Goal: Transaction & Acquisition: Purchase product/service

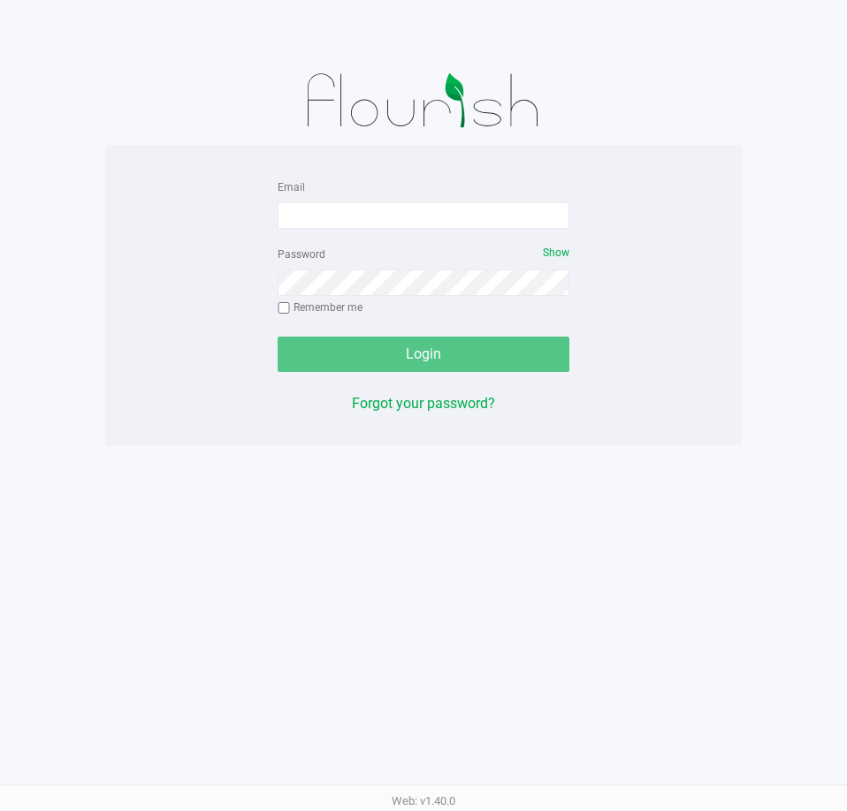
click at [348, 211] on input "Email" at bounding box center [423, 215] width 292 height 27
type input "[EMAIL_ADDRESS][DOMAIN_NAME]"
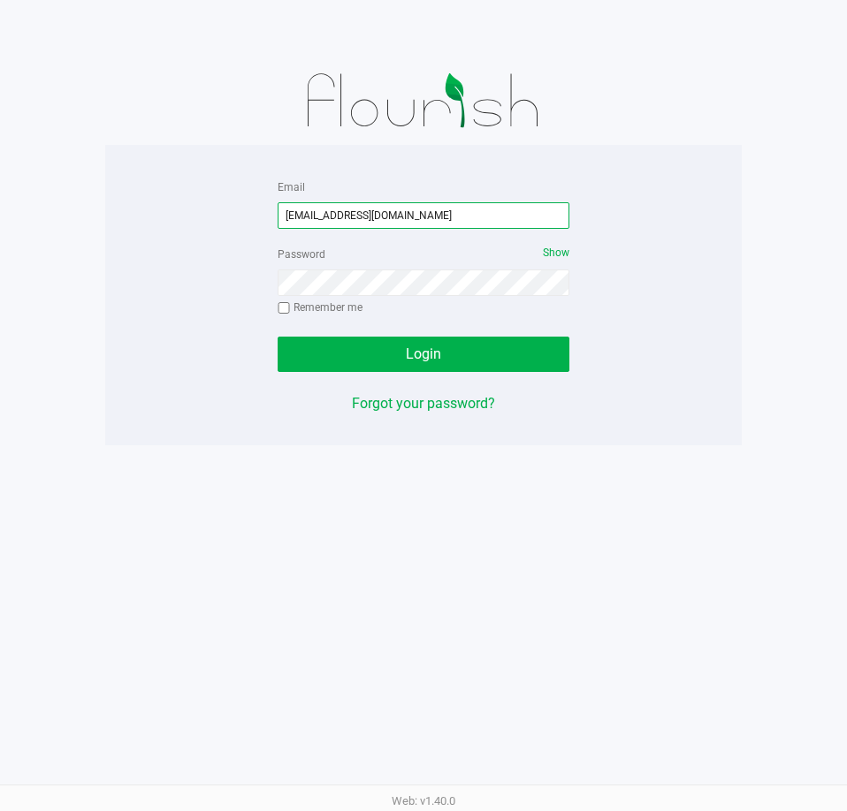
click at [348, 211] on input "[EMAIL_ADDRESS][DOMAIN_NAME]" at bounding box center [423, 215] width 292 height 27
click at [277, 337] on button "Login" at bounding box center [423, 354] width 292 height 35
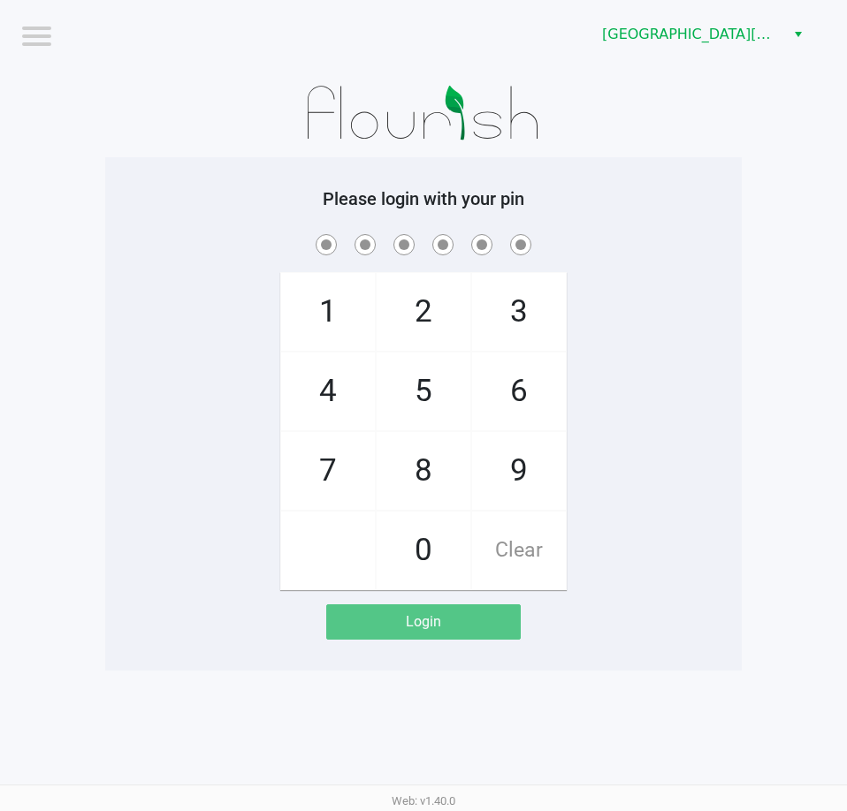
click at [696, 451] on div "1 4 7 2 5 8 0 3 6 9 Clear" at bounding box center [423, 411] width 636 height 360
checkbox input "true"
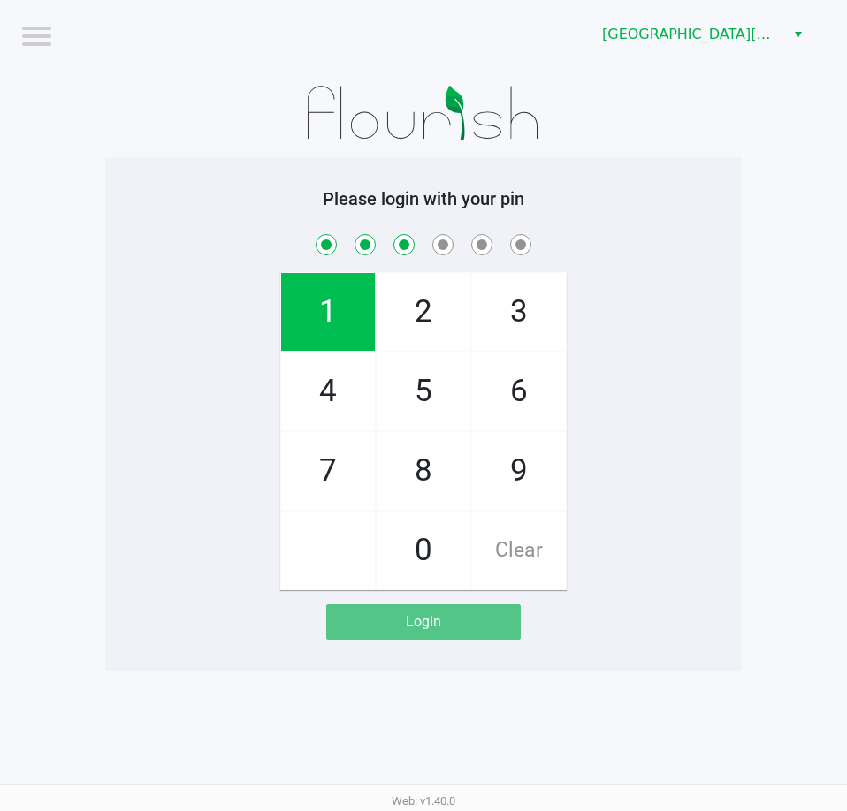
checkbox input "true"
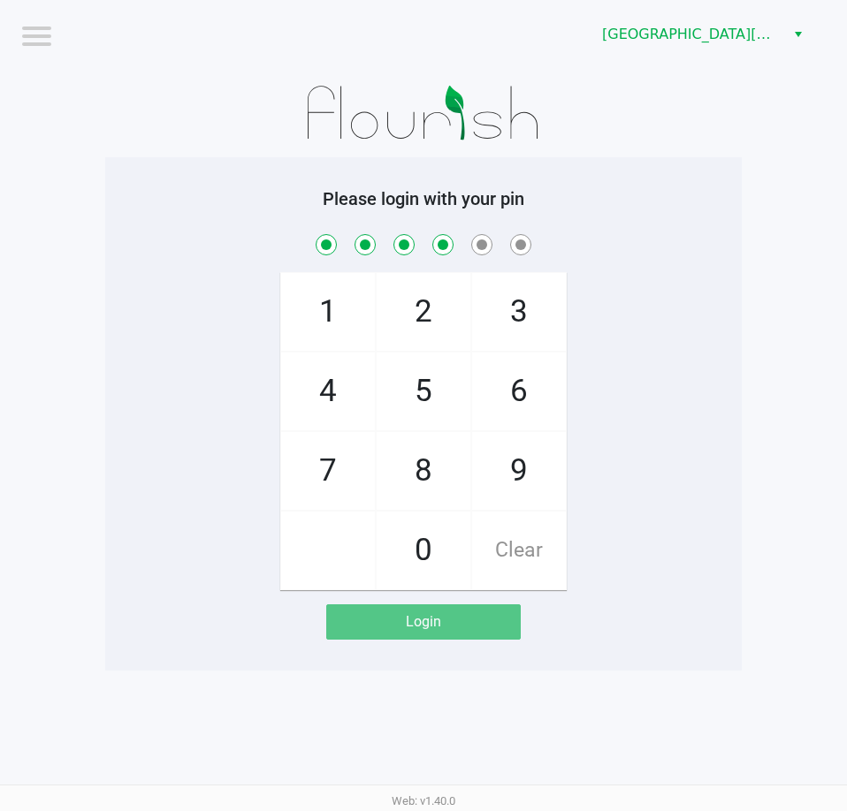
checkbox input "true"
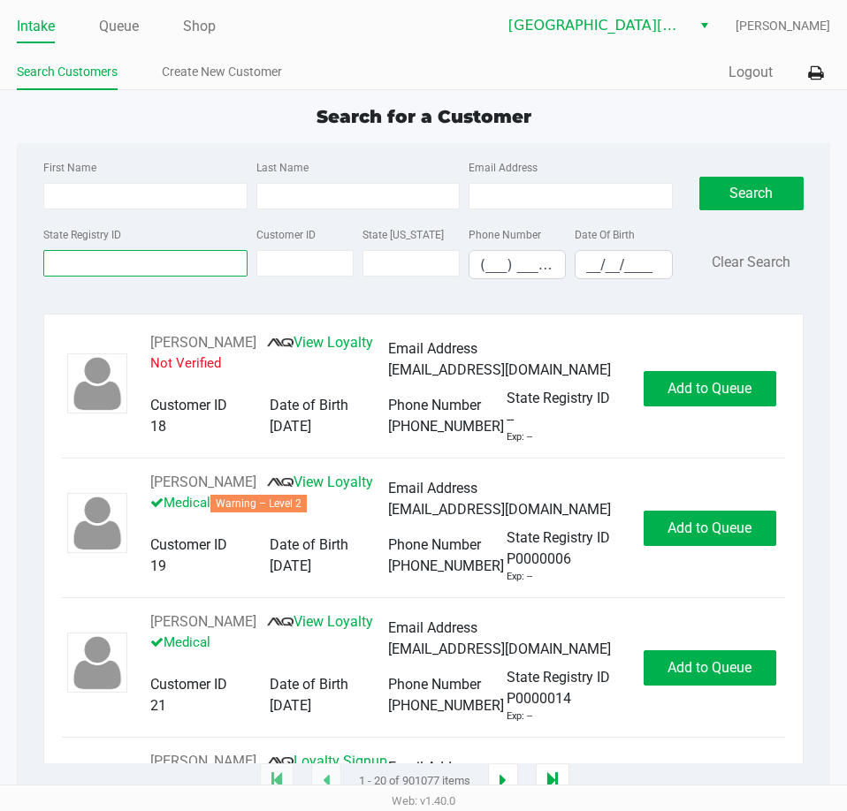
click at [168, 262] on input "State Registry ID" at bounding box center [144, 263] width 203 height 27
click at [125, 32] on link "Queue" at bounding box center [119, 26] width 40 height 25
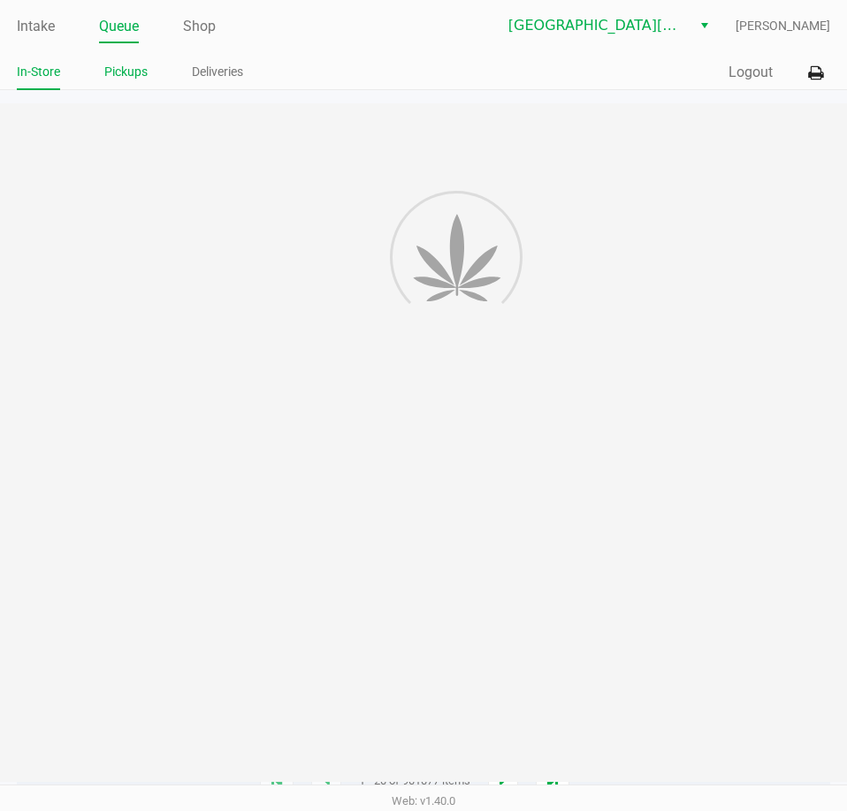
click at [126, 71] on link "Pickups" at bounding box center [125, 72] width 43 height 22
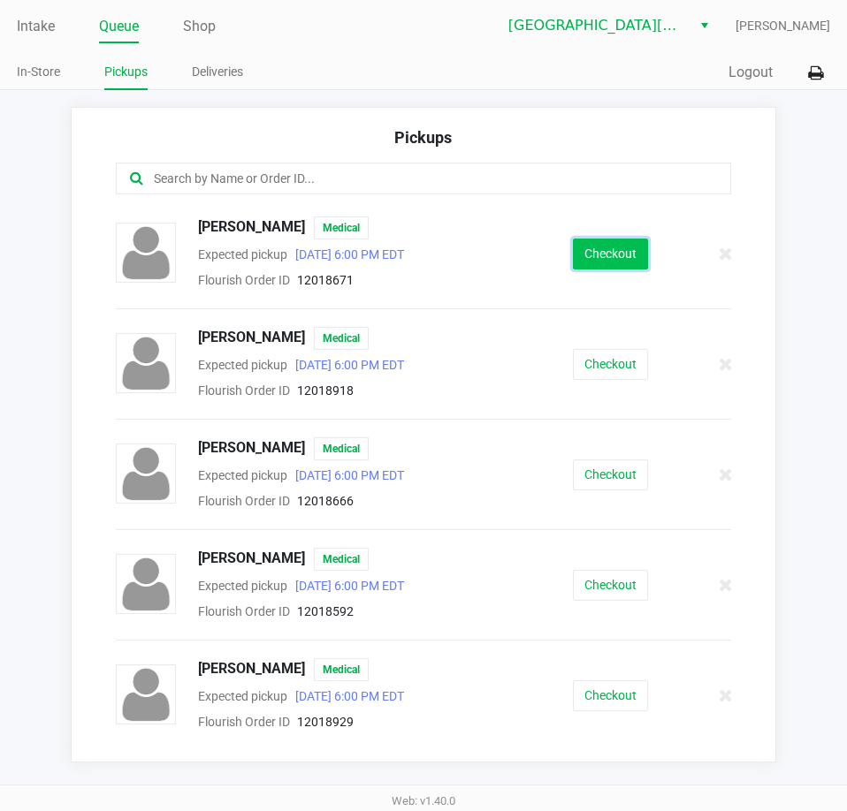
click at [599, 249] on button "Checkout" at bounding box center [610, 254] width 75 height 31
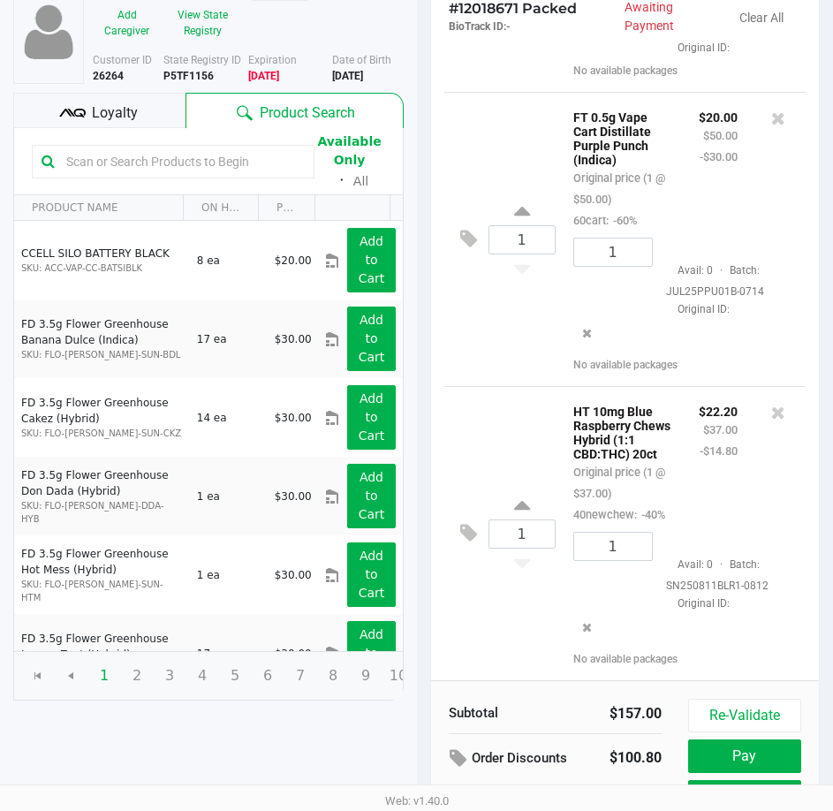
scroll to position [224, 0]
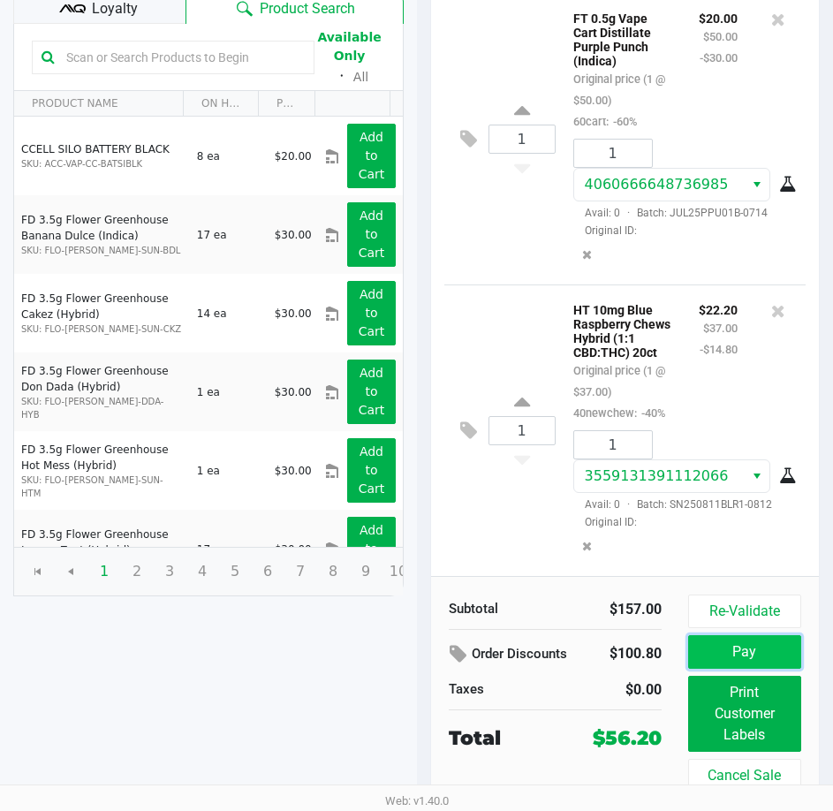
click at [741, 653] on button "Pay" at bounding box center [744, 652] width 113 height 34
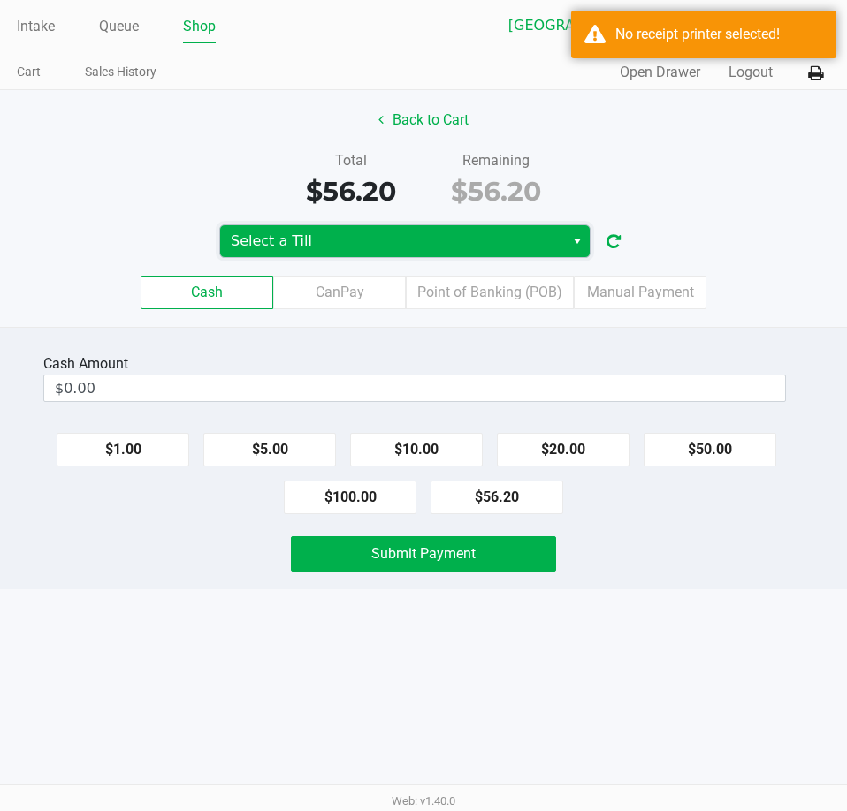
click at [483, 234] on span "Select a Till" at bounding box center [392, 241] width 323 height 21
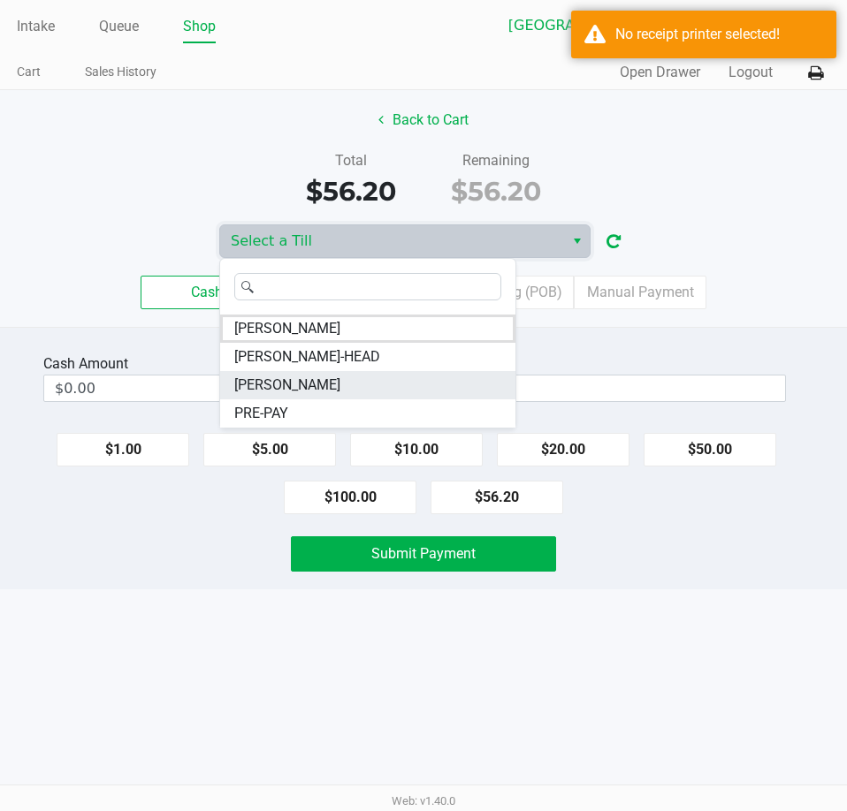
click at [338, 381] on li "[PERSON_NAME]" at bounding box center [367, 385] width 295 height 28
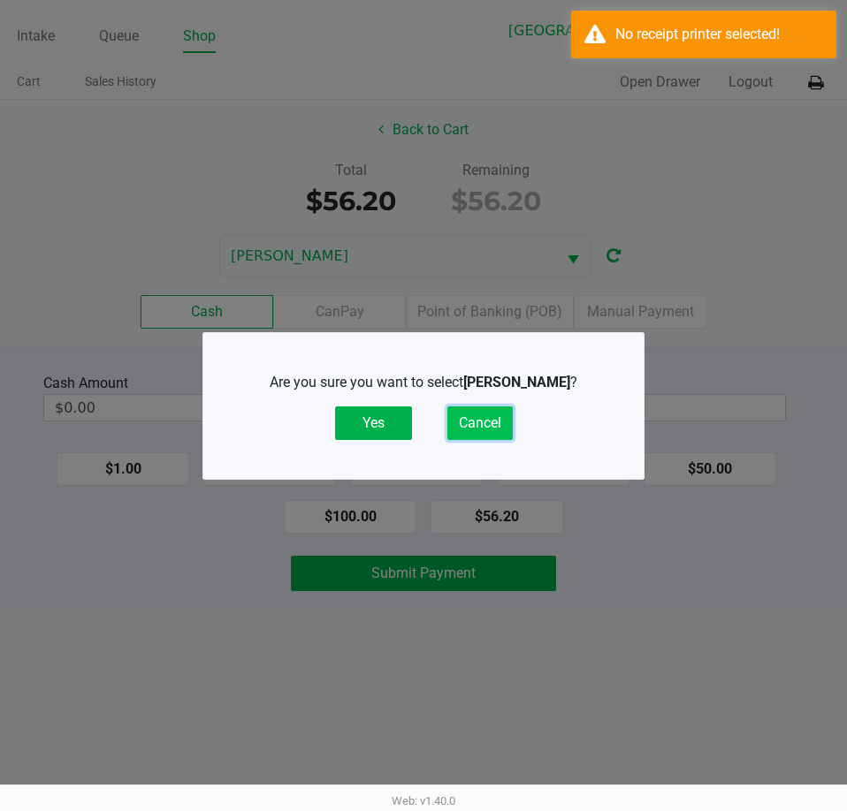
click at [488, 426] on button "Cancel" at bounding box center [479, 424] width 65 height 34
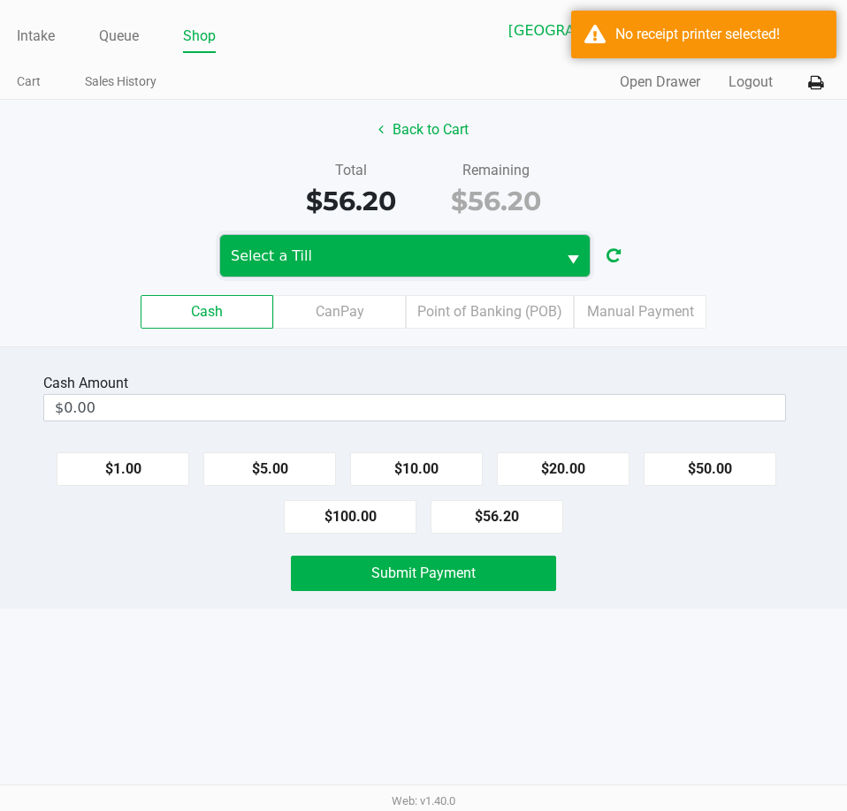
click at [469, 257] on span "Select a Till" at bounding box center [388, 256] width 315 height 21
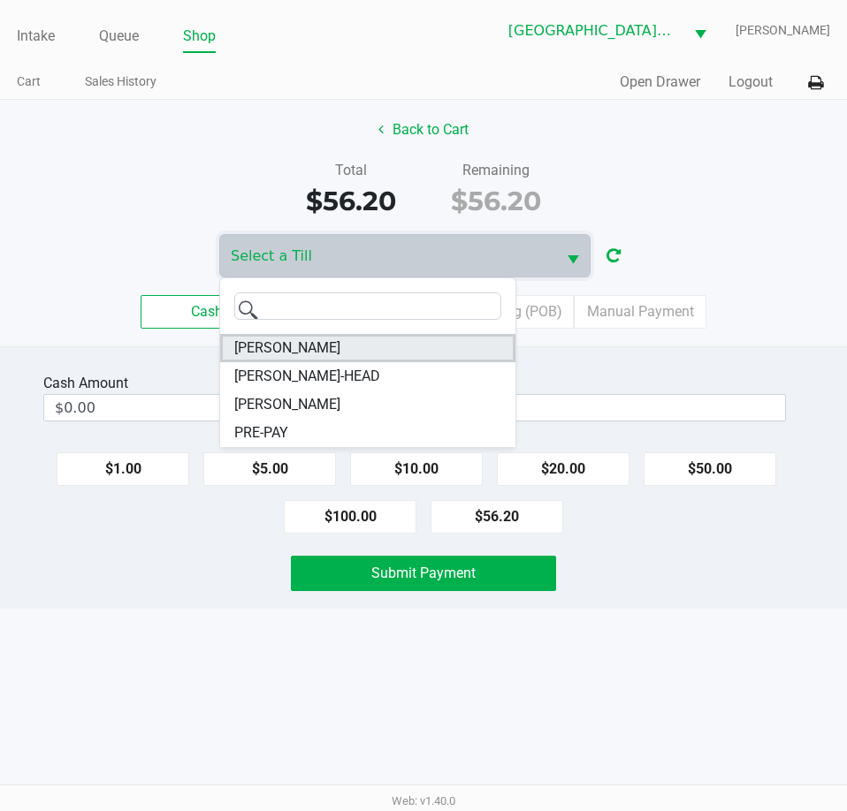
click at [323, 346] on li "EDITH-REUSS" at bounding box center [367, 348] width 295 height 28
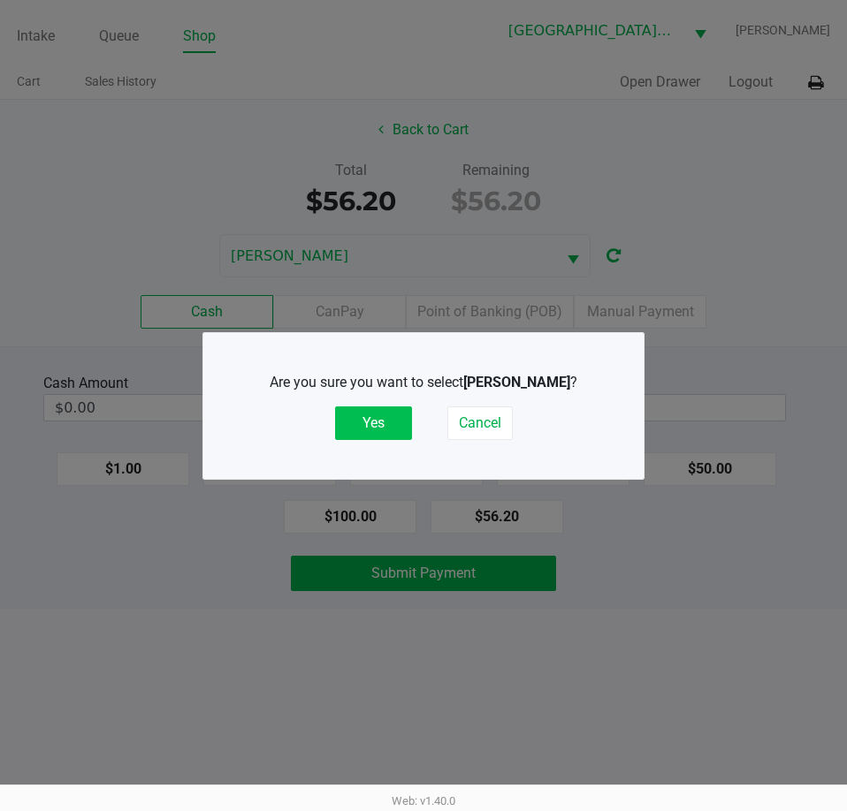
click at [353, 408] on button "Yes" at bounding box center [373, 424] width 77 height 34
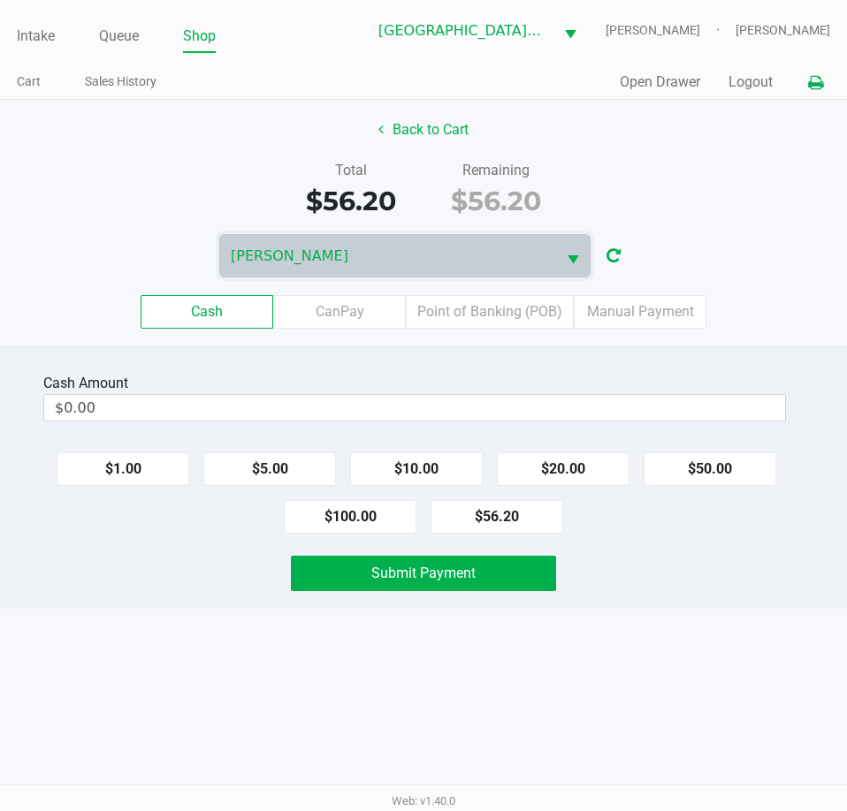
click at [814, 88] on icon at bounding box center [815, 83] width 15 height 12
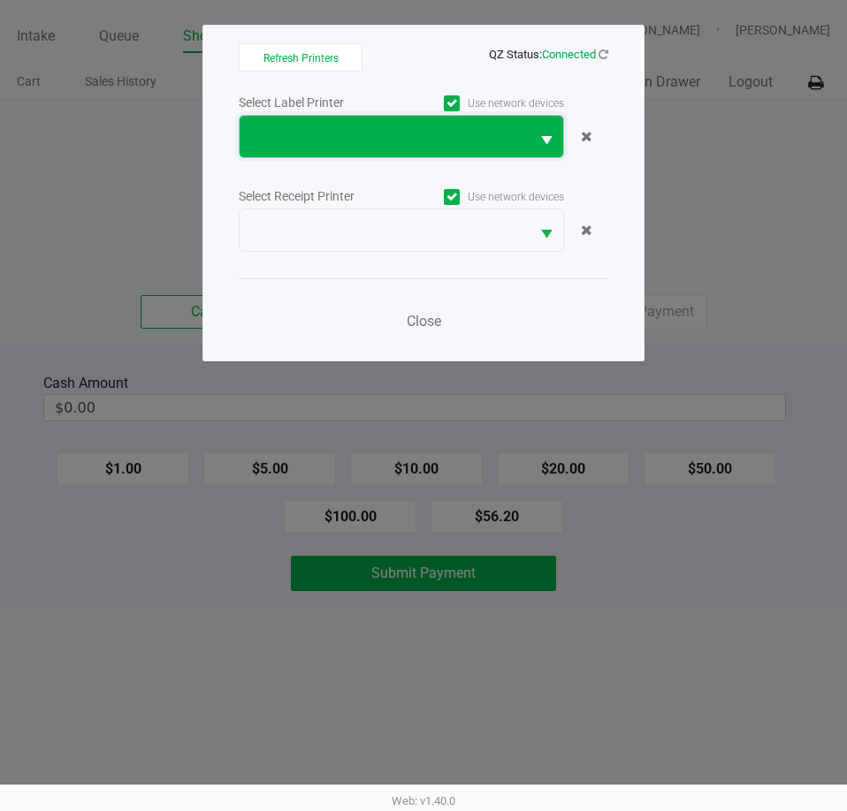
click at [376, 126] on span at bounding box center [384, 136] width 269 height 21
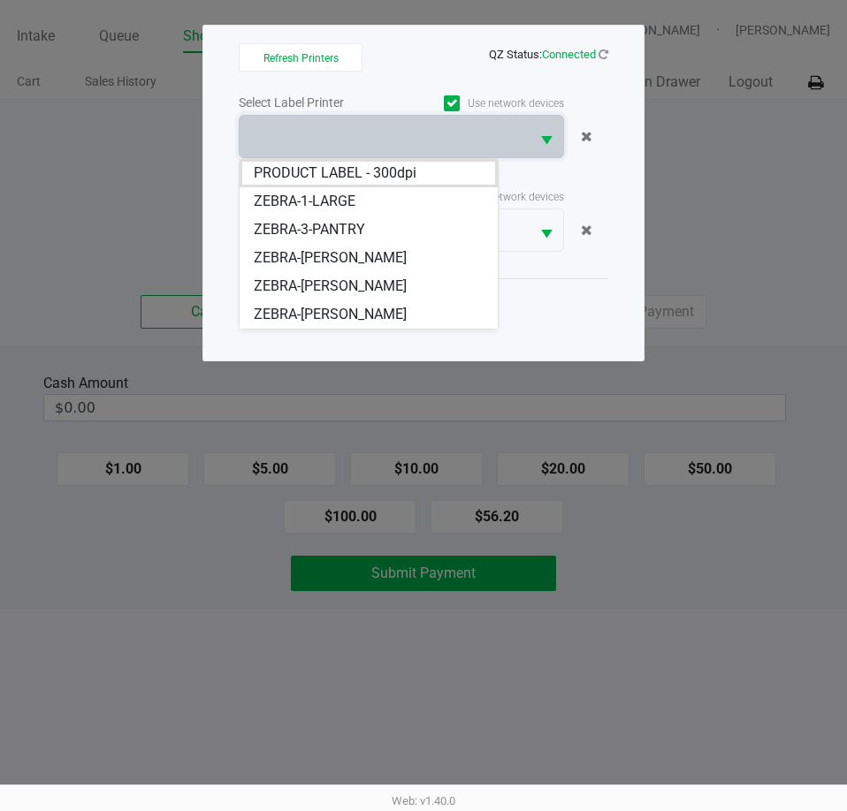
click at [757, 125] on ngb-modal-window "Refresh Printers QZ Status: Connected Select Label Printer Use network devices …" at bounding box center [423, 405] width 847 height 811
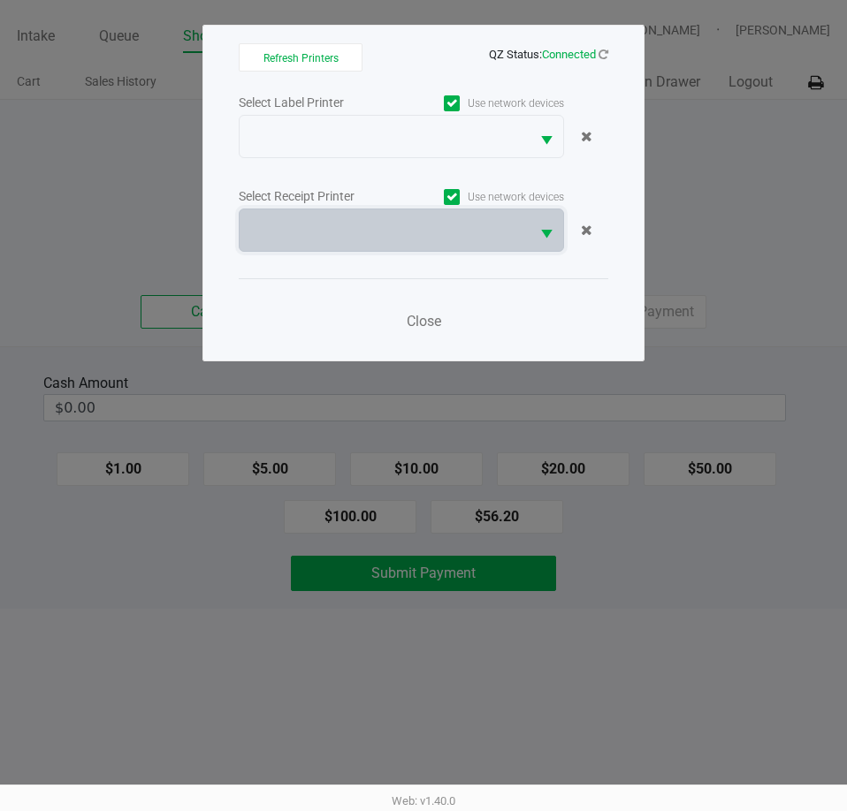
drag, startPoint x: 471, startPoint y: 222, endPoint x: 485, endPoint y: 206, distance: 21.3
click at [471, 222] on span at bounding box center [384, 230] width 269 height 21
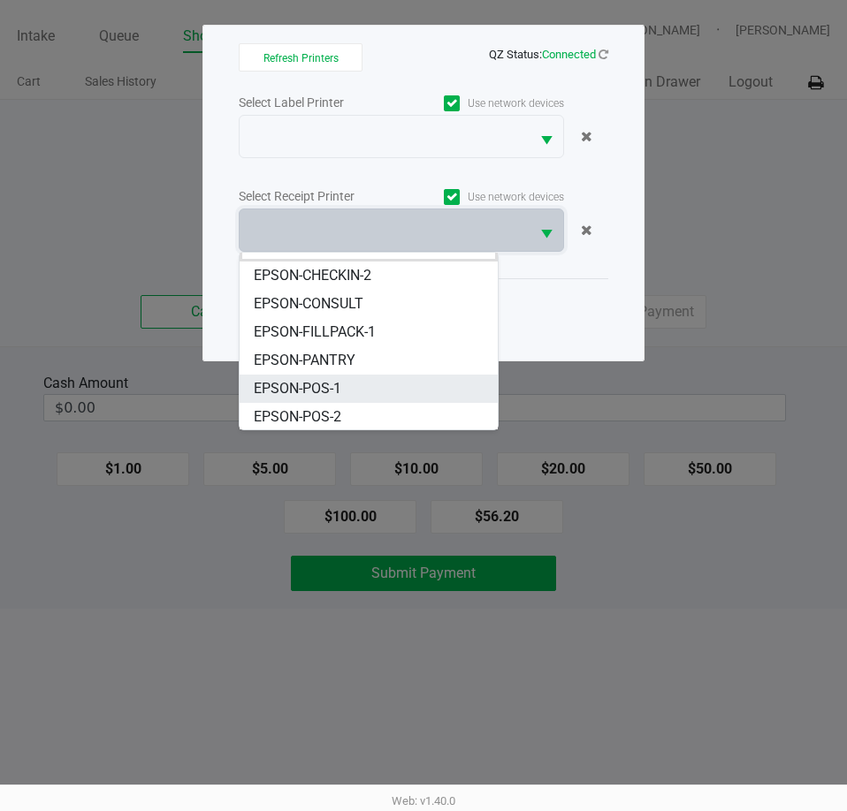
scroll to position [78, 0]
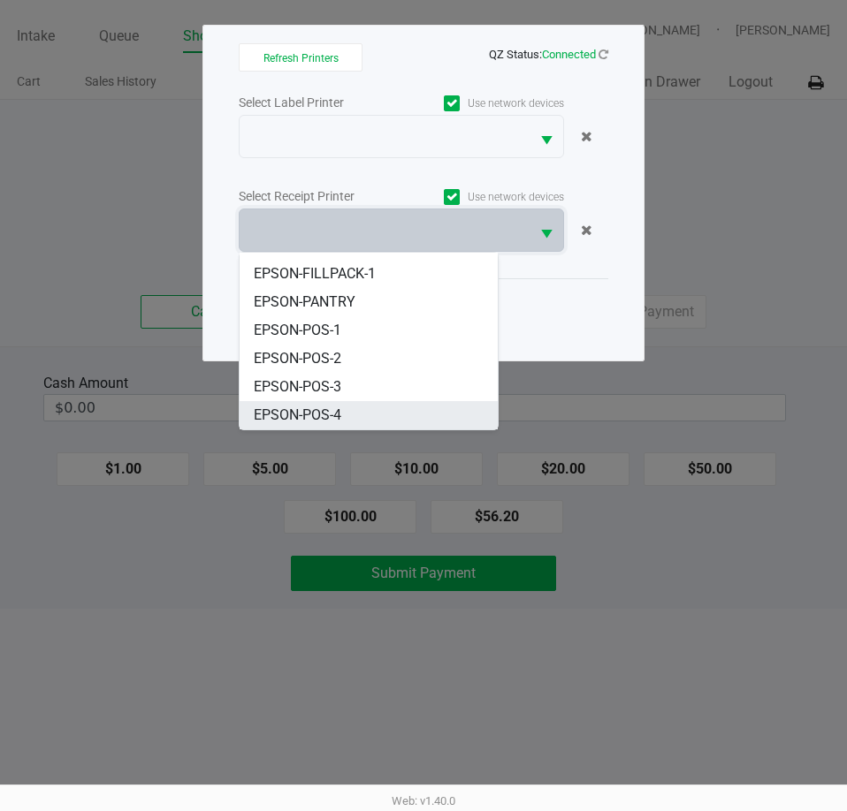
click at [334, 414] on span "EPSON-POS-4" at bounding box center [297, 415] width 87 height 21
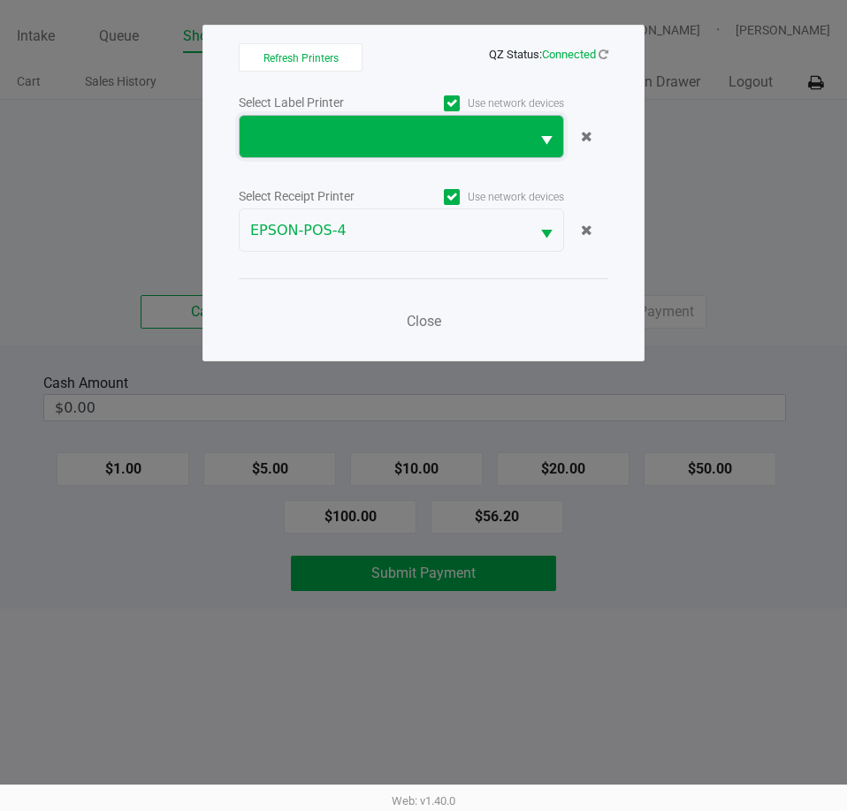
click at [498, 144] on span at bounding box center [384, 136] width 269 height 21
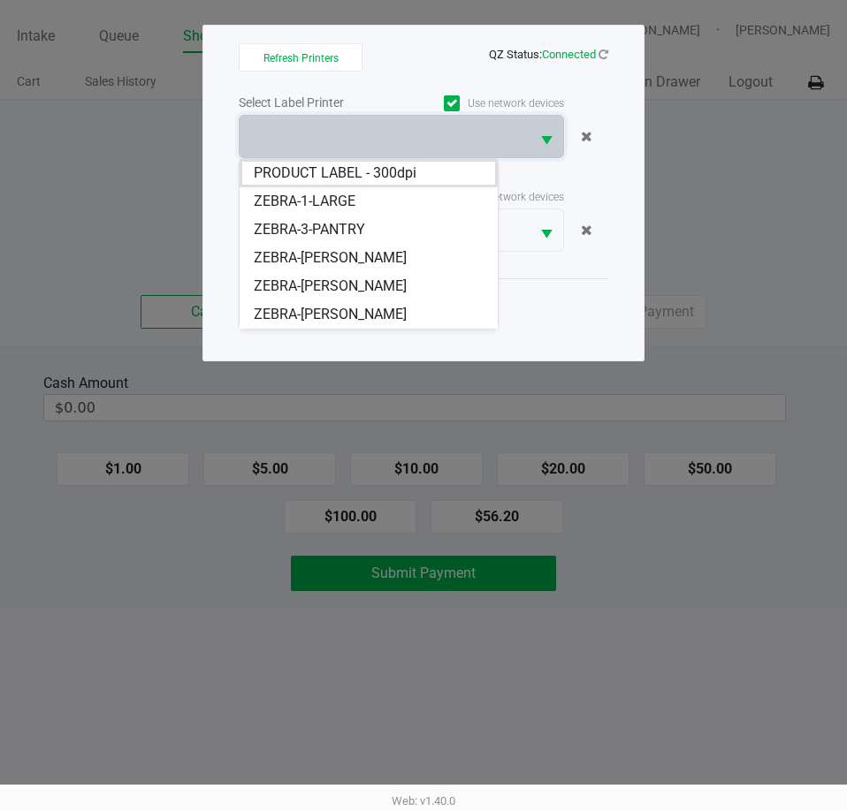
click at [355, 311] on li "ZEBRA-RUESS" at bounding box center [368, 314] width 258 height 28
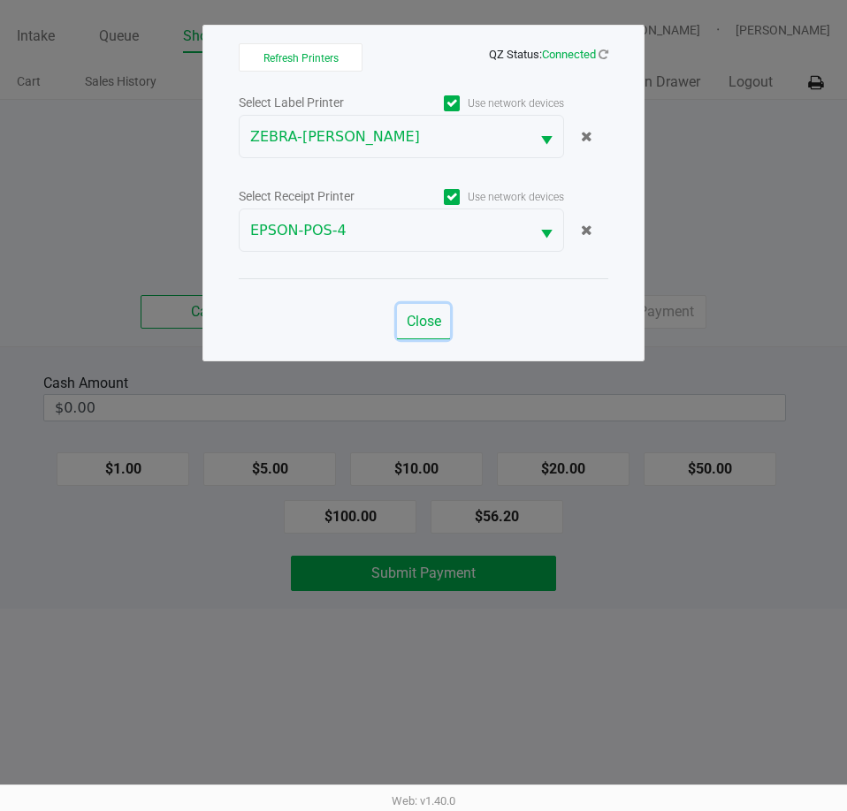
click at [424, 316] on span "Close" at bounding box center [424, 321] width 34 height 17
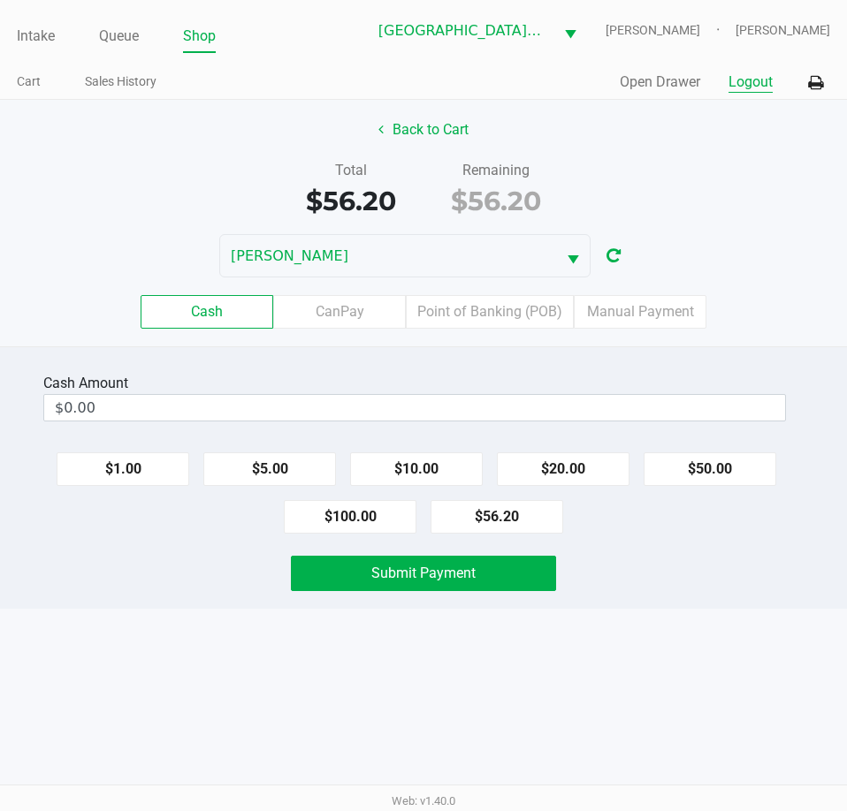
click at [759, 83] on button "Logout" at bounding box center [750, 82] width 44 height 21
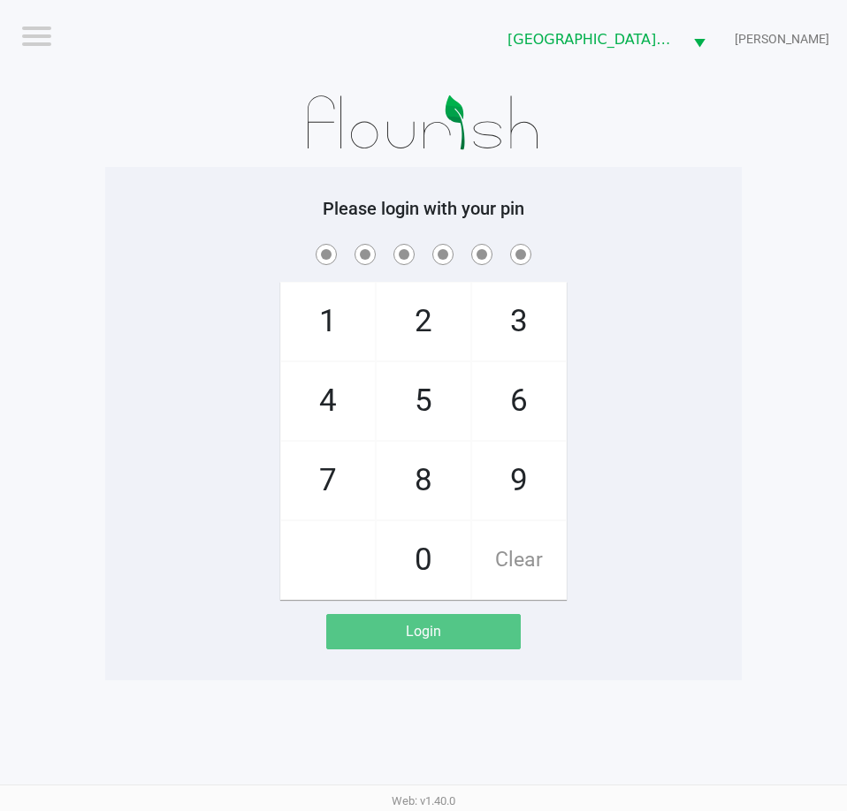
click at [739, 151] on div at bounding box center [423, 123] width 636 height 88
click at [750, 148] on app-pos-login-wrapper "Logout Key West WC EDITH-REUSS Please login with your pin 1 4 7 2 5 8 0 3 6 9 C…" at bounding box center [423, 340] width 847 height 680
checkbox input "true"
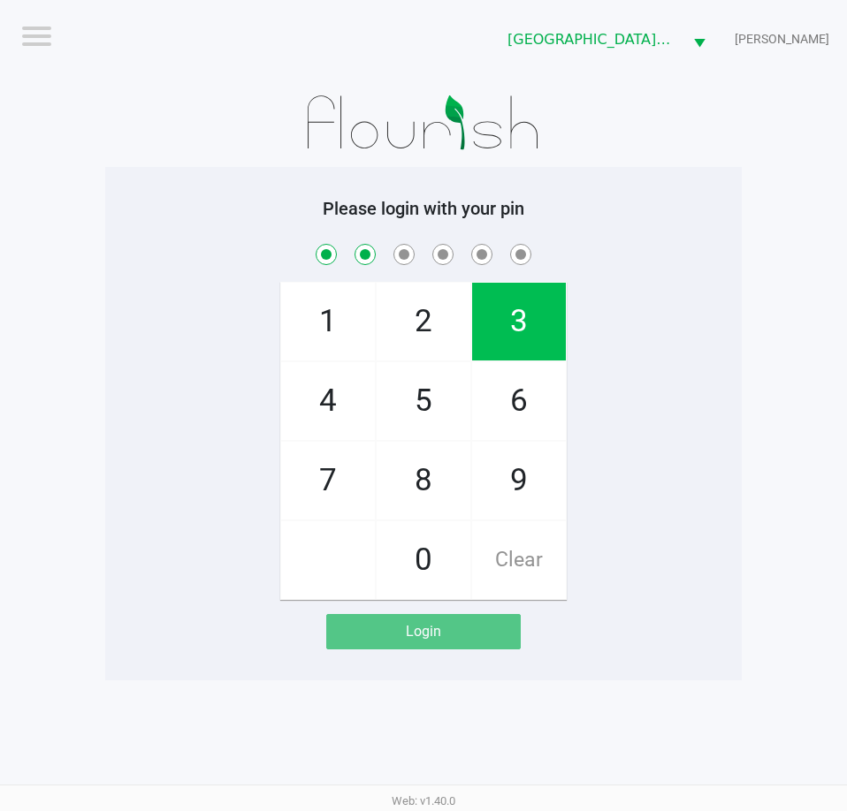
checkbox input "true"
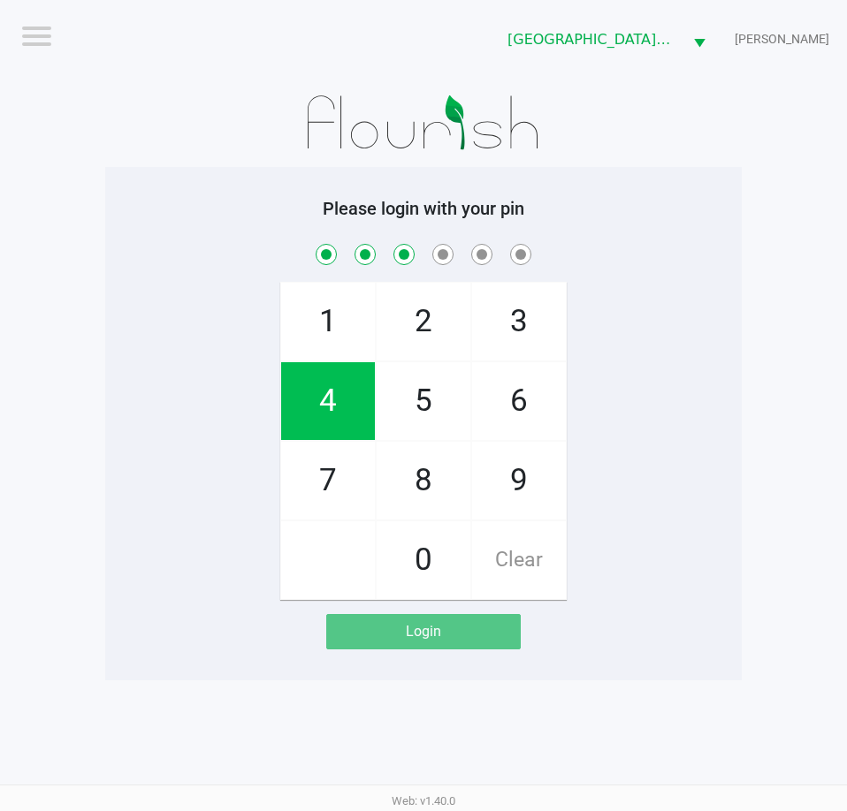
checkbox input "true"
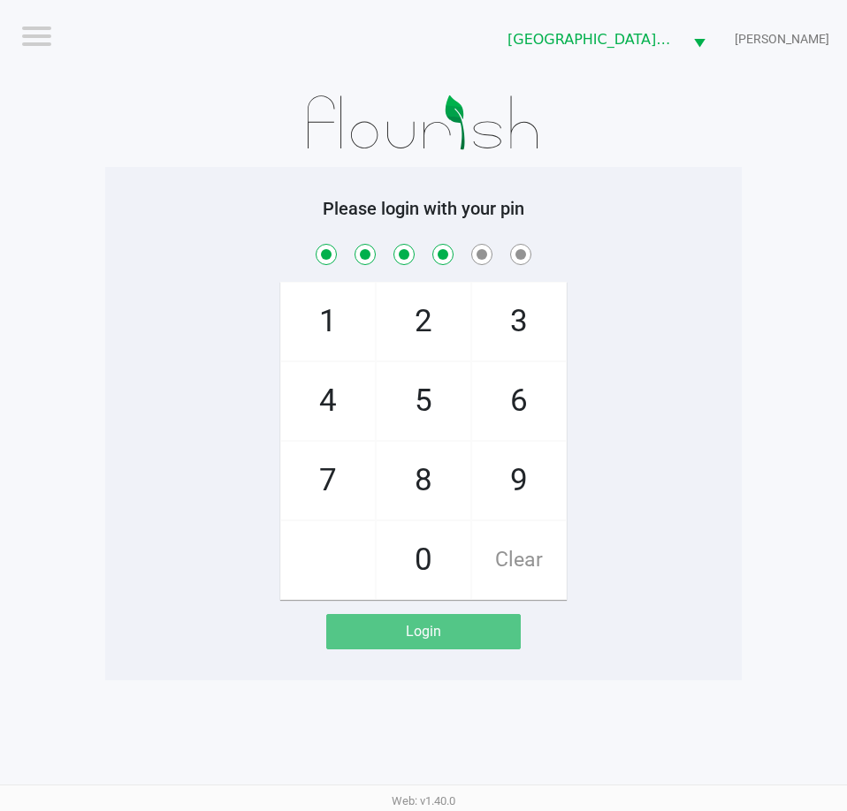
checkbox input "true"
checkbox input "false"
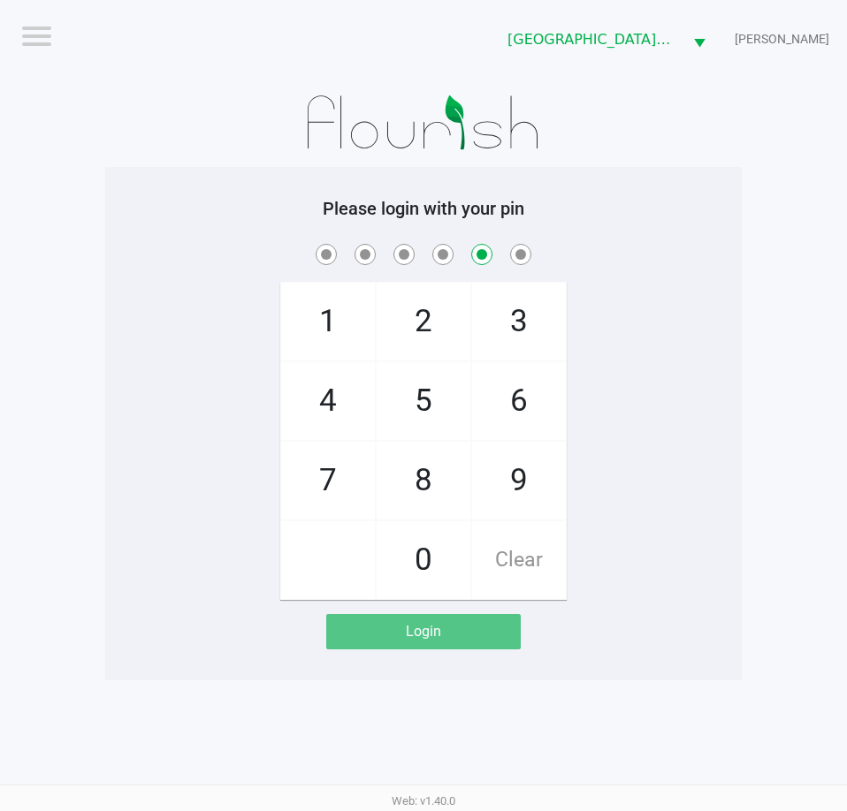
checkbox input "false"
checkbox input "true"
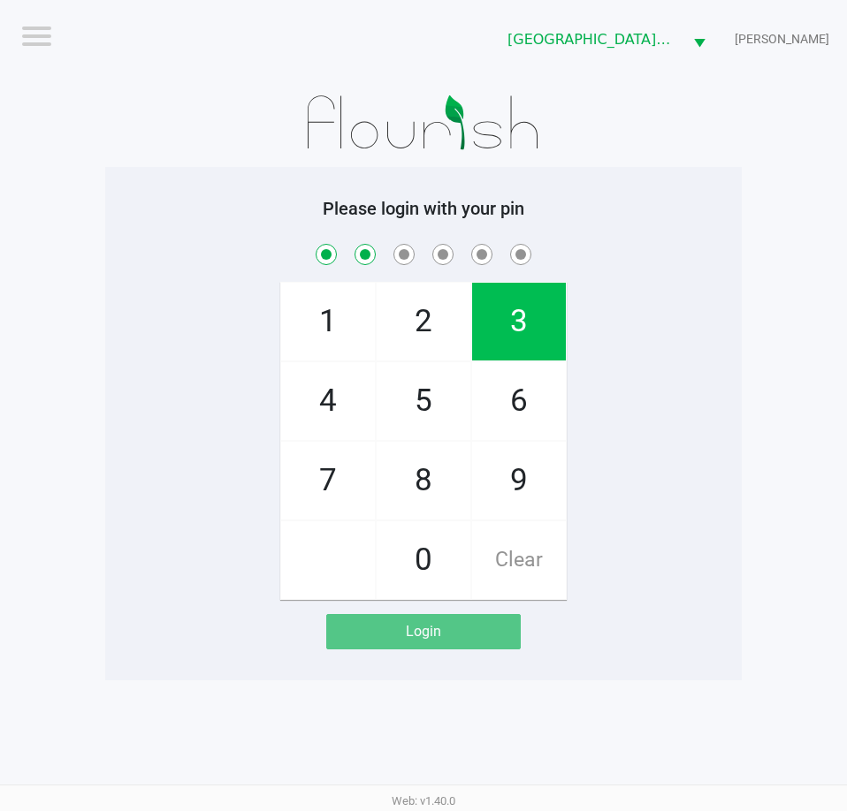
checkbox input "true"
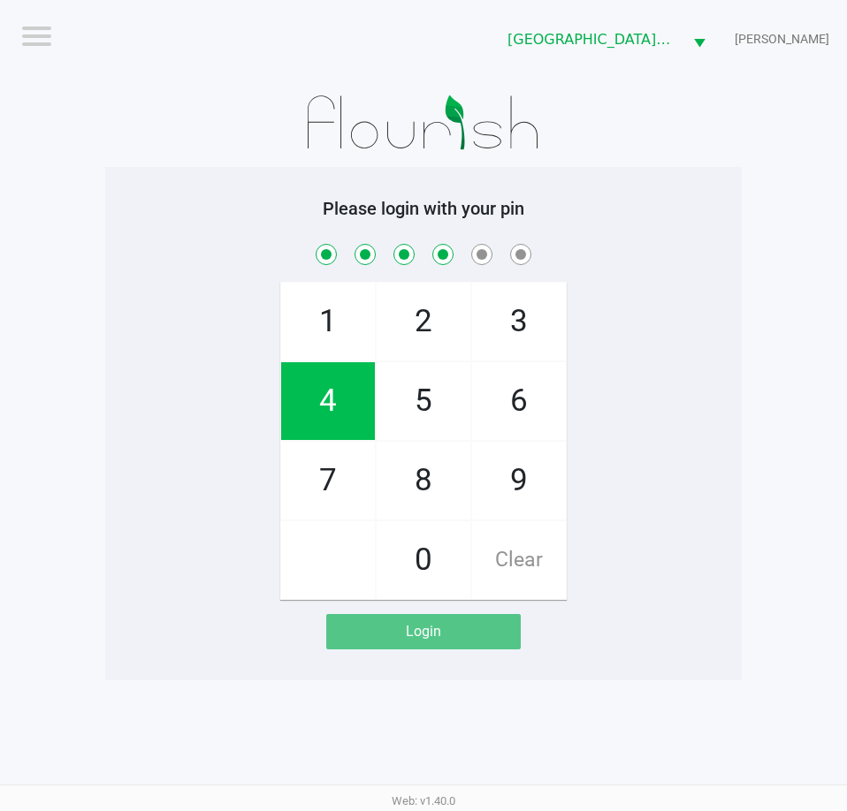
checkbox input "true"
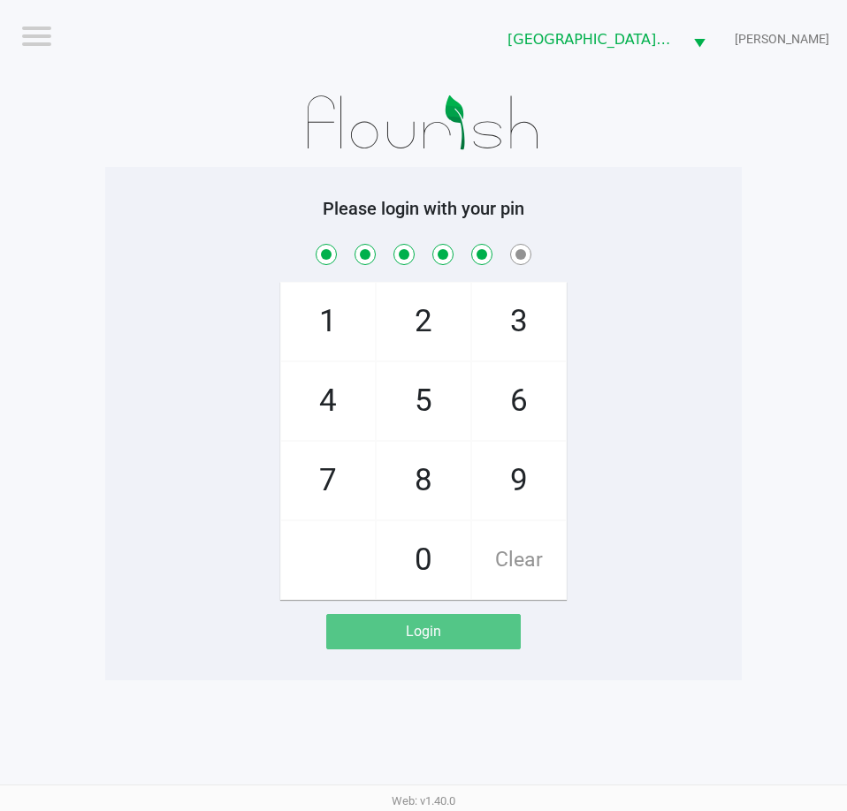
checkbox input "true"
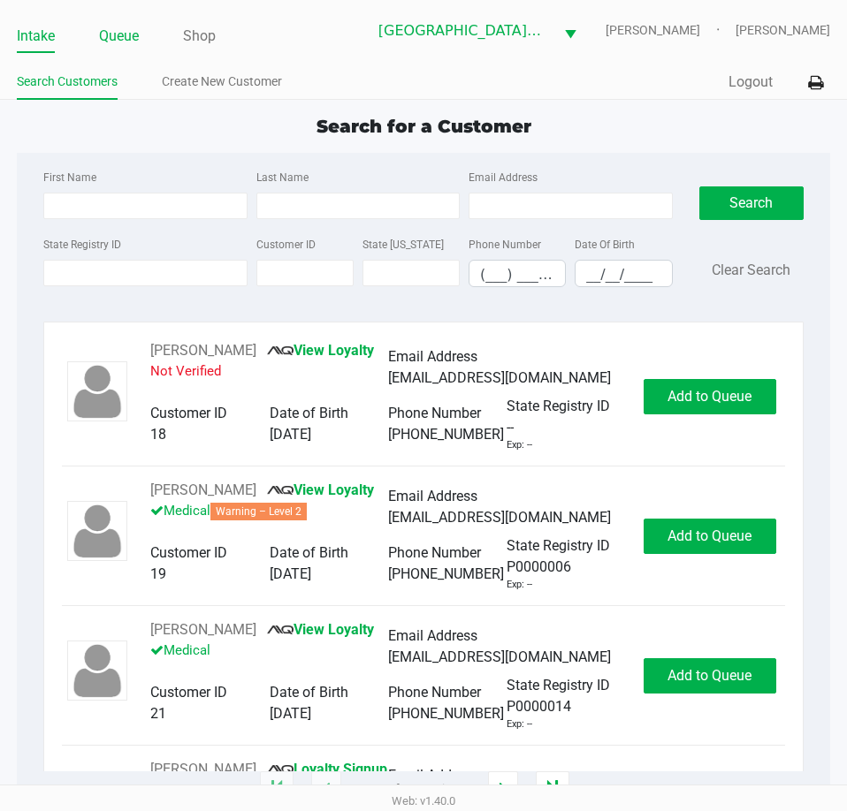
click at [119, 37] on link "Queue" at bounding box center [119, 36] width 40 height 25
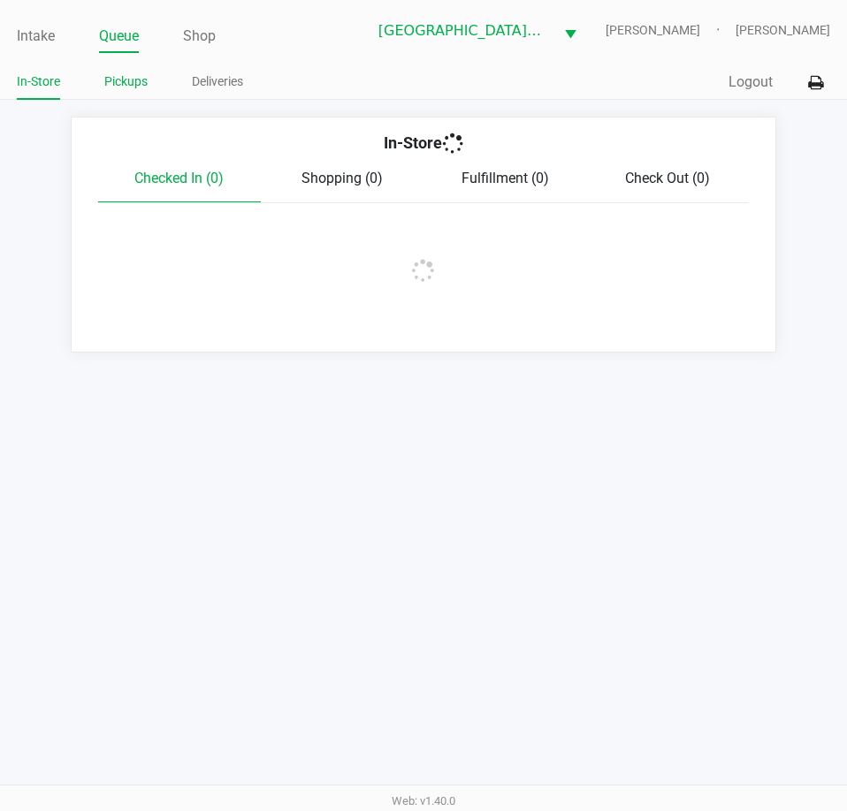
click at [125, 82] on link "Pickups" at bounding box center [125, 82] width 43 height 22
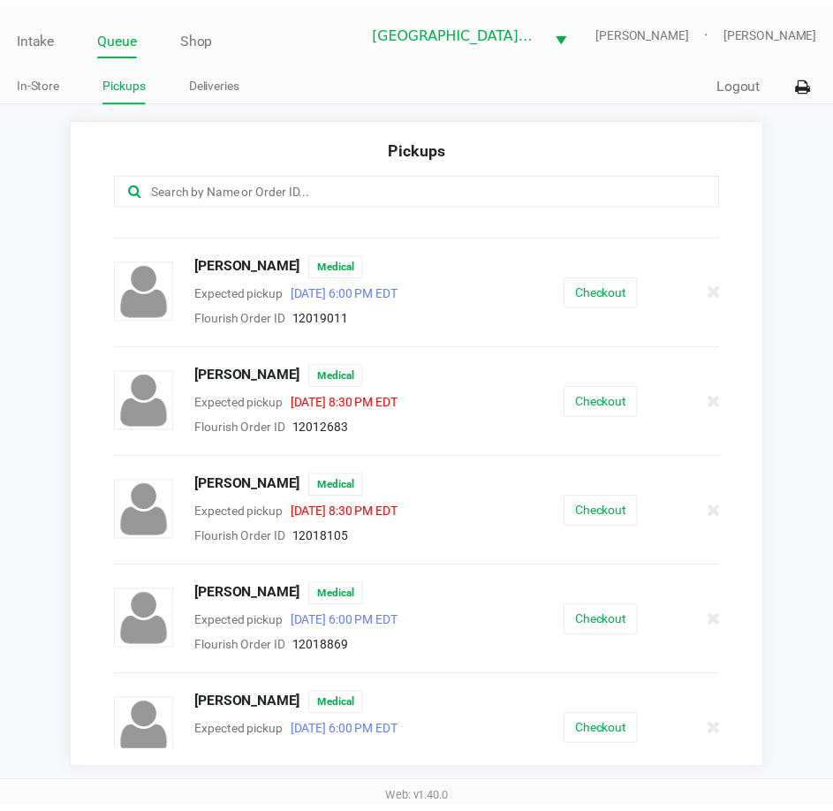
scroll to position [651, 0]
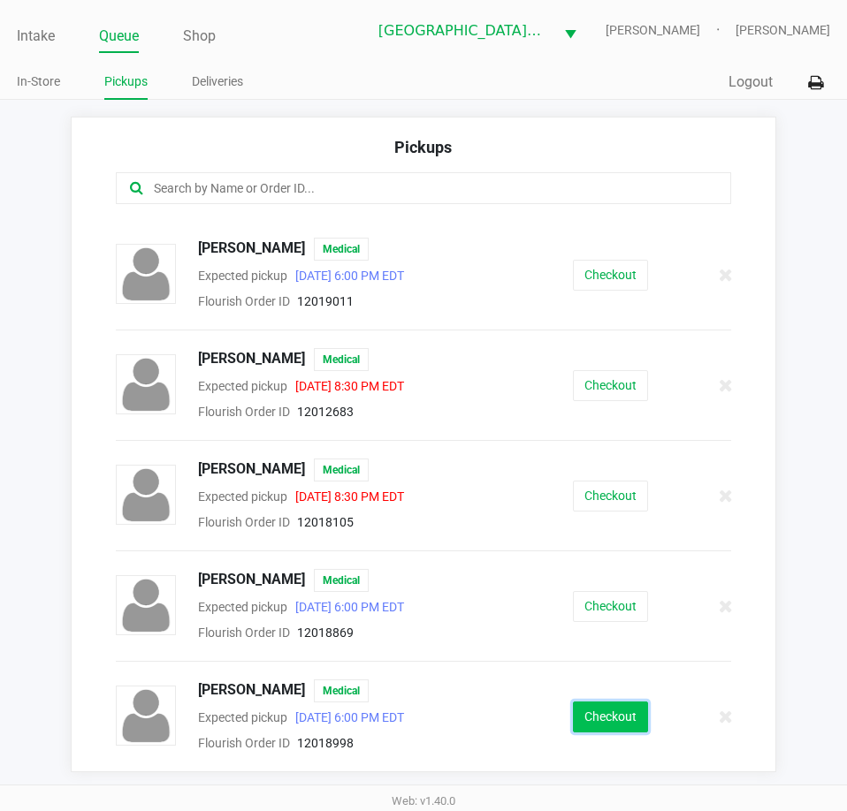
click at [609, 718] on button "Checkout" at bounding box center [610, 717] width 75 height 31
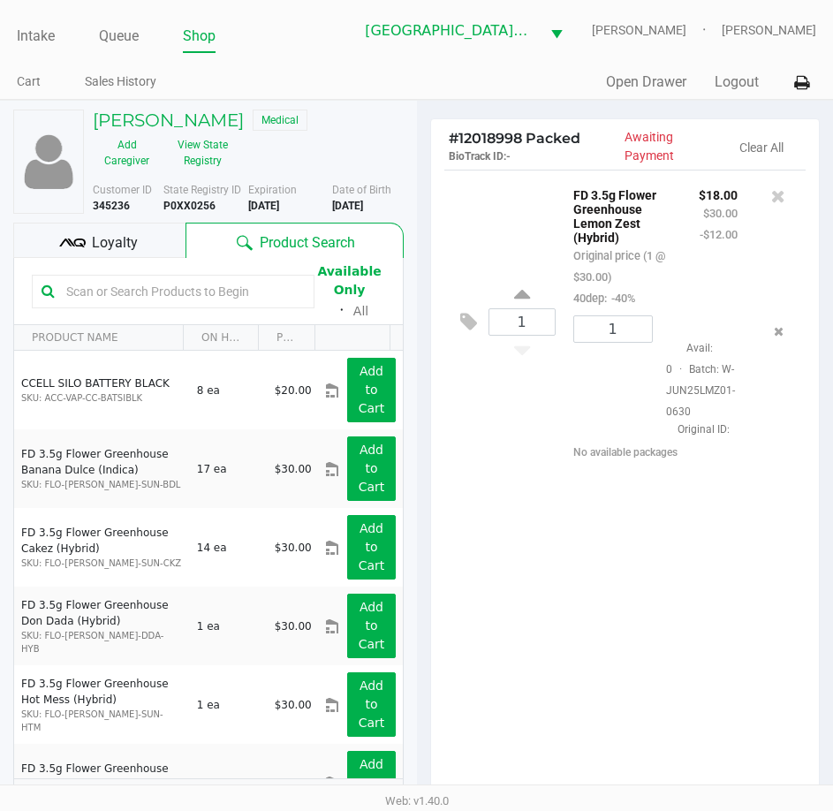
click at [100, 242] on span "Loyalty" at bounding box center [115, 242] width 46 height 21
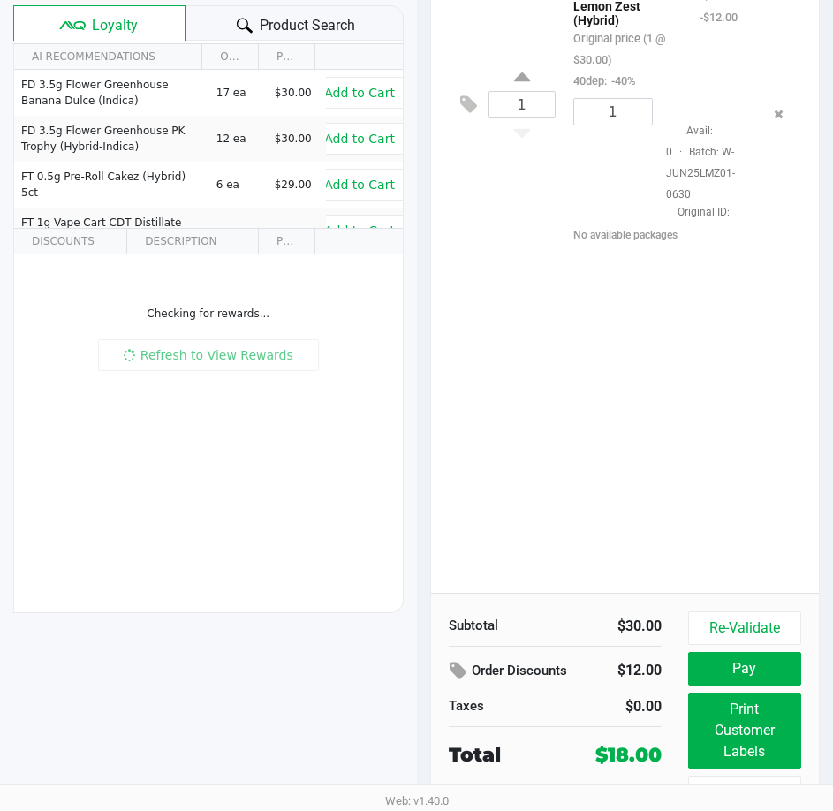
scroll to position [234, 0]
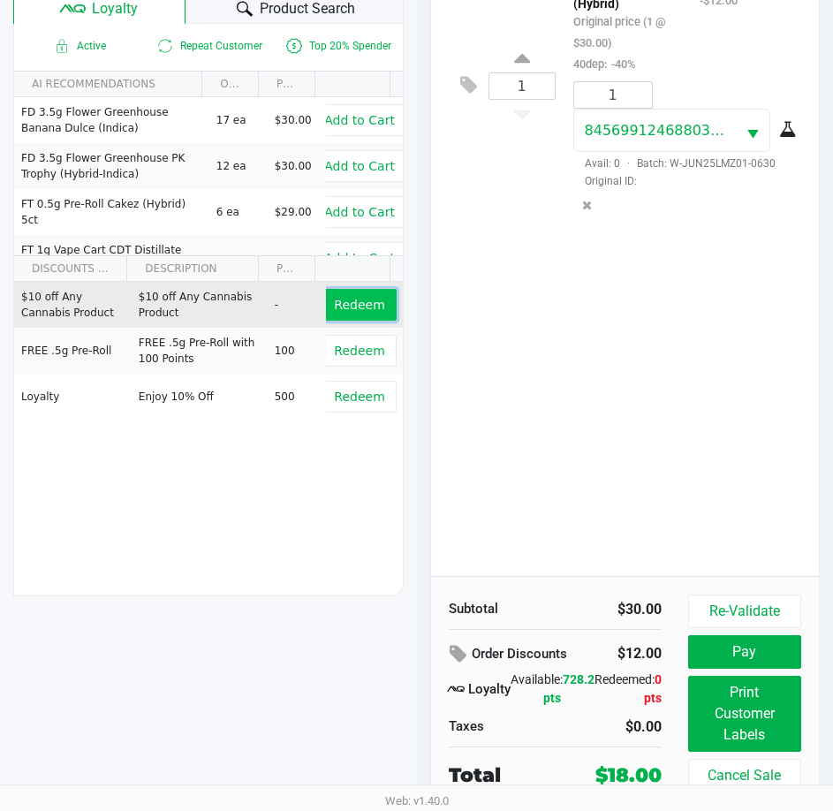
click at [350, 308] on span "Redeem" at bounding box center [359, 305] width 50 height 14
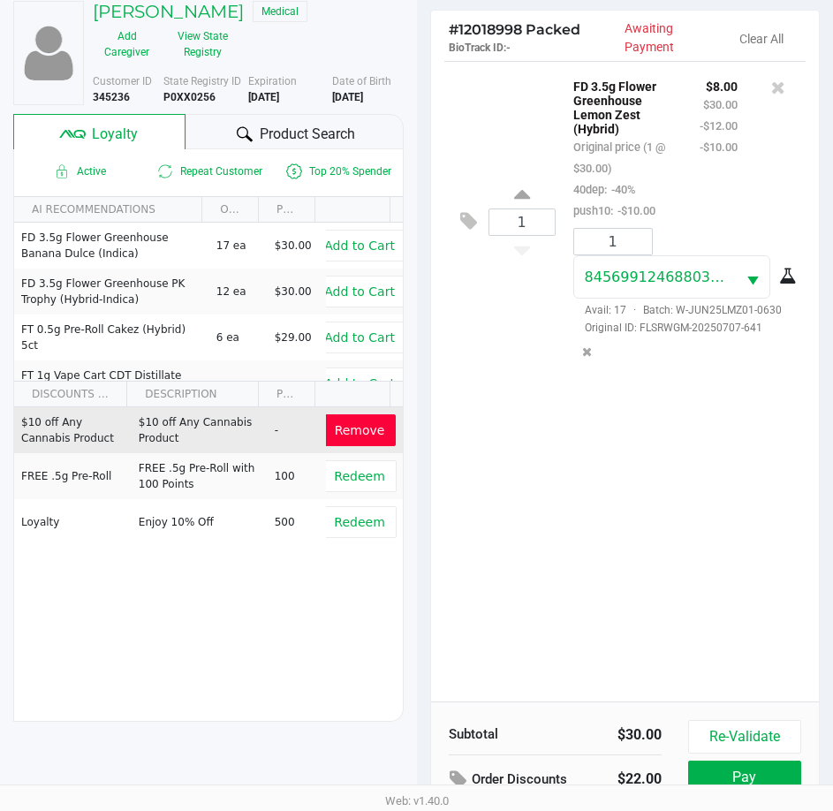
scroll to position [0, 0]
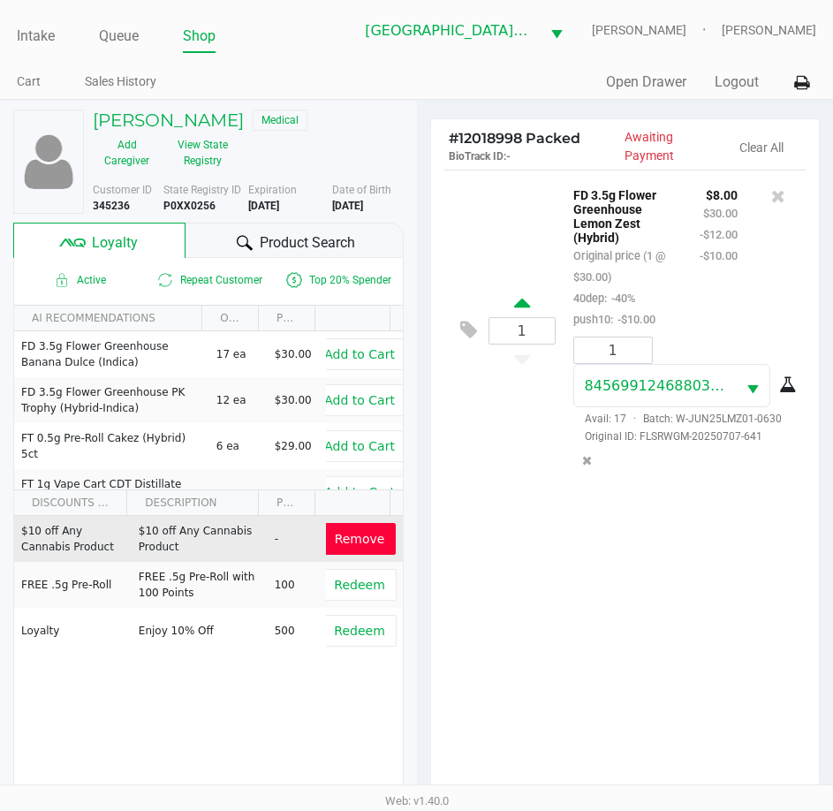
click at [518, 303] on icon at bounding box center [522, 306] width 16 height 22
type input "2"
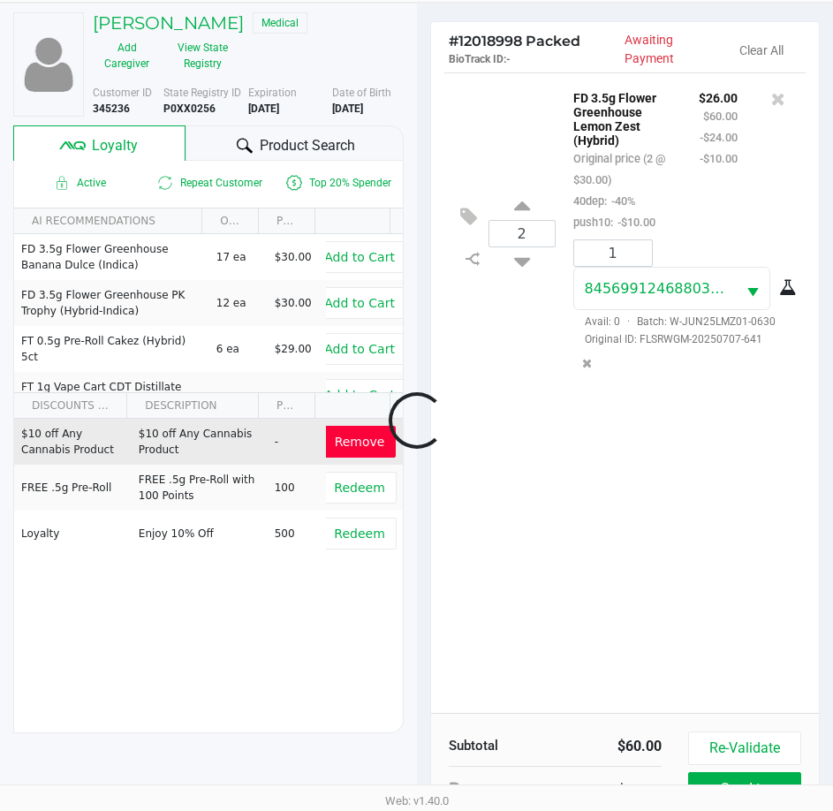
scroll to position [232, 0]
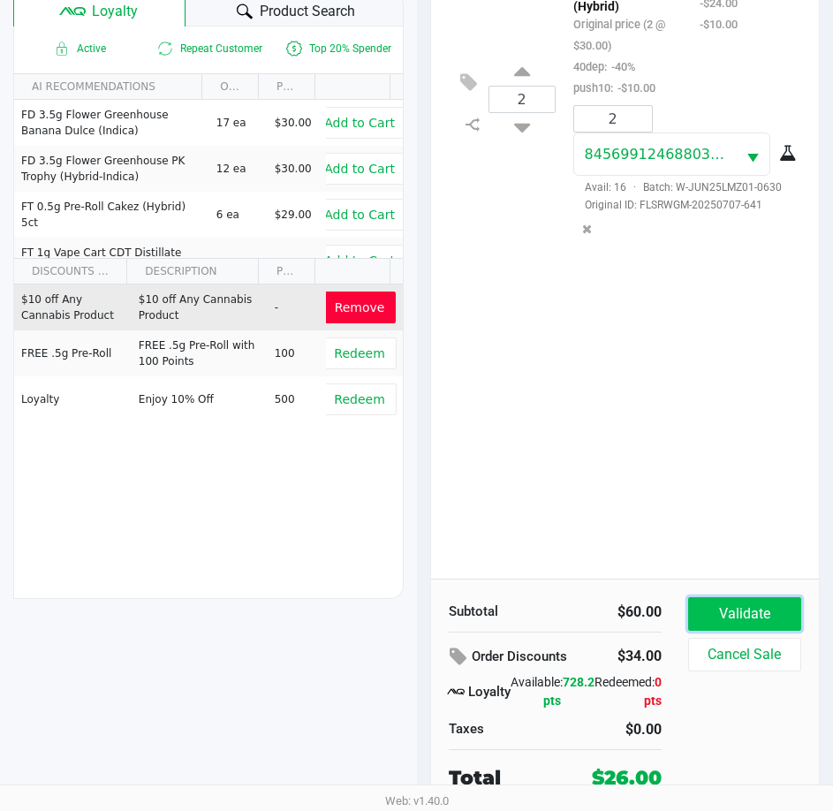
click at [741, 604] on button "Validate" at bounding box center [744, 614] width 113 height 34
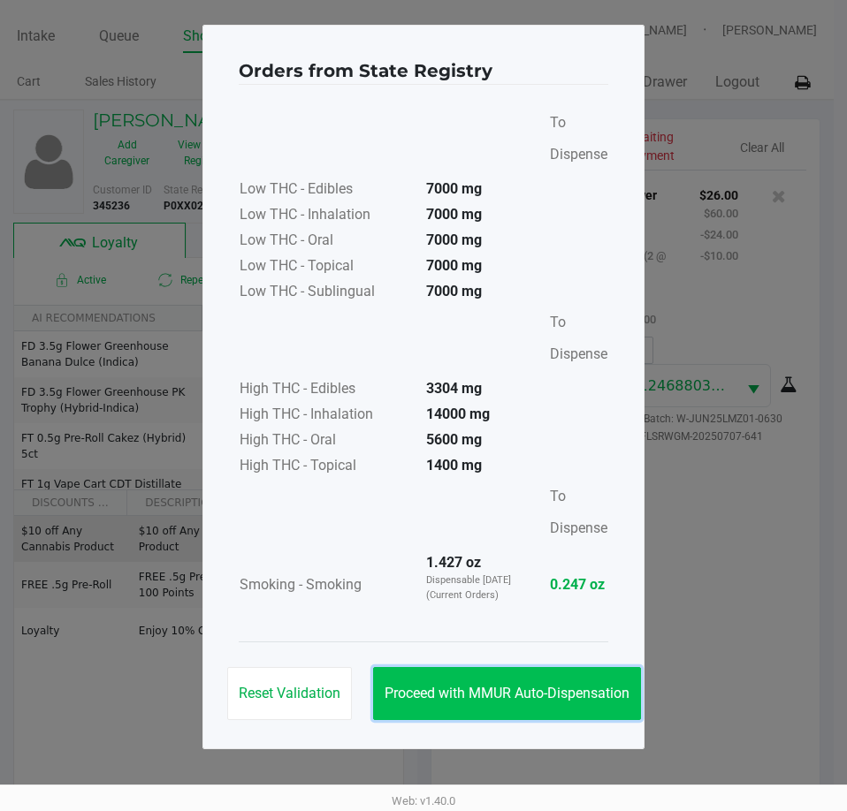
drag, startPoint x: 545, startPoint y: 695, endPoint x: 568, endPoint y: 661, distance: 40.7
click at [546, 690] on span "Proceed with MMUR Auto-Dispensation" at bounding box center [506, 693] width 245 height 17
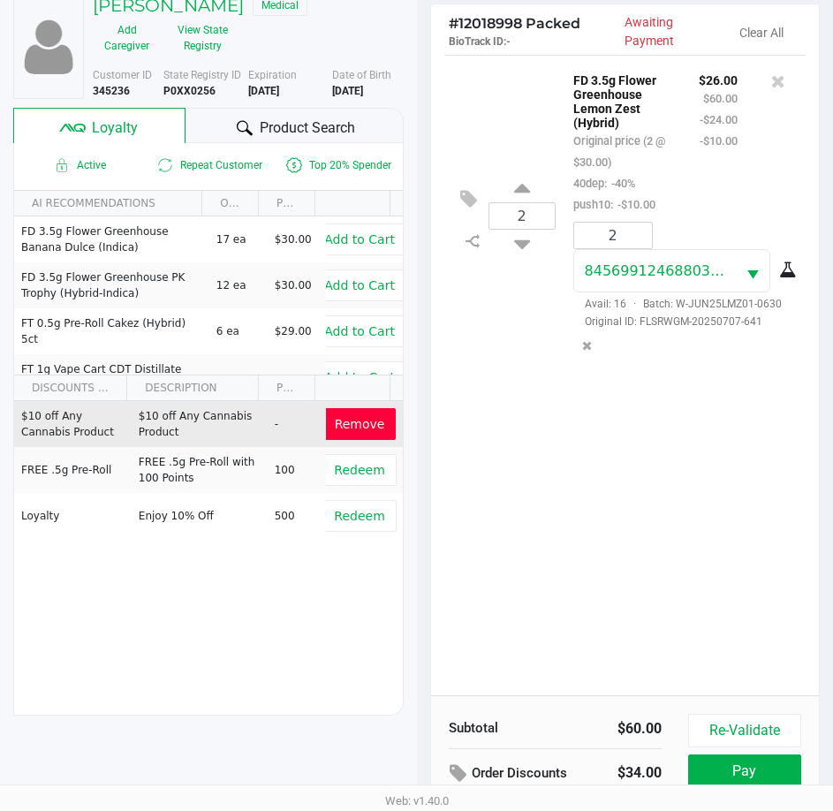
scroll to position [234, 0]
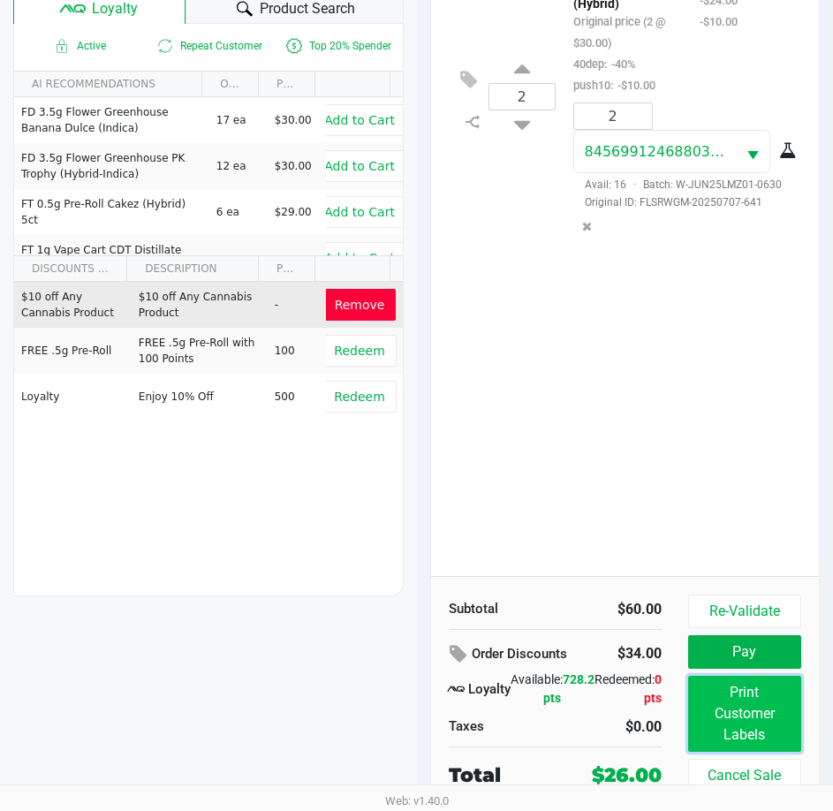
click at [713, 701] on button "Print Customer Labels" at bounding box center [744, 714] width 113 height 76
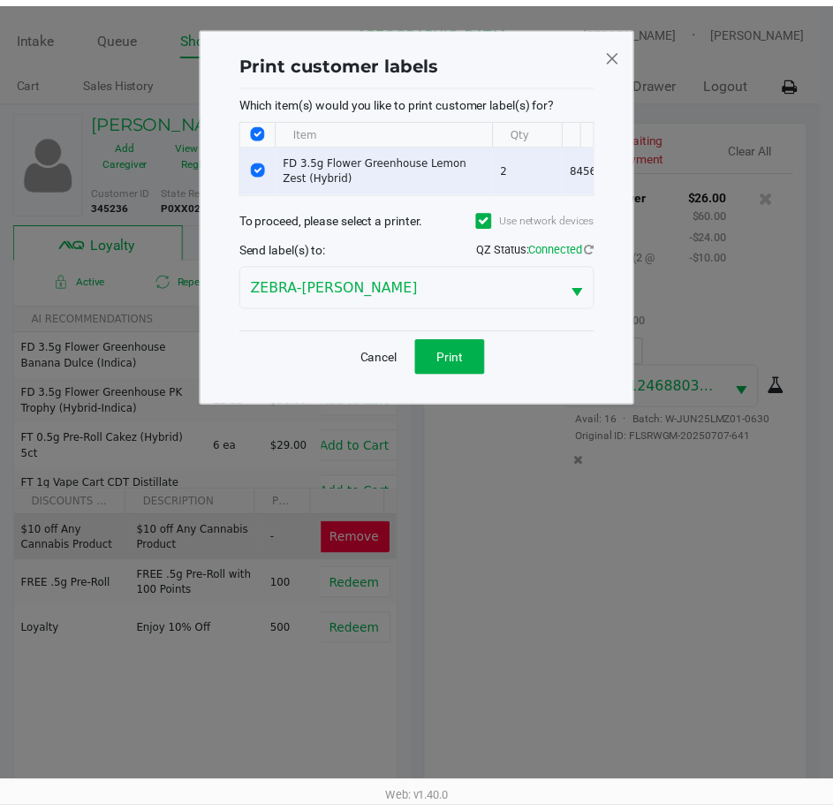
scroll to position [0, 317]
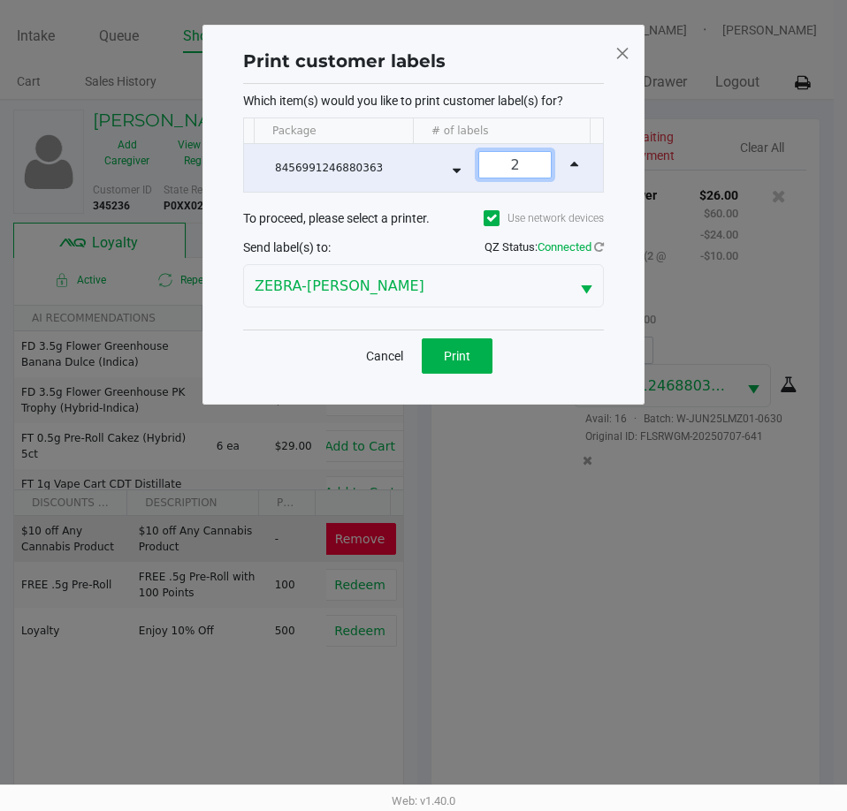
click at [513, 157] on input "2" at bounding box center [515, 165] width 72 height 26
type input "1"
drag, startPoint x: 539, startPoint y: 369, endPoint x: 498, endPoint y: 375, distance: 41.9
click at [536, 369] on div "Cancel Print" at bounding box center [423, 356] width 361 height 52
click at [480, 374] on button "Print" at bounding box center [457, 355] width 71 height 35
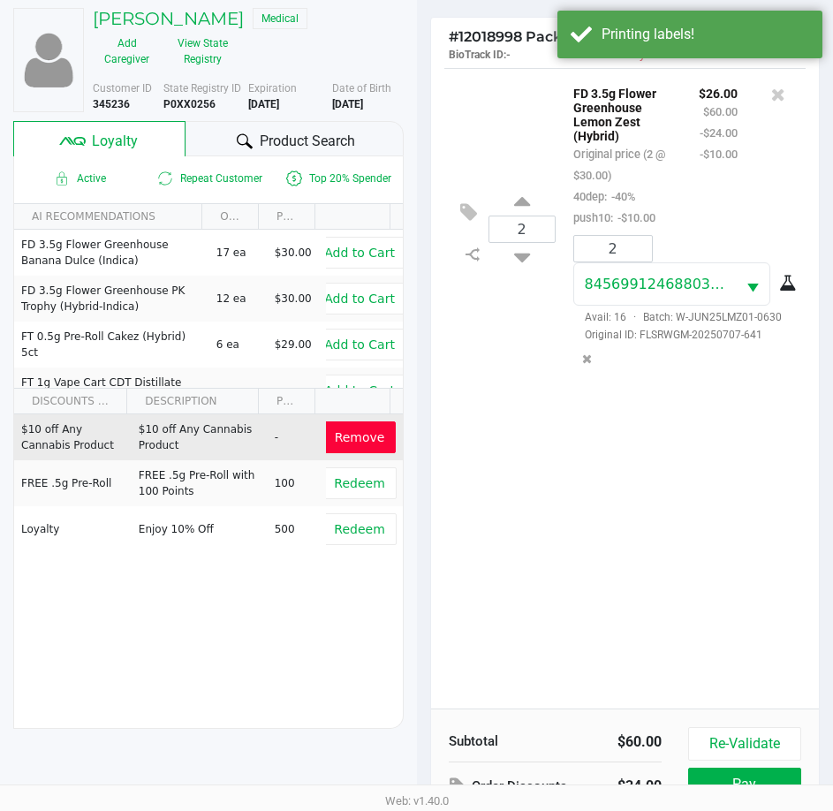
scroll to position [234, 0]
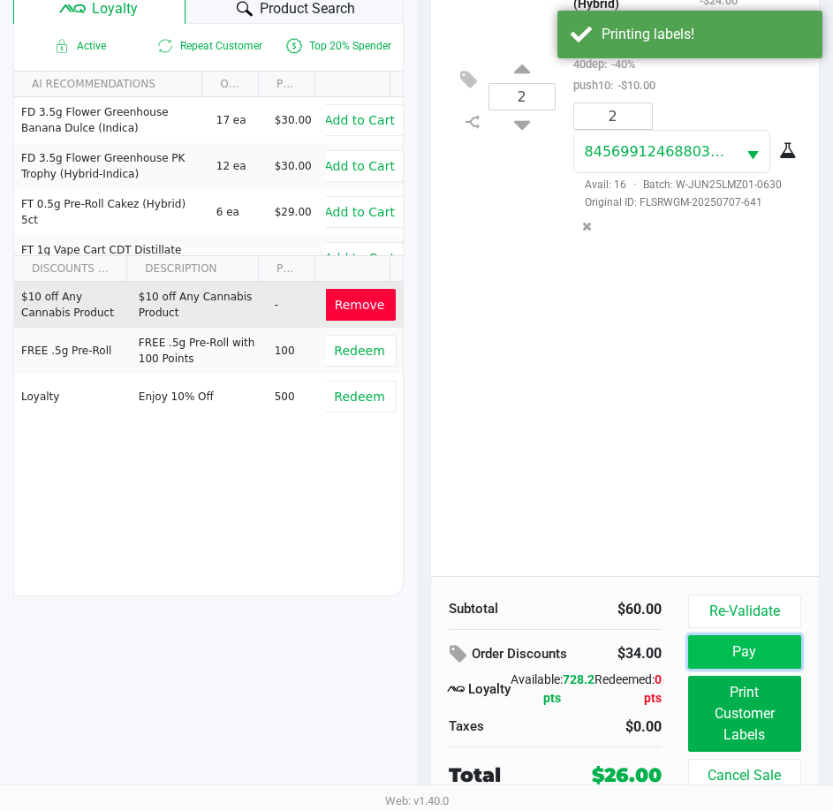
click at [711, 641] on button "Pay" at bounding box center [744, 652] width 113 height 34
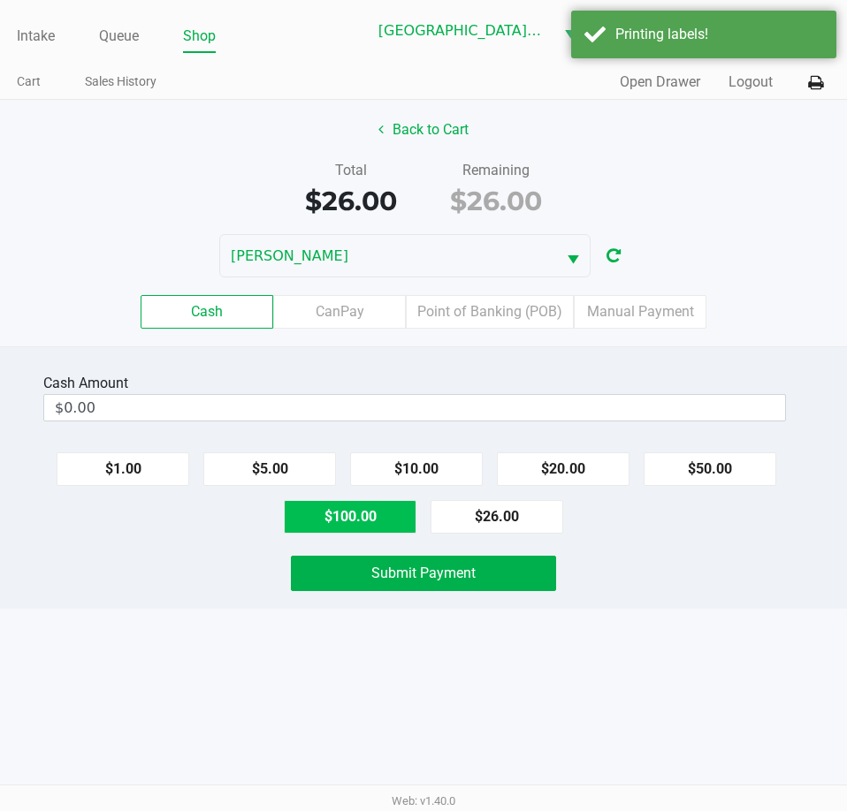
click at [311, 521] on button "$100.00" at bounding box center [350, 517] width 133 height 34
type input "$100.00"
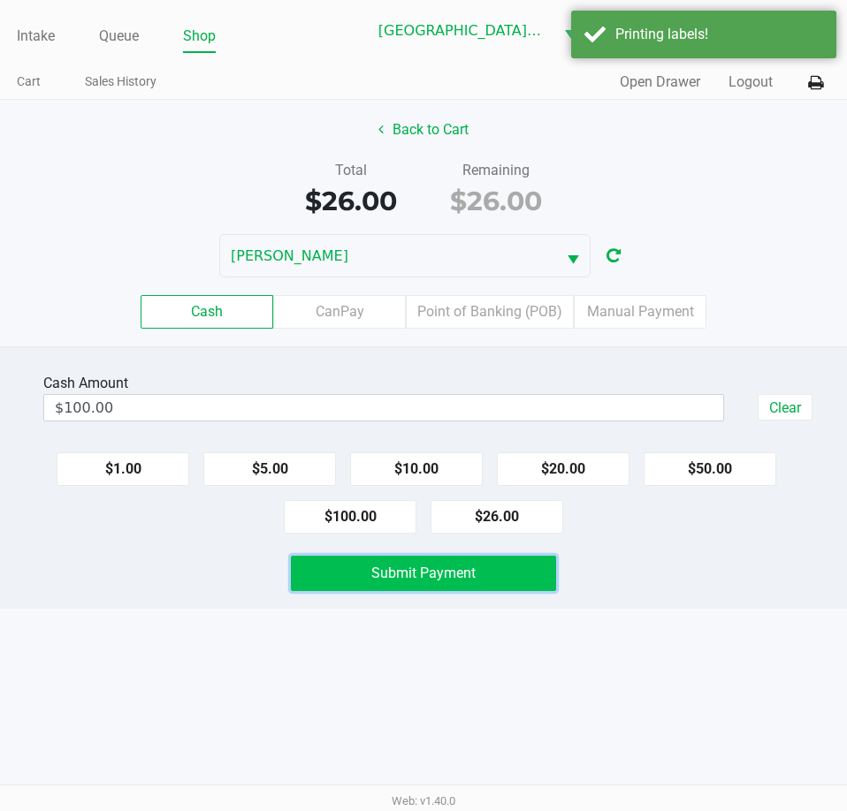
click at [391, 562] on button "Submit Payment" at bounding box center [423, 573] width 264 height 35
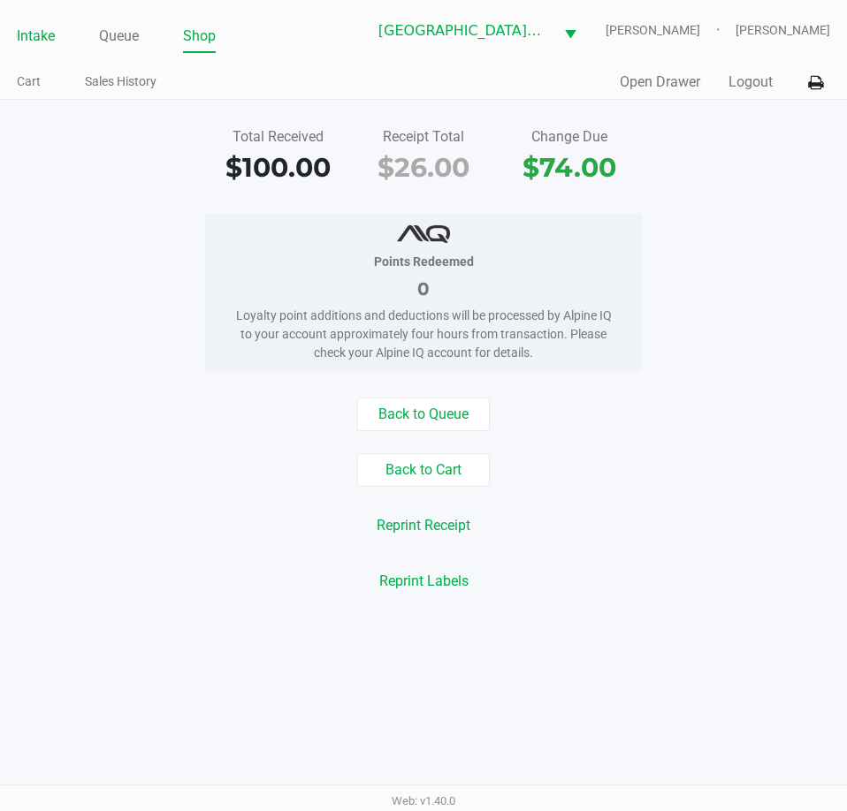
click at [38, 33] on link "Intake" at bounding box center [36, 36] width 38 height 25
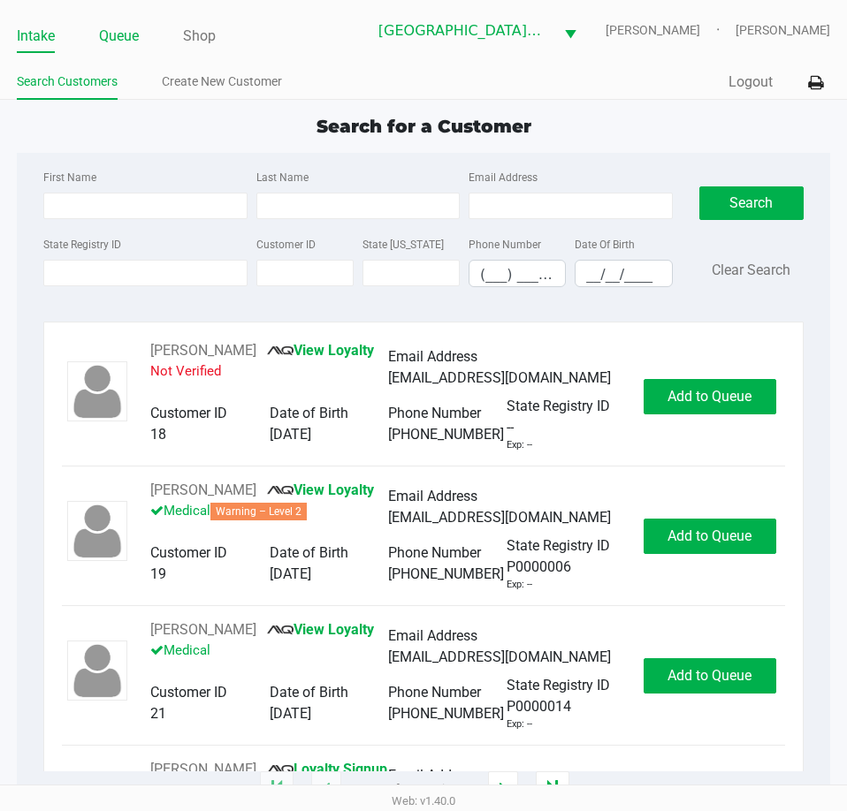
click at [135, 37] on link "Queue" at bounding box center [119, 36] width 40 height 25
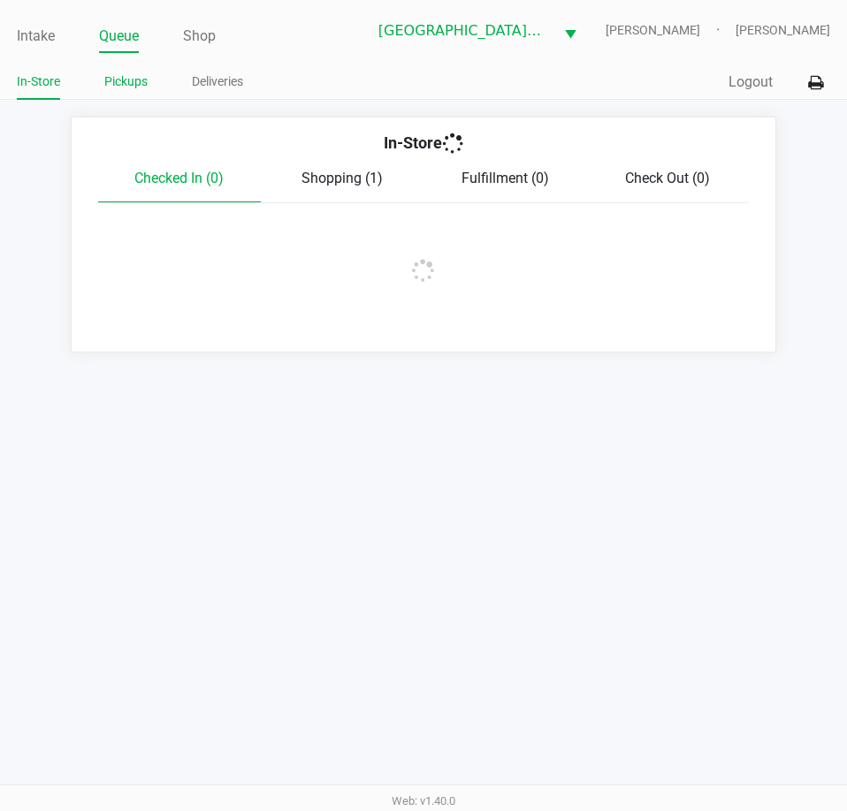
click at [137, 75] on link "Pickups" at bounding box center [125, 82] width 43 height 22
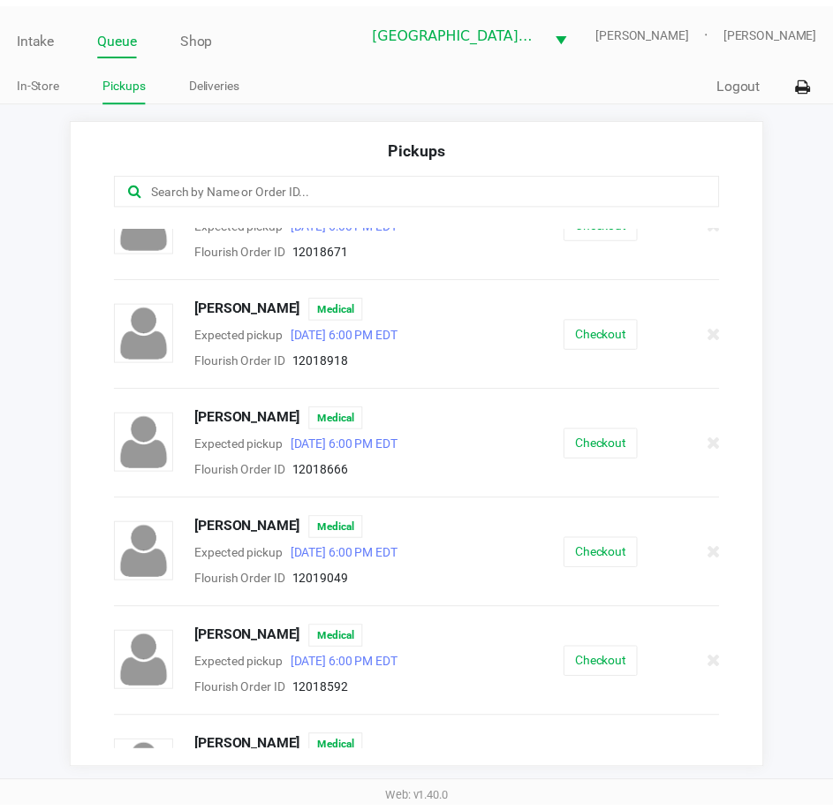
scroll to position [33, 0]
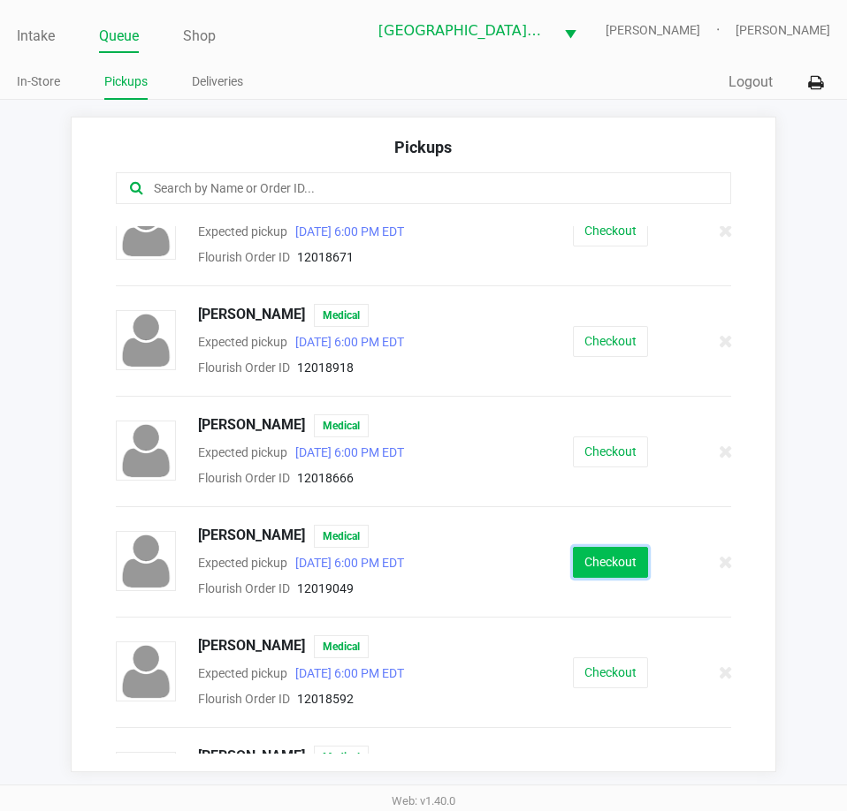
click at [614, 561] on button "Checkout" at bounding box center [610, 562] width 75 height 31
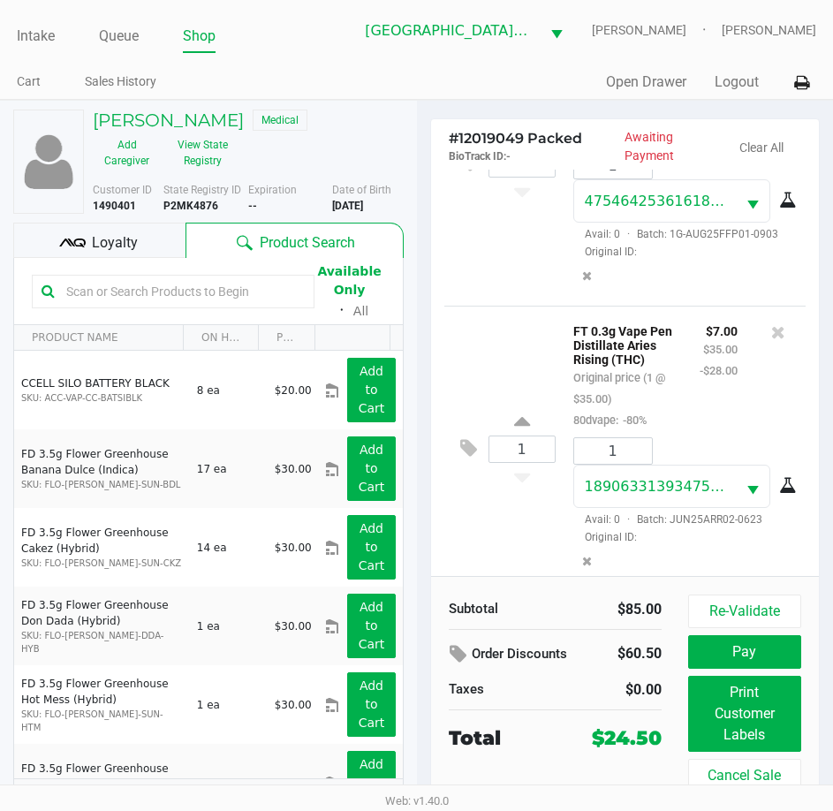
scroll to position [516, 0]
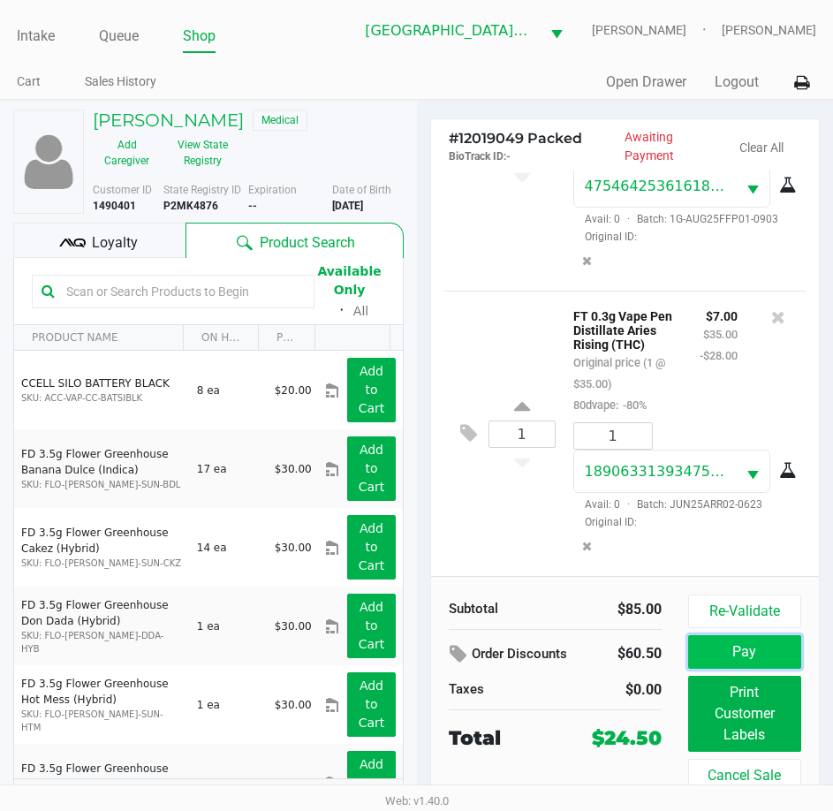
click at [773, 656] on button "Pay" at bounding box center [744, 652] width 113 height 34
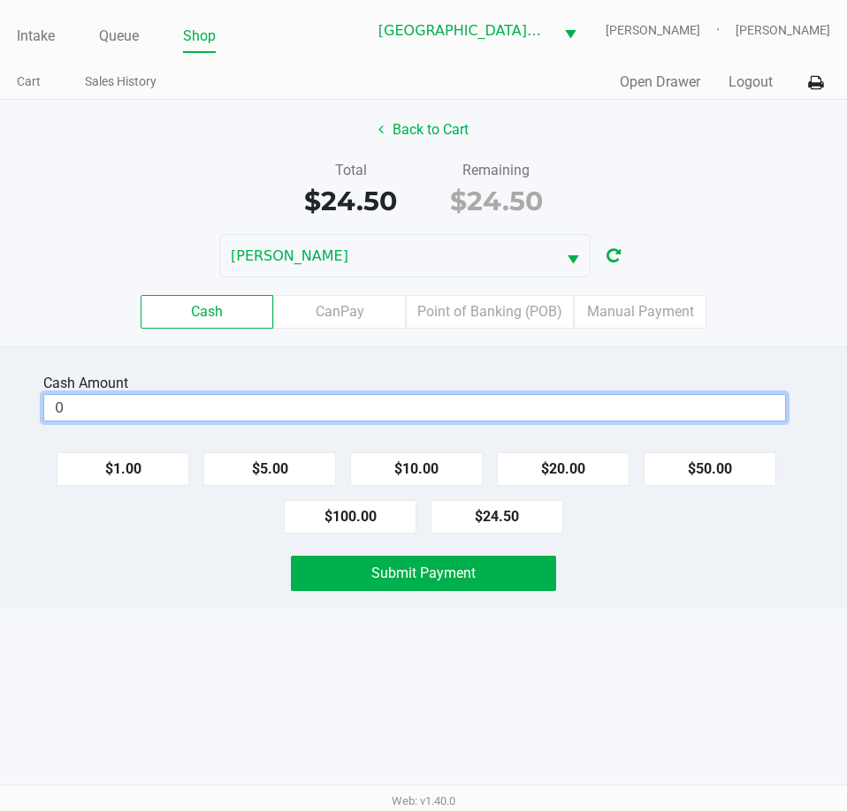
click at [599, 417] on input "0" at bounding box center [414, 408] width 741 height 26
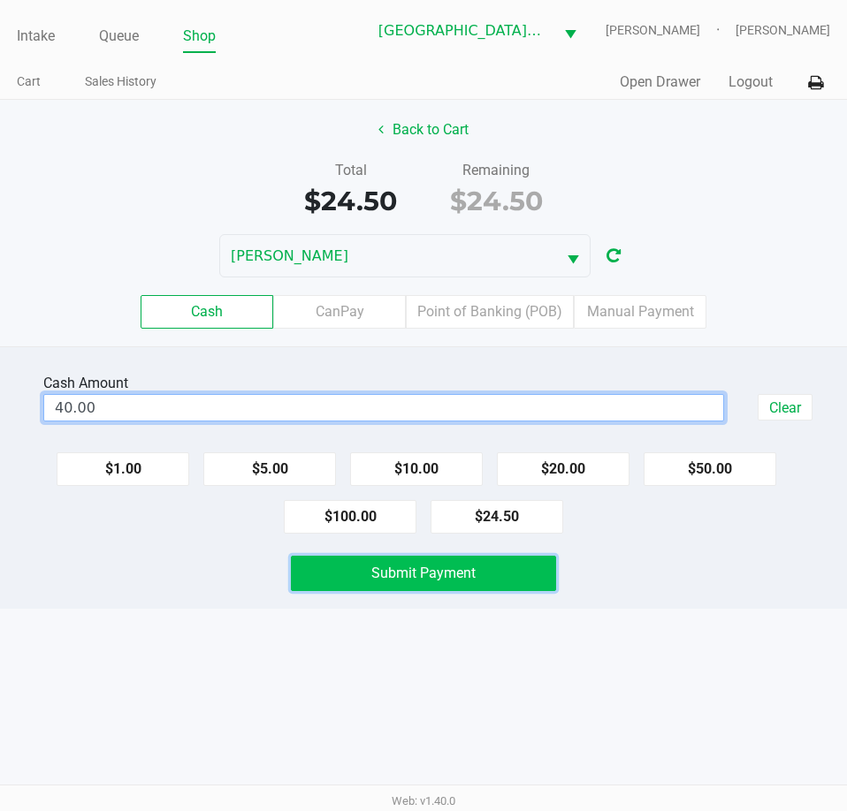
type input "$40.00"
click at [524, 590] on button "Submit Payment" at bounding box center [423, 573] width 264 height 35
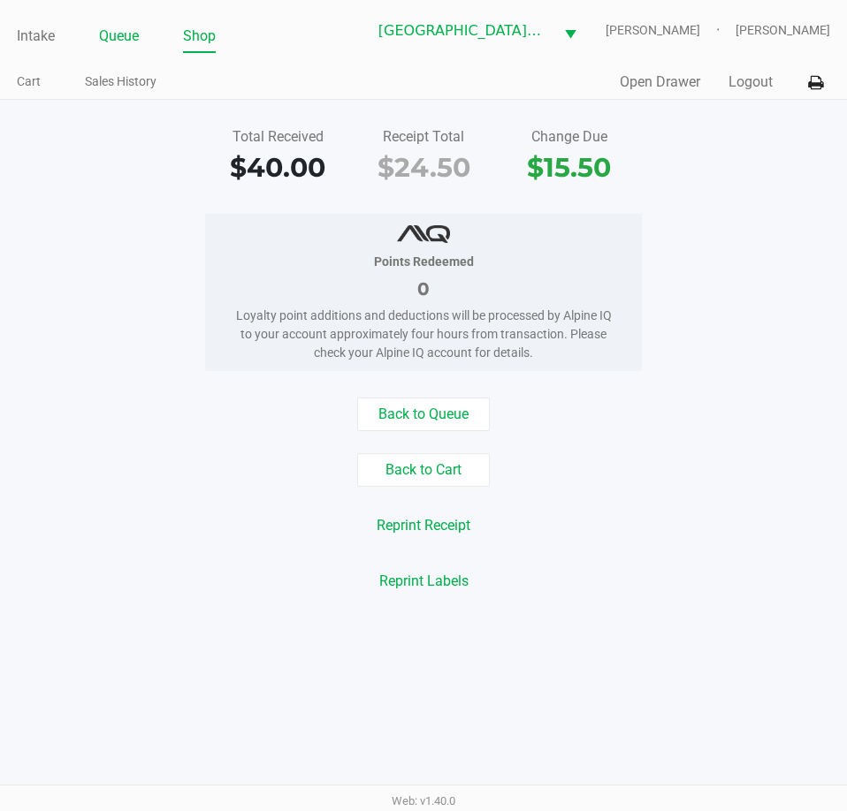
click at [112, 30] on link "Queue" at bounding box center [119, 36] width 40 height 25
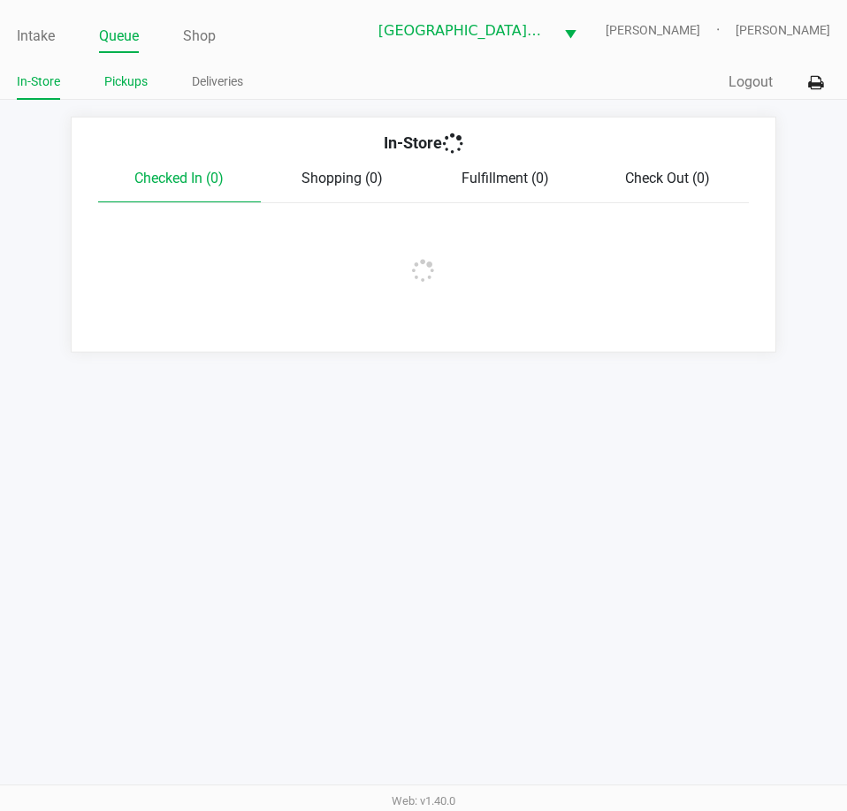
click at [126, 86] on link "Pickups" at bounding box center [125, 82] width 43 height 22
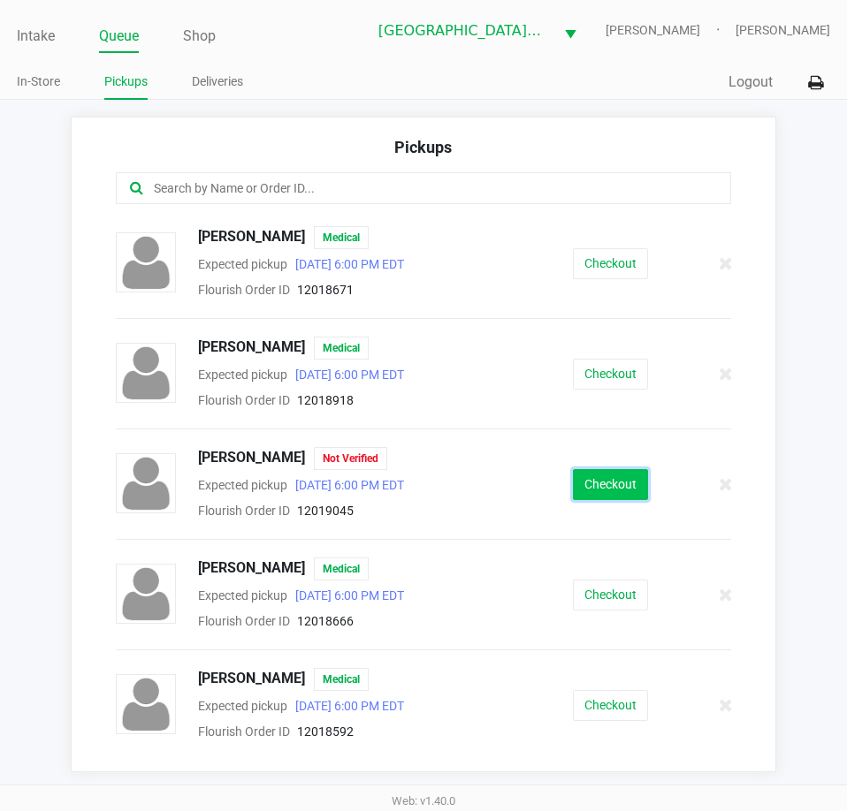
click at [594, 485] on button "Checkout" at bounding box center [610, 484] width 75 height 31
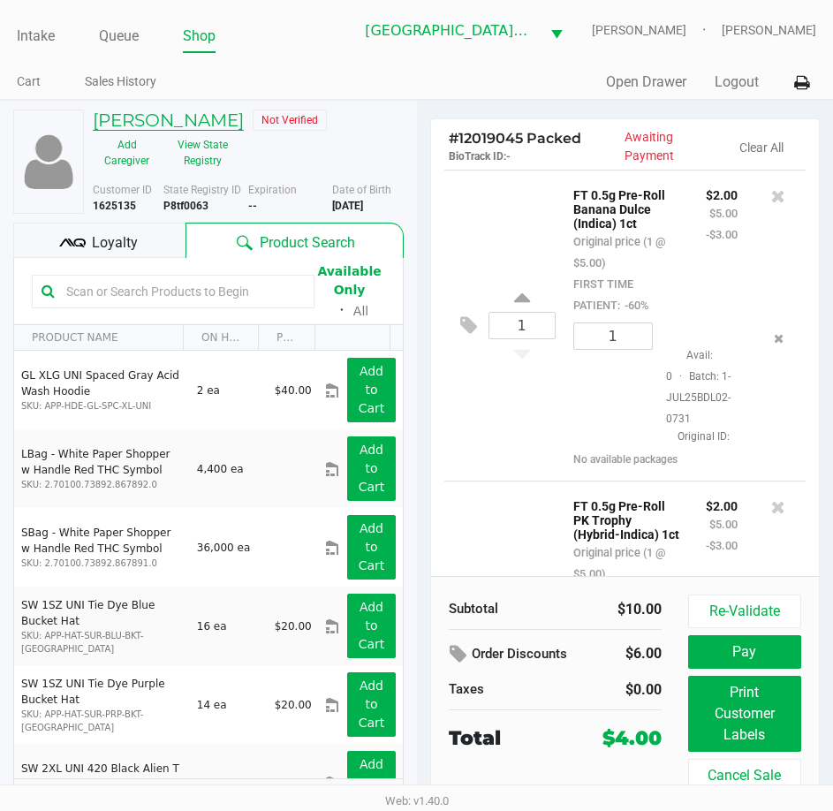
click at [226, 117] on h5 "Carolina Rendon" at bounding box center [168, 120] width 151 height 21
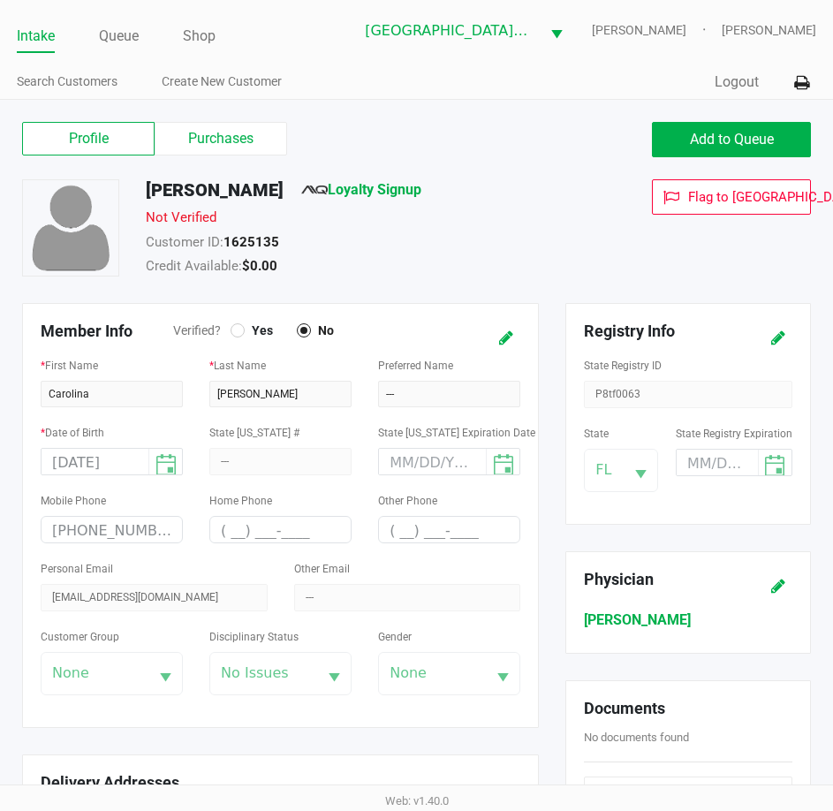
click at [233, 333] on div at bounding box center [238, 330] width 14 height 14
click at [233, 325] on div at bounding box center [238, 330] width 14 height 14
click at [504, 343] on icon at bounding box center [506, 338] width 14 height 12
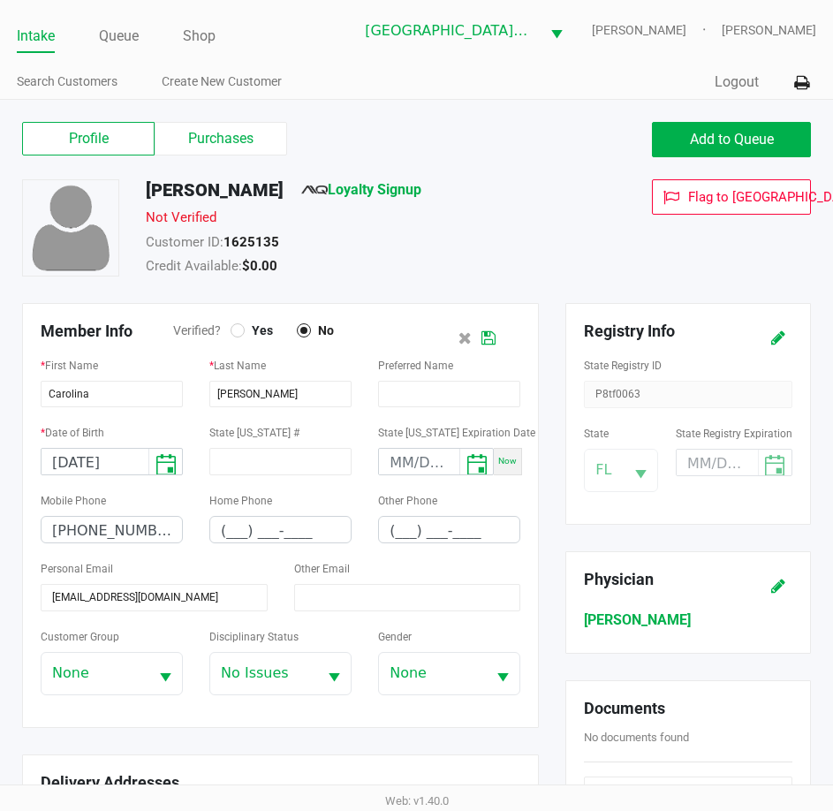
click at [255, 329] on span "Yes" at bounding box center [259, 331] width 28 height 16
click at [493, 340] on icon at bounding box center [489, 338] width 14 height 12
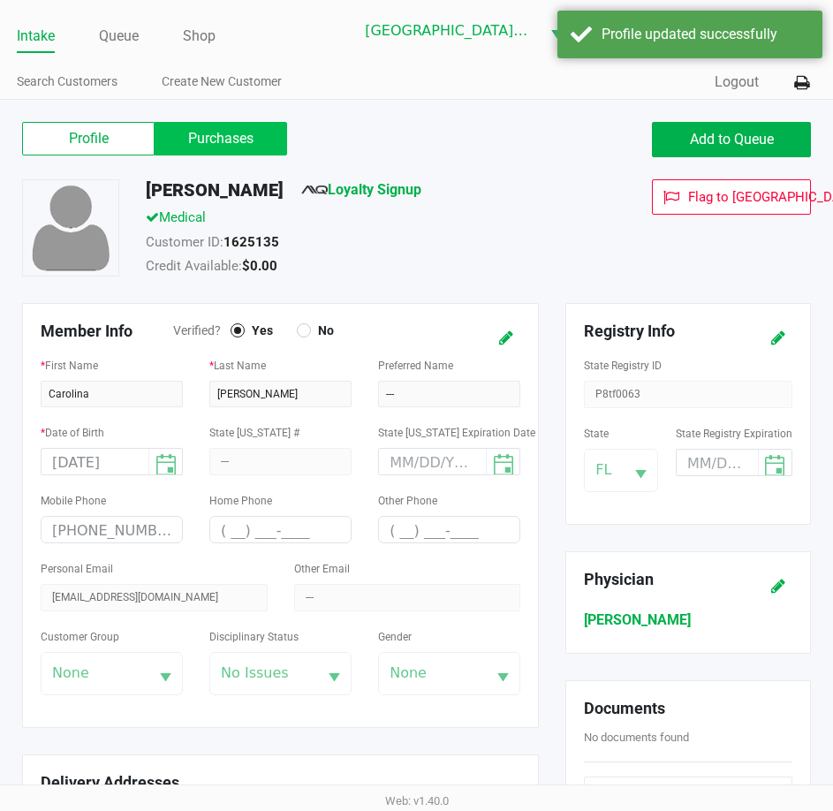
click at [231, 142] on label "Purchases" at bounding box center [221, 139] width 133 height 34
click at [0, 0] on 1 "Purchases" at bounding box center [0, 0] width 0 height 0
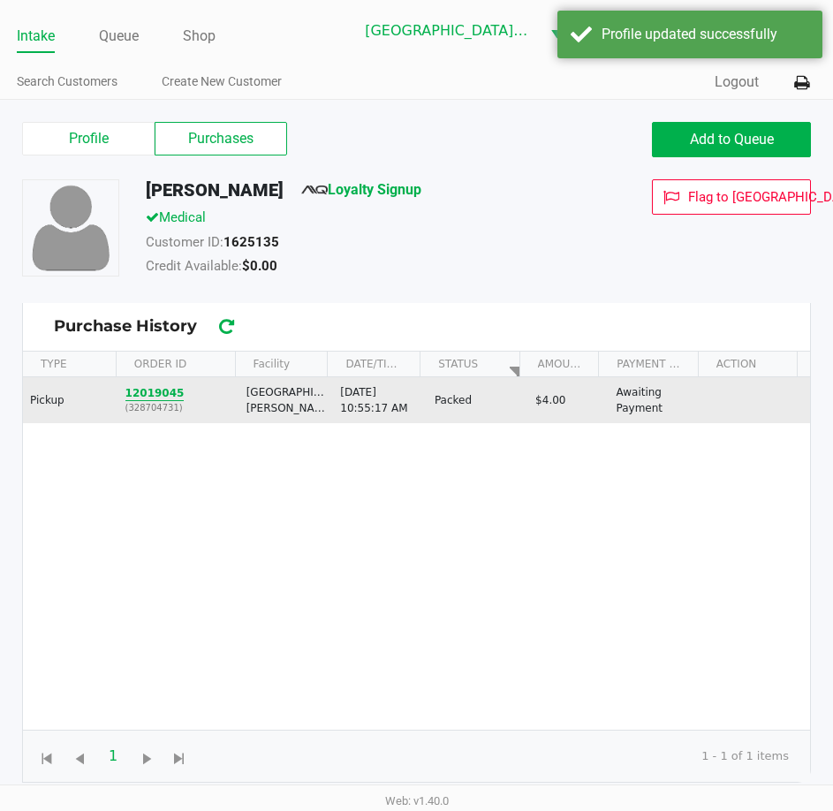
click at [157, 393] on button "12019045" at bounding box center [154, 393] width 59 height 16
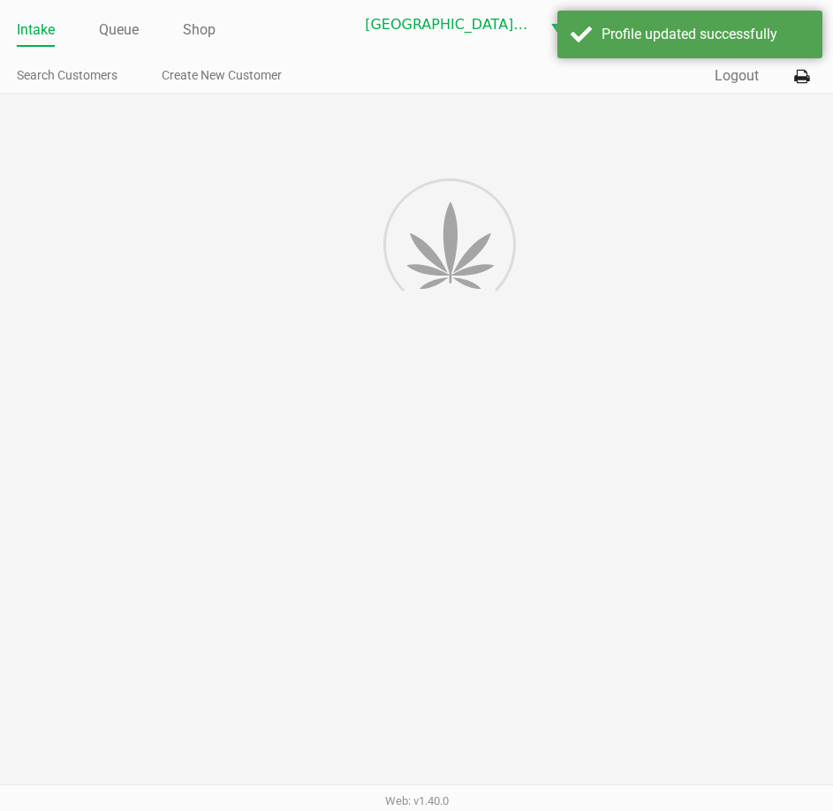
scroll to position [7, 0]
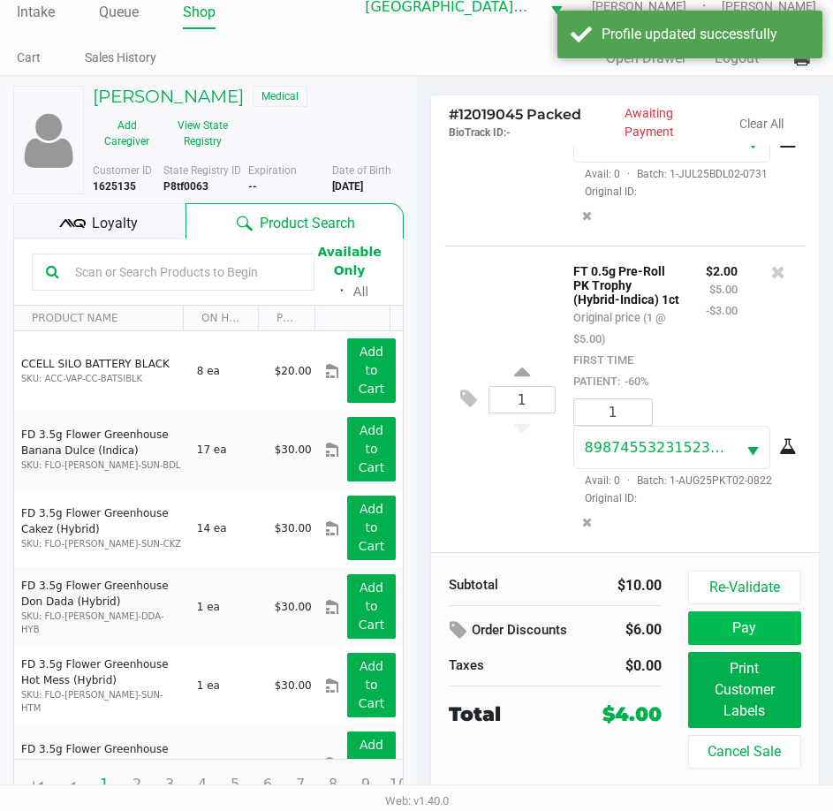
scroll to position [33, 0]
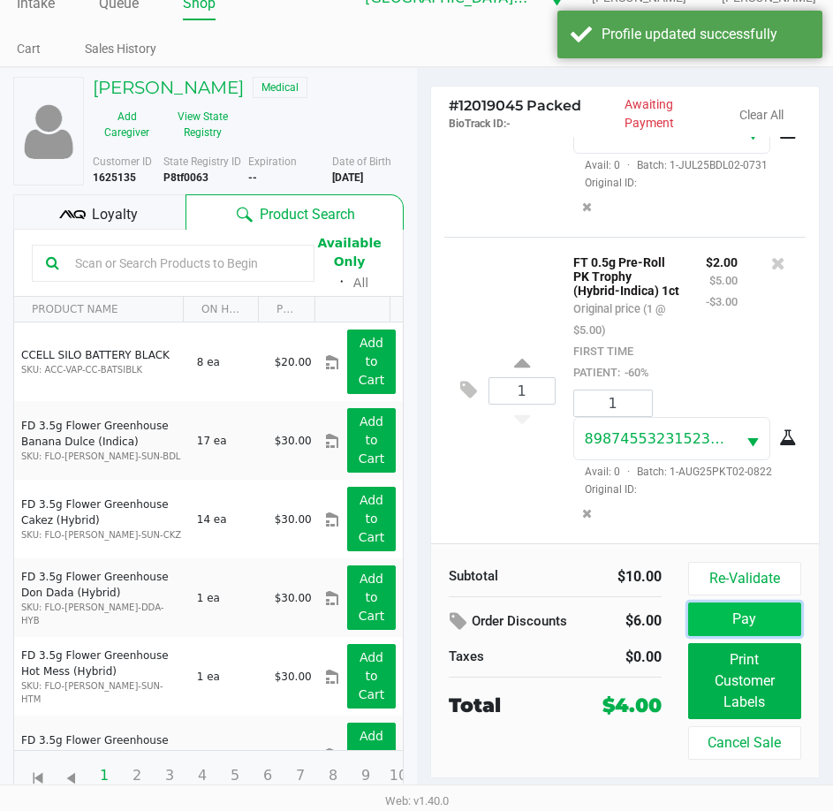
click at [743, 617] on button "Pay" at bounding box center [744, 620] width 113 height 34
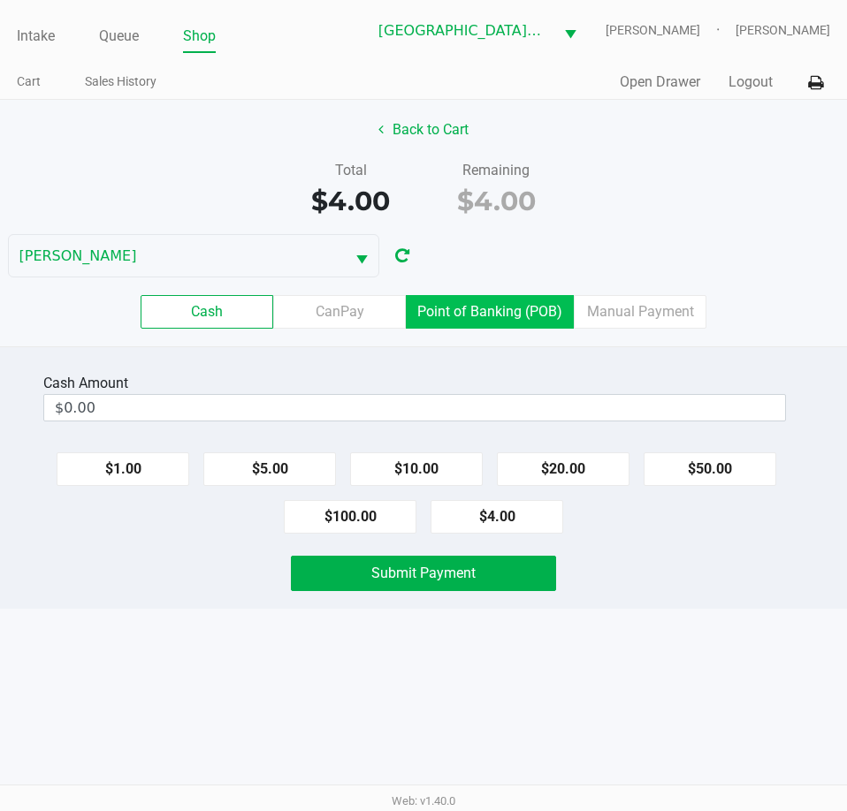
click at [488, 309] on label "Point of Banking (POB)" at bounding box center [490, 312] width 168 height 34
click at [0, 0] on 7 "Point of Banking (POB)" at bounding box center [0, 0] width 0 height 0
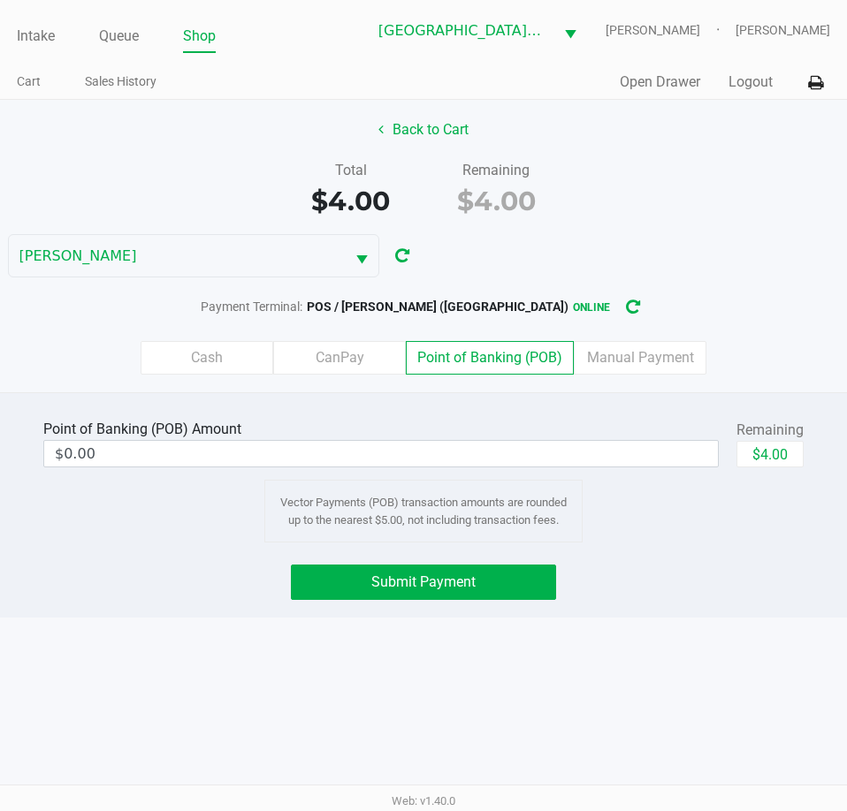
click at [752, 273] on div "Back to Cart Total $4.00 Remaining $4.00 EDITH-REUSS Payment Terminal: POS / RE…" at bounding box center [423, 246] width 847 height 293
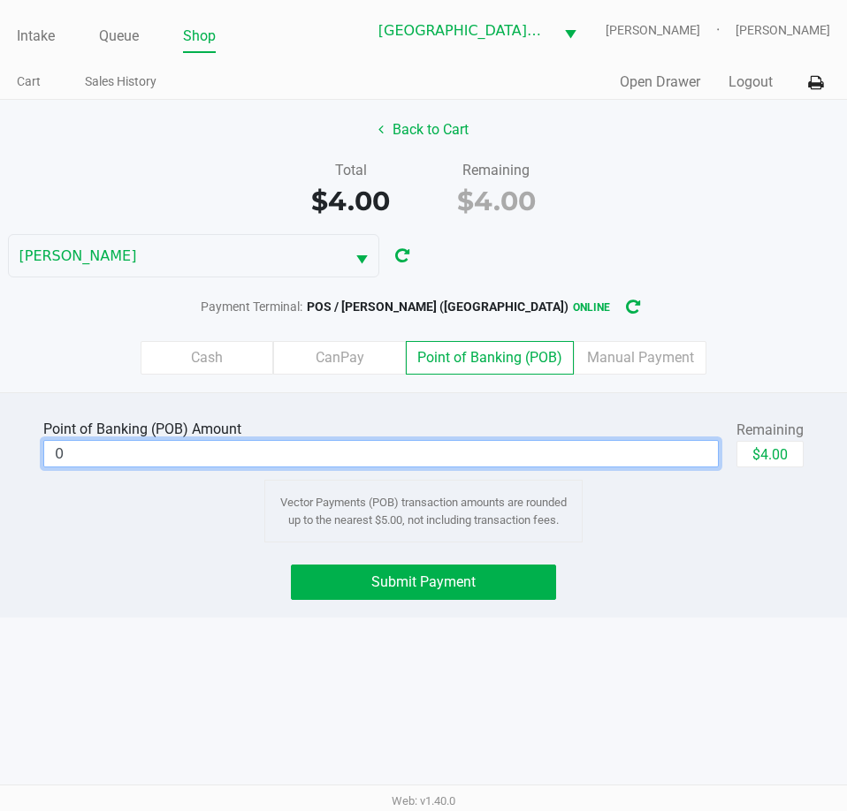
click at [566, 448] on input "0" at bounding box center [380, 454] width 673 height 26
click at [230, 355] on label "Cash" at bounding box center [207, 358] width 133 height 34
click at [0, 0] on 0 "Cash" at bounding box center [0, 0] width 0 height 0
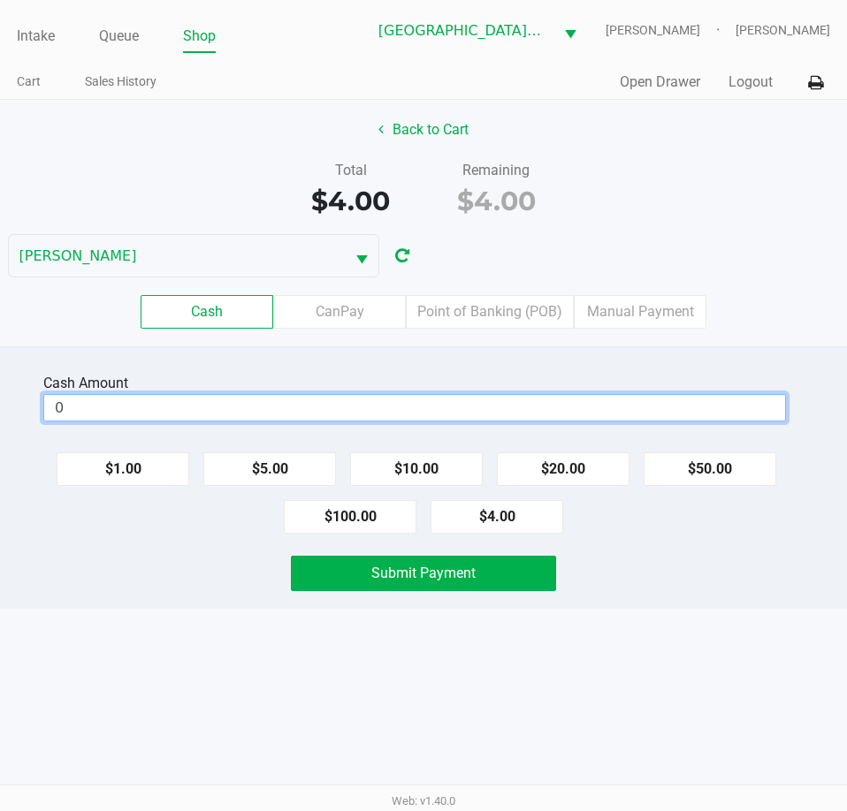
click at [557, 399] on input "0" at bounding box center [414, 408] width 741 height 26
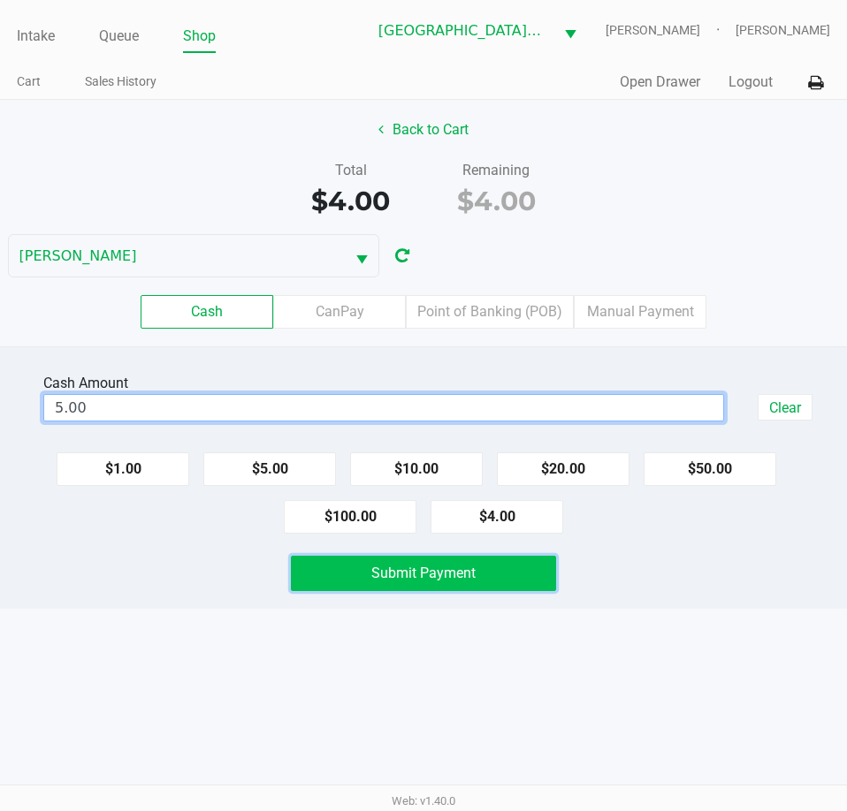
type input "$5.00"
click at [535, 556] on button "Submit Payment" at bounding box center [423, 573] width 264 height 35
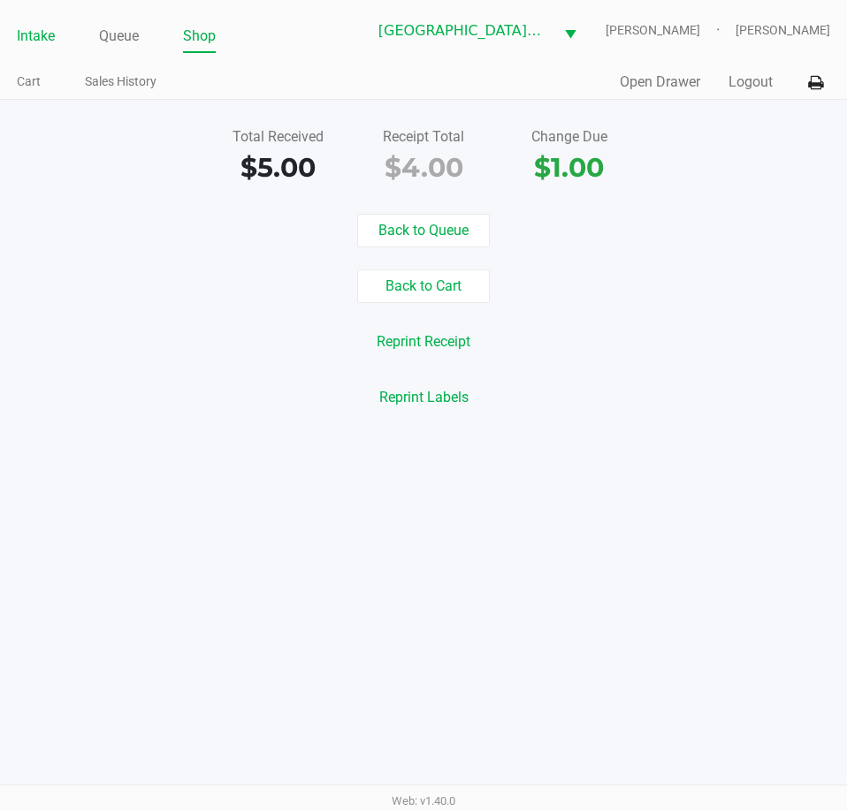
click at [38, 30] on link "Intake" at bounding box center [36, 36] width 38 height 25
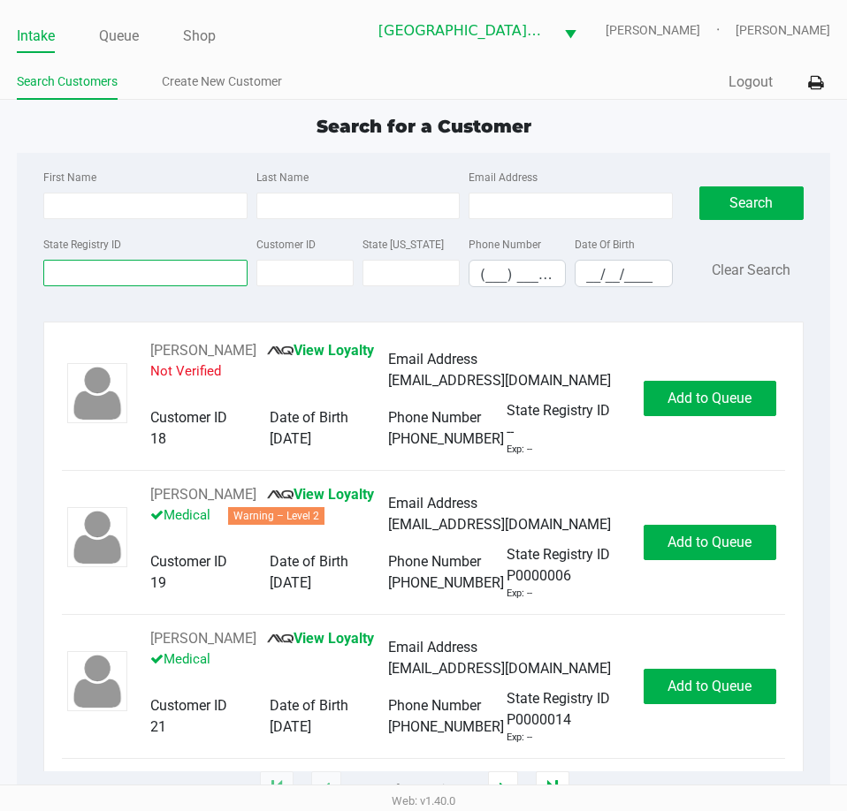
click at [224, 274] on div "State Registry ID" at bounding box center [145, 260] width 212 height 54
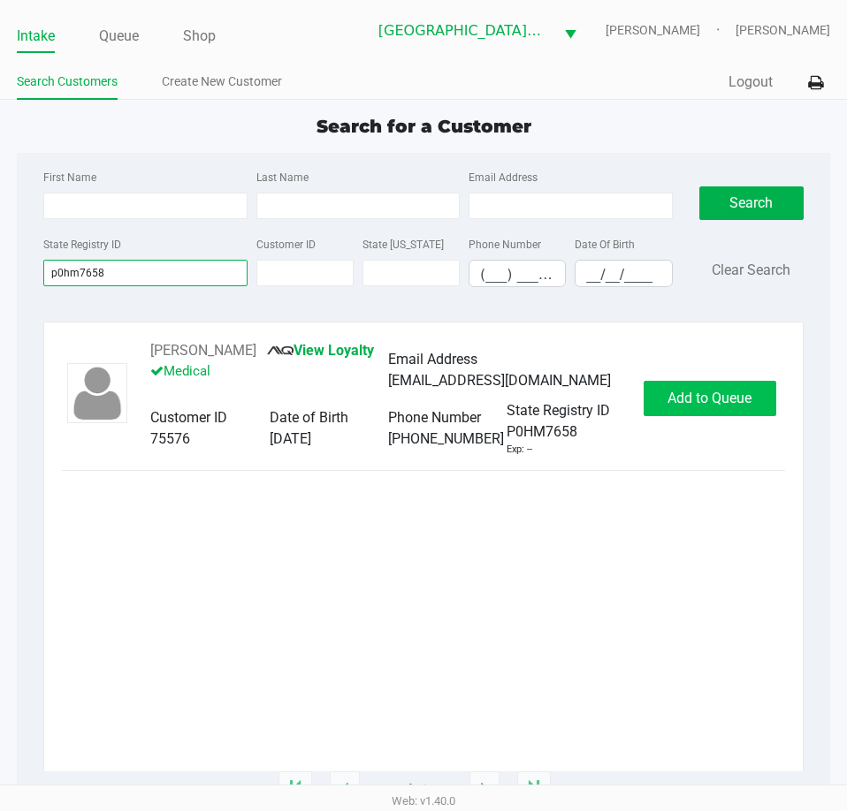
type input "p0hm7658"
click at [714, 402] on span "Add to Queue" at bounding box center [709, 398] width 84 height 17
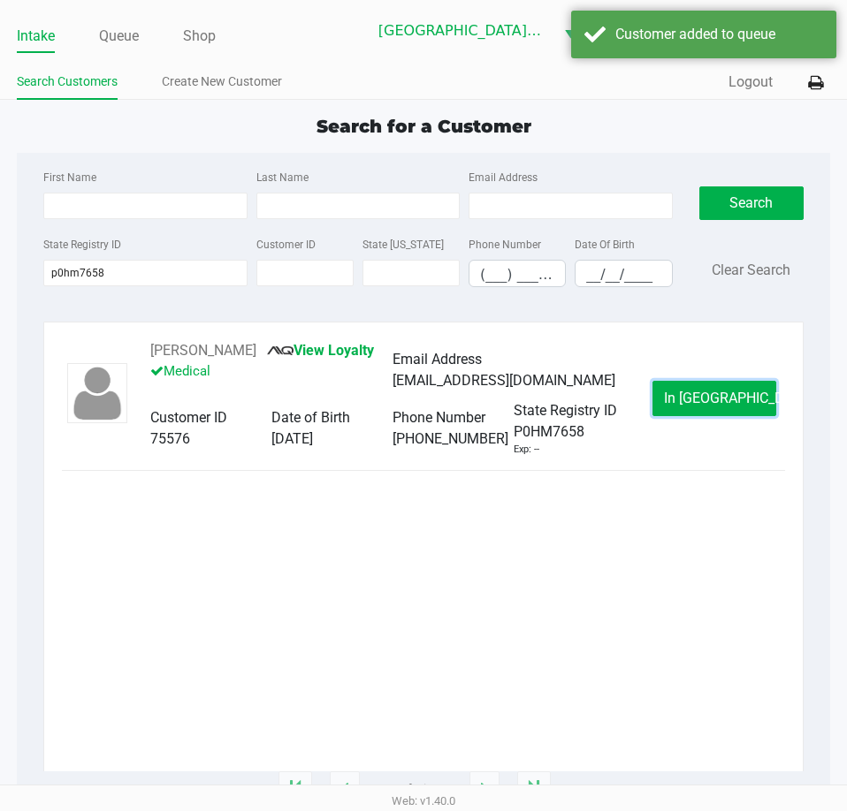
click at [714, 402] on span "In Queue" at bounding box center [738, 398] width 148 height 17
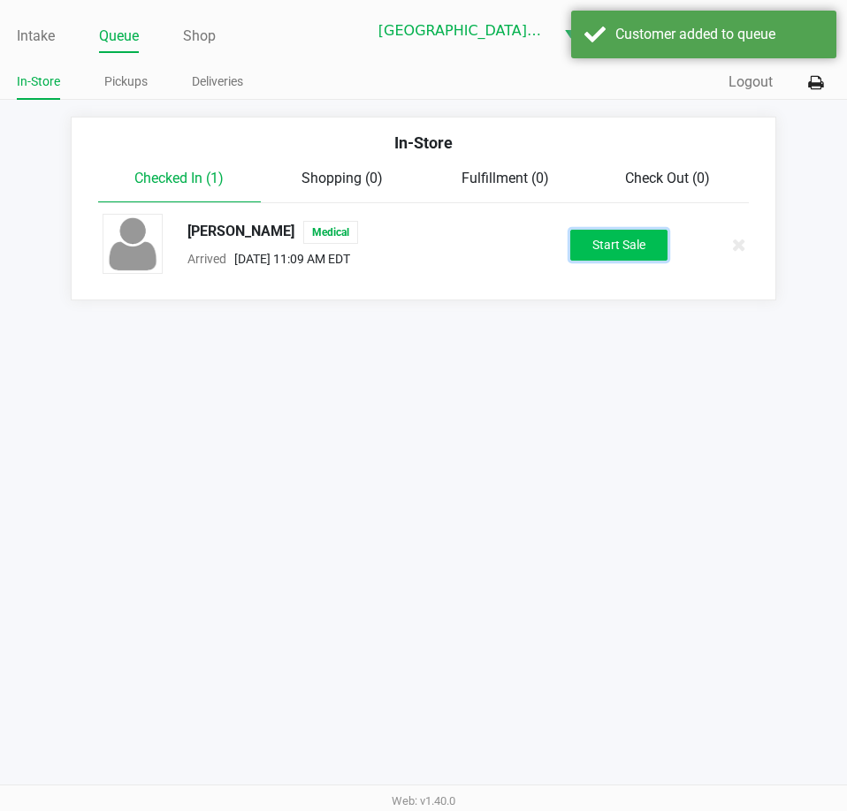
click at [624, 239] on button "Start Sale" at bounding box center [618, 245] width 97 height 31
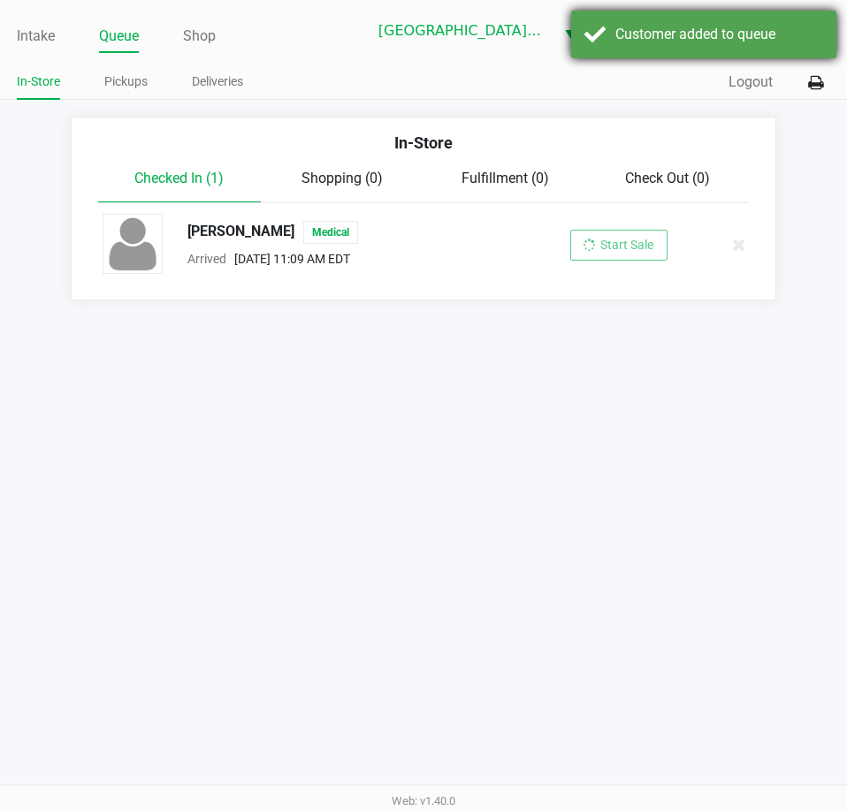
click at [678, 21] on div "Customer added to queue" at bounding box center [703, 35] width 265 height 48
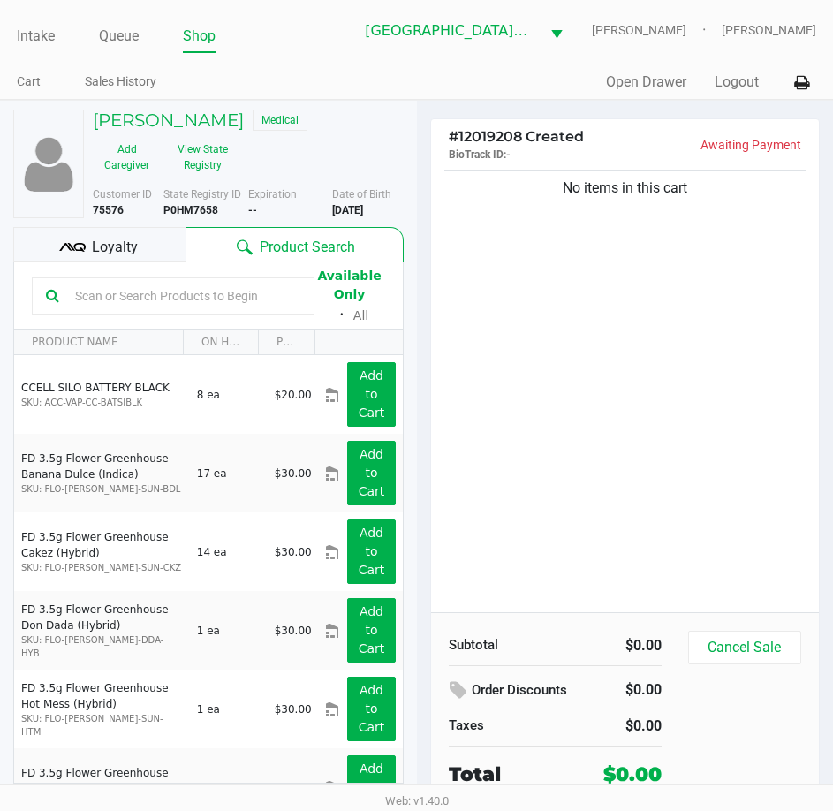
click at [212, 280] on div at bounding box center [173, 295] width 283 height 37
click at [194, 312] on div at bounding box center [173, 295] width 283 height 37
click at [196, 298] on input "text" at bounding box center [184, 296] width 232 height 27
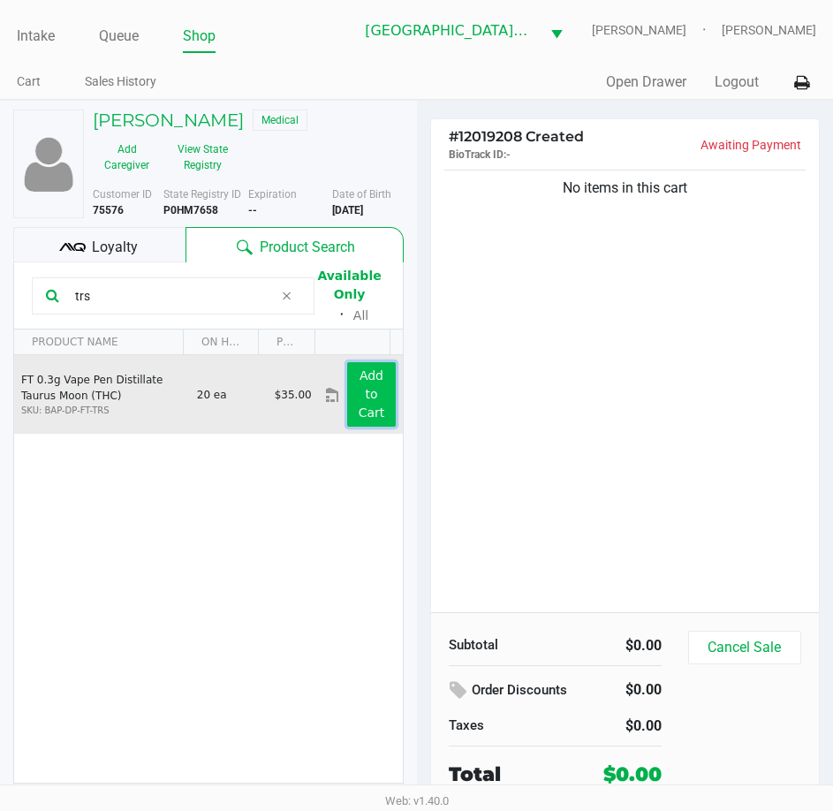
click at [373, 377] on button "Add to Cart" at bounding box center [371, 394] width 48 height 65
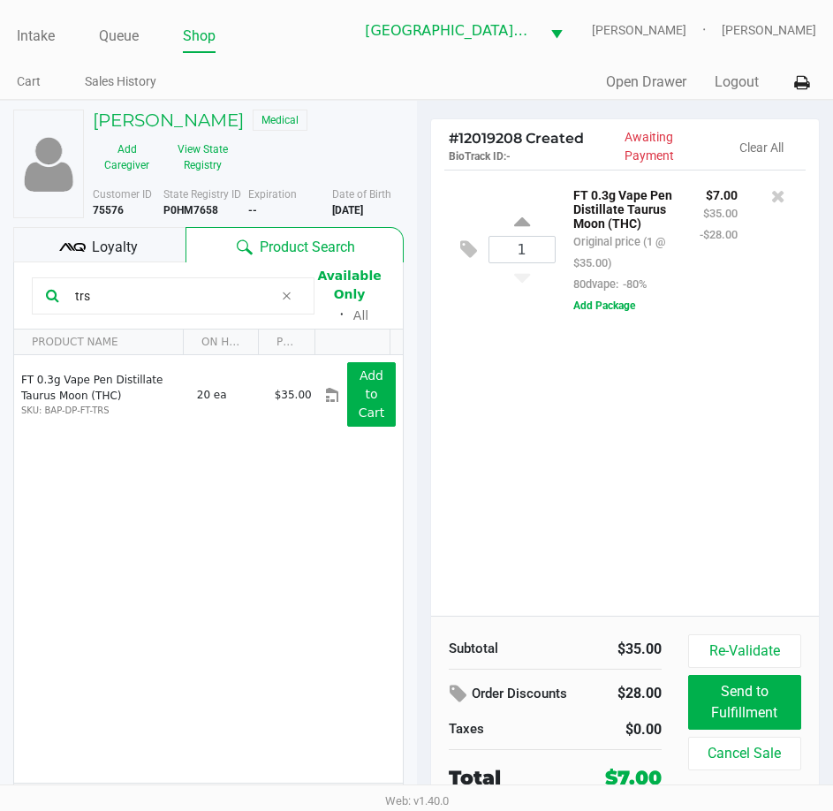
click at [115, 296] on input "trs" at bounding box center [171, 296] width 206 height 27
type input "sbc"
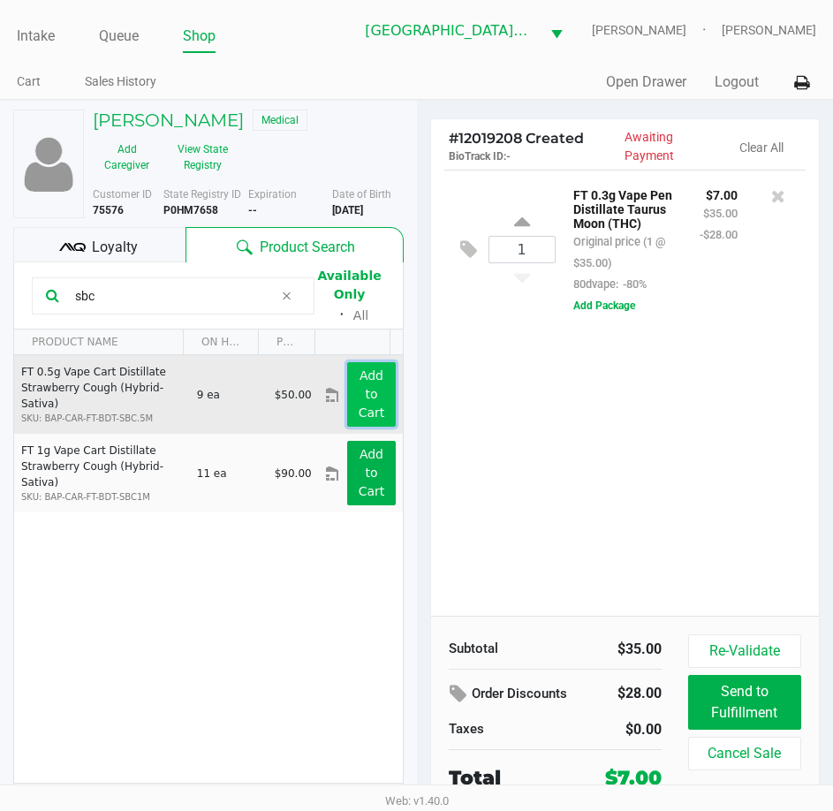
click at [361, 412] on app-button-loader "Add to Cart" at bounding box center [372, 394] width 27 height 51
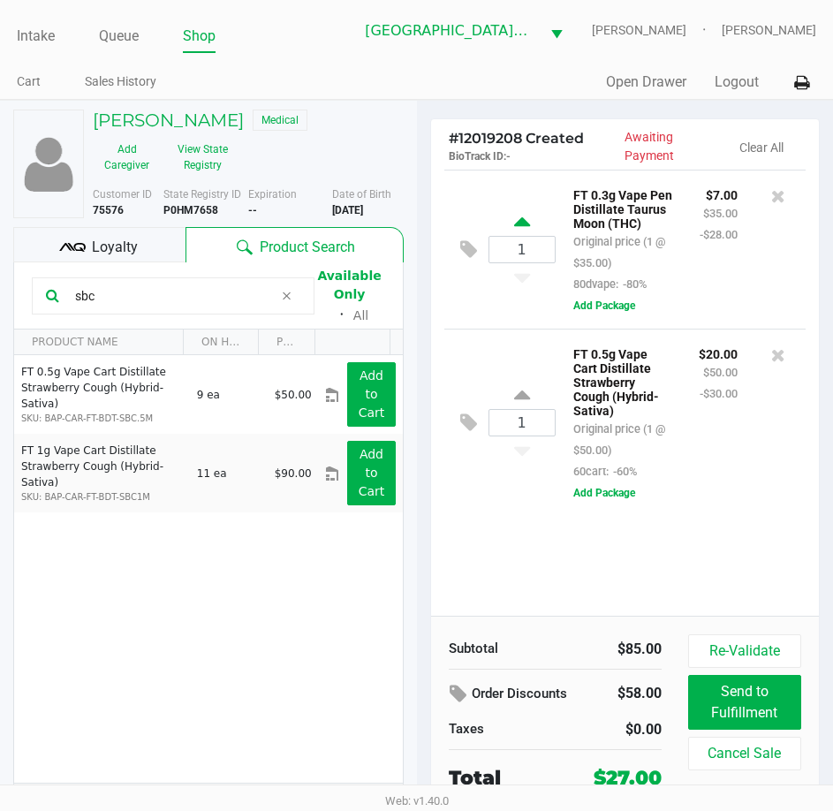
click at [521, 224] on icon at bounding box center [522, 225] width 16 height 22
type input "2"
click at [115, 240] on span "Loyalty" at bounding box center [115, 247] width 46 height 21
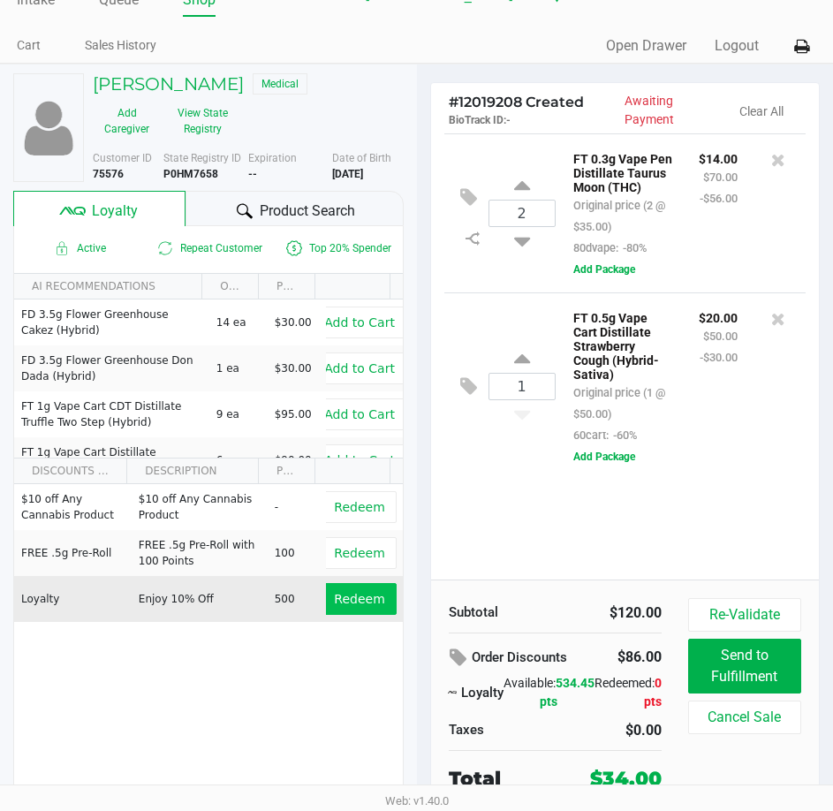
scroll to position [37, 0]
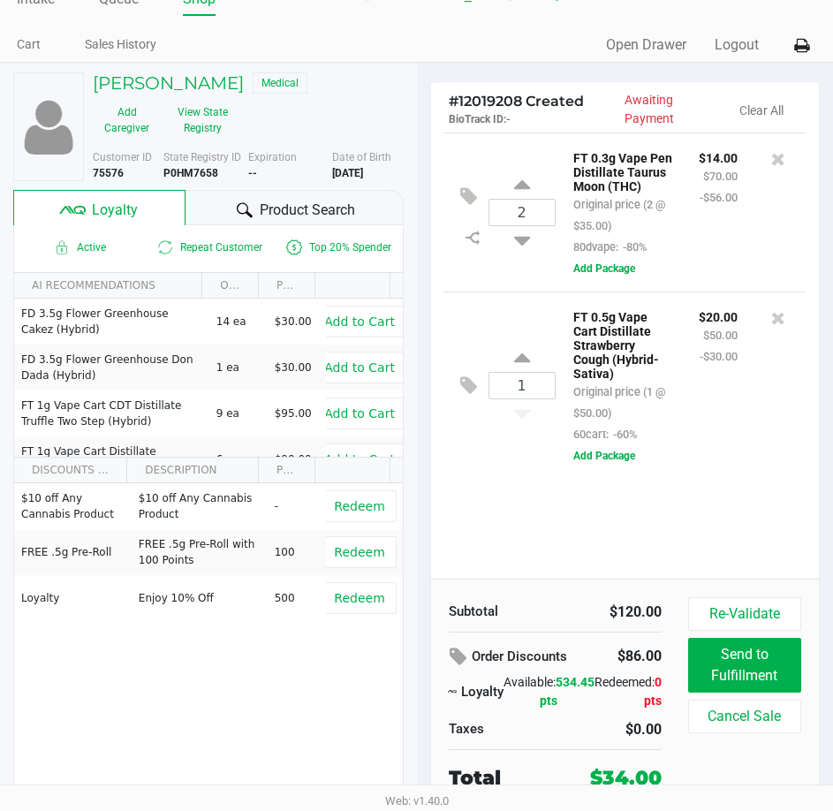
click at [715, 501] on div "2 FT 0.3g Vape Pen Distillate Taurus Moon (THC) Original price (2 @ $35.00) 80d…" at bounding box center [625, 356] width 389 height 446
click at [735, 496] on div "2 FT 0.3g Vape Pen Distillate Taurus Moon (THC) Original price (2 @ $35.00) 80d…" at bounding box center [625, 356] width 389 height 446
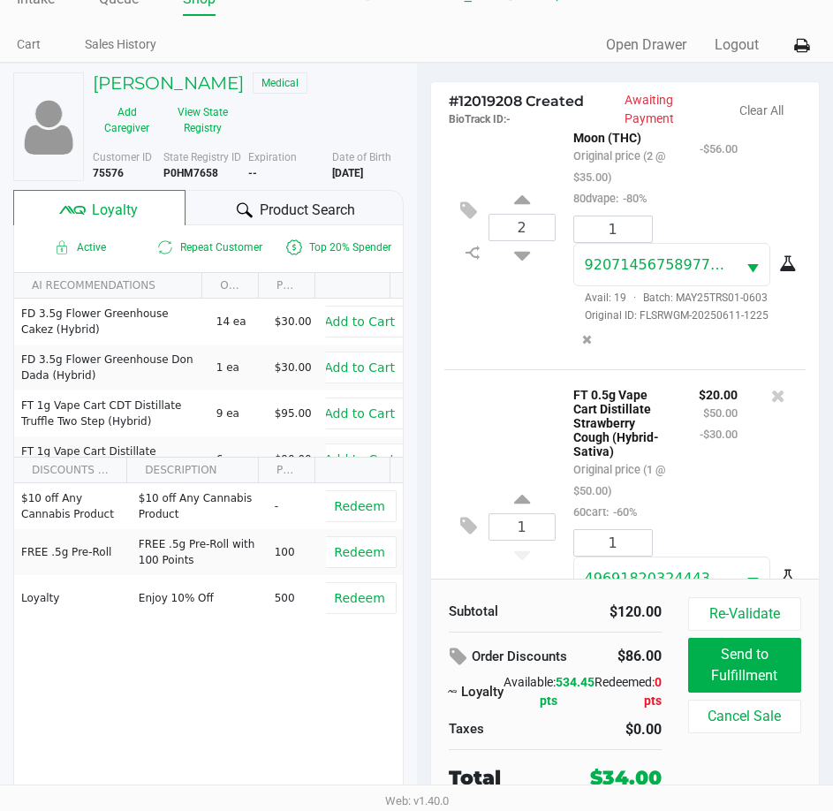
scroll to position [175, 0]
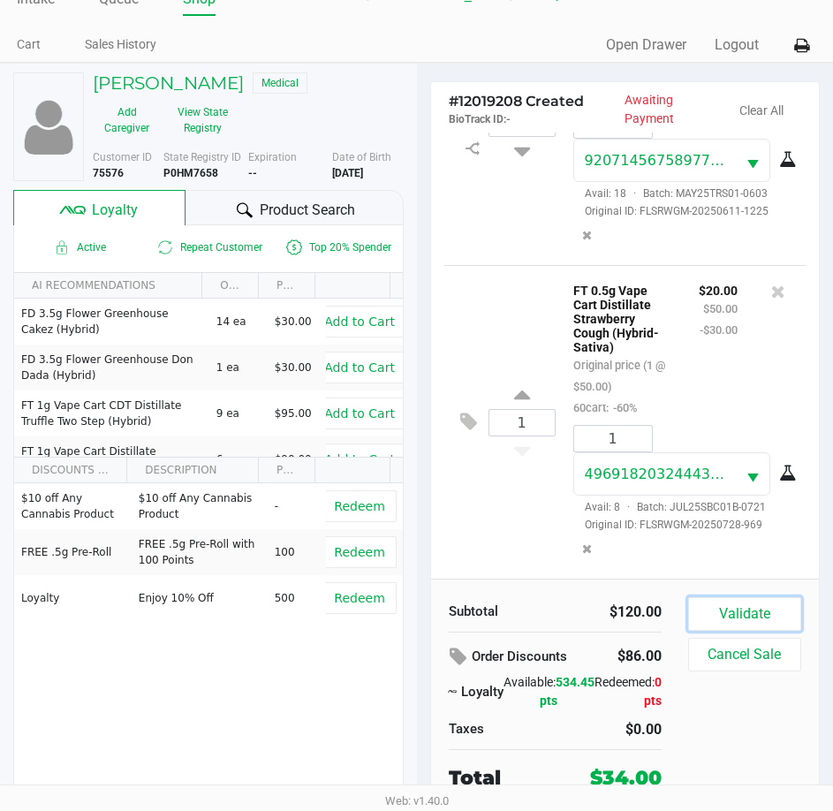
drag, startPoint x: 792, startPoint y: 619, endPoint x: 787, endPoint y: 611, distance: 9.1
click at [788, 616] on button "Validate" at bounding box center [744, 614] width 113 height 34
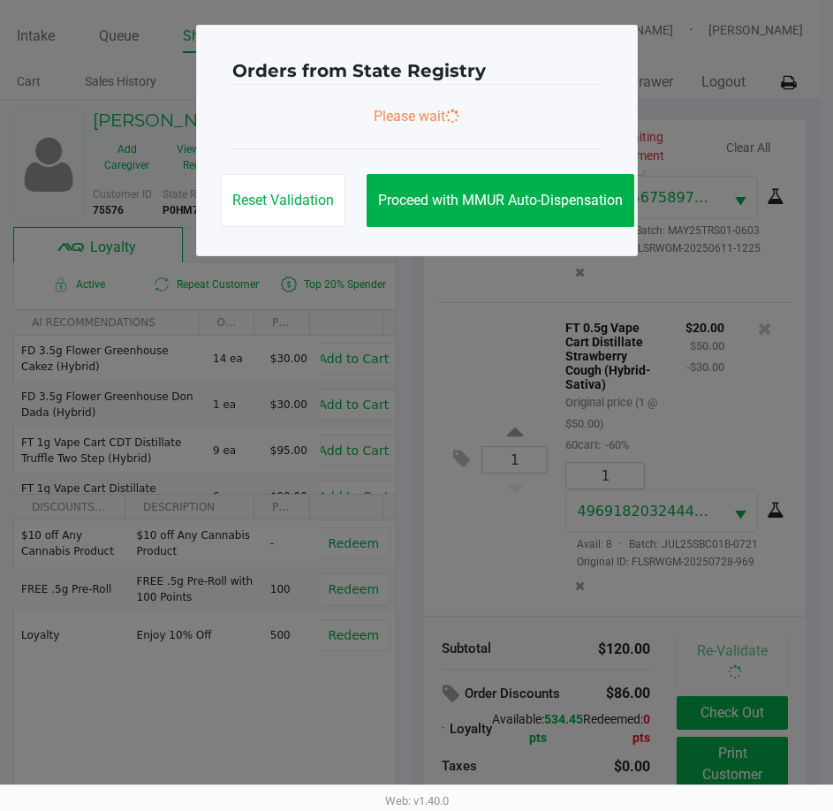
scroll to position [0, 0]
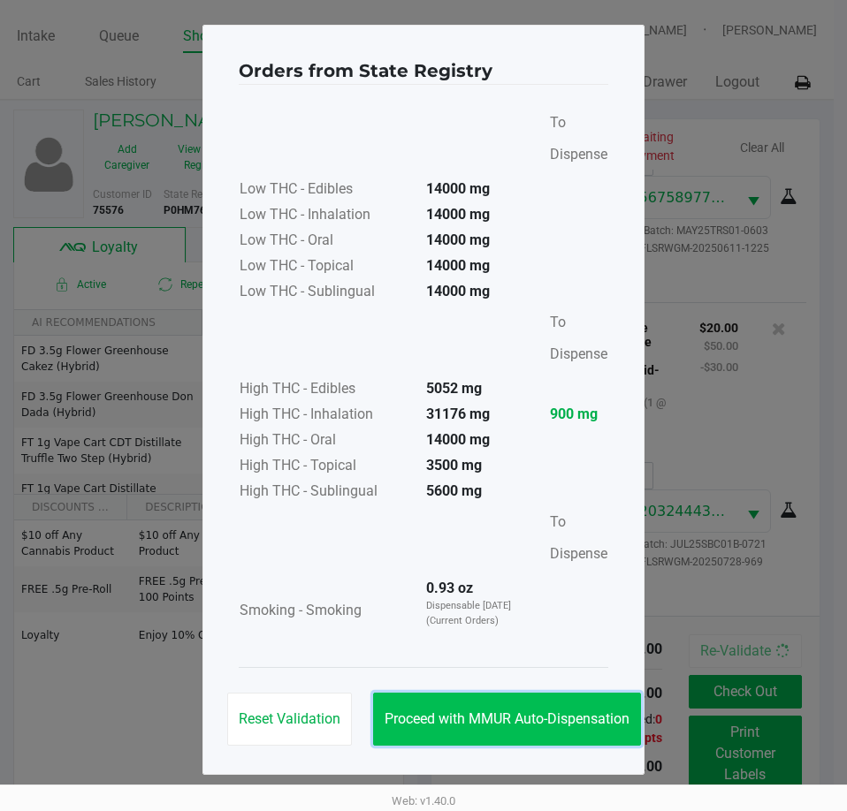
click at [574, 707] on button "Proceed with MMUR Auto-Dispensation" at bounding box center [507, 719] width 268 height 53
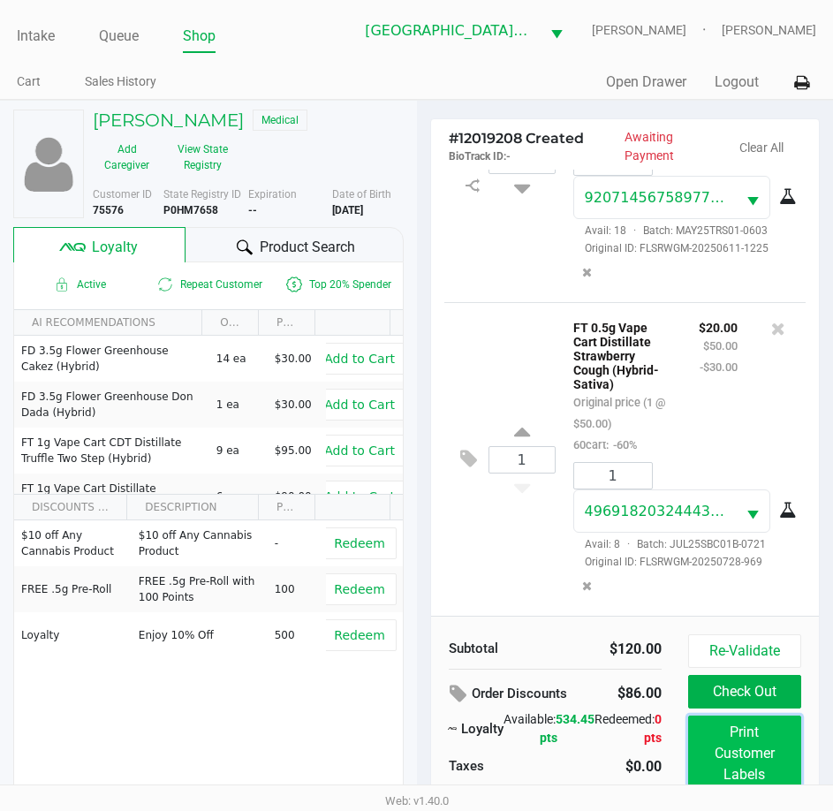
click at [724, 746] on button "Print Customer Labels" at bounding box center [744, 754] width 113 height 76
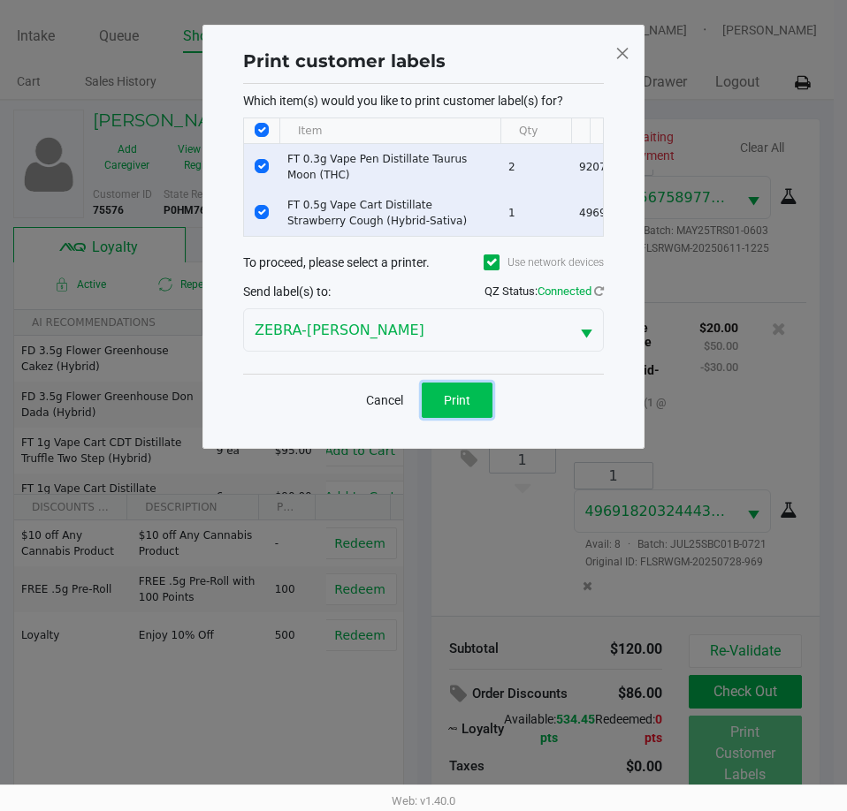
click at [478, 418] on button "Print" at bounding box center [457, 400] width 71 height 35
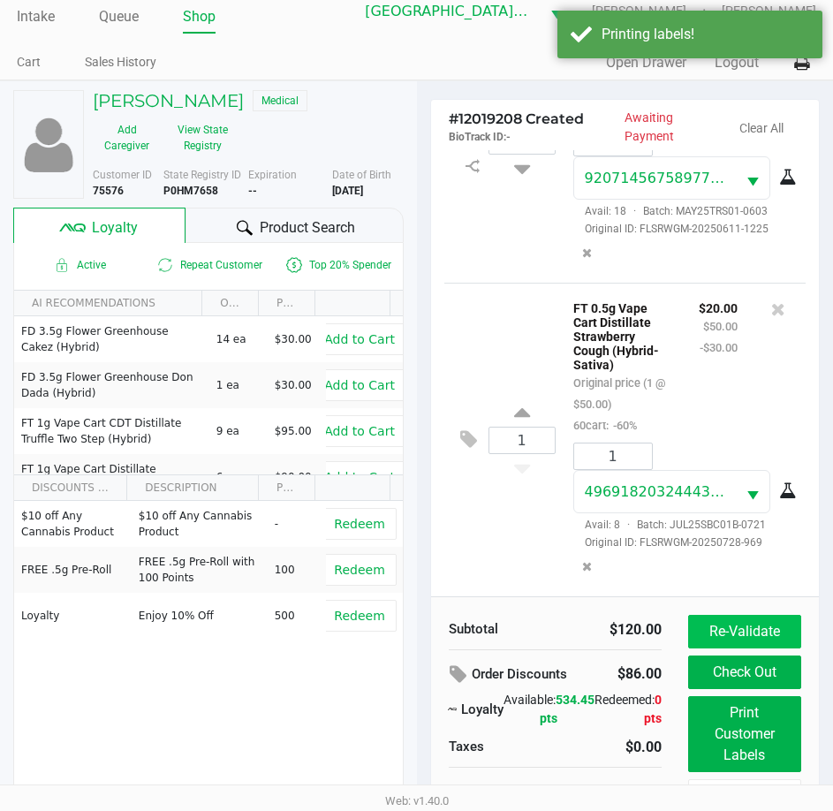
scroll to position [40, 0]
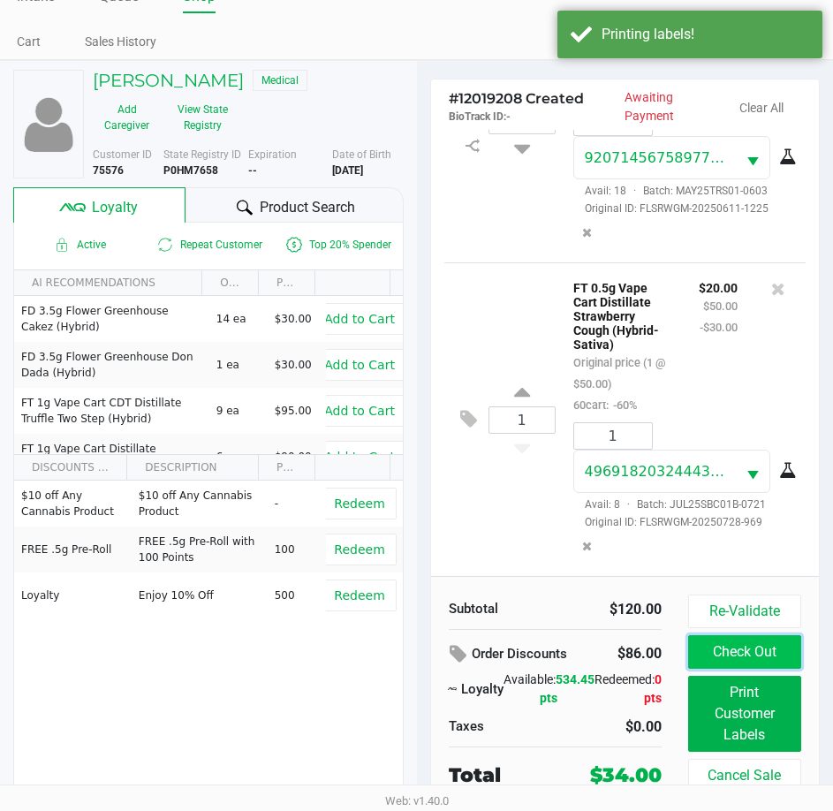
click at [728, 647] on button "Check Out" at bounding box center [744, 652] width 113 height 34
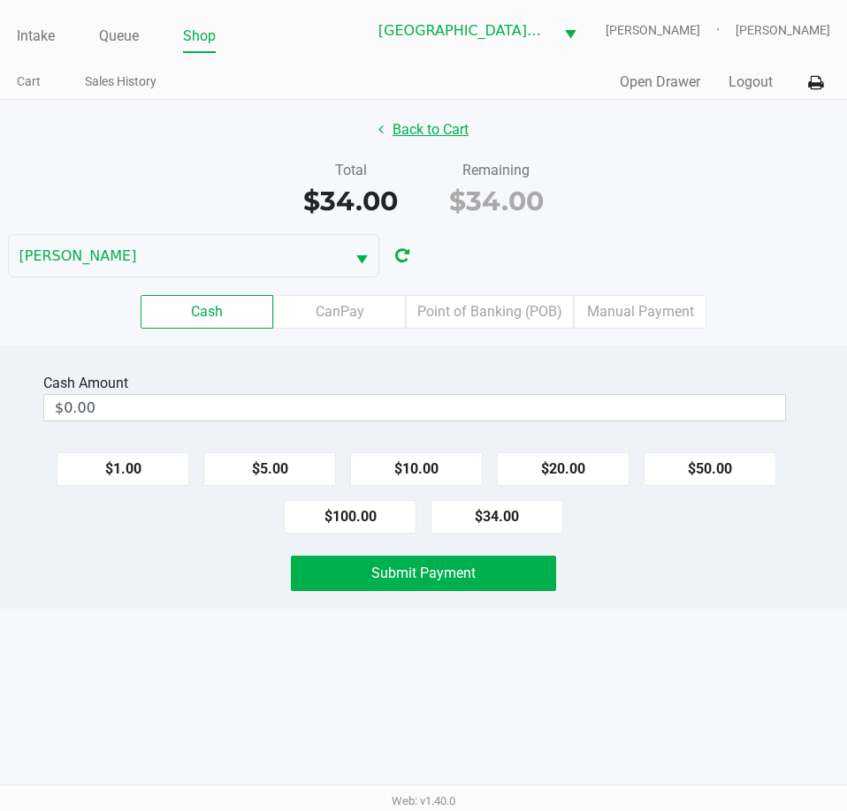
click at [430, 129] on button "Back to Cart" at bounding box center [423, 130] width 113 height 34
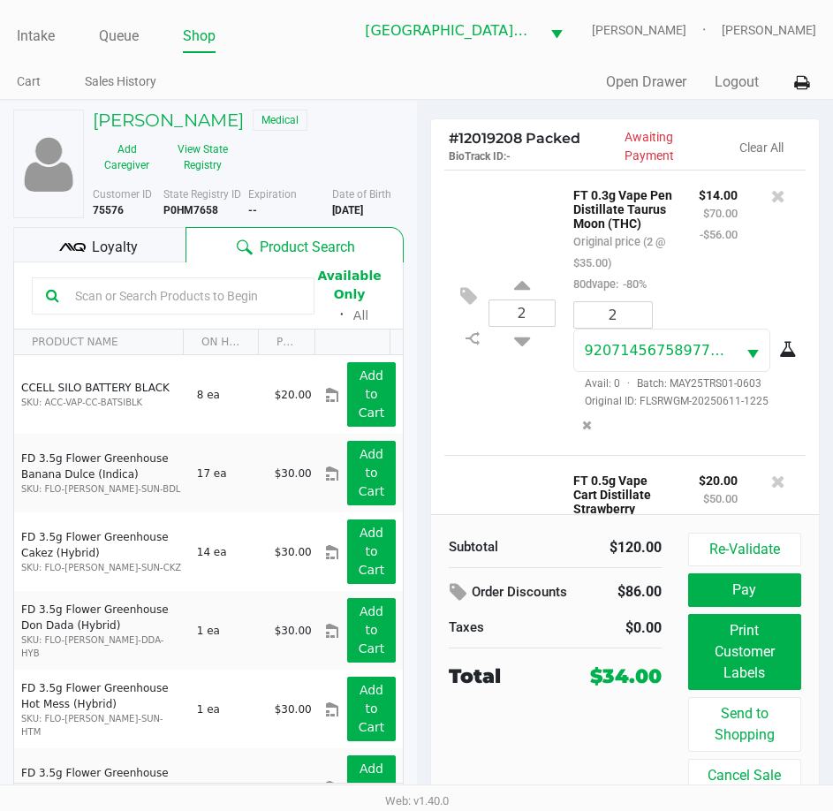
click at [93, 255] on span "Loyalty" at bounding box center [115, 247] width 46 height 21
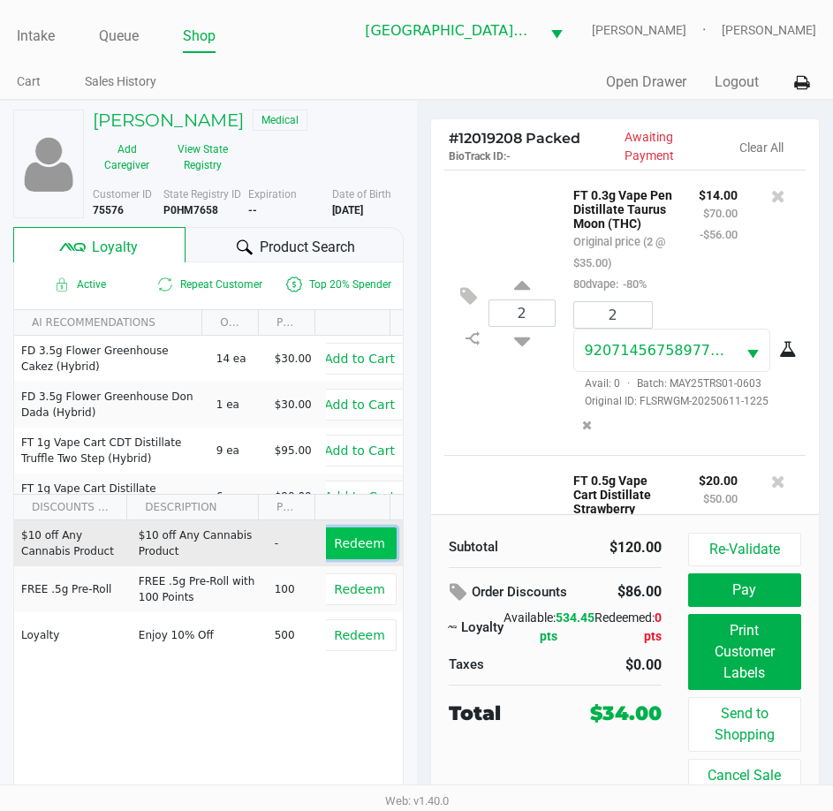
click at [340, 546] on span "Redeem" at bounding box center [359, 543] width 50 height 14
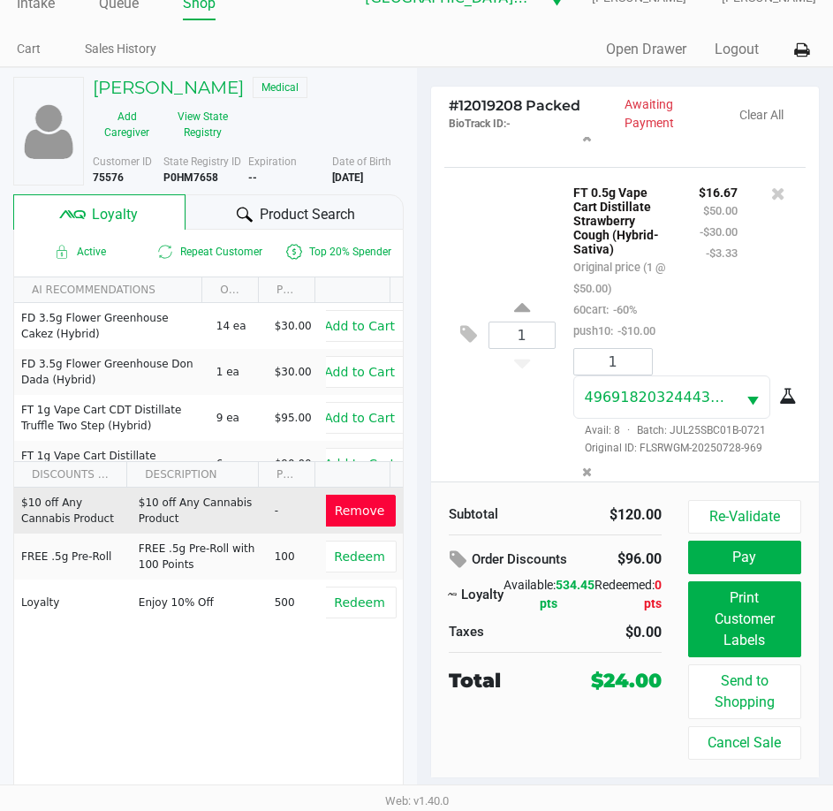
scroll to position [361, 0]
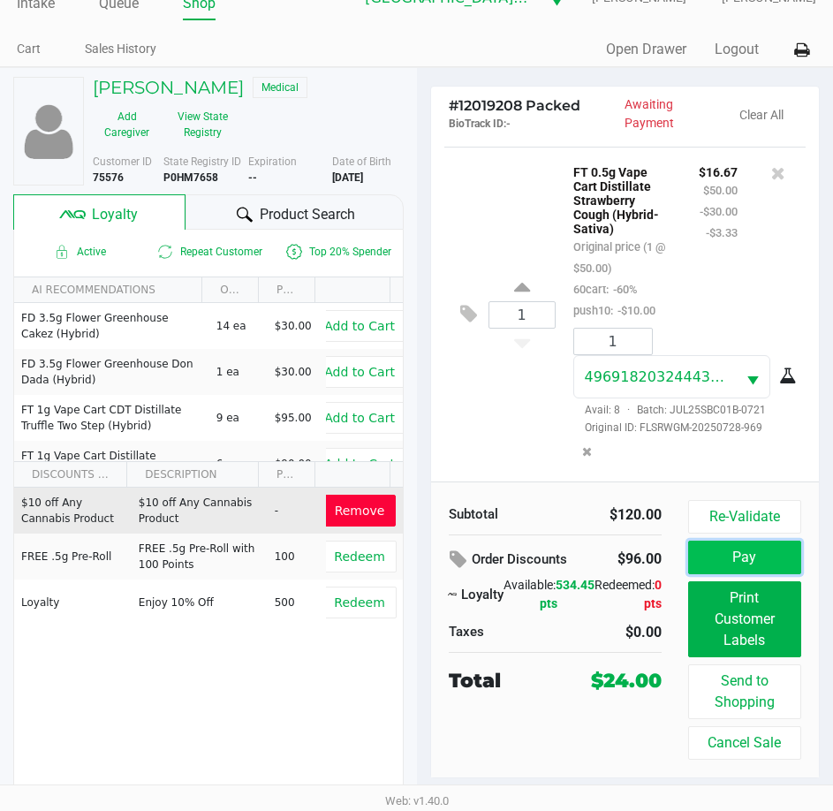
click at [745, 559] on button "Pay" at bounding box center [744, 558] width 113 height 34
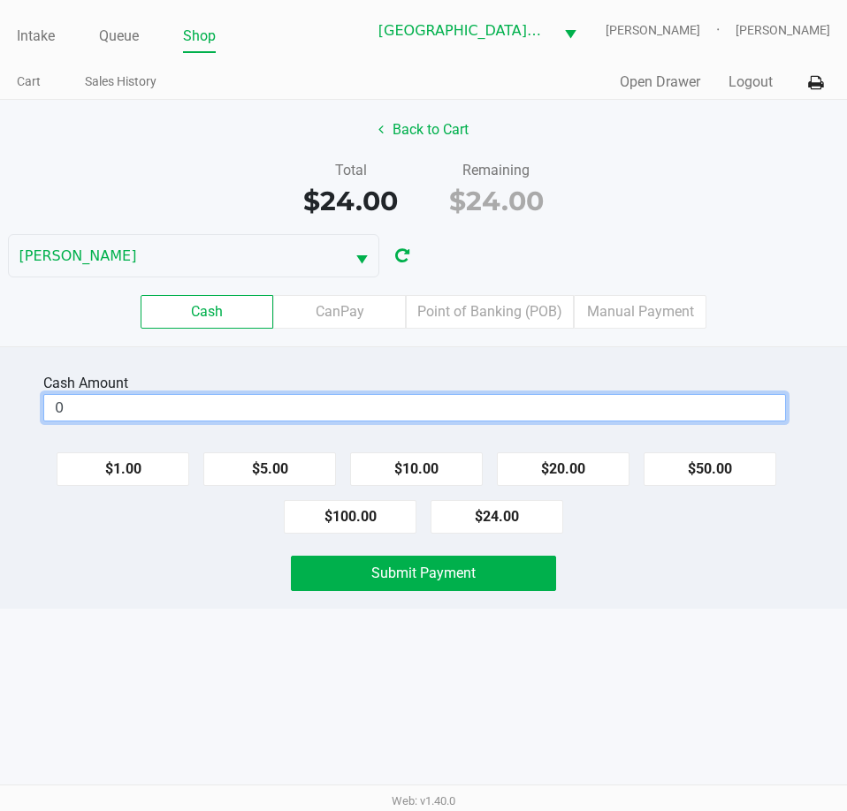
click at [385, 407] on input "0" at bounding box center [414, 408] width 741 height 26
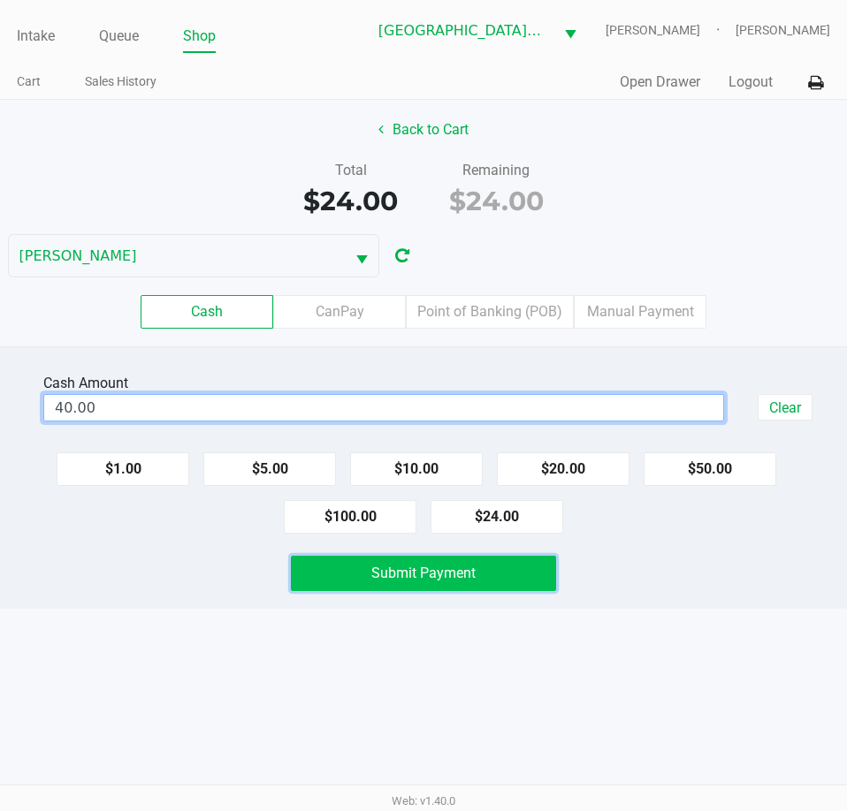
type input "$40.00"
click at [534, 567] on button "Submit Payment" at bounding box center [423, 573] width 264 height 35
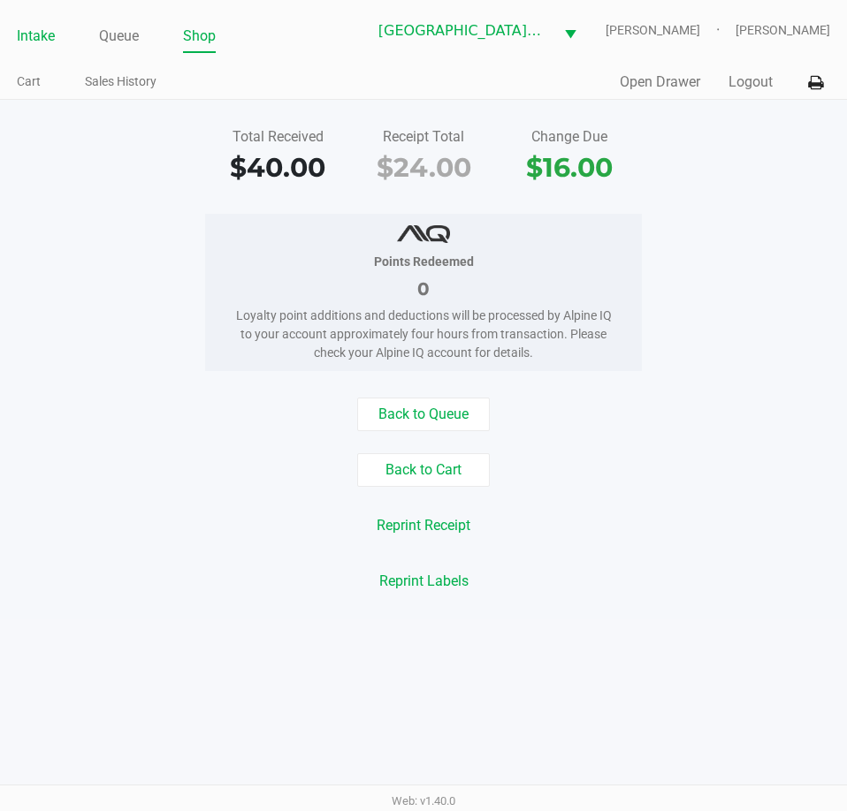
click at [38, 30] on link "Intake" at bounding box center [36, 36] width 38 height 25
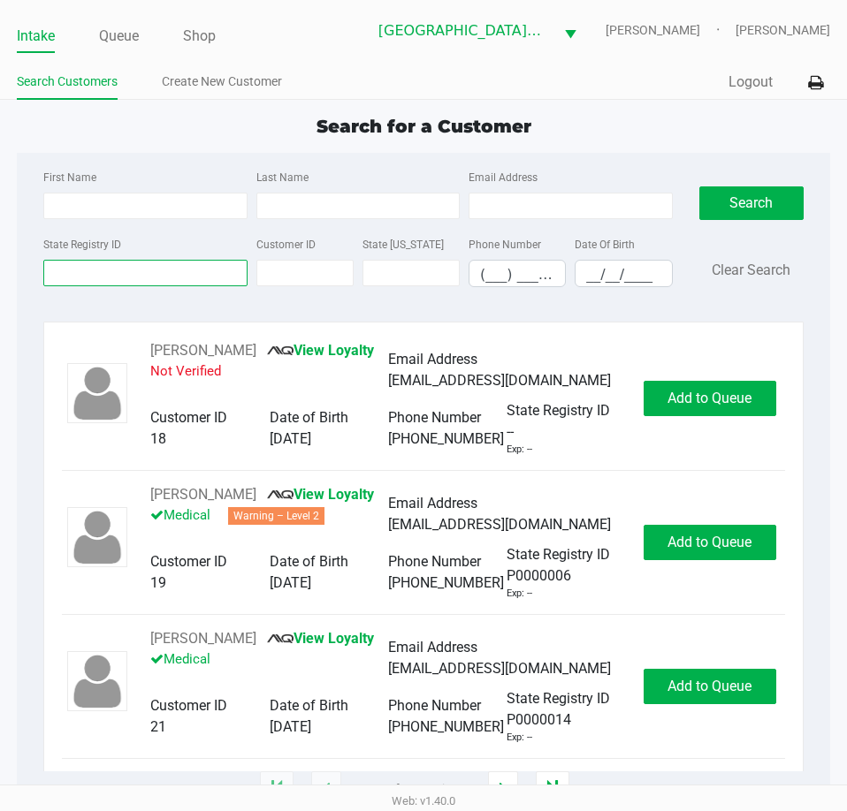
click at [170, 277] on input "State Registry ID" at bounding box center [144, 273] width 203 height 27
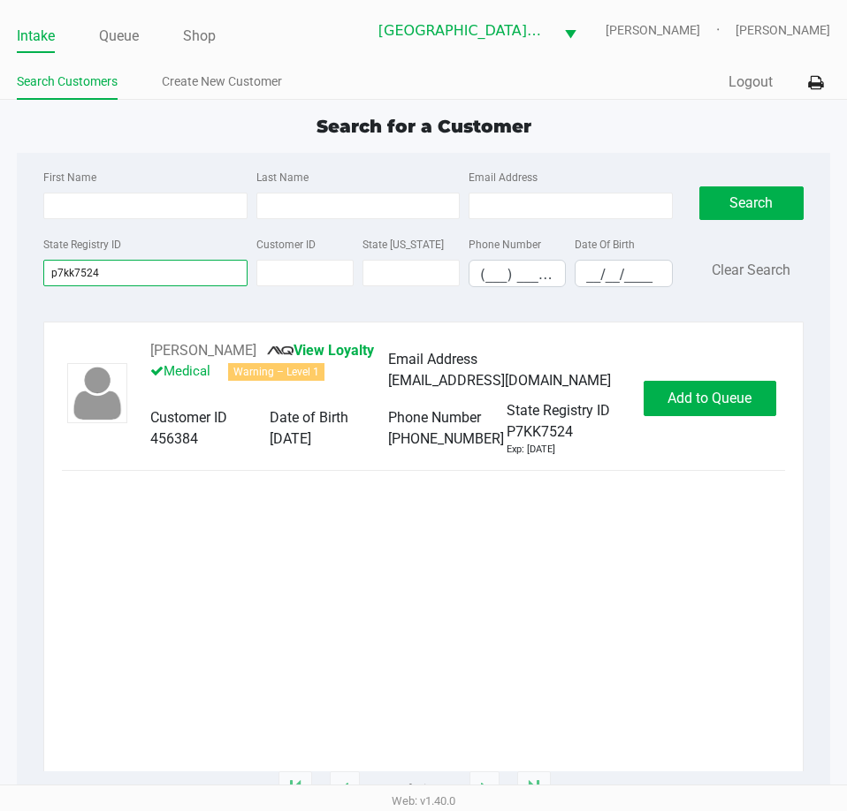
type input "p7kk7524"
click at [702, 396] on span "Add to Queue" at bounding box center [709, 398] width 84 height 17
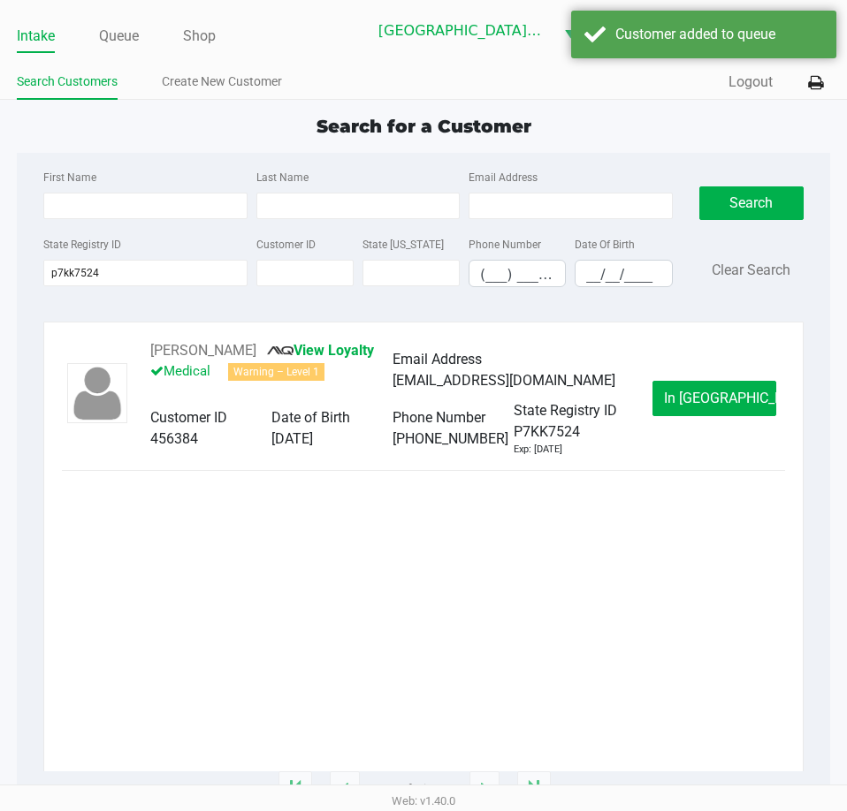
click at [702, 396] on span "In Queue" at bounding box center [738, 398] width 148 height 17
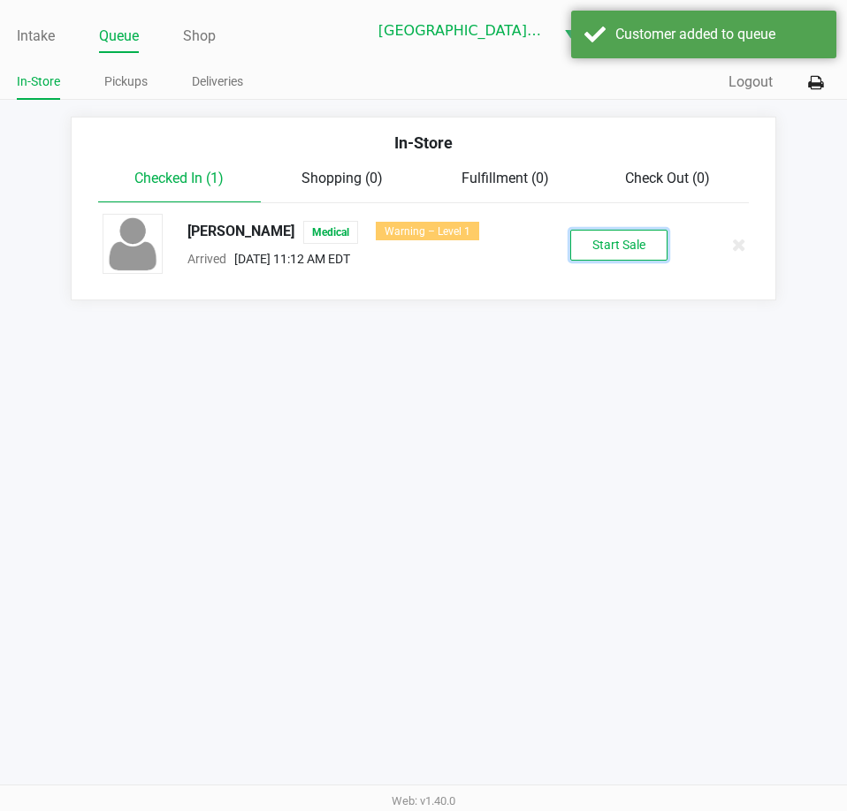
click at [611, 239] on button "Start Sale" at bounding box center [618, 245] width 97 height 31
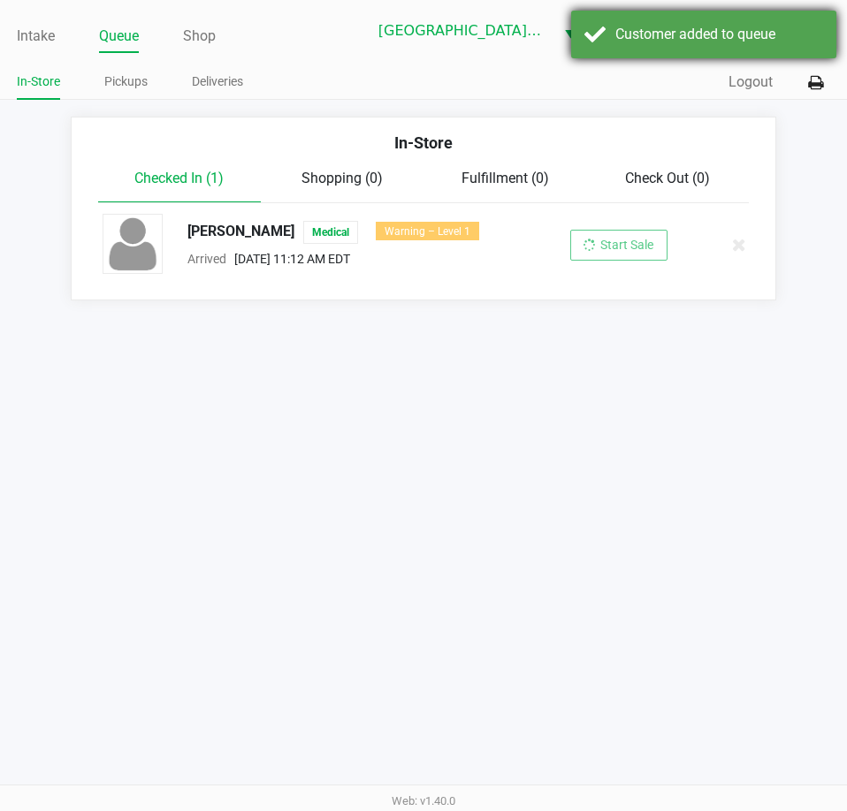
drag, startPoint x: 622, startPoint y: 43, endPoint x: 612, endPoint y: 34, distance: 13.1
click at [621, 42] on div "Customer added to queue" at bounding box center [719, 34] width 208 height 21
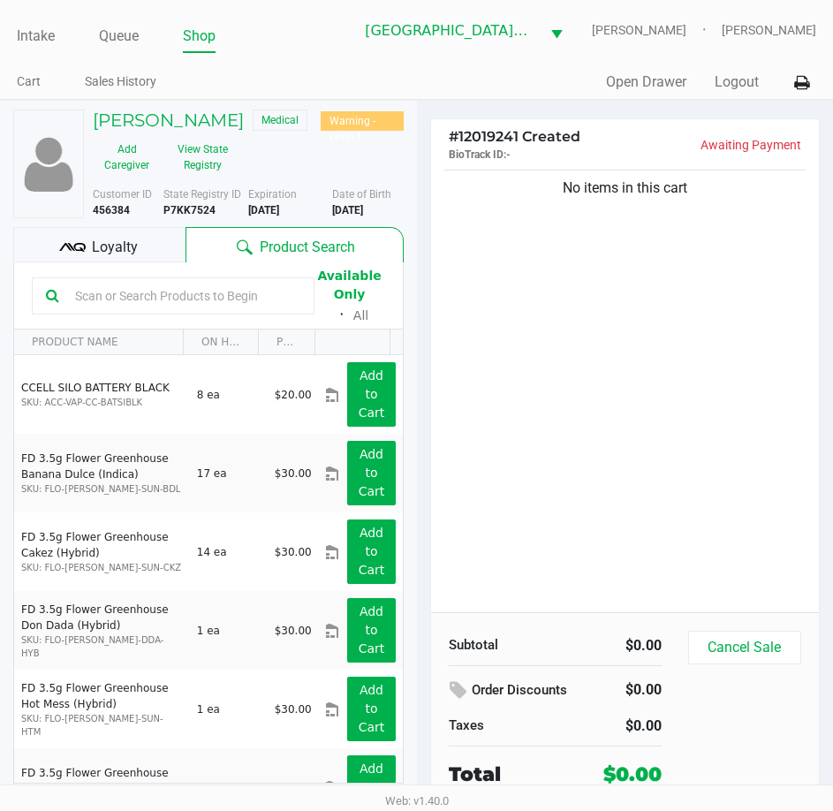
click at [179, 283] on input "text" at bounding box center [184, 296] width 232 height 27
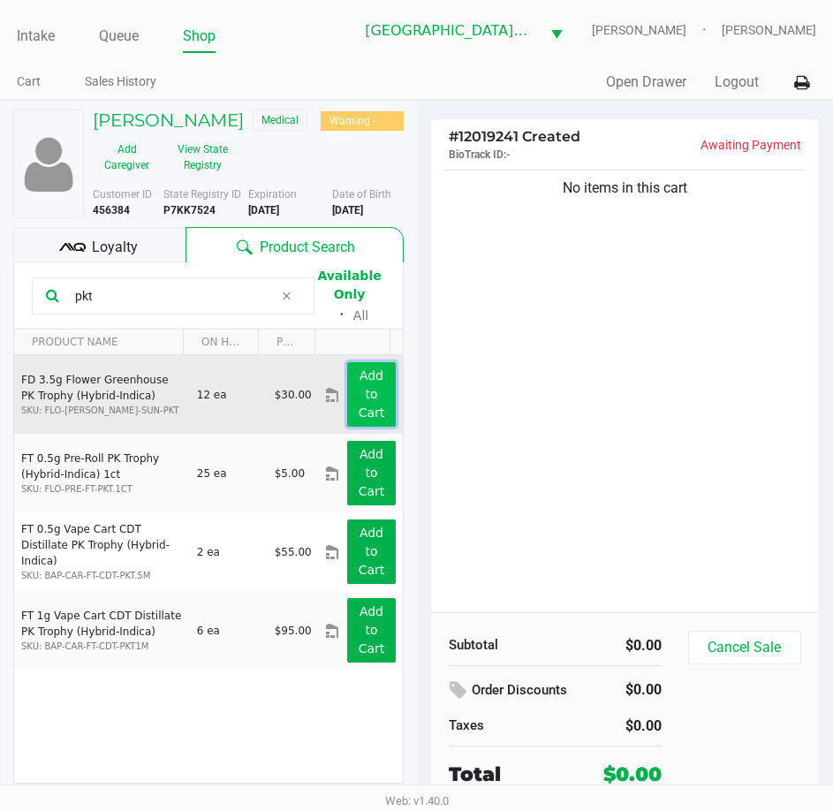
click at [353, 392] on button "Add to Cart" at bounding box center [371, 394] width 48 height 65
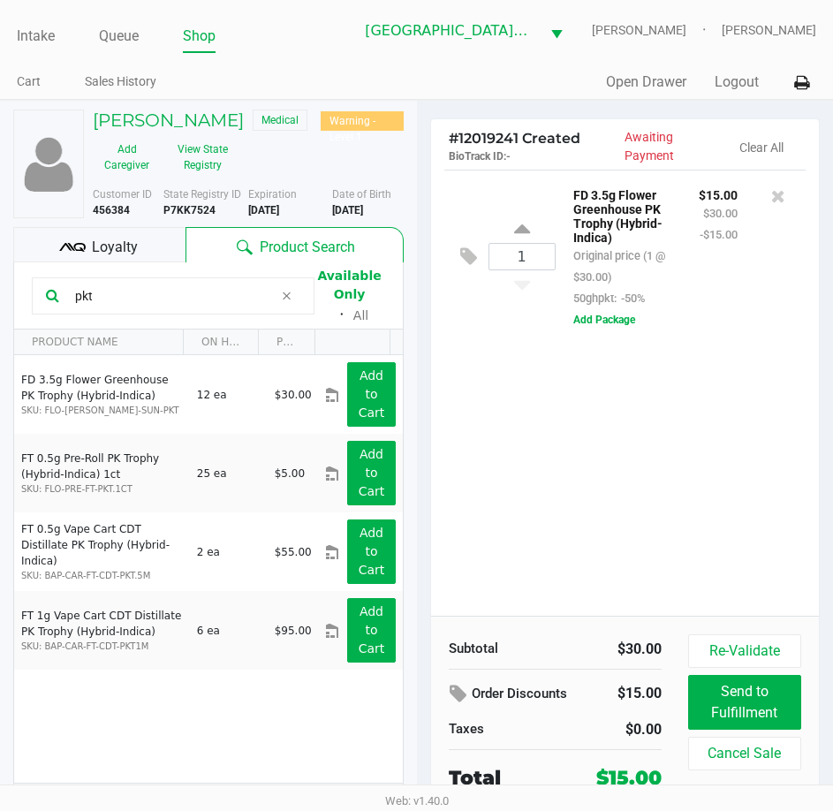
click at [703, 468] on div "1 FD 3.5g Flower Greenhouse PK Trophy (Hybrid-Indica) Original price (1 @ $30.0…" at bounding box center [625, 393] width 389 height 446
click at [712, 471] on div "1 FD 3.5g Flower Greenhouse PK Trophy (Hybrid-Indica) Original price (1 @ $30.0…" at bounding box center [625, 393] width 389 height 446
click at [599, 458] on div "1 FD 3.5g Flower Greenhouse PK Trophy (Hybrid-Indica) Original price (1 @ $30.0…" at bounding box center [625, 393] width 389 height 446
click at [115, 293] on input "pkt" at bounding box center [171, 296] width 206 height 27
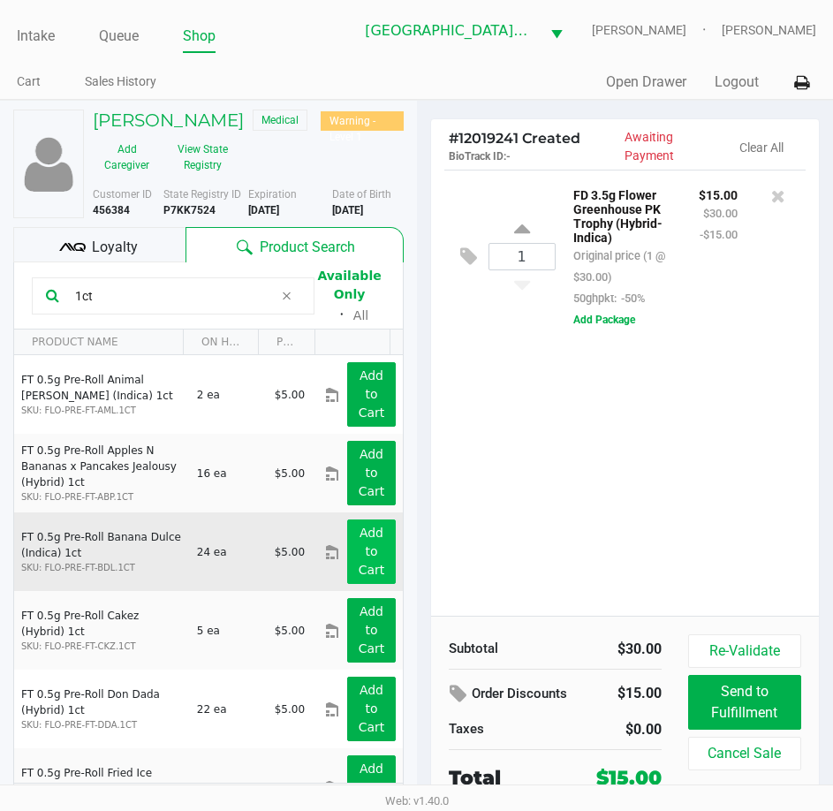
scroll to position [88, 0]
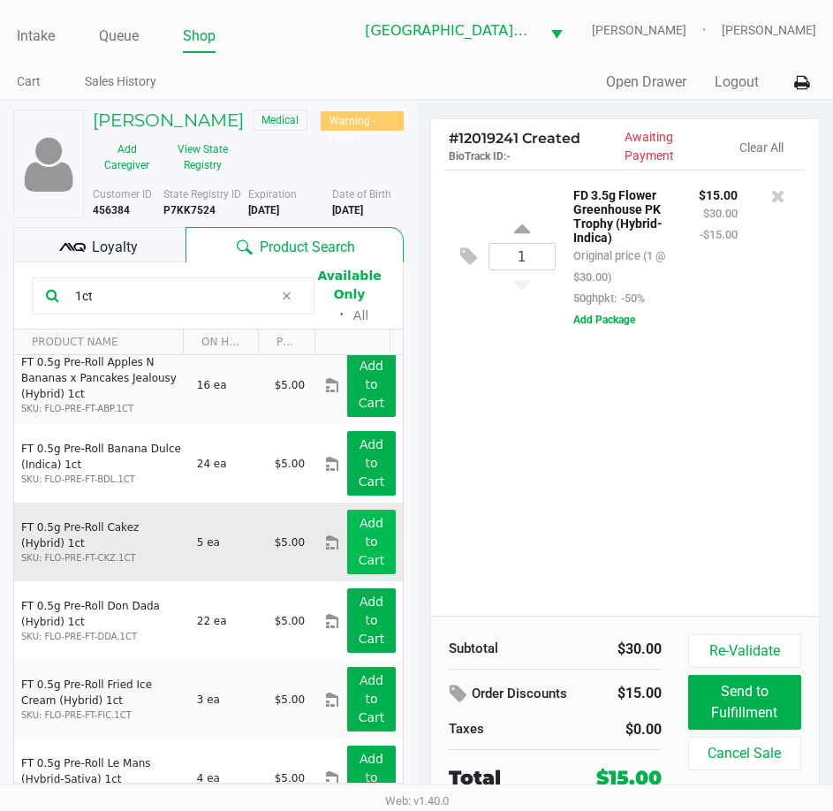
type input "1ct"
click at [376, 521] on button "Add to Cart" at bounding box center [371, 542] width 48 height 65
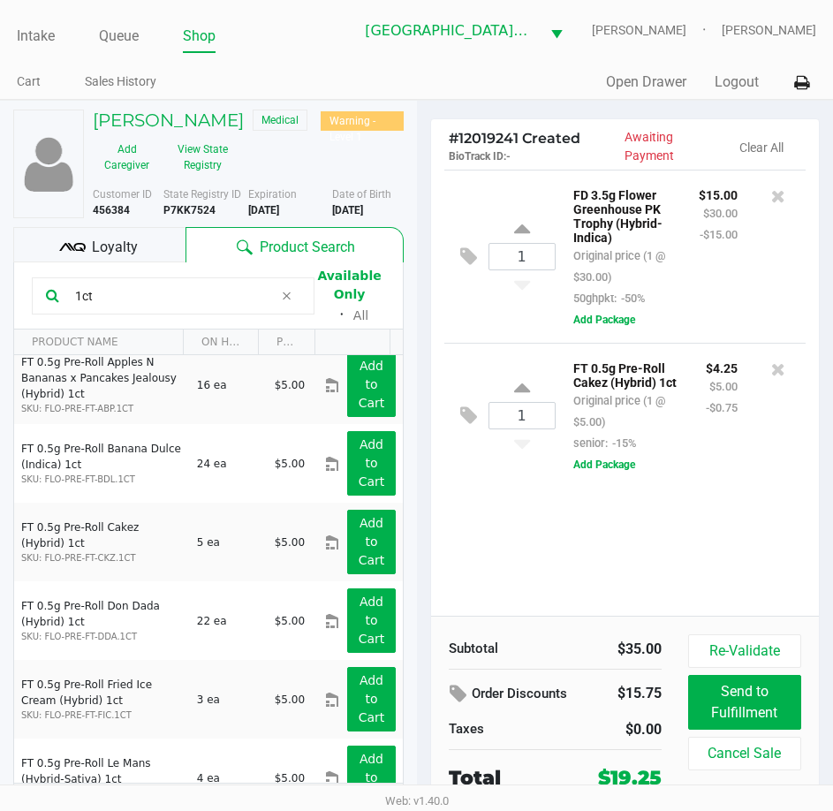
click at [124, 244] on span "Loyalty" at bounding box center [115, 247] width 46 height 21
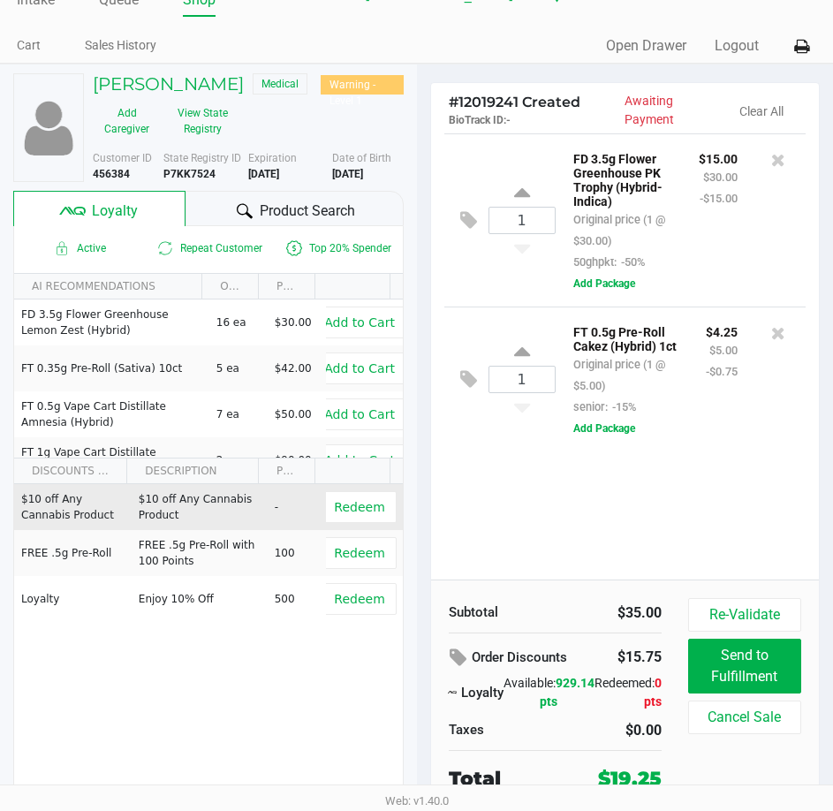
scroll to position [37, 0]
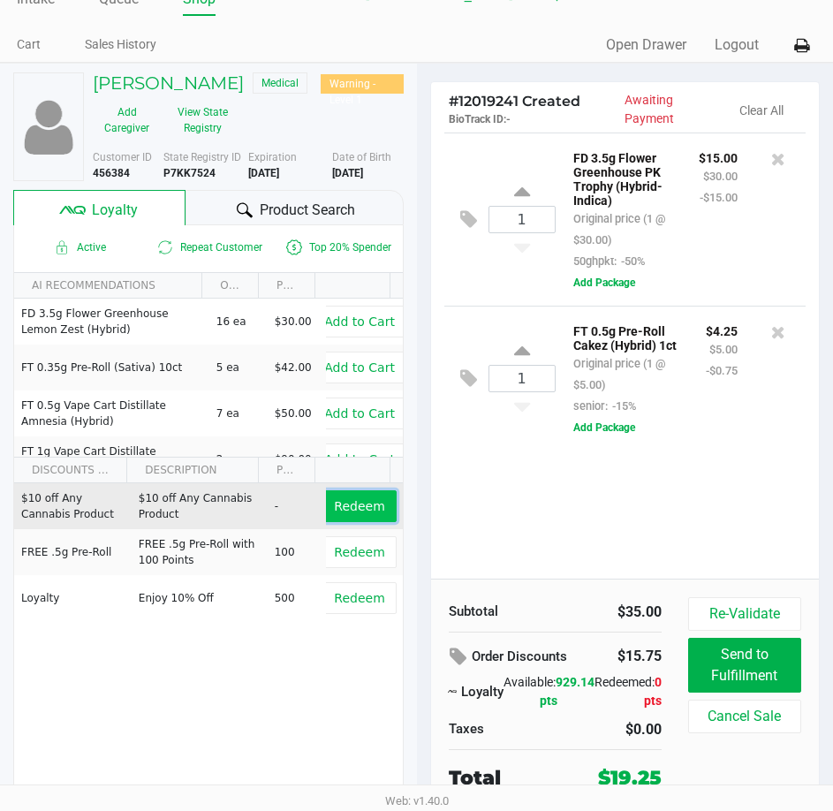
click at [344, 499] on span "Redeem" at bounding box center [359, 506] width 50 height 14
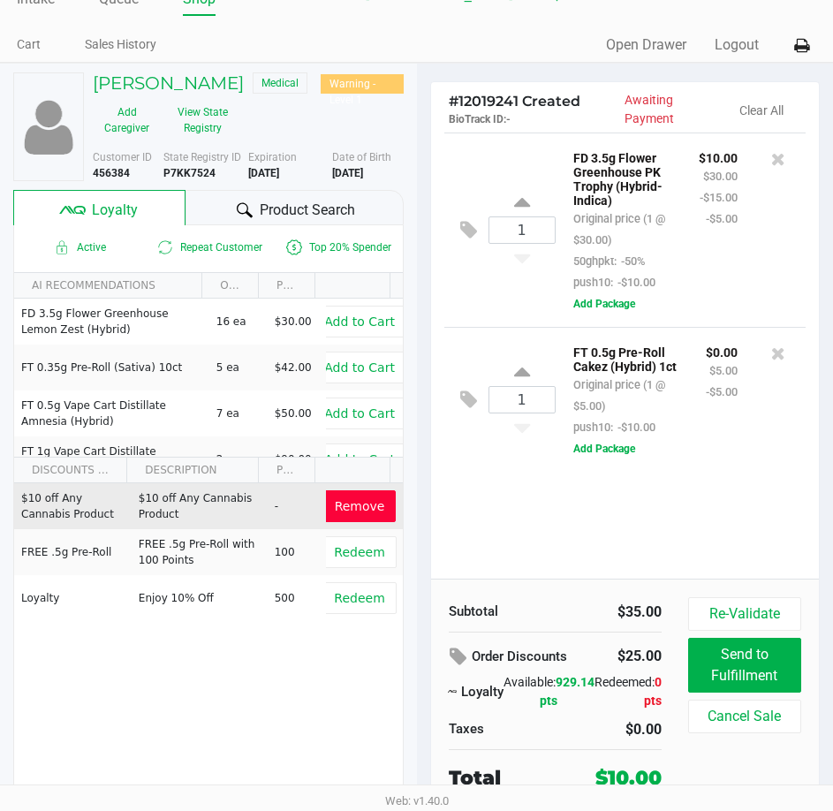
click at [709, 521] on div "1 FD 3.5g Flower Greenhouse PK Trophy (Hybrid-Indica) Original price (1 @ $30.0…" at bounding box center [625, 356] width 389 height 446
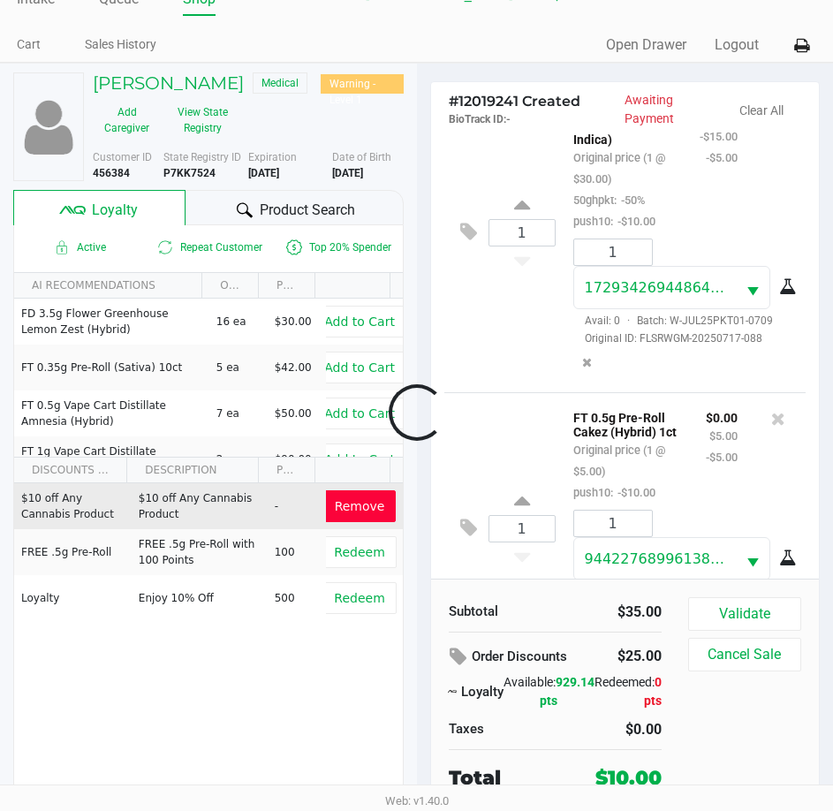
scroll to position [187, 0]
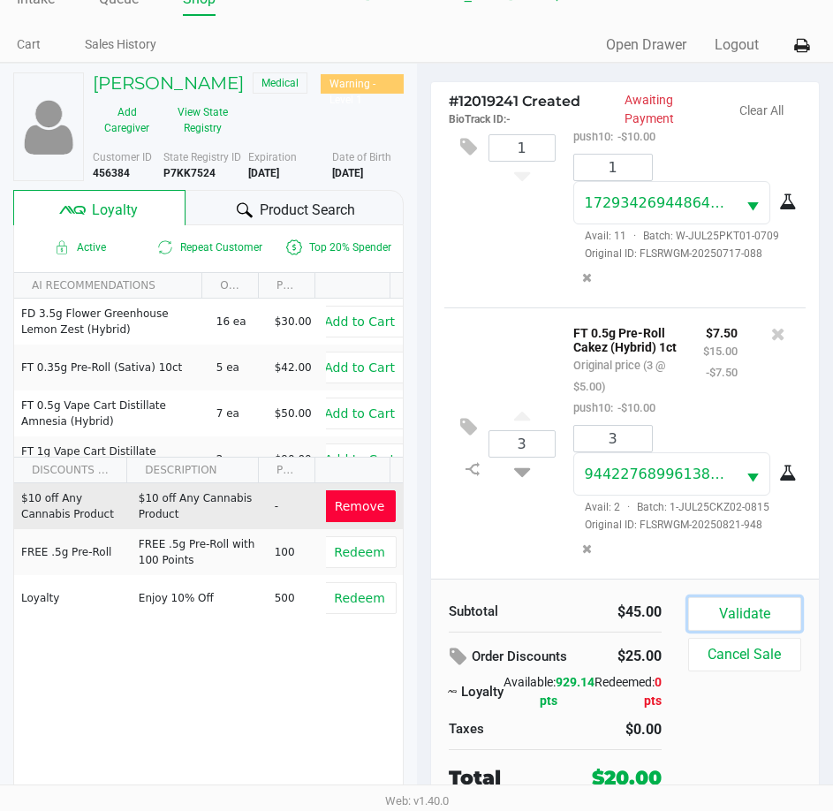
click at [727, 614] on button "Validate" at bounding box center [744, 614] width 113 height 34
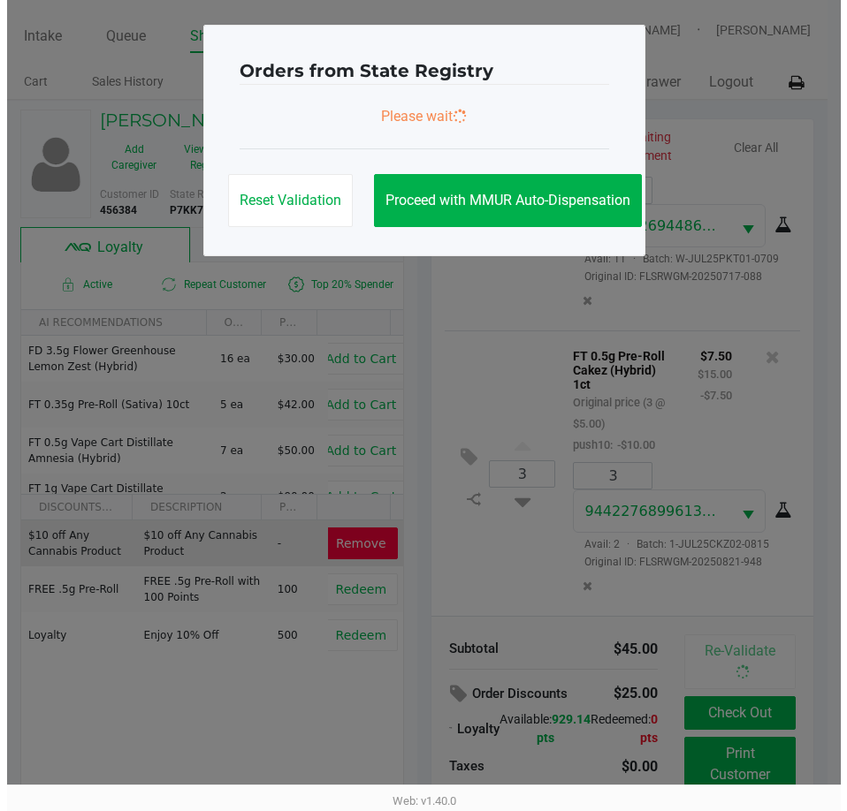
scroll to position [0, 0]
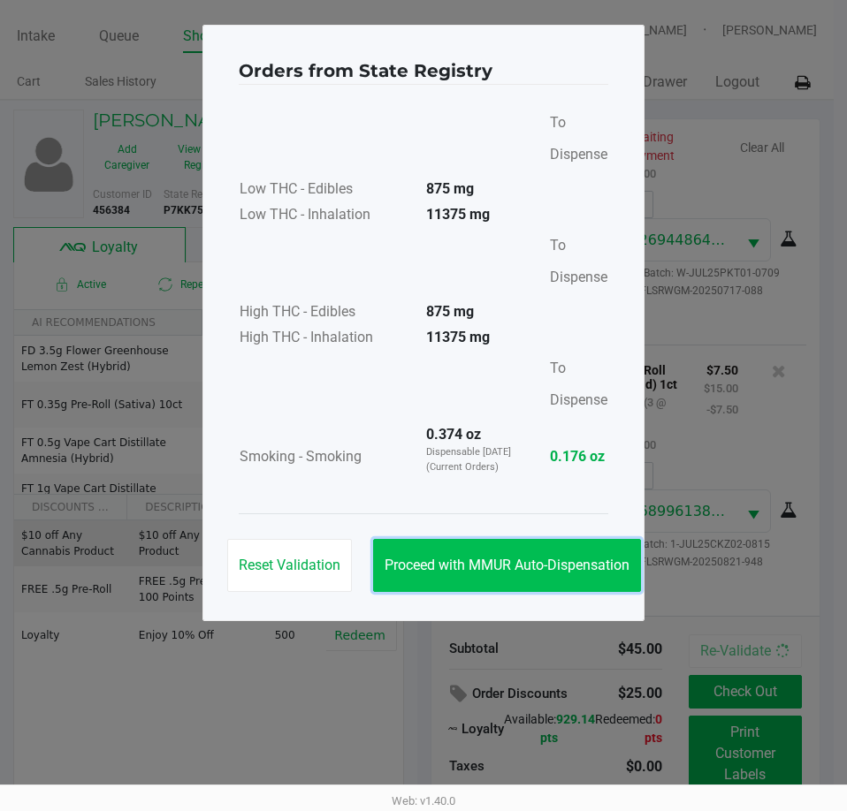
click at [538, 541] on button "Proceed with MMUR Auto-Dispensation" at bounding box center [507, 565] width 268 height 53
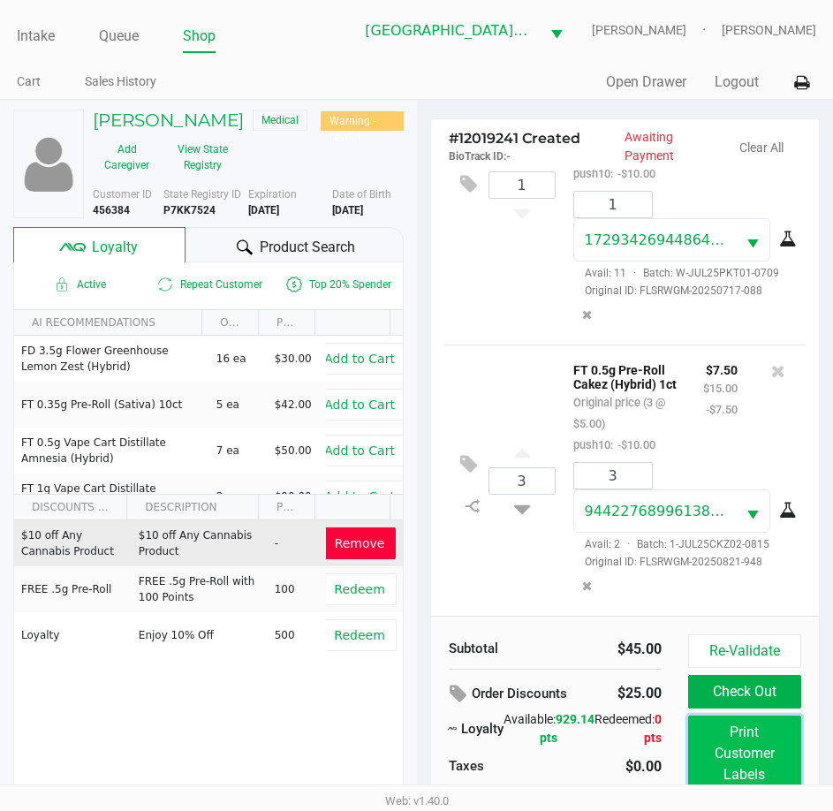
click at [717, 762] on button "Print Customer Labels" at bounding box center [744, 754] width 113 height 76
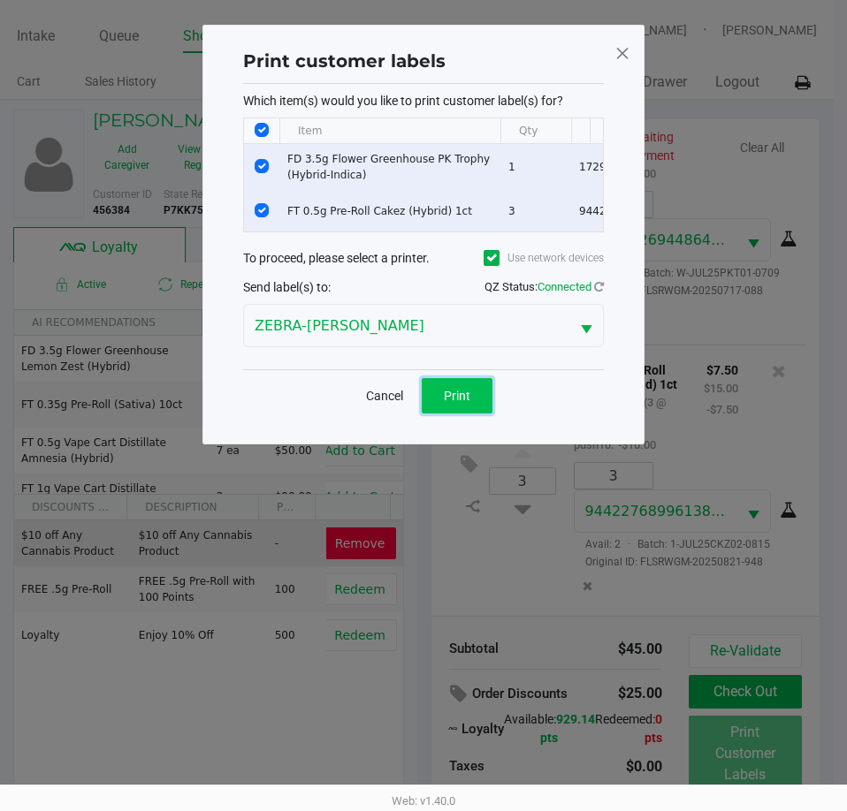
click at [469, 403] on span "Print" at bounding box center [457, 396] width 27 height 14
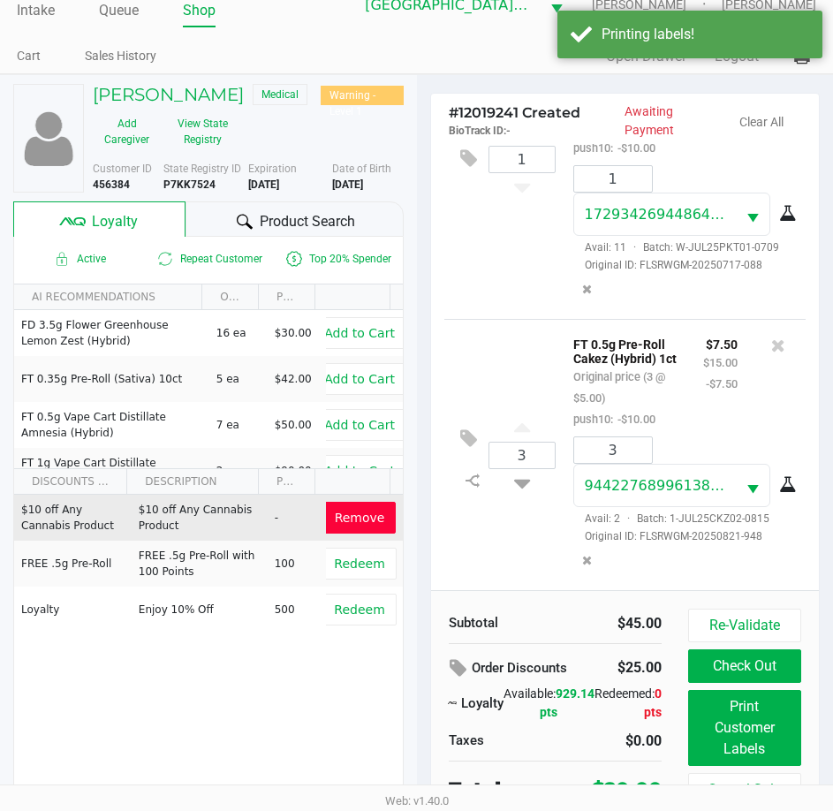
scroll to position [40, 0]
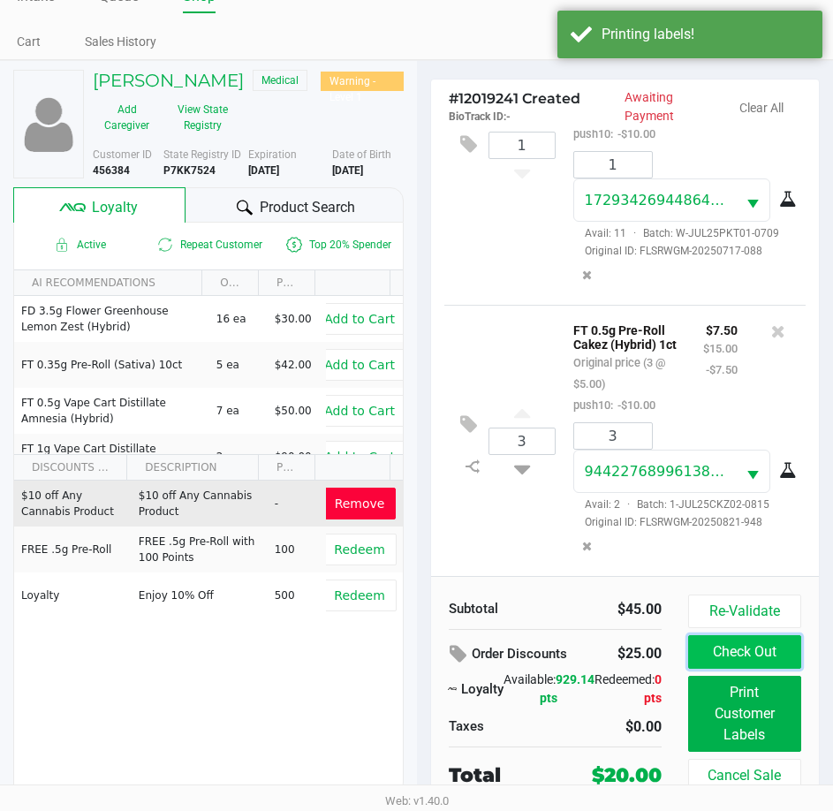
click at [781, 662] on button "Check Out" at bounding box center [744, 652] width 113 height 34
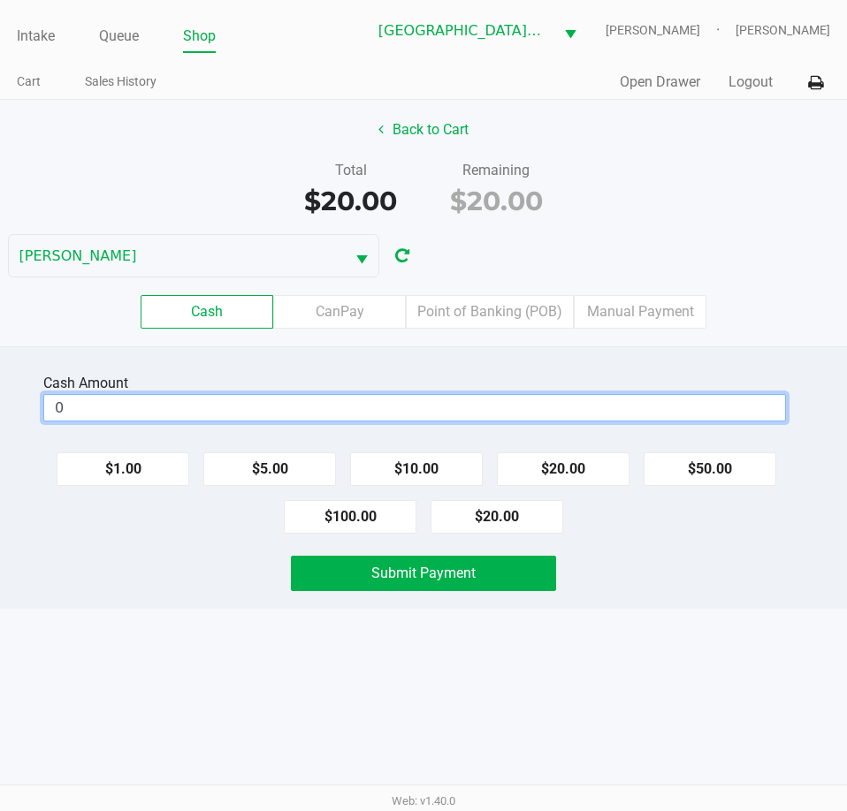
click at [715, 407] on input "0" at bounding box center [414, 408] width 741 height 26
click at [587, 475] on button "$20.00" at bounding box center [563, 469] width 133 height 34
type input "$20.00"
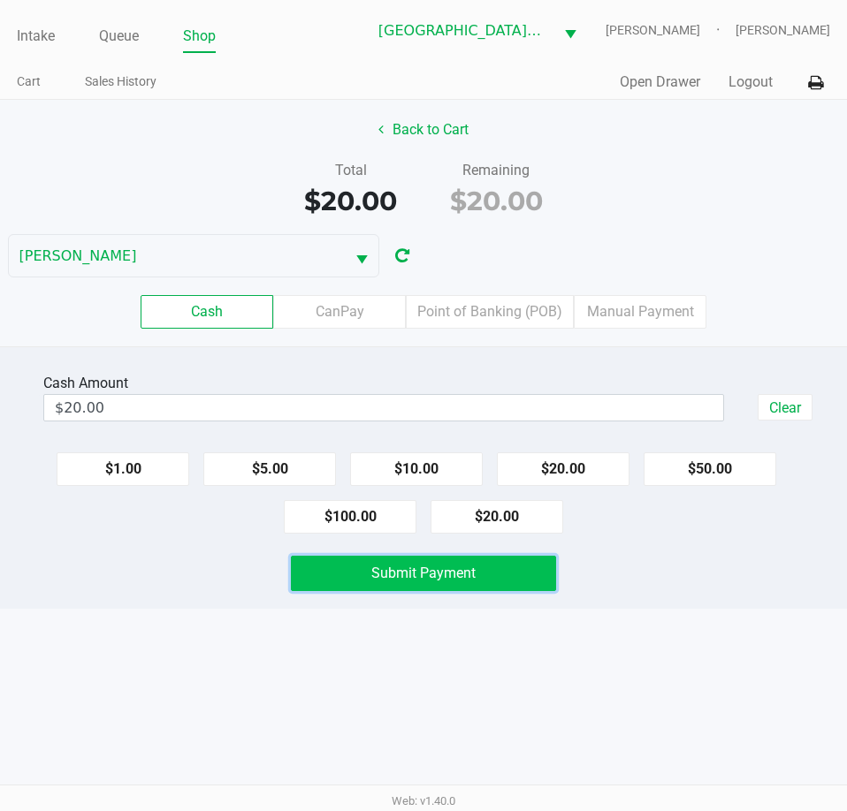
click at [510, 566] on button "Submit Payment" at bounding box center [423, 573] width 264 height 35
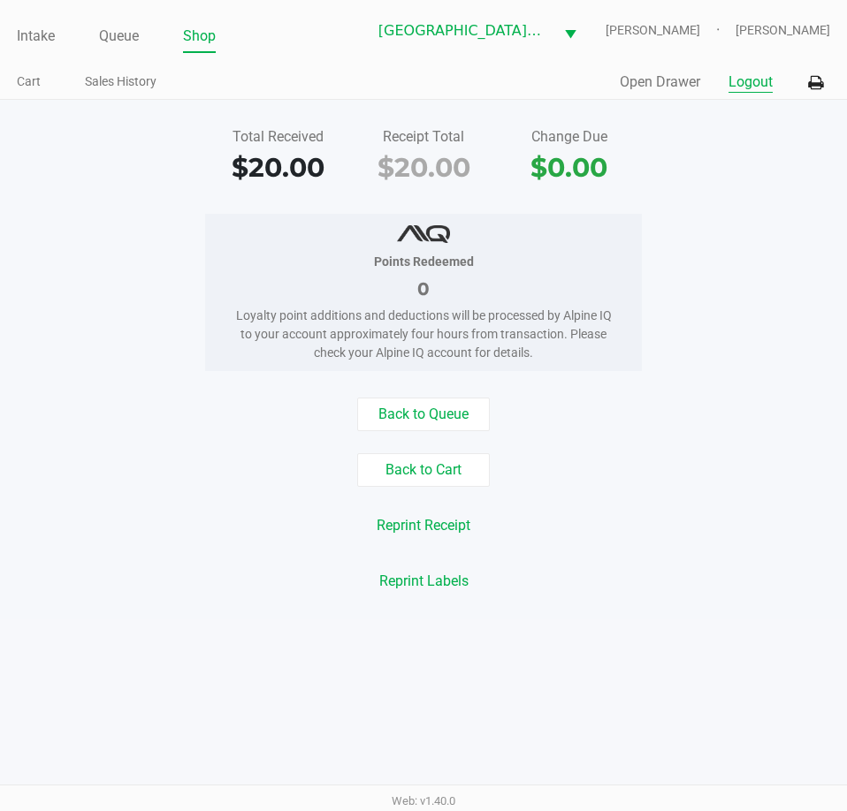
click at [738, 90] on button "Logout" at bounding box center [750, 82] width 44 height 21
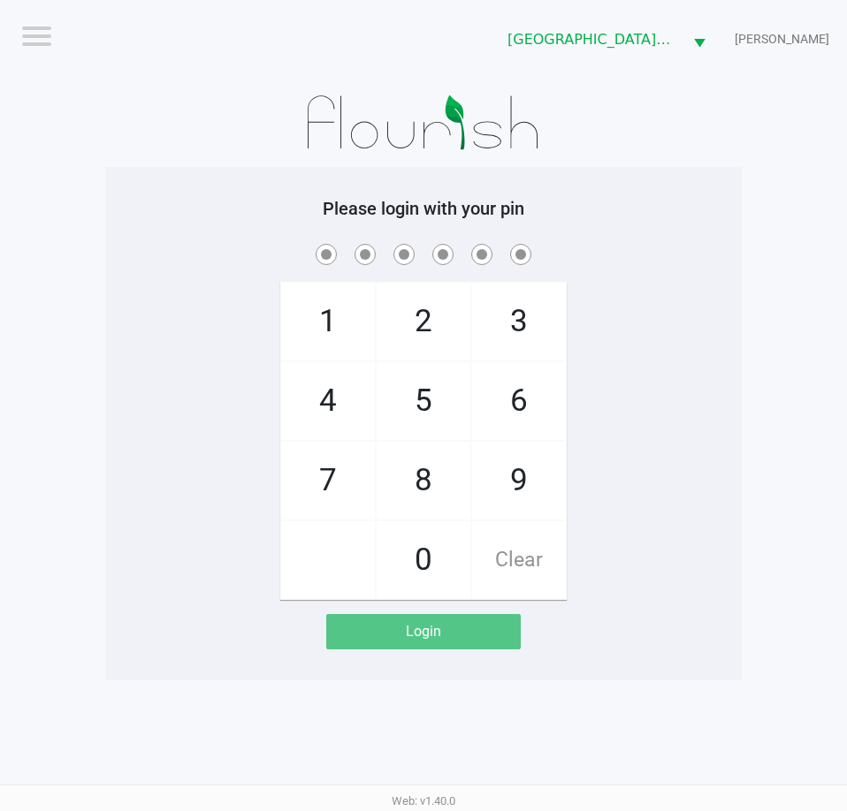
click at [729, 422] on div "1 4 7 2 5 8 0 3 6 9 Clear" at bounding box center [423, 420] width 636 height 360
checkbox input "true"
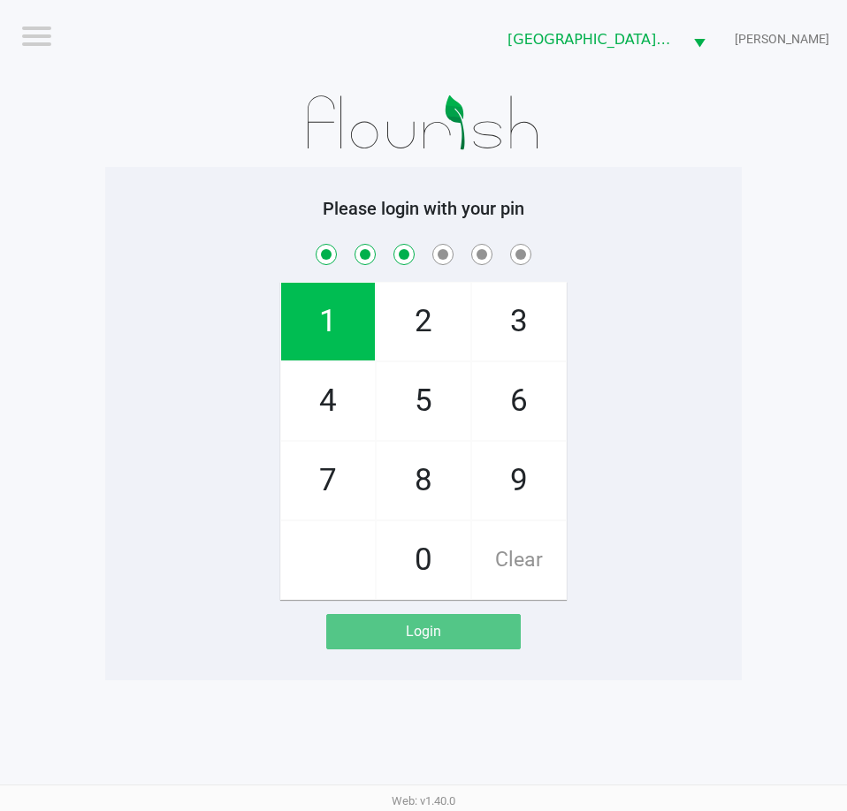
checkbox input "true"
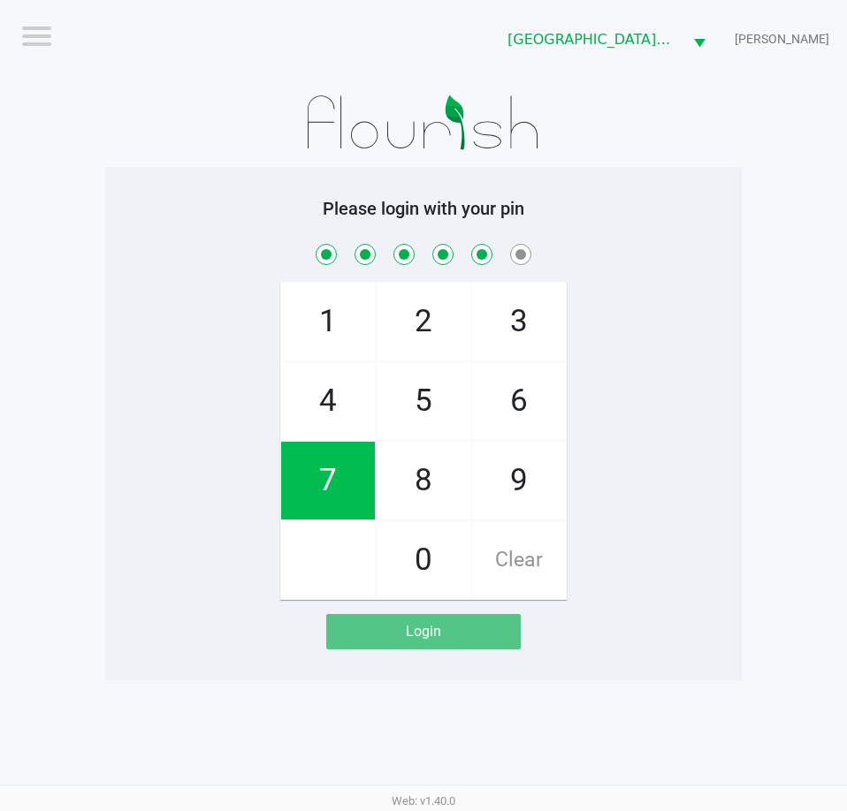
checkbox input "true"
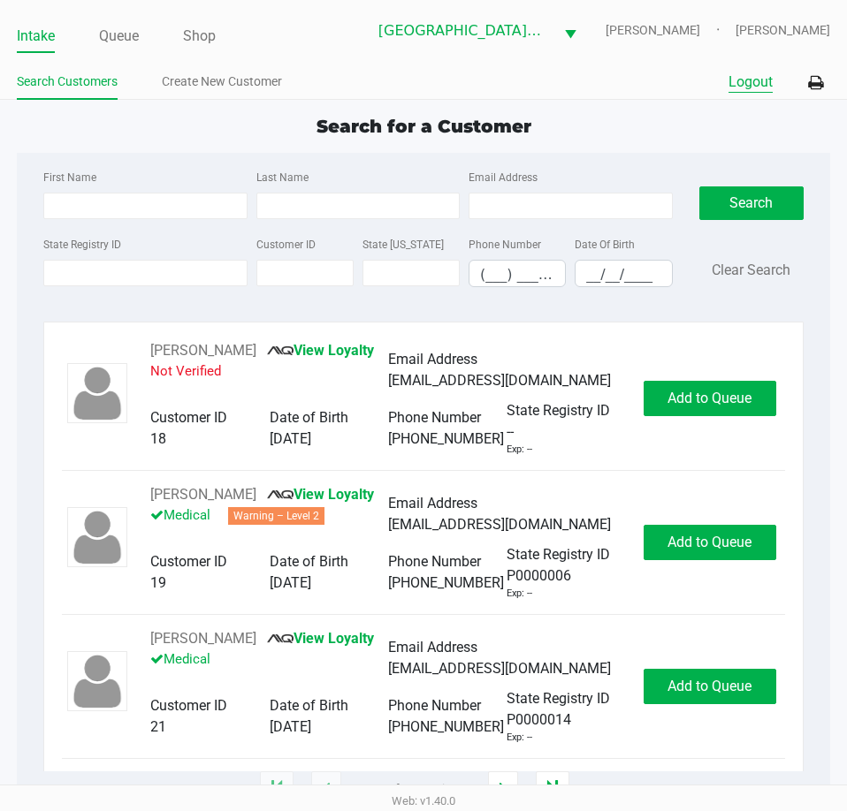
click at [751, 82] on button "Logout" at bounding box center [750, 82] width 44 height 21
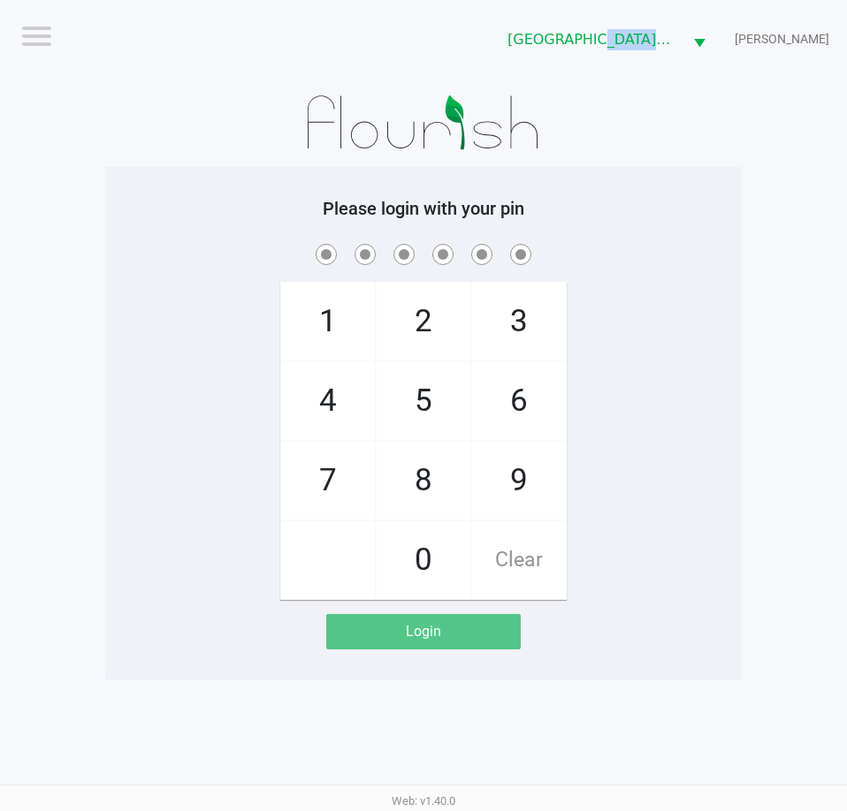
click at [750, 84] on app-pos-login-wrapper "Logout Key West WC EDITH-REUSS Please login with your pin 1 4 7 2 5 8 0 3 6 9 C…" at bounding box center [423, 340] width 847 height 680
click at [699, 425] on div "1 4 7 2 5 8 0 3 6 9 Clear" at bounding box center [423, 420] width 636 height 360
checkbox input "true"
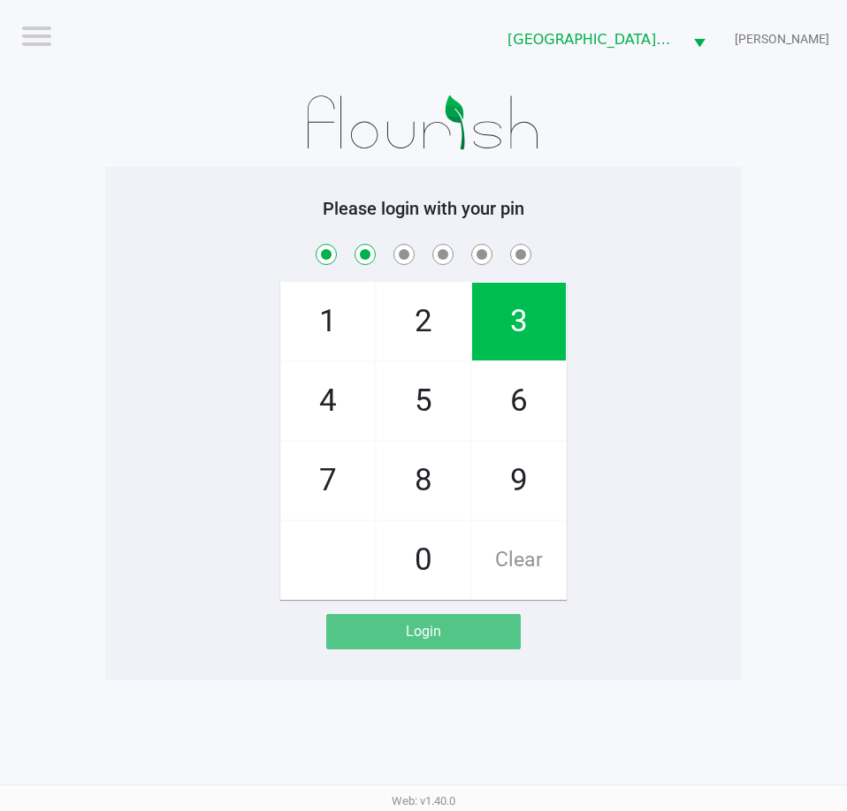
checkbox input "true"
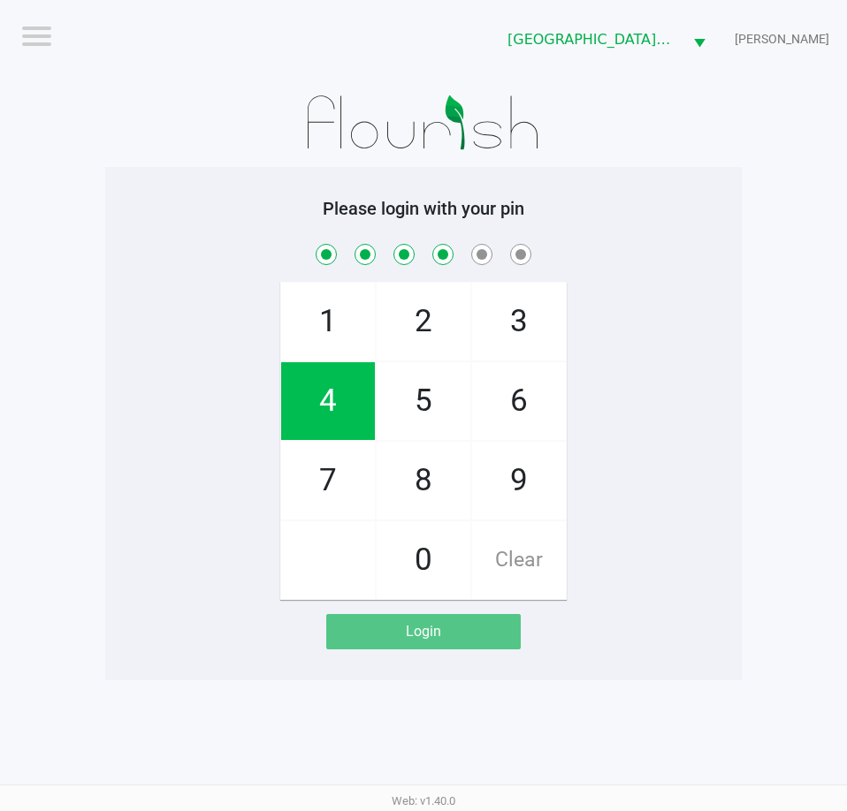
checkbox input "true"
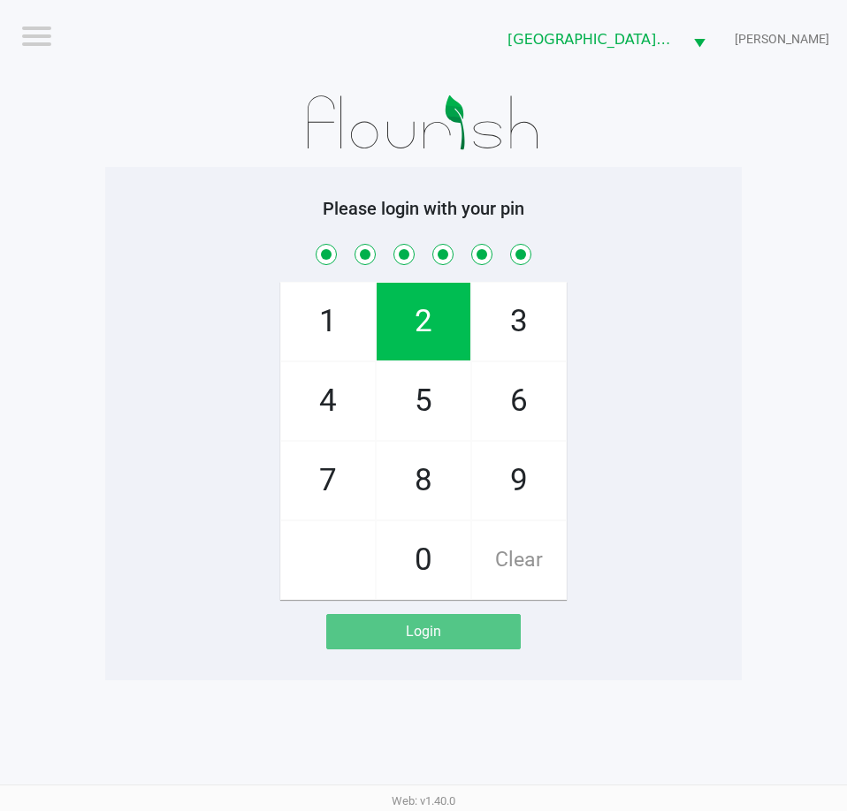
checkbox input "true"
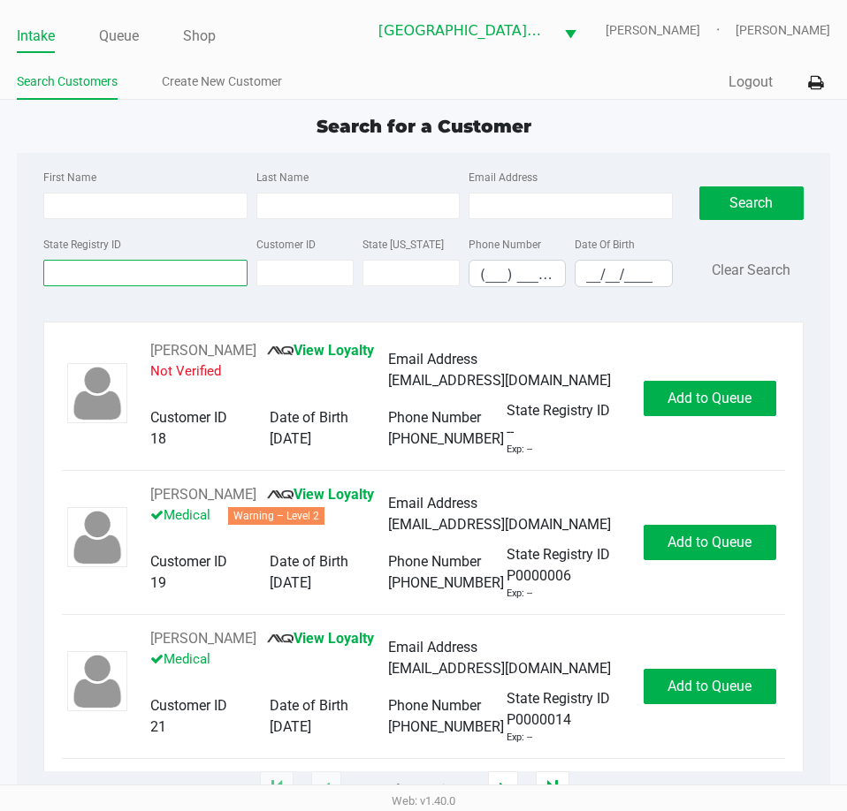
click at [234, 277] on input "State Registry ID" at bounding box center [144, 273] width 203 height 27
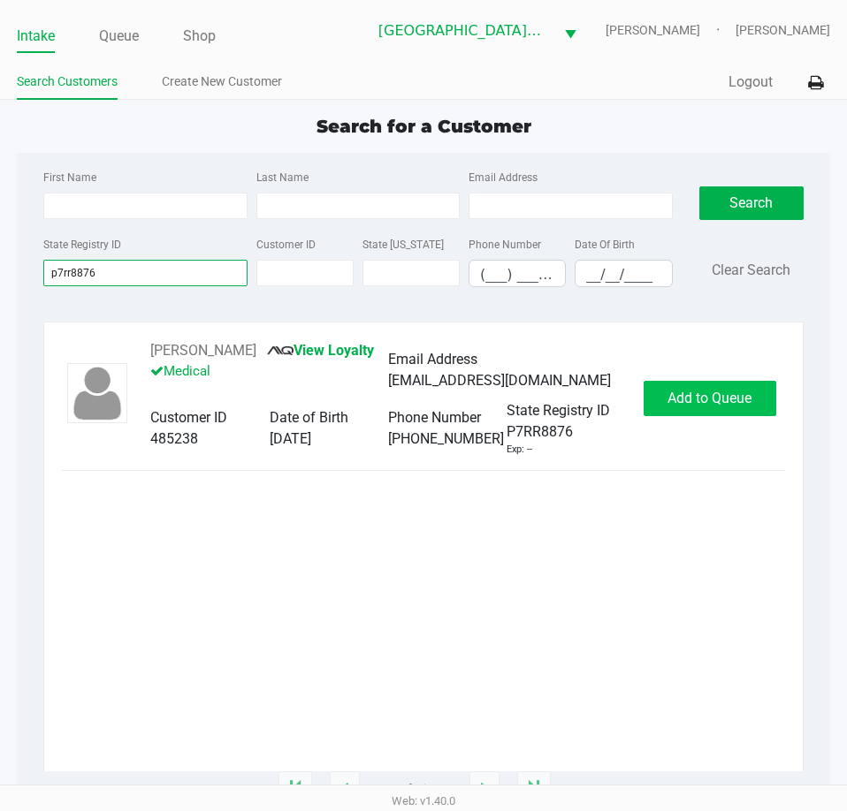
type input "p7rr8876"
click at [719, 407] on span "Add to Queue" at bounding box center [709, 398] width 84 height 17
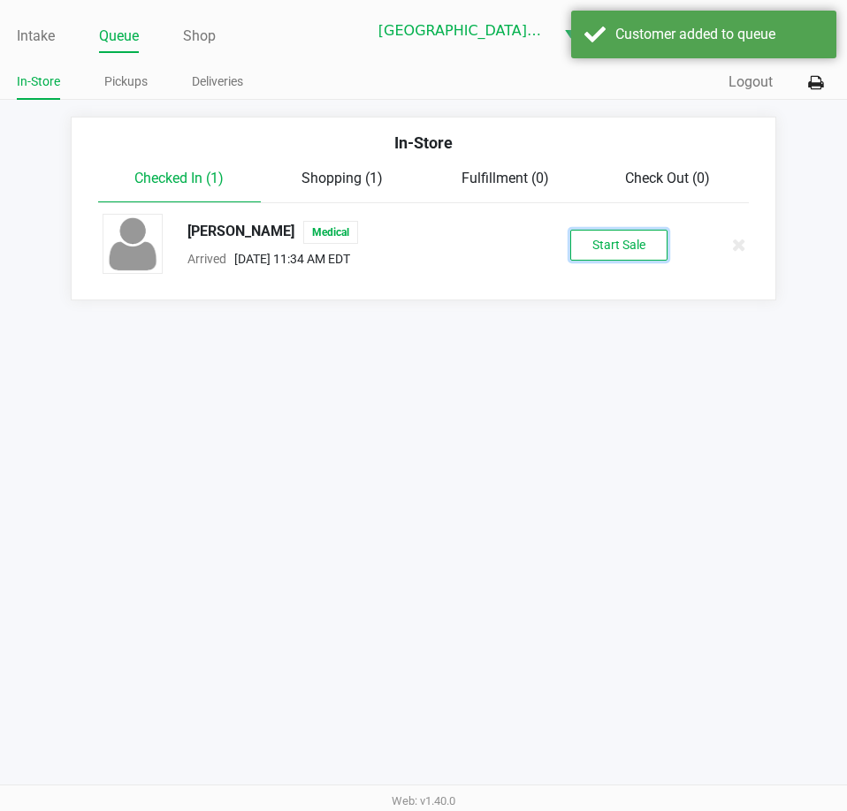
click at [650, 249] on button "Start Sale" at bounding box center [618, 245] width 97 height 31
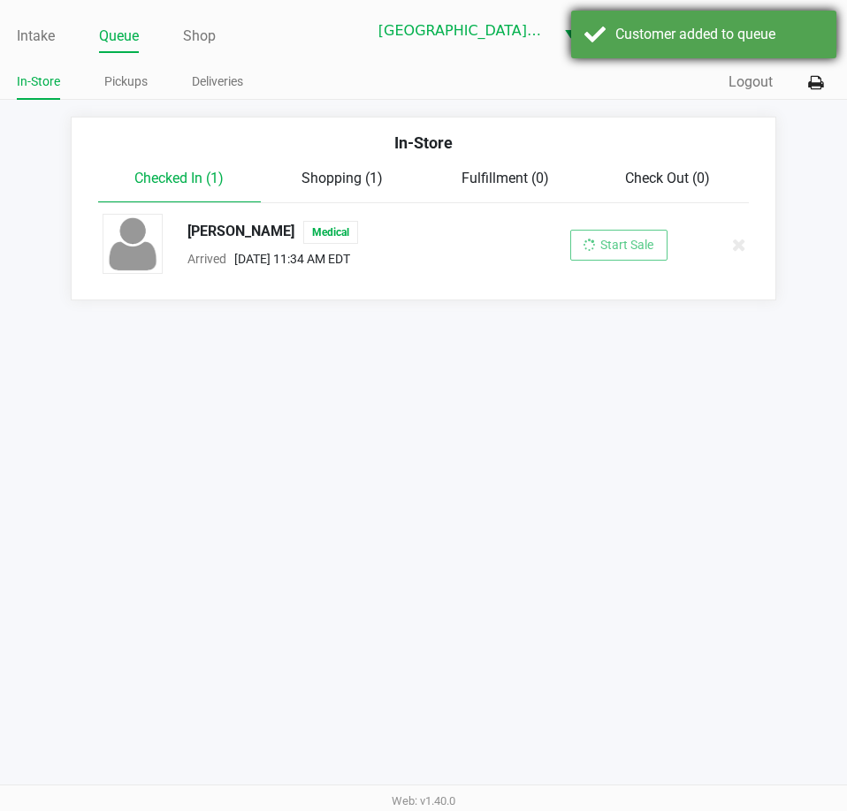
click at [701, 35] on div "Customer added to queue" at bounding box center [719, 34] width 208 height 21
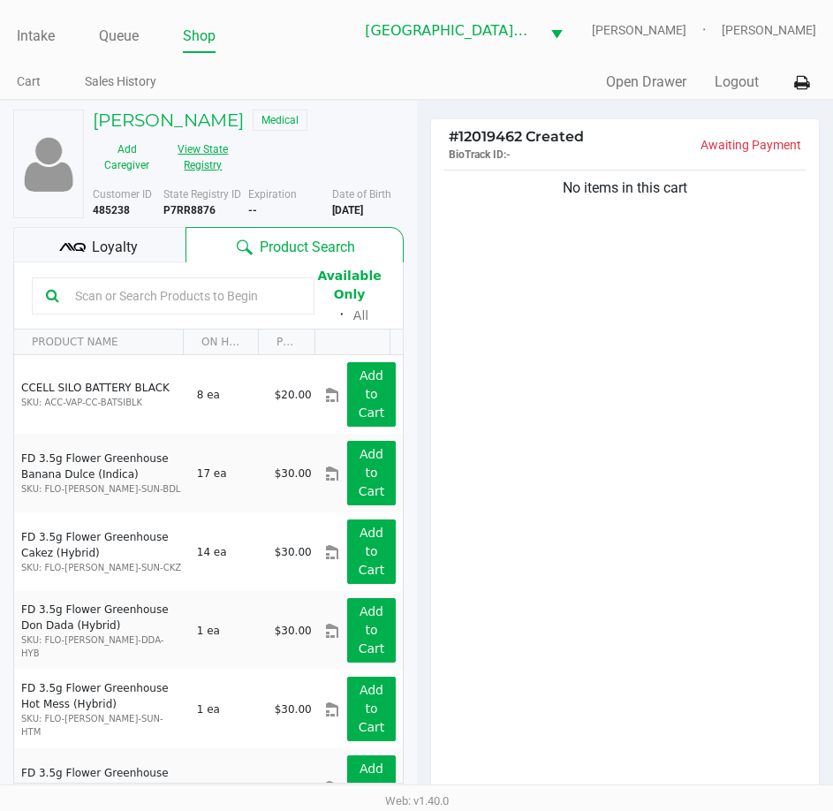
click at [220, 158] on button "View State Registry" at bounding box center [198, 157] width 74 height 44
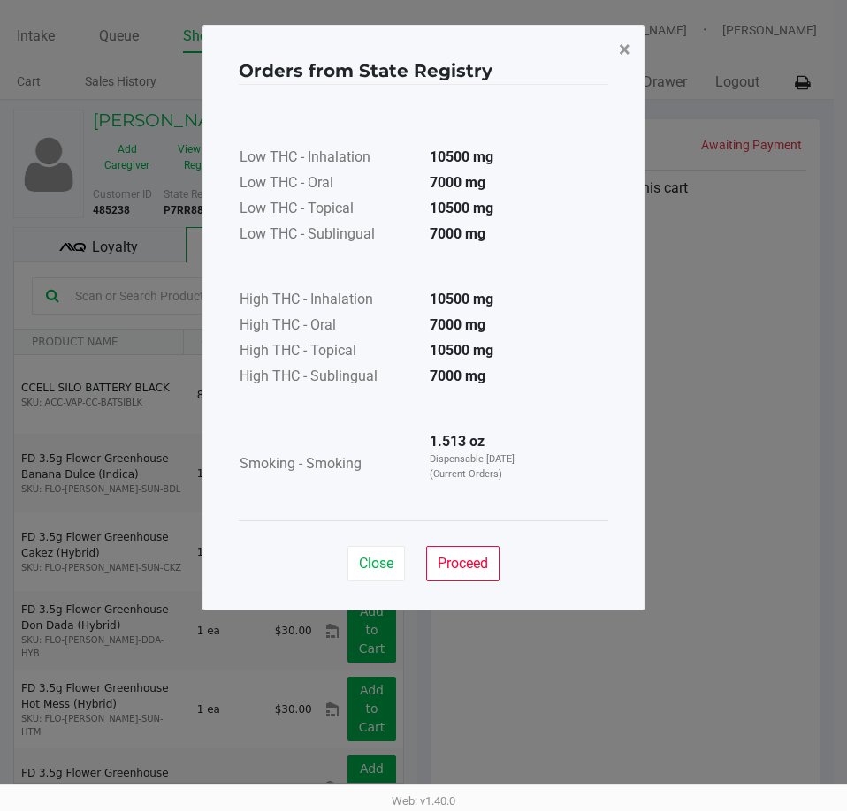
drag, startPoint x: 624, startPoint y: 49, endPoint x: 619, endPoint y: 58, distance: 10.3
click at [624, 49] on span "×" at bounding box center [624, 49] width 11 height 25
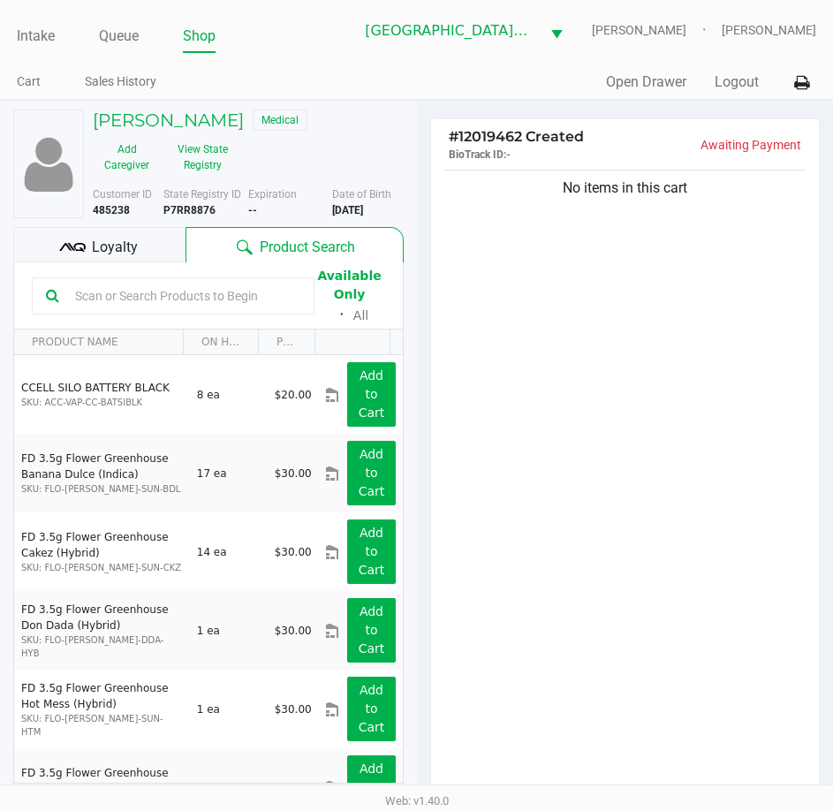
click at [626, 404] on div "No items in this cart" at bounding box center [625, 486] width 389 height 641
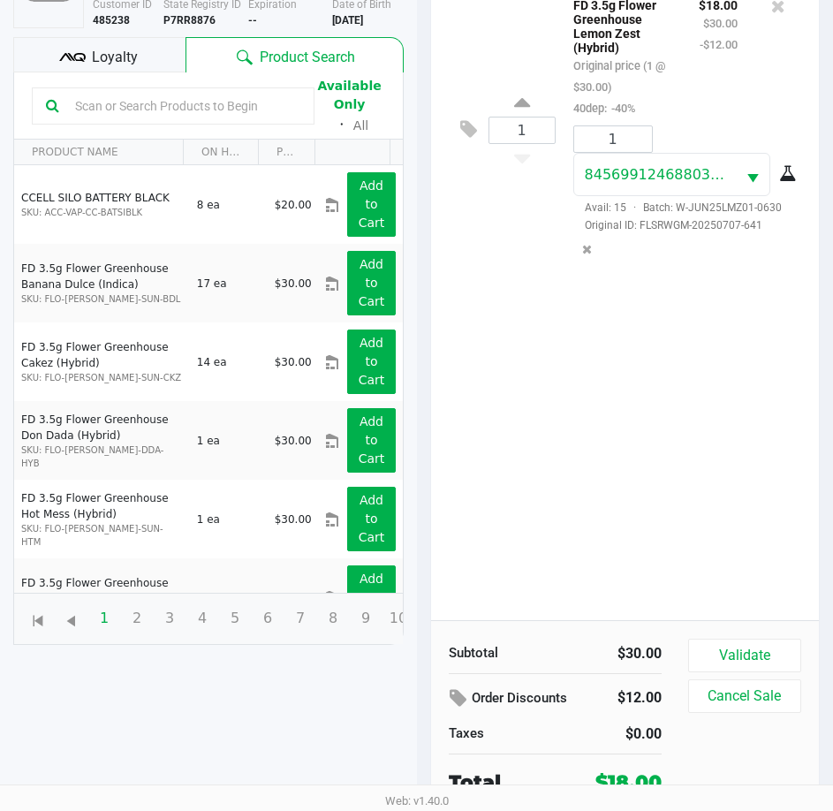
scroll to position [194, 0]
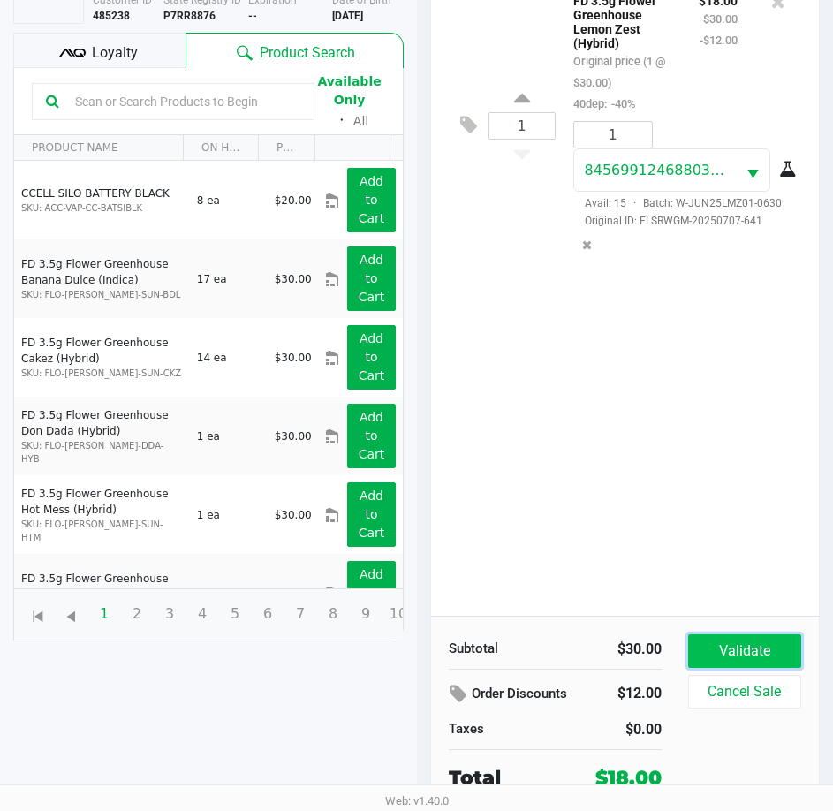
click at [782, 645] on button "Validate" at bounding box center [744, 652] width 113 height 34
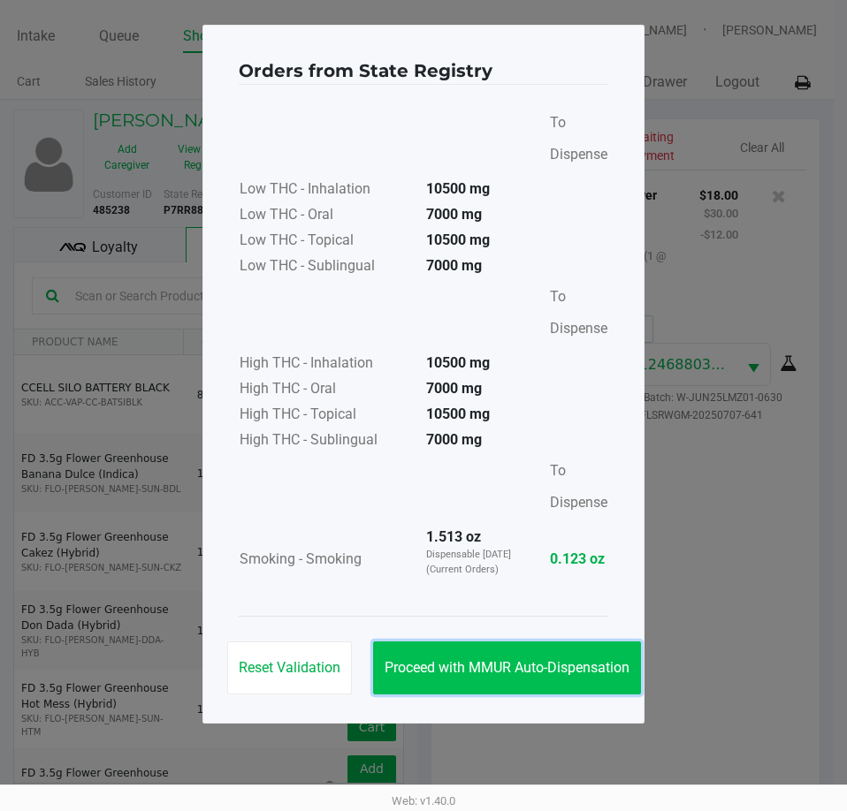
click at [558, 655] on button "Proceed with MMUR Auto-Dispensation" at bounding box center [507, 668] width 268 height 53
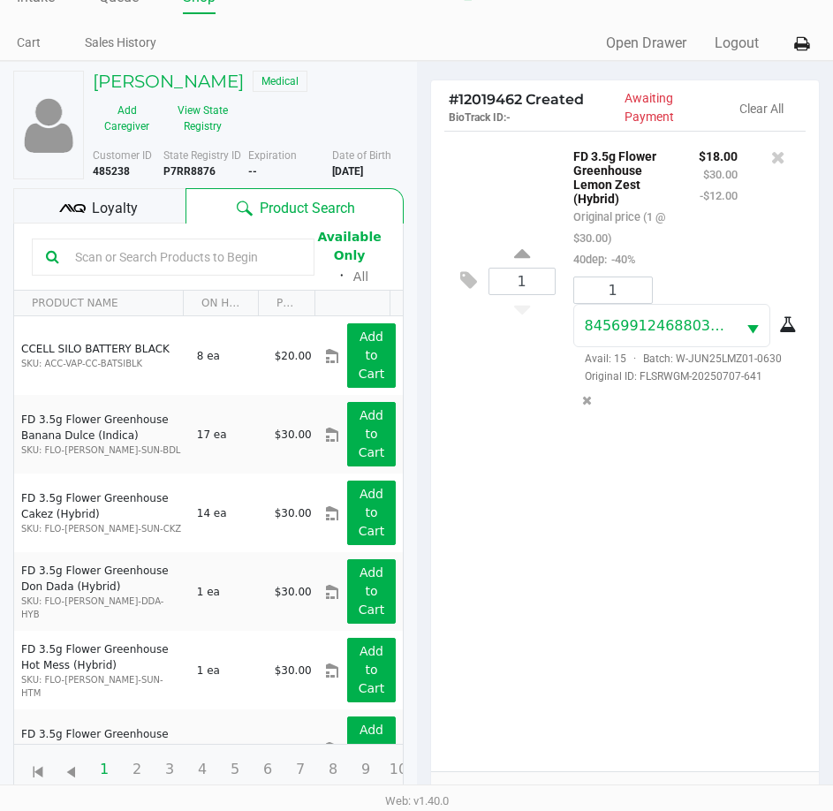
scroll to position [234, 0]
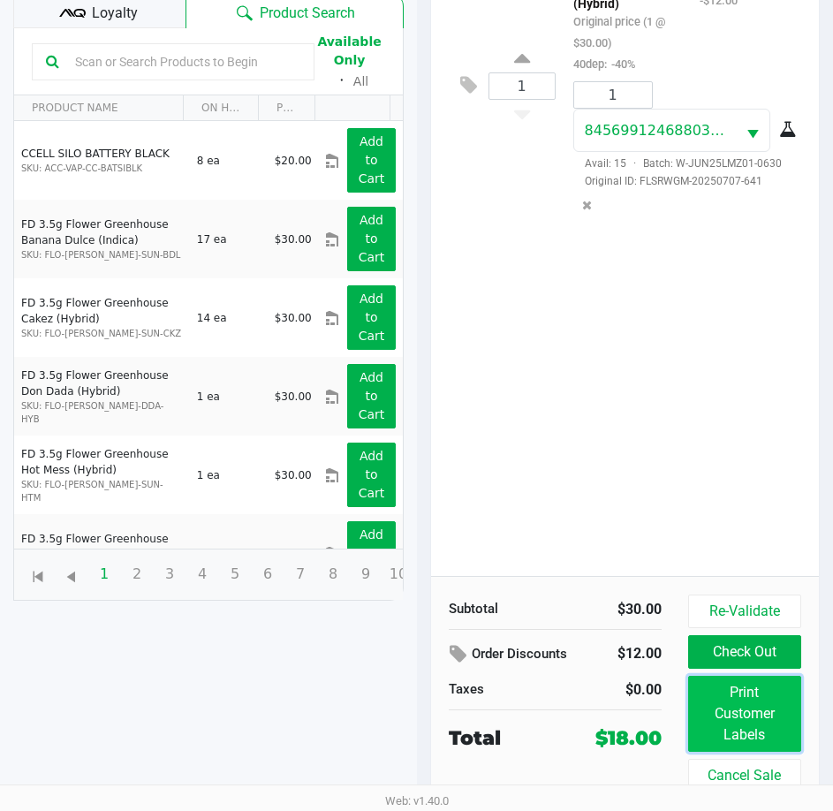
click at [722, 703] on button "Print Customer Labels" at bounding box center [744, 714] width 113 height 76
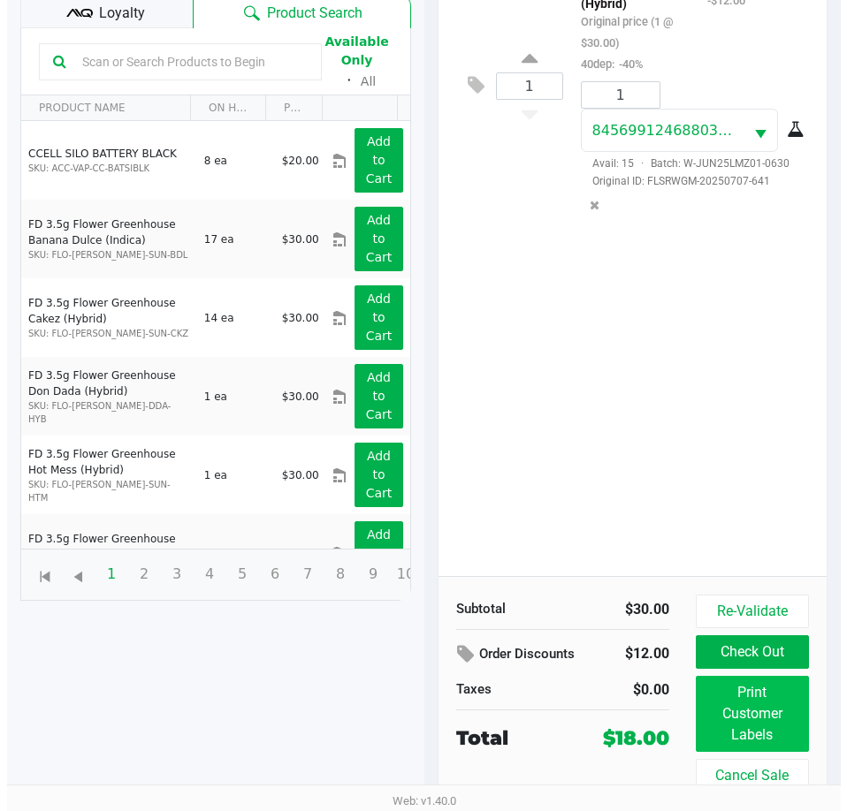
scroll to position [0, 0]
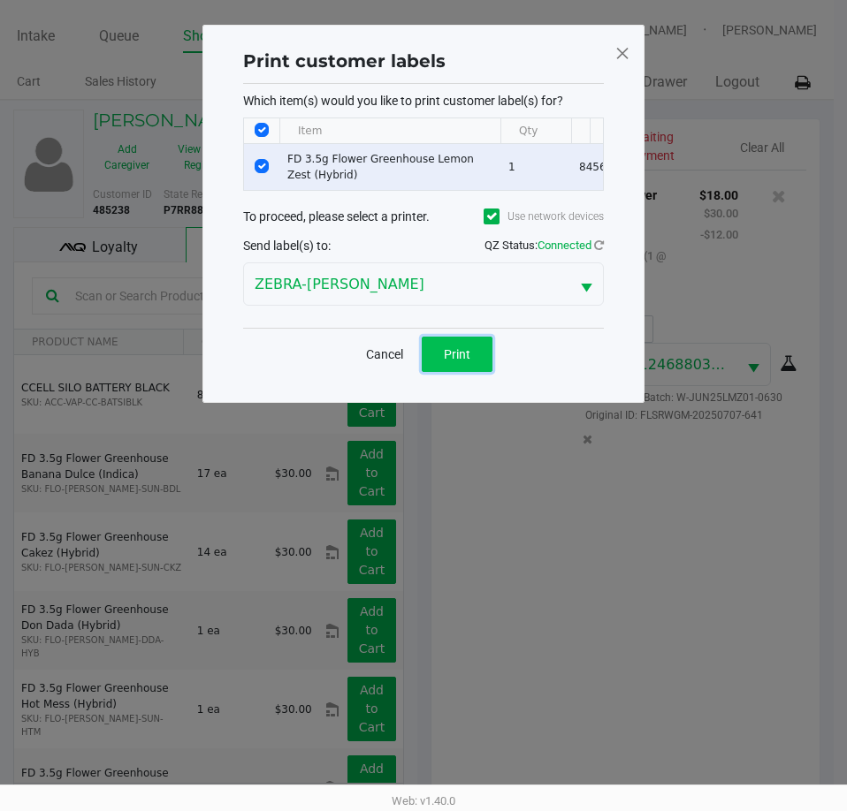
click at [439, 369] on button "Print" at bounding box center [457, 354] width 71 height 35
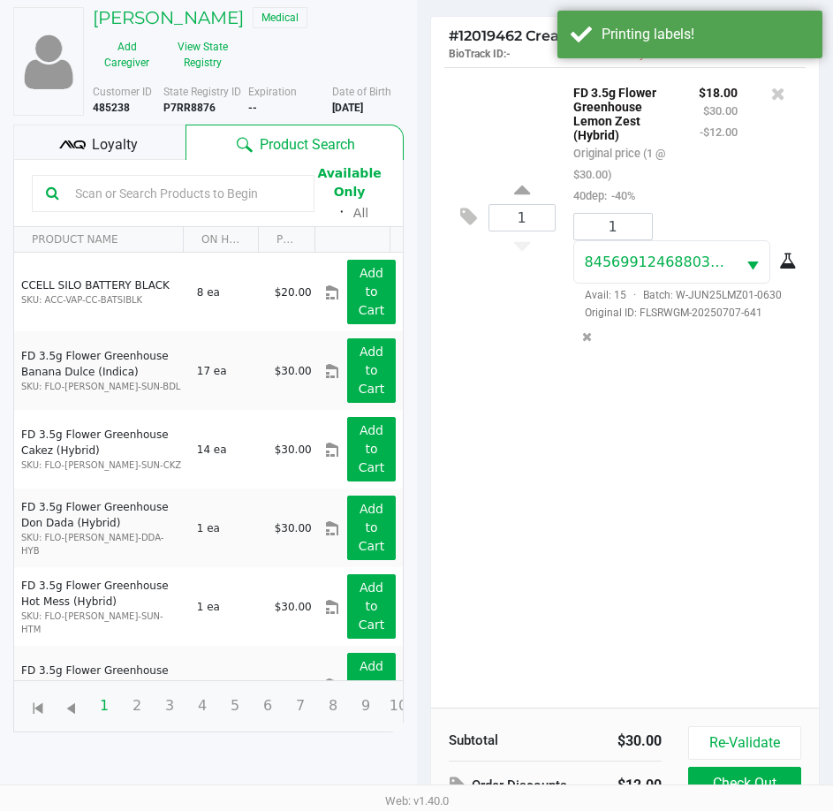
scroll to position [234, 0]
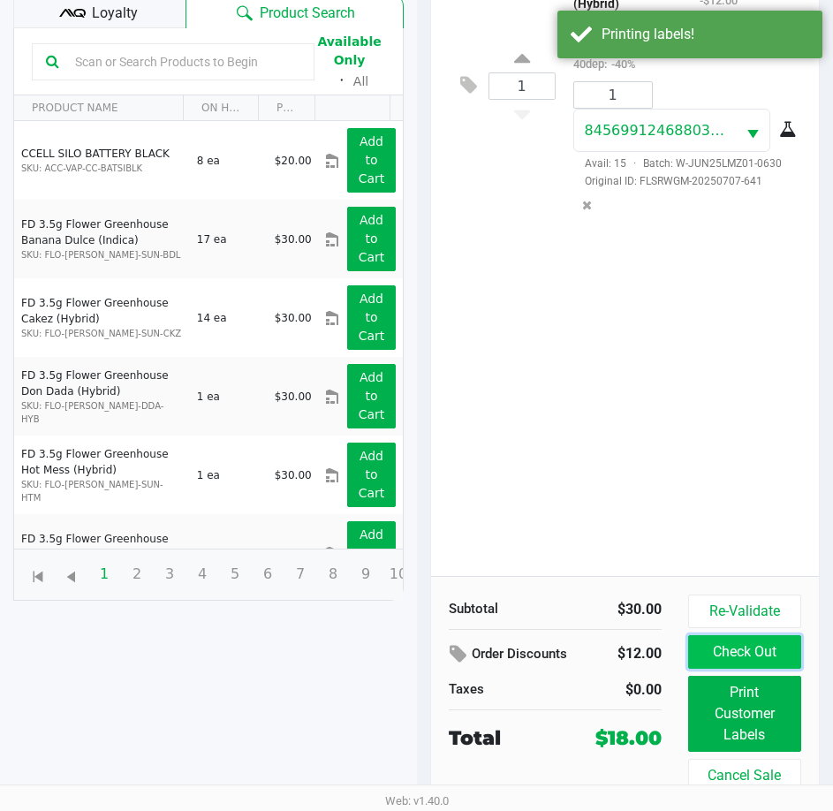
click at [748, 657] on button "Check Out" at bounding box center [744, 652] width 113 height 34
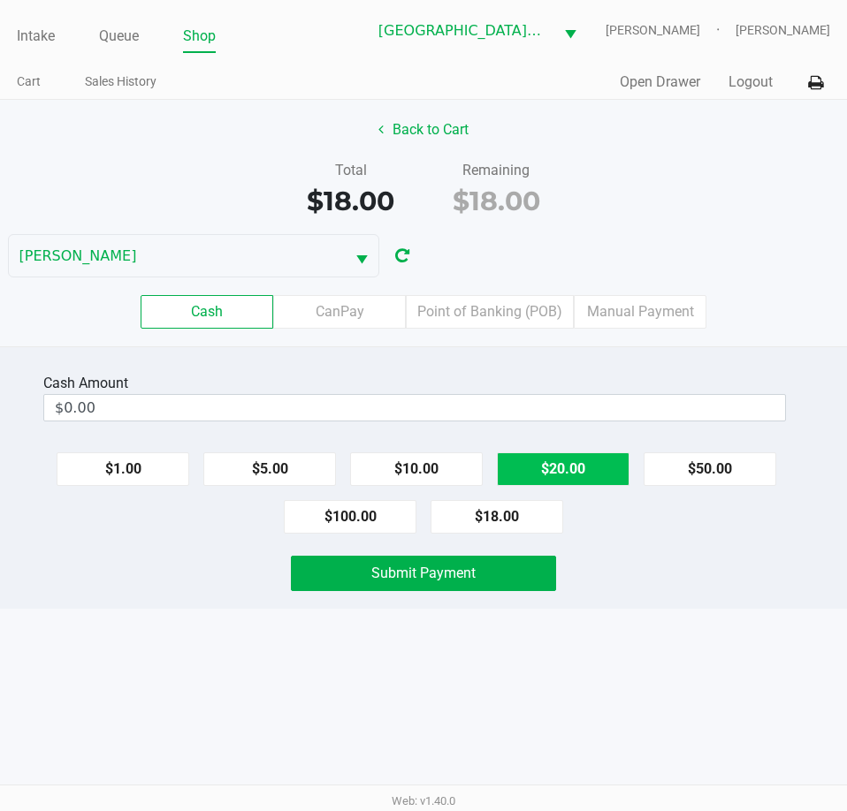
click at [571, 467] on button "$20.00" at bounding box center [563, 469] width 133 height 34
type input "$20.00"
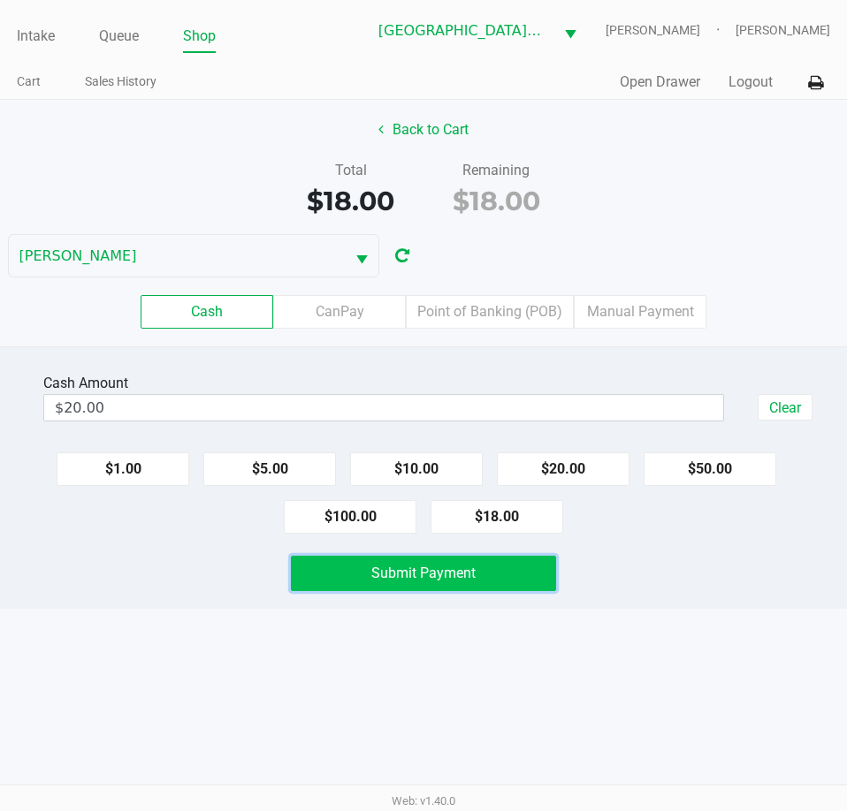
click at [519, 573] on button "Submit Payment" at bounding box center [423, 573] width 264 height 35
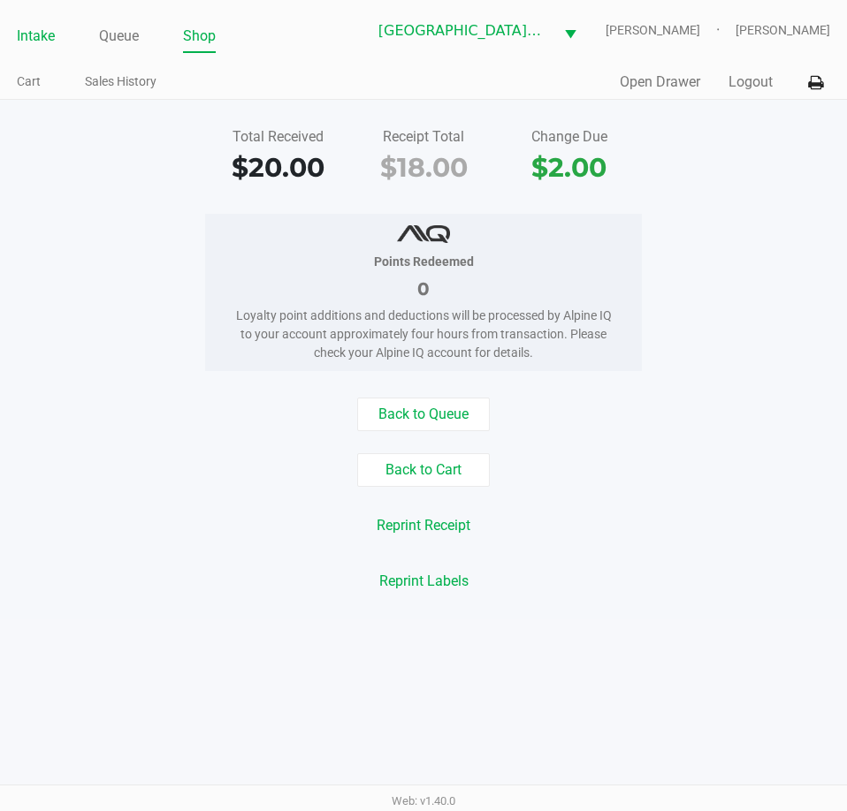
click at [33, 32] on link "Intake" at bounding box center [36, 36] width 38 height 25
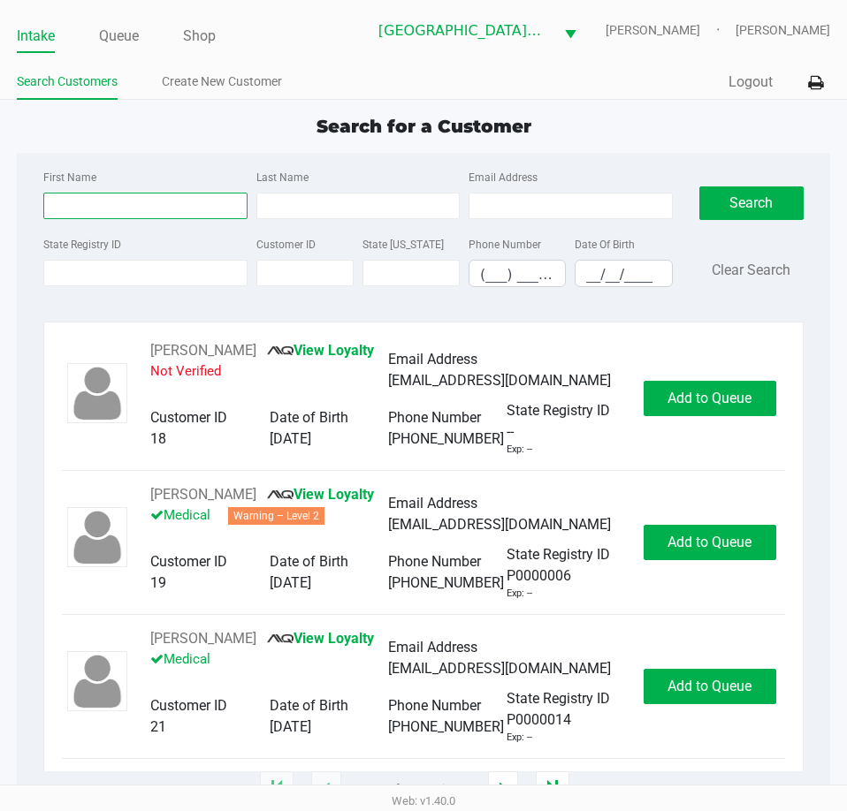
click at [151, 211] on input "First Name" at bounding box center [144, 206] width 203 height 27
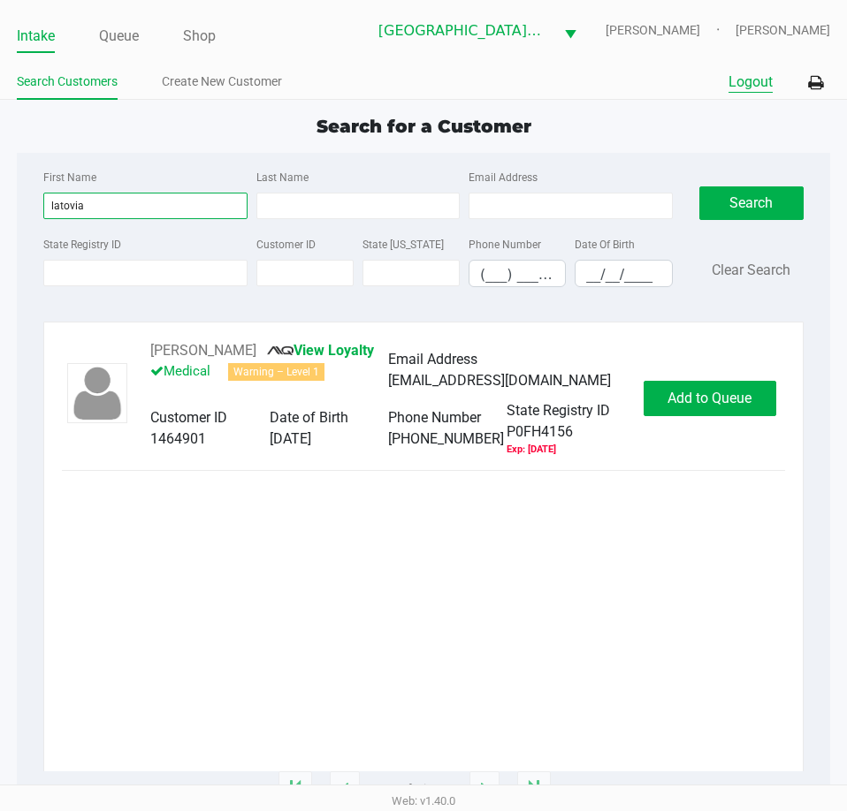
type input "latovia"
click at [745, 80] on button "Logout" at bounding box center [750, 82] width 44 height 21
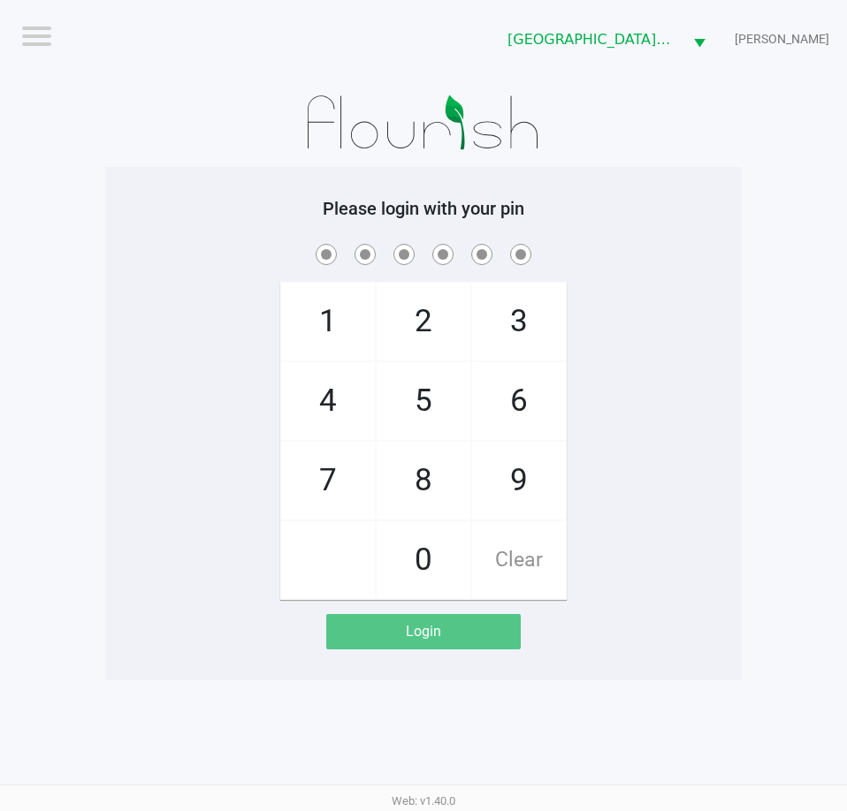
click at [713, 238] on div "Please login with your pin 1 4 7 2 5 8 0 3 6 9 Clear Login" at bounding box center [423, 424] width 636 height 452
checkbox input "true"
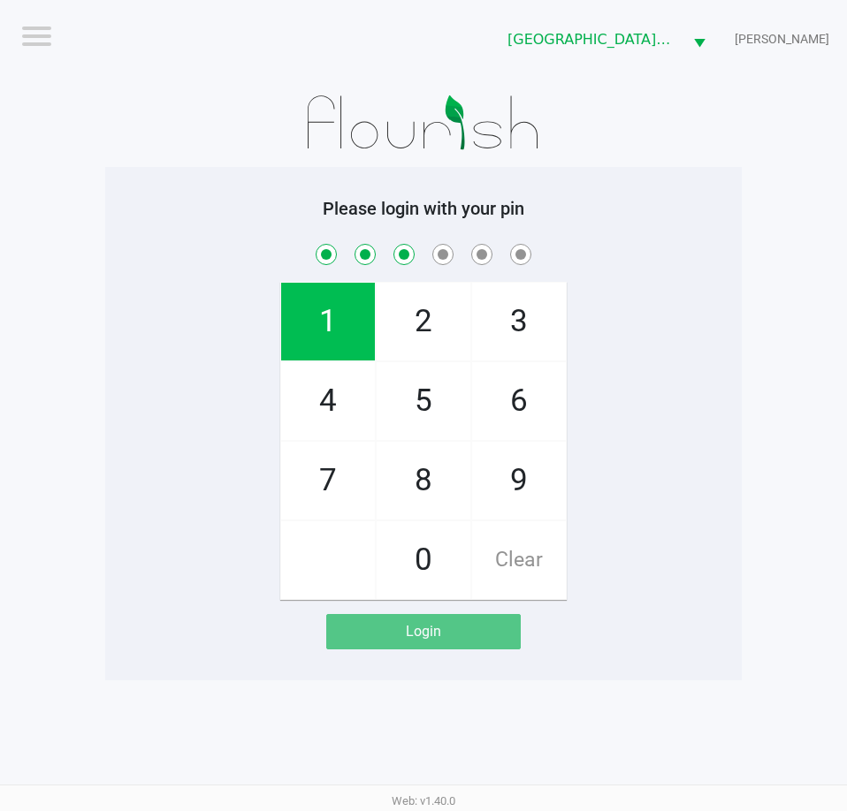
checkbox input "true"
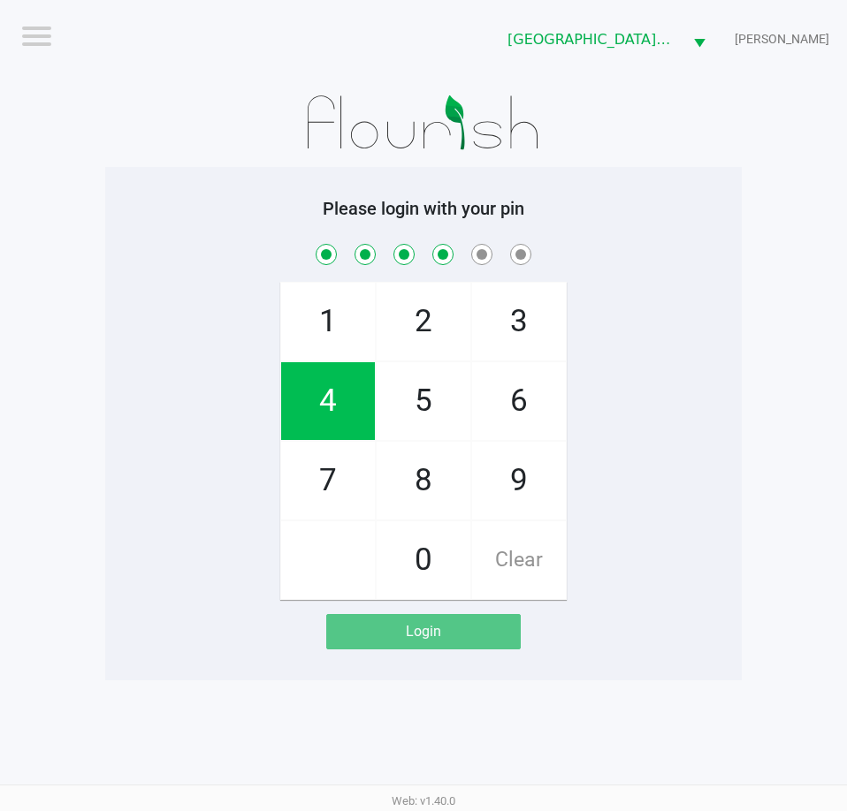
checkbox input "true"
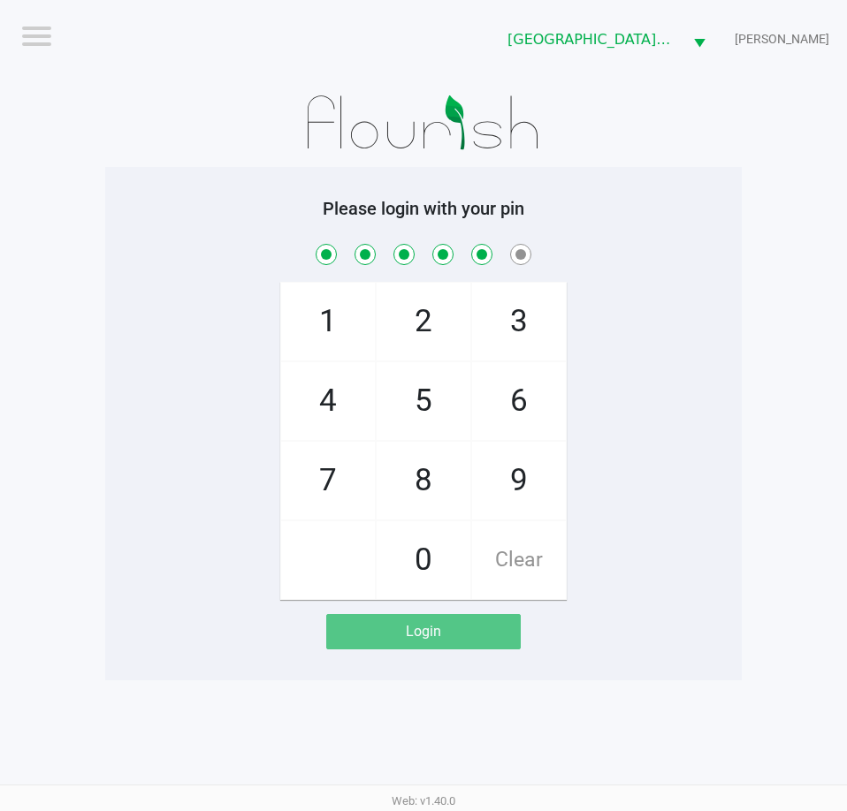
checkbox input "true"
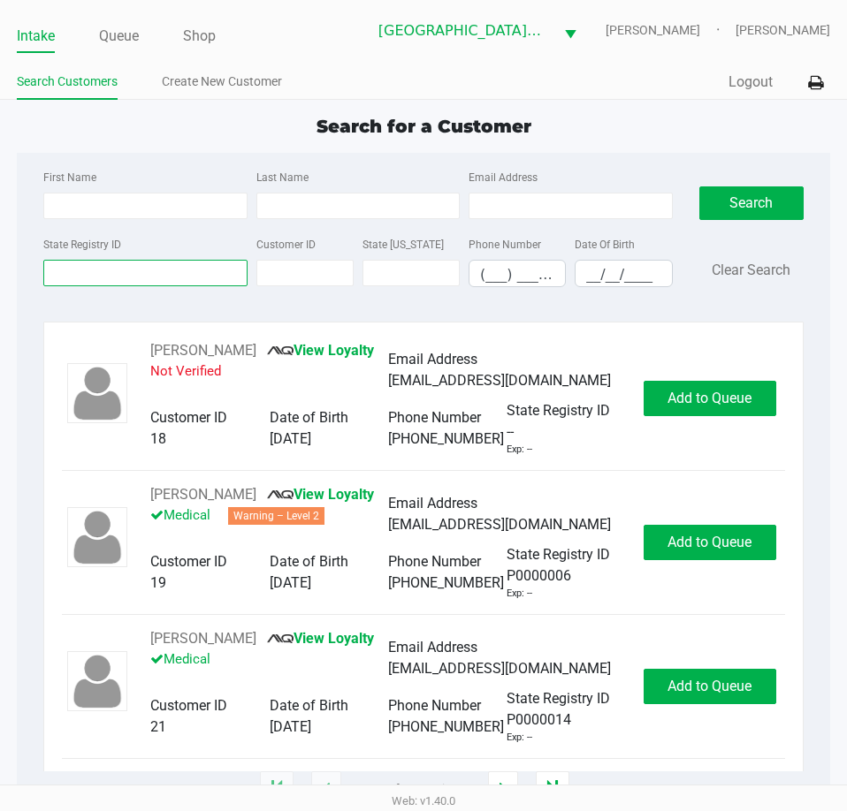
click at [167, 276] on input "State Registry ID" at bounding box center [144, 273] width 203 height 27
click at [292, 191] on div "Last Name" at bounding box center [358, 192] width 212 height 53
click at [293, 194] on input "Last Name" at bounding box center [357, 206] width 203 height 27
type input "avila"
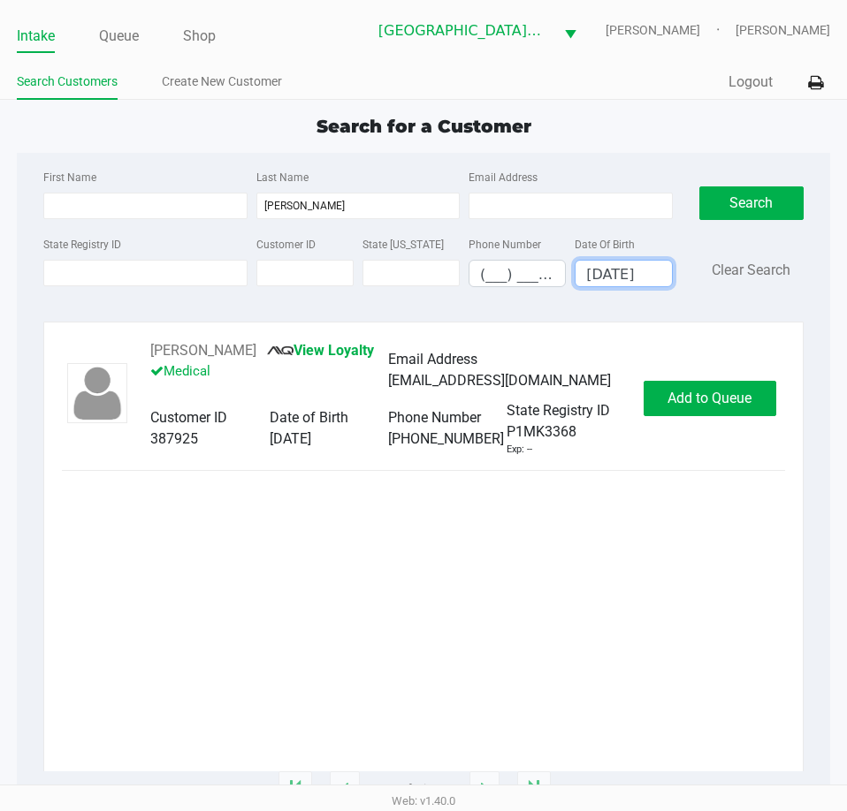
type input "02/19/1992"
click at [705, 375] on div "Erica Avila View Loyalty Medical Email Address kwhs1992@yahoo.com Customer ID 3…" at bounding box center [423, 398] width 723 height 117
click at [700, 394] on span "Add to Queue" at bounding box center [709, 398] width 84 height 17
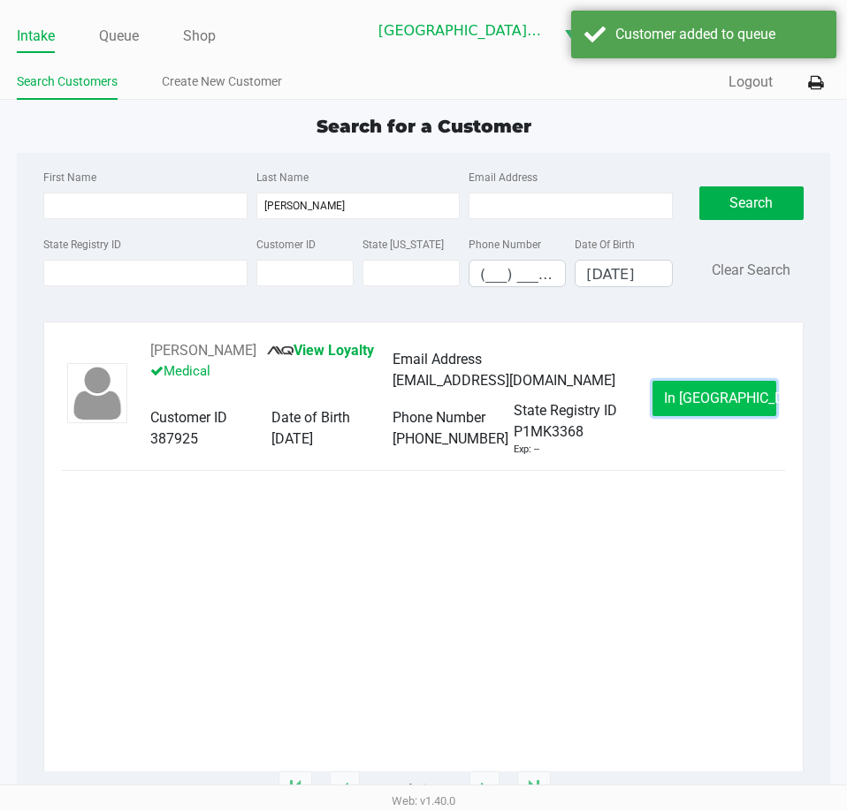
click at [691, 394] on span "In Queue" at bounding box center [738, 398] width 148 height 17
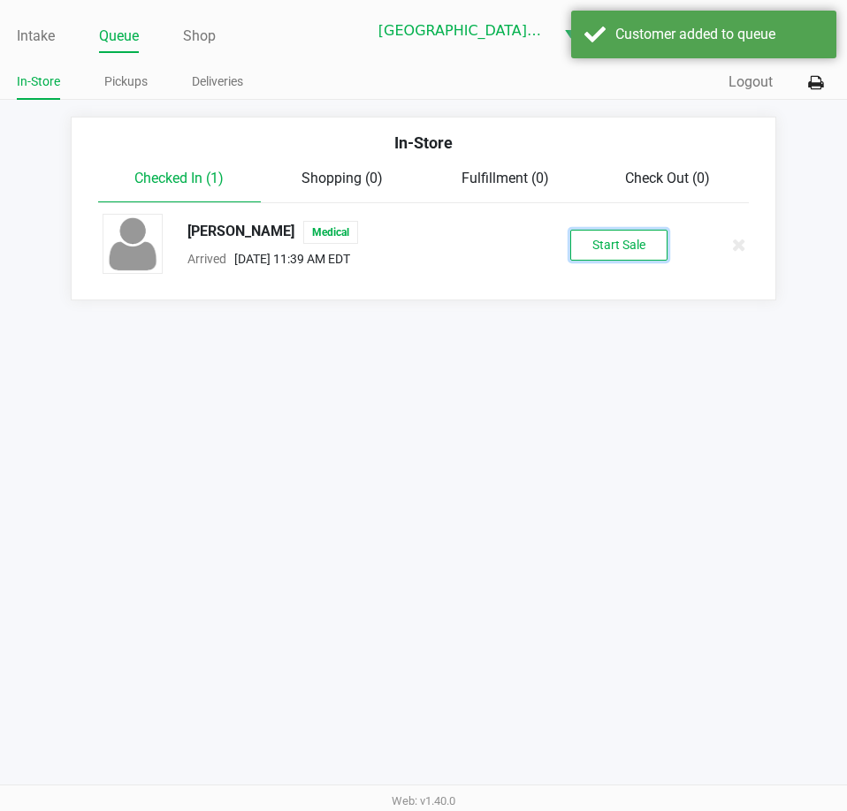
click at [612, 238] on button "Start Sale" at bounding box center [618, 245] width 97 height 31
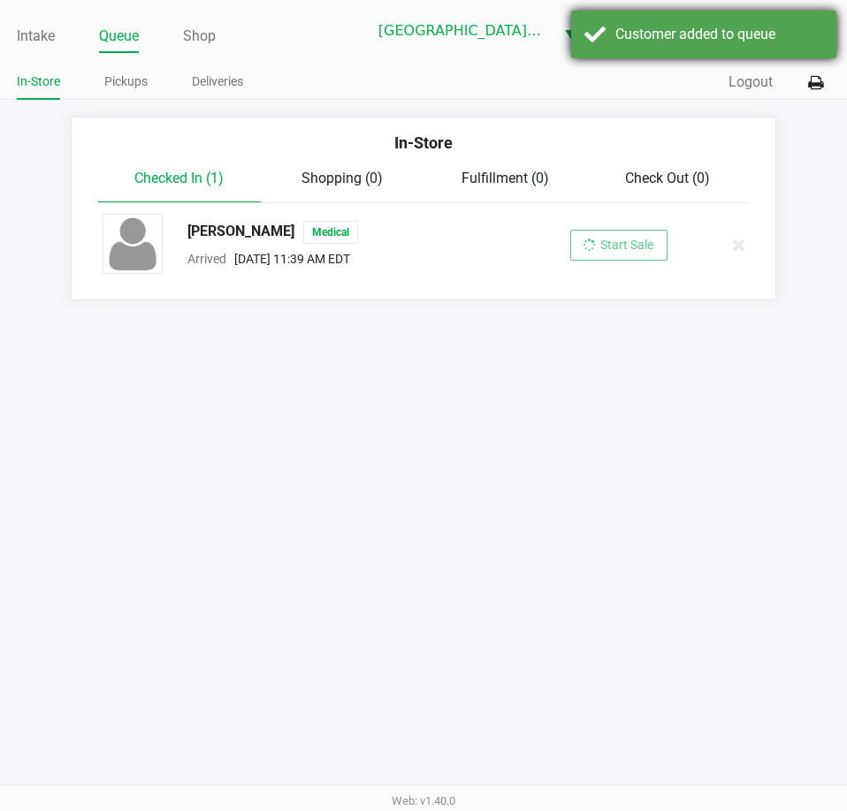
click at [675, 39] on div "Customer added to queue" at bounding box center [719, 34] width 208 height 21
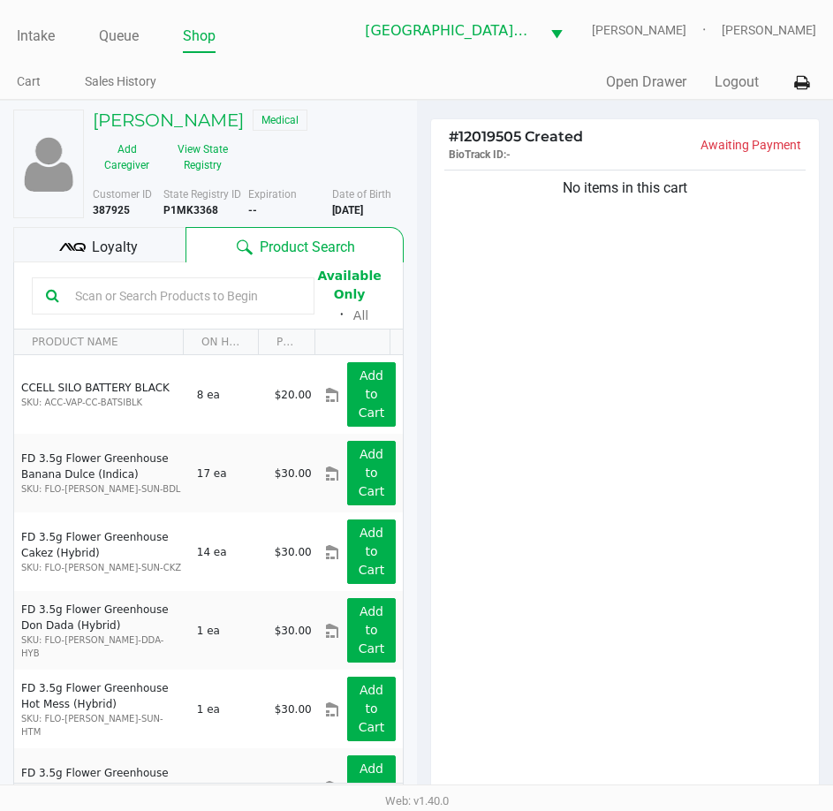
click at [136, 293] on input "text" at bounding box center [184, 296] width 232 height 27
type input "grz"
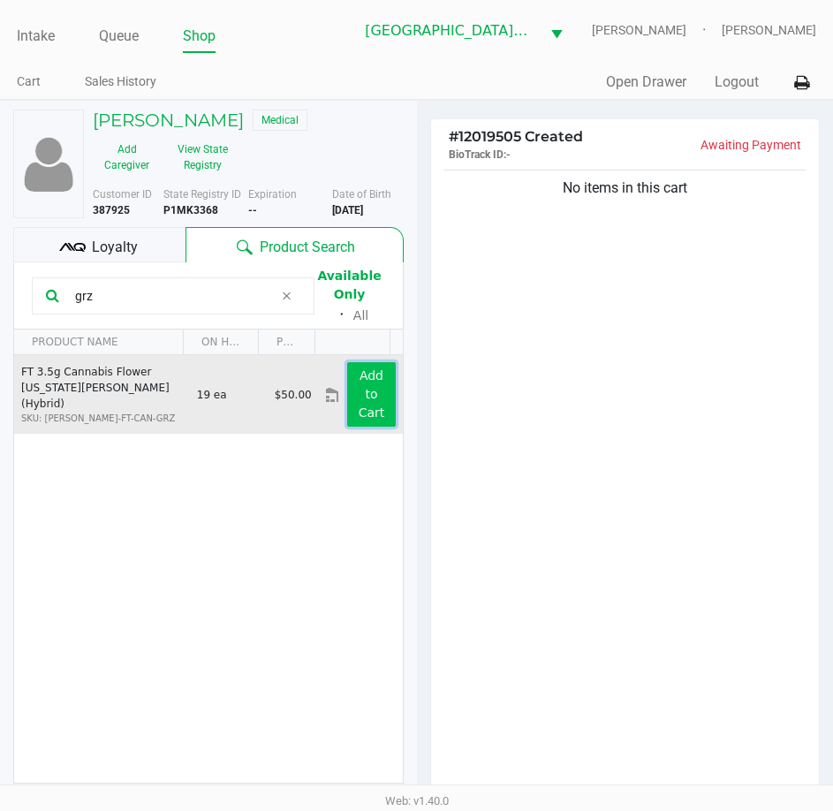
click at [376, 399] on button "Add to Cart" at bounding box center [371, 394] width 48 height 65
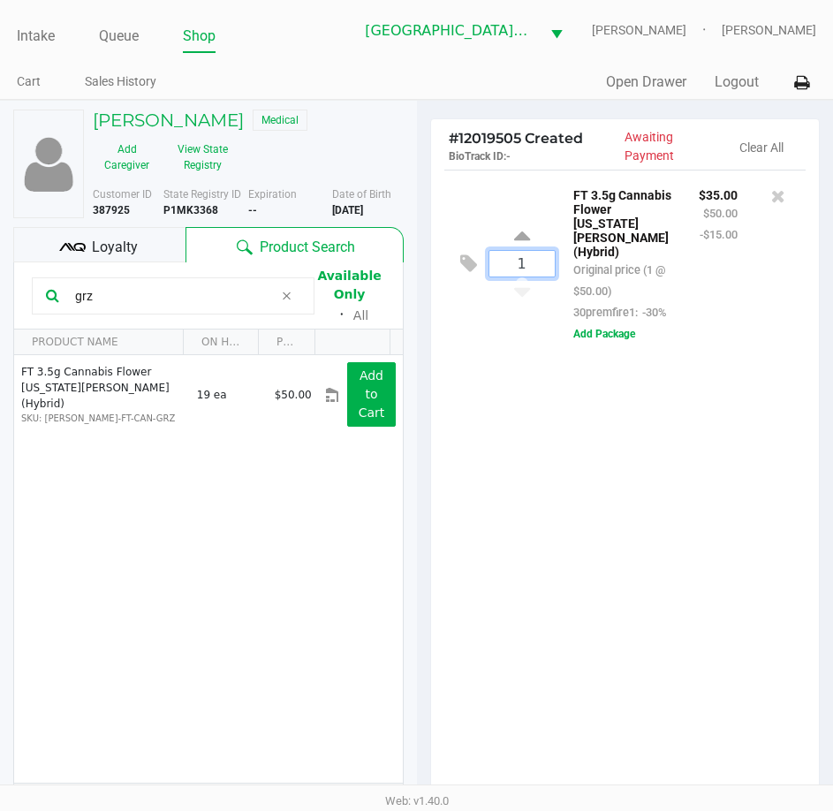
click at [531, 260] on input "1" at bounding box center [522, 264] width 65 height 26
type input "2"
click at [613, 411] on div "Loading Erica Avila Medical Add Caregiver View State Registry Customer ID 38792…" at bounding box center [416, 553] width 833 height 906
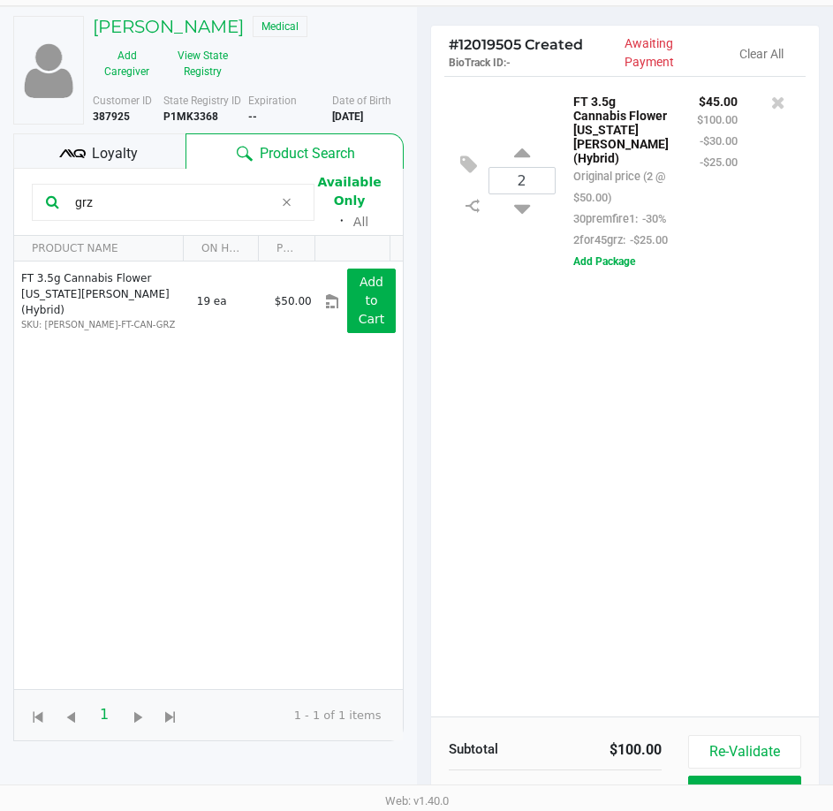
scroll to position [194, 0]
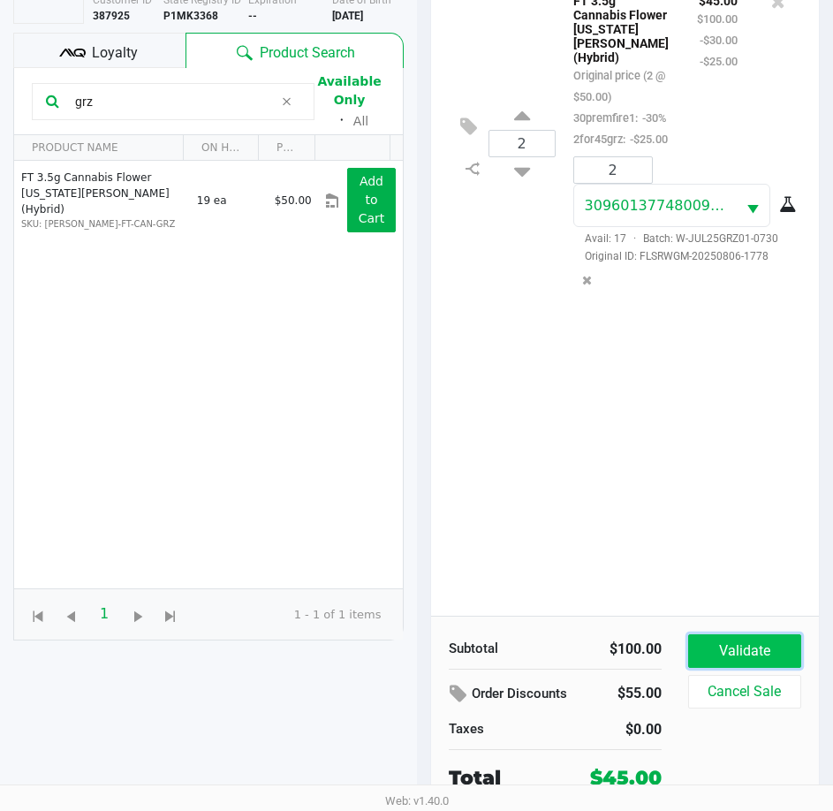
drag, startPoint x: 753, startPoint y: 647, endPoint x: 737, endPoint y: 635, distance: 19.6
click at [753, 643] on button "Validate" at bounding box center [744, 652] width 113 height 34
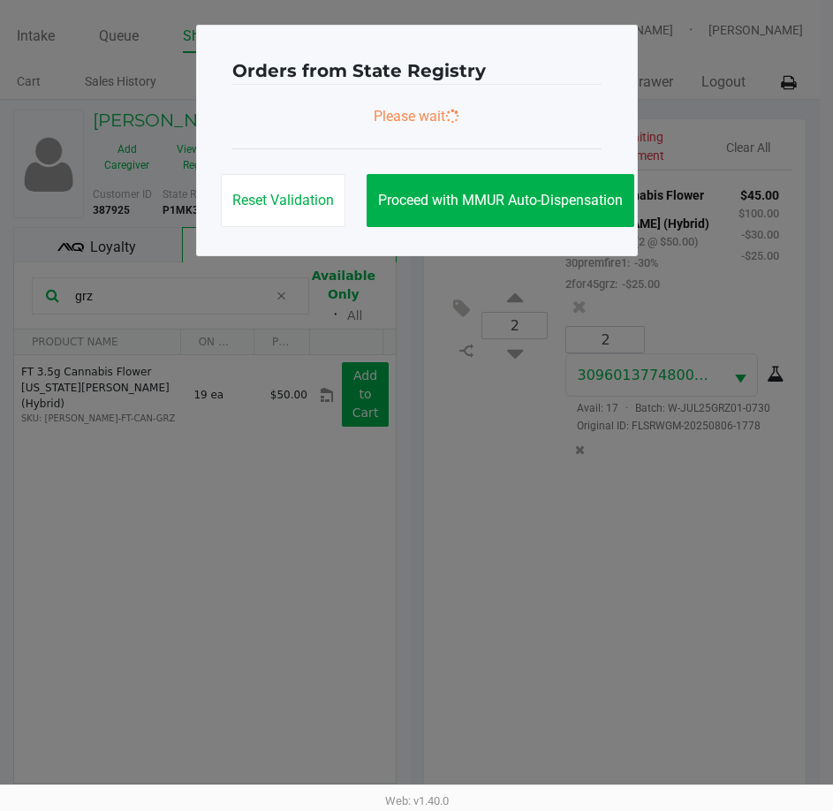
scroll to position [0, 0]
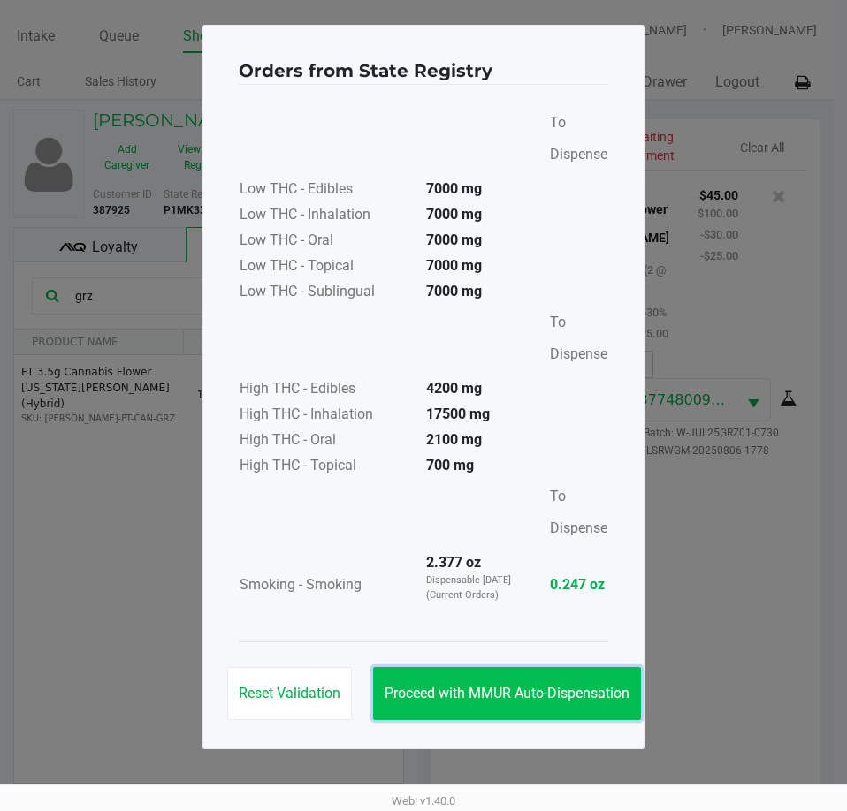
click at [581, 695] on span "Proceed with MMUR Auto-Dispensation" at bounding box center [506, 693] width 245 height 17
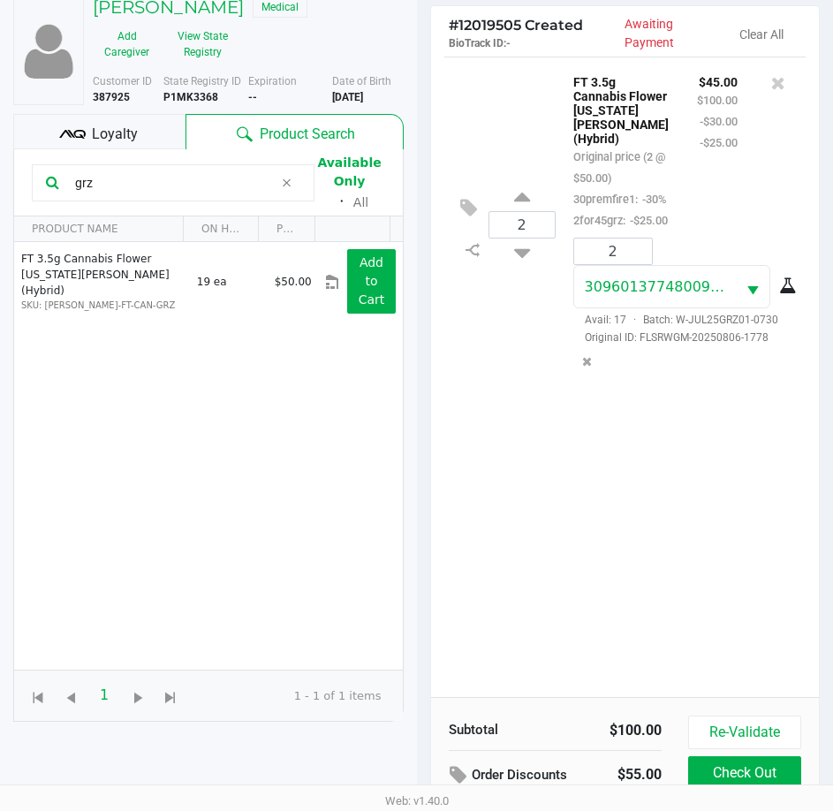
scroll to position [234, 0]
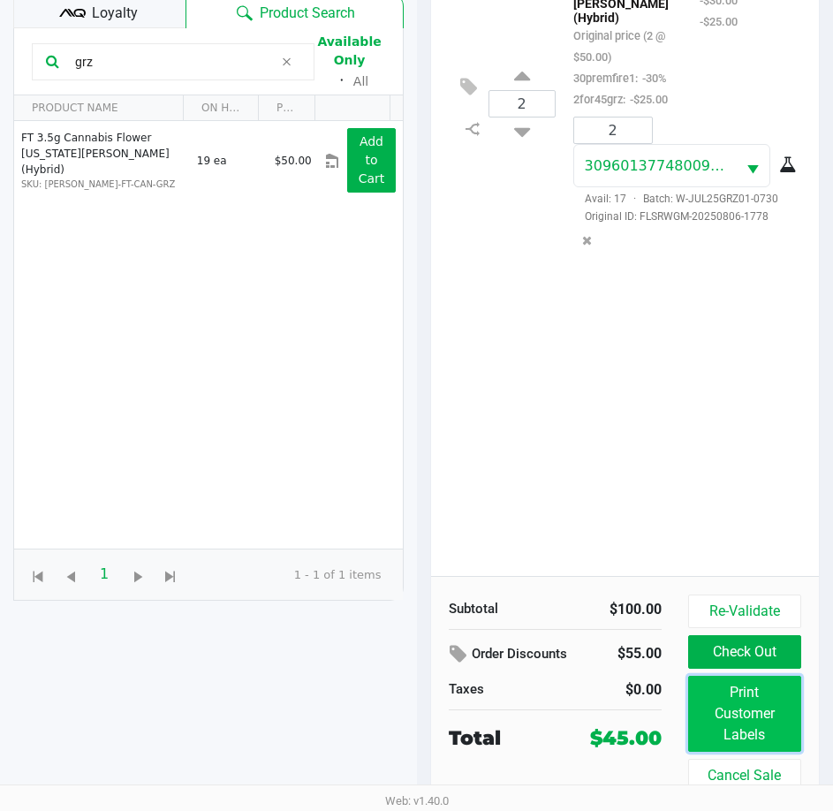
click at [747, 714] on button "Print Customer Labels" at bounding box center [744, 714] width 113 height 76
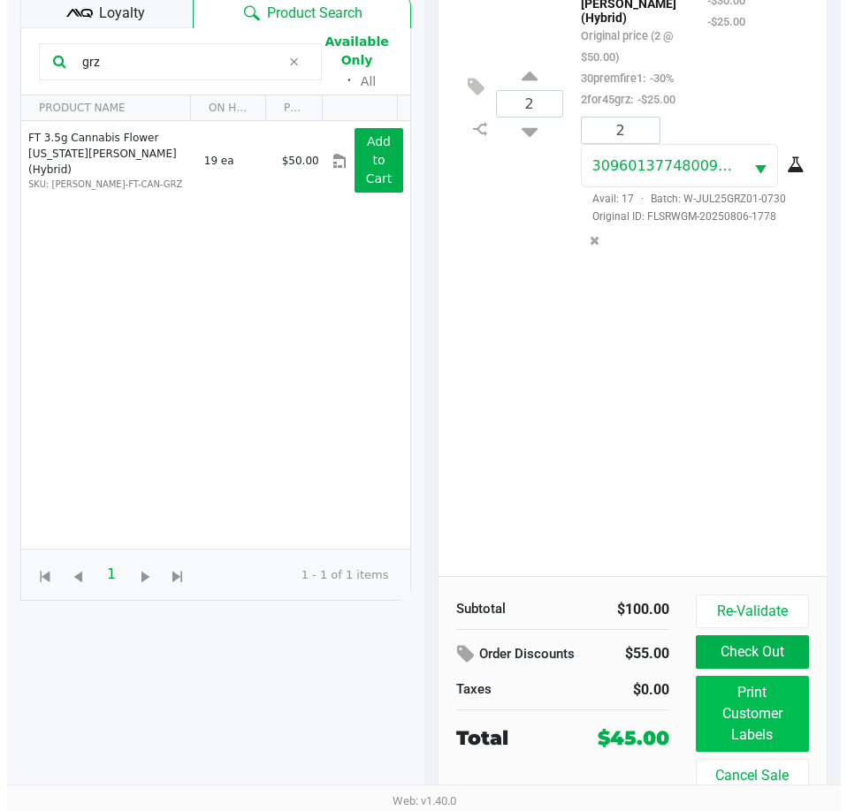
scroll to position [0, 0]
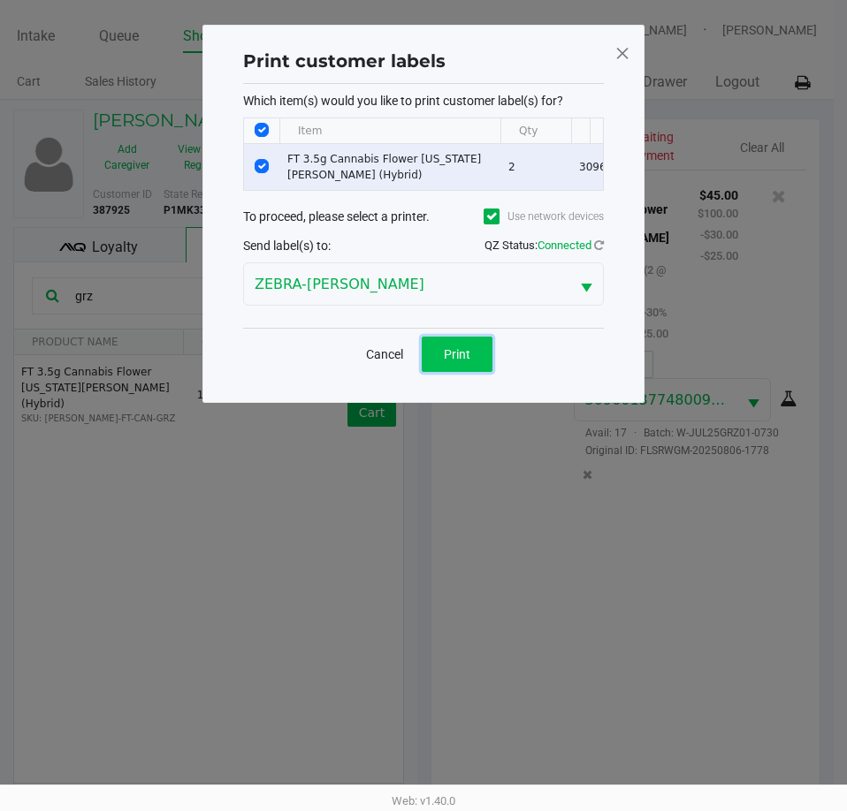
click at [476, 361] on button "Print" at bounding box center [457, 354] width 71 height 35
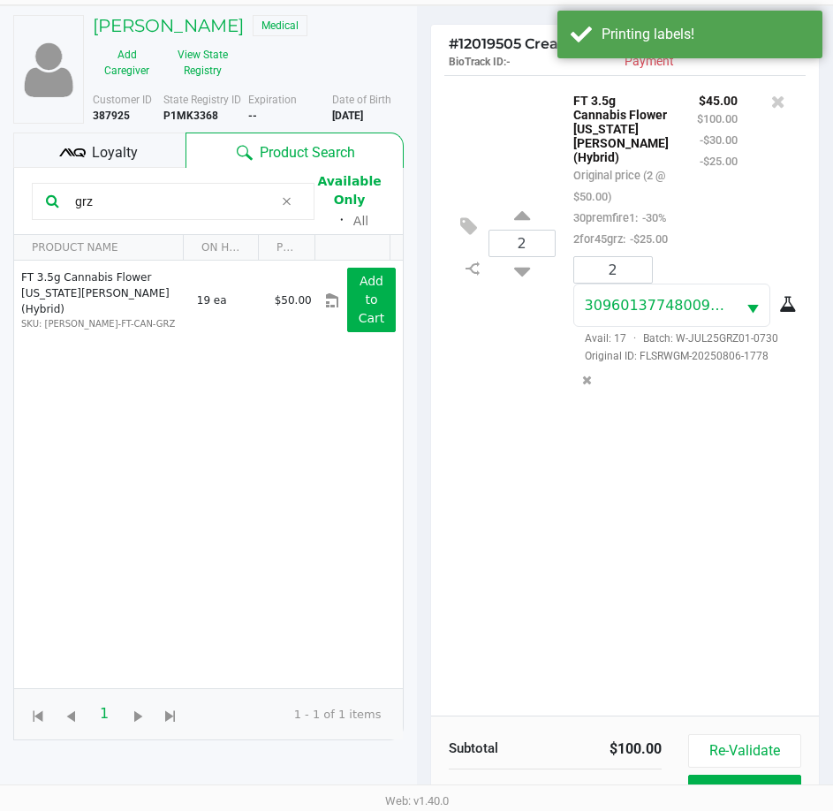
scroll to position [234, 0]
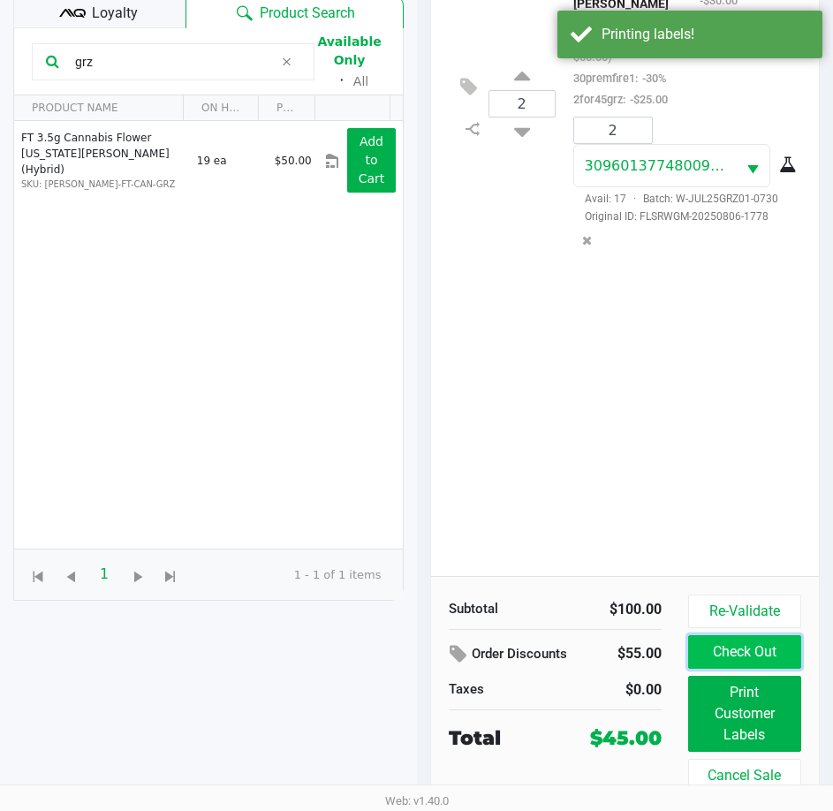
click at [726, 642] on button "Check Out" at bounding box center [744, 652] width 113 height 34
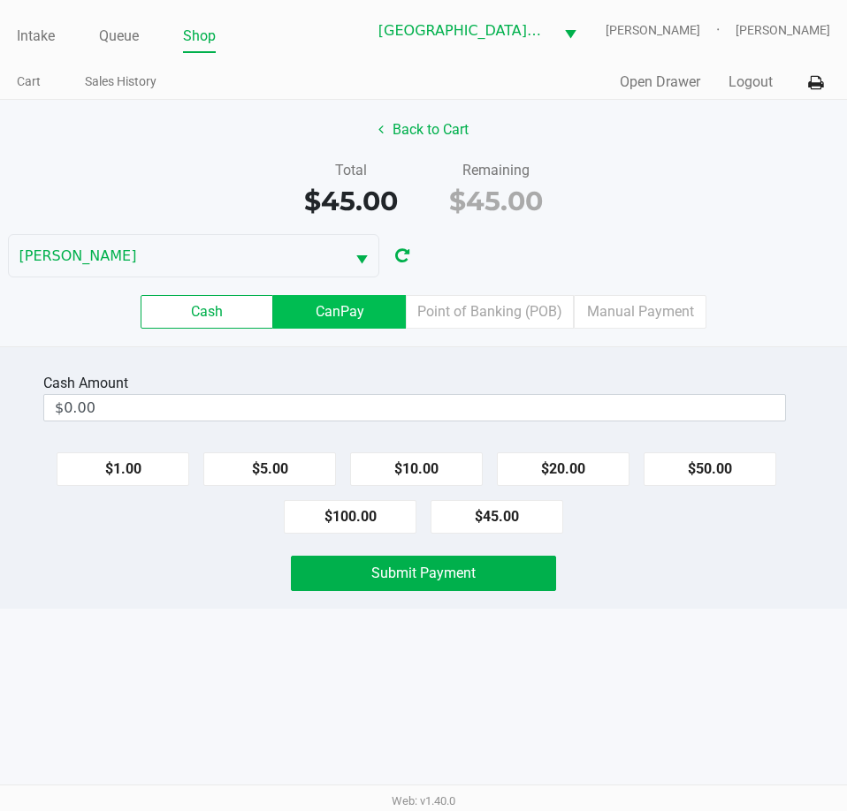
click at [316, 304] on label "CanPay" at bounding box center [339, 312] width 133 height 34
click at [0, 0] on 2 "CanPay" at bounding box center [0, 0] width 0 height 0
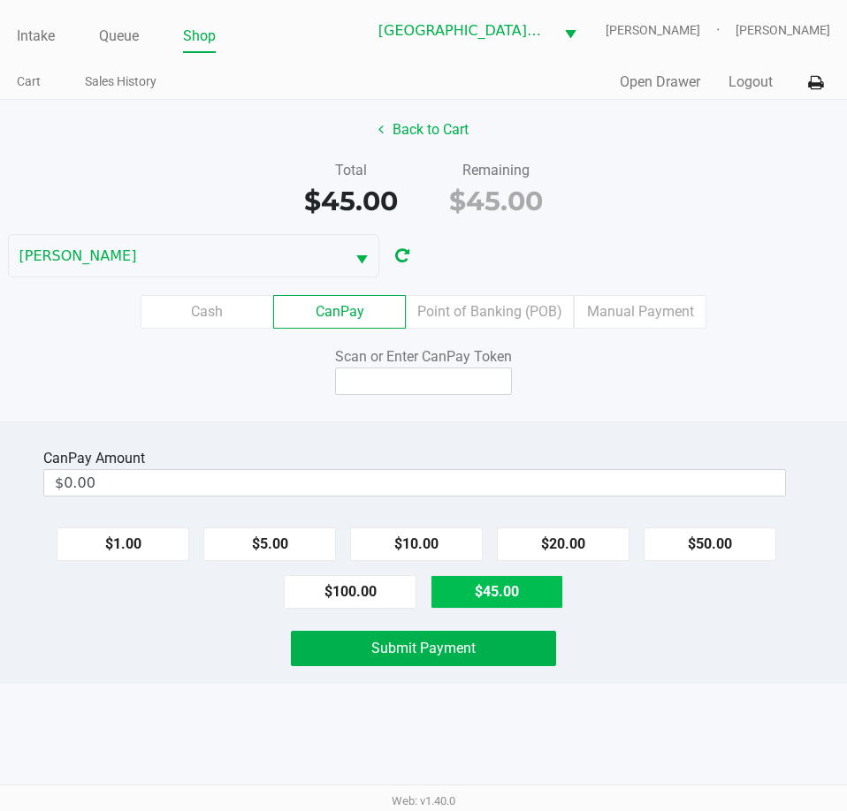
drag, startPoint x: 482, startPoint y: 601, endPoint x: 446, endPoint y: 454, distance: 150.9
click at [482, 597] on button "$45.00" at bounding box center [496, 592] width 133 height 34
type input "$45.00"
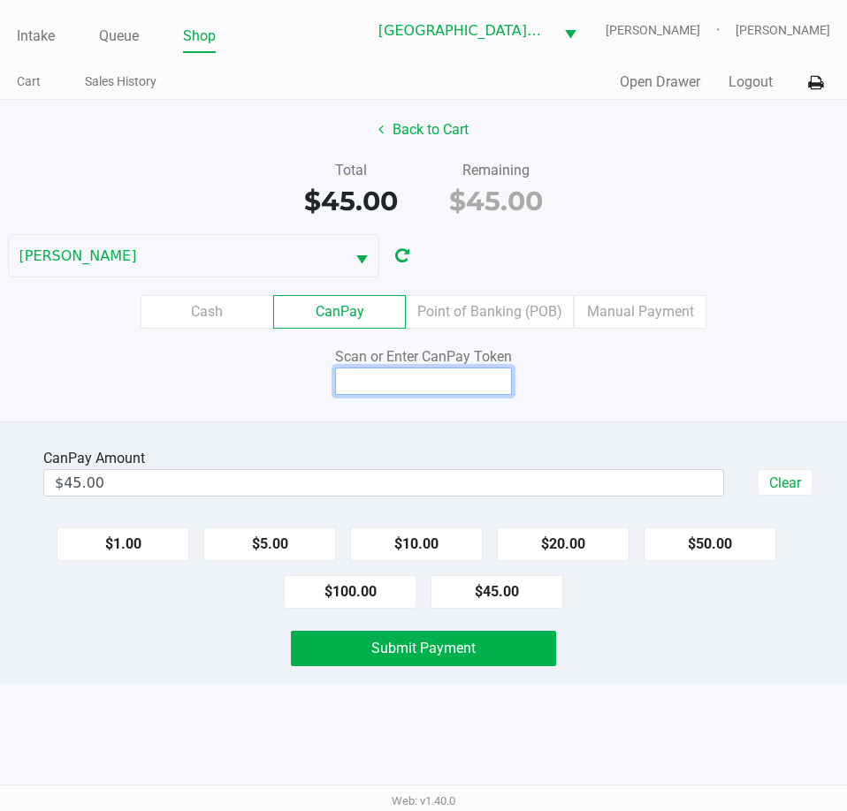
click at [446, 388] on input at bounding box center [423, 381] width 177 height 27
type input "X2941764X"
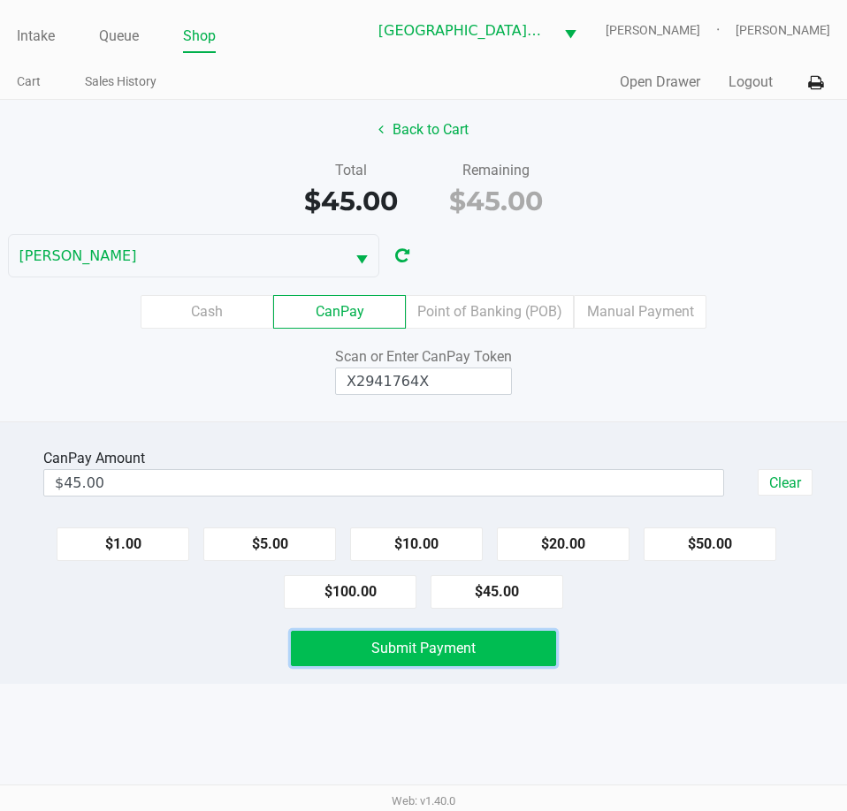
click at [528, 657] on button "Submit Payment" at bounding box center [423, 648] width 264 height 35
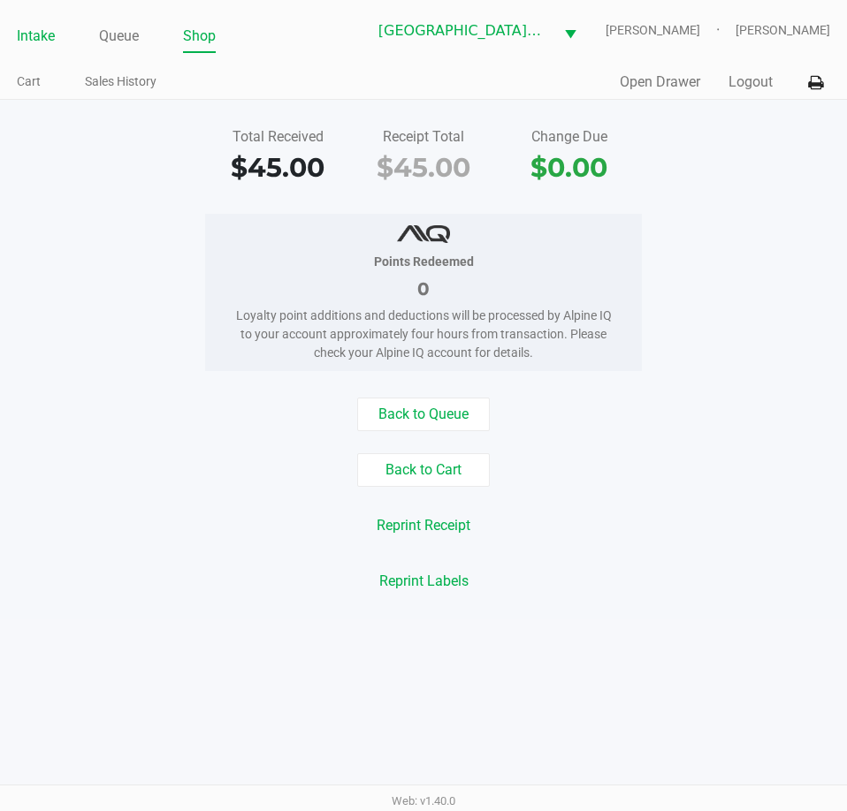
click at [48, 37] on link "Intake" at bounding box center [36, 36] width 38 height 25
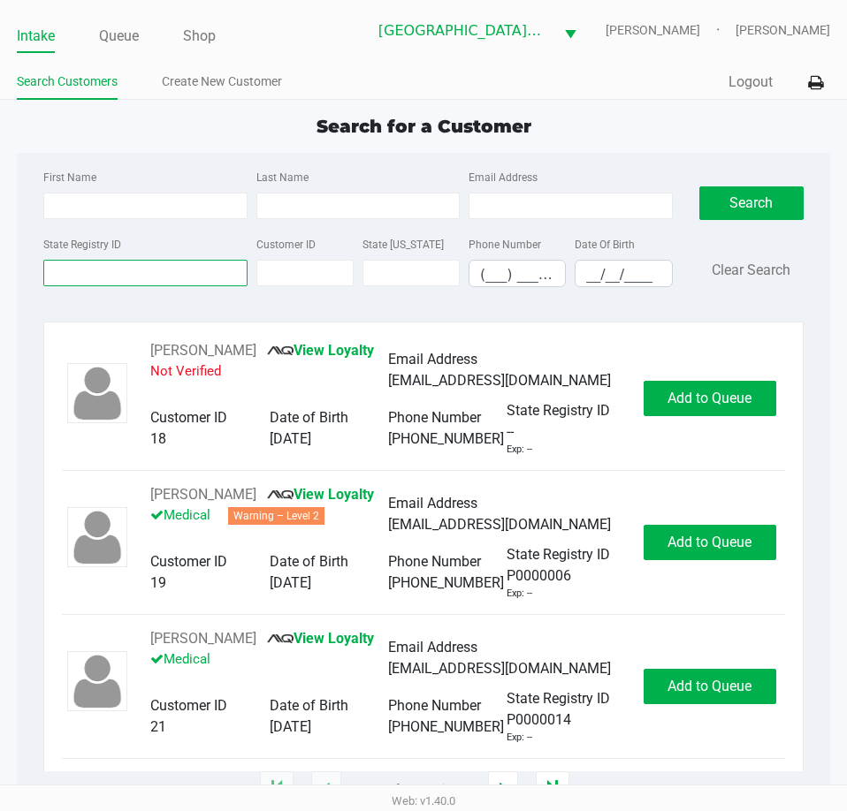
click at [149, 283] on input "State Registry ID" at bounding box center [144, 273] width 203 height 27
type input "p"
click at [120, 42] on link "Queue" at bounding box center [119, 36] width 40 height 25
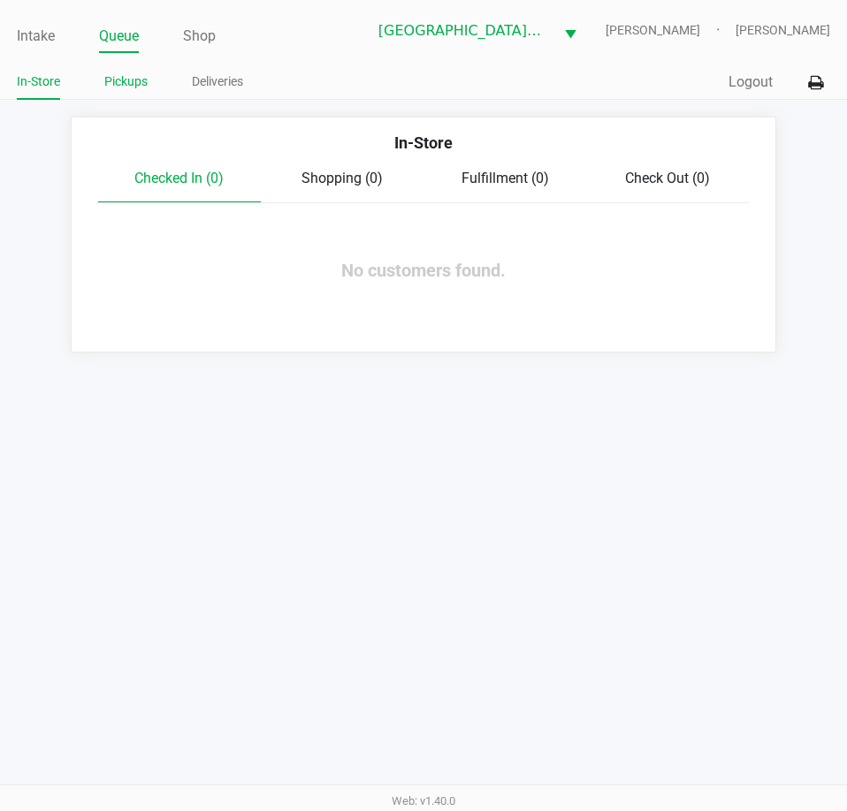
click at [111, 83] on link "Pickups" at bounding box center [125, 82] width 43 height 22
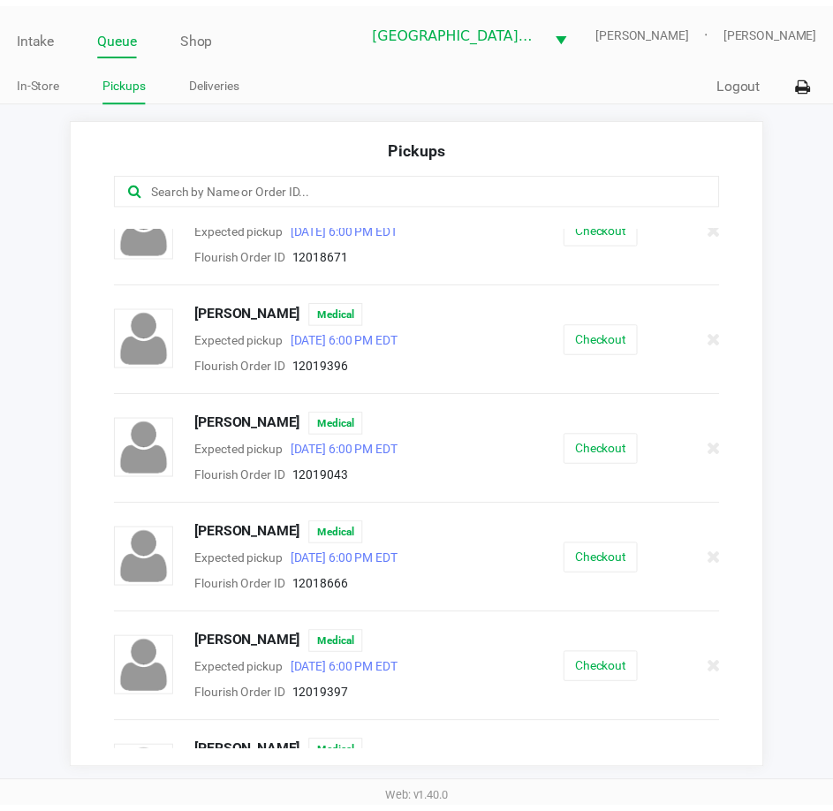
scroll to position [88, 0]
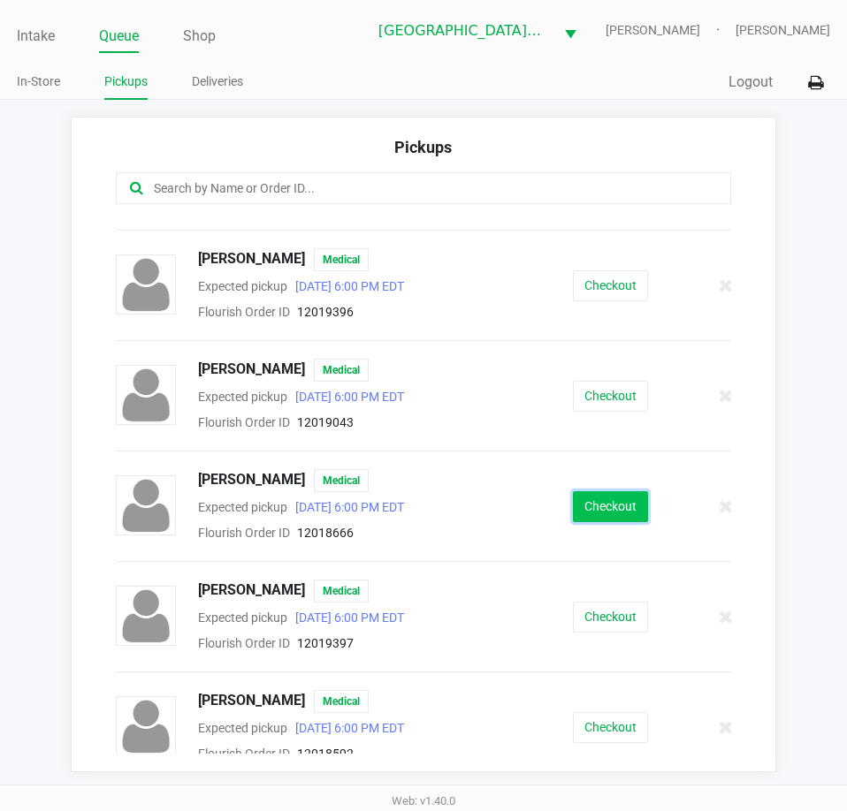
click at [605, 509] on button "Checkout" at bounding box center [610, 506] width 75 height 31
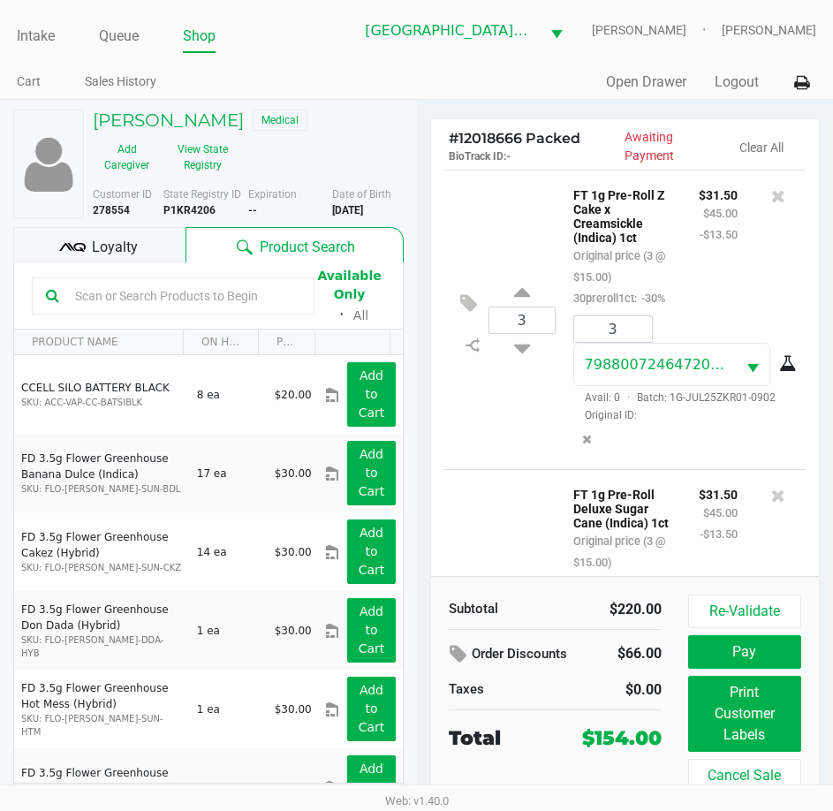
click at [95, 249] on span "Loyalty" at bounding box center [115, 247] width 46 height 21
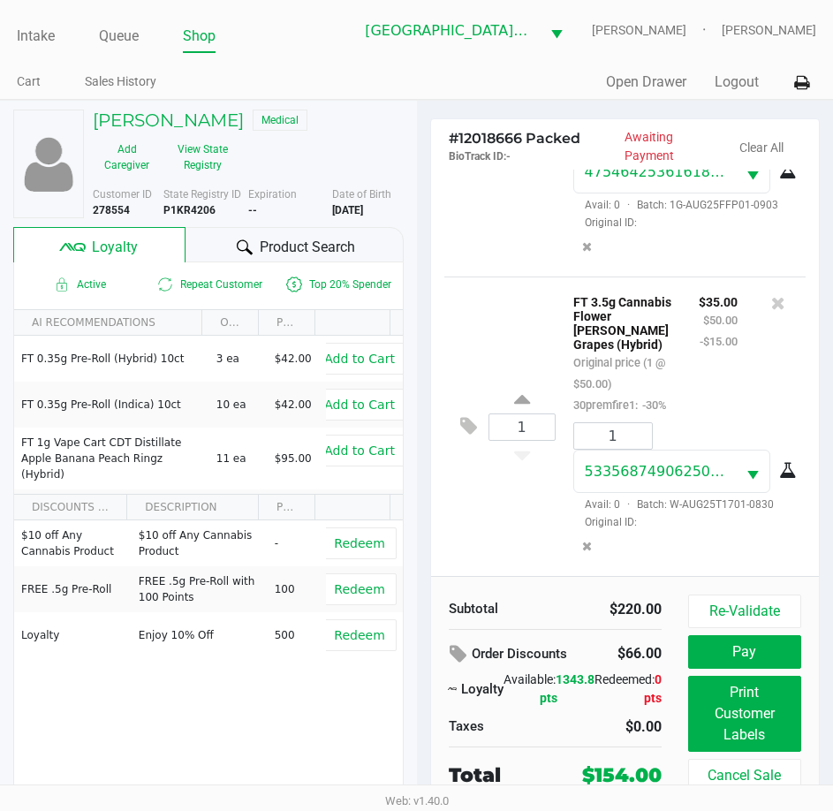
scroll to position [1245, 0]
click at [771, 294] on icon at bounding box center [778, 303] width 14 height 18
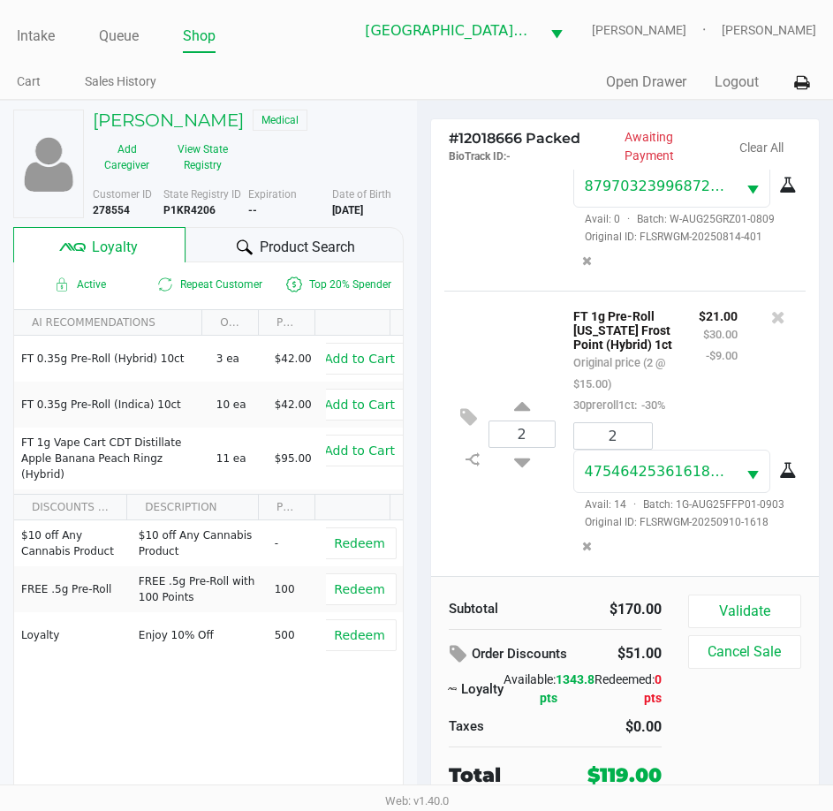
drag, startPoint x: 255, startPoint y: 245, endPoint x: 224, endPoint y: 250, distance: 32.3
click at [255, 244] on div "Product Search" at bounding box center [294, 244] width 217 height 35
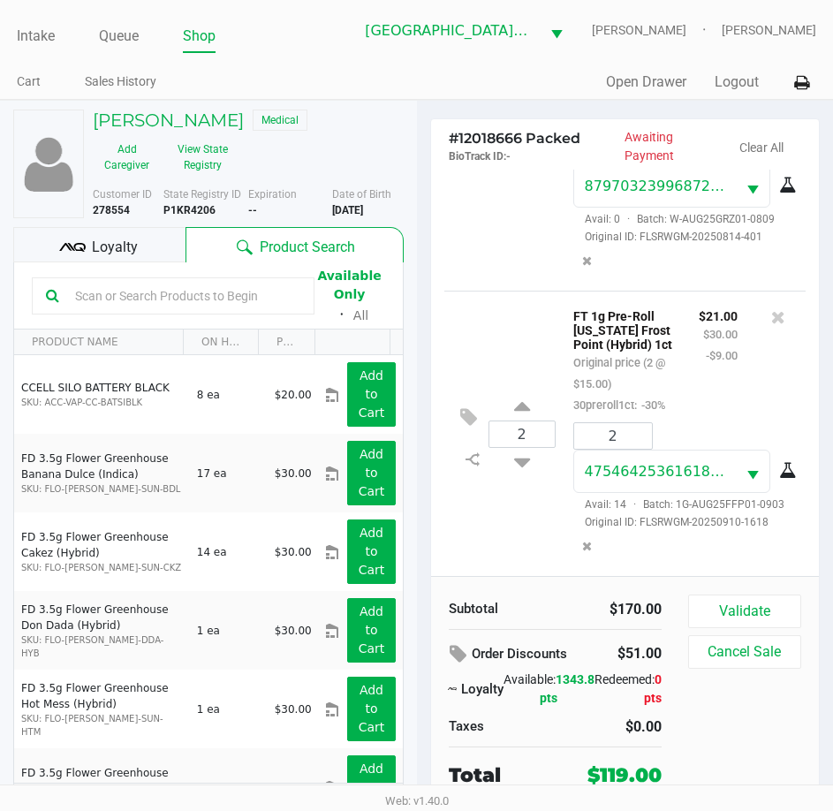
click at [132, 290] on input "text" at bounding box center [184, 296] width 232 height 27
type input "srz"
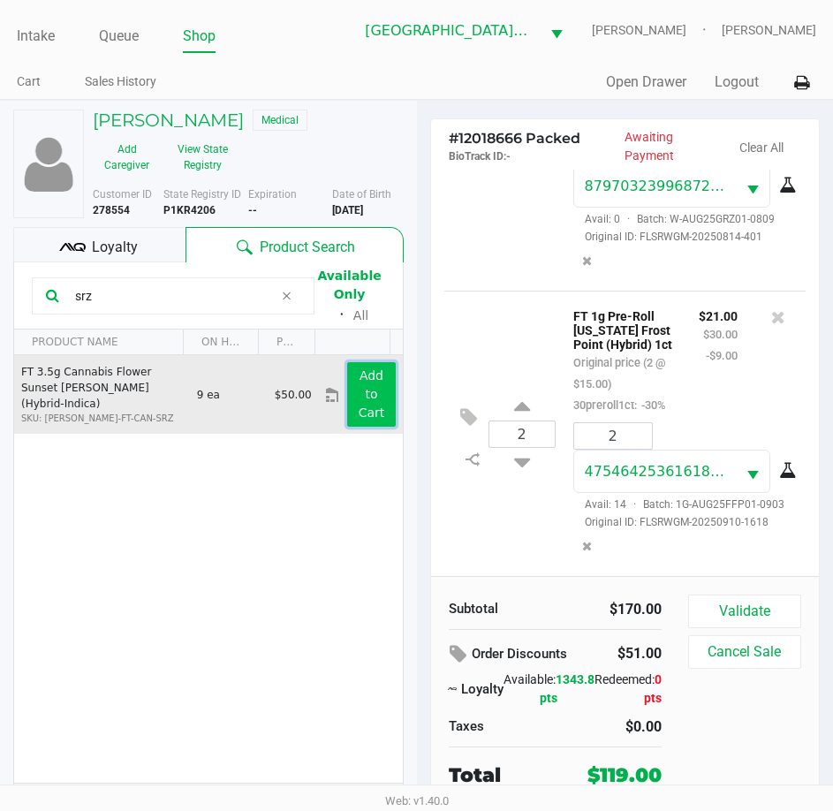
click at [359, 378] on app-button-loader "Add to Cart" at bounding box center [372, 394] width 27 height 51
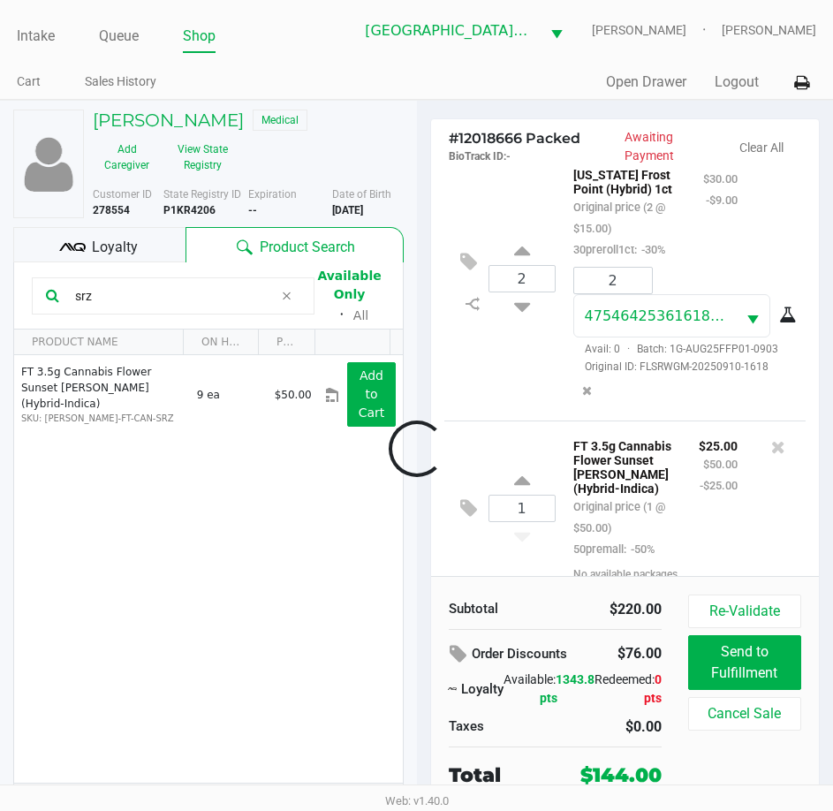
scroll to position [1125, 0]
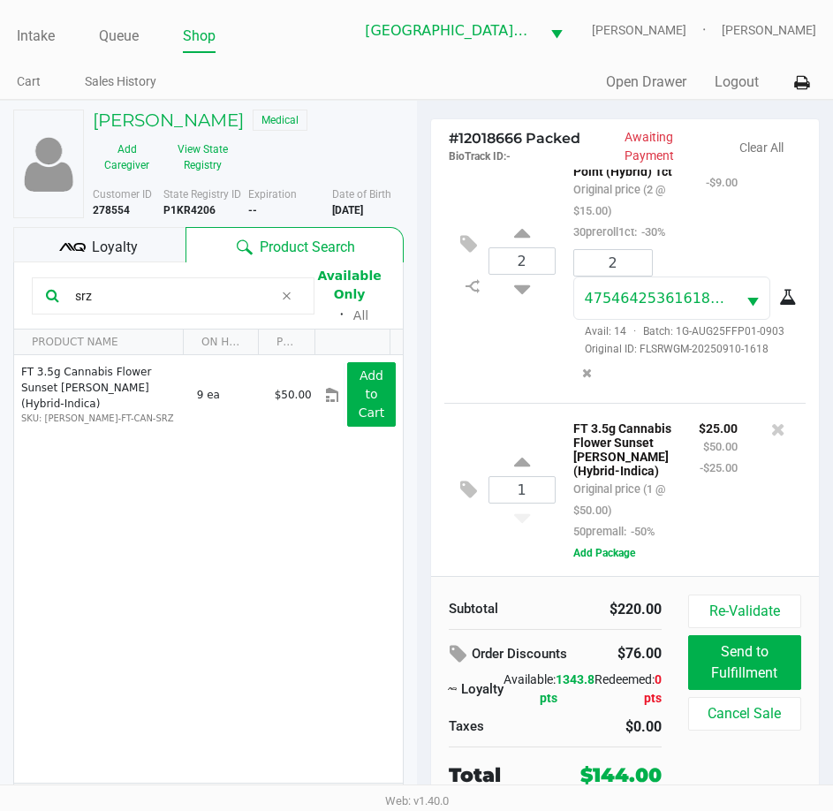
click at [90, 244] on div "Loyalty" at bounding box center [99, 244] width 172 height 35
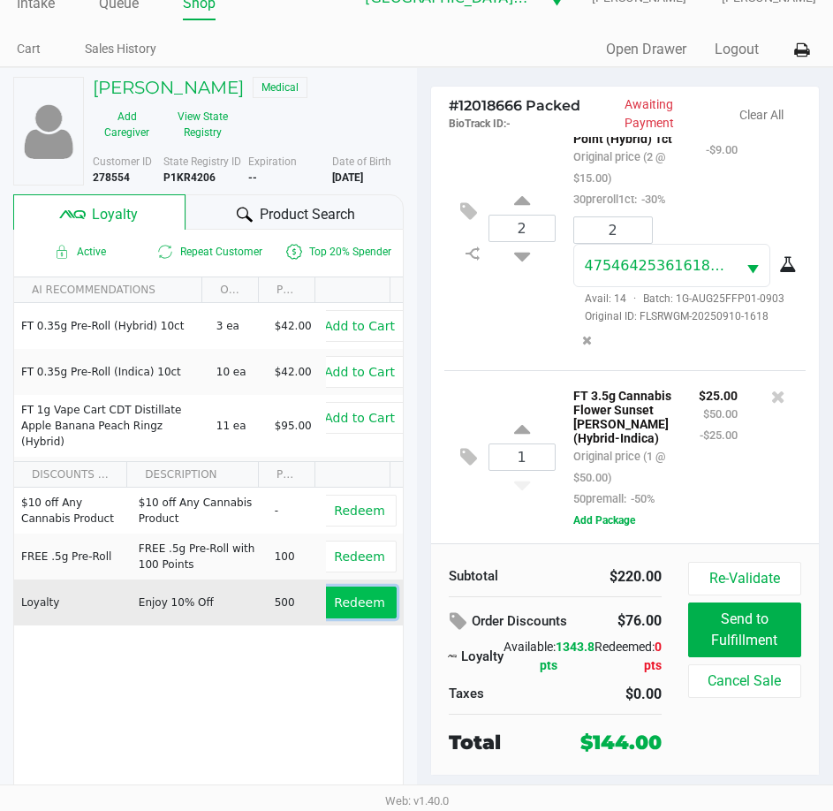
click at [348, 601] on span "Redeem" at bounding box center [359, 603] width 50 height 14
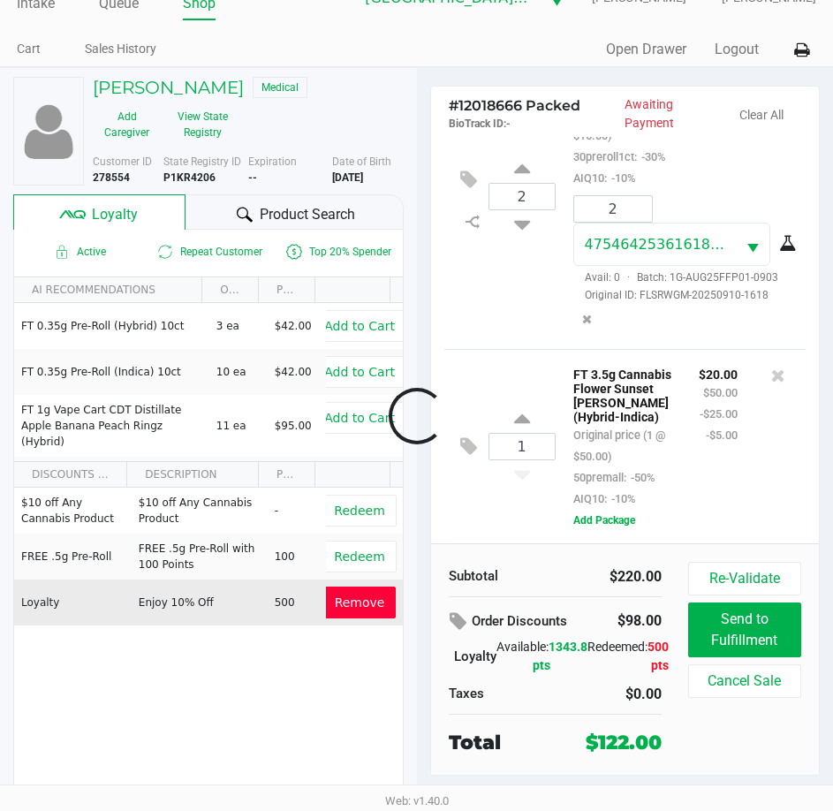
scroll to position [1231, 0]
click at [739, 570] on button "Re-Validate" at bounding box center [744, 579] width 113 height 34
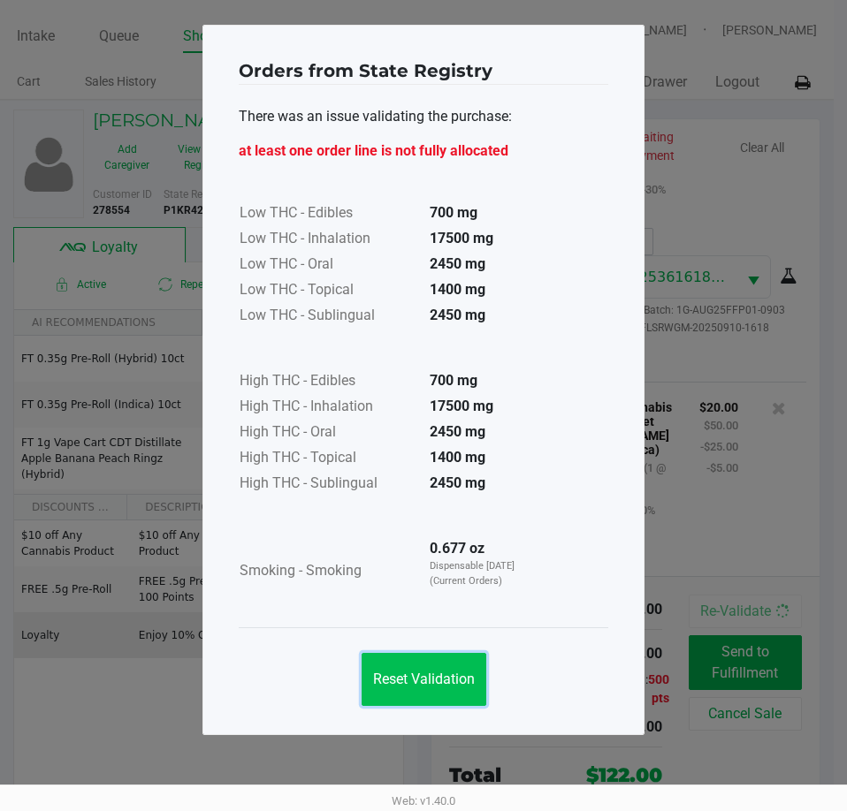
click at [439, 680] on span "Reset Validation" at bounding box center [424, 679] width 102 height 17
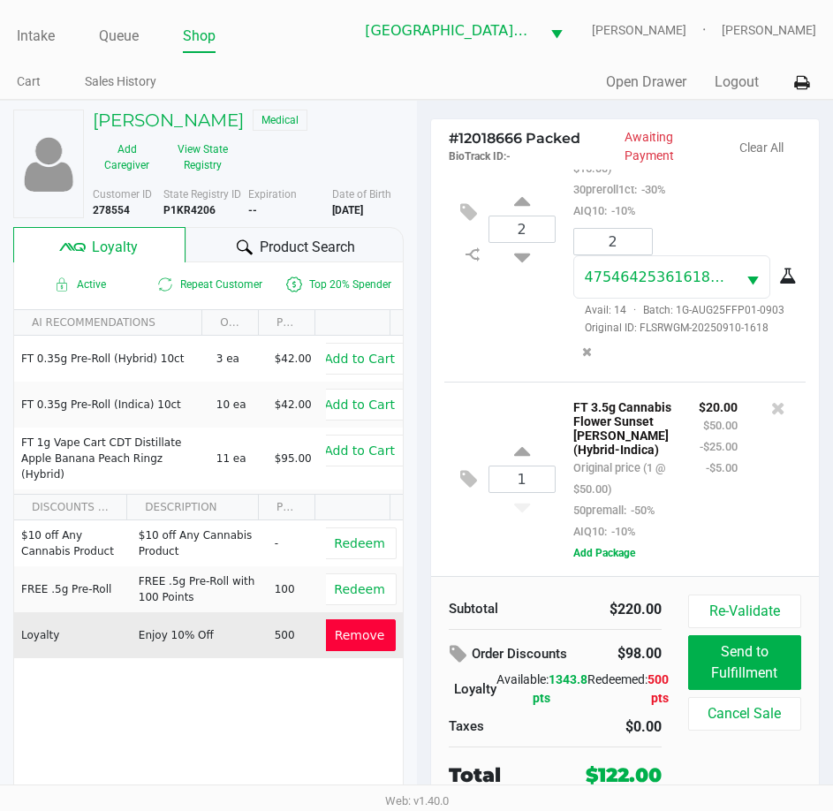
scroll to position [33, 0]
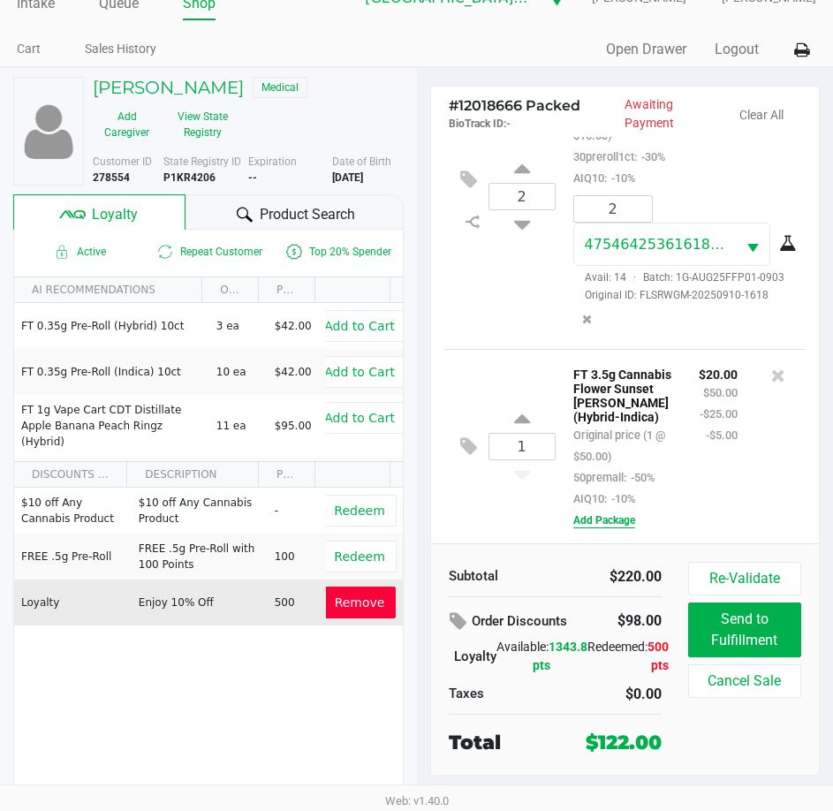
click at [613, 516] on button "Add Package" at bounding box center [605, 521] width 62 height 16
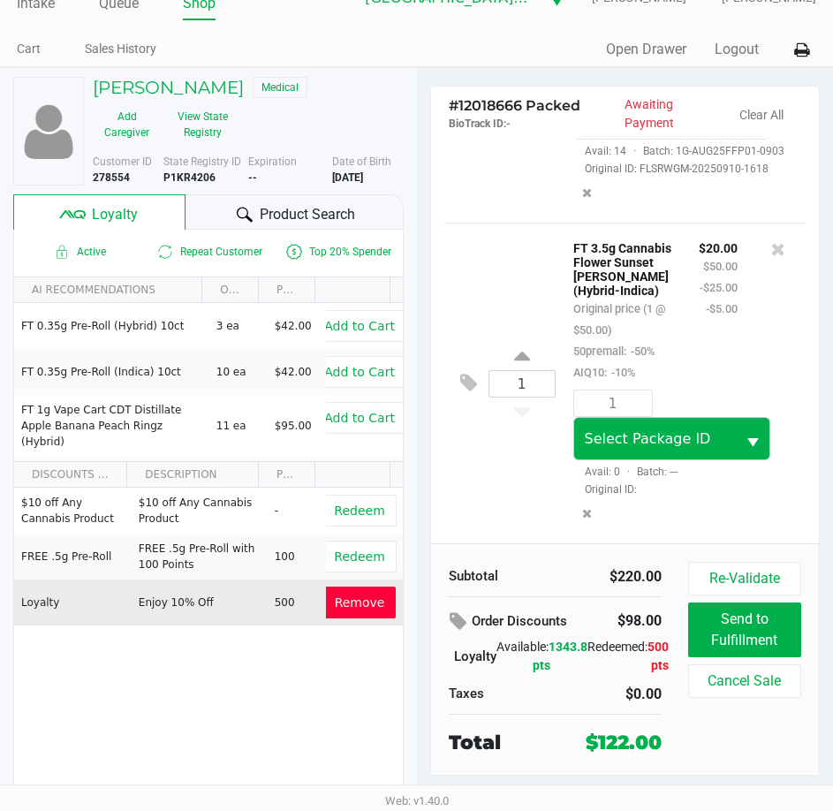
scroll to position [1357, 0]
click at [695, 432] on span "Select Package ID" at bounding box center [655, 439] width 141 height 21
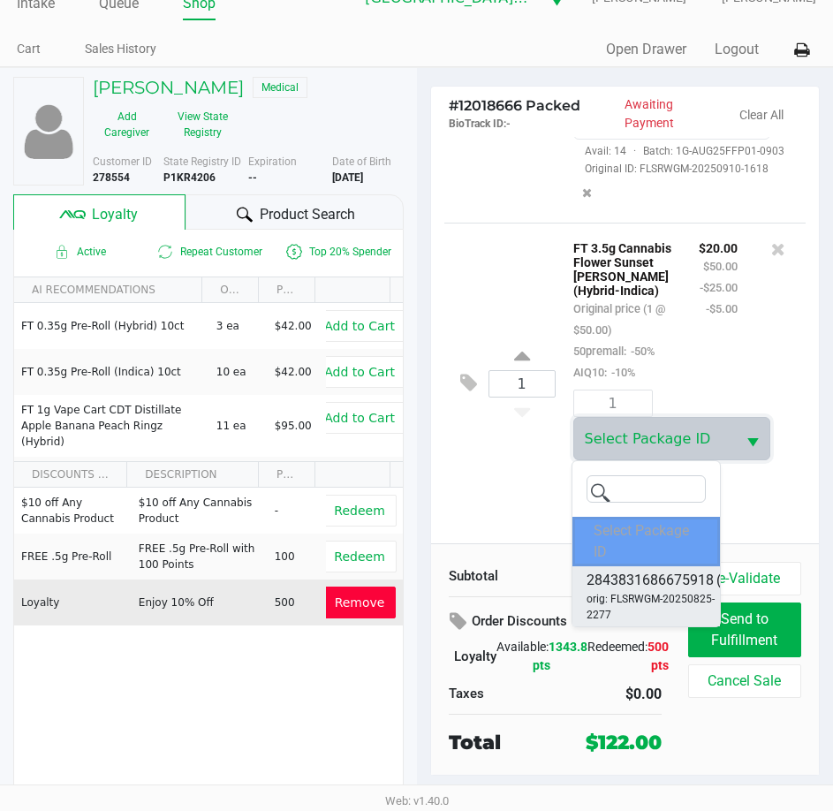
click at [664, 590] on span "2843831686675918" at bounding box center [650, 580] width 127 height 21
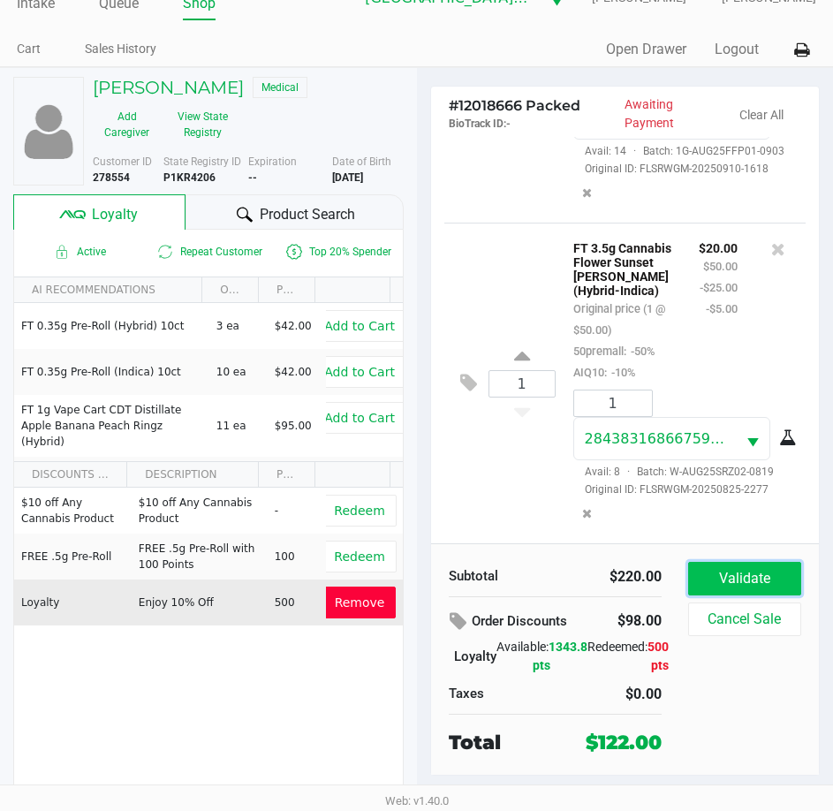
click at [755, 576] on button "Validate" at bounding box center [744, 579] width 113 height 34
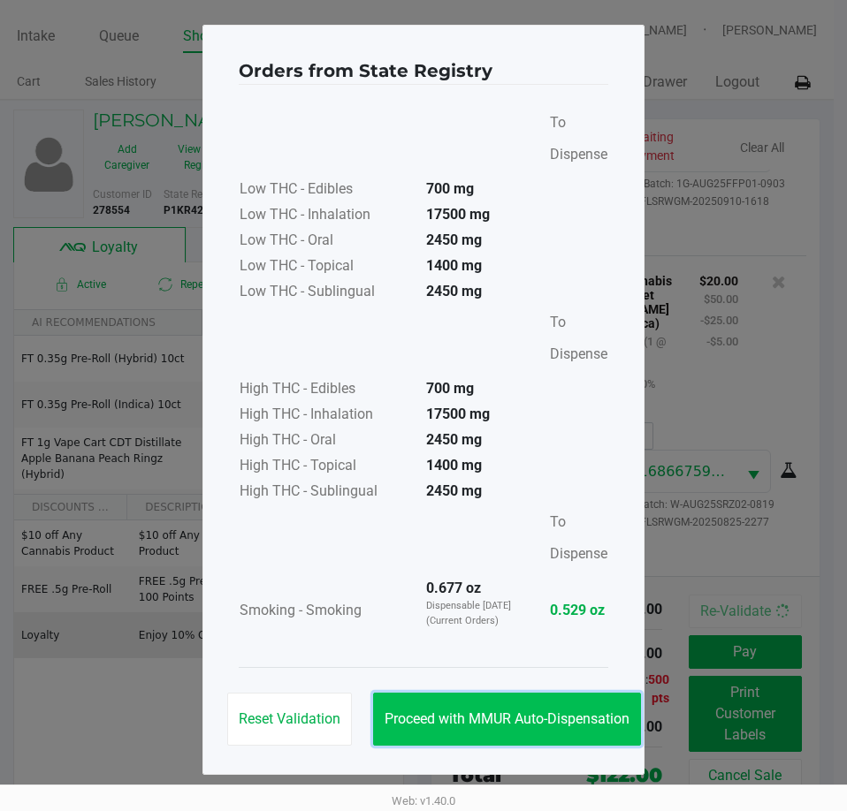
click at [545, 722] on span "Proceed with MMUR Auto-Dispensation" at bounding box center [506, 719] width 245 height 17
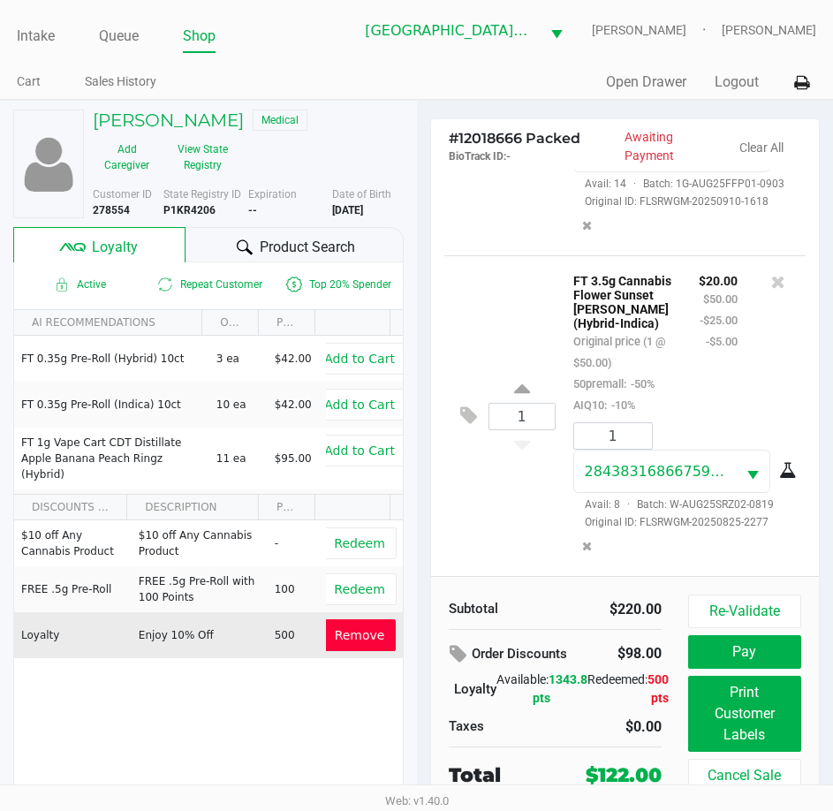
click at [799, 384] on div "3 FT 1g Pre-Roll Z Cake x Creamsickle (Indica) 1ct Original price (3 @ $15.00) …" at bounding box center [625, 373] width 389 height 407
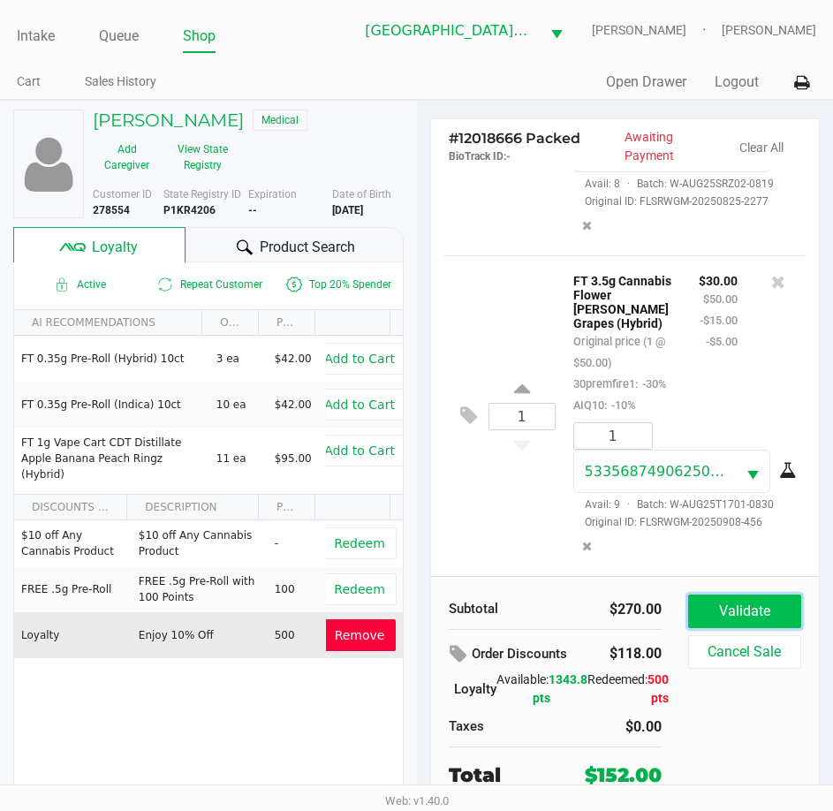
click at [750, 615] on button "Validate" at bounding box center [744, 612] width 113 height 34
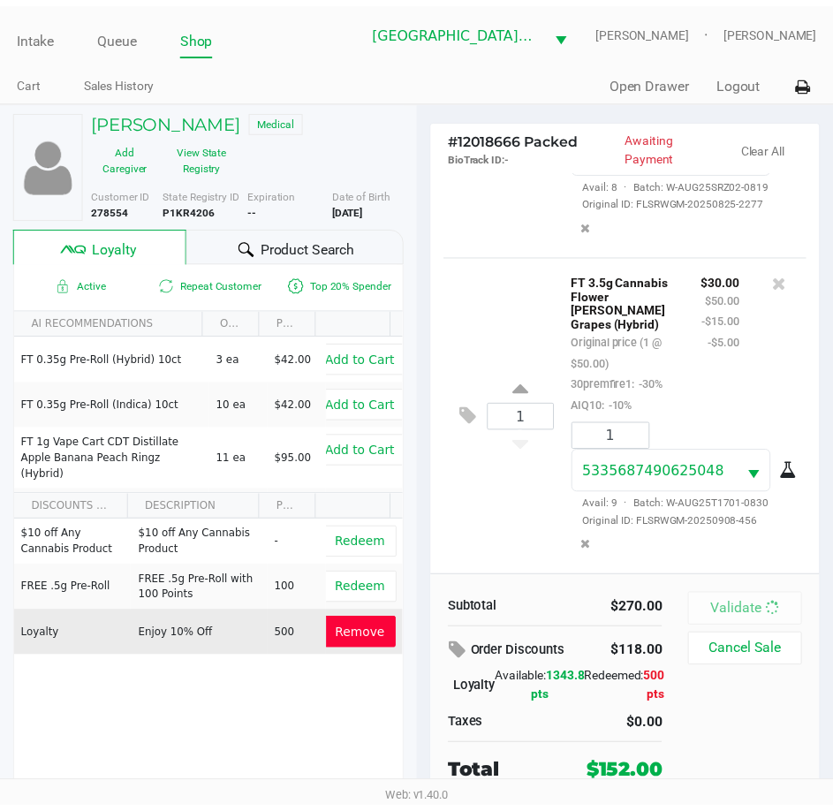
scroll to position [1733, 0]
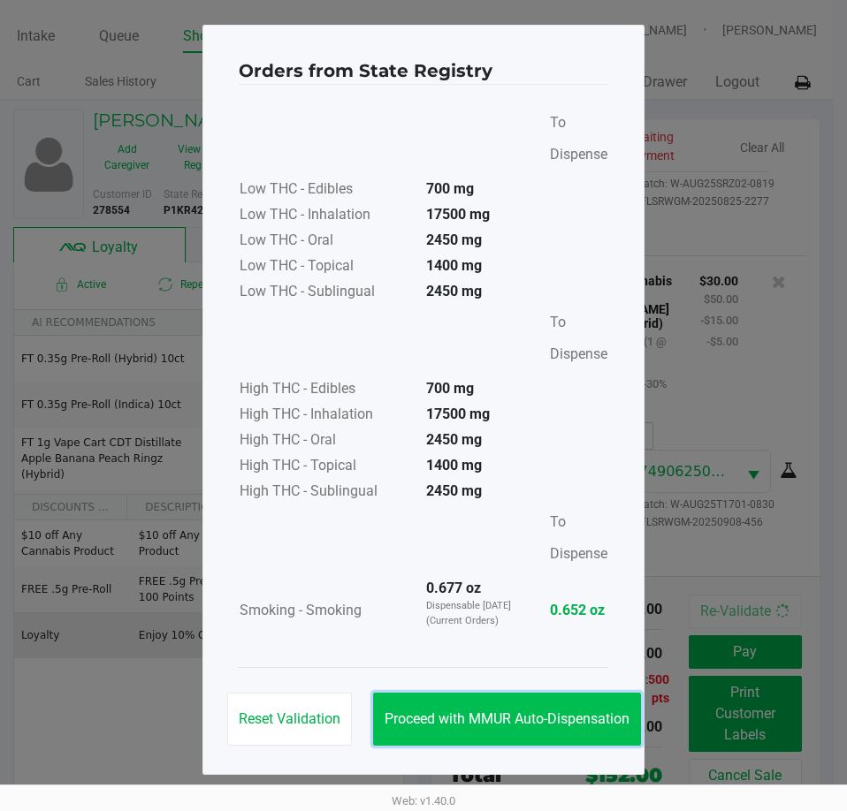
click at [559, 710] on button "Proceed with MMUR Auto-Dispensation" at bounding box center [507, 719] width 268 height 53
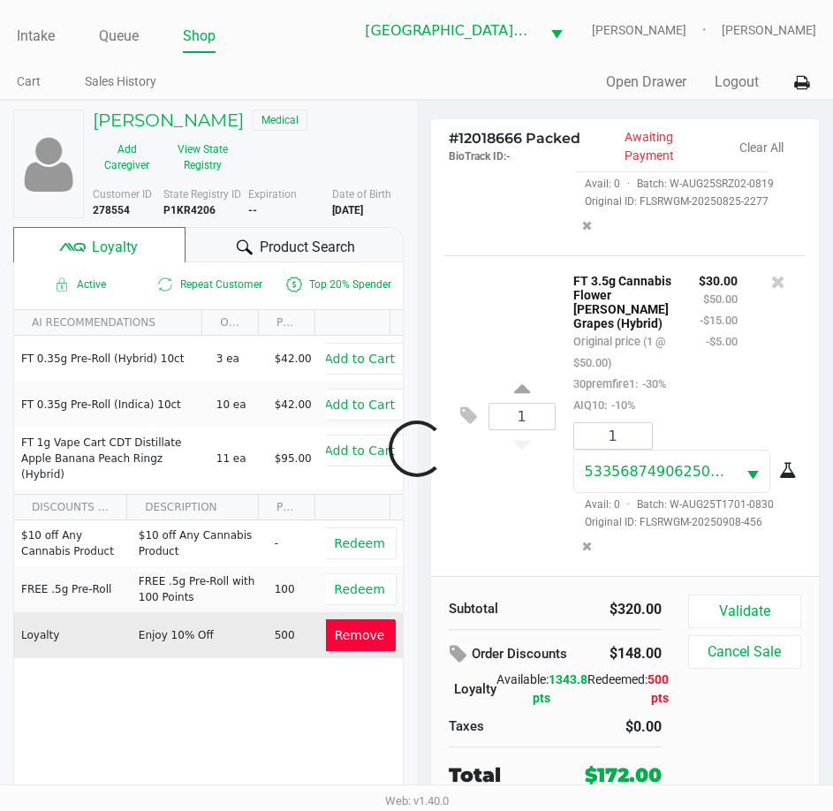
scroll to position [1712, 0]
click at [779, 597] on button "Validate" at bounding box center [744, 612] width 113 height 34
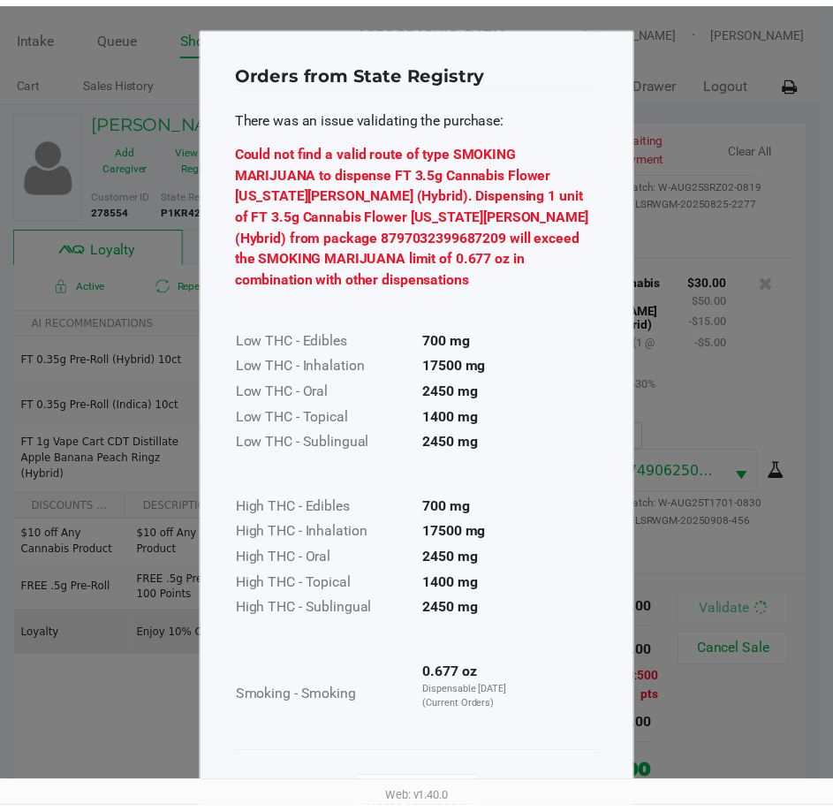
scroll to position [76, 0]
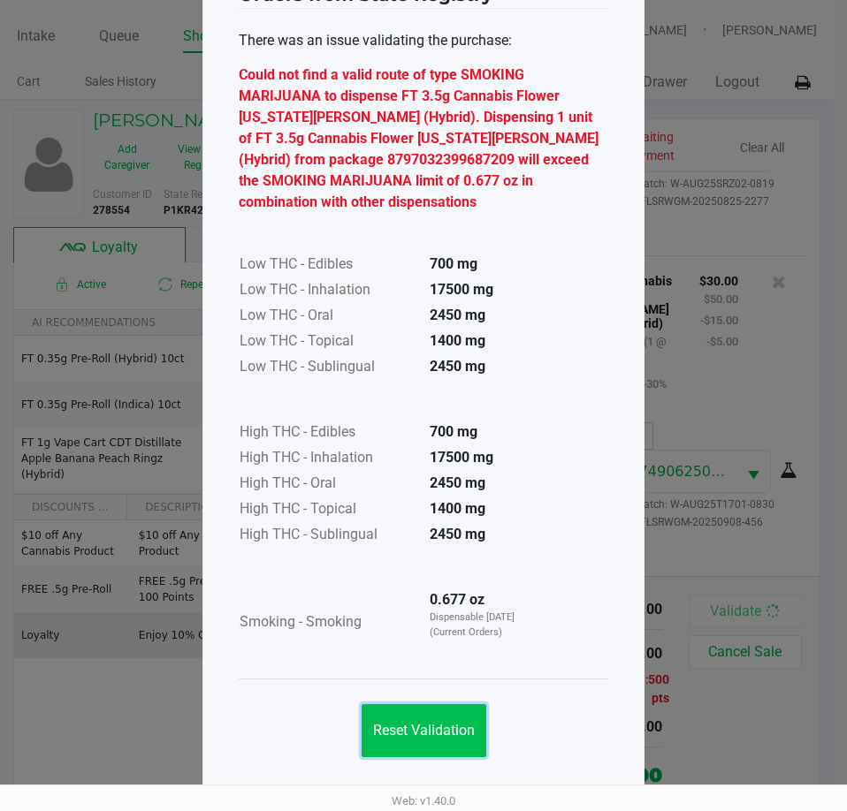
click at [467, 733] on span "Reset Validation" at bounding box center [424, 730] width 102 height 17
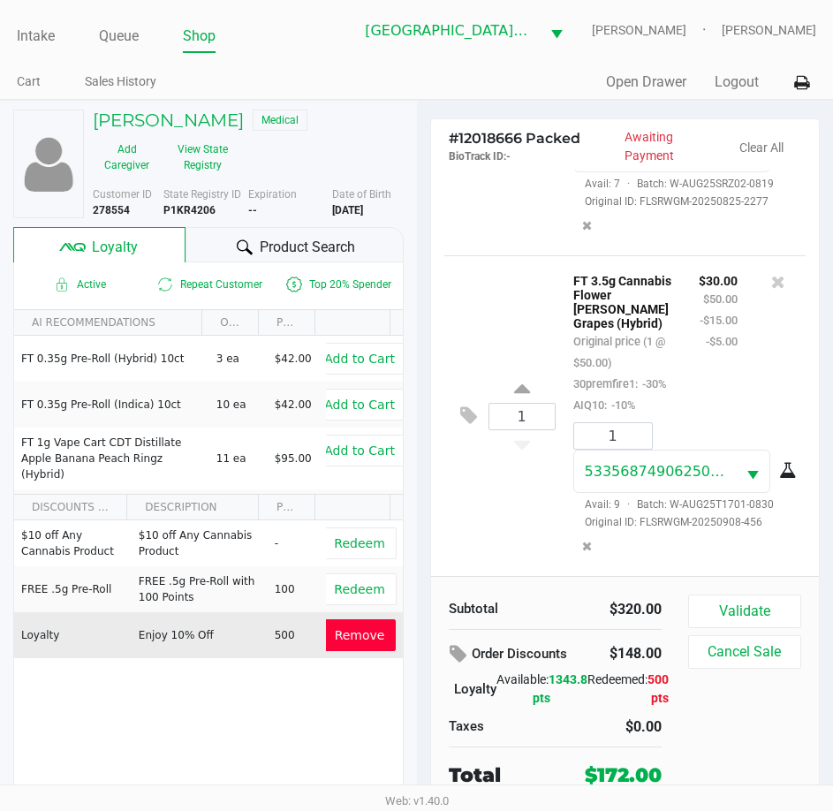
scroll to position [1401, 0]
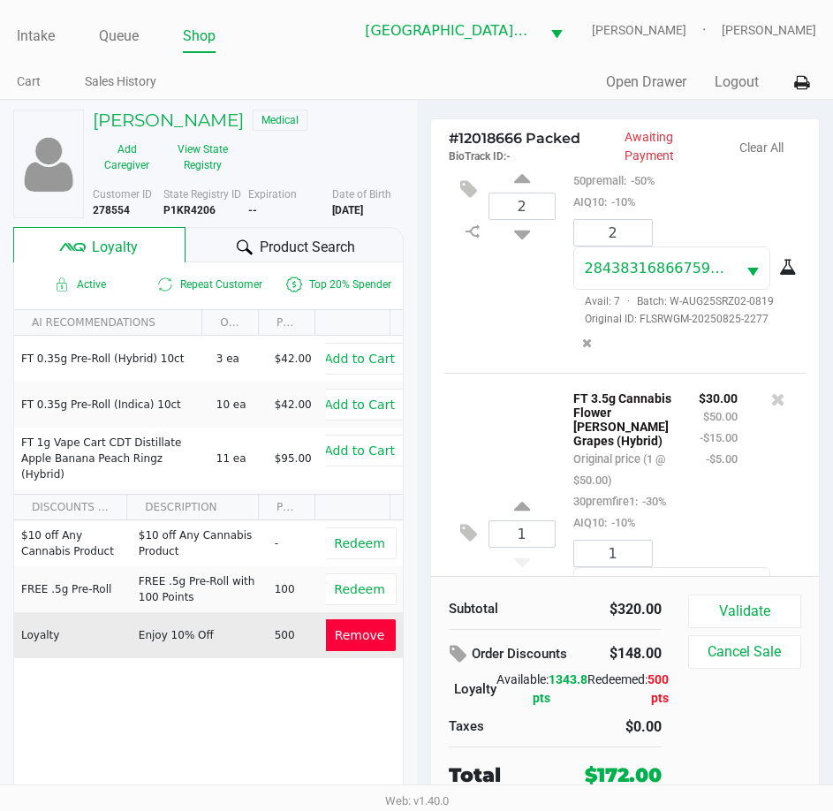
click at [771, 73] on icon at bounding box center [778, 65] width 14 height 18
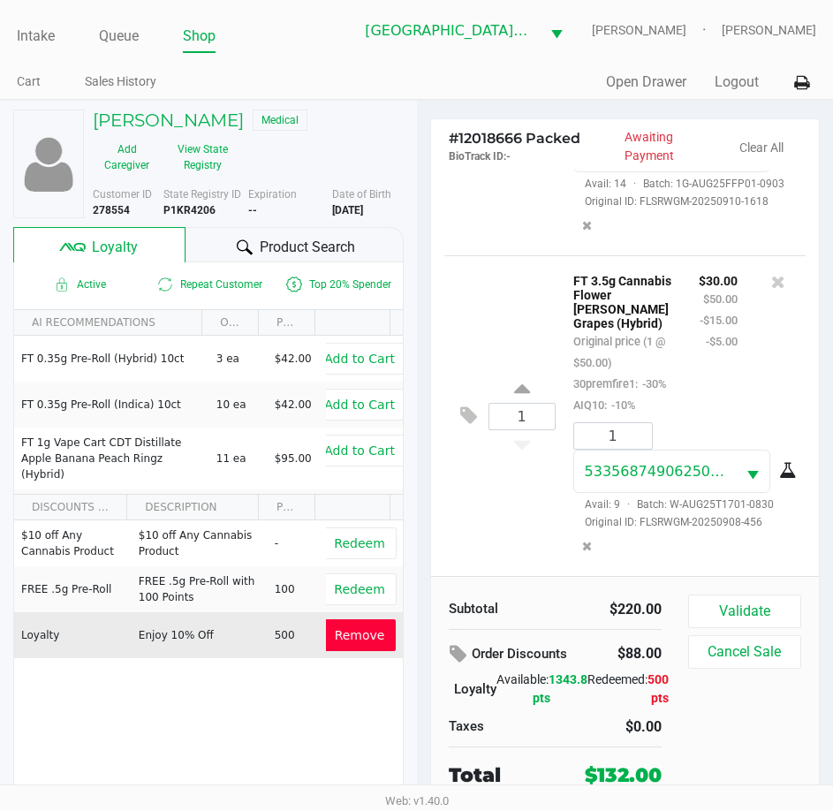
drag, startPoint x: 766, startPoint y: 429, endPoint x: 817, endPoint y: 363, distance: 82.5
click at [787, 399] on div at bounding box center [778, 343] width 55 height 146
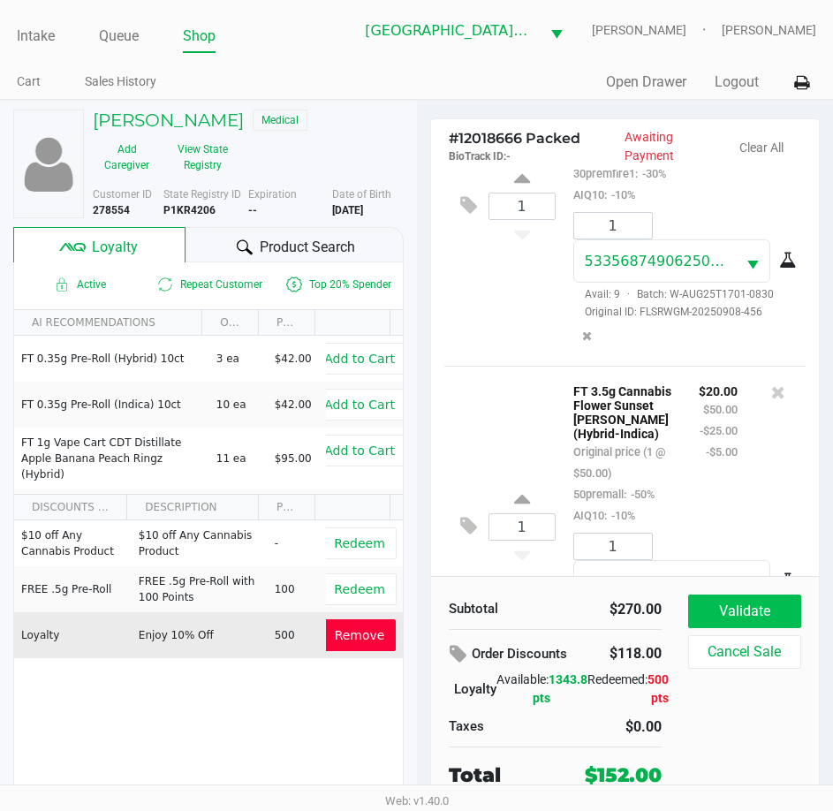
scroll to position [1685, 0]
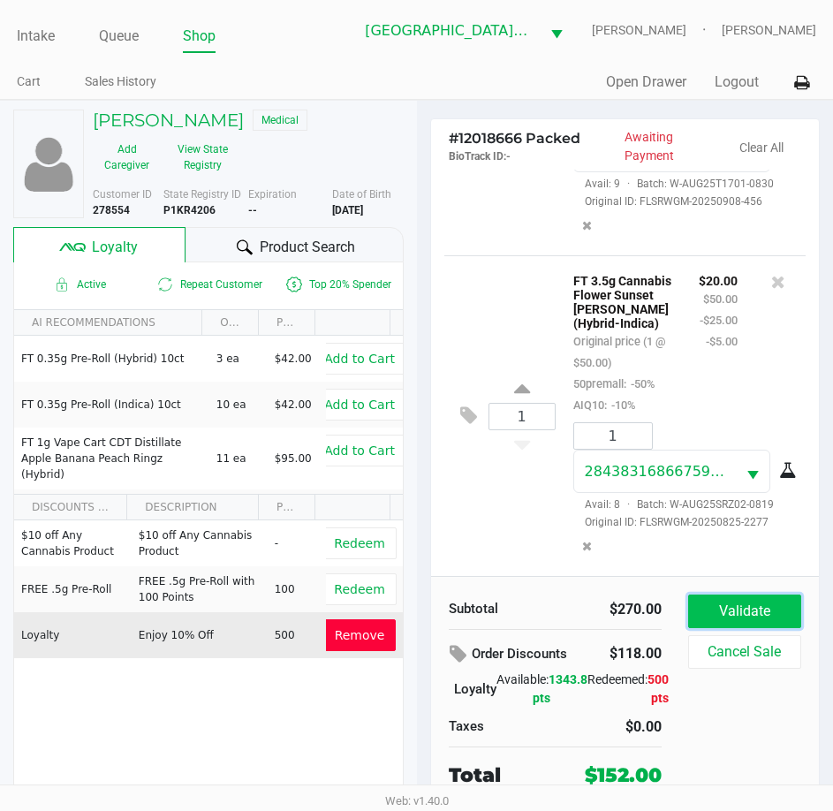
click at [753, 612] on button "Validate" at bounding box center [744, 612] width 113 height 34
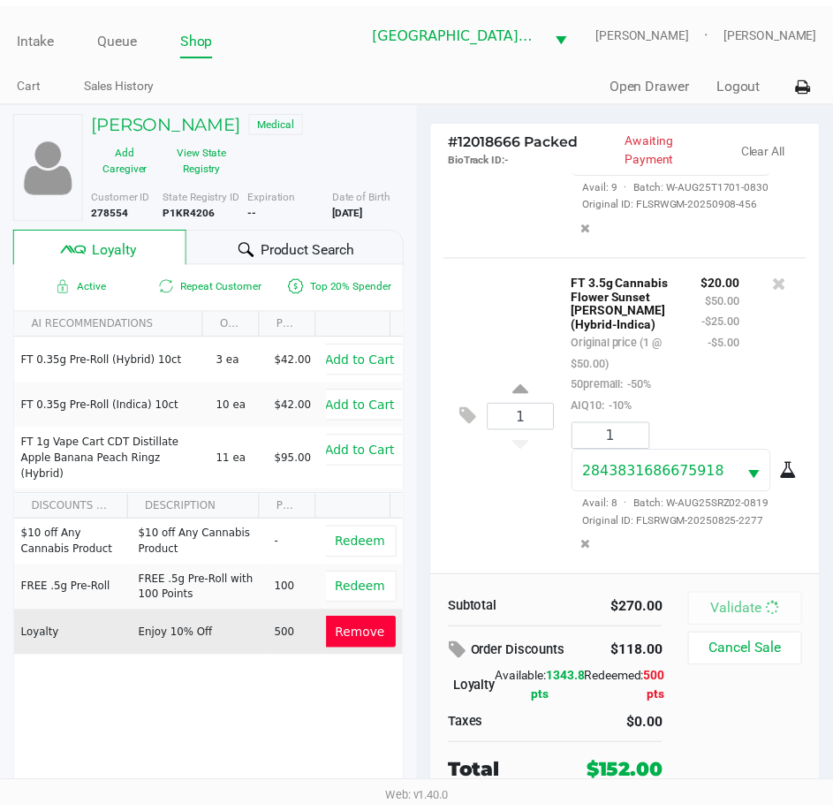
scroll to position [1733, 0]
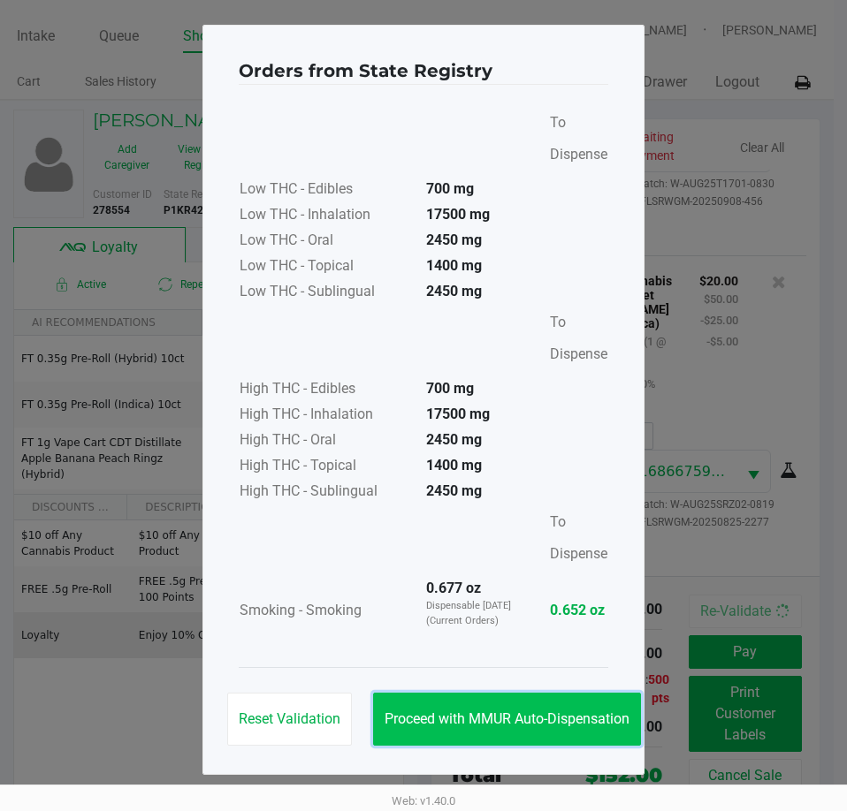
click at [559, 703] on button "Proceed with MMUR Auto-Dispensation" at bounding box center [507, 719] width 268 height 53
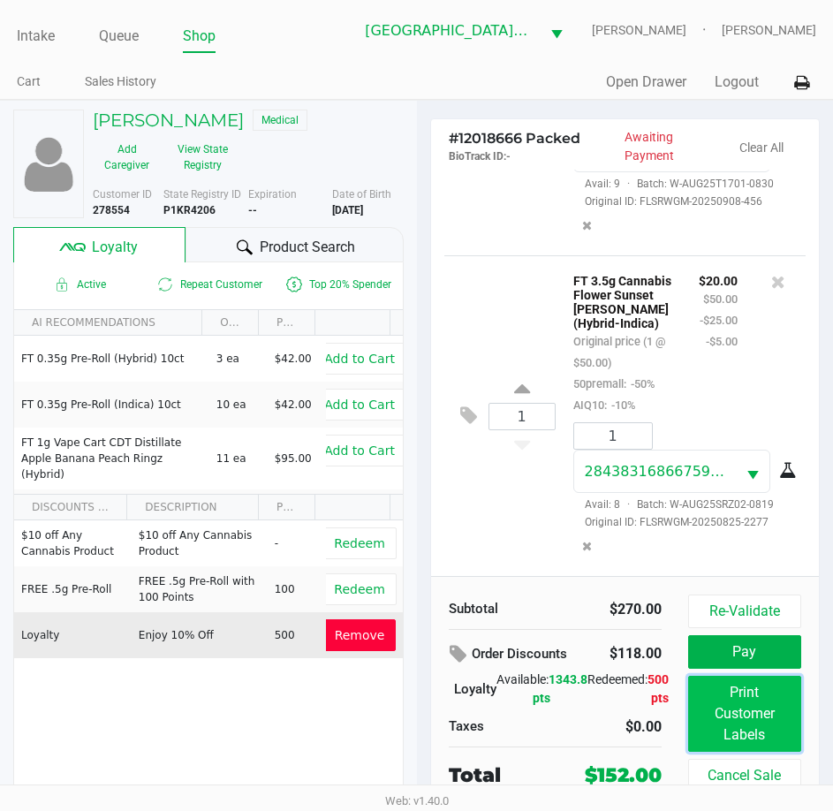
click at [763, 710] on button "Print Customer Labels" at bounding box center [744, 714] width 113 height 76
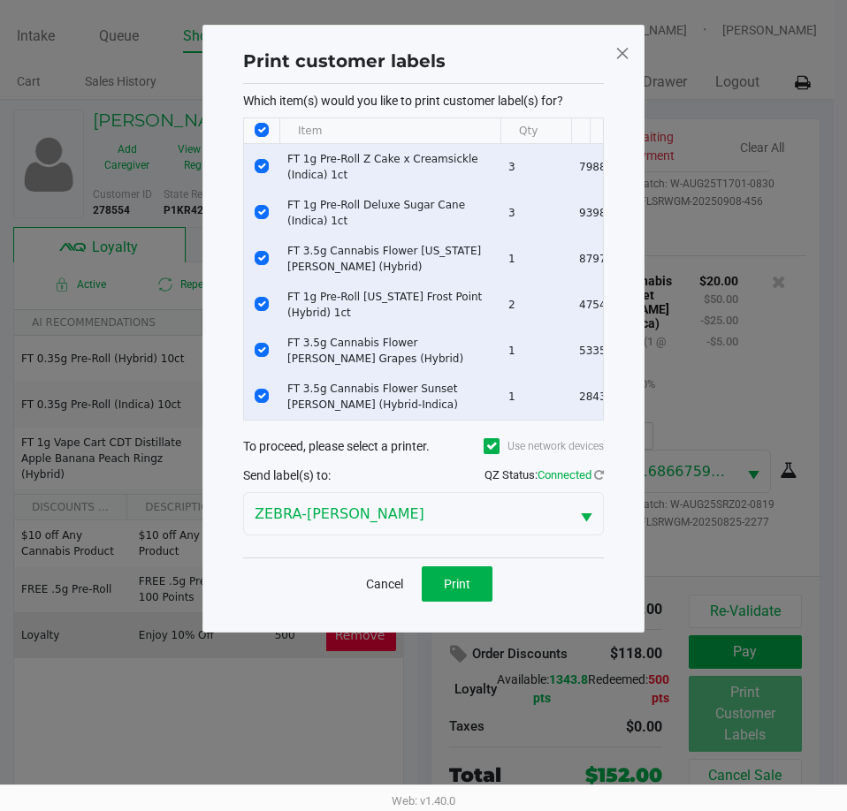
click at [263, 132] on input "Select All Rows" at bounding box center [262, 130] width 14 height 14
checkbox input "false"
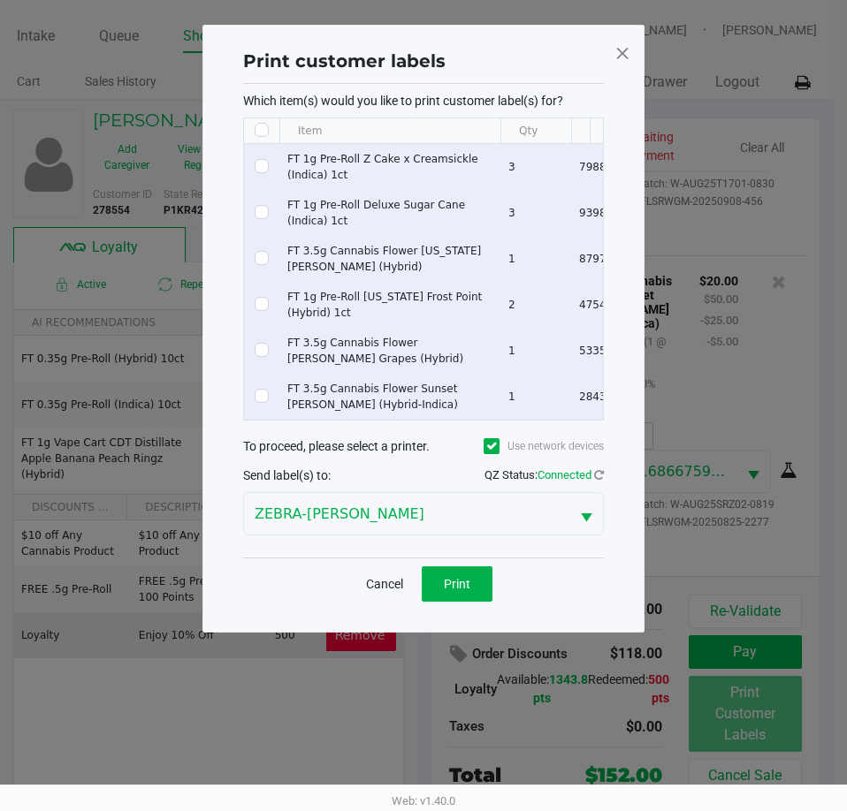
checkbox input "false"
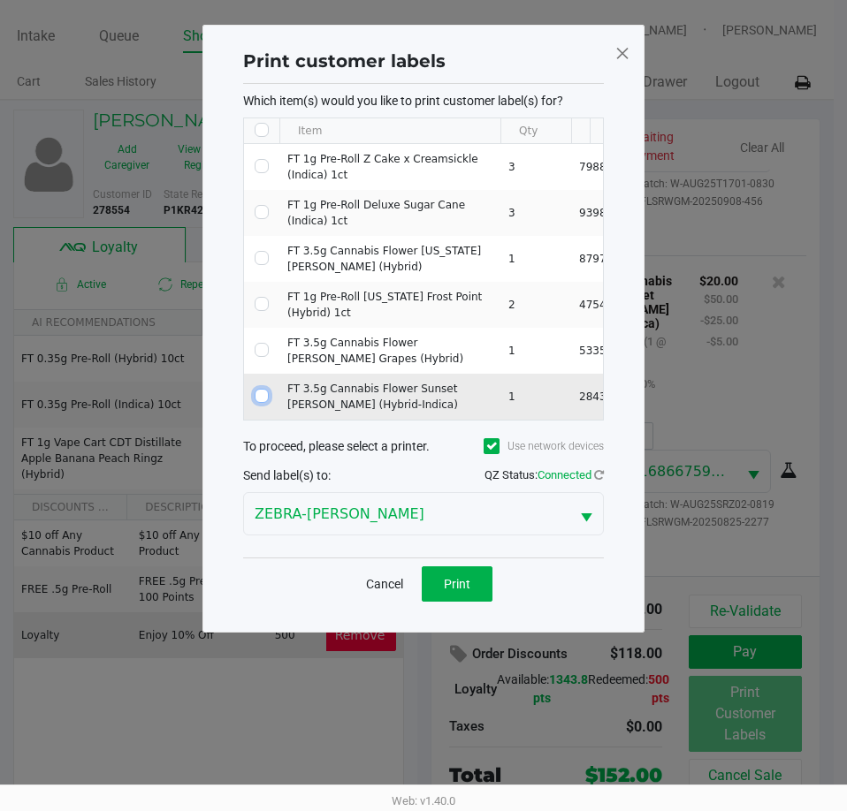
click at [267, 399] on input "Select Row" at bounding box center [262, 396] width 14 height 14
checkbox input "true"
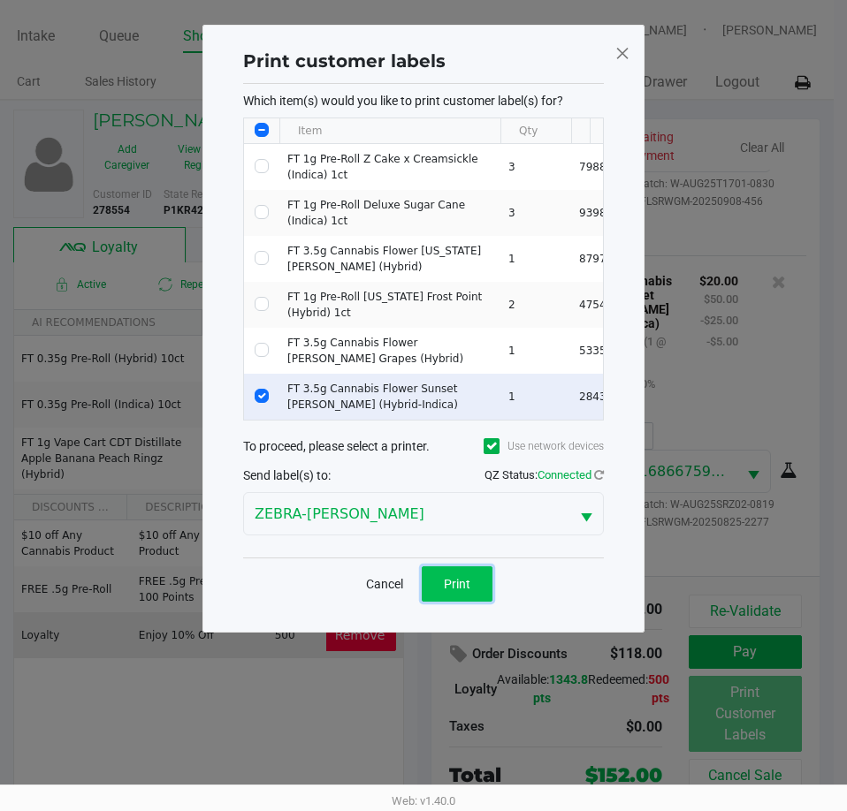
click at [472, 596] on button "Print" at bounding box center [457, 583] width 71 height 35
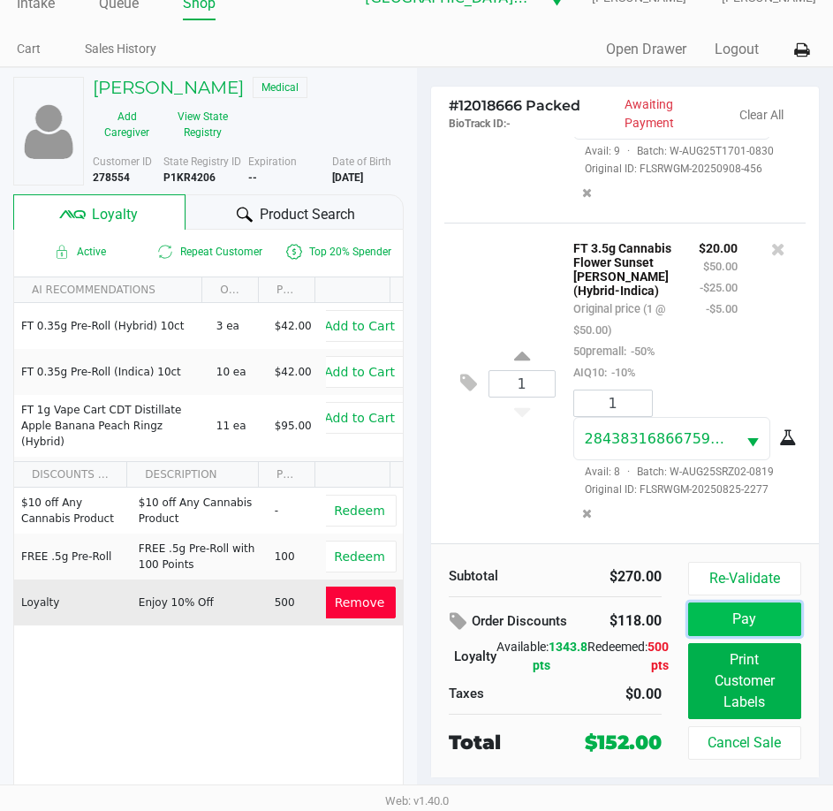
click at [750, 616] on button "Pay" at bounding box center [744, 620] width 113 height 34
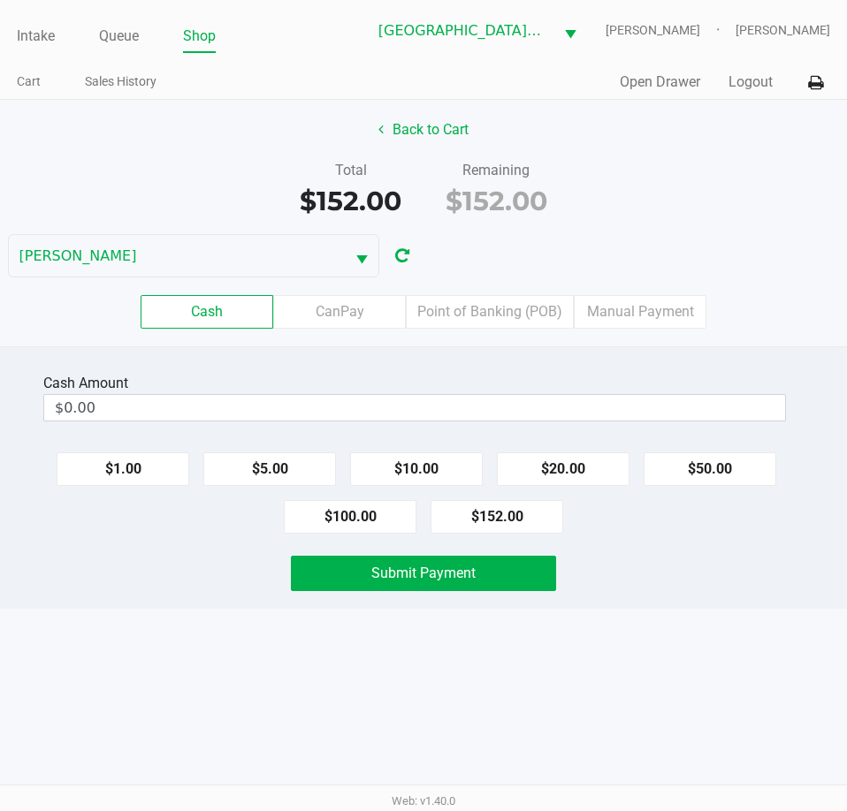
click at [534, 392] on div "Cash Amount" at bounding box center [414, 383] width 742 height 21
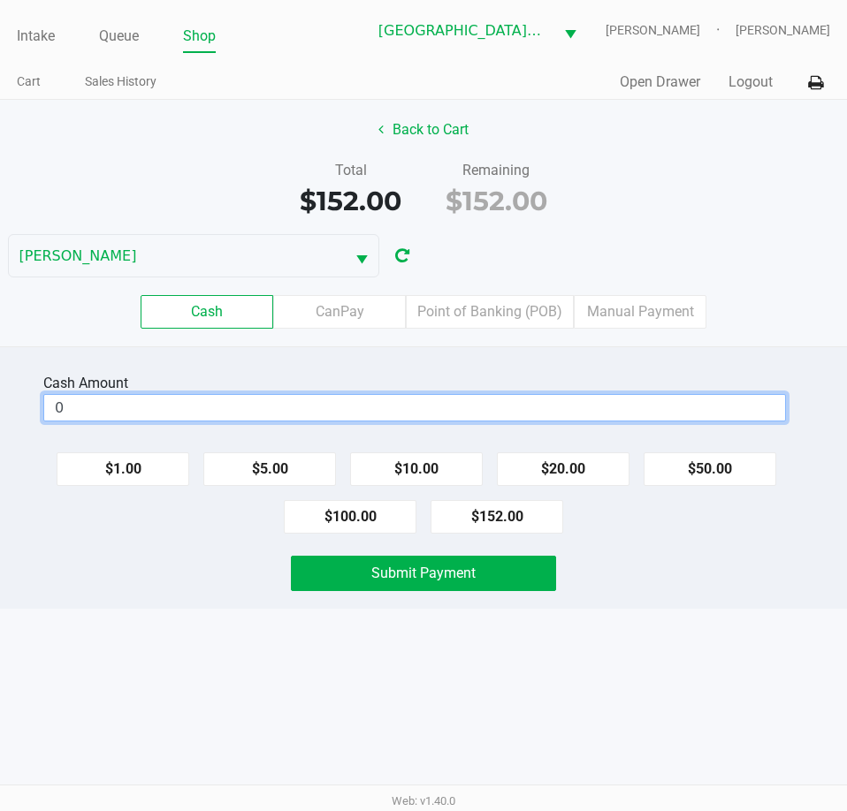
click at [538, 408] on input "0" at bounding box center [414, 408] width 741 height 26
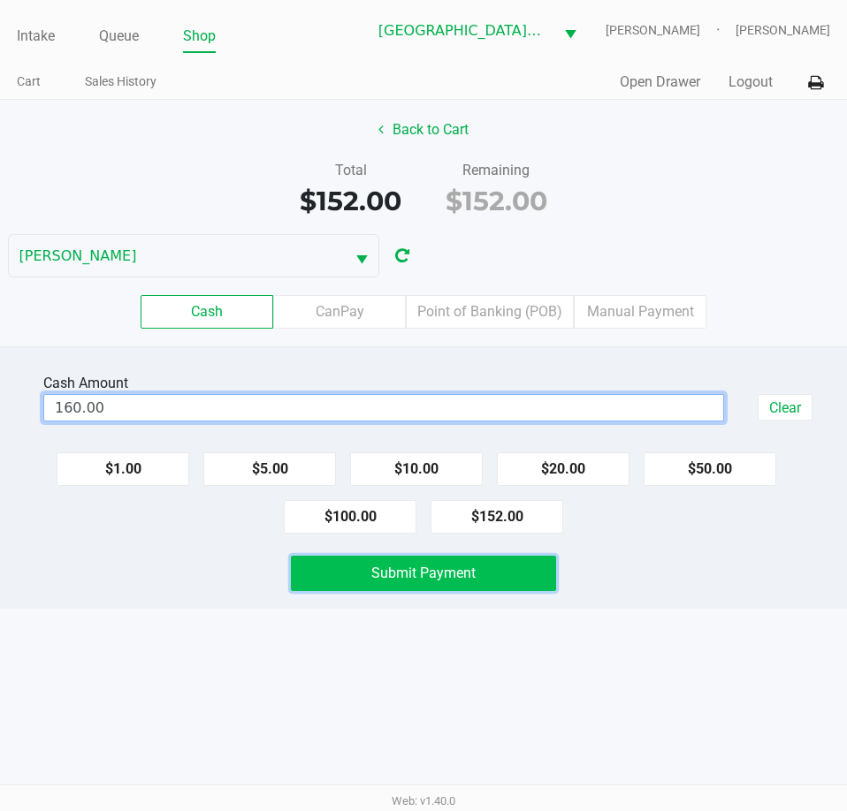
type input "$160.00"
click at [437, 573] on span "Submit Payment" at bounding box center [423, 573] width 104 height 17
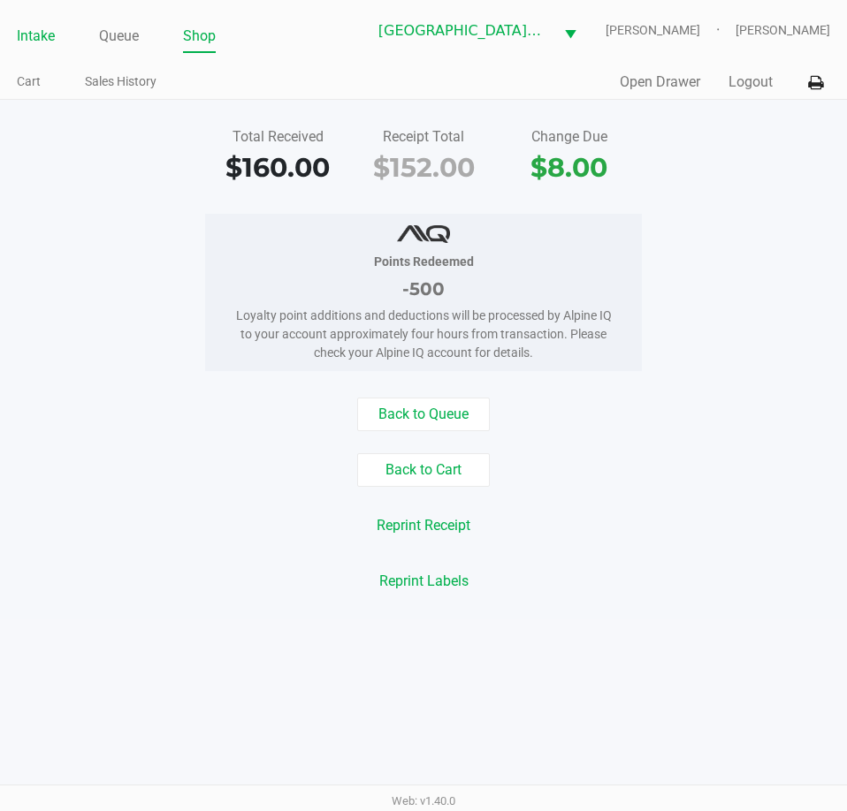
click at [26, 32] on link "Intake" at bounding box center [36, 36] width 38 height 25
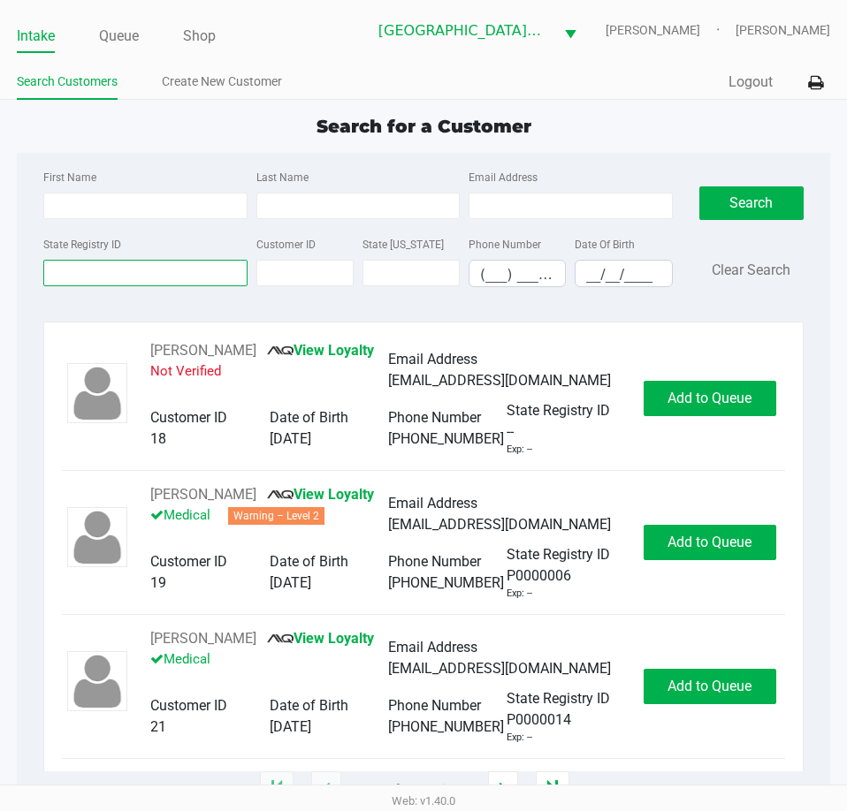
click at [122, 265] on input "State Registry ID" at bounding box center [144, 273] width 203 height 27
click at [152, 210] on input "First Name" at bounding box center [144, 206] width 203 height 27
click at [335, 206] on input "Last Name" at bounding box center [357, 206] width 203 height 27
click at [143, 37] on ul "Intake Queue Shop" at bounding box center [192, 37] width 350 height 30
click at [132, 38] on link "Queue" at bounding box center [119, 36] width 40 height 25
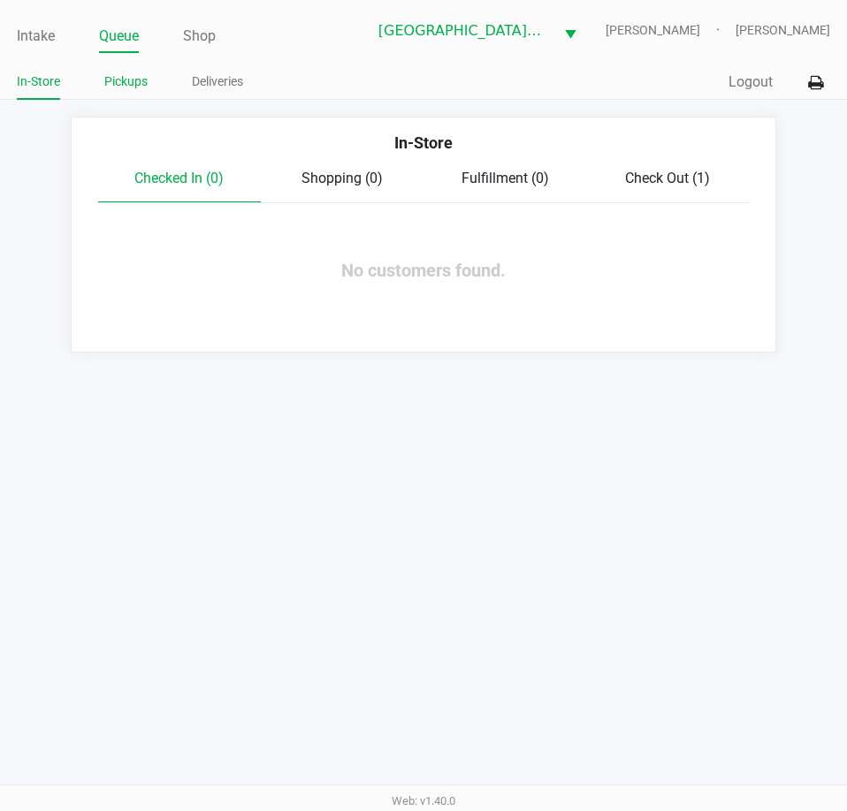
click at [132, 73] on link "Pickups" at bounding box center [125, 82] width 43 height 22
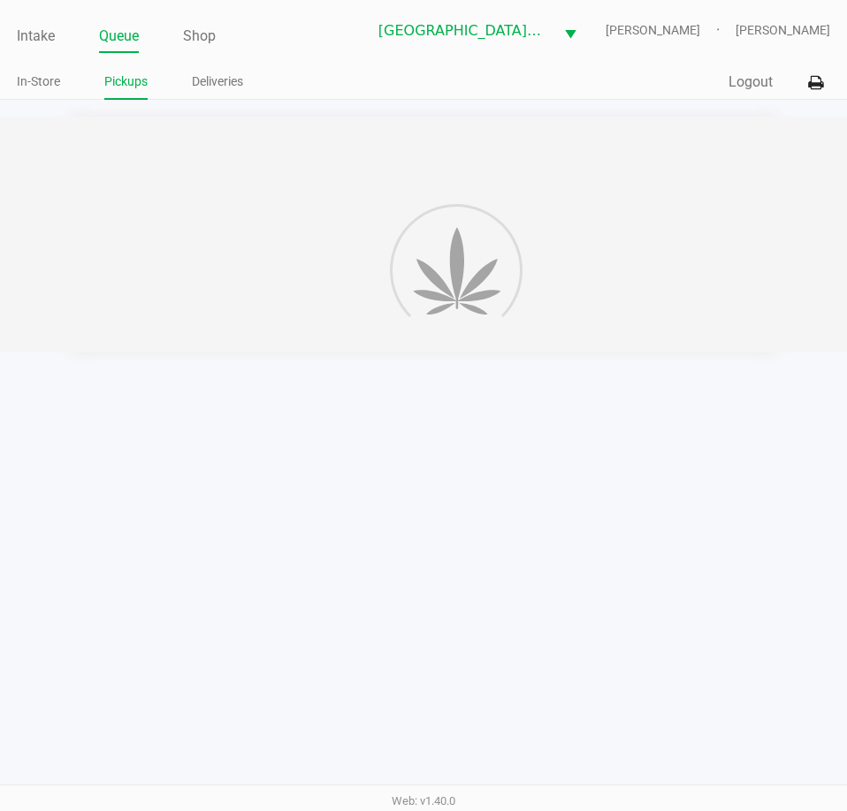
click at [127, 79] on link "Pickups" at bounding box center [125, 82] width 43 height 22
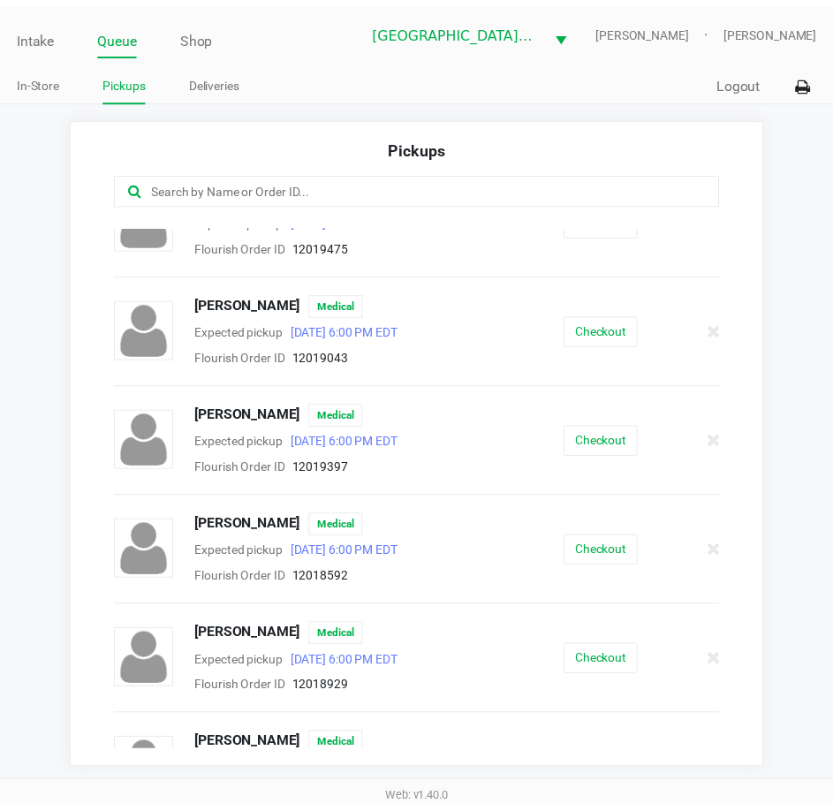
scroll to position [265, 0]
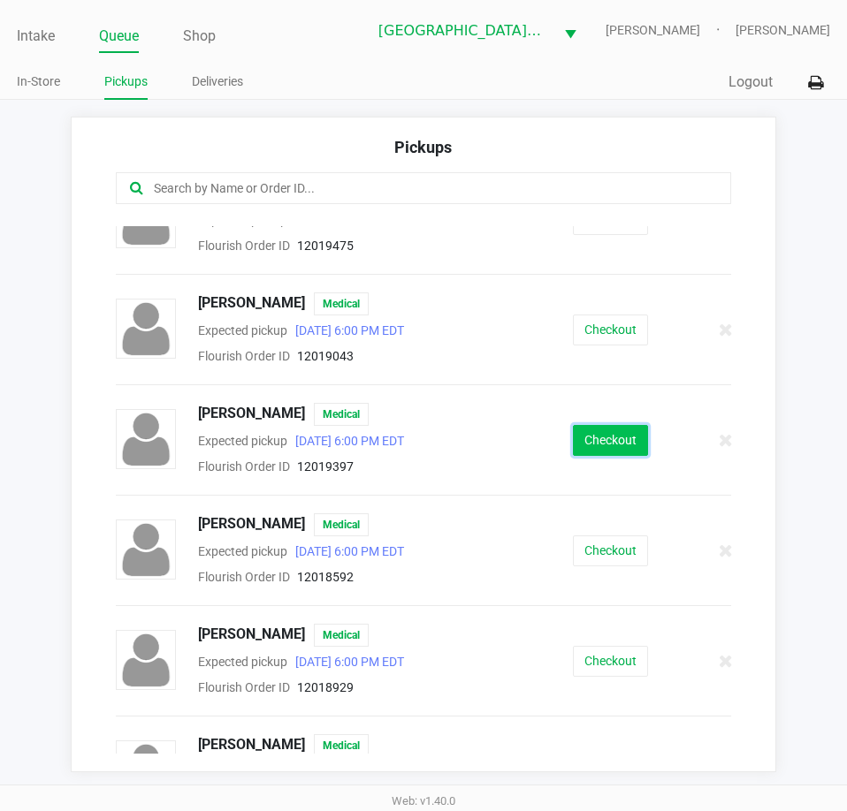
click at [585, 432] on button "Checkout" at bounding box center [610, 440] width 75 height 31
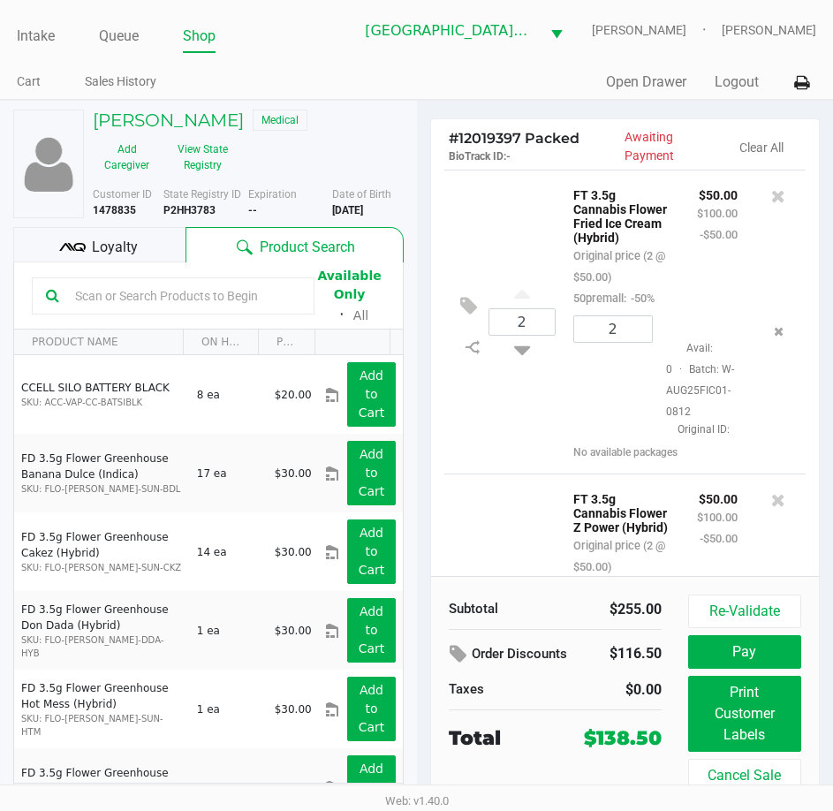
click at [99, 250] on span "Loyalty" at bounding box center [115, 247] width 46 height 21
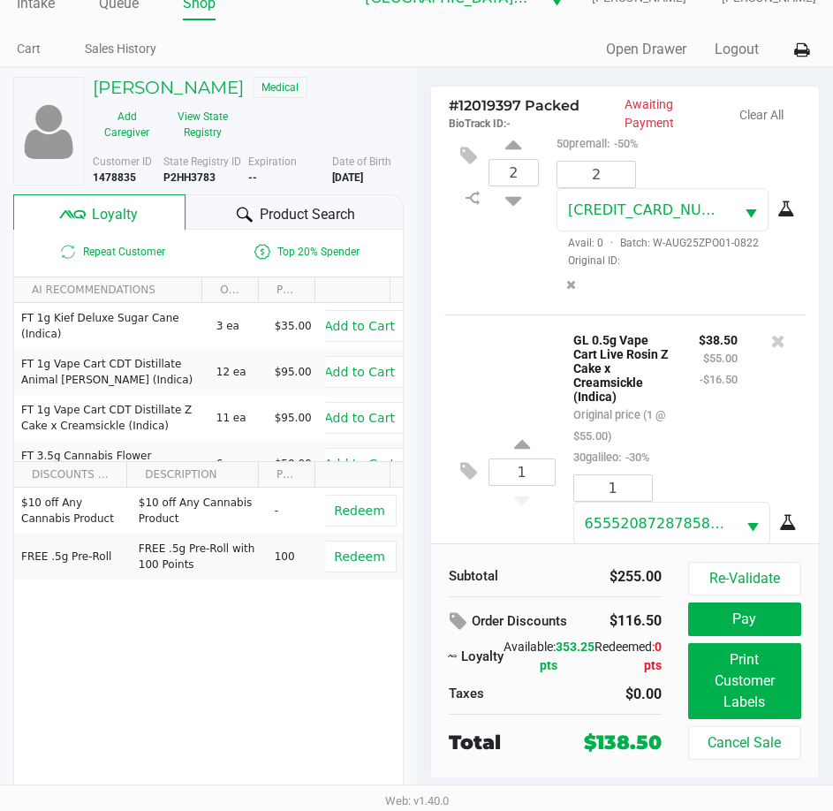
scroll to position [567, 0]
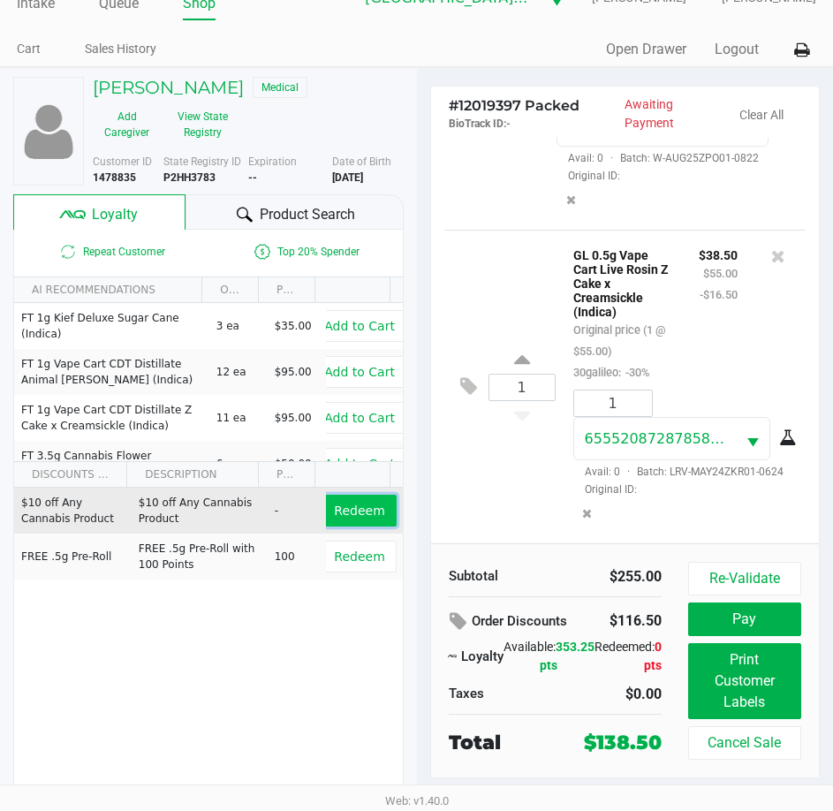
click at [343, 500] on button "Redeem" at bounding box center [359, 511] width 73 height 32
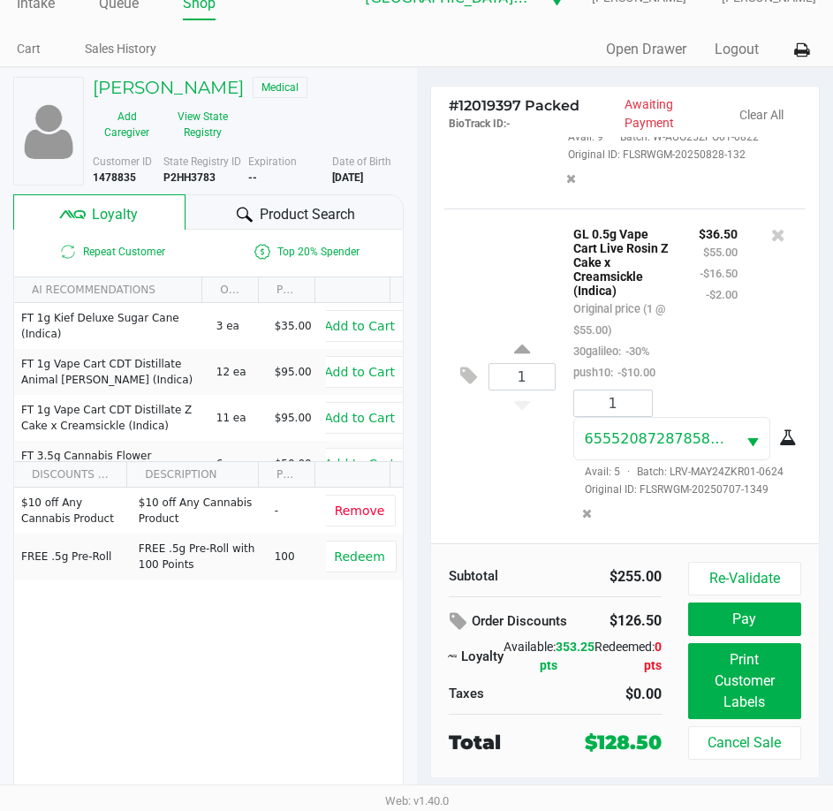
scroll to position [724, 0]
click at [737, 615] on button "Pay" at bounding box center [744, 620] width 113 height 34
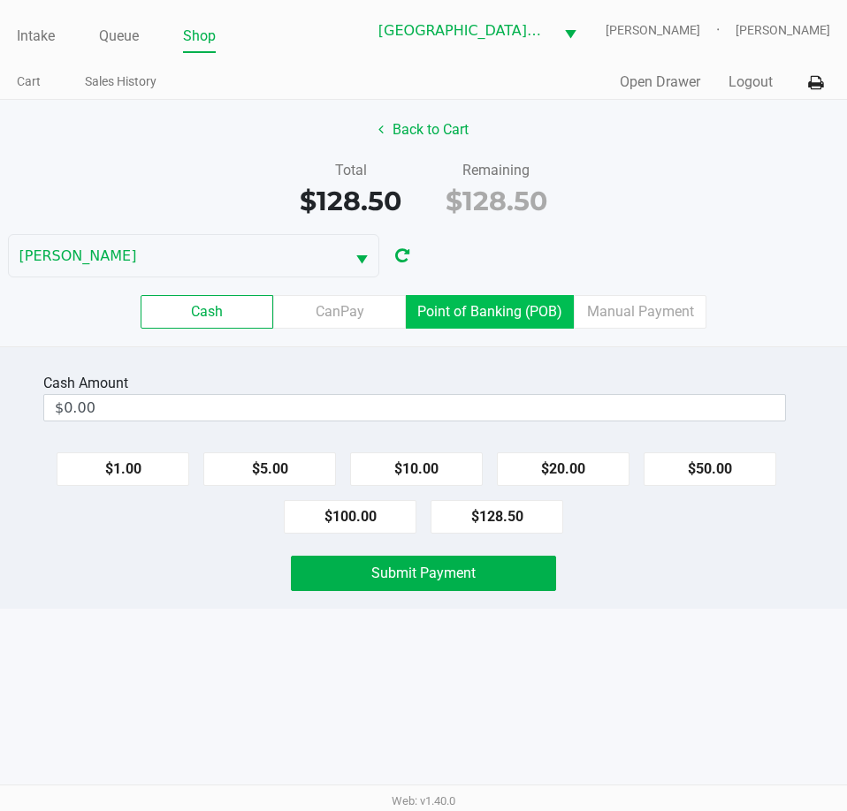
click at [528, 315] on label "Point of Banking (POB)" at bounding box center [490, 312] width 168 height 34
click at [0, 0] on 7 "Point of Banking (POB)" at bounding box center [0, 0] width 0 height 0
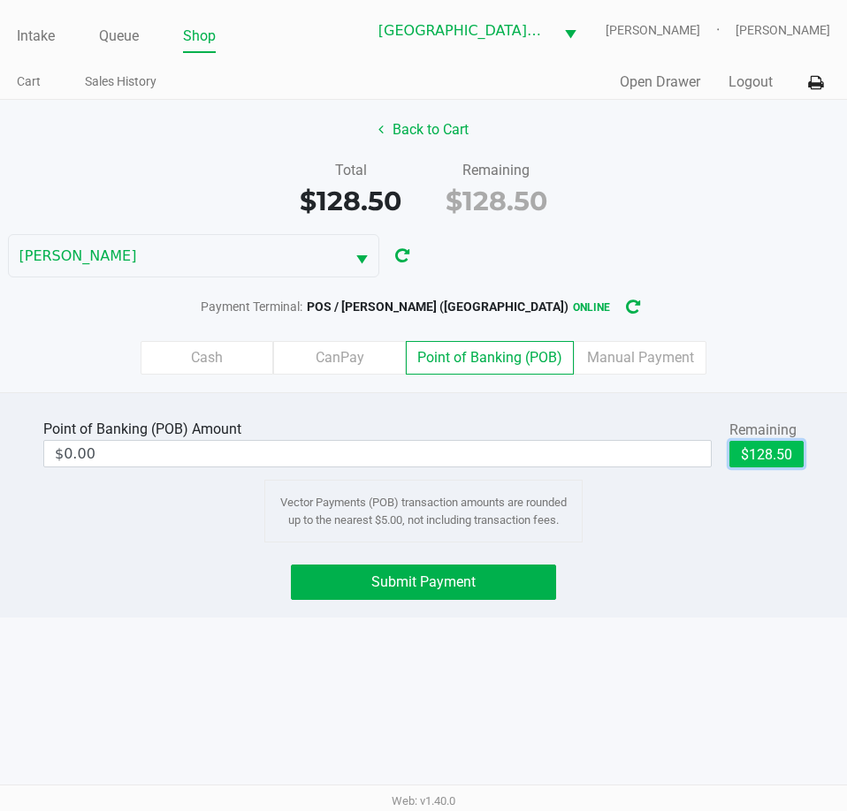
click at [751, 449] on button "$128.50" at bounding box center [766, 454] width 74 height 27
type input "$128.50"
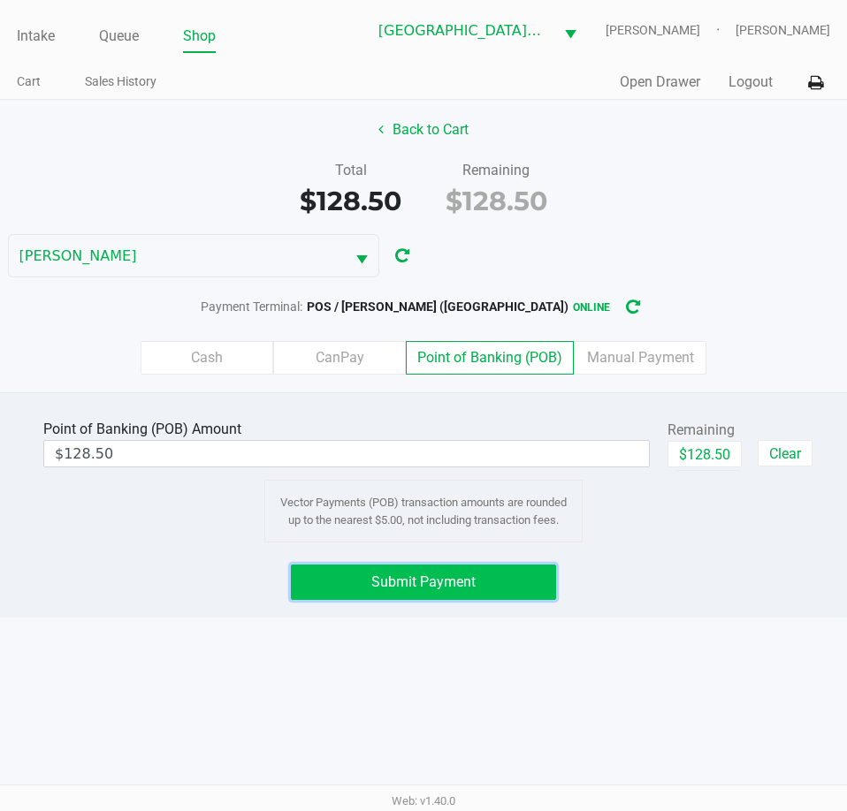
click at [508, 583] on button "Submit Payment" at bounding box center [423, 582] width 264 height 35
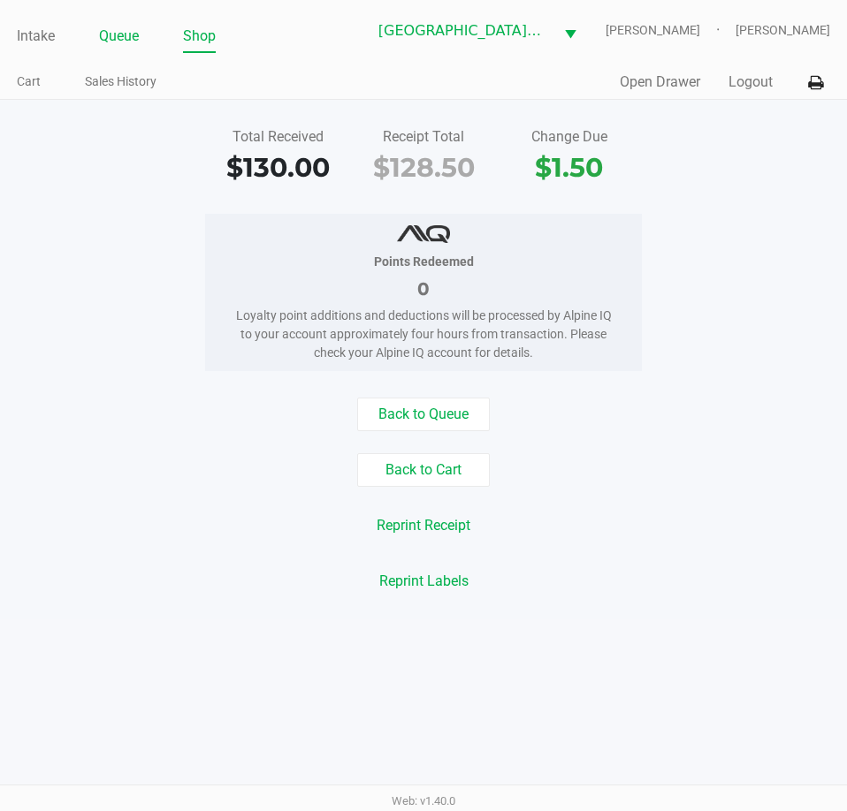
click at [120, 38] on link "Queue" at bounding box center [119, 36] width 40 height 25
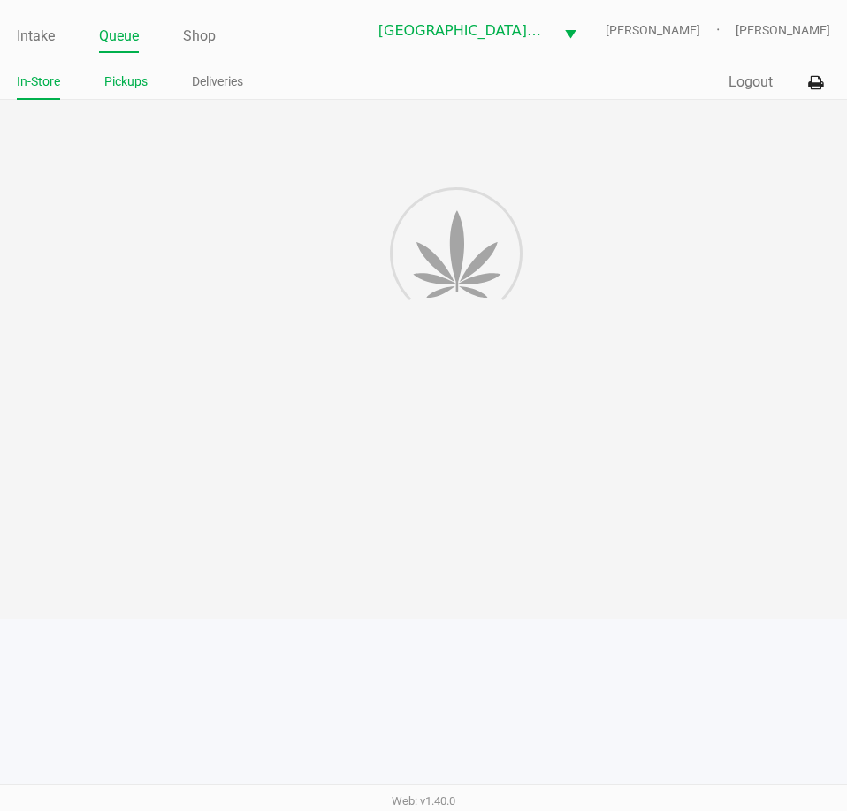
click at [126, 83] on link "Pickups" at bounding box center [125, 82] width 43 height 22
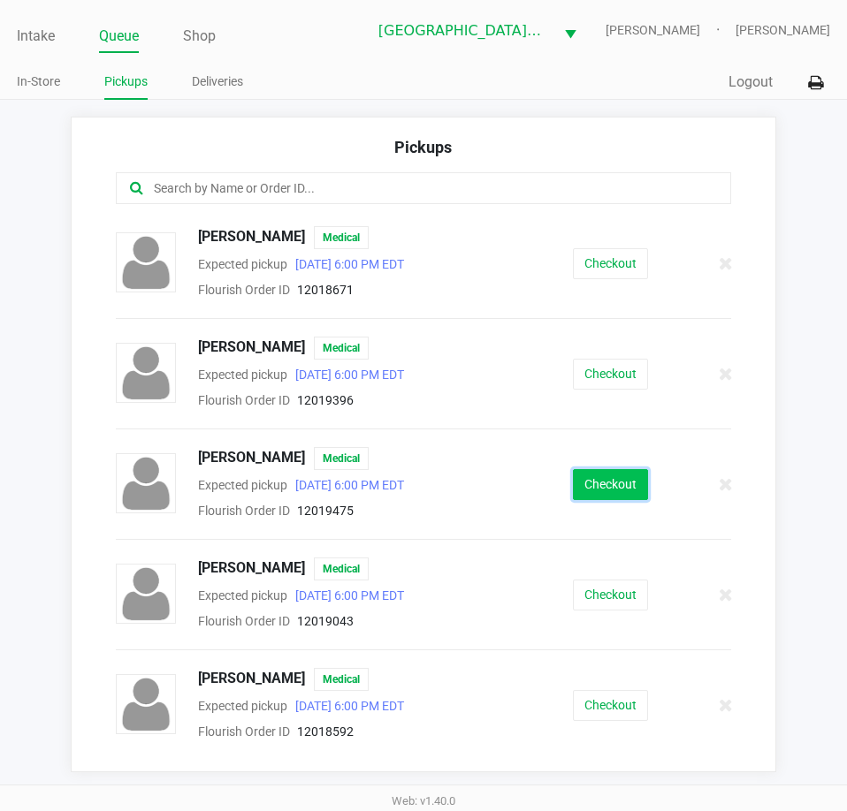
click at [612, 485] on button "Checkout" at bounding box center [610, 484] width 75 height 31
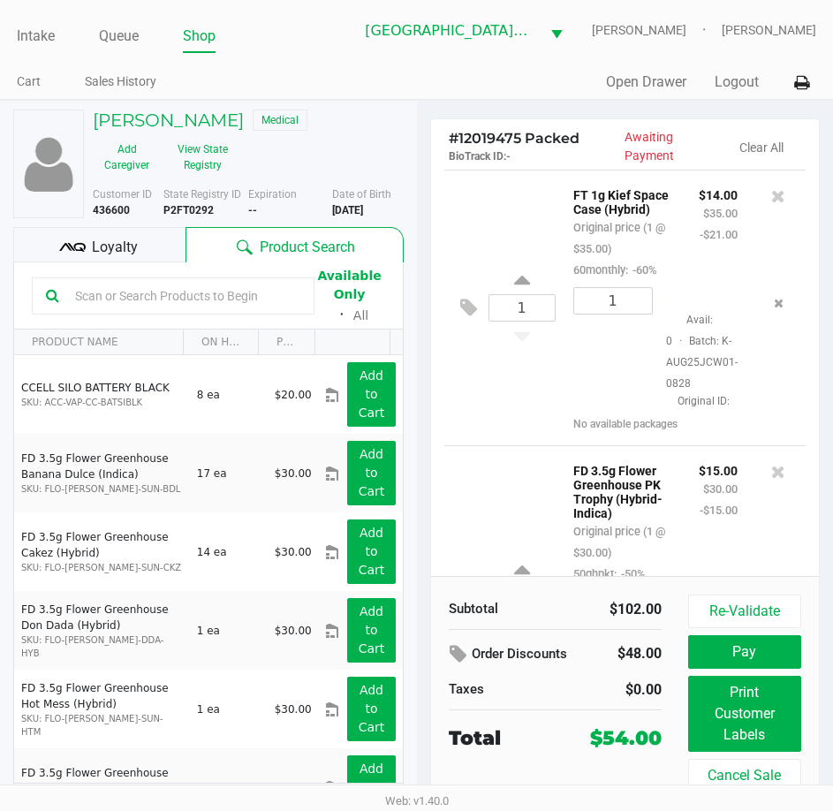
click at [135, 247] on span "Loyalty" at bounding box center [115, 247] width 46 height 21
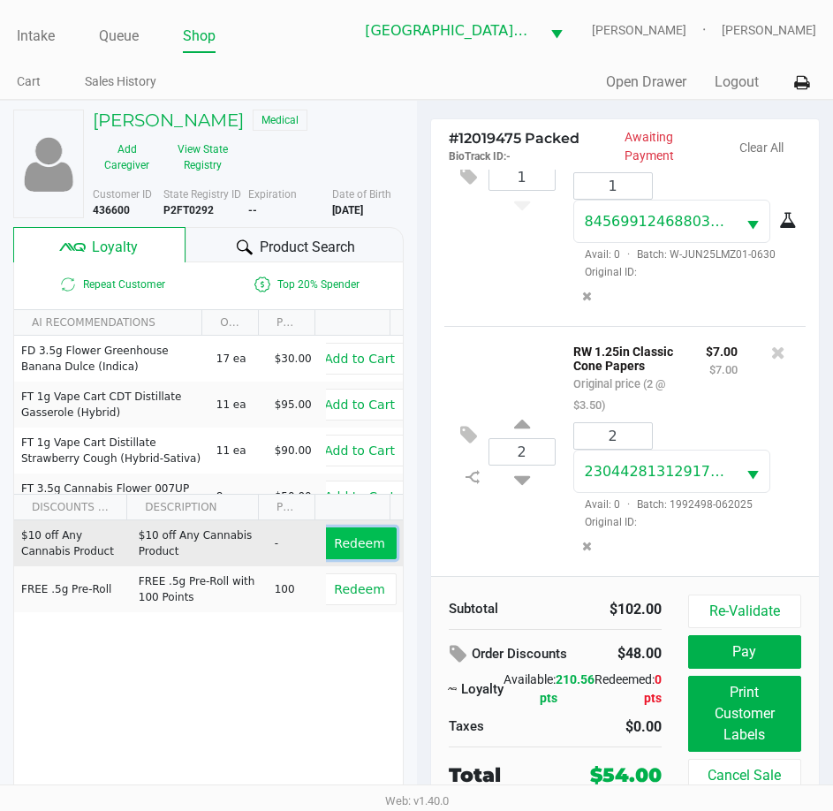
scroll to position [776, 0]
click at [342, 548] on span "Redeem" at bounding box center [359, 543] width 50 height 14
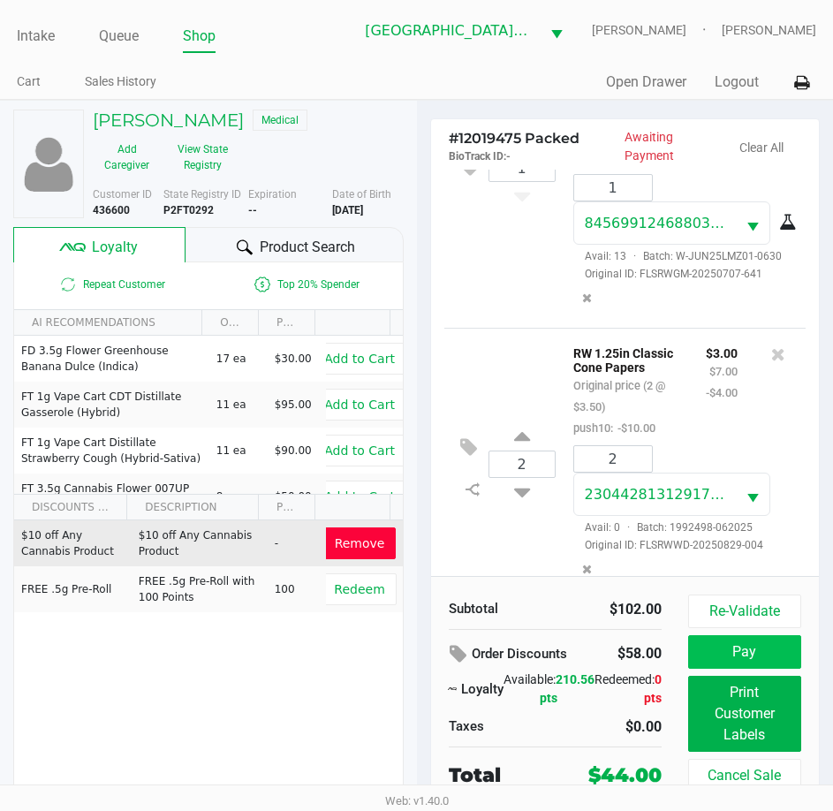
scroll to position [924, 0]
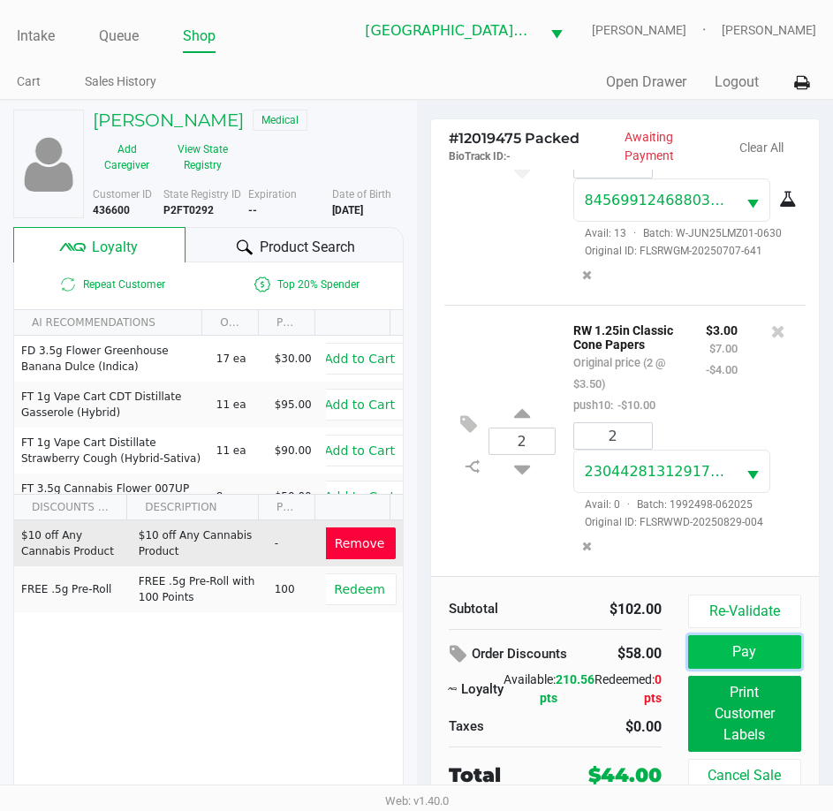
click at [726, 652] on button "Pay" at bounding box center [744, 652] width 113 height 34
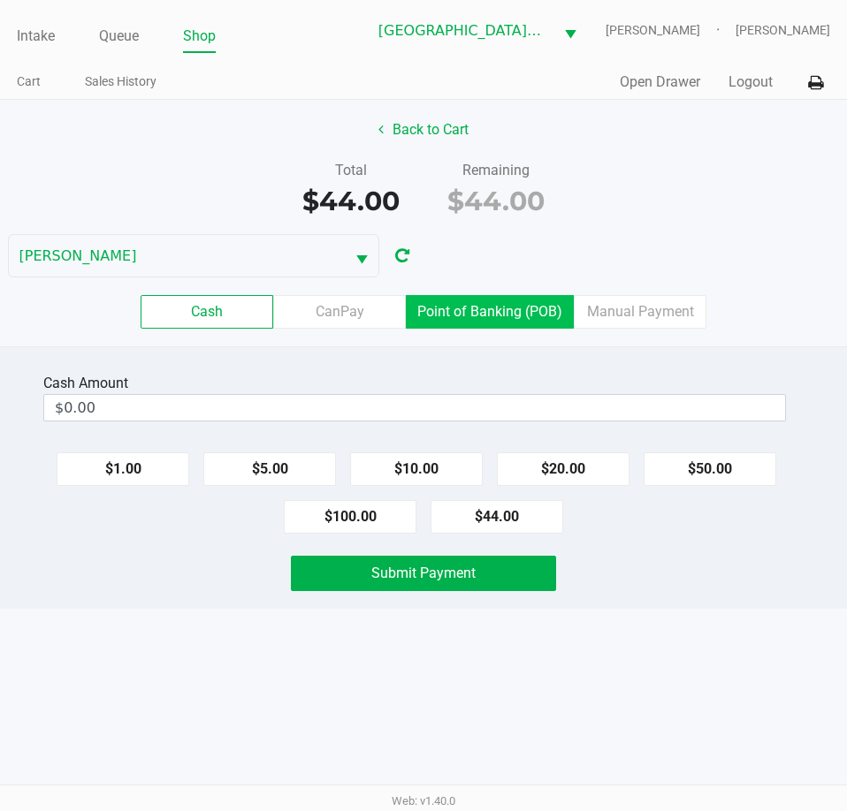
click at [530, 311] on label "Point of Banking (POB)" at bounding box center [490, 312] width 168 height 34
click at [0, 0] on 7 "Point of Banking (POB)" at bounding box center [0, 0] width 0 height 0
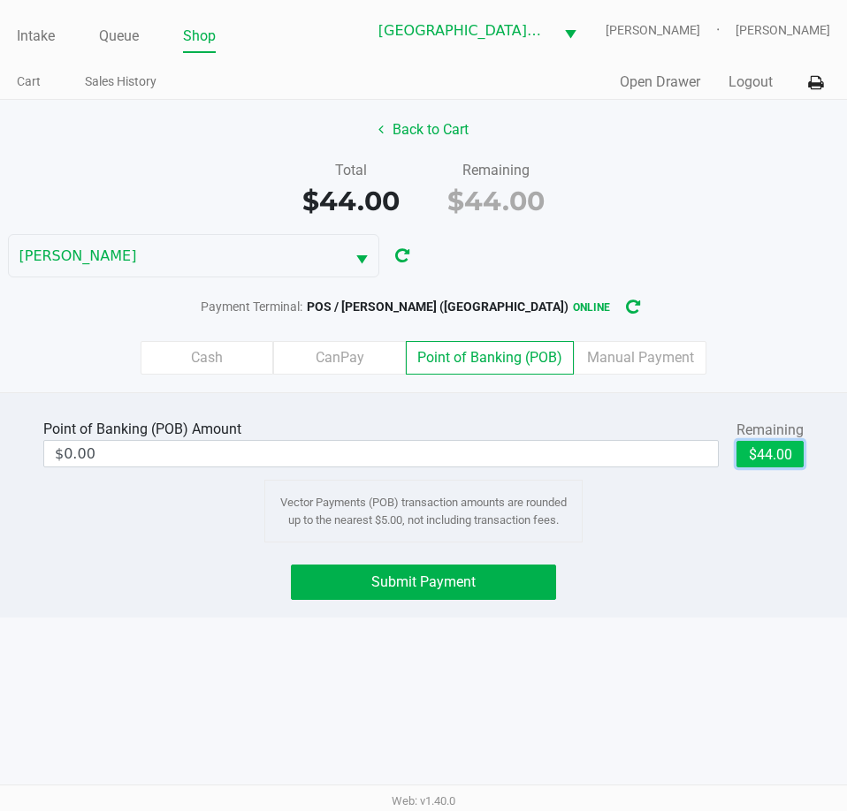
click at [785, 455] on button "$44.00" at bounding box center [769, 454] width 67 height 27
type input "$44.00"
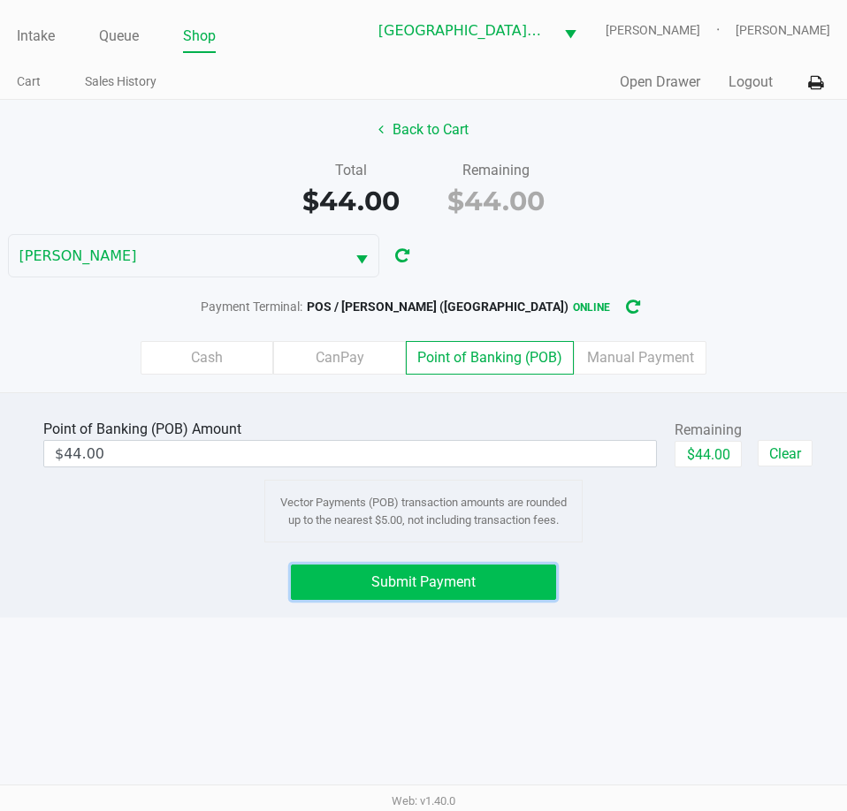
click at [489, 579] on button "Submit Payment" at bounding box center [423, 582] width 264 height 35
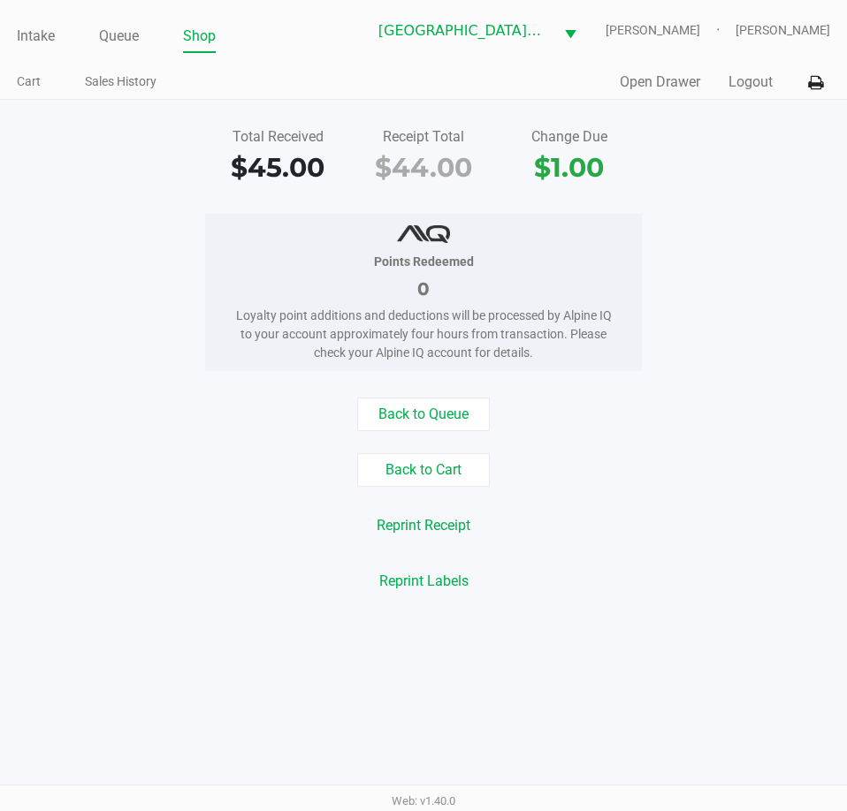
click at [405, 536] on button "Reprint Receipt" at bounding box center [423, 526] width 117 height 34
click at [27, 34] on link "Intake" at bounding box center [36, 36] width 38 height 25
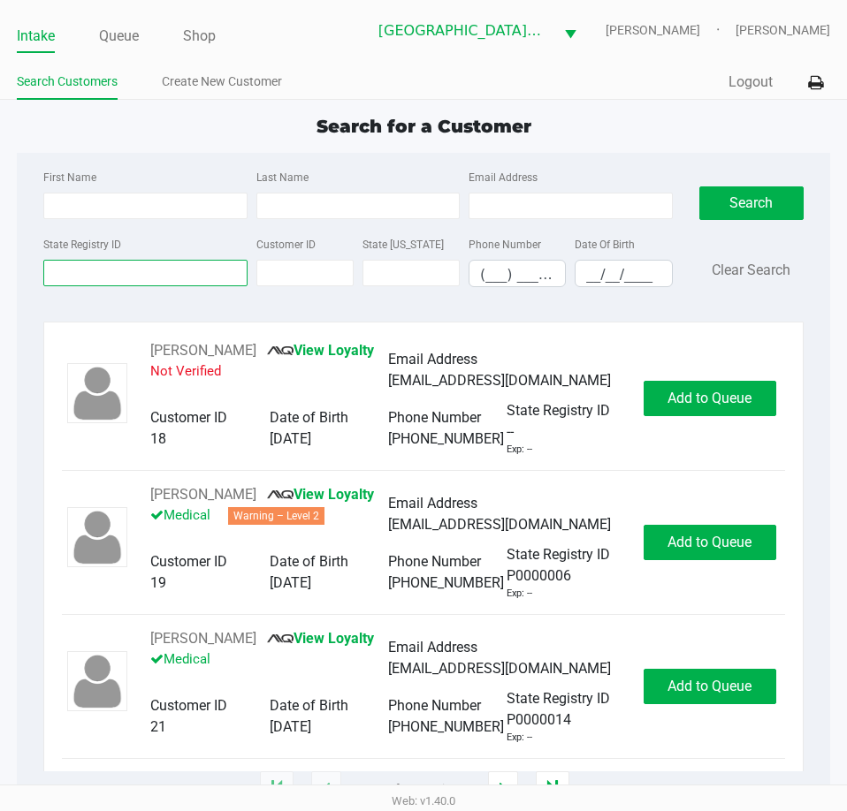
click at [151, 271] on input "State Registry ID" at bounding box center [144, 273] width 203 height 27
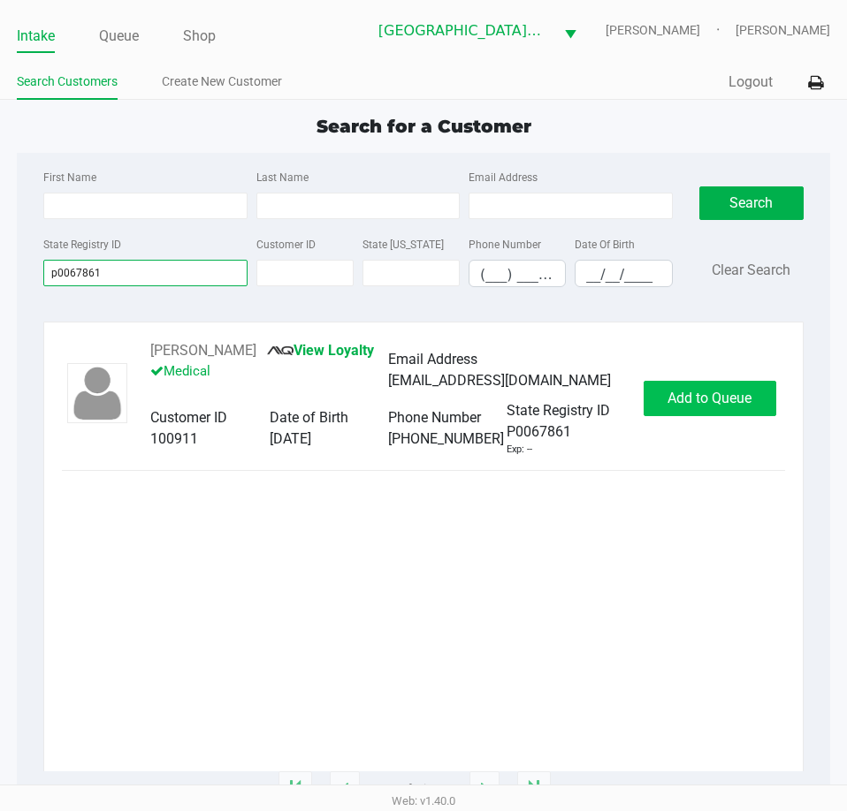
type input "p0067861"
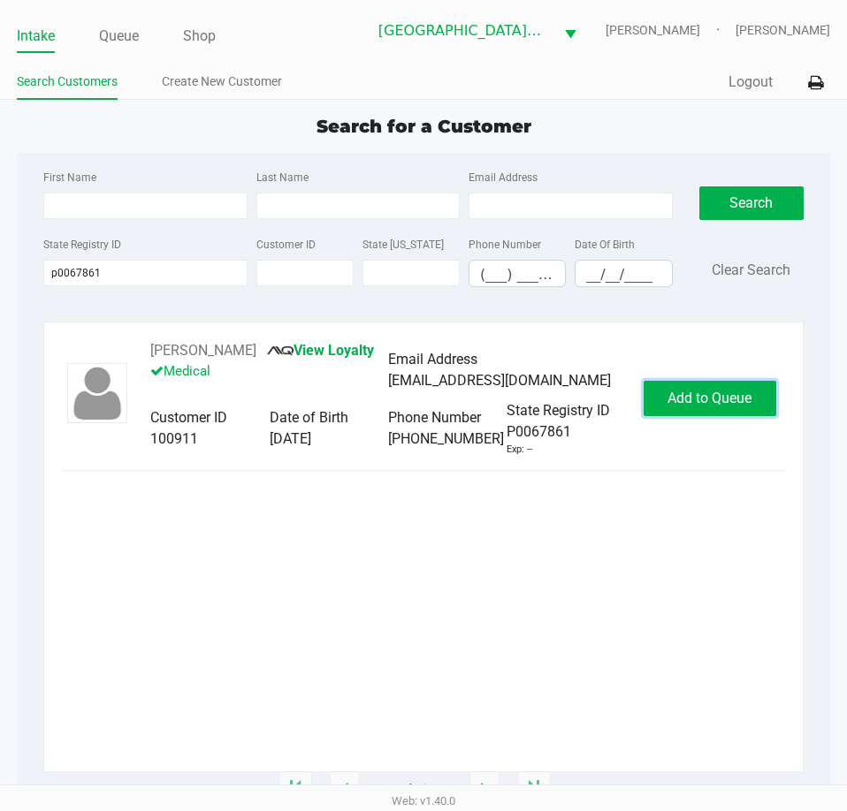
drag, startPoint x: 693, startPoint y: 399, endPoint x: 682, endPoint y: 386, distance: 17.0
click at [693, 398] on span "Add to Queue" at bounding box center [709, 398] width 84 height 17
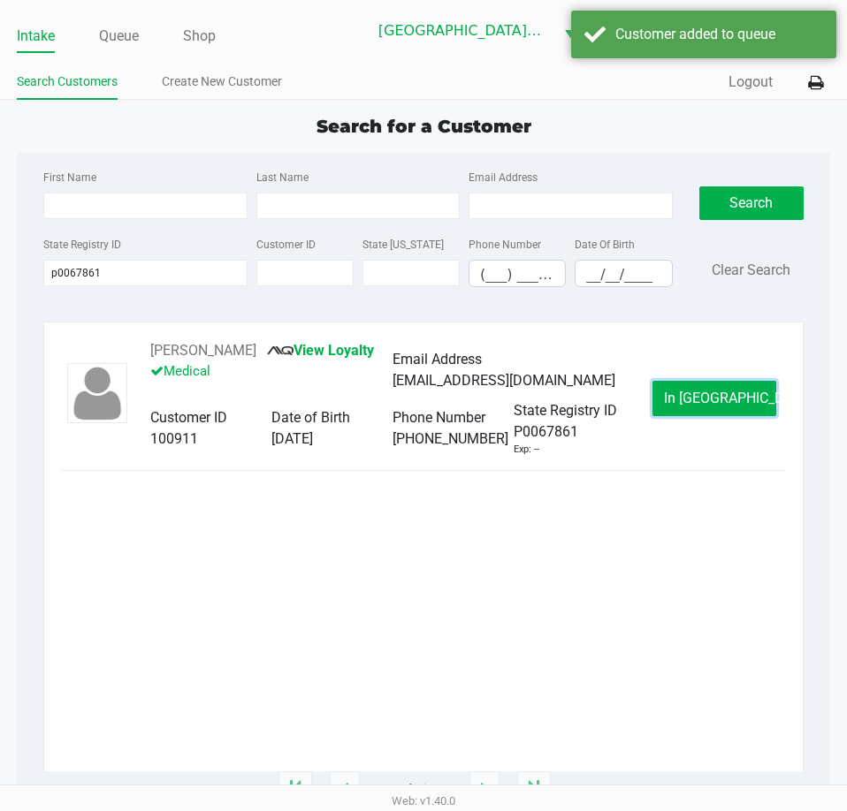
click at [680, 395] on button "In Queue" at bounding box center [714, 398] width 124 height 35
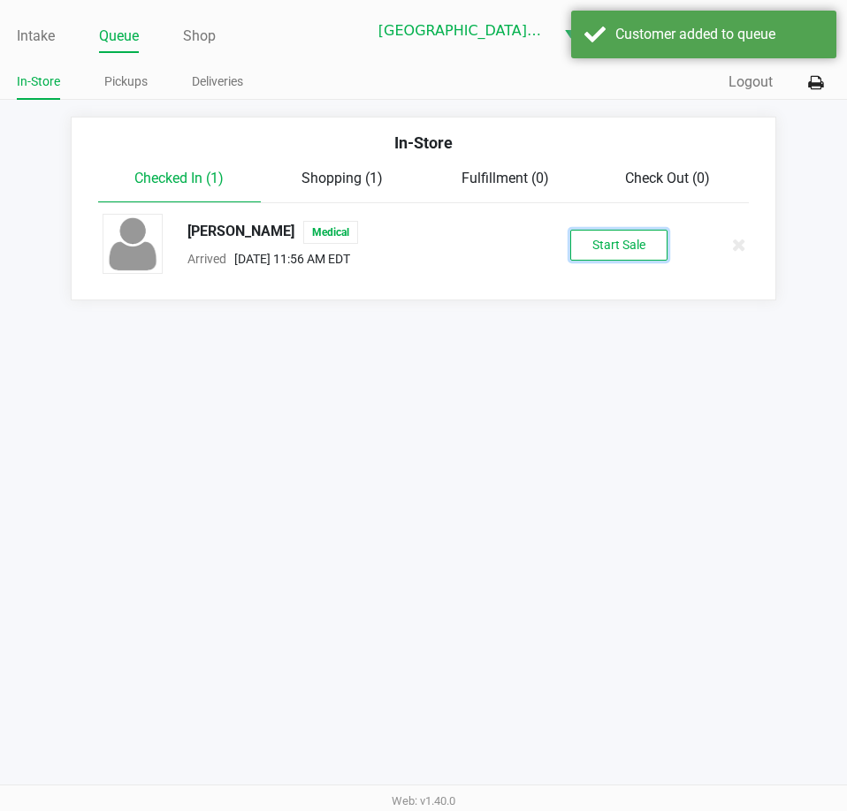
click at [633, 249] on button "Start Sale" at bounding box center [618, 245] width 97 height 31
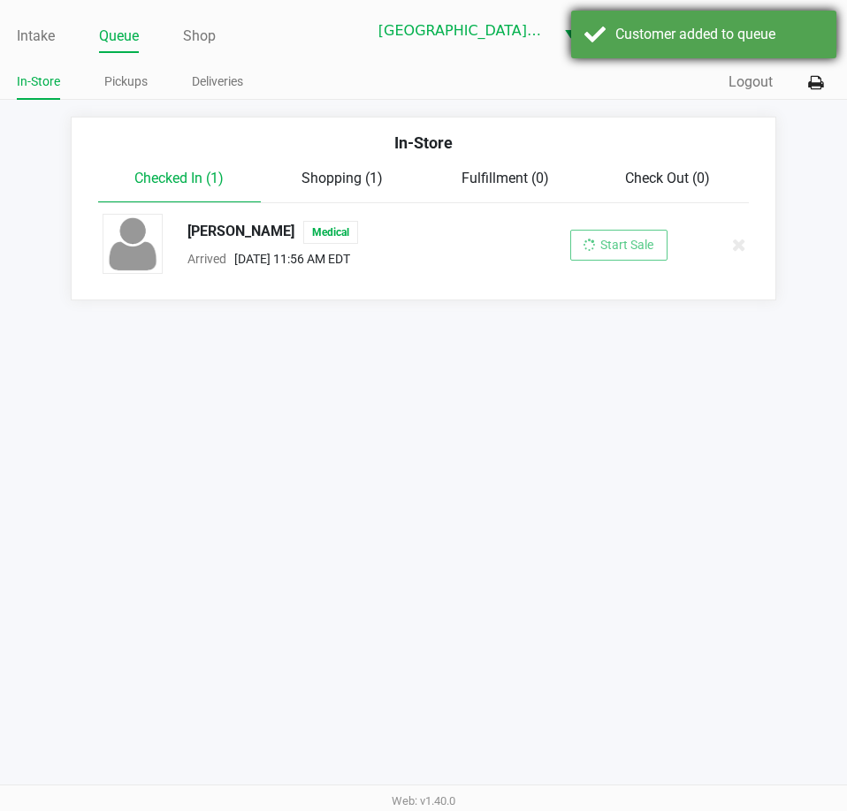
click at [685, 23] on div "Customer added to queue" at bounding box center [703, 35] width 265 height 48
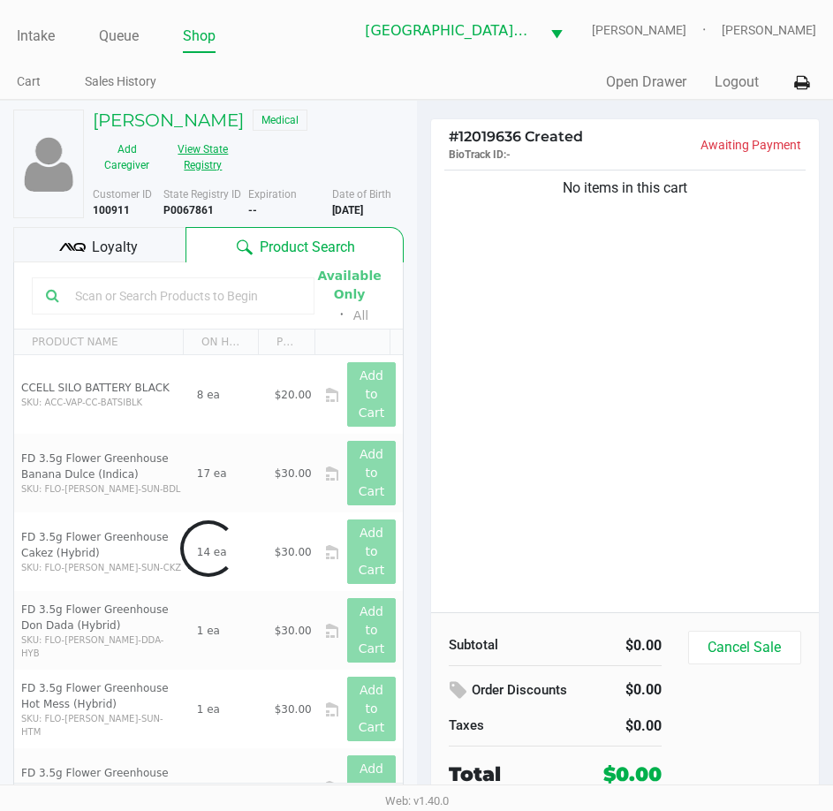
click at [197, 168] on button "View State Registry" at bounding box center [198, 157] width 74 height 44
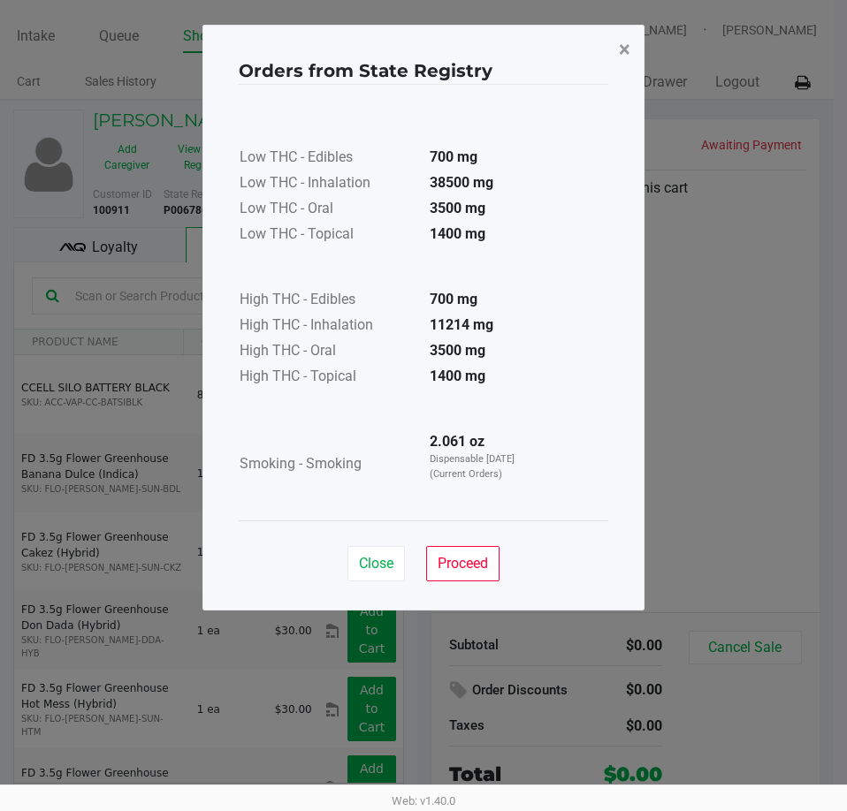
click at [633, 52] on button "×" at bounding box center [624, 49] width 40 height 49
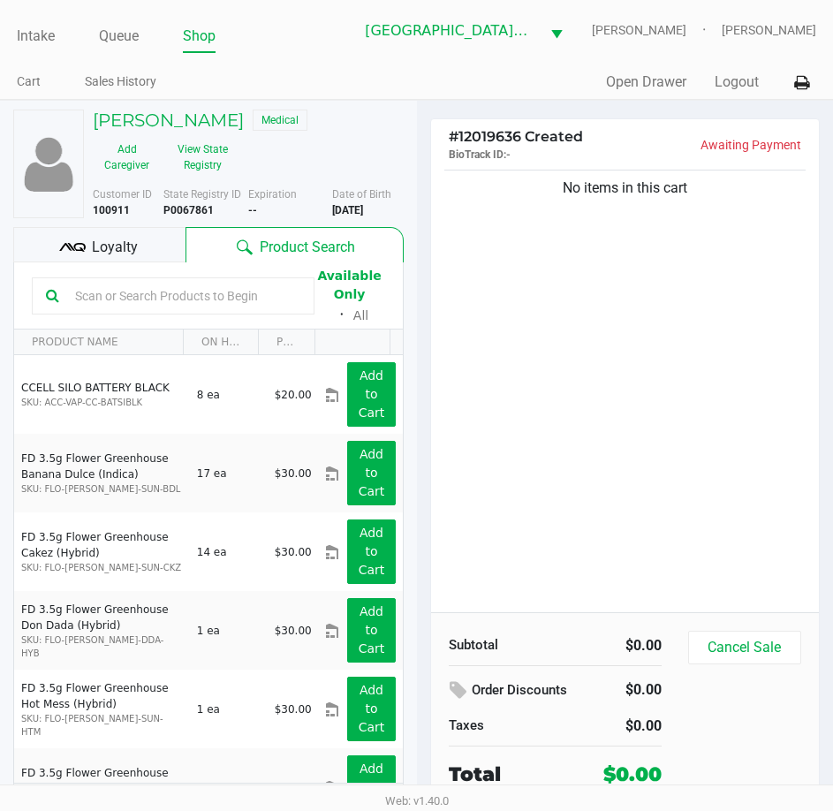
click at [140, 300] on input "text" at bounding box center [184, 296] width 232 height 27
click at [150, 297] on input "text" at bounding box center [184, 296] width 232 height 27
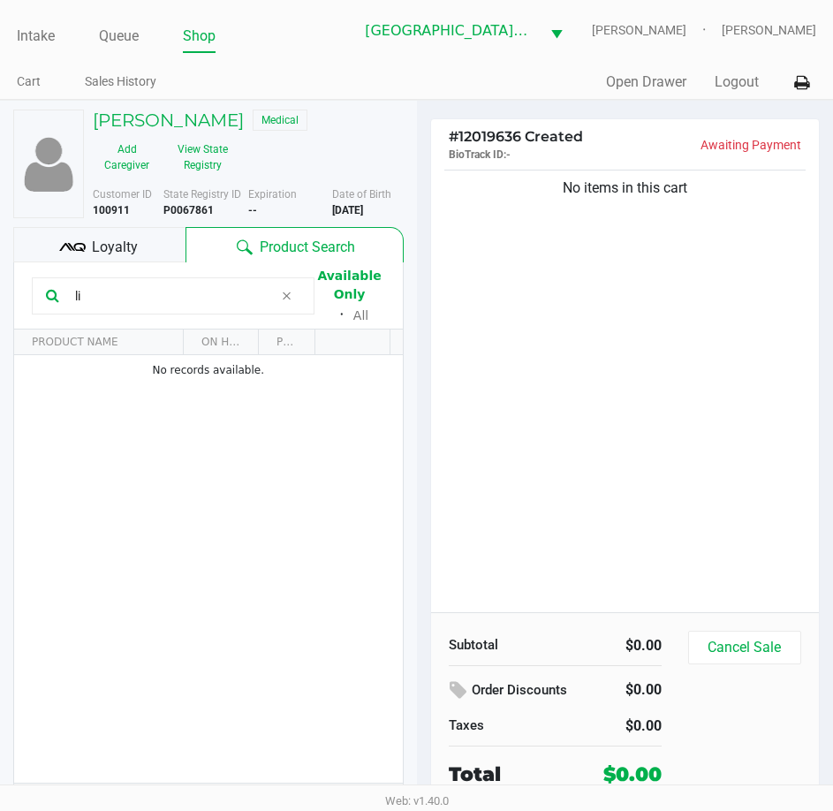
type input "l"
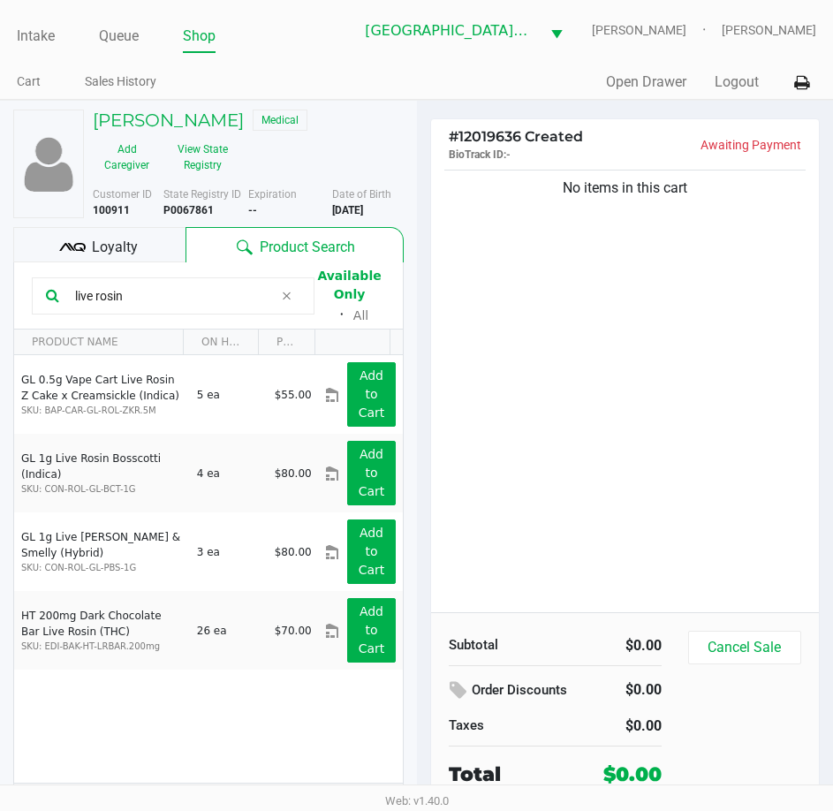
type input "live rosin"
click at [117, 257] on span "Loyalty" at bounding box center [115, 247] width 46 height 21
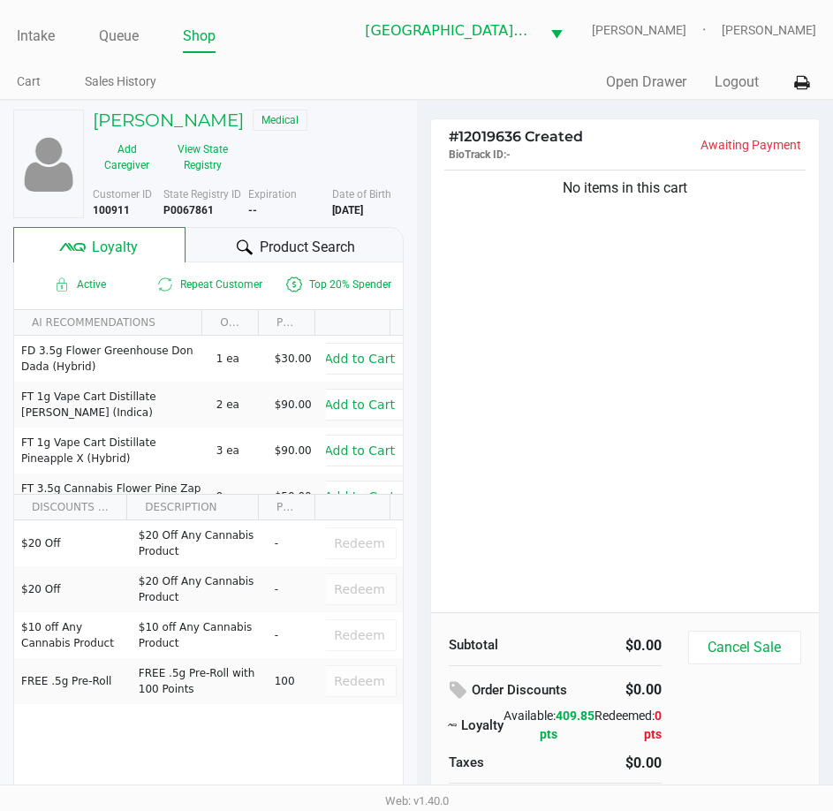
click at [240, 244] on icon at bounding box center [245, 247] width 16 height 16
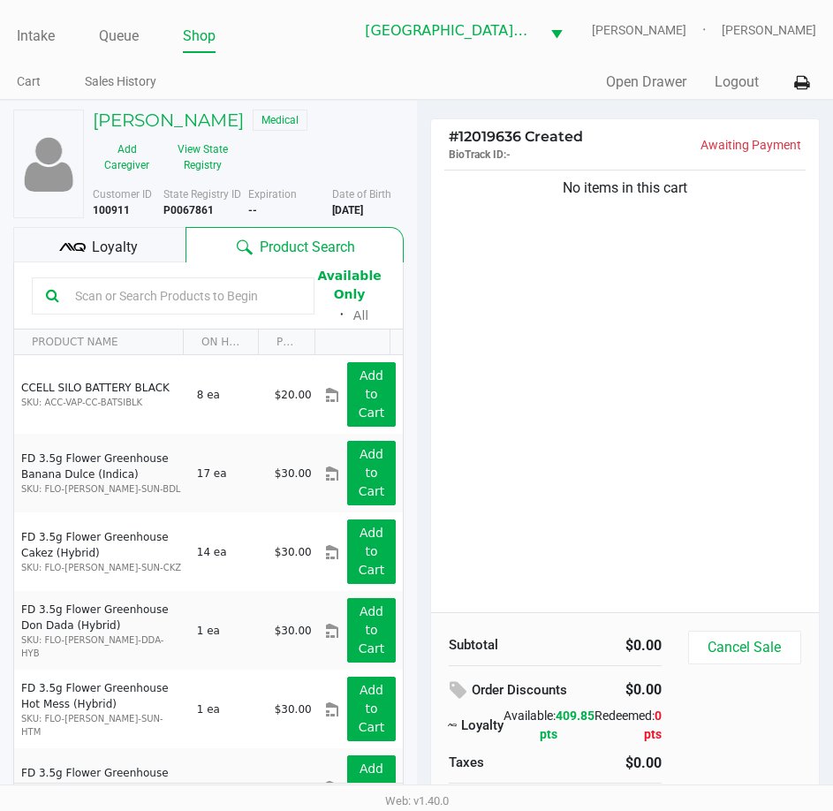
click at [141, 294] on input "text" at bounding box center [184, 296] width 232 height 27
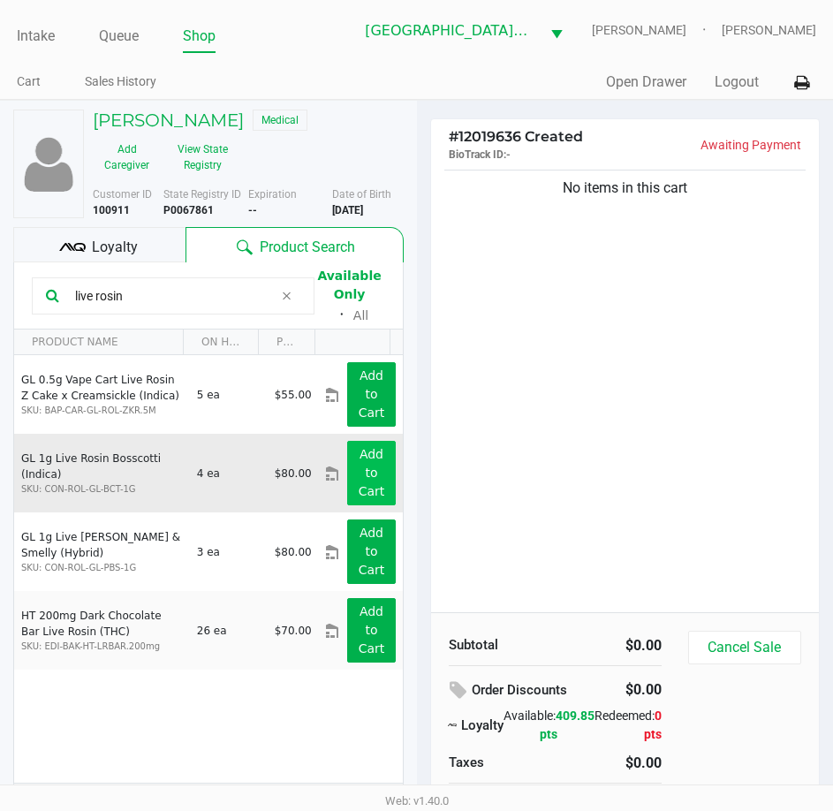
type input "live rosin"
click at [360, 464] on button "Add to Cart" at bounding box center [371, 473] width 48 height 65
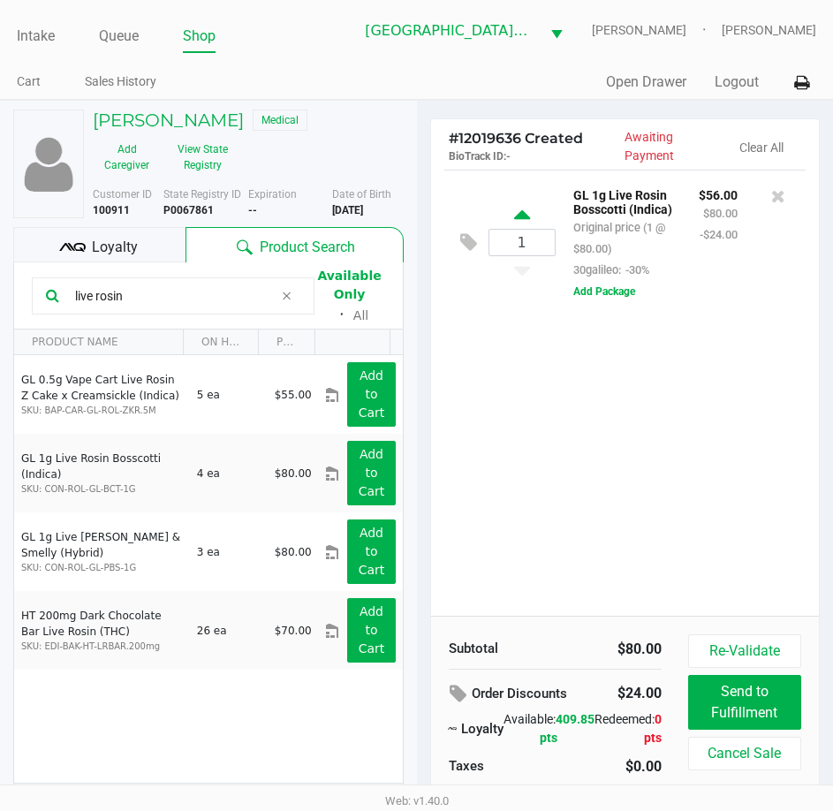
click at [523, 224] on icon at bounding box center [522, 218] width 16 height 22
type input "2"
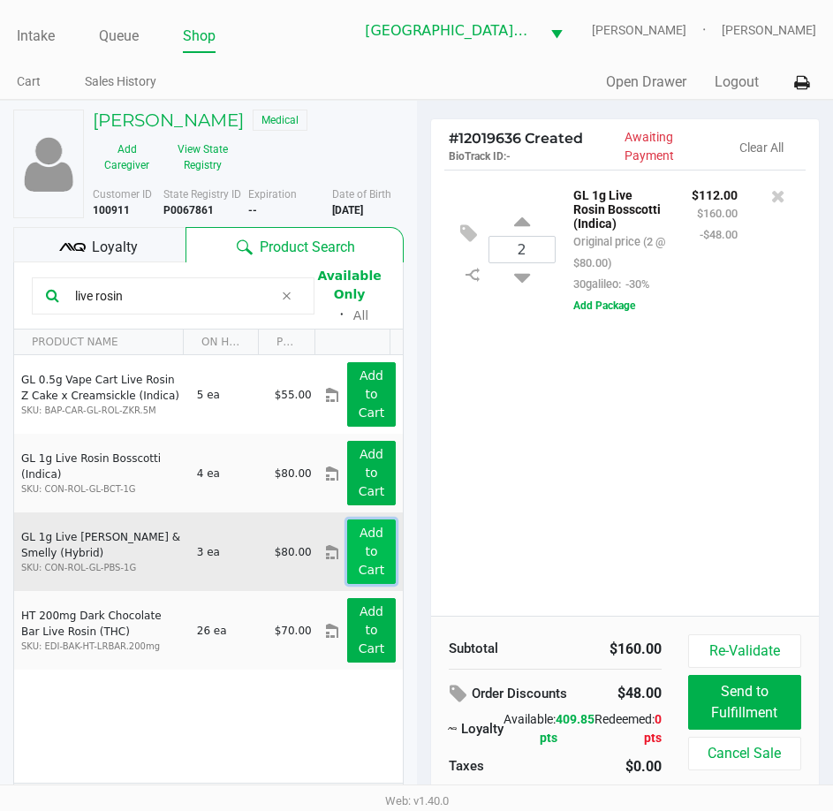
click at [366, 549] on button "Add to Cart" at bounding box center [371, 552] width 48 height 65
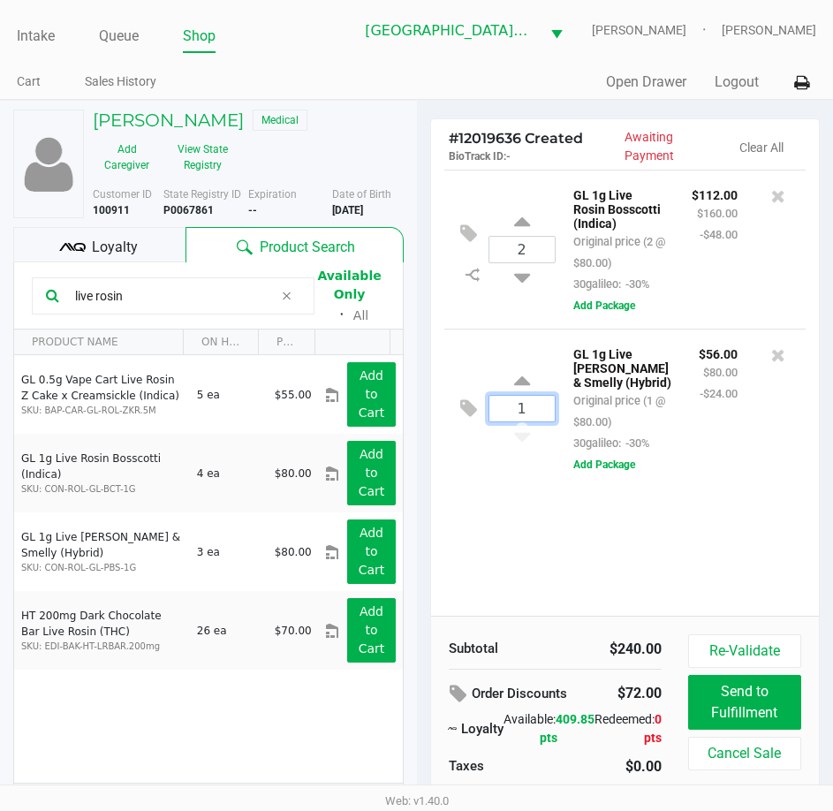
click at [541, 419] on input "1" at bounding box center [522, 409] width 65 height 26
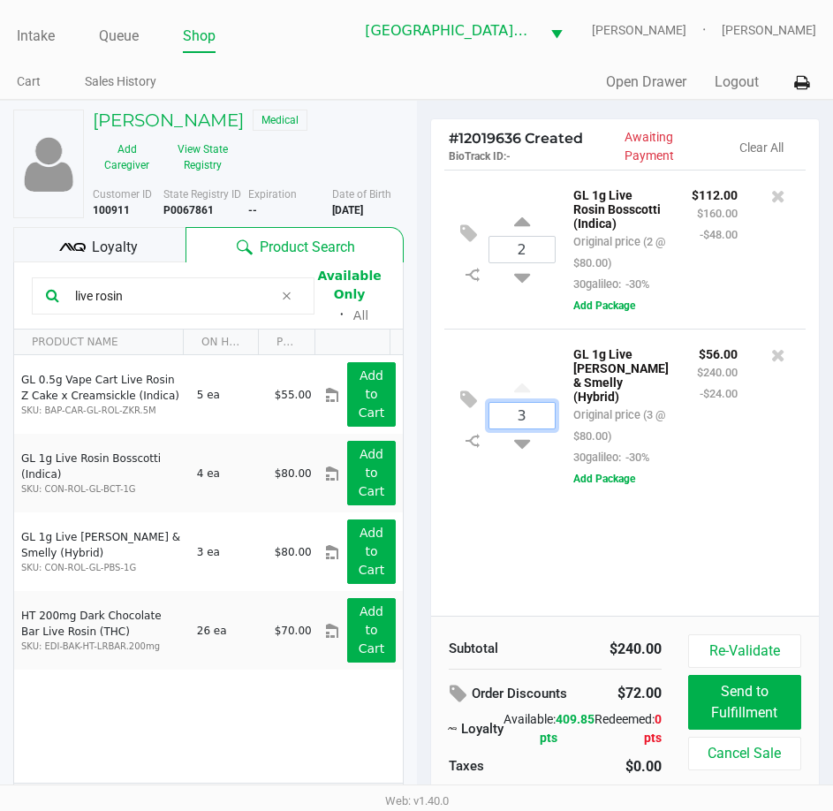
type input "3"
click at [559, 555] on div "DANNY DIAZ Medical Add Caregiver View State Registry Customer ID 100911 State R…" at bounding box center [416, 474] width 833 height 749
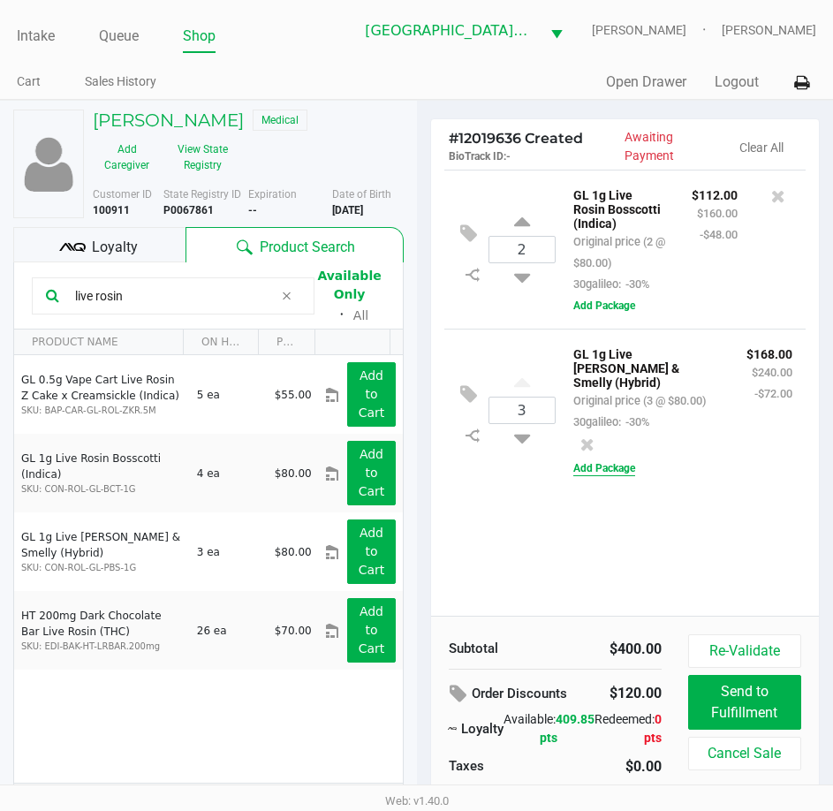
click at [611, 467] on button "Add Package" at bounding box center [605, 468] width 62 height 16
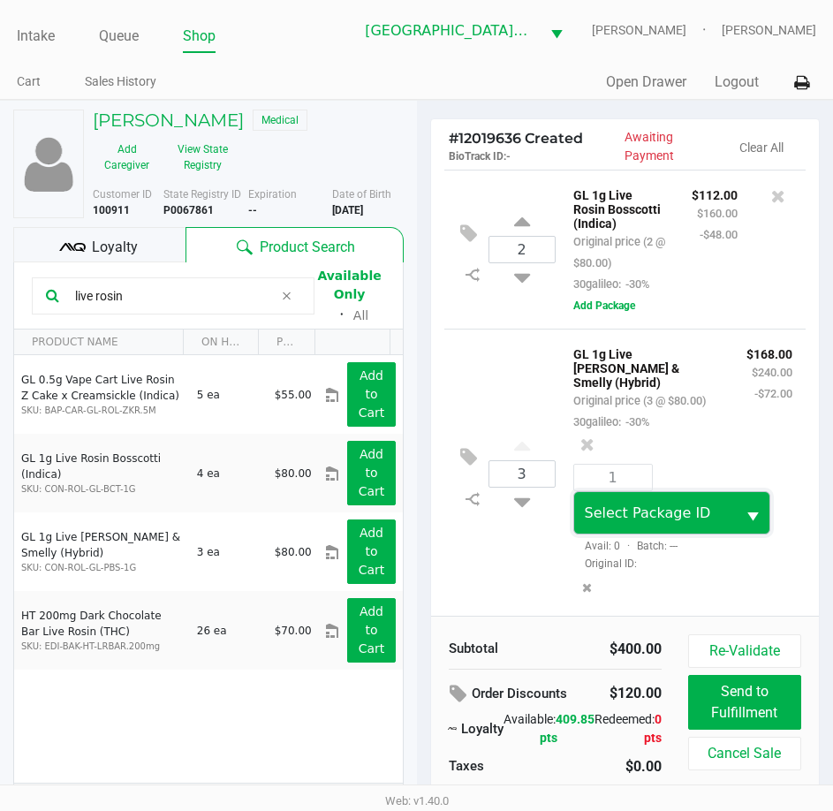
click at [653, 521] on span "Select Package ID" at bounding box center [648, 513] width 126 height 17
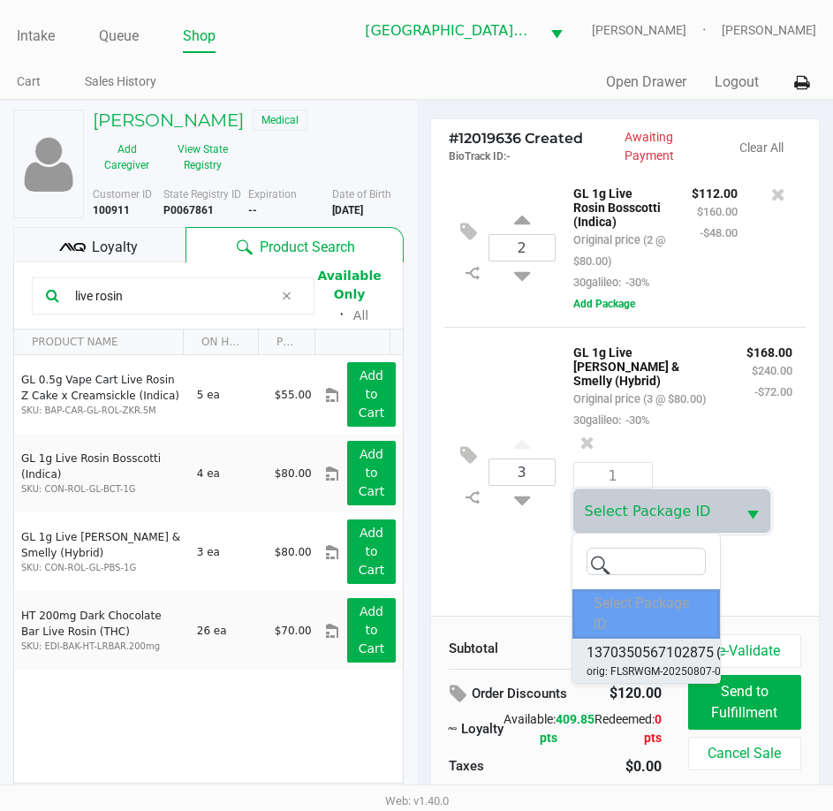
click at [654, 665] on span "orig: FLSRWGM-20250807-093" at bounding box center [660, 672] width 147 height 16
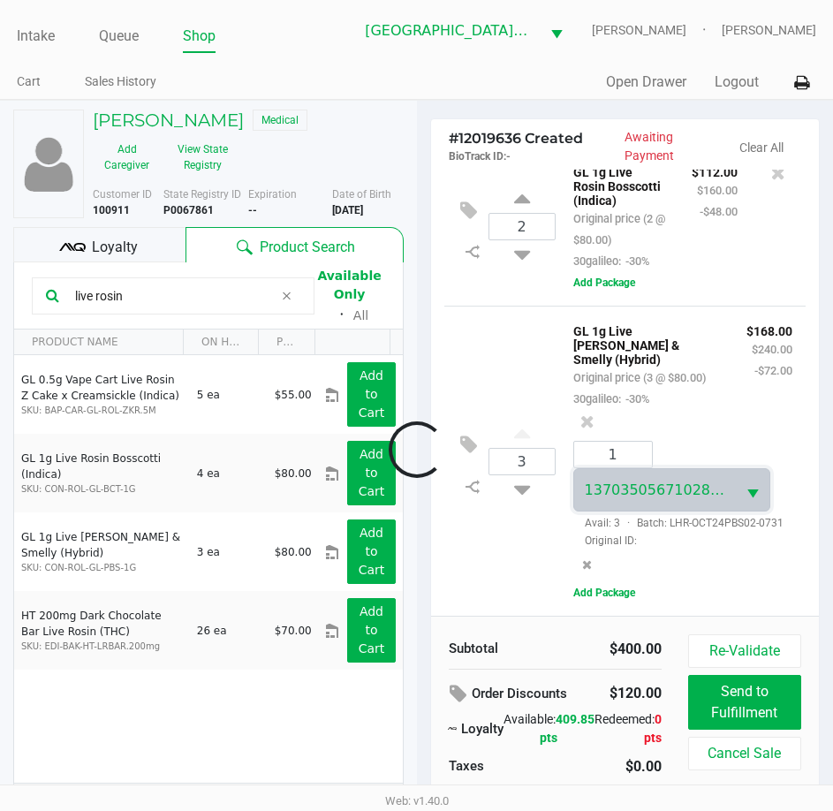
scroll to position [97, 0]
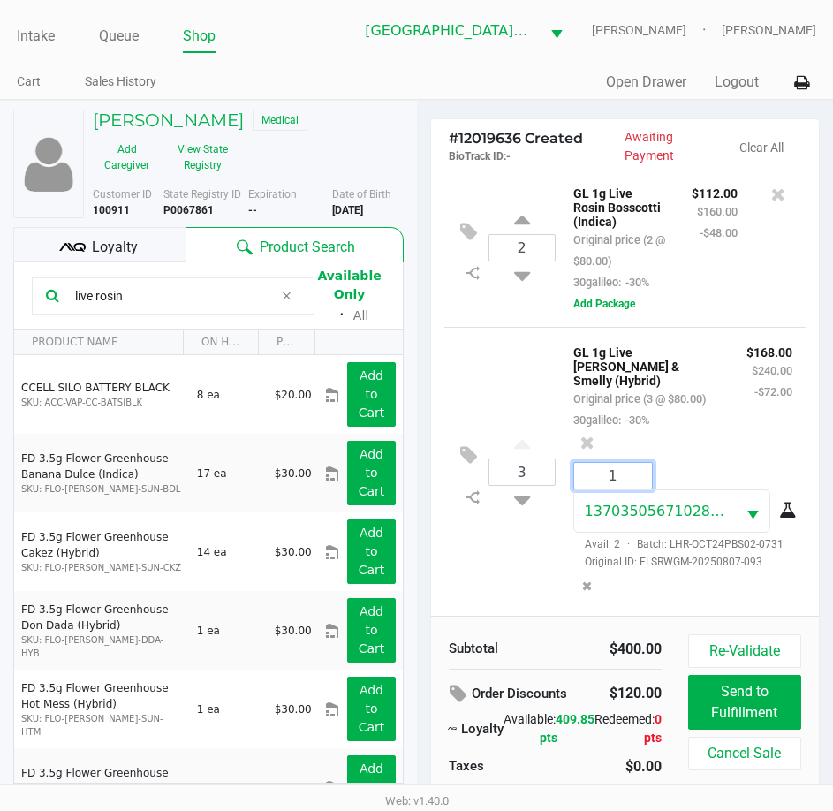
click at [624, 463] on input "1" at bounding box center [613, 476] width 78 height 26
type input "3"
click at [676, 403] on div "DANNY DIAZ Medical Add Caregiver View State Registry Customer ID 100911 State R…" at bounding box center [416, 474] width 833 height 749
click at [118, 249] on span "Loyalty" at bounding box center [115, 247] width 46 height 21
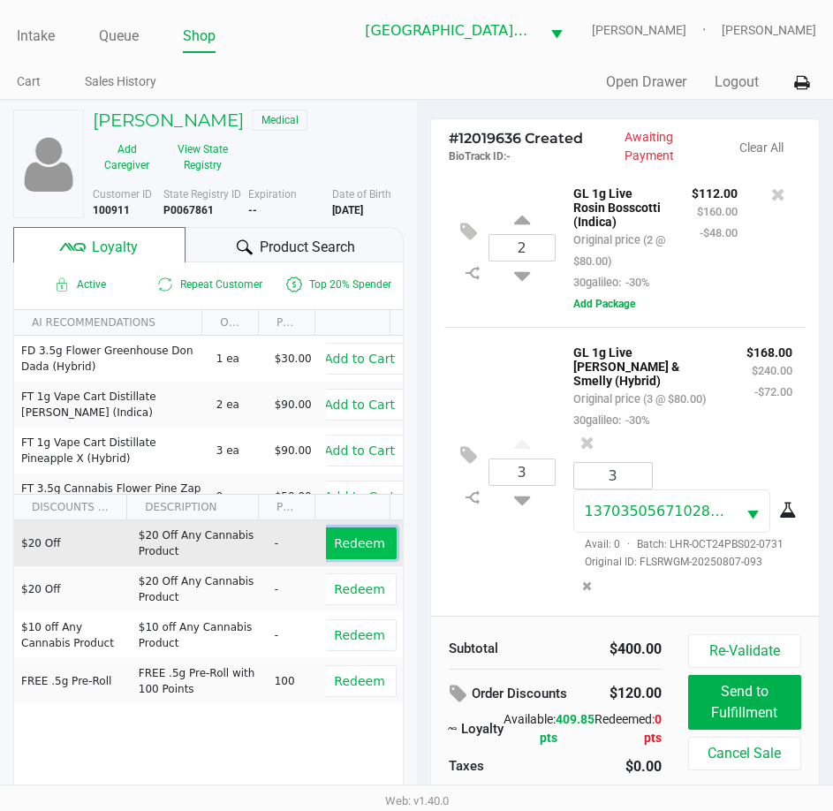
click at [347, 542] on span "Redeem" at bounding box center [359, 543] width 50 height 14
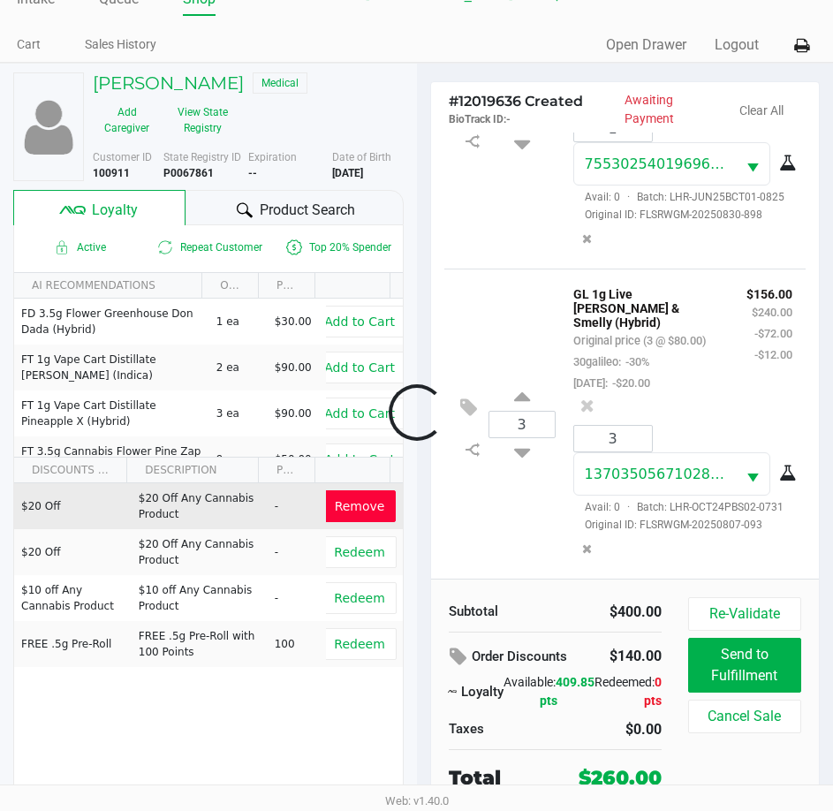
scroll to position [330, 0]
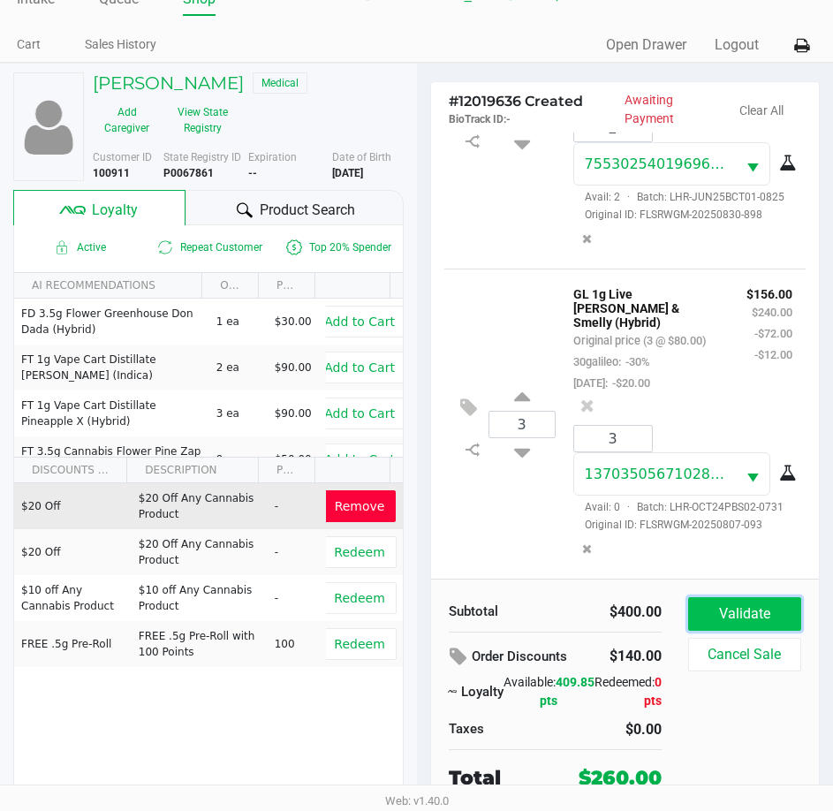
click at [772, 609] on button "Validate" at bounding box center [744, 614] width 113 height 34
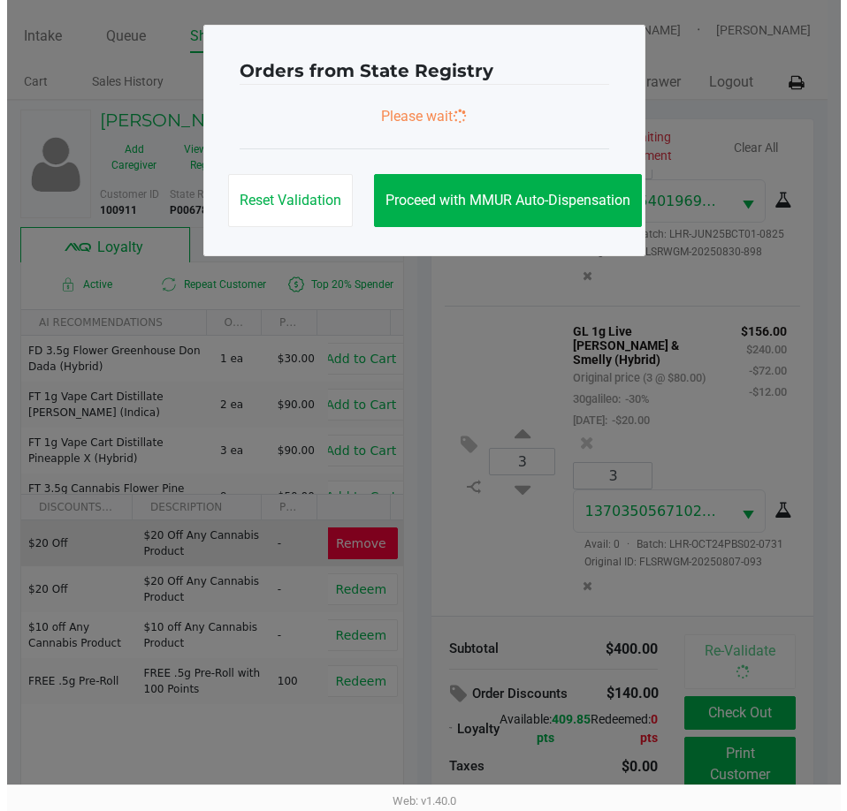
scroll to position [0, 0]
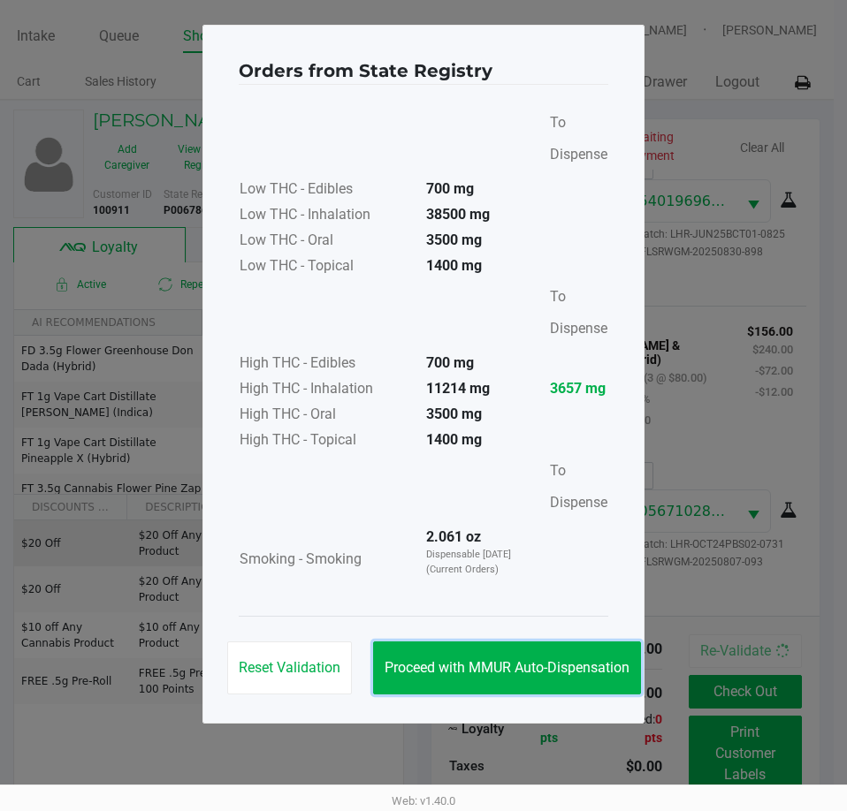
drag, startPoint x: 508, startPoint y: 663, endPoint x: 799, endPoint y: 777, distance: 312.3
click at [513, 663] on span "Proceed with MMUR Auto-Dispensation" at bounding box center [506, 667] width 245 height 17
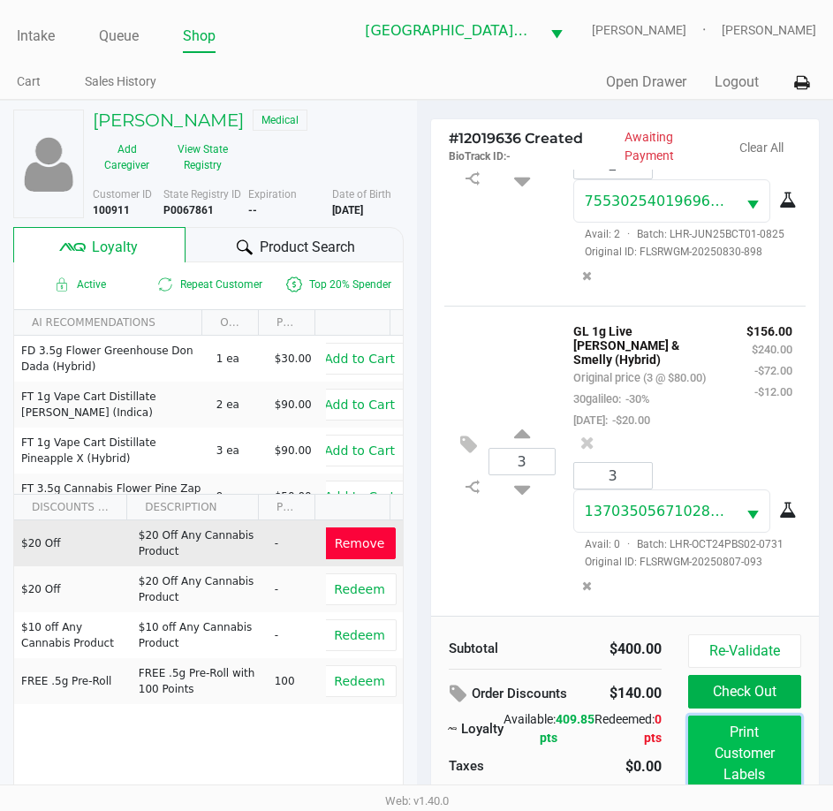
click at [768, 759] on button "Print Customer Labels" at bounding box center [744, 754] width 113 height 76
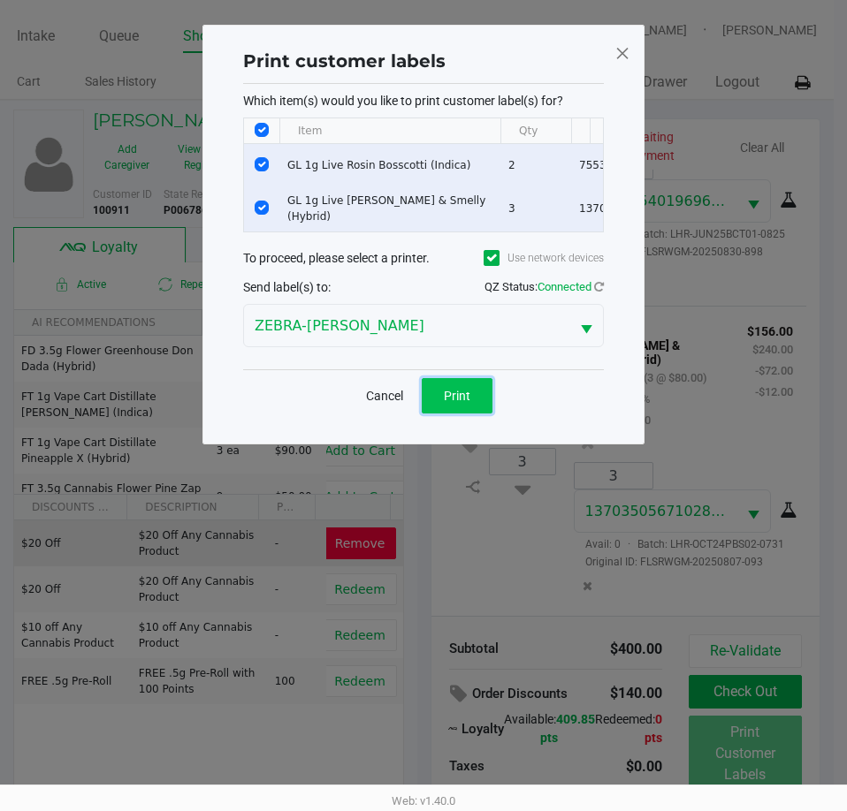
click at [457, 414] on button "Print" at bounding box center [457, 395] width 71 height 35
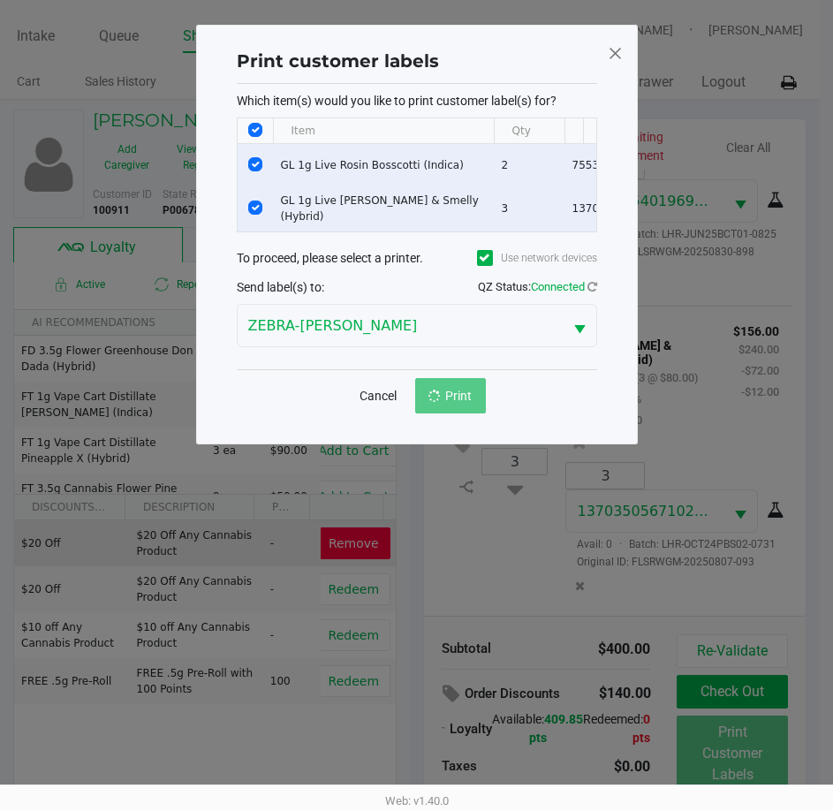
scroll to position [40, 0]
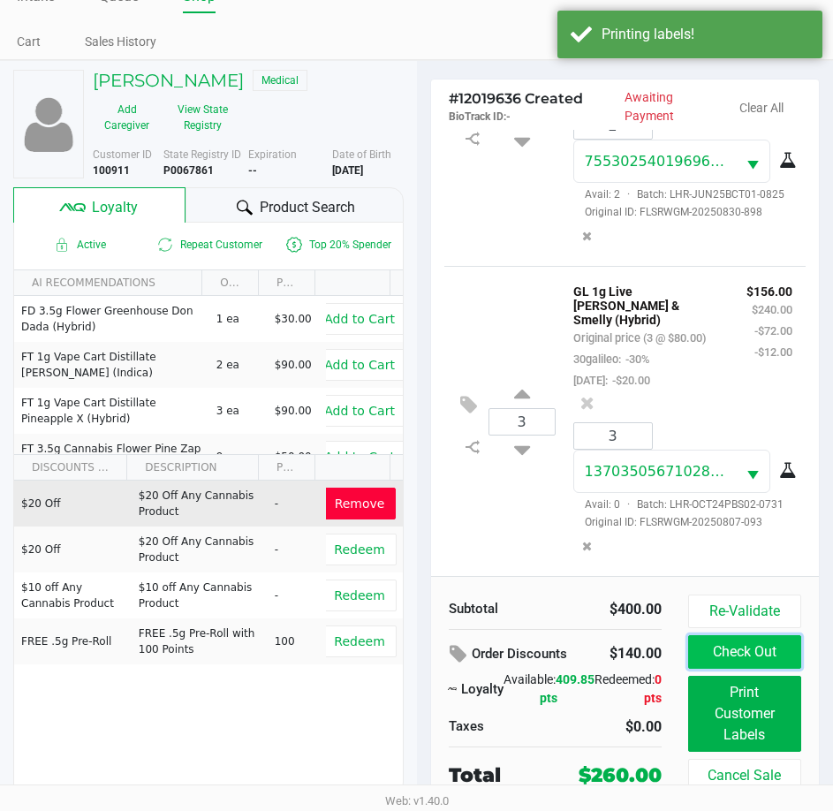
click at [697, 642] on button "Check Out" at bounding box center [744, 652] width 113 height 34
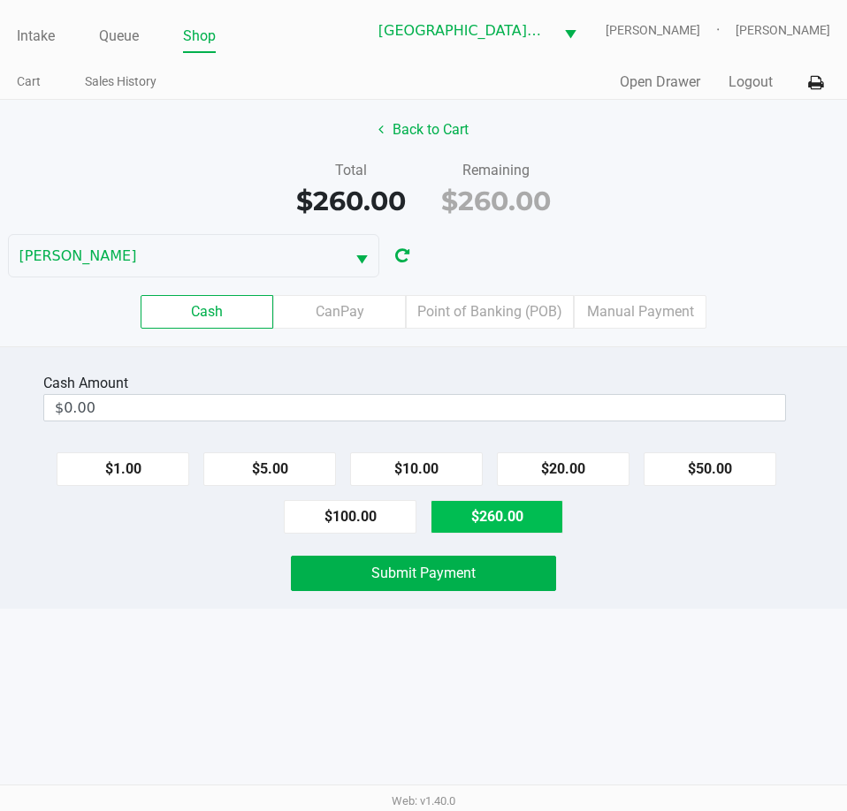
click at [544, 523] on button "$260.00" at bounding box center [496, 517] width 133 height 34
type input "$260.00"
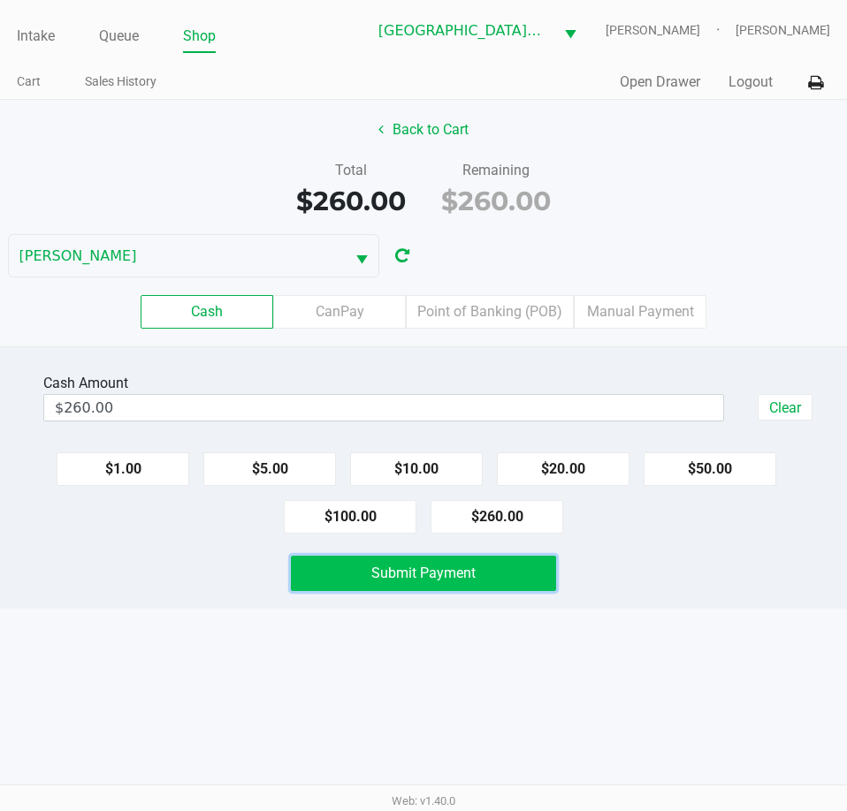
click at [520, 575] on button "Submit Payment" at bounding box center [423, 573] width 264 height 35
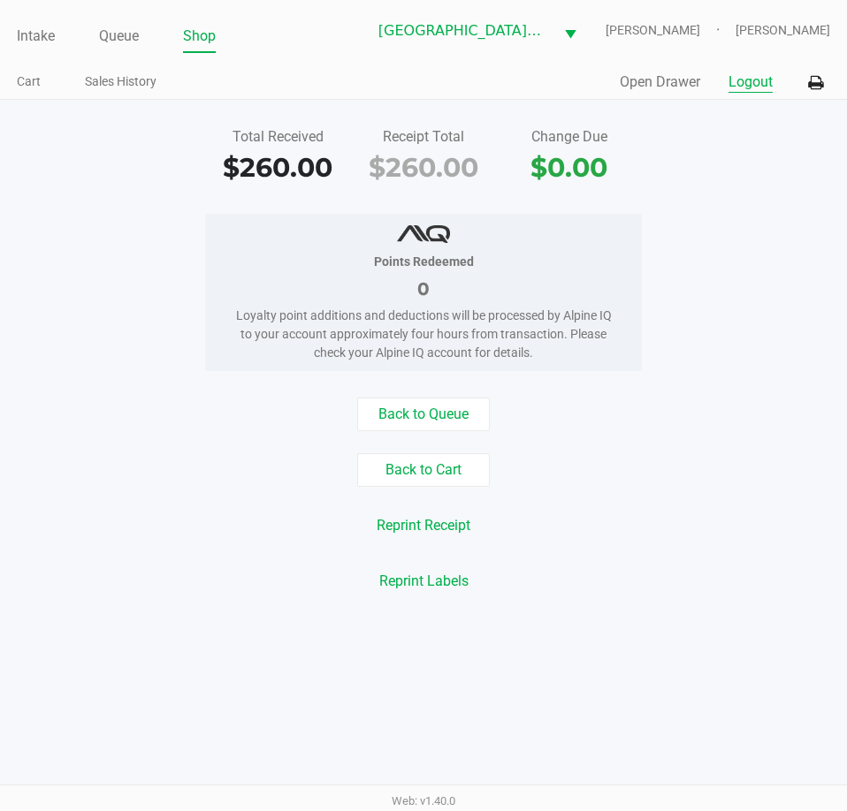
click at [734, 88] on button "Logout" at bounding box center [750, 82] width 44 height 21
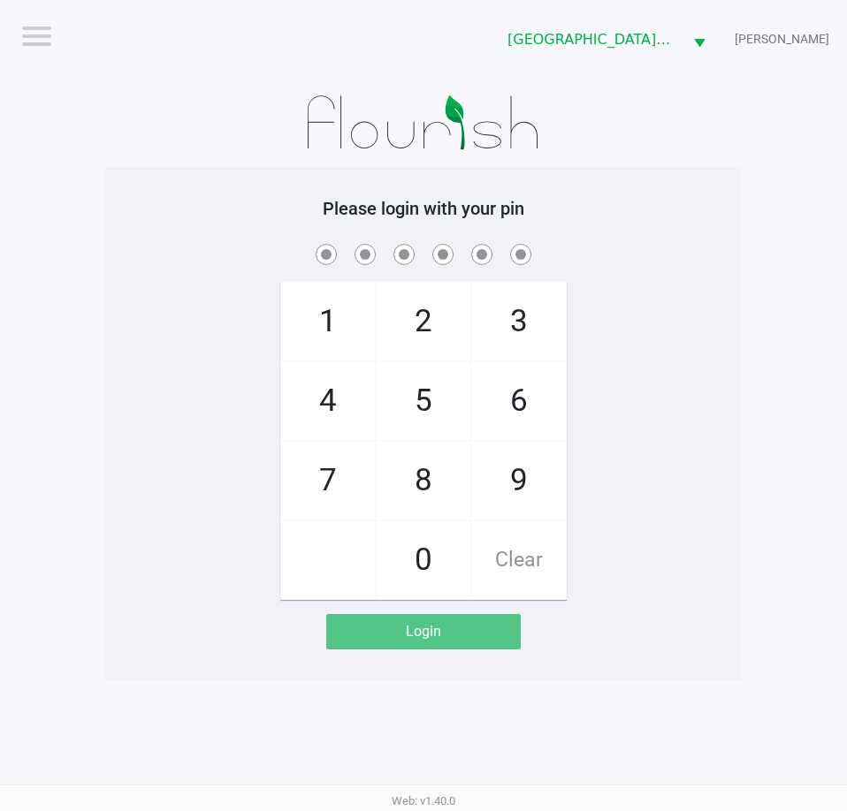
click at [741, 235] on div "Please login with your pin 1 4 7 2 5 8 0 3 6 9 Clear Login" at bounding box center [423, 424] width 636 height 452
click at [761, 298] on app-pos-login-wrapper "Logout Key West WC EDITH-REUSS Please login with your pin 1 4 7 2 5 8 0 3 6 9 C…" at bounding box center [423, 340] width 847 height 680
checkbox input "true"
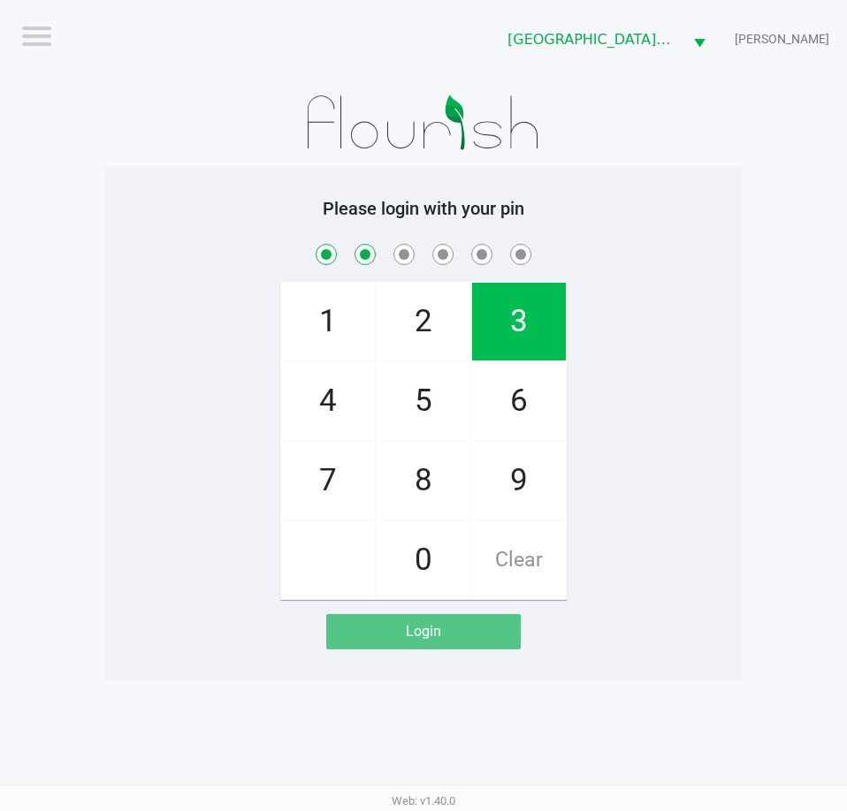
checkbox input "true"
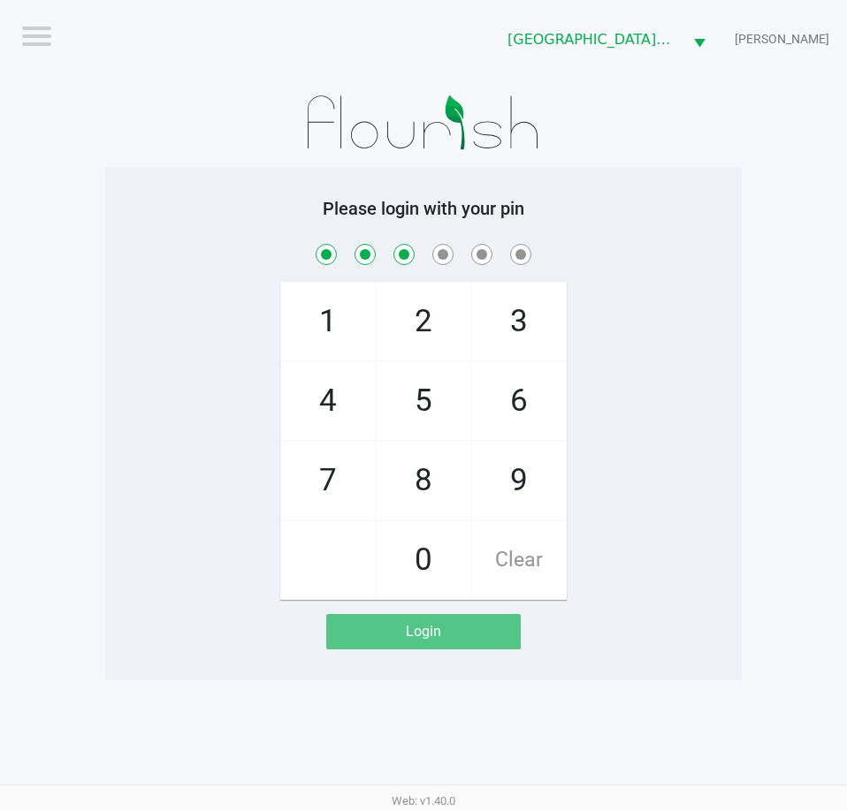
checkbox input "true"
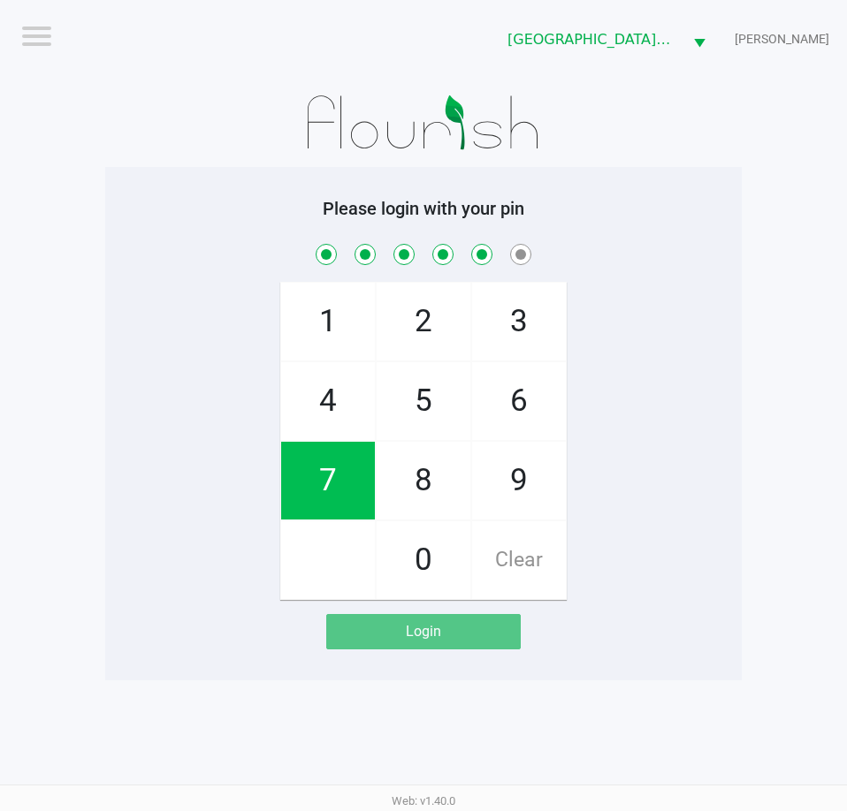
checkbox input "true"
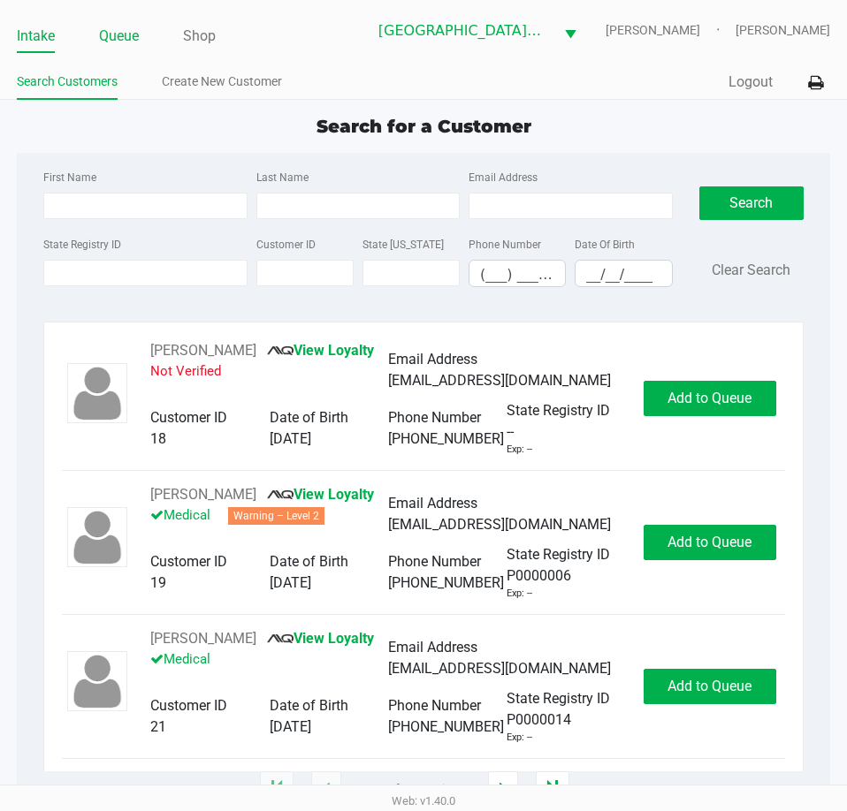
click at [114, 45] on link "Queue" at bounding box center [119, 36] width 40 height 25
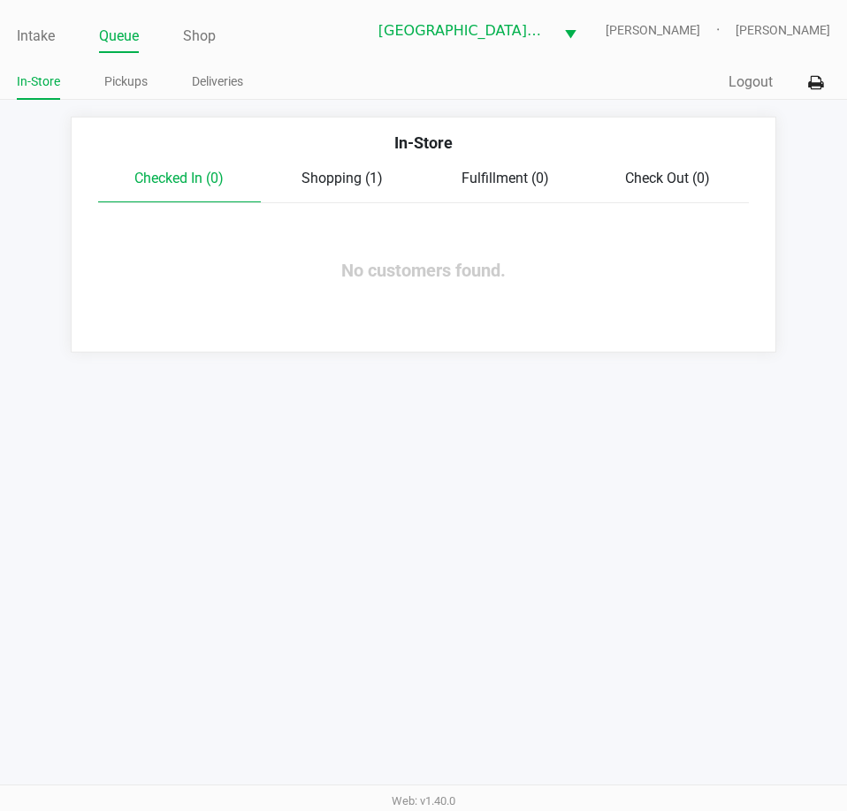
click at [360, 174] on span "Shopping (1)" at bounding box center [341, 178] width 81 height 17
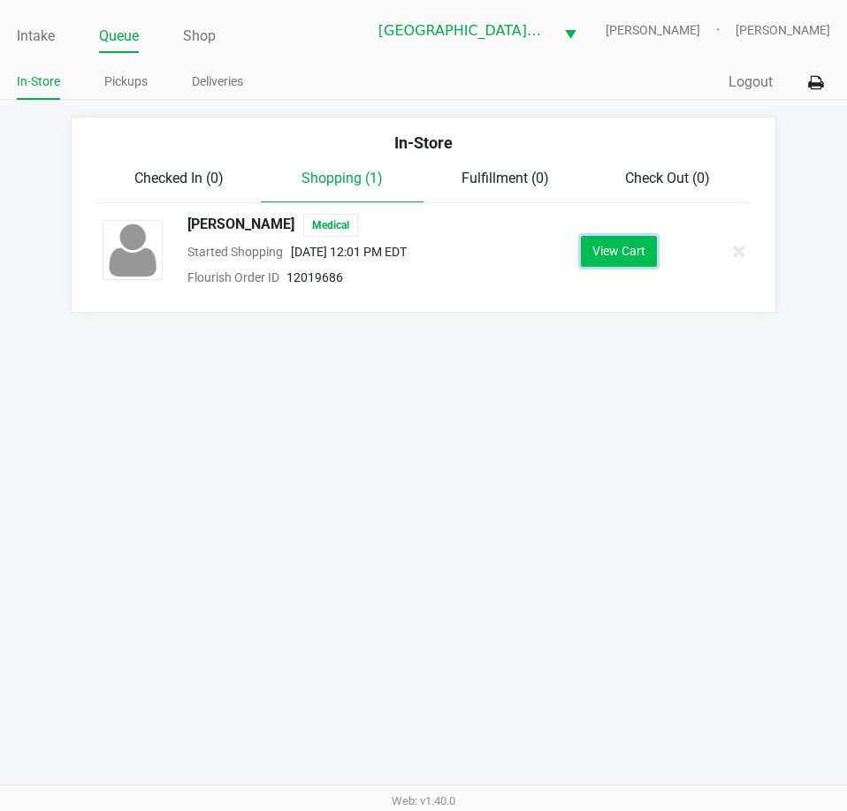
click at [650, 248] on button "View Cart" at bounding box center [619, 251] width 76 height 31
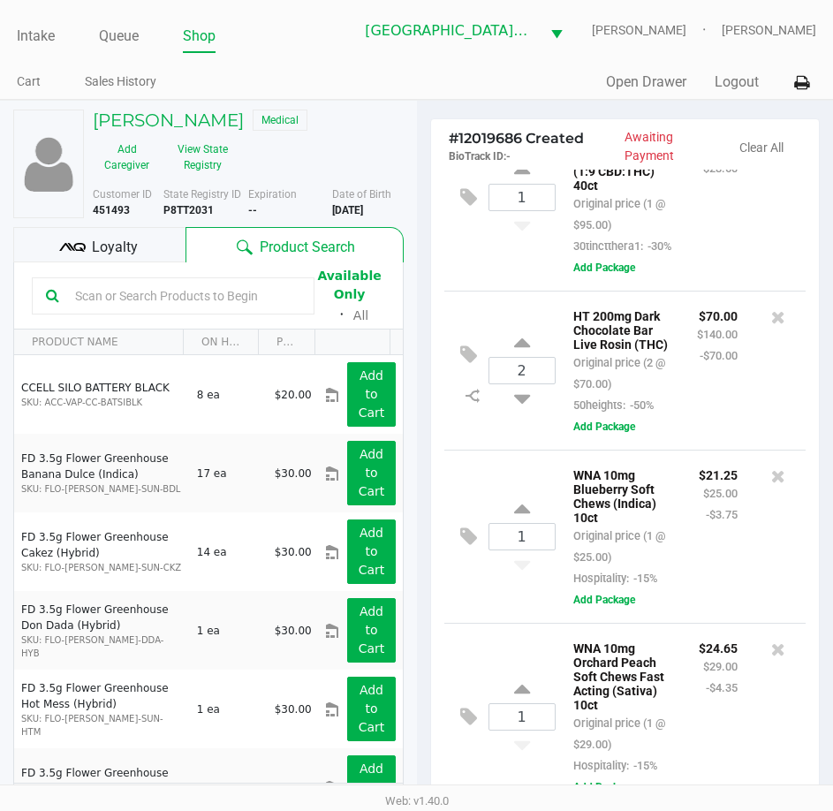
scroll to position [196, 0]
click at [143, 247] on div "Loyalty" at bounding box center [99, 244] width 172 height 35
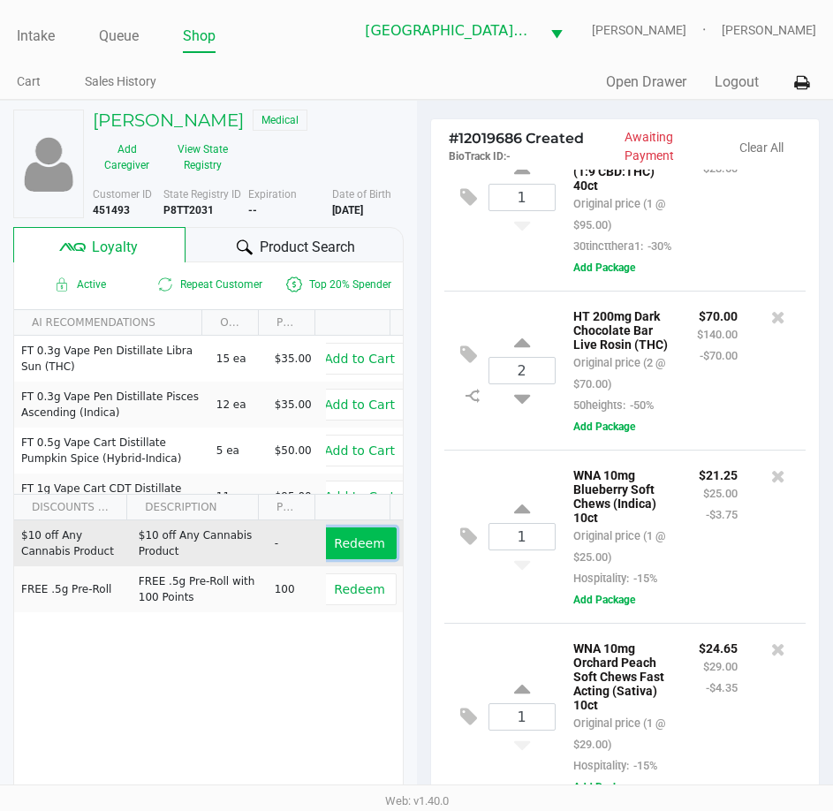
click at [364, 546] on span "Redeem" at bounding box center [359, 543] width 50 height 14
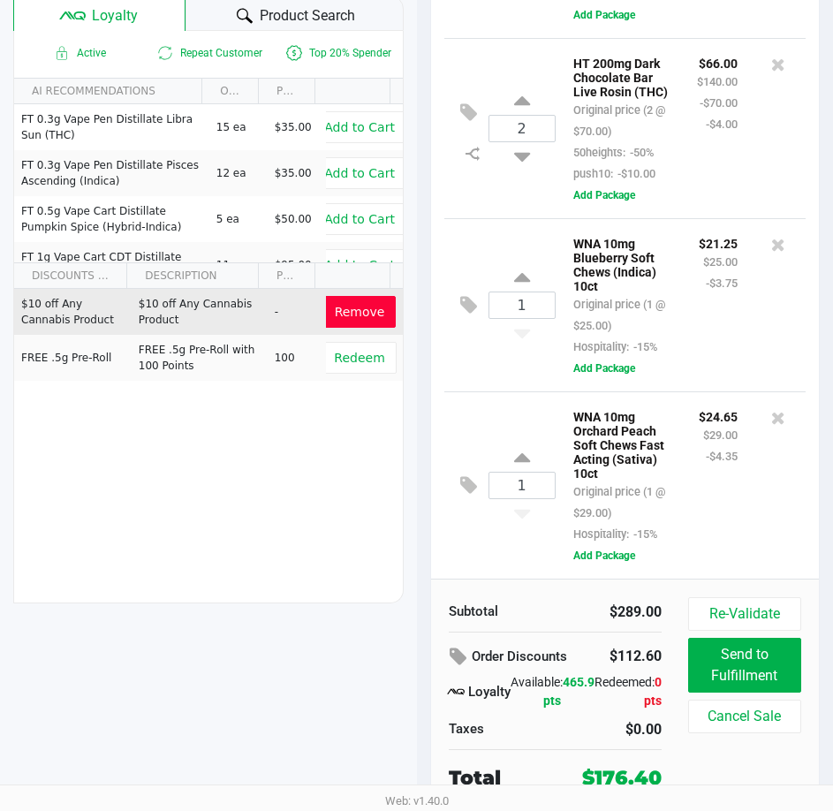
scroll to position [0, 0]
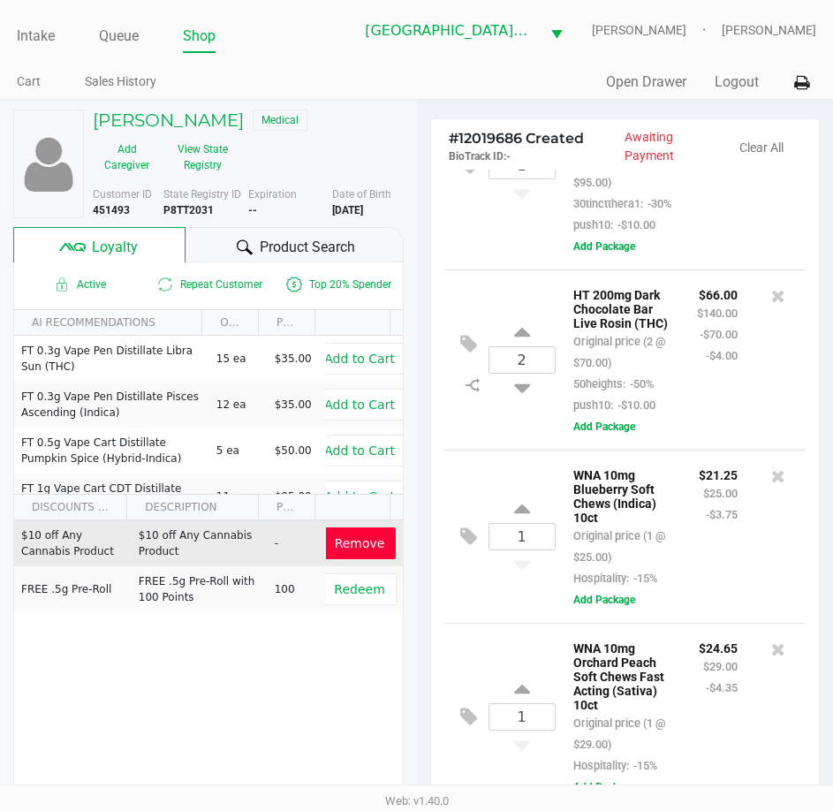
click at [279, 245] on span "Product Search" at bounding box center [307, 247] width 95 height 21
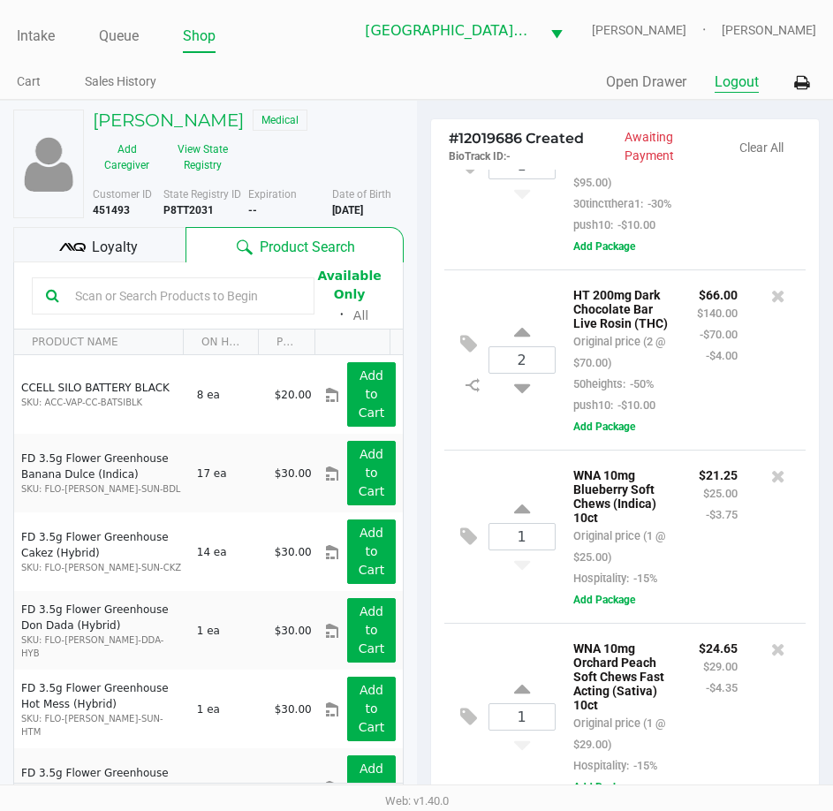
click at [737, 79] on button "Logout" at bounding box center [737, 82] width 44 height 21
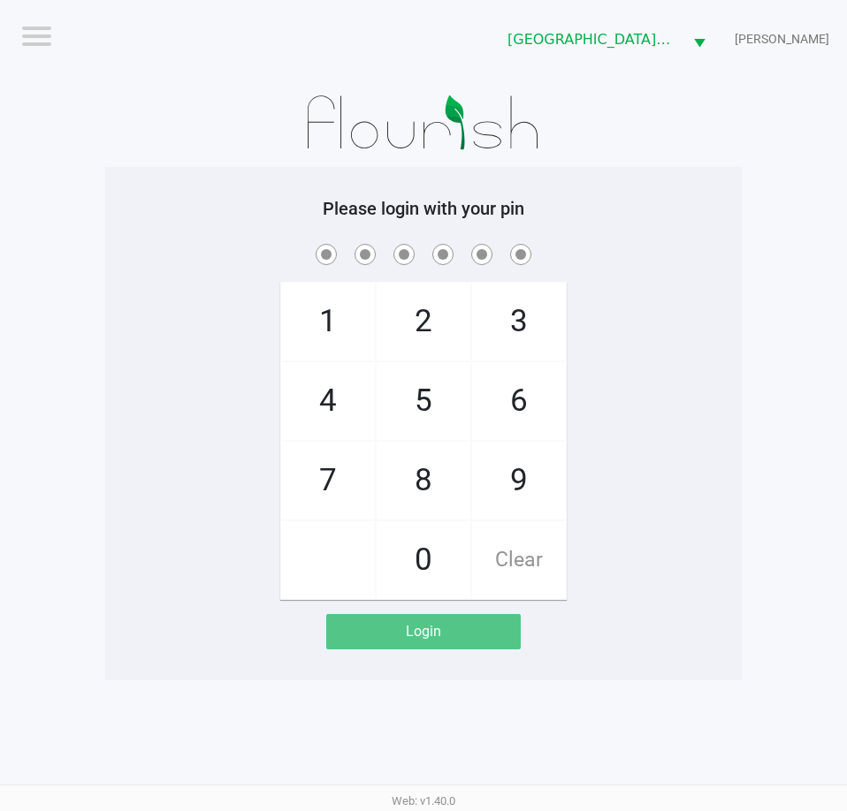
click at [721, 310] on div "1 4 7 2 5 8 0 3 6 9 Clear" at bounding box center [423, 420] width 636 height 360
checkbox input "true"
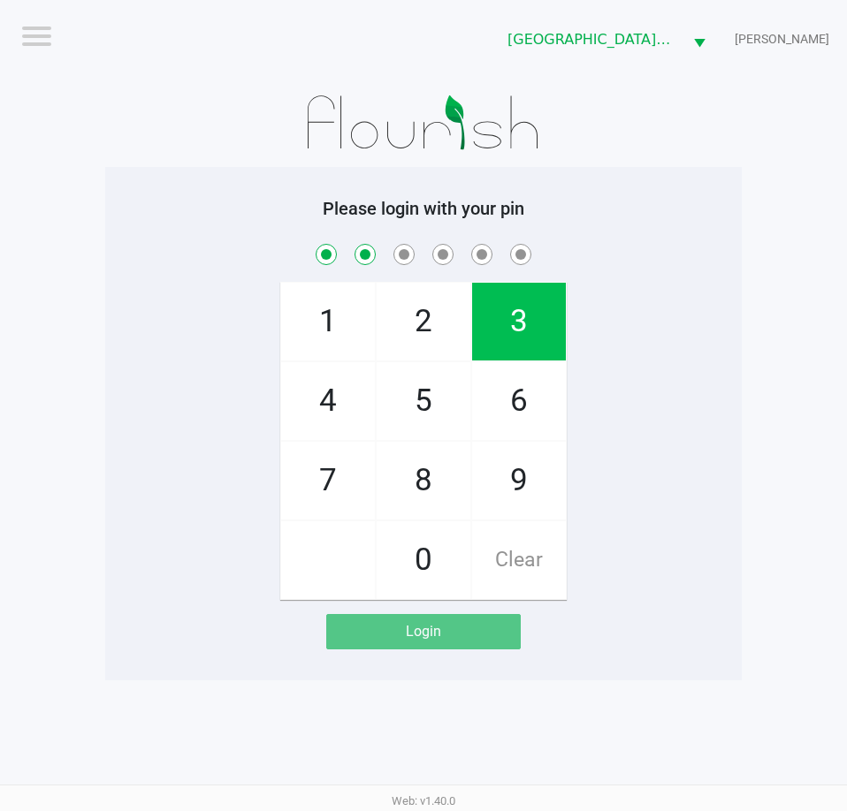
checkbox input "true"
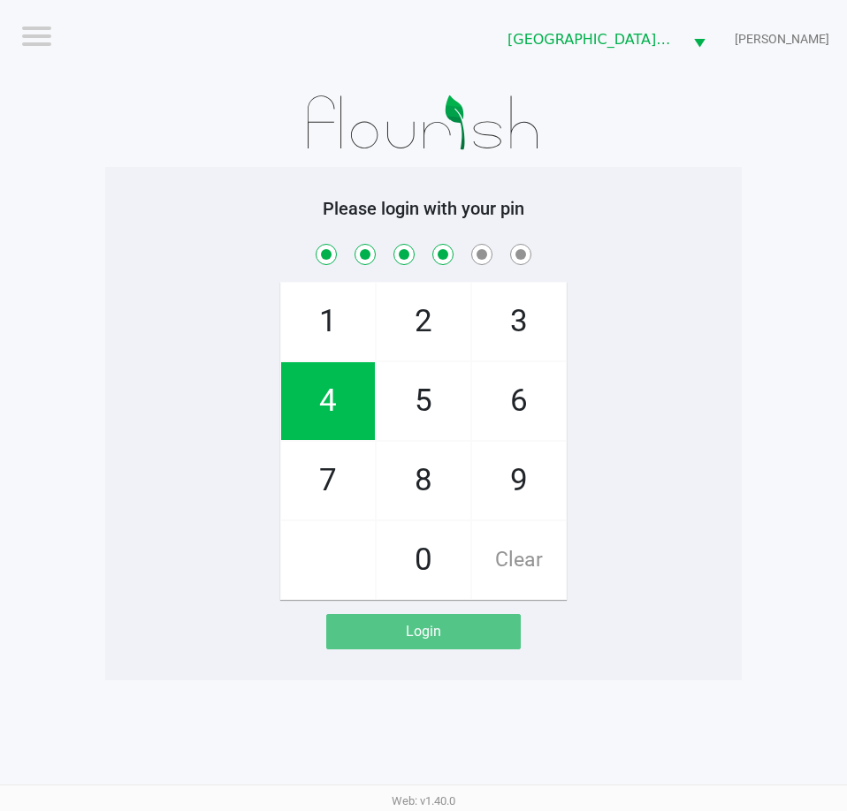
checkbox input "true"
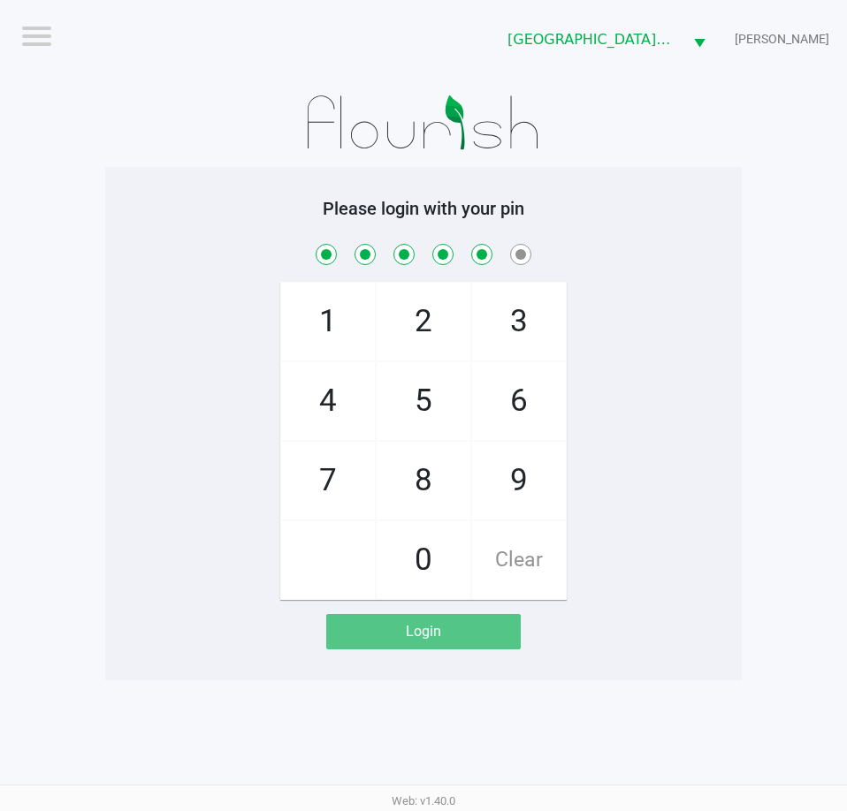
checkbox input "true"
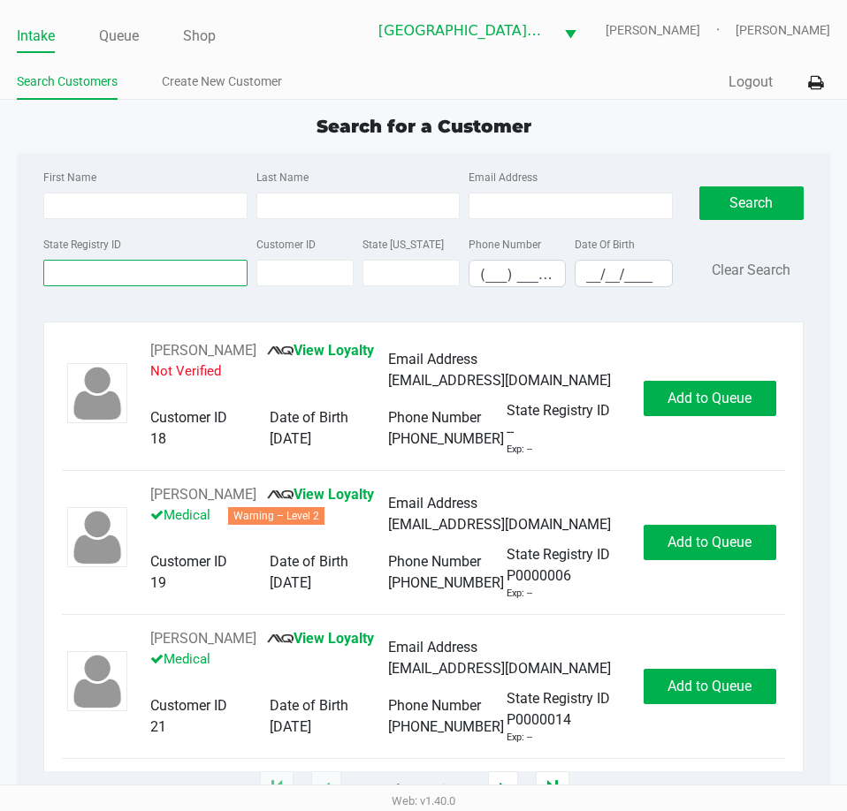
click at [223, 285] on input "State Registry ID" at bounding box center [144, 273] width 203 height 27
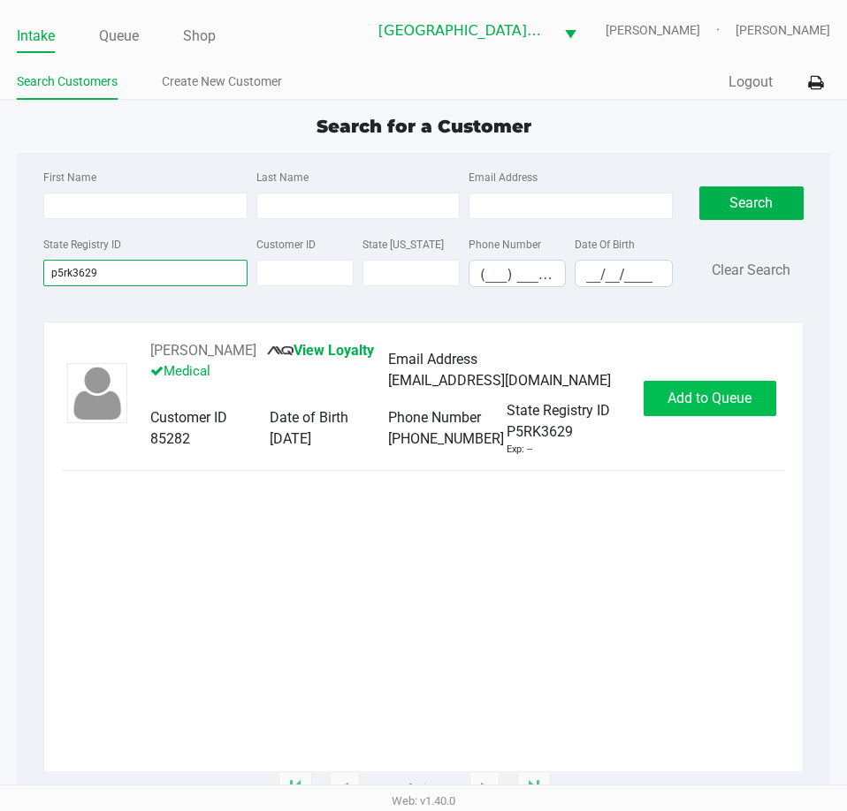
type input "p5rk3629"
click at [694, 401] on span "Add to Queue" at bounding box center [709, 398] width 84 height 17
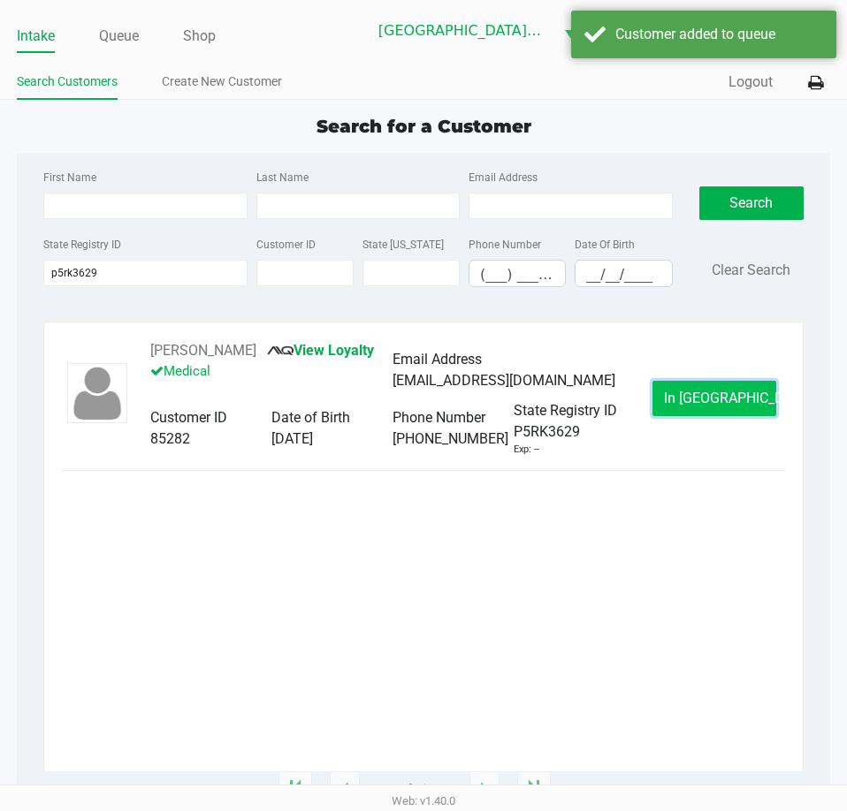
click at [706, 401] on span "In Queue" at bounding box center [738, 398] width 148 height 17
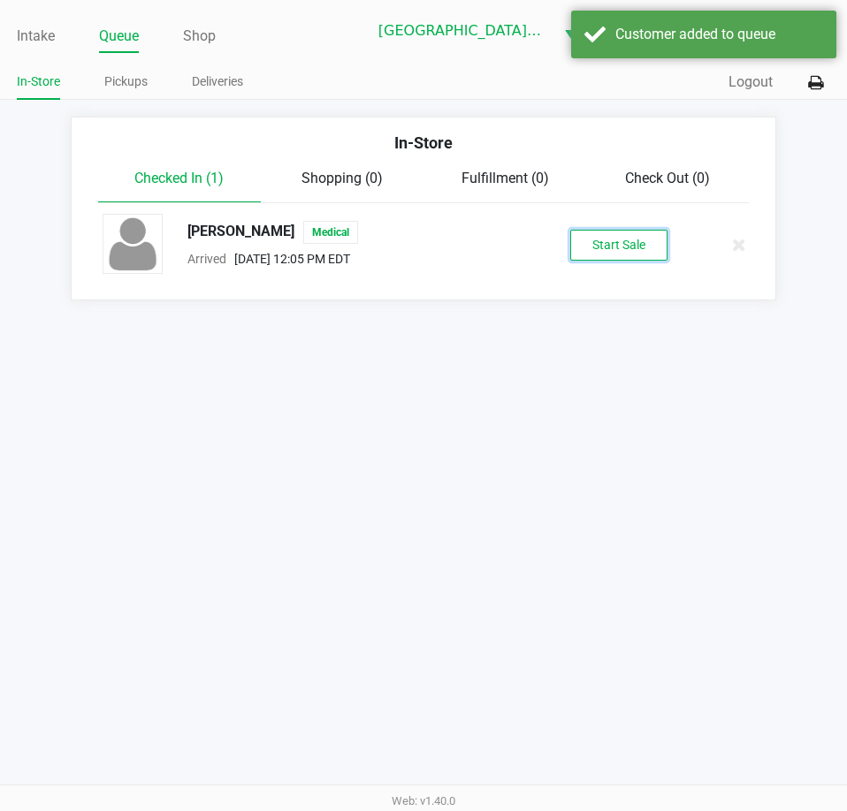
click at [644, 248] on button "Start Sale" at bounding box center [618, 245] width 97 height 31
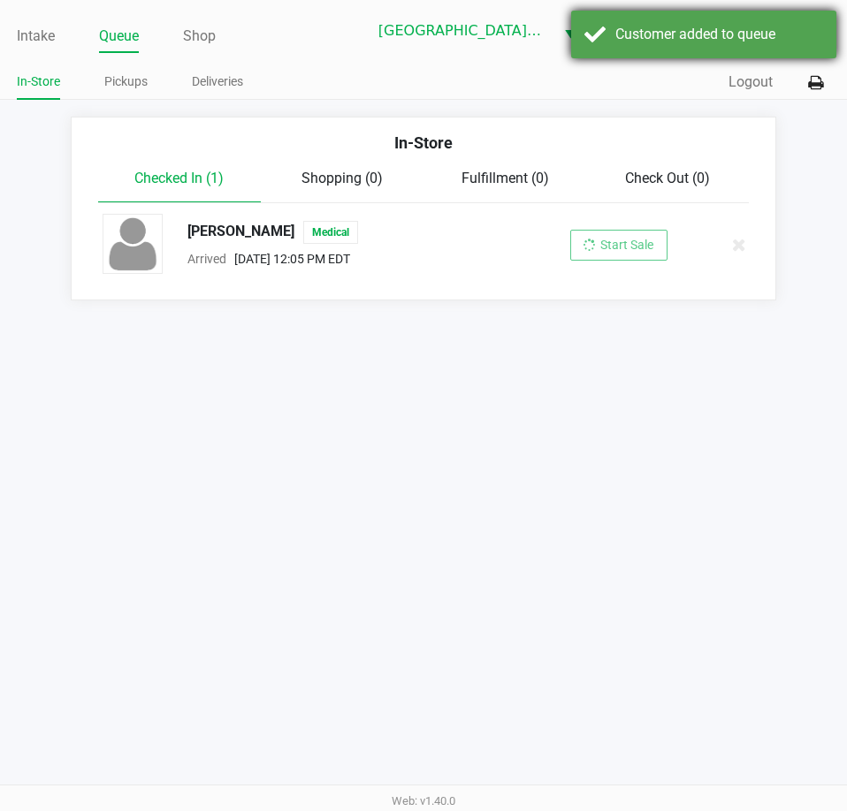
click at [700, 55] on div "Customer added to queue" at bounding box center [703, 35] width 265 height 48
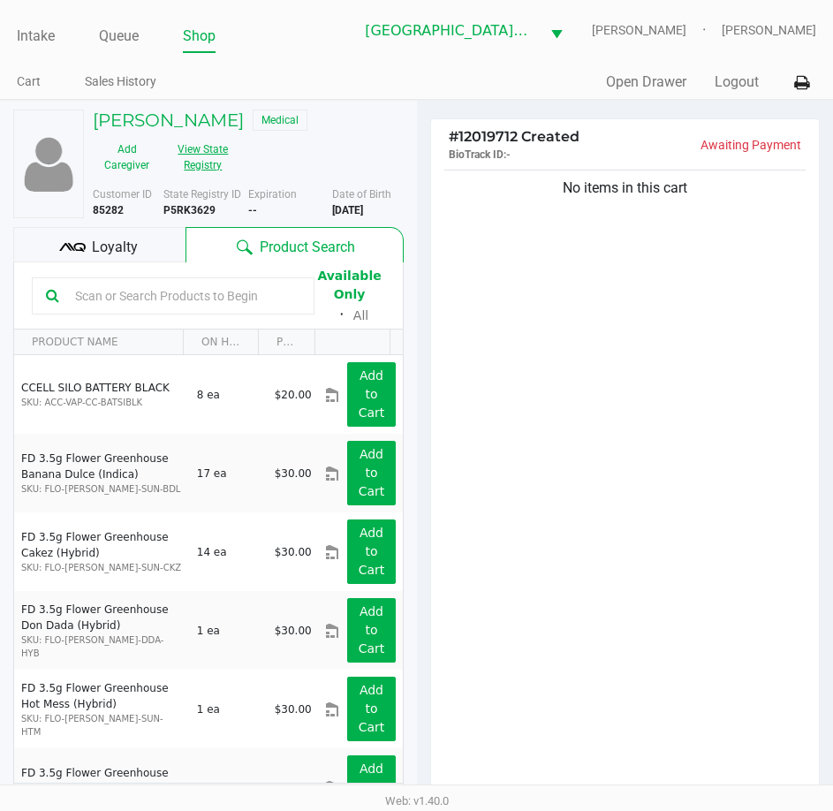
click at [186, 161] on button "View State Registry" at bounding box center [198, 157] width 74 height 44
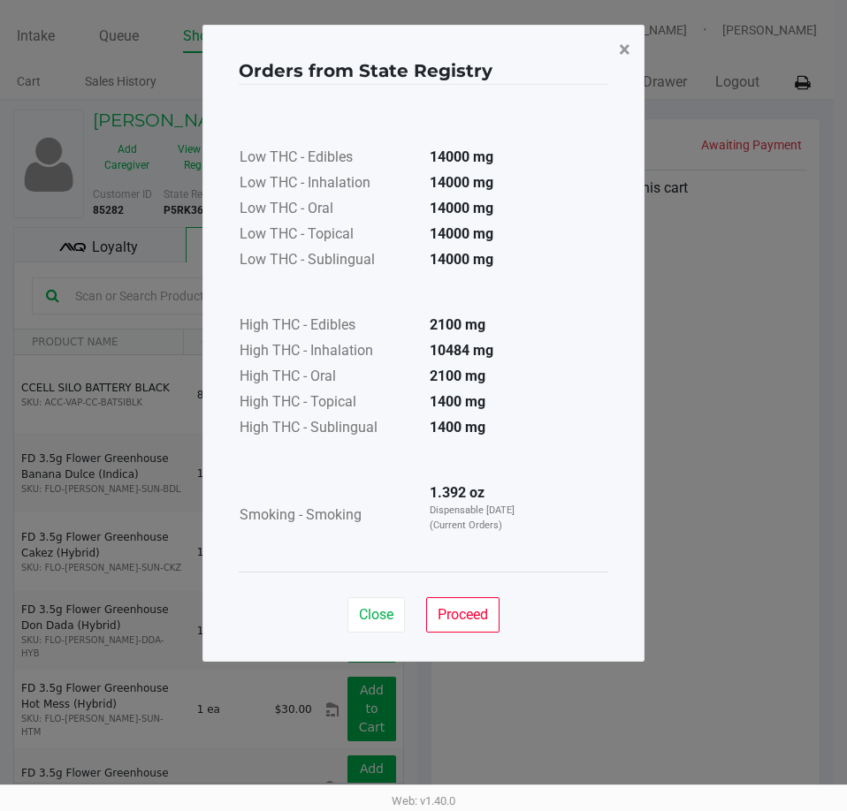
click at [618, 52] on button "×" at bounding box center [624, 49] width 40 height 49
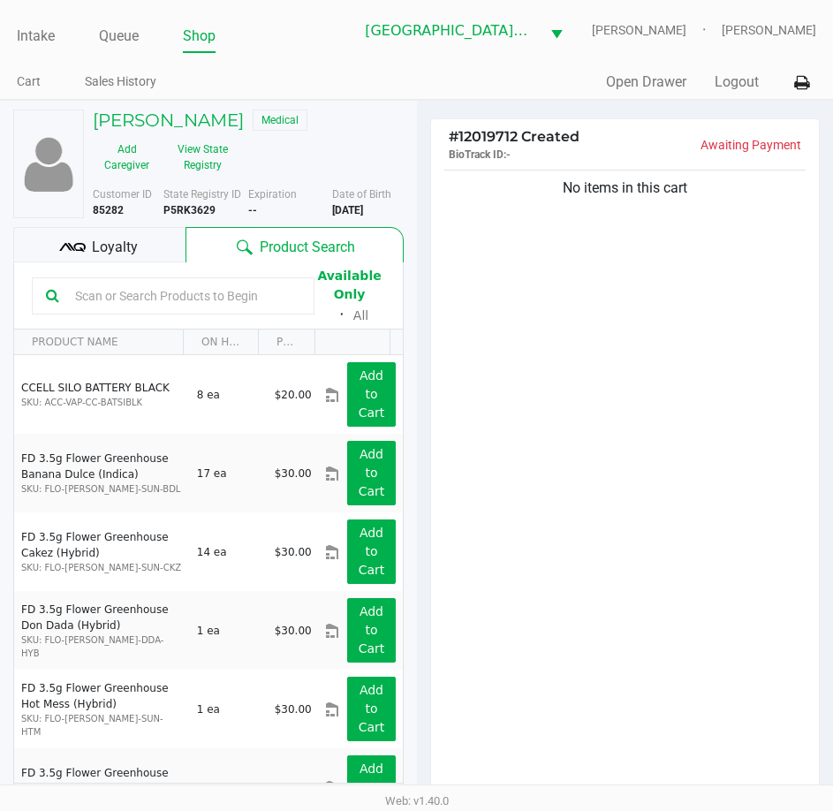
click at [185, 296] on input "text" at bounding box center [184, 296] width 232 height 27
type input "arr"
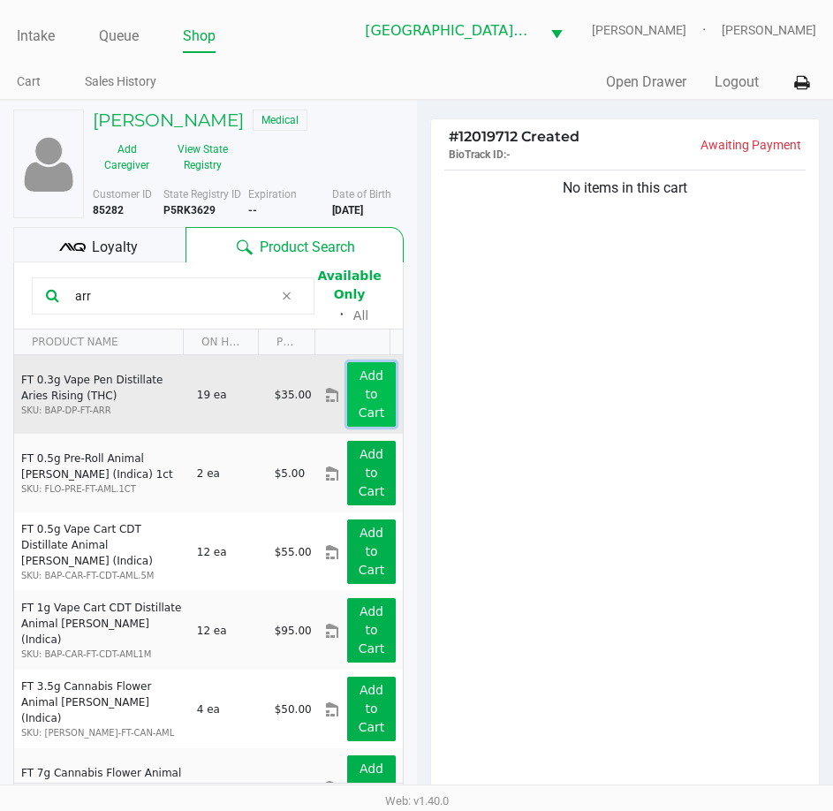
click at [347, 379] on button "Add to Cart" at bounding box center [371, 394] width 48 height 65
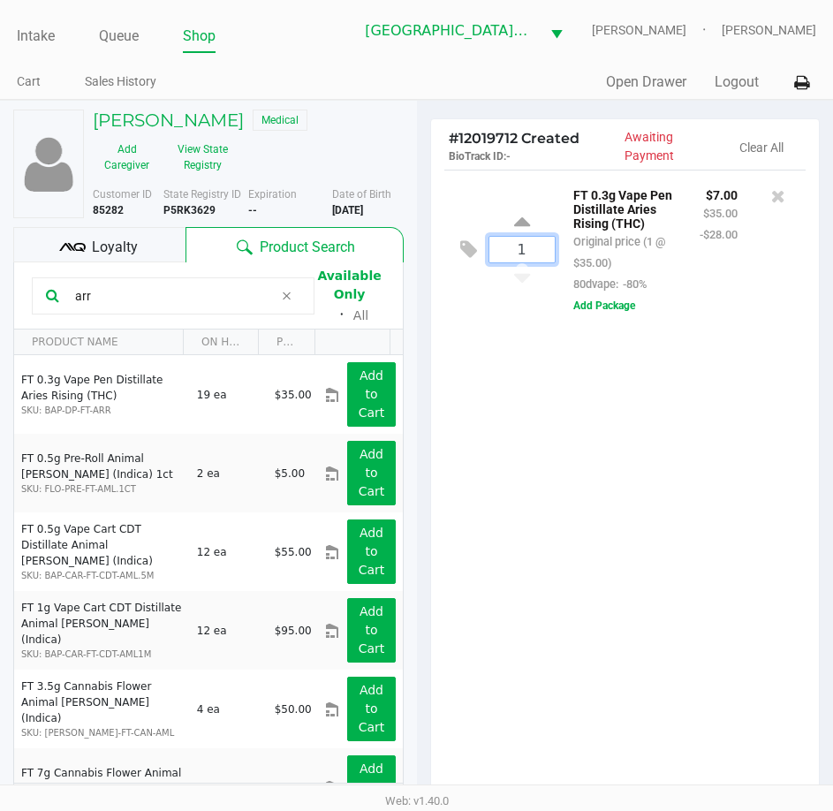
click at [513, 253] on input "1" at bounding box center [522, 250] width 65 height 26
type input "3"
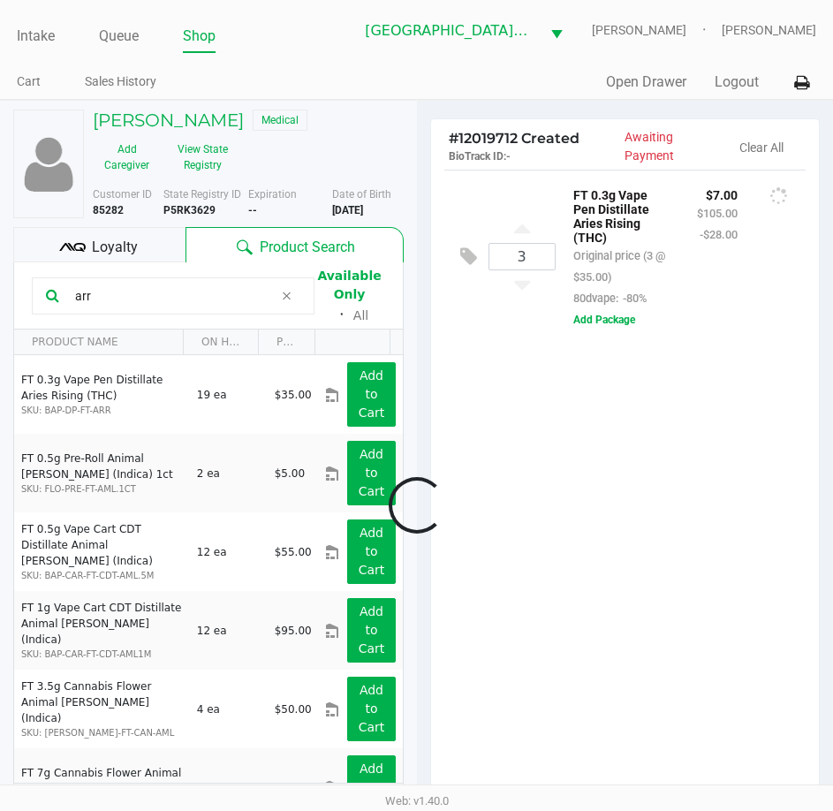
click at [483, 422] on div "Loading Aaron Olsen Medical Add Caregiver View State Registry Customer ID 85282…" at bounding box center [416, 553] width 833 height 906
click at [107, 300] on input "arr" at bounding box center [171, 296] width 206 height 27
type input "mule"
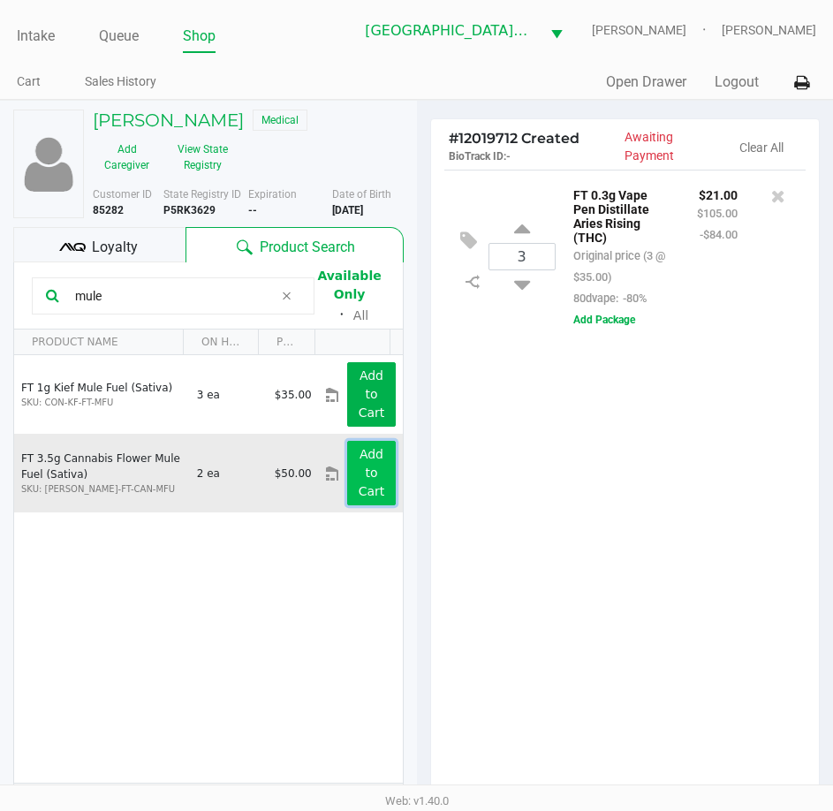
click at [359, 467] on app-button-loader "Add to Cart" at bounding box center [372, 472] width 27 height 51
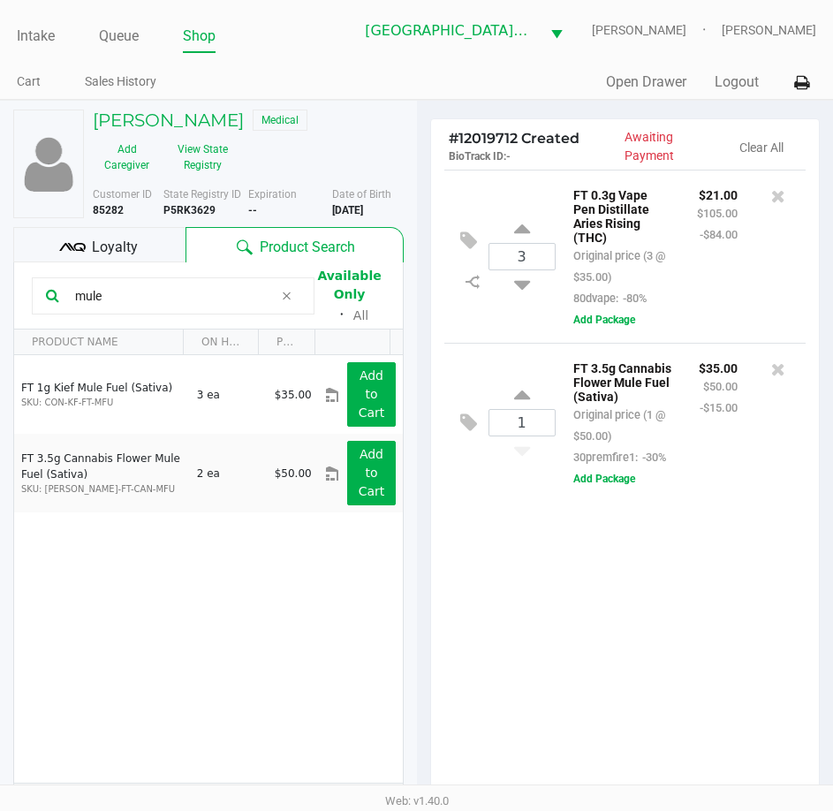
click at [130, 250] on span "Loyalty" at bounding box center [115, 247] width 46 height 21
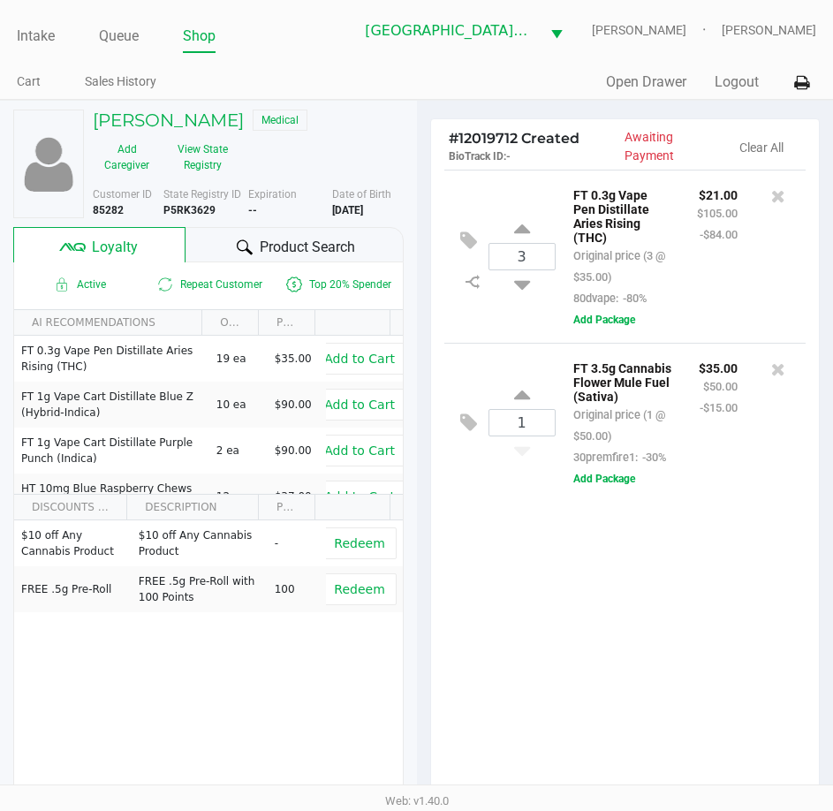
click at [279, 256] on span "Product Search" at bounding box center [307, 247] width 95 height 21
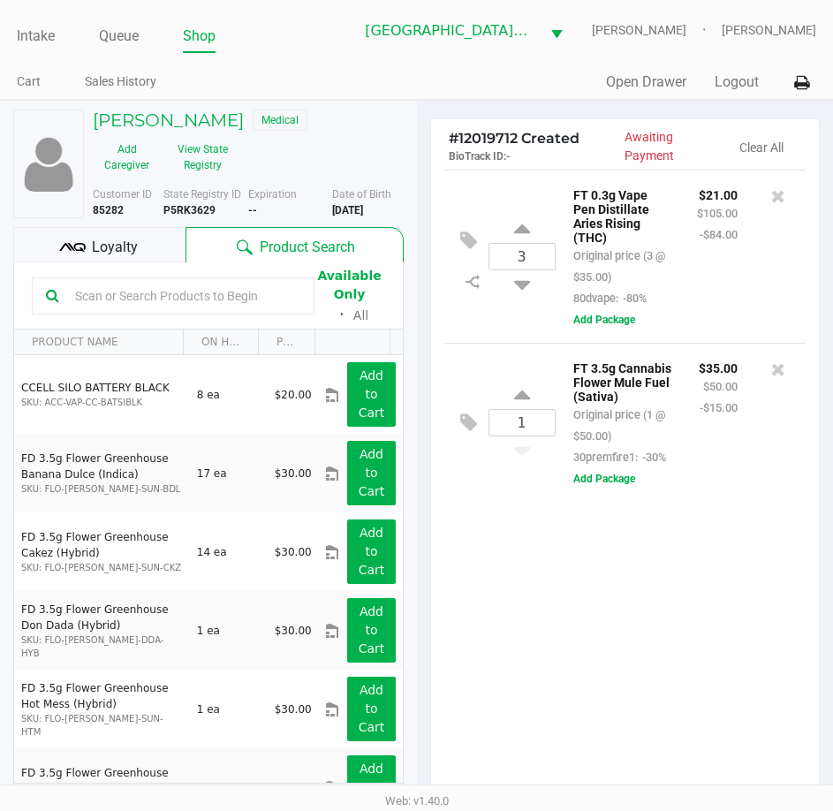
click at [184, 300] on input "text" at bounding box center [184, 296] width 232 height 27
type input "raw"
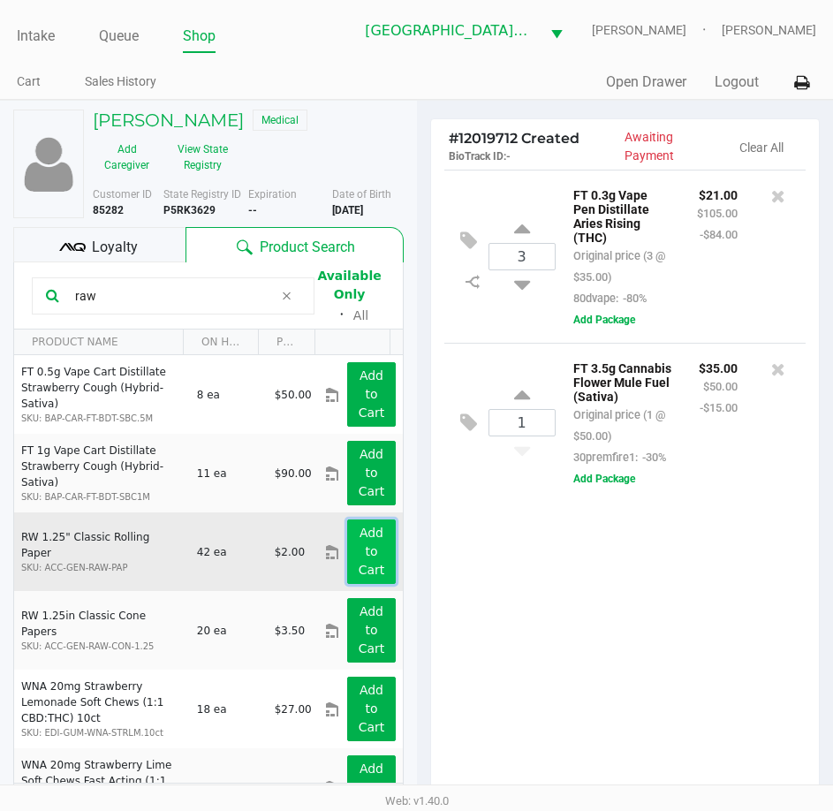
click at [367, 555] on button "Add to Cart" at bounding box center [371, 552] width 48 height 65
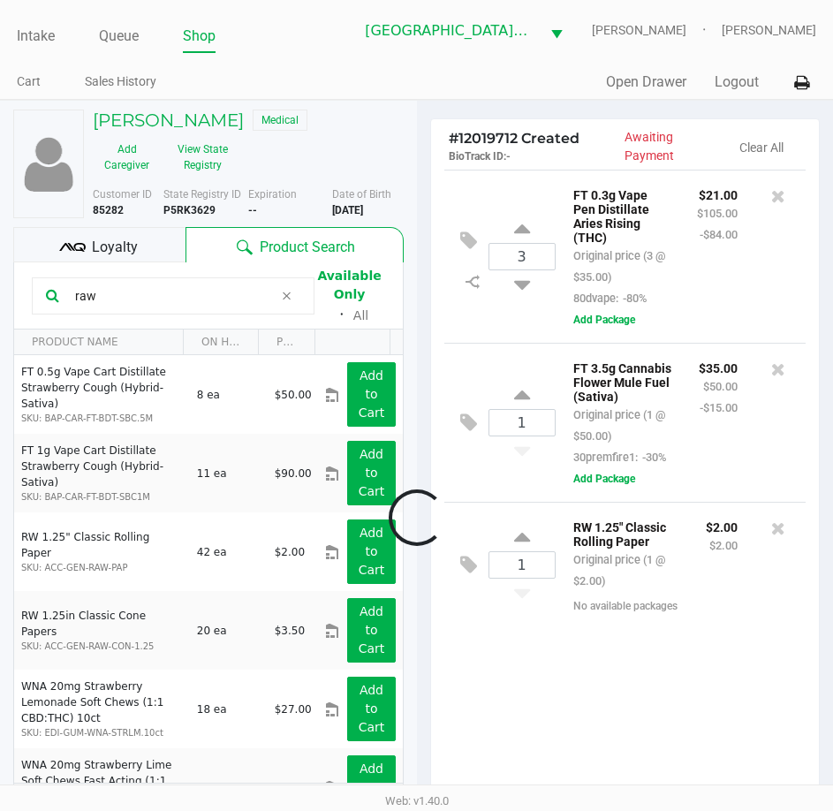
click at [115, 250] on span "Loyalty" at bounding box center [115, 247] width 46 height 21
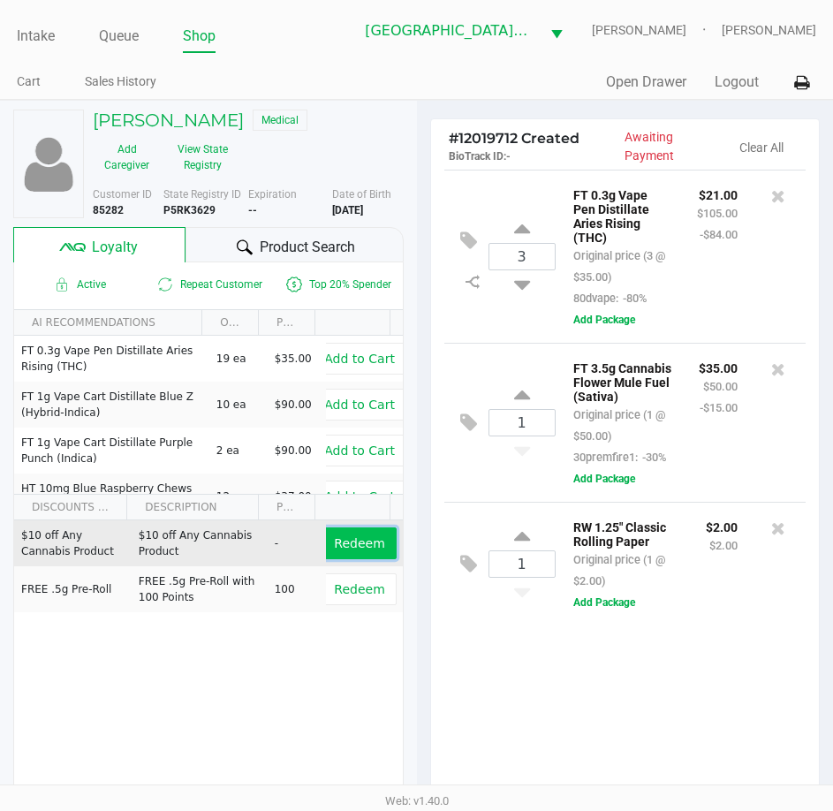
click at [373, 552] on button "Redeem" at bounding box center [359, 544] width 73 height 32
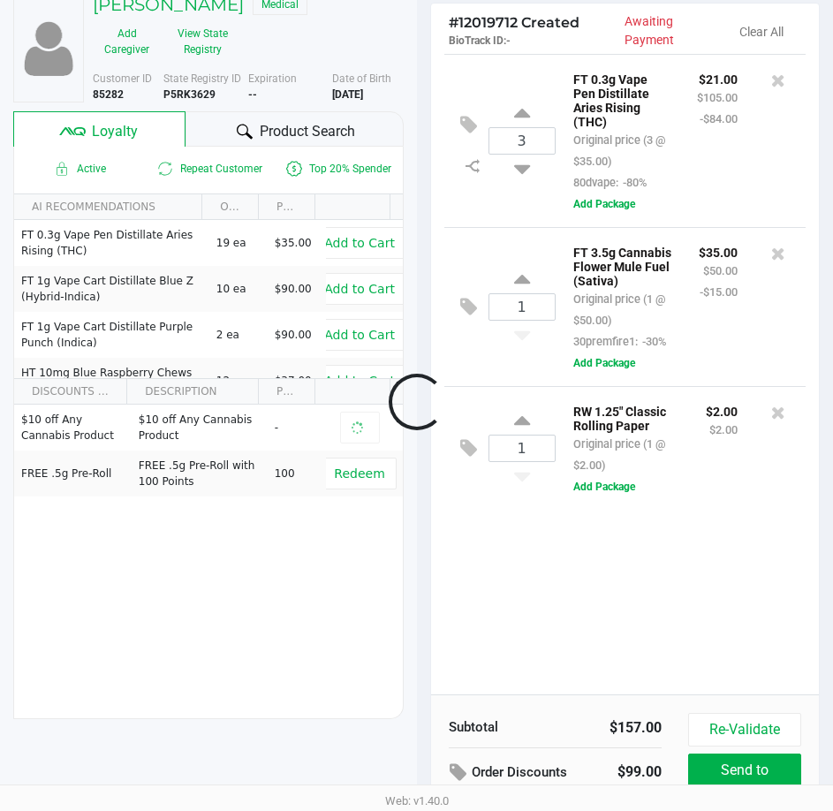
scroll to position [232, 0]
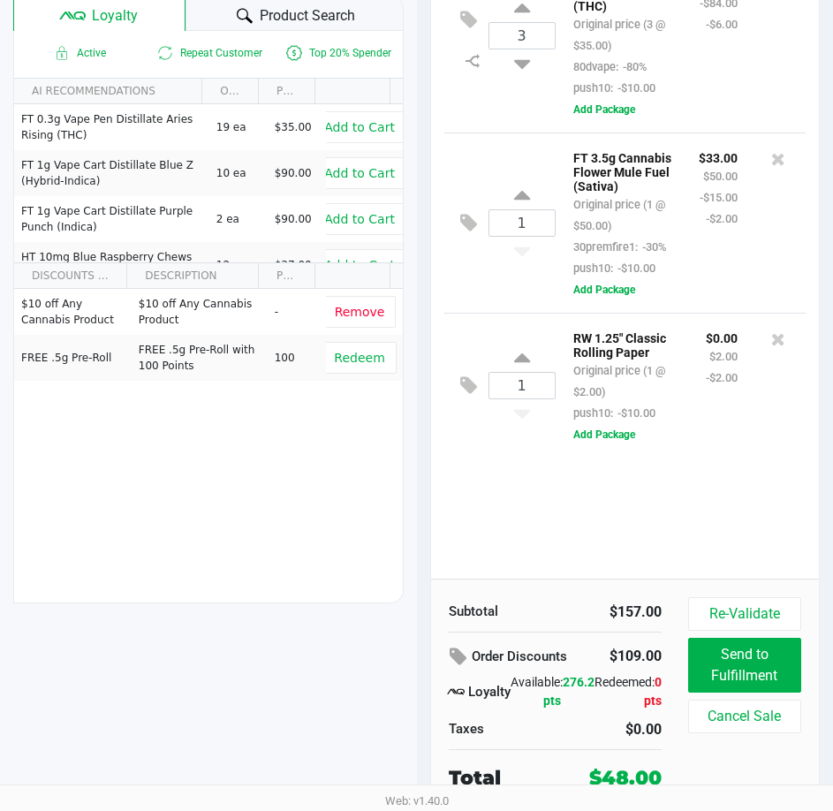
click at [655, 536] on div "3 FT 0.3g Vape Pen Distillate Aries Rising (THC) Original price (3 @ $35.00) 80…" at bounding box center [625, 258] width 389 height 641
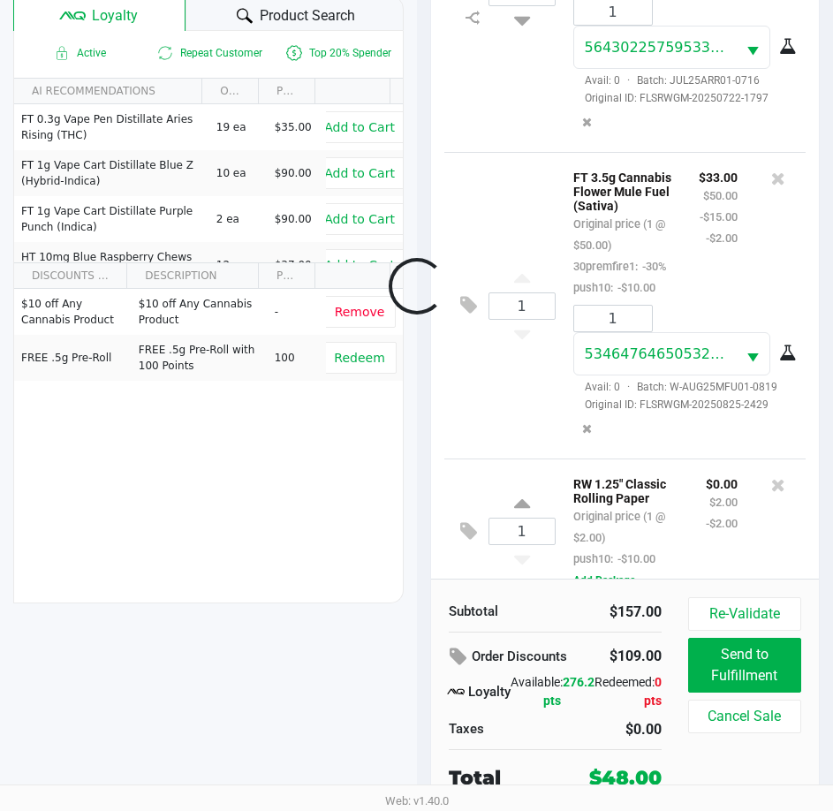
scroll to position [233, 0]
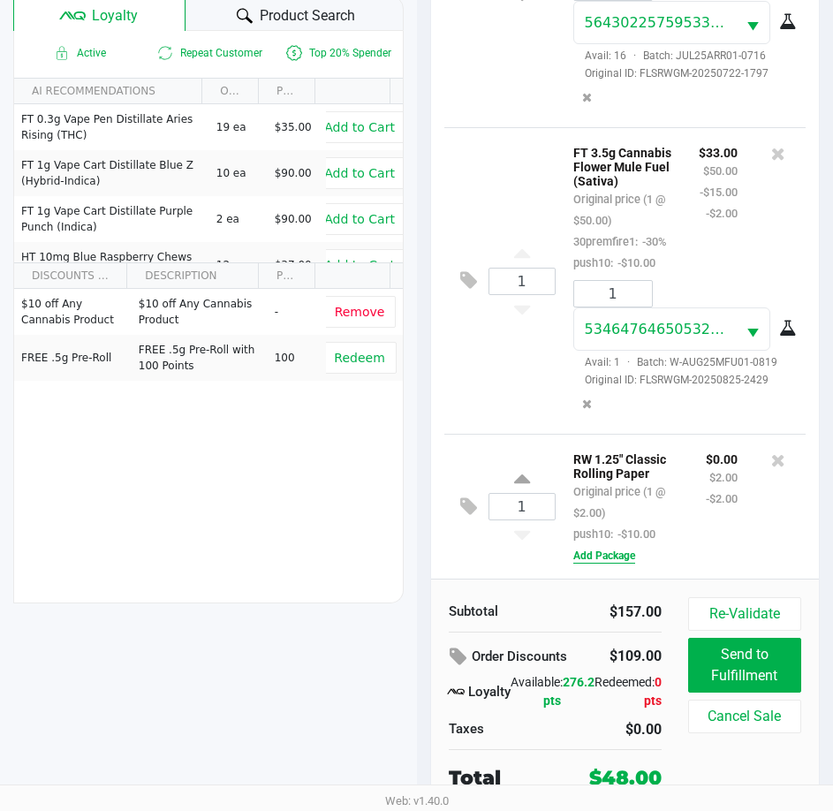
click at [625, 558] on button "Add Package" at bounding box center [605, 556] width 62 height 16
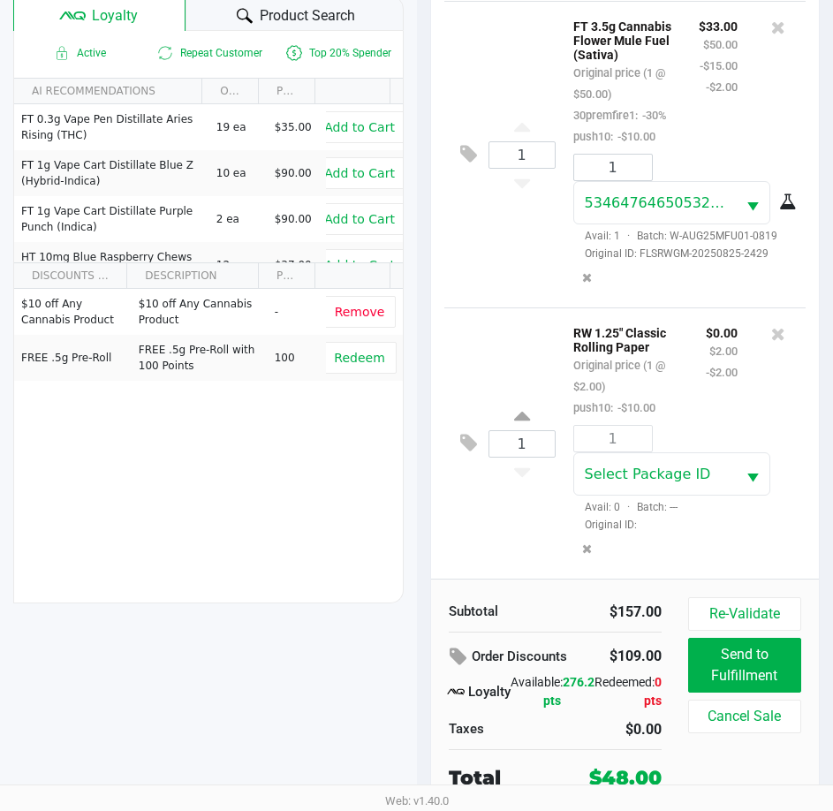
scroll to position [360, 0]
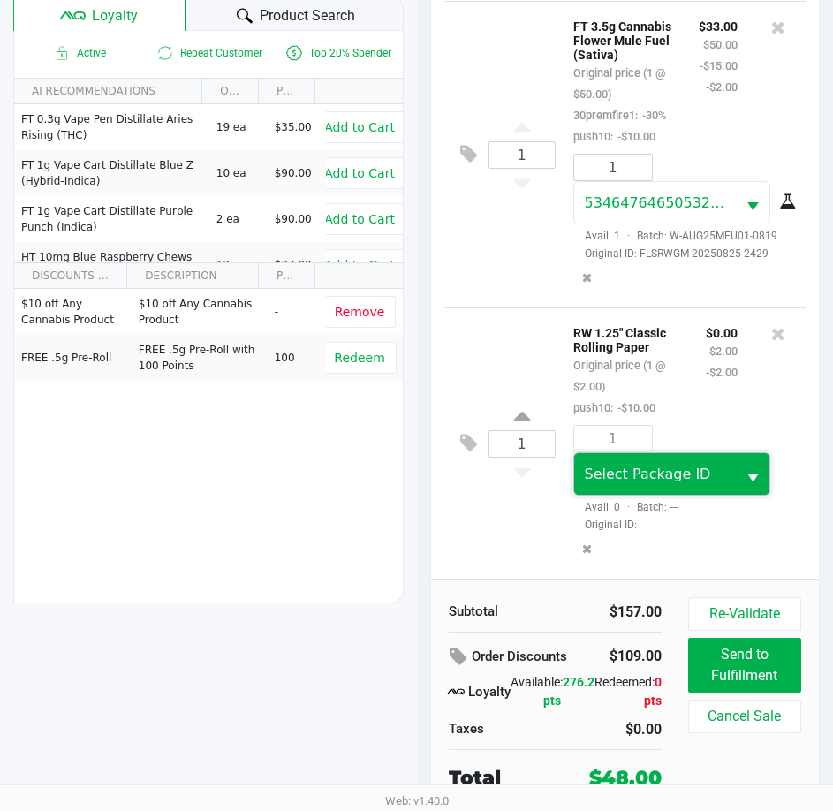
click at [656, 477] on span "Select Package ID" at bounding box center [648, 474] width 126 height 17
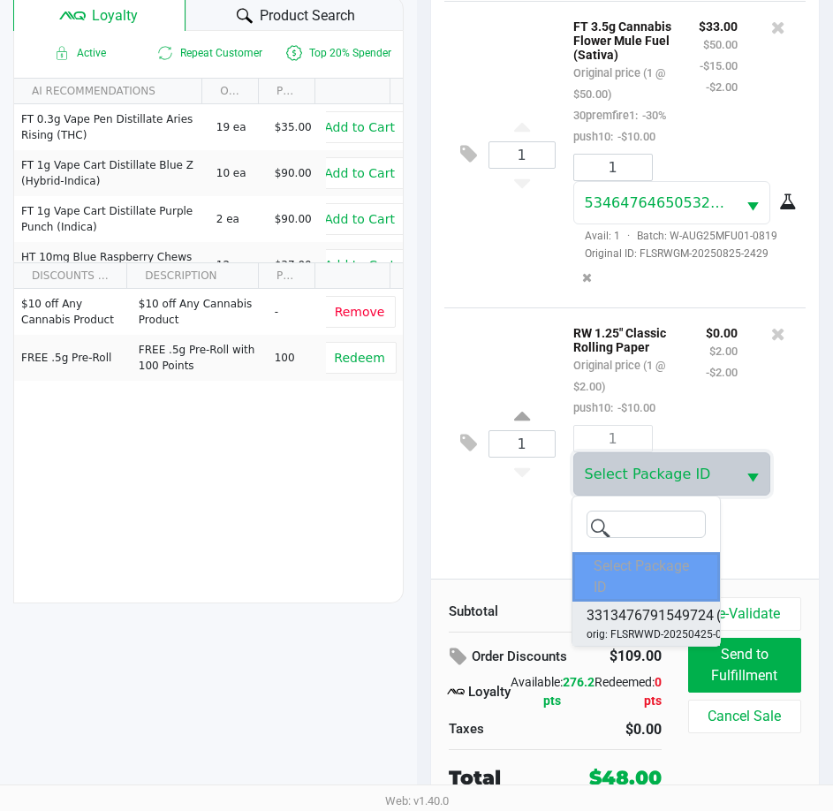
click at [671, 631] on span "orig: FLSRWWD-20250425-007" at bounding box center [661, 635] width 148 height 16
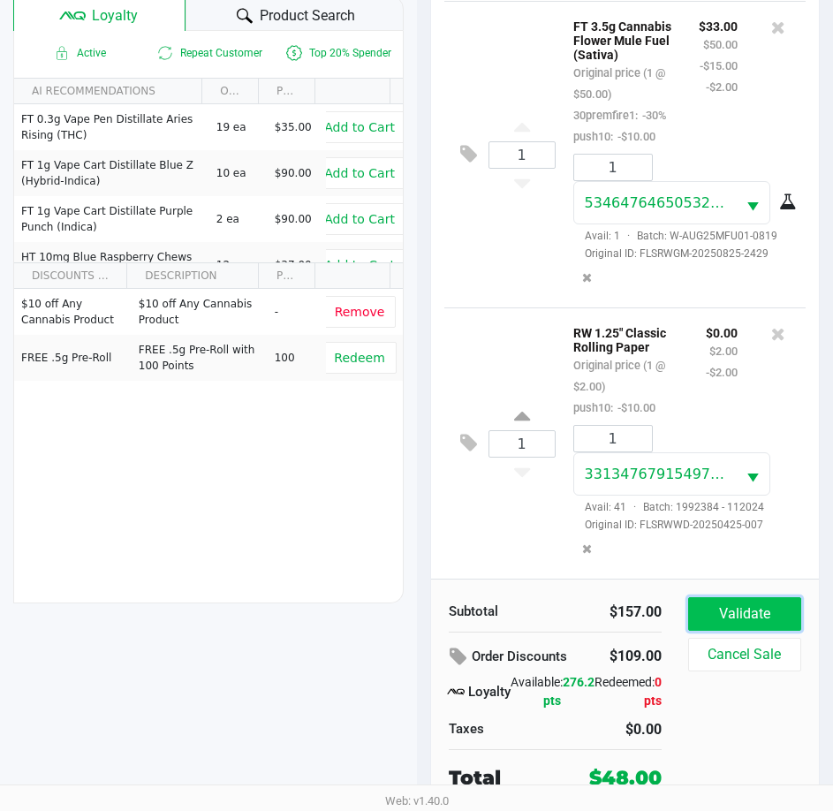
click at [724, 608] on button "Validate" at bounding box center [744, 614] width 113 height 34
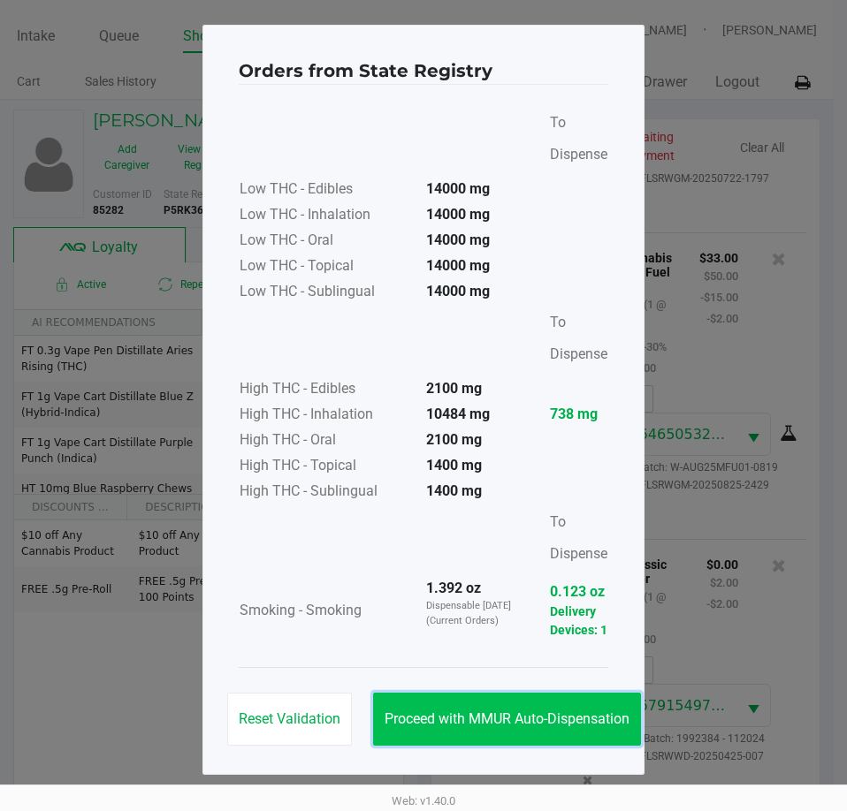
click at [600, 710] on button "Proceed with MMUR Auto-Dispensation" at bounding box center [507, 719] width 268 height 53
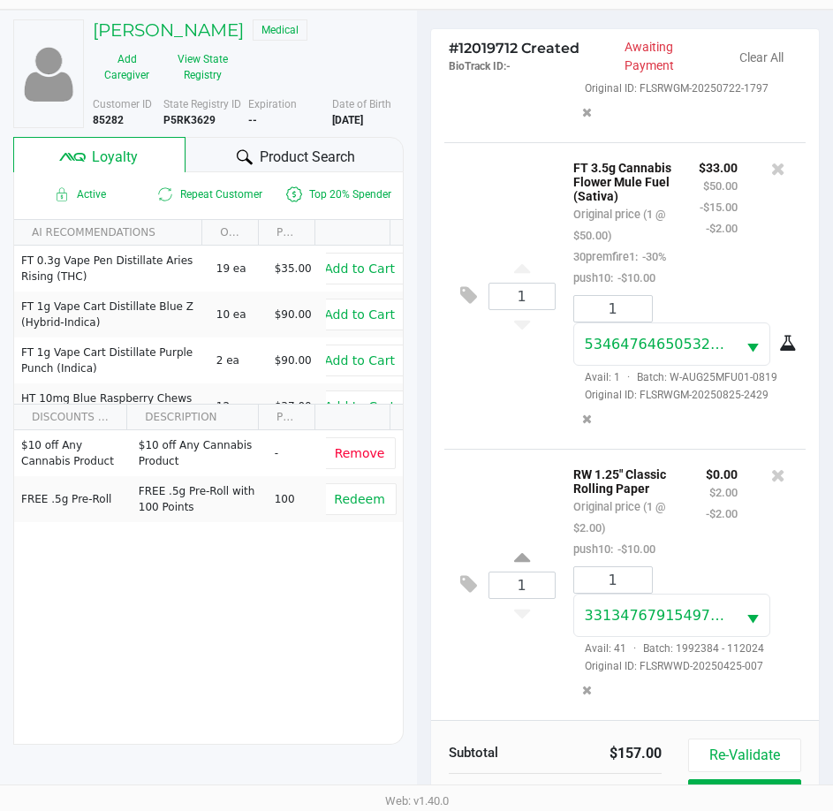
scroll to position [234, 0]
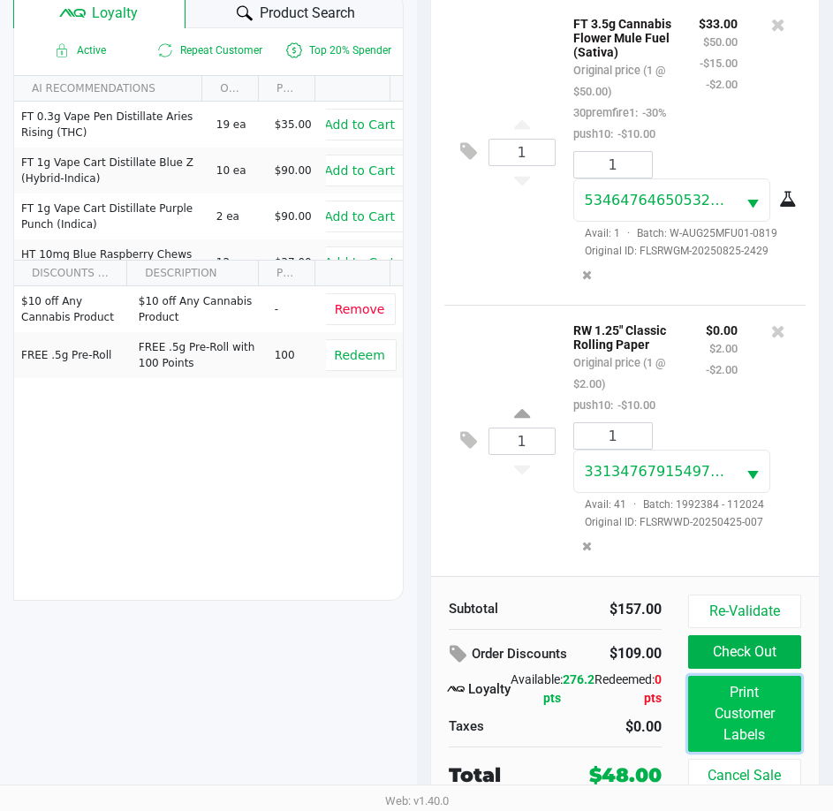
click at [747, 725] on button "Print Customer Labels" at bounding box center [744, 714] width 113 height 76
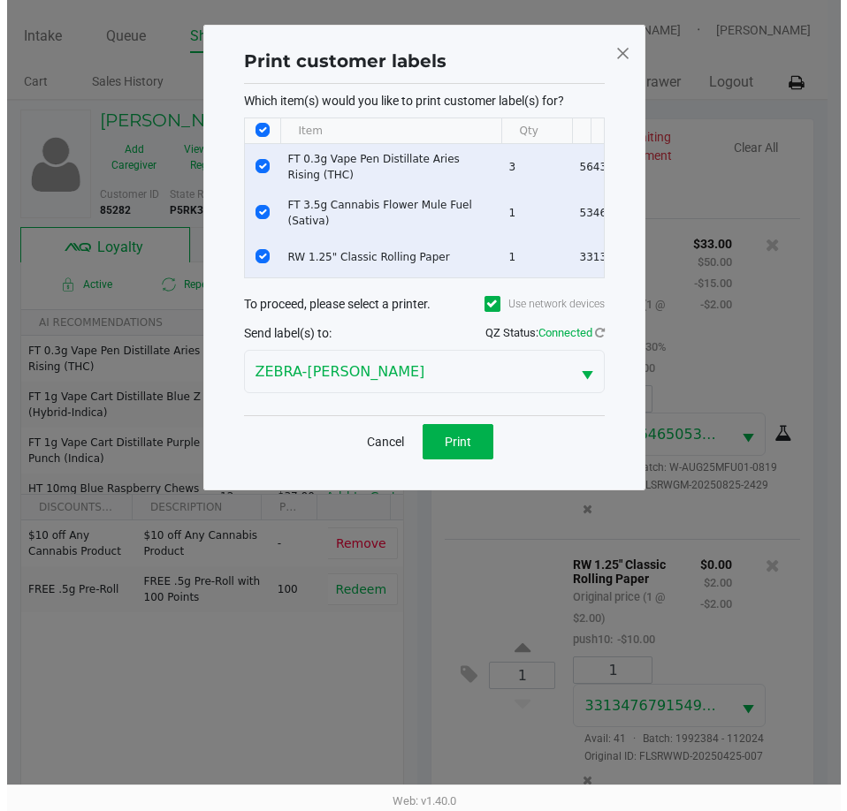
scroll to position [0, 0]
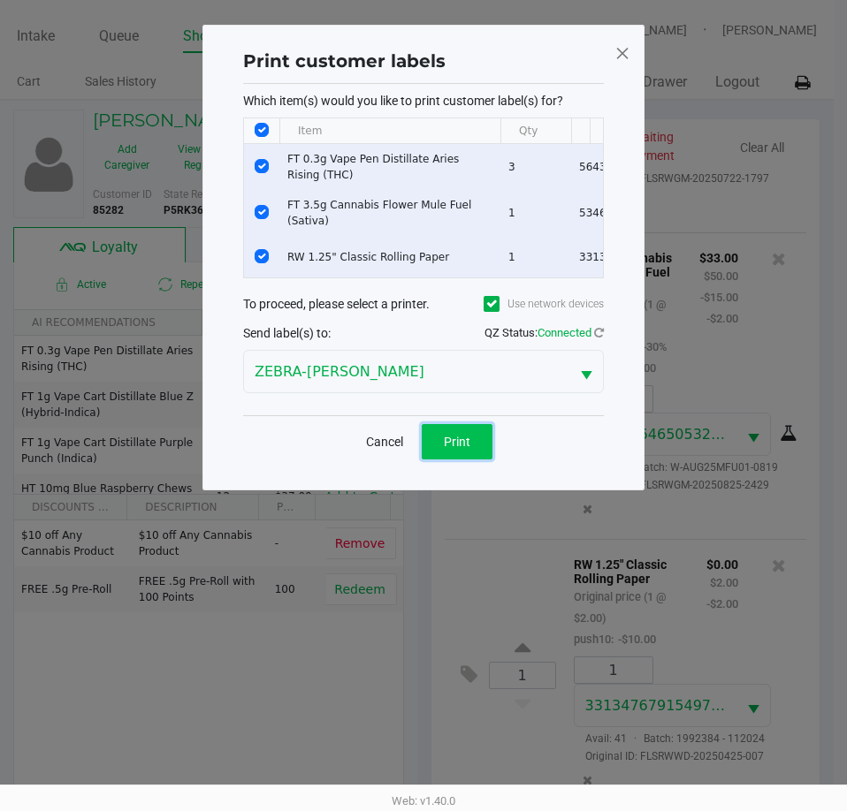
click at [478, 452] on button "Print" at bounding box center [457, 441] width 71 height 35
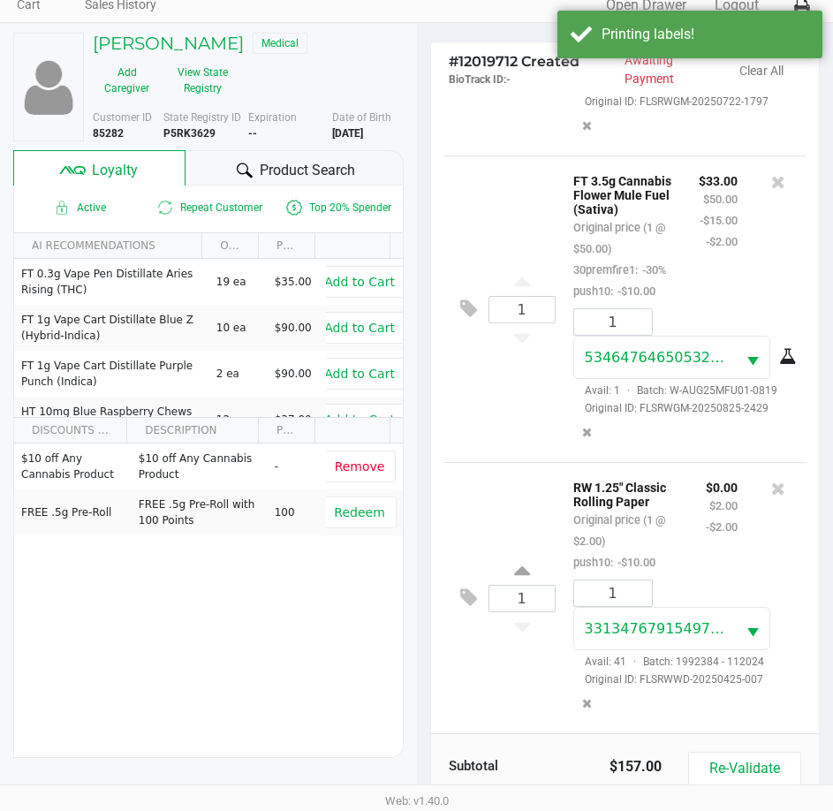
scroll to position [234, 0]
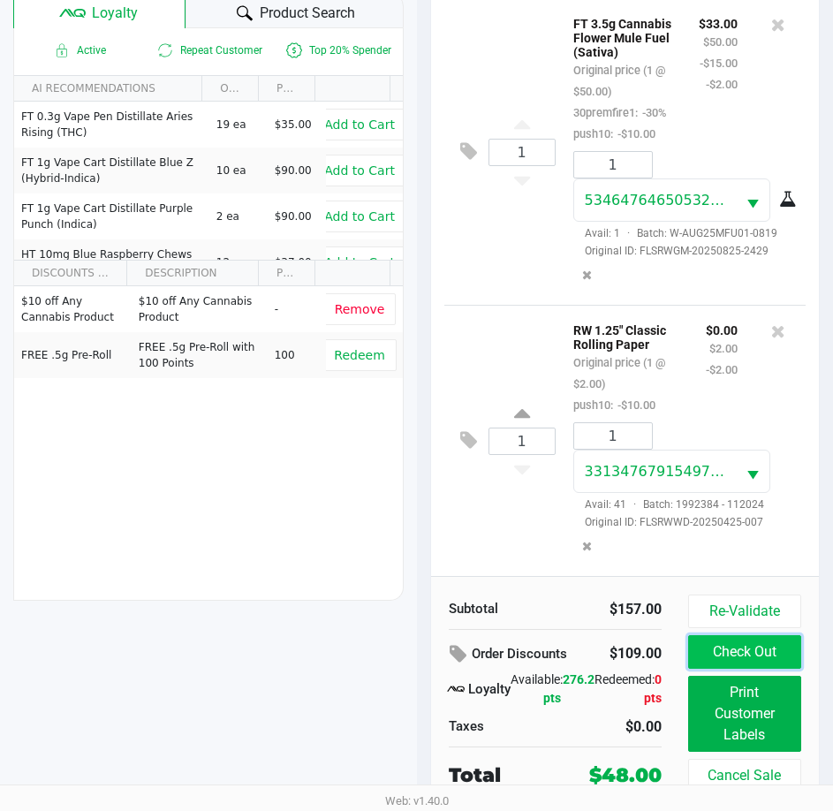
click at [755, 658] on button "Check Out" at bounding box center [744, 652] width 113 height 34
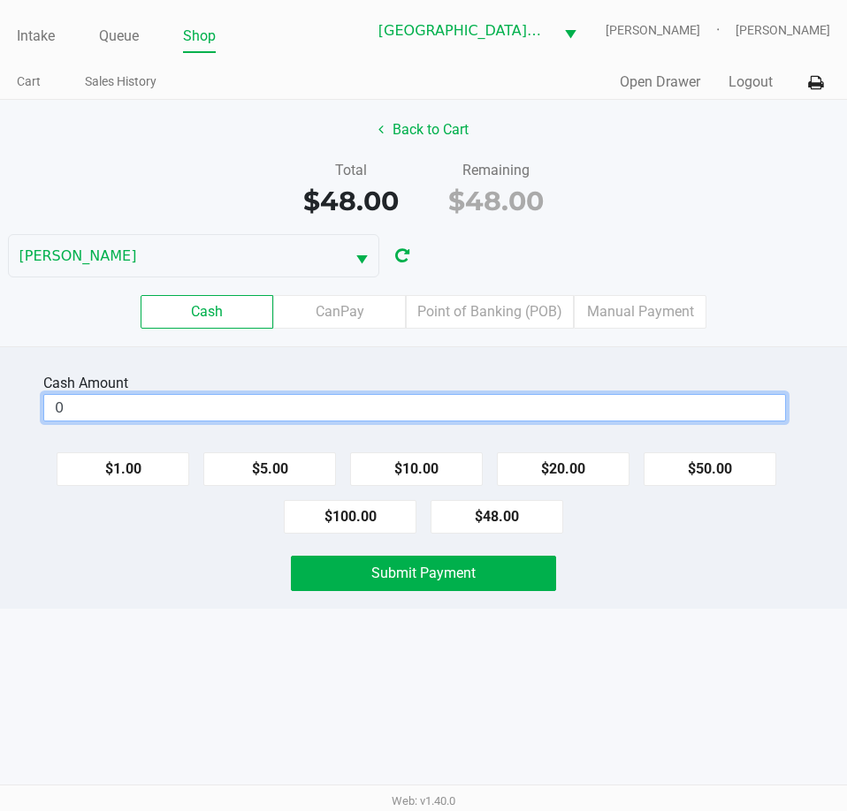
click at [573, 408] on input "0" at bounding box center [414, 408] width 741 height 26
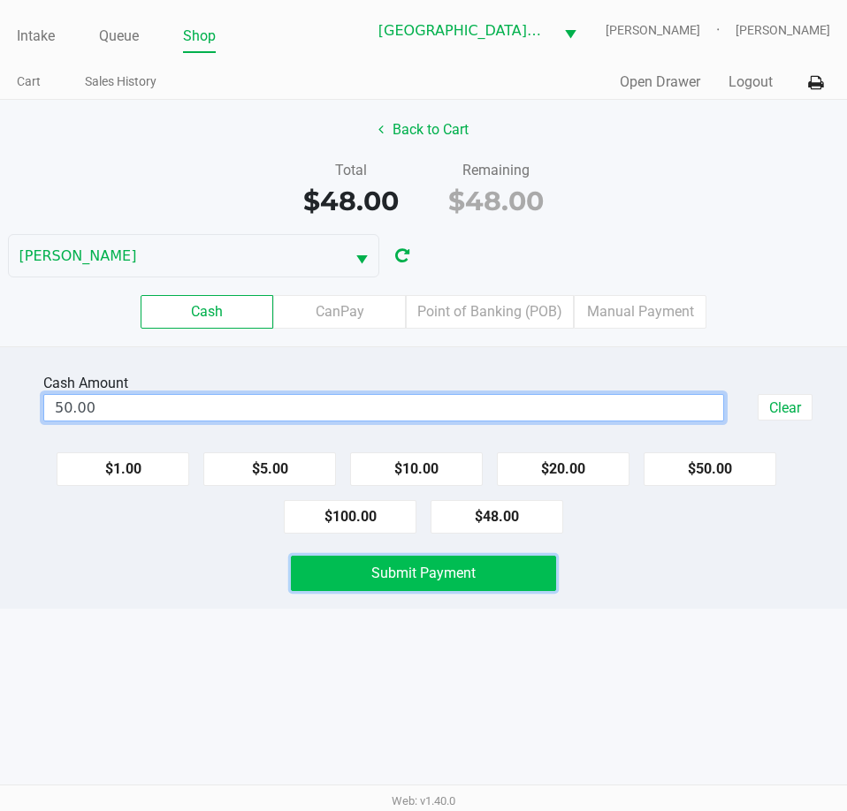
type input "$50.00"
click at [507, 564] on button "Submit Payment" at bounding box center [423, 573] width 264 height 35
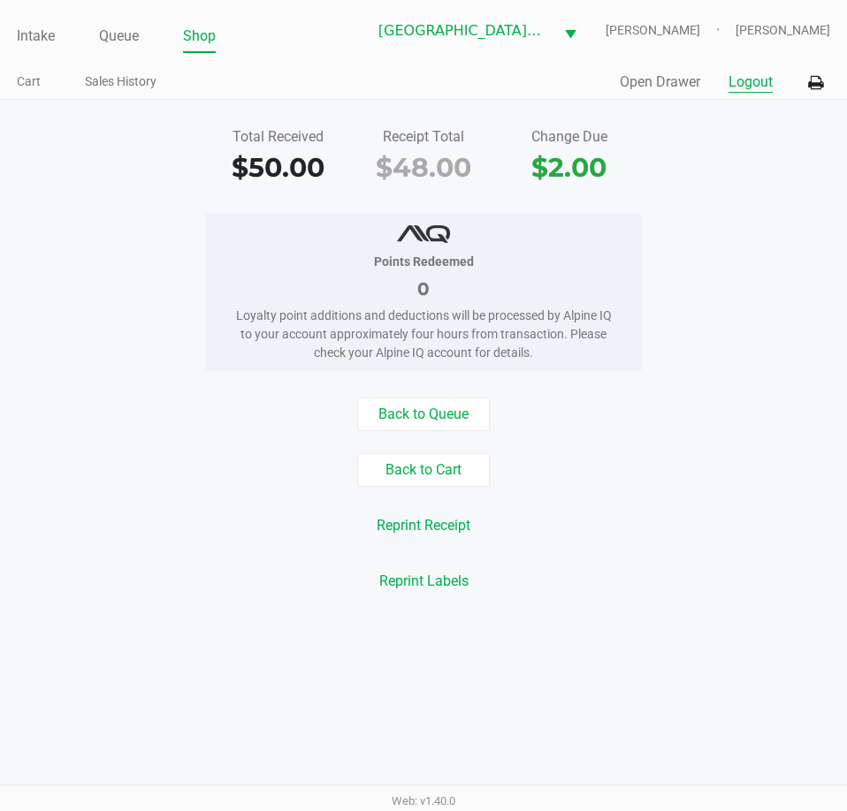
click at [761, 77] on button "Logout" at bounding box center [750, 82] width 44 height 21
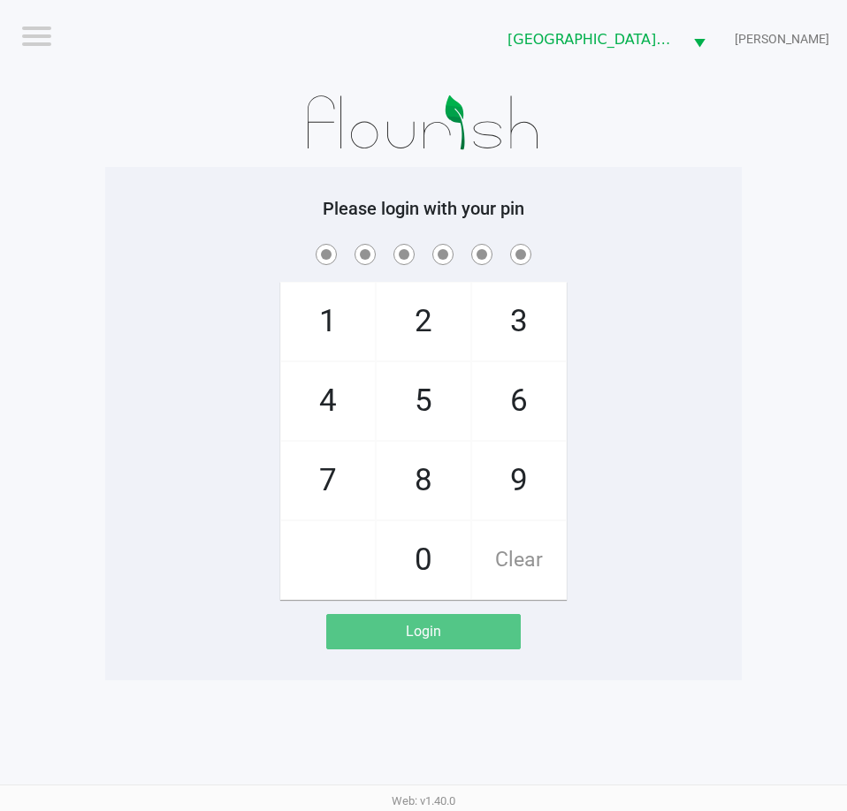
click at [635, 407] on div "1 4 7 2 5 8 0 3 6 9 Clear" at bounding box center [423, 420] width 636 height 360
checkbox input "true"
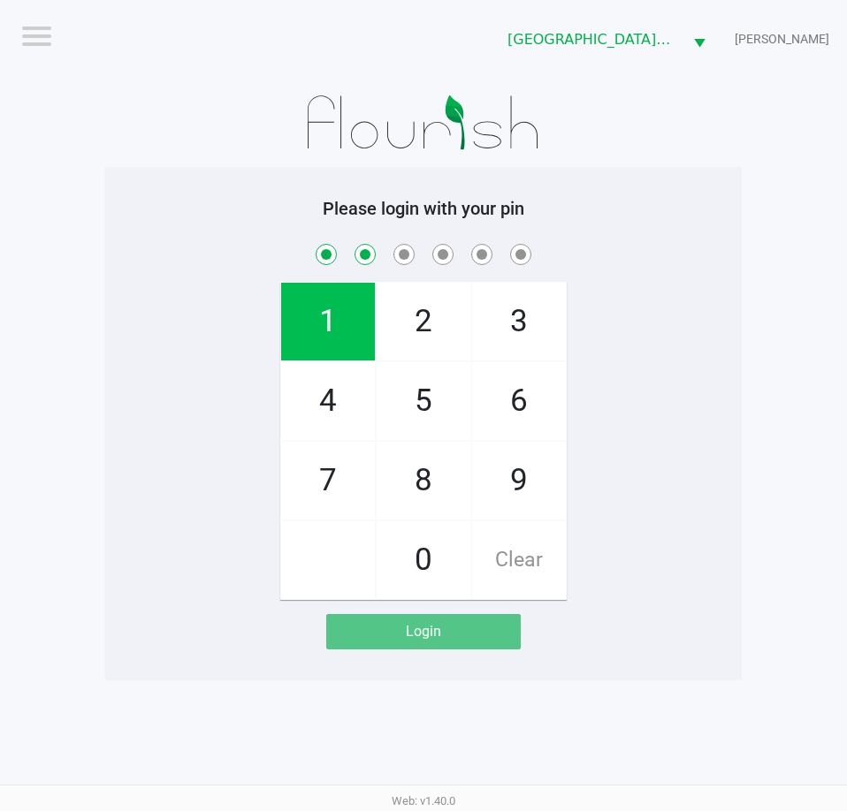
checkbox input "true"
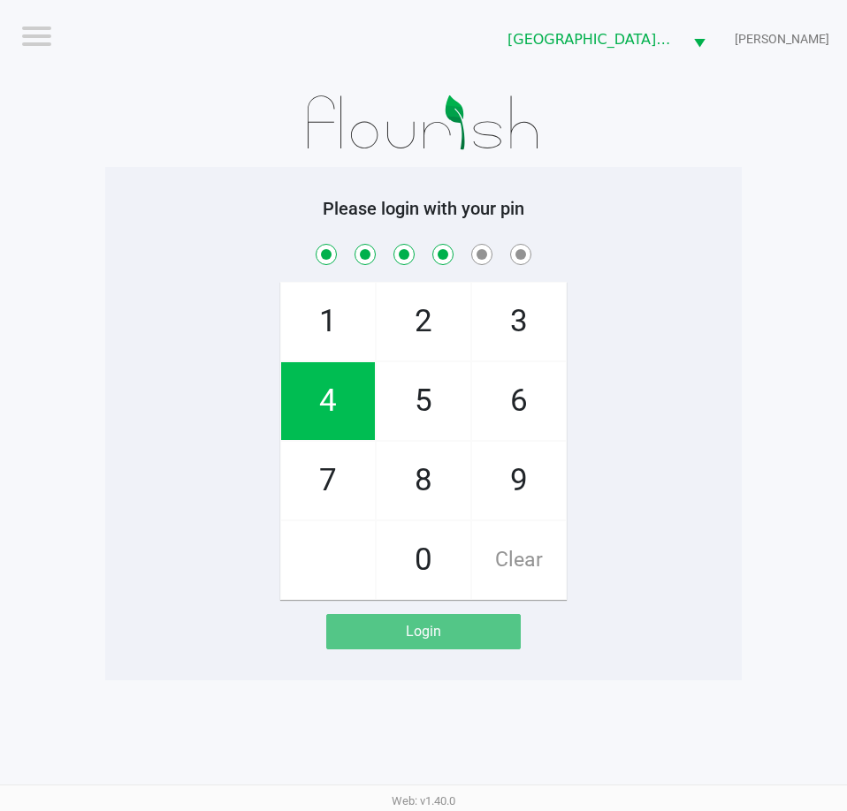
checkbox input "true"
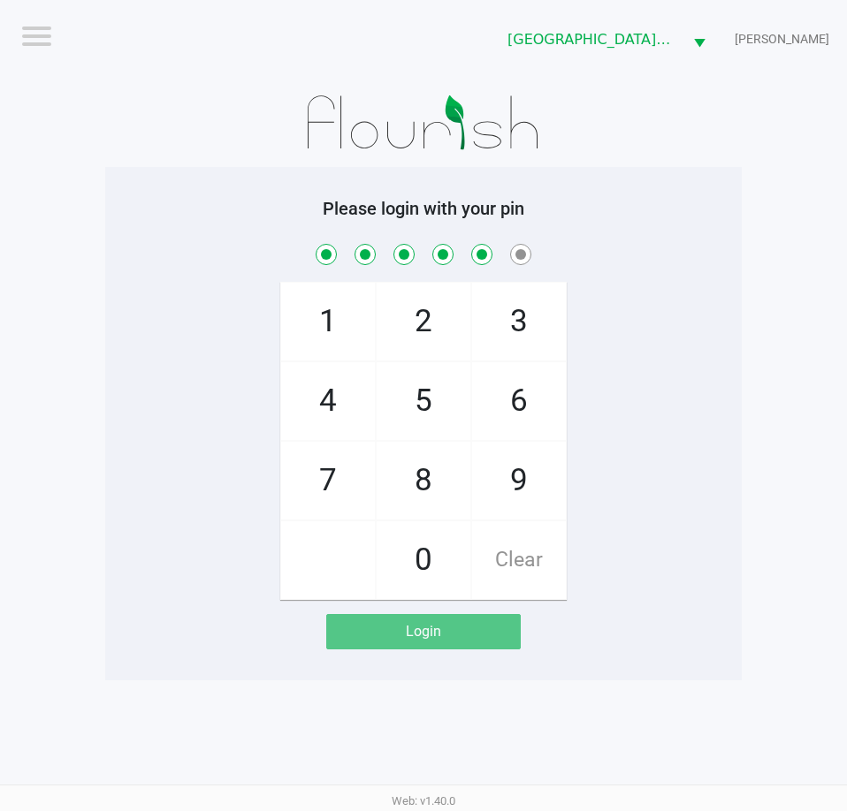
checkbox input "true"
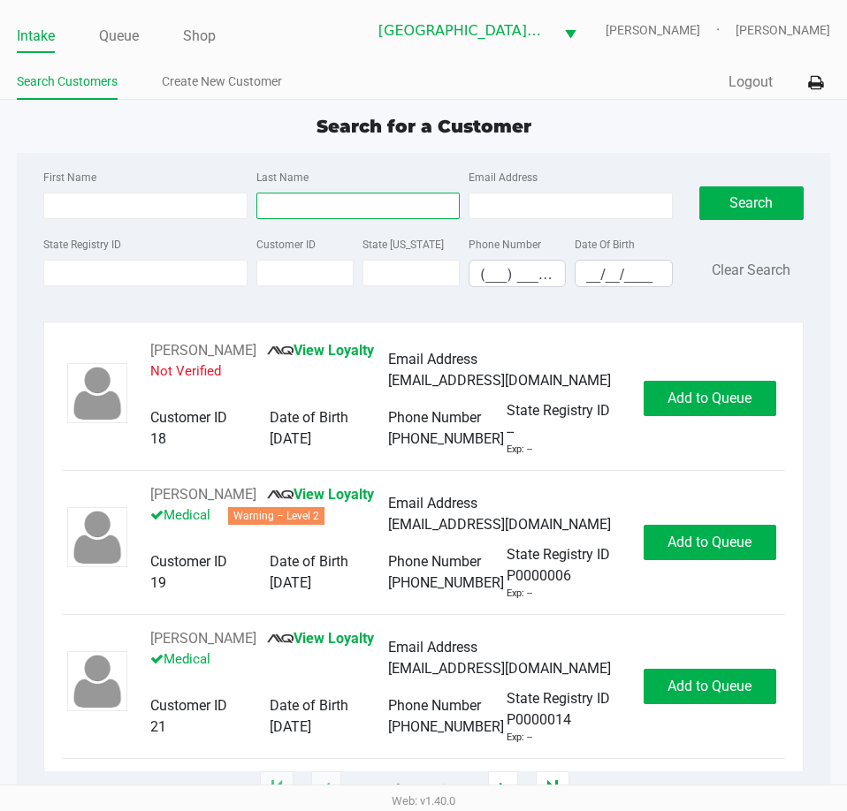
click at [309, 208] on input "Last Name" at bounding box center [357, 206] width 203 height 27
type input "edwatds"
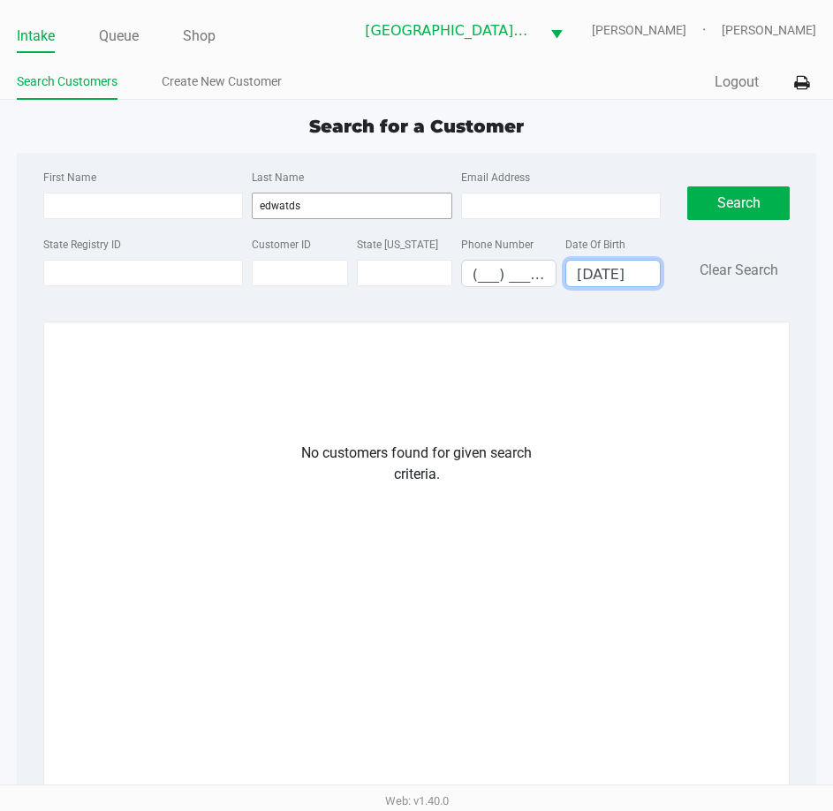
type input "07/05/2005"
click at [327, 209] on input "edwatds" at bounding box center [352, 206] width 200 height 27
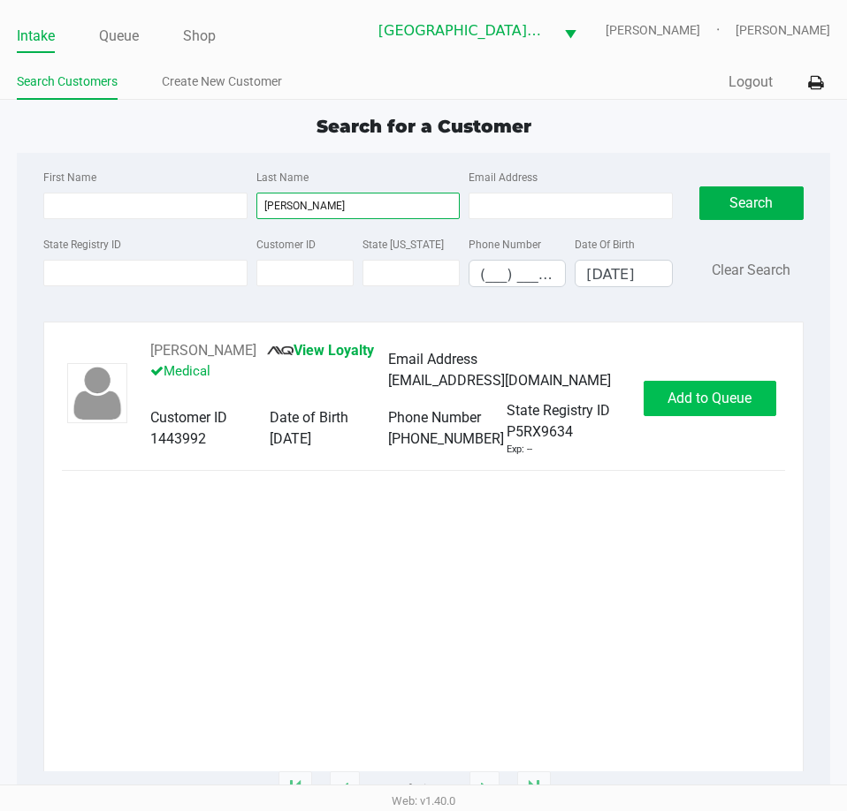
type input "edwards"
click at [704, 406] on span "Add to Queue" at bounding box center [709, 398] width 84 height 17
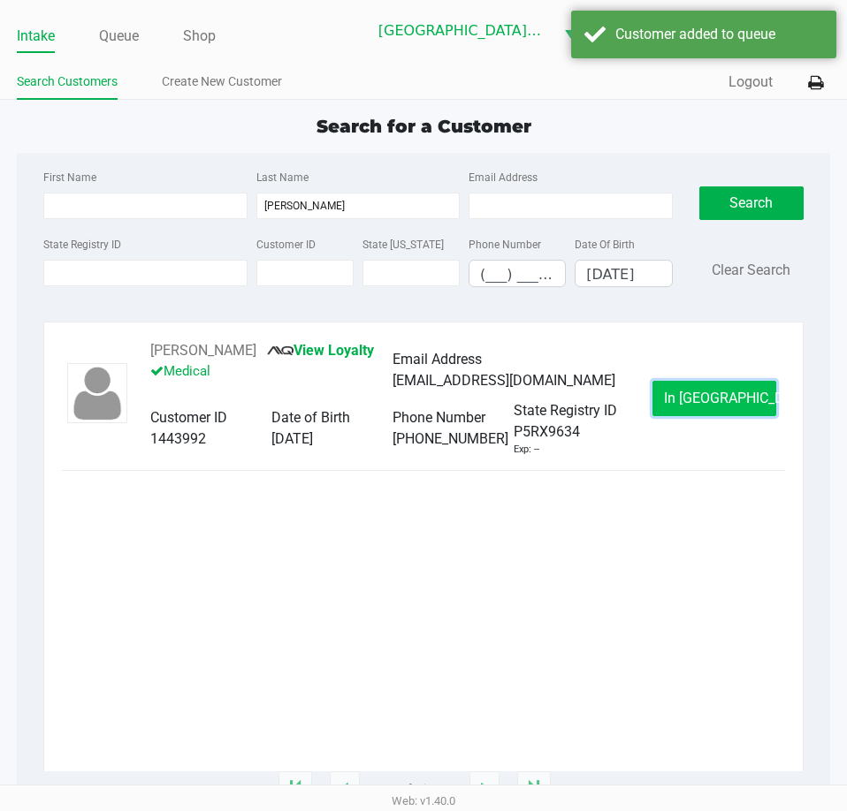
click at [712, 407] on span "In Queue" at bounding box center [738, 398] width 148 height 17
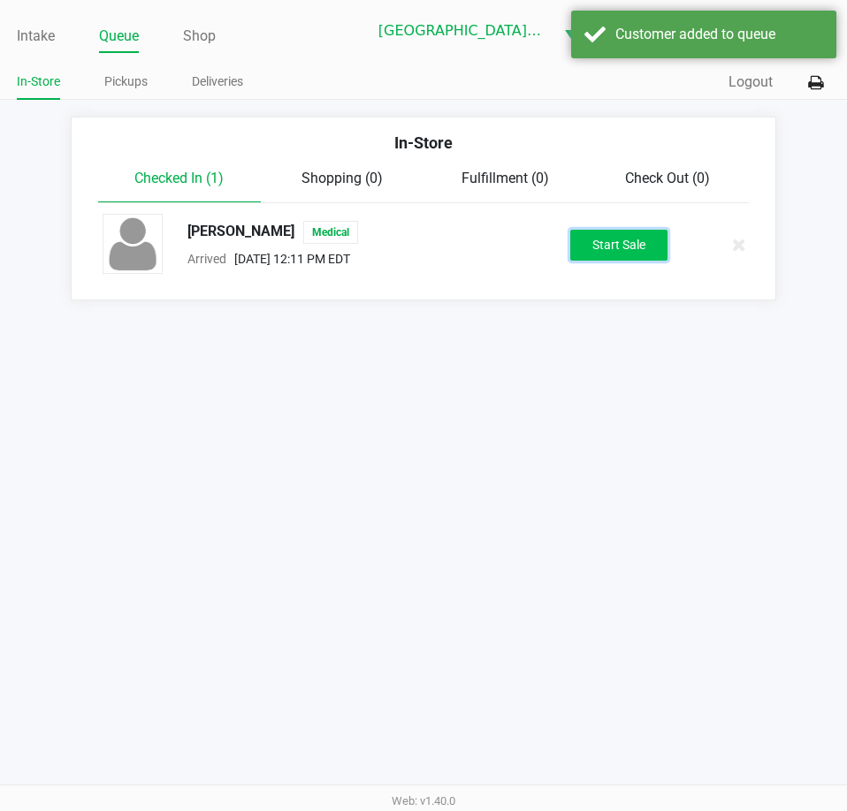
click at [656, 250] on button "Start Sale" at bounding box center [618, 245] width 97 height 31
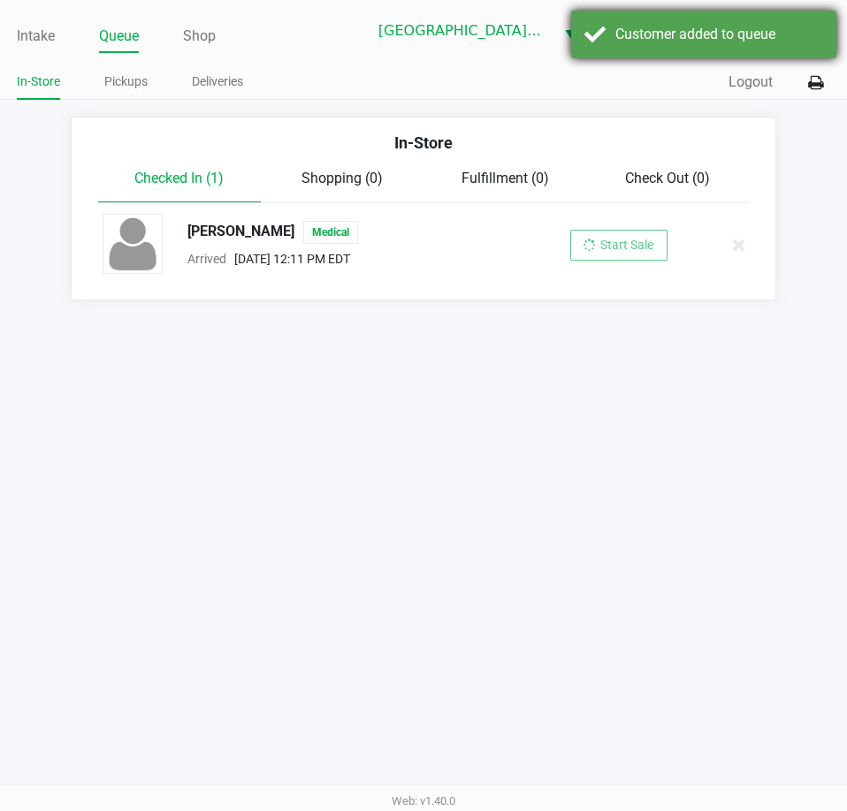
click at [653, 33] on div "Customer added to queue" at bounding box center [719, 34] width 208 height 21
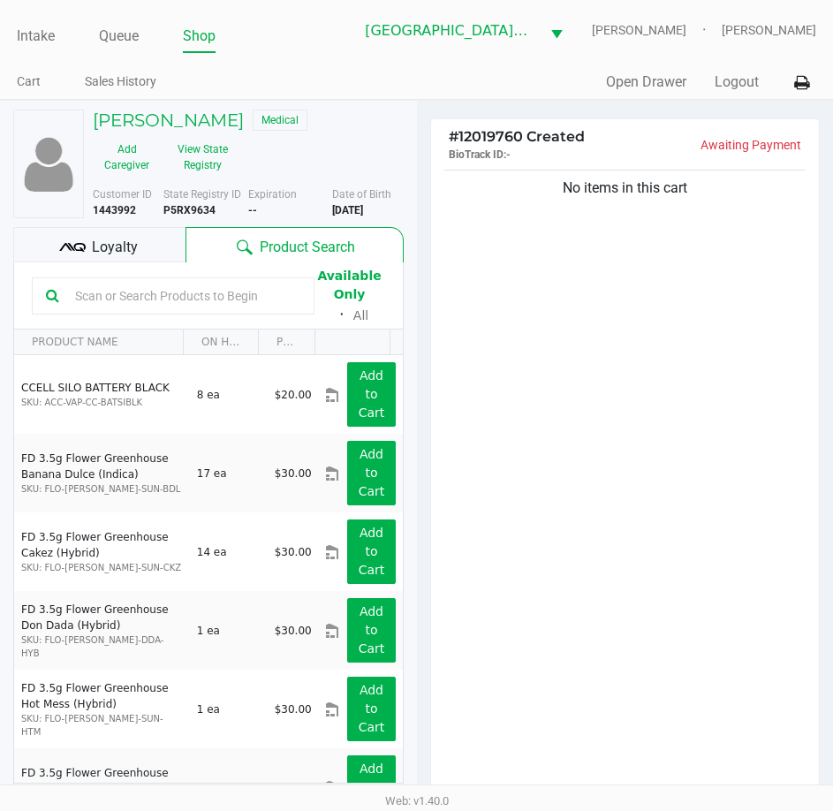
click at [200, 301] on input "text" at bounding box center [184, 296] width 232 height 27
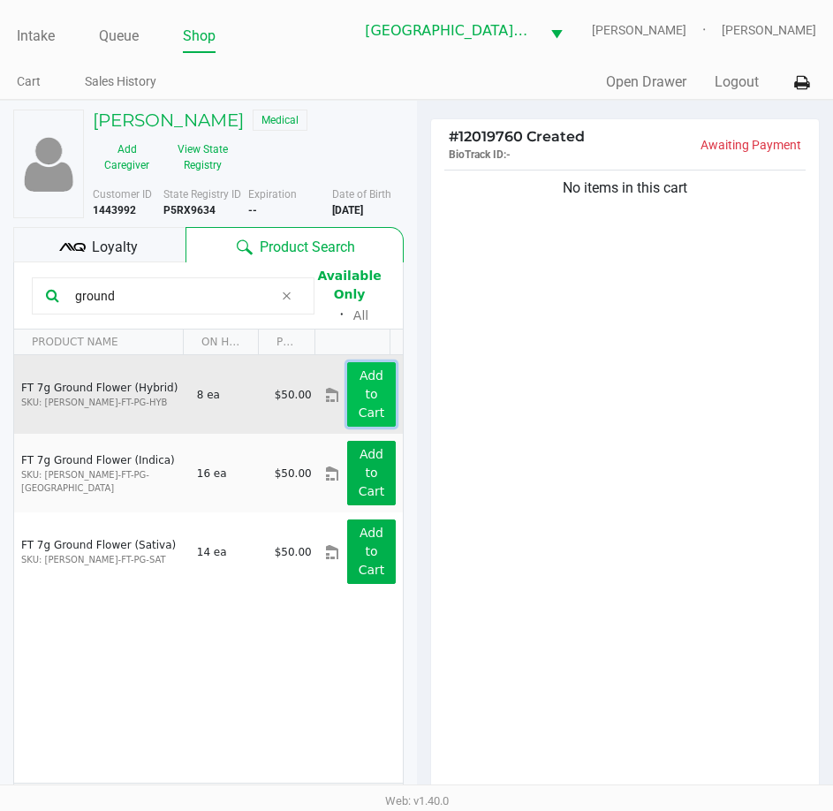
click at [347, 391] on button "Add to Cart" at bounding box center [371, 394] width 48 height 65
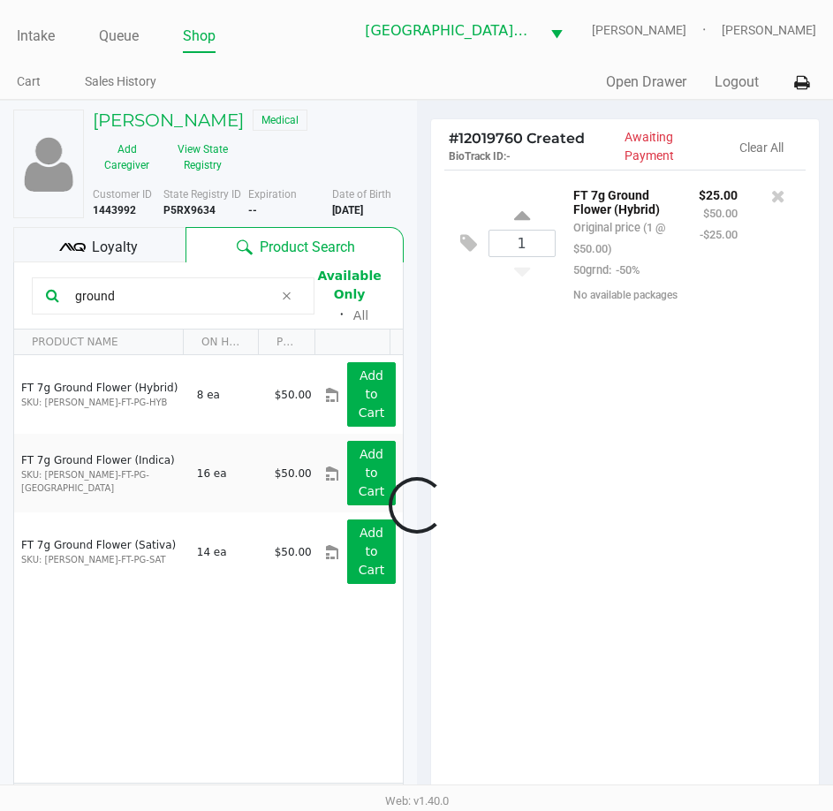
click at [139, 293] on input "ground" at bounding box center [171, 296] width 206 height 27
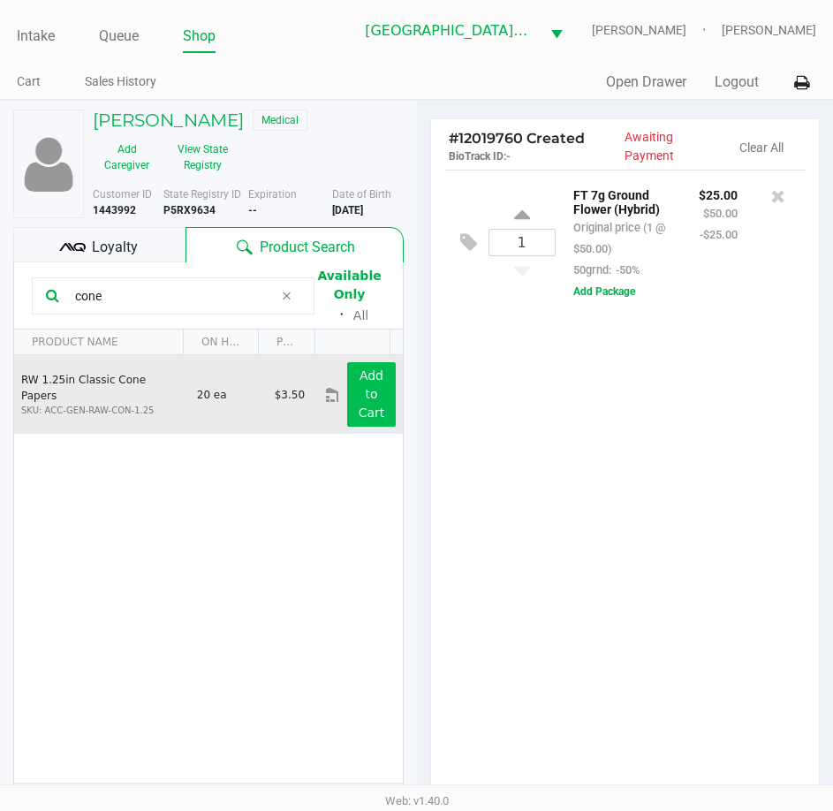
type input "cone"
click at [362, 381] on app-button-loader "Add to Cart" at bounding box center [372, 394] width 27 height 51
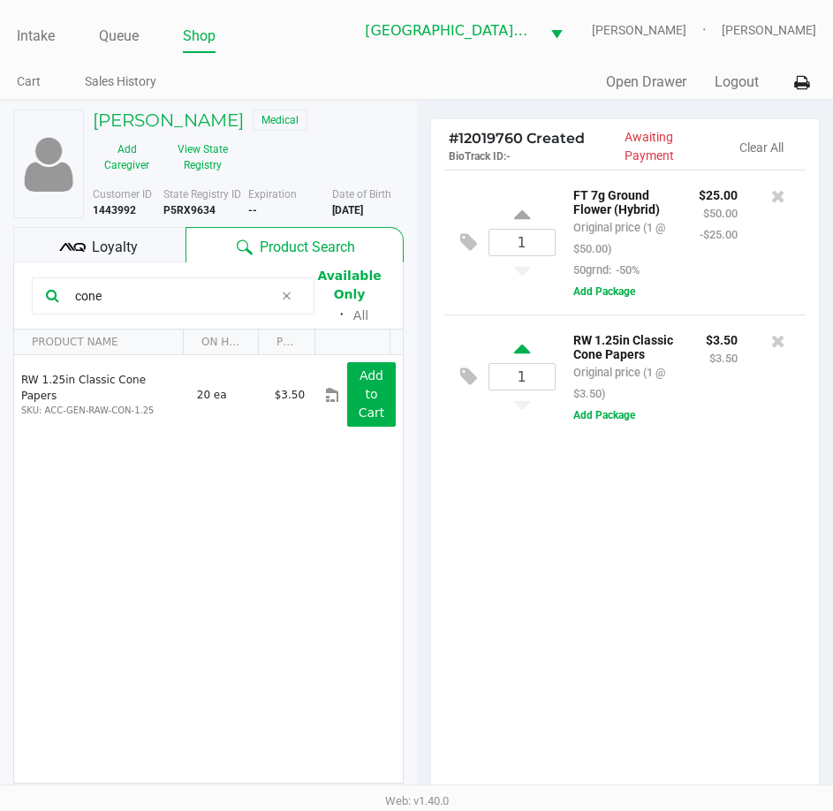
click at [528, 353] on icon at bounding box center [522, 352] width 16 height 22
type input "2"
click at [584, 420] on button "Add Package" at bounding box center [605, 415] width 62 height 16
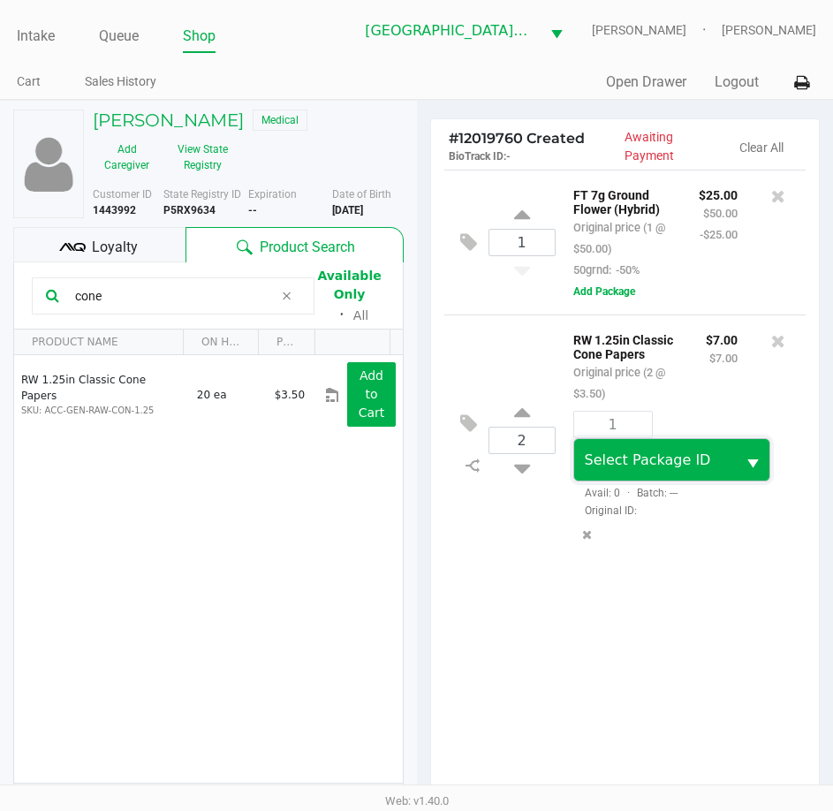
click at [631, 468] on span "Select Package ID" at bounding box center [648, 460] width 126 height 17
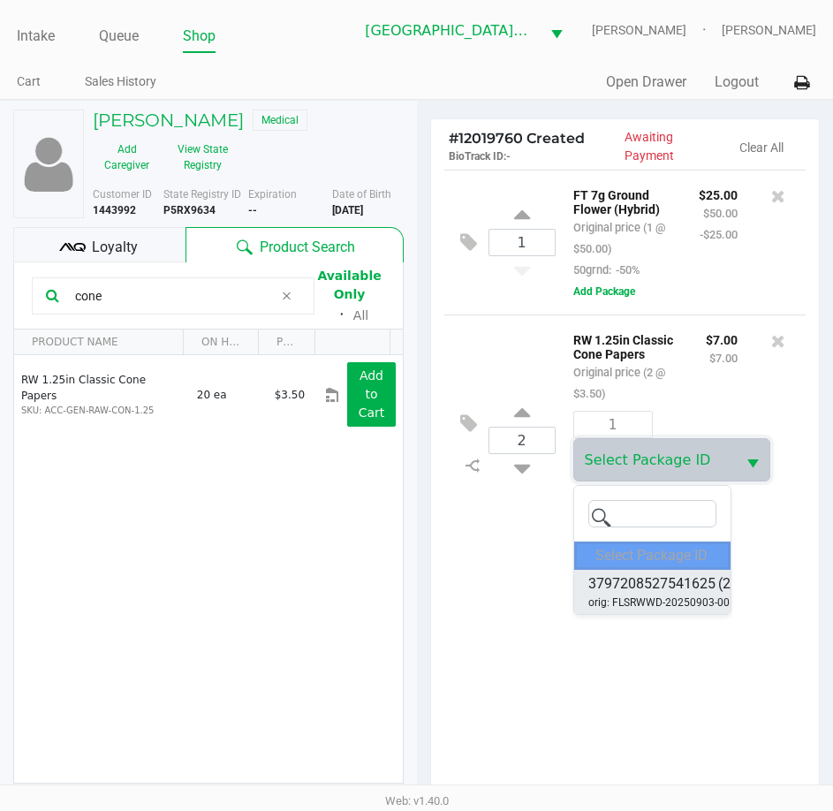
click at [671, 599] on span "orig: FLSRWWD-20250903-005" at bounding box center [663, 603] width 148 height 16
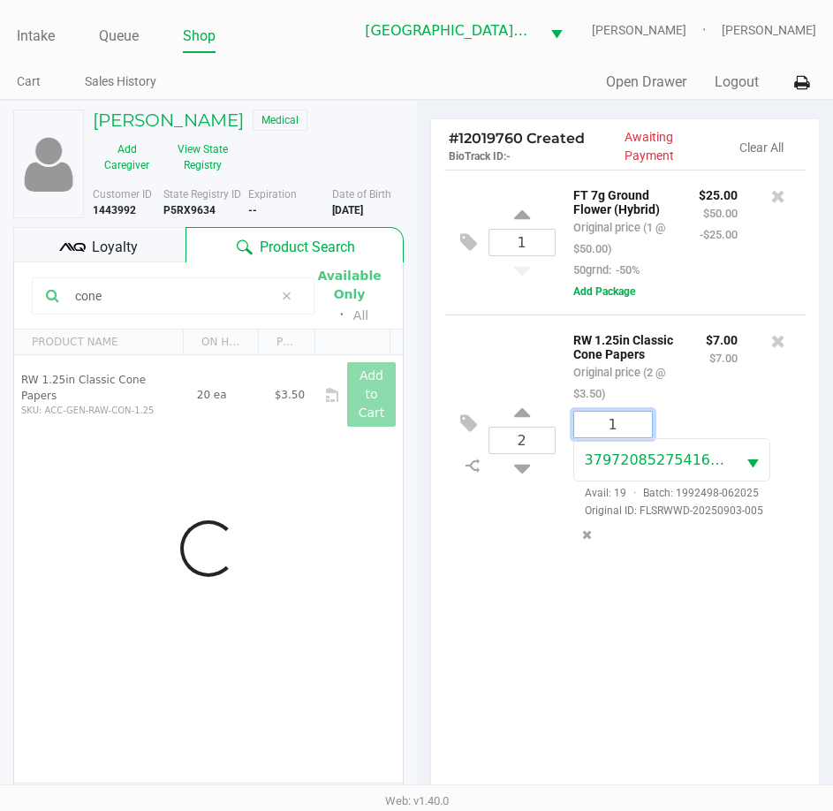
click at [627, 433] on input "1" at bounding box center [613, 425] width 78 height 26
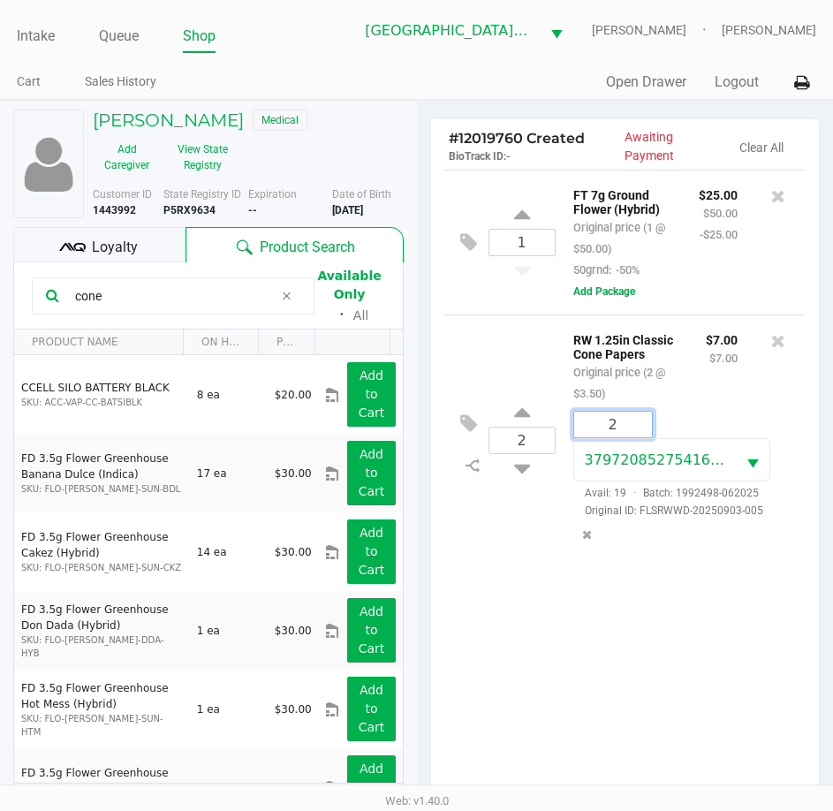
type input "2"
click at [722, 633] on div "JAYDON EDWARDS Medical Add Caregiver View State Registry Customer ID 1443992 St…" at bounding box center [416, 553] width 833 height 906
click at [93, 255] on span "Loyalty" at bounding box center [115, 247] width 46 height 21
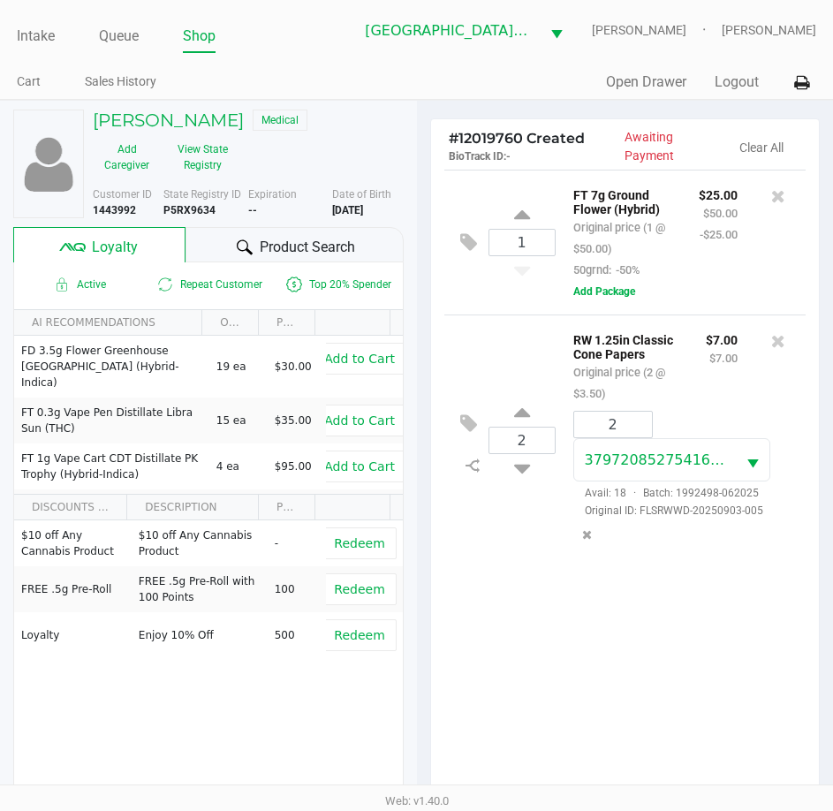
click at [535, 650] on div "1 FT 7g Ground Flower (Hybrid) Original price (1 @ $50.00) 50grnd: -50% $25.00 …" at bounding box center [625, 490] width 389 height 641
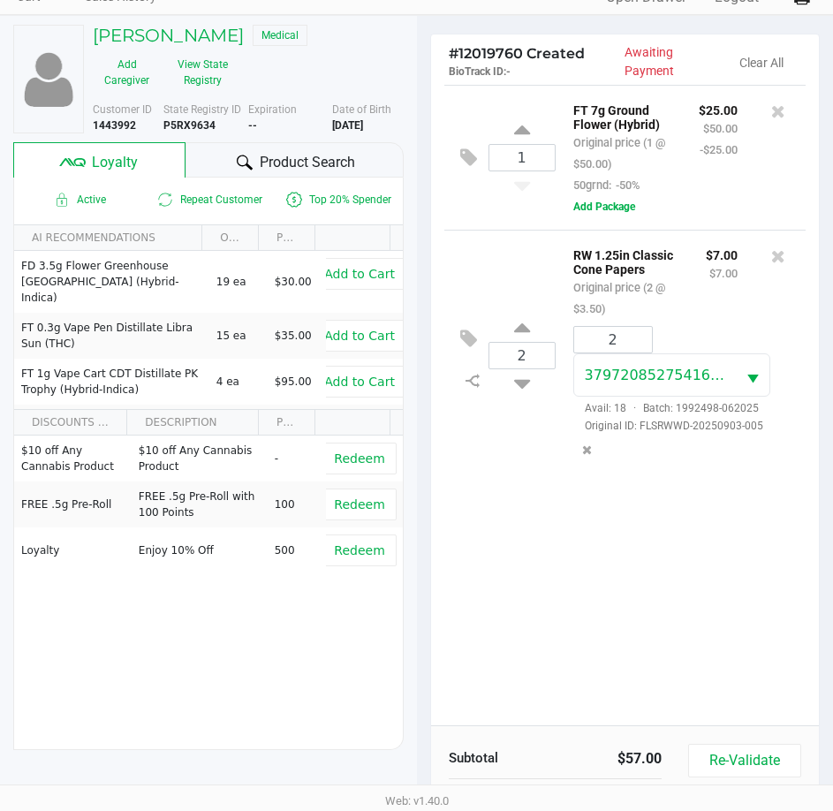
scroll to position [232, 0]
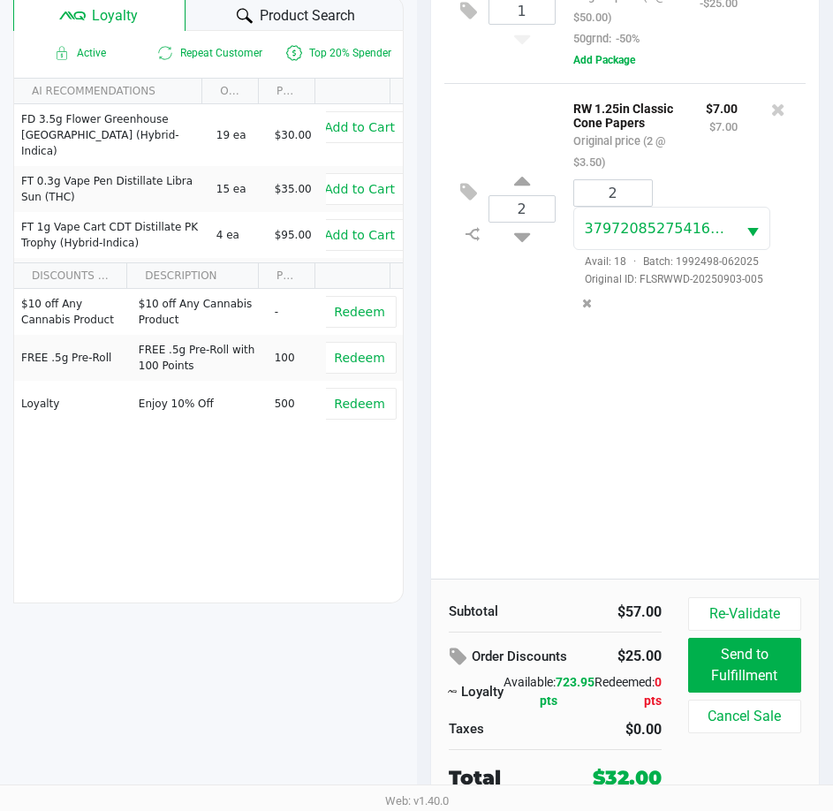
click at [619, 511] on div "1 FT 7g Ground Flower (Hybrid) Original price (1 @ $50.00) 50grnd: -50% $25.00 …" at bounding box center [625, 258] width 389 height 641
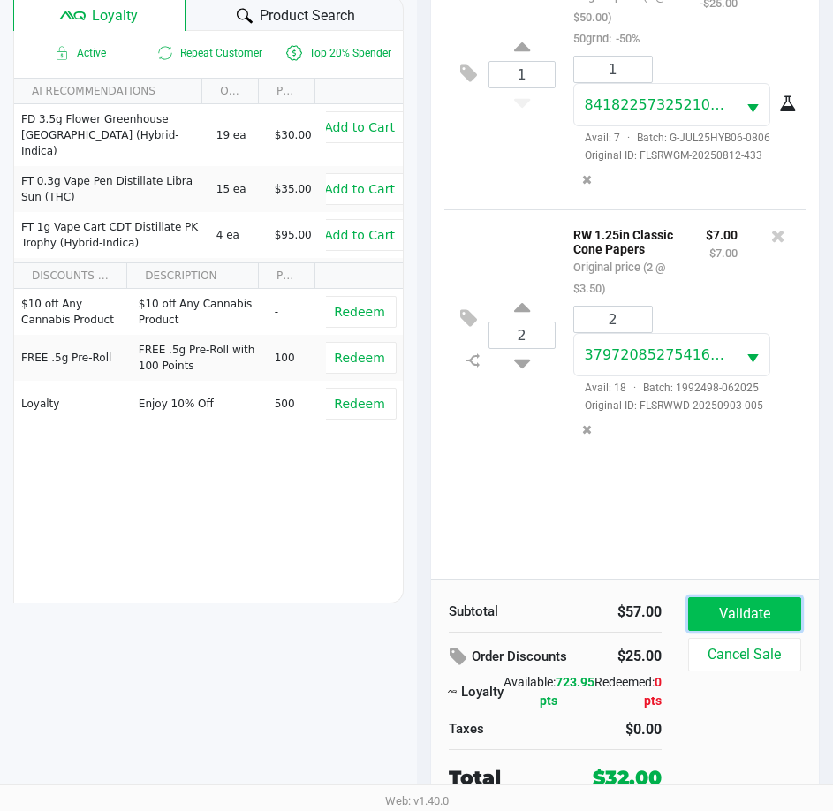
click at [713, 615] on button "Validate" at bounding box center [744, 614] width 113 height 34
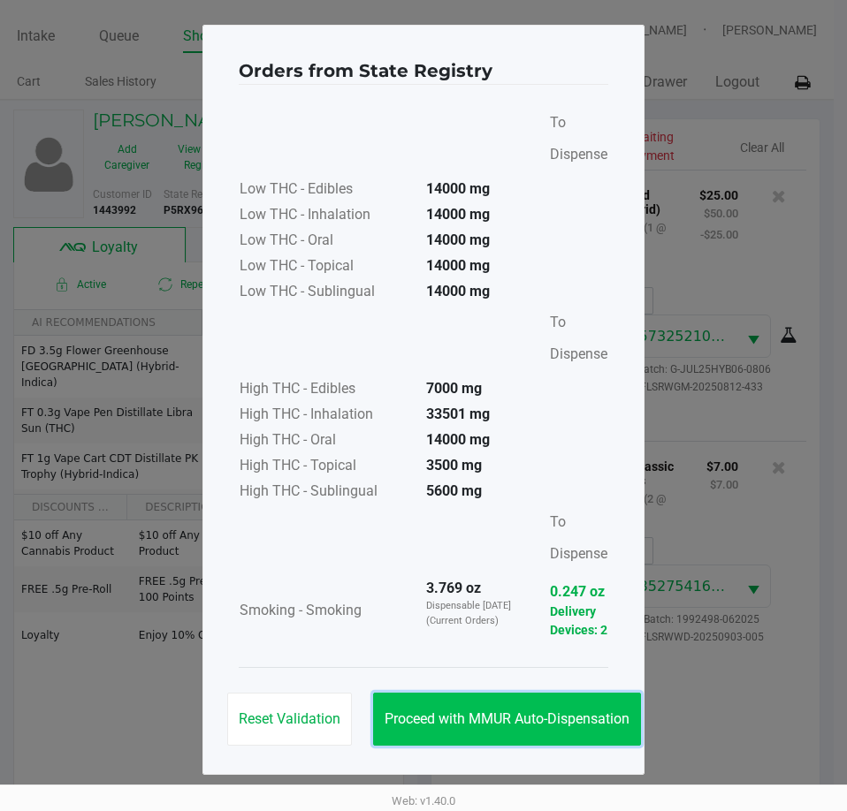
click at [627, 720] on span "Proceed with MMUR Auto-Dispensation" at bounding box center [506, 719] width 245 height 17
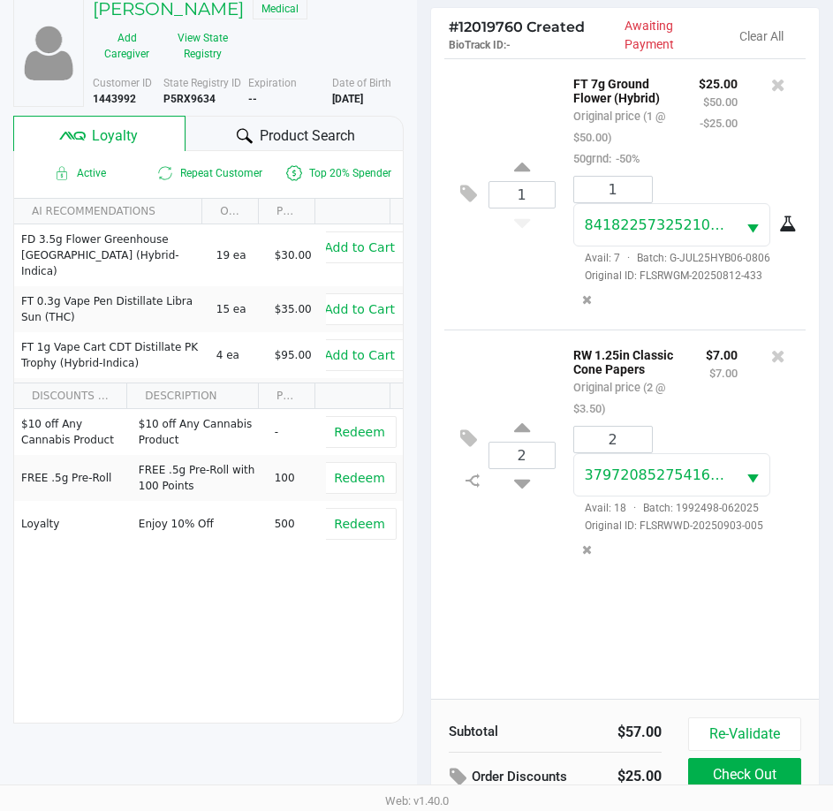
scroll to position [234, 0]
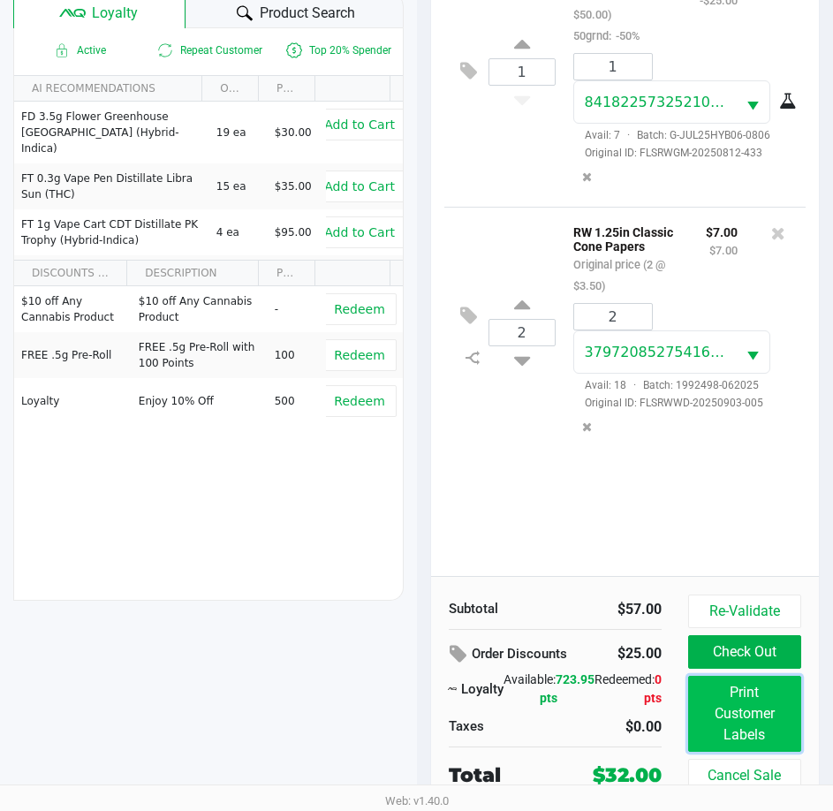
click at [724, 702] on button "Print Customer Labels" at bounding box center [744, 714] width 113 height 76
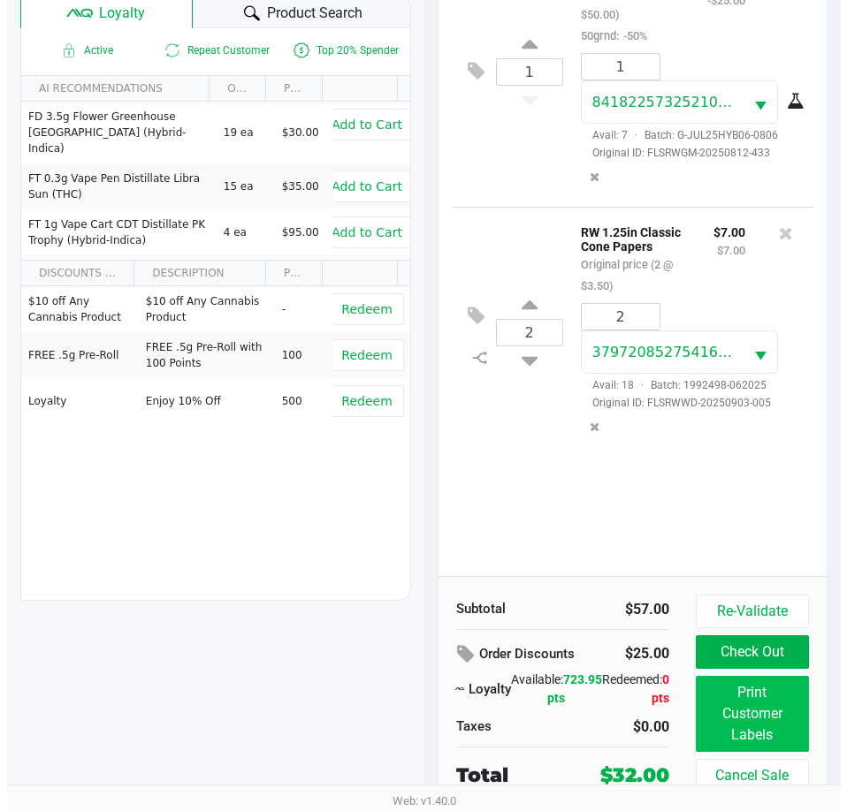
scroll to position [0, 0]
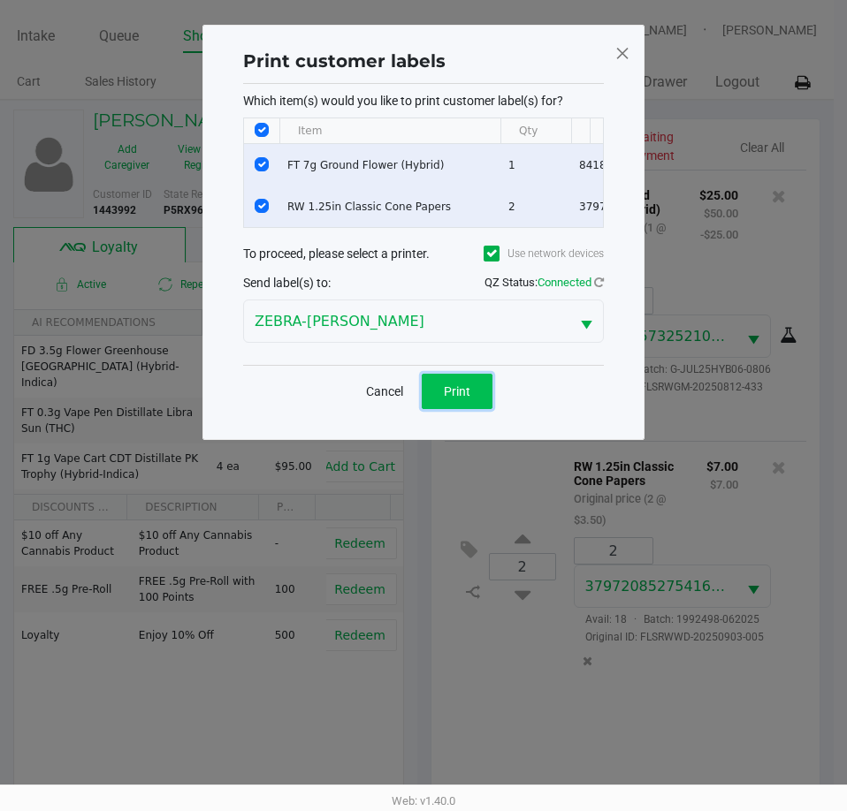
click at [447, 399] on span "Print" at bounding box center [457, 391] width 27 height 14
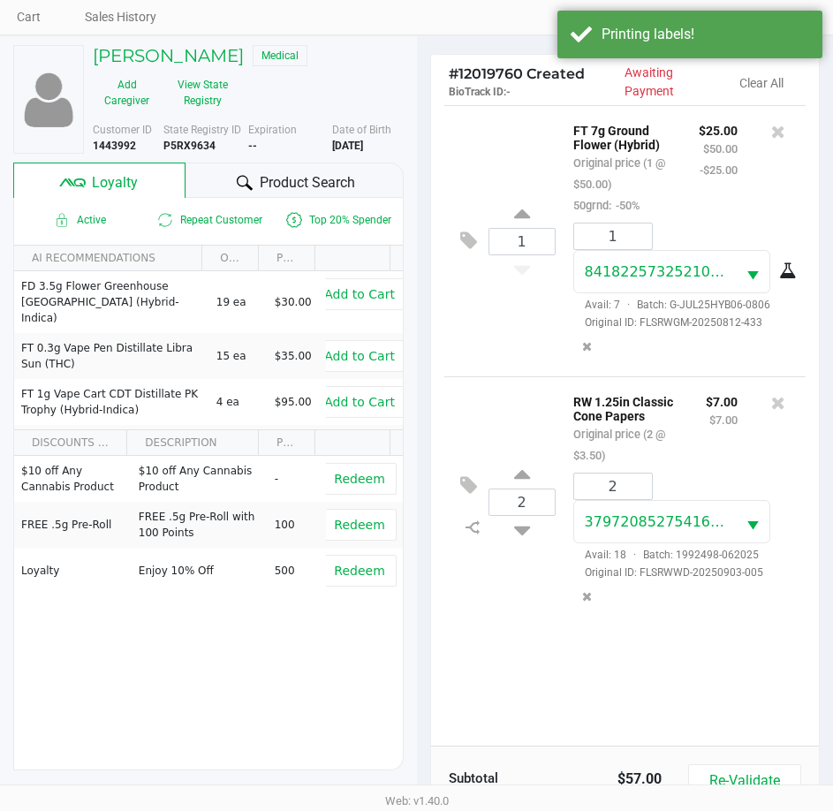
scroll to position [234, 0]
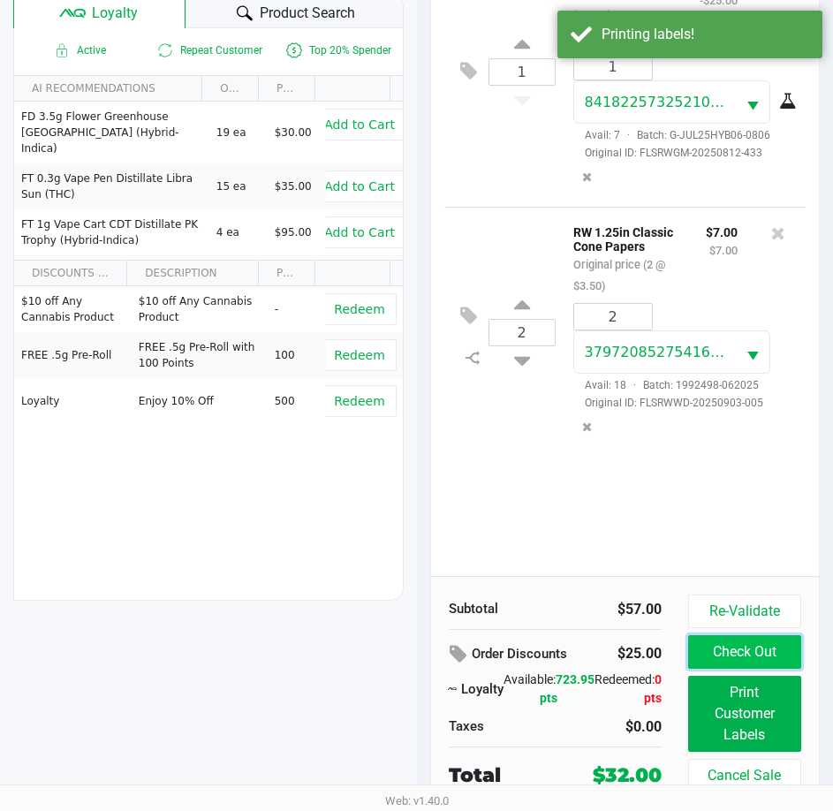
click at [712, 650] on button "Check Out" at bounding box center [744, 652] width 113 height 34
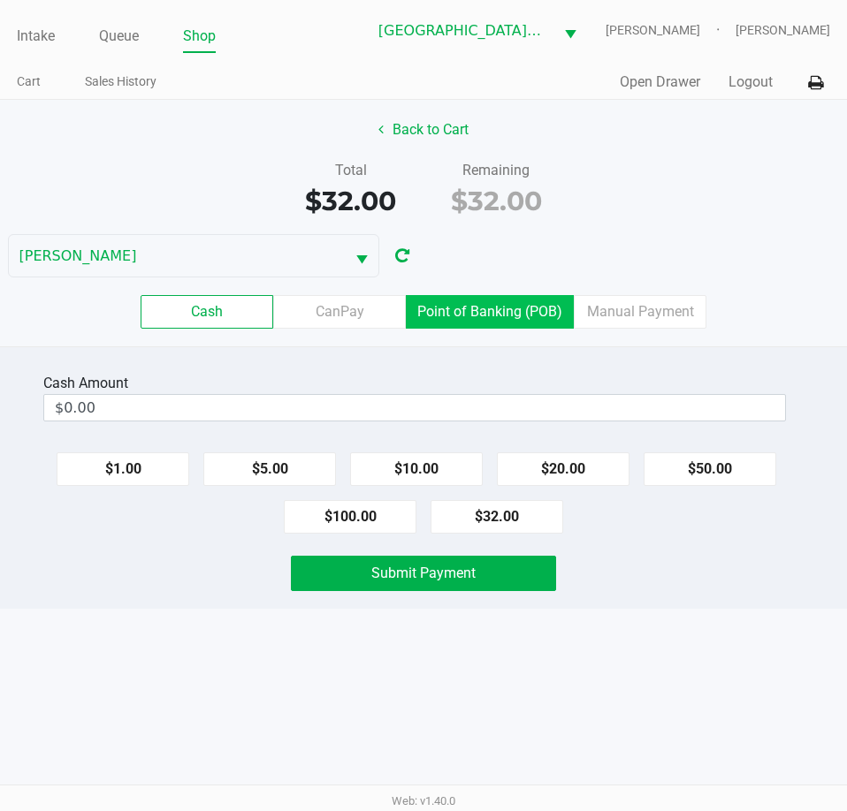
click at [504, 323] on label "Point of Banking (POB)" at bounding box center [490, 312] width 168 height 34
click at [0, 0] on 7 "Point of Banking (POB)" at bounding box center [0, 0] width 0 height 0
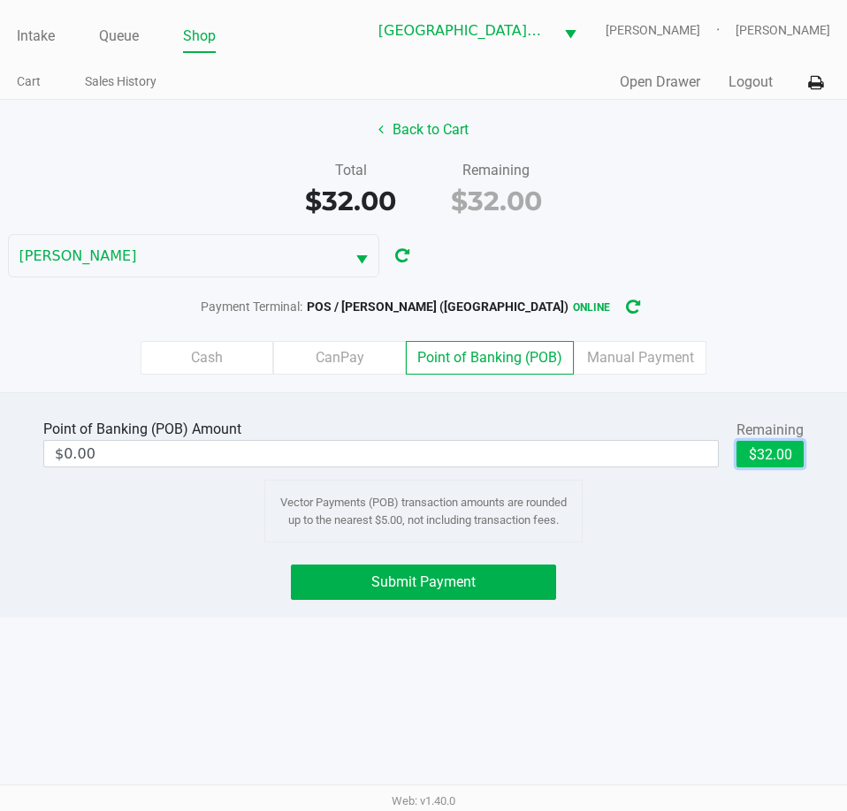
click at [760, 448] on button "$32.00" at bounding box center [769, 454] width 67 height 27
type input "$32.00"
click at [451, 610] on div "Point of Banking (POB) Amount $32.00 Remaining $32.00 Clear Vector Payments (PO…" at bounding box center [423, 504] width 847 height 225
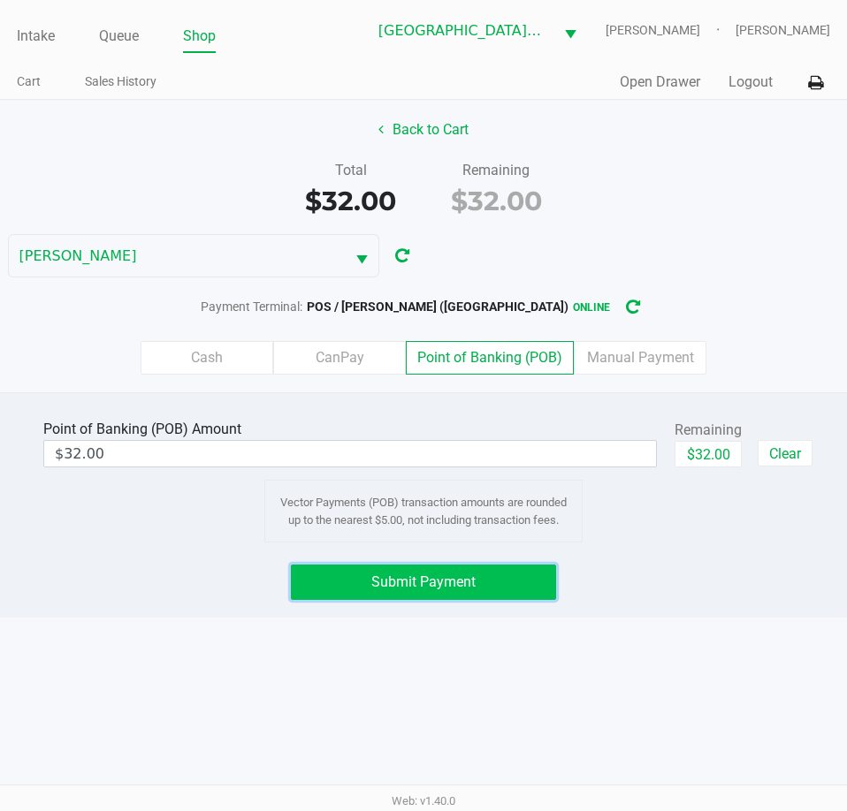
click at [467, 589] on span "Submit Payment" at bounding box center [423, 582] width 104 height 17
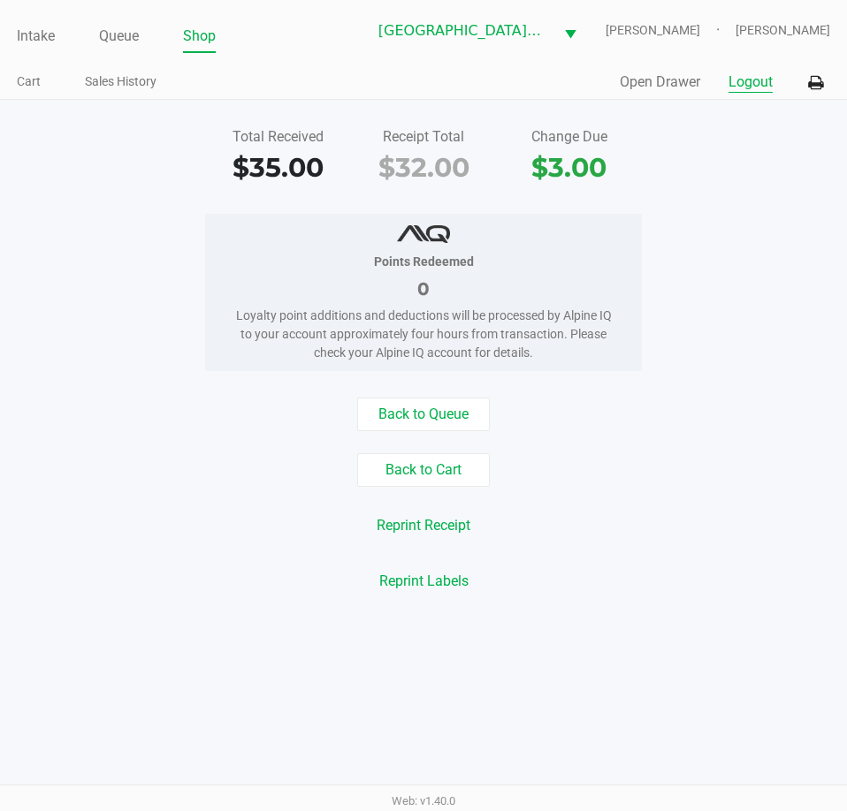
click at [754, 82] on button "Logout" at bounding box center [750, 82] width 44 height 21
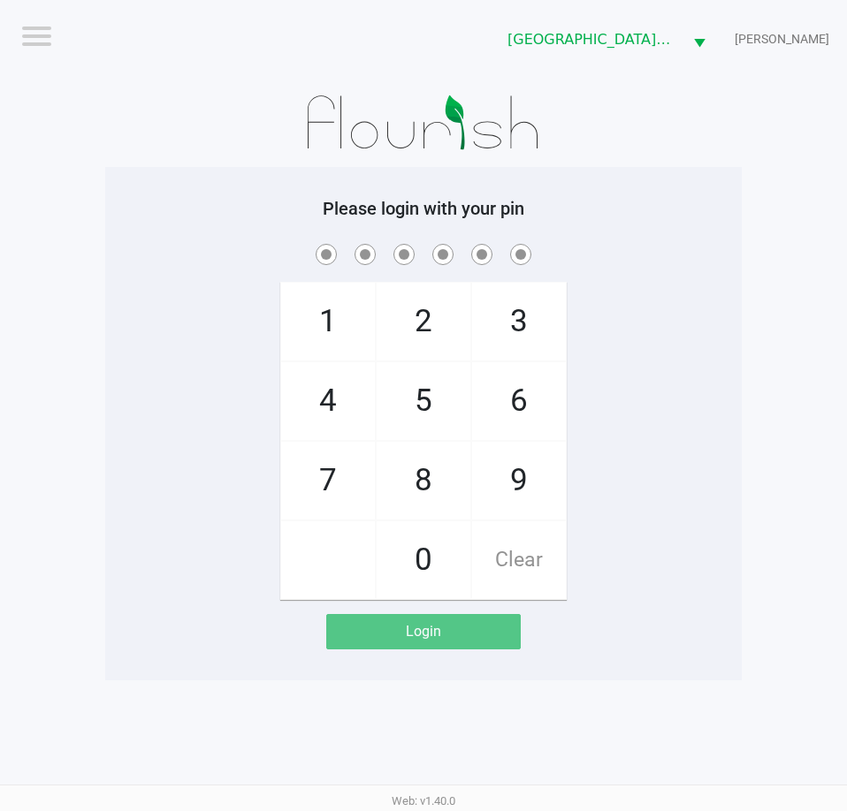
click at [603, 293] on div "1 4 7 2 5 8 0 3 6 9 Clear" at bounding box center [423, 420] width 636 height 360
checkbox input "true"
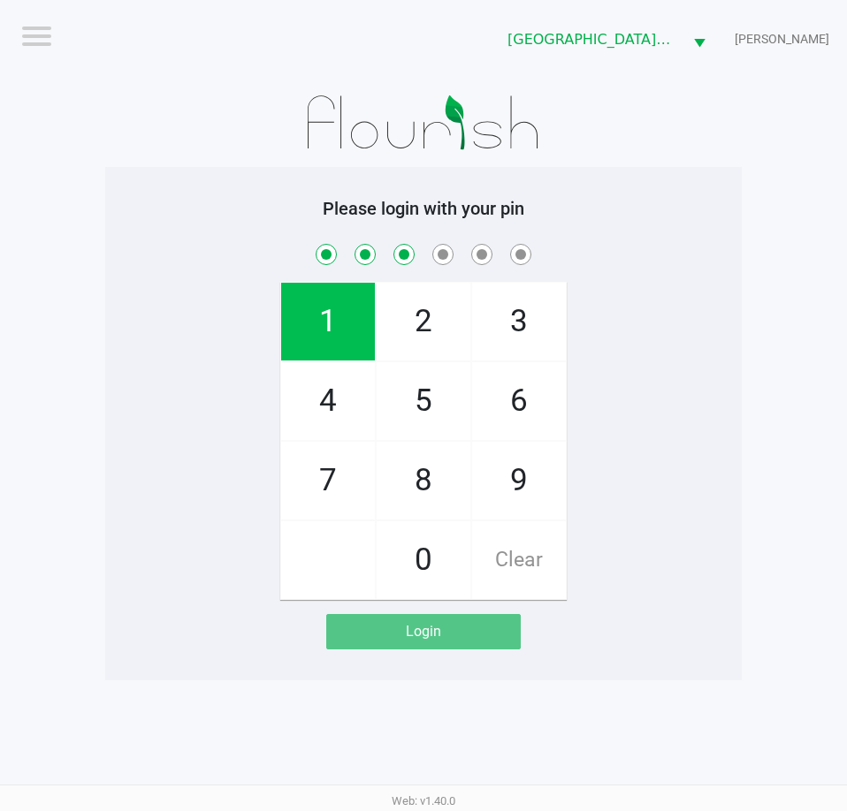
checkbox input "true"
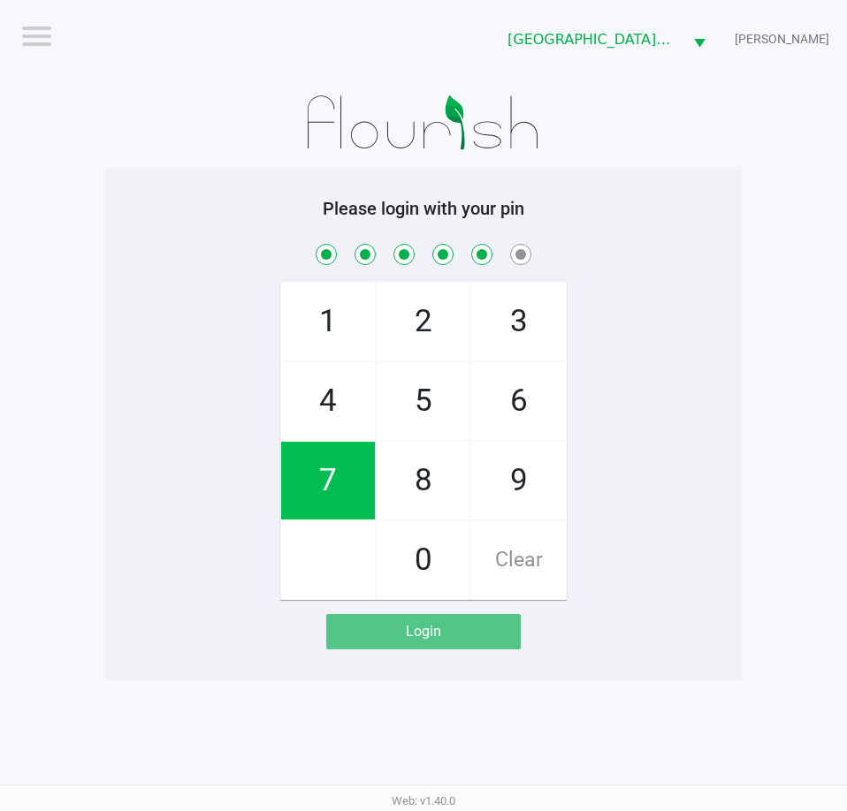
checkbox input "true"
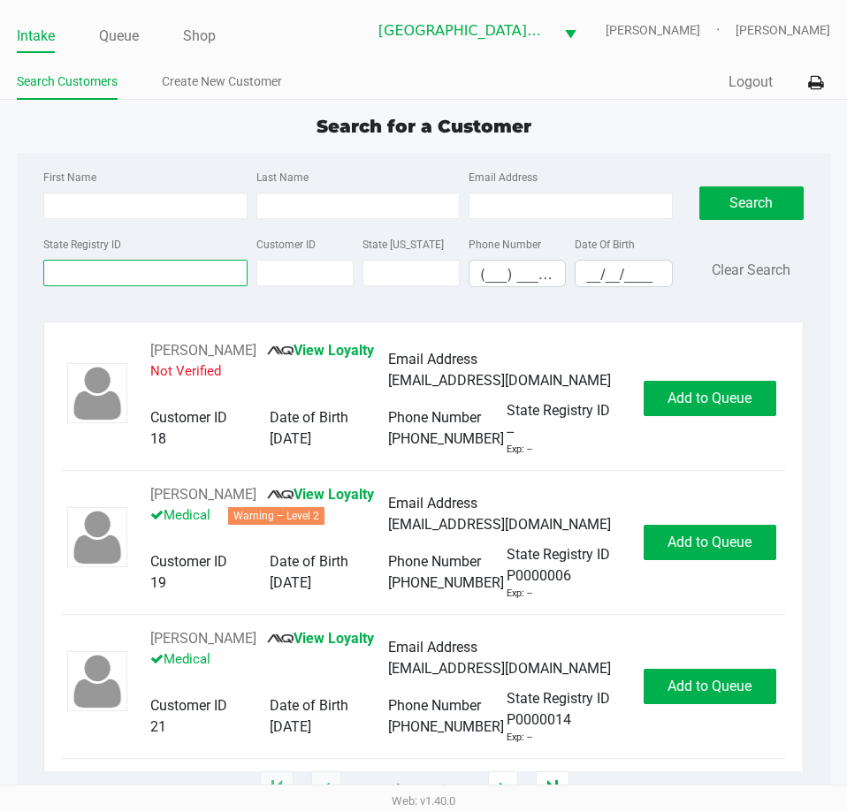
click at [209, 267] on input "State Registry ID" at bounding box center [144, 273] width 203 height 27
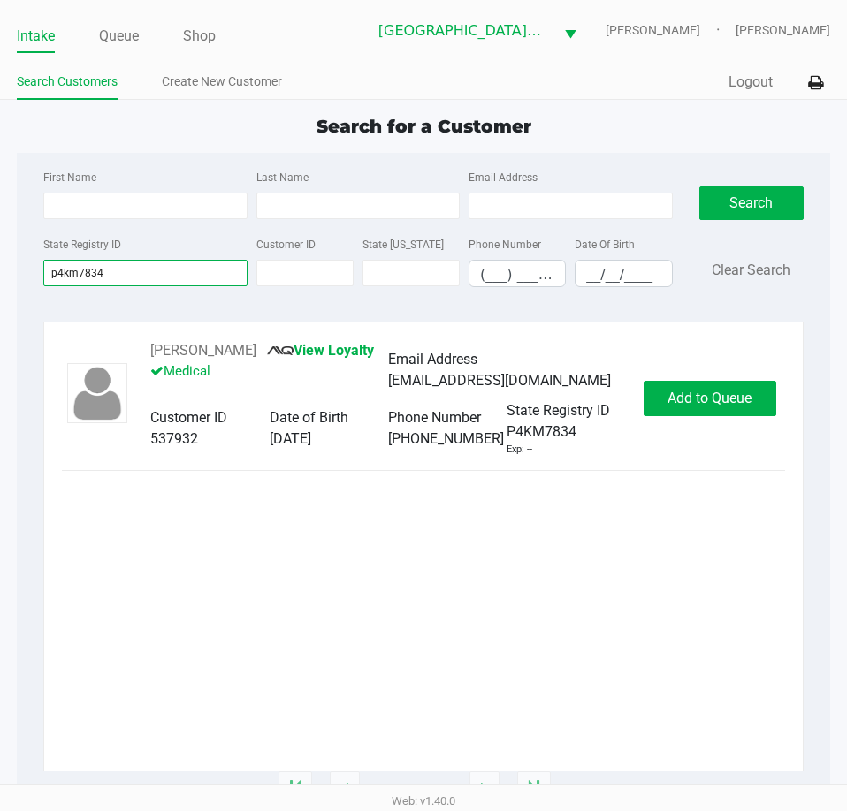
type input "p4km7834"
click at [673, 401] on span "Add to Queue" at bounding box center [709, 398] width 84 height 17
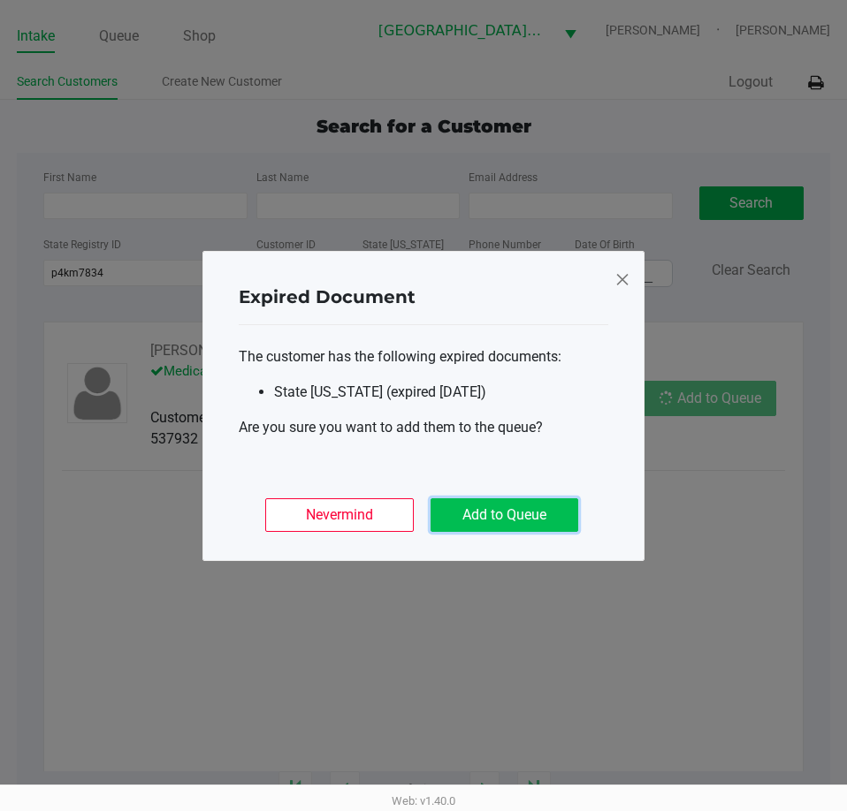
click at [567, 513] on button "Add to Queue" at bounding box center [504, 515] width 148 height 34
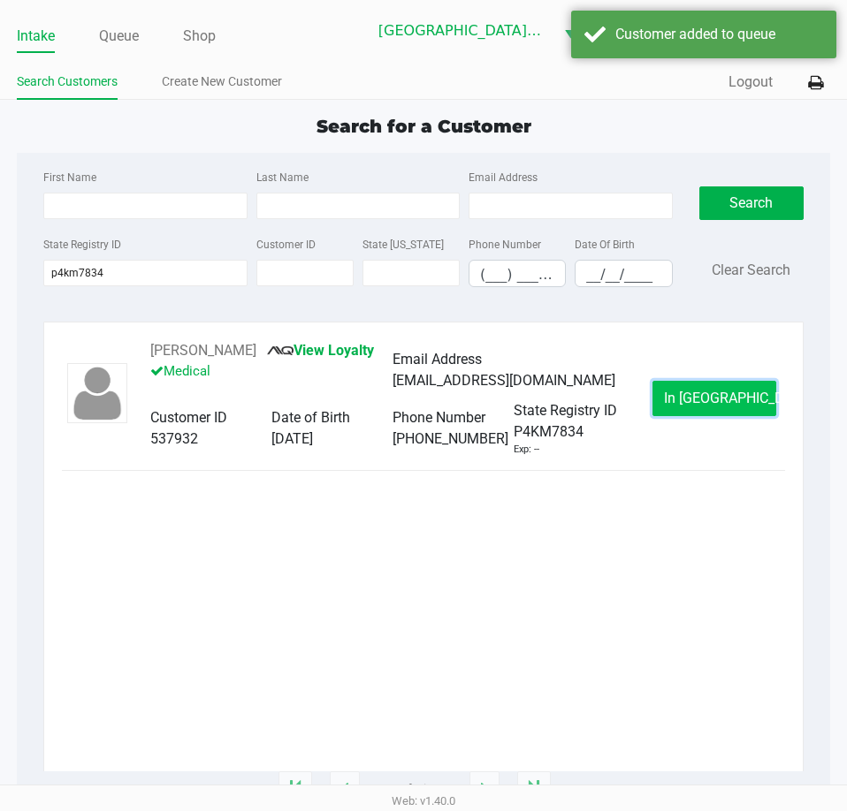
click at [715, 400] on span "In Queue" at bounding box center [738, 398] width 148 height 17
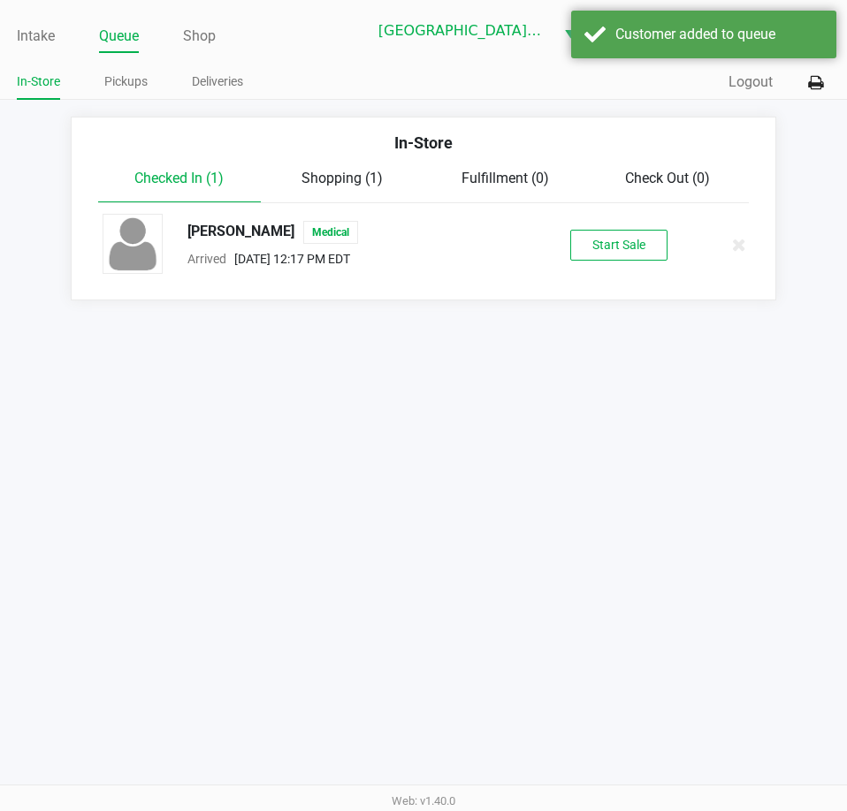
click at [616, 240] on button "Start Sale" at bounding box center [618, 245] width 97 height 31
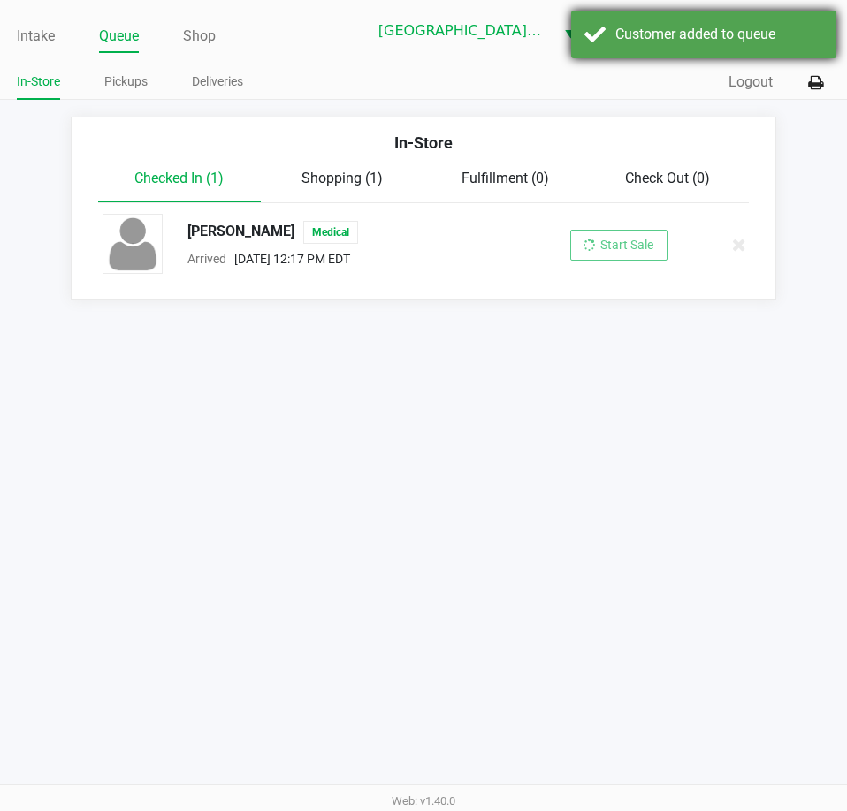
click at [694, 47] on div "Customer added to queue" at bounding box center [703, 35] width 265 height 48
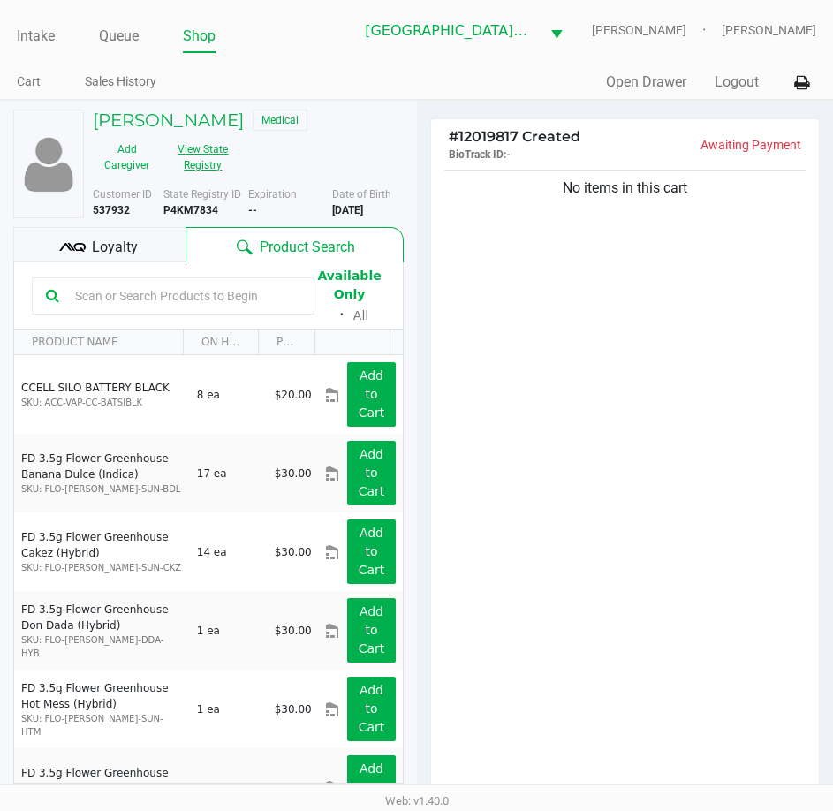
click at [204, 171] on button "View State Registry" at bounding box center [198, 157] width 74 height 44
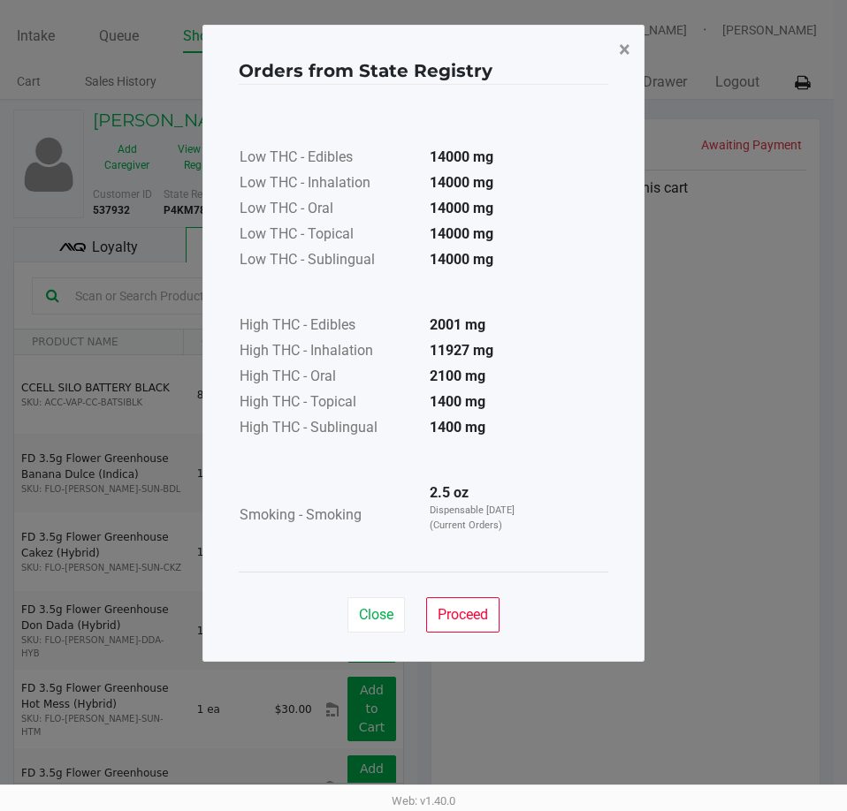
click at [622, 42] on span "×" at bounding box center [624, 49] width 11 height 25
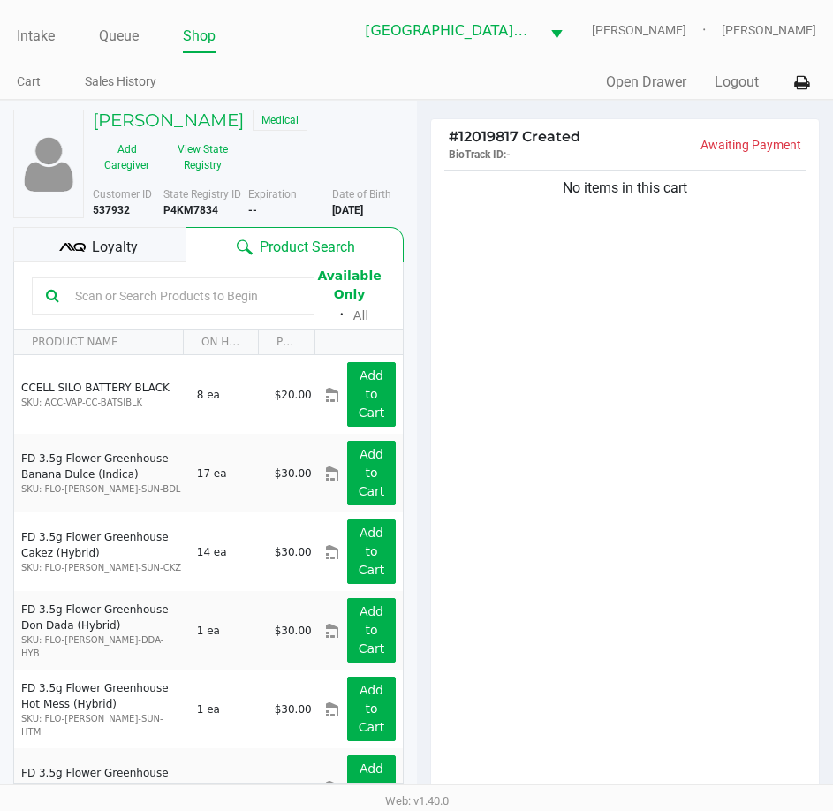
click at [100, 237] on span "Loyalty" at bounding box center [115, 247] width 46 height 21
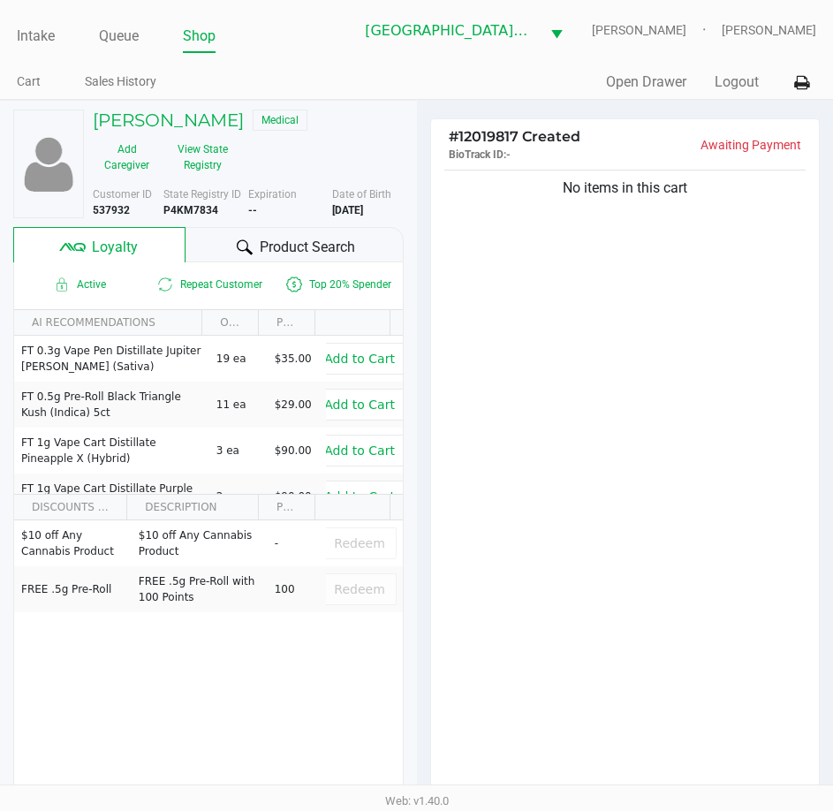
click at [266, 251] on span "Product Search" at bounding box center [307, 247] width 95 height 21
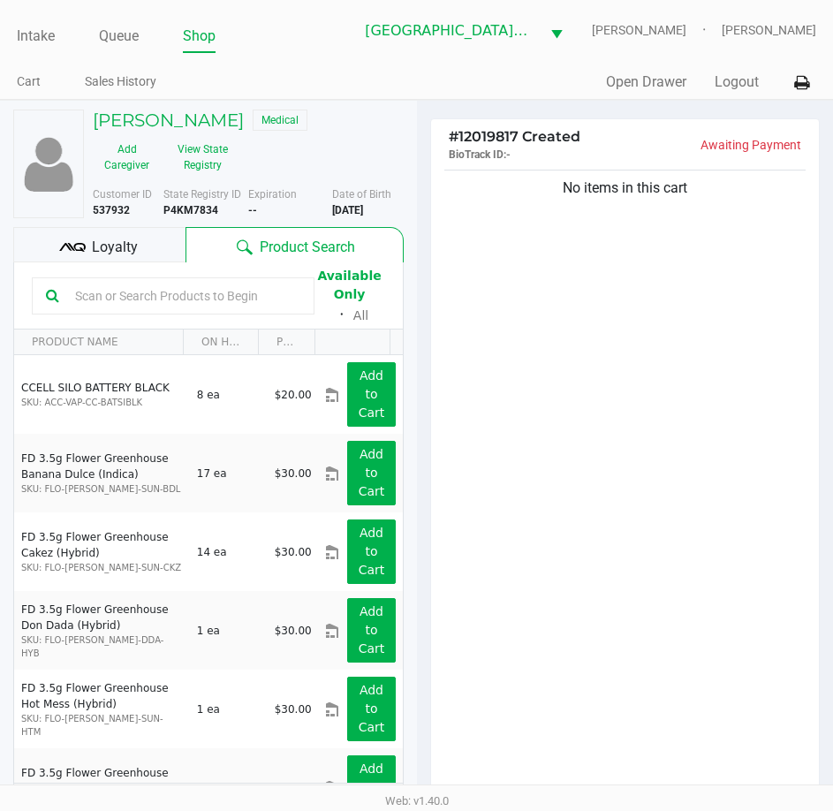
click at [224, 293] on input "text" at bounding box center [184, 296] width 232 height 27
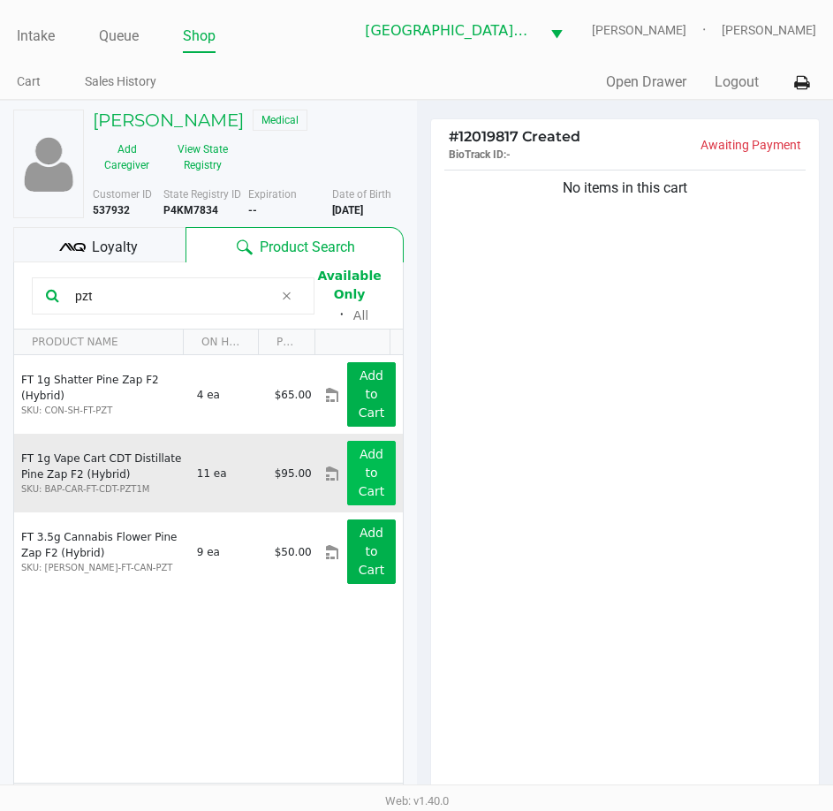
type input "pzt"
click at [359, 475] on app-button-loader "Add to Cart" at bounding box center [372, 472] width 27 height 51
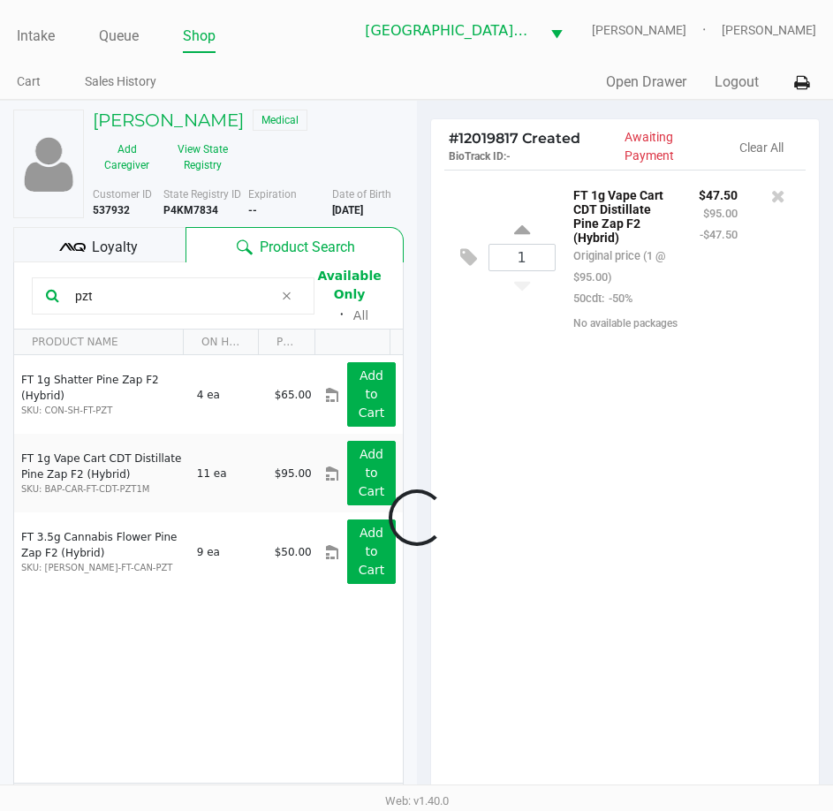
click at [141, 295] on input "pzt" at bounding box center [171, 296] width 206 height 27
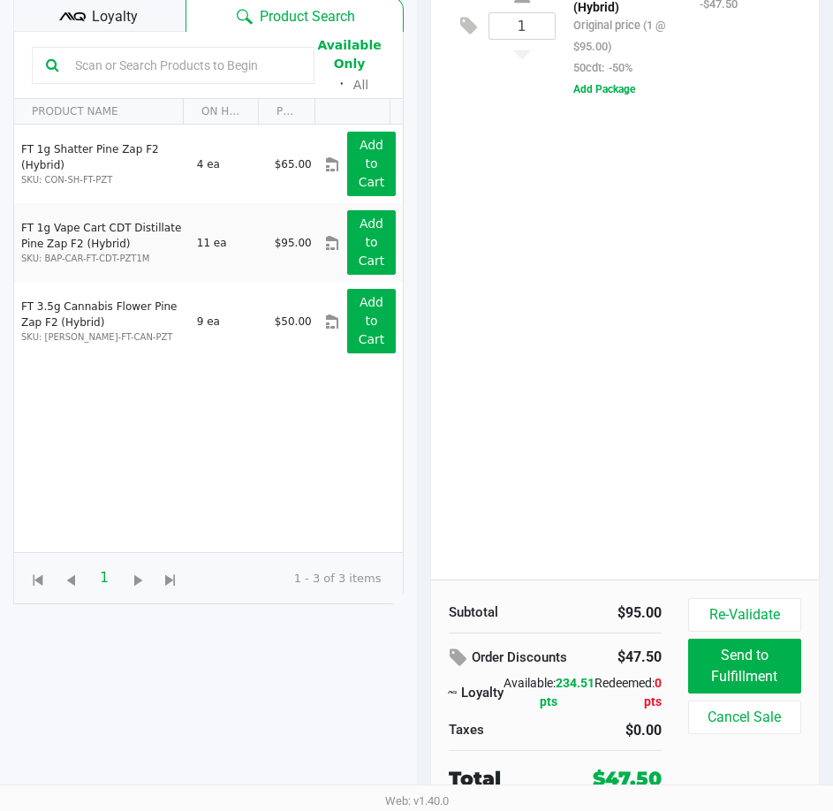
scroll to position [232, 0]
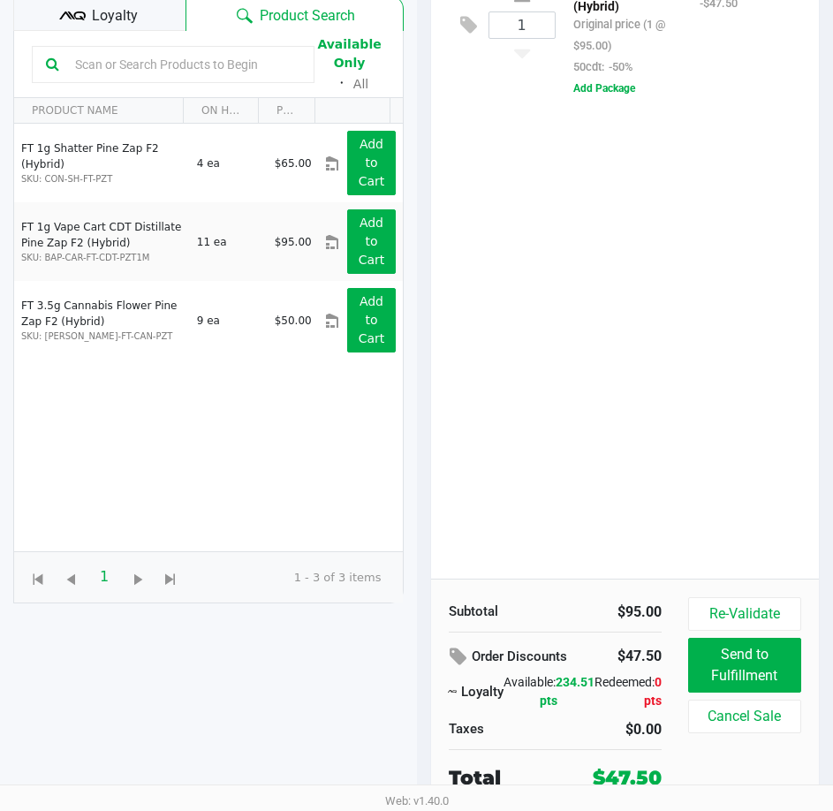
click at [610, 467] on div "1 FT 1g Vape Cart CDT Distillate Pine Zap F2 (Hybrid) Original price (1 @ $95.0…" at bounding box center [625, 258] width 389 height 641
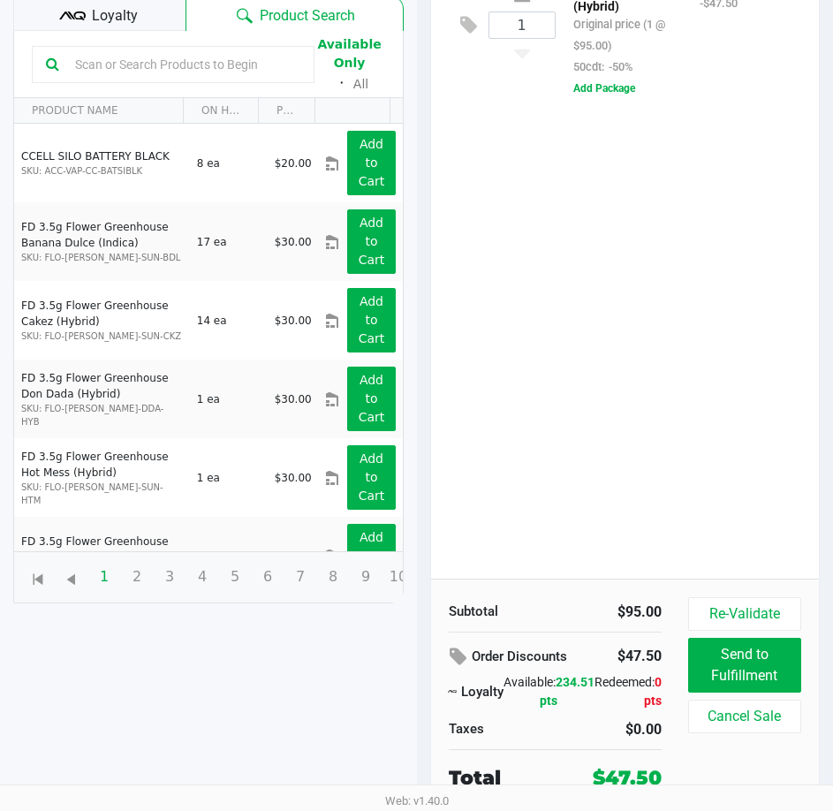
click at [135, 20] on span "Loyalty" at bounding box center [115, 15] width 46 height 21
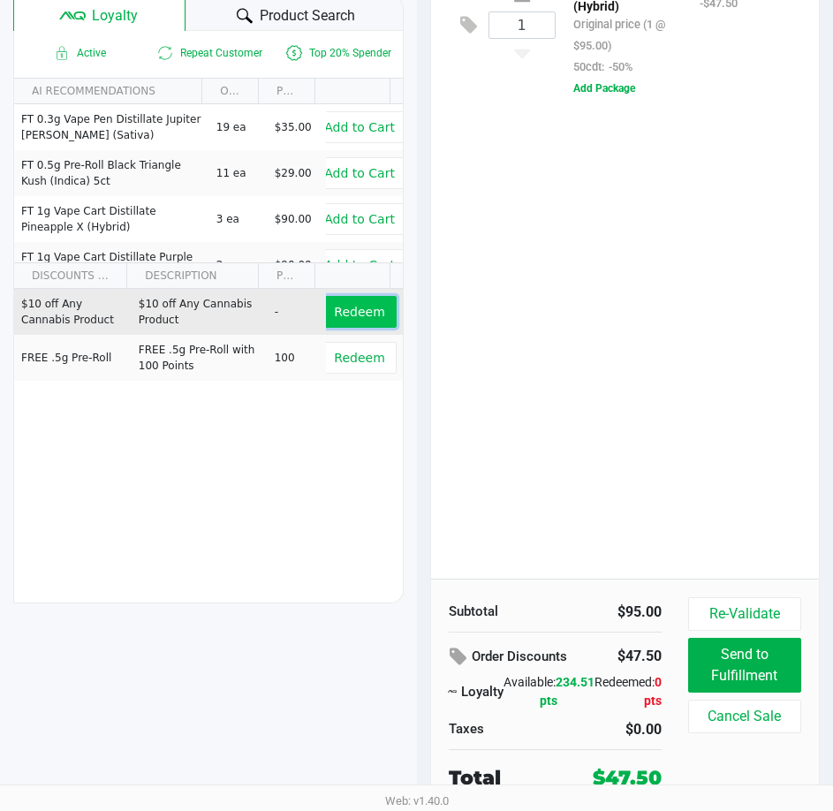
click at [343, 323] on button "Redeem" at bounding box center [359, 312] width 73 height 32
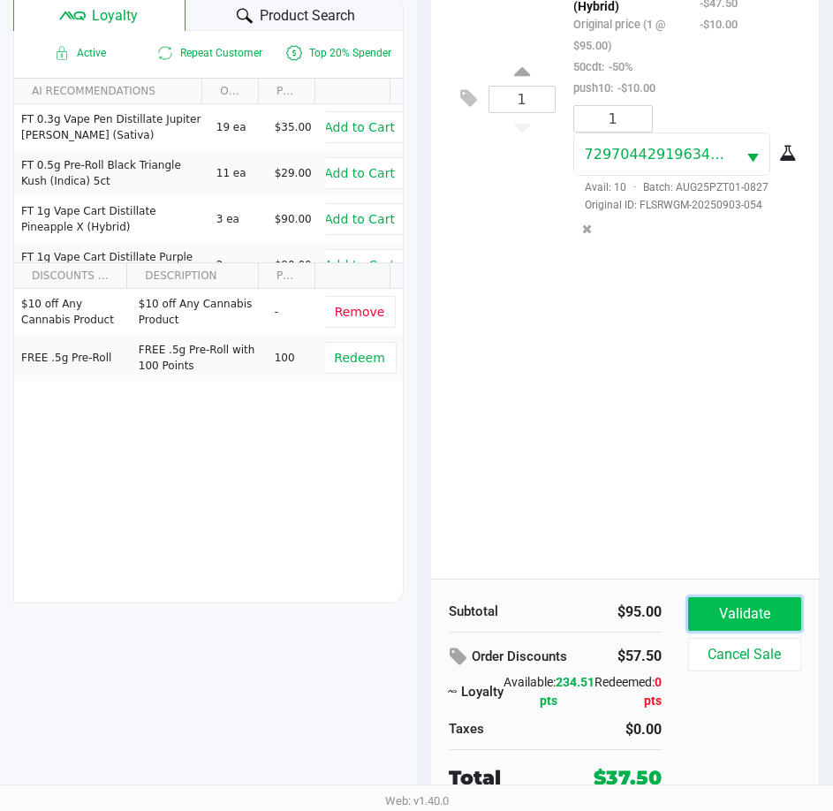
click at [727, 604] on button "Validate" at bounding box center [744, 614] width 113 height 34
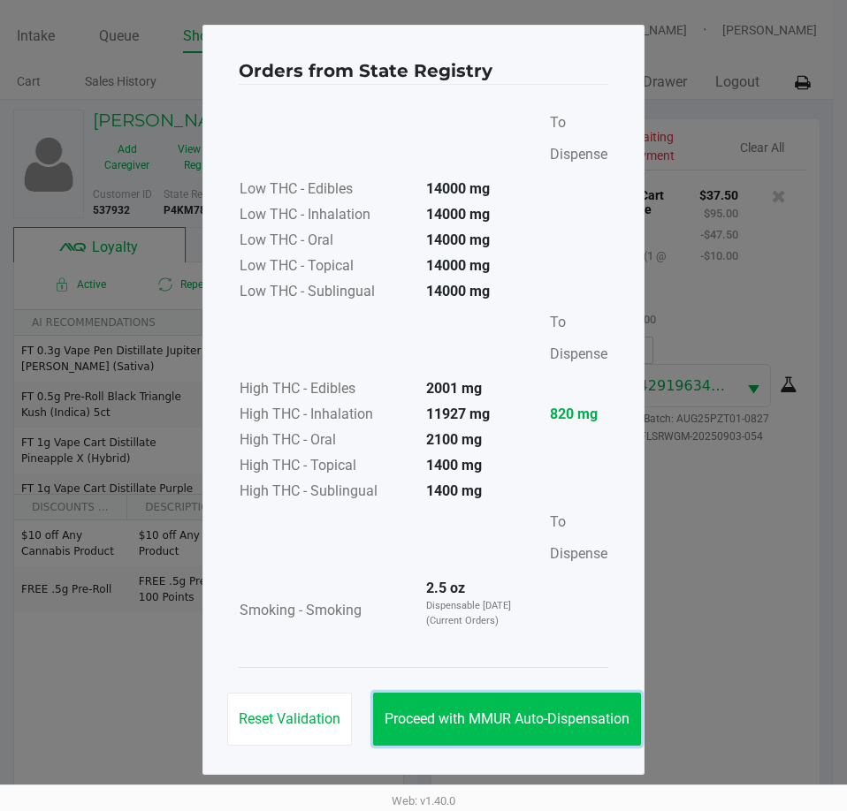
click at [539, 710] on button "Proceed with MMUR Auto-Dispensation" at bounding box center [507, 719] width 268 height 53
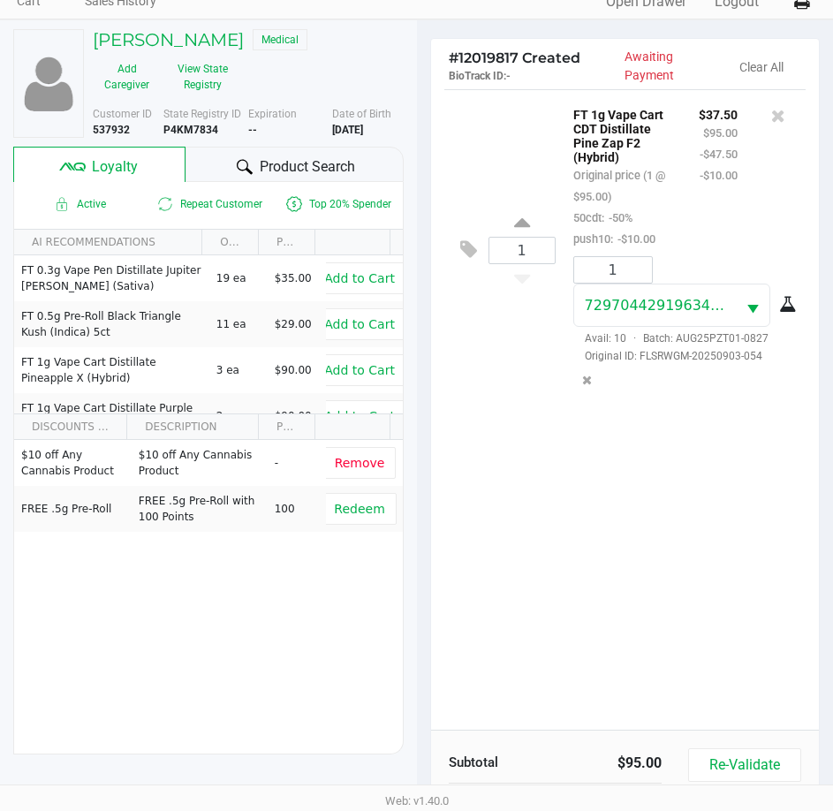
scroll to position [234, 0]
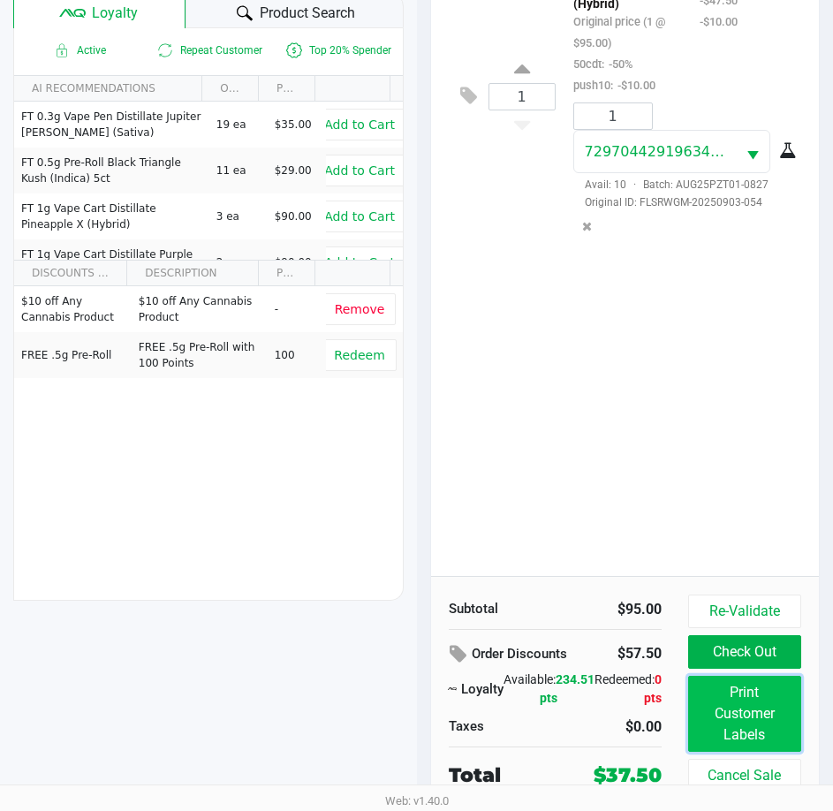
click at [736, 709] on button "Print Customer Labels" at bounding box center [744, 714] width 113 height 76
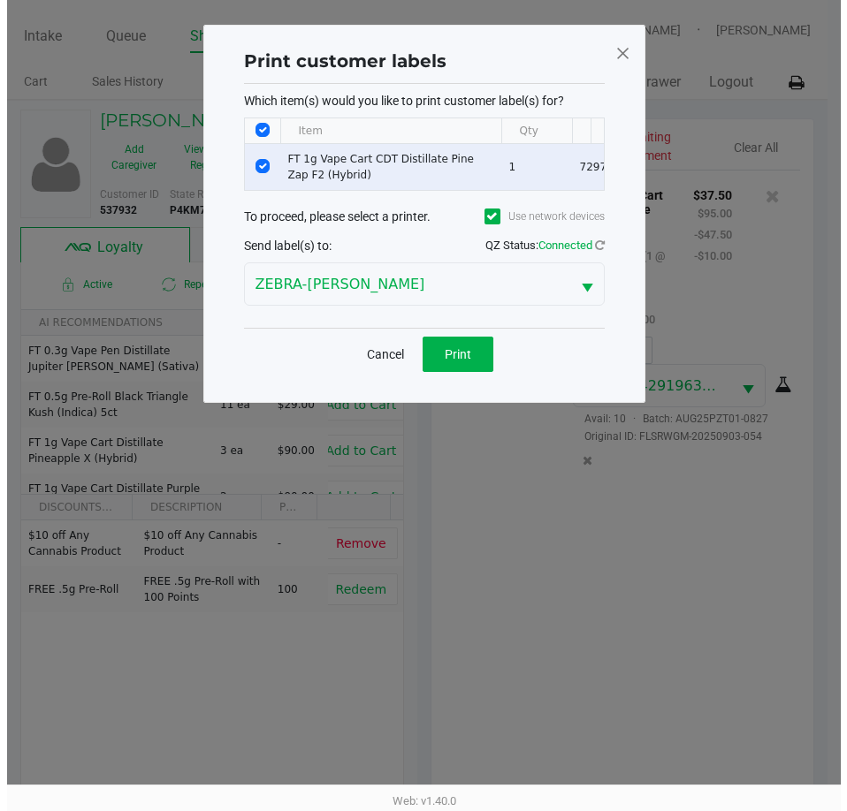
scroll to position [0, 0]
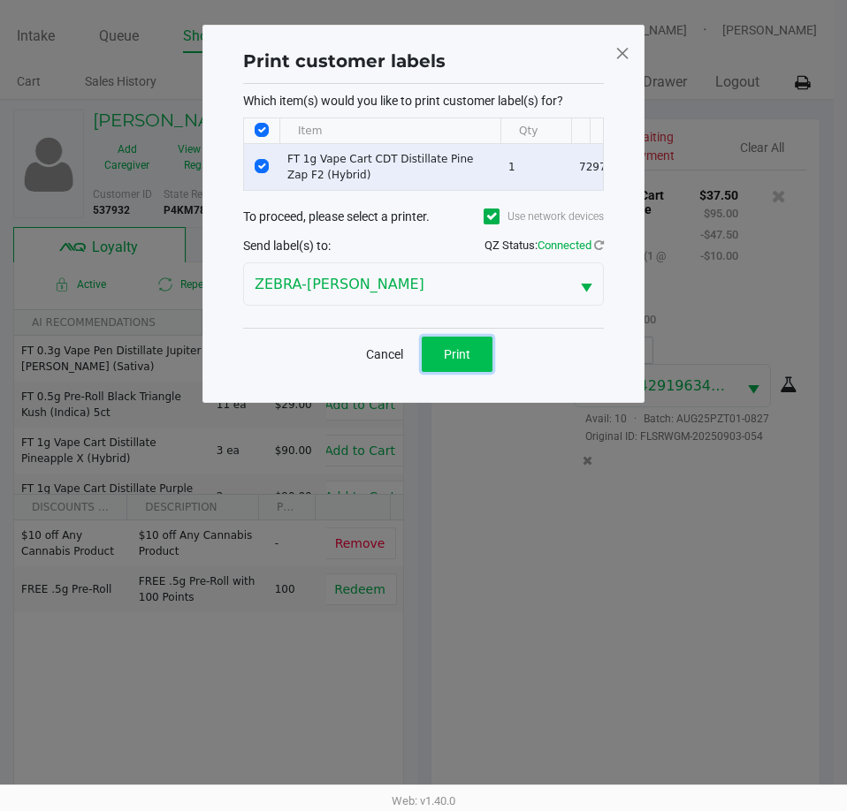
click at [443, 370] on button "Print" at bounding box center [457, 354] width 71 height 35
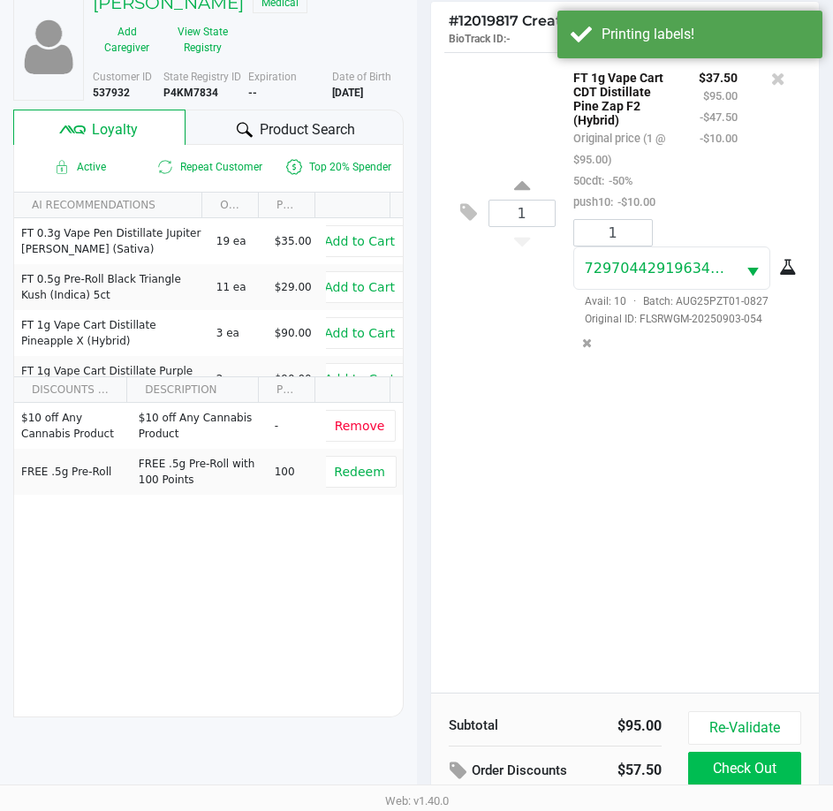
scroll to position [234, 0]
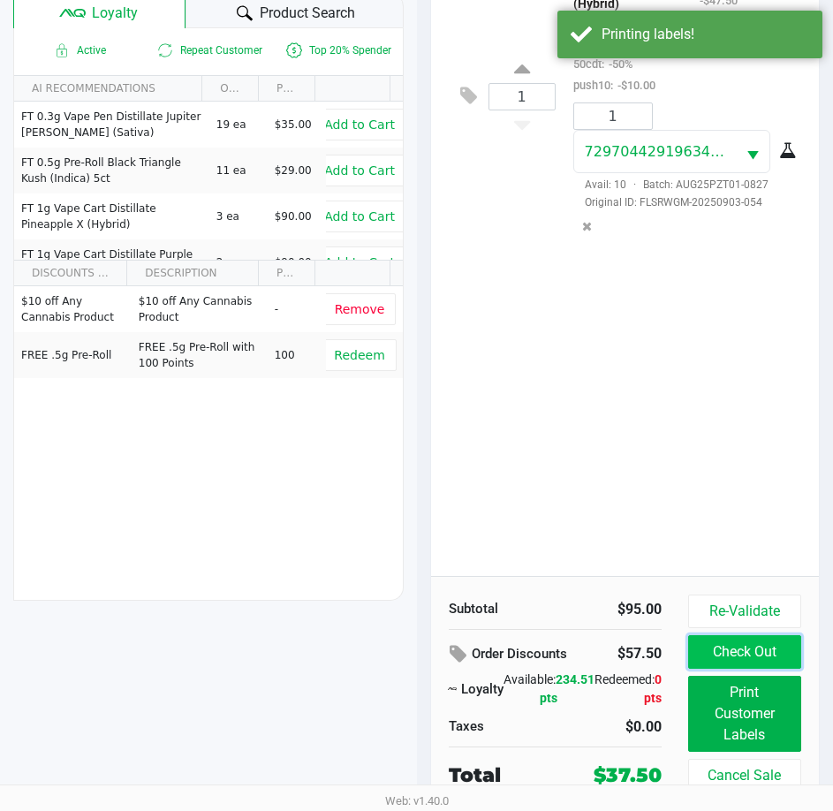
click at [743, 656] on button "Check Out" at bounding box center [744, 652] width 113 height 34
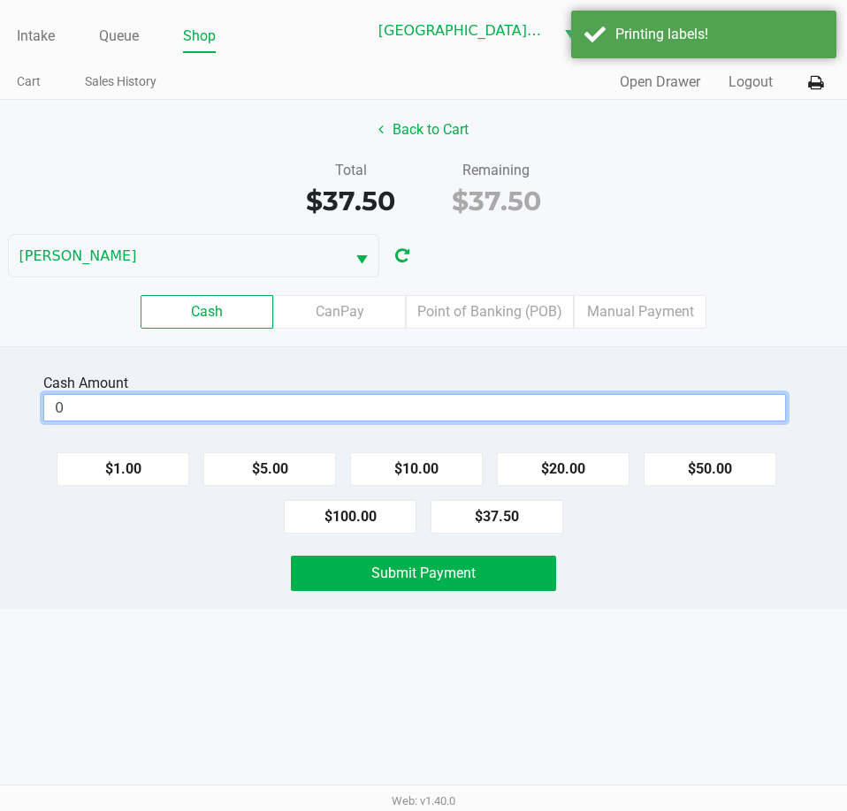
click at [452, 407] on input "0" at bounding box center [414, 408] width 741 height 26
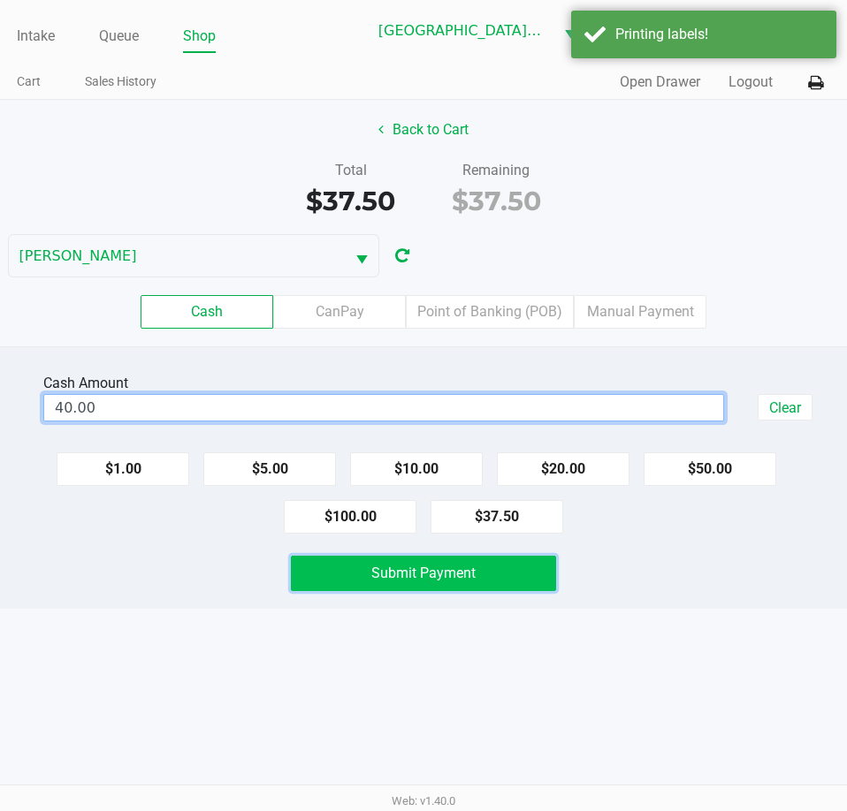
type input "$40.00"
click at [462, 560] on button "Submit Payment" at bounding box center [423, 573] width 264 height 35
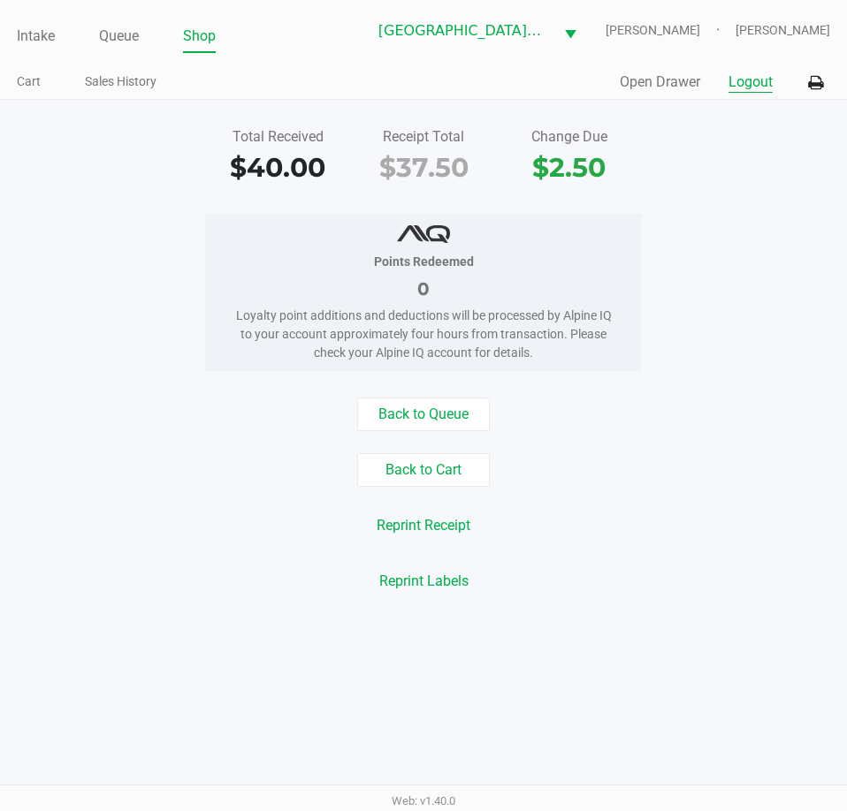
click at [737, 85] on button "Logout" at bounding box center [750, 82] width 44 height 21
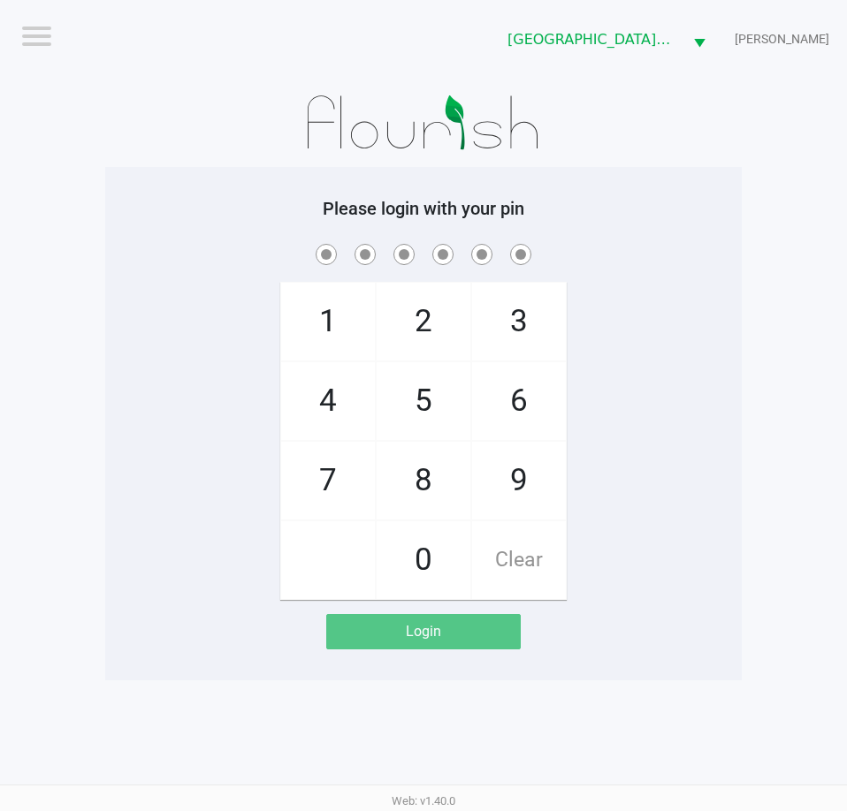
click at [638, 463] on div "1 4 7 2 5 8 0 3 6 9 Clear" at bounding box center [423, 420] width 636 height 360
checkbox input "true"
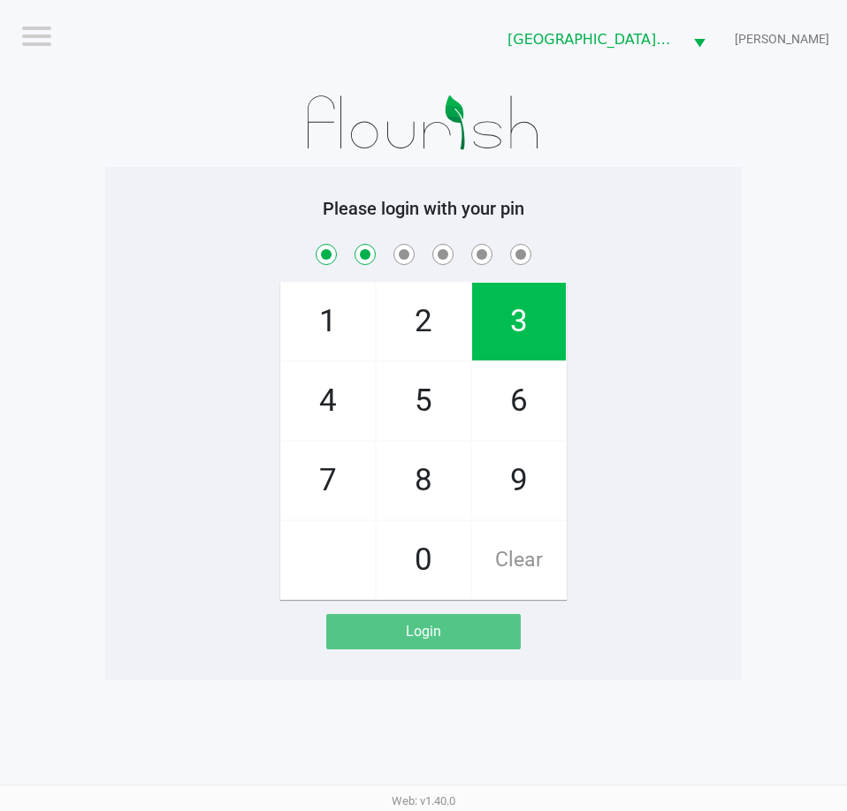
checkbox input "true"
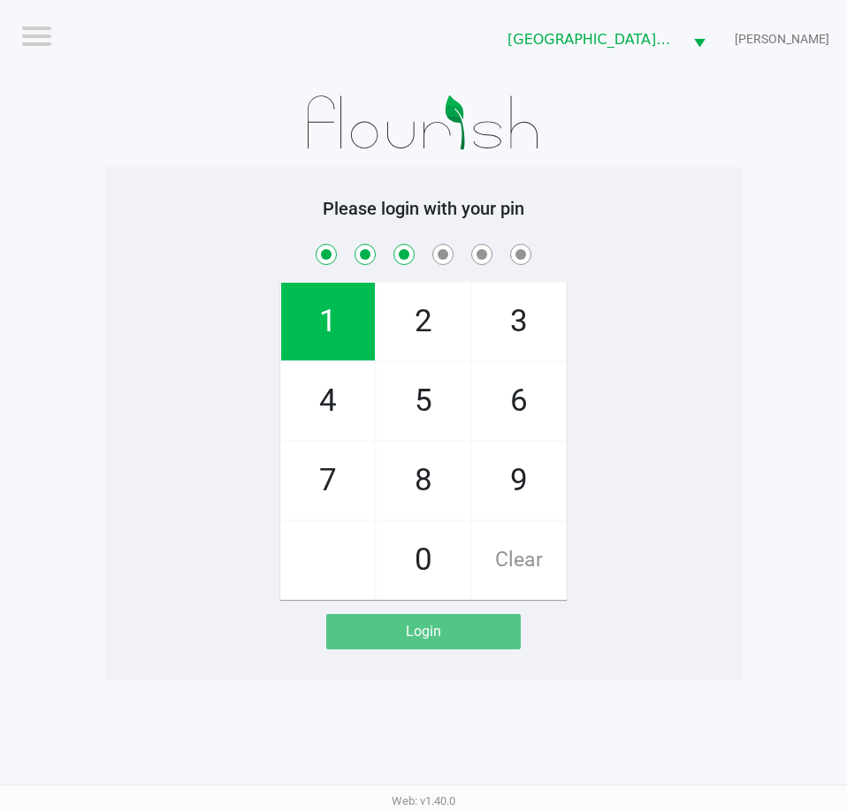
checkbox input "true"
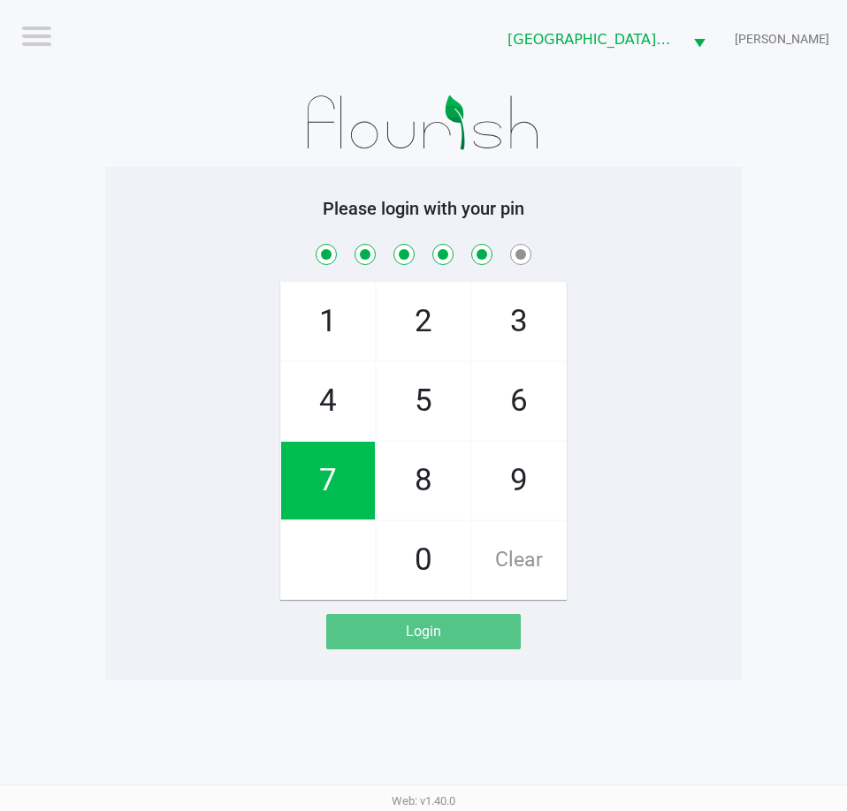
checkbox input "true"
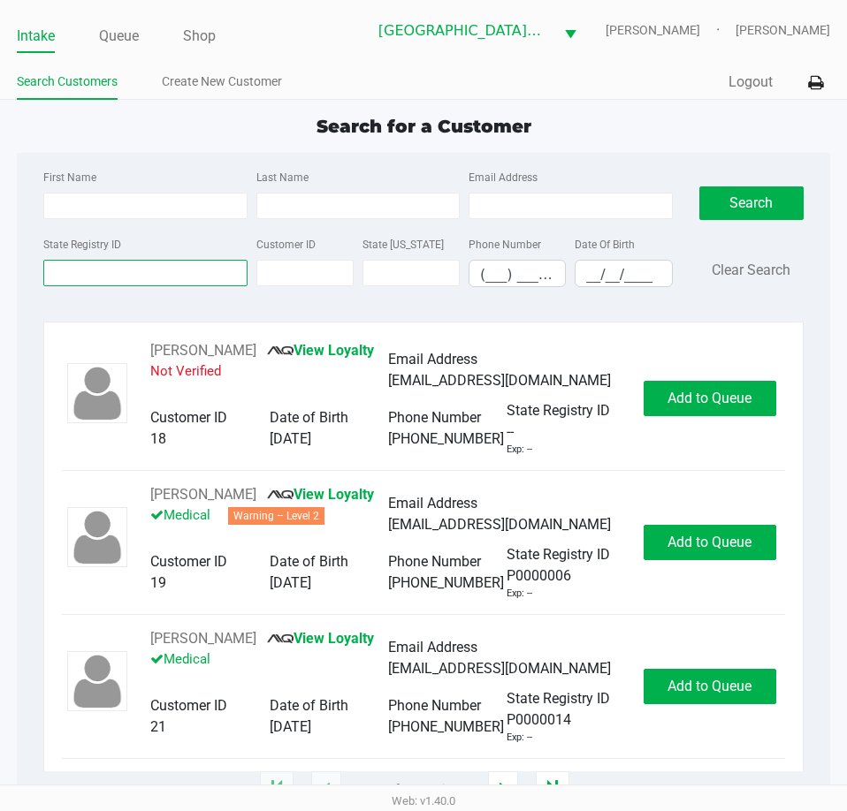
click at [193, 281] on input "State Registry ID" at bounding box center [144, 273] width 203 height 27
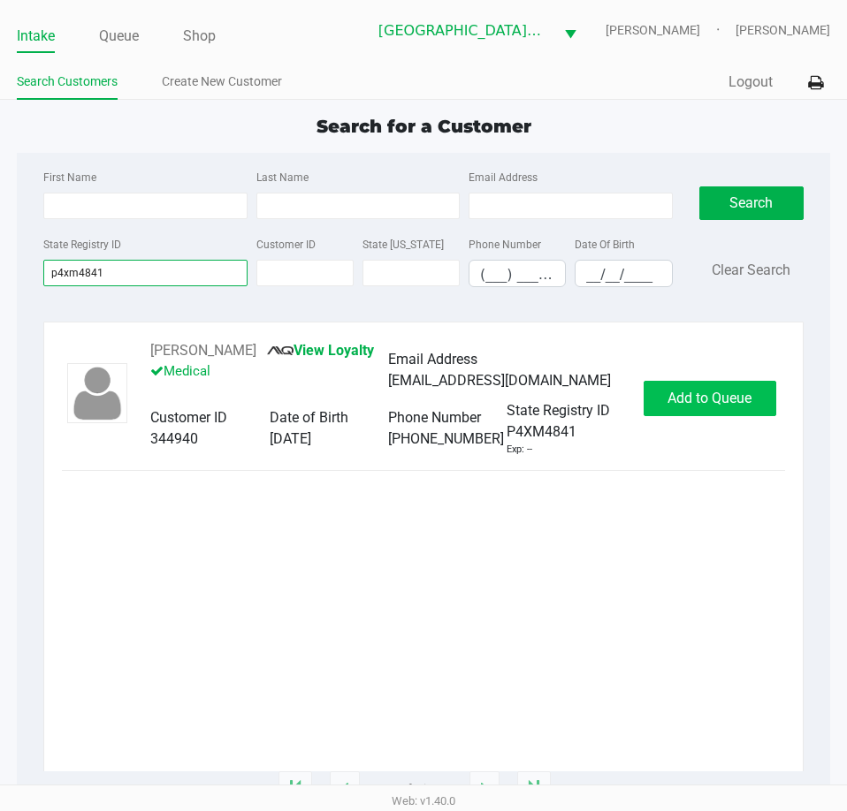
type input "p4xm4841"
click at [701, 396] on button "Add to Queue" at bounding box center [709, 398] width 133 height 35
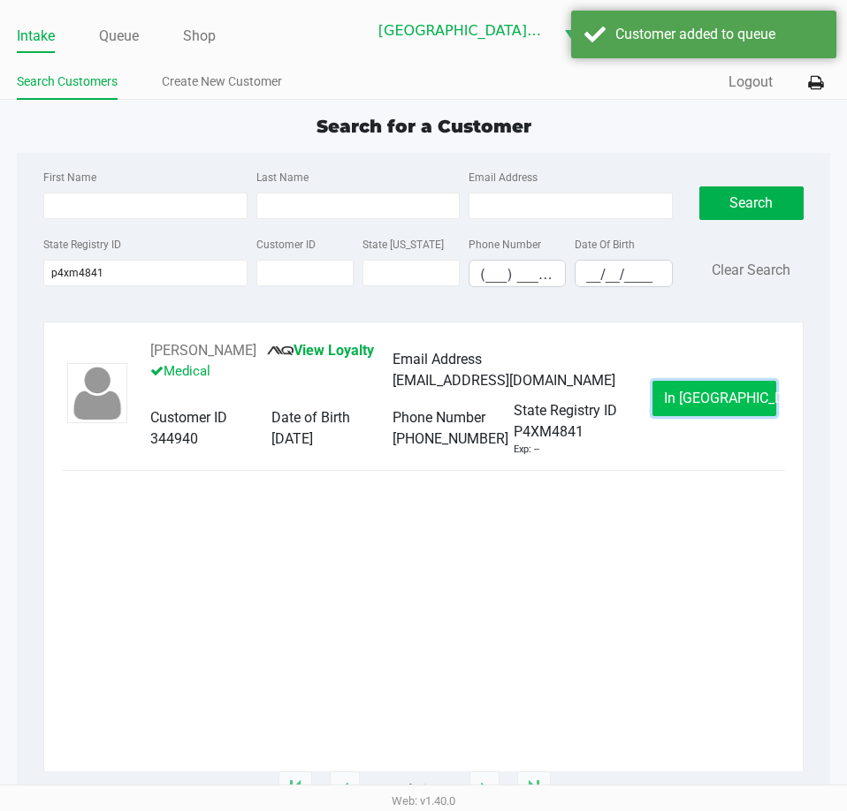
click at [700, 410] on button "In Queue" at bounding box center [714, 398] width 124 height 35
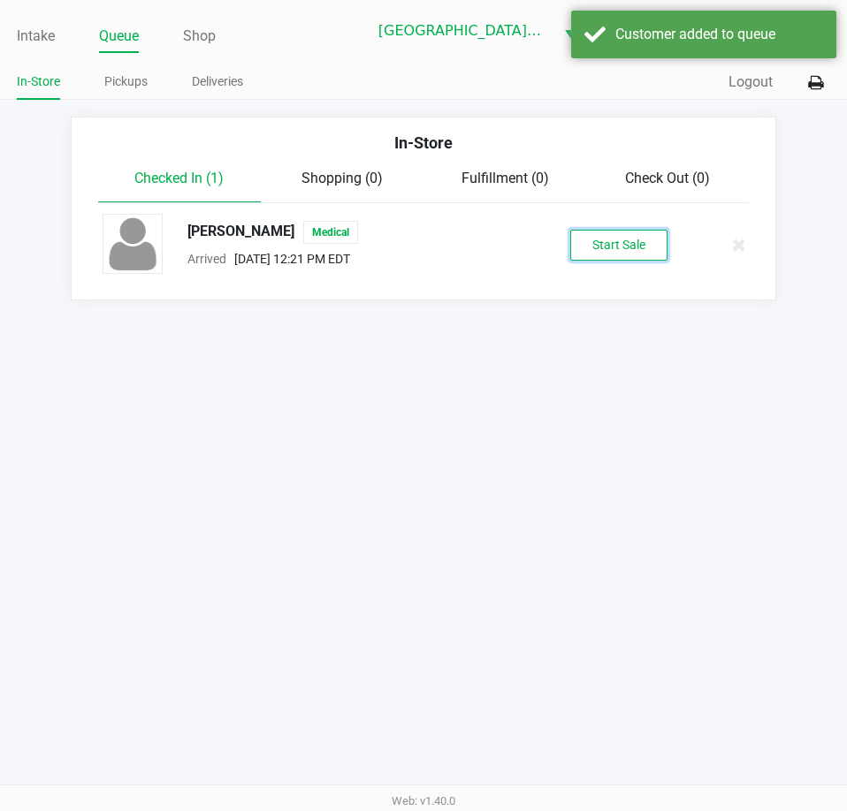
click at [614, 235] on button "Start Sale" at bounding box center [618, 245] width 97 height 31
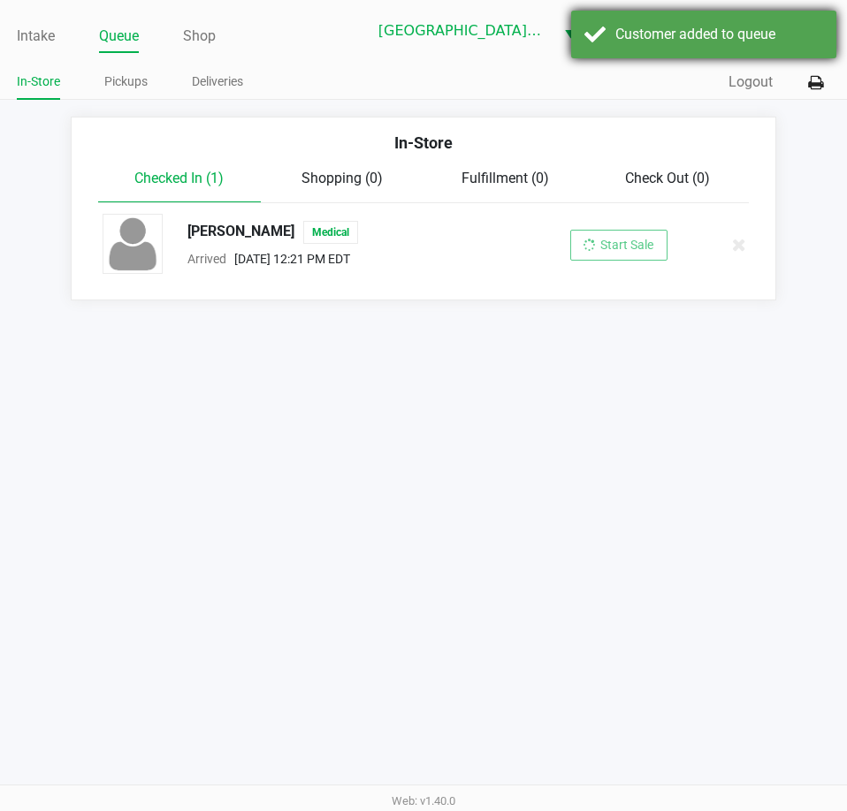
click at [704, 34] on div "Customer added to queue" at bounding box center [719, 34] width 208 height 21
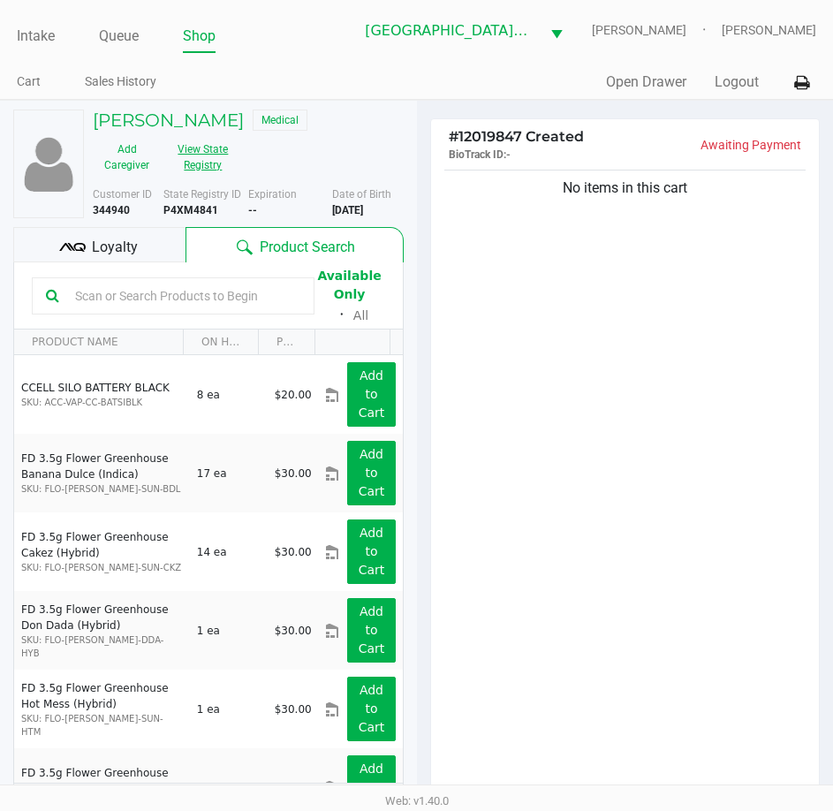
click at [228, 151] on button "View State Registry" at bounding box center [198, 157] width 74 height 44
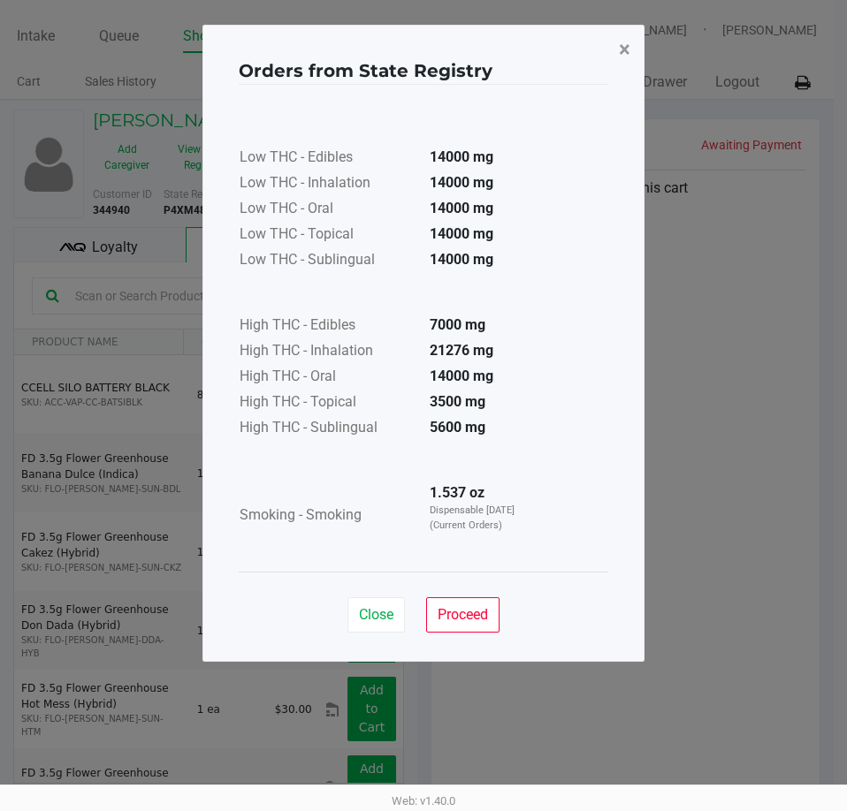
click at [625, 42] on span "×" at bounding box center [624, 49] width 11 height 25
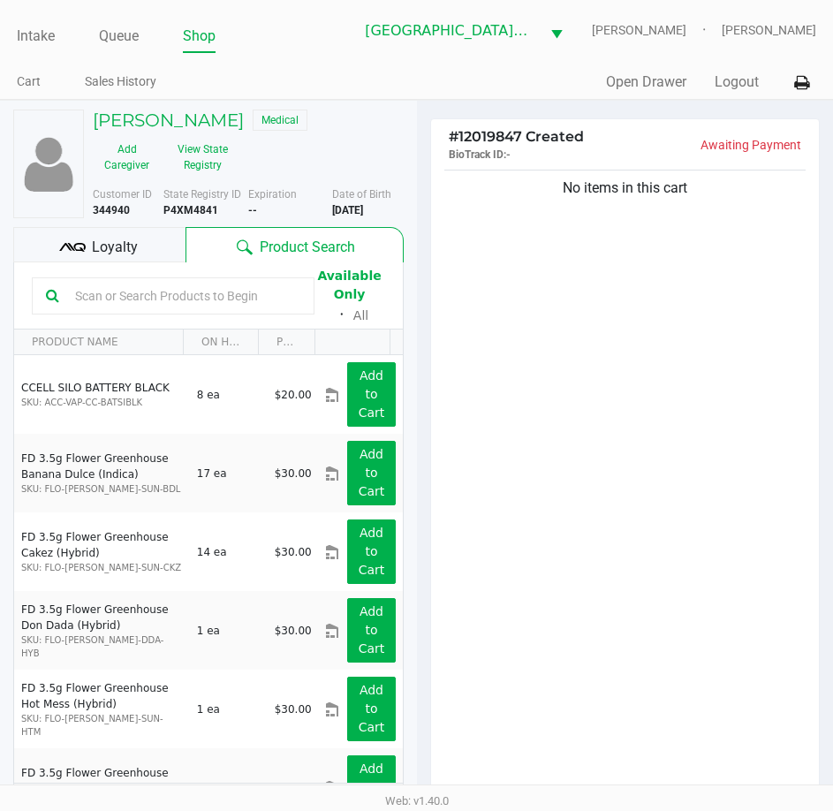
drag, startPoint x: 125, startPoint y: 247, endPoint x: 252, endPoint y: 244, distance: 127.3
click at [126, 246] on span "Loyalty" at bounding box center [115, 247] width 46 height 21
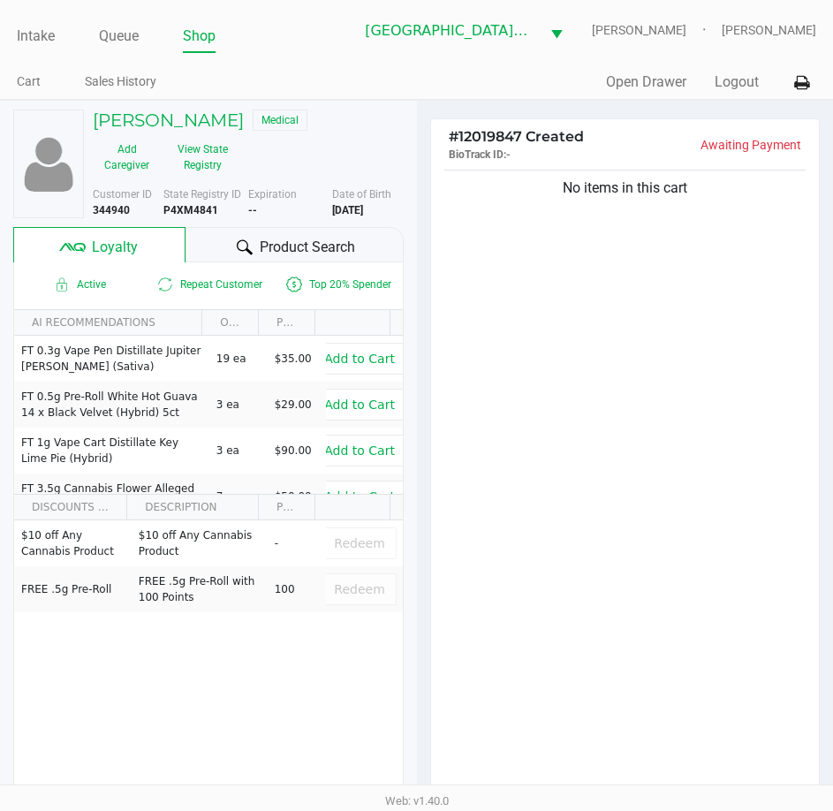
click at [255, 240] on div "Product Search" at bounding box center [294, 244] width 217 height 35
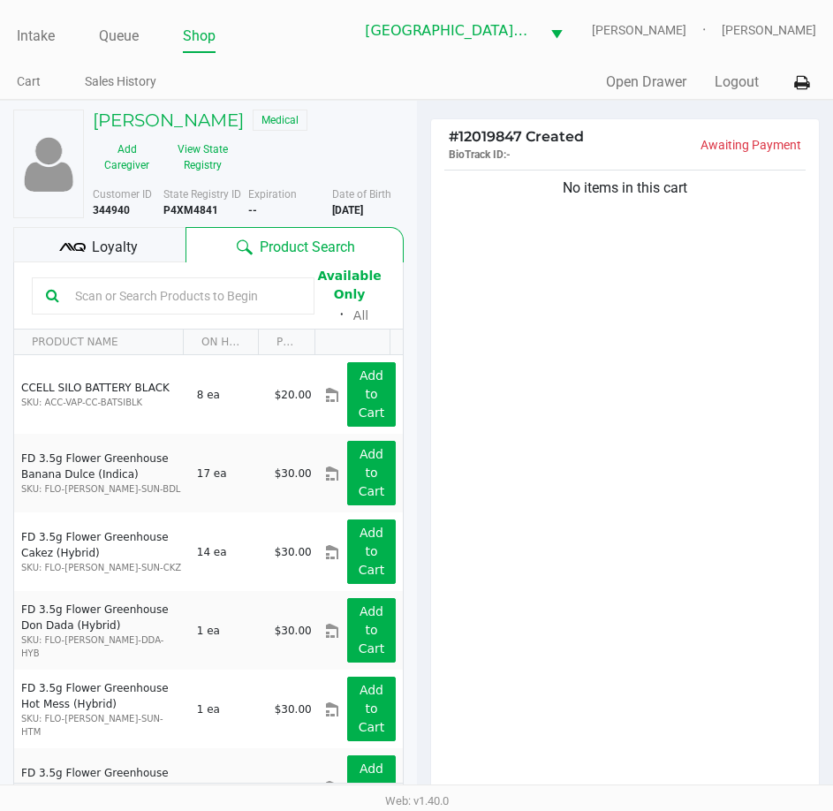
click at [183, 295] on input "text" at bounding box center [184, 296] width 232 height 27
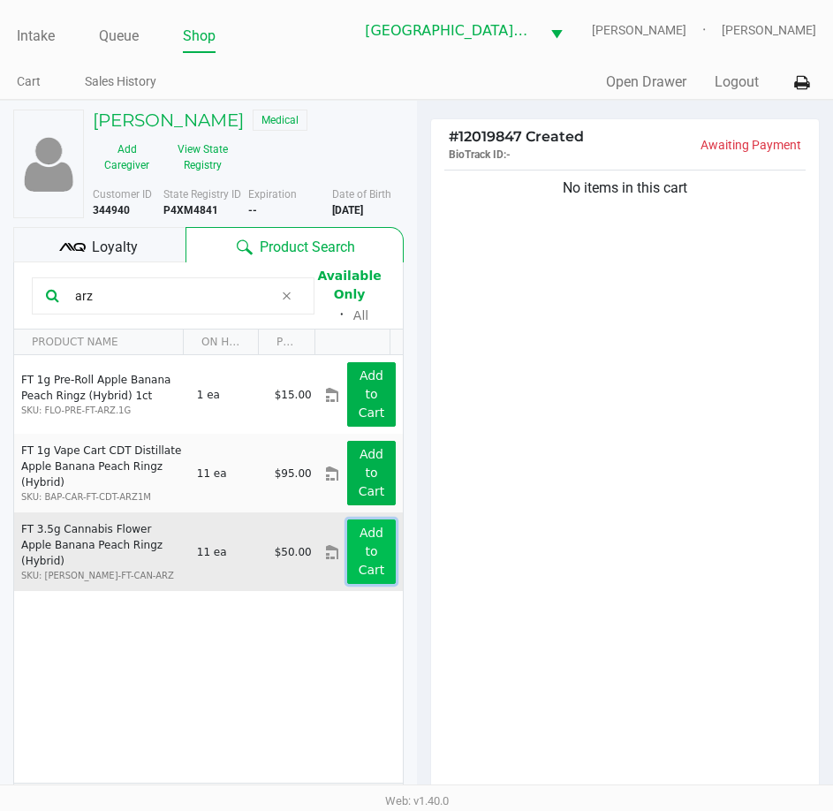
click at [368, 547] on button "Add to Cart" at bounding box center [371, 552] width 48 height 65
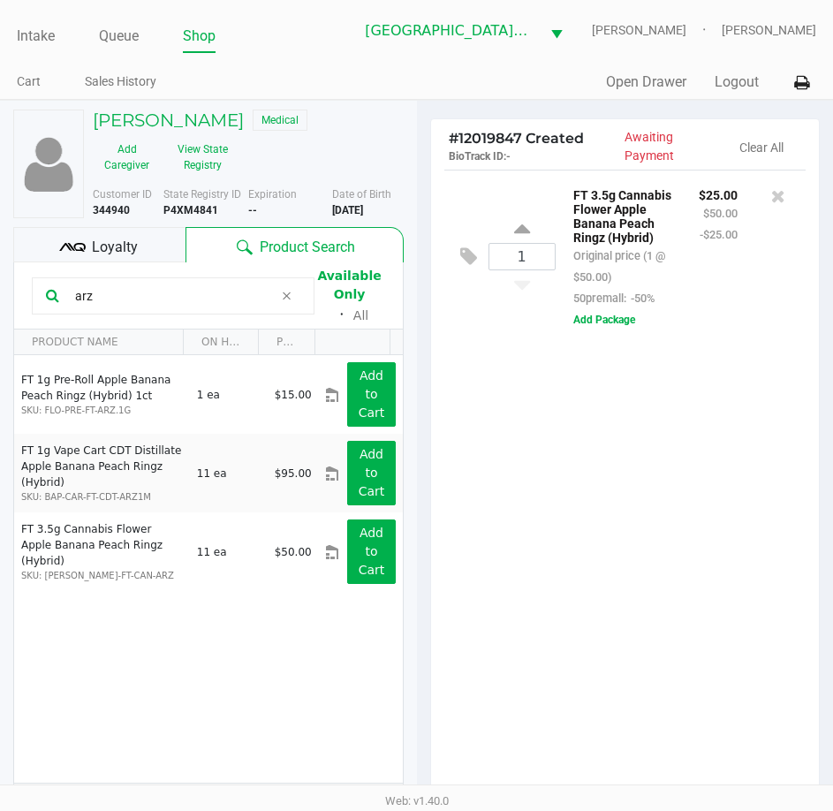
click at [130, 291] on input "arz" at bounding box center [171, 296] width 206 height 27
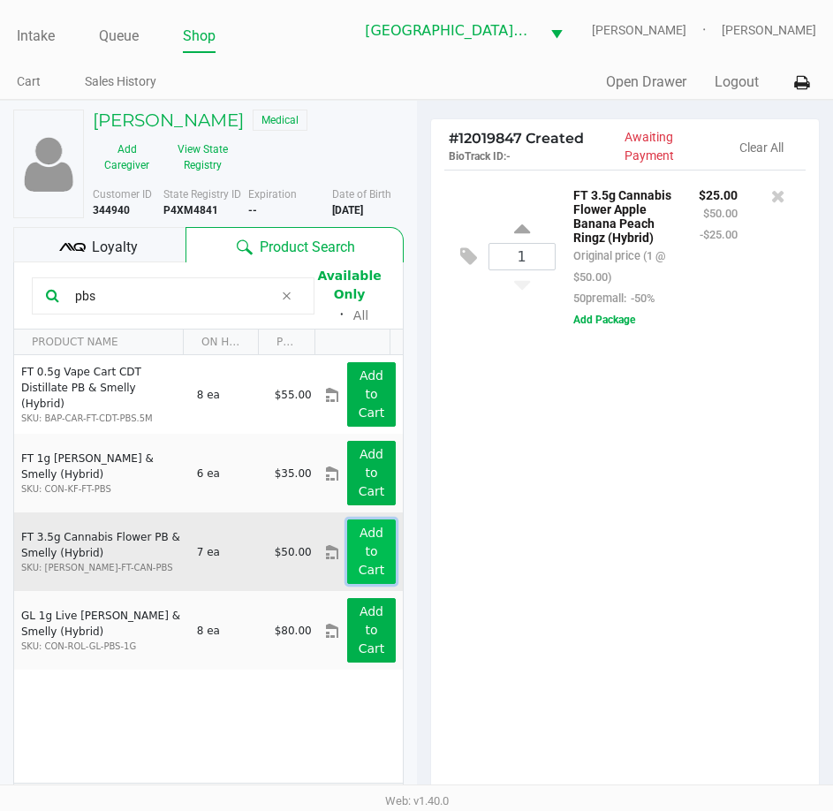
click at [359, 551] on app-button-loader "Add to Cart" at bounding box center [372, 551] width 27 height 51
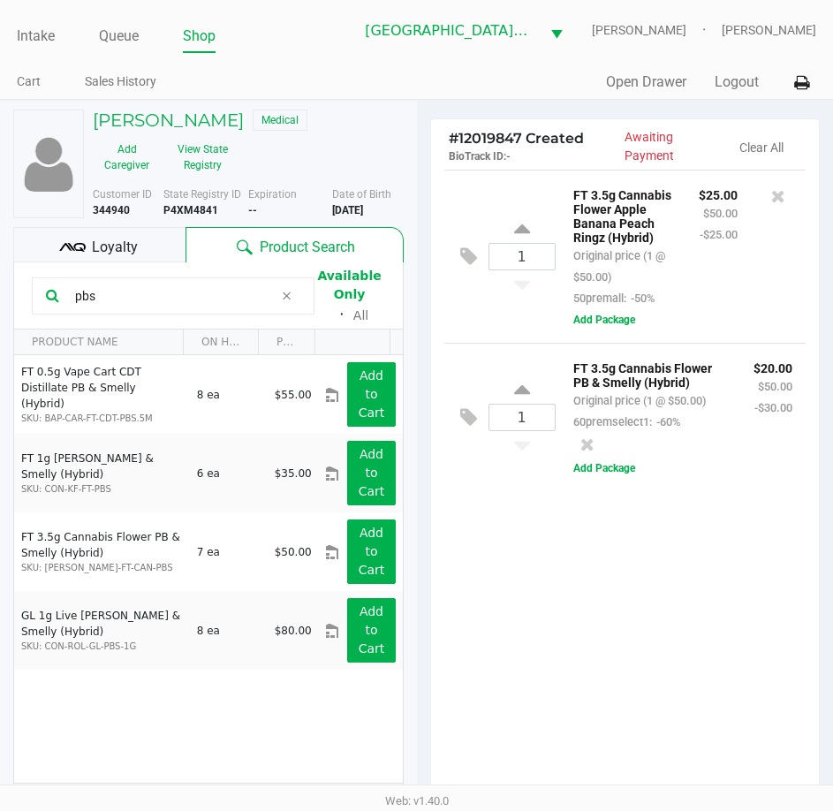
click at [141, 297] on input "pbs" at bounding box center [171, 296] width 206 height 27
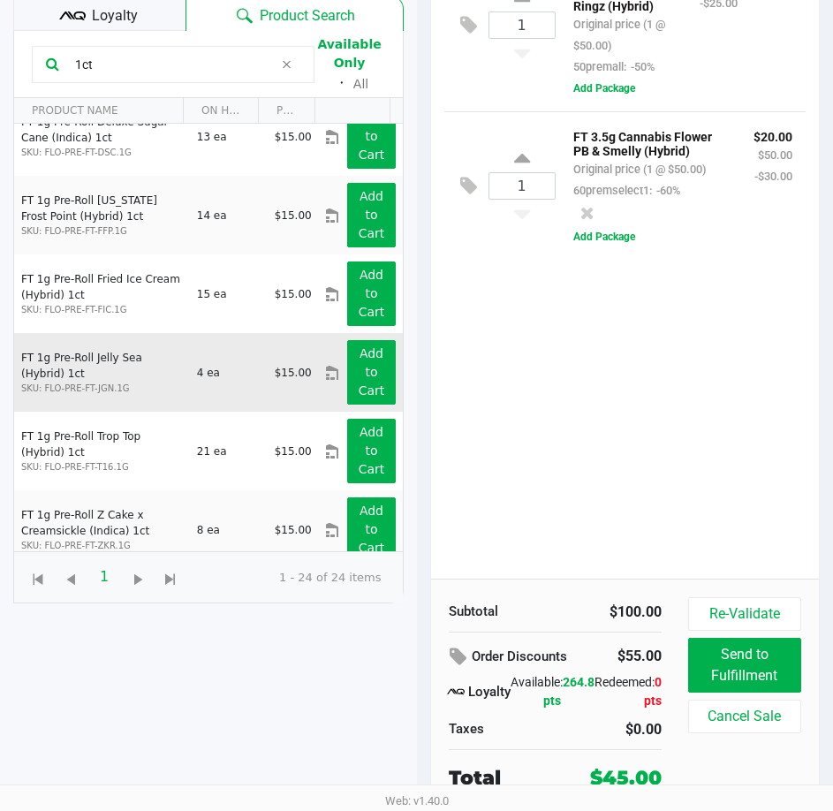
scroll to position [1459, 0]
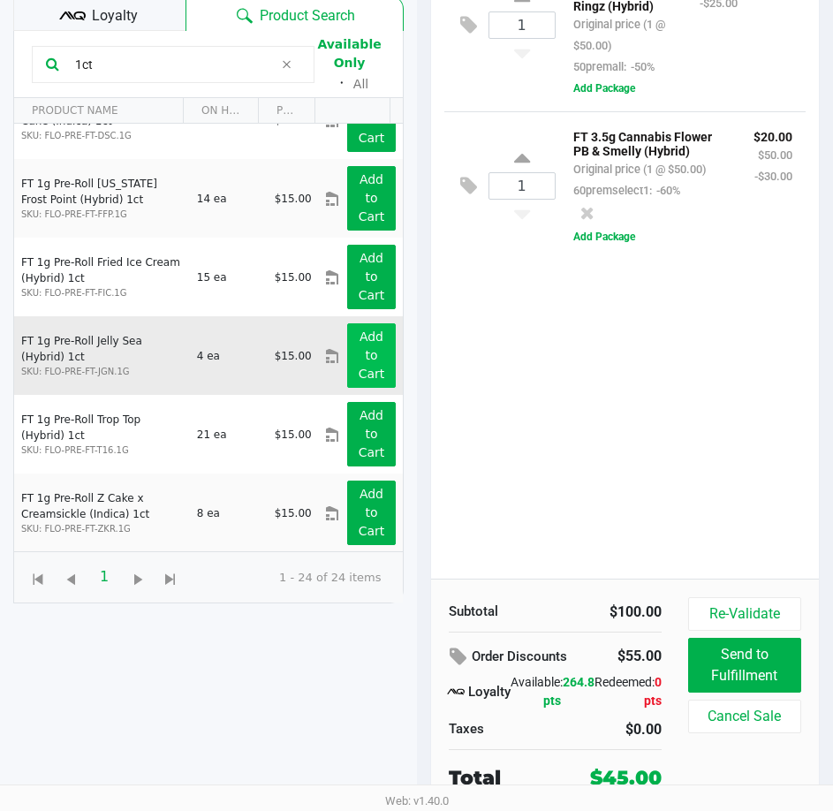
type input "1ct"
click at [359, 345] on app-button-loader "Add to Cart" at bounding box center [372, 355] width 27 height 51
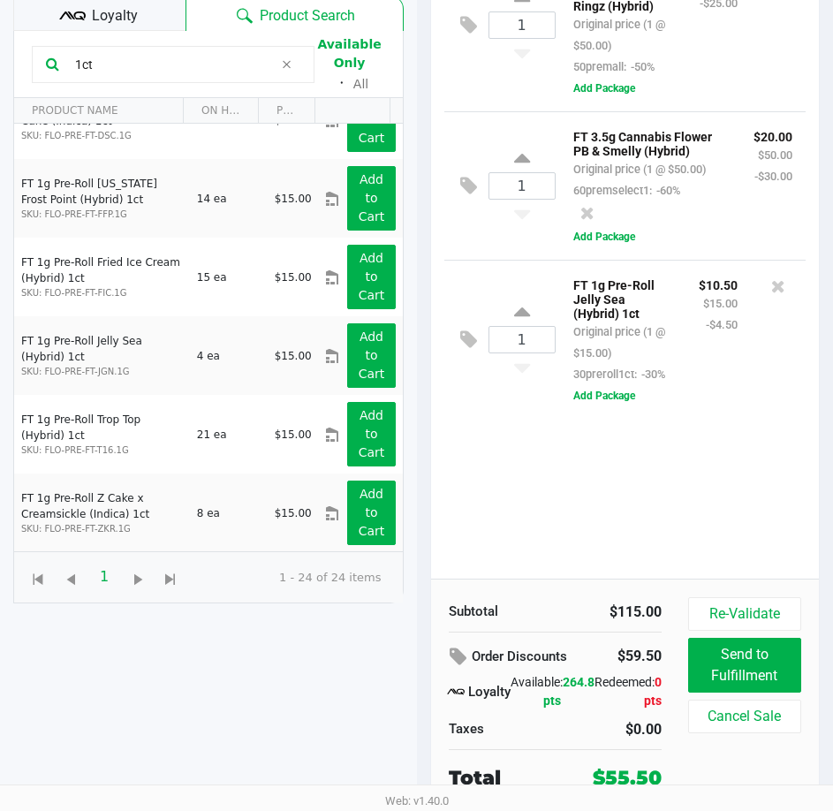
click at [123, 19] on span "Loyalty" at bounding box center [115, 15] width 46 height 21
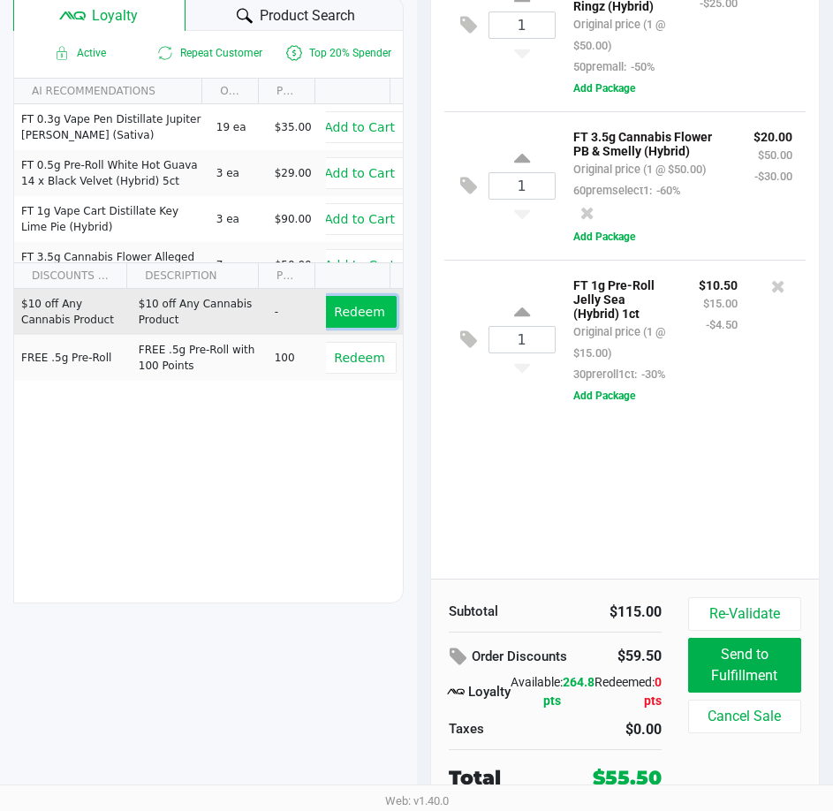
click at [350, 311] on span "Redeem" at bounding box center [359, 312] width 50 height 14
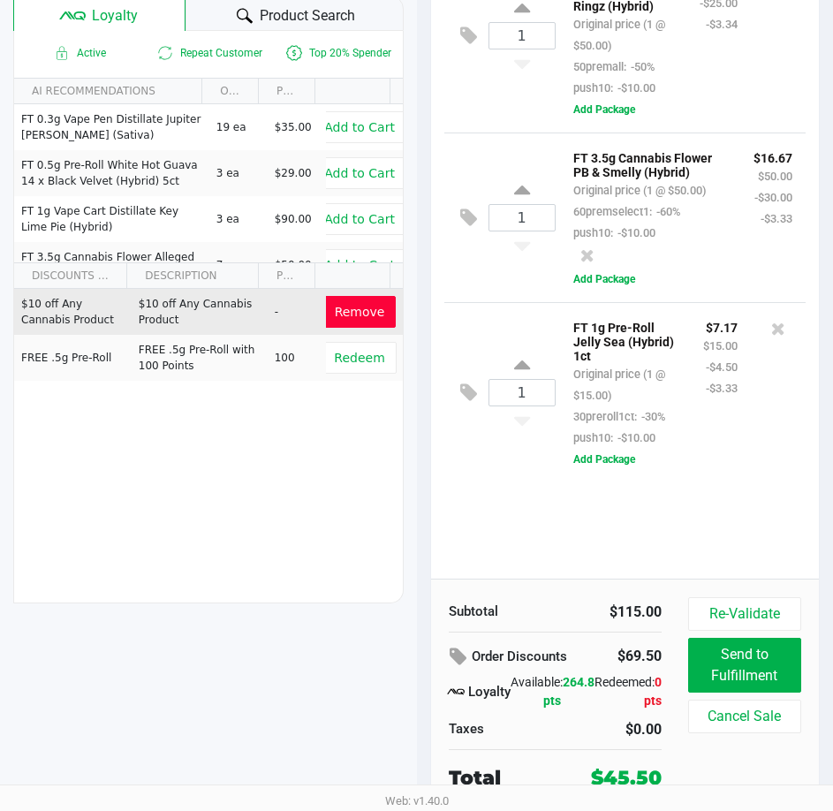
click at [693, 551] on div "1 FT 3.5g Cannabis Flower Apple Banana Peach Ringz (Hybrid) Original price (1 @…" at bounding box center [625, 258] width 389 height 641
click at [742, 469] on div "FT 1g Pre-Roll Jelly Sea (Hybrid) 1ct Original price (1 @ $15.00) 30preroll1ct:…" at bounding box center [674, 392] width 237 height 153
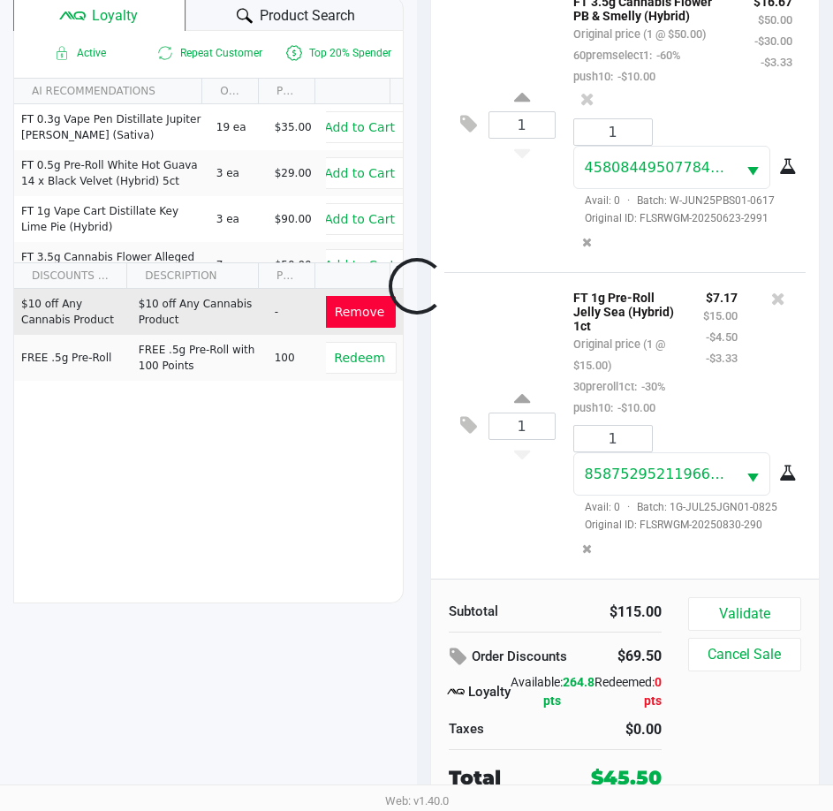
scroll to position [417, 0]
click at [707, 611] on button "Validate" at bounding box center [744, 614] width 113 height 34
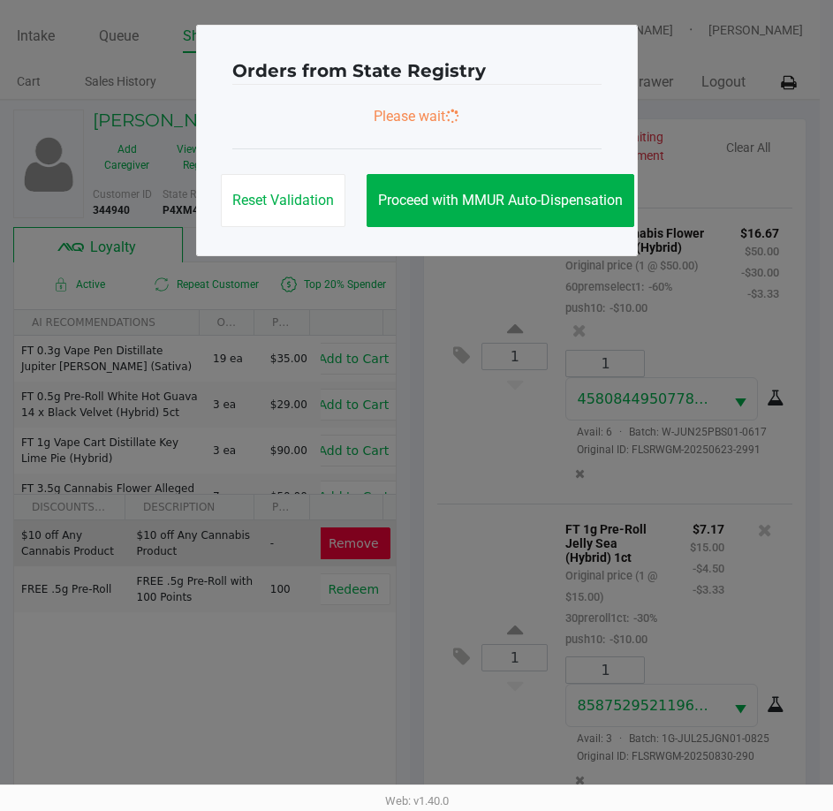
scroll to position [0, 0]
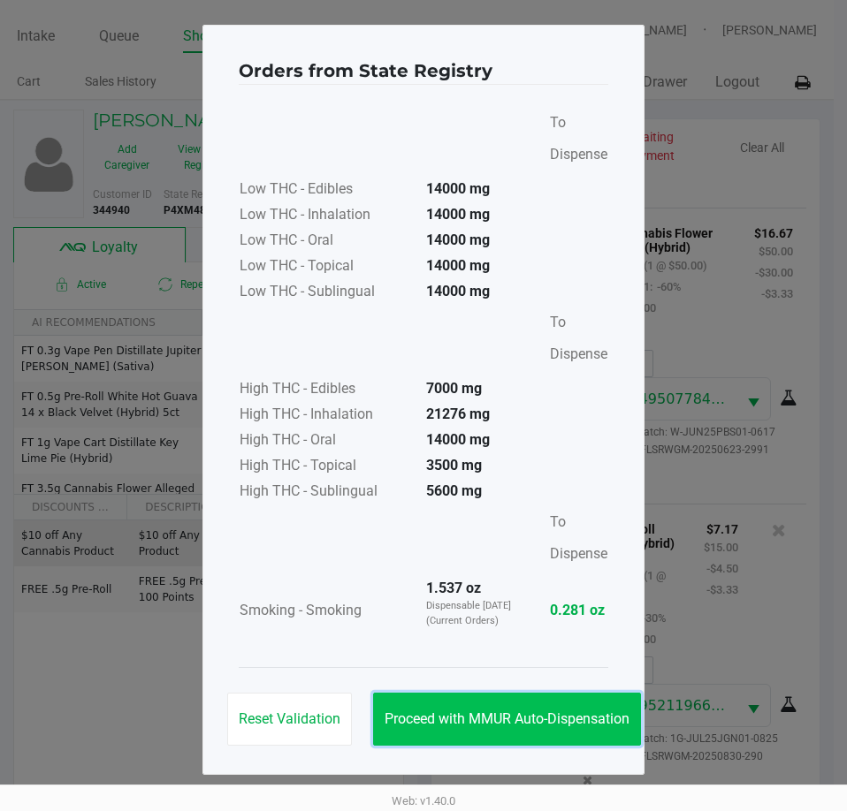
click at [576, 709] on button "Proceed with MMUR Auto-Dispensation" at bounding box center [507, 719] width 268 height 53
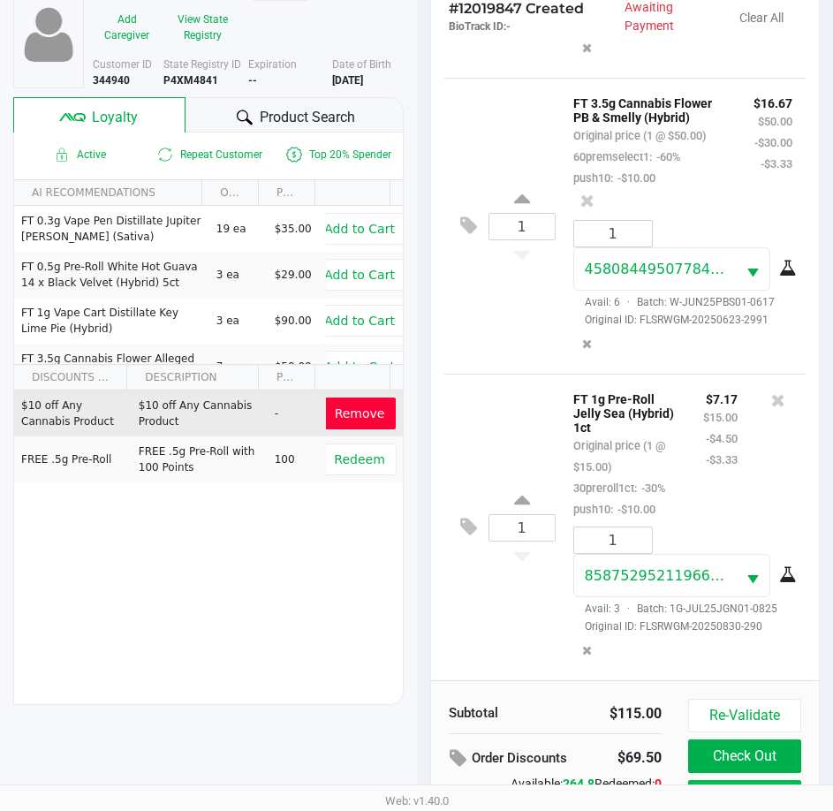
scroll to position [234, 0]
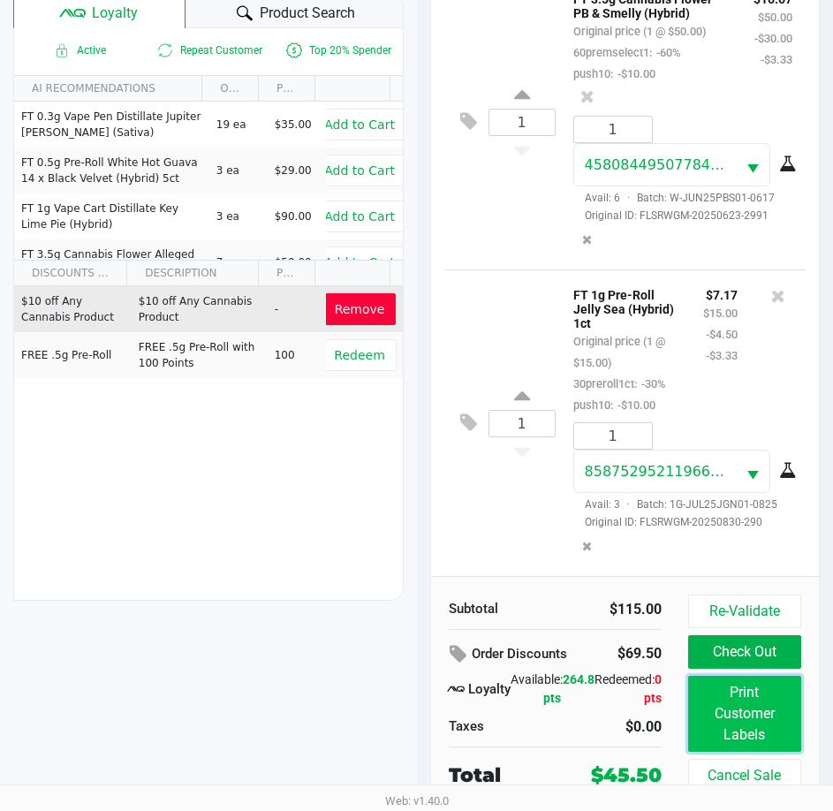
click at [717, 723] on button "Print Customer Labels" at bounding box center [744, 714] width 113 height 76
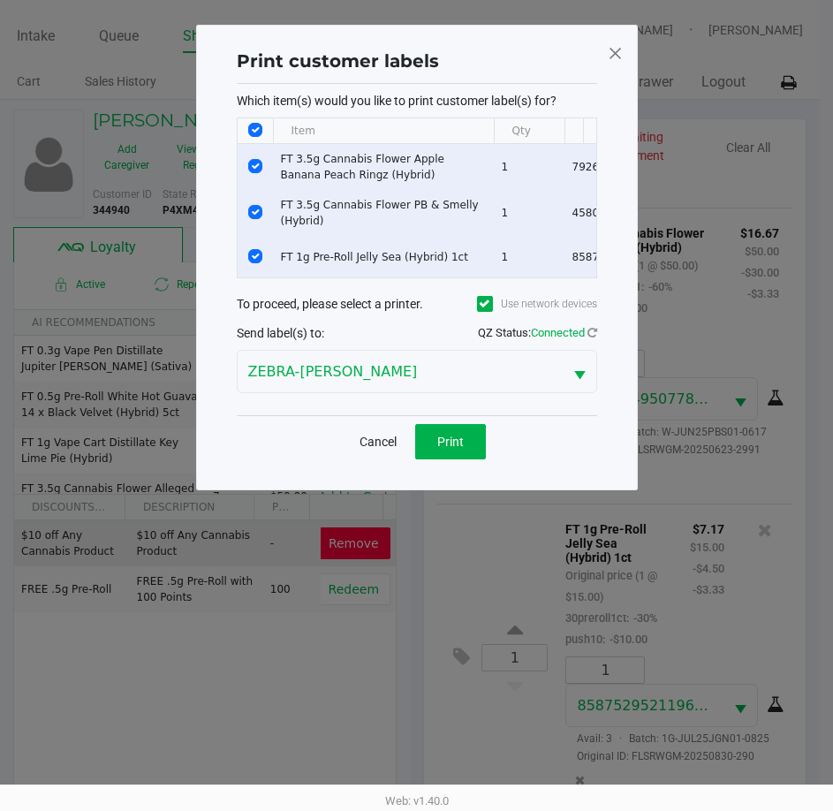
scroll to position [0, 0]
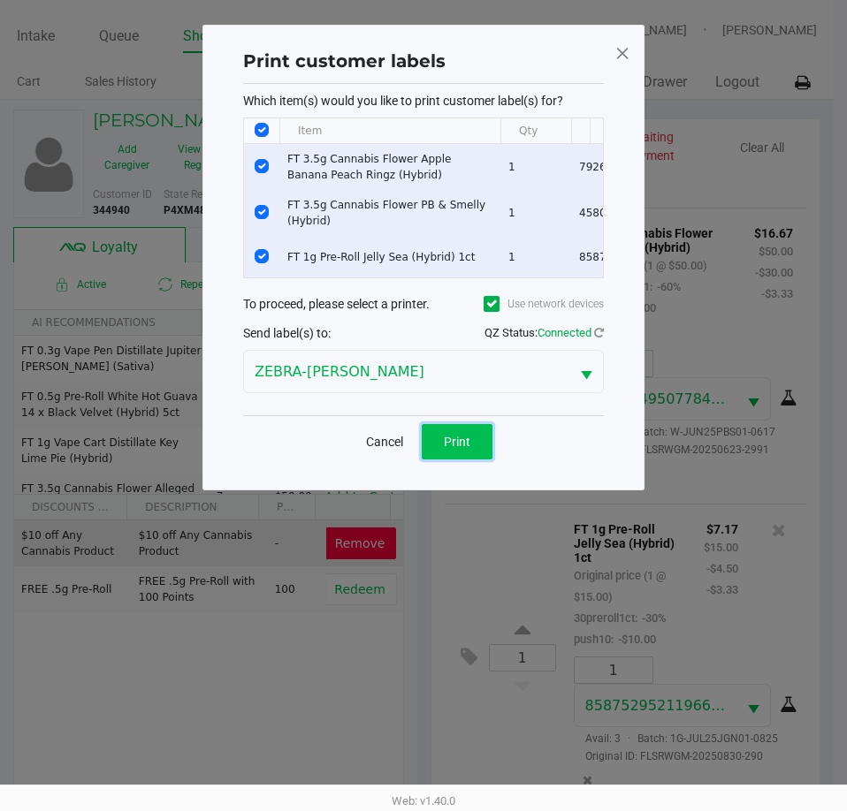
click at [461, 449] on span "Print" at bounding box center [457, 442] width 27 height 14
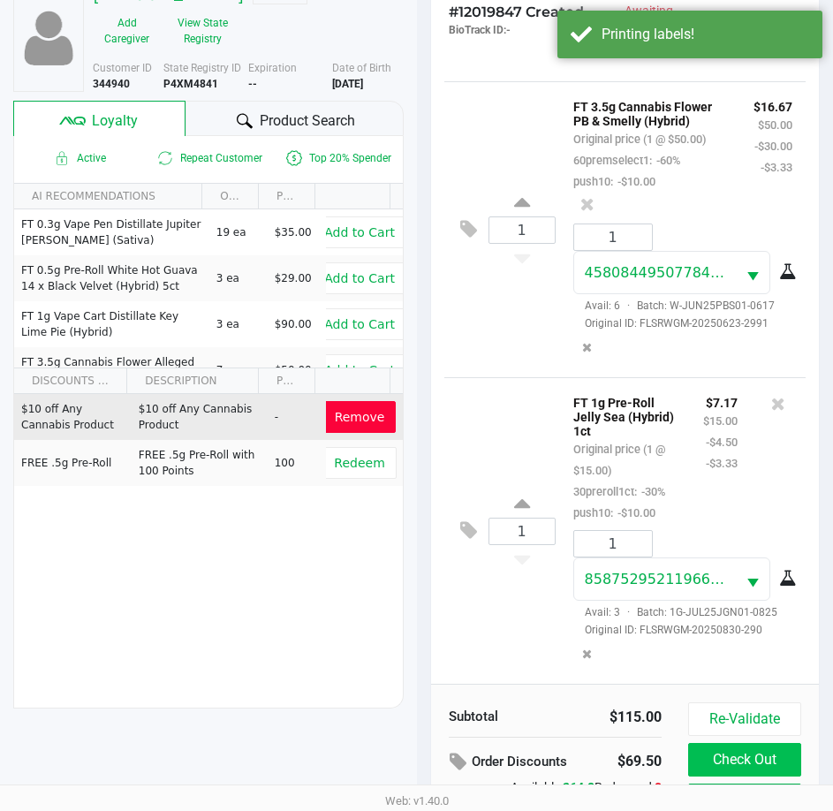
scroll to position [234, 0]
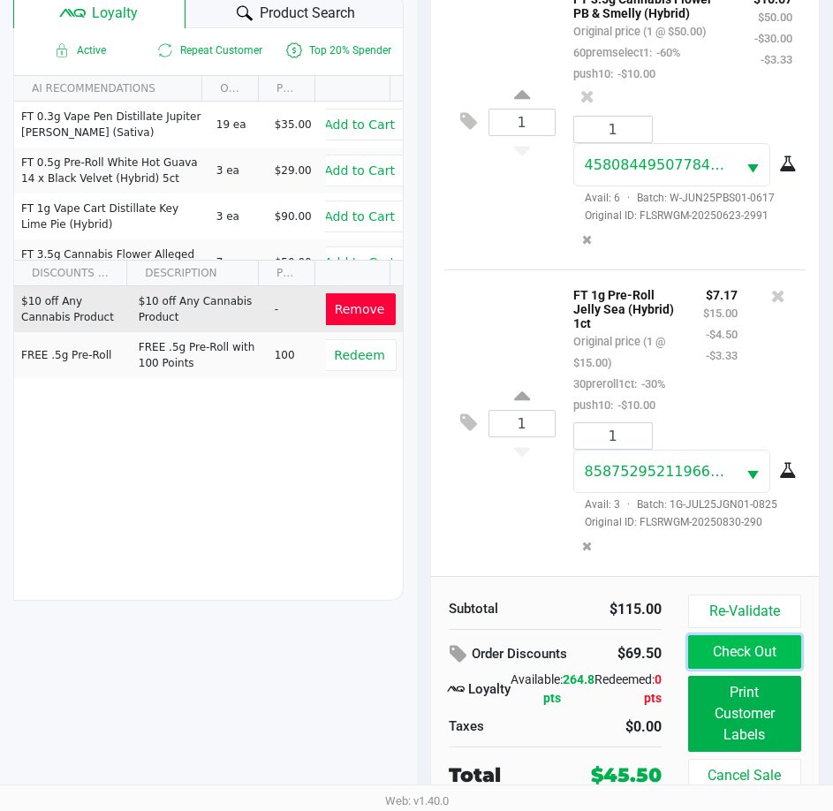
click at [717, 650] on button "Check Out" at bounding box center [744, 652] width 113 height 34
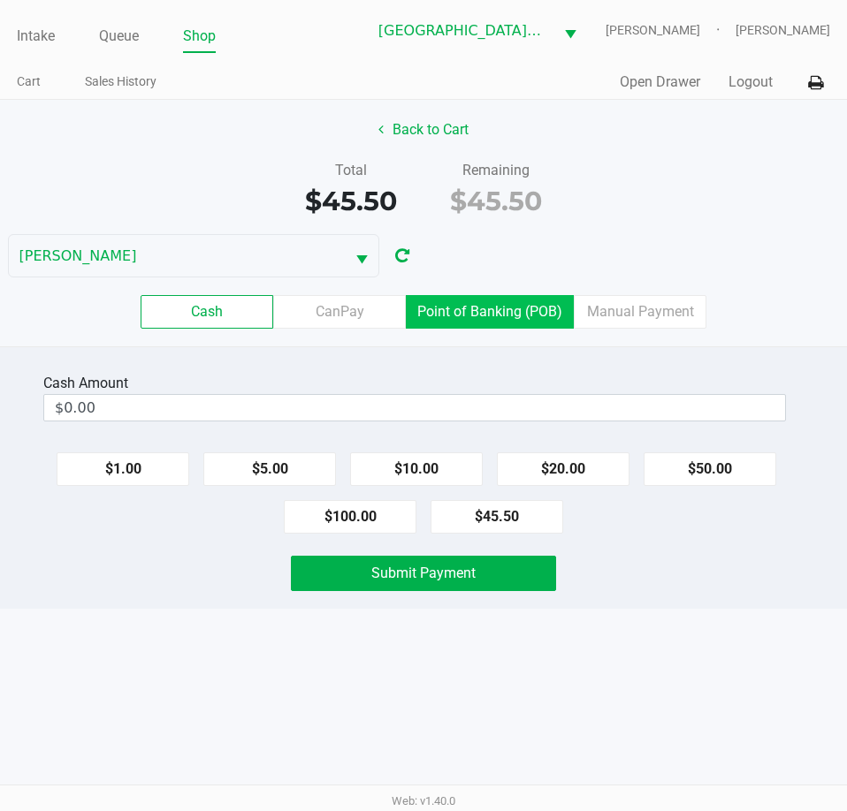
click at [497, 305] on label "Point of Banking (POB)" at bounding box center [490, 312] width 168 height 34
click at [0, 0] on 7 "Point of Banking (POB)" at bounding box center [0, 0] width 0 height 0
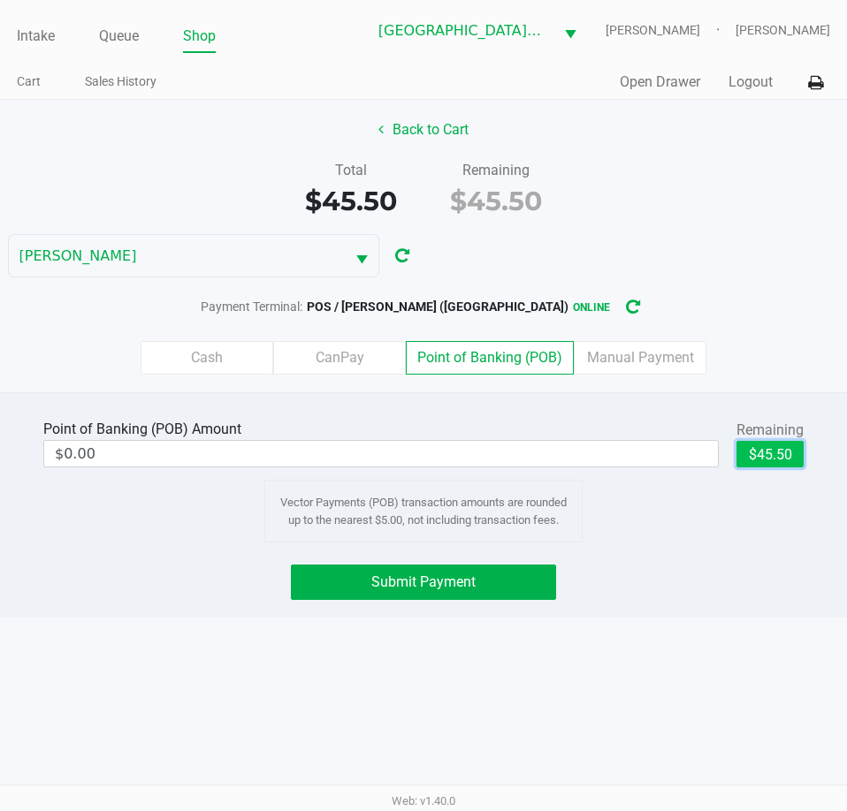
click at [742, 450] on button "$45.50" at bounding box center [769, 454] width 67 height 27
type input "$45.50"
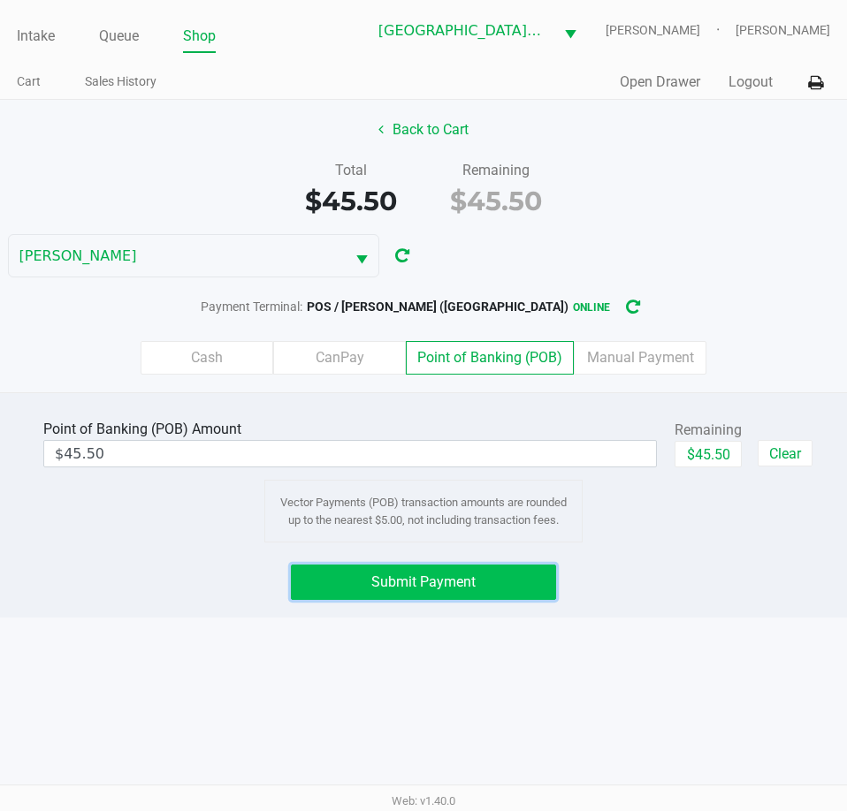
click at [483, 579] on button "Submit Payment" at bounding box center [423, 582] width 264 height 35
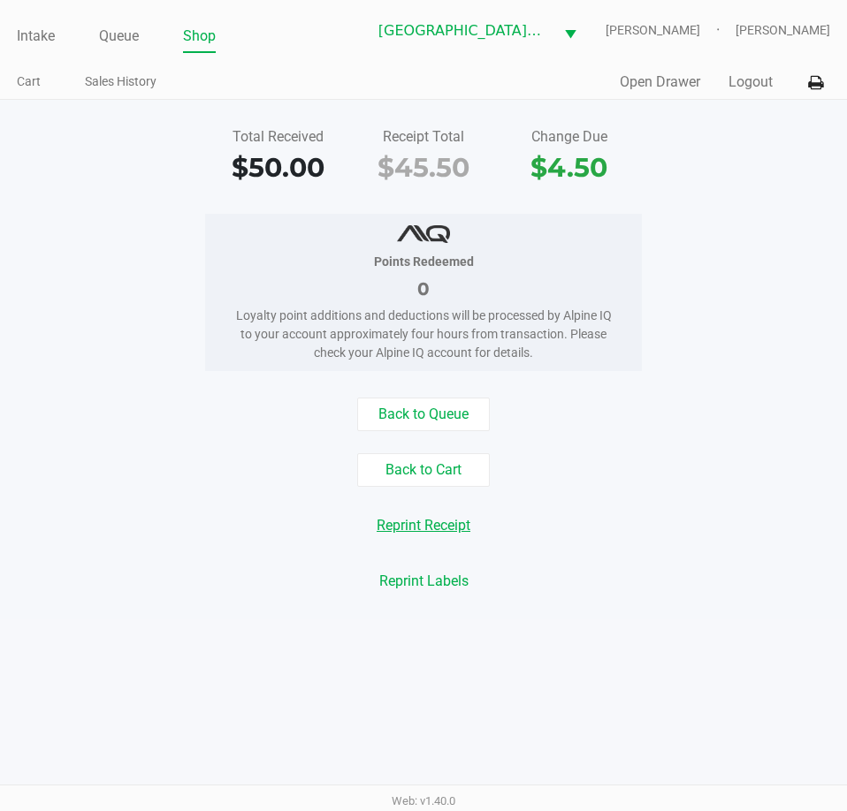
click at [437, 529] on button "Reprint Receipt" at bounding box center [423, 526] width 117 height 34
click at [746, 73] on button "Logout" at bounding box center [750, 82] width 44 height 21
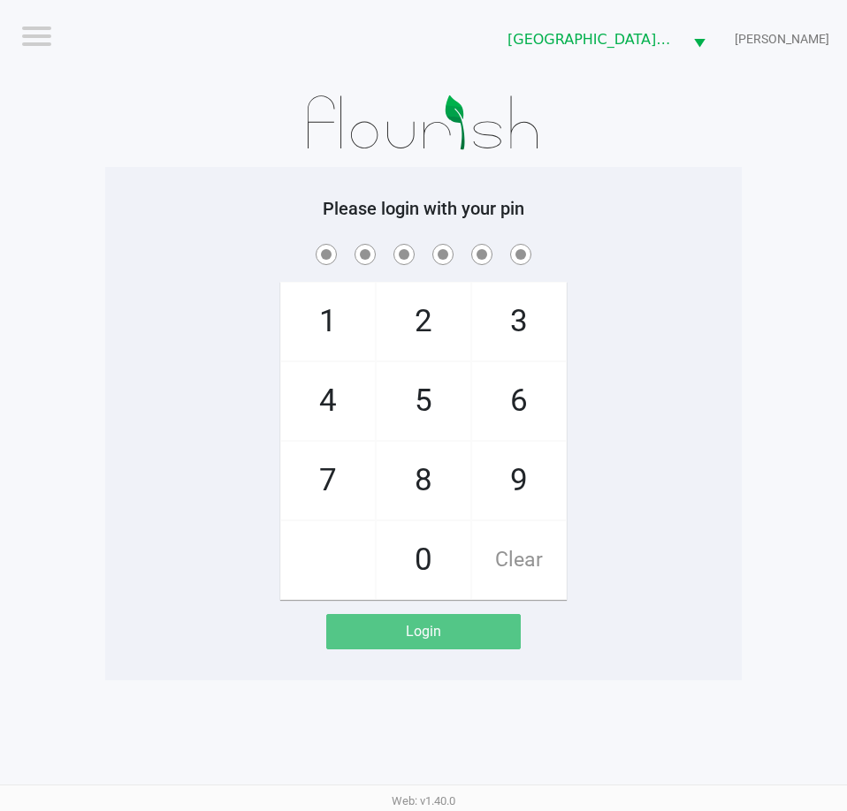
click at [592, 360] on div "1 4 7 2 5 8 0 3 6 9 Clear" at bounding box center [423, 420] width 636 height 360
checkbox input "true"
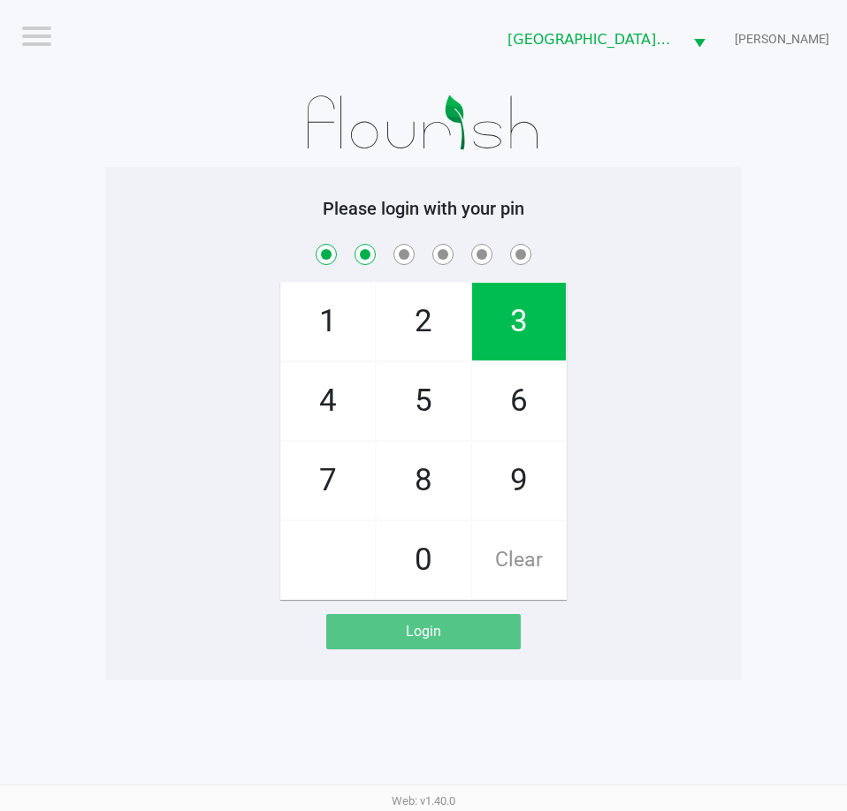
checkbox input "true"
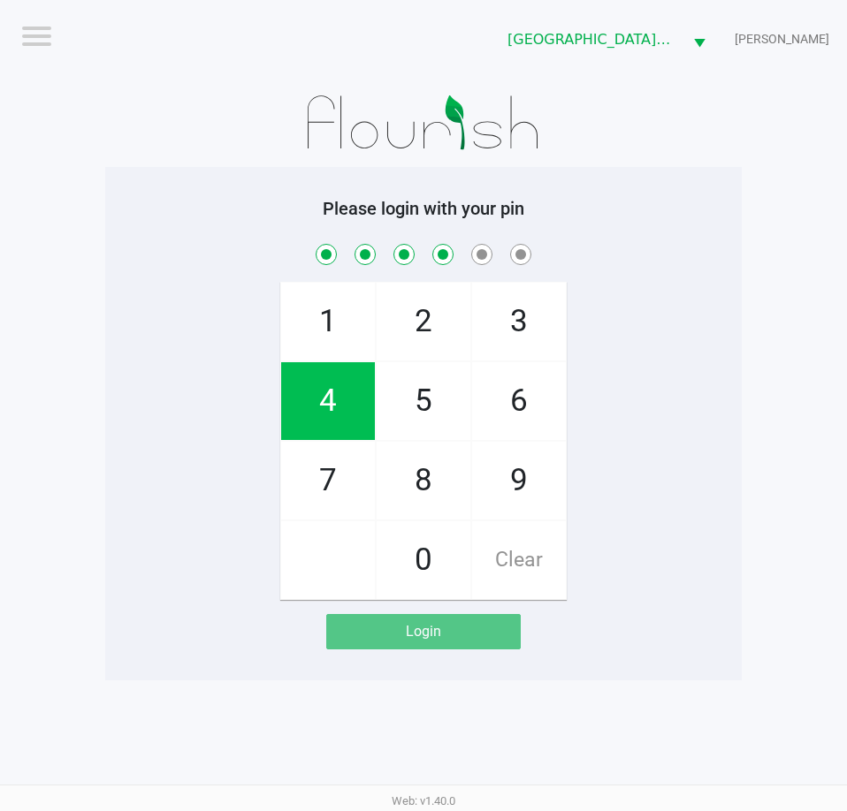
checkbox input "true"
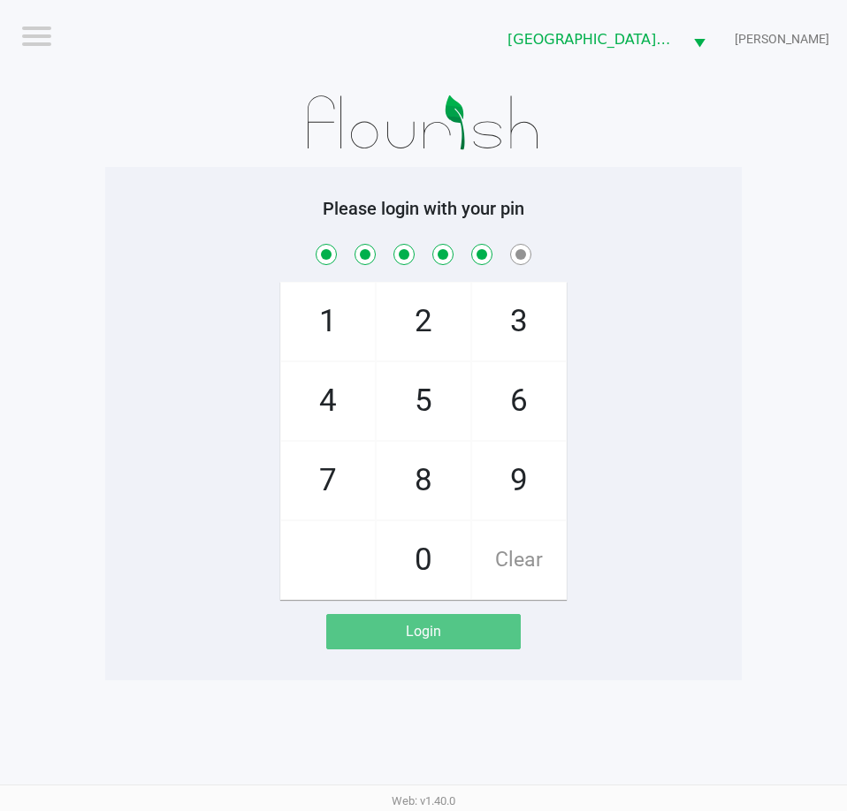
checkbox input "true"
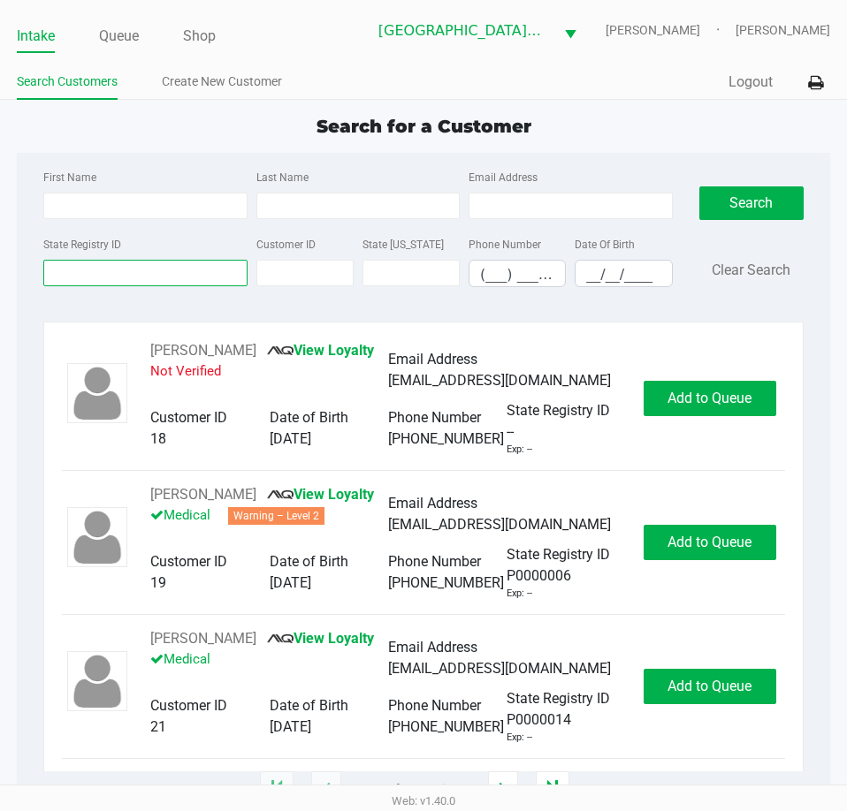
click at [191, 270] on input "State Registry ID" at bounding box center [144, 273] width 203 height 27
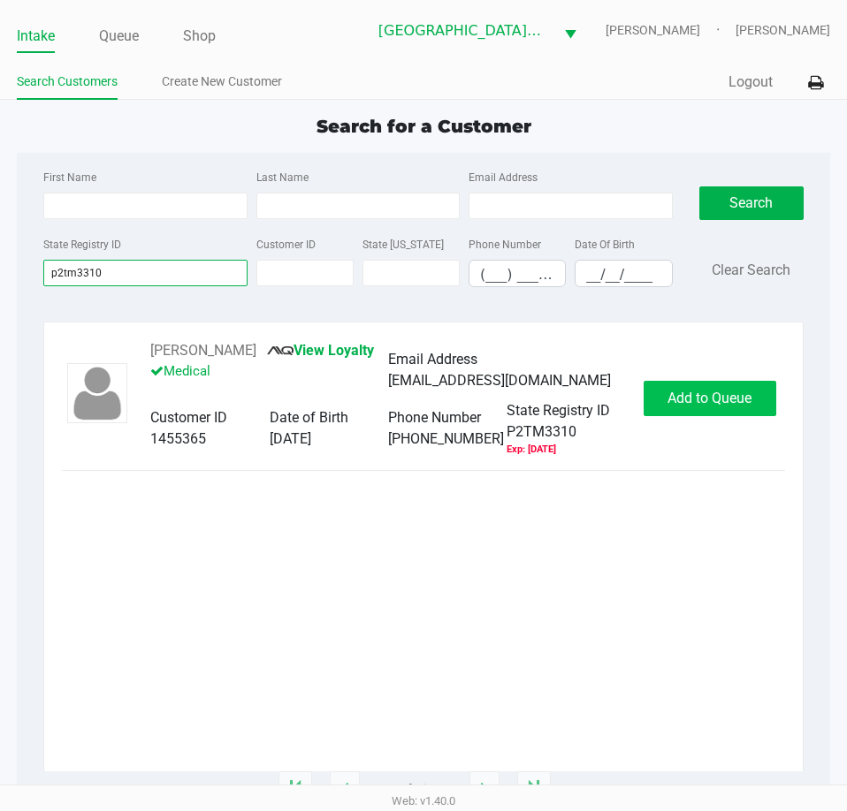
type input "p2tm3310"
click at [681, 408] on button "Add to Queue" at bounding box center [709, 398] width 133 height 35
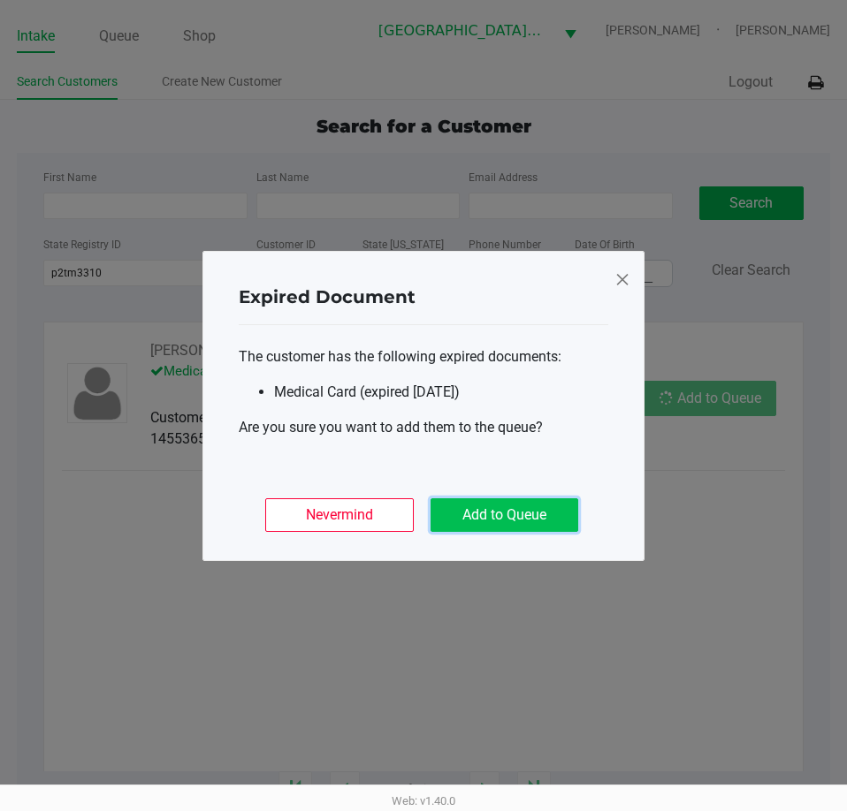
click at [536, 520] on button "Add to Queue" at bounding box center [504, 515] width 148 height 34
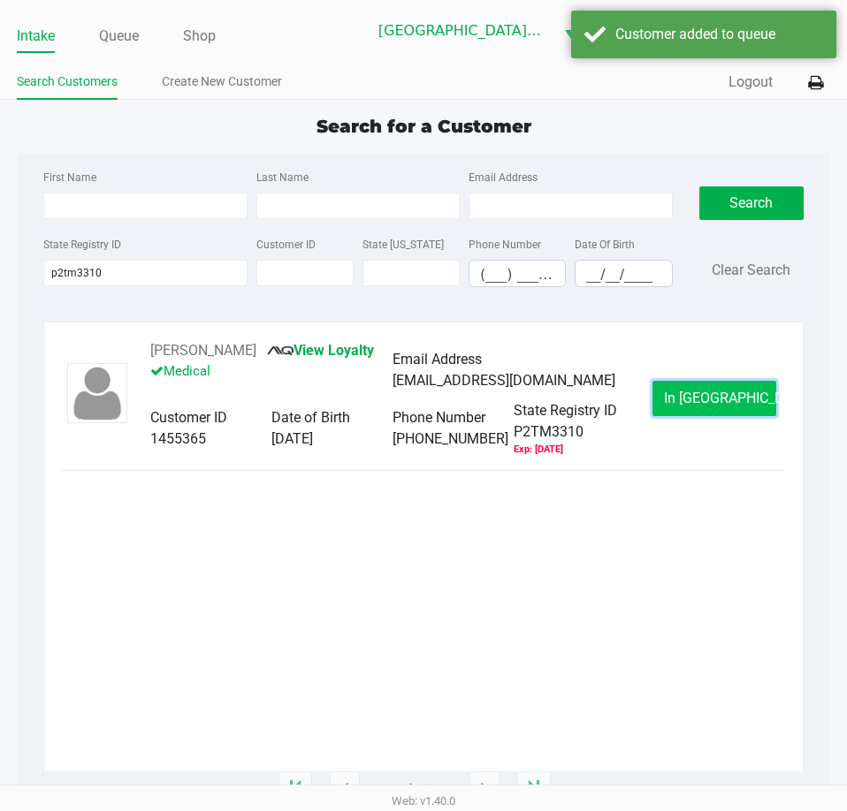
click at [674, 407] on button "In Queue" at bounding box center [714, 398] width 124 height 35
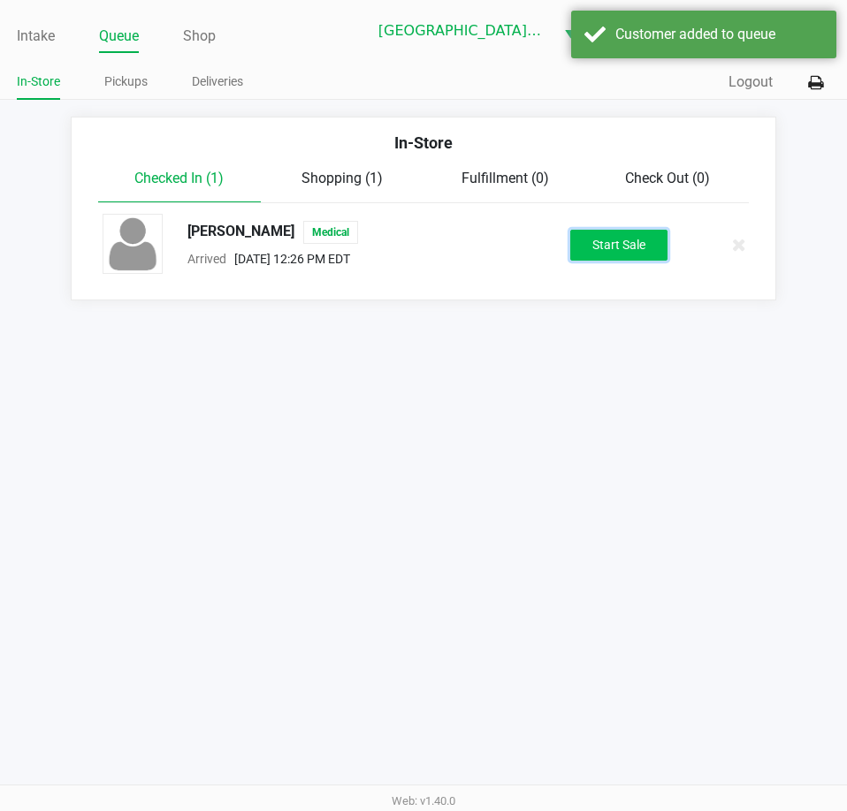
click at [591, 254] on button "Start Sale" at bounding box center [618, 245] width 97 height 31
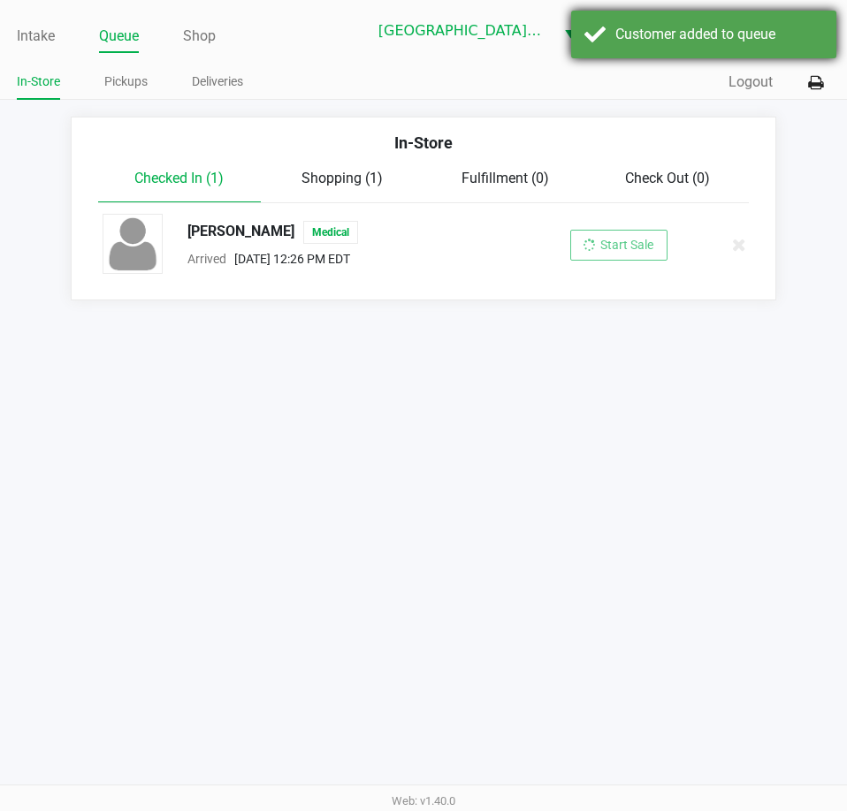
click at [635, 46] on div "Customer added to queue" at bounding box center [703, 35] width 265 height 48
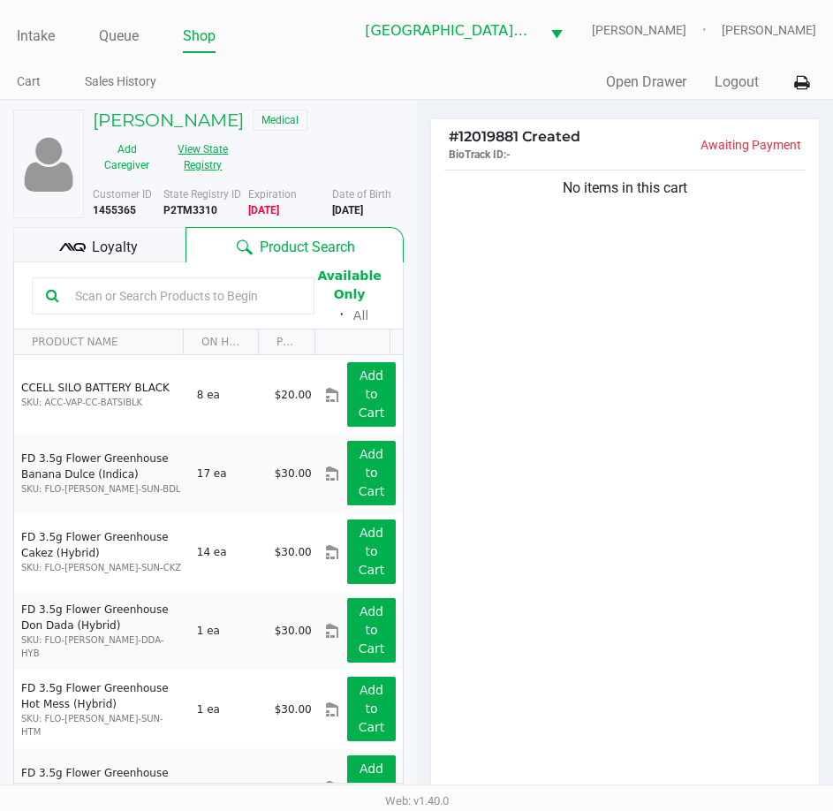
click at [214, 159] on button "View State Registry" at bounding box center [198, 157] width 74 height 44
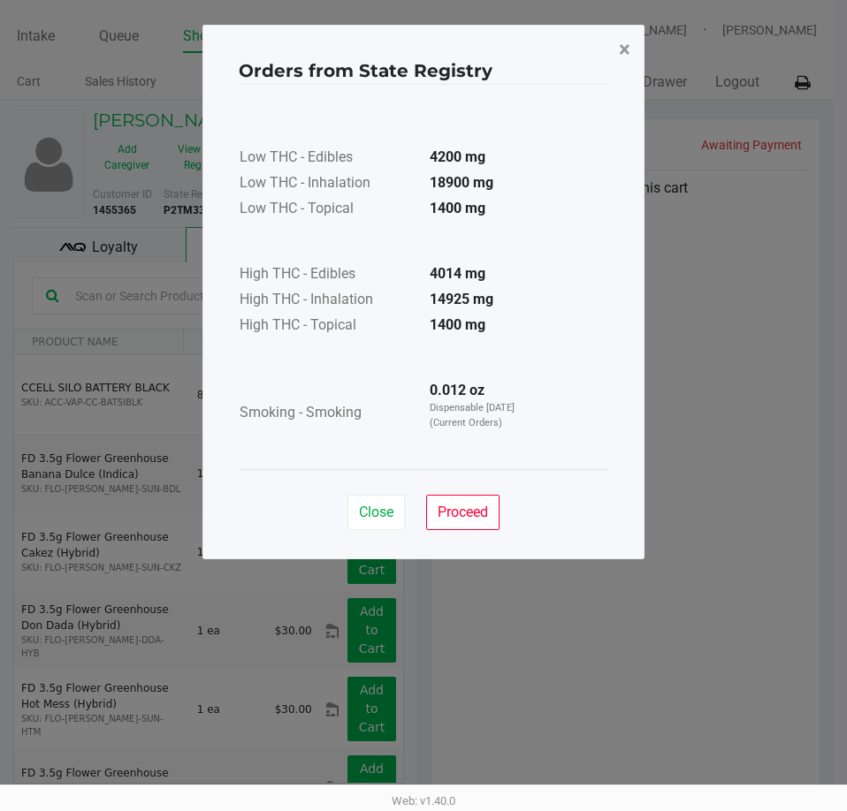
click at [617, 47] on button "×" at bounding box center [624, 49] width 40 height 49
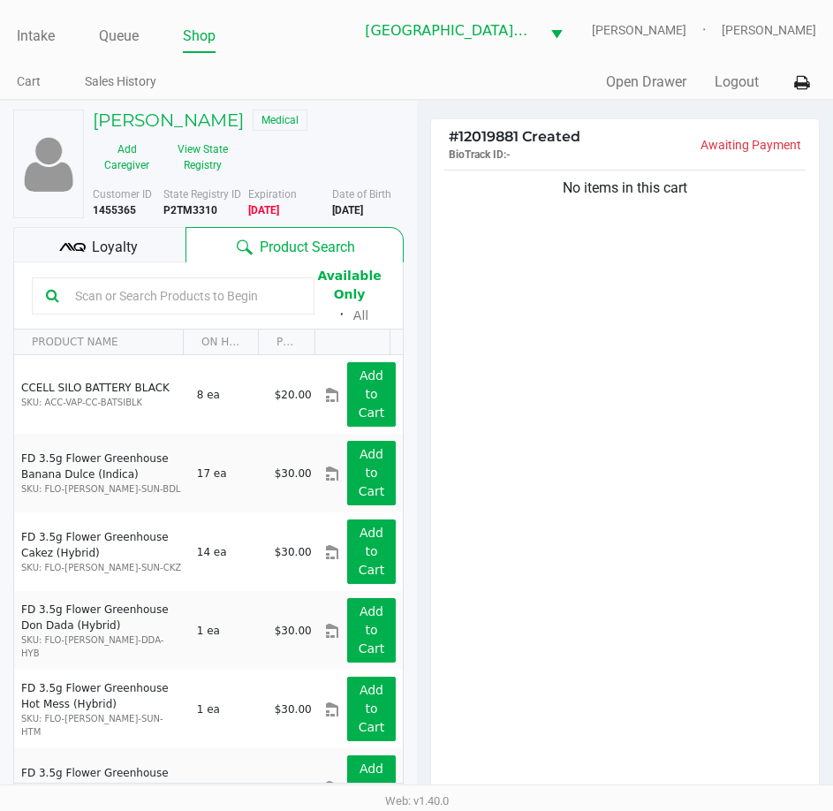
click at [120, 293] on input "text" at bounding box center [184, 296] width 232 height 27
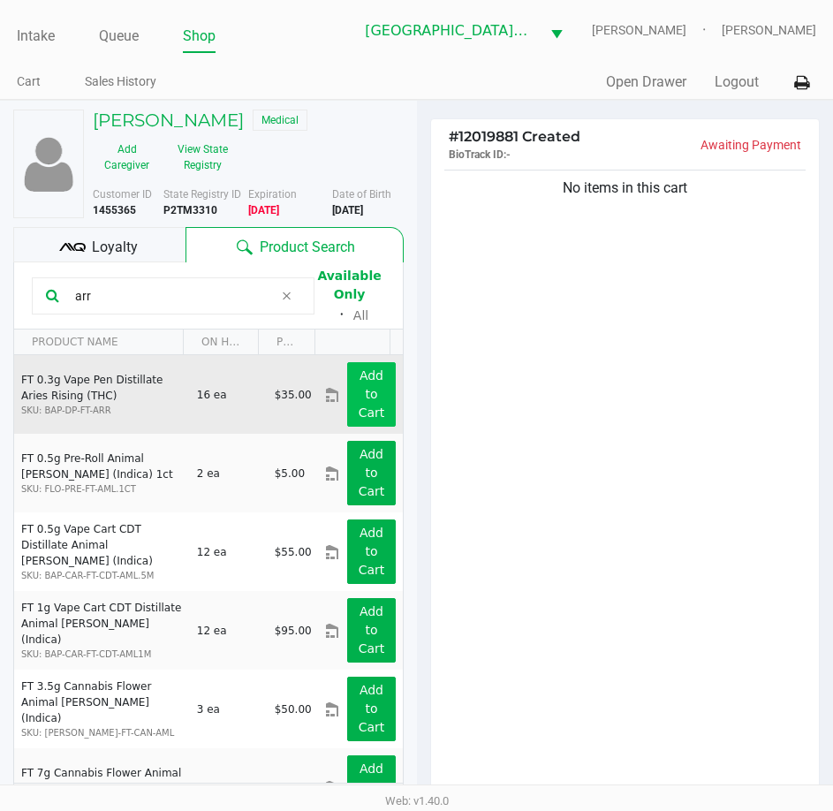
type input "arr"
click at [372, 398] on button "Add to Cart" at bounding box center [371, 394] width 48 height 65
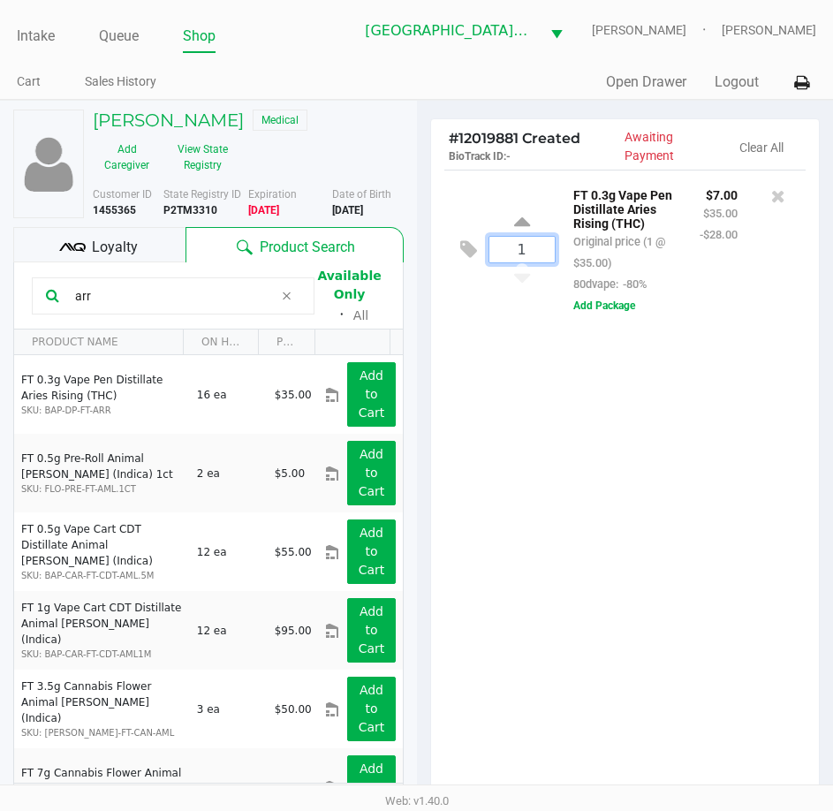
click at [525, 261] on input "1" at bounding box center [522, 250] width 65 height 26
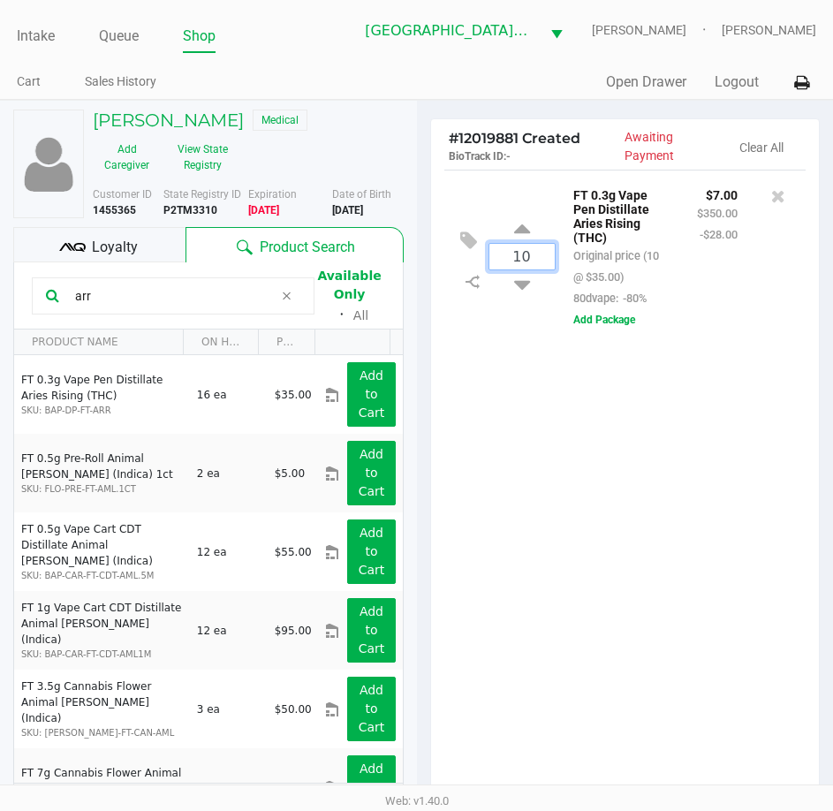
type input "10"
click at [526, 499] on div "KATHLEEN DOYLE Medical Add Caregiver View State Registry Customer ID 1455365 St…" at bounding box center [416, 553] width 833 height 906
click at [162, 296] on input "arr" at bounding box center [171, 296] width 206 height 27
click at [521, 255] on input "10" at bounding box center [522, 257] width 65 height 26
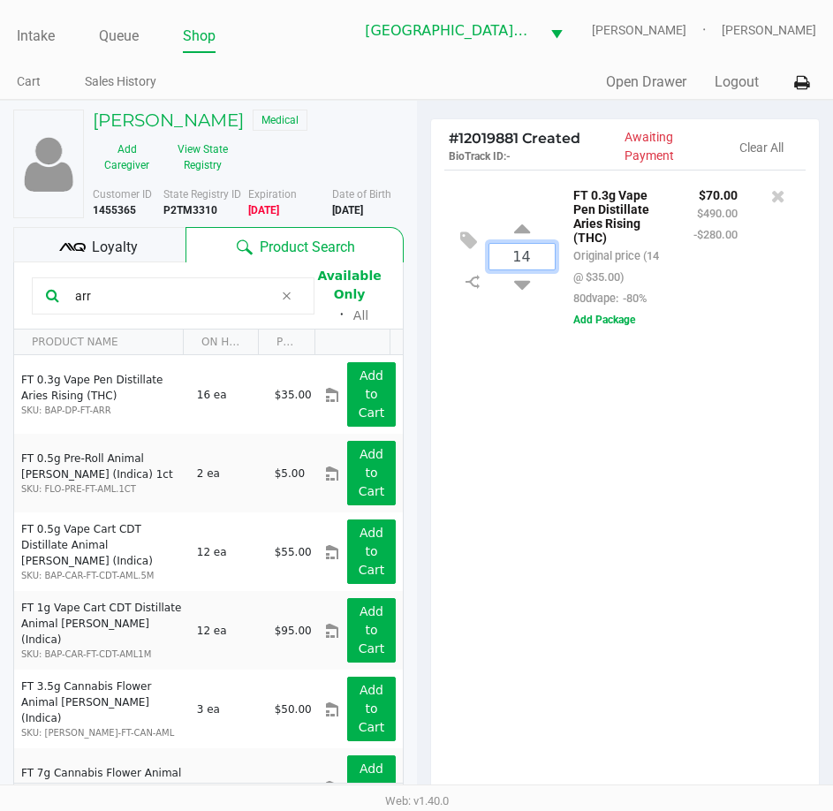
type input "14"
click at [722, 510] on div "KATHLEEN DOYLE Medical Add Caregiver View State Registry Customer ID 1455365 St…" at bounding box center [416, 553] width 833 height 906
click at [110, 248] on span "Loyalty" at bounding box center [115, 247] width 46 height 21
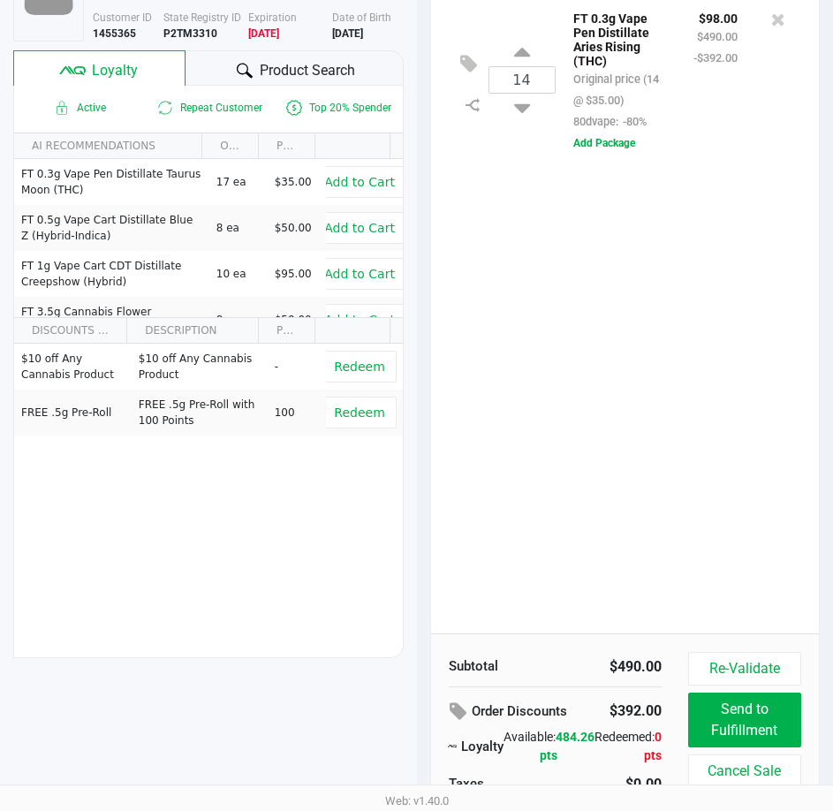
scroll to position [232, 0]
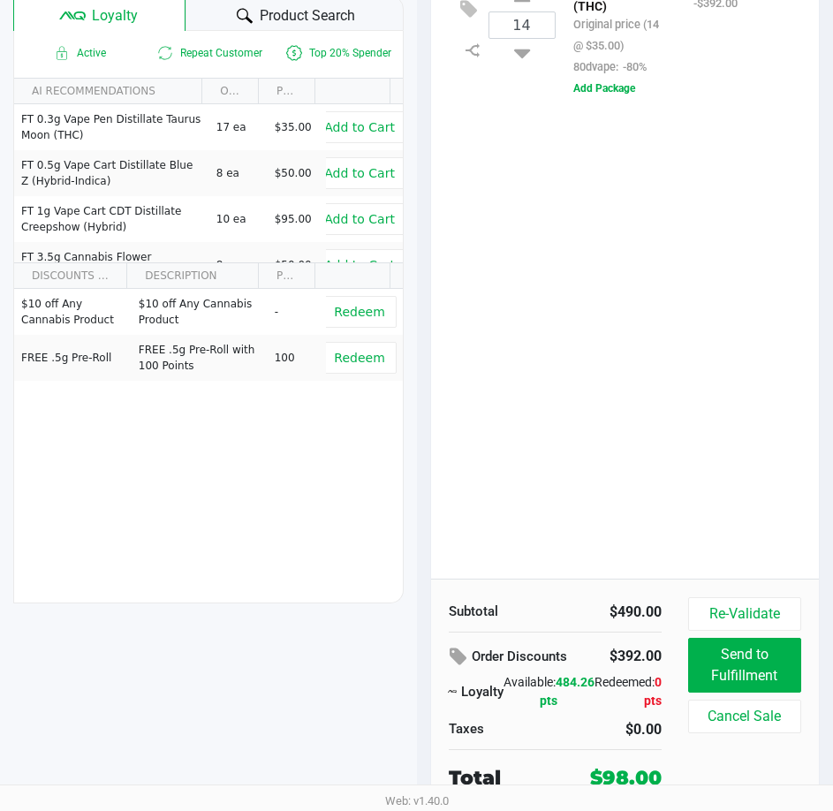
click at [512, 385] on div "14 FT 0.3g Vape Pen Distillate Aries Rising (THC) Original price (14 @ $35.00) …" at bounding box center [625, 258] width 389 height 641
click at [606, 87] on button "Add Package" at bounding box center [605, 88] width 62 height 16
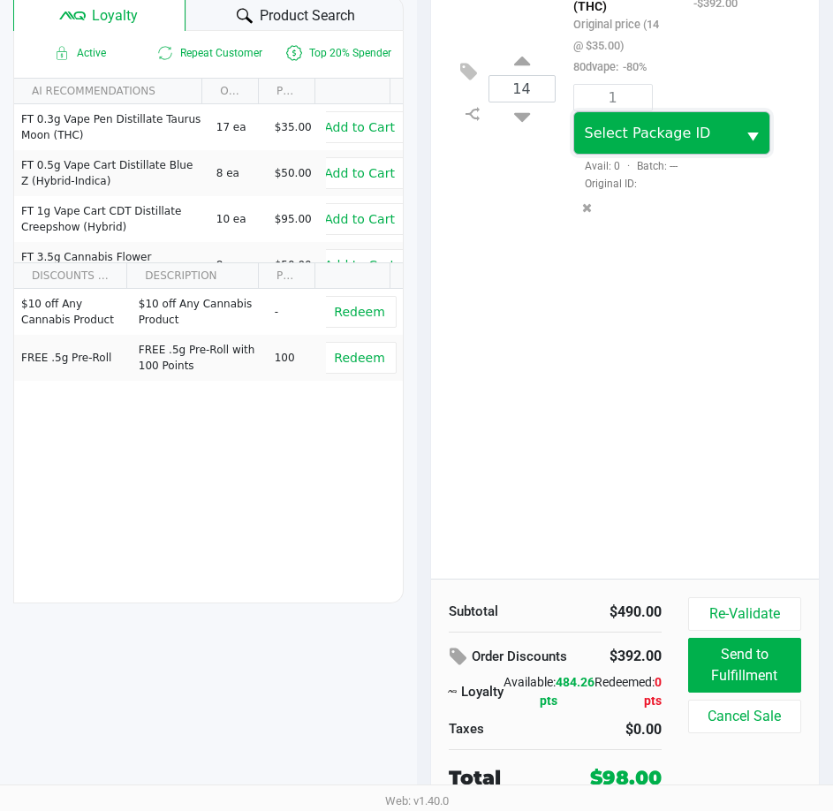
click at [661, 154] on span "Select Package ID" at bounding box center [655, 133] width 163 height 42
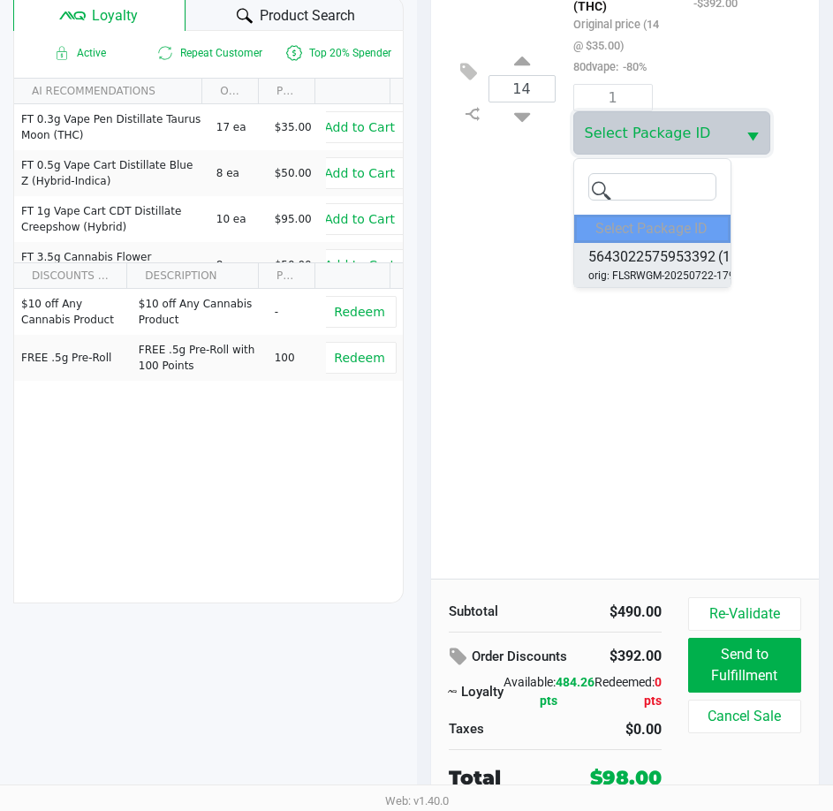
click at [668, 266] on span "5643022575953392" at bounding box center [652, 257] width 127 height 21
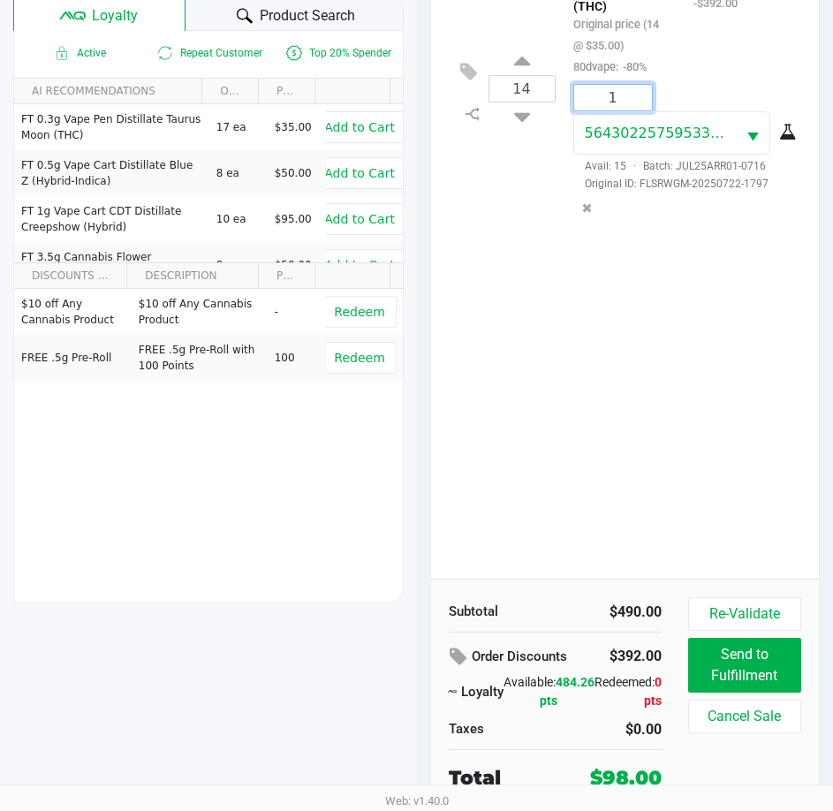
click at [637, 98] on input "1" at bounding box center [613, 98] width 78 height 26
type input "14"
click at [684, 347] on div "Loading KATHLEEN DOYLE Medical Add Caregiver View State Registry Customer ID 14…" at bounding box center [416, 339] width 833 height 943
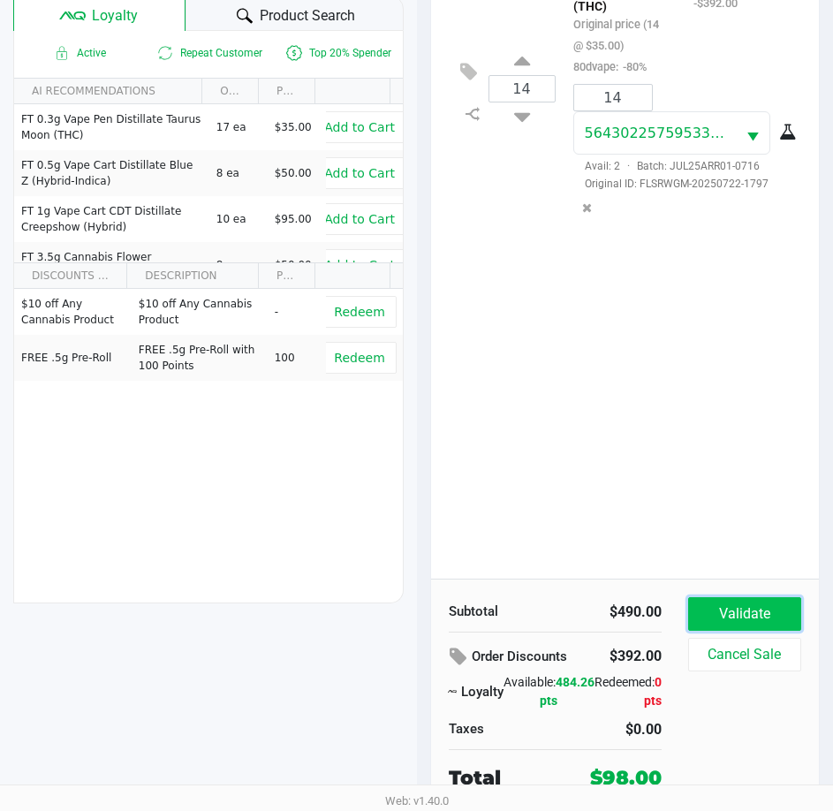
click at [745, 604] on button "Validate" at bounding box center [744, 614] width 113 height 34
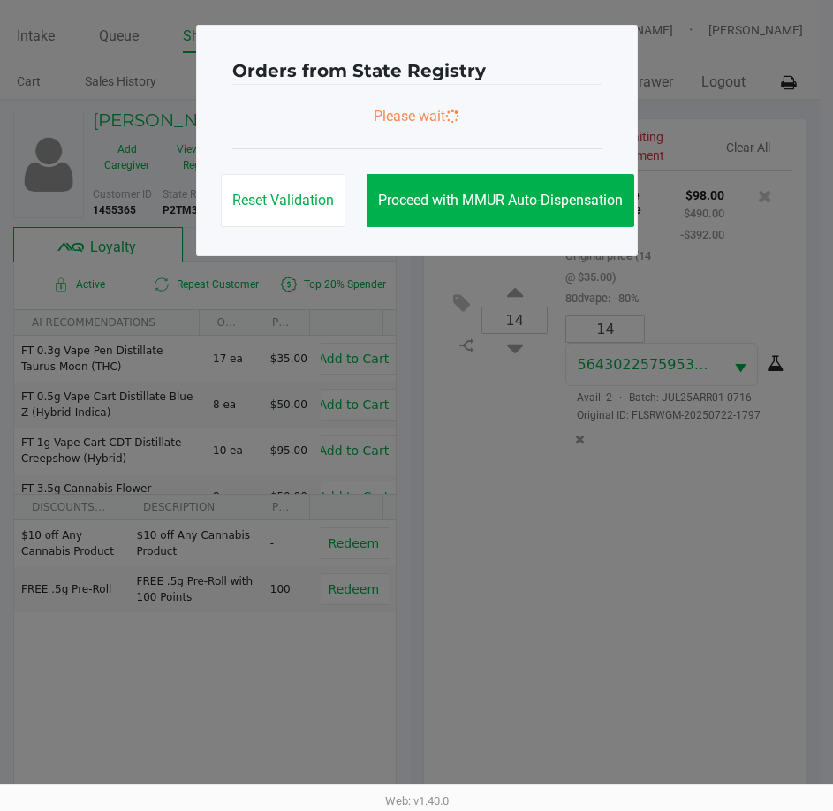
scroll to position [0, 0]
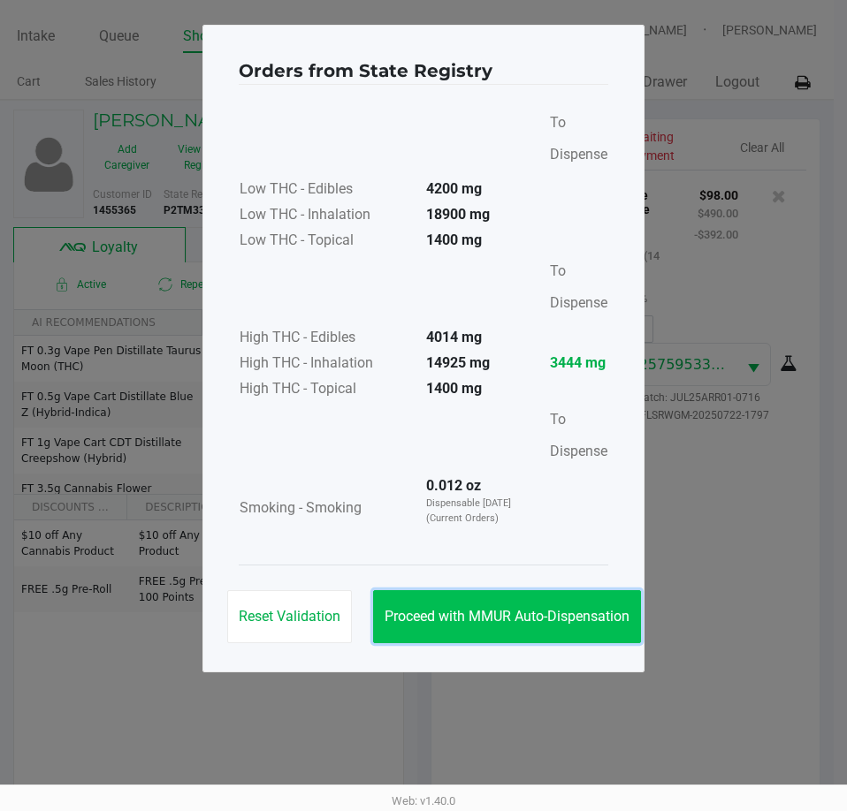
click at [596, 595] on button "Proceed with MMUR Auto-Dispensation" at bounding box center [507, 616] width 268 height 53
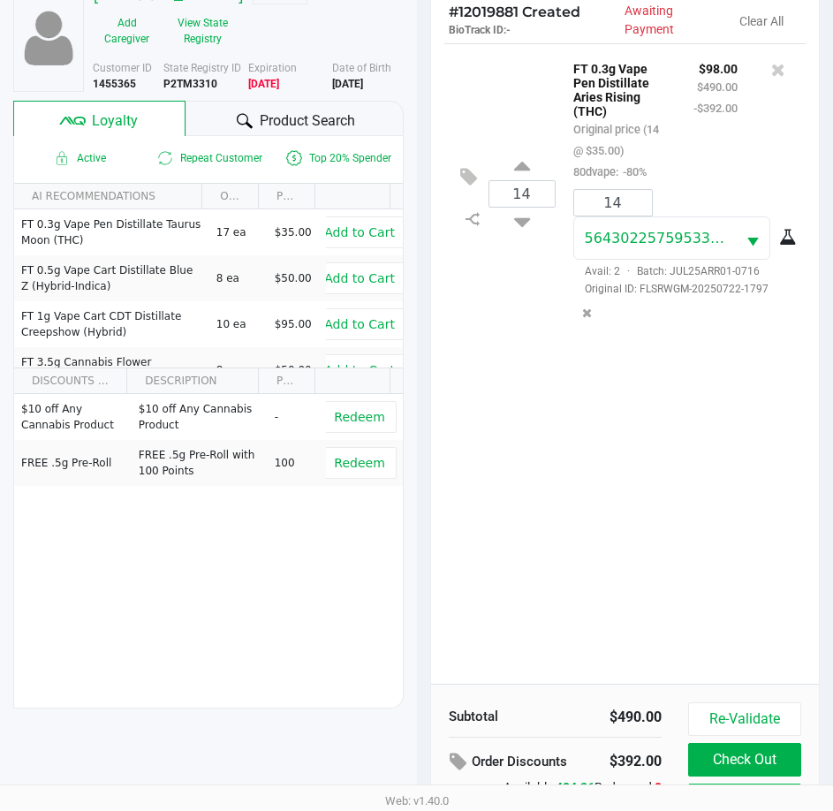
scroll to position [234, 0]
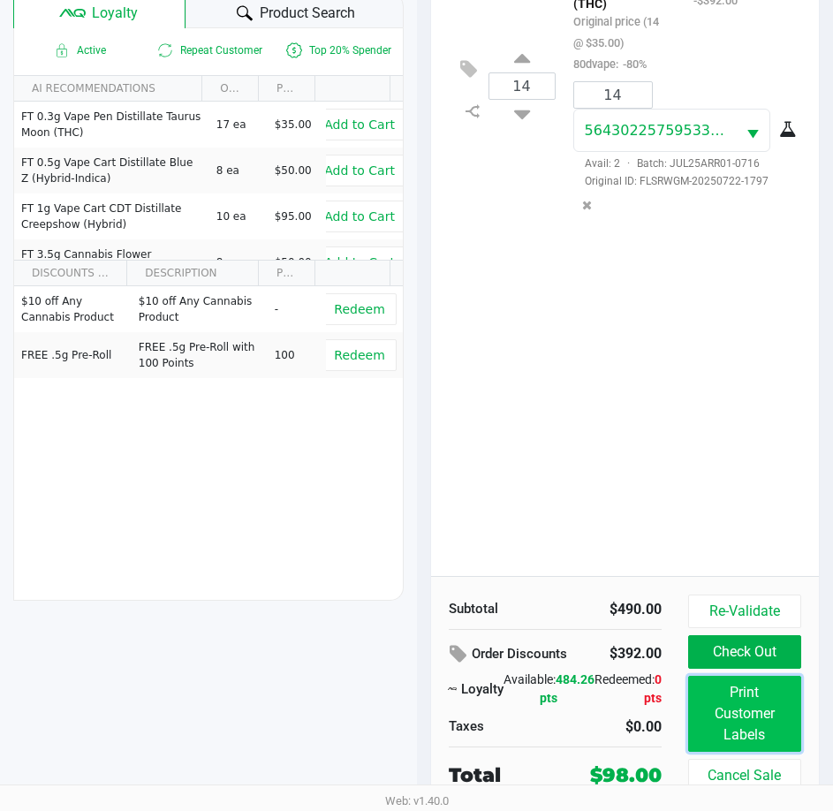
click at [749, 709] on button "Print Customer Labels" at bounding box center [744, 714] width 113 height 76
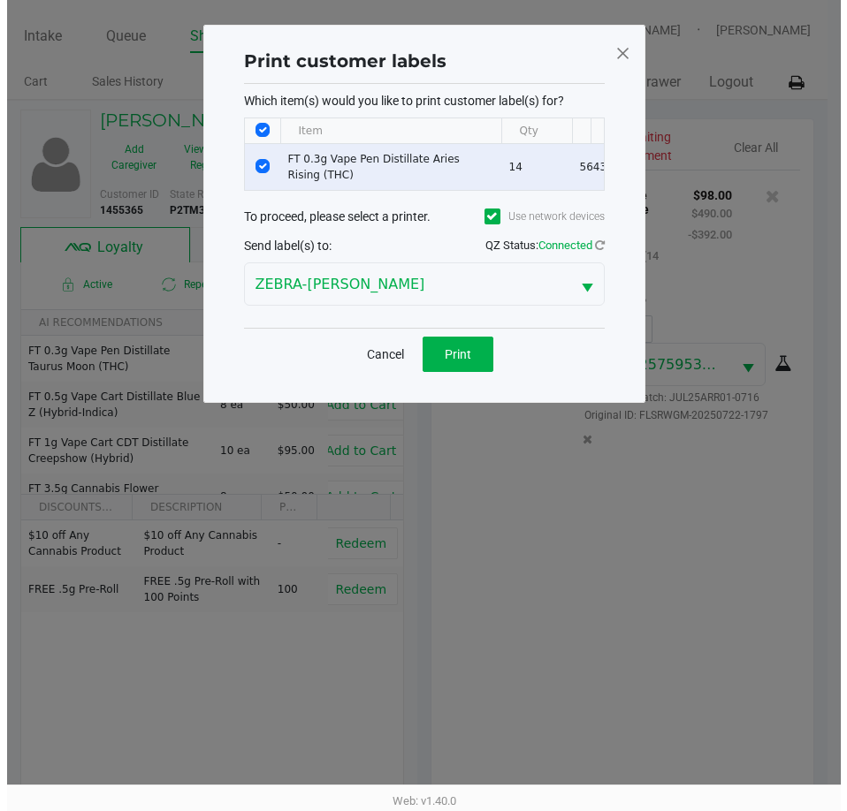
scroll to position [0, 0]
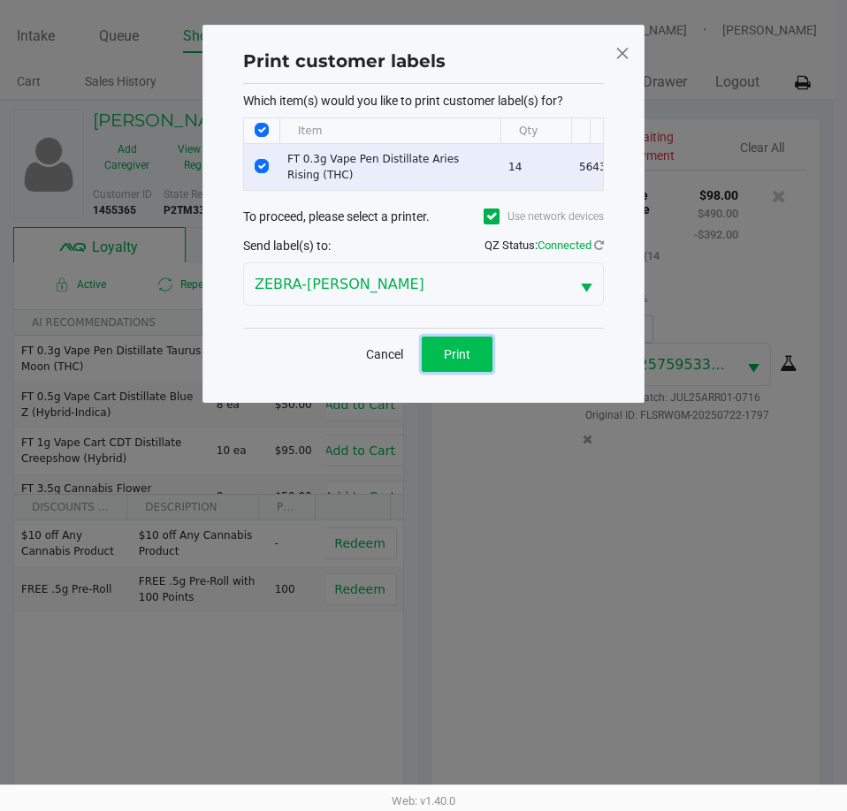
click at [452, 361] on span "Print" at bounding box center [457, 354] width 27 height 14
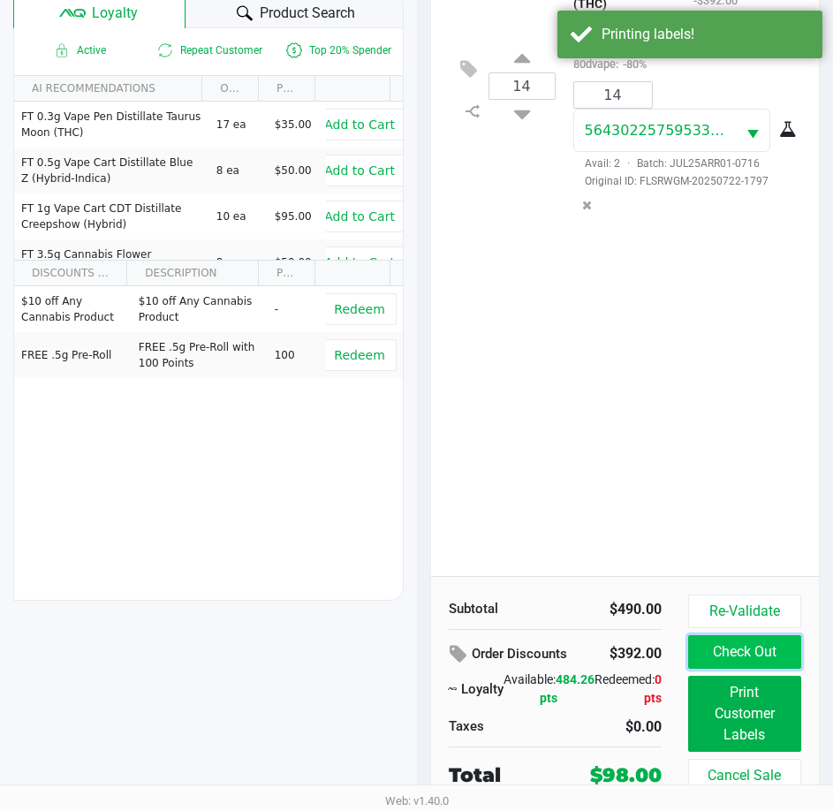
click at [739, 642] on button "Check Out" at bounding box center [744, 652] width 113 height 34
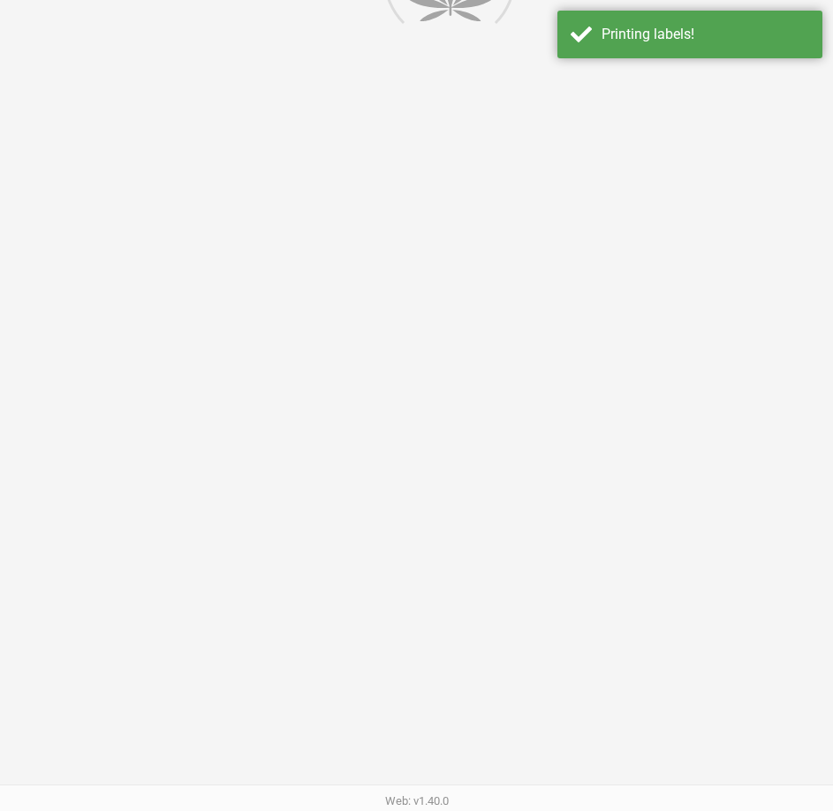
scroll to position [296, 0]
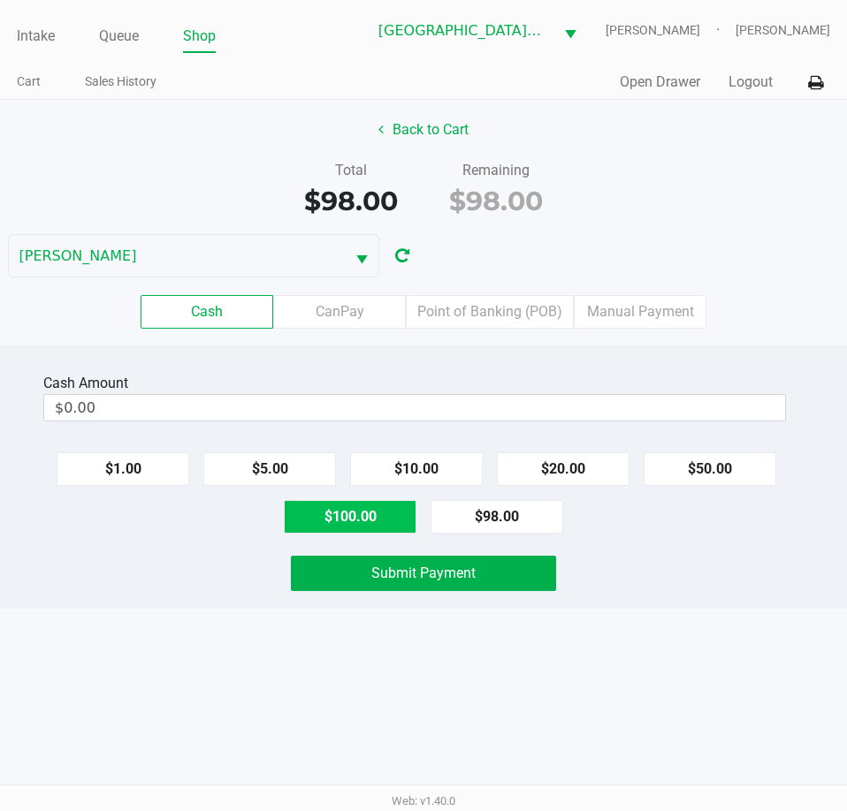
click at [338, 527] on button "$100.00" at bounding box center [350, 517] width 133 height 34
type input "$100.00"
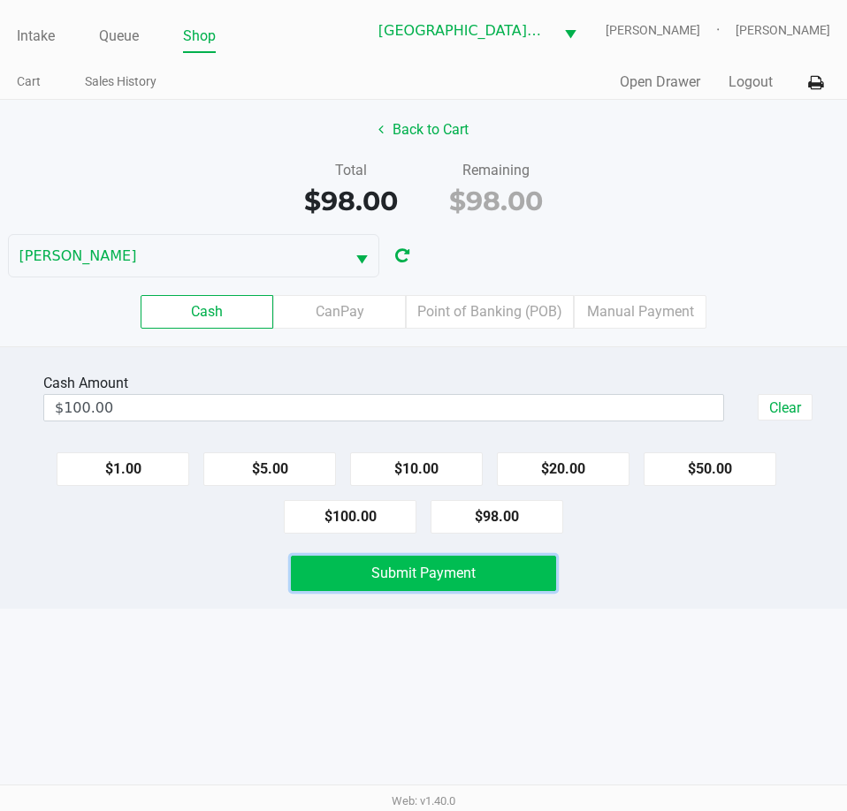
click at [408, 574] on span "Submit Payment" at bounding box center [423, 573] width 104 height 17
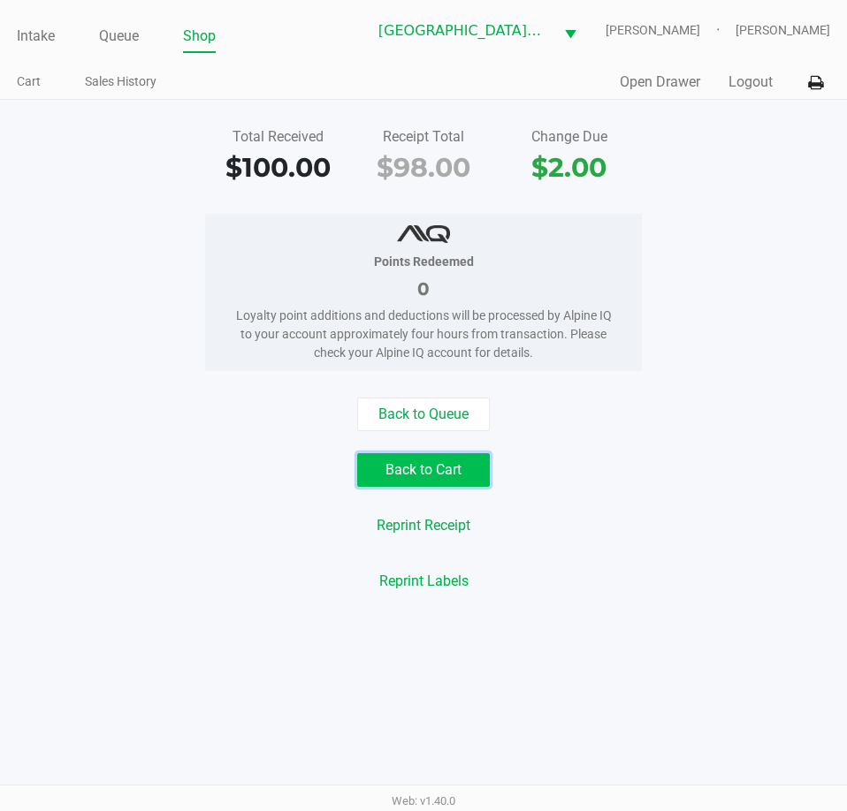
click at [415, 485] on button "Back to Cart" at bounding box center [423, 470] width 133 height 34
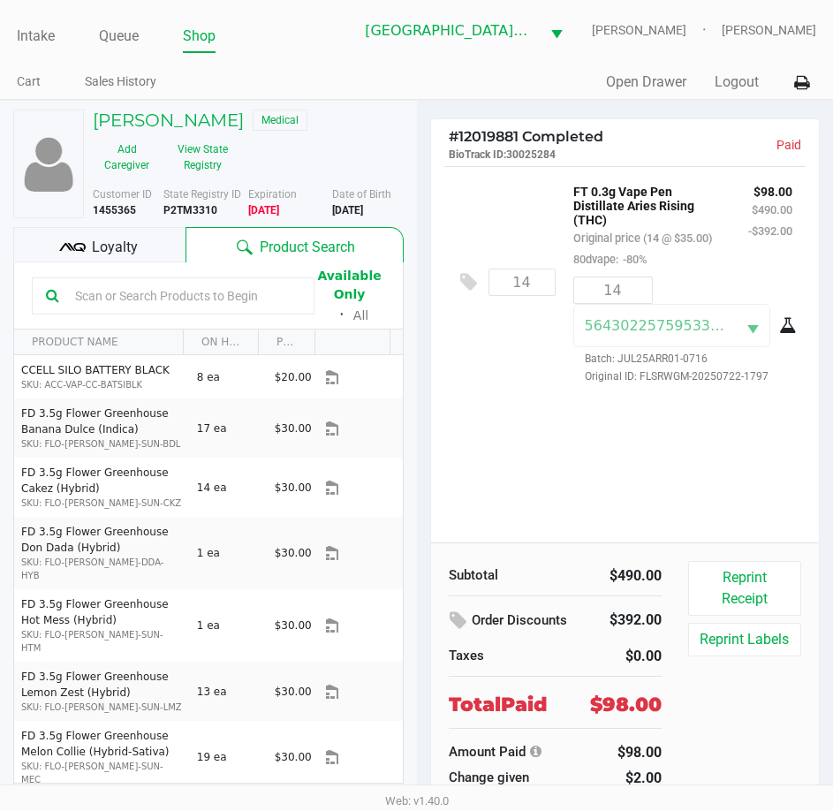
click at [182, 212] on b "P2TM3310" at bounding box center [190, 210] width 54 height 12
copy b "P2TM3310"
click at [363, 209] on b "1/16/1966" at bounding box center [347, 210] width 31 height 12
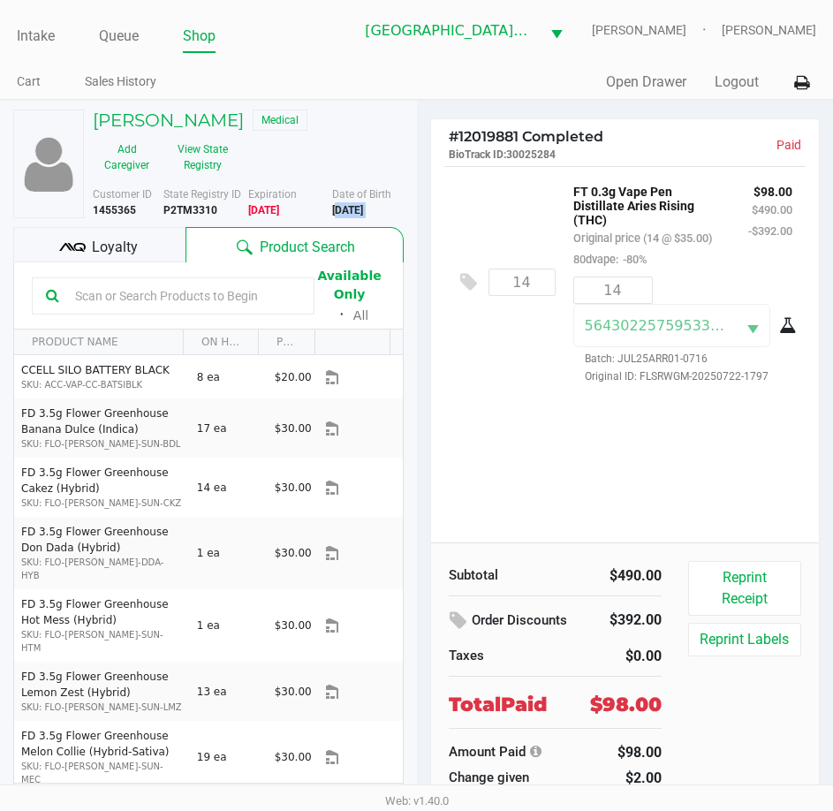
click at [363, 209] on b "1/16/1966" at bounding box center [347, 210] width 31 height 12
copy div "1/16/1966"
click at [31, 31] on link "Intake" at bounding box center [36, 36] width 38 height 25
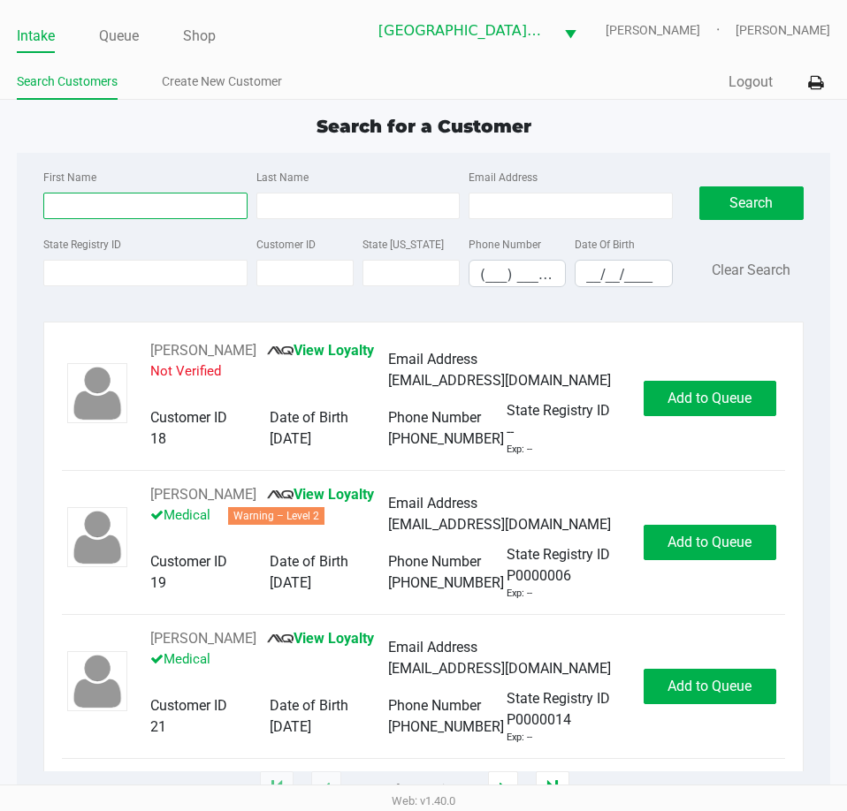
click at [145, 206] on input "First Name" at bounding box center [144, 206] width 203 height 27
type input "frank"
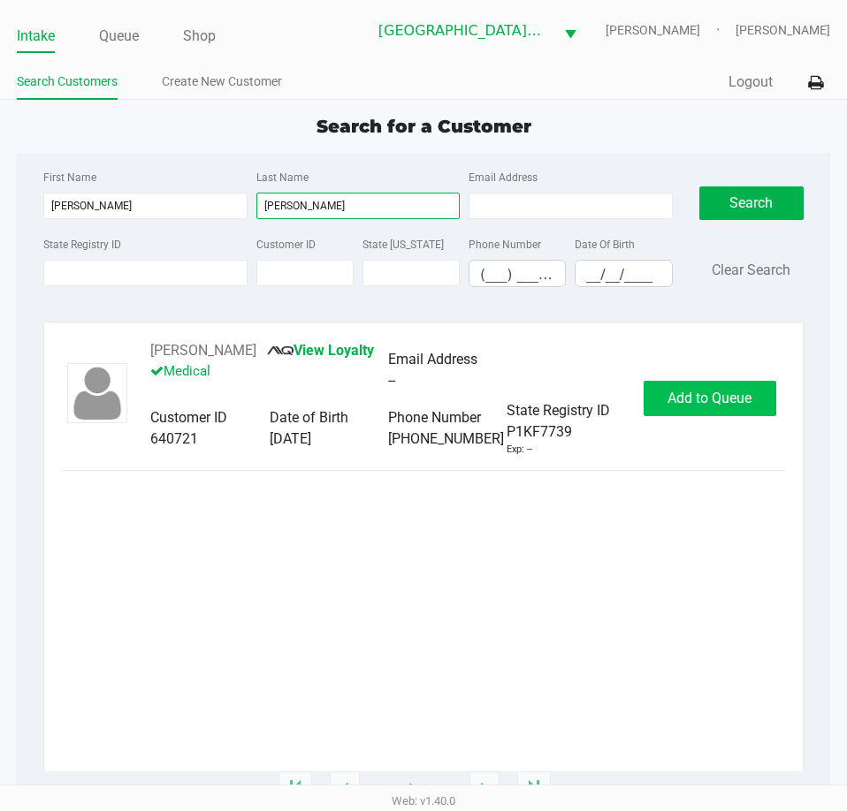
type input "veliz"
click at [711, 400] on span "Add to Queue" at bounding box center [709, 398] width 84 height 17
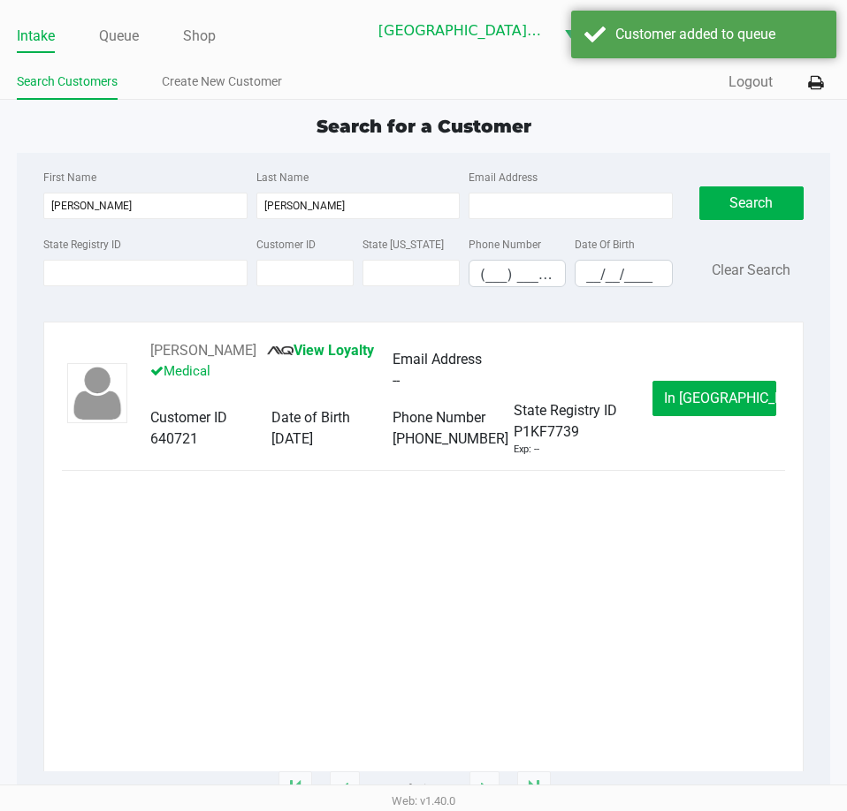
click at [711, 400] on span "In Queue" at bounding box center [738, 398] width 148 height 17
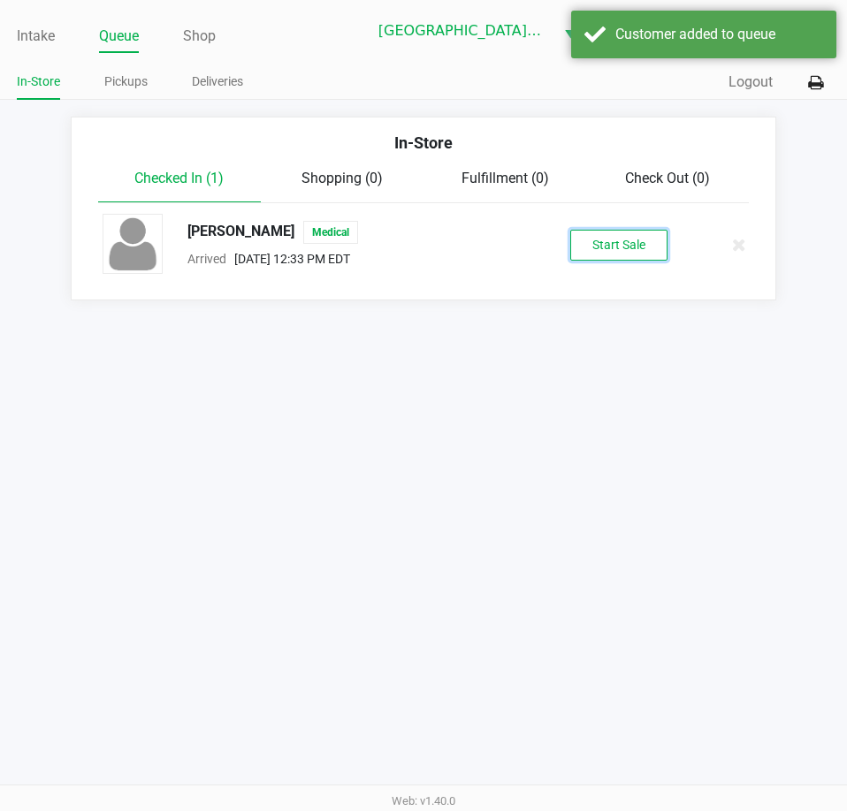
click at [649, 241] on button "Start Sale" at bounding box center [618, 245] width 97 height 31
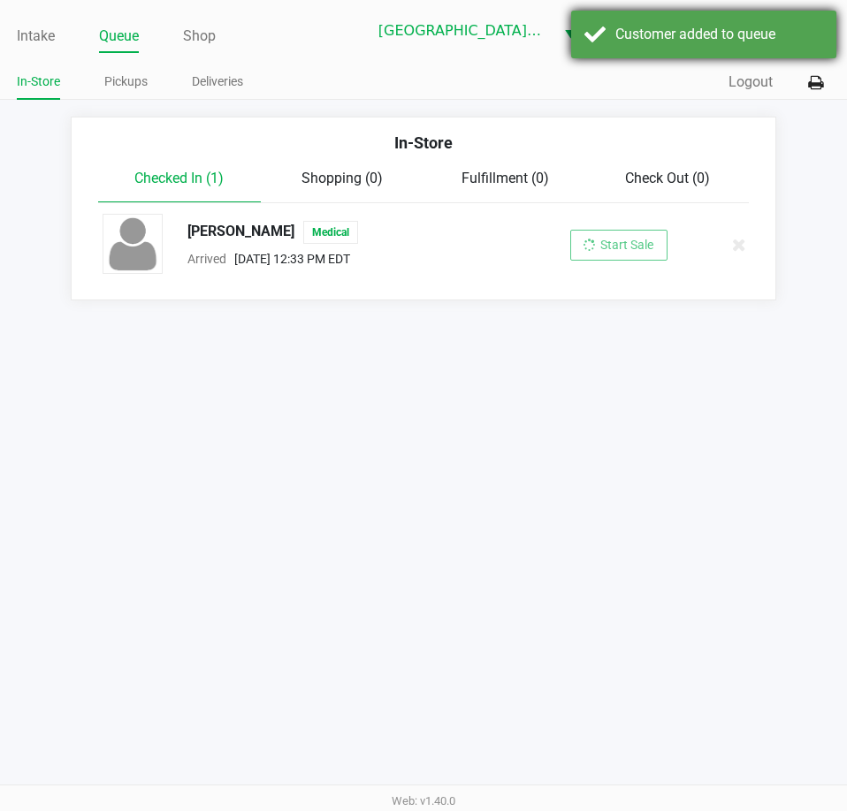
click at [674, 31] on div "Customer added to queue" at bounding box center [719, 34] width 208 height 21
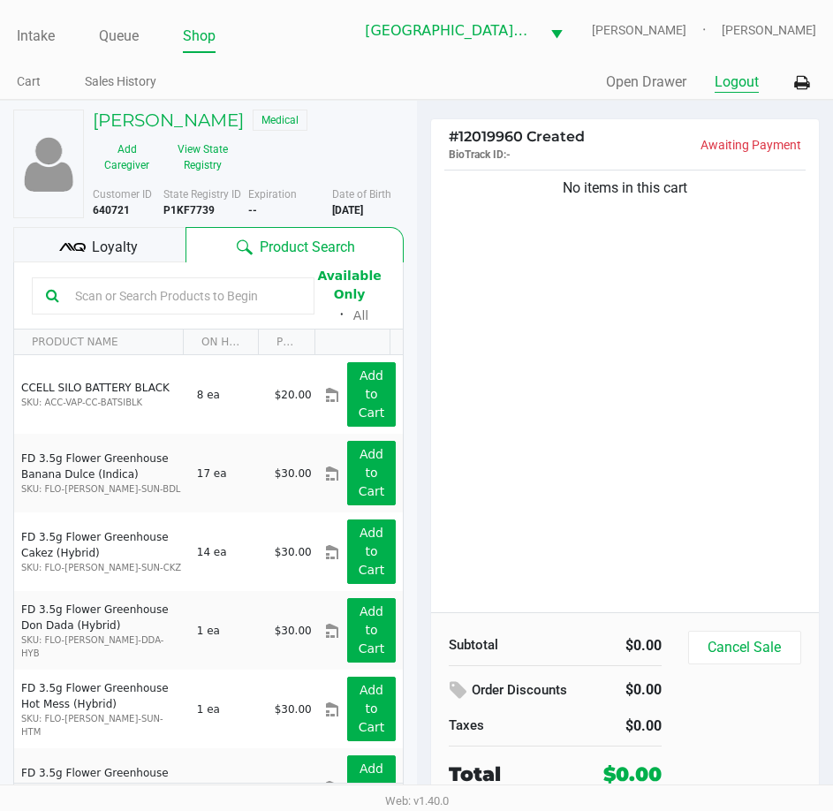
click at [731, 84] on button "Logout" at bounding box center [737, 82] width 44 height 21
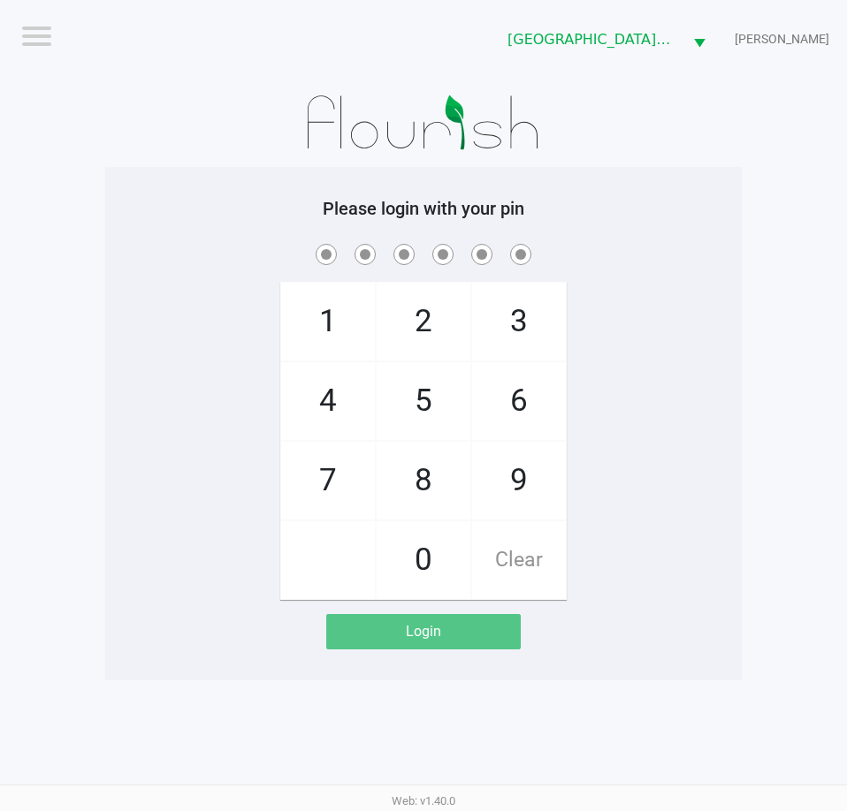
click at [710, 337] on div "1 4 7 2 5 8 0 3 6 9 Clear" at bounding box center [423, 420] width 636 height 360
checkbox input "true"
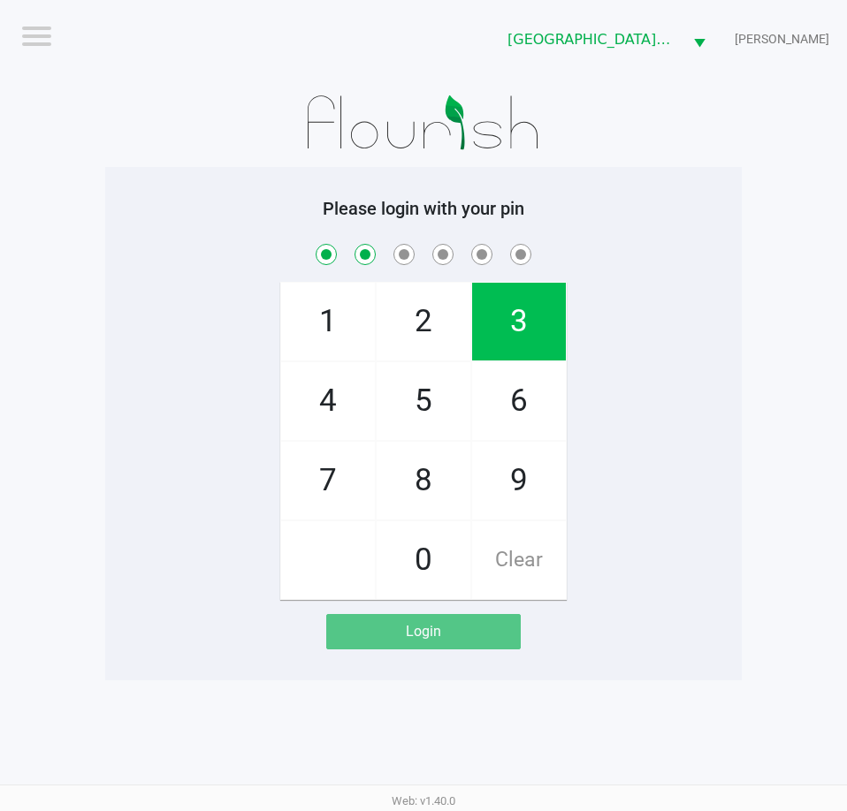
checkbox input "true"
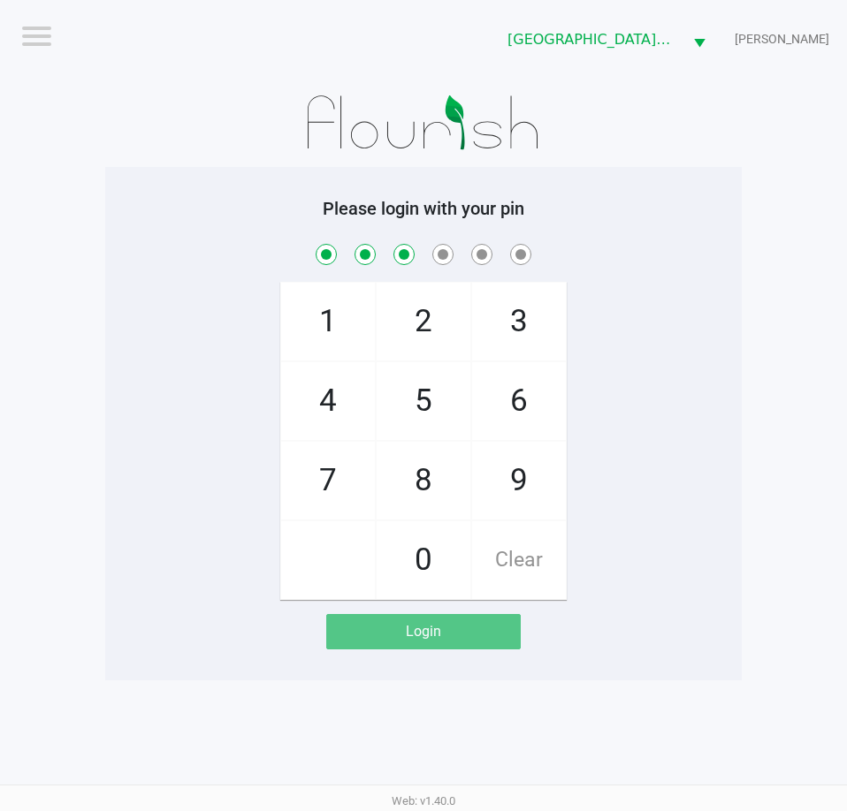
checkbox input "true"
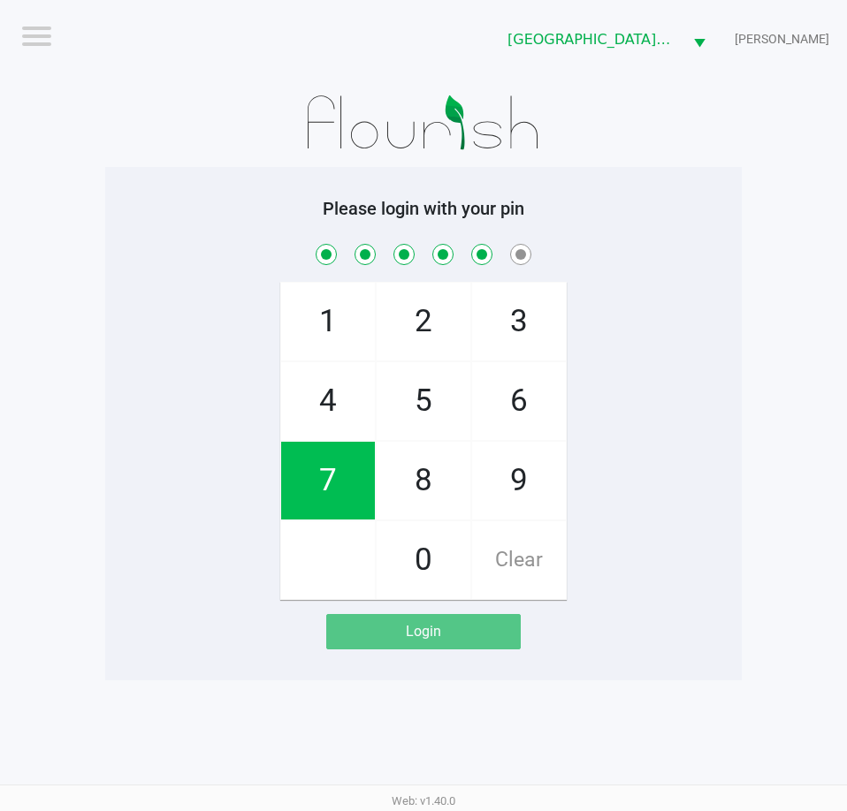
checkbox input "true"
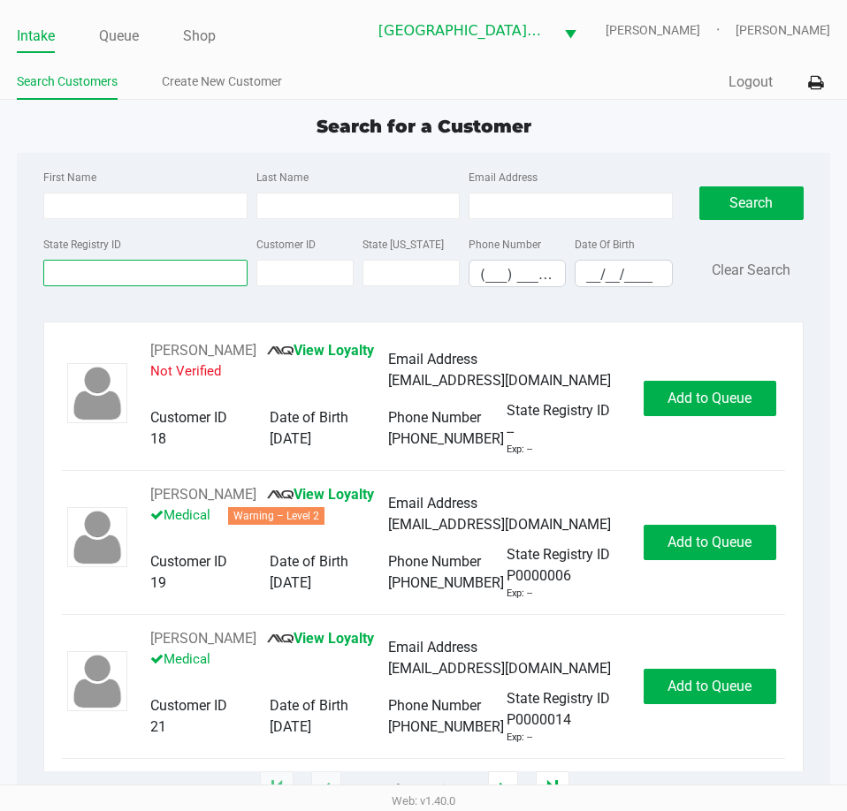
click at [224, 276] on div "State Registry ID" at bounding box center [145, 260] width 212 height 54
click at [277, 215] on input "Last Name" at bounding box center [357, 206] width 203 height 27
type input "mcgugan"
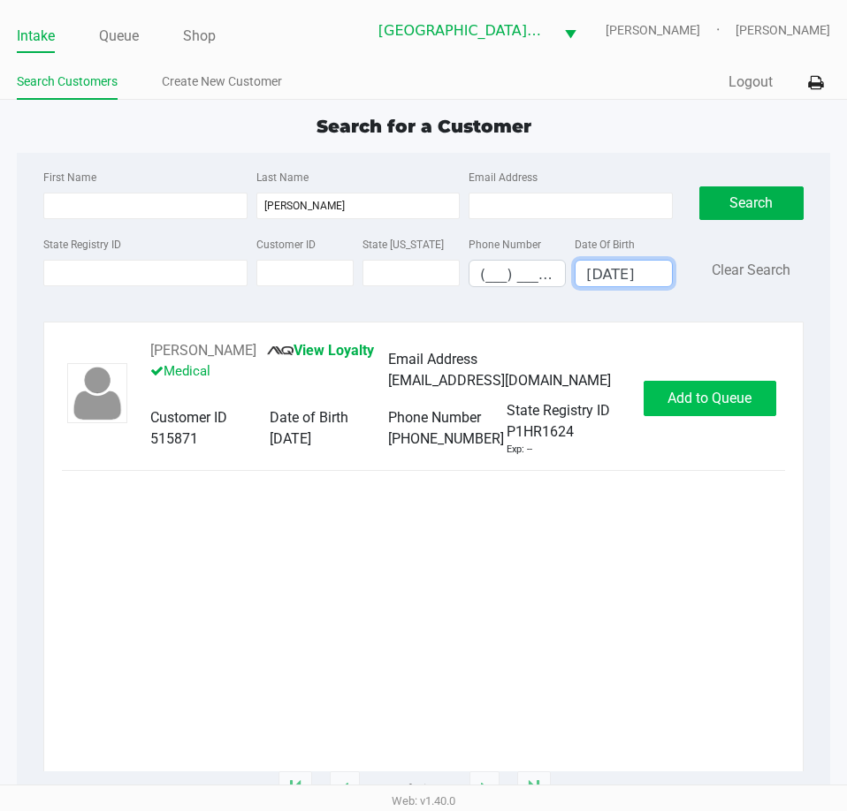
type input "11/05/1965"
click at [710, 407] on span "Add to Queue" at bounding box center [709, 398] width 84 height 17
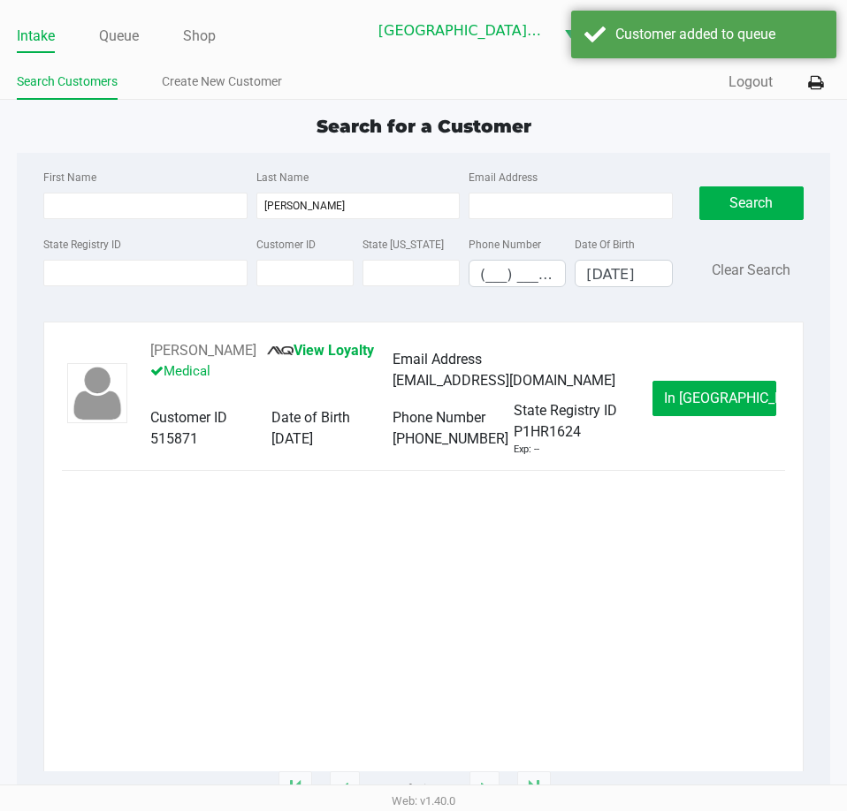
click at [710, 407] on span "In Queue" at bounding box center [738, 398] width 148 height 17
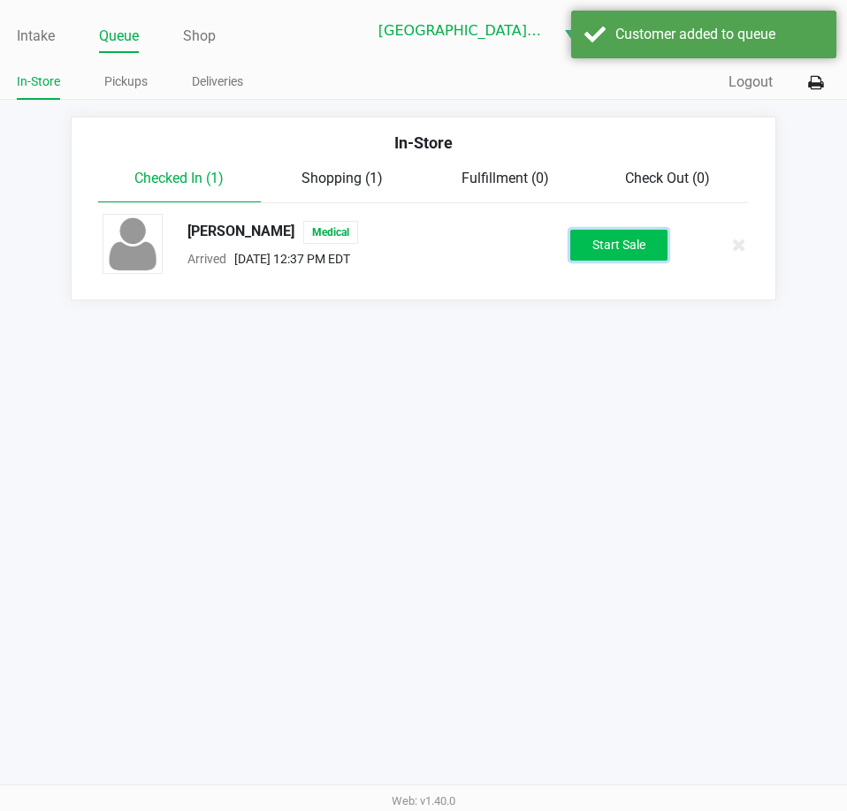
click at [642, 244] on button "Start Sale" at bounding box center [618, 245] width 97 height 31
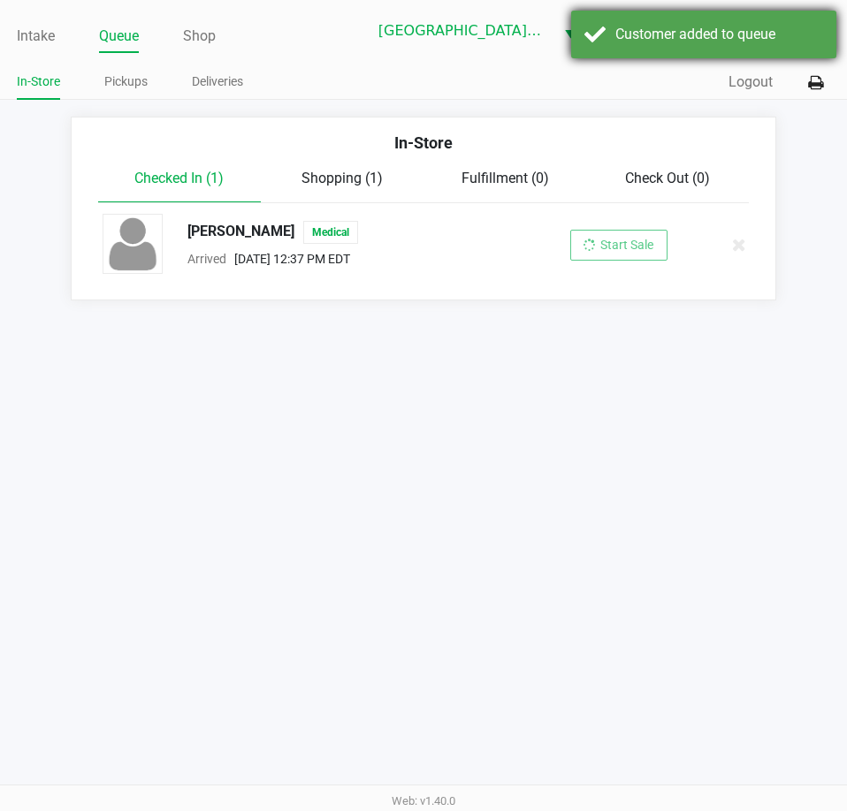
click at [673, 23] on div "Customer added to queue" at bounding box center [703, 35] width 265 height 48
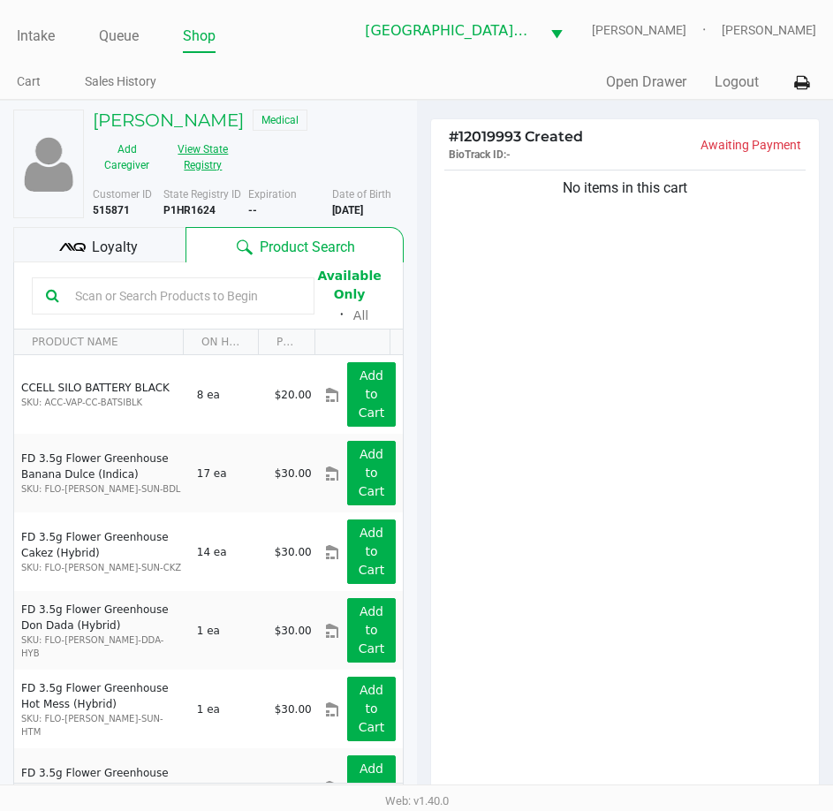
click at [203, 153] on button "View State Registry" at bounding box center [198, 157] width 74 height 44
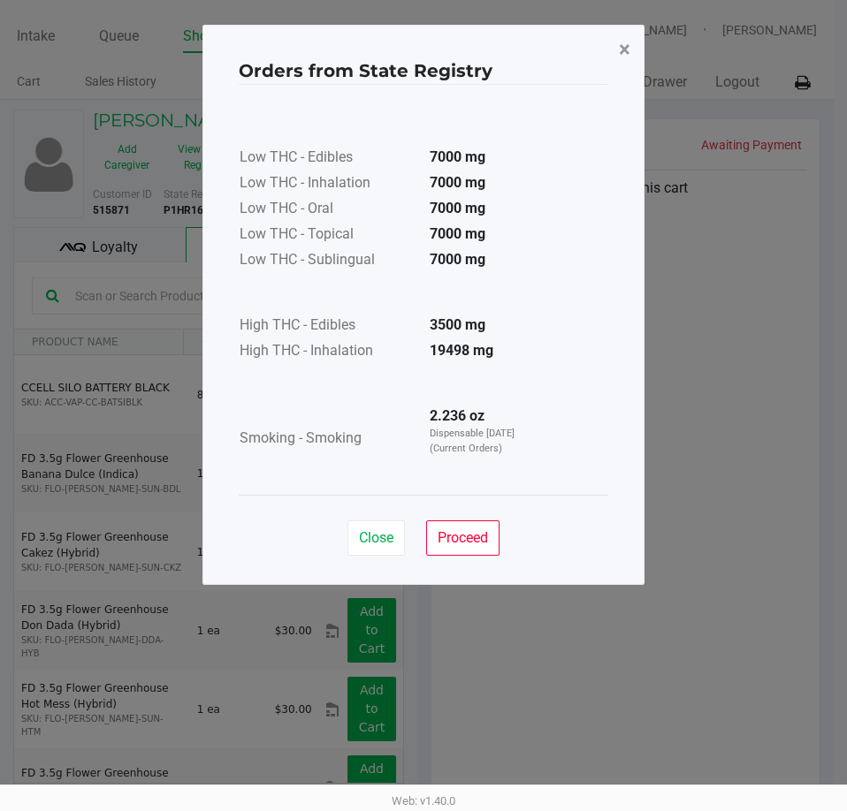
click at [624, 49] on span "×" at bounding box center [624, 49] width 11 height 25
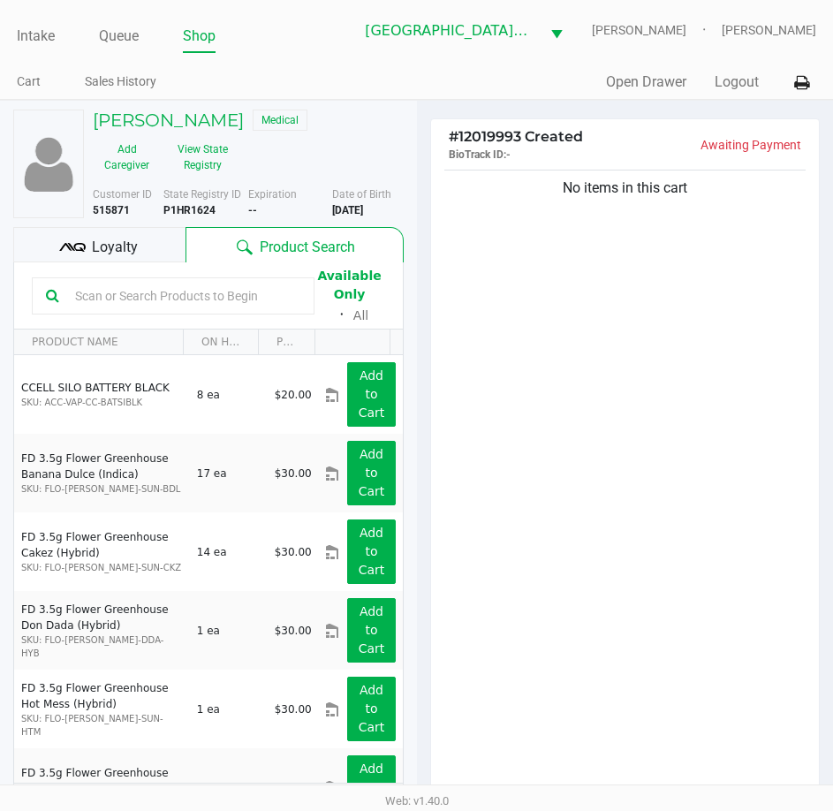
click at [135, 240] on span "Loyalty" at bounding box center [115, 247] width 46 height 21
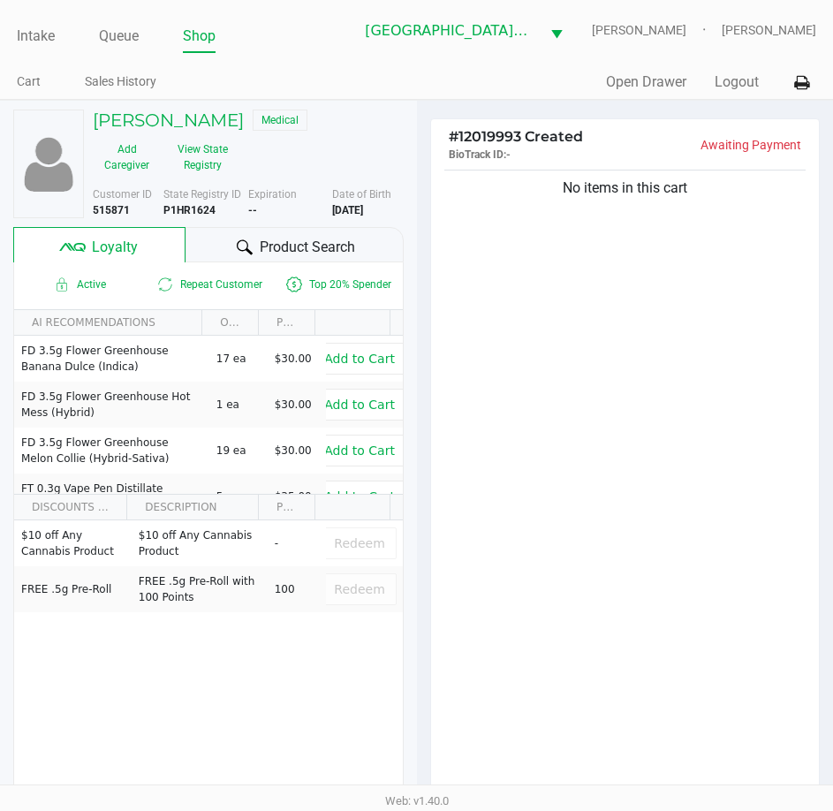
click at [303, 242] on span "Product Search" at bounding box center [307, 247] width 95 height 21
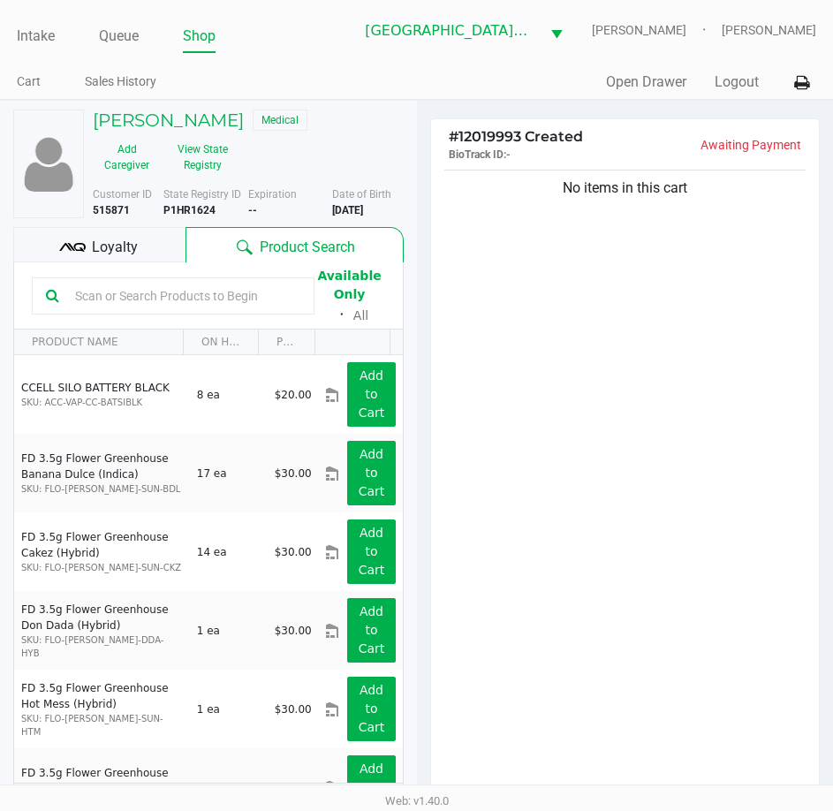
click at [210, 290] on input "text" at bounding box center [184, 296] width 232 height 27
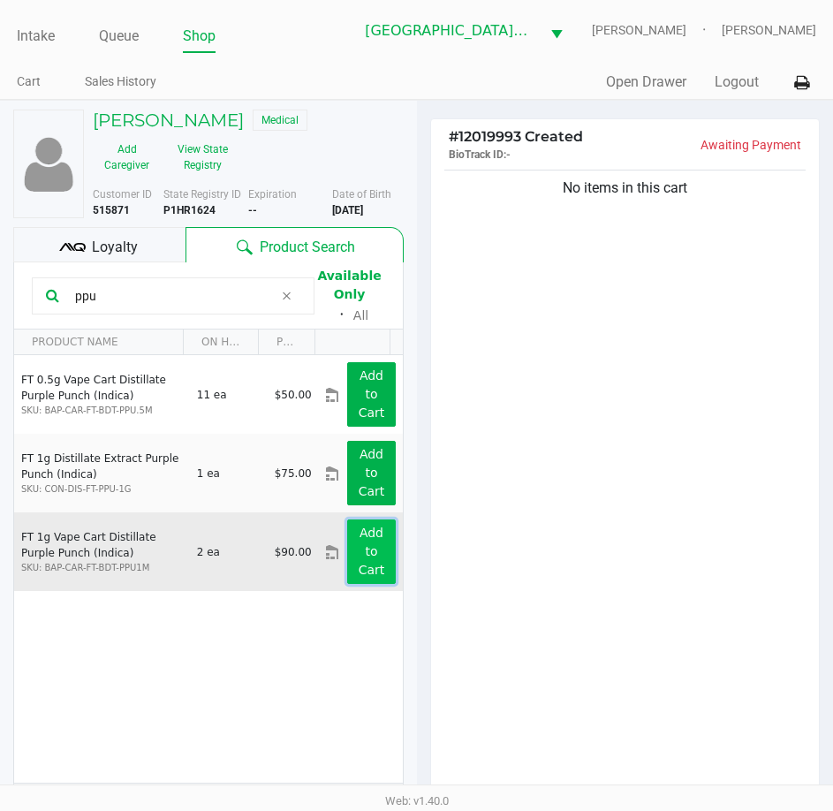
click at [381, 558] on button "Add to Cart" at bounding box center [371, 552] width 48 height 65
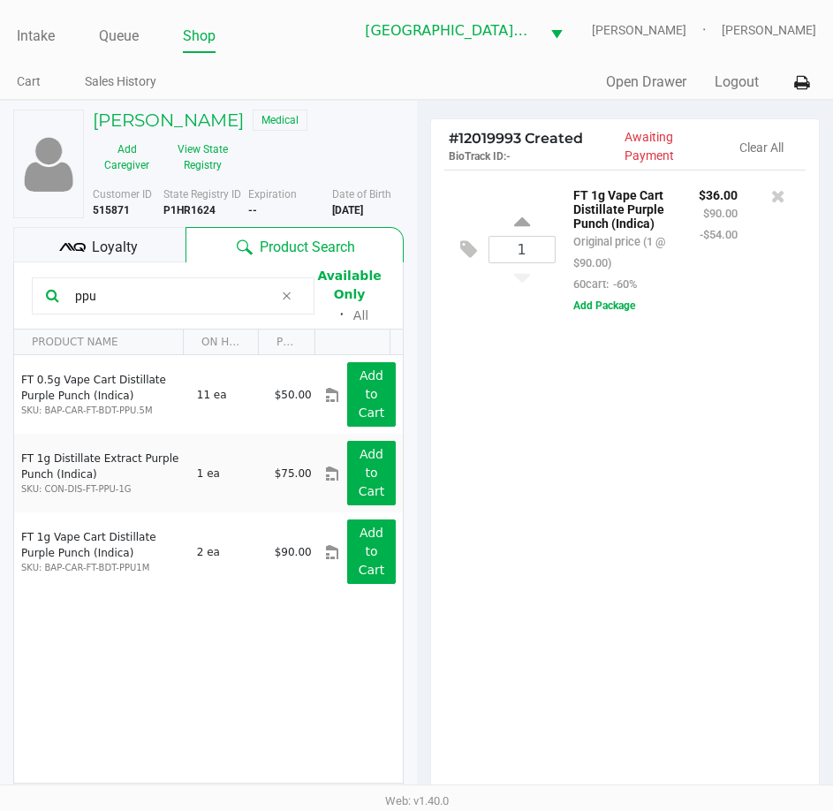
click at [162, 293] on input "ppu" at bounding box center [171, 296] width 206 height 27
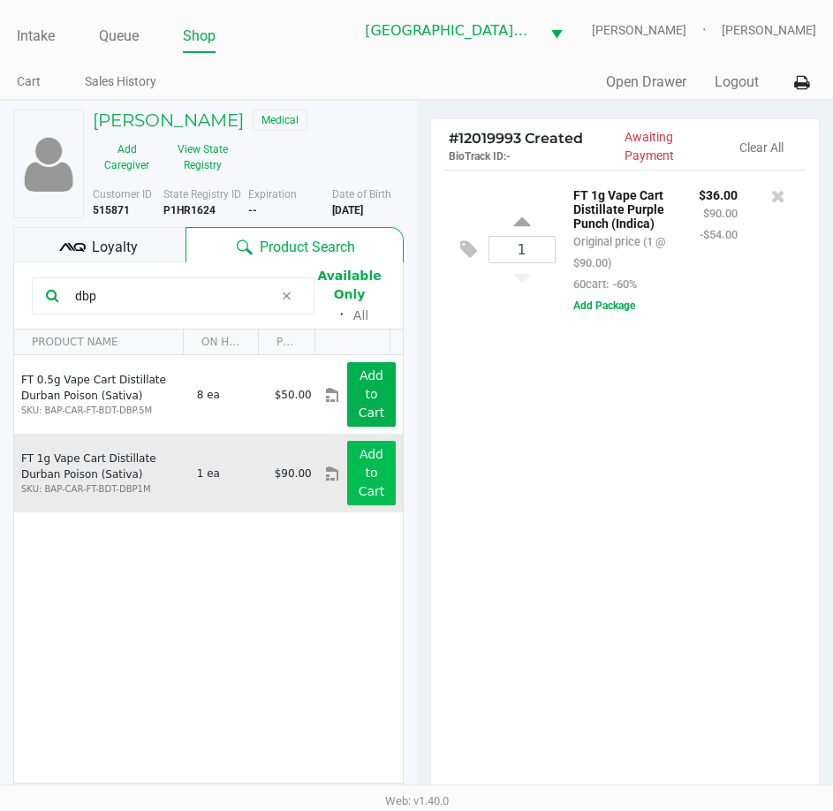
type input "dbp"
click at [349, 475] on button "Add to Cart" at bounding box center [371, 473] width 48 height 65
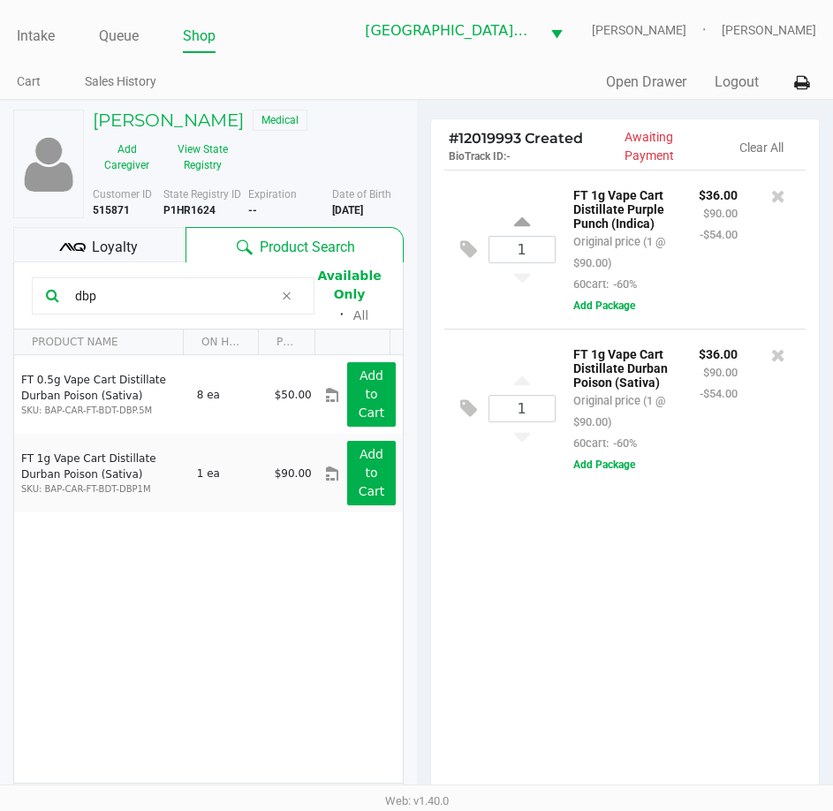
click at [137, 255] on div "Loyalty" at bounding box center [99, 244] width 172 height 35
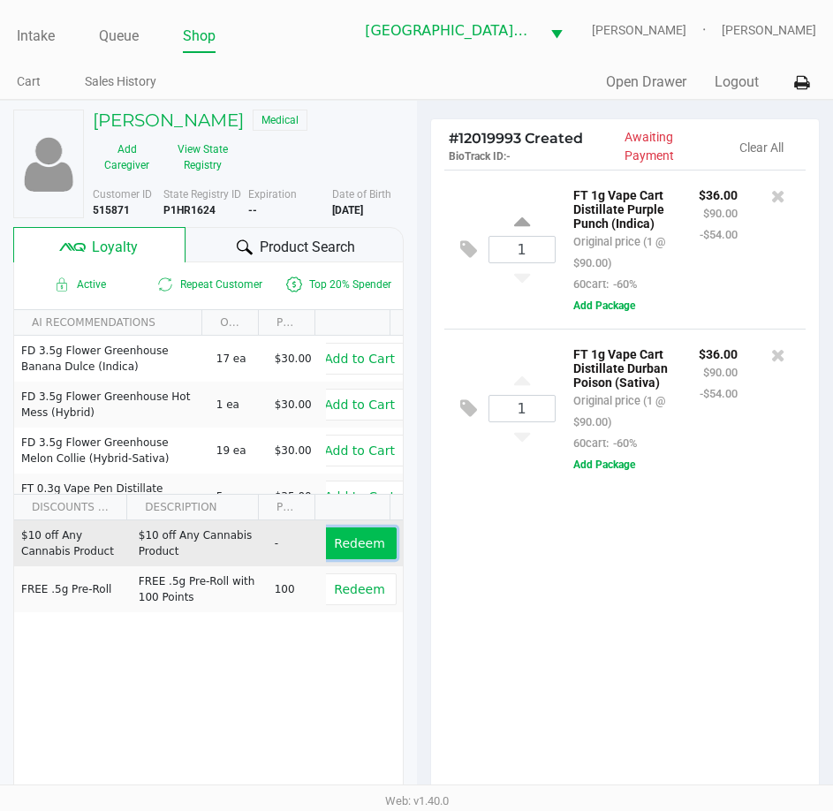
click at [358, 546] on span "Redeem" at bounding box center [359, 543] width 50 height 14
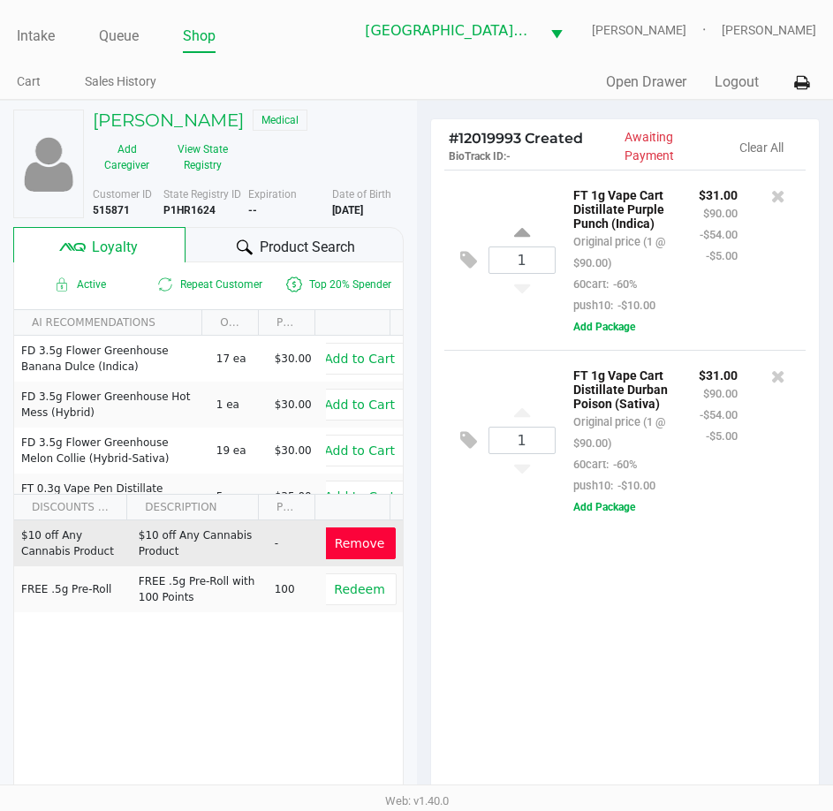
click at [308, 245] on span "Product Search" at bounding box center [307, 247] width 95 height 21
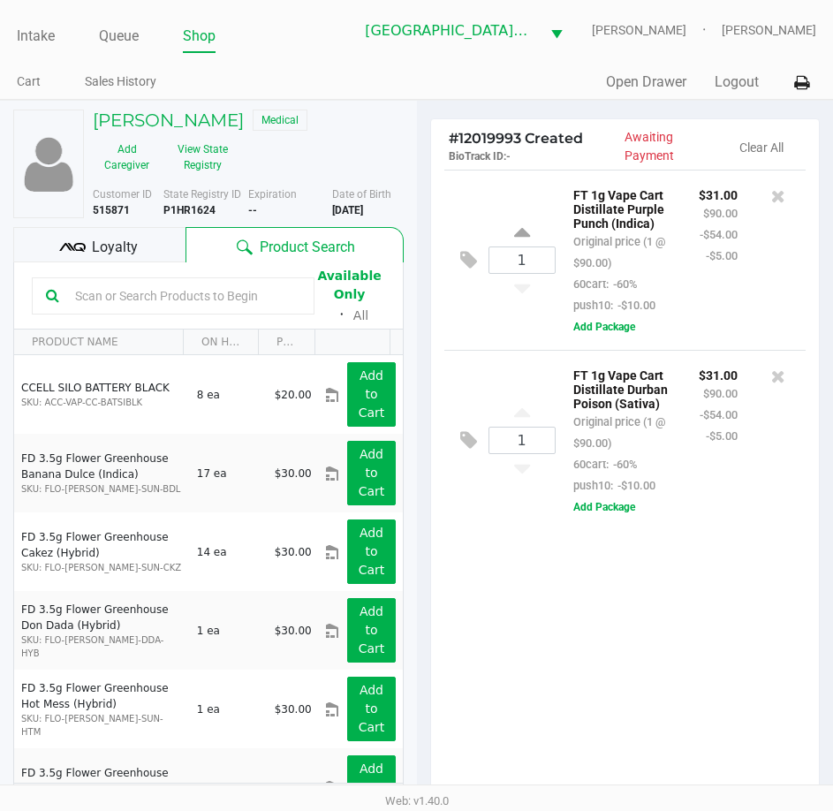
click at [206, 296] on input "text" at bounding box center [184, 296] width 232 height 27
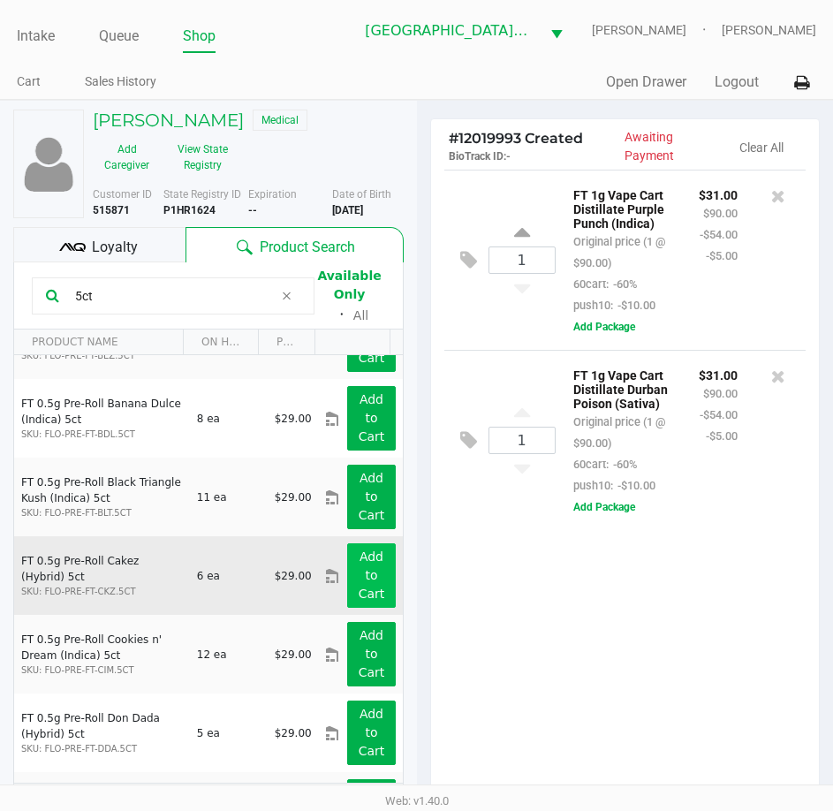
scroll to position [177, 0]
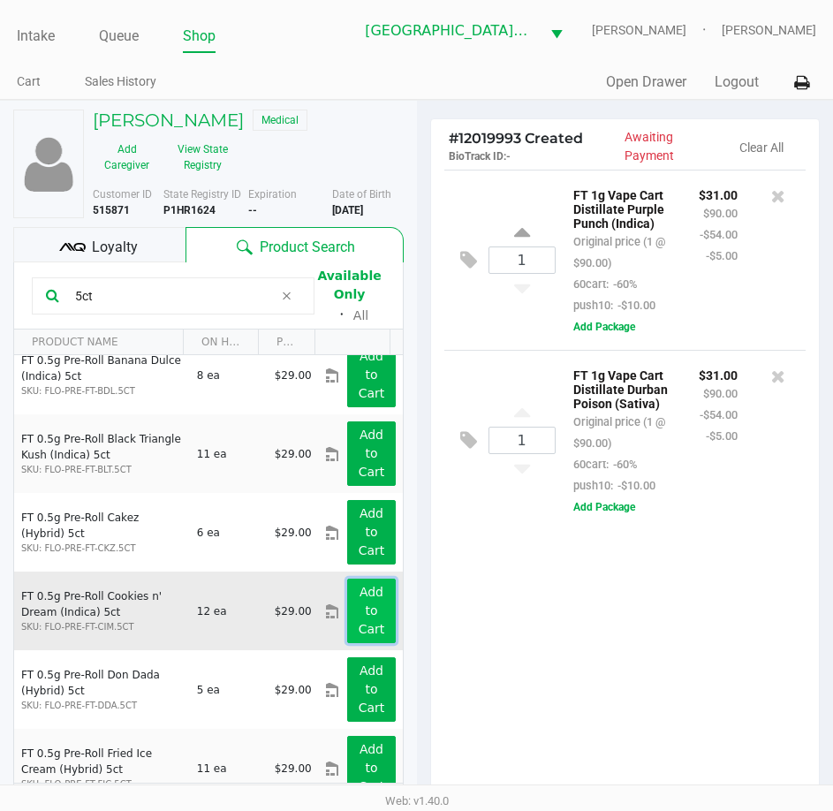
click at [359, 603] on app-button-loader "Add to Cart" at bounding box center [372, 610] width 27 height 51
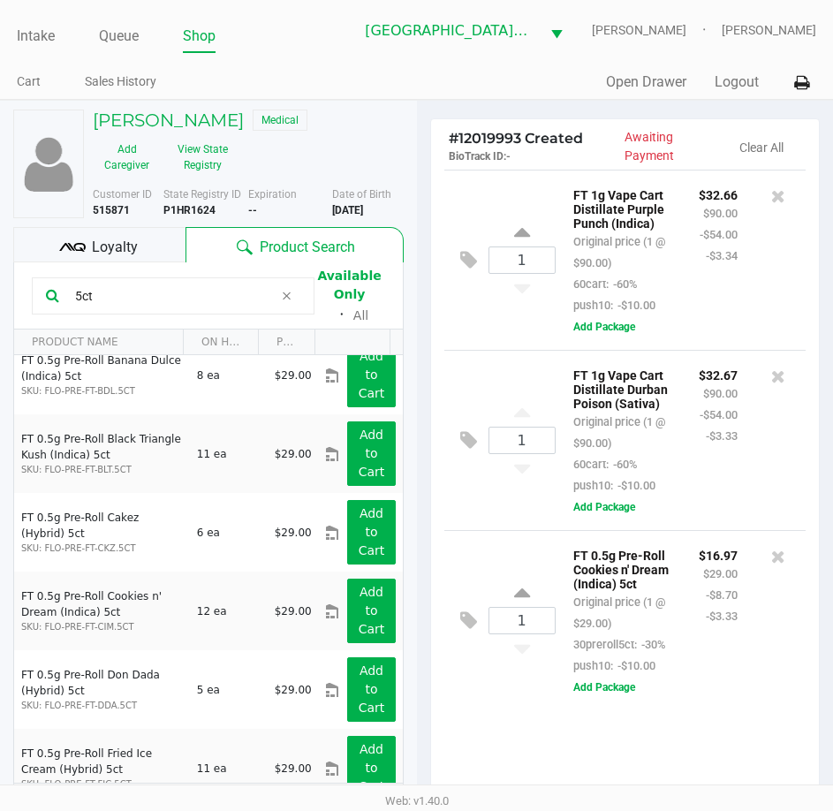
click at [119, 297] on input "5ct" at bounding box center [171, 296] width 206 height 27
type input "zen"
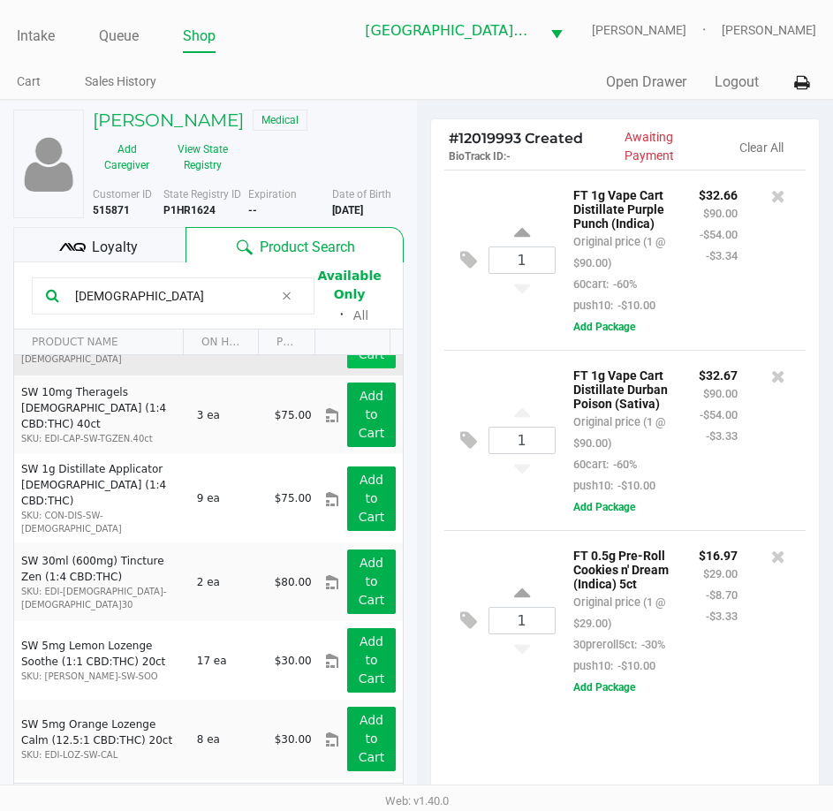
scroll to position [0, 0]
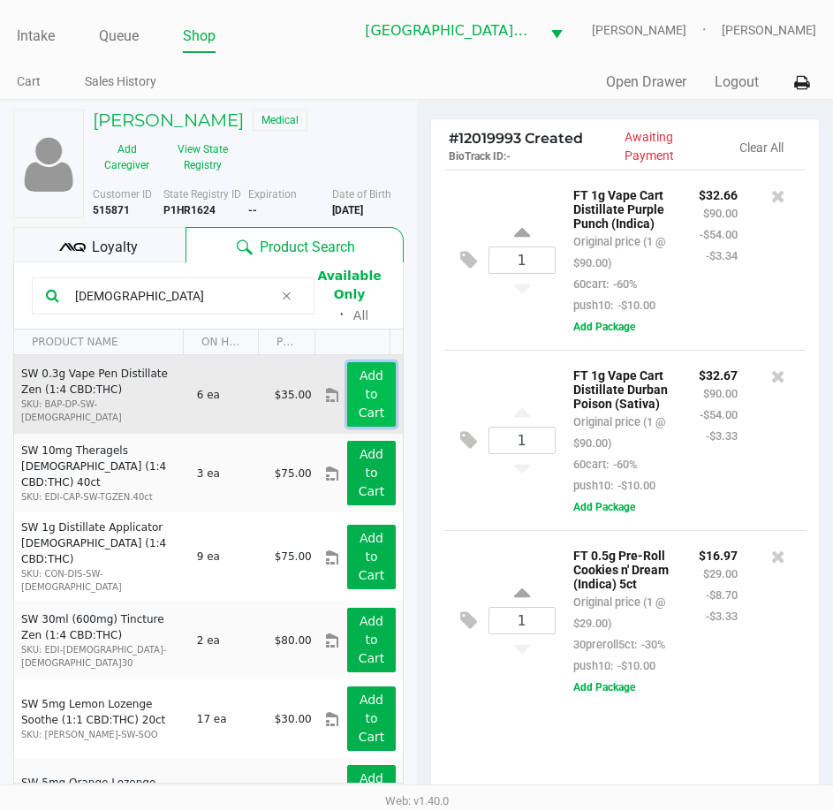
click at [377, 389] on button "Add to Cart" at bounding box center [371, 394] width 48 height 65
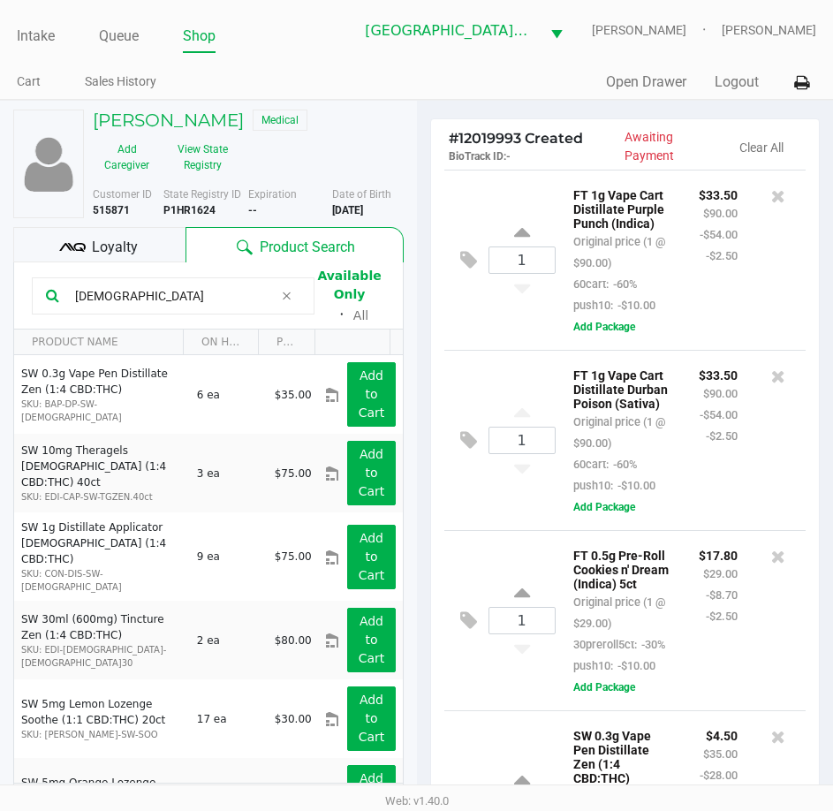
click at [95, 239] on span "Loyalty" at bounding box center [115, 247] width 46 height 21
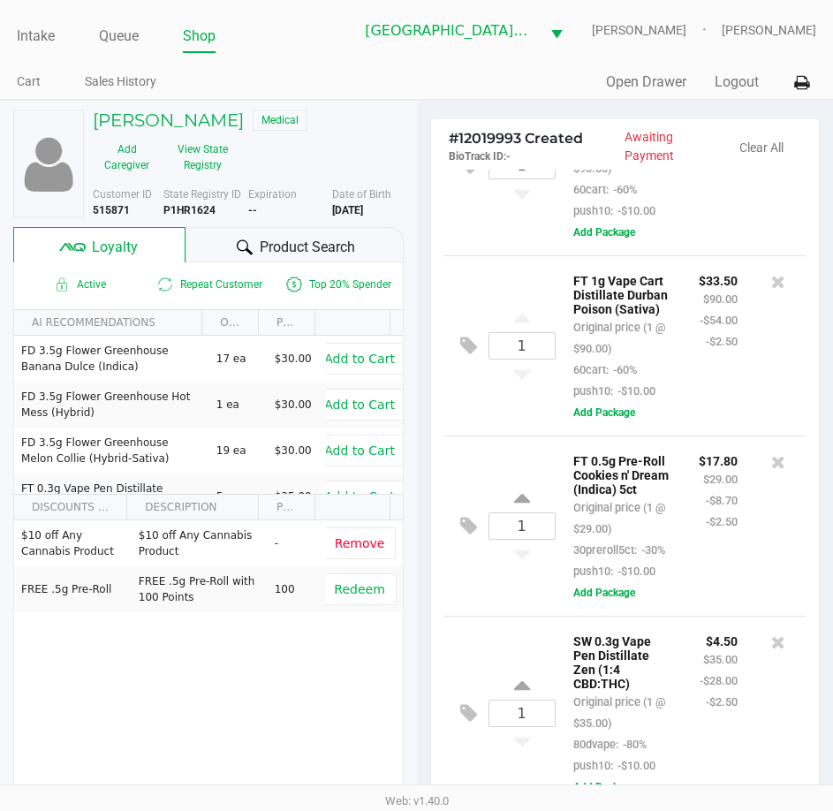
scroll to position [232, 0]
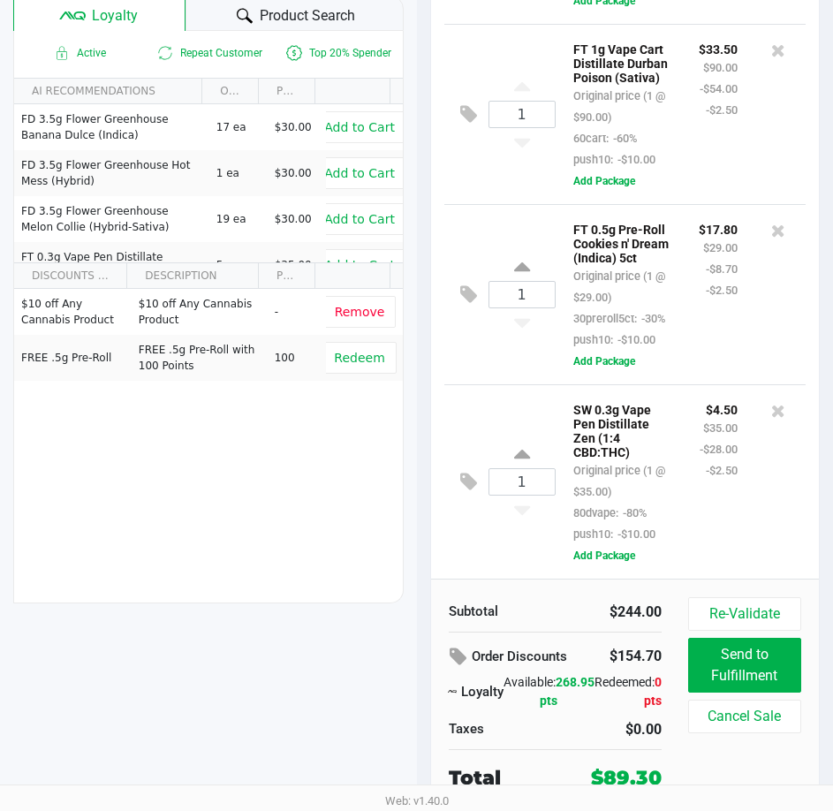
click at [755, 515] on div at bounding box center [778, 472] width 55 height 146
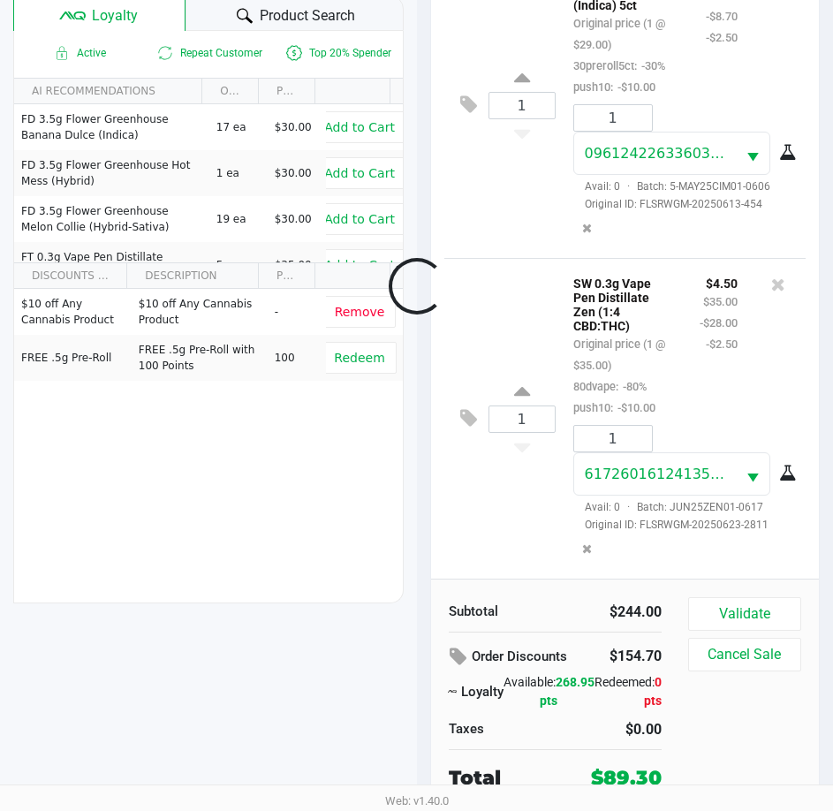
scroll to position [763, 0]
click at [715, 601] on button "Validate" at bounding box center [744, 614] width 113 height 34
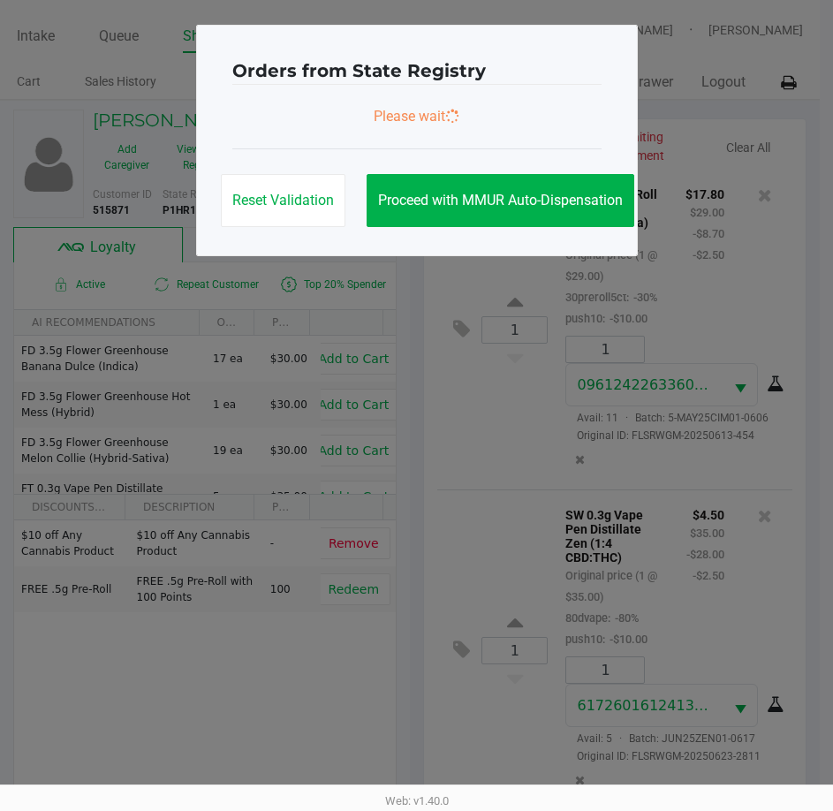
scroll to position [0, 0]
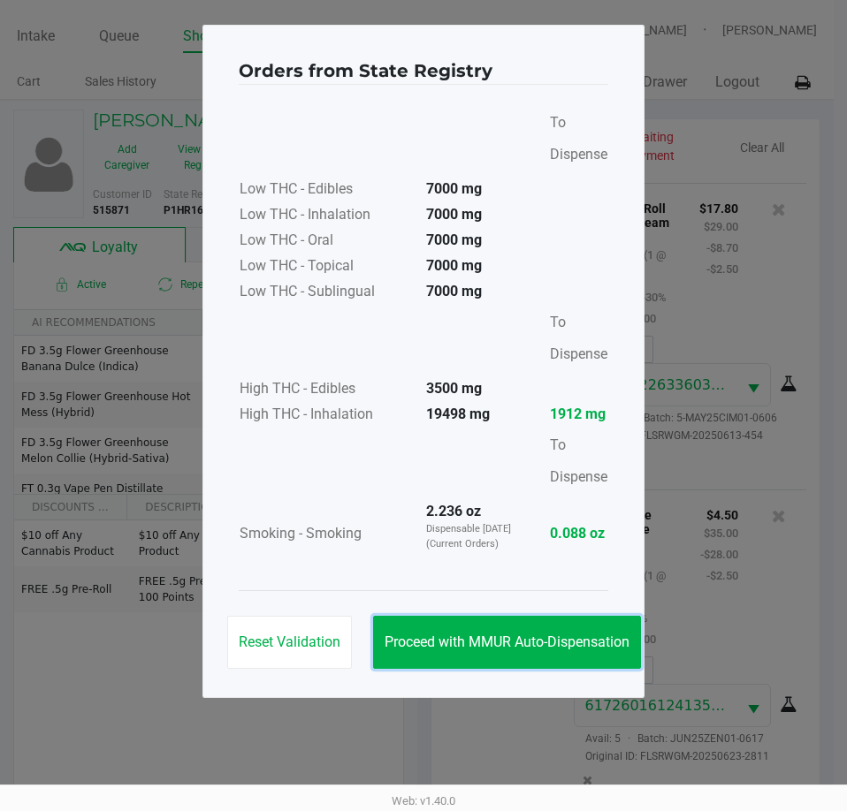
click at [639, 649] on button "Proceed with MMUR Auto-Dispensation" at bounding box center [507, 642] width 268 height 53
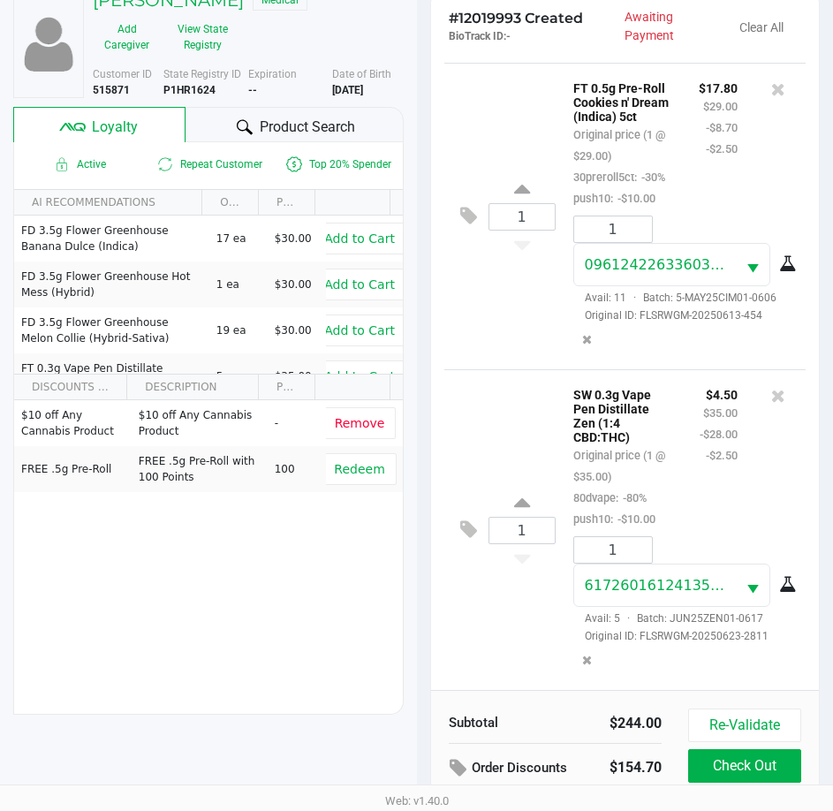
scroll to position [234, 0]
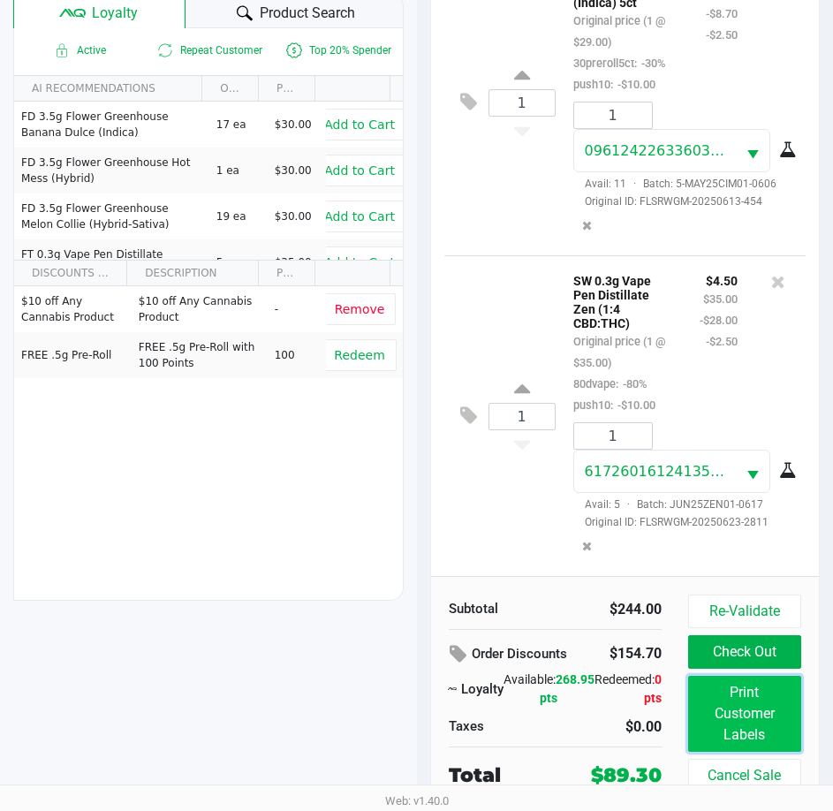
click at [709, 707] on button "Print Customer Labels" at bounding box center [744, 714] width 113 height 76
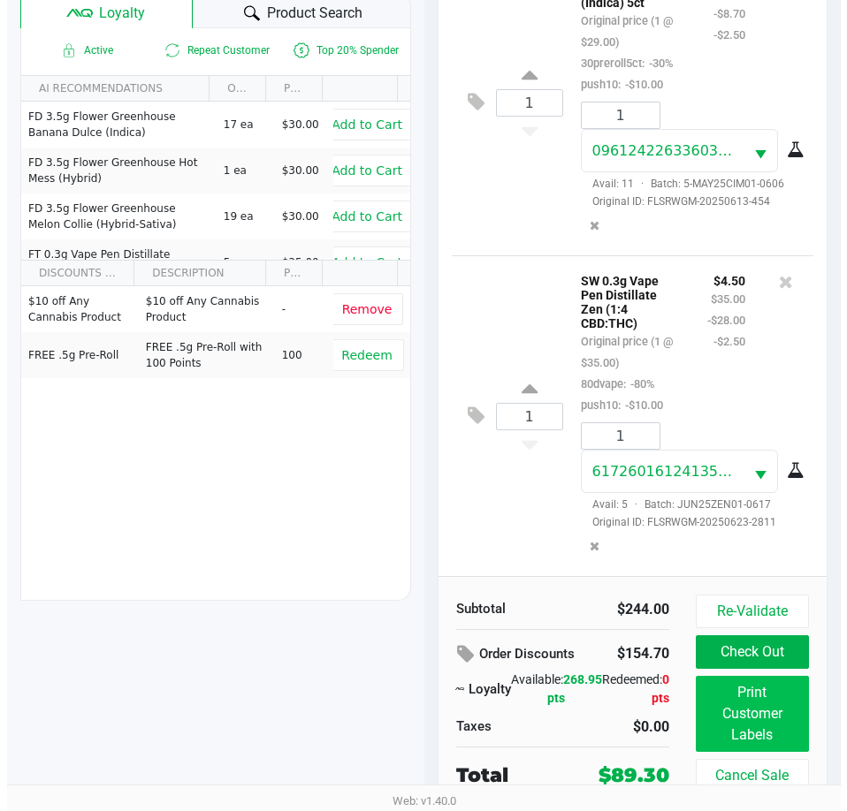
scroll to position [0, 0]
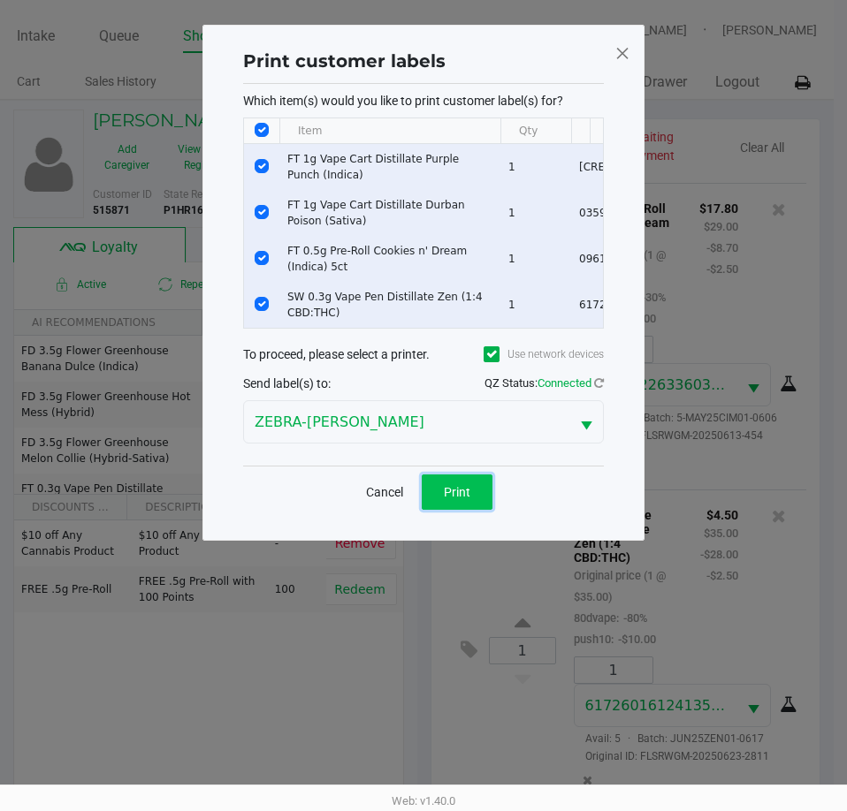
click at [460, 499] on span "Print" at bounding box center [457, 492] width 27 height 14
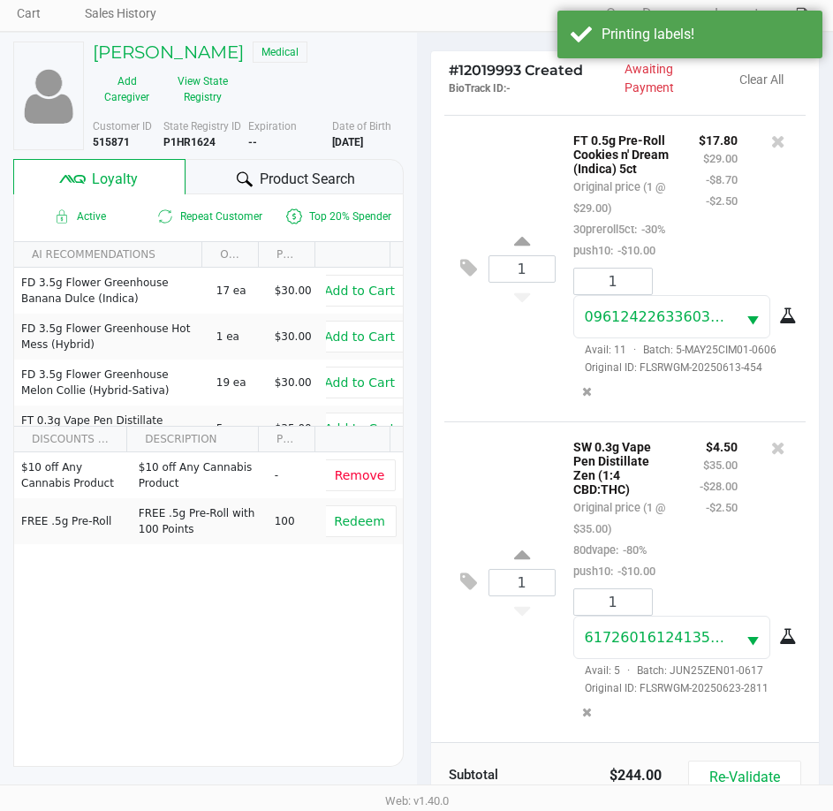
scroll to position [234, 0]
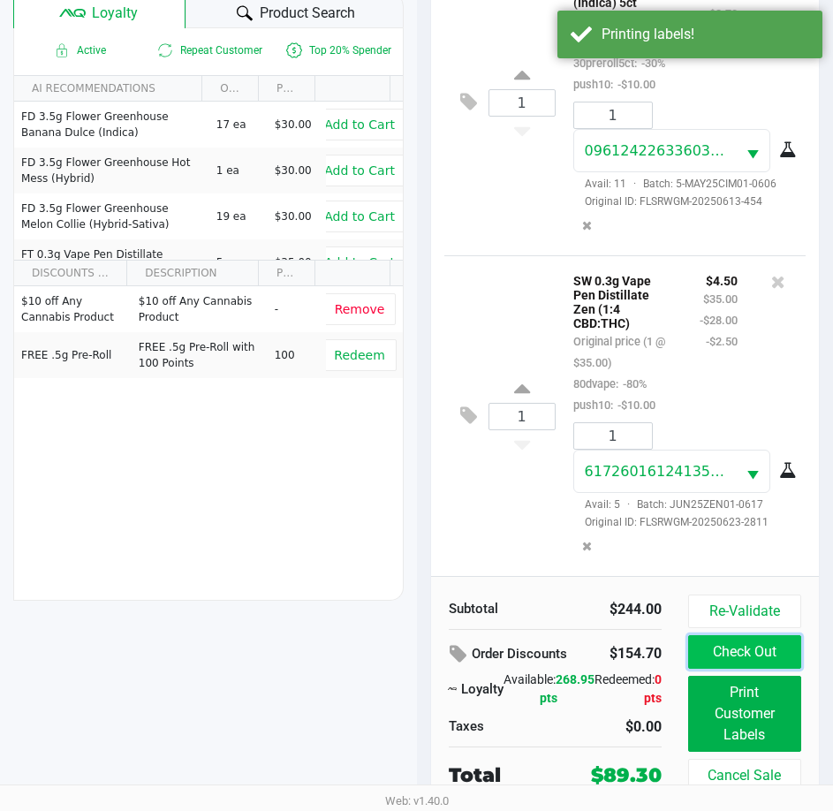
click at [729, 651] on button "Check Out" at bounding box center [744, 652] width 113 height 34
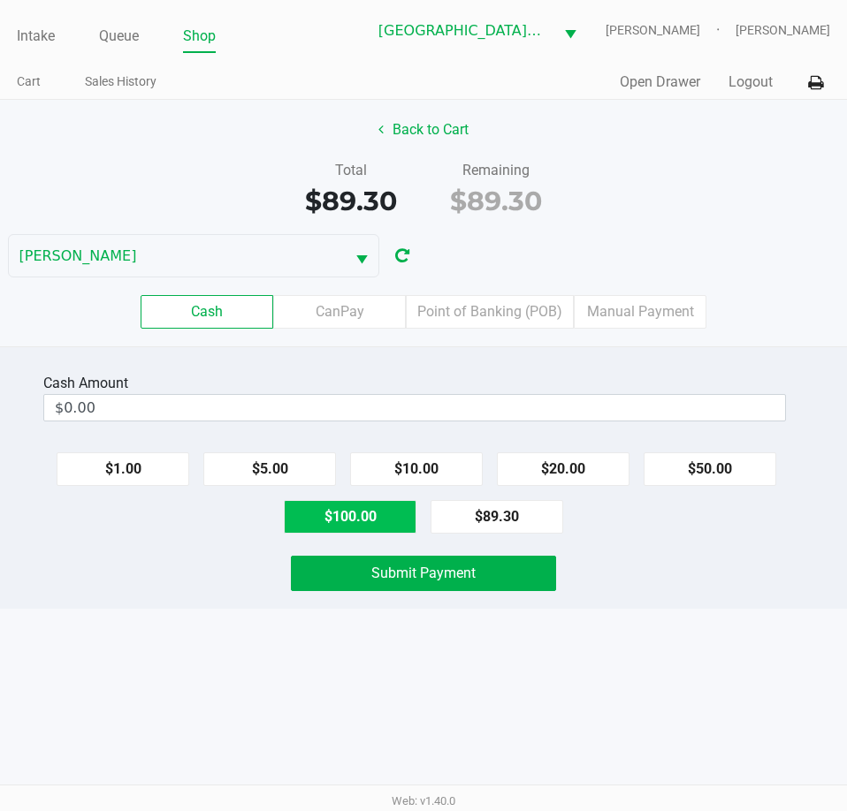
click at [338, 512] on button "$100.00" at bounding box center [350, 517] width 133 height 34
type input "$100.00"
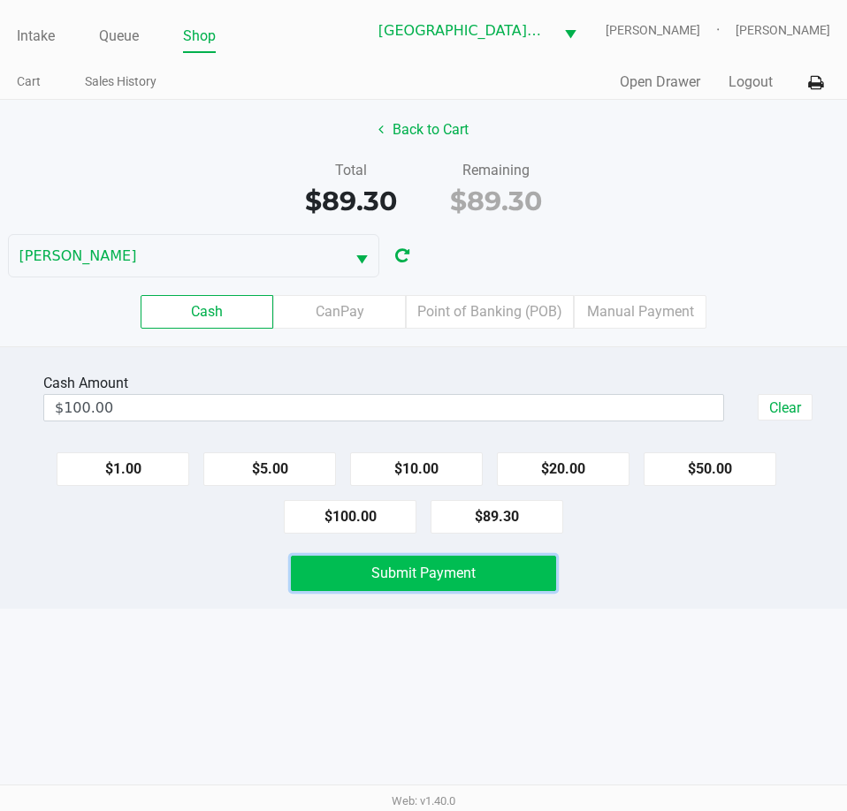
click at [406, 578] on span "Submit Payment" at bounding box center [423, 573] width 104 height 17
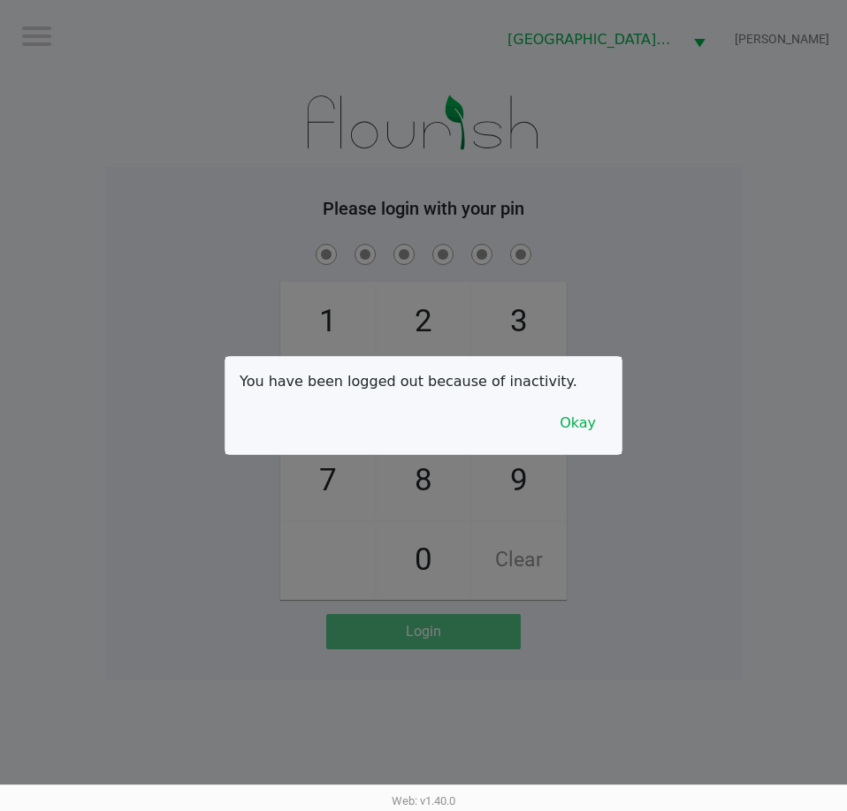
click at [722, 524] on div at bounding box center [423, 405] width 847 height 811
checkbox input "true"
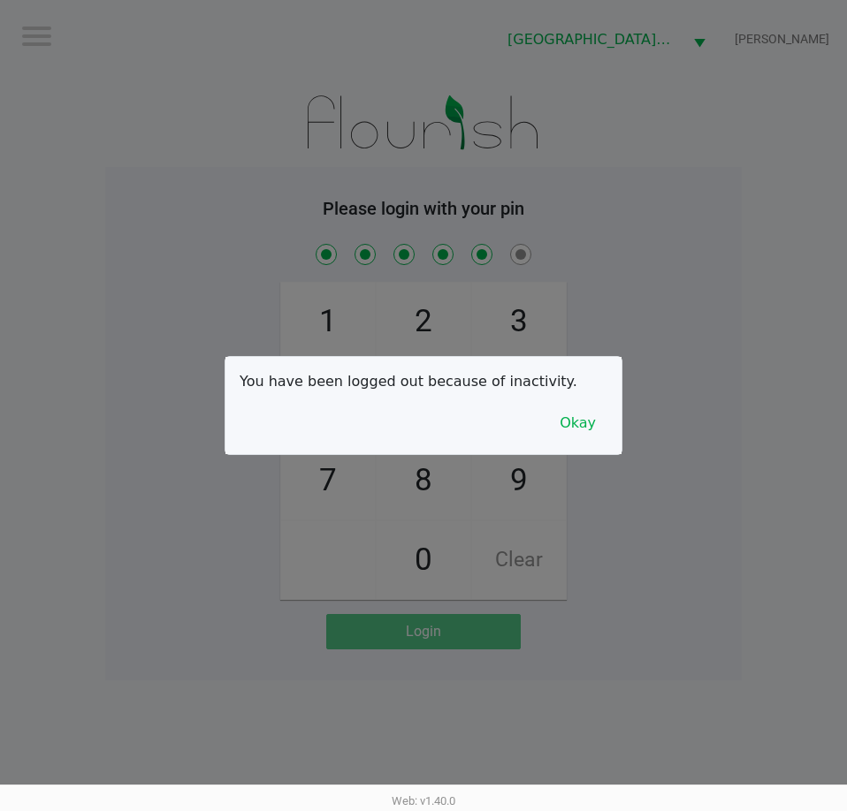
checkbox input "true"
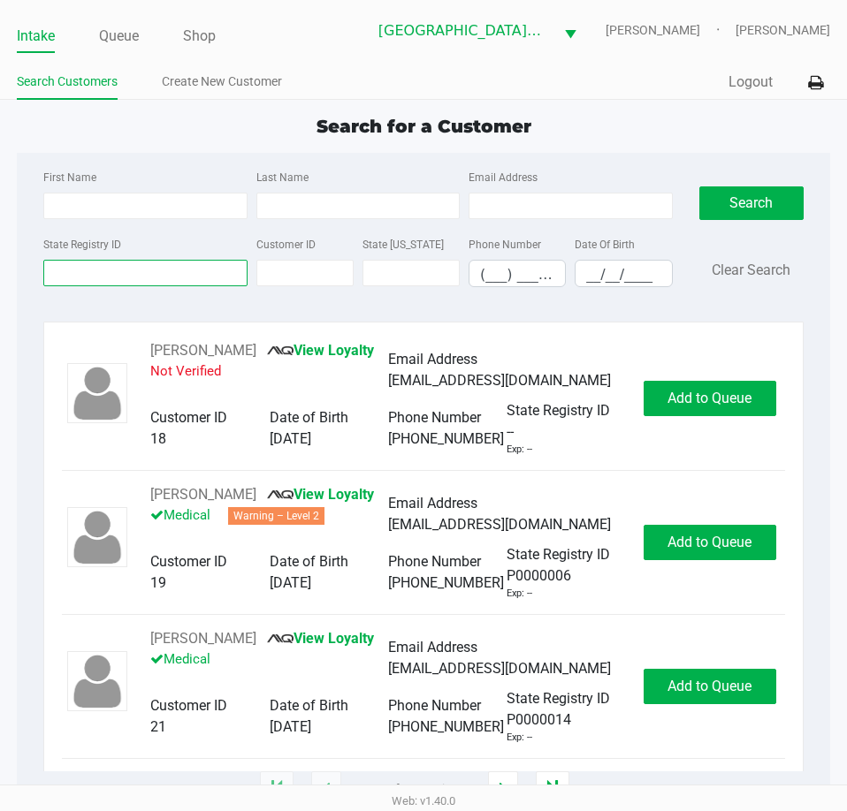
click at [214, 277] on input "State Registry ID" at bounding box center [144, 273] width 203 height 27
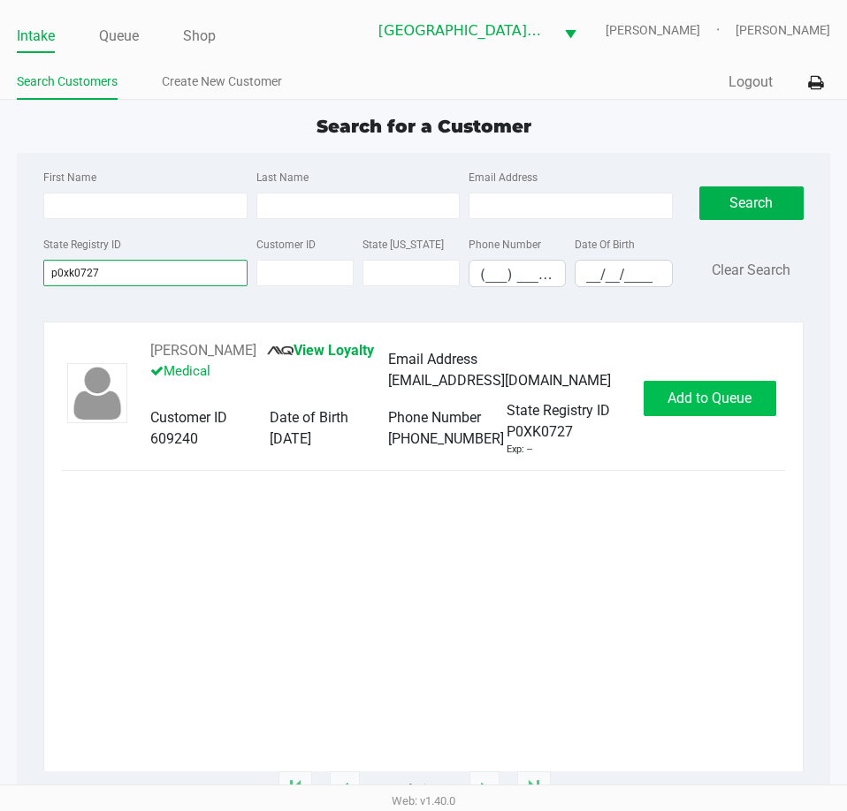
type input "p0xk0727"
click at [699, 407] on button "Add to Queue" at bounding box center [709, 398] width 133 height 35
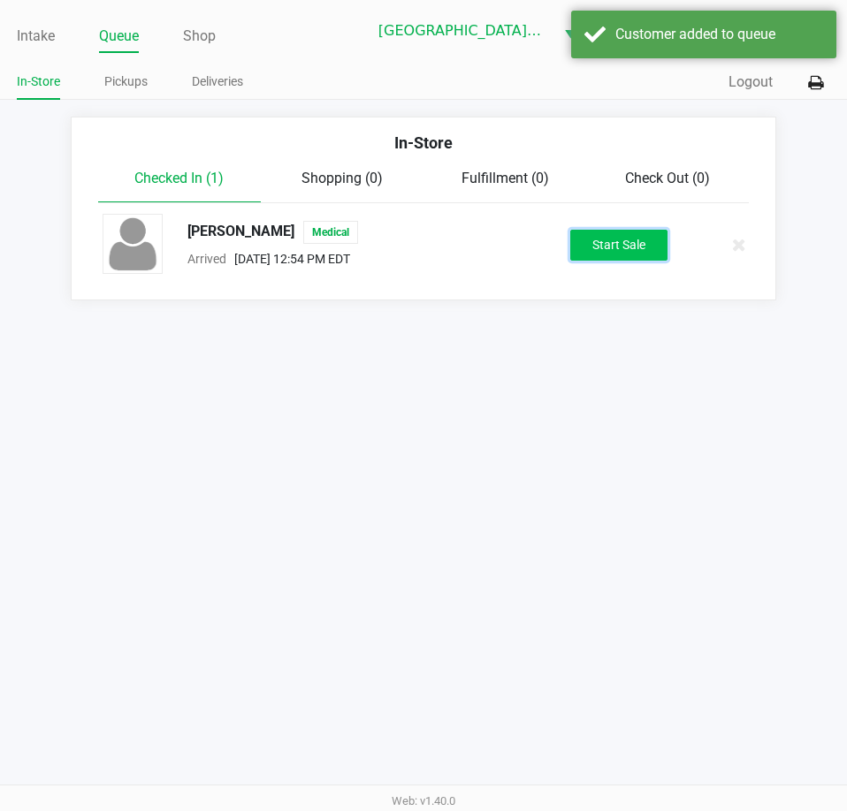
click at [633, 247] on button "Start Sale" at bounding box center [618, 245] width 97 height 31
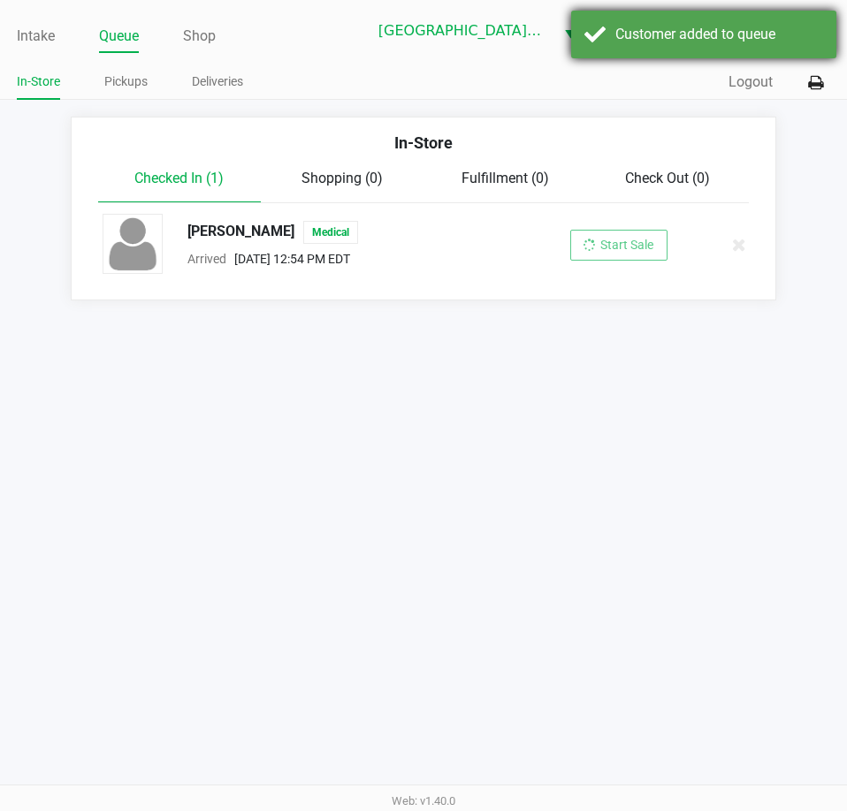
click at [665, 52] on div "Customer added to queue" at bounding box center [703, 35] width 265 height 48
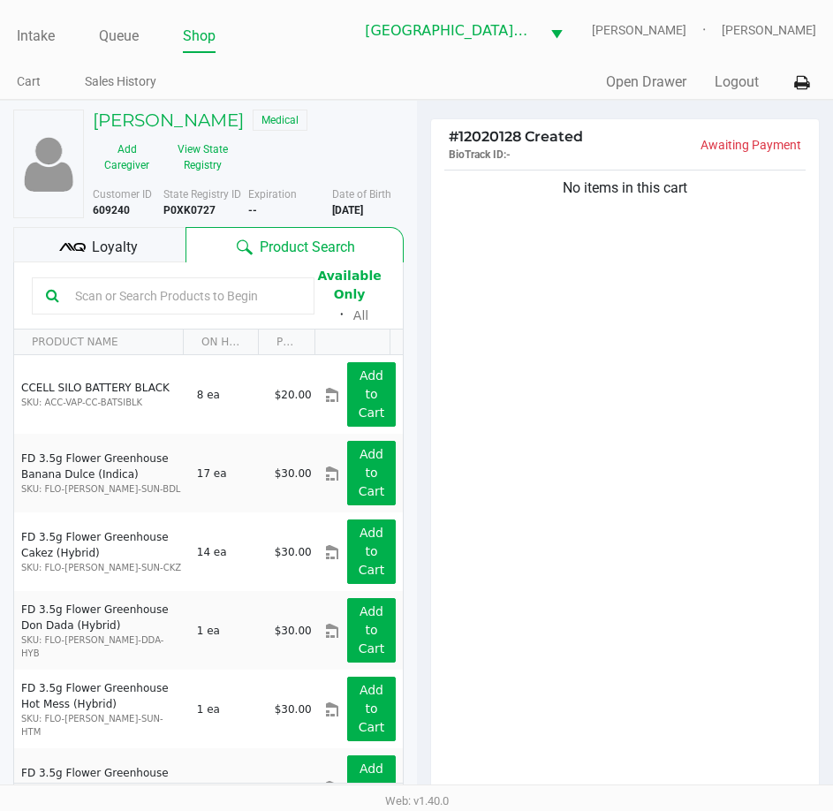
click at [186, 290] on input "text" at bounding box center [184, 296] width 232 height 27
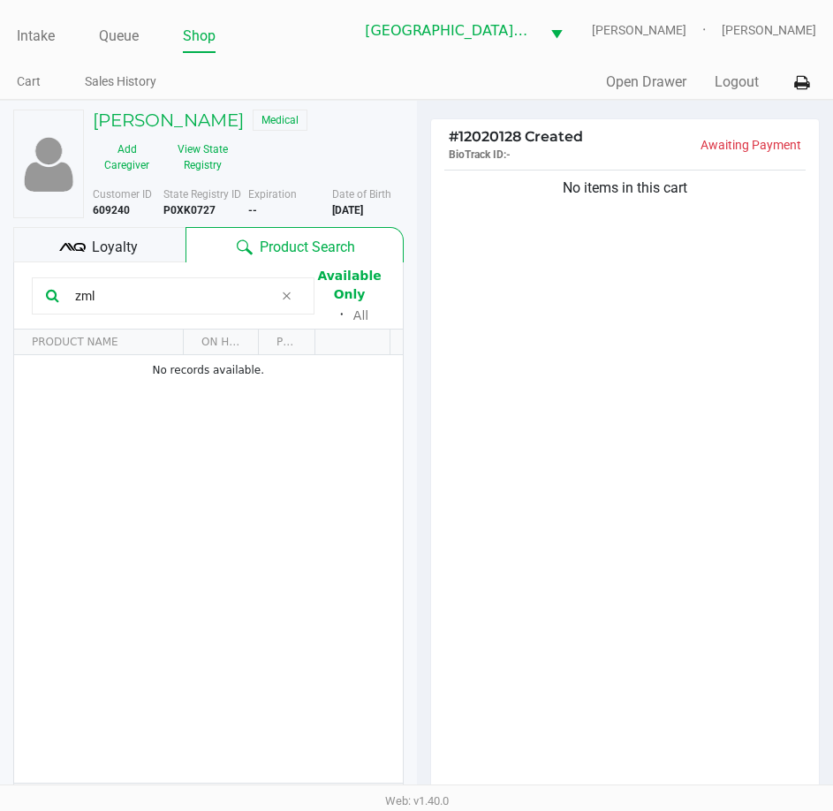
click at [103, 298] on input "zml" at bounding box center [171, 296] width 206 height 27
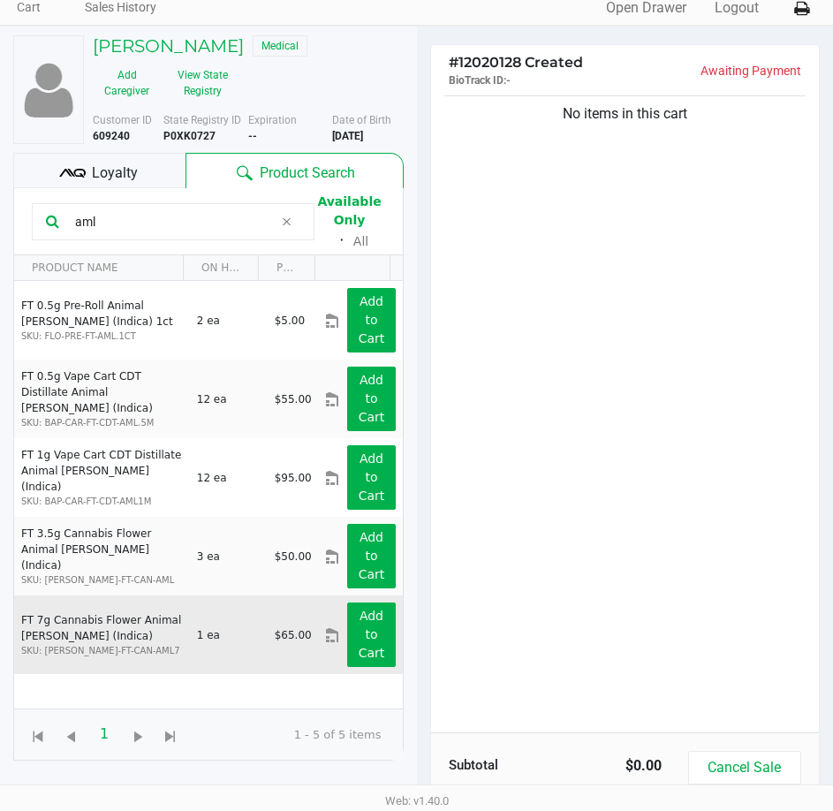
scroll to position [177, 0]
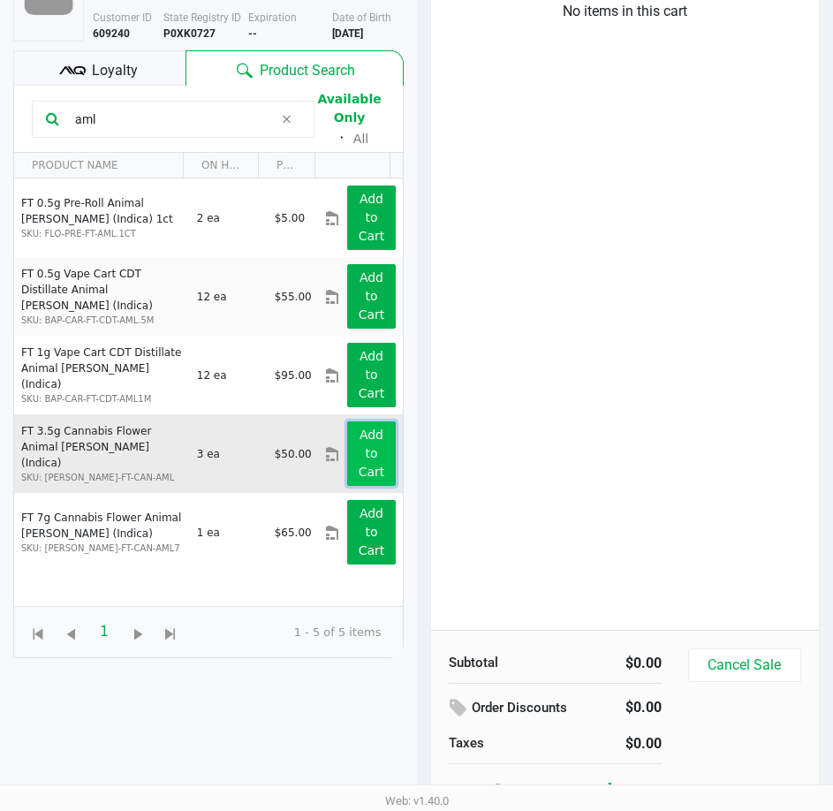
click at [368, 463] on button "Add to Cart" at bounding box center [371, 454] width 48 height 65
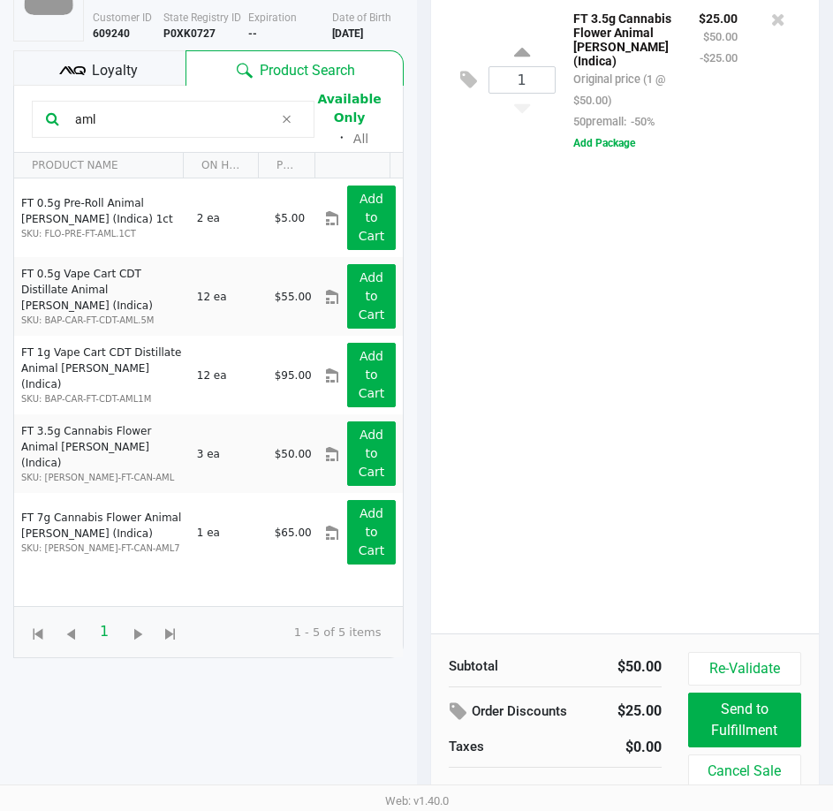
click at [128, 122] on input "aml" at bounding box center [171, 119] width 206 height 27
click at [128, 121] on input "aml" at bounding box center [171, 119] width 206 height 27
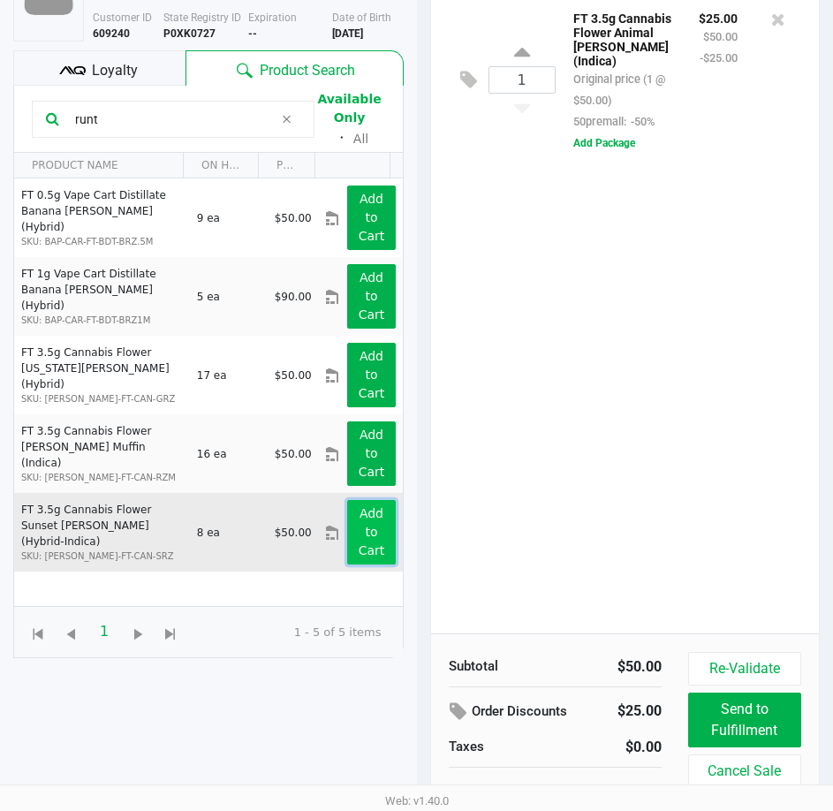
click at [359, 535] on app-button-loader "Add to Cart" at bounding box center [372, 531] width 27 height 51
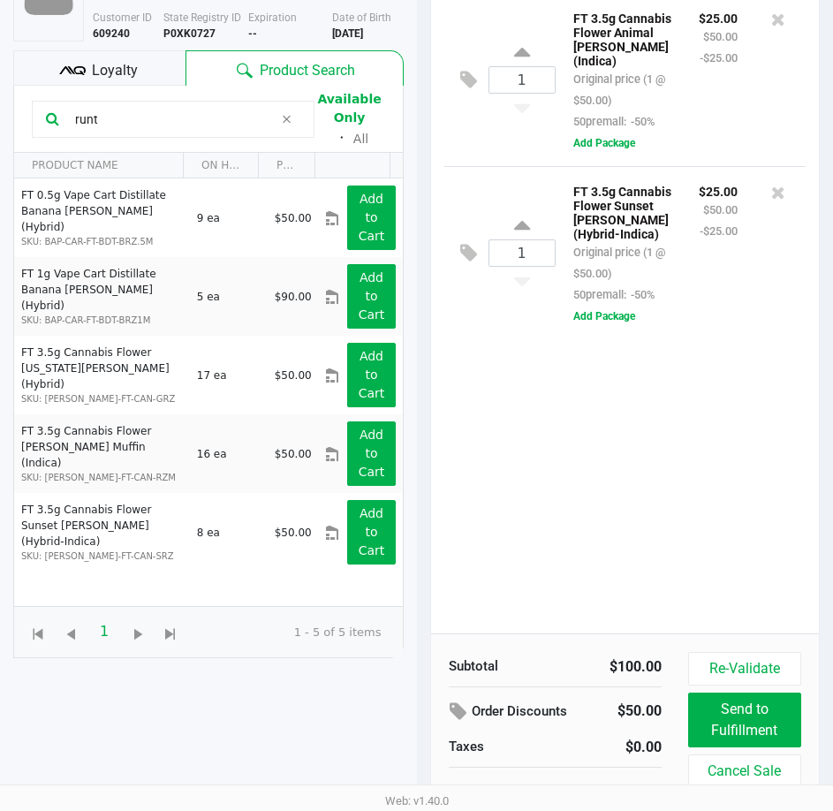
click at [136, 117] on input "runt" at bounding box center [171, 119] width 206 height 27
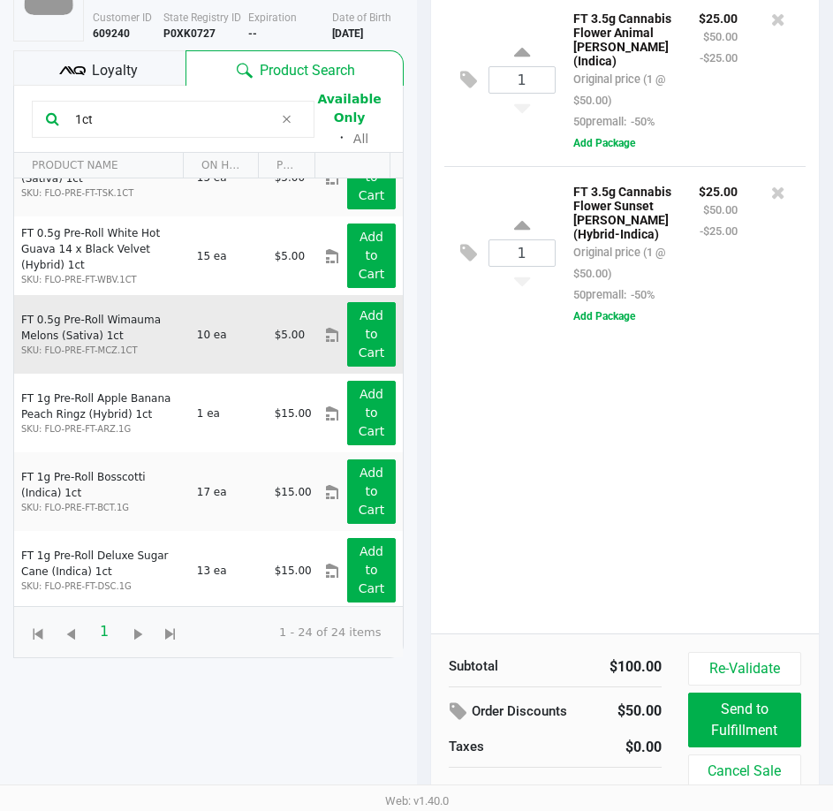
scroll to position [1149, 0]
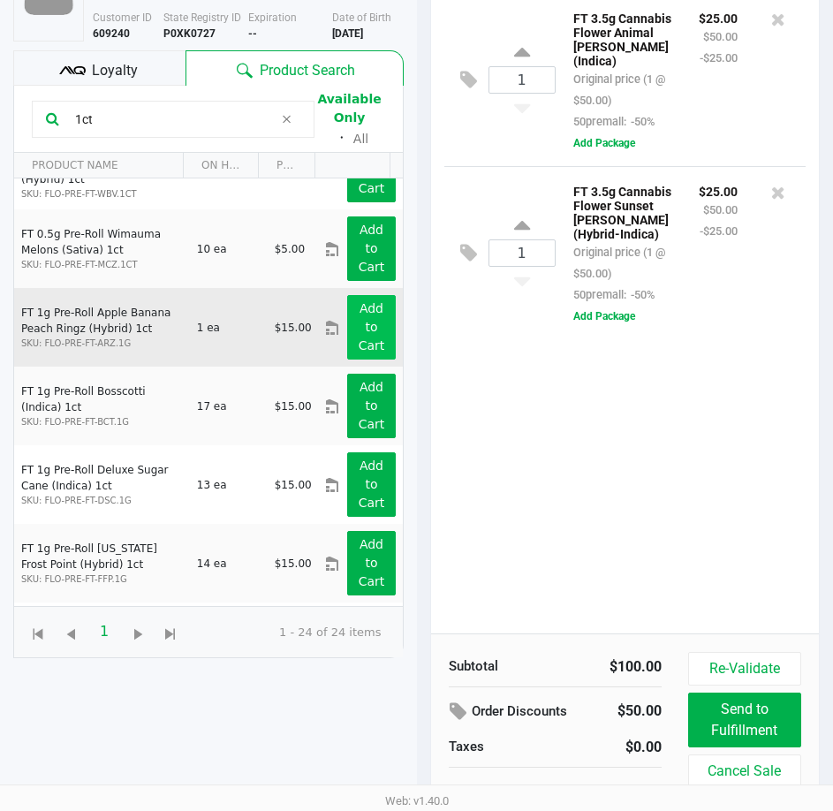
type input "1ct"
click at [359, 338] on app-button-loader "Add to Cart" at bounding box center [372, 326] width 27 height 51
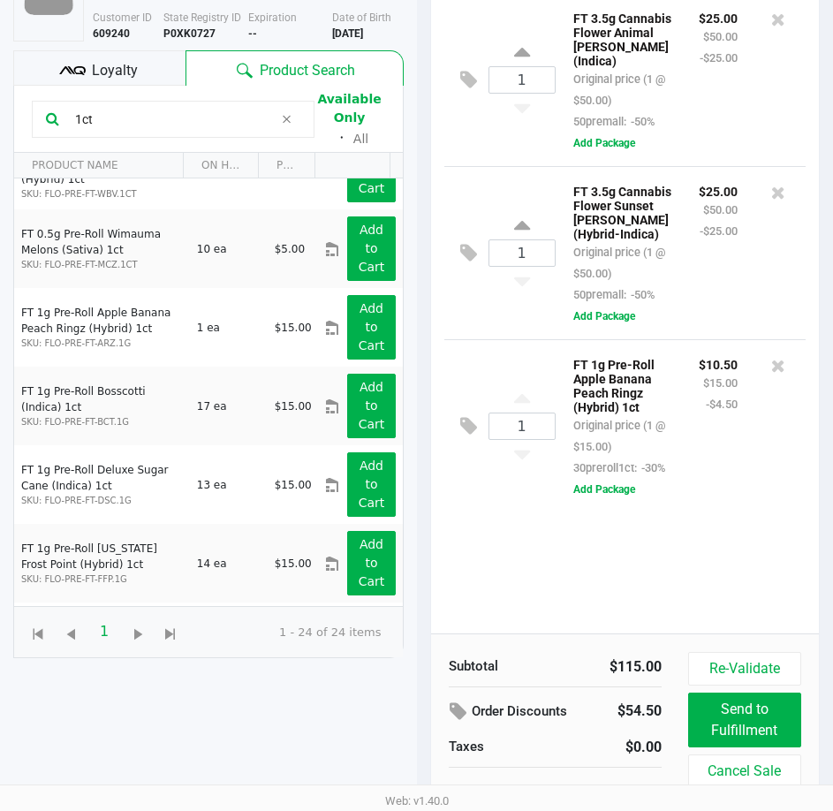
click at [101, 76] on span "Loyalty" at bounding box center [115, 70] width 46 height 21
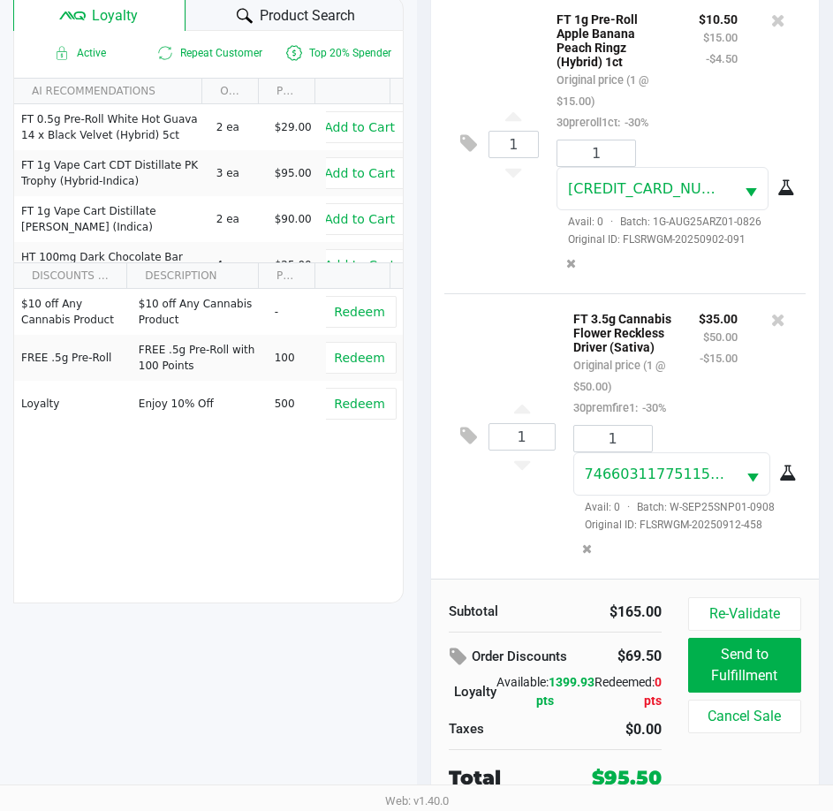
scroll to position [539, 0]
click at [772, 308] on div at bounding box center [778, 320] width 28 height 25
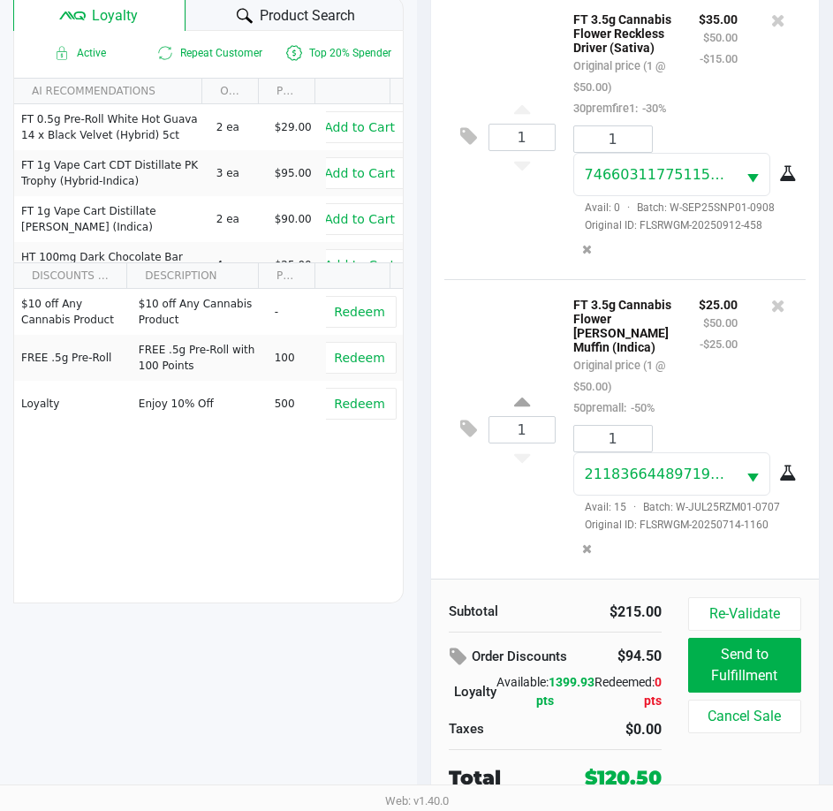
scroll to position [660, 0]
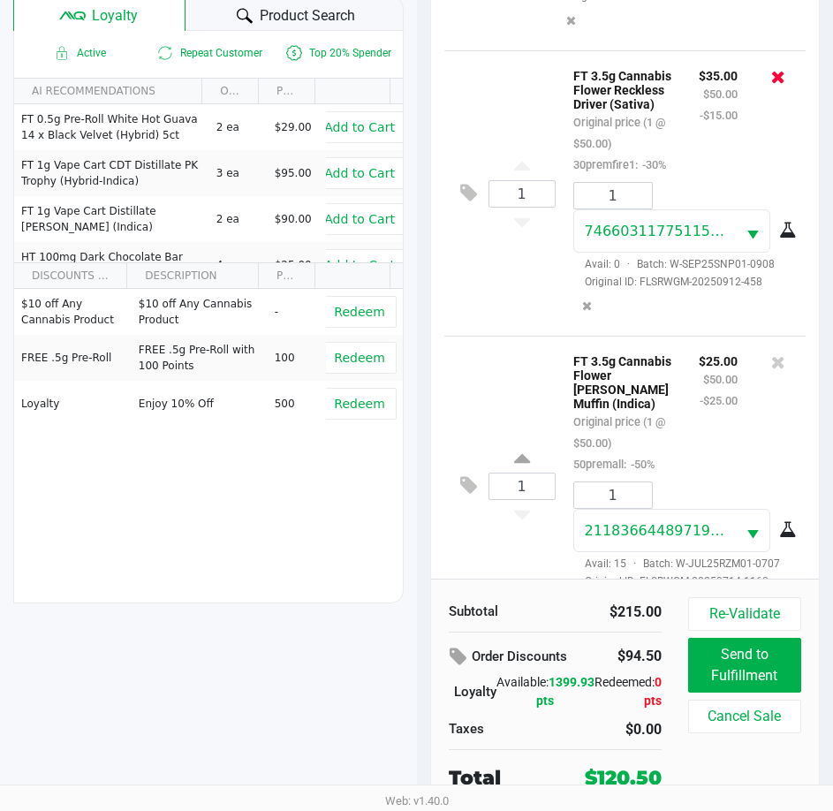
click at [771, 86] on icon at bounding box center [778, 77] width 14 height 18
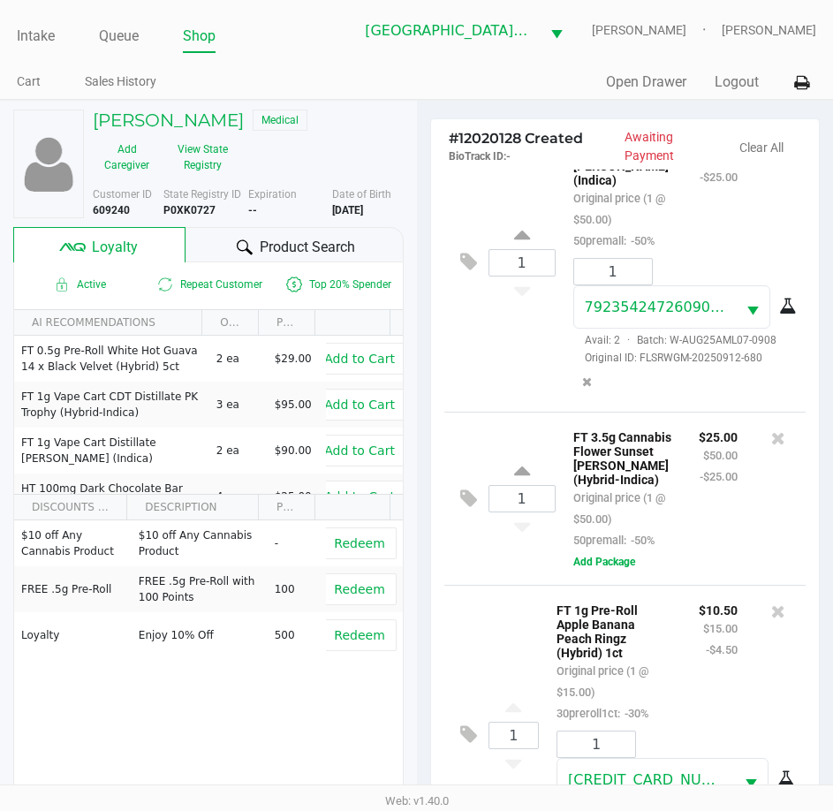
scroll to position [88, 0]
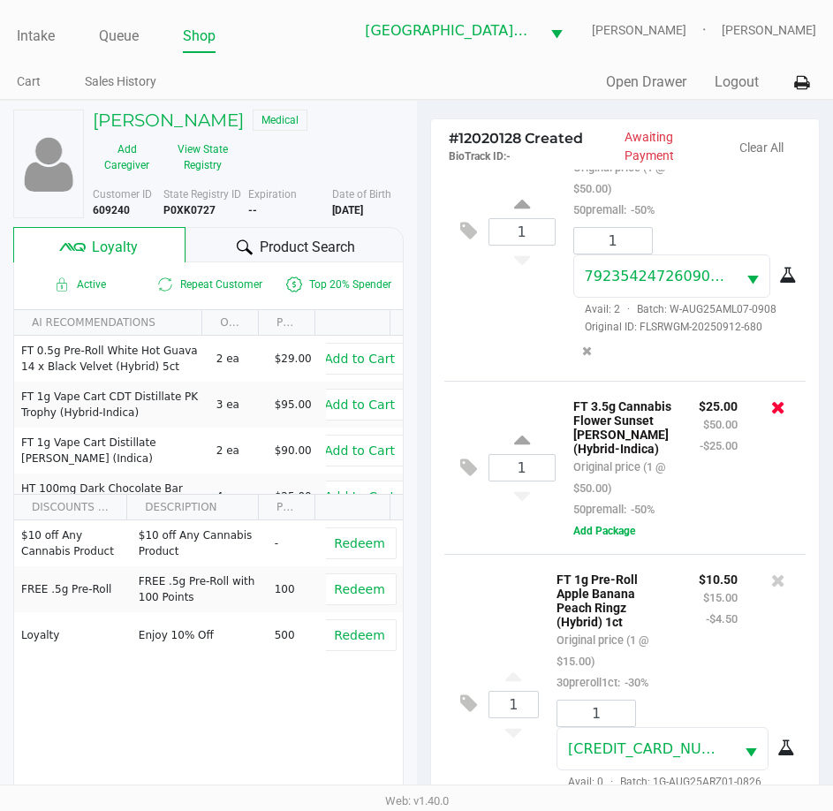
click at [771, 407] on icon at bounding box center [778, 408] width 14 height 18
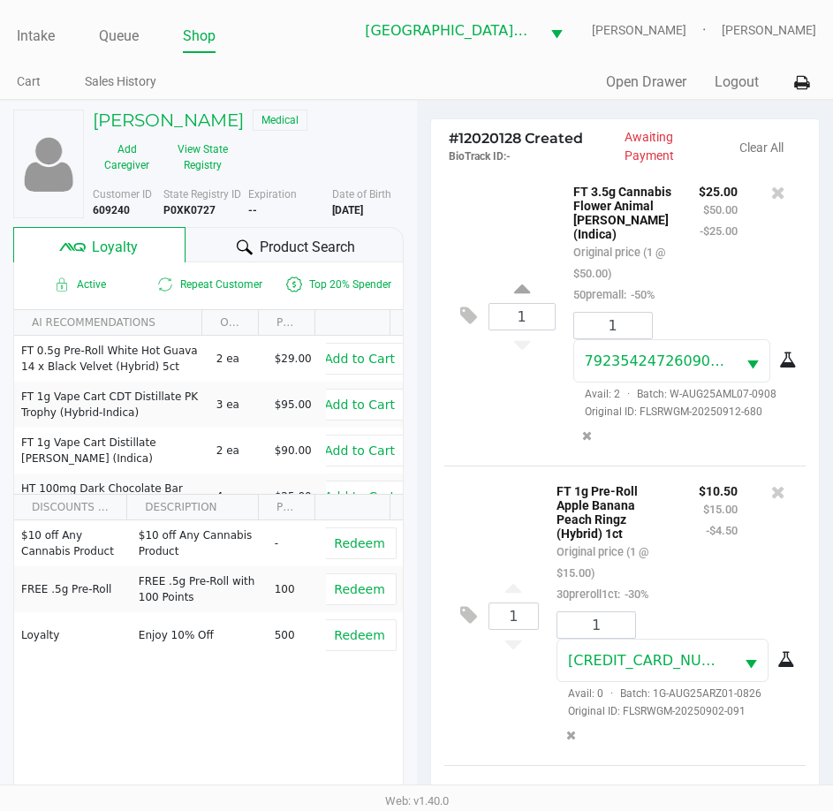
scroll to position [0, 0]
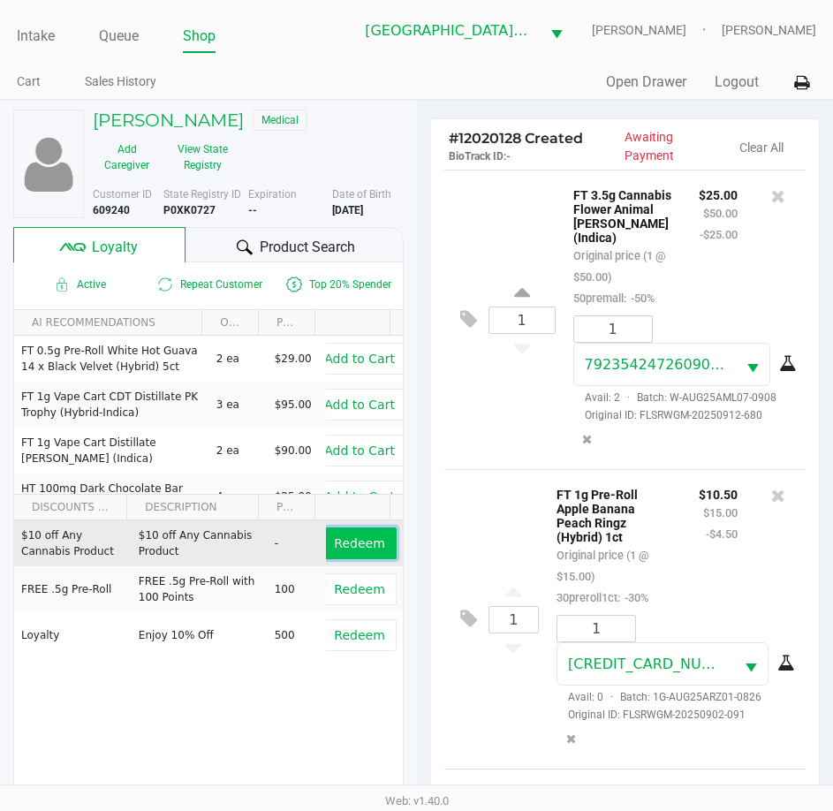
click at [373, 540] on button "Redeem" at bounding box center [359, 544] width 73 height 32
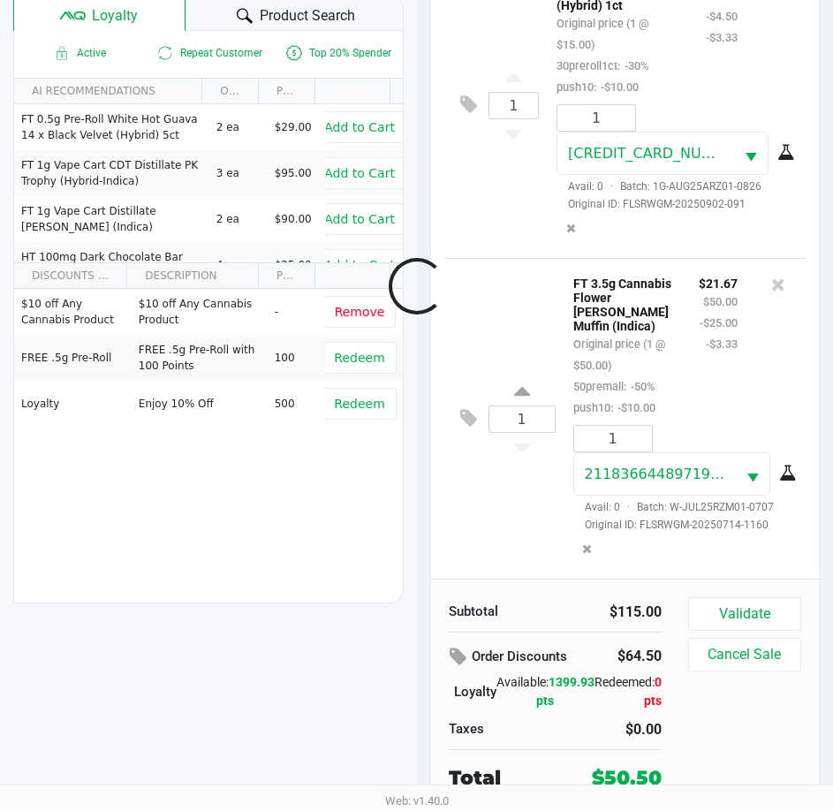
scroll to position [417, 0]
click at [765, 620] on button "Validate" at bounding box center [744, 614] width 113 height 34
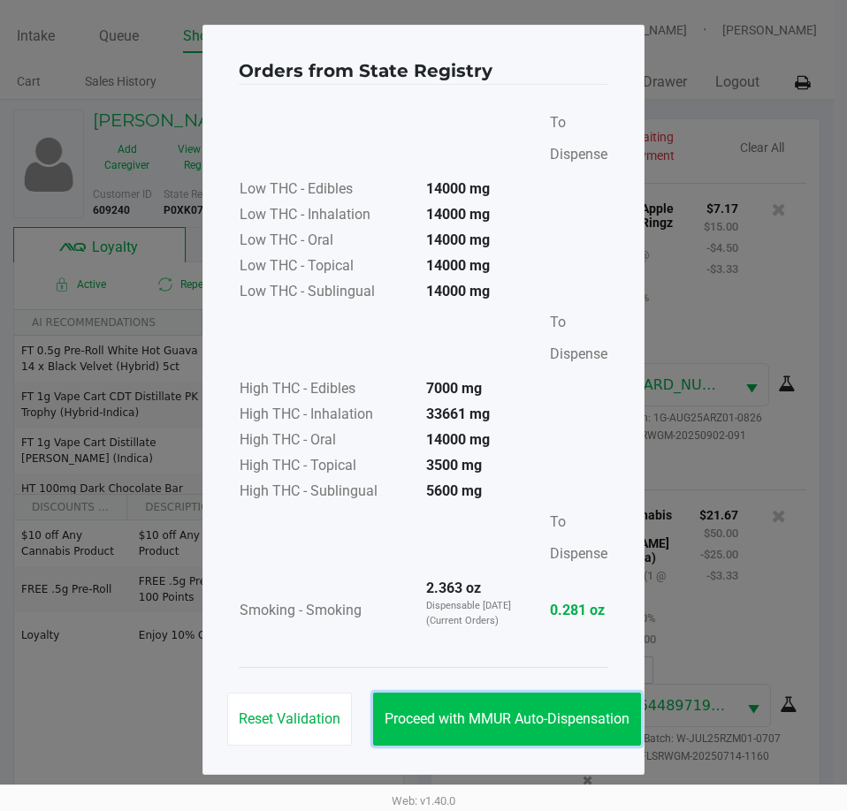
drag, startPoint x: 553, startPoint y: 705, endPoint x: 621, endPoint y: 680, distance: 72.7
click at [555, 704] on button "Proceed with MMUR Auto-Dispensation" at bounding box center [507, 719] width 268 height 53
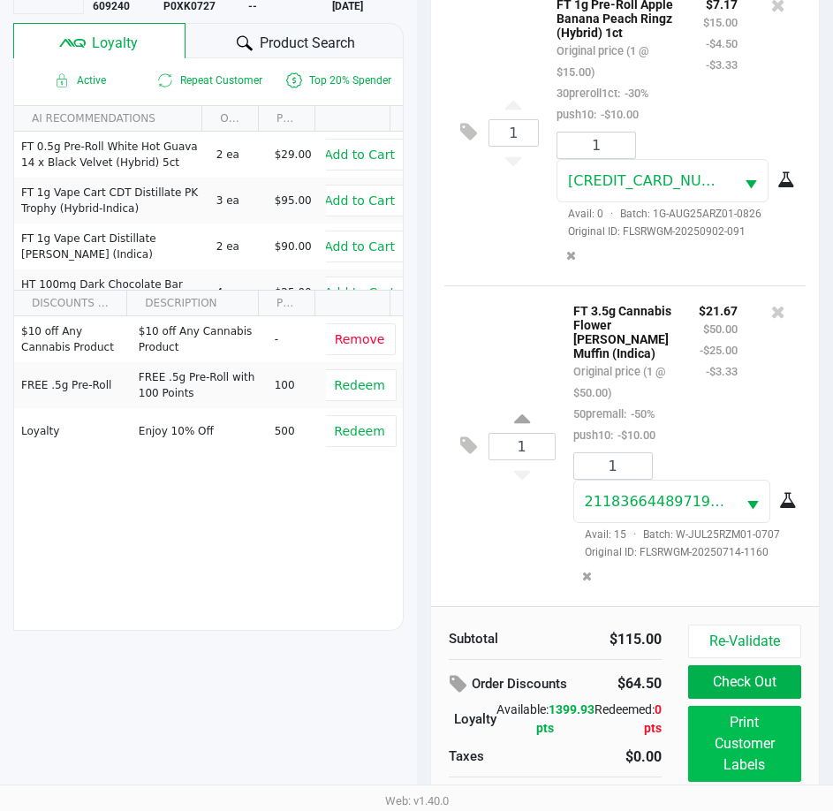
scroll to position [234, 0]
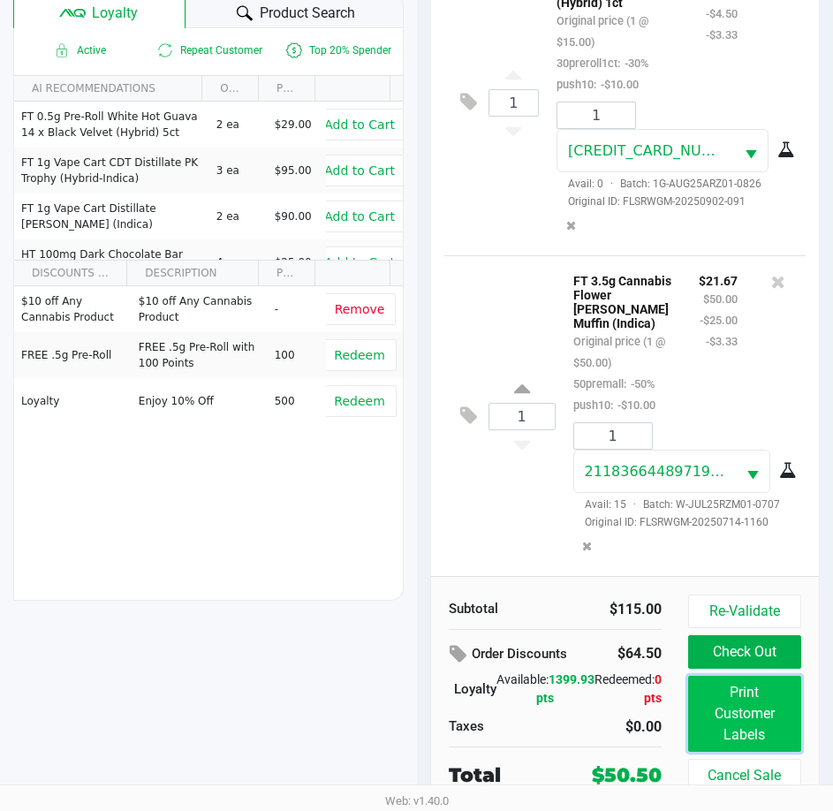
click at [718, 718] on button "Print Customer Labels" at bounding box center [744, 714] width 113 height 76
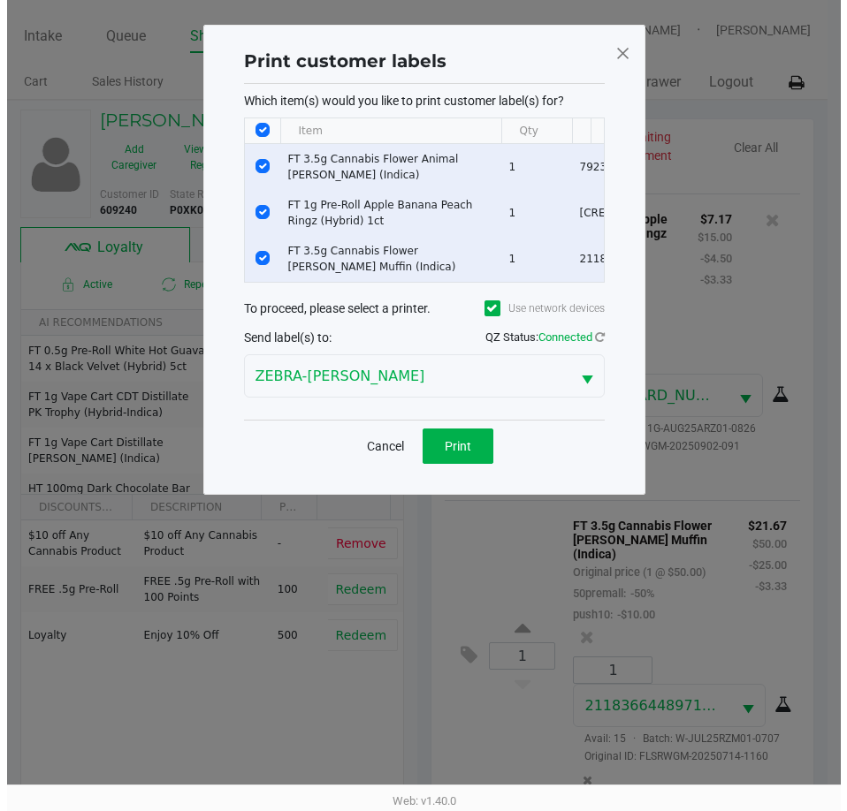
scroll to position [0, 0]
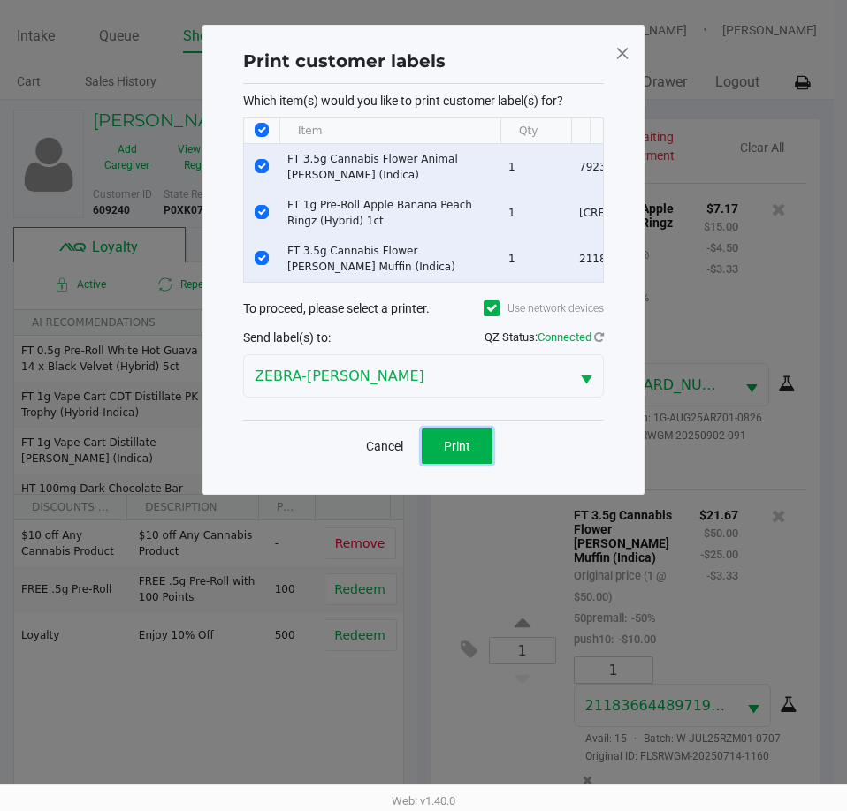
click at [469, 453] on span "Print" at bounding box center [457, 446] width 27 height 14
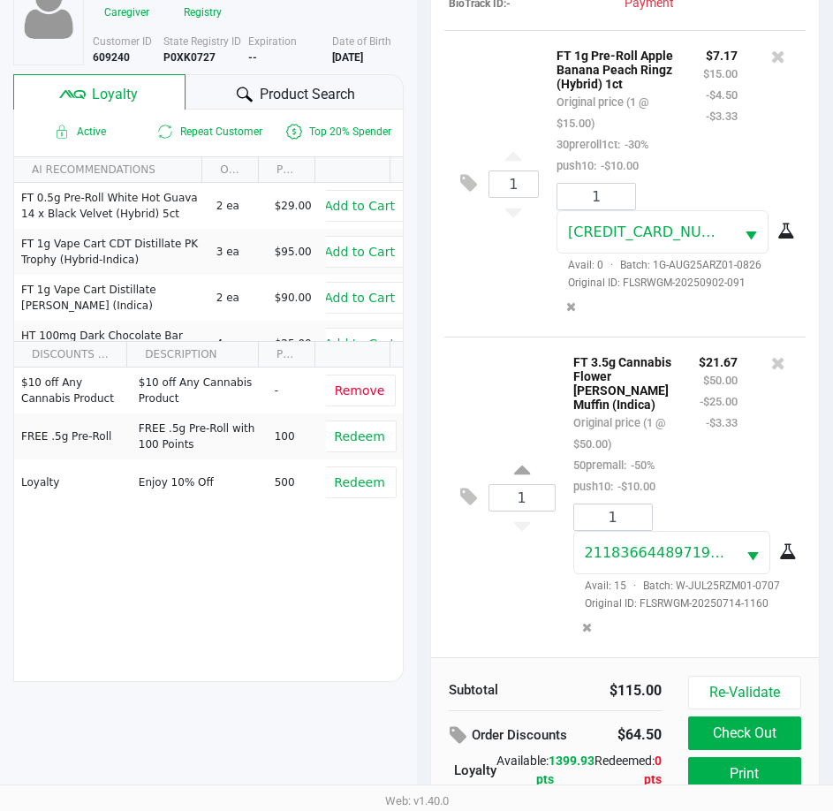
scroll to position [234, 0]
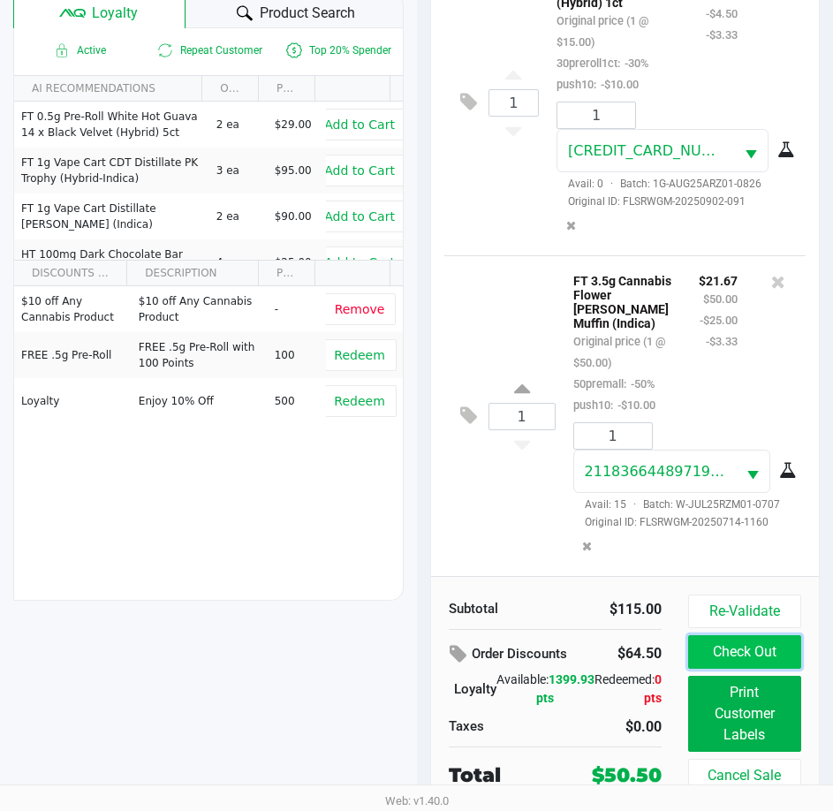
click at [758, 656] on button "Check Out" at bounding box center [744, 652] width 113 height 34
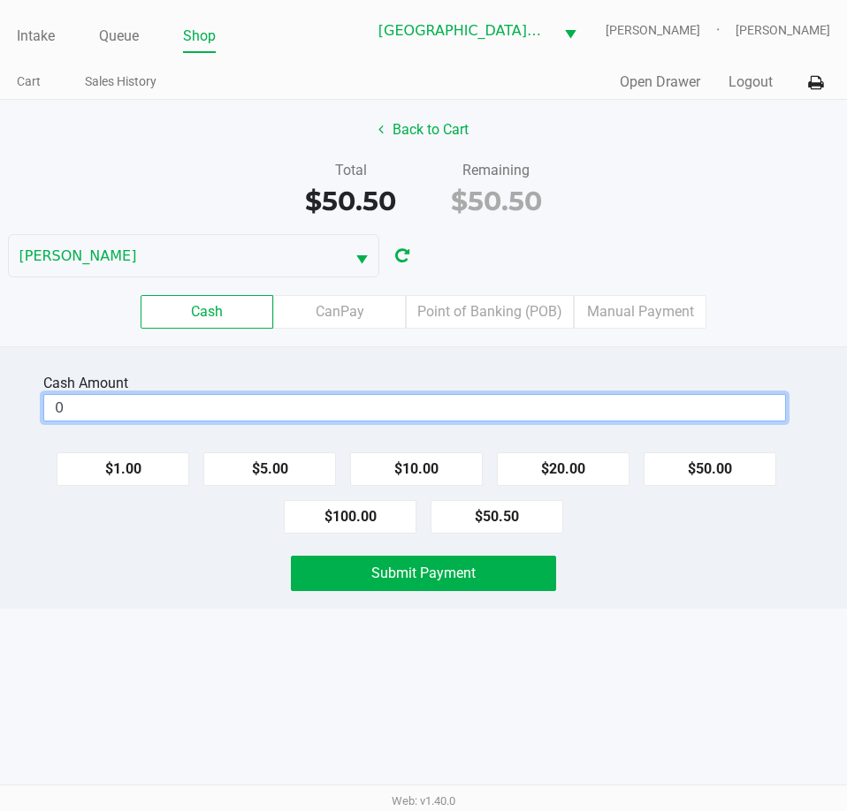
click at [525, 407] on input "0" at bounding box center [414, 408] width 741 height 26
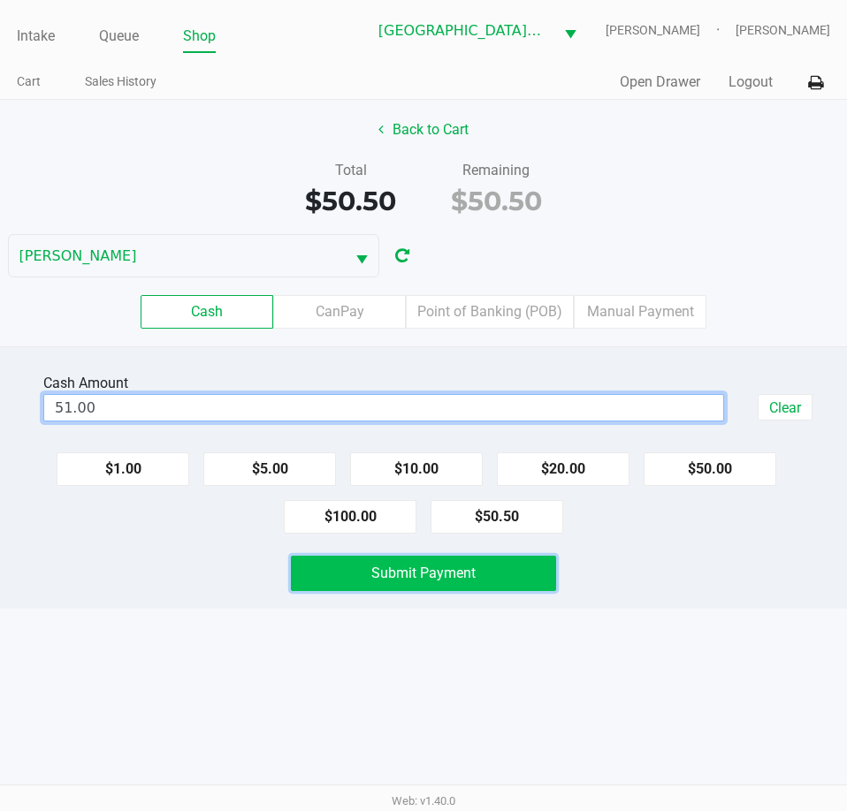
type input "$51.00"
click at [483, 577] on button "Submit Payment" at bounding box center [423, 573] width 264 height 35
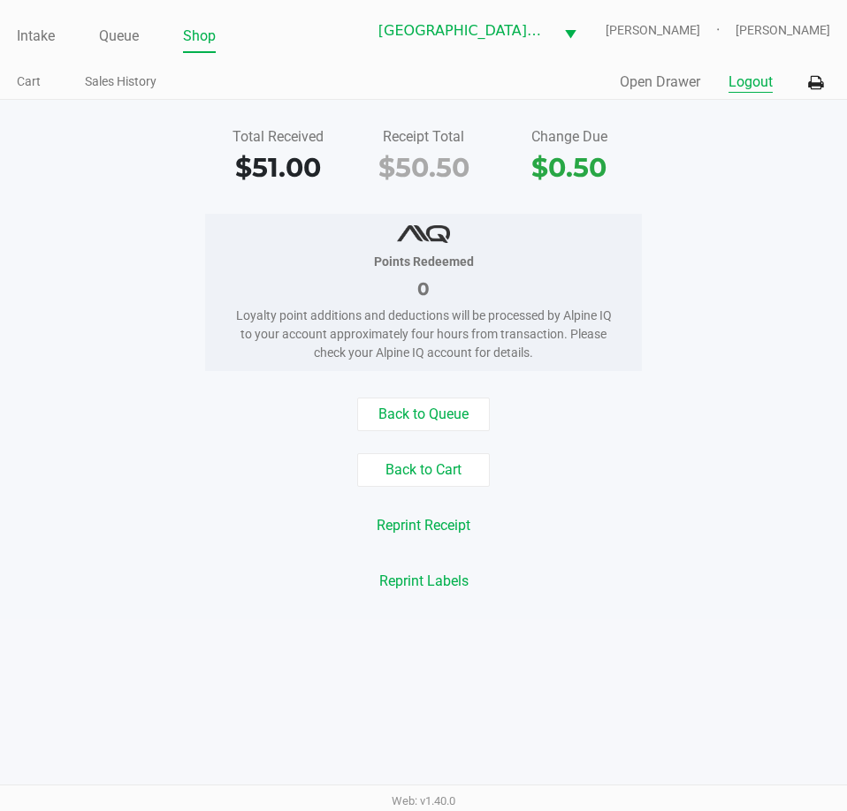
click at [739, 88] on button "Logout" at bounding box center [750, 82] width 44 height 21
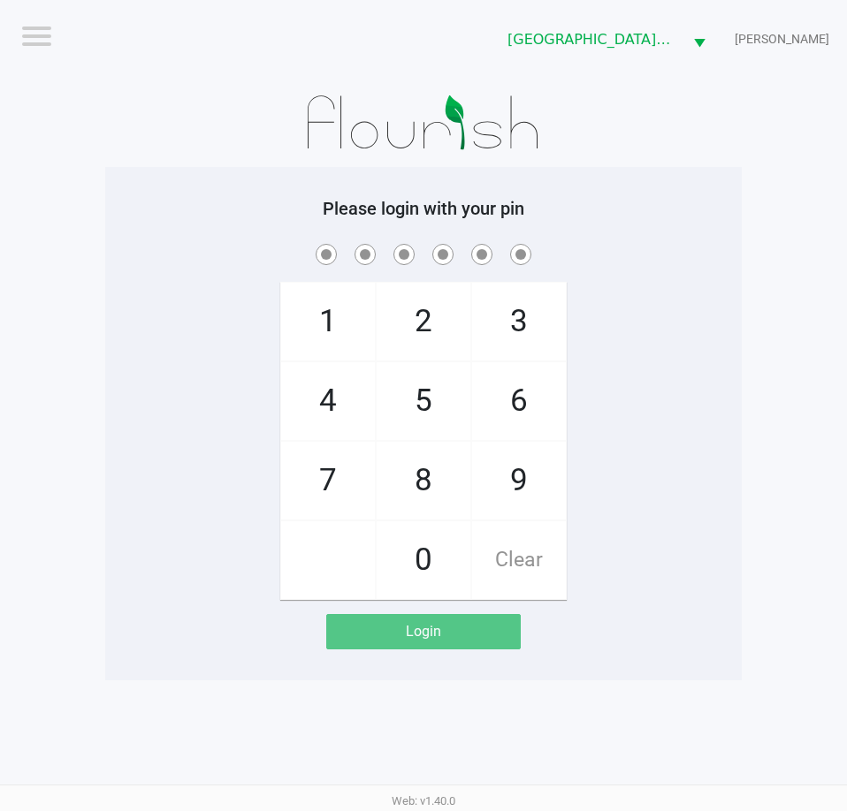
click at [741, 293] on div "1 4 7 2 5 8 0 3 6 9 Clear" at bounding box center [423, 420] width 636 height 360
checkbox input "true"
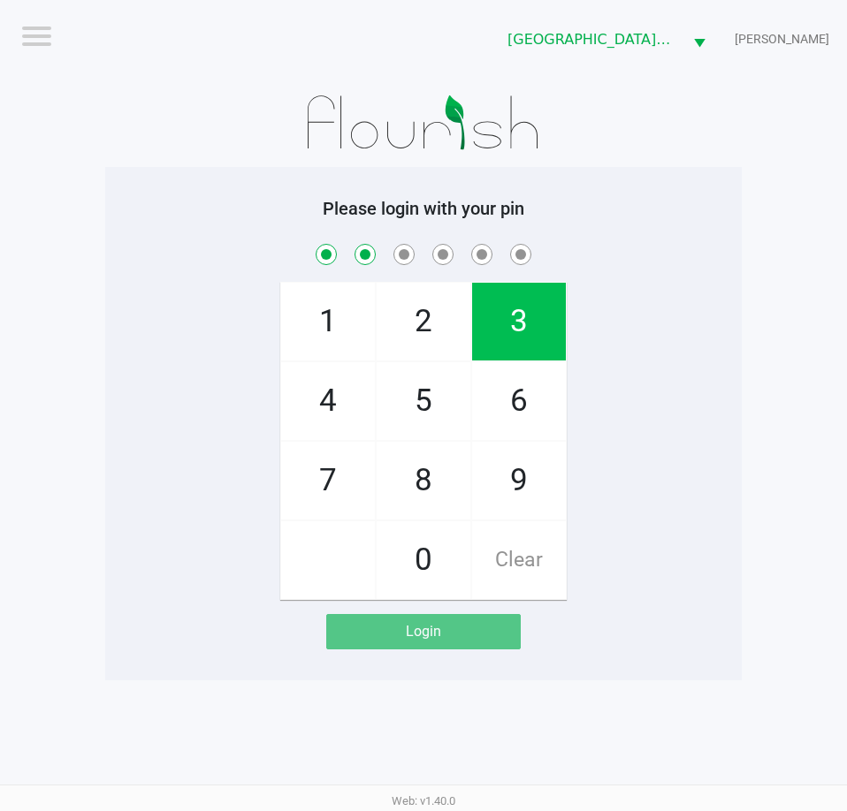
checkbox input "true"
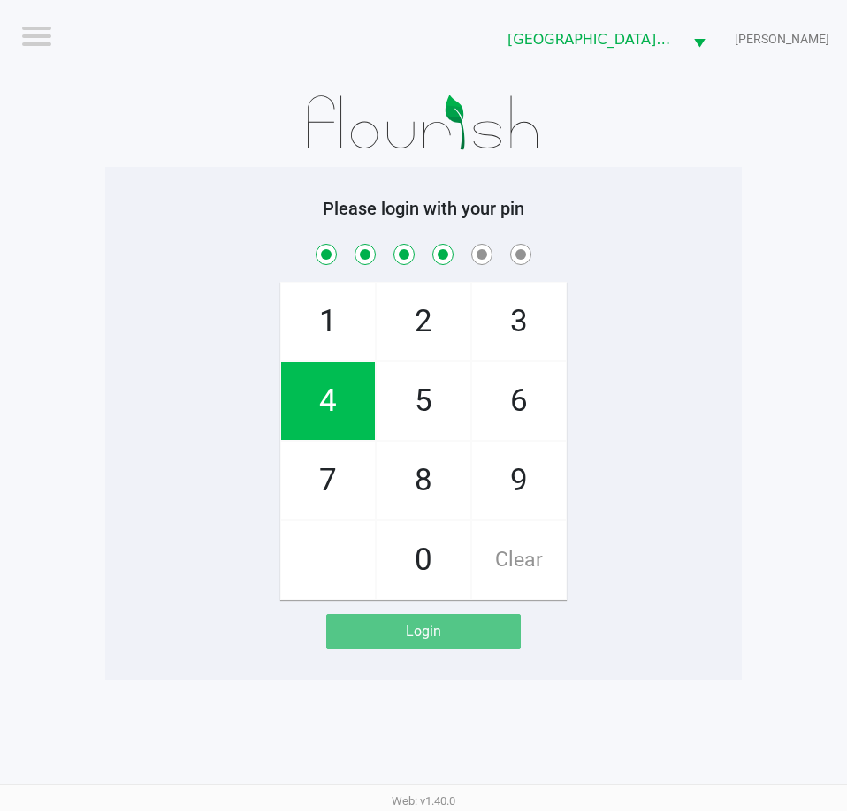
checkbox input "true"
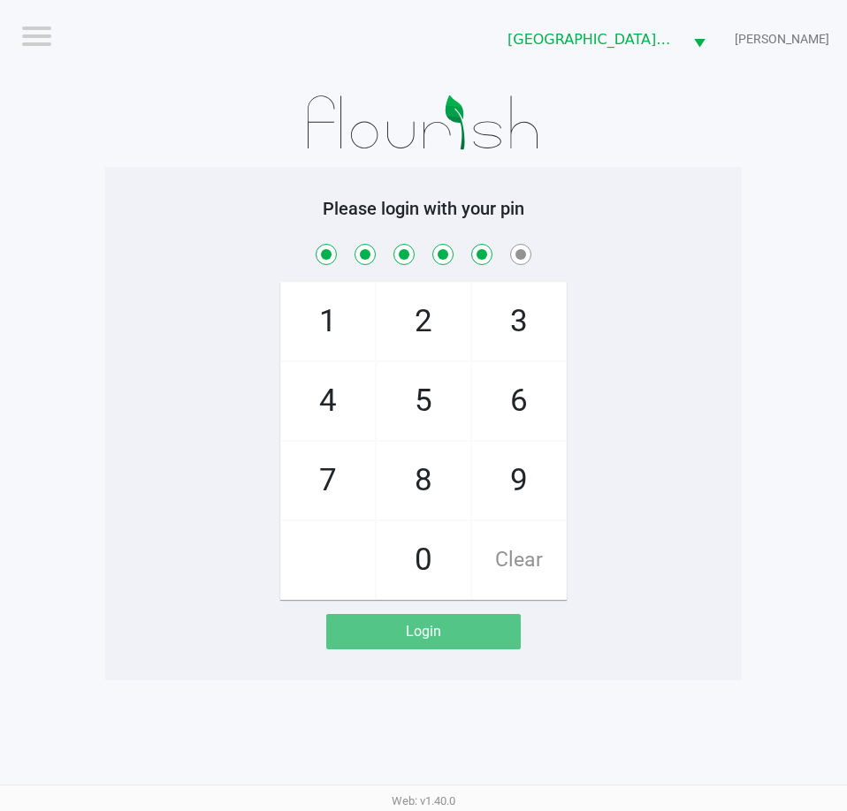
checkbox input "true"
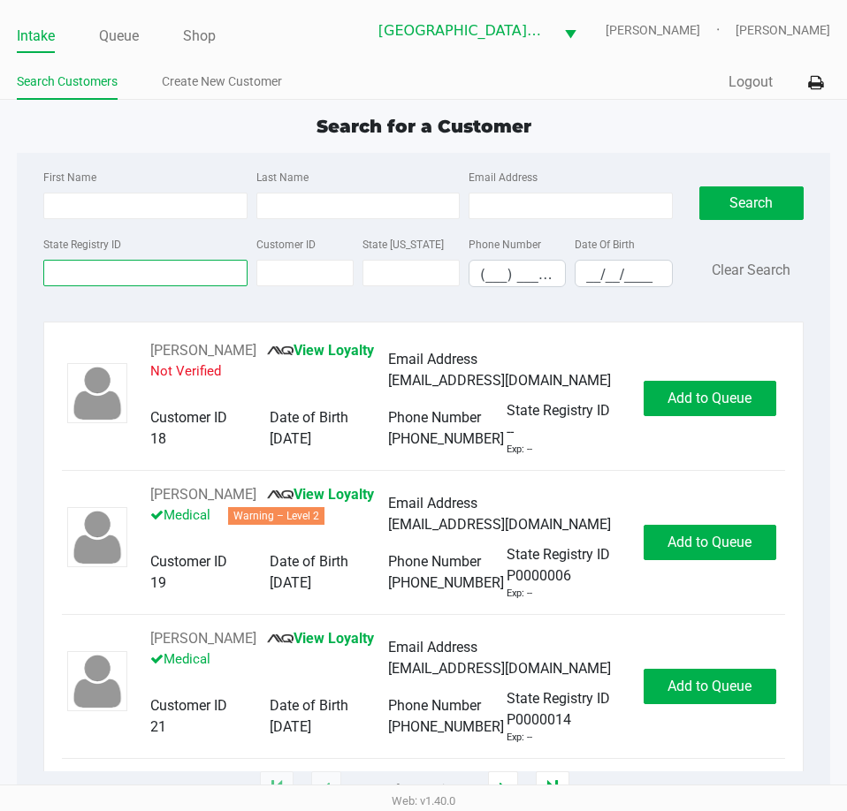
click at [165, 277] on input "State Registry ID" at bounding box center [144, 273] width 203 height 27
click at [125, 34] on link "Queue" at bounding box center [119, 36] width 40 height 25
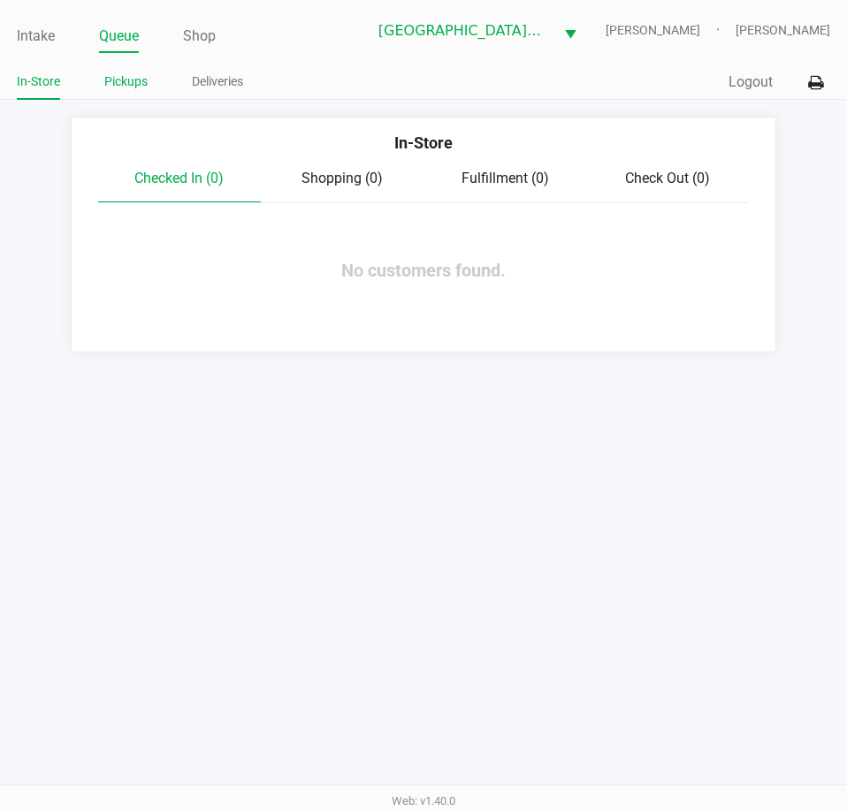
click at [125, 86] on link "Pickups" at bounding box center [125, 82] width 43 height 22
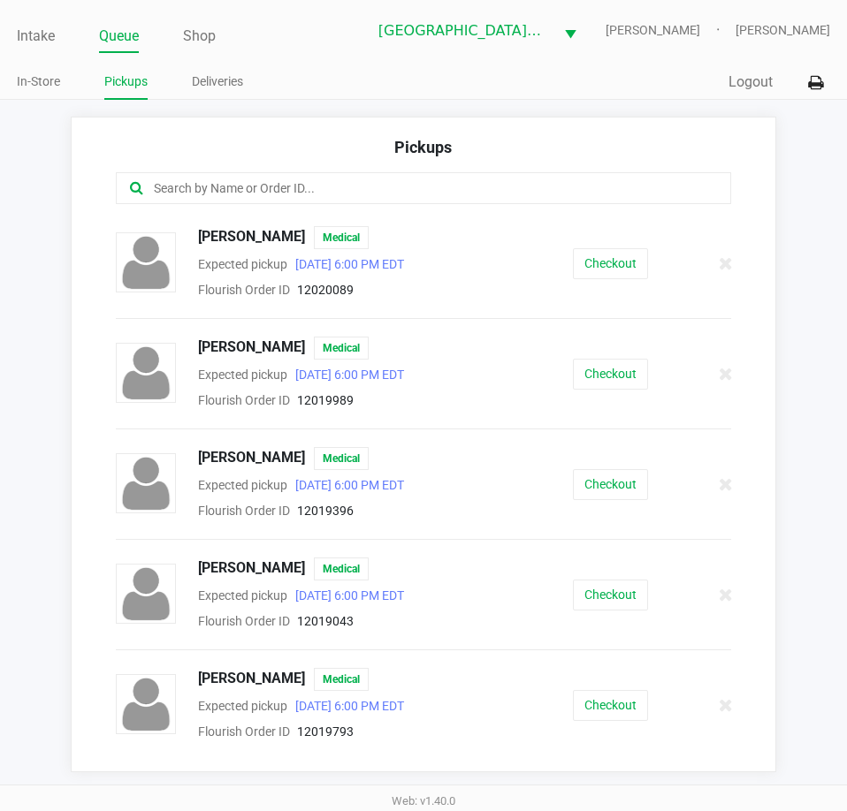
click at [559, 241] on div "ARIEL JONES Medical Expected pickup Sep 28, 2025 6:00 PM EDT Flourish Order ID …" at bounding box center [424, 263] width 642 height 74
click at [575, 252] on button "Checkout" at bounding box center [610, 263] width 75 height 31
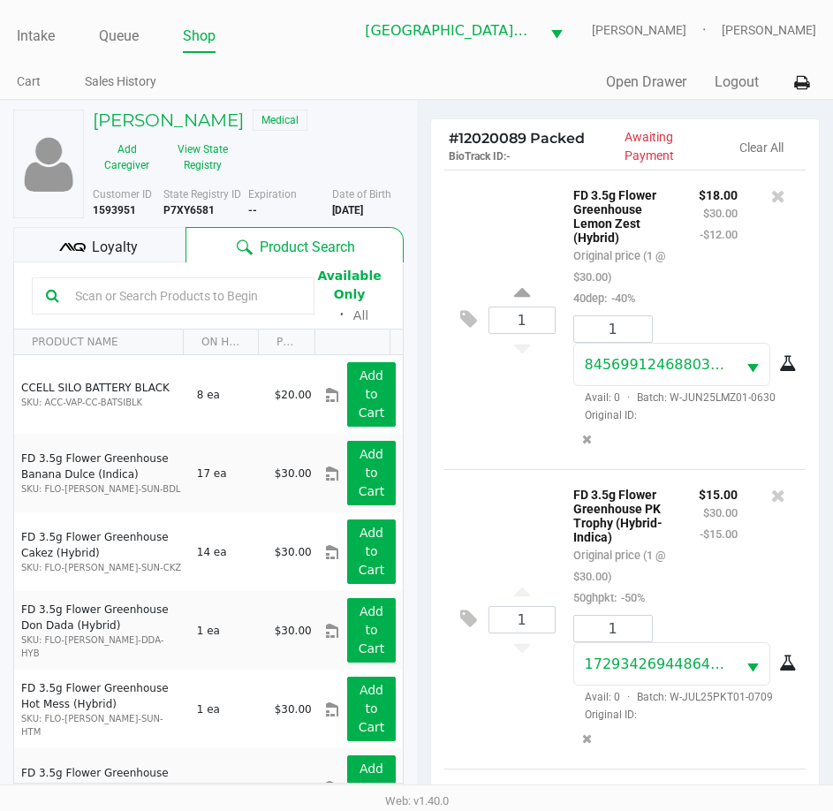
click at [126, 249] on span "Loyalty" at bounding box center [115, 247] width 46 height 21
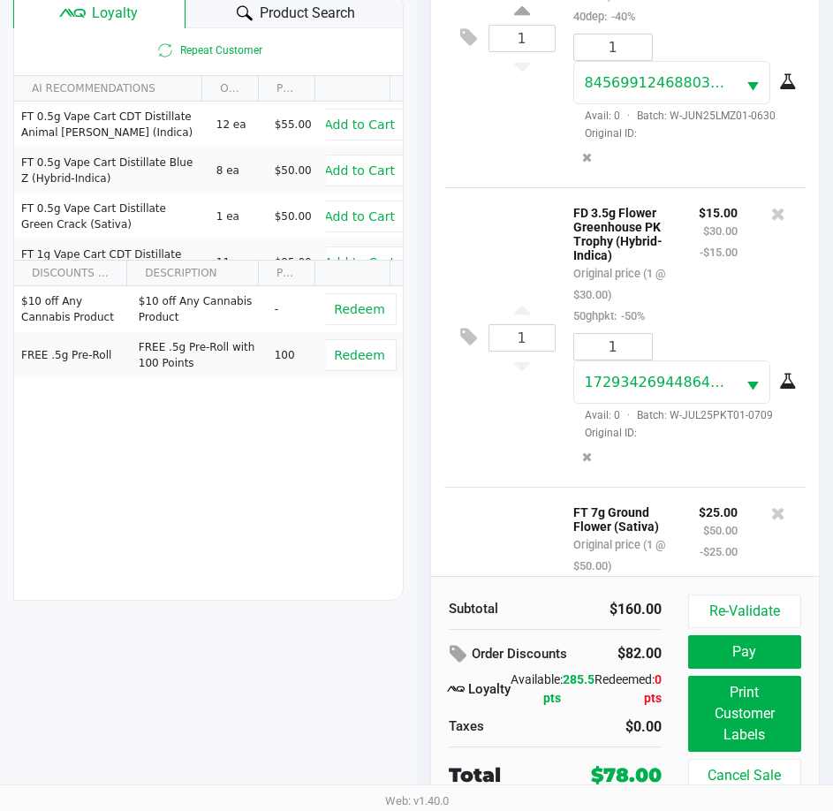
scroll to position [88, 0]
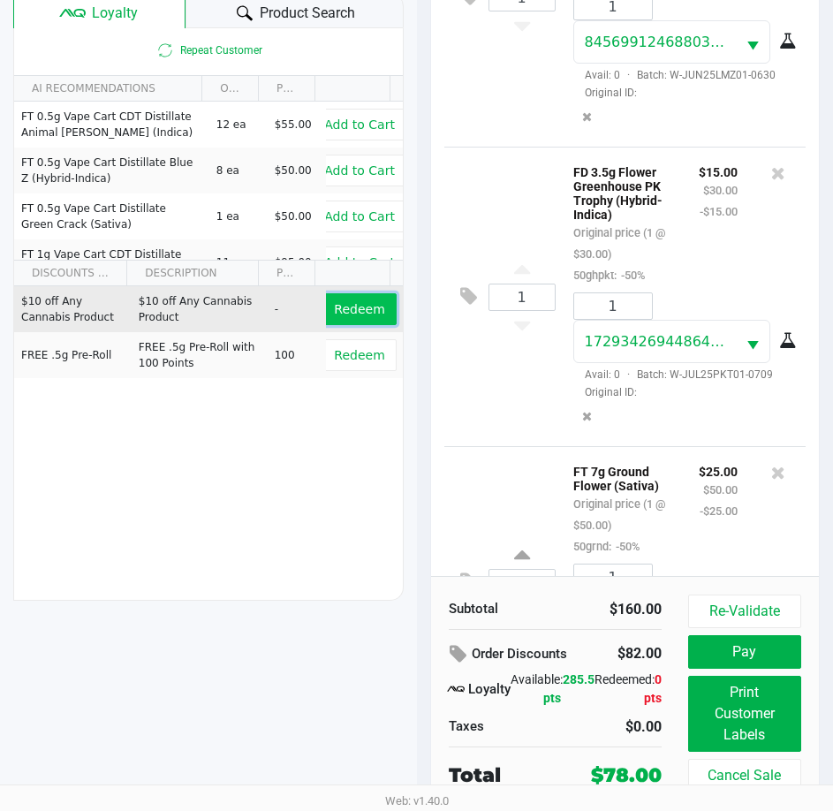
click at [346, 314] on span "Redeem" at bounding box center [359, 309] width 50 height 14
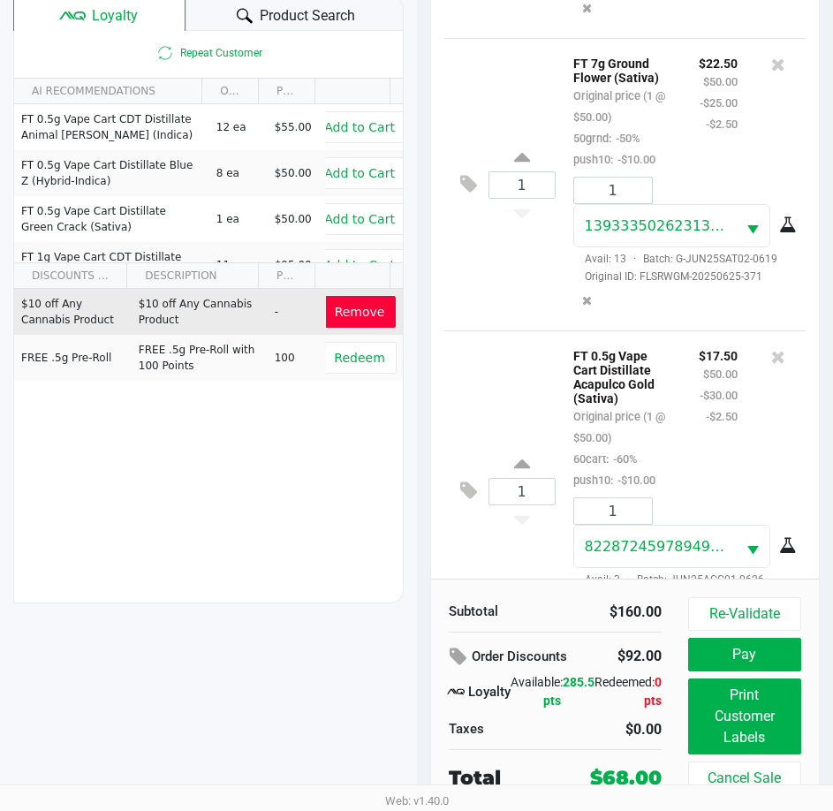
scroll to position [711, 0]
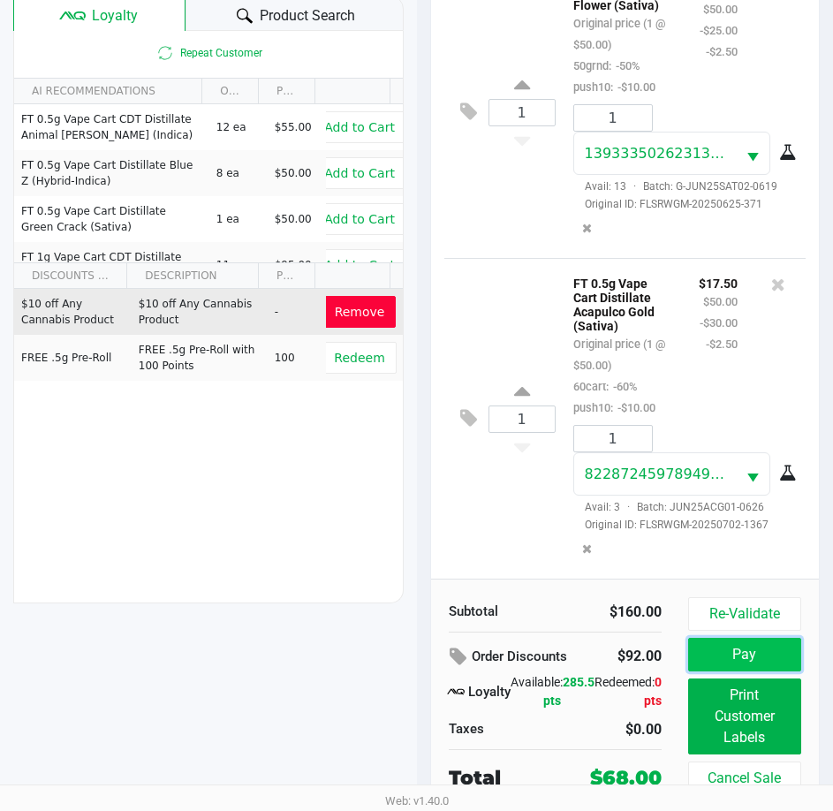
click at [760, 657] on button "Pay" at bounding box center [744, 655] width 113 height 34
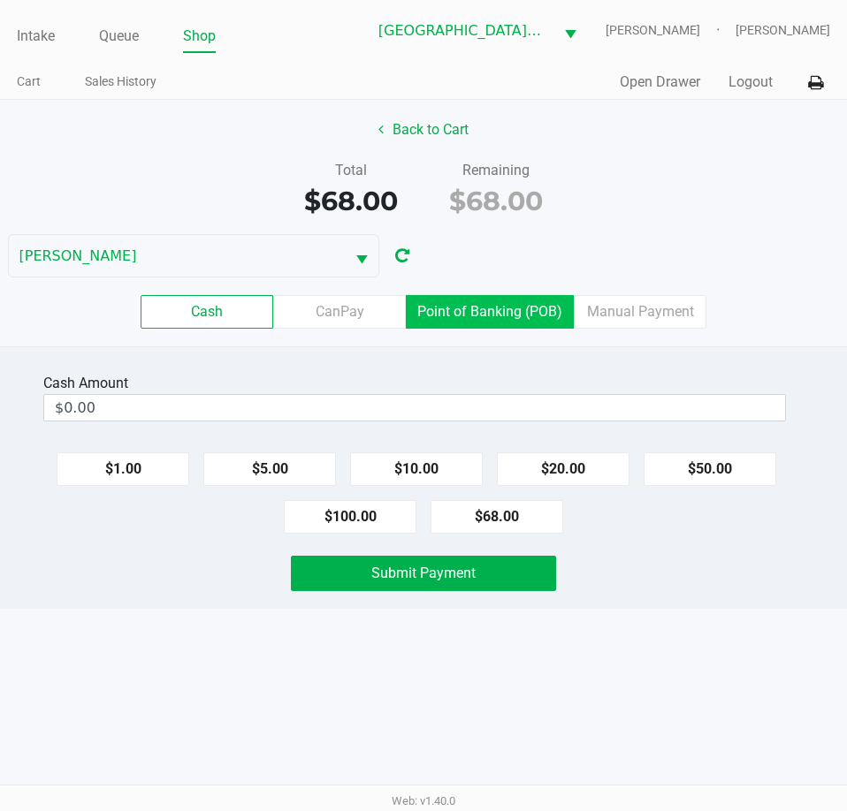
click at [514, 309] on label "Point of Banking (POB)" at bounding box center [490, 312] width 168 height 34
click at [0, 0] on 7 "Point of Banking (POB)" at bounding box center [0, 0] width 0 height 0
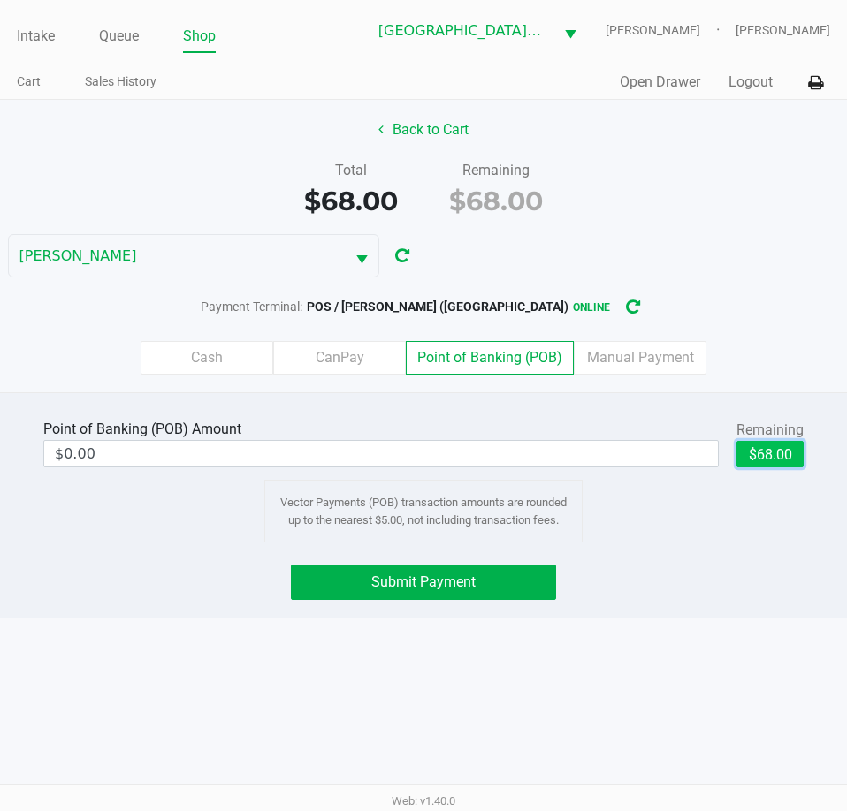
click at [761, 449] on button "$68.00" at bounding box center [769, 454] width 67 height 27
type input "$68.00"
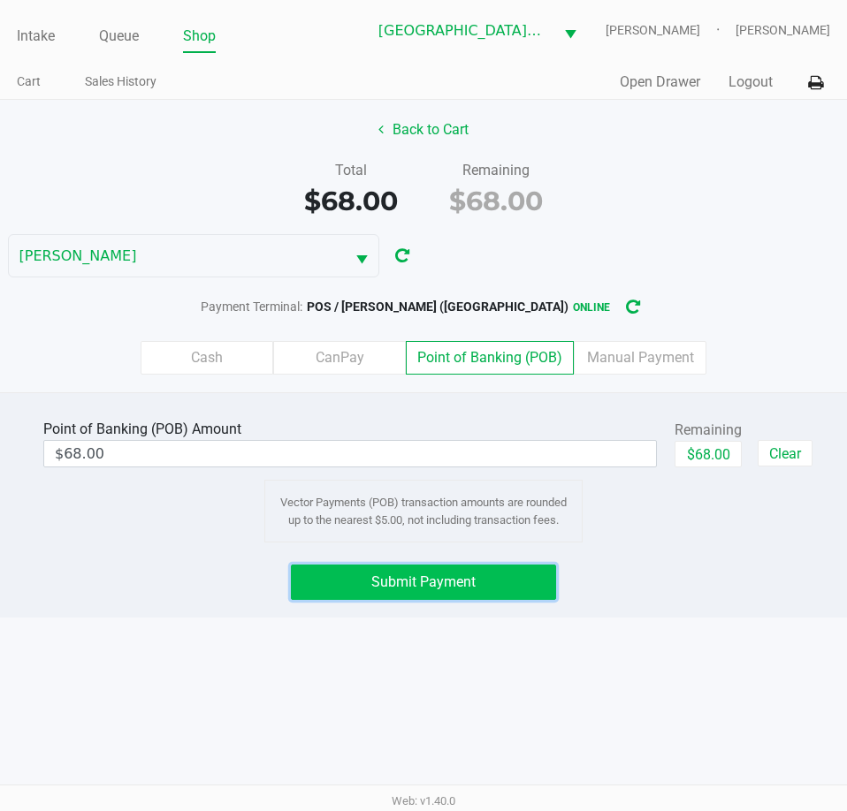
click at [517, 594] on button "Submit Payment" at bounding box center [423, 582] width 264 height 35
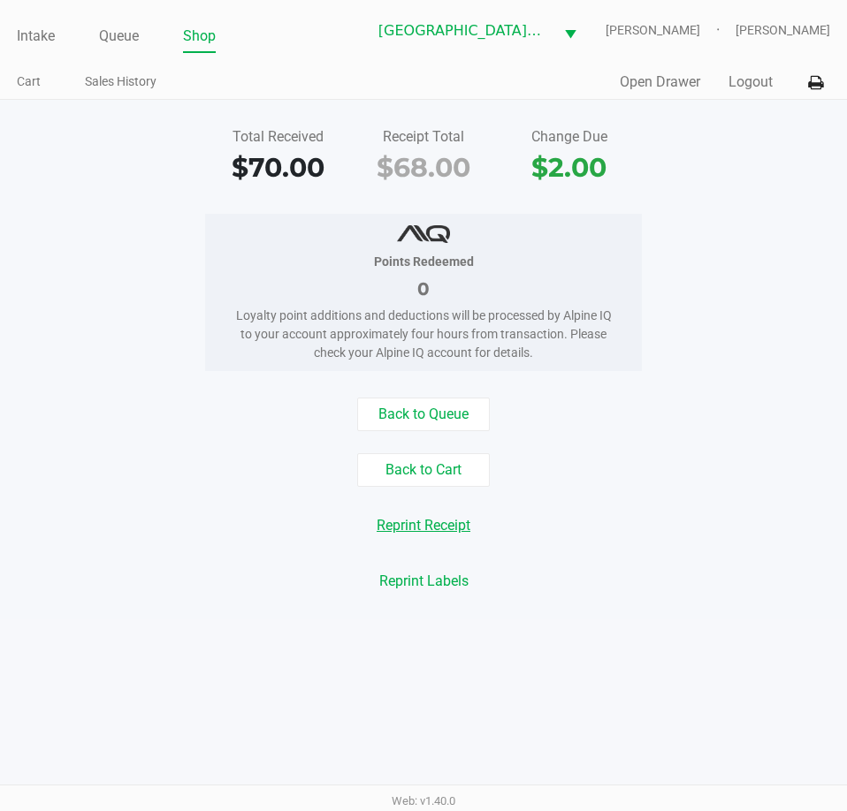
click at [440, 533] on button "Reprint Receipt" at bounding box center [423, 526] width 117 height 34
click at [49, 42] on link "Intake" at bounding box center [36, 36] width 38 height 25
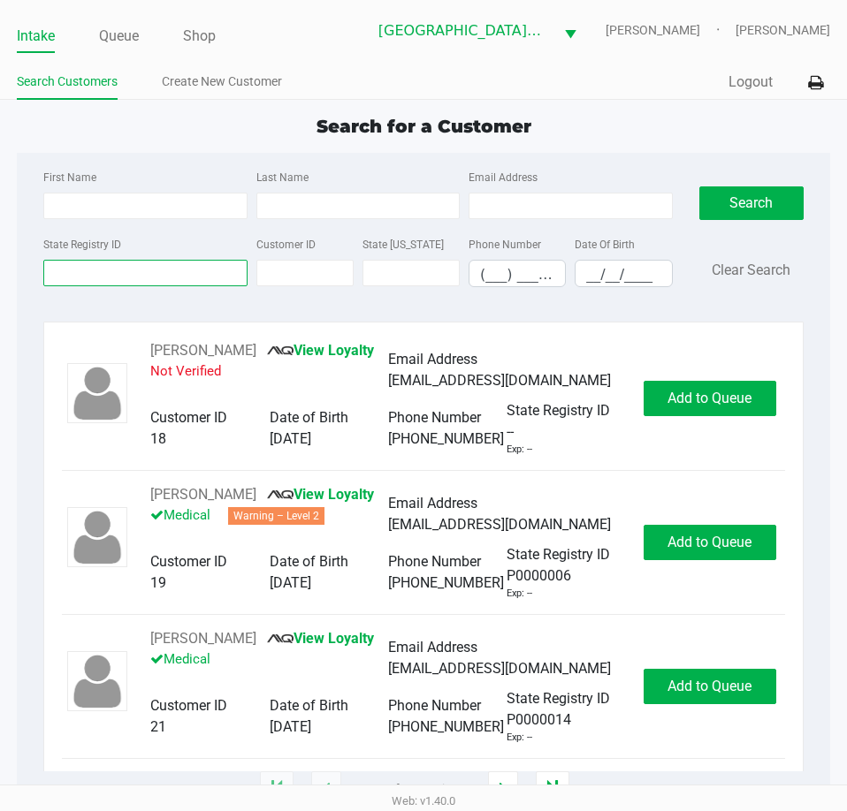
click at [198, 279] on input "State Registry ID" at bounding box center [144, 273] width 203 height 27
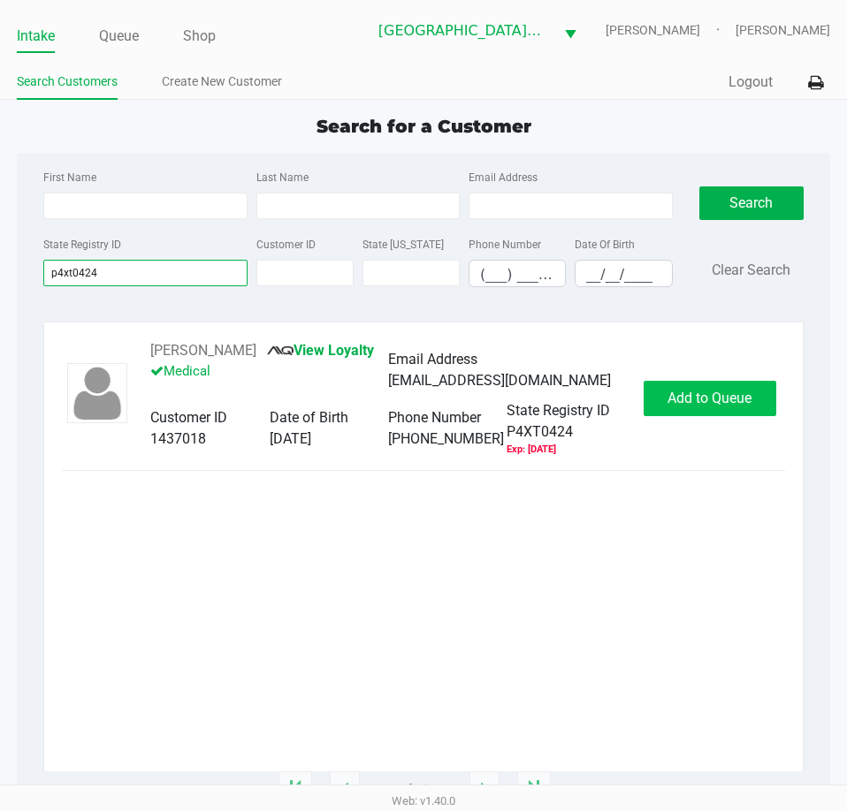
type input "p4xt0424"
click at [700, 398] on span "Add to Queue" at bounding box center [709, 398] width 84 height 17
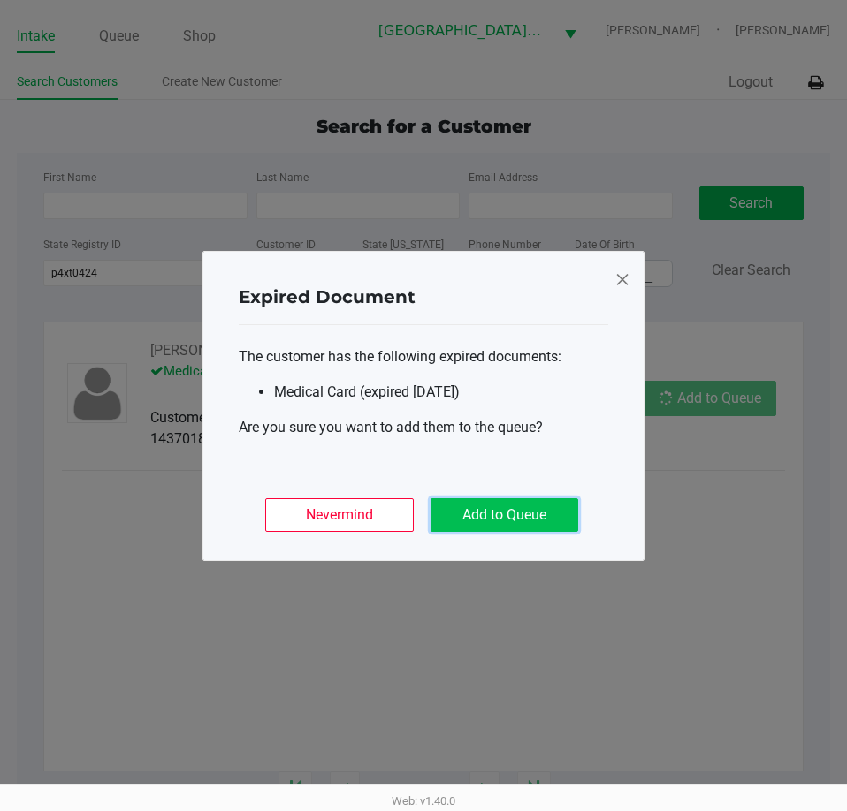
click at [547, 525] on button "Add to Queue" at bounding box center [504, 515] width 148 height 34
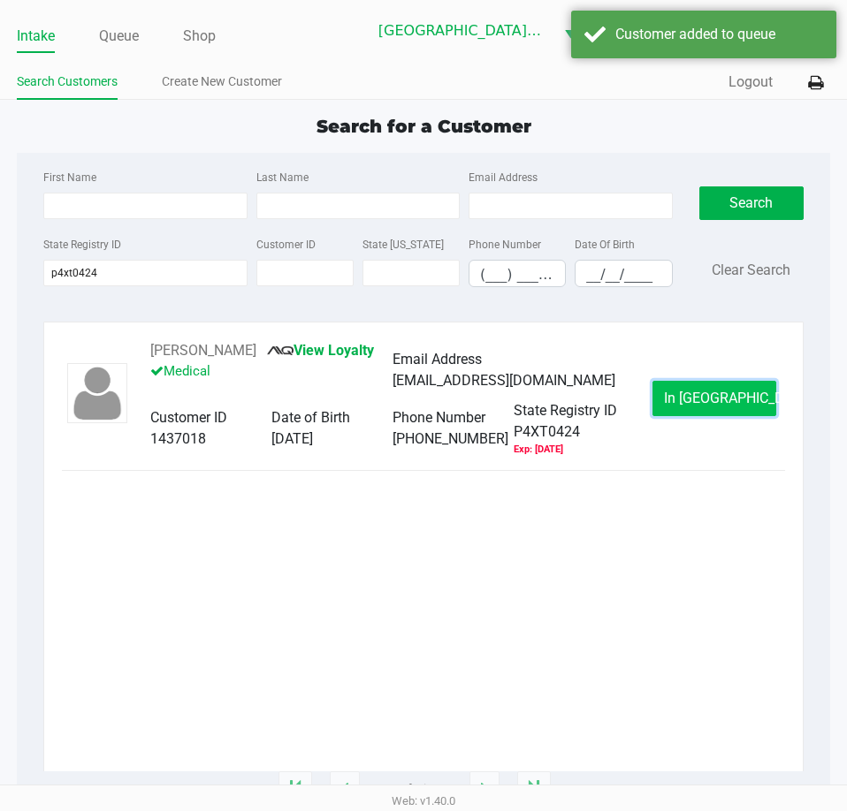
click at [692, 410] on button "In Queue" at bounding box center [714, 398] width 124 height 35
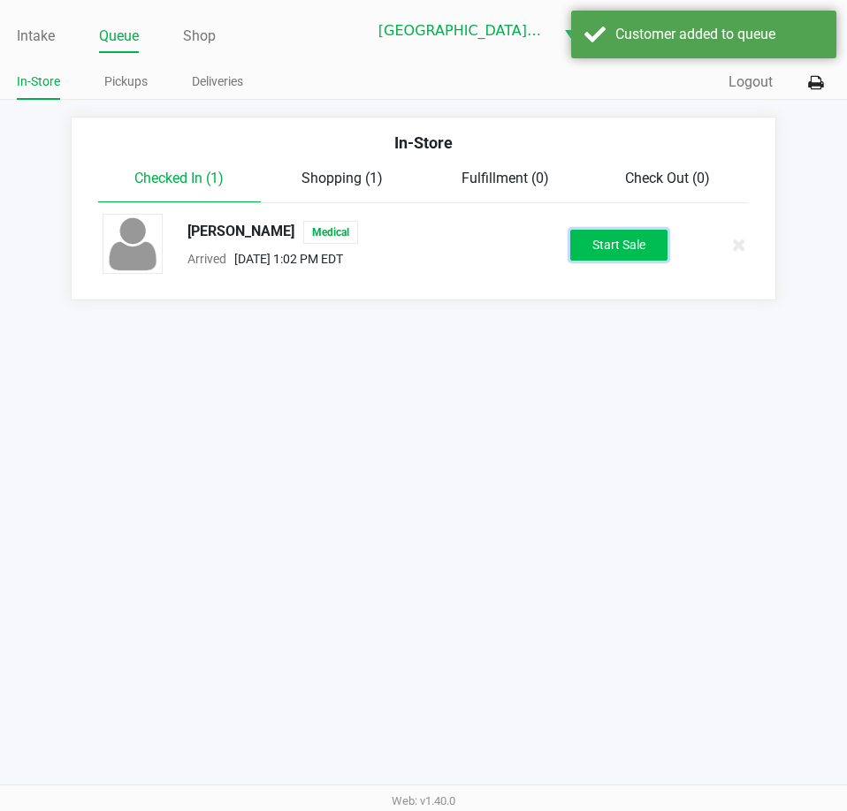
click at [615, 253] on button "Start Sale" at bounding box center [618, 245] width 97 height 31
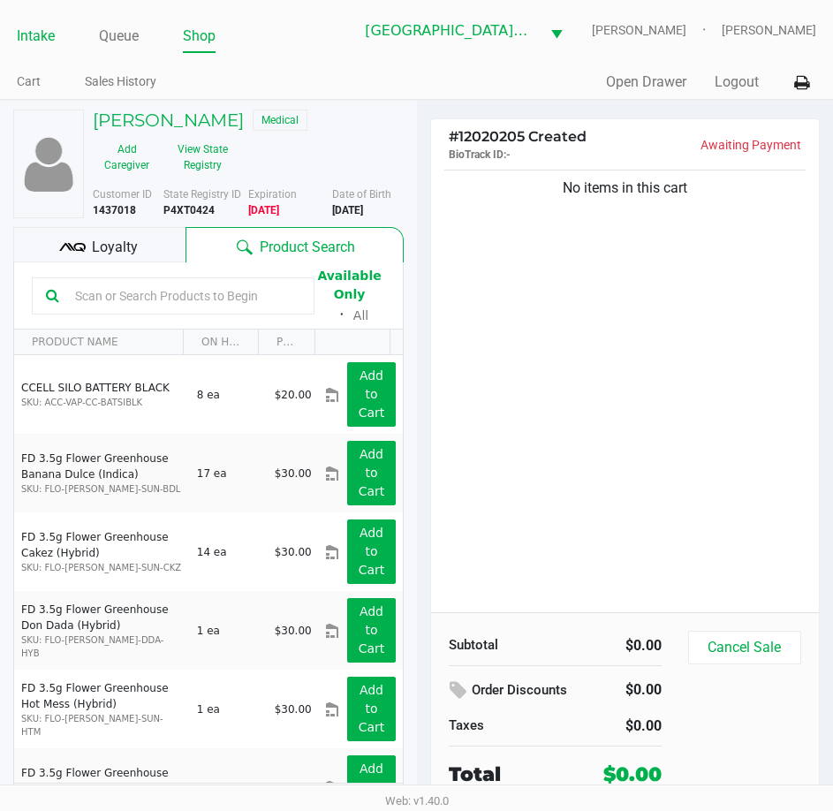
click at [38, 34] on link "Intake" at bounding box center [36, 36] width 38 height 25
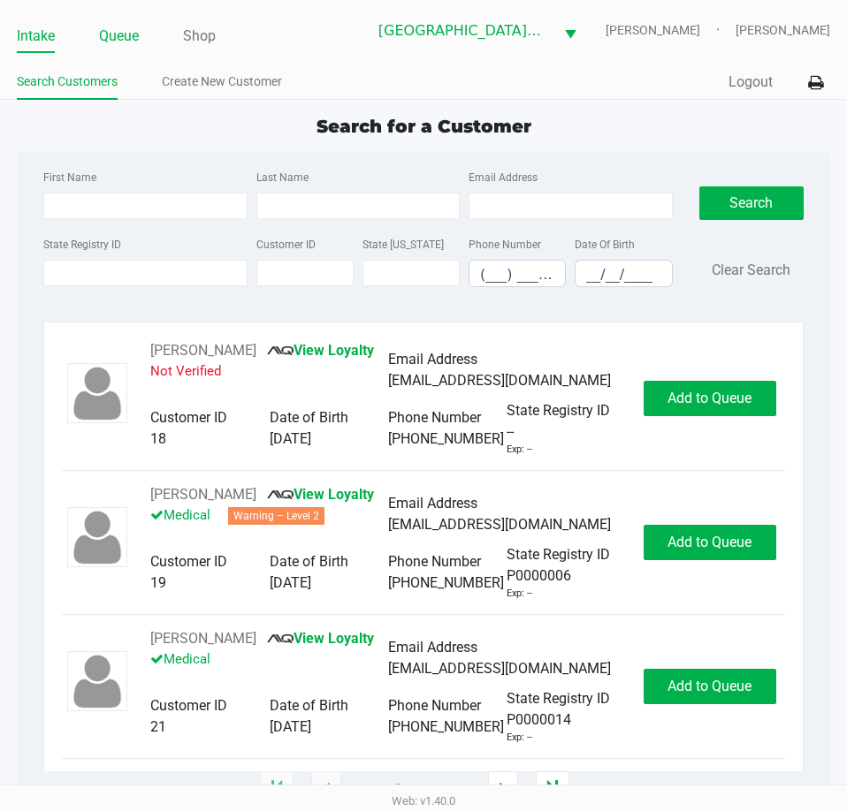
click at [104, 33] on link "Queue" at bounding box center [119, 36] width 40 height 25
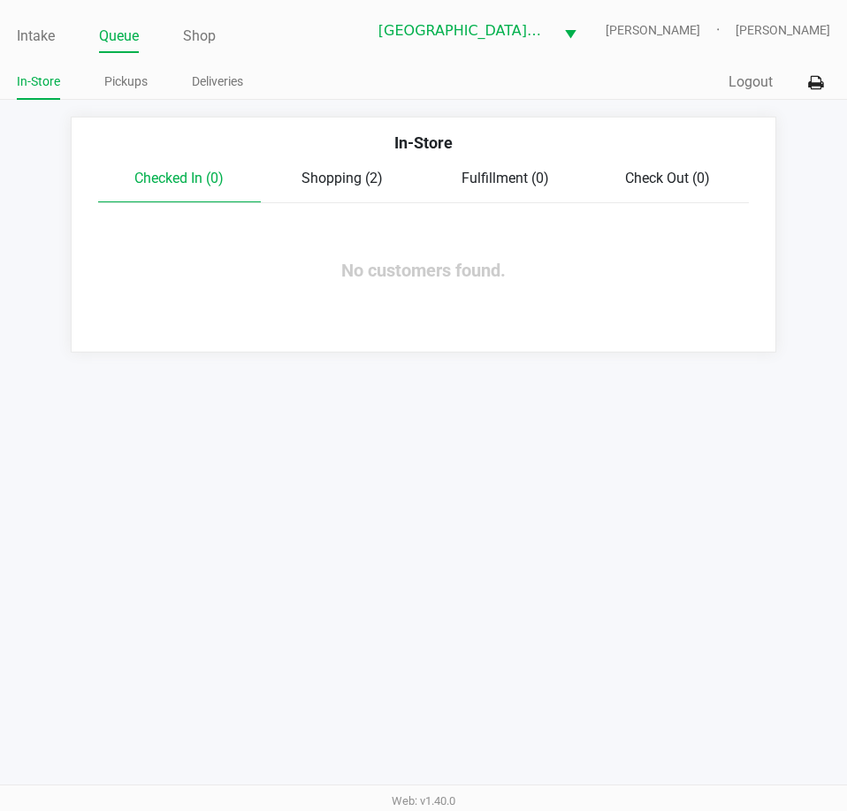
click at [310, 175] on span "Shopping (2)" at bounding box center [341, 178] width 81 height 17
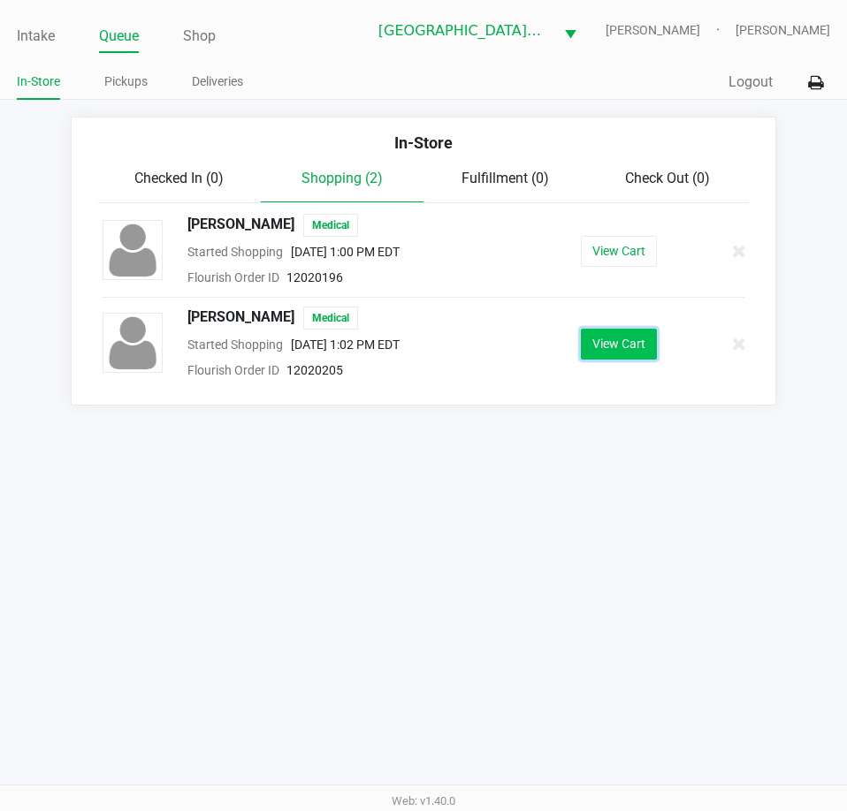
click at [636, 346] on button "View Cart" at bounding box center [619, 344] width 76 height 31
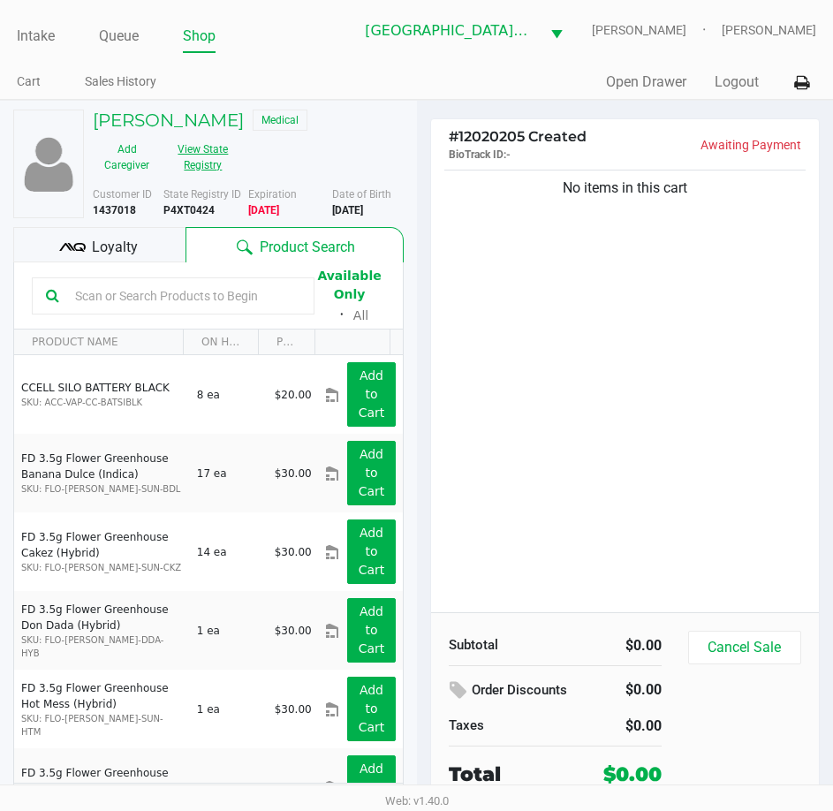
click at [199, 156] on button "View State Registry" at bounding box center [198, 157] width 74 height 44
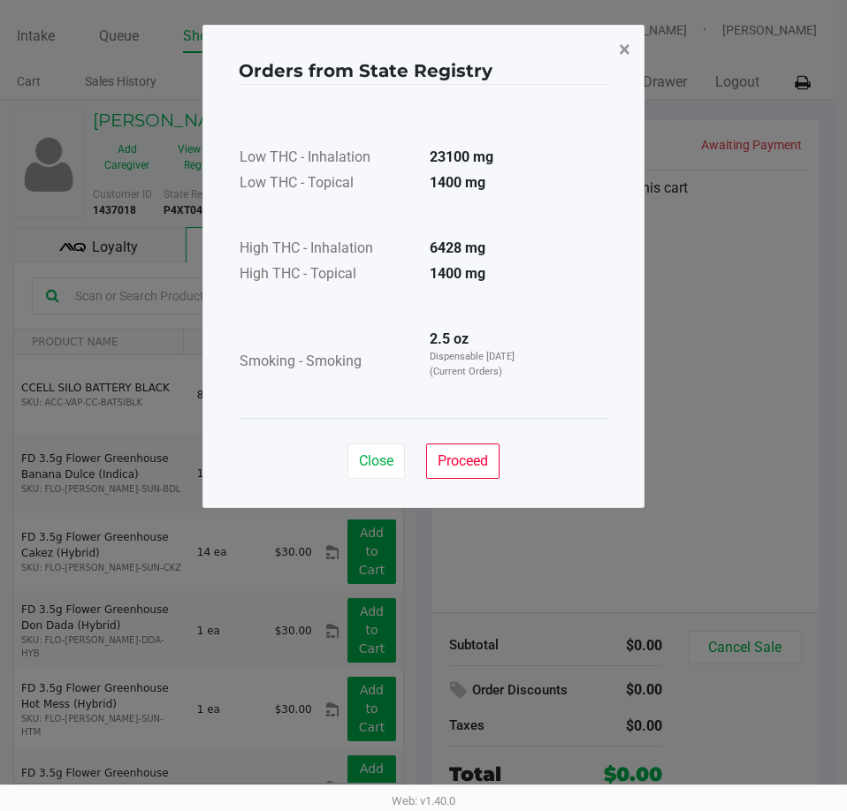
click at [627, 41] on span "×" at bounding box center [624, 49] width 11 height 25
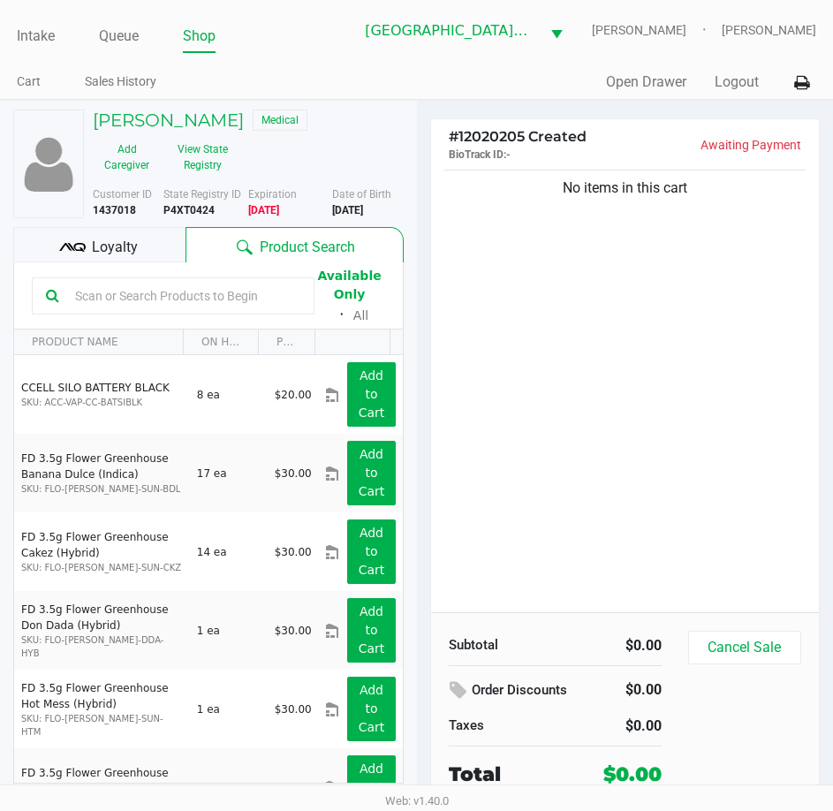
click at [225, 297] on input "text" at bounding box center [184, 296] width 232 height 27
type input "ppu"
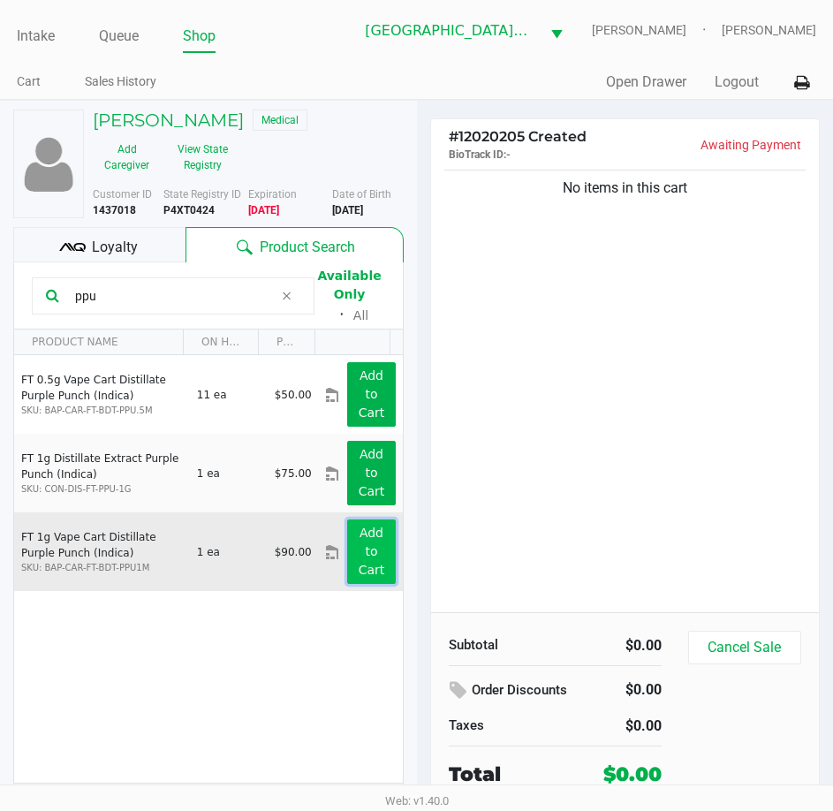
click at [365, 566] on app-button-loader "Add to Cart" at bounding box center [372, 551] width 27 height 51
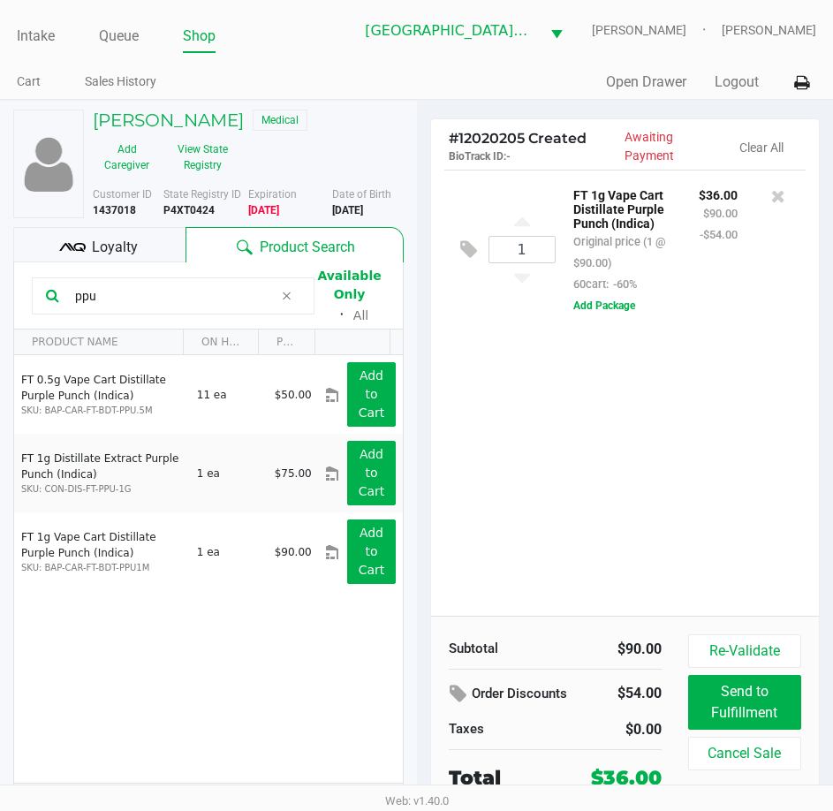
click at [141, 298] on input "ppu" at bounding box center [171, 296] width 206 height 27
click at [566, 395] on div "1 FT 1g Vape Cart Distillate Purple Punch (Indica) Original price (1 @ $90.00) …" at bounding box center [625, 393] width 389 height 446
drag, startPoint x: 128, startPoint y: 247, endPoint x: 417, endPoint y: 354, distance: 308.1
click at [127, 247] on span "Loyalty" at bounding box center [115, 247] width 46 height 21
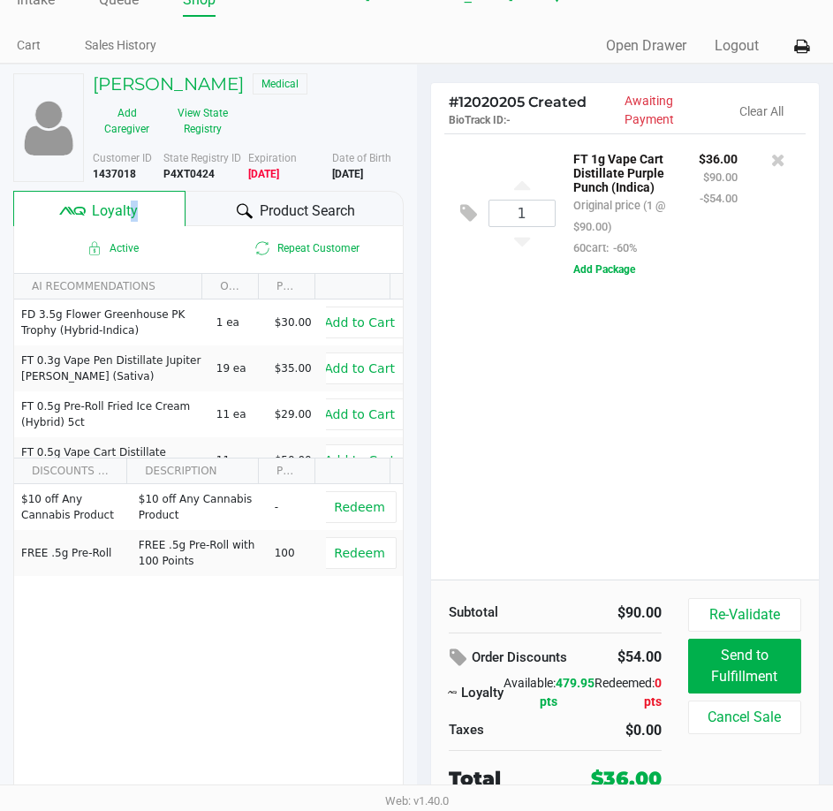
scroll to position [37, 0]
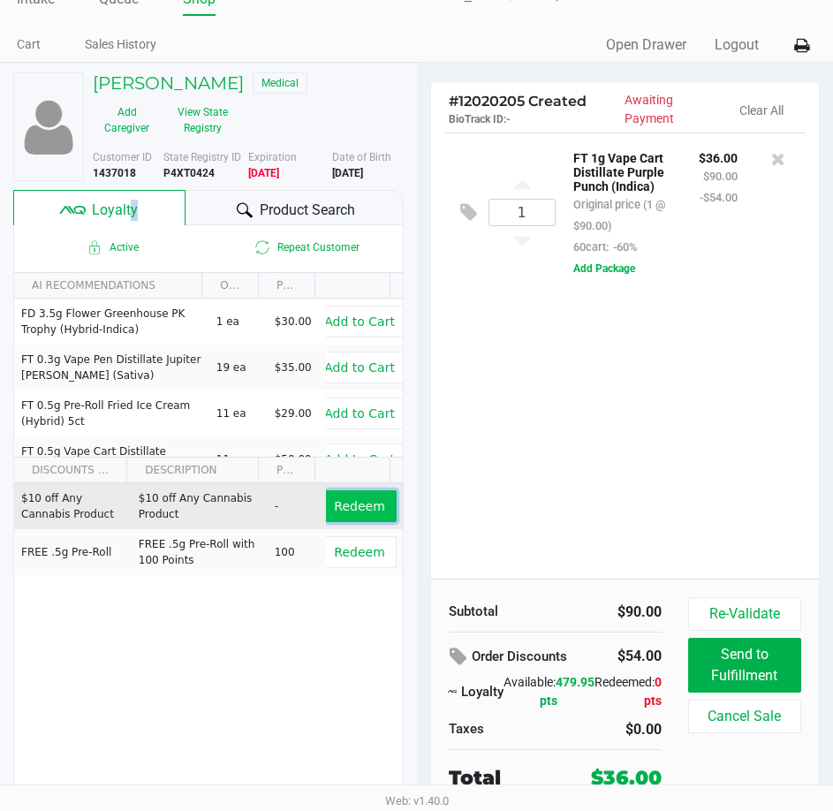
click at [354, 513] on span "Redeem" at bounding box center [359, 506] width 50 height 14
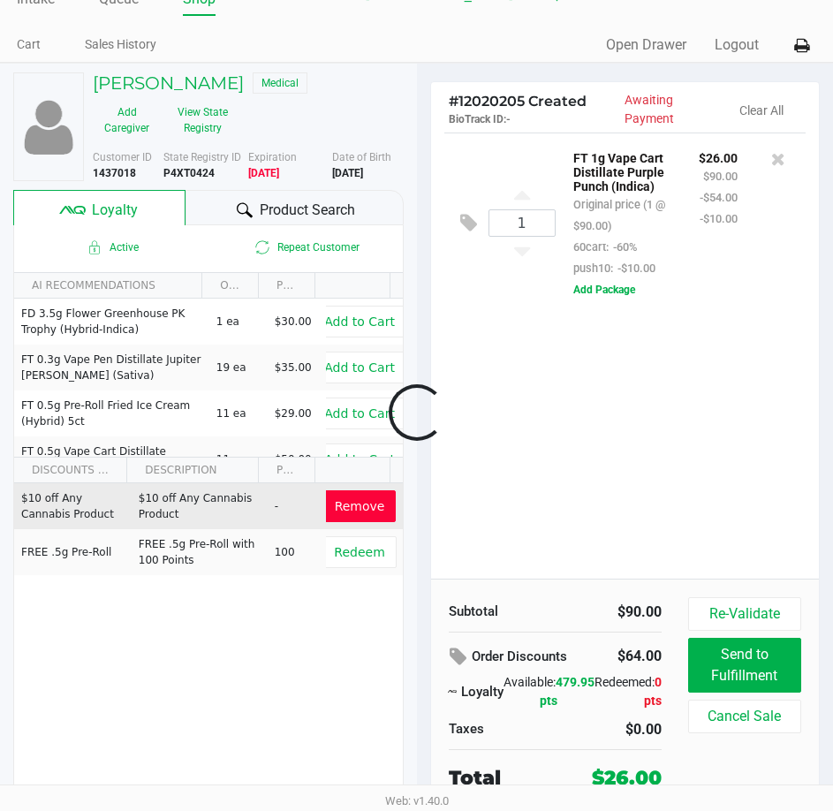
click at [578, 475] on div "1 FT 1g Vape Cart Distillate Purple Punch (Indica) Original price (1 @ $90.00) …" at bounding box center [625, 356] width 389 height 446
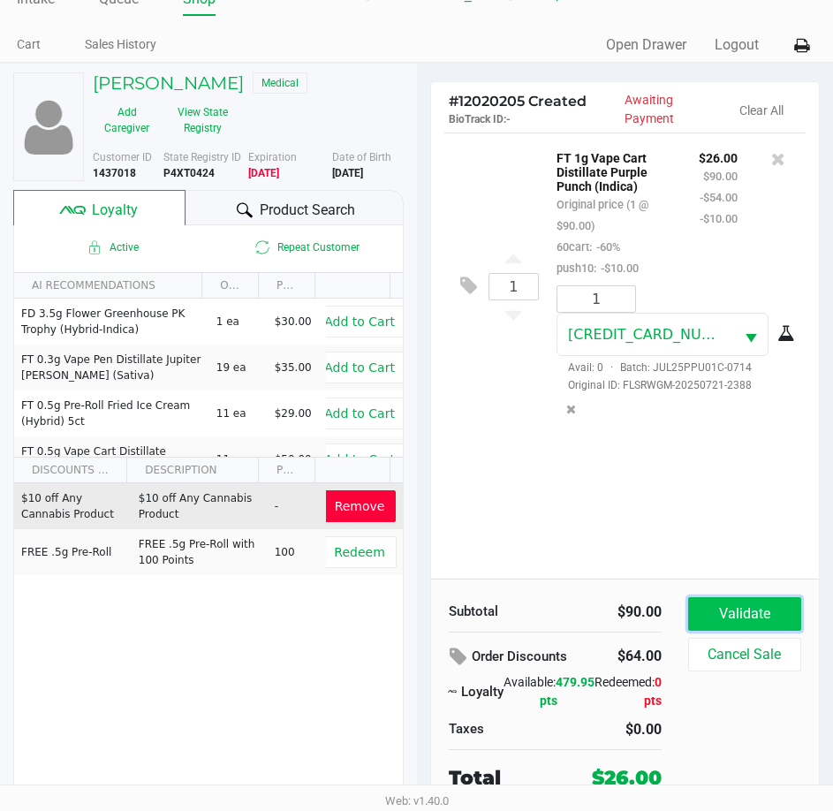
click at [748, 604] on button "Validate" at bounding box center [744, 614] width 113 height 34
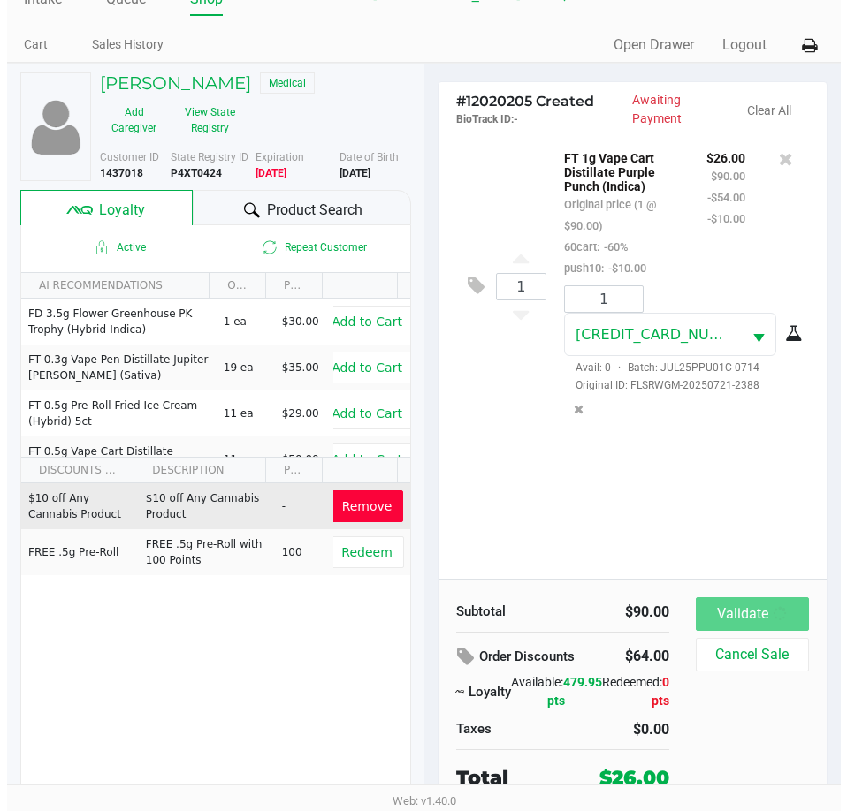
scroll to position [0, 0]
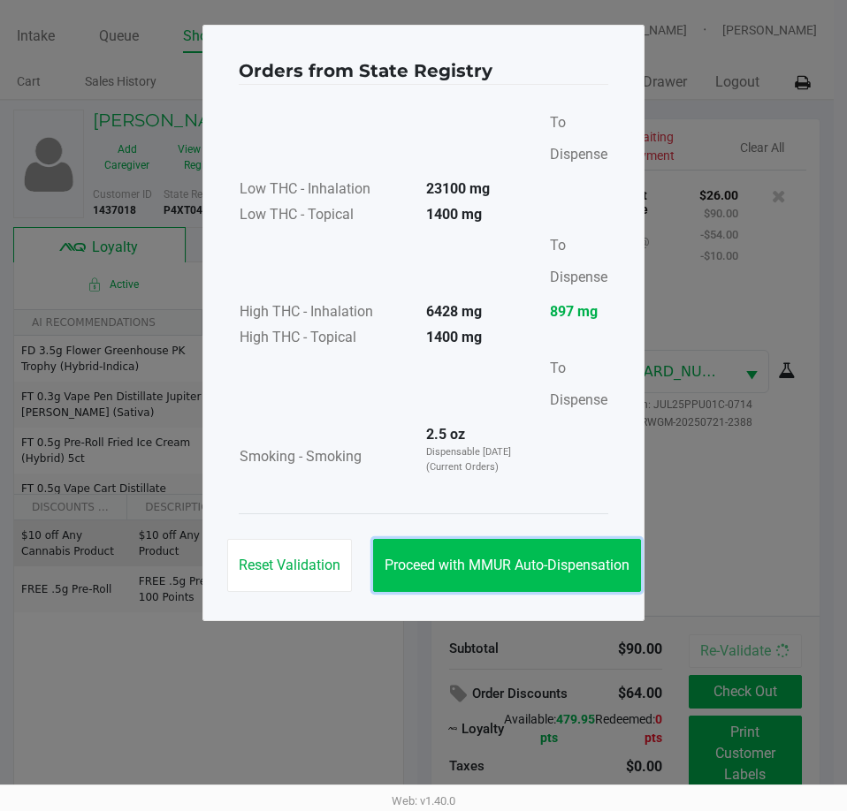
click at [552, 556] on button "Proceed with MMUR Auto-Dispensation" at bounding box center [507, 565] width 268 height 53
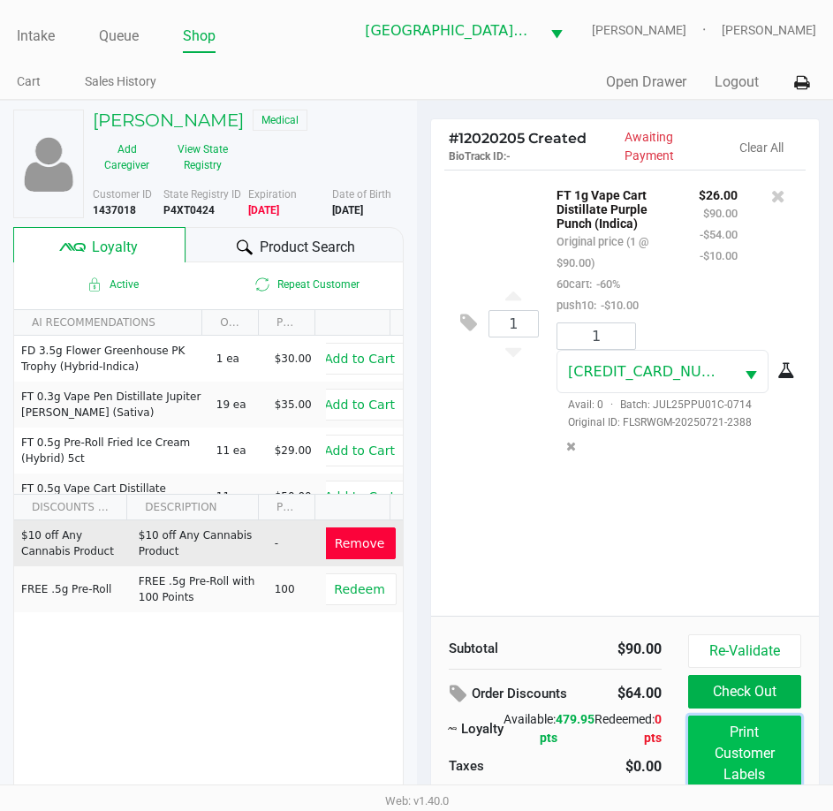
click at [762, 749] on button "Print Customer Labels" at bounding box center [744, 754] width 113 height 76
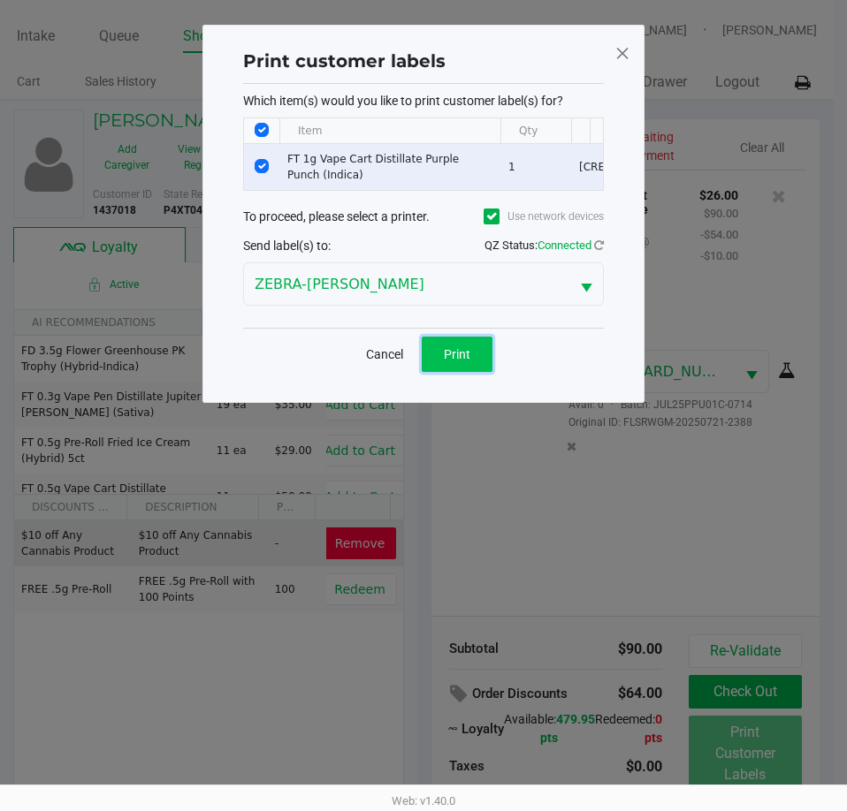
click at [469, 372] on button "Print" at bounding box center [457, 354] width 71 height 35
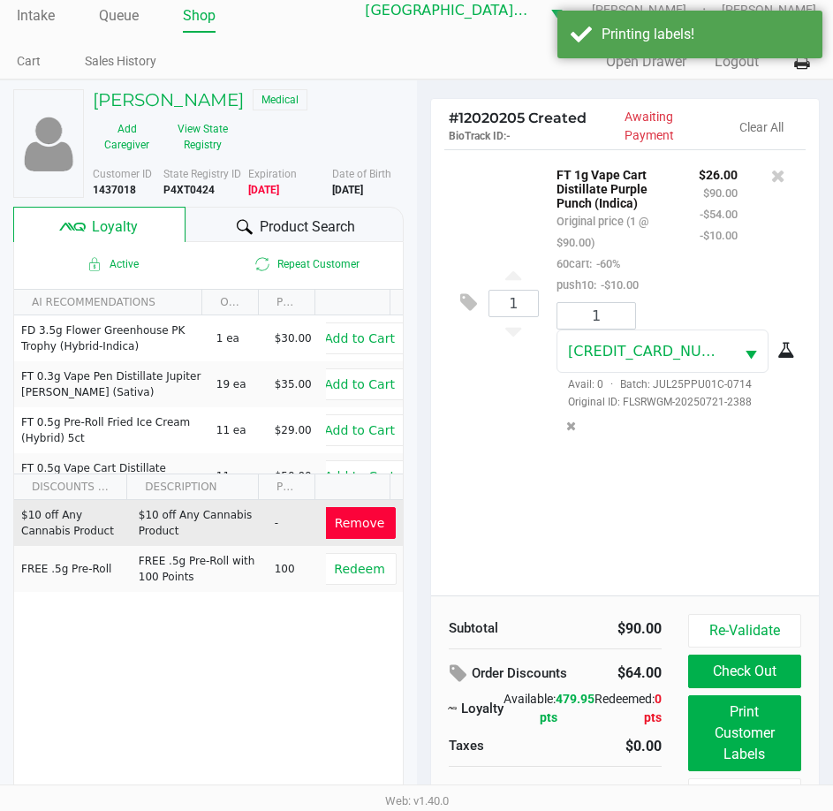
scroll to position [40, 0]
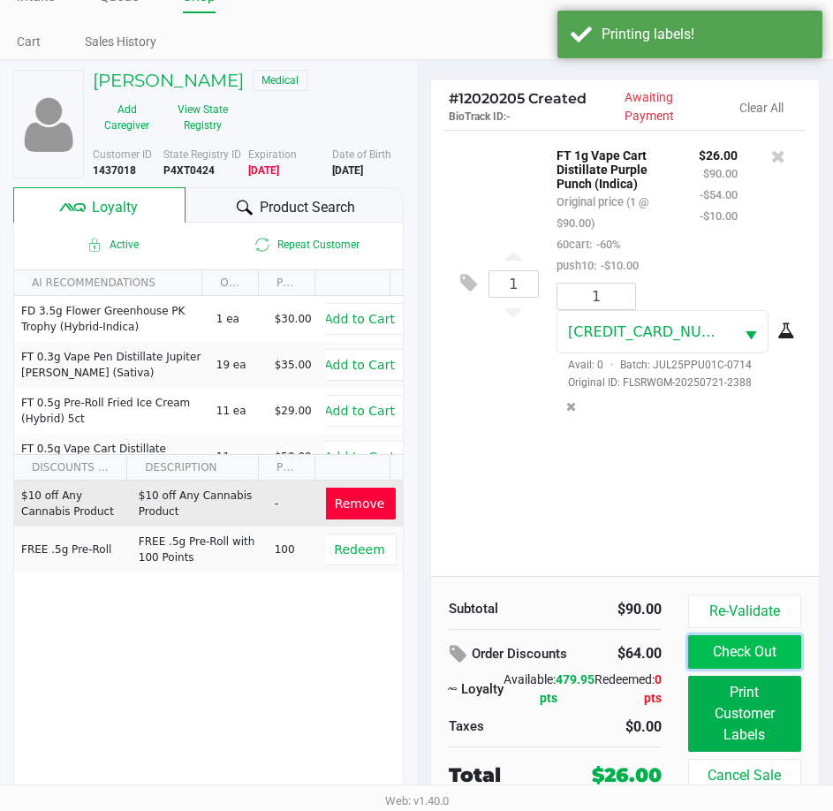
click at [736, 657] on button "Check Out" at bounding box center [744, 652] width 113 height 34
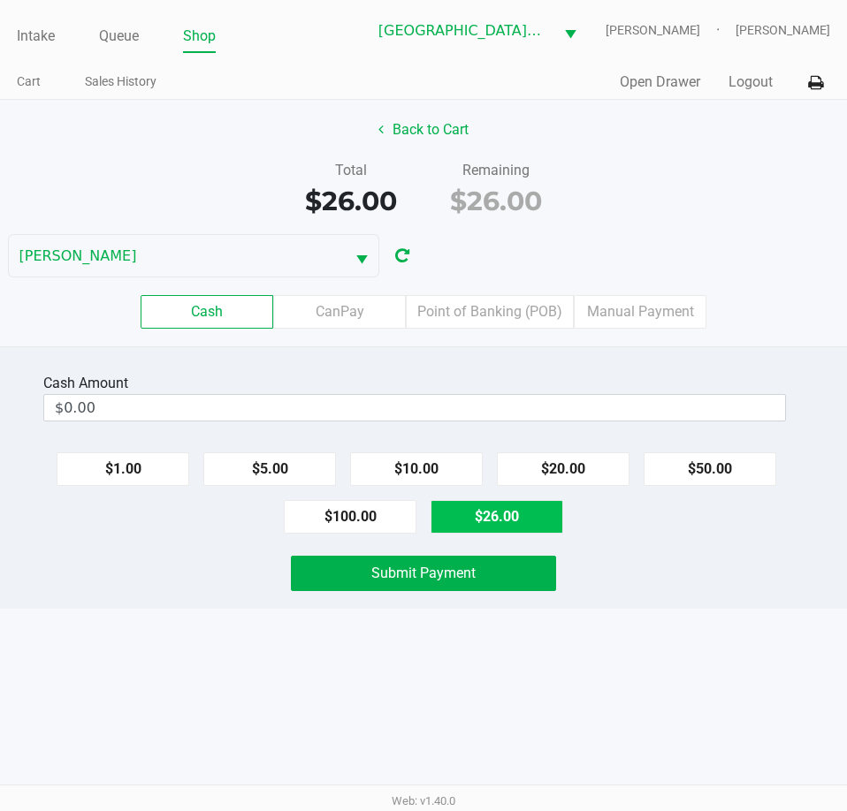
click at [501, 517] on button "$26.00" at bounding box center [496, 517] width 133 height 34
type input "$26.00"
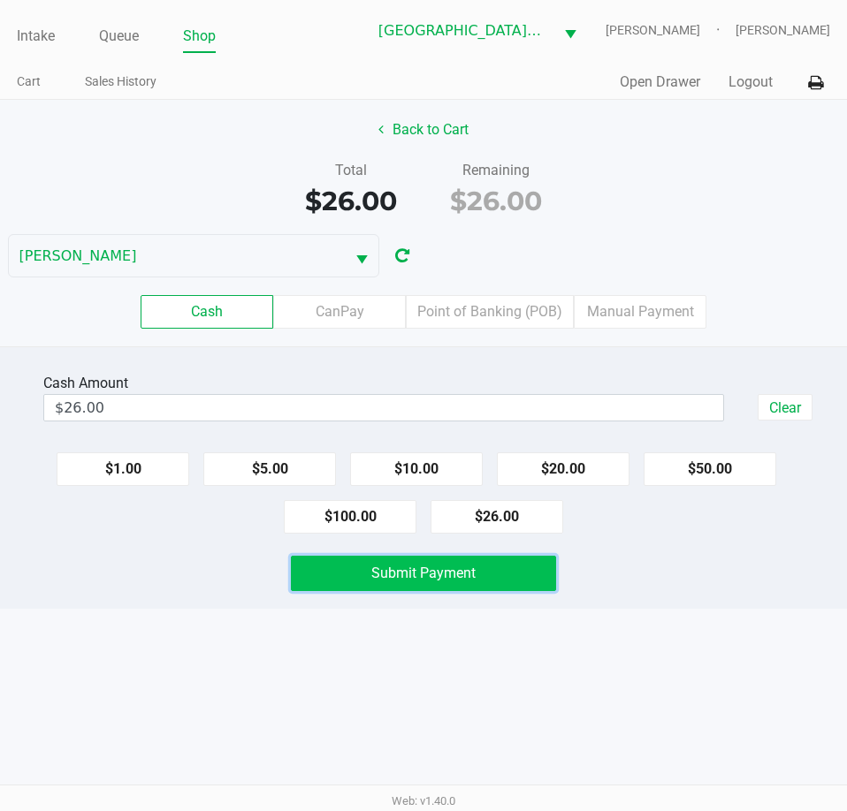
click at [506, 573] on button "Submit Payment" at bounding box center [423, 573] width 264 height 35
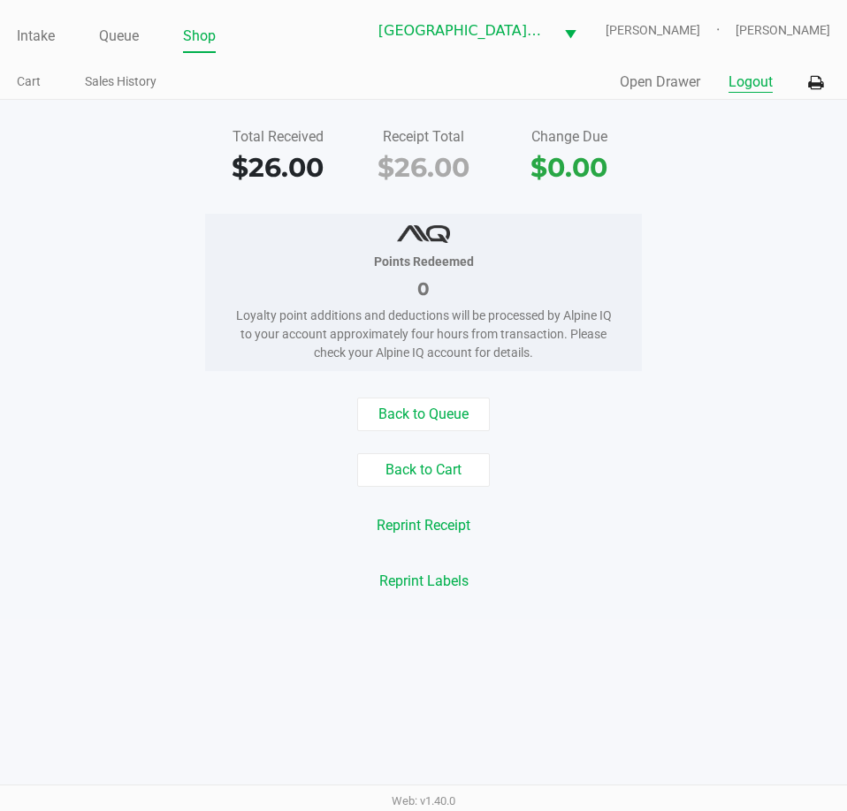
click at [742, 87] on button "Logout" at bounding box center [750, 82] width 44 height 21
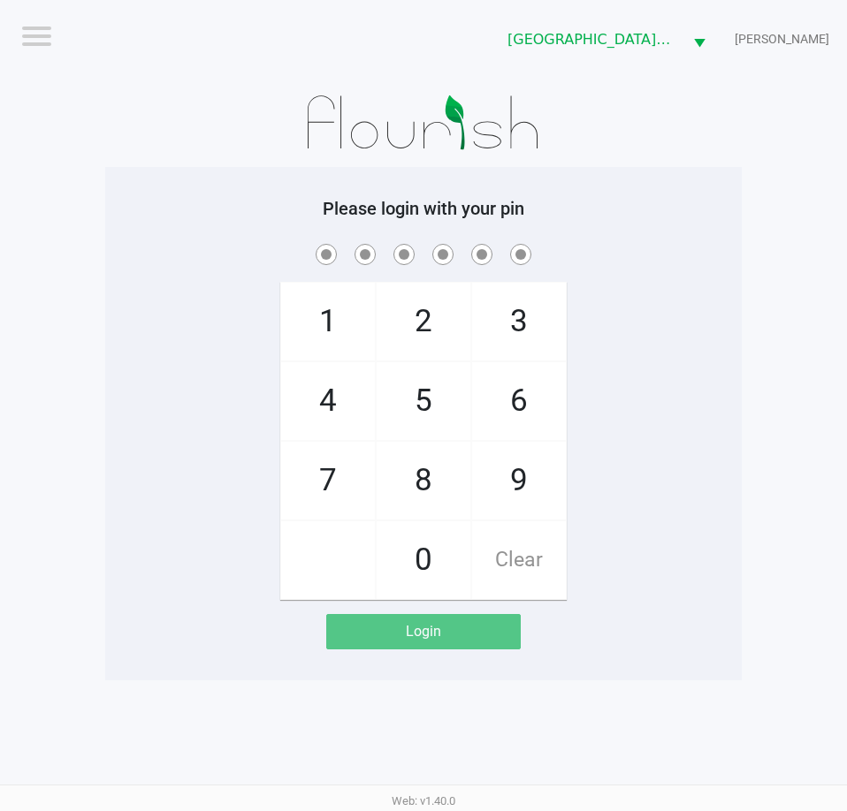
click at [695, 603] on div "Please login with your pin 1 4 7 2 5 8 0 3 6 9 Clear Login" at bounding box center [423, 424] width 636 height 452
checkbox input "true"
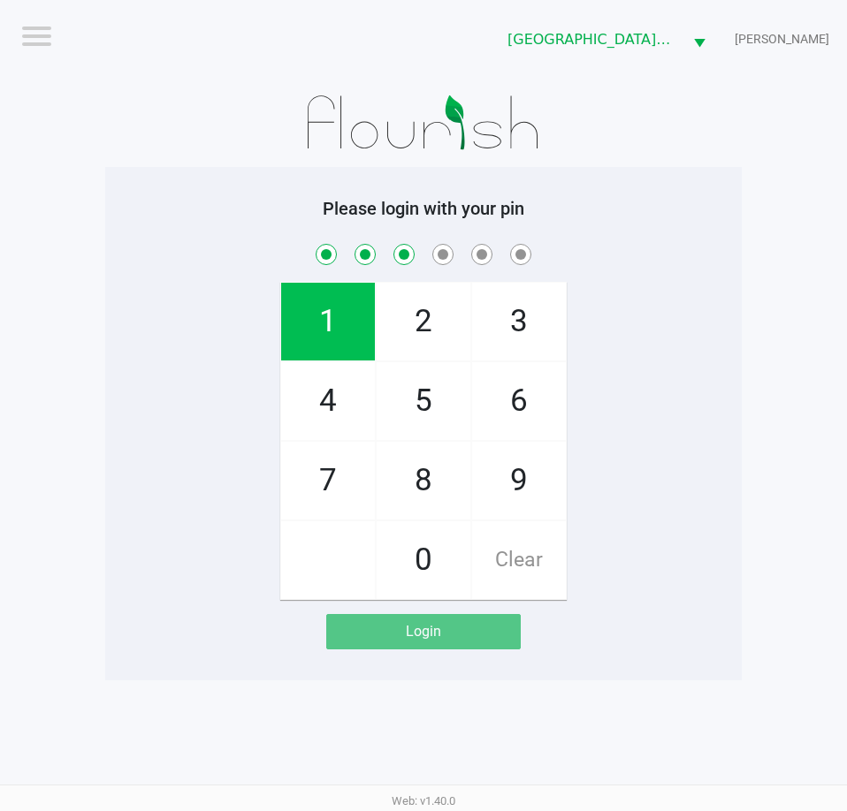
checkbox input "true"
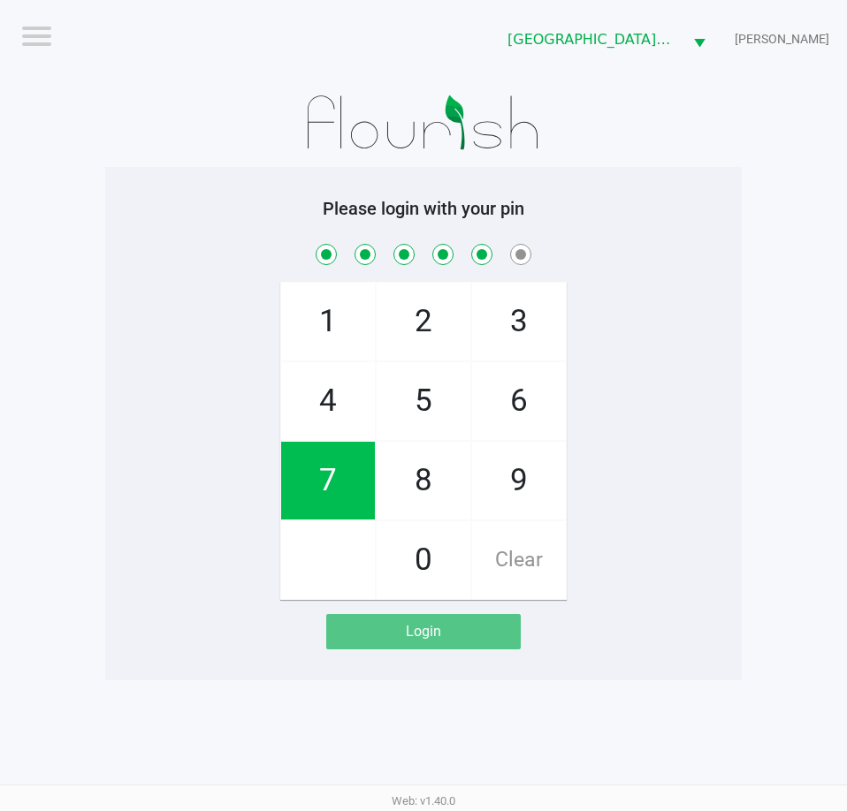
checkbox input "true"
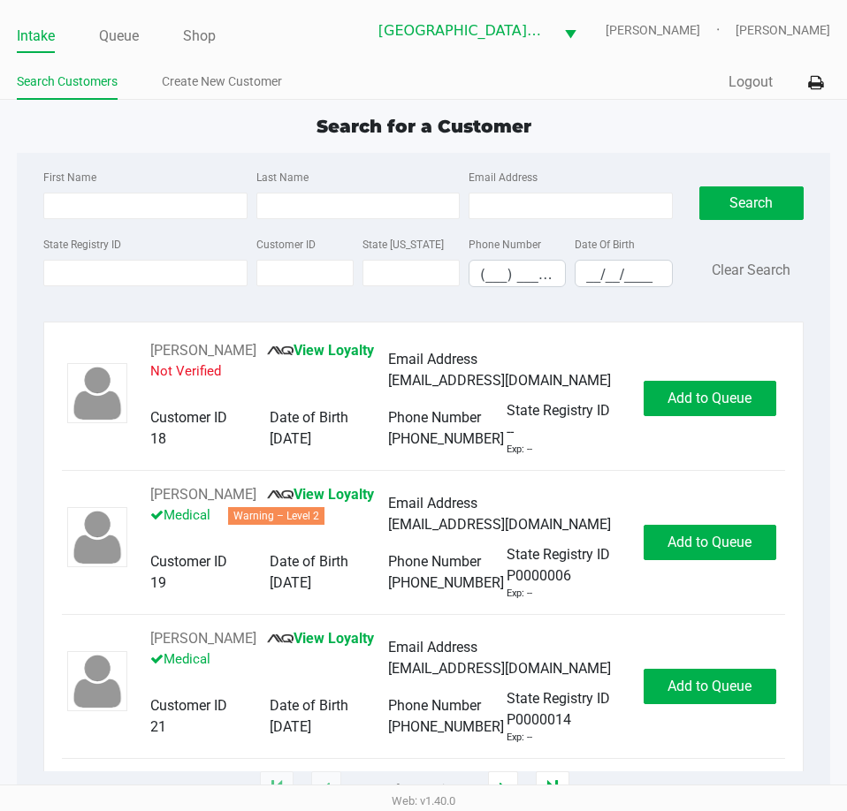
drag, startPoint x: 109, startPoint y: 27, endPoint x: 113, endPoint y: 58, distance: 31.2
click at [110, 27] on link "Queue" at bounding box center [119, 36] width 40 height 25
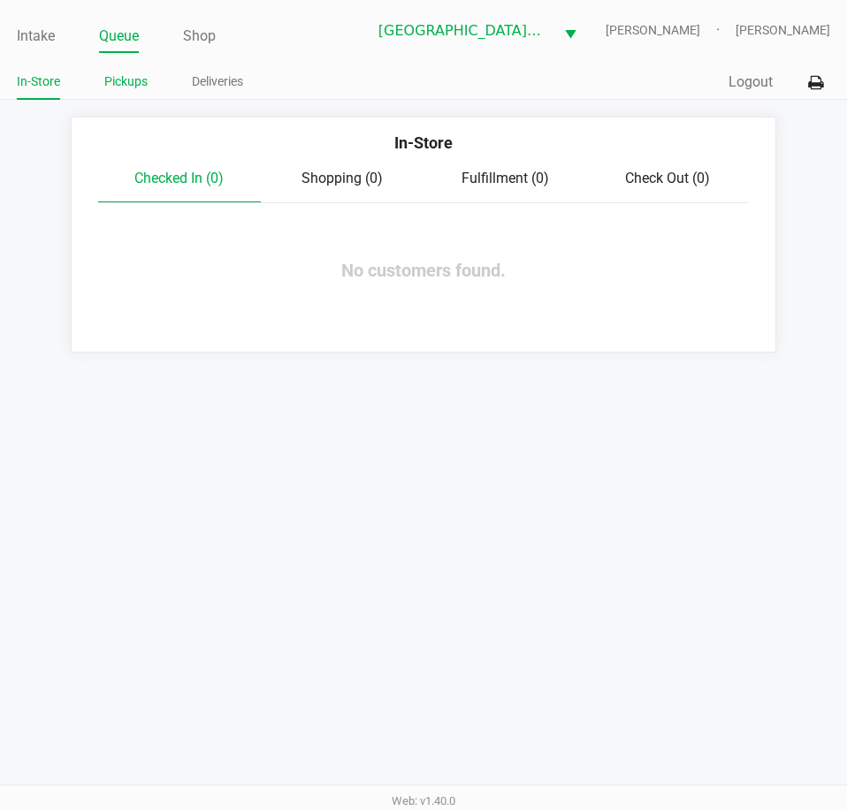
click at [120, 84] on link "Pickups" at bounding box center [125, 82] width 43 height 22
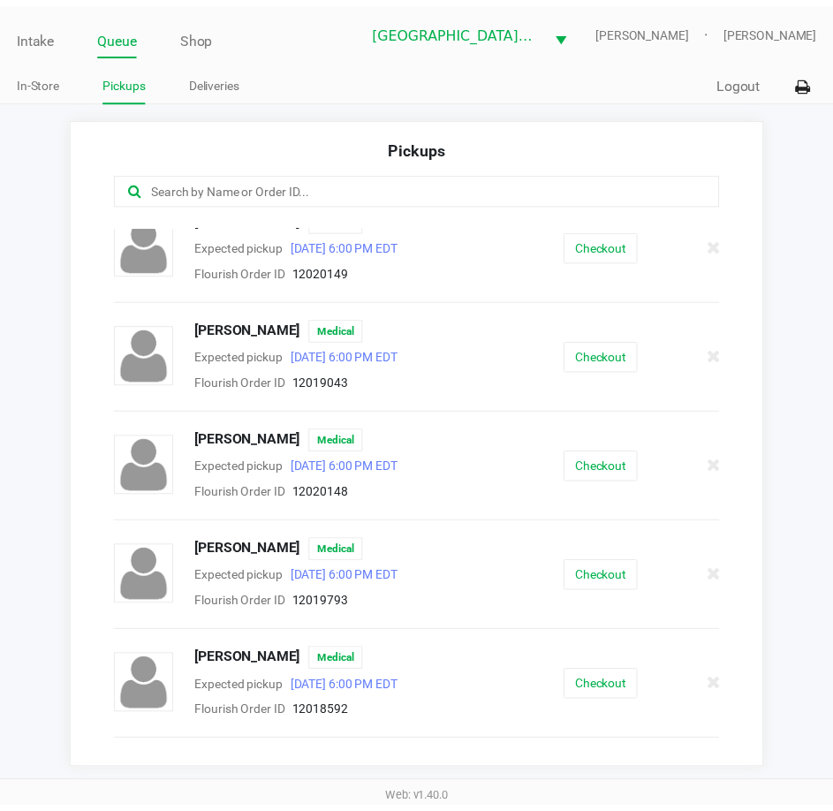
scroll to position [265, 0]
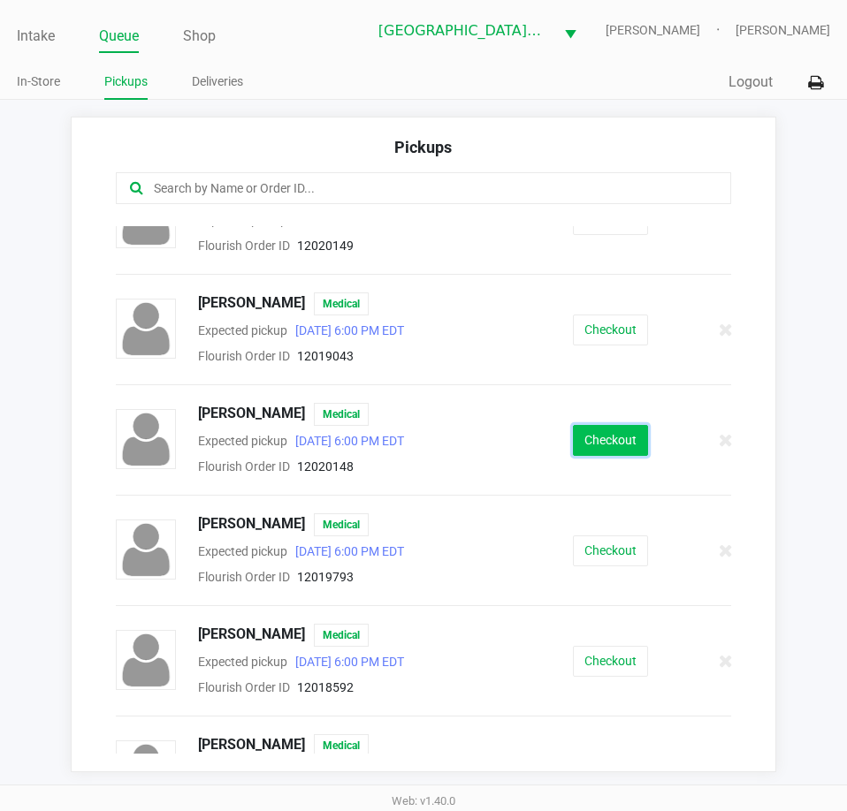
click at [618, 442] on button "Checkout" at bounding box center [610, 440] width 75 height 31
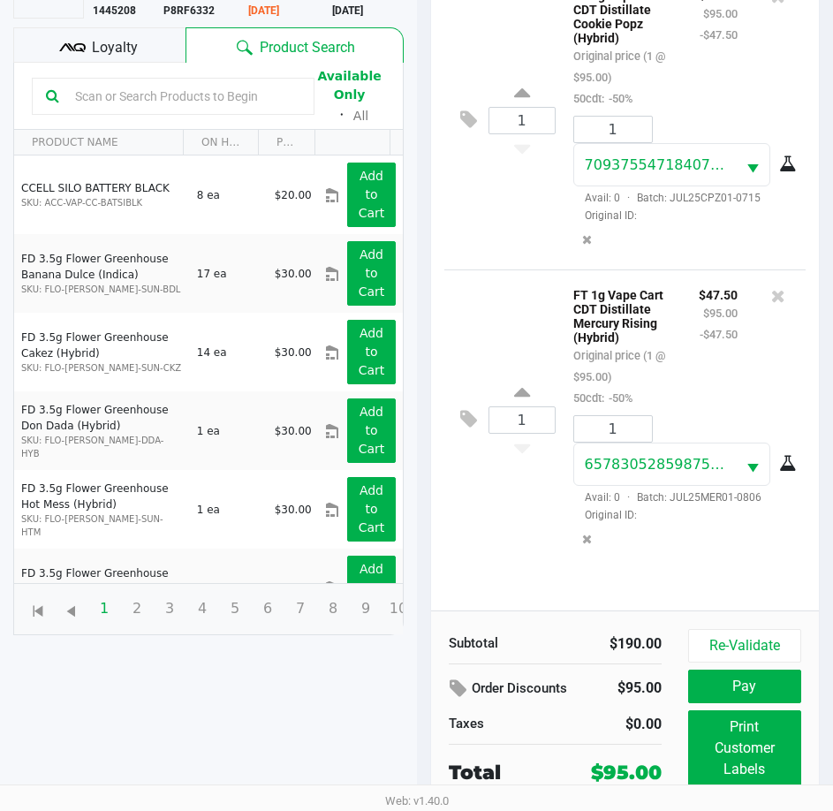
scroll to position [234, 0]
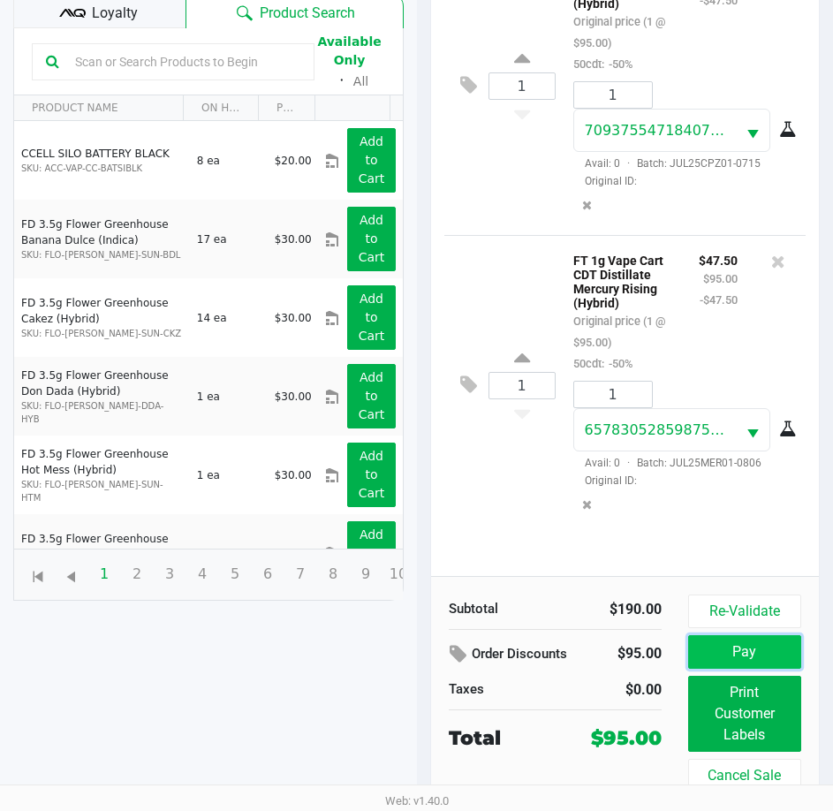
click at [792, 654] on button "Pay" at bounding box center [744, 652] width 113 height 34
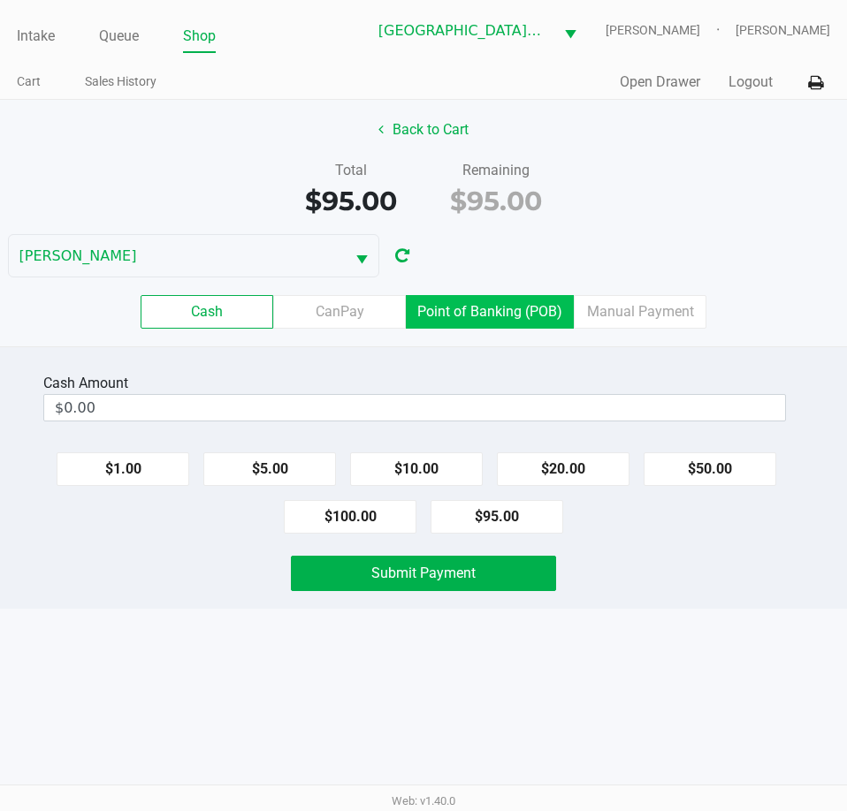
click at [547, 320] on label "Point of Banking (POB)" at bounding box center [490, 312] width 168 height 34
click at [0, 0] on 7 "Point of Banking (POB)" at bounding box center [0, 0] width 0 height 0
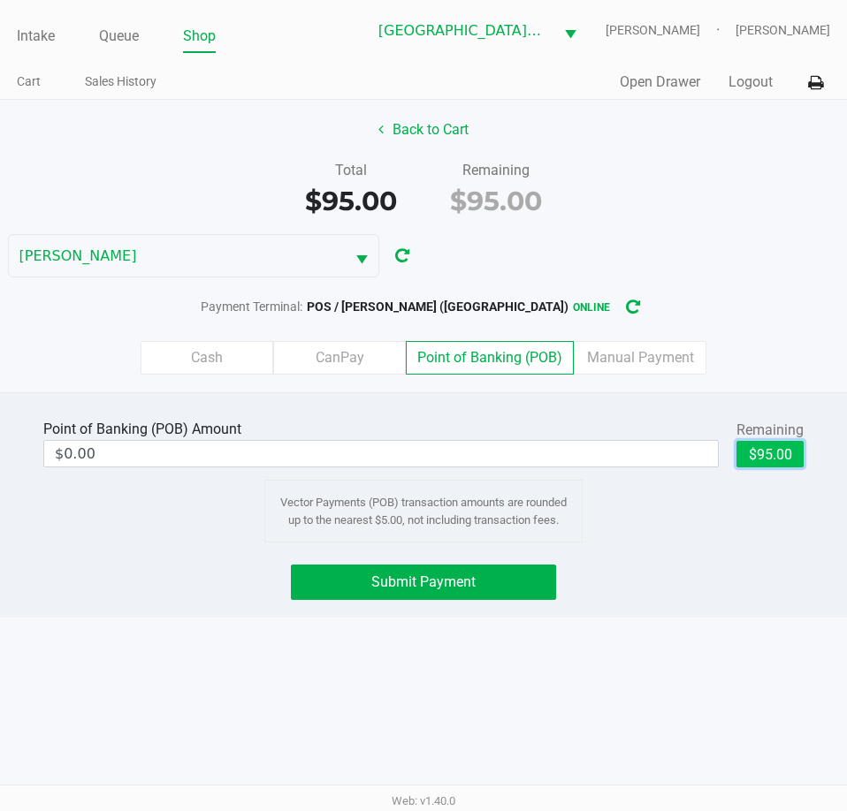
click at [784, 443] on button "$95.00" at bounding box center [769, 454] width 67 height 27
type input "$95.00"
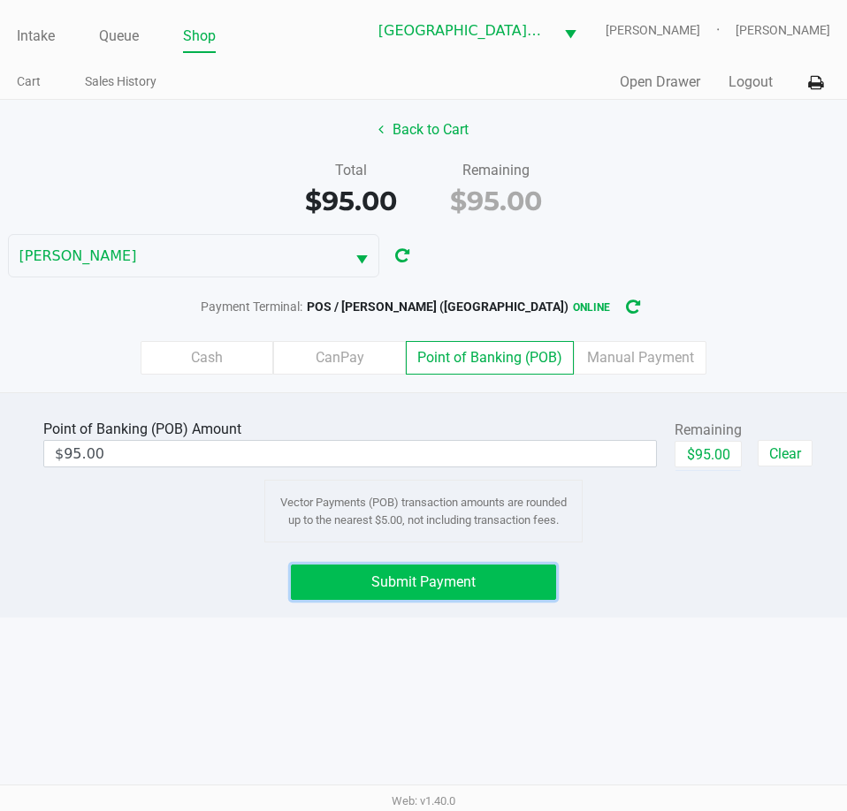
click at [516, 585] on button "Submit Payment" at bounding box center [423, 582] width 264 height 35
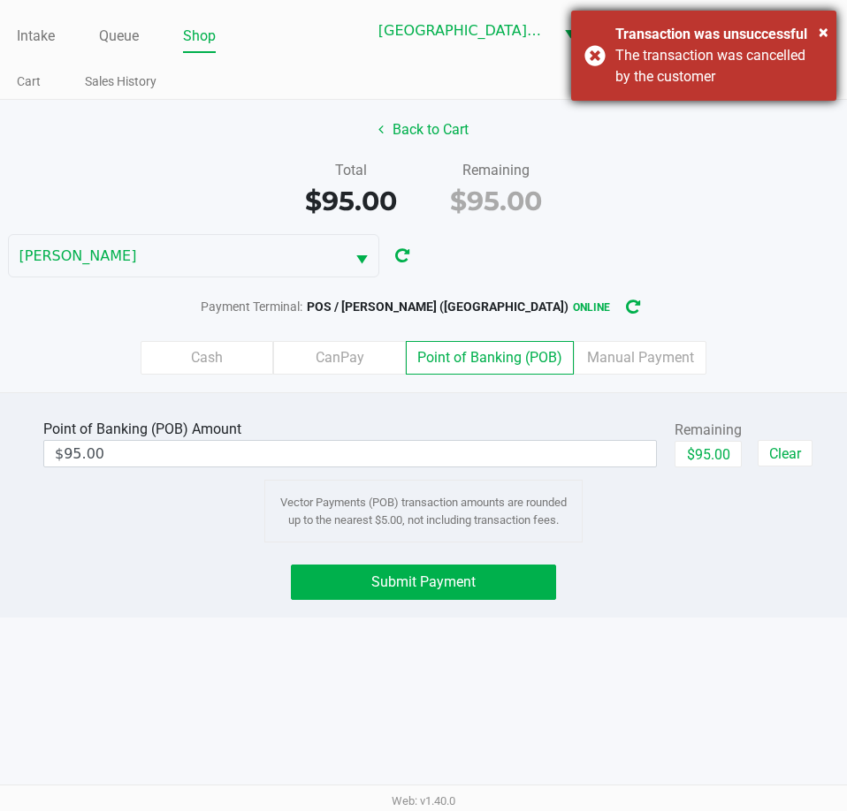
click at [719, 77] on div "The transaction was cancelled by the customer" at bounding box center [719, 66] width 208 height 42
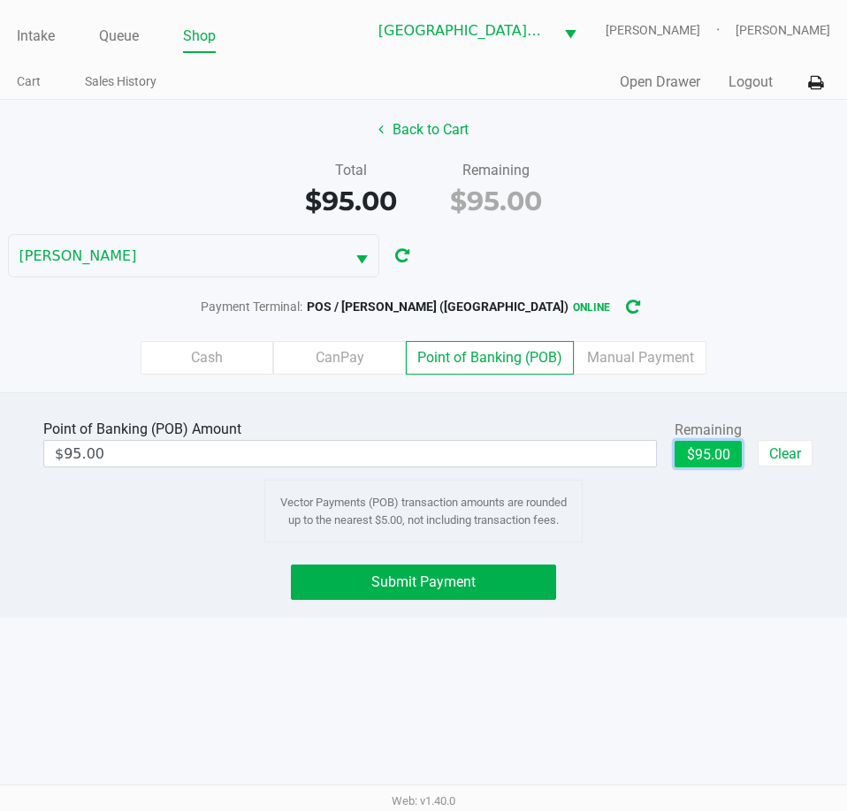
click at [714, 457] on button "$95.00" at bounding box center [707, 454] width 67 height 27
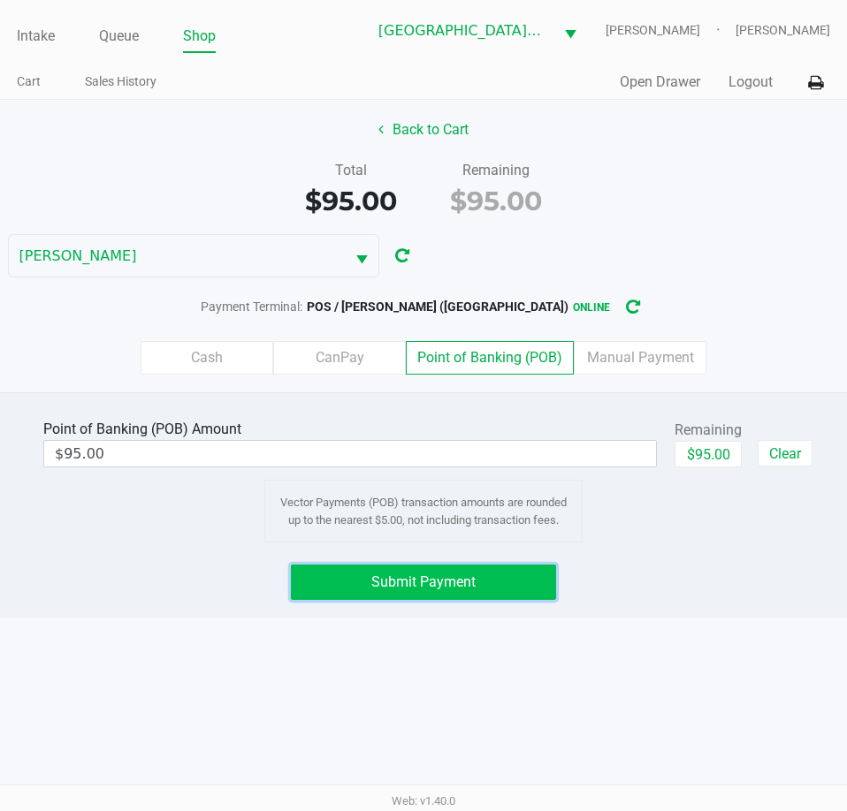
click at [515, 594] on button "Submit Payment" at bounding box center [423, 582] width 264 height 35
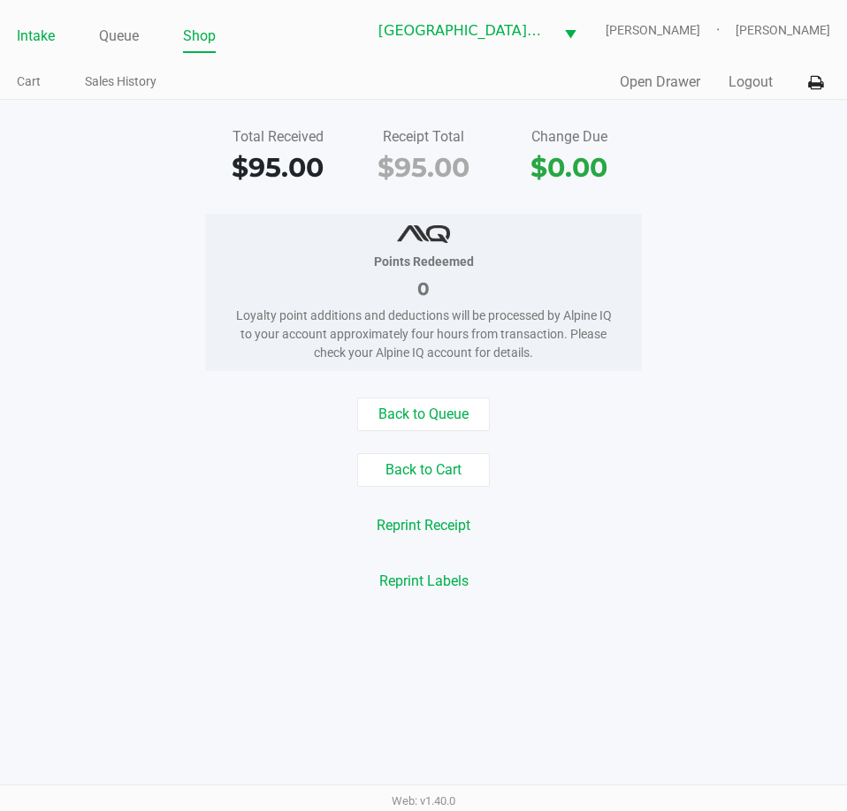
click at [52, 23] on li "Intake" at bounding box center [36, 37] width 38 height 31
click at [63, 21] on div "Intake Queue Shop" at bounding box center [192, 35] width 350 height 33
click at [41, 27] on link "Intake" at bounding box center [36, 36] width 38 height 25
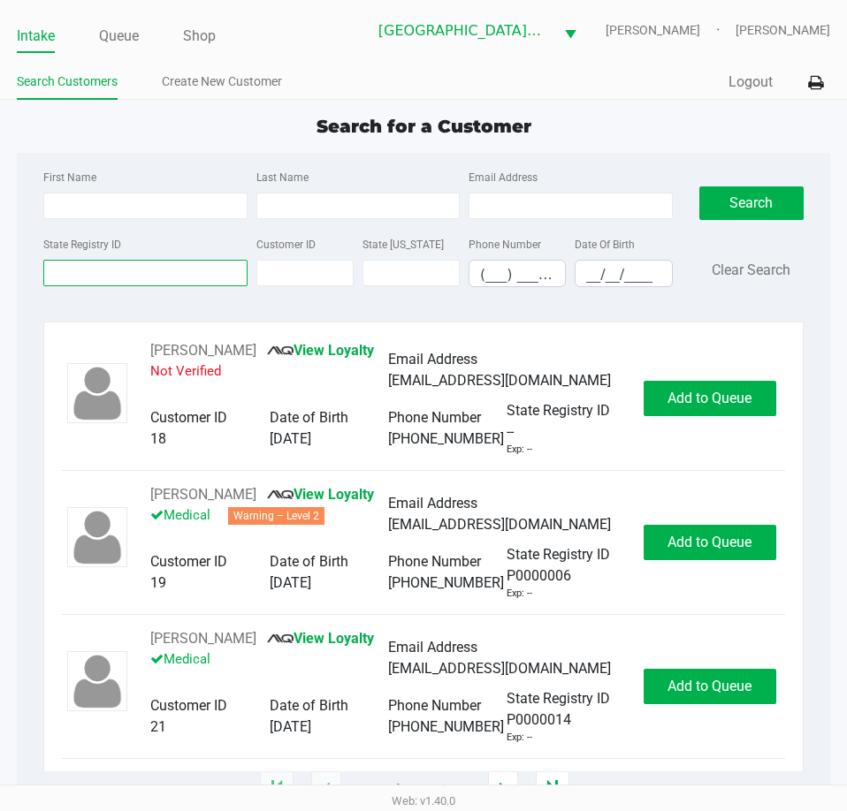
click at [156, 269] on input "State Registry ID" at bounding box center [144, 273] width 203 height 27
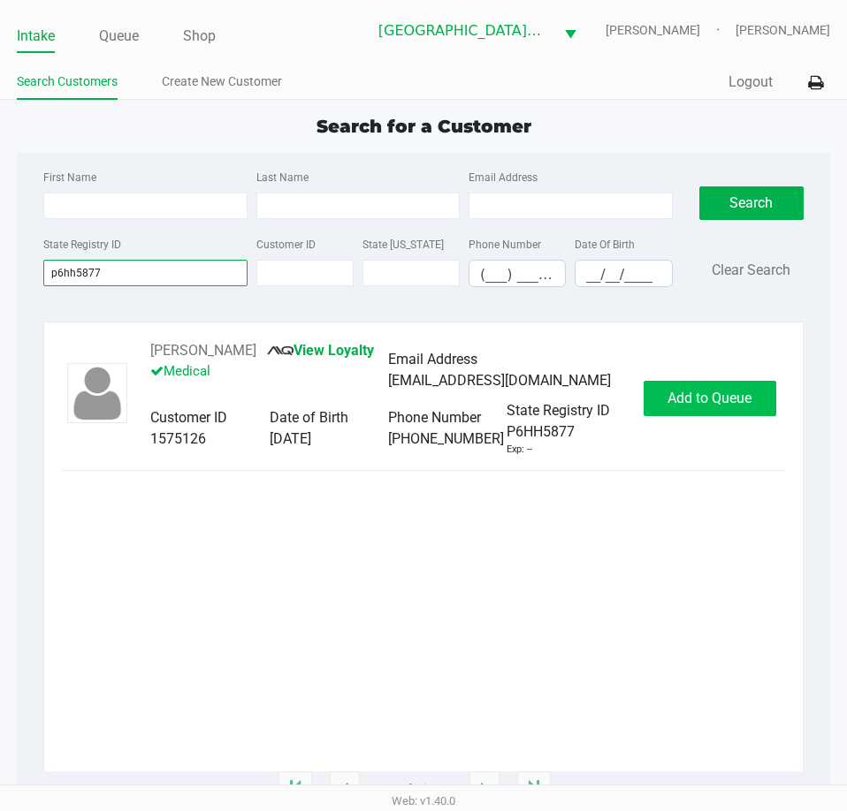
type input "p6hh5877"
click at [703, 397] on span "Add to Queue" at bounding box center [709, 398] width 84 height 17
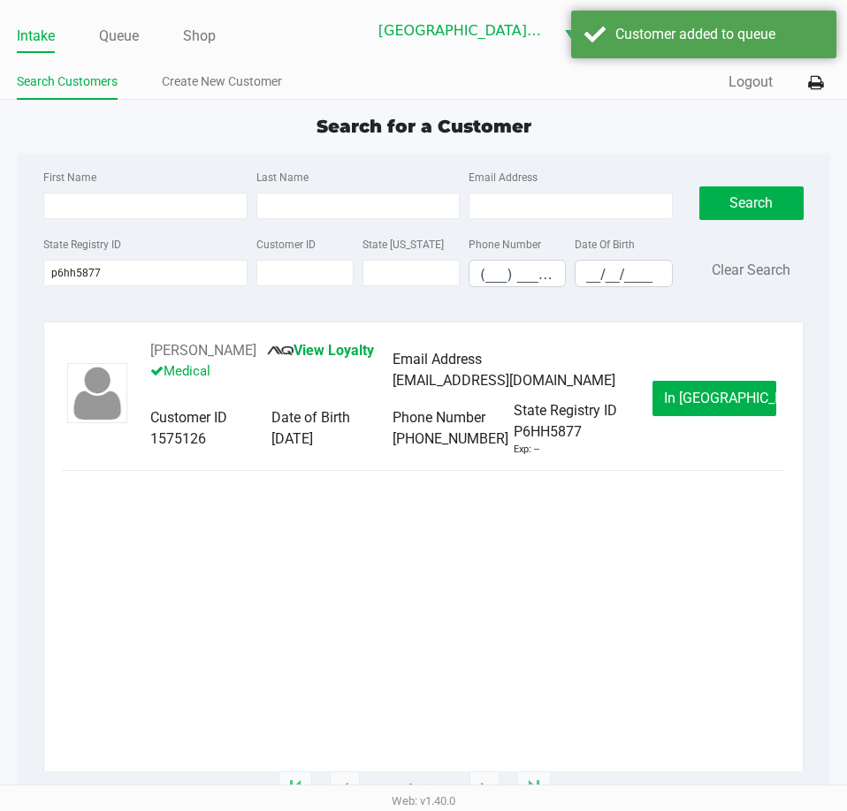
click at [688, 384] on button "In Queue" at bounding box center [714, 398] width 124 height 35
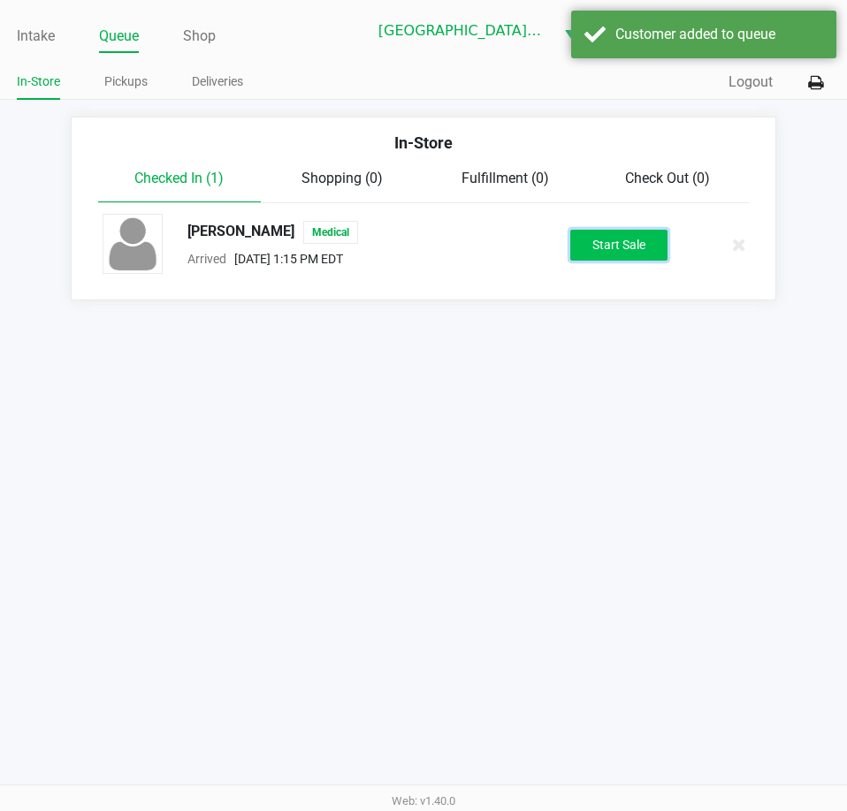
click at [589, 246] on button "Start Sale" at bounding box center [618, 245] width 97 height 31
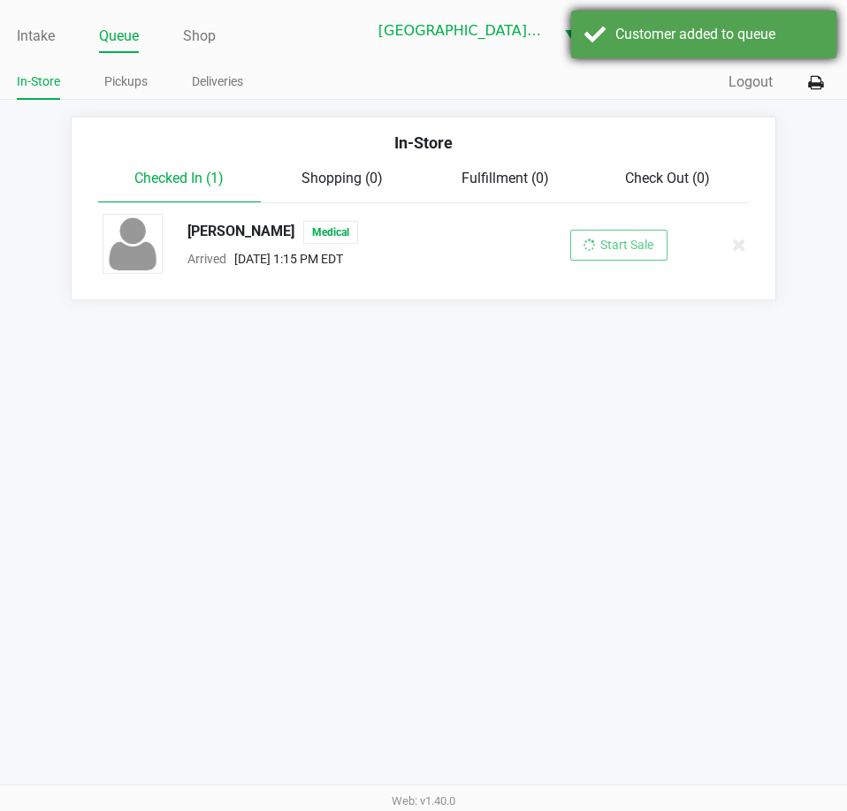
click at [662, 28] on div "Customer added to queue" at bounding box center [719, 34] width 208 height 21
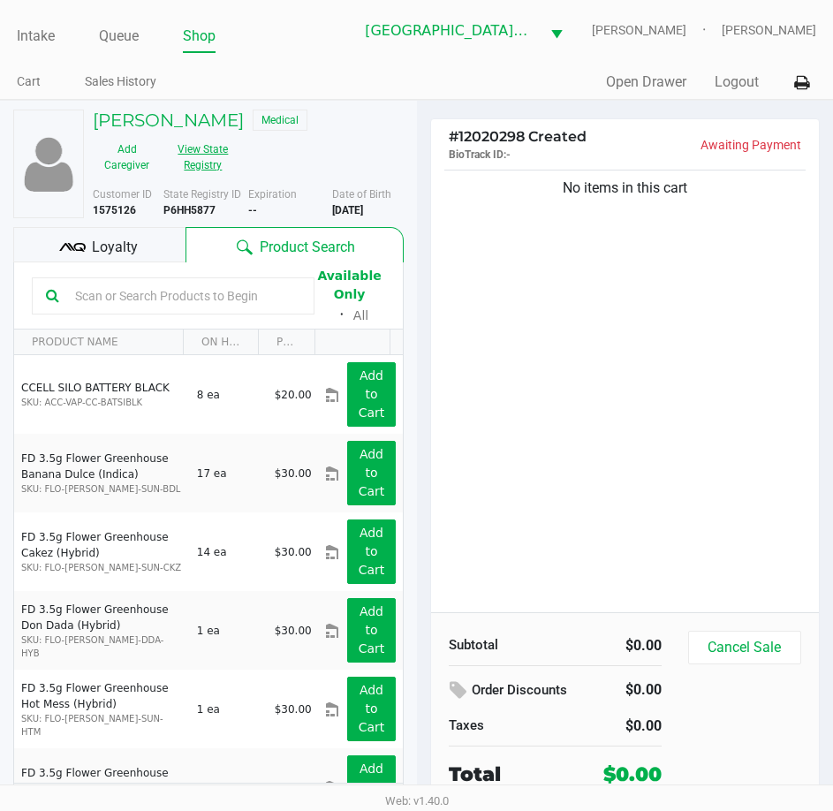
click at [225, 157] on button "View State Registry" at bounding box center [198, 157] width 74 height 44
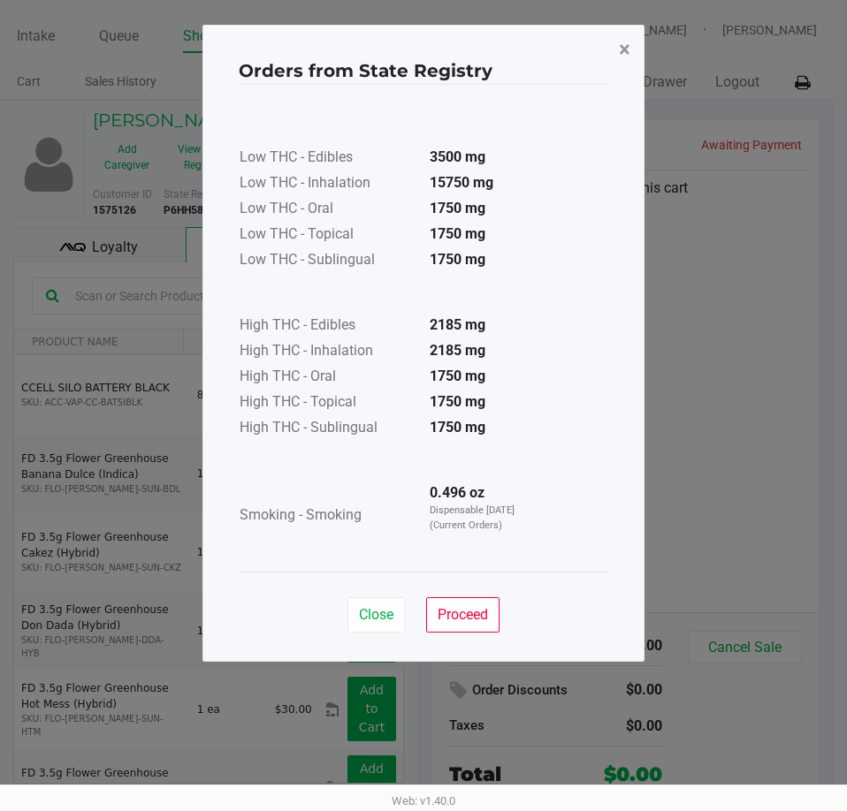
click at [628, 57] on span "×" at bounding box center [624, 49] width 11 height 25
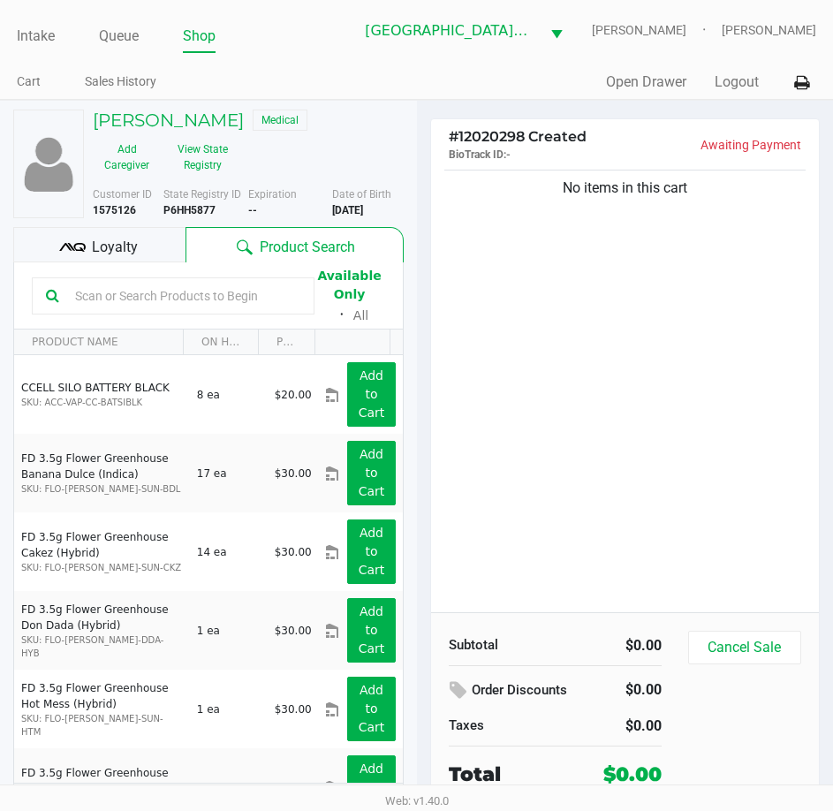
click at [209, 298] on input "text" at bounding box center [184, 296] width 232 height 27
type input "ground"
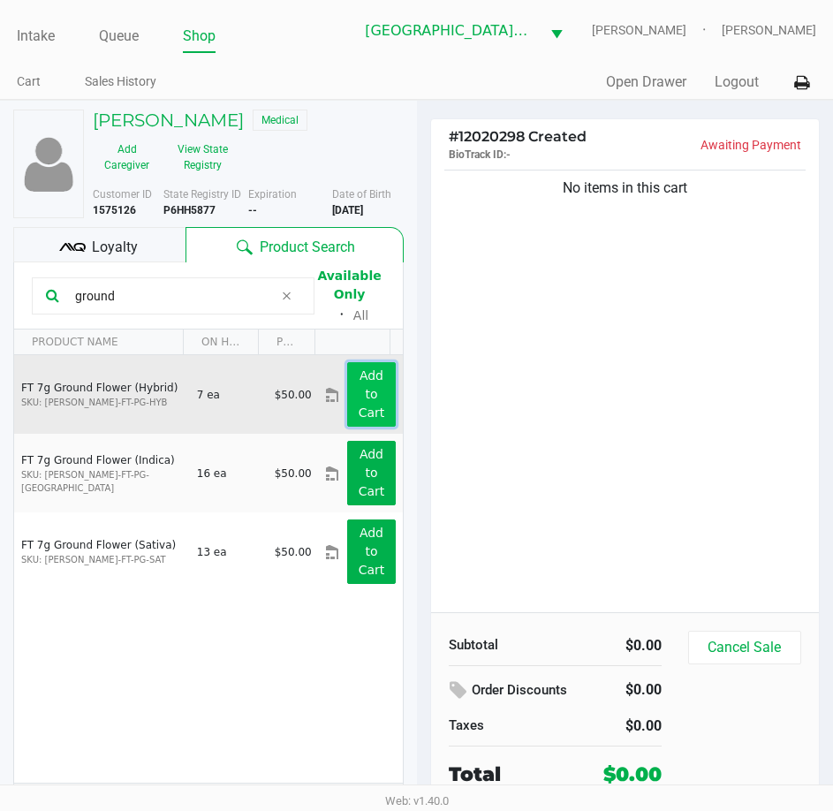
click at [359, 389] on app-button-loader "Add to Cart" at bounding box center [372, 394] width 27 height 51
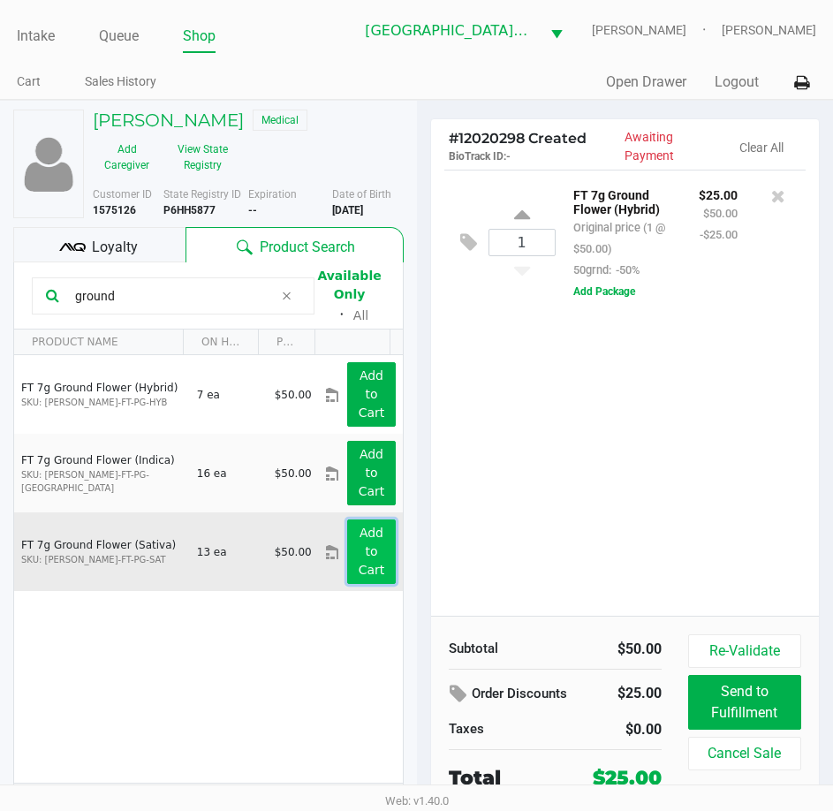
click at [369, 556] on button "Add to Cart" at bounding box center [371, 552] width 48 height 65
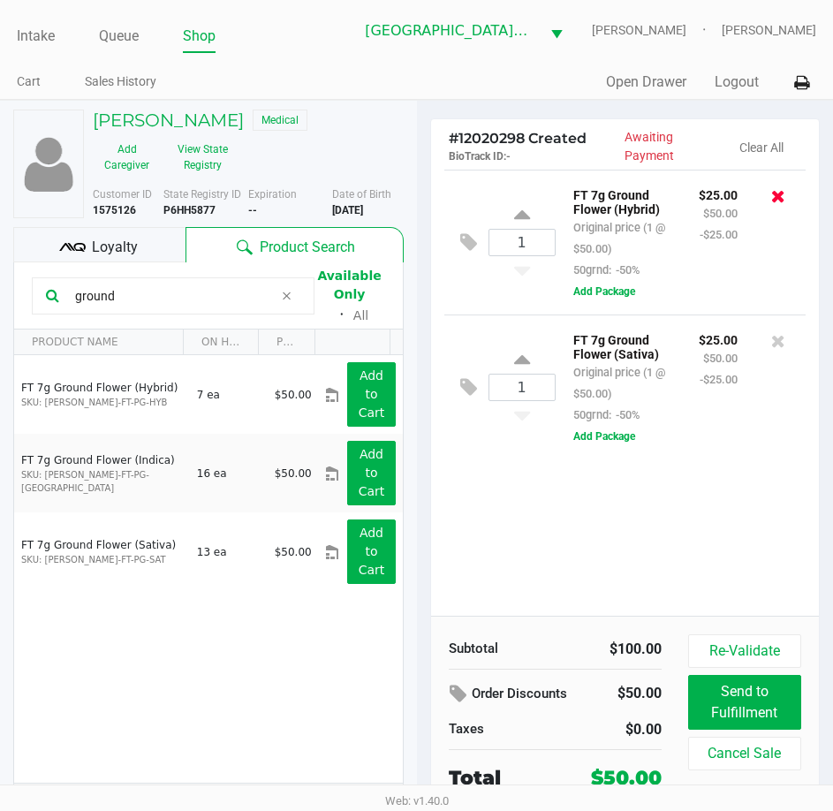
click at [785, 197] on icon at bounding box center [778, 196] width 14 height 18
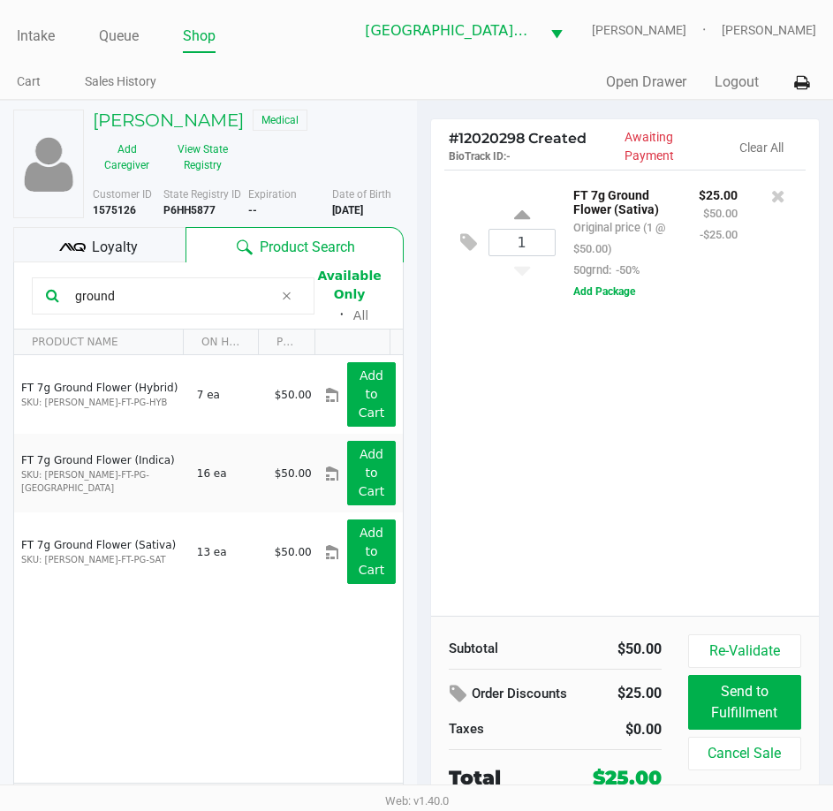
click at [157, 289] on input "ground" at bounding box center [171, 296] width 206 height 27
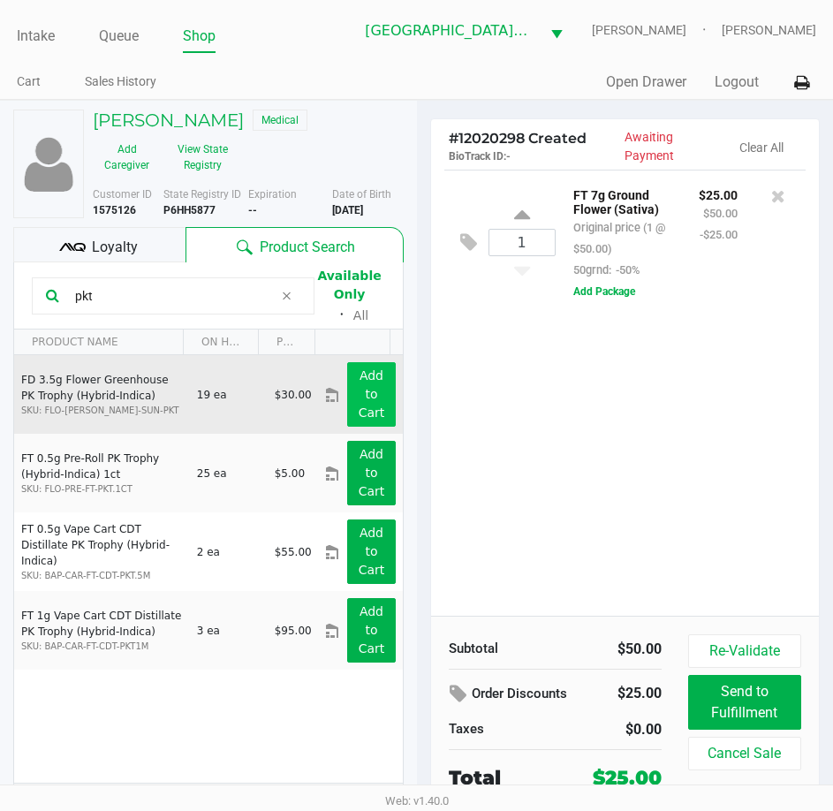
type input "pkt"
click at [368, 389] on button "Add to Cart" at bounding box center [371, 394] width 48 height 65
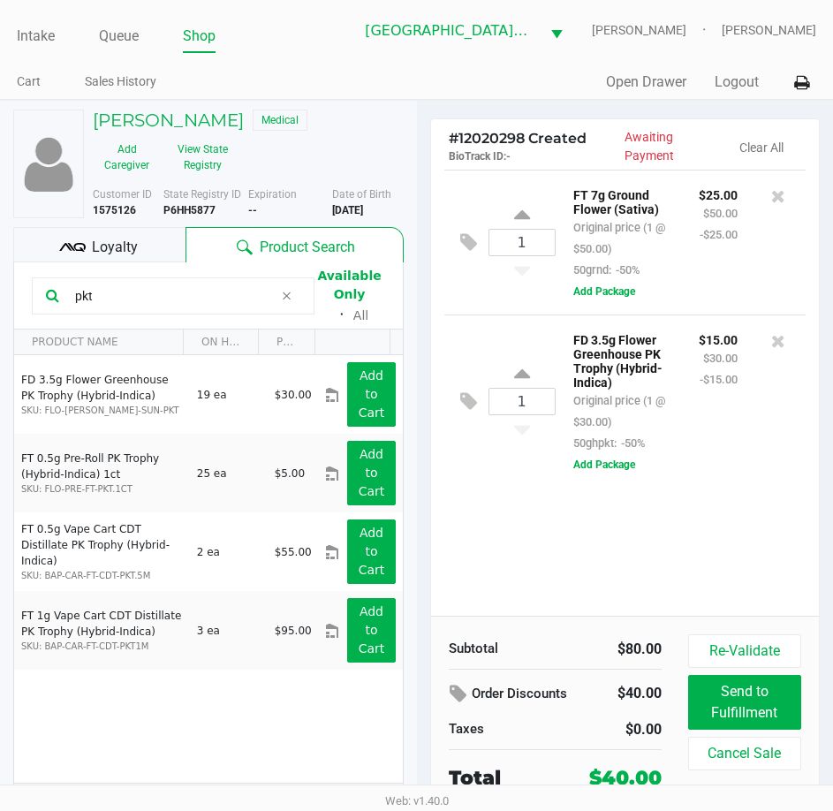
click at [591, 589] on div "1 FT 7g Ground Flower (Sativa) Original price (1 @ $50.00) 50grnd: -50% $25.00 …" at bounding box center [625, 393] width 389 height 446
click at [212, 161] on button "View State Registry" at bounding box center [198, 157] width 74 height 44
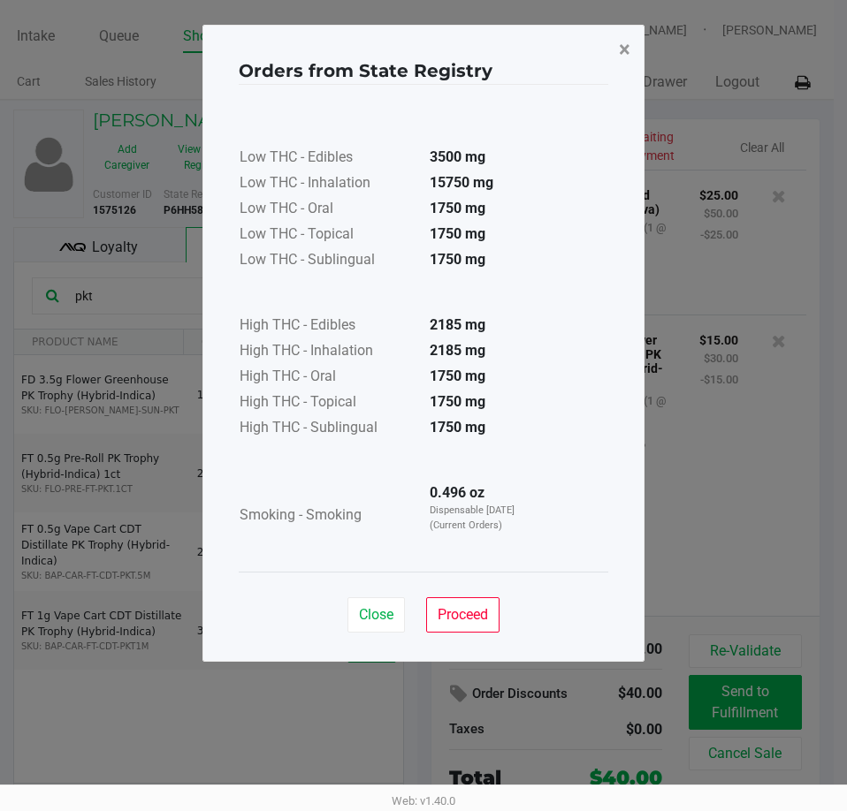
click at [619, 47] on span "×" at bounding box center [624, 49] width 11 height 25
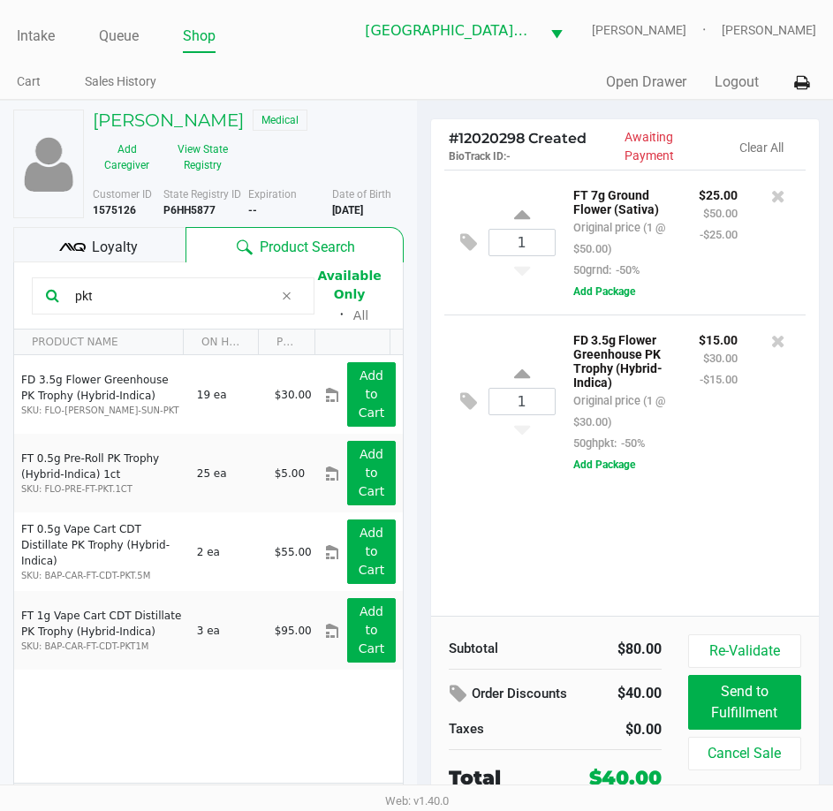
click at [141, 297] on input "pkt" at bounding box center [171, 296] width 206 height 27
click at [749, 487] on div "1 FD 3.5g Flower Greenhouse PK Trophy (Hybrid-Indica) Original price (1 @ $30.0…" at bounding box center [626, 401] width 362 height 173
click at [771, 475] on div "FD 3.5g Flower Greenhouse PK Trophy (Hybrid-Indica) Original price (1 @ $30.00)…" at bounding box center [674, 402] width 237 height 146
click at [131, 254] on span "Loyalty" at bounding box center [115, 247] width 46 height 21
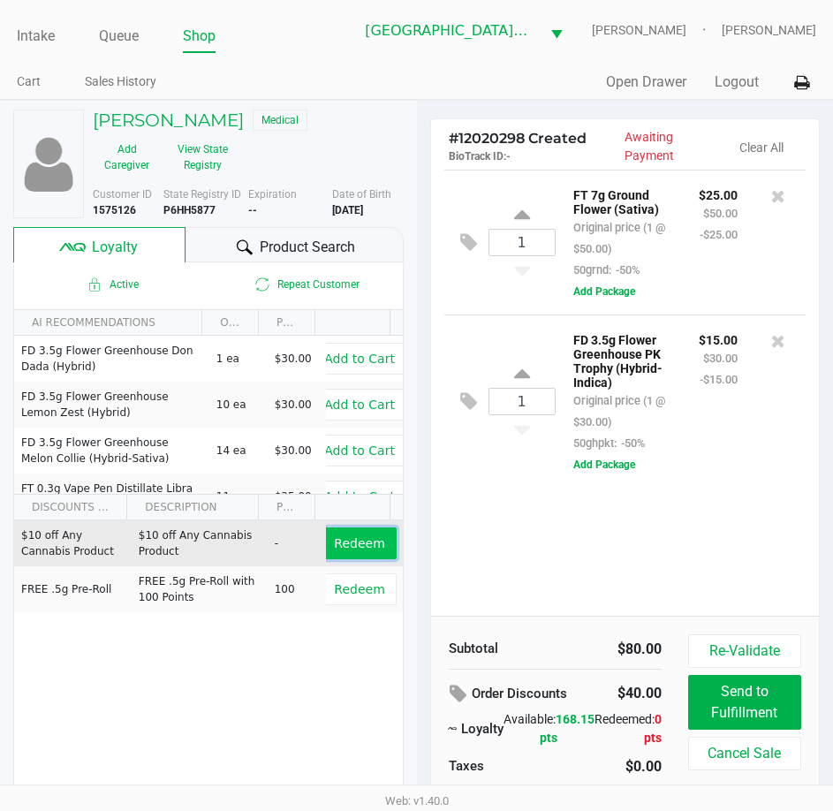
click at [354, 544] on span "Redeem" at bounding box center [359, 543] width 50 height 14
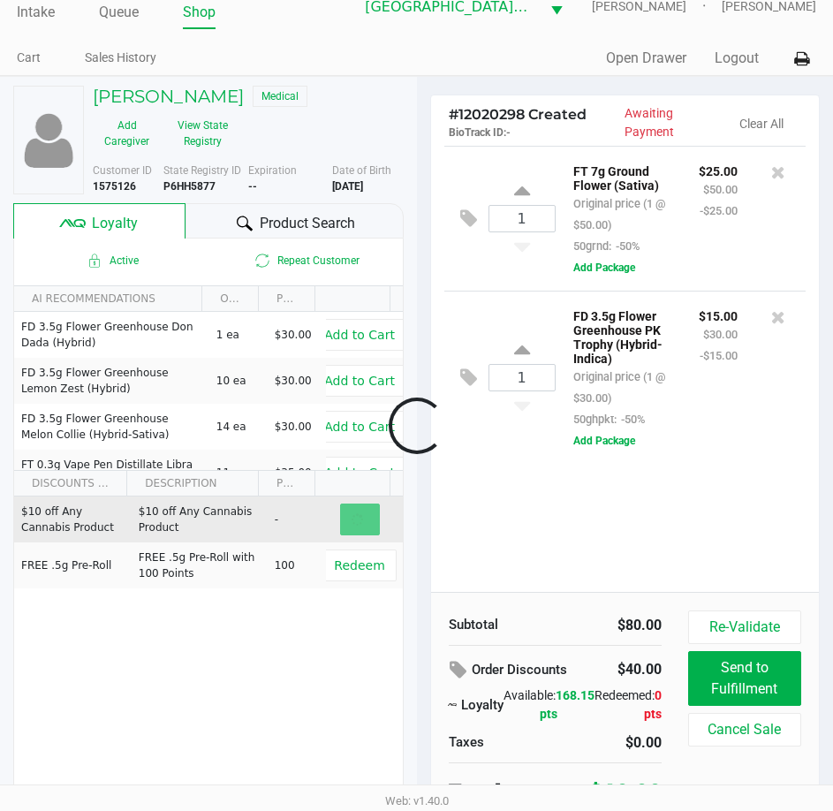
scroll to position [37, 0]
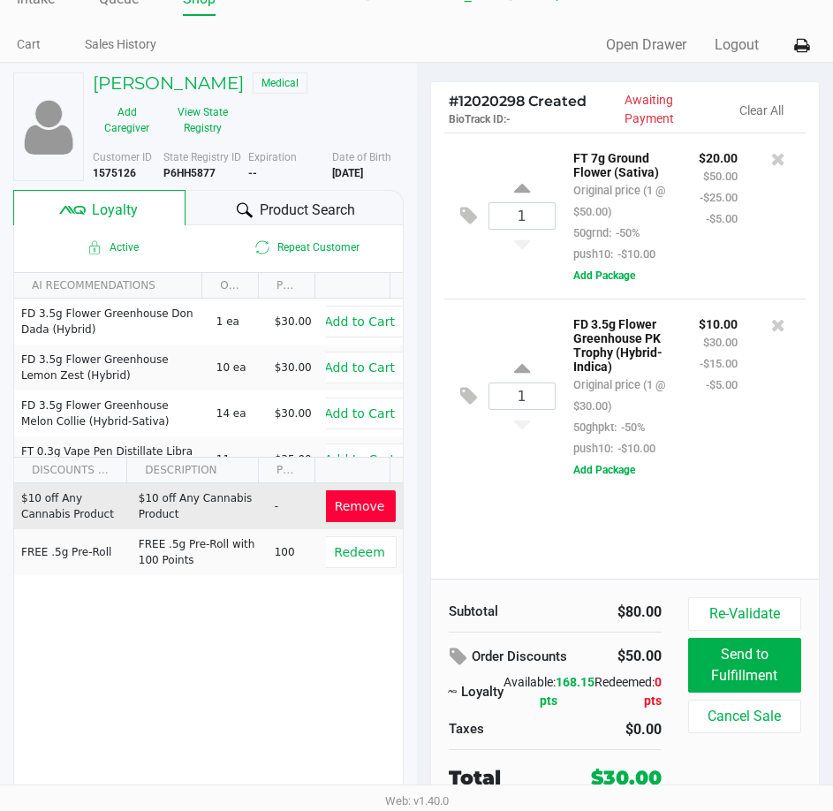
click at [661, 486] on div "1 FD 3.5g Flower Greenhouse PK Trophy (Hybrid-Indica) Original price (1 @ $30.0…" at bounding box center [626, 396] width 362 height 194
click at [300, 215] on span "Product Search" at bounding box center [307, 210] width 95 height 21
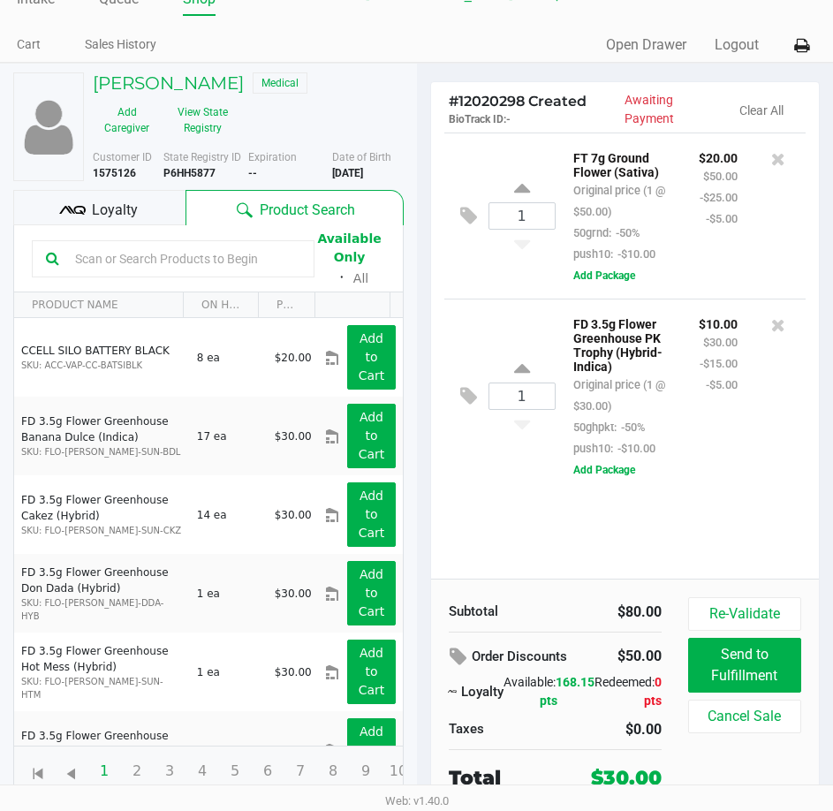
click at [197, 250] on input "text" at bounding box center [184, 259] width 232 height 27
click at [183, 171] on b "P6HH5877" at bounding box center [189, 173] width 52 height 12
copy b "P6HH5877"
click at [363, 172] on b "3/15/1986" at bounding box center [347, 173] width 31 height 12
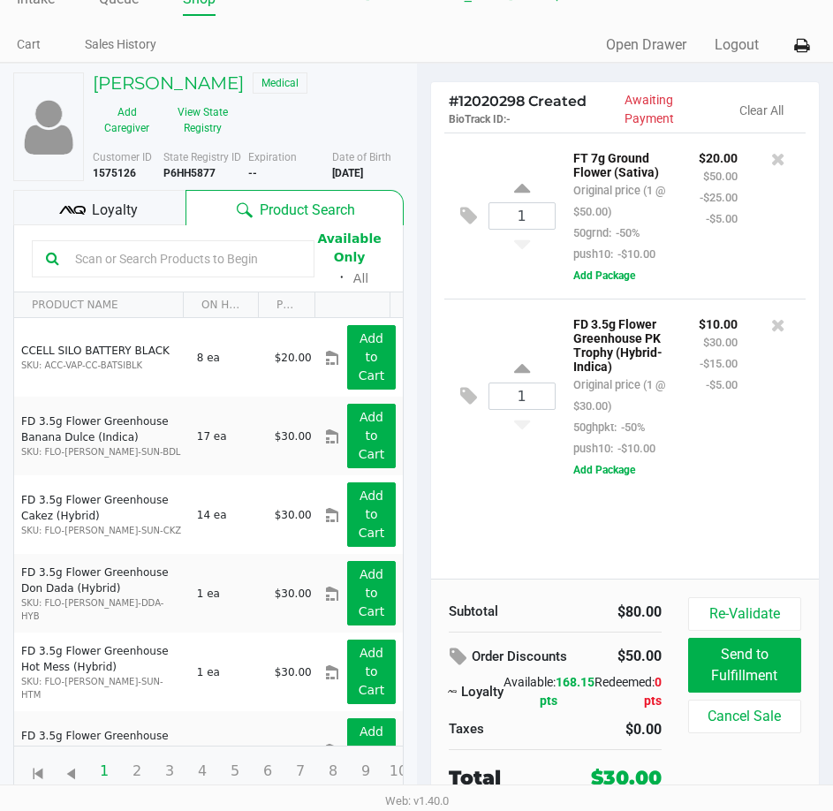
click at [363, 170] on b "3/15/1986" at bounding box center [347, 173] width 31 height 12
click at [362, 176] on b "3/15/1986" at bounding box center [347, 173] width 31 height 12
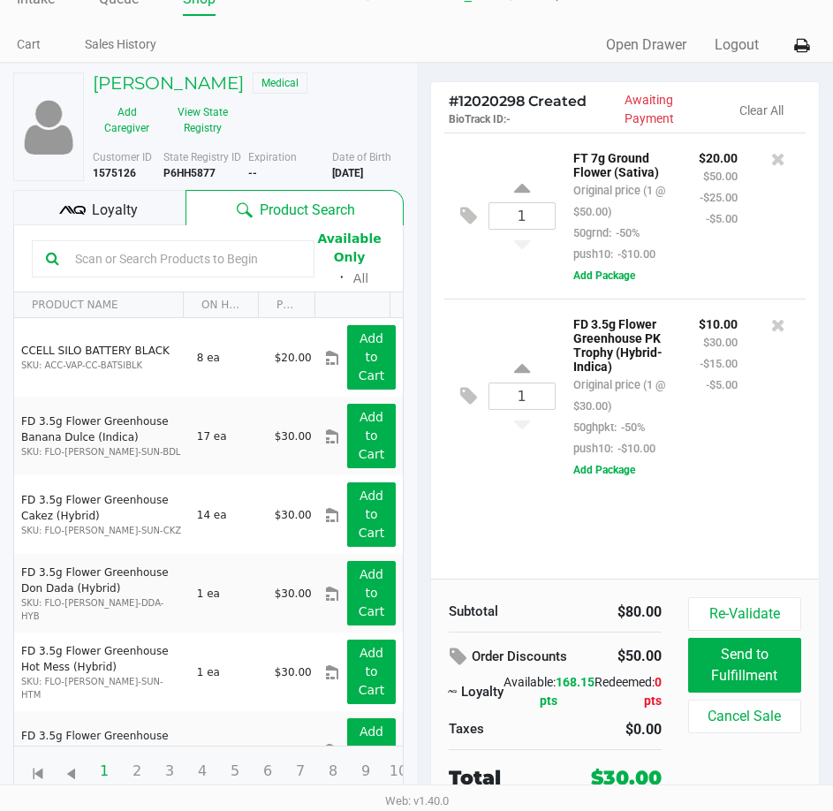
click at [145, 261] on input "text" at bounding box center [184, 259] width 232 height 27
click at [779, 331] on icon at bounding box center [778, 325] width 14 height 18
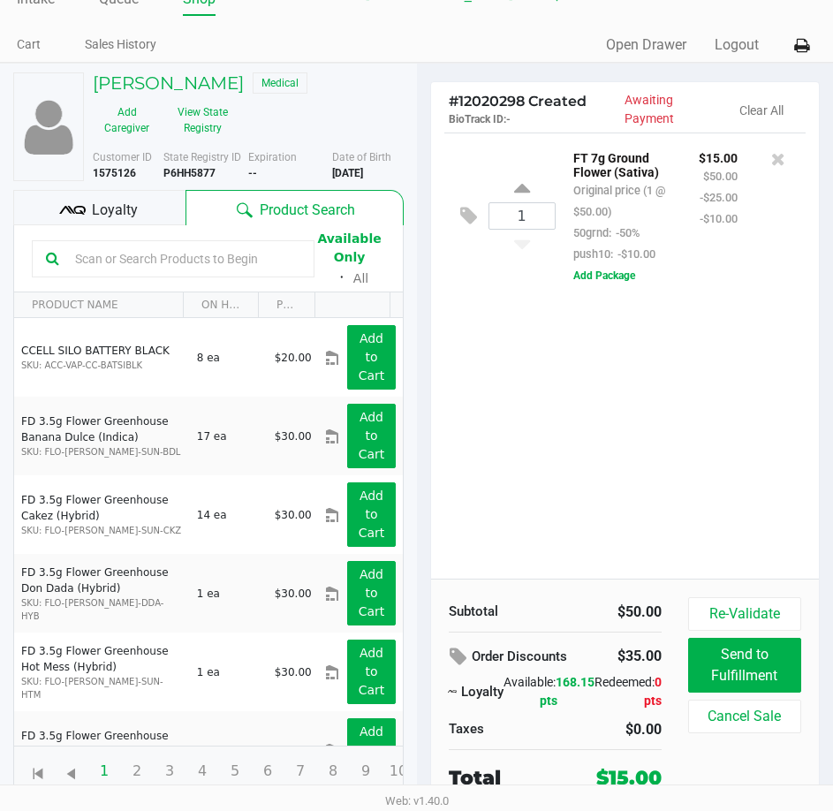
click at [520, 185] on icon at bounding box center [522, 191] width 16 height 22
type input "2"
click at [527, 248] on icon at bounding box center [522, 241] width 16 height 22
type input "1"
click at [182, 252] on input "text" at bounding box center [184, 259] width 232 height 27
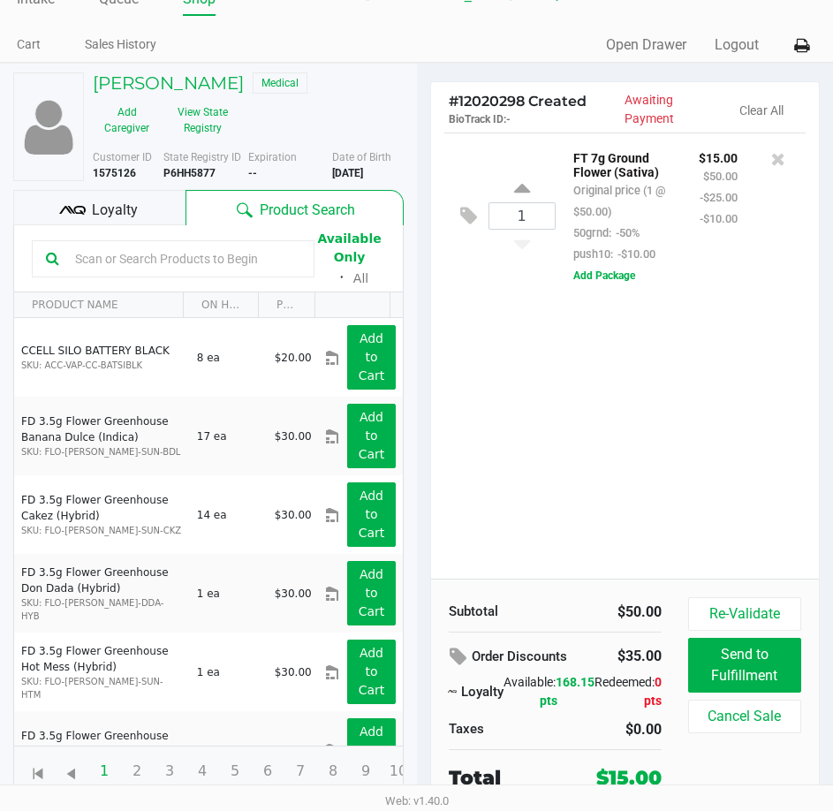
click at [182, 252] on input "text" at bounding box center [184, 259] width 232 height 27
type input "ground"
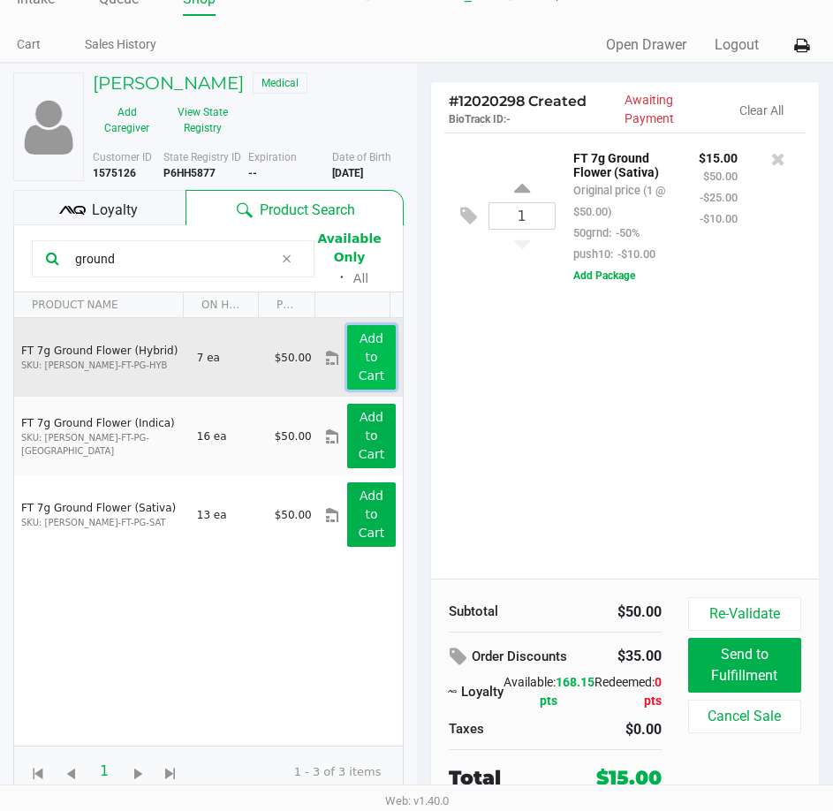
click at [347, 371] on button "Add to Cart" at bounding box center [371, 357] width 48 height 65
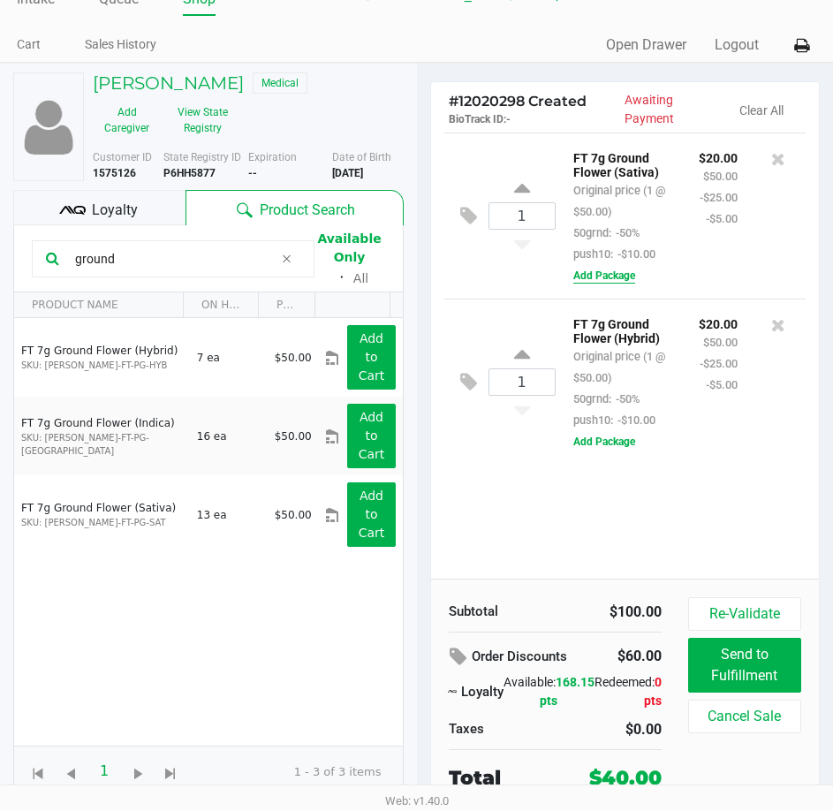
click at [623, 281] on button "Add Package" at bounding box center [605, 276] width 62 height 16
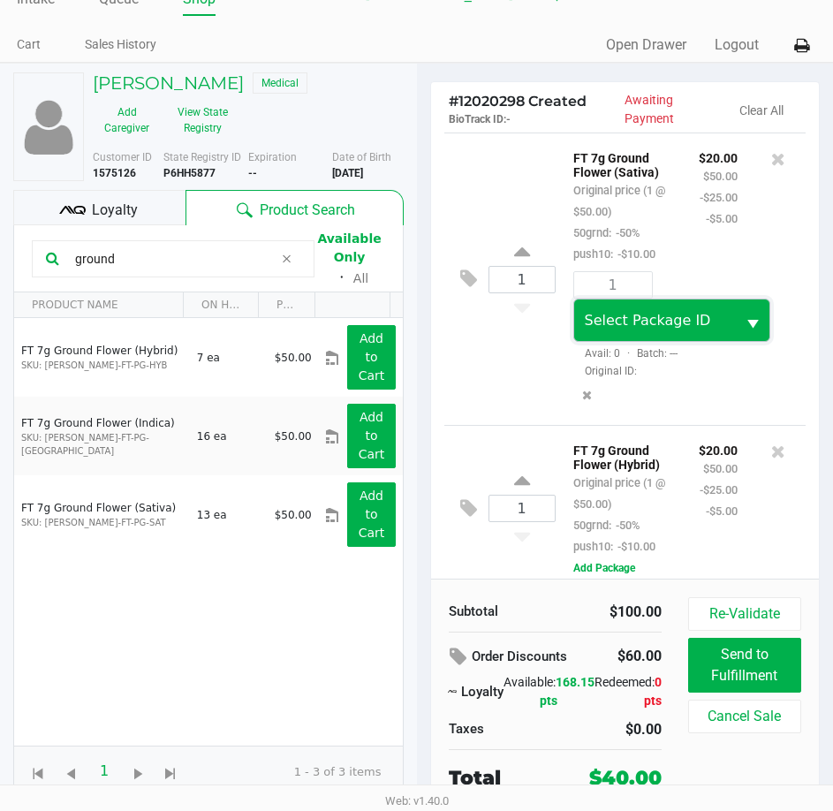
click at [686, 329] on span "Select Package ID" at bounding box center [648, 320] width 126 height 17
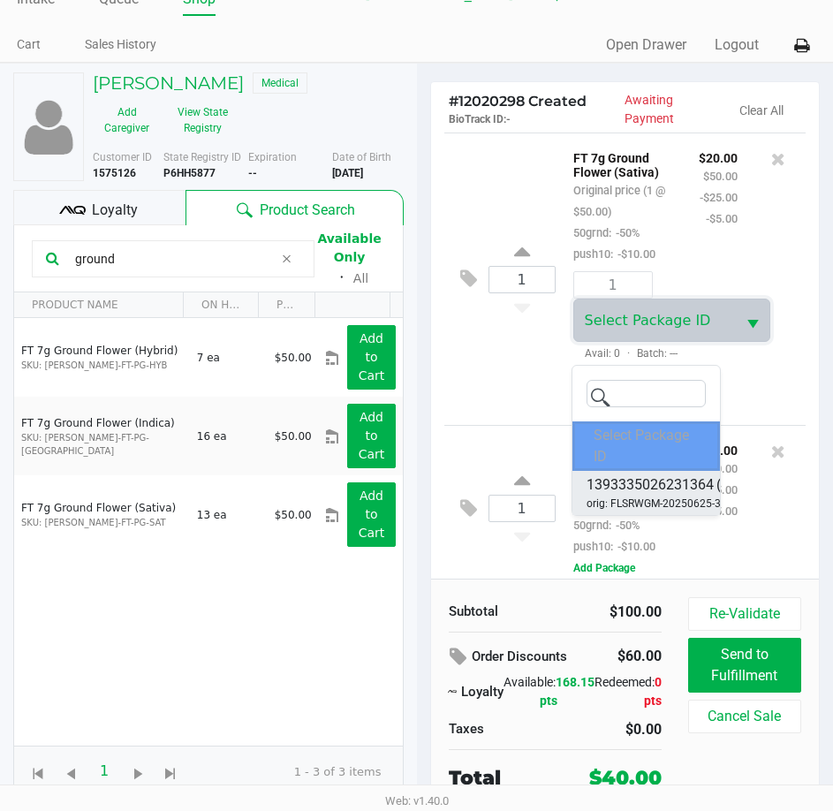
click at [670, 499] on span "orig: FLSRWGM-20250625-371" at bounding box center [660, 504] width 147 height 16
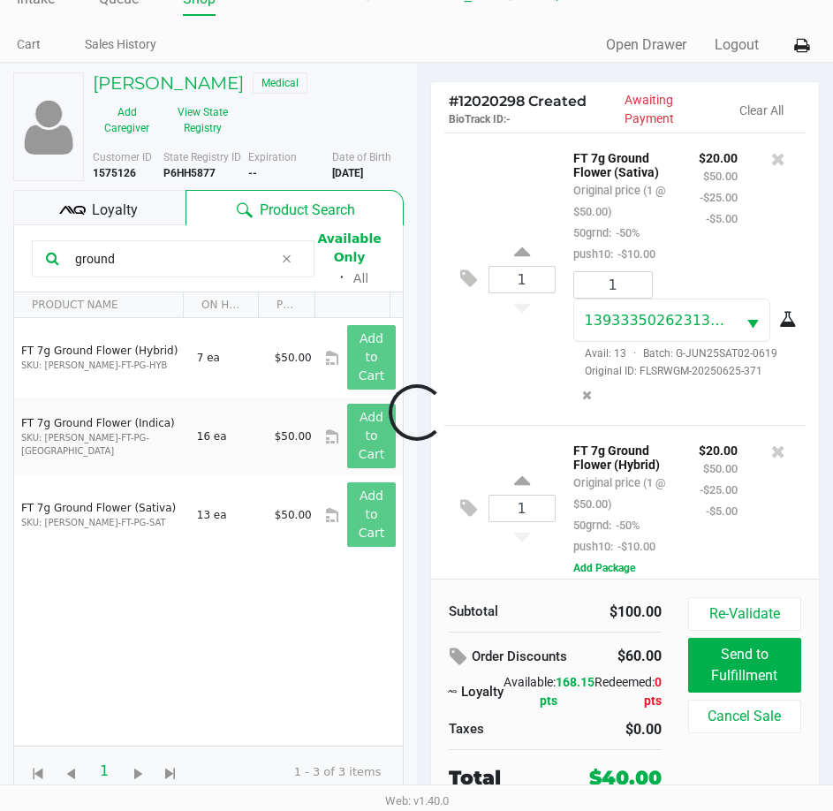
scroll to position [58, 0]
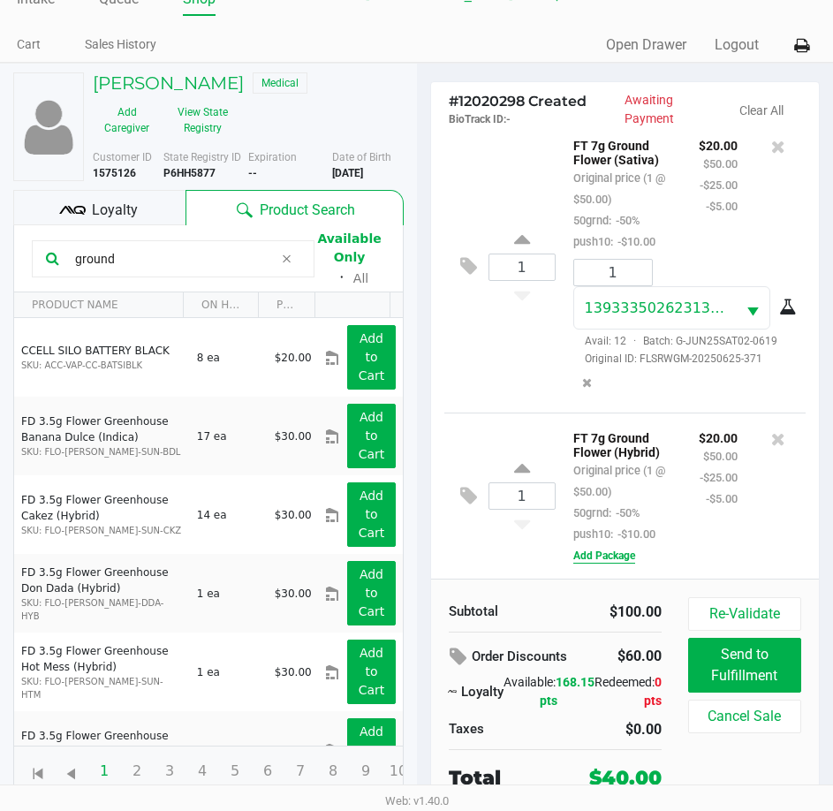
click at [625, 555] on button "Add Package" at bounding box center [605, 556] width 62 height 16
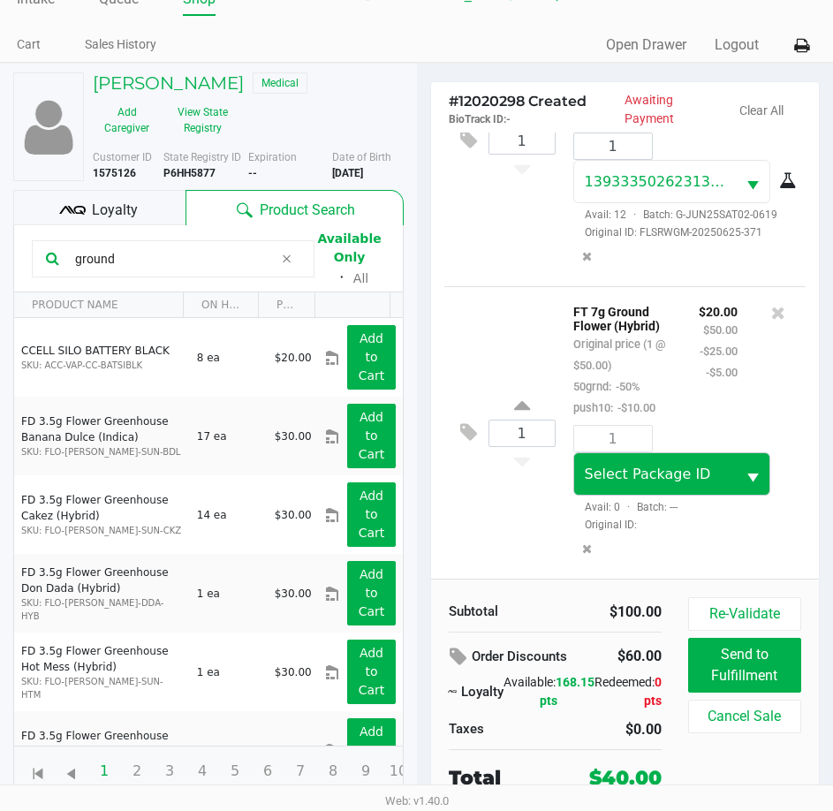
scroll to position [185, 0]
click at [675, 494] on kendo-dropdownlist "Select Package ID" at bounding box center [673, 473] width 198 height 43
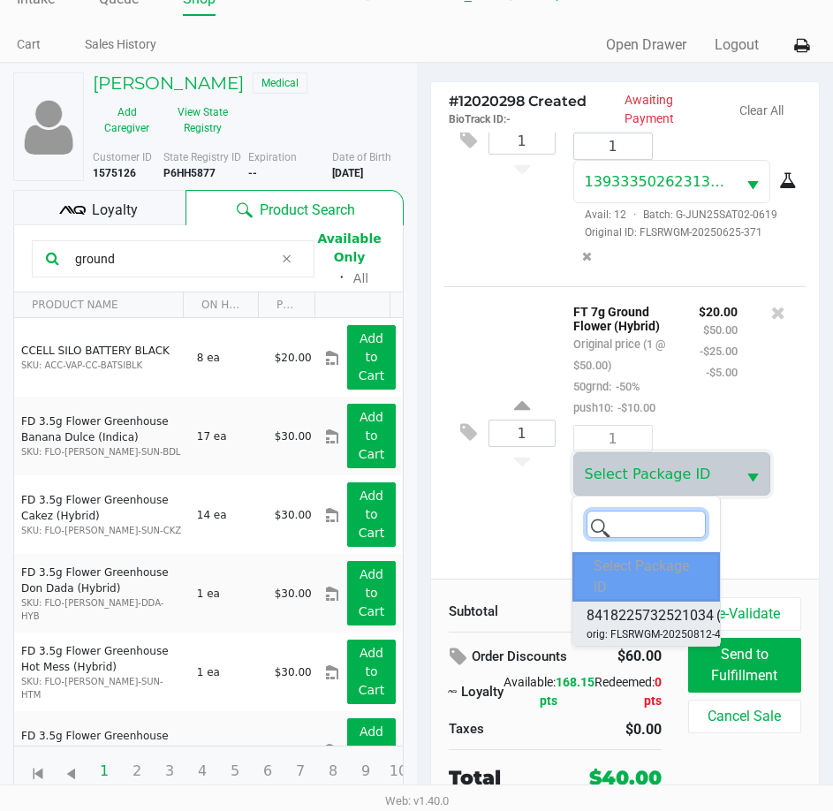
click at [665, 616] on span "8418225732521034" at bounding box center [650, 615] width 127 height 21
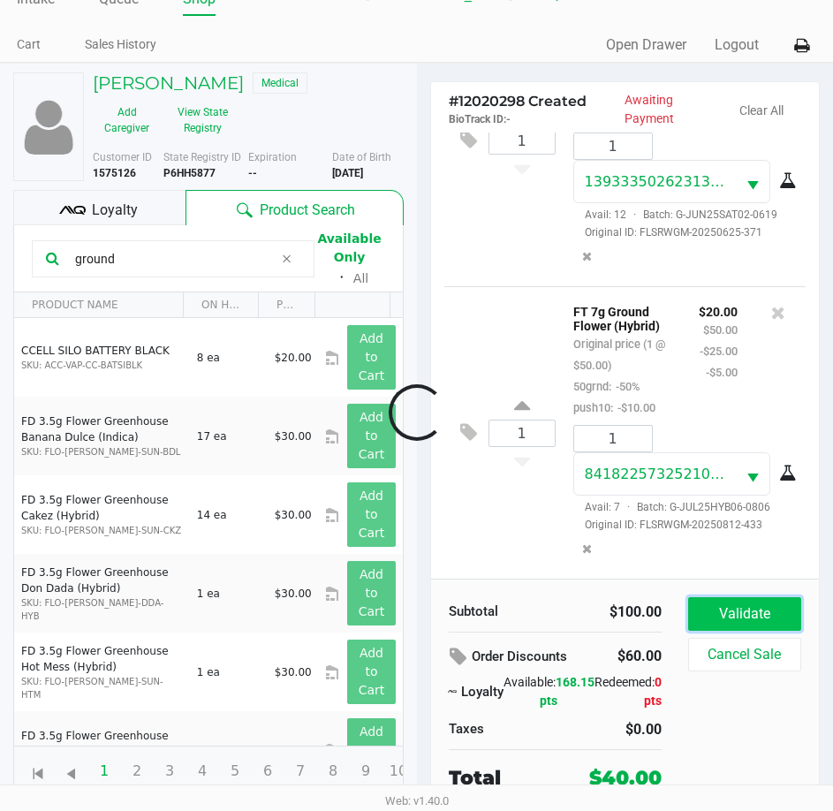
click at [762, 619] on button "Validate" at bounding box center [744, 614] width 113 height 34
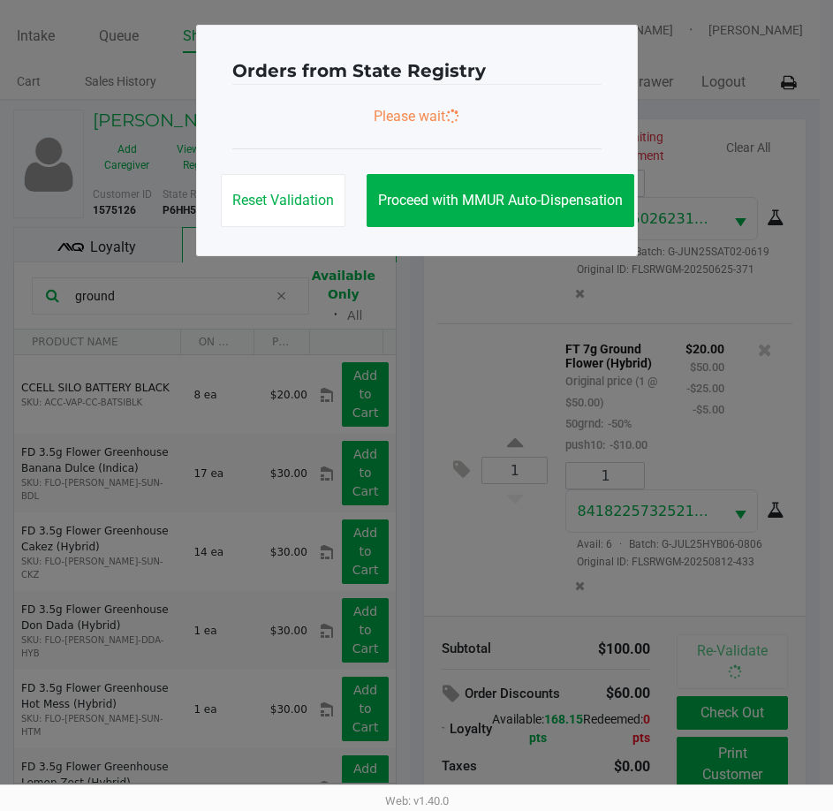
scroll to position [0, 0]
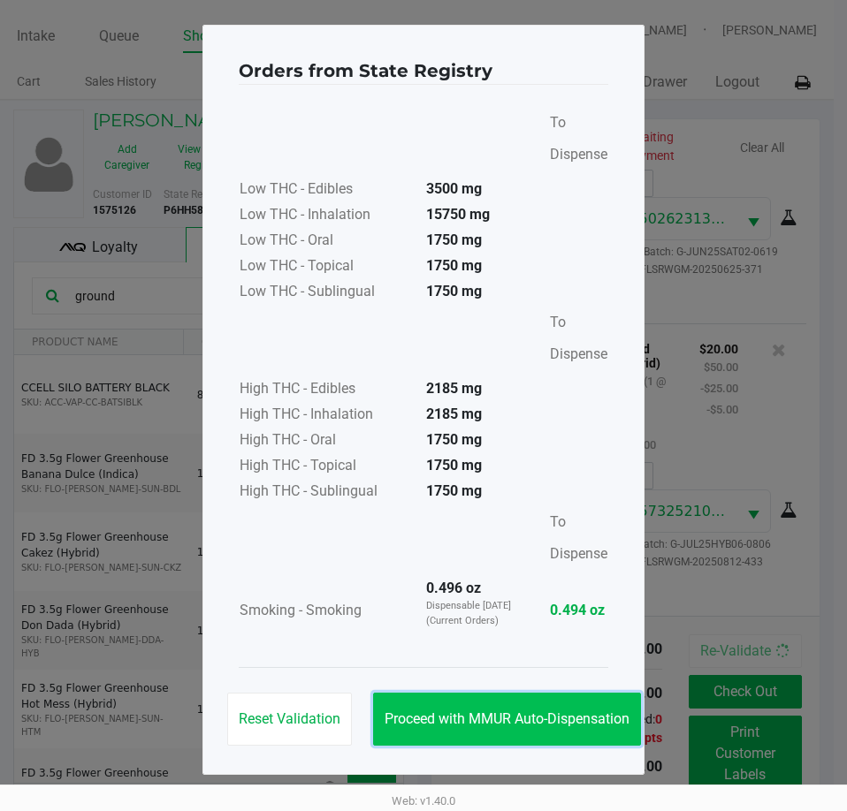
click at [511, 708] on button "Proceed with MMUR Auto-Dispensation" at bounding box center [507, 719] width 268 height 53
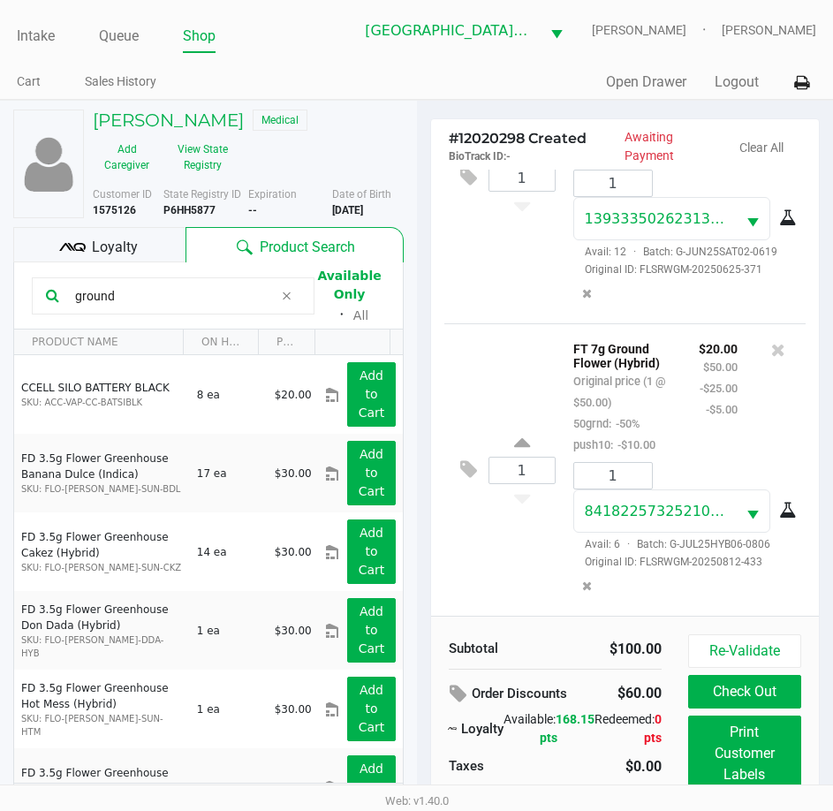
click at [166, 295] on input "ground" at bounding box center [171, 296] width 206 height 27
click at [166, 294] on input "ground" at bounding box center [171, 296] width 206 height 27
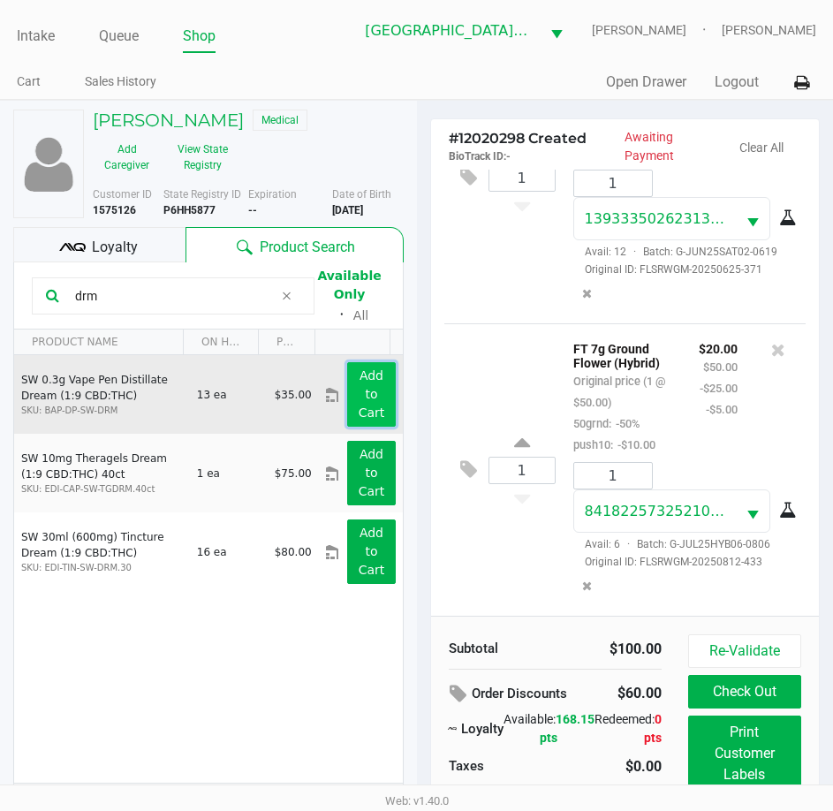
click at [364, 390] on app-button-loader "Add to Cart" at bounding box center [372, 394] width 27 height 51
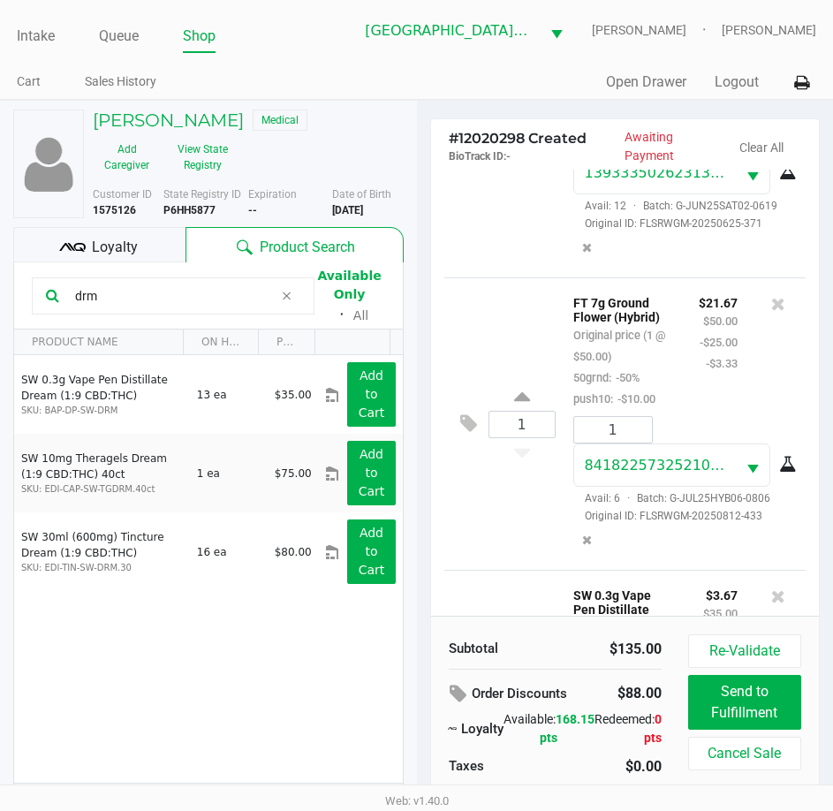
scroll to position [404, 0]
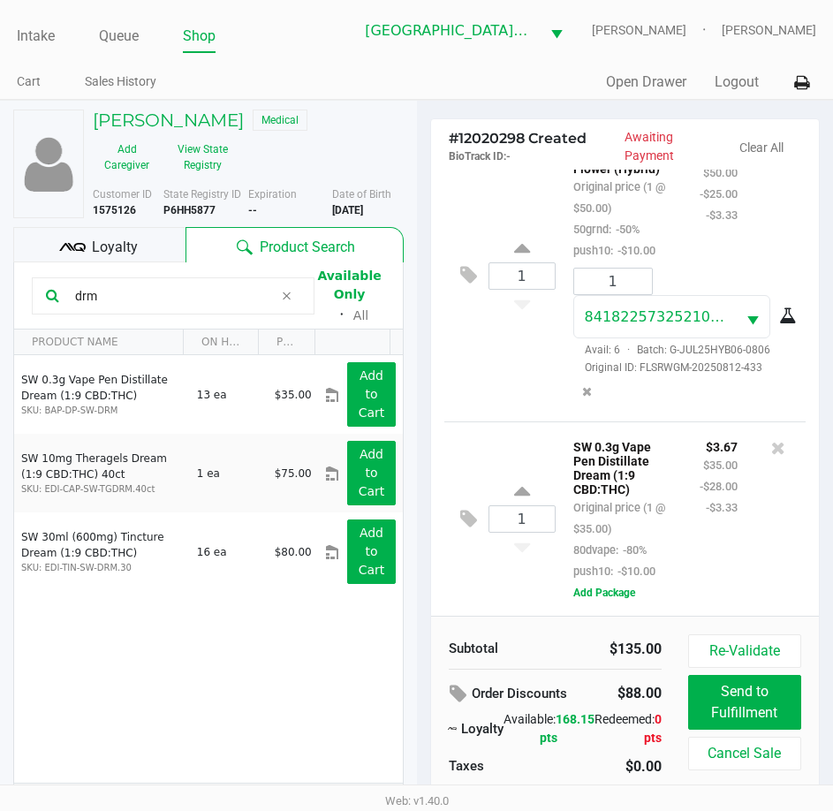
click at [120, 301] on input "drm" at bounding box center [171, 296] width 206 height 27
type input "arr"
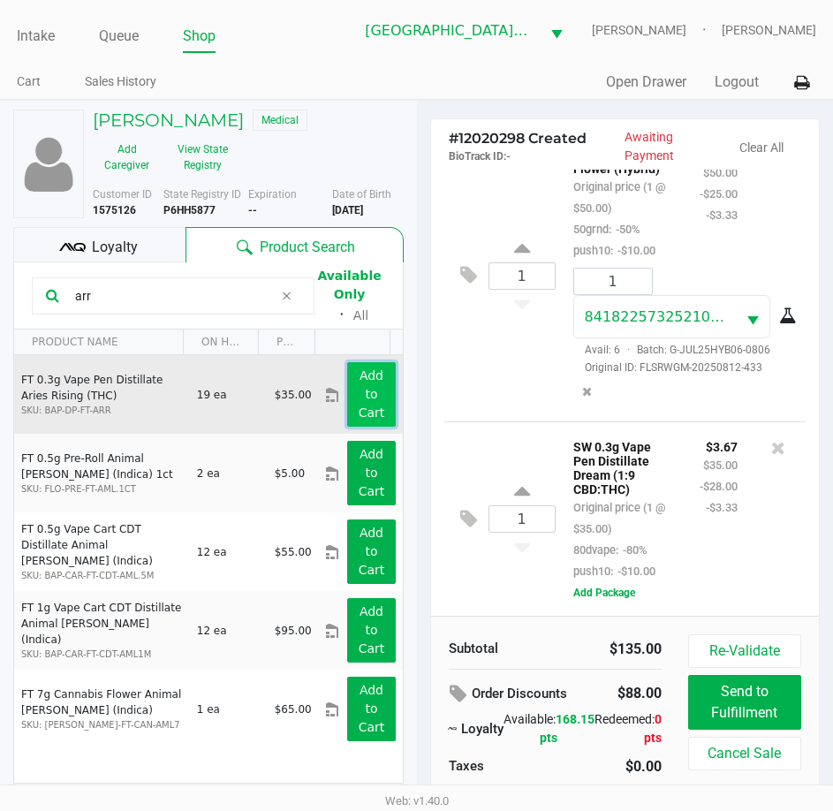
click at [359, 405] on app-button-loader "Add to Cart" at bounding box center [372, 394] width 27 height 51
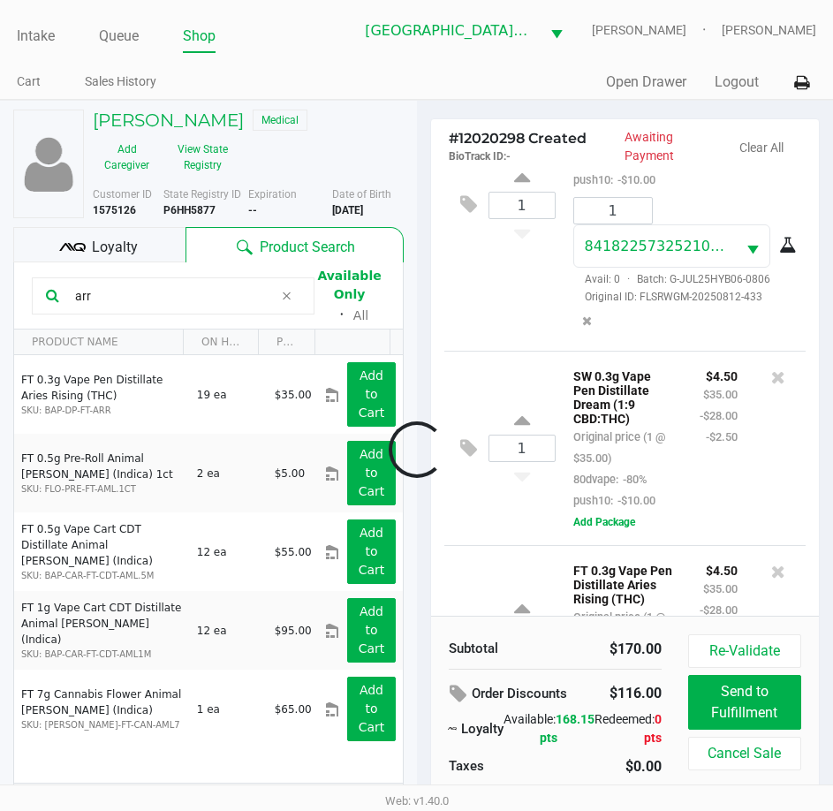
scroll to position [623, 0]
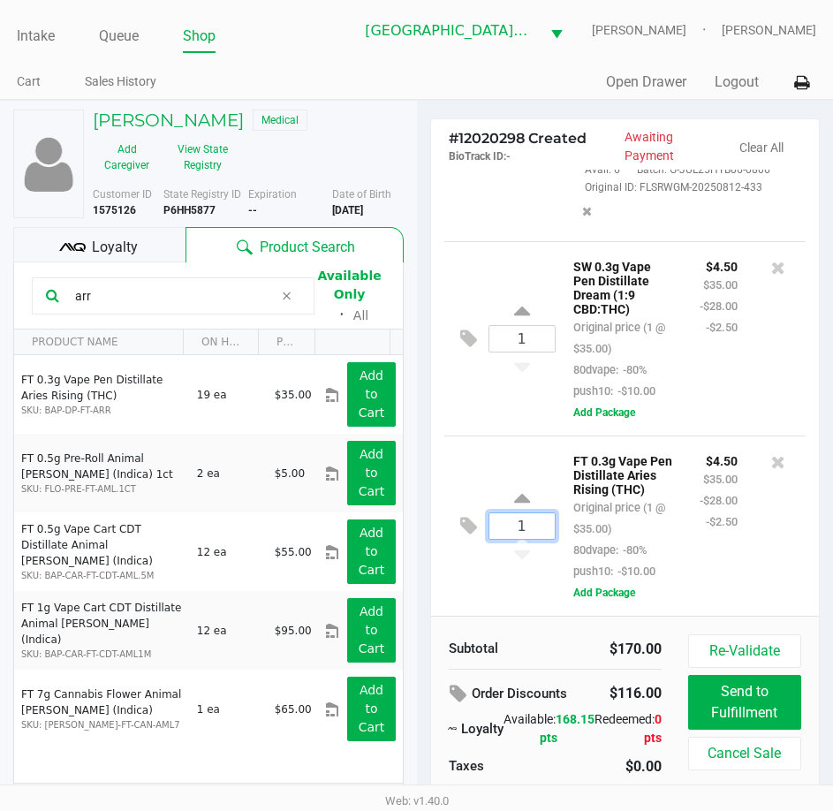
click at [532, 513] on input "1" at bounding box center [522, 526] width 65 height 26
type input "2"
click at [530, 440] on div "SCOTT LEWIS Medical Add Caregiver View State Registry Customer ID 1575126 State…" at bounding box center [416, 474] width 833 height 749
click at [128, 251] on span "Loyalty" at bounding box center [115, 247] width 46 height 21
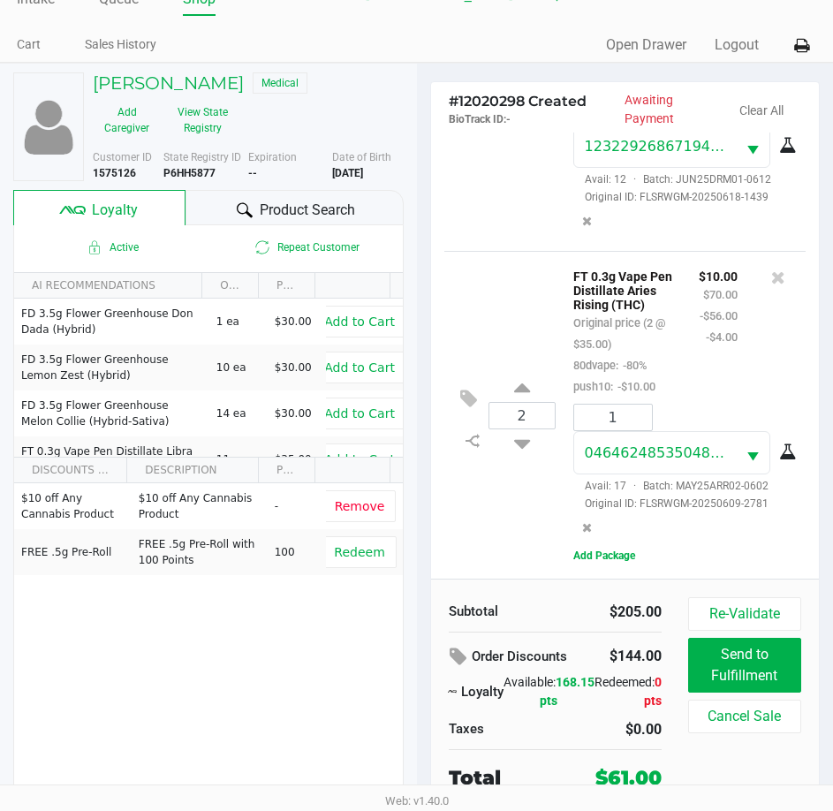
scroll to position [876, 0]
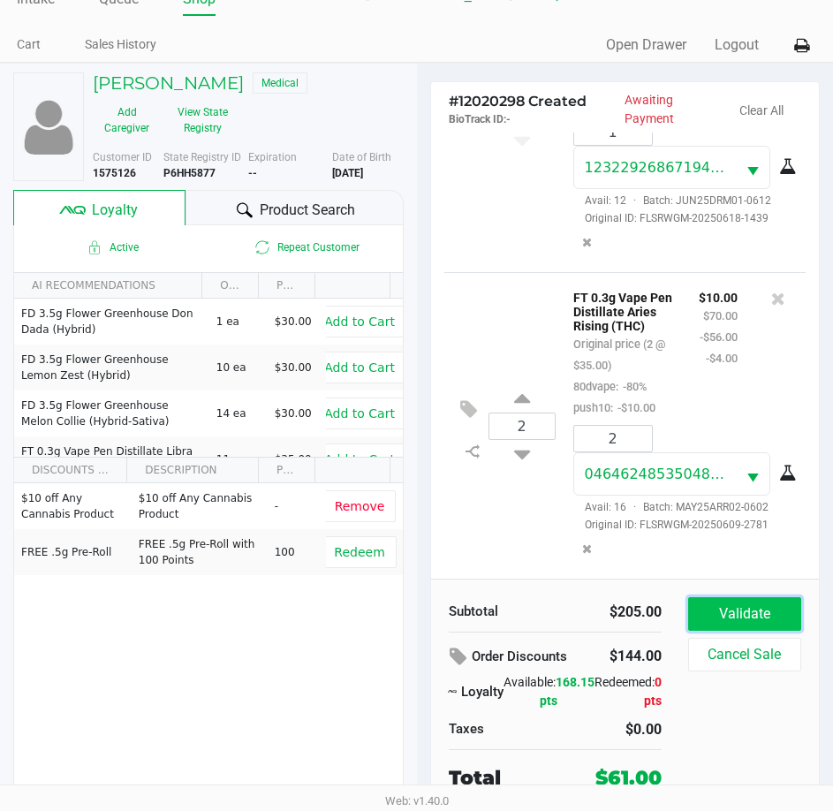
click at [711, 614] on button "Validate" at bounding box center [744, 614] width 113 height 34
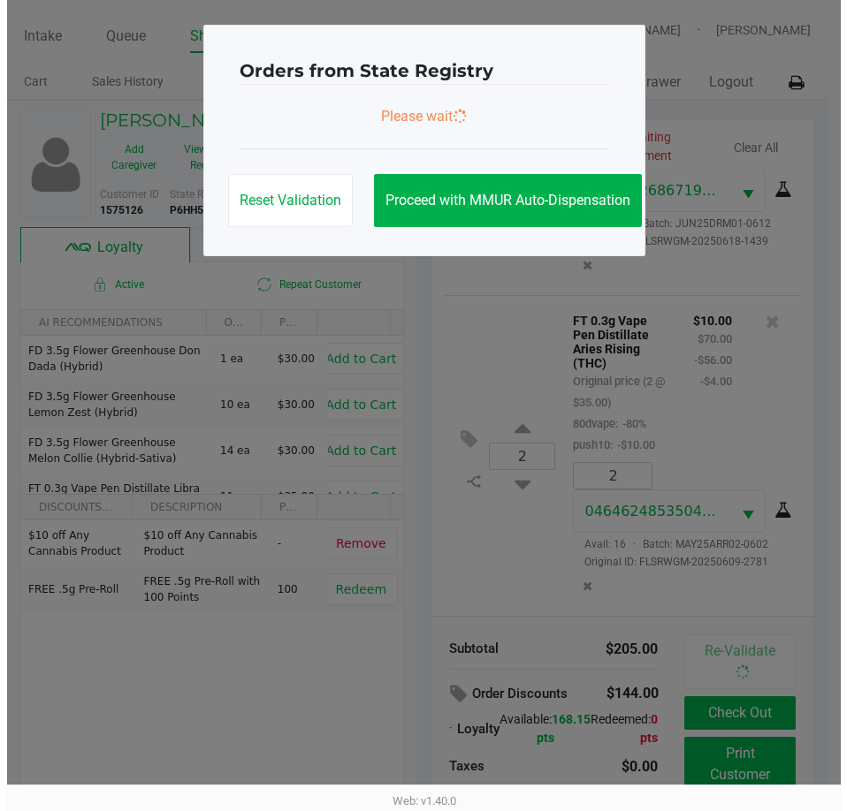
scroll to position [0, 0]
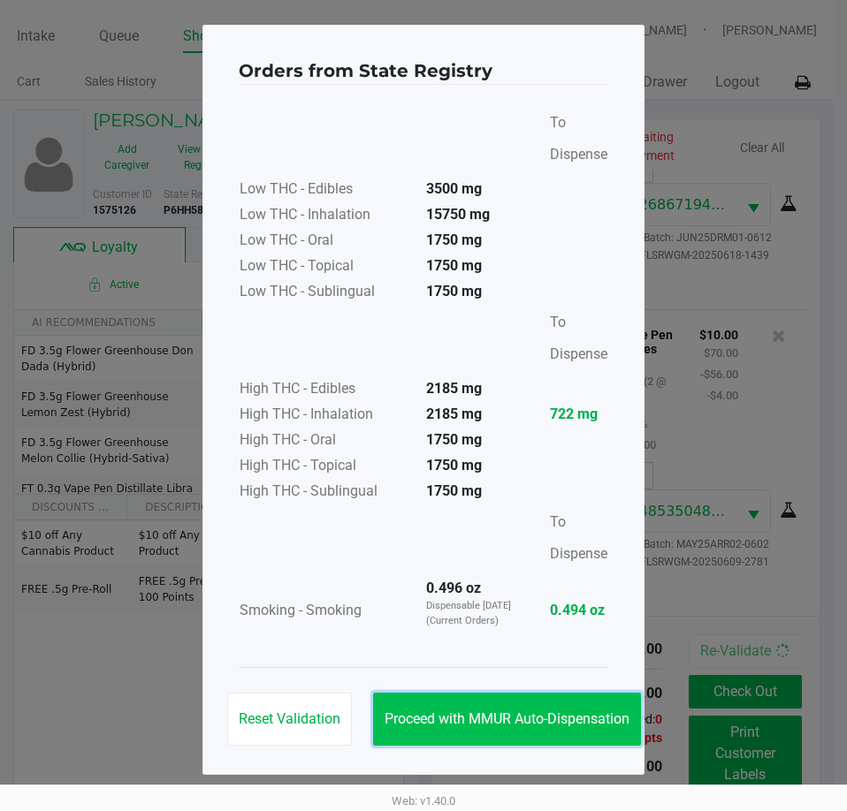
click at [552, 713] on span "Proceed with MMUR Auto-Dispensation" at bounding box center [506, 719] width 245 height 17
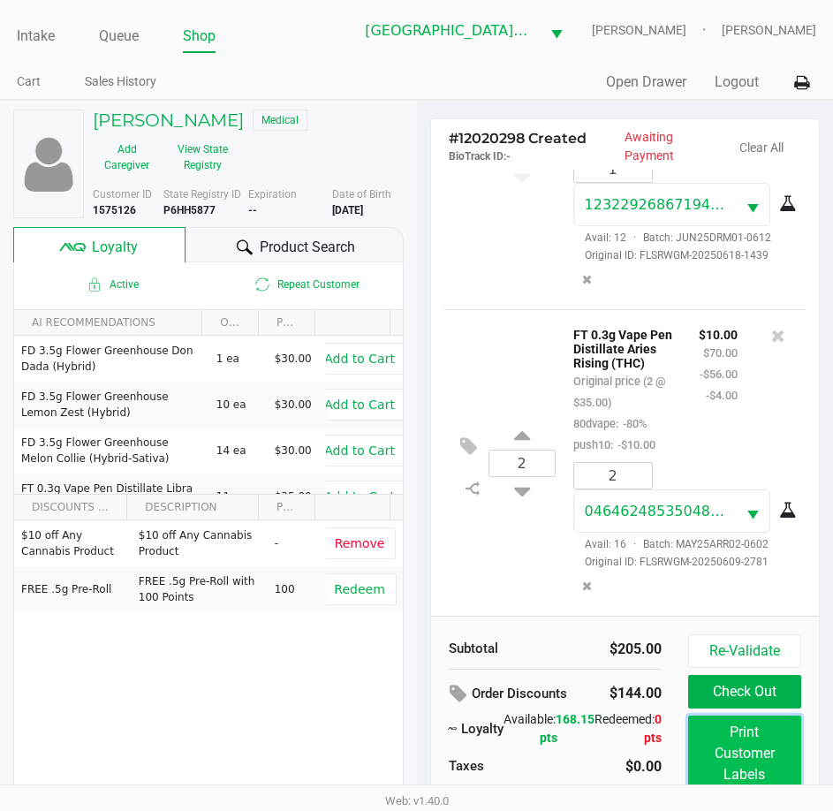
click at [733, 746] on button "Print Customer Labels" at bounding box center [744, 754] width 113 height 76
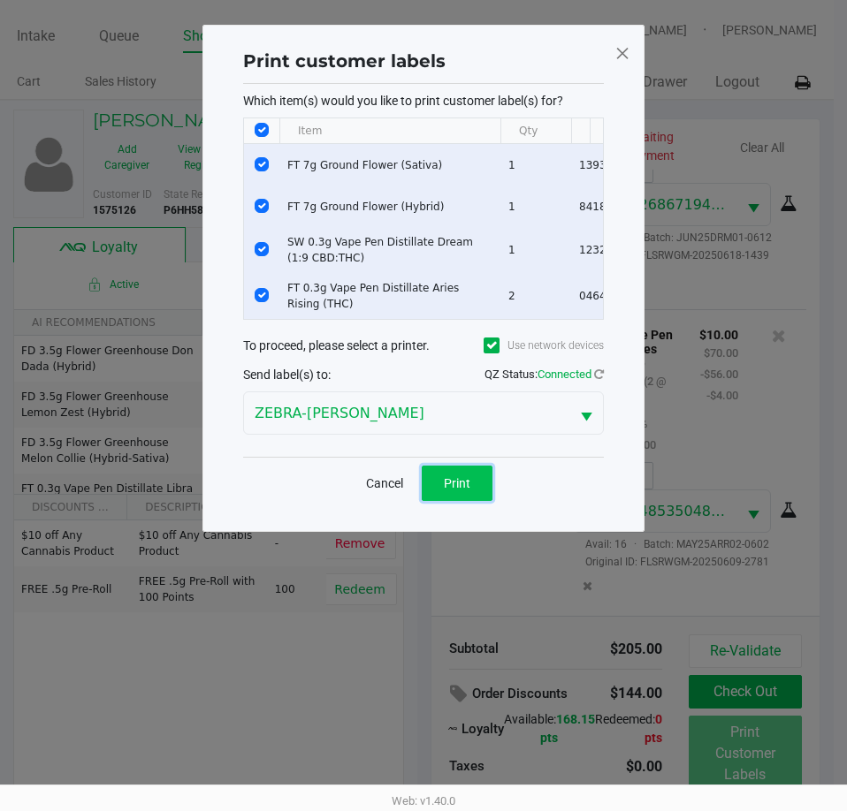
click at [475, 492] on button "Print" at bounding box center [457, 483] width 71 height 35
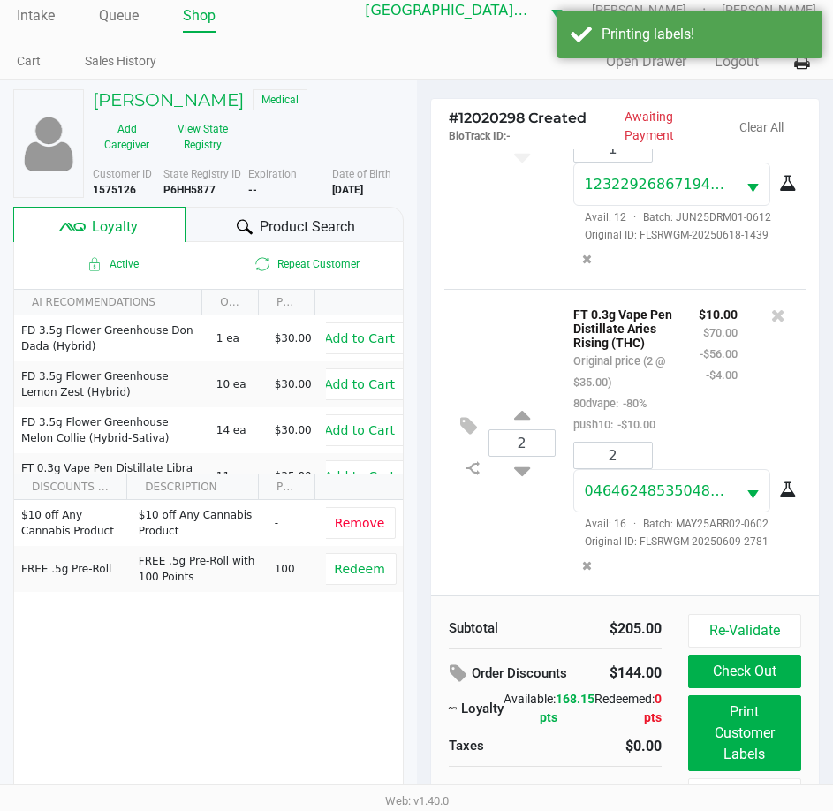
scroll to position [40, 0]
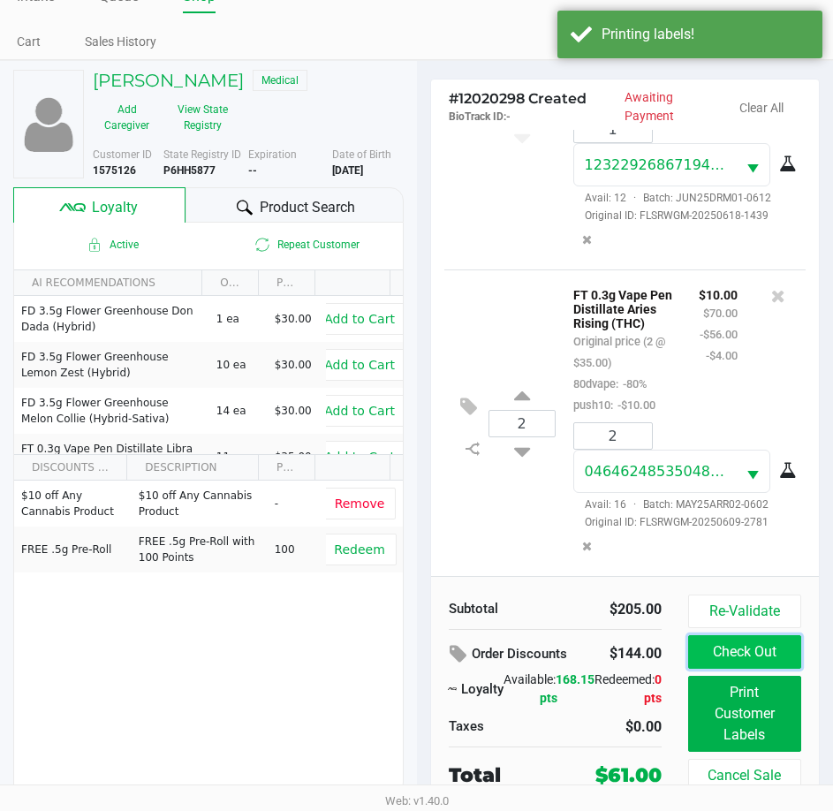
click at [760, 658] on button "Check Out" at bounding box center [744, 652] width 113 height 34
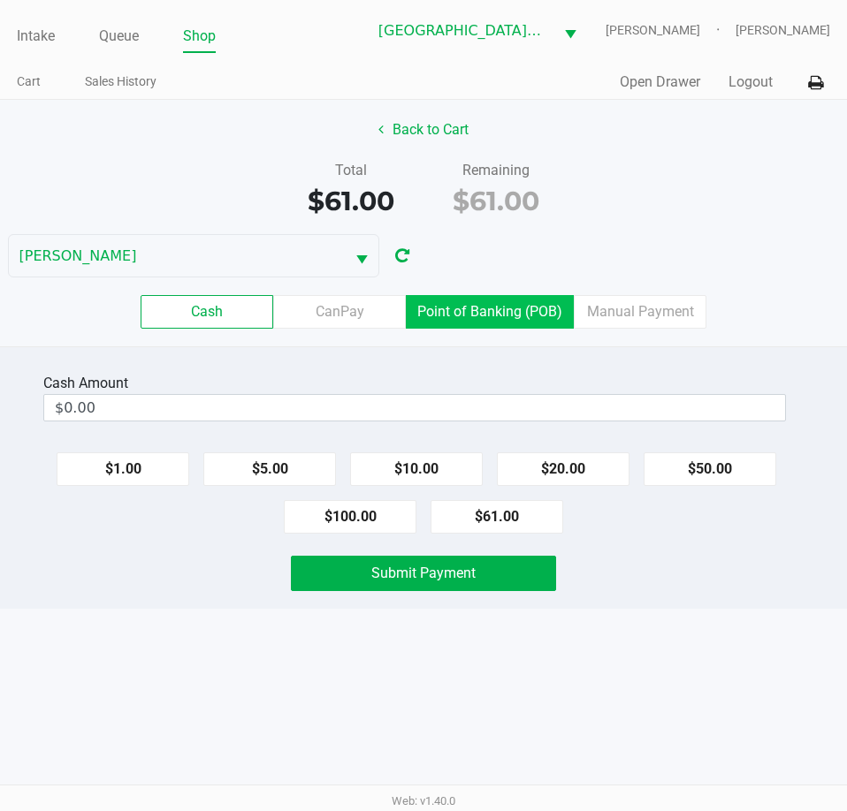
click at [502, 318] on label "Point of Banking (POB)" at bounding box center [490, 312] width 168 height 34
click at [0, 0] on 7 "Point of Banking (POB)" at bounding box center [0, 0] width 0 height 0
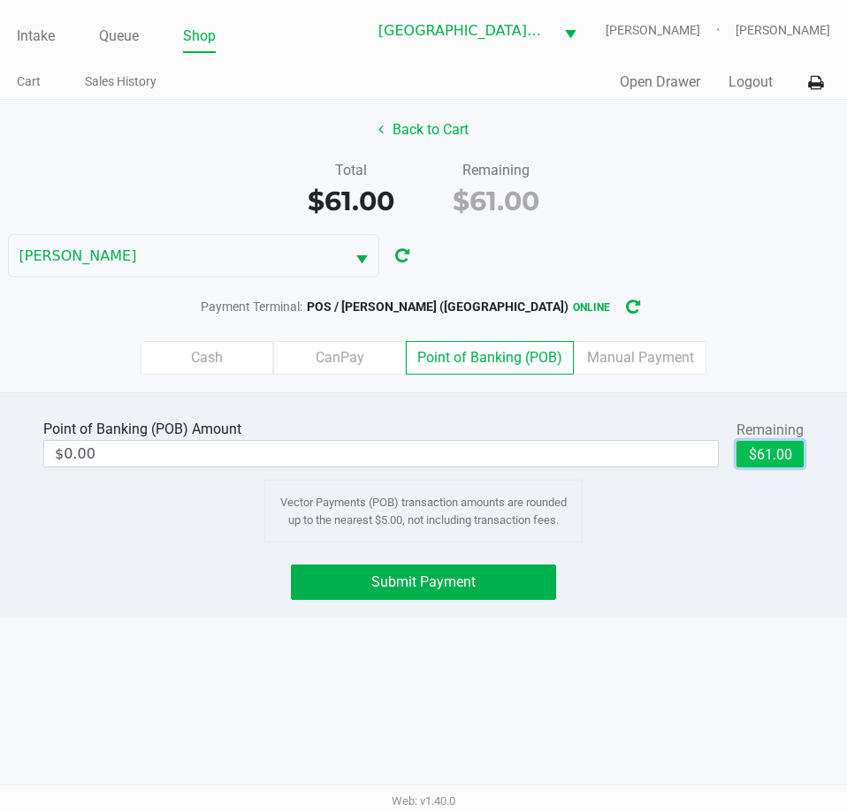
click at [779, 450] on button "$61.00" at bounding box center [769, 454] width 67 height 27
type input "$61.00"
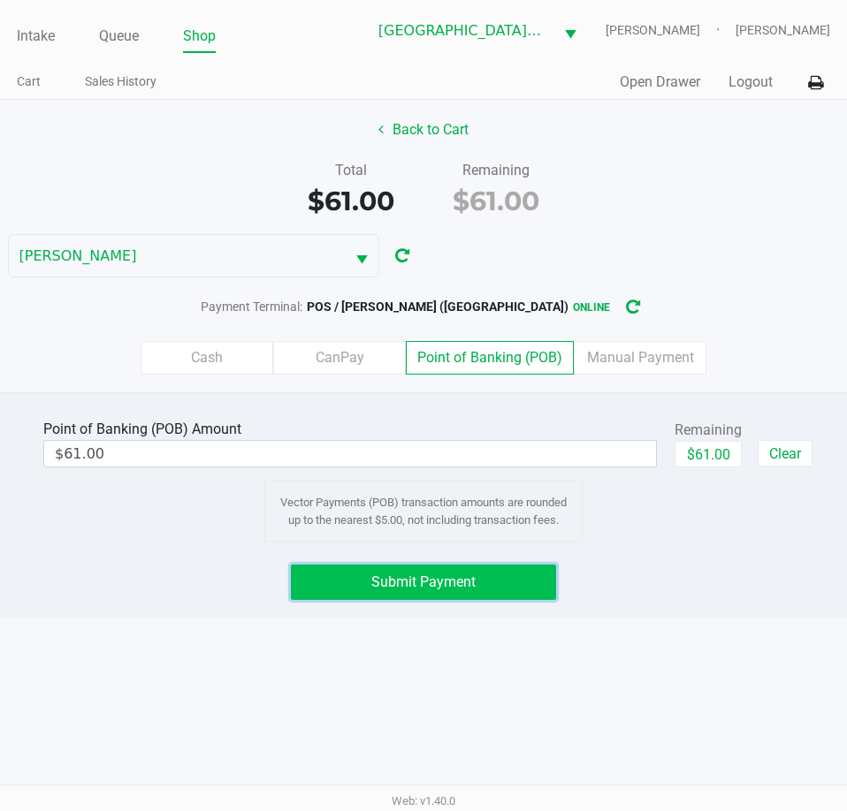
click at [518, 584] on button "Submit Payment" at bounding box center [423, 582] width 264 height 35
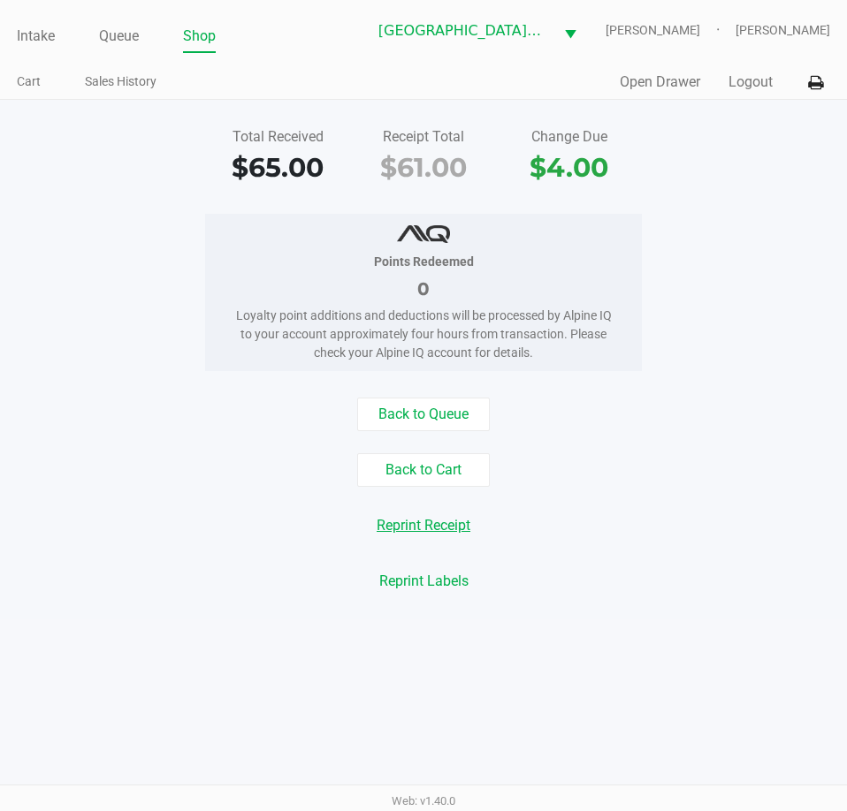
click at [443, 524] on button "Reprint Receipt" at bounding box center [423, 526] width 117 height 34
click at [752, 79] on button "Logout" at bounding box center [750, 82] width 44 height 21
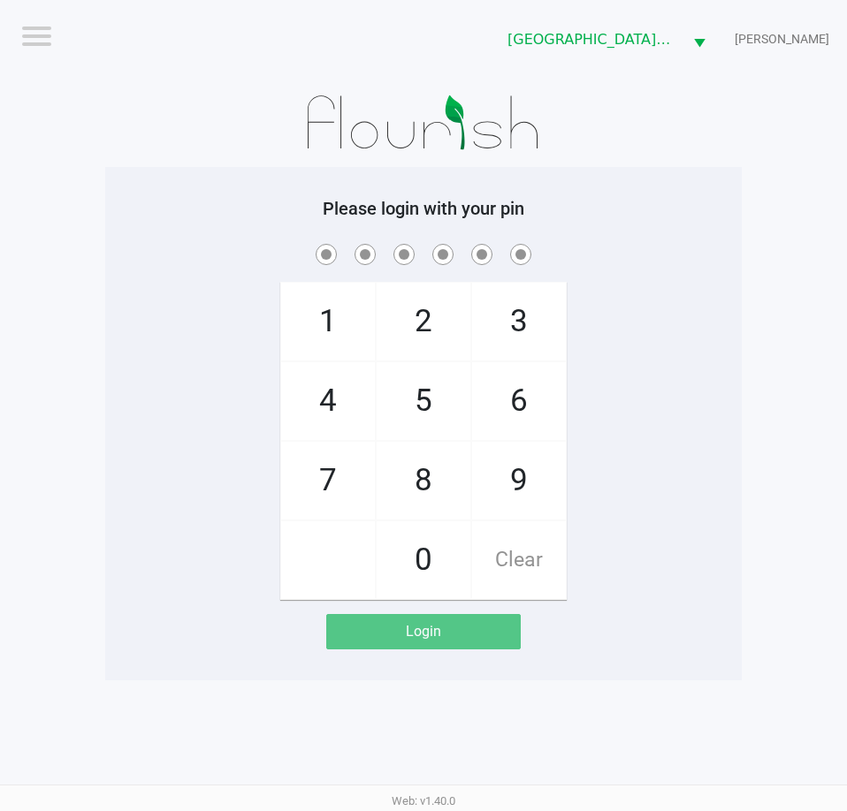
click at [751, 399] on app-pos-login-wrapper "Logout Key West WC EDITH-REUSS Please login with your pin 1 4 7 2 5 8 0 3 6 9 C…" at bounding box center [423, 340] width 847 height 680
click at [752, 250] on app-pos-login-wrapper "Logout Key West WC EDITH-REUSS Please login with your pin 1 4 7 2 5 8 0 3 6 9 C…" at bounding box center [423, 340] width 847 height 680
checkbox input "true"
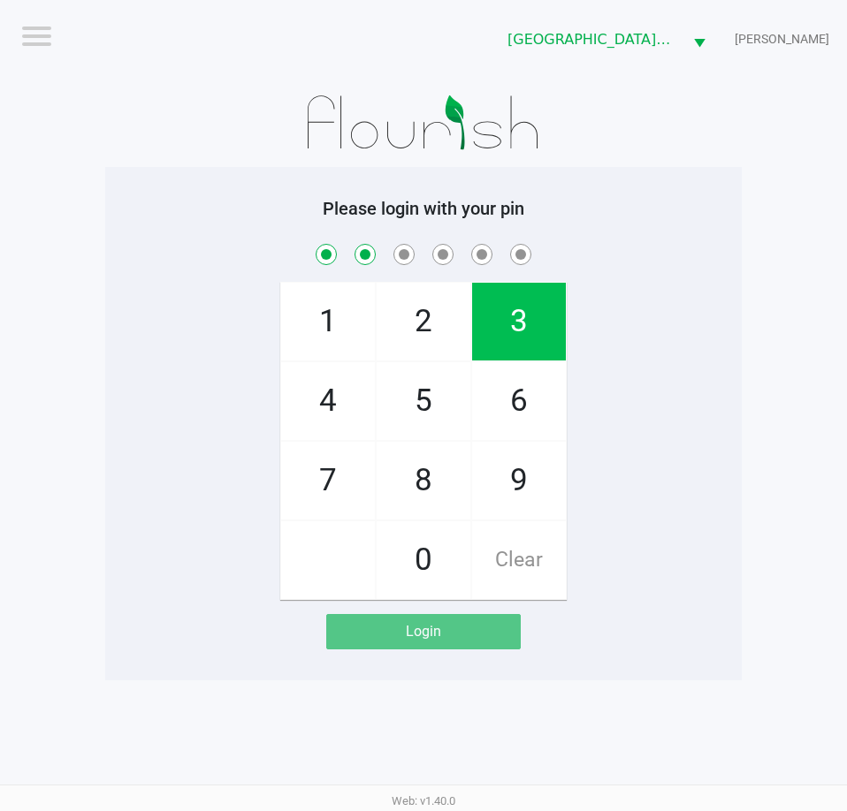
checkbox input "true"
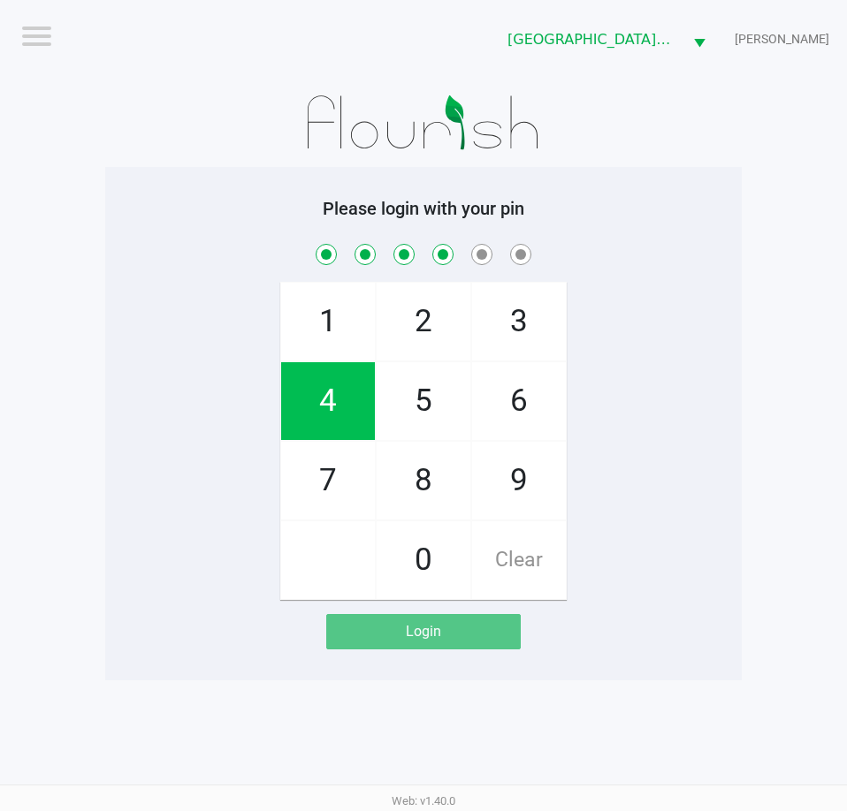
checkbox input "true"
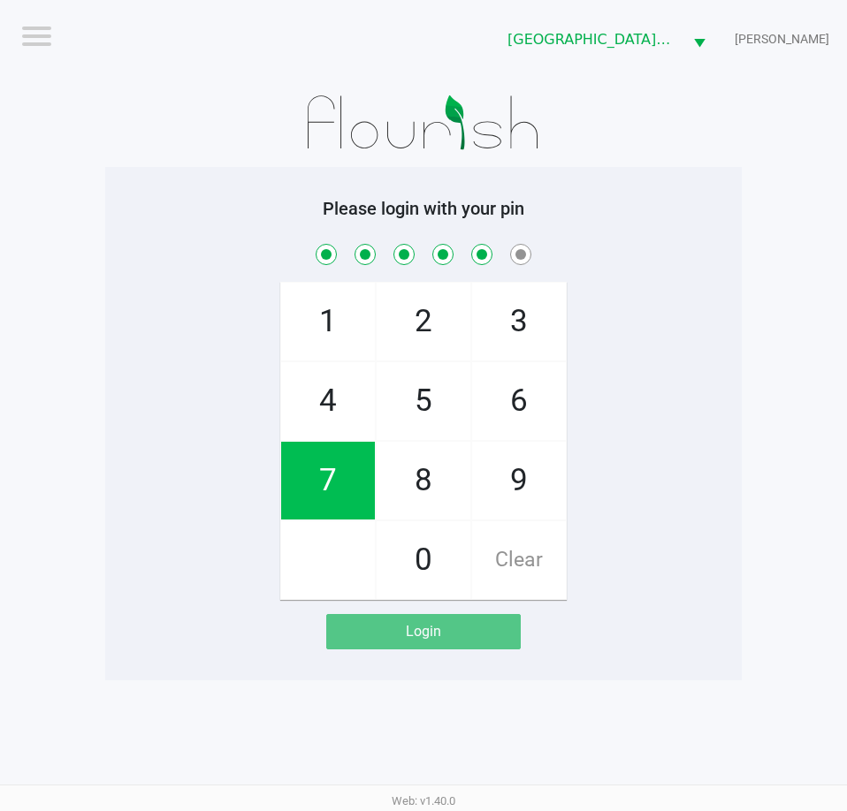
checkbox input "true"
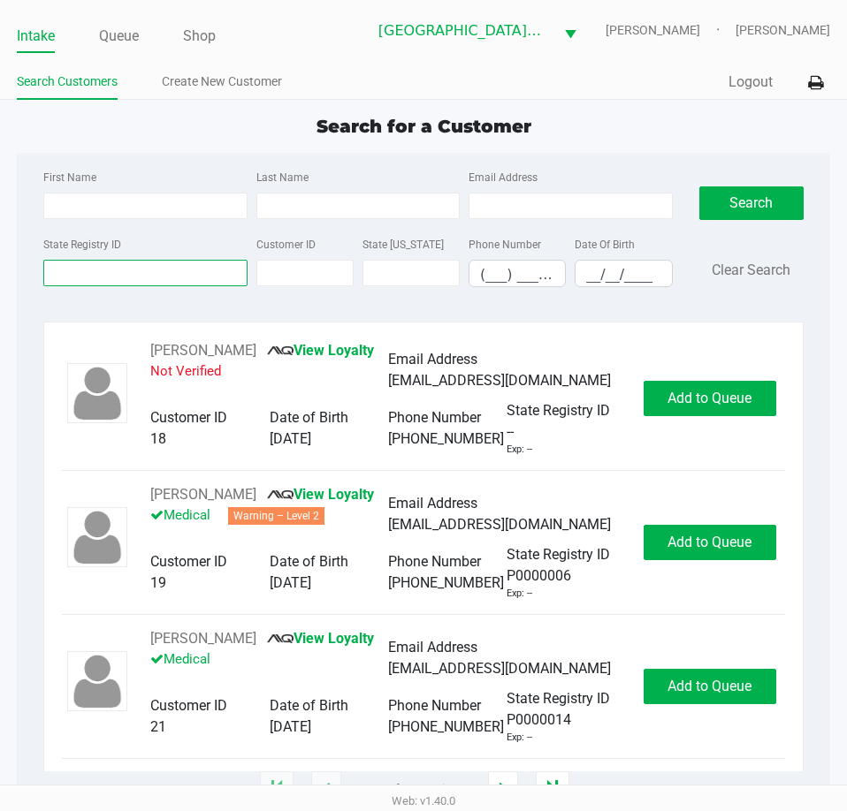
click at [107, 269] on input "State Registry ID" at bounding box center [144, 273] width 203 height 27
click at [148, 275] on input "State Registry ID" at bounding box center [144, 273] width 203 height 27
click at [352, 214] on input "Last Name" at bounding box center [357, 206] width 203 height 27
type input "lashin"
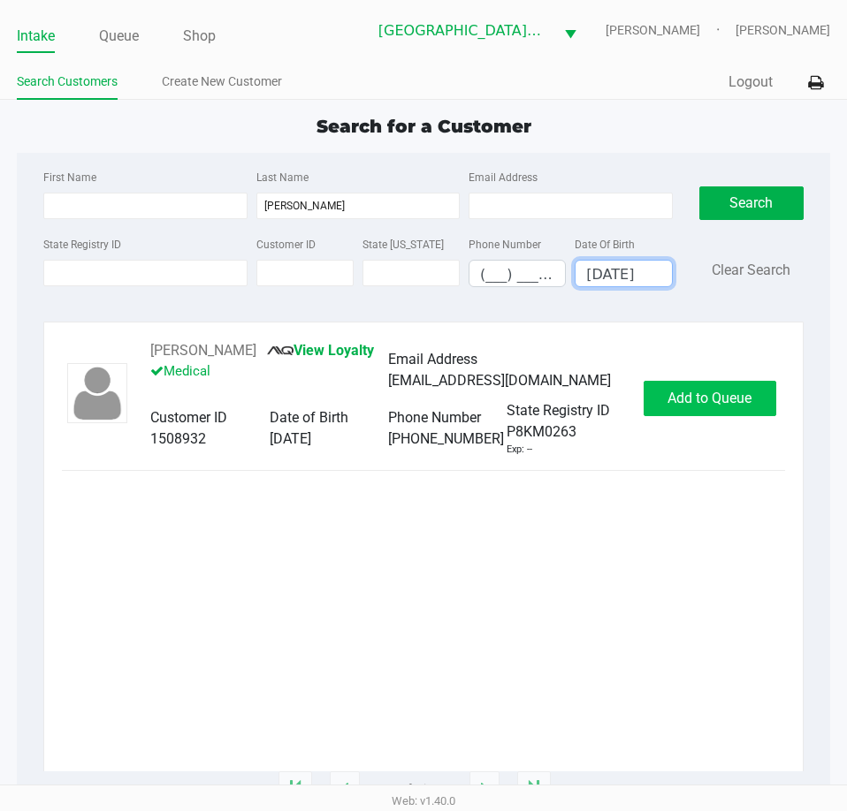
type input "06/21/1957"
click at [676, 401] on span "Add to Queue" at bounding box center [709, 398] width 84 height 17
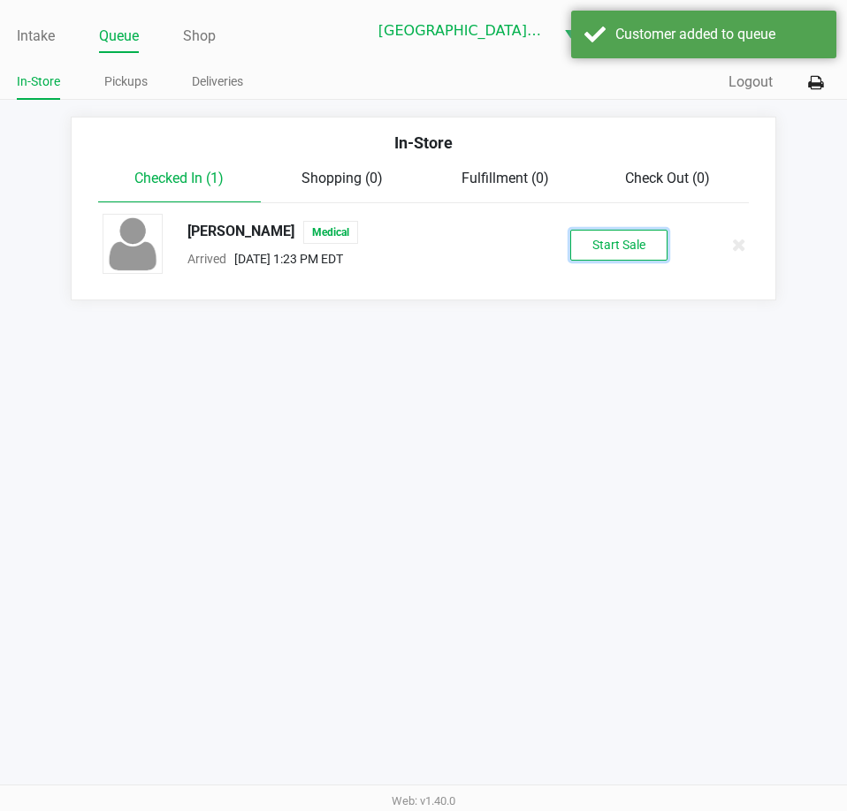
click at [618, 244] on button "Start Sale" at bounding box center [618, 245] width 97 height 31
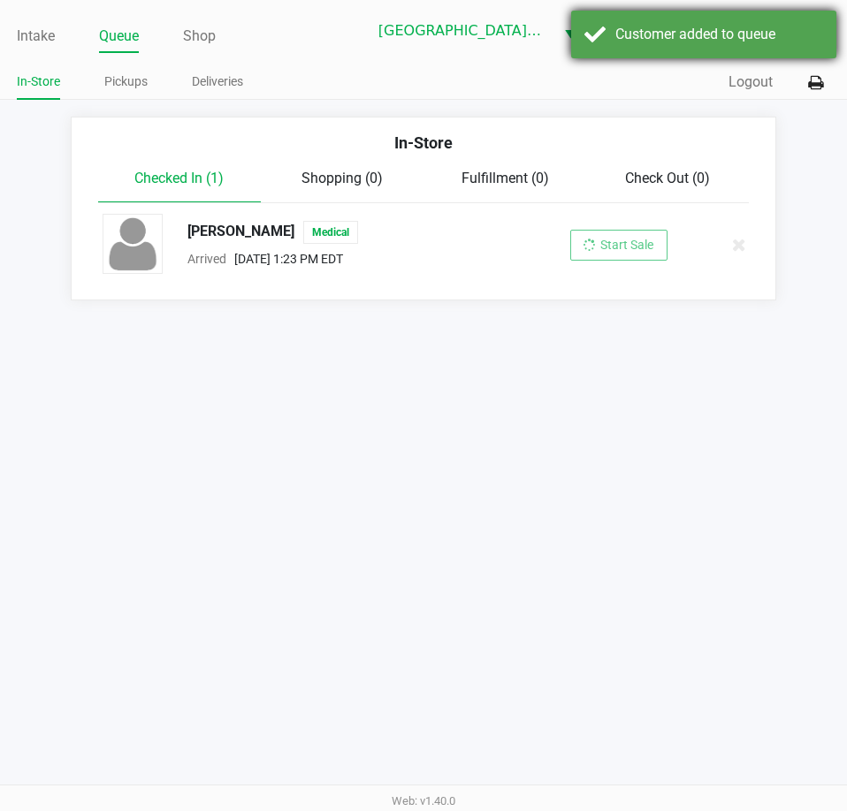
click at [615, 41] on div "Customer added to queue" at bounding box center [719, 34] width 208 height 21
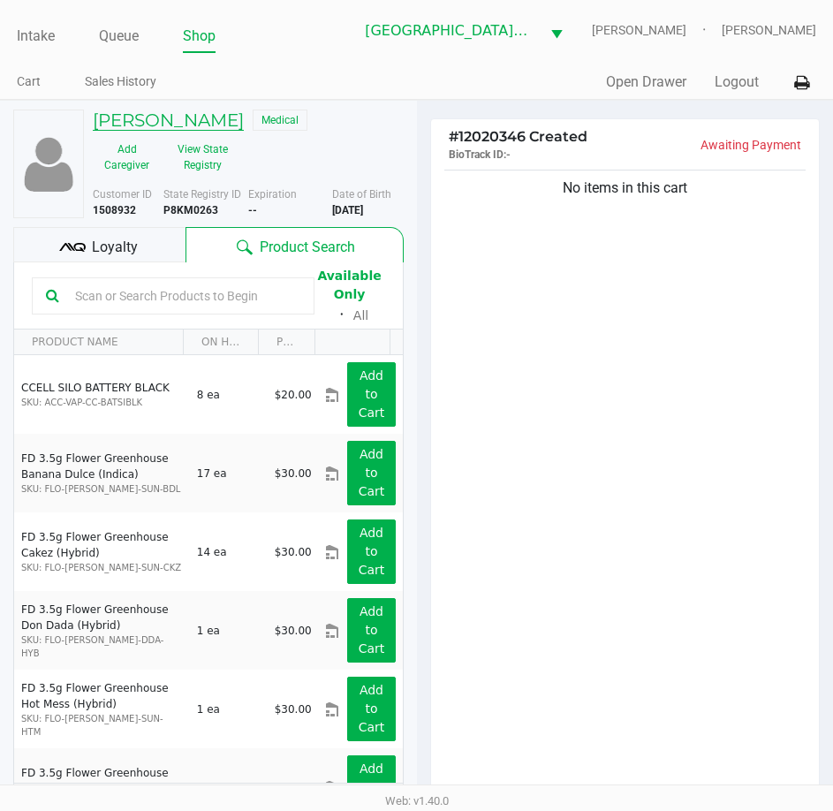
click at [220, 116] on h5 "JAMES LASHINSKY" at bounding box center [168, 120] width 151 height 21
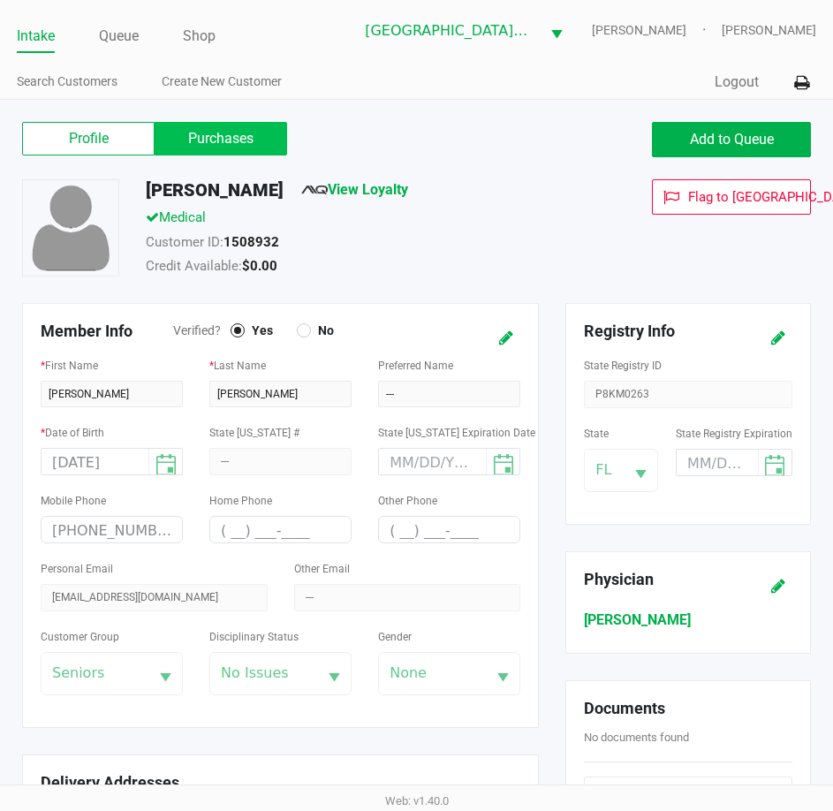
click at [227, 141] on label "Purchases" at bounding box center [221, 139] width 133 height 34
click at [0, 0] on 1 "Purchases" at bounding box center [0, 0] width 0 height 0
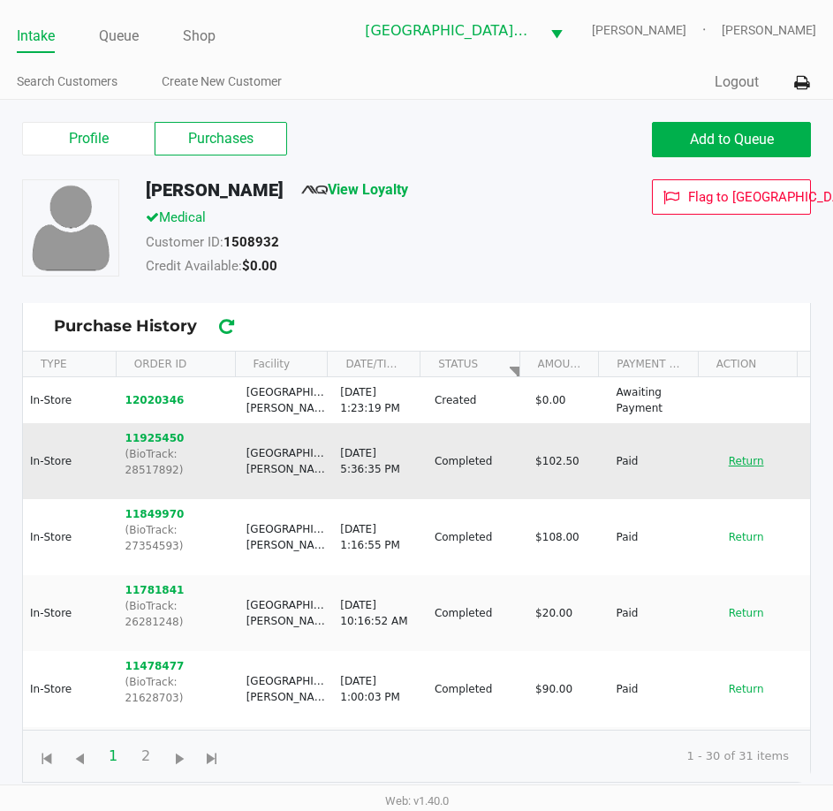
click at [718, 448] on button "Return" at bounding box center [747, 461] width 58 height 28
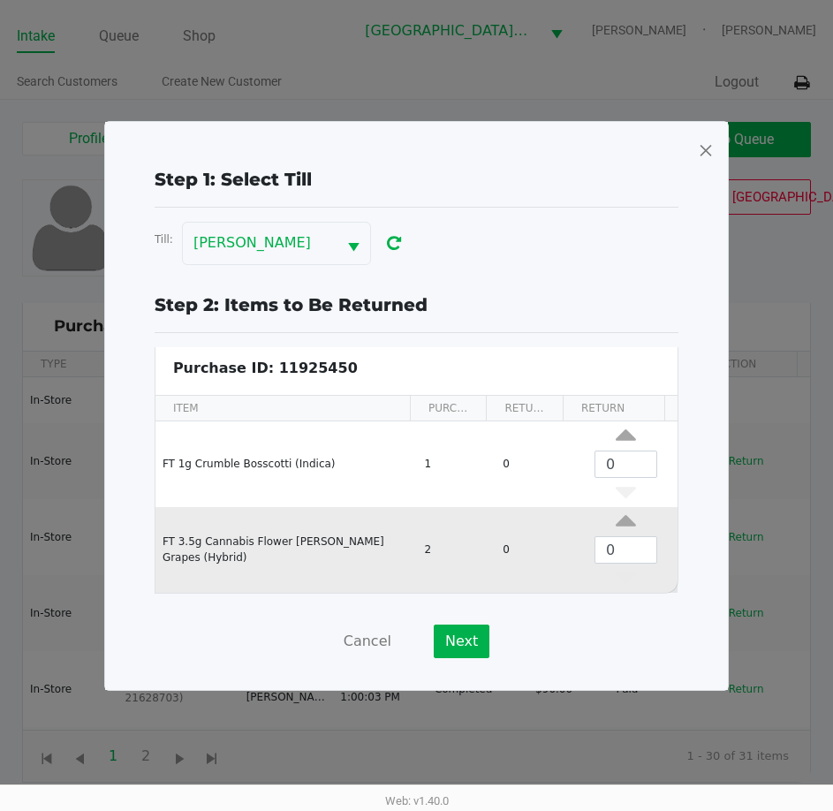
scroll to position [7, 0]
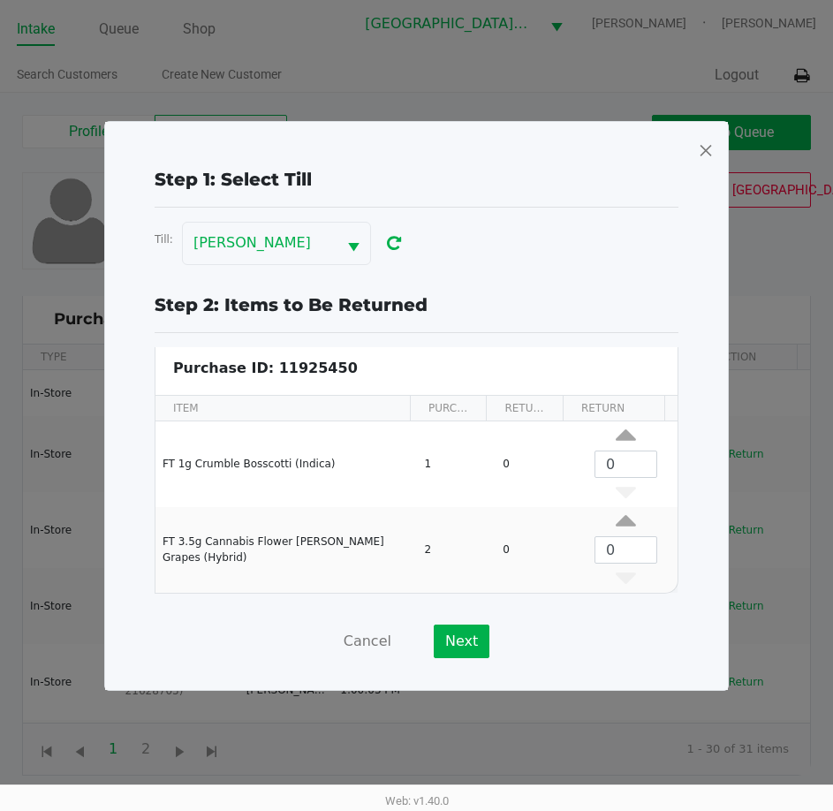
click at [699, 156] on span at bounding box center [706, 150] width 16 height 28
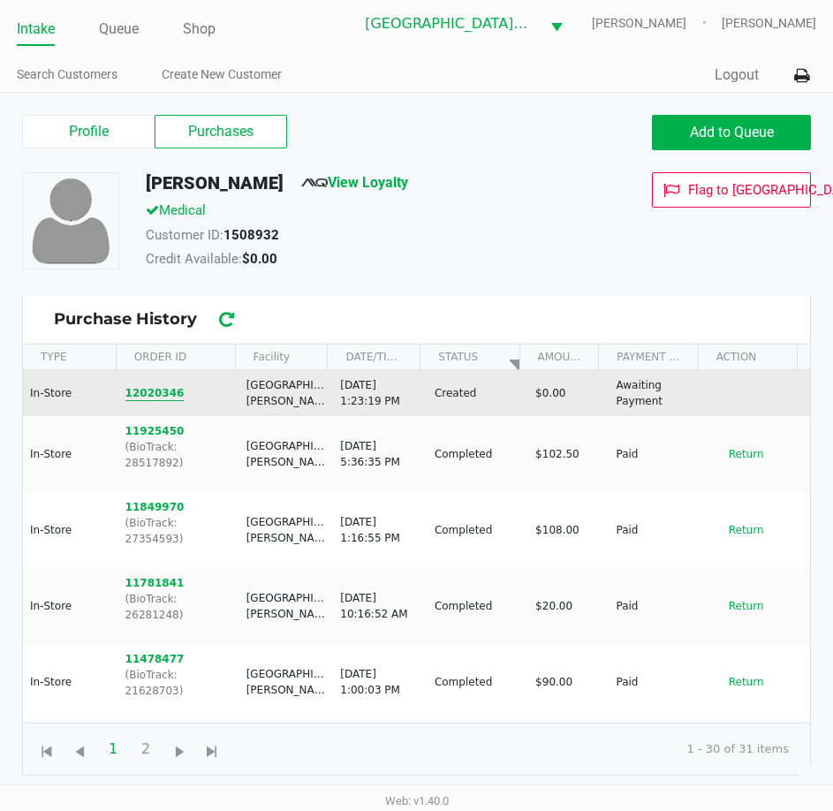
click at [149, 391] on button "12020346" at bounding box center [154, 393] width 59 height 16
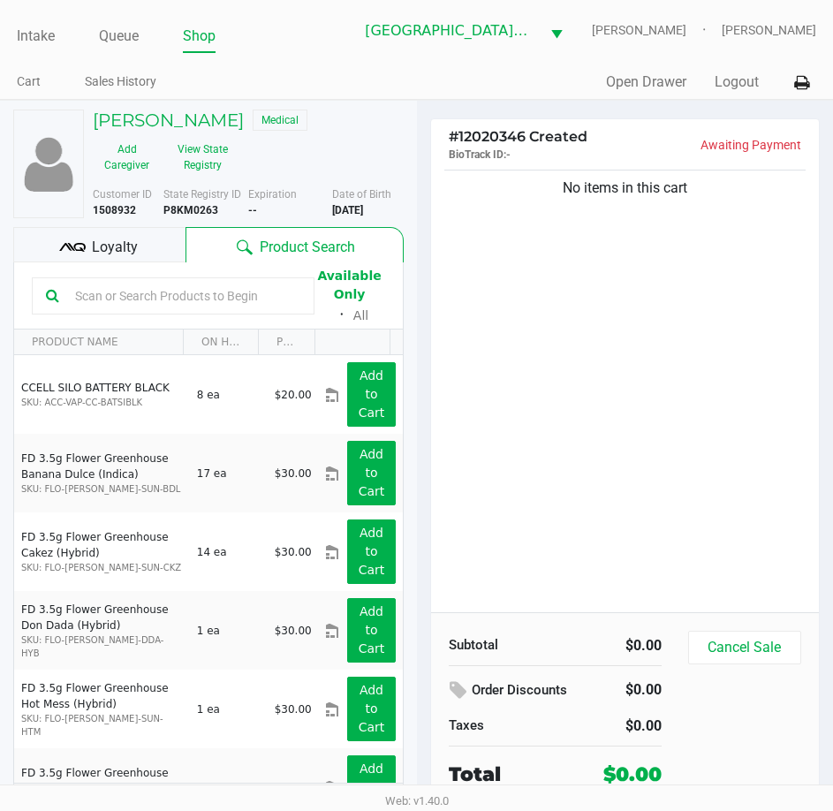
click at [182, 290] on input "text" at bounding box center [184, 296] width 232 height 27
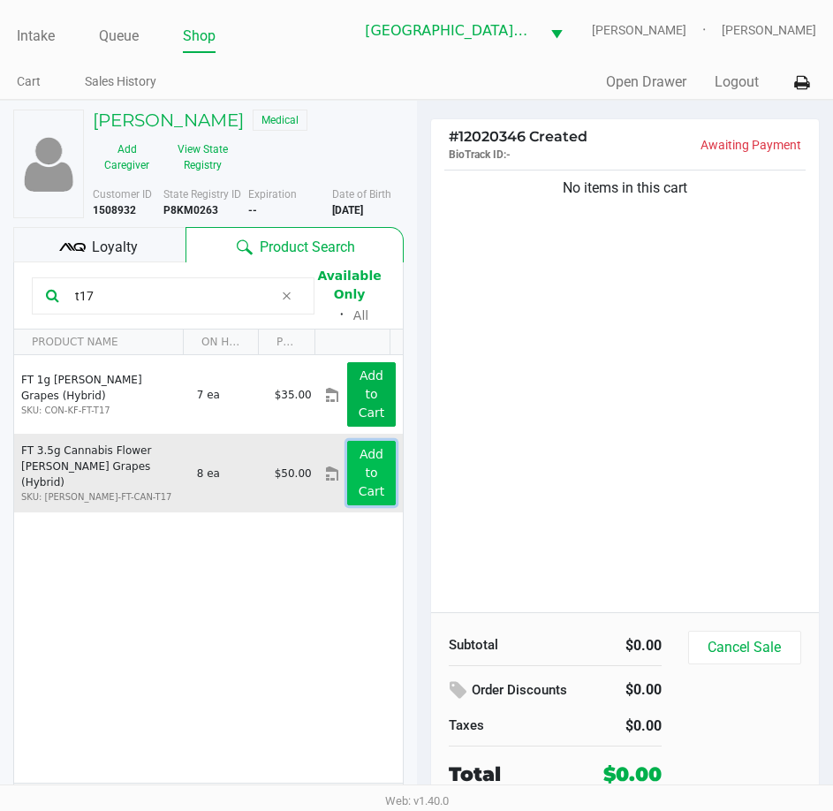
click at [368, 457] on app-button-loader "Add to Cart" at bounding box center [372, 472] width 27 height 51
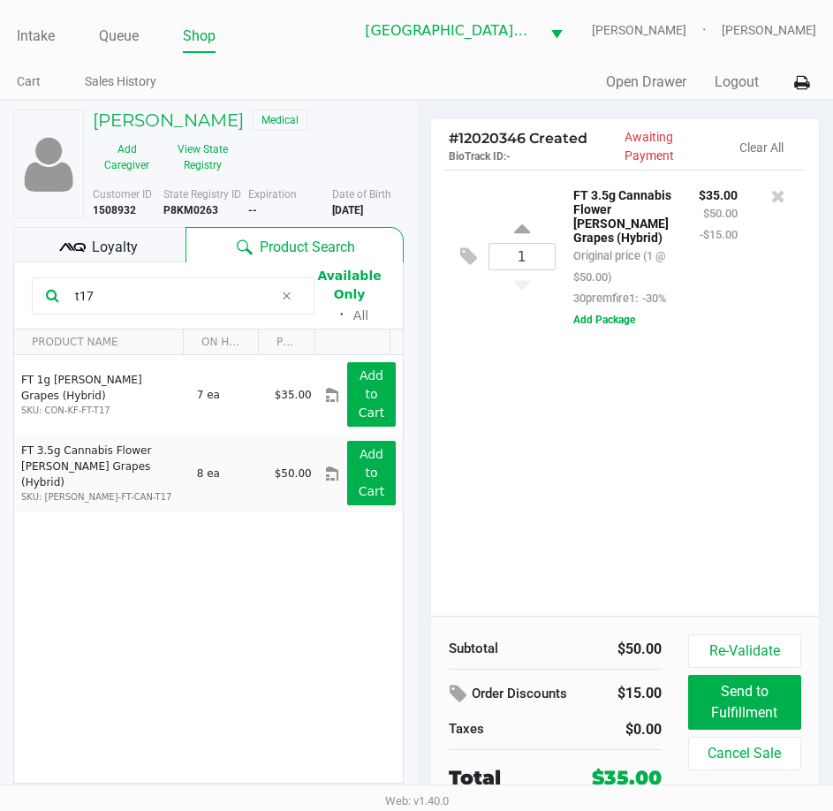
click at [100, 291] on input "t17" at bounding box center [171, 296] width 206 height 27
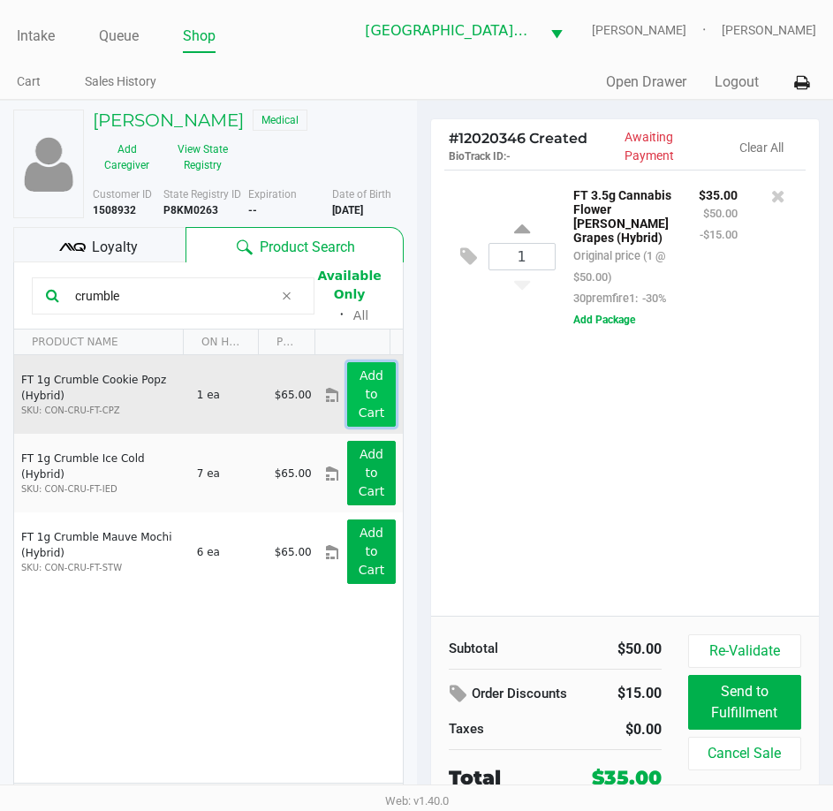
click at [362, 399] on app-button-loader "Add to Cart" at bounding box center [372, 394] width 27 height 51
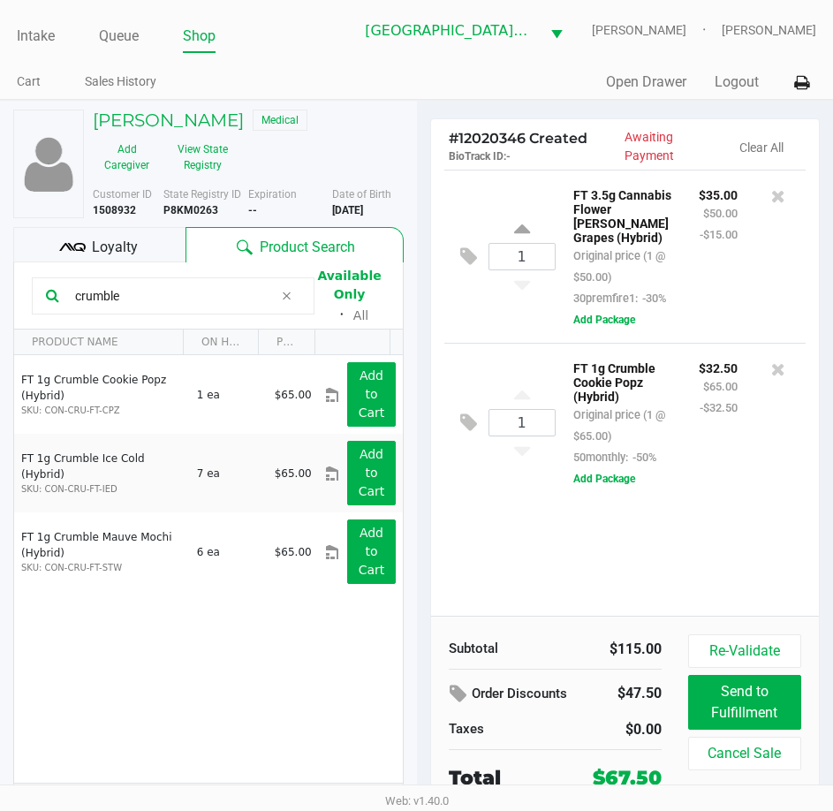
click at [90, 252] on div "Loyalty" at bounding box center [99, 244] width 172 height 35
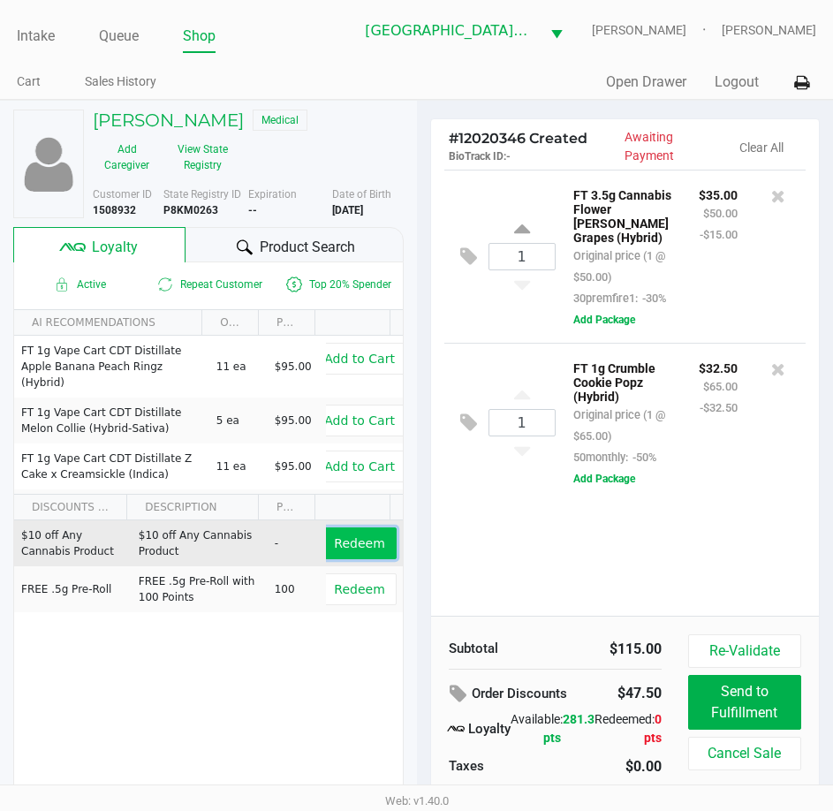
click at [345, 541] on span "Redeem" at bounding box center [359, 543] width 50 height 14
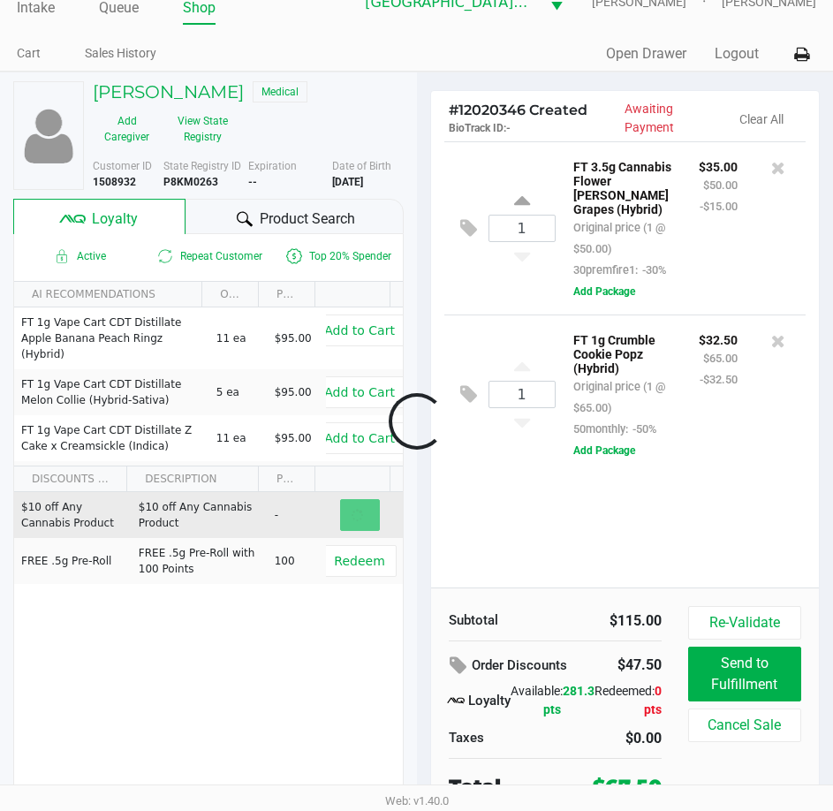
scroll to position [37, 0]
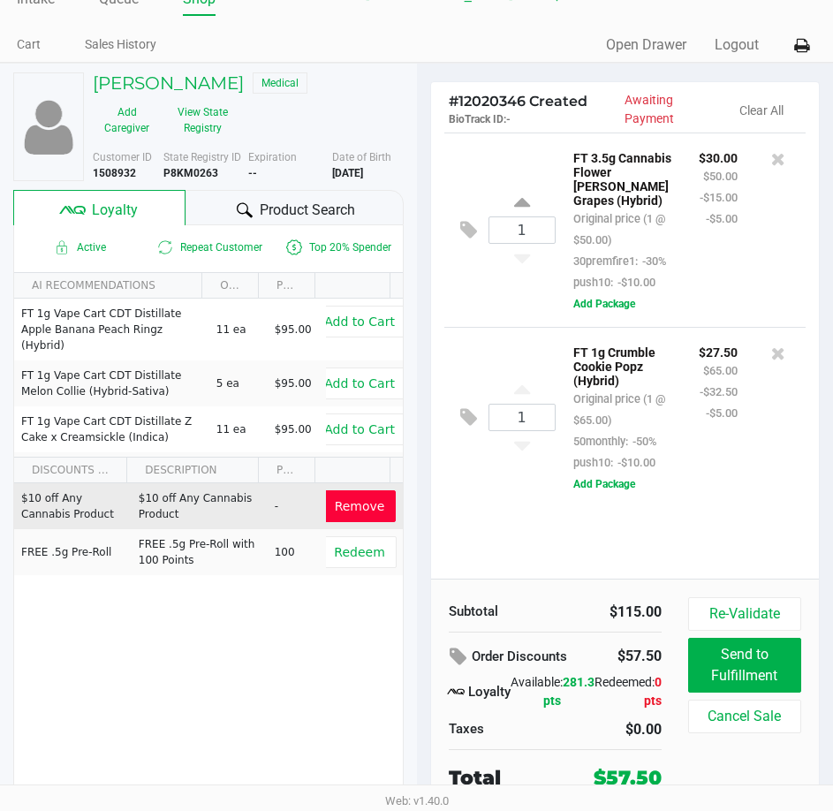
click at [733, 490] on div "1 FT 1g Crumble Cookie Popz (Hybrid) Original price (1 @ $65.00) 50monthly: -50…" at bounding box center [626, 417] width 362 height 180
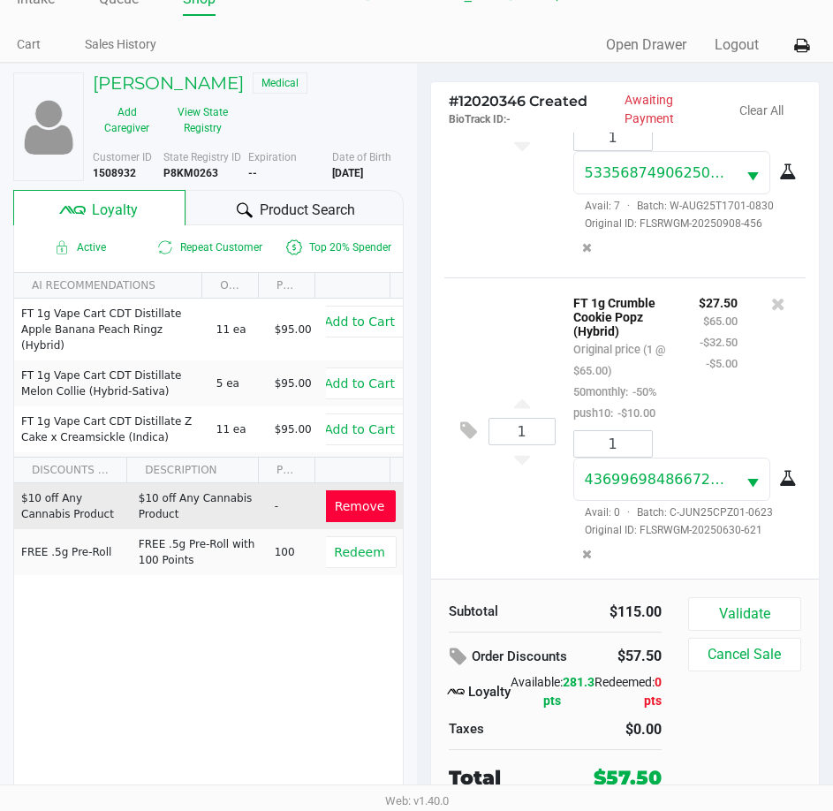
scroll to position [302, 0]
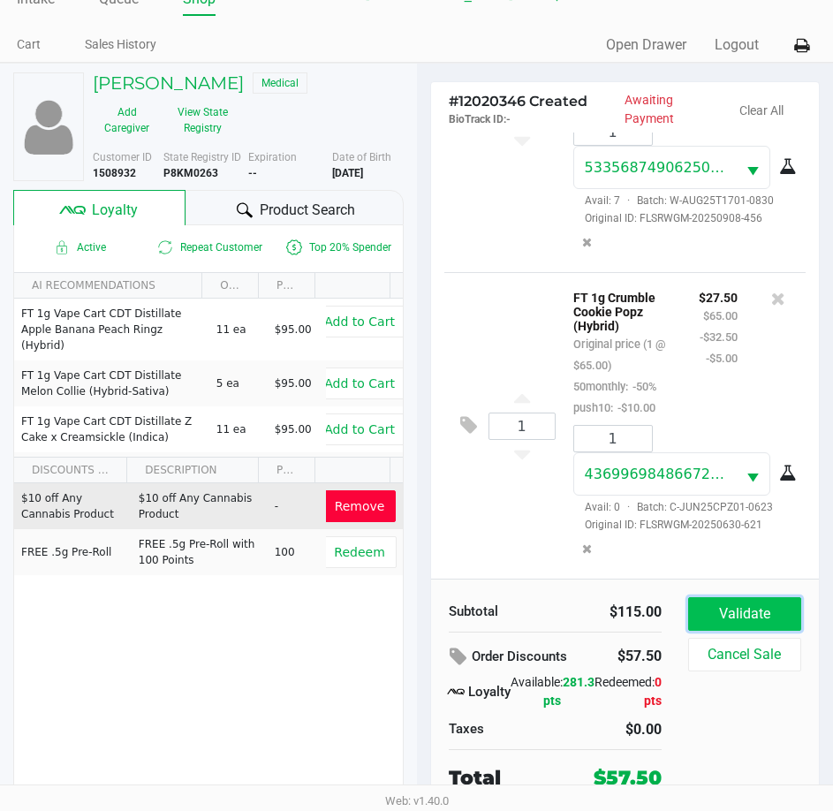
click at [729, 615] on button "Validate" at bounding box center [744, 614] width 113 height 34
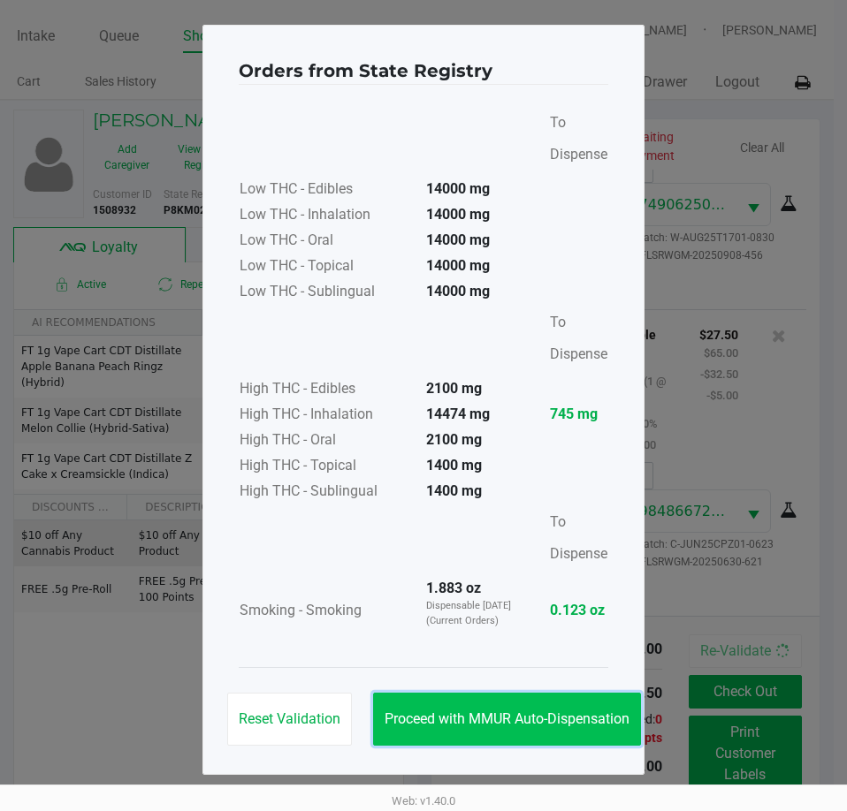
click at [549, 713] on span "Proceed with MMUR Auto-Dispensation" at bounding box center [506, 719] width 245 height 17
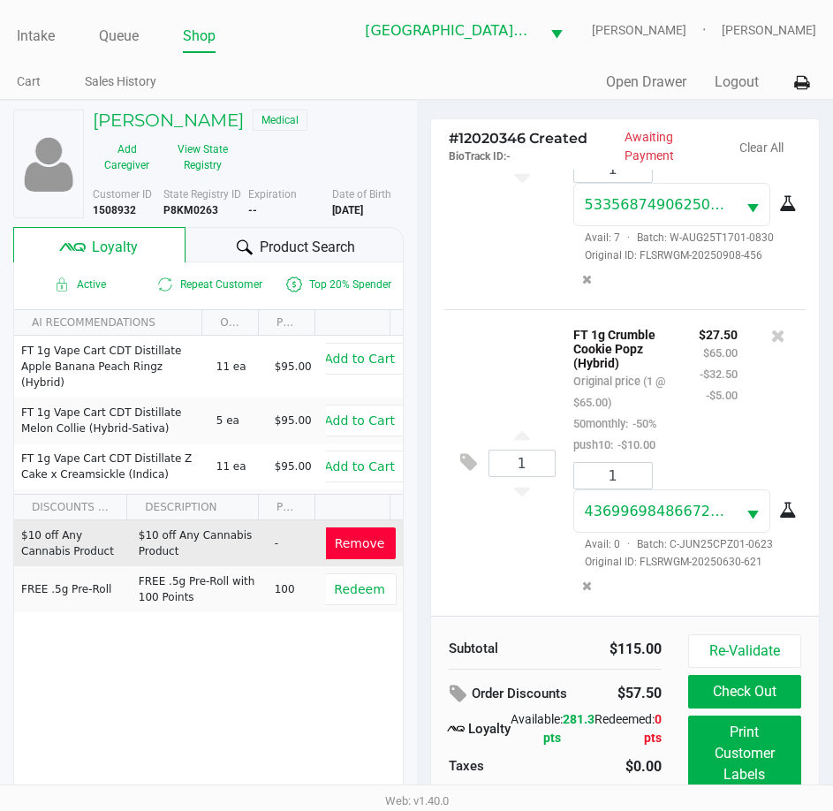
click at [208, 217] on div "State Registry ID P8KM0263" at bounding box center [205, 202] width 84 height 32
click at [211, 209] on b "P8KM0263" at bounding box center [190, 210] width 55 height 12
copy b "P8KM0263"
click at [353, 209] on b "6/21/1957" at bounding box center [347, 210] width 31 height 12
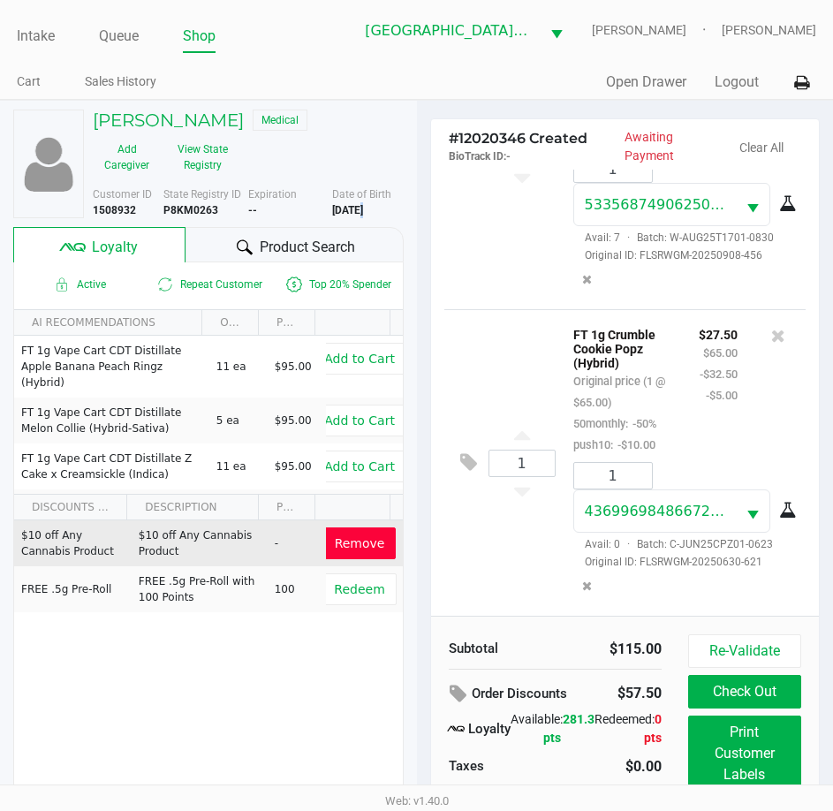
click at [353, 209] on b "6/21/1957" at bounding box center [347, 210] width 31 height 12
copy div "6/21/1957"
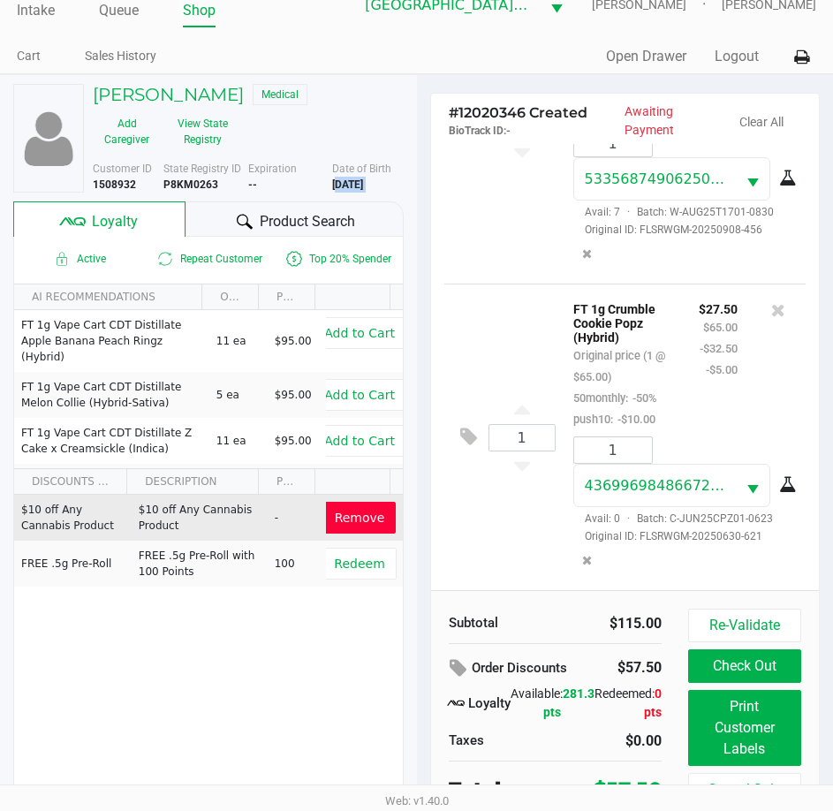
scroll to position [40, 0]
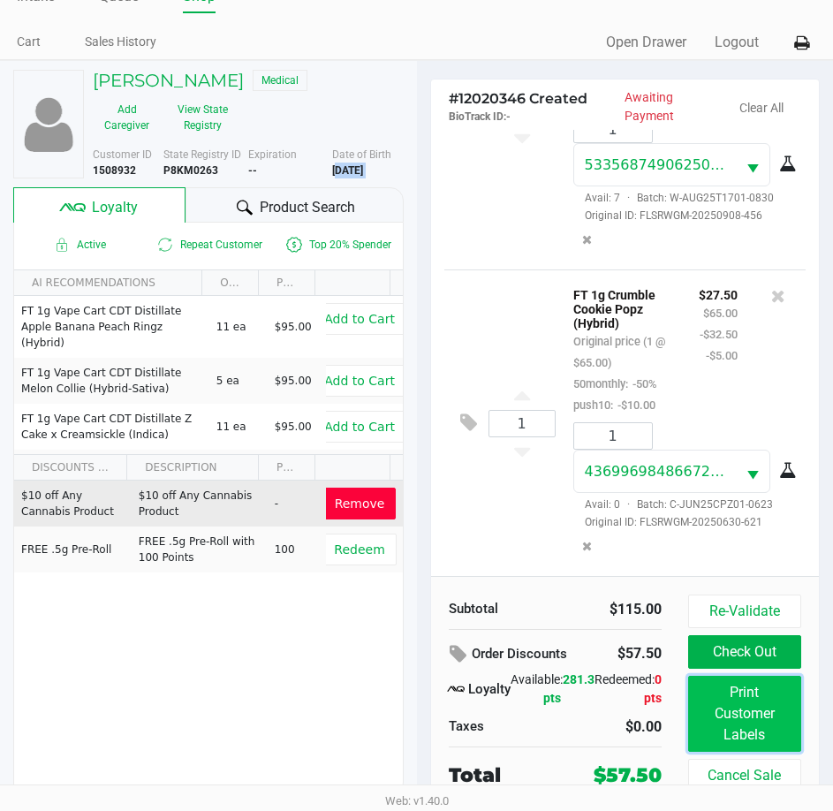
click at [741, 713] on button "Print Customer Labels" at bounding box center [744, 714] width 113 height 76
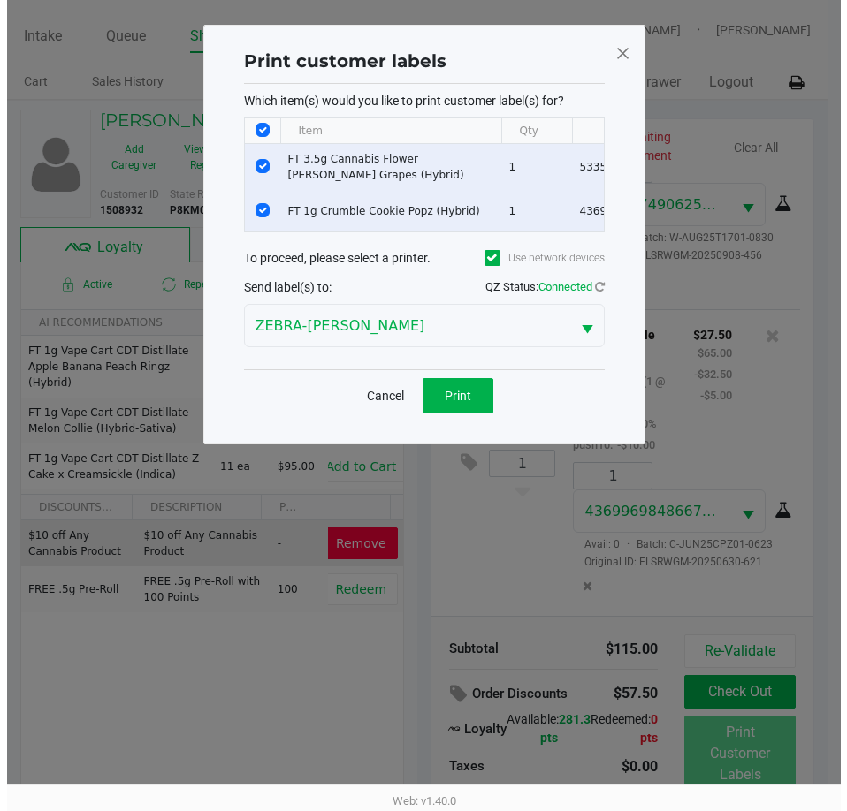
scroll to position [0, 0]
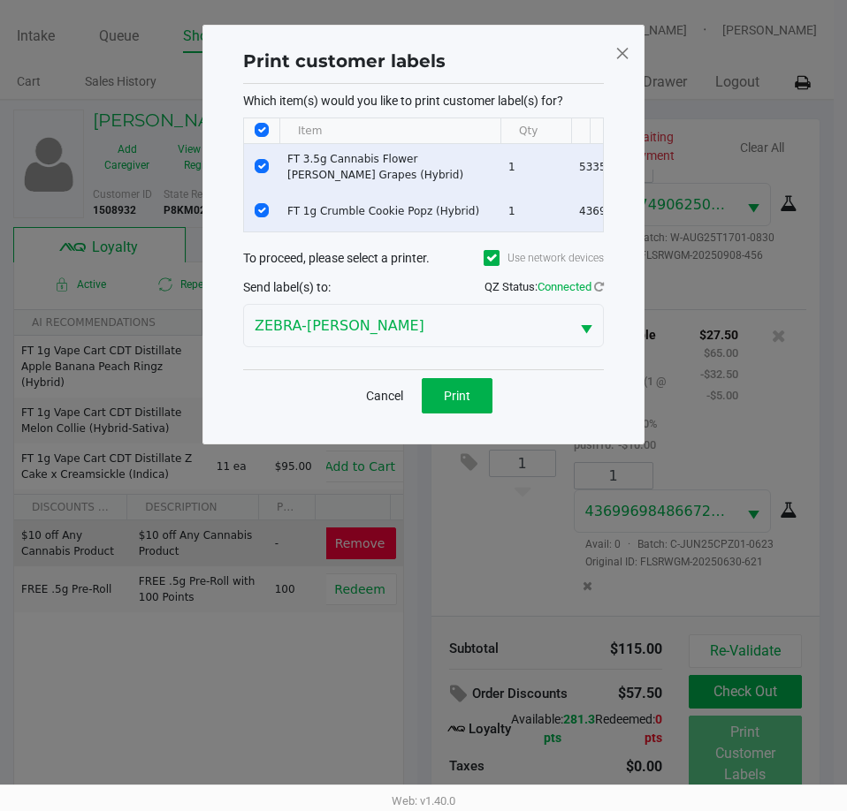
click at [420, 414] on div "Cancel Print" at bounding box center [423, 395] width 138 height 35
click at [435, 407] on button "Print" at bounding box center [457, 395] width 71 height 35
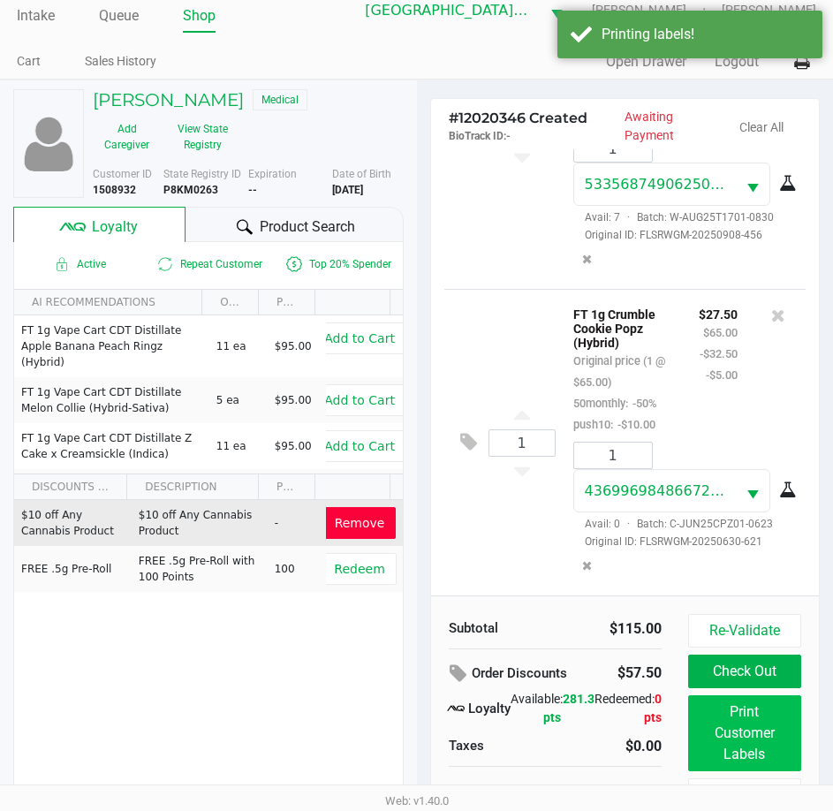
scroll to position [40, 0]
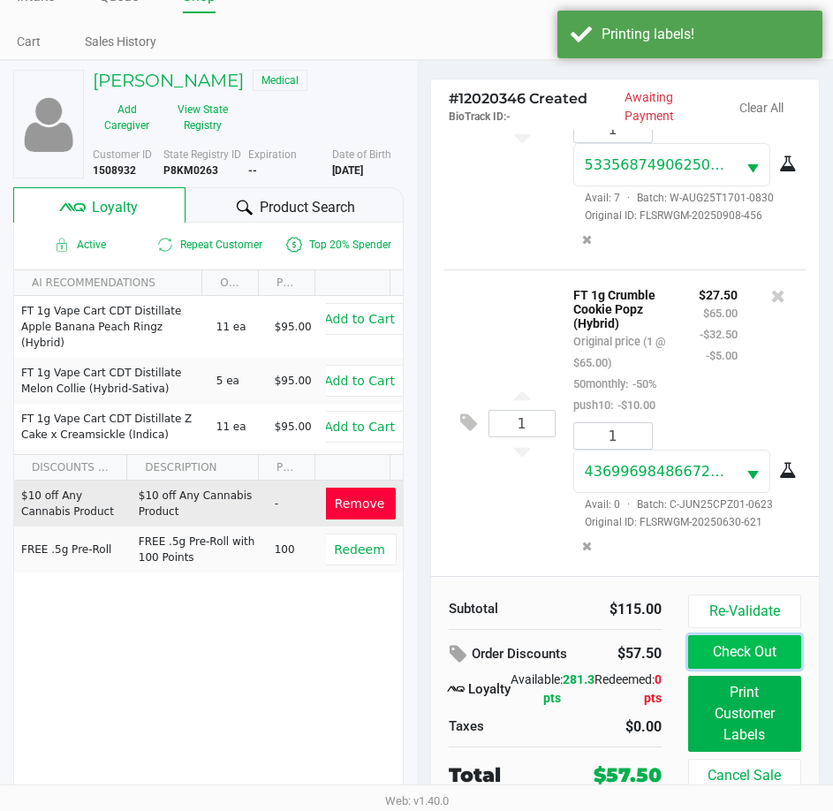
click at [749, 652] on button "Check Out" at bounding box center [744, 652] width 113 height 34
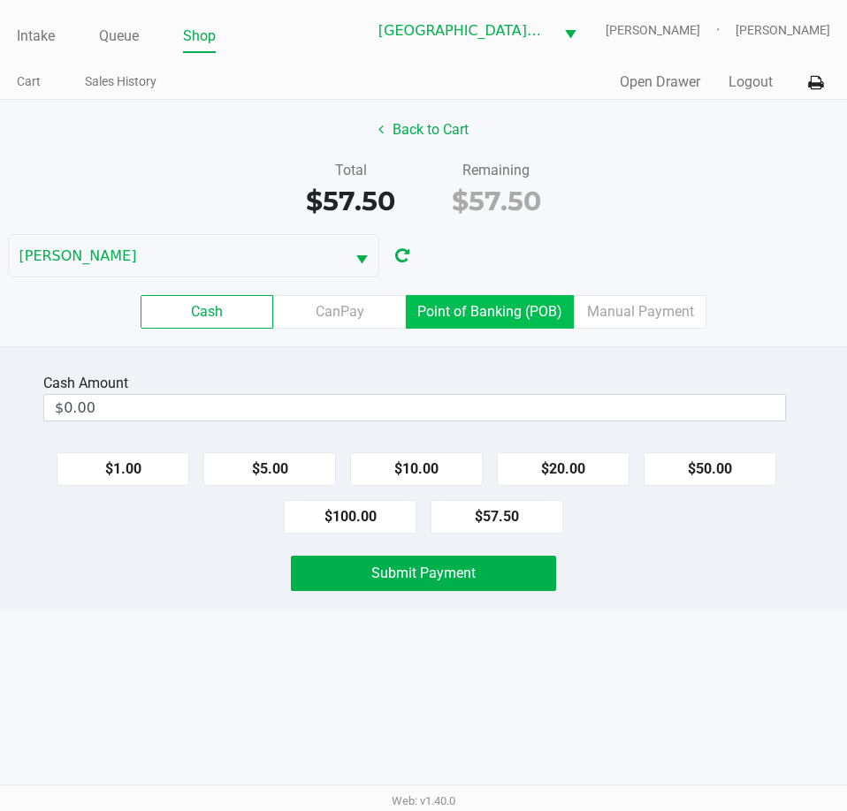
click at [519, 302] on label "Point of Banking (POB)" at bounding box center [490, 312] width 168 height 34
click at [0, 0] on 7 "Point of Banking (POB)" at bounding box center [0, 0] width 0 height 0
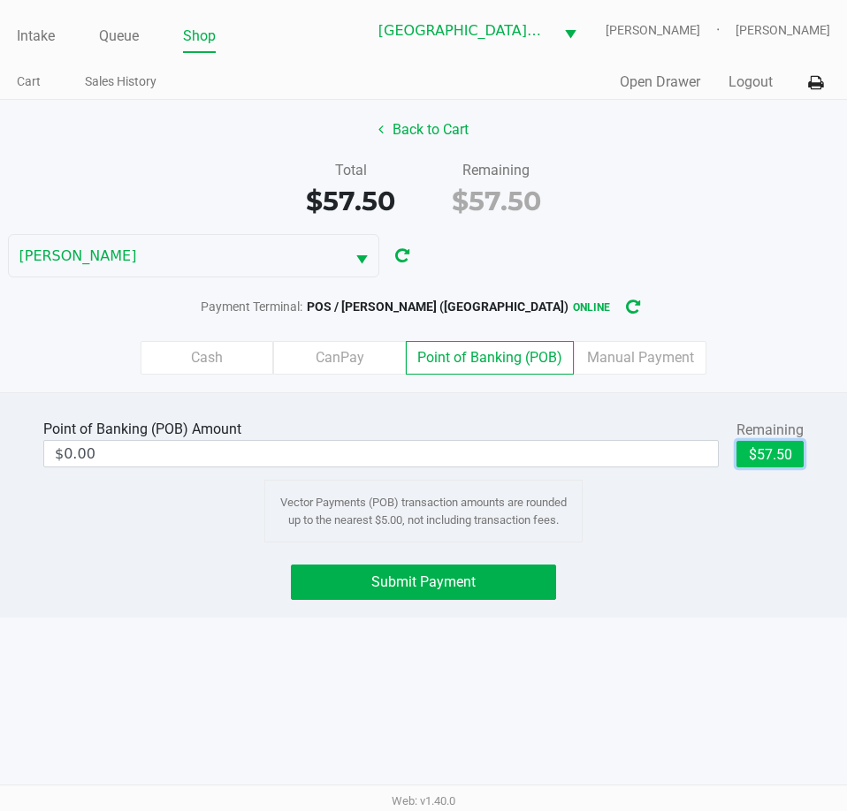
click at [748, 451] on button "$57.50" at bounding box center [769, 454] width 67 height 27
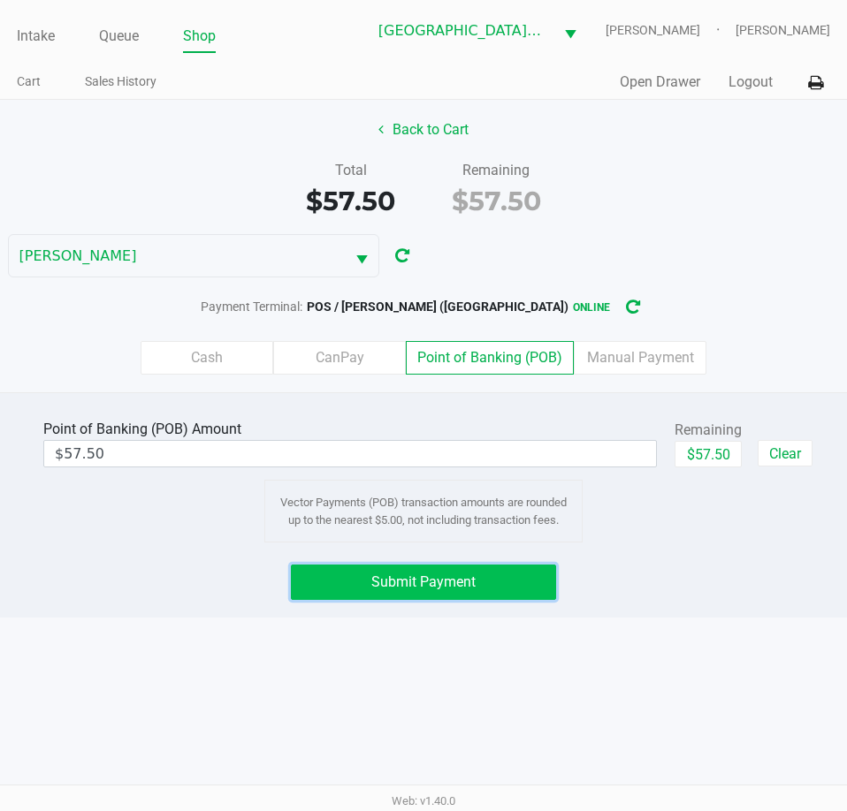
click at [499, 591] on button "Submit Payment" at bounding box center [423, 582] width 264 height 35
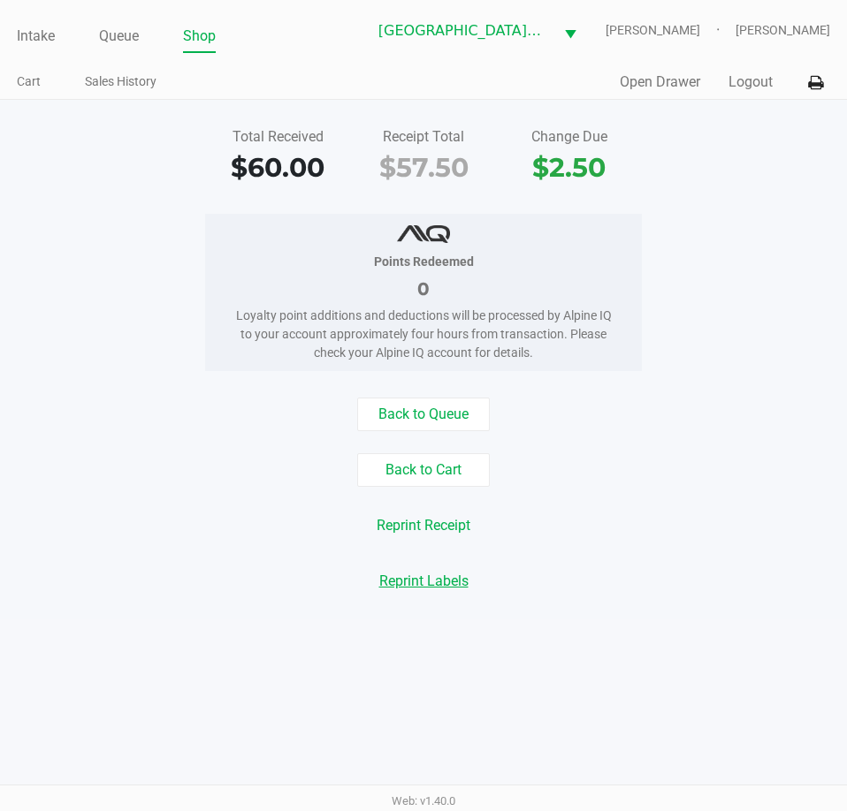
click at [427, 523] on button "Reprint Receipt" at bounding box center [423, 526] width 117 height 34
click at [739, 75] on button "Logout" at bounding box center [750, 82] width 44 height 21
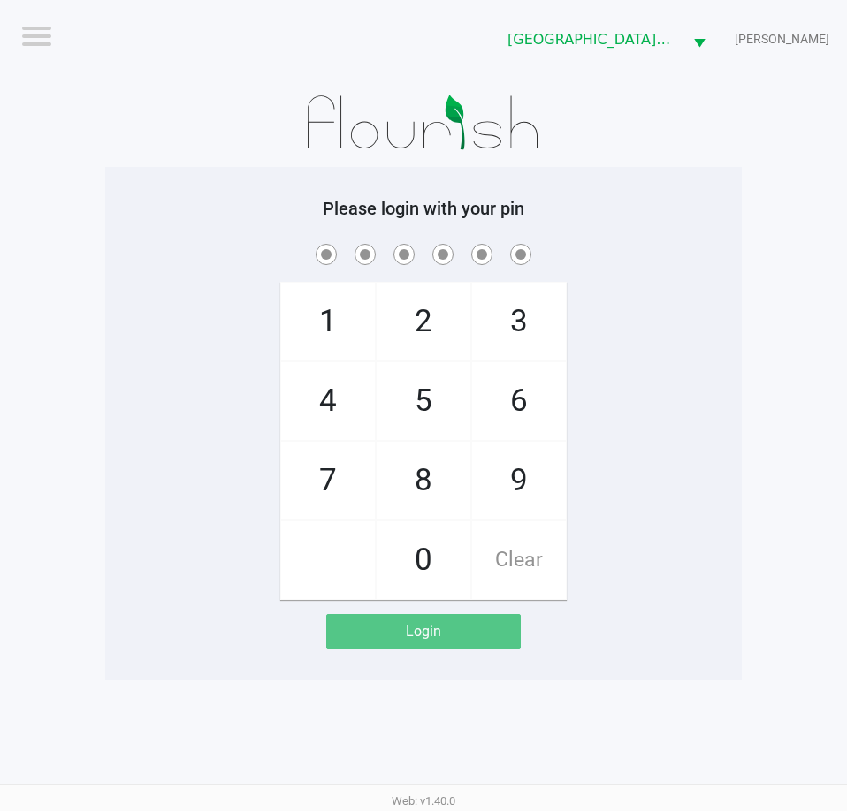
click at [716, 451] on div "1 4 7 2 5 8 0 3 6 9 Clear" at bounding box center [423, 420] width 636 height 360
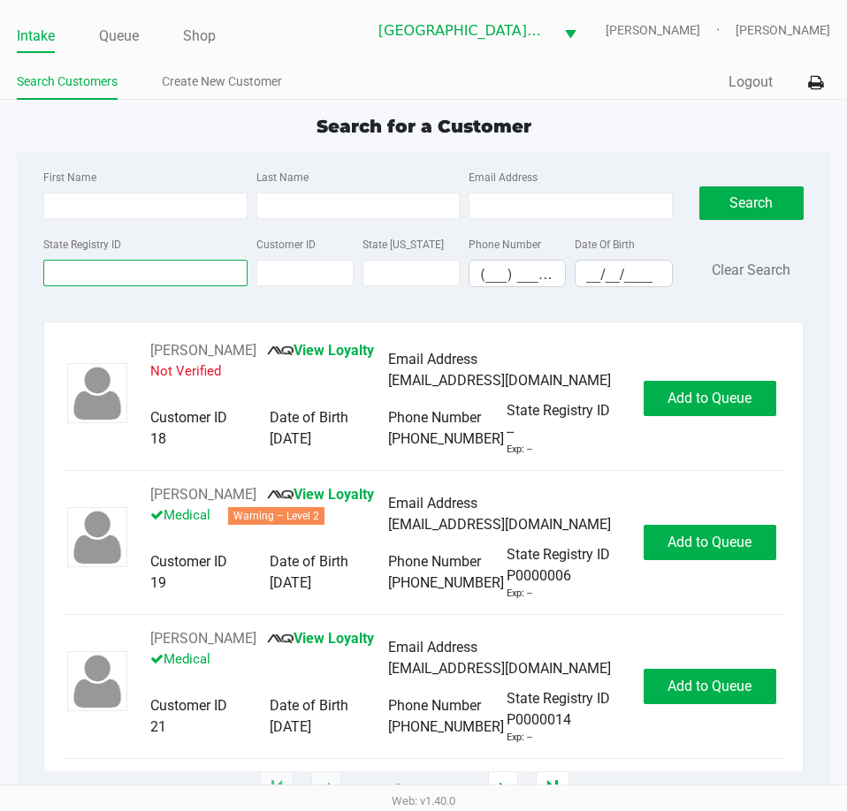
click at [210, 276] on input "State Registry ID" at bounding box center [144, 273] width 203 height 27
click at [118, 33] on link "Queue" at bounding box center [119, 36] width 40 height 25
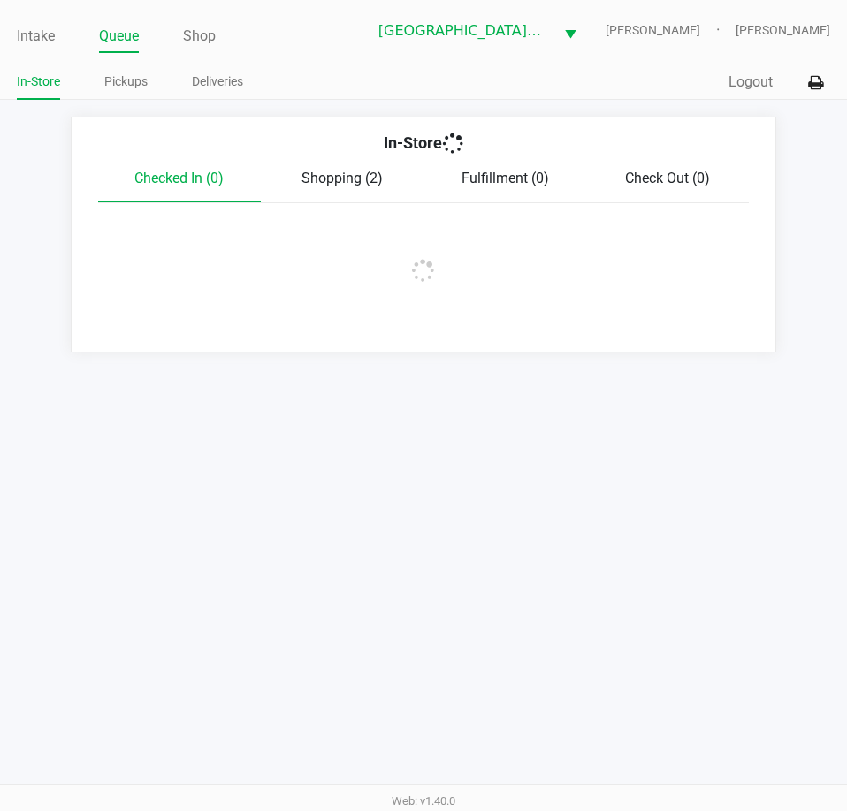
click at [123, 80] on link "Pickups" at bounding box center [125, 82] width 43 height 22
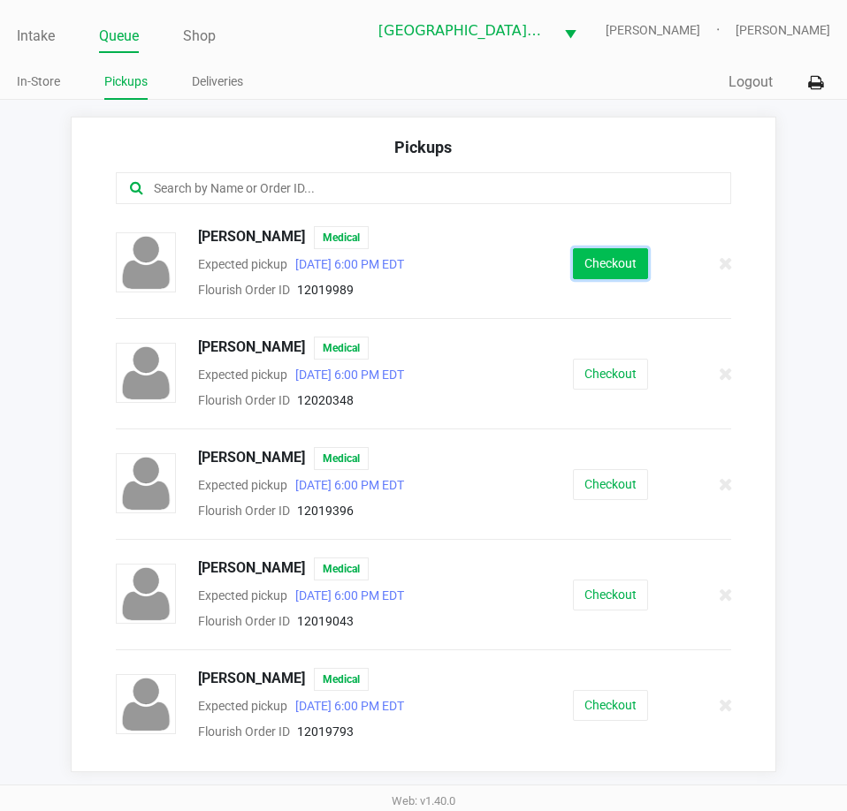
click at [606, 261] on button "Checkout" at bounding box center [610, 263] width 75 height 31
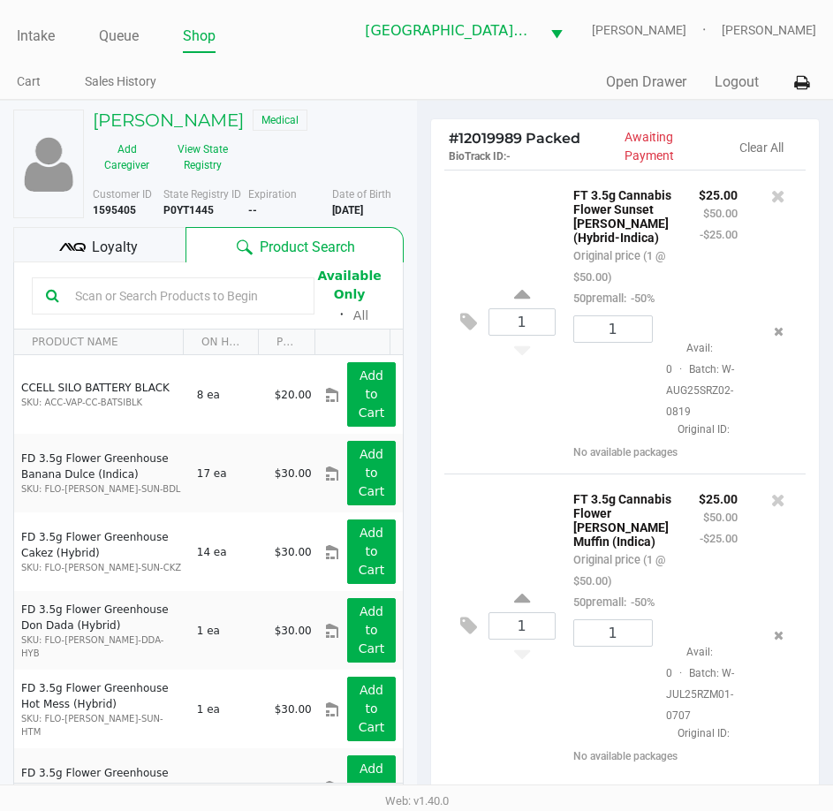
click at [145, 246] on div "Loyalty" at bounding box center [99, 244] width 172 height 35
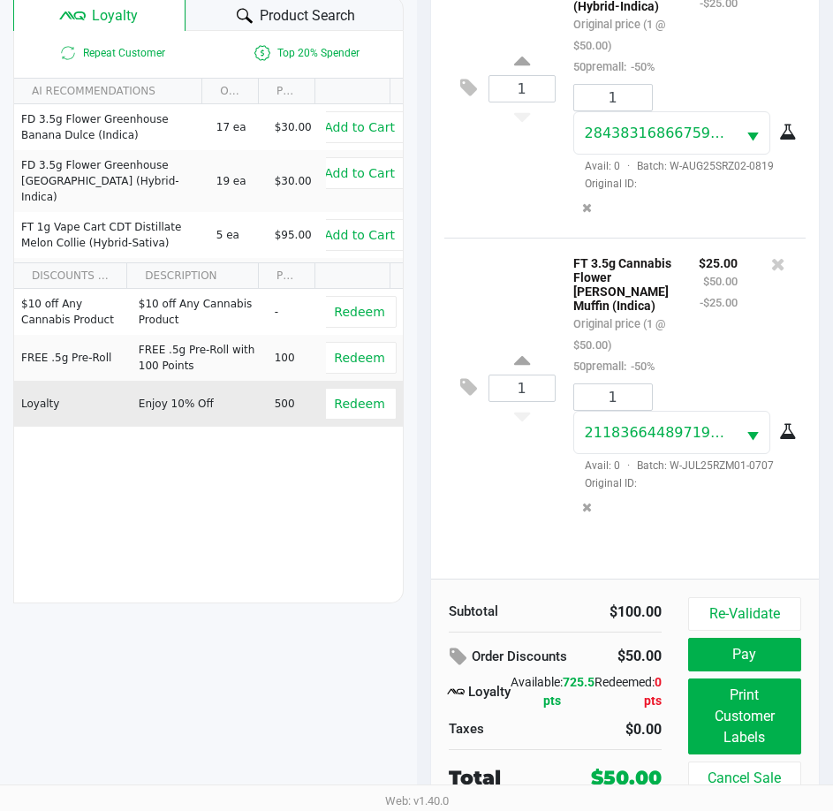
scroll to position [234, 0]
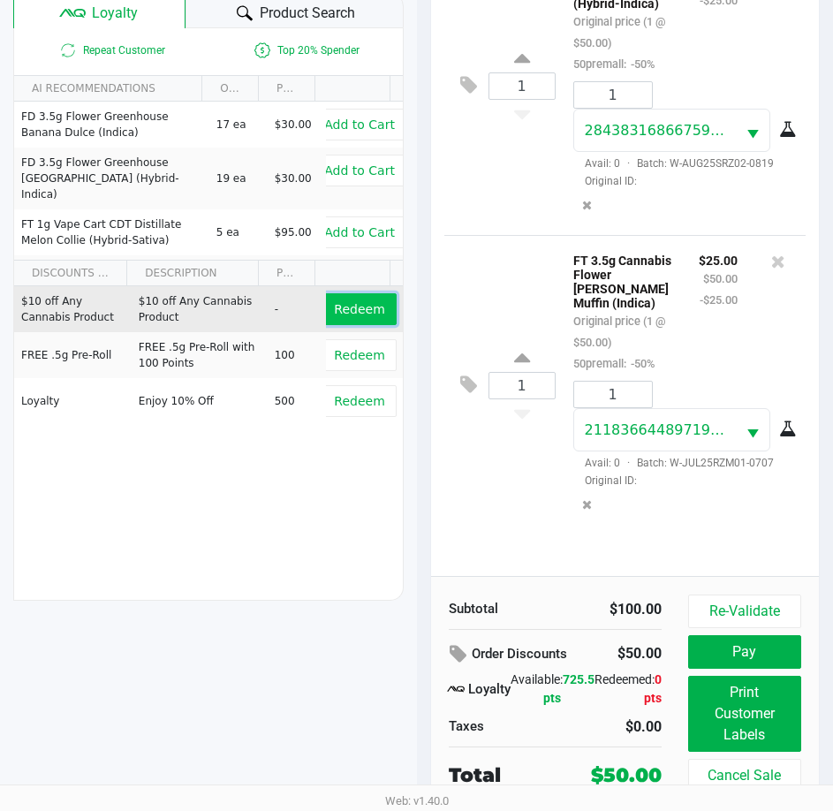
click at [360, 314] on span "Redeem" at bounding box center [359, 309] width 50 height 14
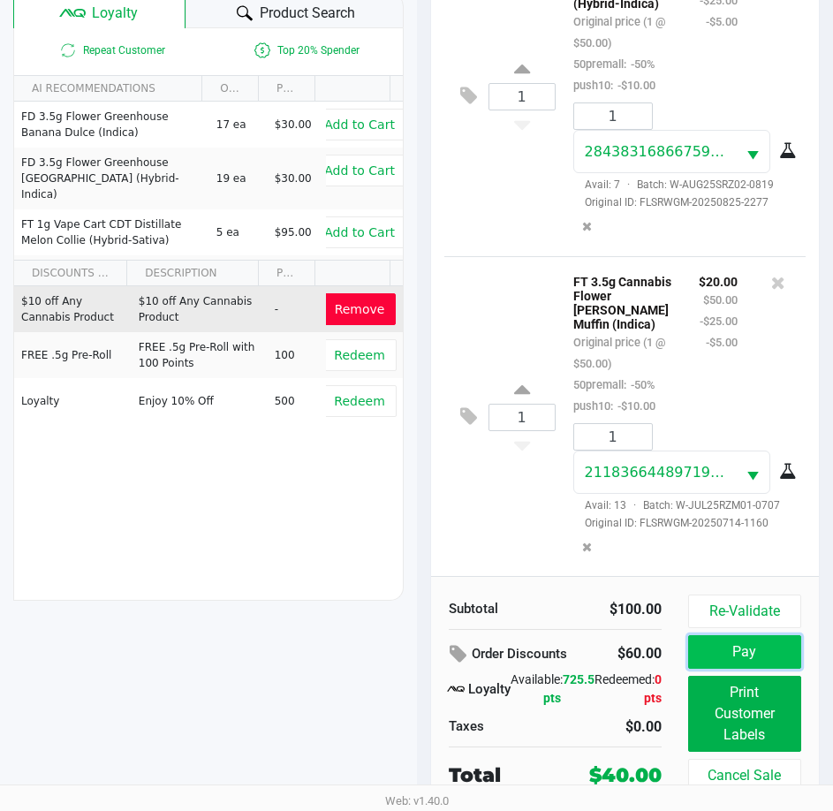
click at [756, 650] on button "Pay" at bounding box center [744, 652] width 113 height 34
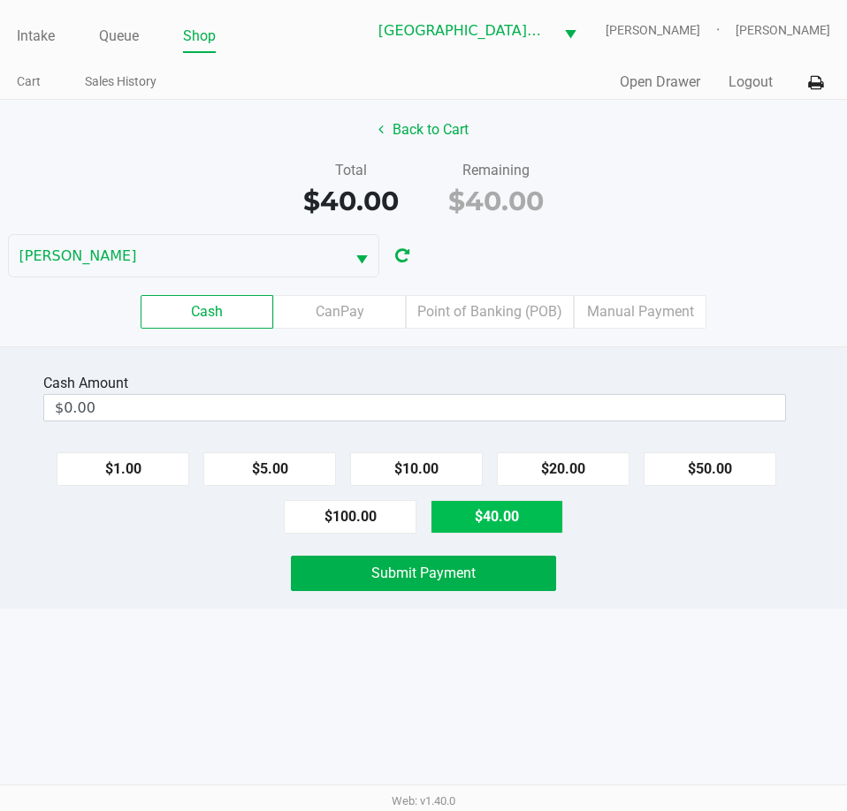
click at [540, 519] on button "$40.00" at bounding box center [496, 517] width 133 height 34
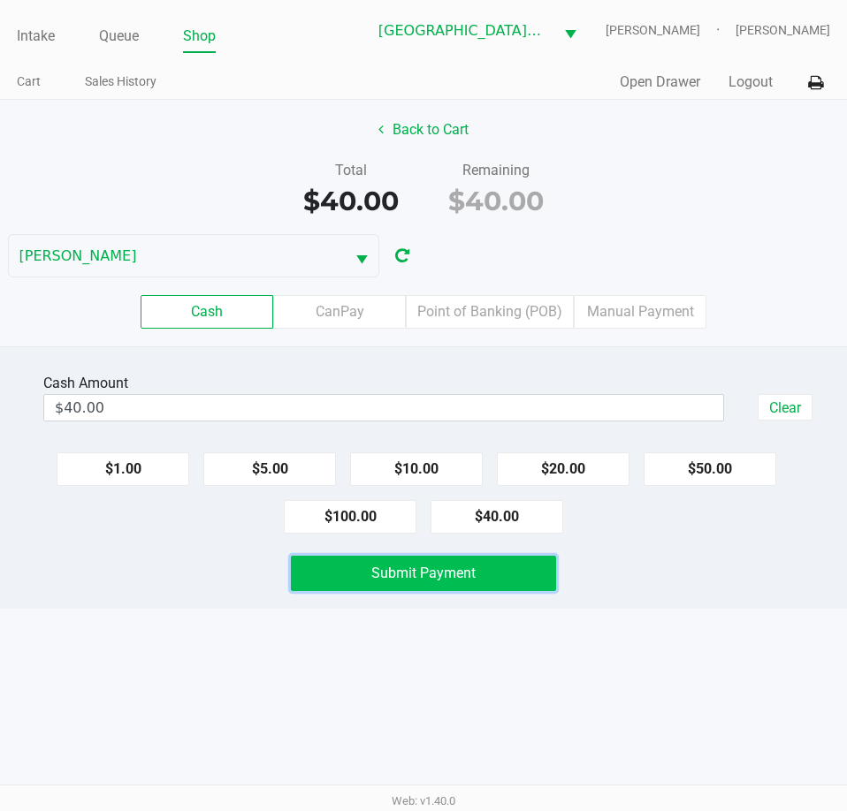
click at [521, 578] on button "Submit Payment" at bounding box center [423, 573] width 264 height 35
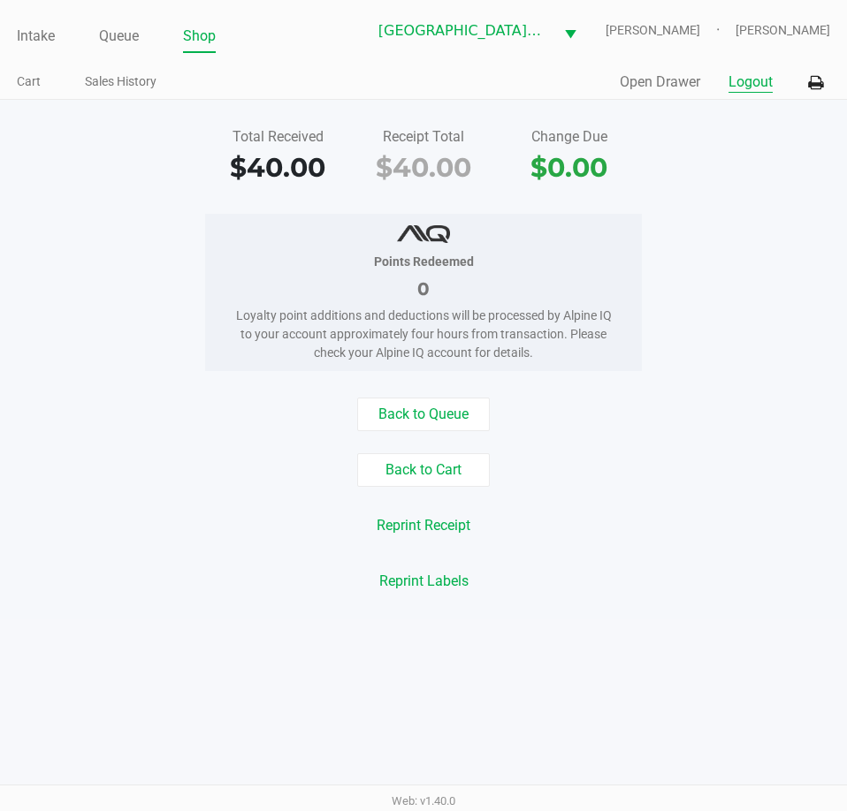
click at [745, 88] on button "Logout" at bounding box center [750, 82] width 44 height 21
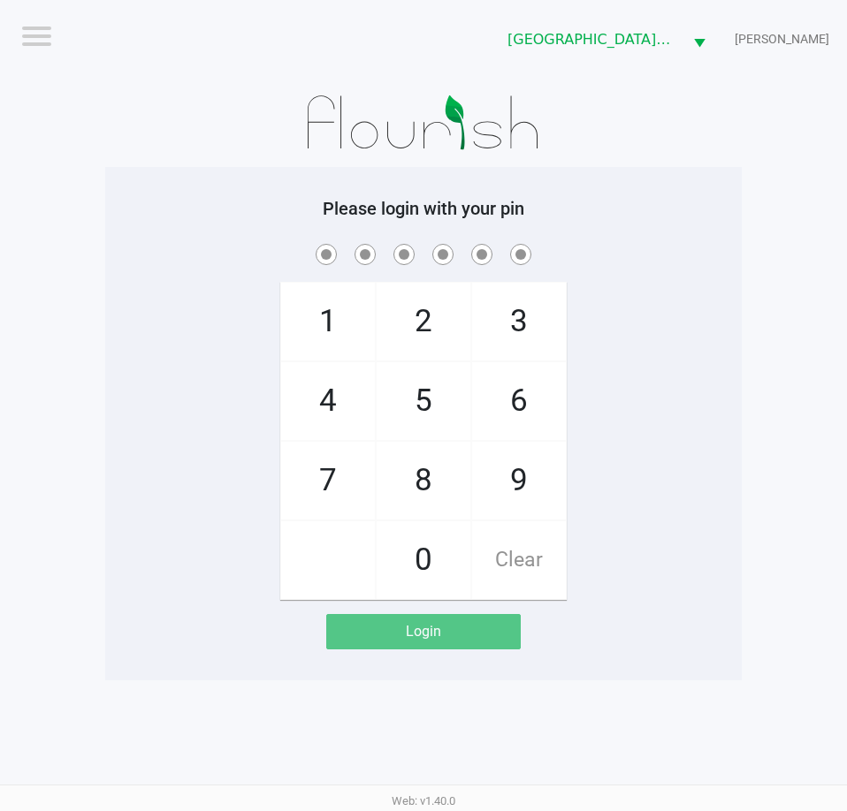
click at [132, 277] on div "1 4 7 2 5 8 0 3 6 9 Clear" at bounding box center [423, 420] width 636 height 360
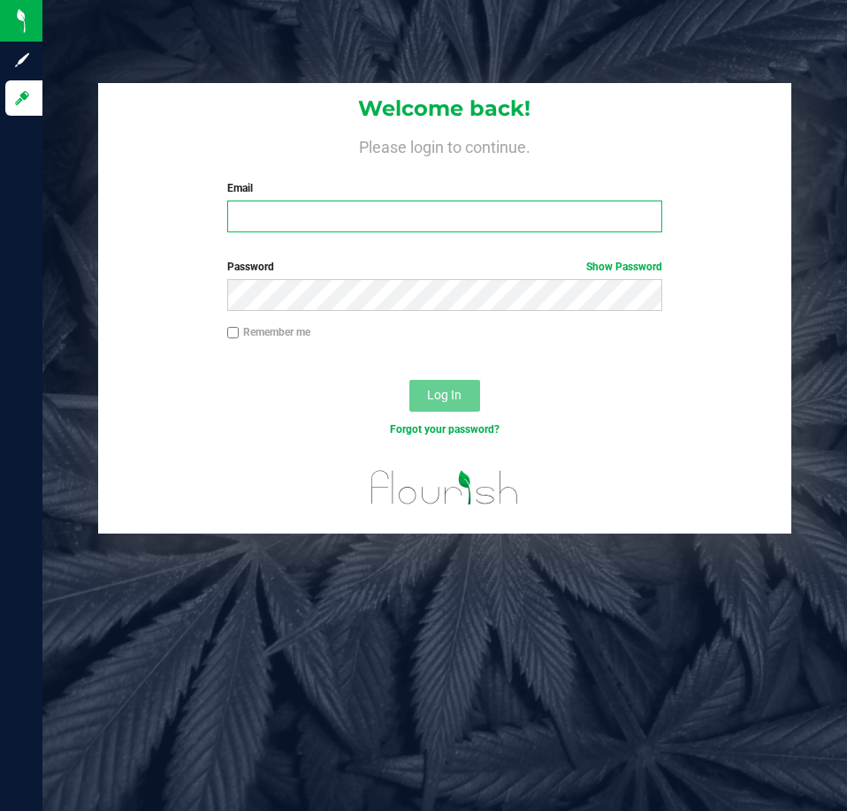
click at [330, 220] on input "Email" at bounding box center [444, 217] width 435 height 32
paste input "[EMAIL_ADDRESS][DOMAIN_NAME]"
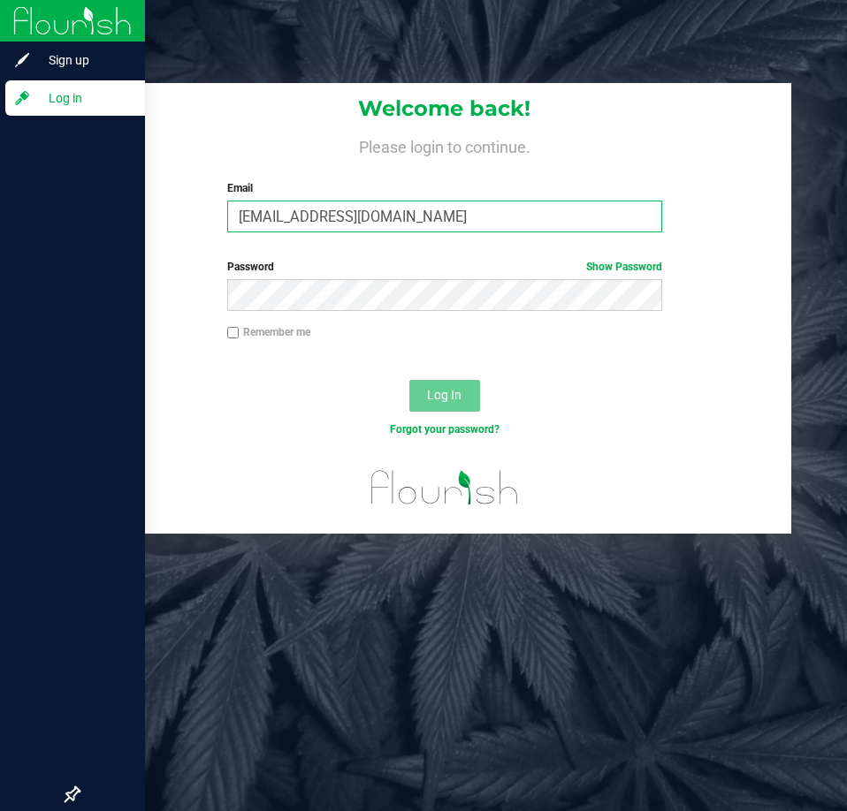
type input "[EMAIL_ADDRESS][DOMAIN_NAME]"
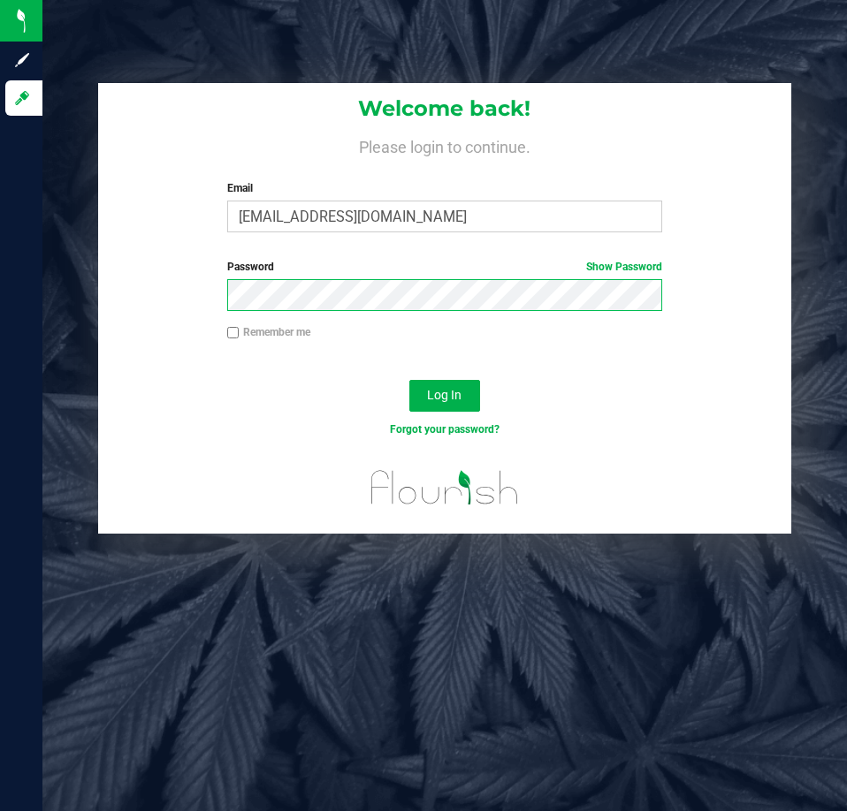
click at [409, 380] on button "Log In" at bounding box center [444, 396] width 71 height 32
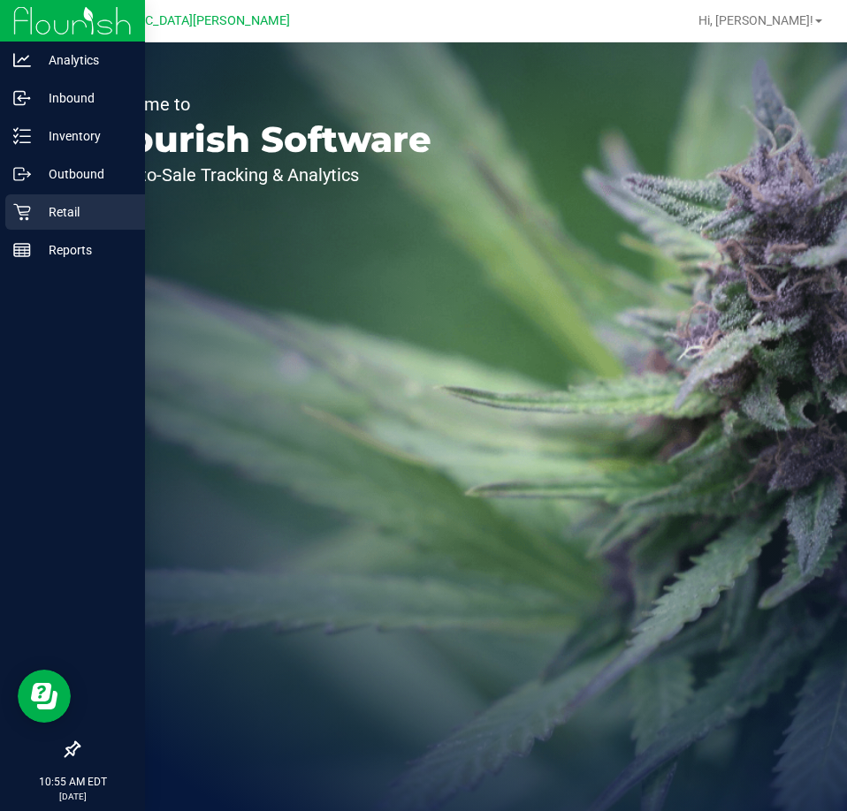
click at [31, 217] on div "Retail" at bounding box center [75, 211] width 140 height 35
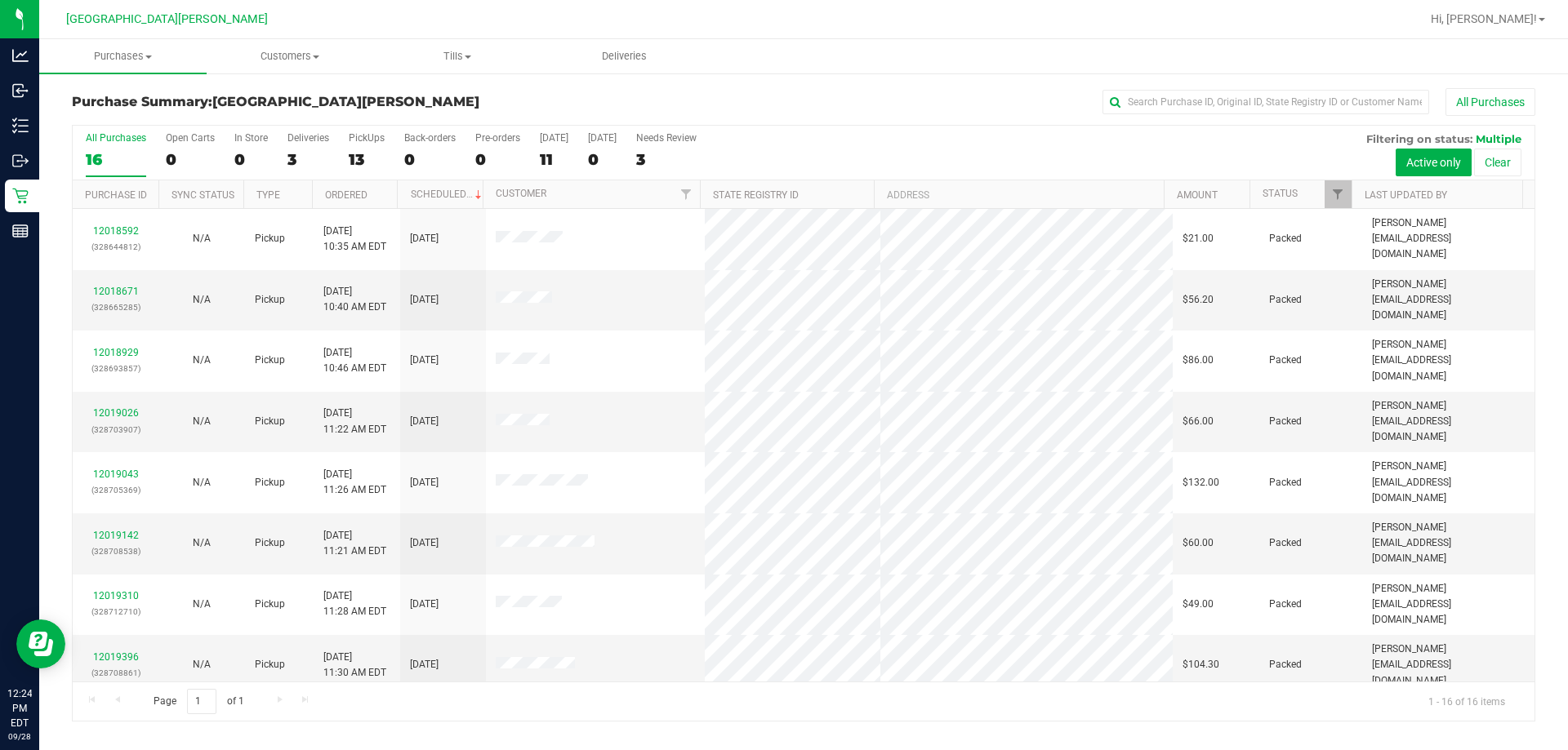
click at [782, 126] on div "All Purchases 16 Open Carts 0 In Store 0 Deliveries 3 PickUps 13 Back-orders 0 …" at bounding box center [804, 132] width 1462 height 13
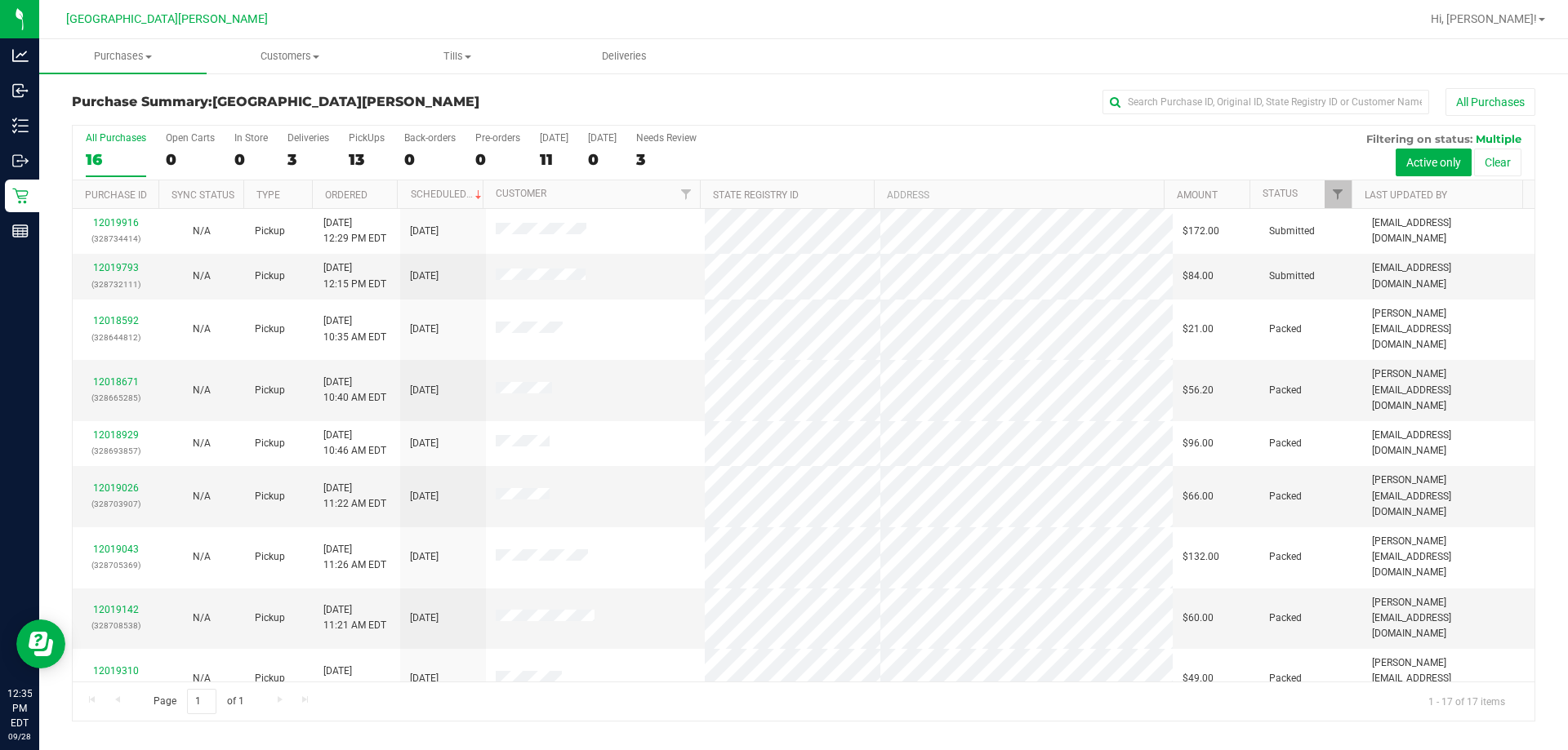
drag, startPoint x: 883, startPoint y: 84, endPoint x: 874, endPoint y: 86, distance: 9.2
click at [782, 84] on div "Purchase Summary: Key West WC All Purchases All Purchases 16 Open Carts 0 In St…" at bounding box center [803, 405] width 1528 height 666
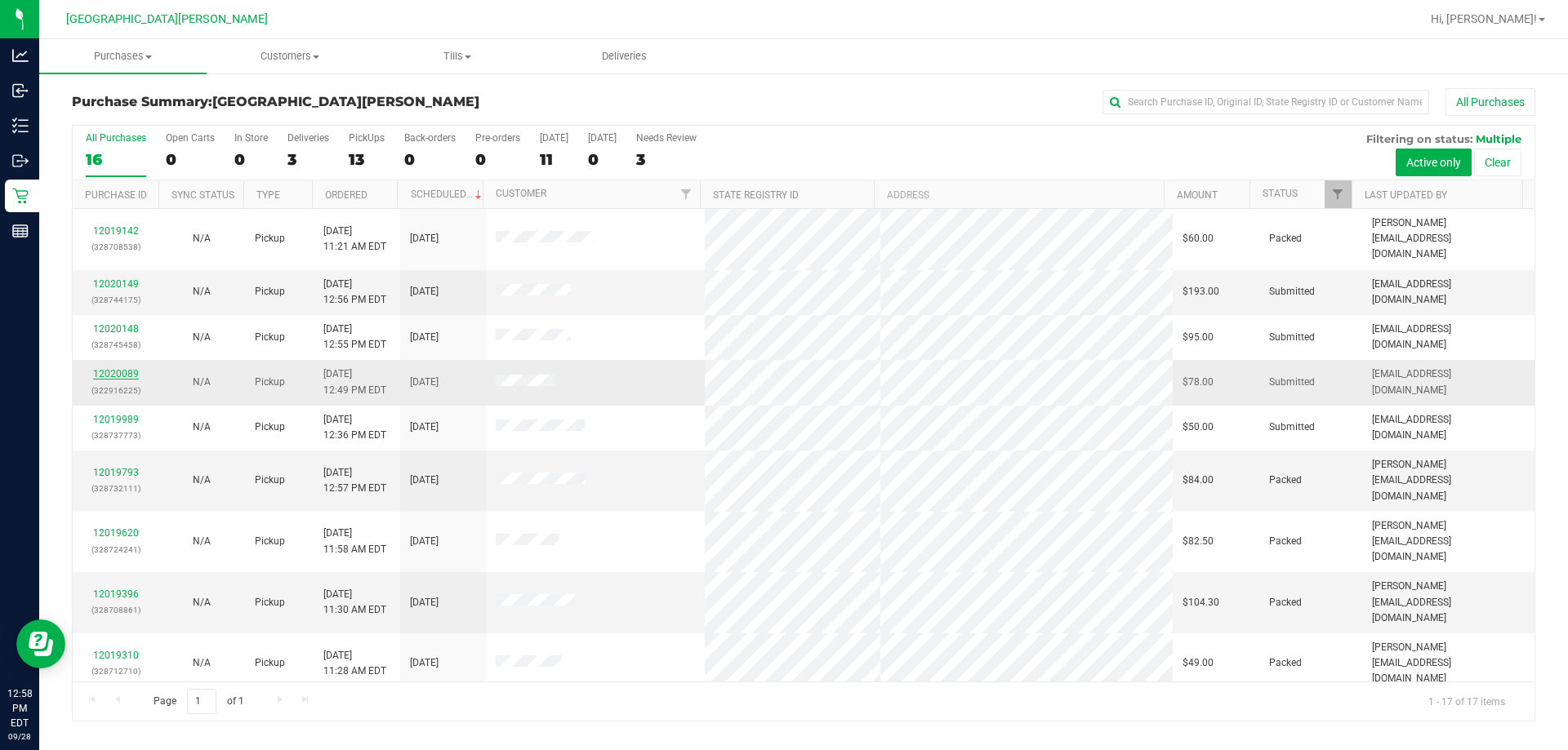
click at [109, 369] on link "12020089" at bounding box center [115, 374] width 45 height 11
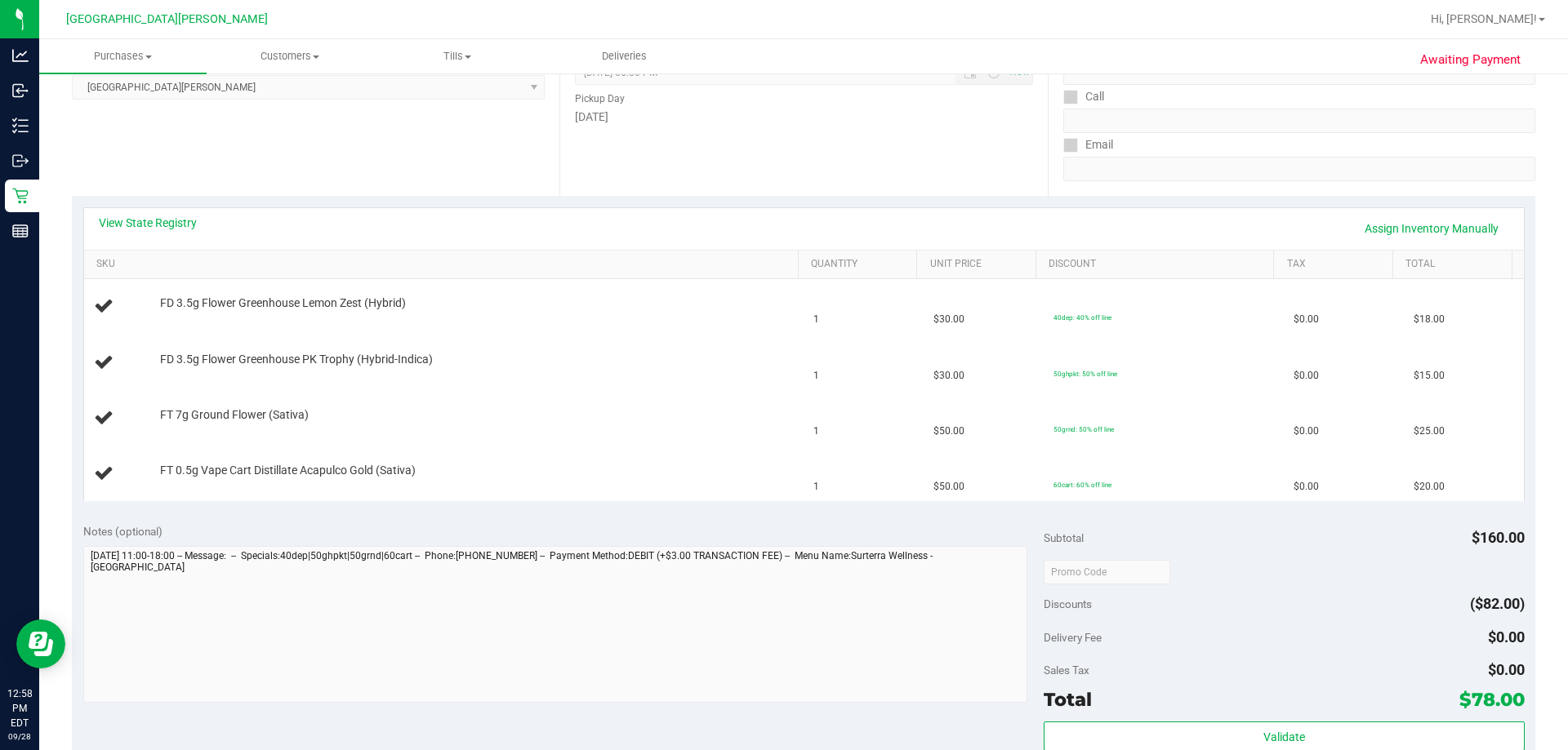
scroll to position [245, 0]
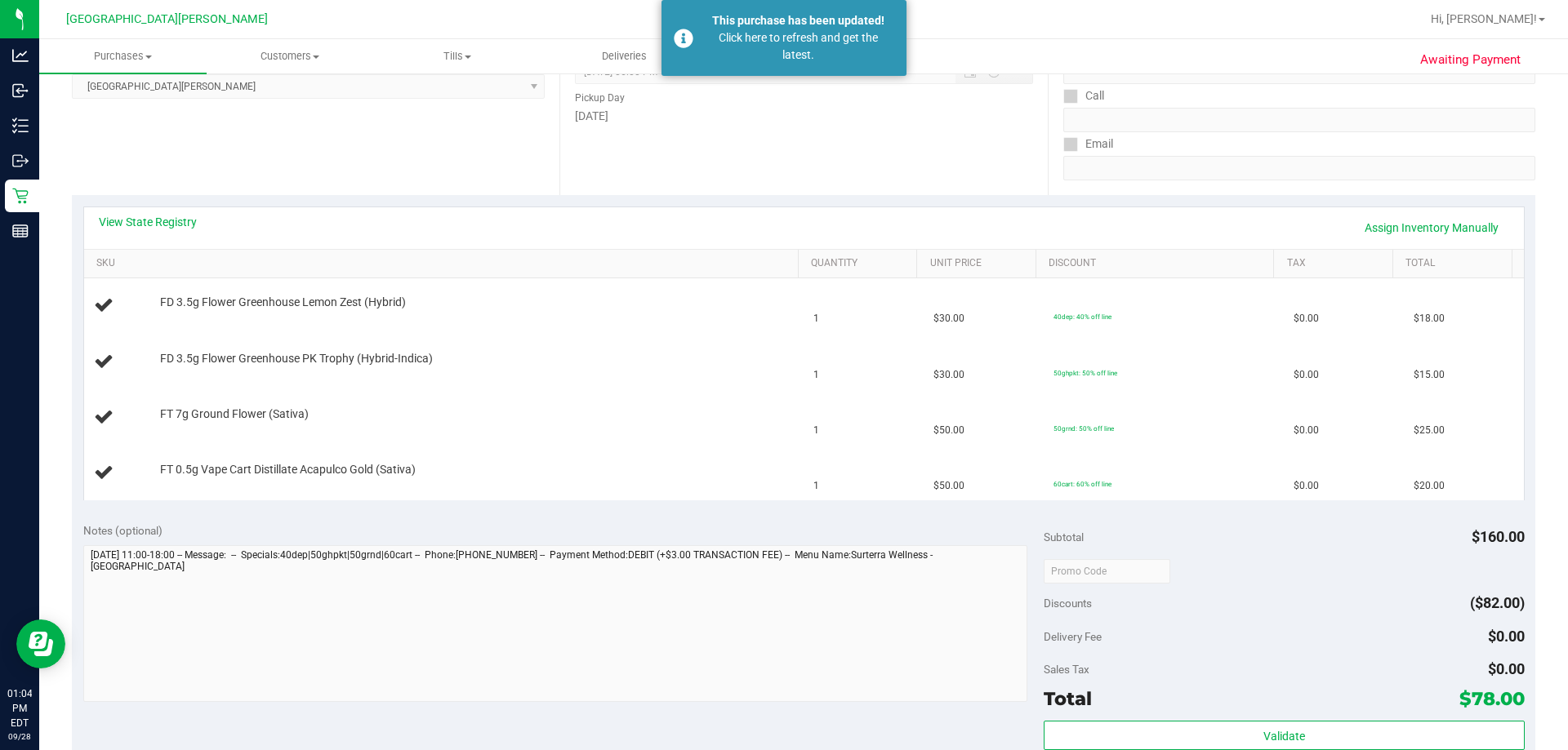
click at [782, 186] on div "Date Pickup Date/Time 09/28/2025 Now 09/28/2025 06:00 PM Now Pickup Day Sunday" at bounding box center [803, 95] width 488 height 200
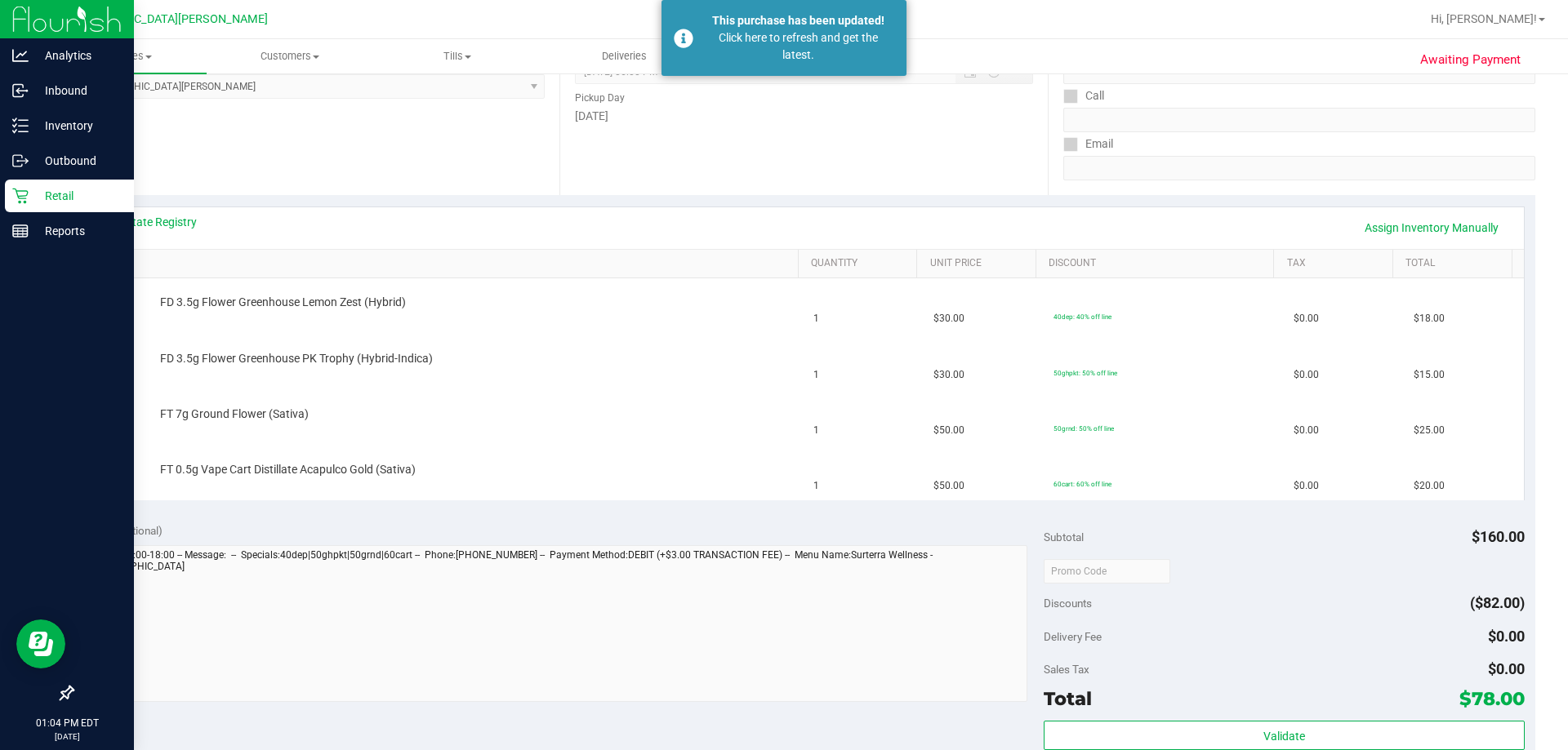
click at [36, 191] on p "Retail" at bounding box center [78, 195] width 98 height 19
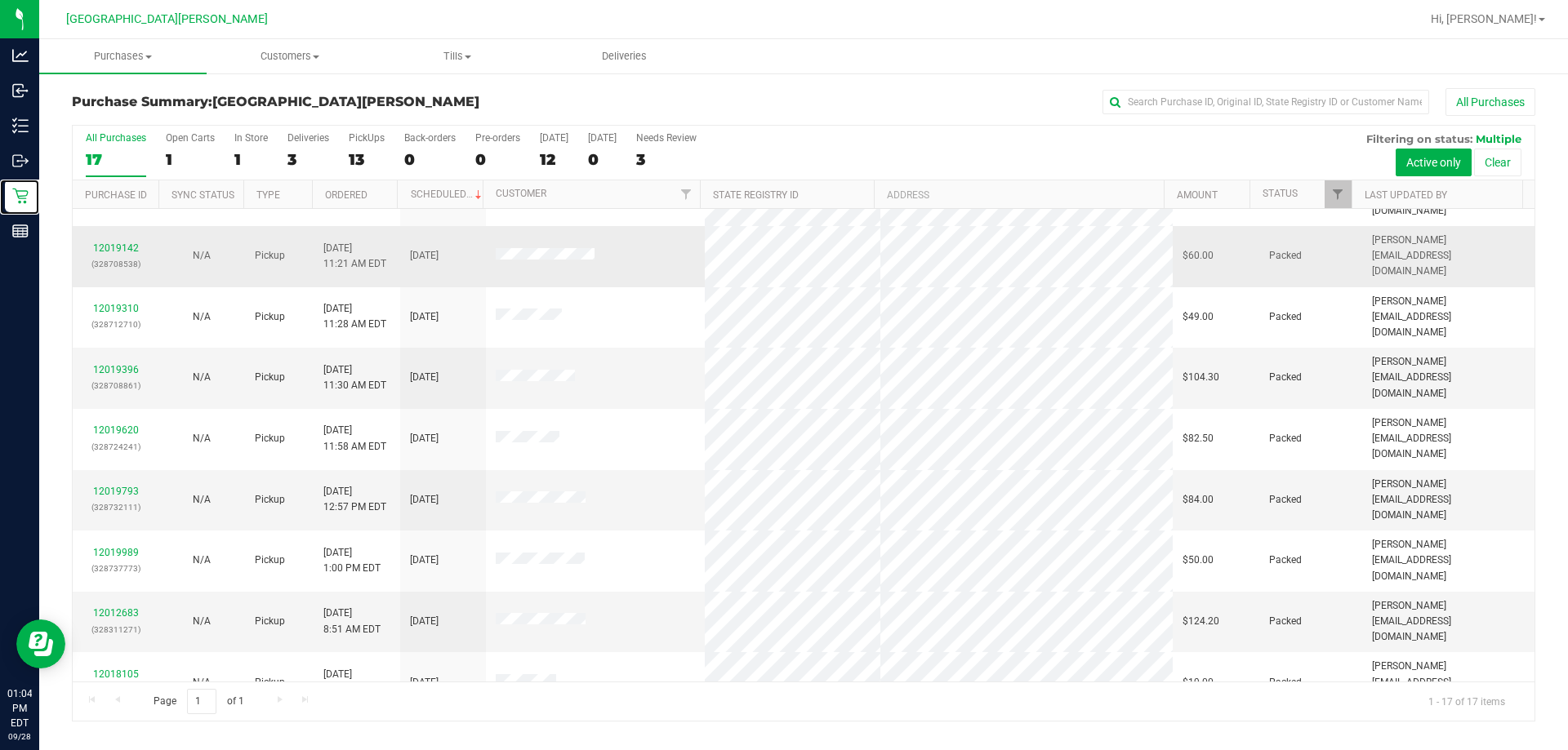
scroll to position [296, 0]
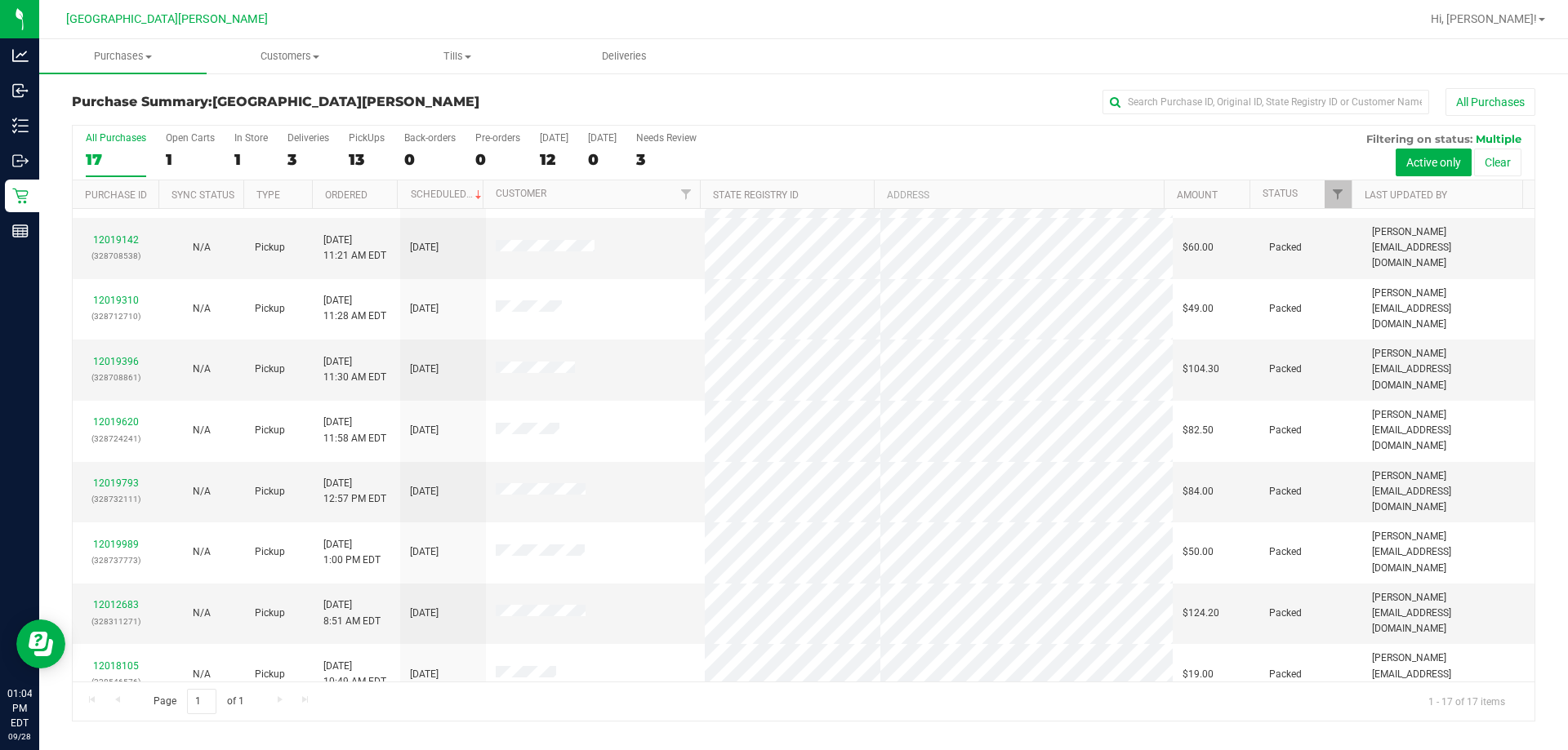
click at [782, 135] on div "All Purchases 17 Open Carts 1 In Store 1 Deliveries 3 PickUps 13 Back-orders 0 …" at bounding box center [804, 132] width 1462 height 13
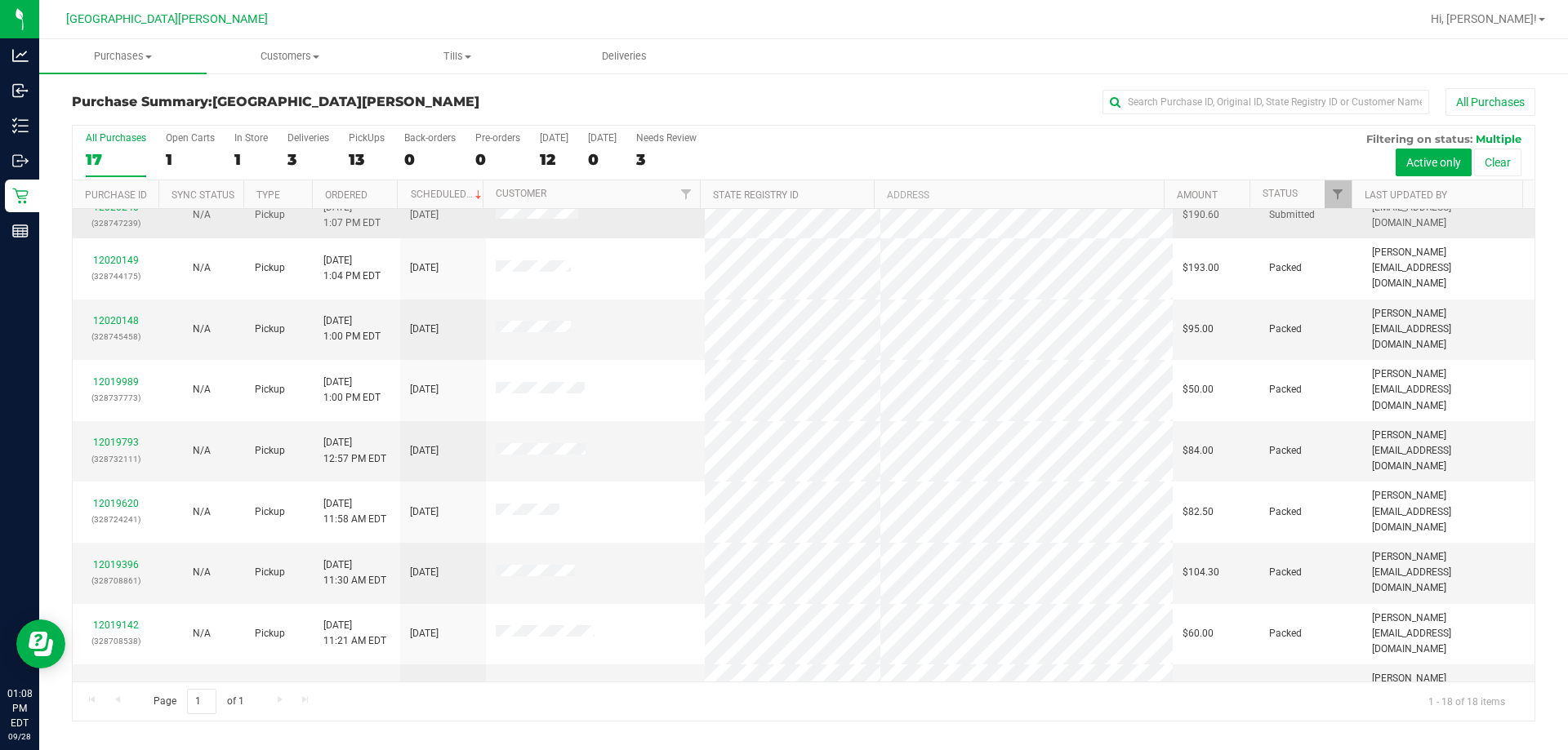
scroll to position [0, 0]
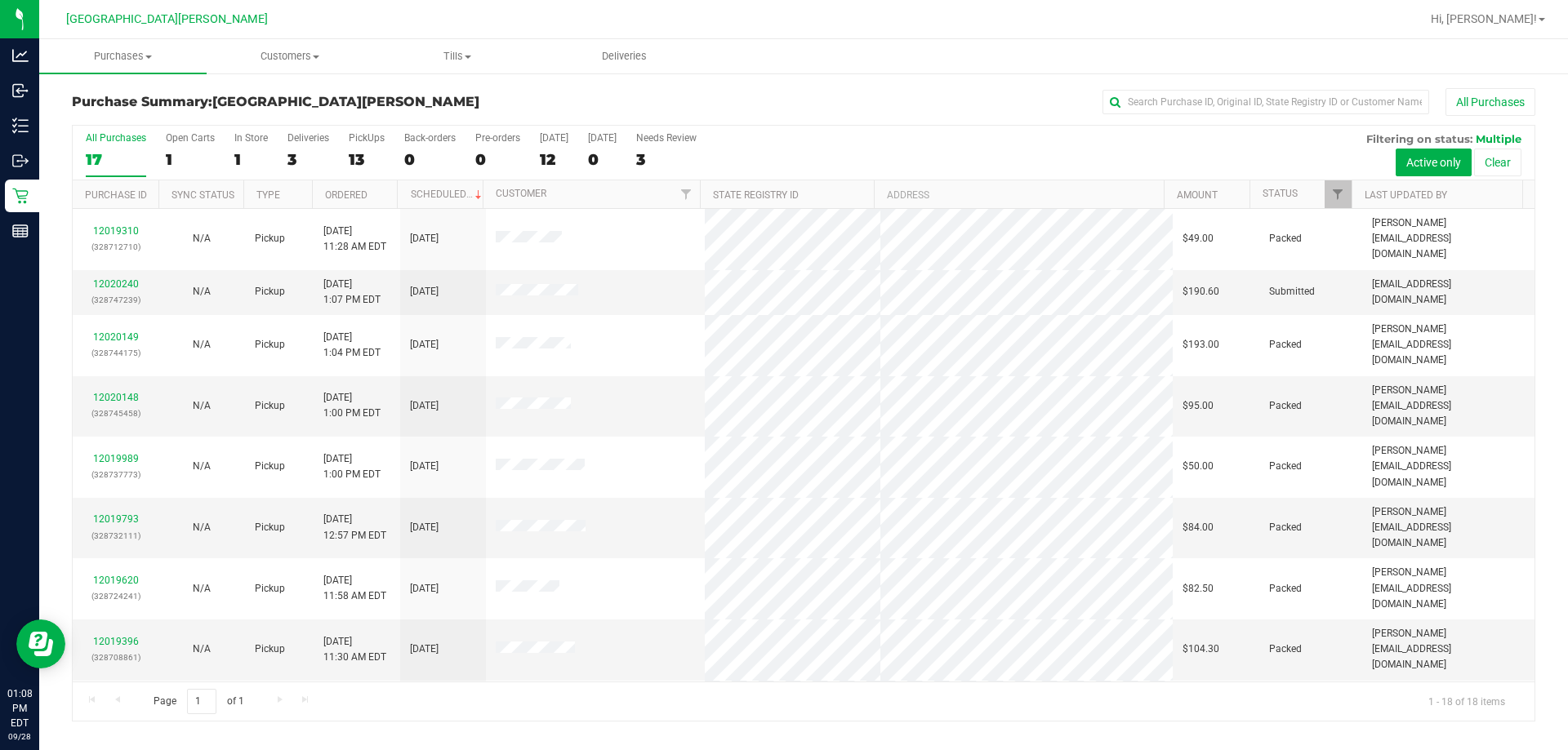
click at [387, 151] on div "All Purchases 17 Open Carts 1 In Store 1 Deliveries 3 PickUps 13 Back-orders 0 …" at bounding box center [804, 152] width 1462 height 54
click at [367, 151] on div "13" at bounding box center [366, 160] width 36 height 18
click at [0, 0] on input "PickUps 13" at bounding box center [0, 0] width 0 height 0
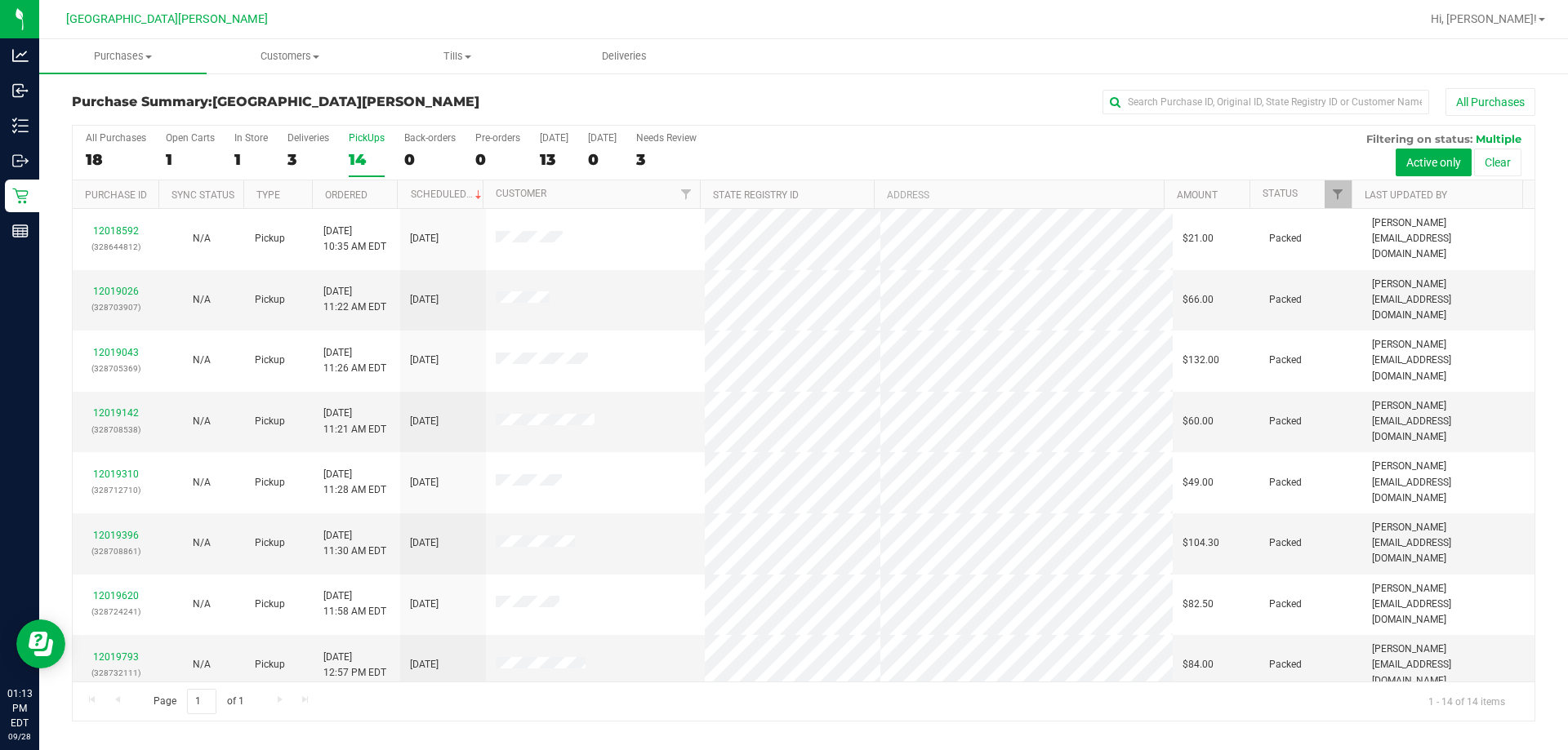
click at [365, 152] on div "14" at bounding box center [366, 160] width 36 height 18
click at [0, 0] on input "PickUps 14" at bounding box center [0, 0] width 0 height 0
click at [782, 113] on input "text" at bounding box center [1265, 102] width 326 height 25
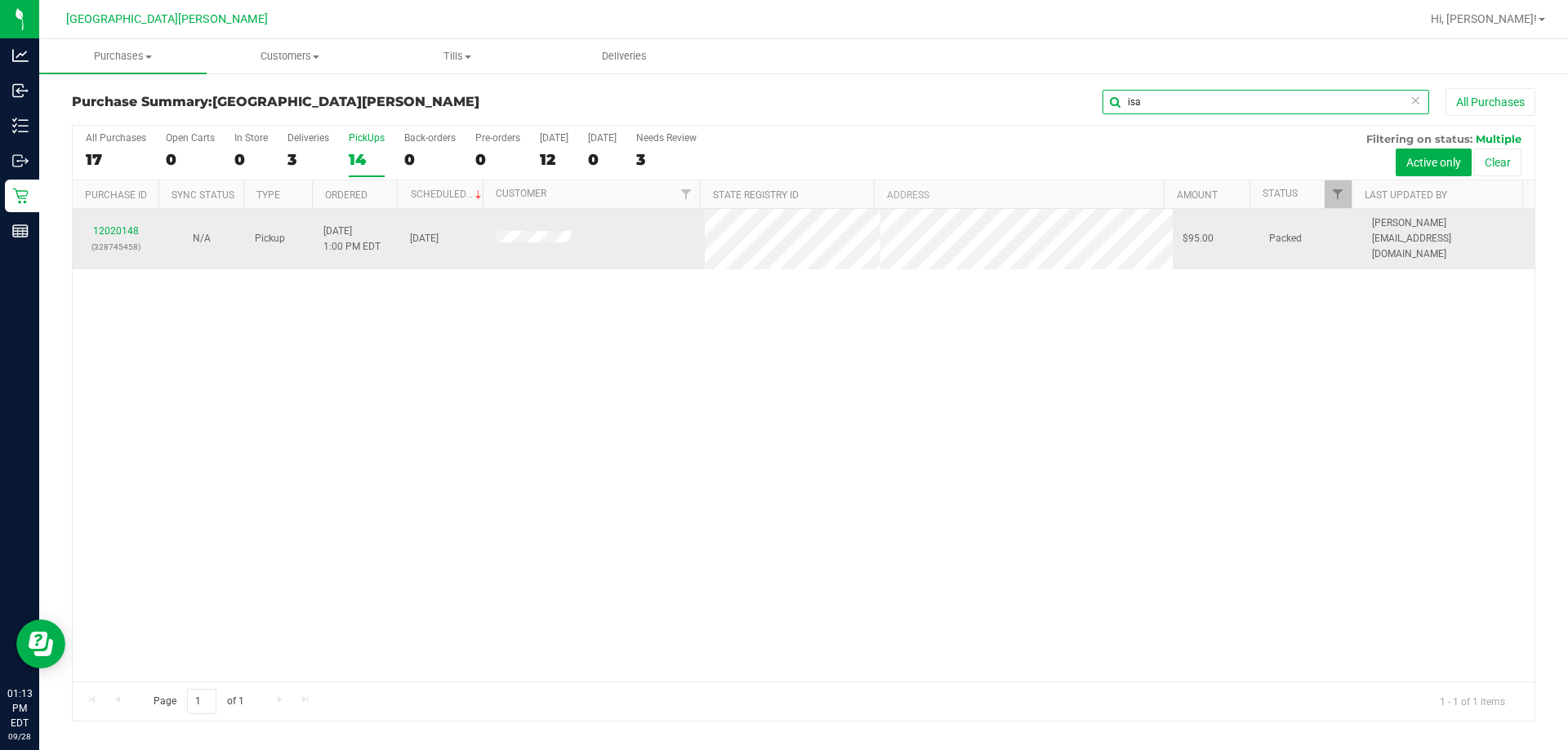
type input "isa"
click at [124, 239] on p "(328745458)" at bounding box center [115, 247] width 67 height 16
click at [125, 226] on link "12020148" at bounding box center [115, 231] width 45 height 11
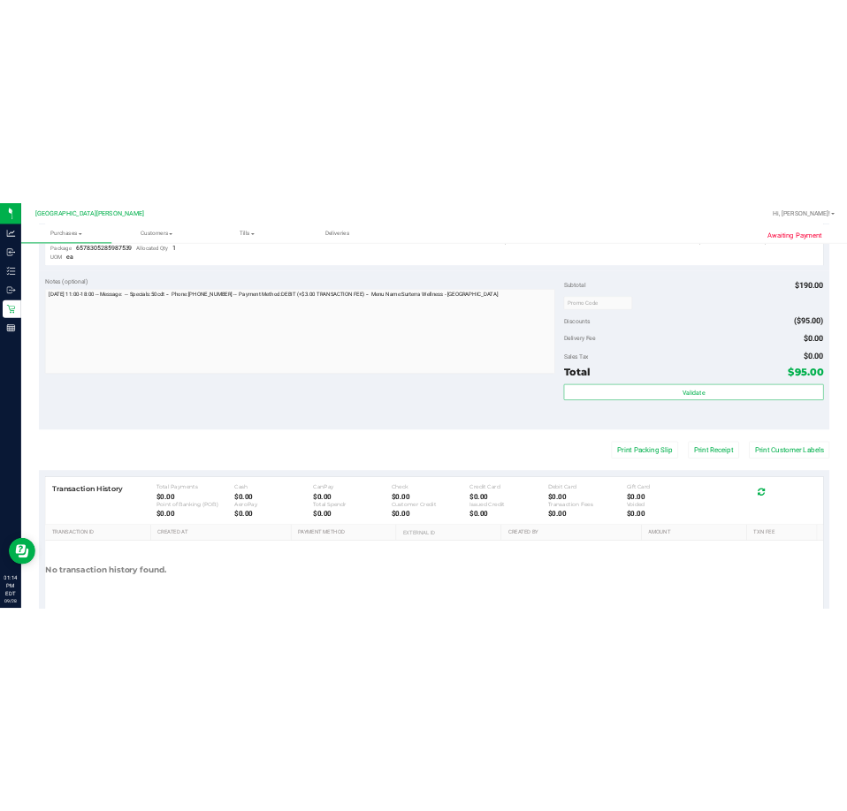
scroll to position [707, 0]
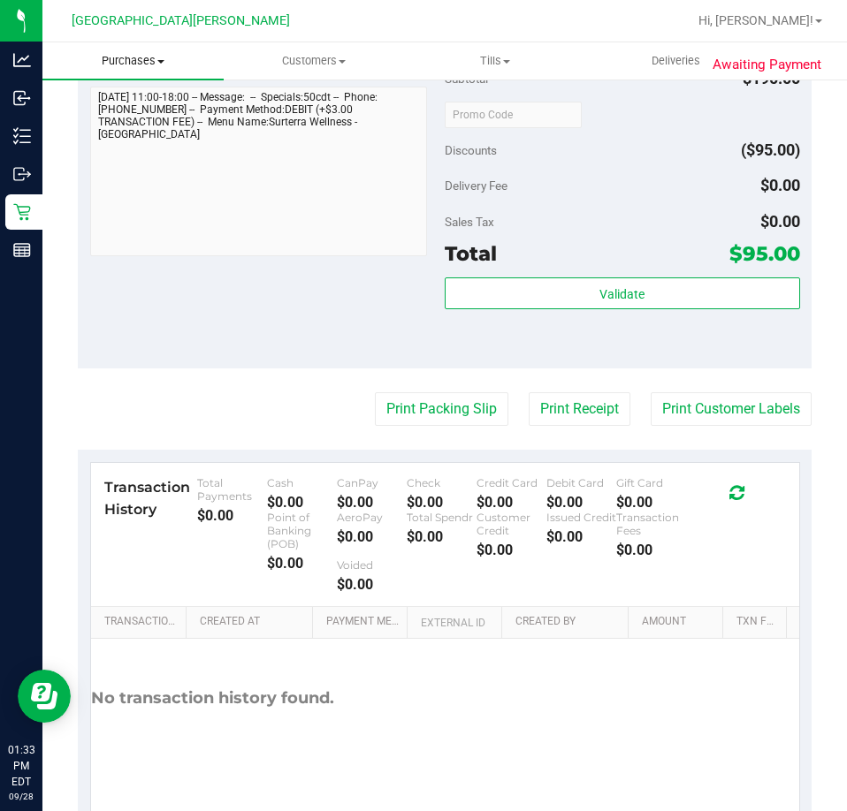
click at [146, 63] on span "Purchases" at bounding box center [132, 61] width 181 height 16
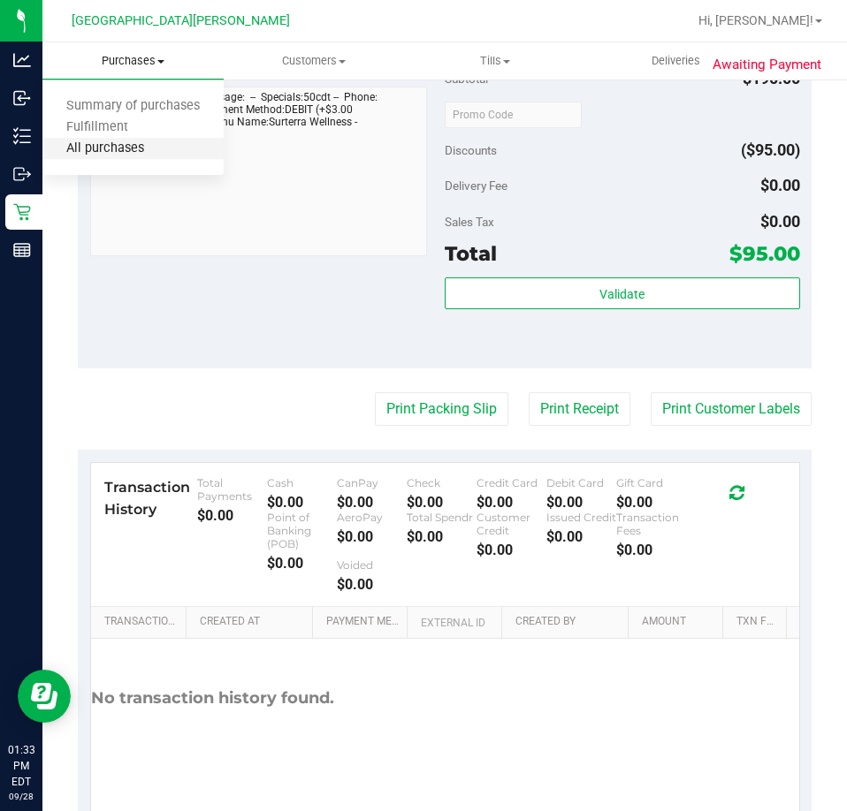
click at [114, 144] on span "All purchases" at bounding box center [104, 148] width 125 height 15
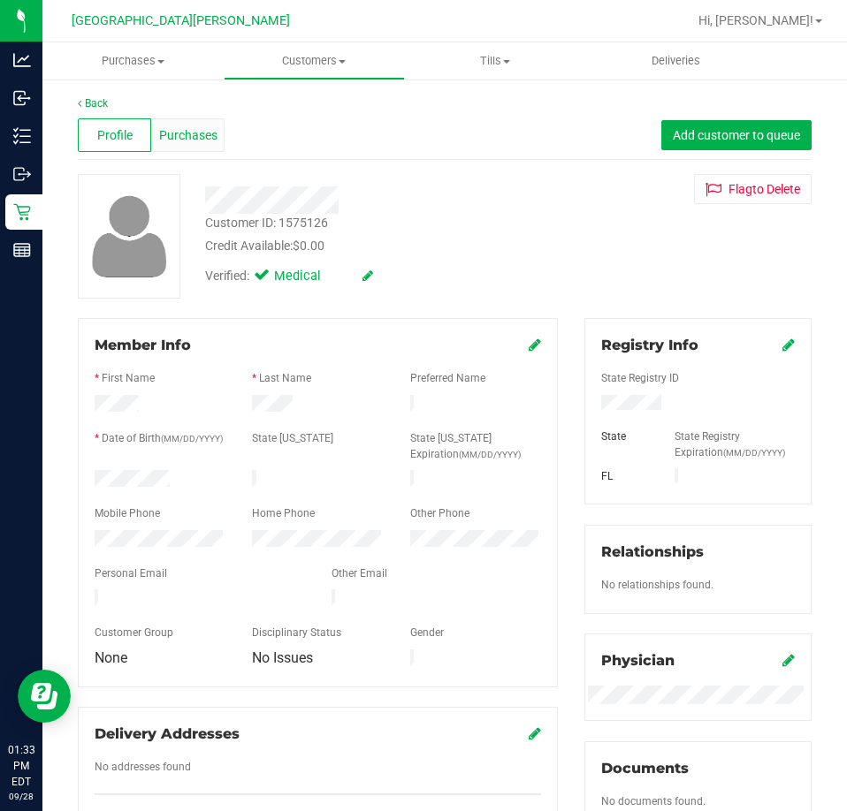
click at [186, 126] on span "Purchases" at bounding box center [188, 135] width 58 height 19
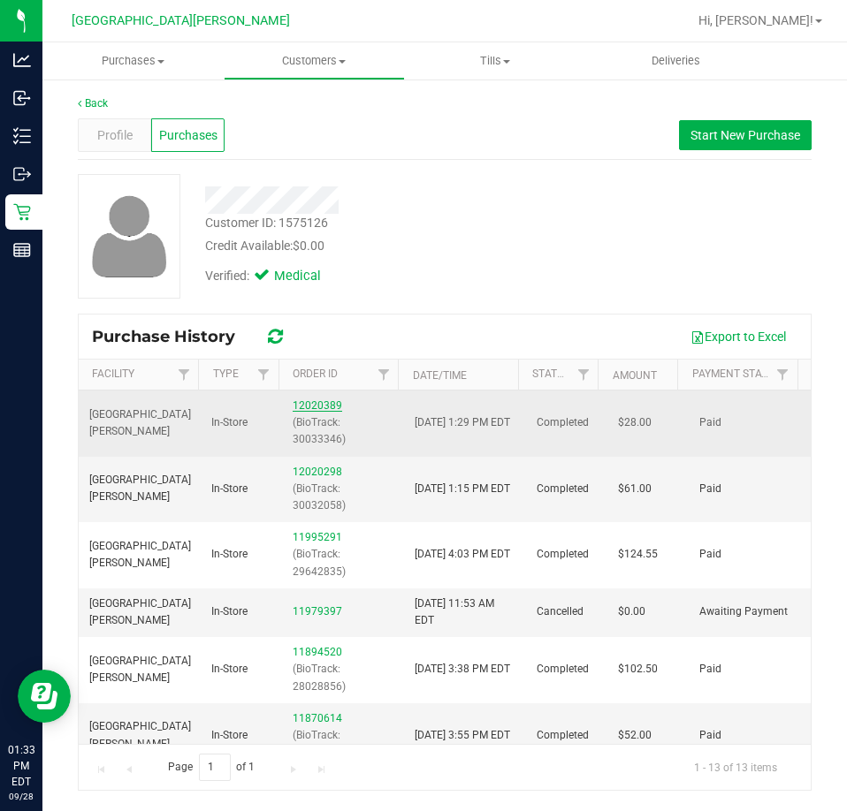
click at [317, 408] on link "12020389" at bounding box center [317, 405] width 49 height 12
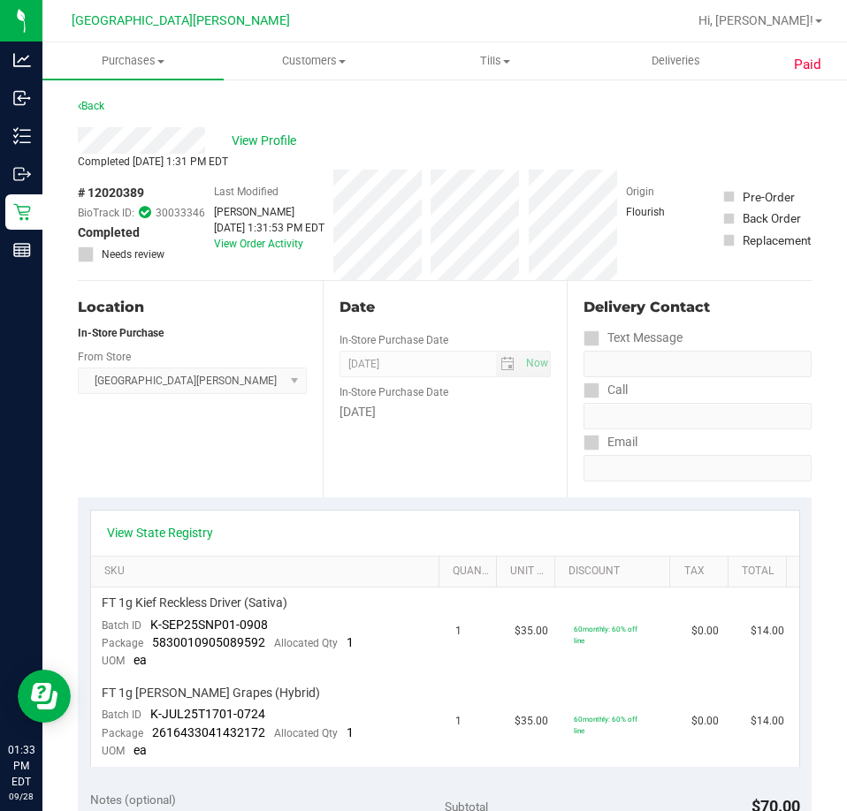
scroll to position [442, 0]
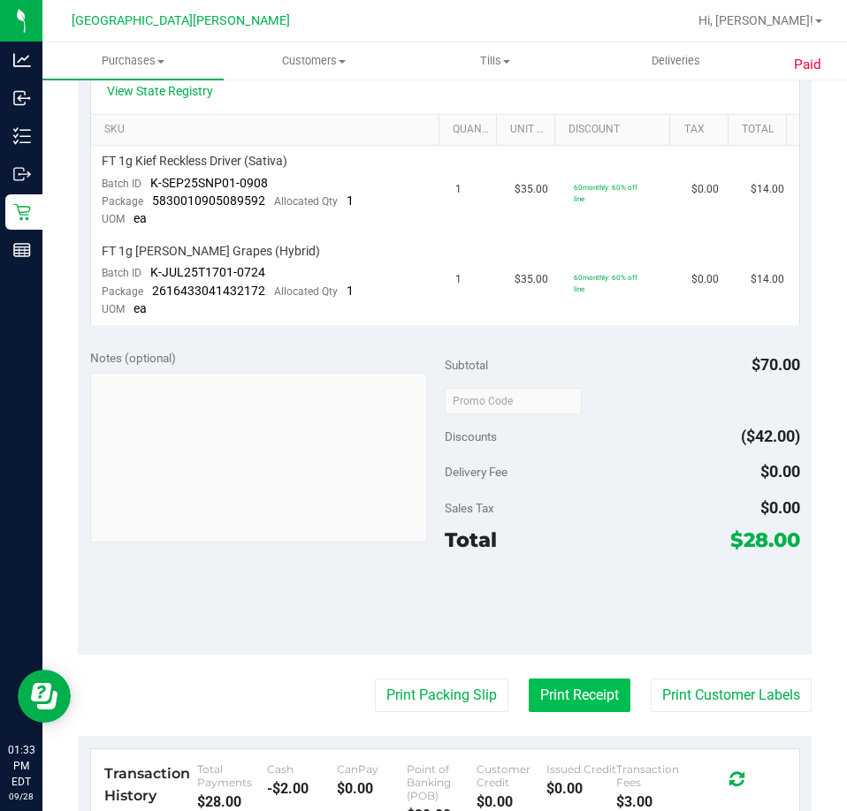
click at [557, 695] on button "Print Receipt" at bounding box center [579, 696] width 102 height 34
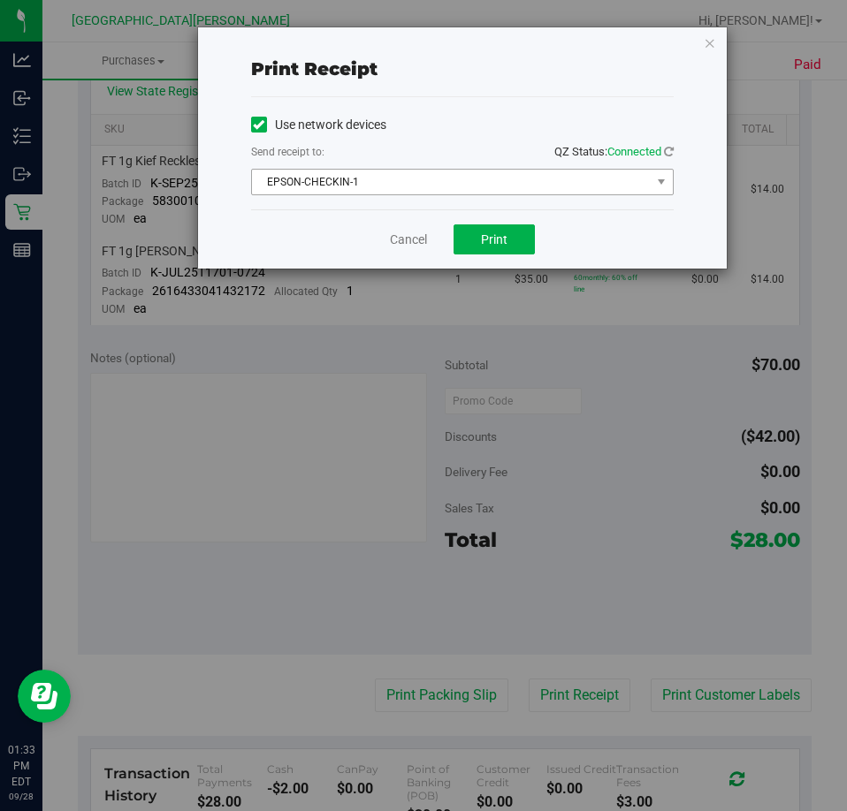
click at [407, 189] on span "EPSON-CHECKIN-1" at bounding box center [451, 182] width 399 height 25
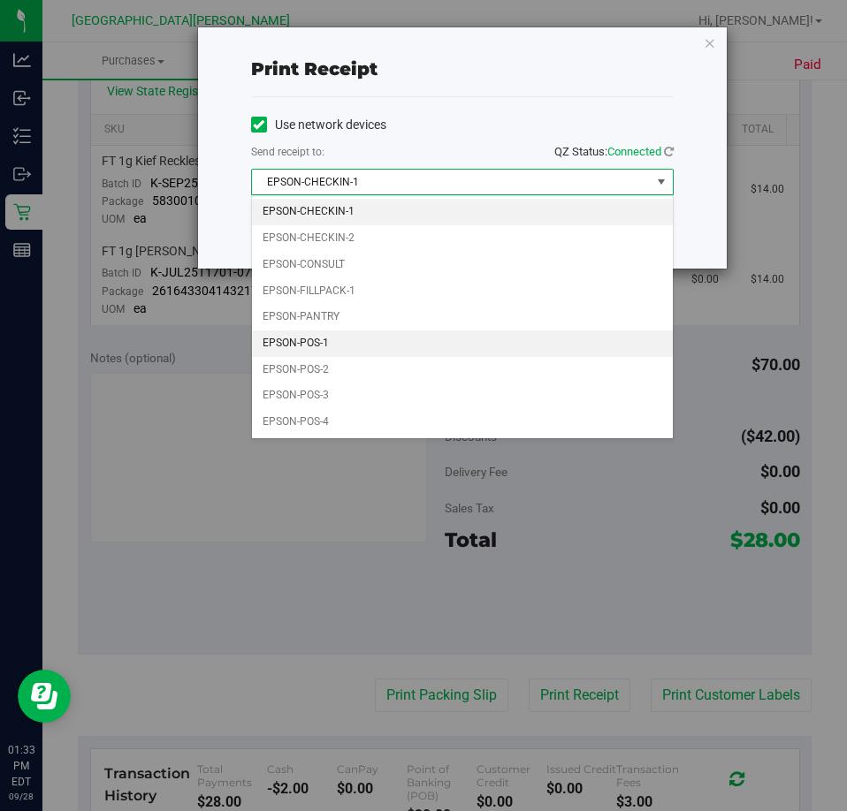
click at [342, 353] on li "EPSON-POS-1" at bounding box center [462, 344] width 421 height 27
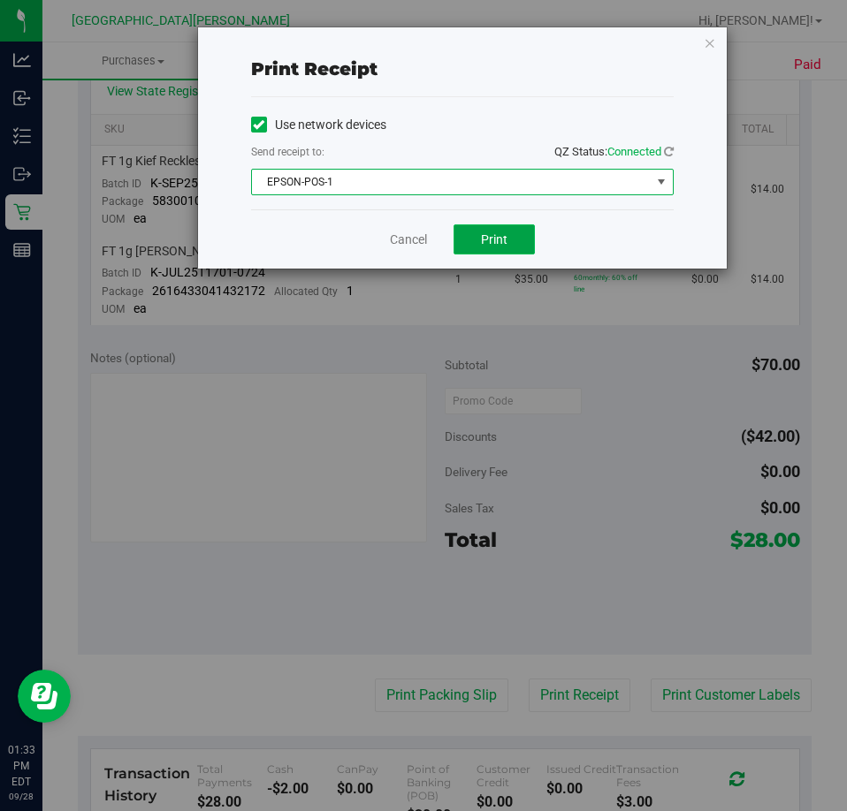
click at [511, 238] on button "Print" at bounding box center [493, 239] width 81 height 30
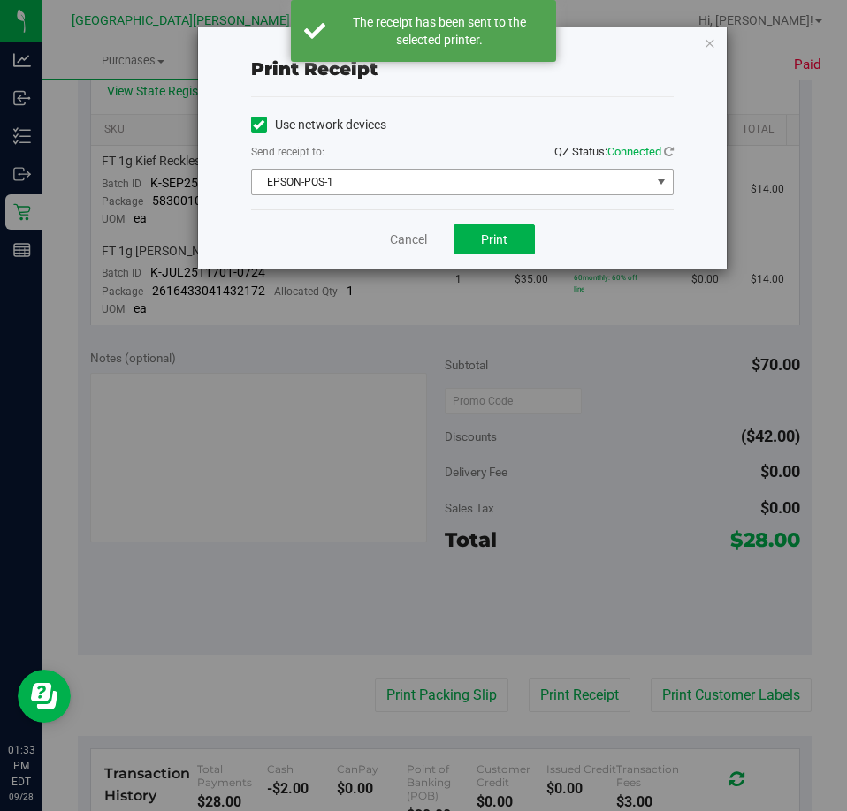
click at [422, 193] on span "EPSON-POS-1" at bounding box center [451, 182] width 399 height 25
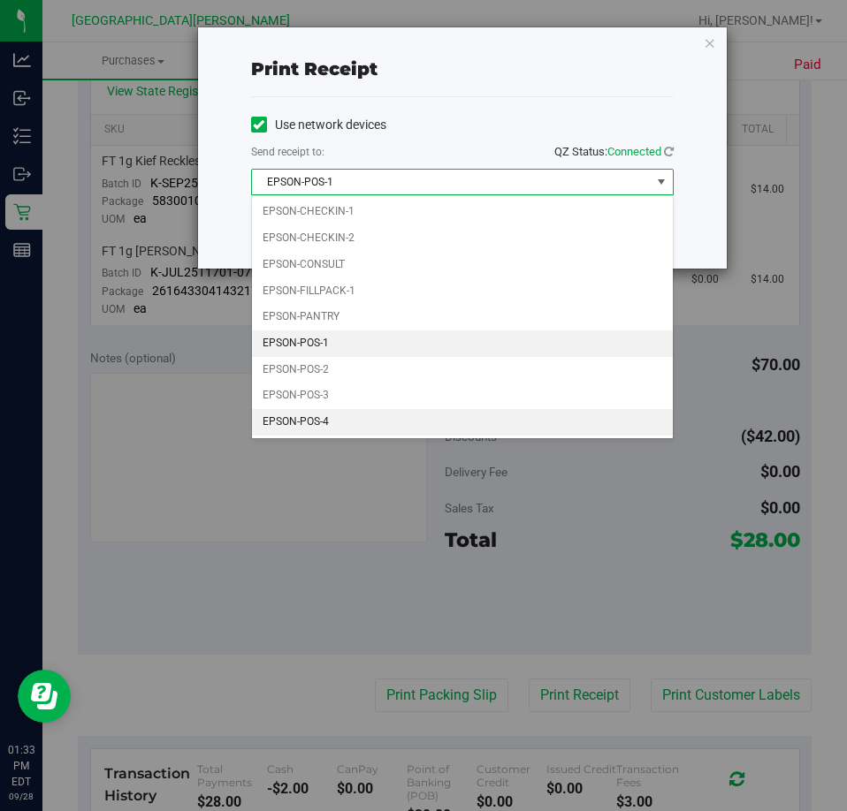
click at [341, 423] on li "EPSON-POS-4" at bounding box center [462, 422] width 421 height 27
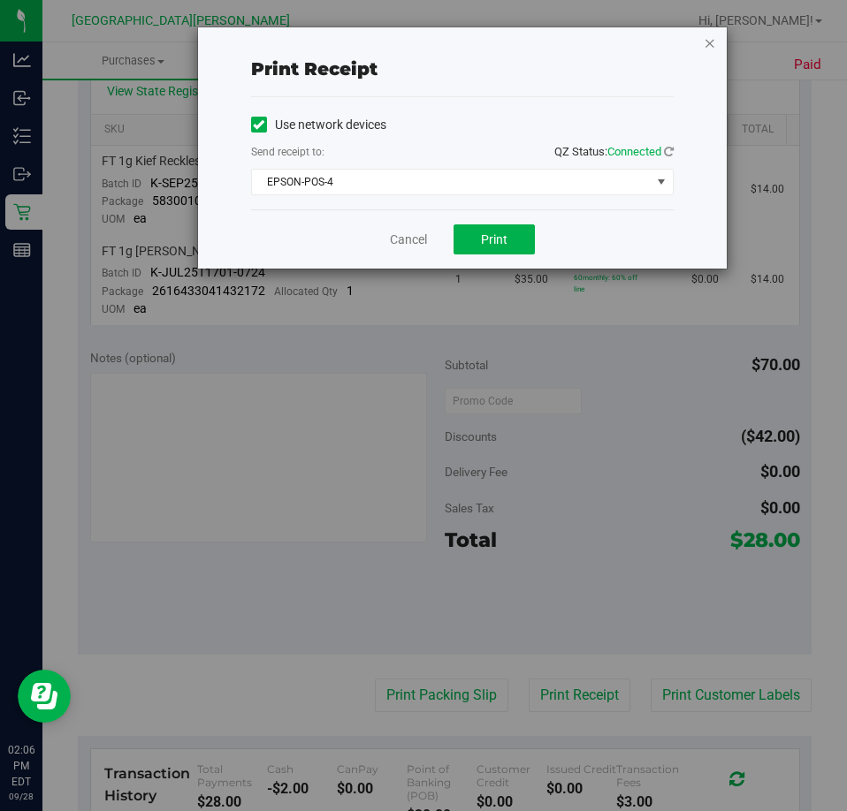
click at [709, 41] on icon "button" at bounding box center [709, 42] width 12 height 21
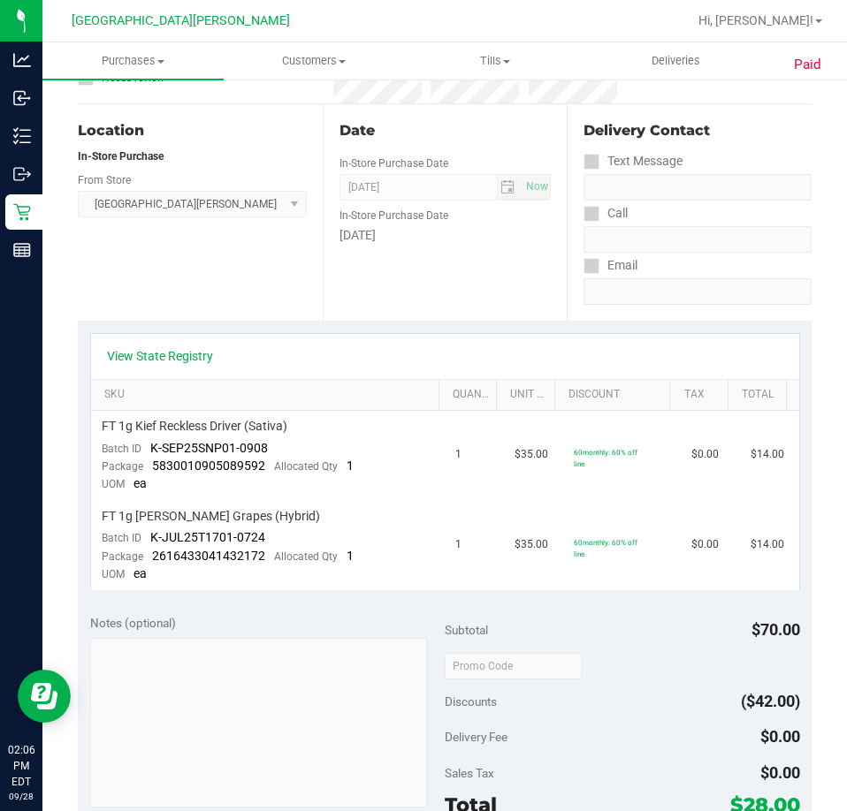
scroll to position [0, 0]
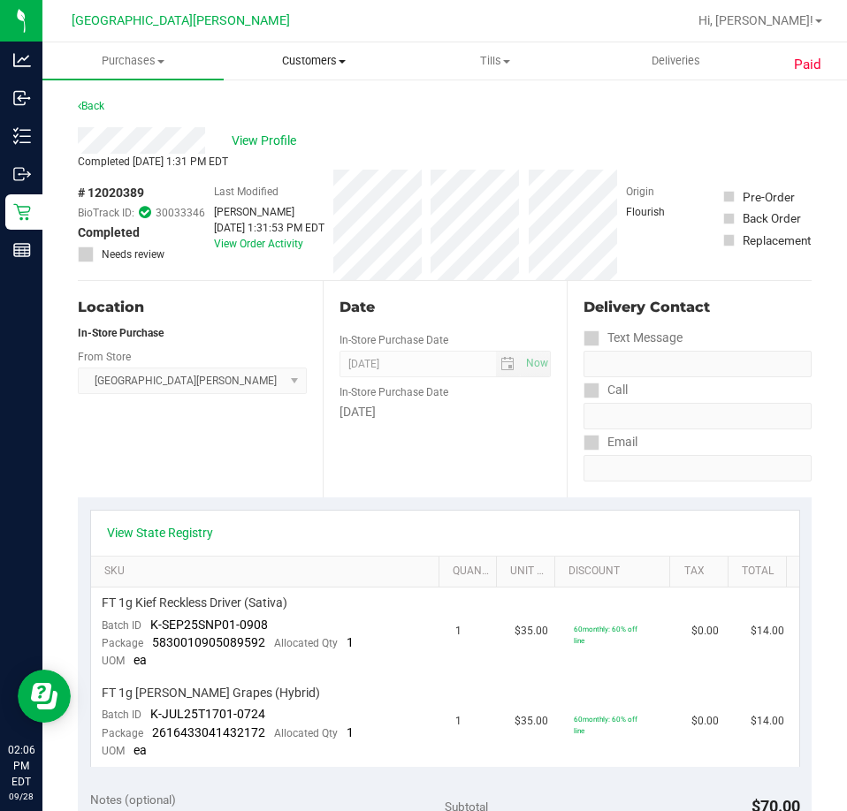
click at [304, 57] on span "Customers" at bounding box center [313, 61] width 179 height 16
click at [283, 102] on span "All customers" at bounding box center [287, 106] width 127 height 15
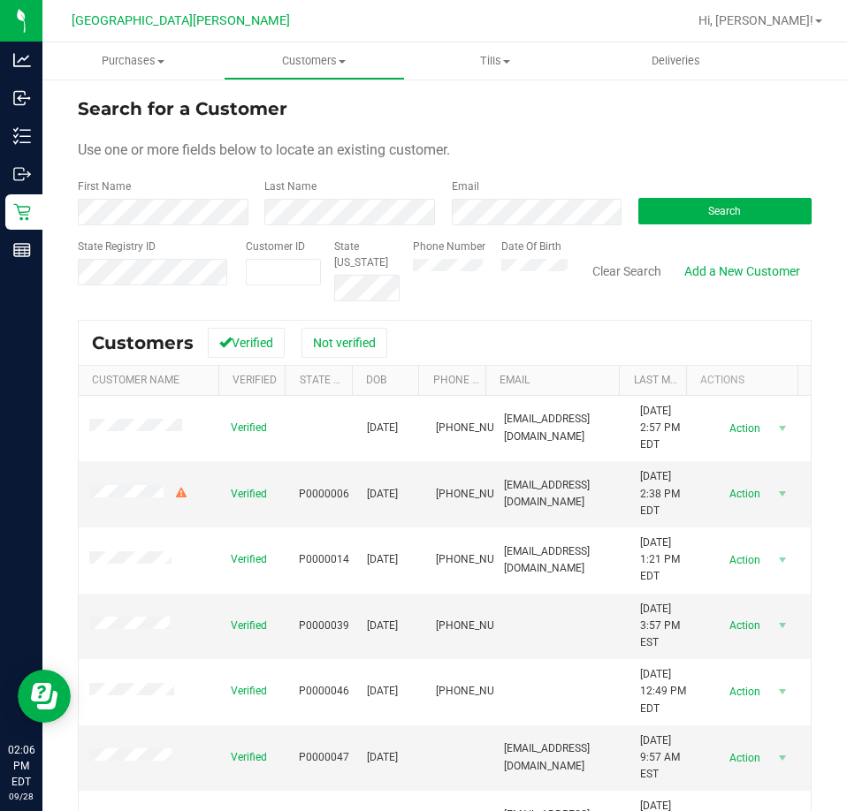
click at [110, 225] on form "Search for a Customer Use one or more fields below to locate an existing custom…" at bounding box center [444, 198] width 733 height 206
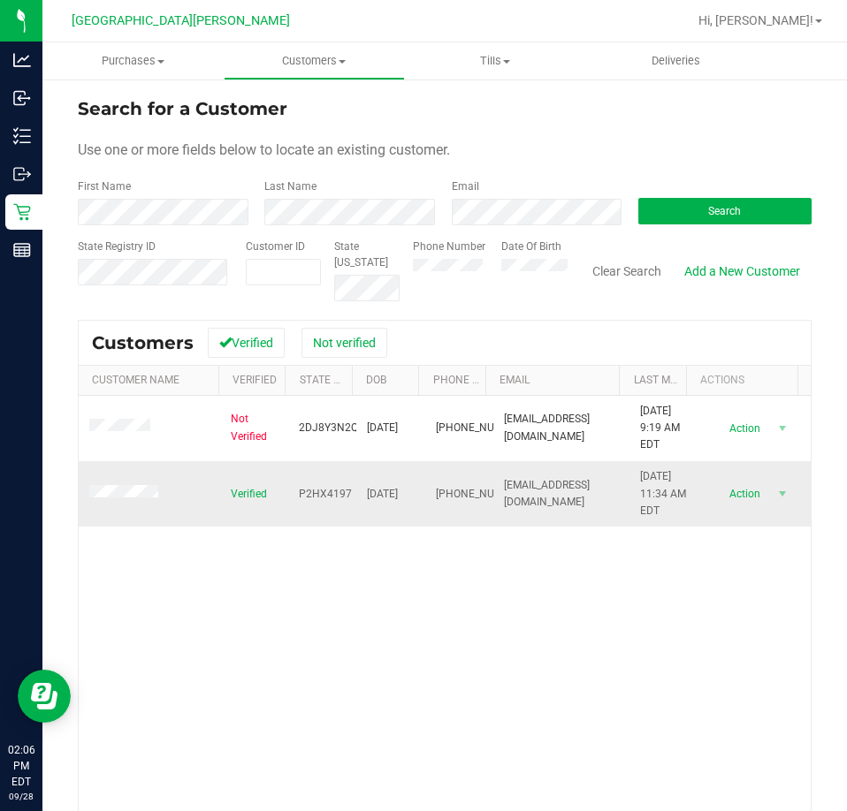
click at [141, 483] on td at bounding box center [149, 493] width 141 height 65
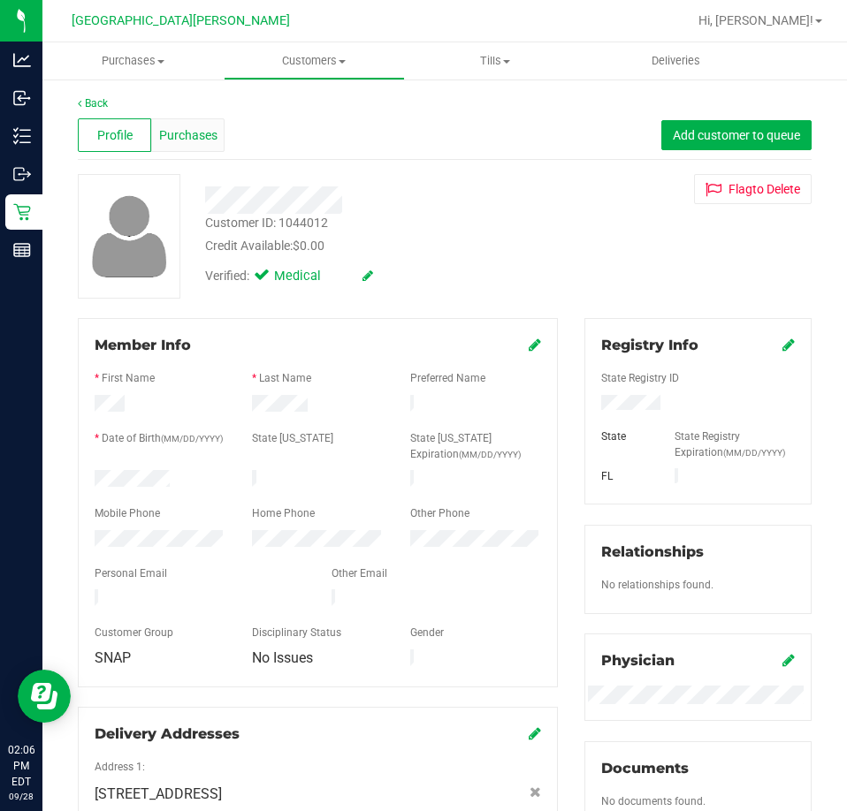
click at [179, 127] on span "Purchases" at bounding box center [188, 135] width 58 height 19
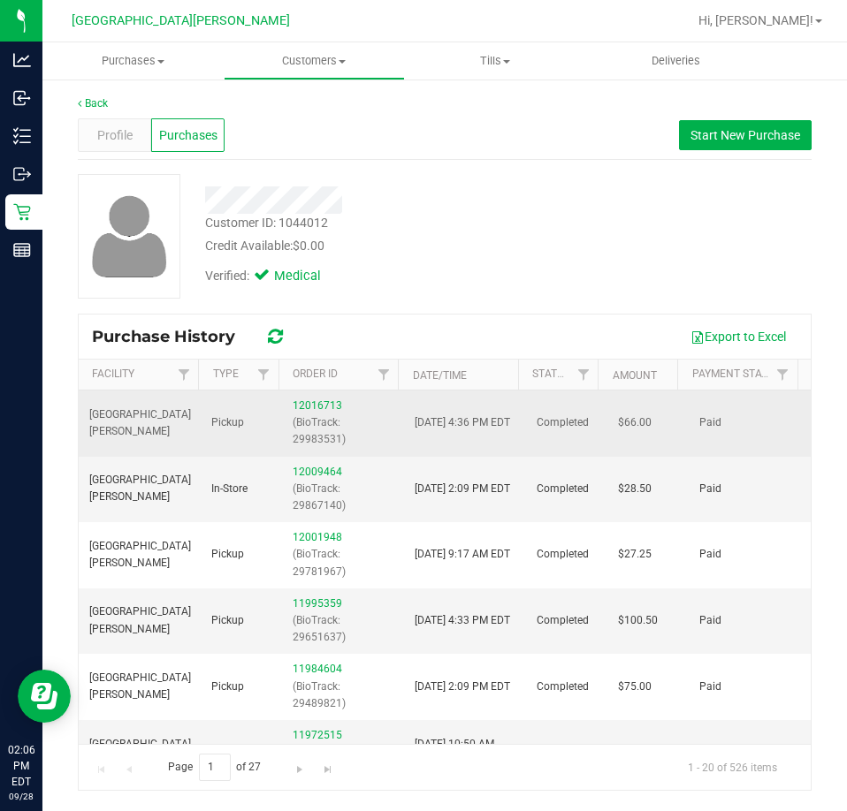
click at [316, 412] on div "12016713 (BioTrack: 29983531)" at bounding box center [343, 423] width 101 height 51
click at [316, 407] on link "12016713" at bounding box center [317, 405] width 49 height 12
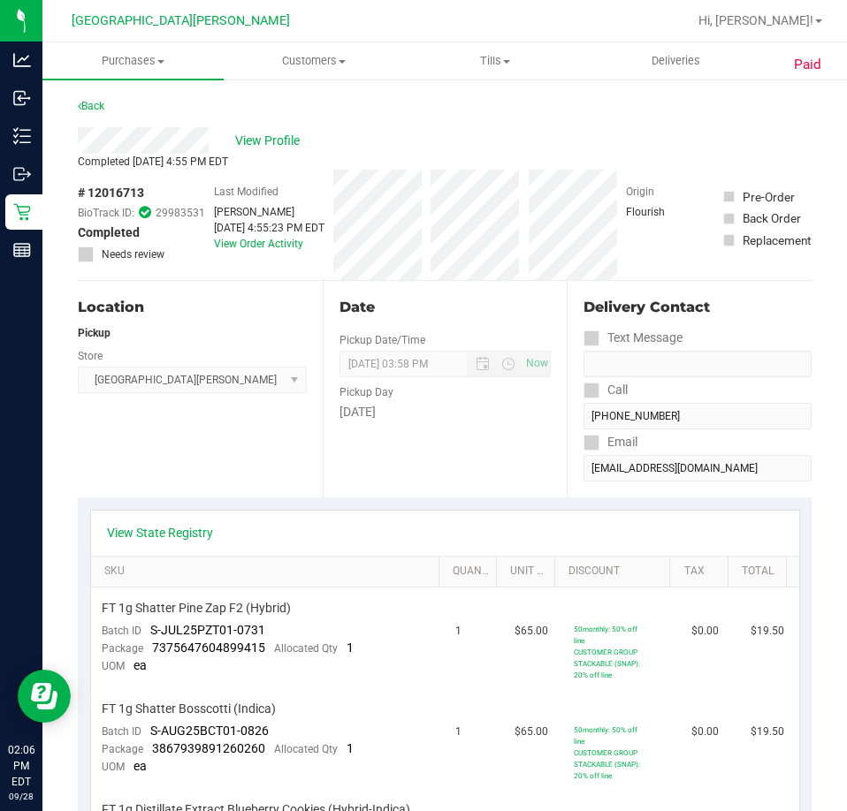
click at [152, 517] on div "View State Registry" at bounding box center [445, 533] width 708 height 45
click at [152, 531] on link "View State Registry" at bounding box center [160, 533] width 106 height 18
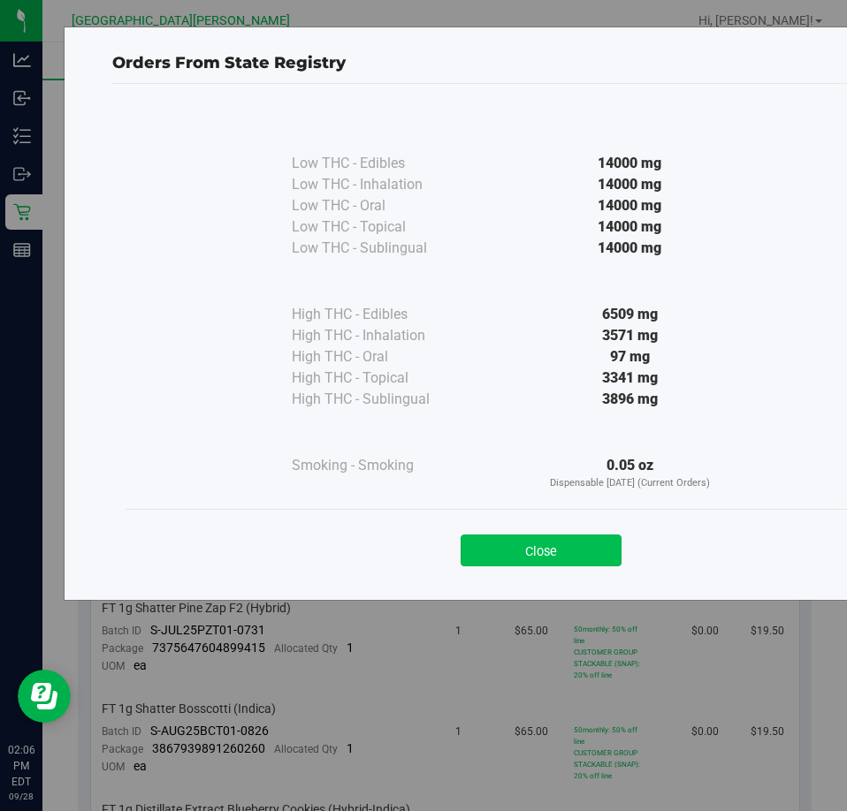
click at [526, 559] on button "Close" at bounding box center [540, 551] width 161 height 32
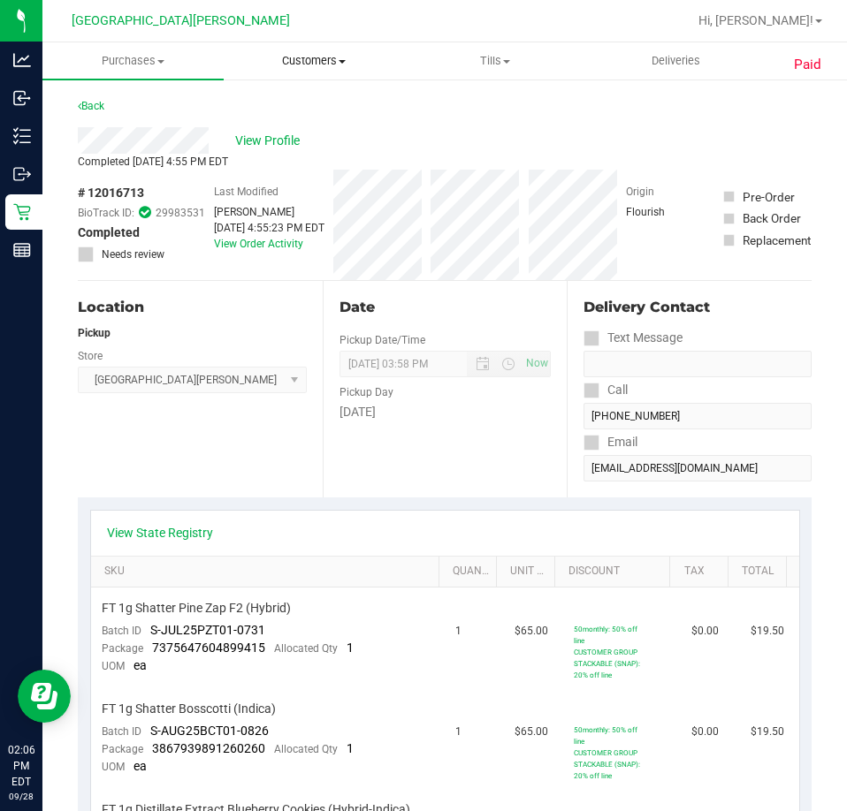
click at [361, 55] on span "Customers" at bounding box center [313, 61] width 179 height 16
click at [319, 99] on span "All customers" at bounding box center [287, 106] width 127 height 15
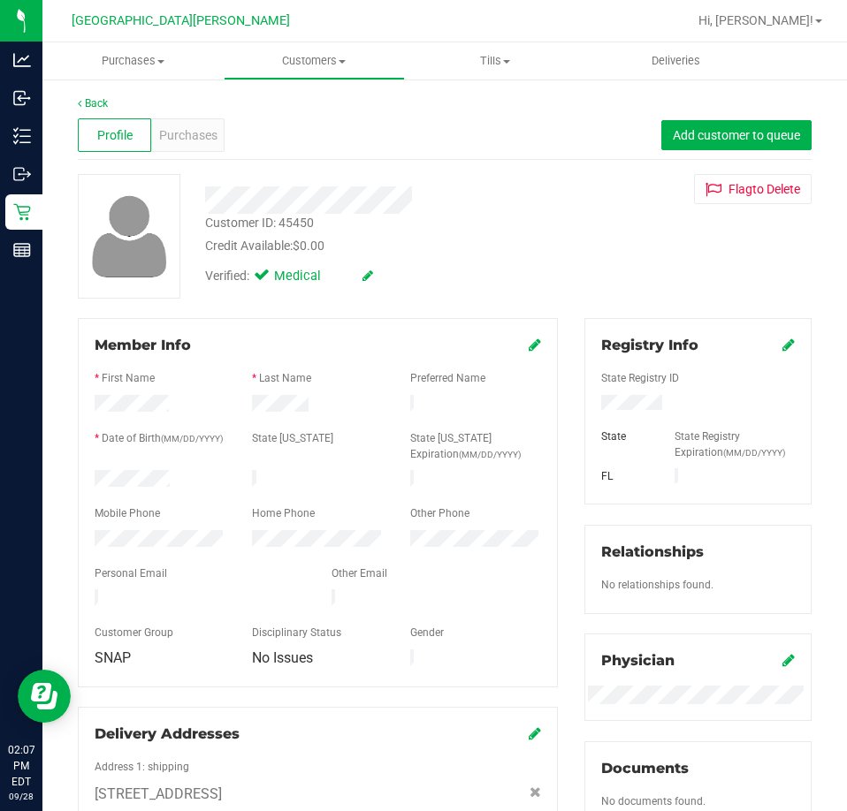
click at [404, 167] on div "Back Profile Purchases Add customer to queue Customer ID: 45450 Credit Availabl…" at bounding box center [444, 666] width 733 height 1143
click at [202, 143] on span "Purchases" at bounding box center [188, 135] width 58 height 19
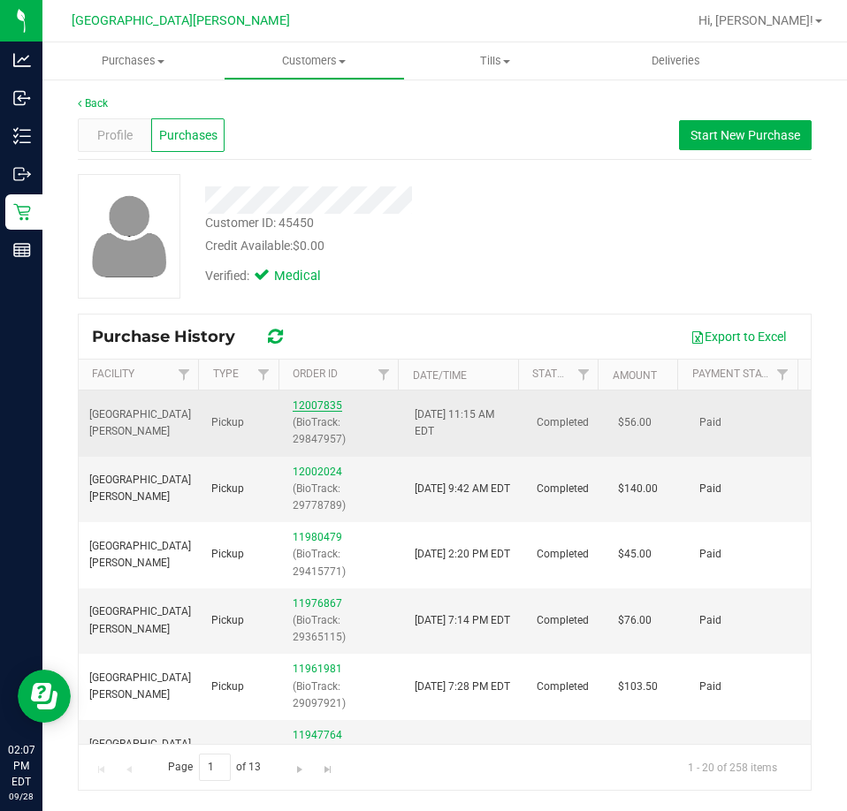
click at [315, 408] on link "12007835" at bounding box center [317, 405] width 49 height 12
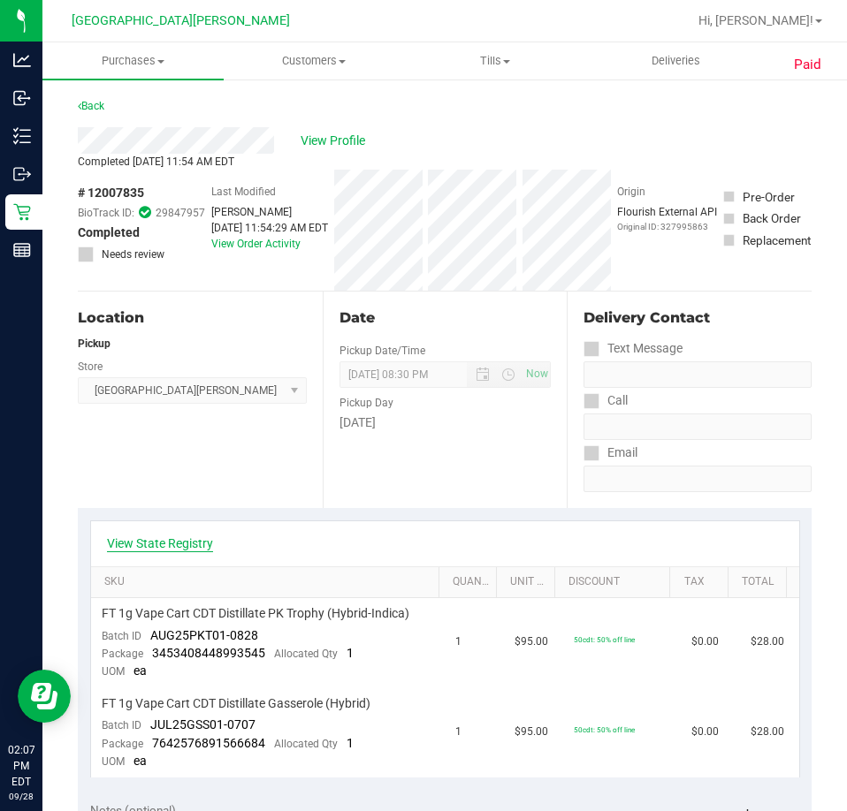
click at [160, 547] on link "View State Registry" at bounding box center [160, 544] width 106 height 18
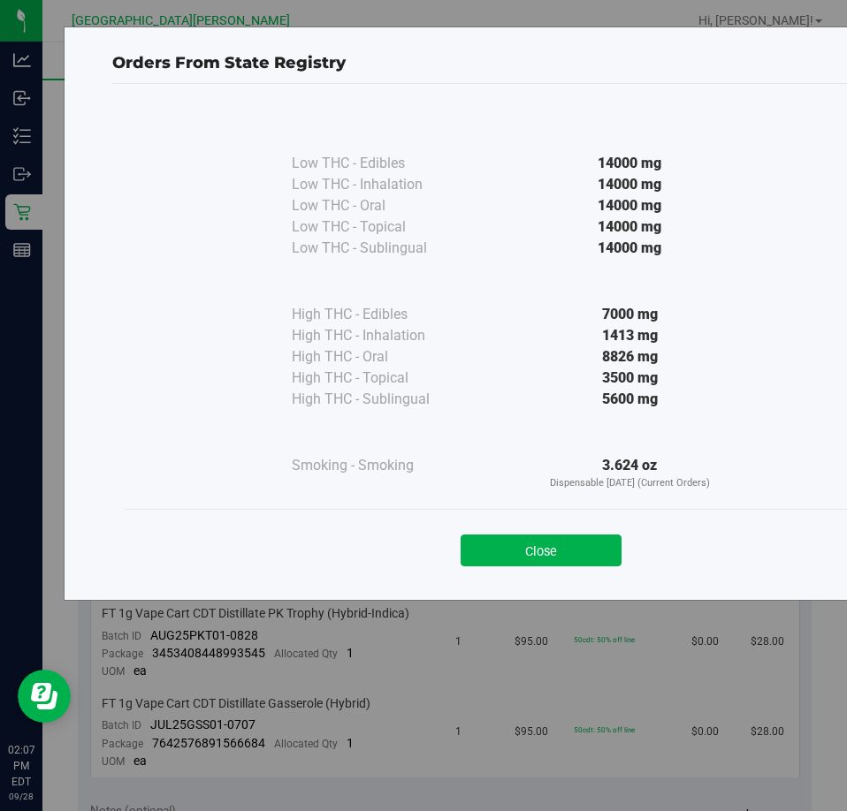
click at [568, 567] on div "Close" at bounding box center [540, 545] width 831 height 72
click at [575, 541] on button "Close" at bounding box center [540, 551] width 161 height 32
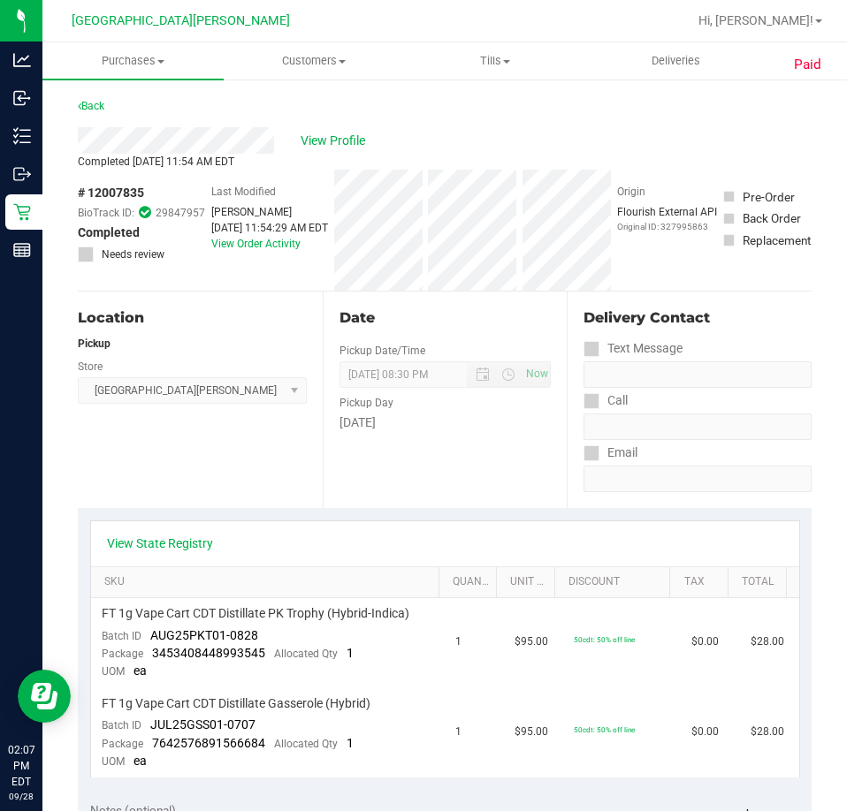
click at [287, 480] on div "Location Pickup Store Key West WC Select Store Bonita Springs WC Boynton Beach …" at bounding box center [200, 400] width 245 height 217
click at [85, 105] on link "Back" at bounding box center [91, 106] width 27 height 12
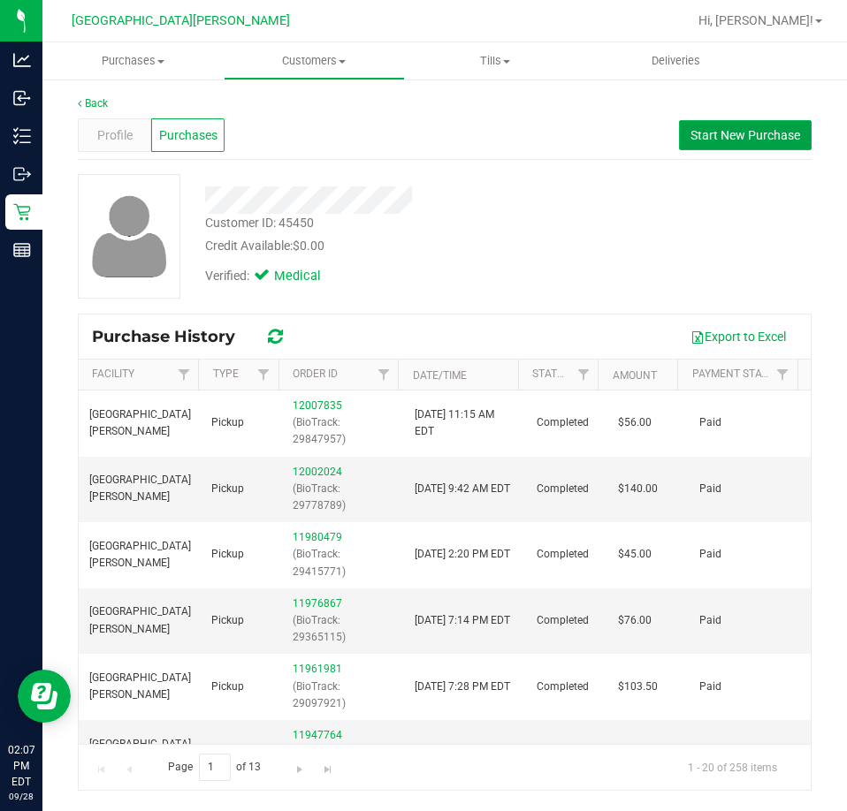
click at [715, 133] on span "Start New Purchase" at bounding box center [745, 135] width 110 height 14
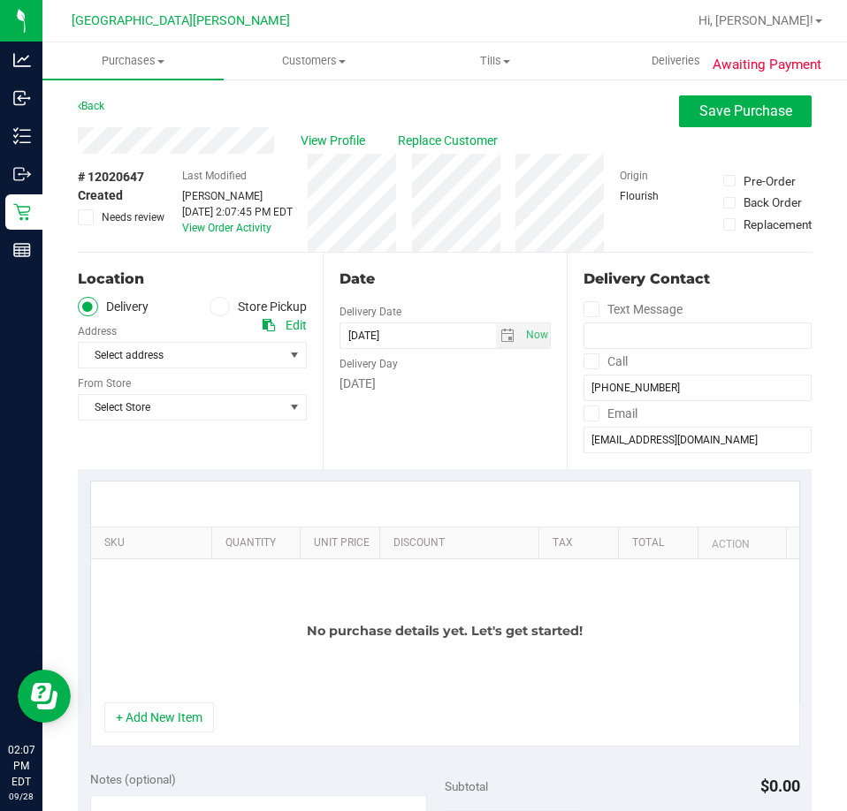
click at [262, 323] on icon at bounding box center [268, 325] width 12 height 12
click at [264, 325] on icon at bounding box center [268, 325] width 12 height 12
click at [240, 305] on label "Store Pickup" at bounding box center [257, 307] width 97 height 20
click at [0, 0] on input "Store Pickup" at bounding box center [0, 0] width 0 height 0
click at [158, 356] on span "Select Store" at bounding box center [181, 355] width 205 height 25
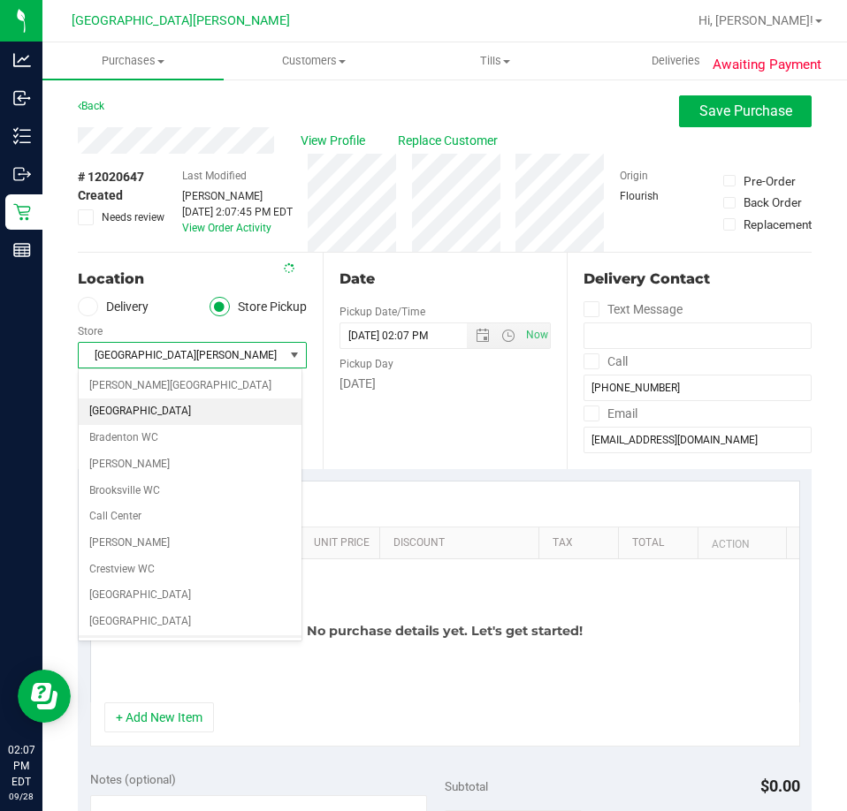
scroll to position [234, 0]
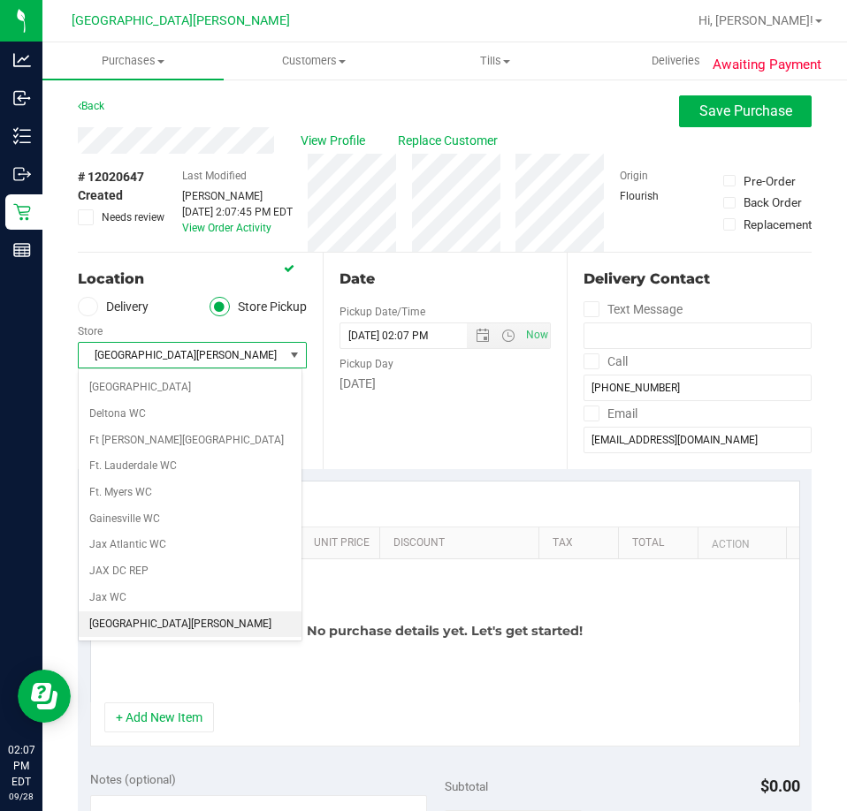
click at [173, 359] on span "[GEOGRAPHIC_DATA][PERSON_NAME]" at bounding box center [181, 355] width 205 height 25
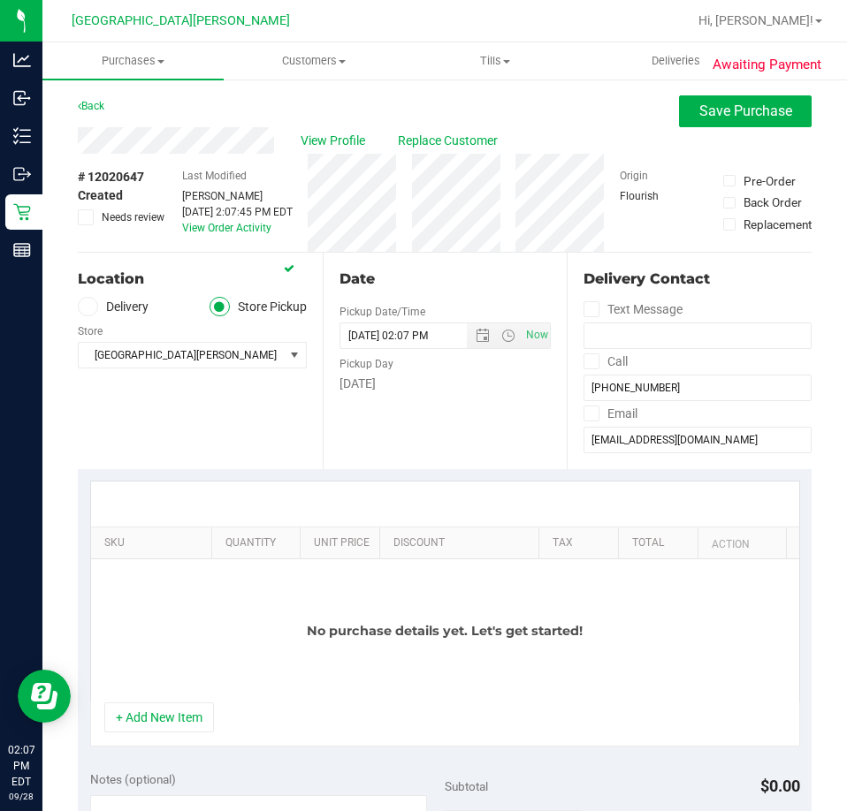
click at [232, 450] on div "Location Delivery Store Pickup Store Key West WC Select Store Bonita Springs WC…" at bounding box center [200, 361] width 245 height 217
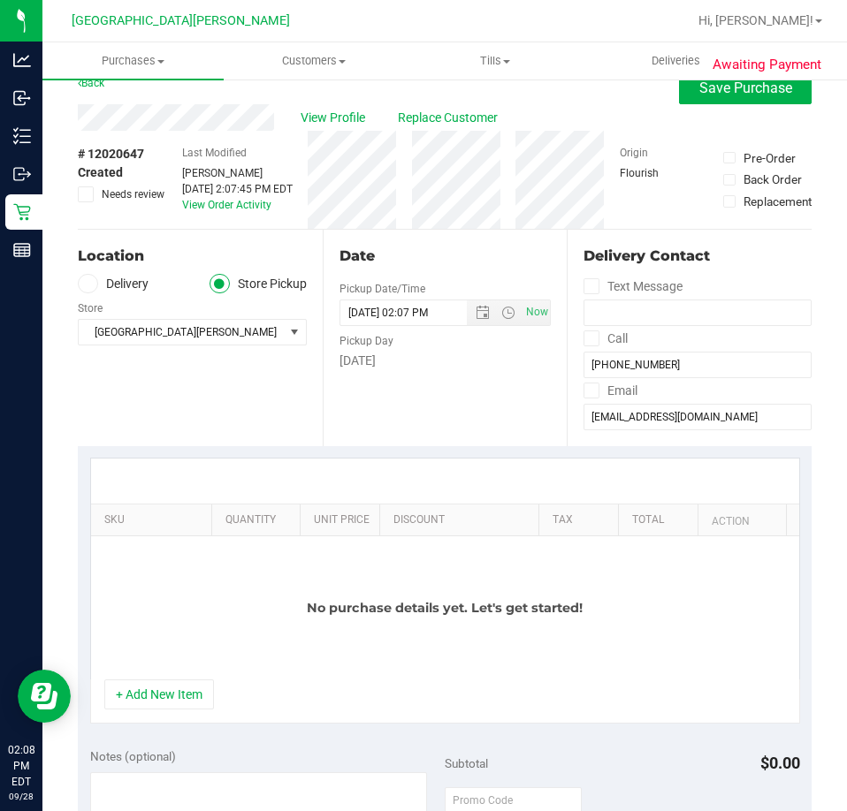
scroll to position [88, 0]
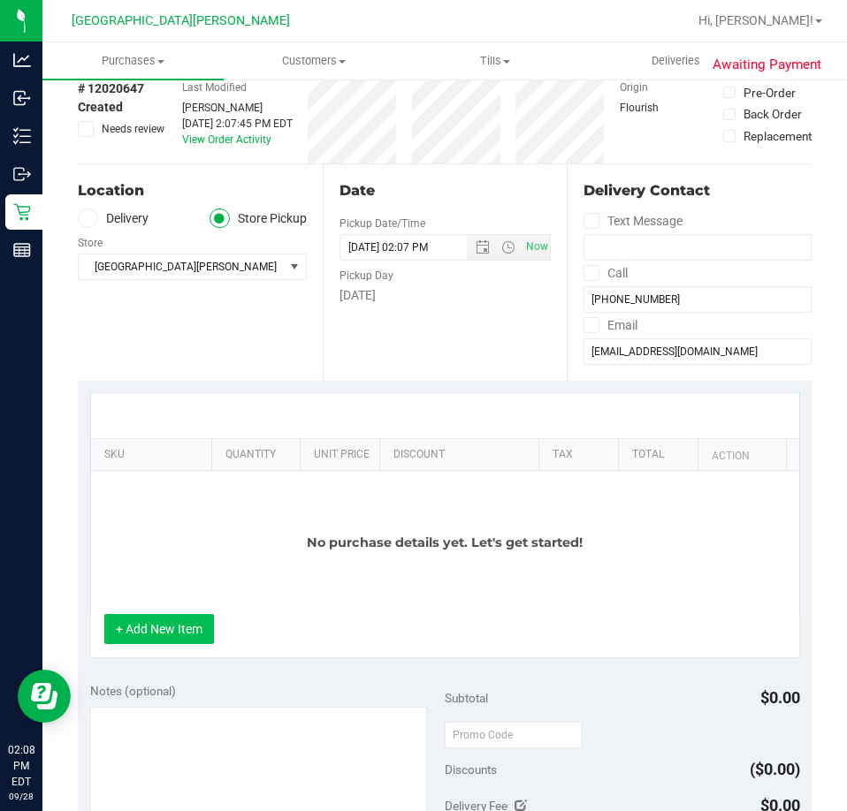
click at [165, 634] on button "+ Add New Item" at bounding box center [159, 629] width 110 height 30
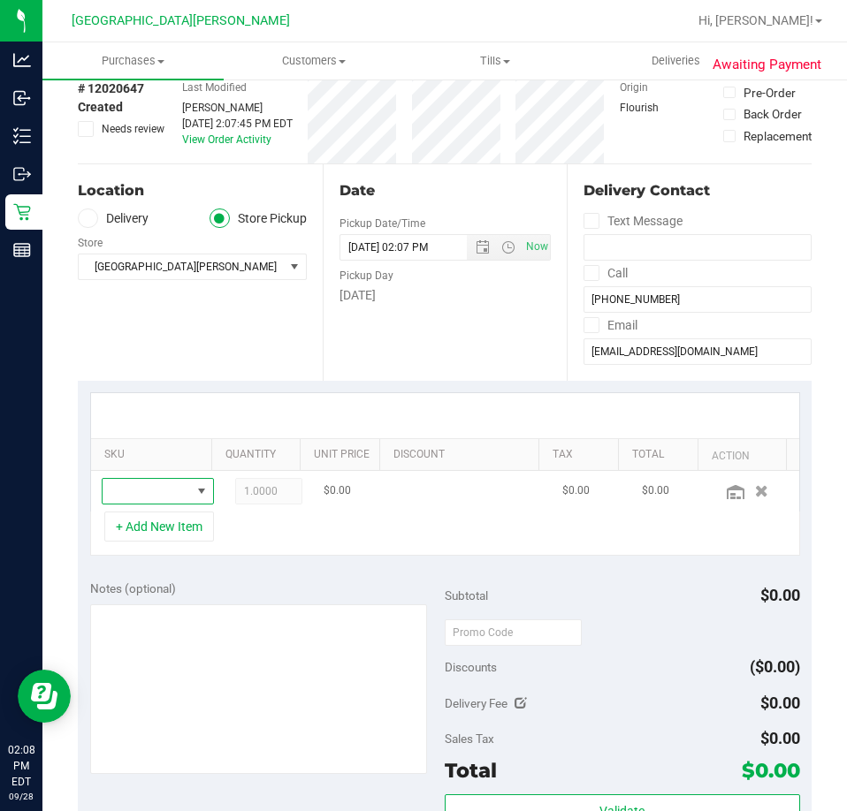
click at [147, 496] on span "NO DATA FOUND" at bounding box center [147, 491] width 88 height 25
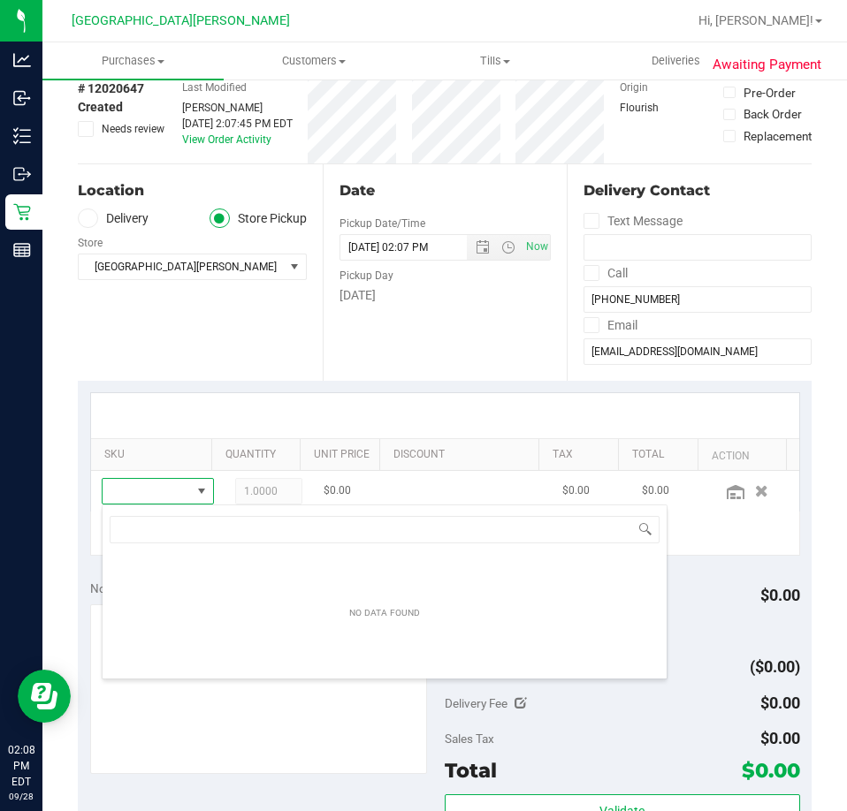
scroll to position [27, 72]
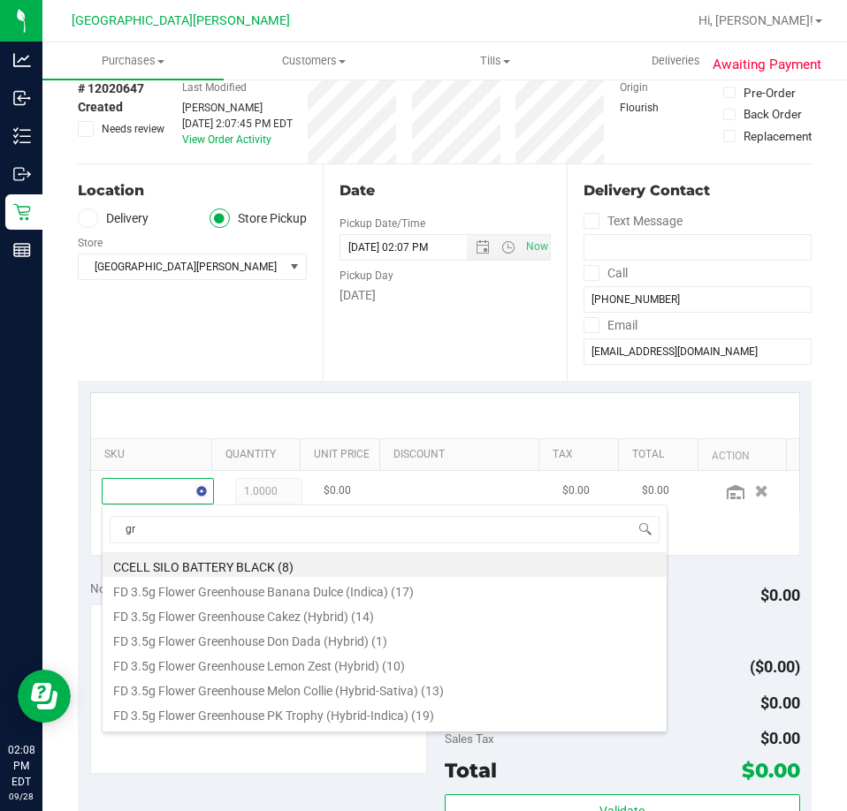
type input "grz"
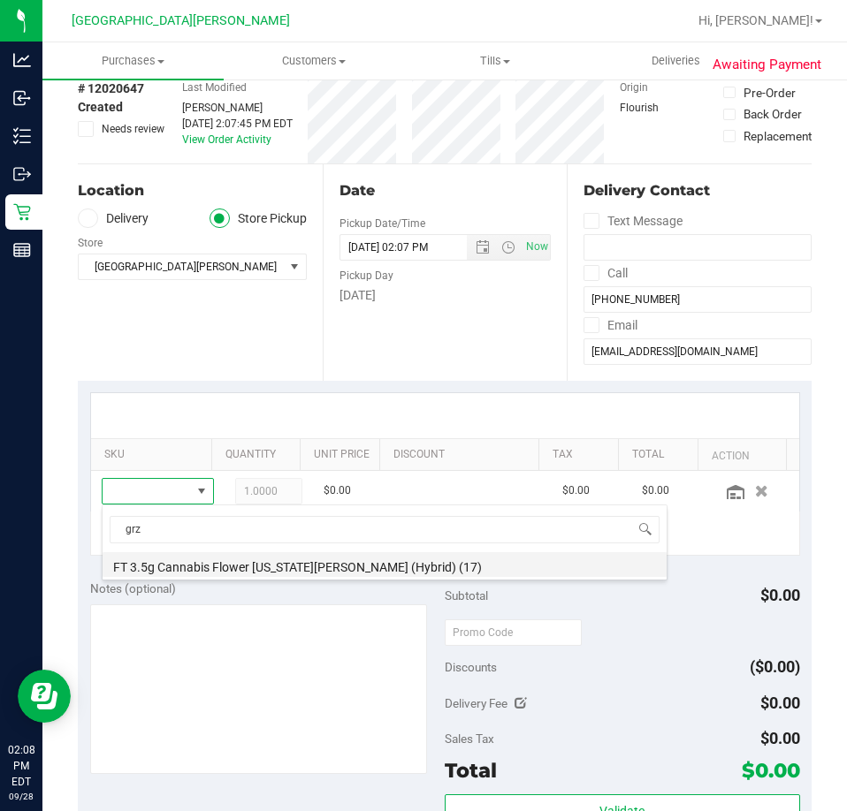
click at [233, 571] on li "FT 3.5g Cannabis Flower Georgia Runtz (Hybrid) (17)" at bounding box center [385, 564] width 564 height 25
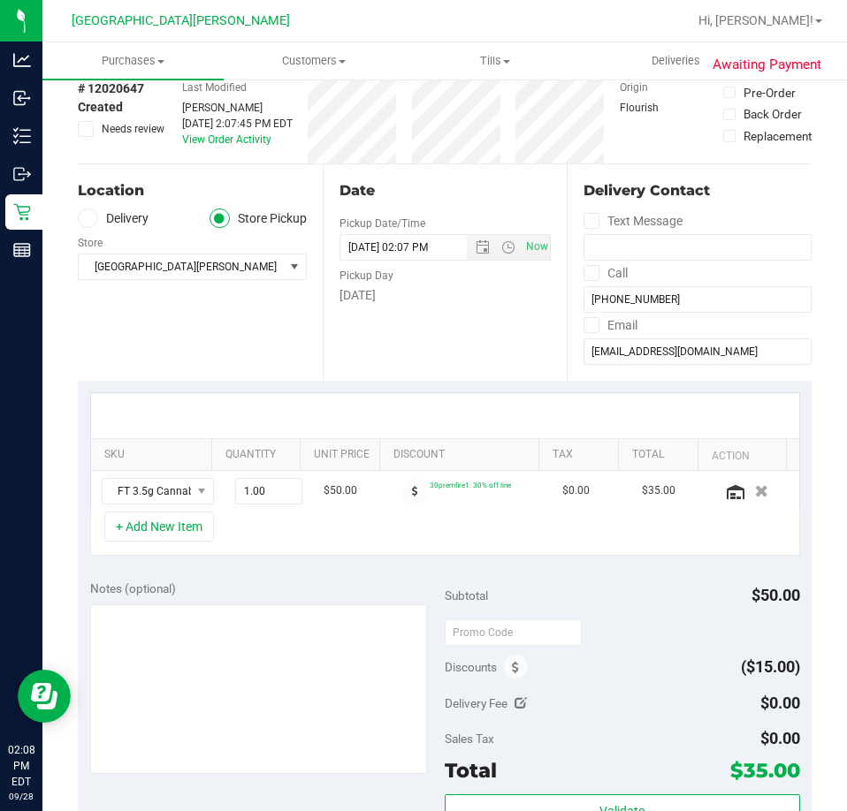
click at [323, 498] on span "$50.00" at bounding box center [340, 491] width 34 height 17
click at [273, 490] on span "1.00 1" at bounding box center [268, 491] width 67 height 27
click at [273, 490] on input "1" at bounding box center [268, 491] width 65 height 25
type input "4"
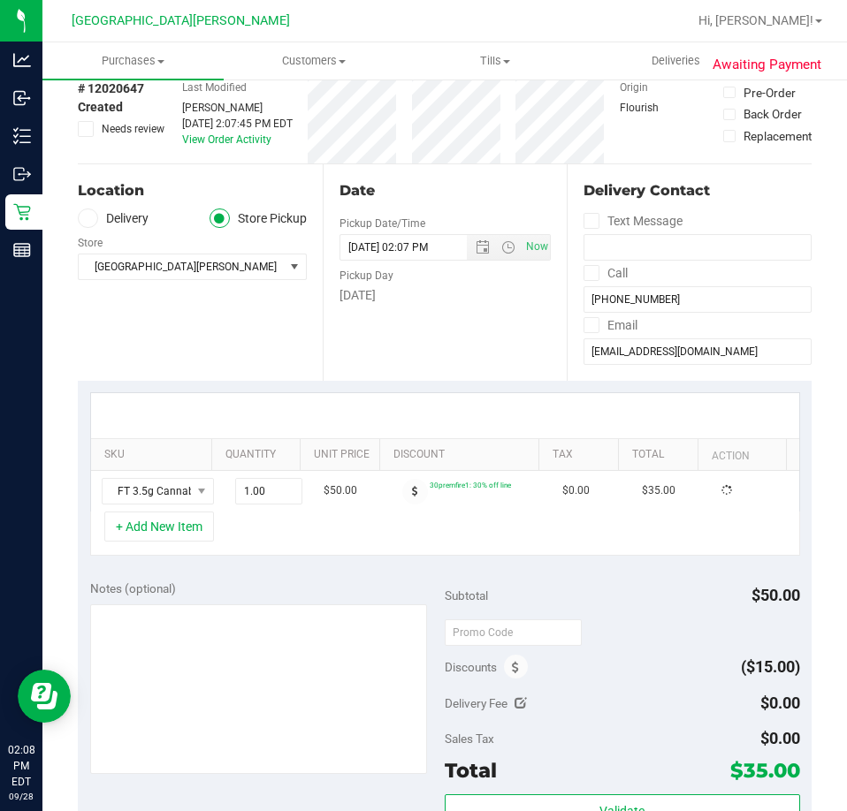
type input "4.00"
click at [293, 533] on div "+ Add New Item" at bounding box center [445, 534] width 710 height 44
click at [409, 541] on div "+ Add New Item" at bounding box center [445, 534] width 710 height 44
click at [284, 540] on div "+ Add New Item" at bounding box center [445, 534] width 710 height 44
click at [186, 519] on button "+ Add New Item" at bounding box center [159, 527] width 110 height 30
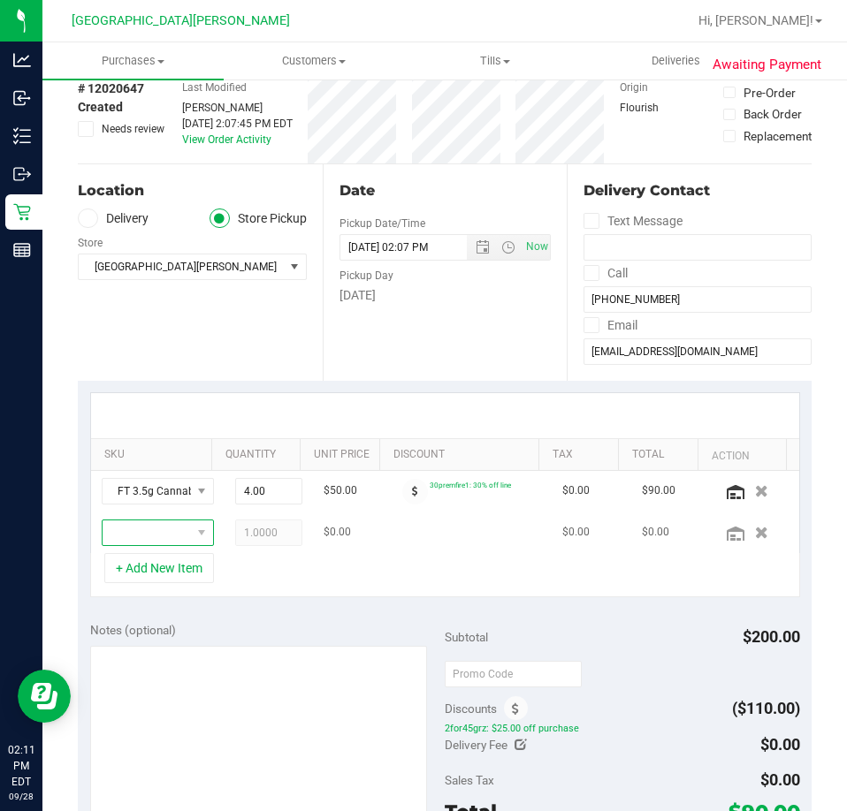
click at [148, 531] on span "NO DATA FOUND" at bounding box center [147, 533] width 88 height 25
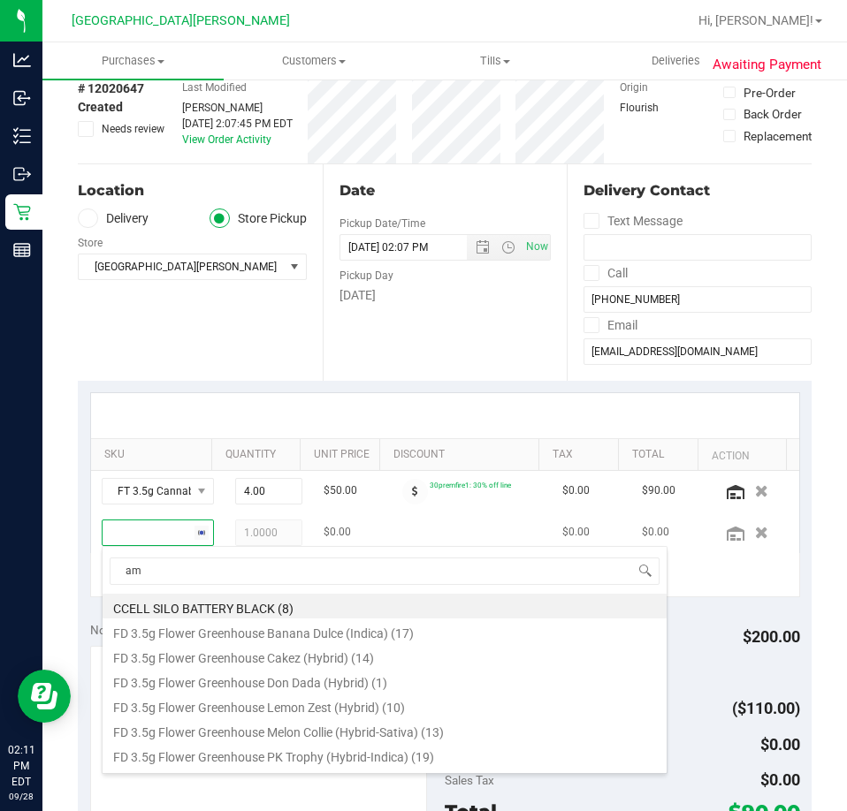
type input "aml"
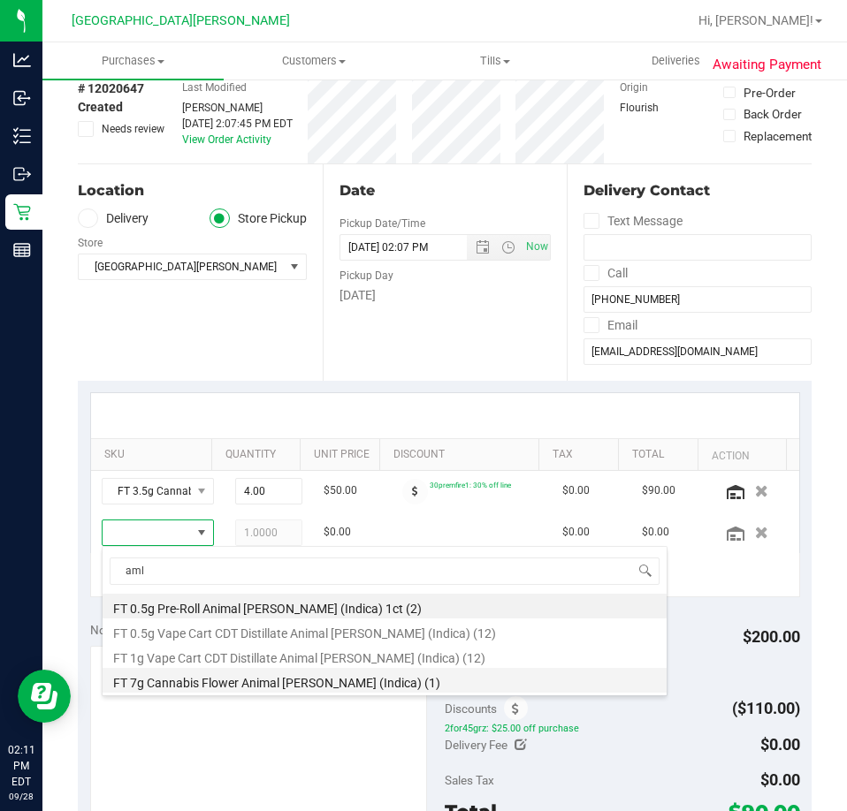
click at [277, 683] on li "FT 7g Cannabis Flower Animal Larry (Indica) (1)" at bounding box center [385, 680] width 564 height 25
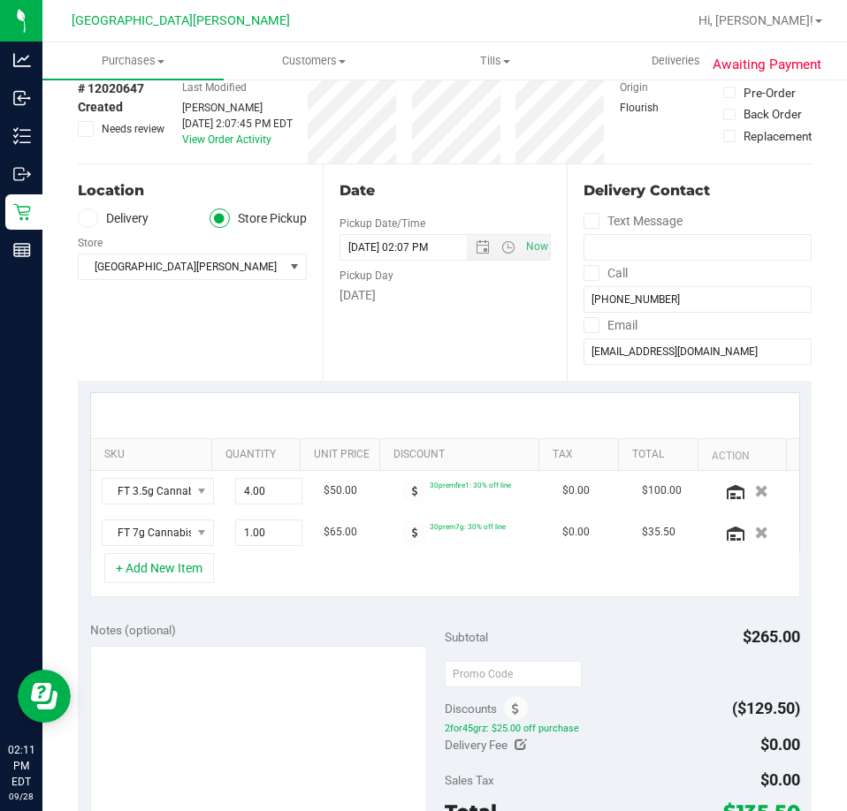
click at [414, 562] on div "+ Add New Item" at bounding box center [445, 575] width 710 height 44
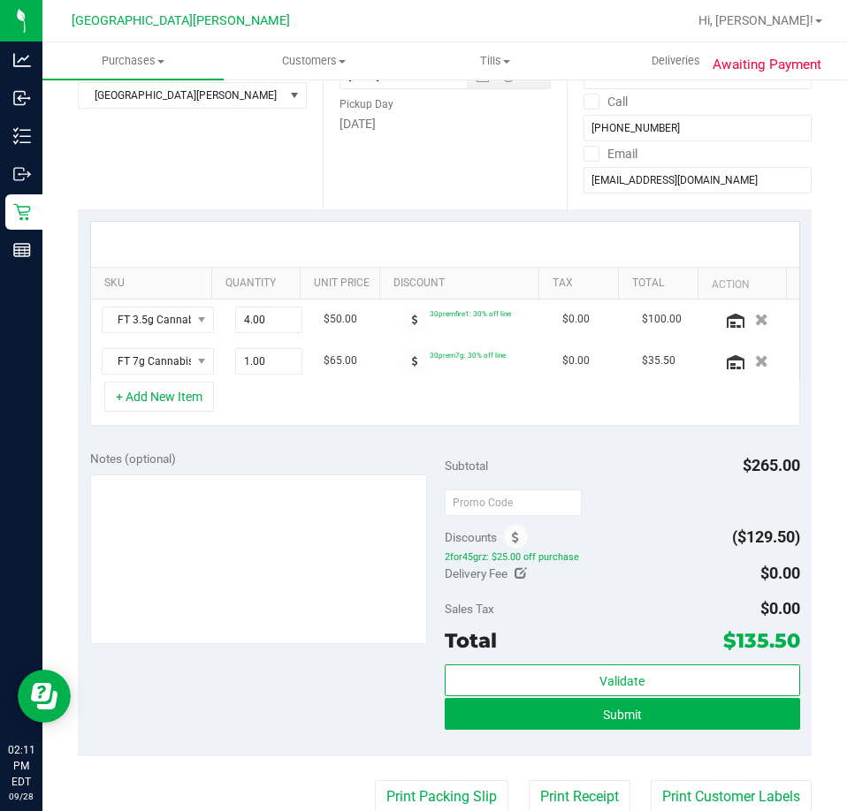
scroll to position [265, 0]
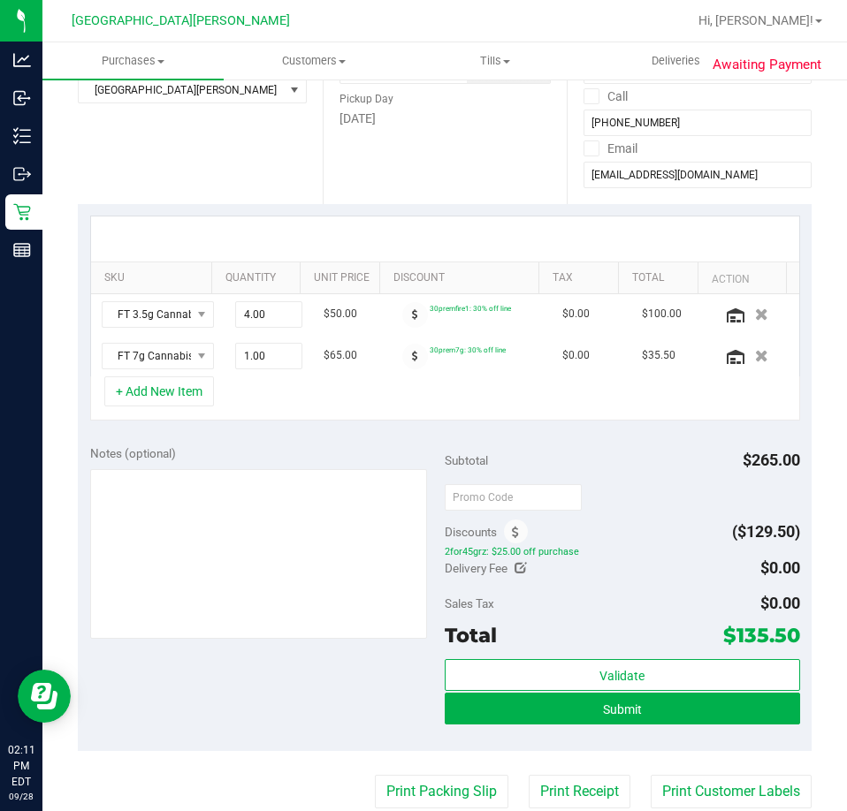
drag, startPoint x: 642, startPoint y: 581, endPoint x: 641, endPoint y: 639, distance: 58.4
click at [642, 581] on div "Delivery Fee $0.00" at bounding box center [622, 568] width 355 height 32
click at [515, 530] on span at bounding box center [516, 532] width 24 height 24
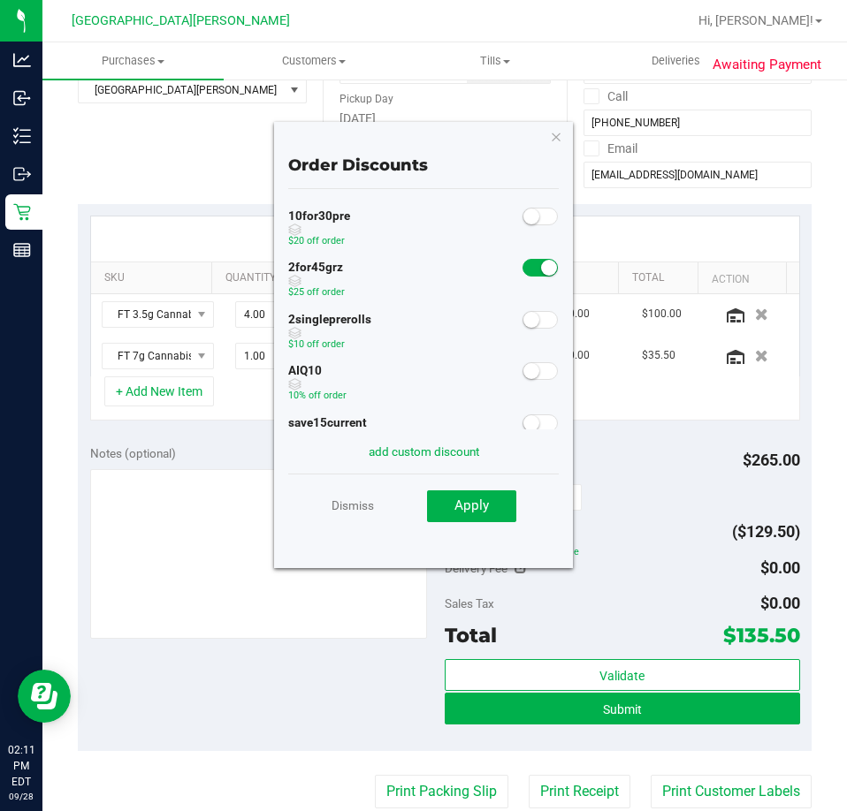
click at [528, 372] on span at bounding box center [539, 371] width 35 height 18
click at [493, 499] on button "Apply" at bounding box center [471, 506] width 89 height 32
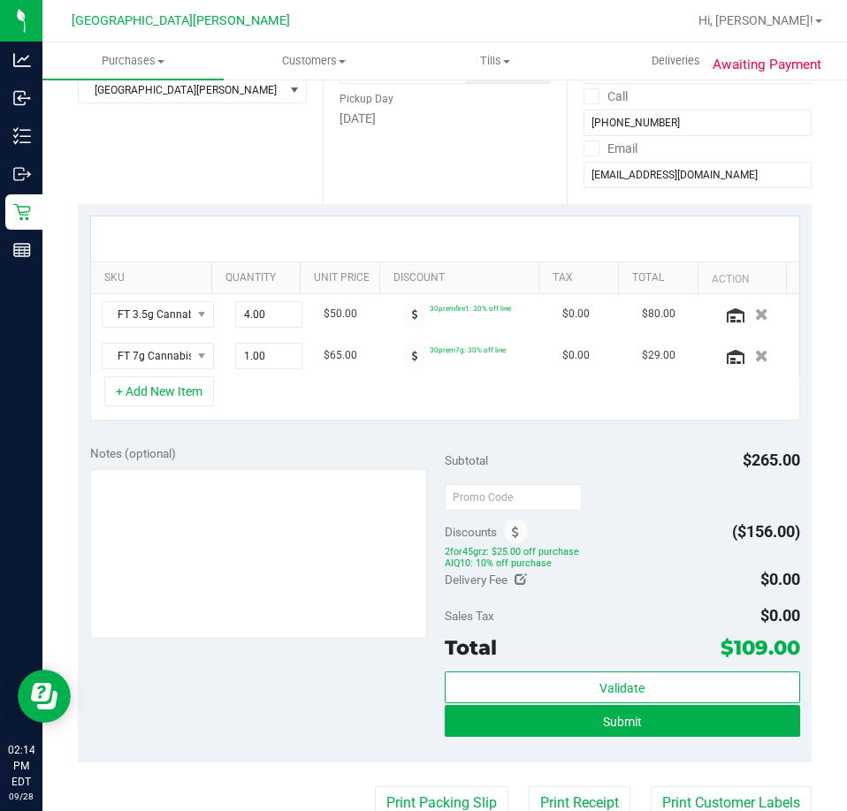
click at [433, 389] on div "+ Add New Item" at bounding box center [445, 398] width 710 height 44
click at [754, 352] on icon "button" at bounding box center [761, 355] width 15 height 13
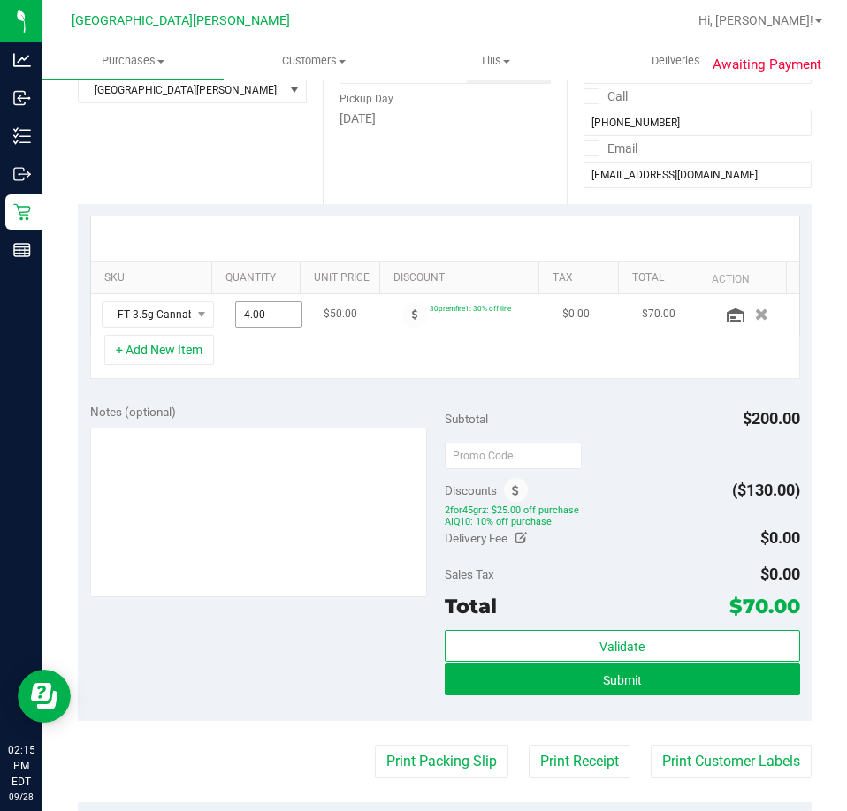
click at [249, 317] on span "4.00 4" at bounding box center [268, 314] width 67 height 27
click at [249, 317] on input "4" at bounding box center [268, 314] width 65 height 25
type input "6"
type input "6.00"
click at [273, 405] on div "Notes (optional)" at bounding box center [267, 412] width 355 height 18
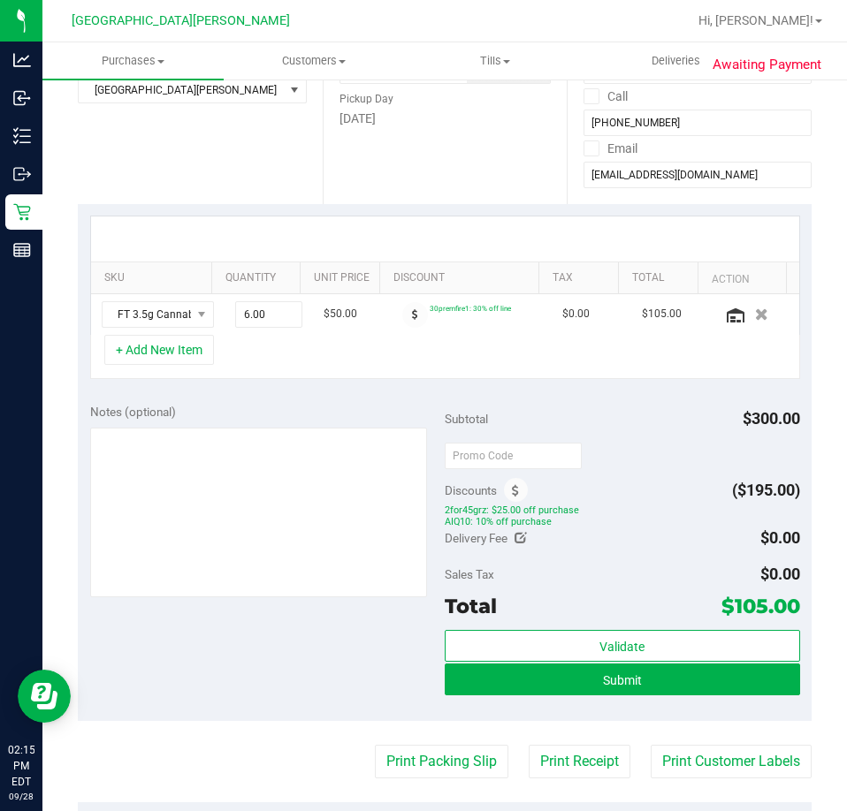
click at [638, 414] on div "Subtotal $300.00" at bounding box center [622, 419] width 355 height 32
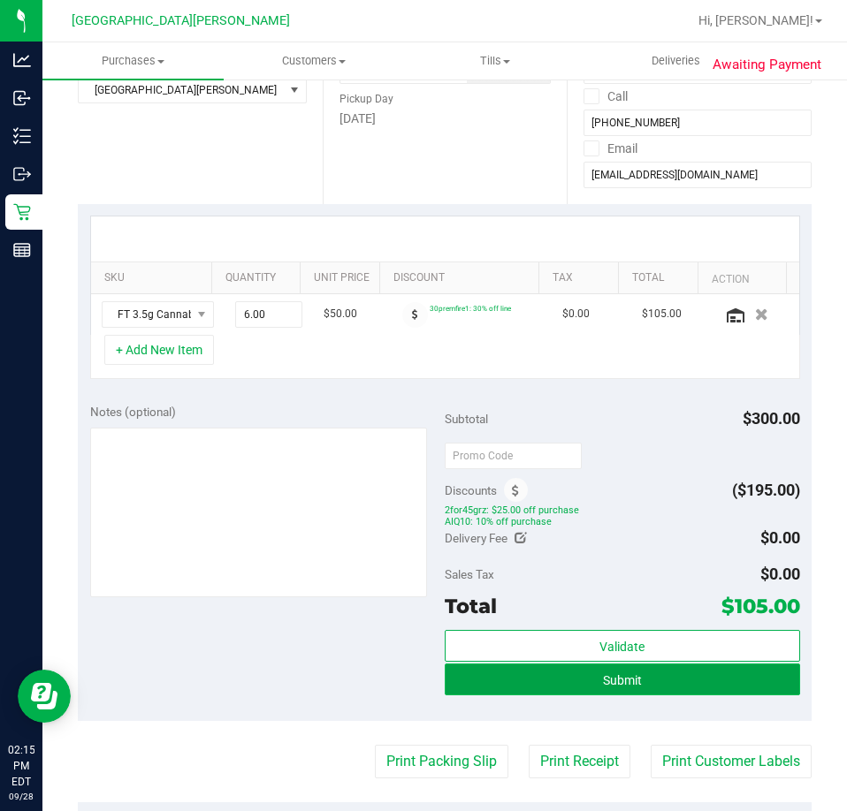
click at [644, 684] on button "Submit" at bounding box center [622, 680] width 355 height 32
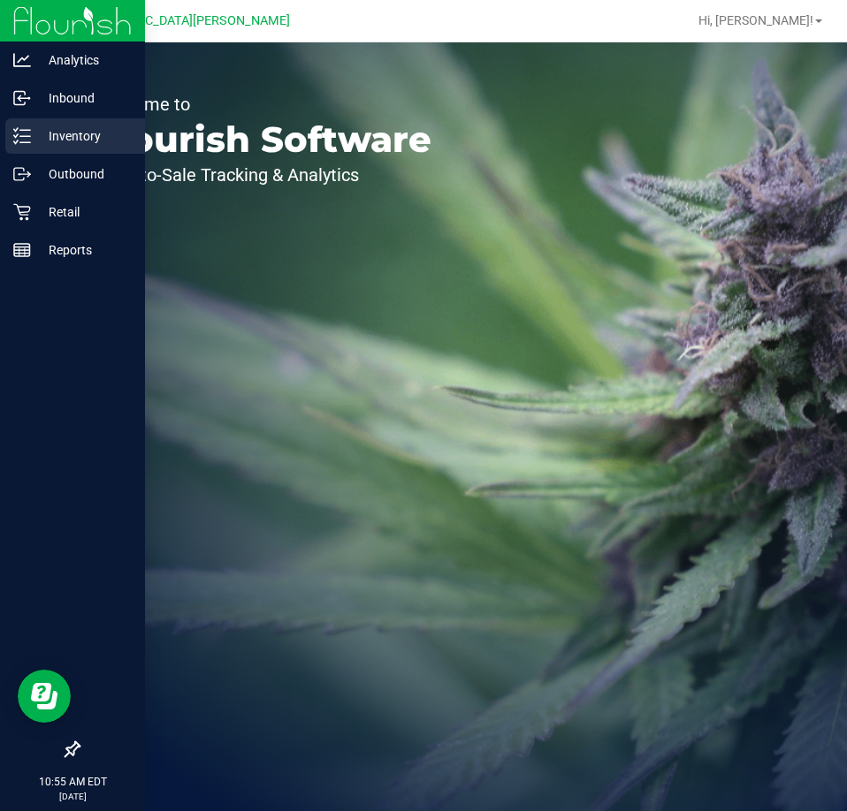
click at [27, 134] on icon at bounding box center [22, 136] width 18 height 18
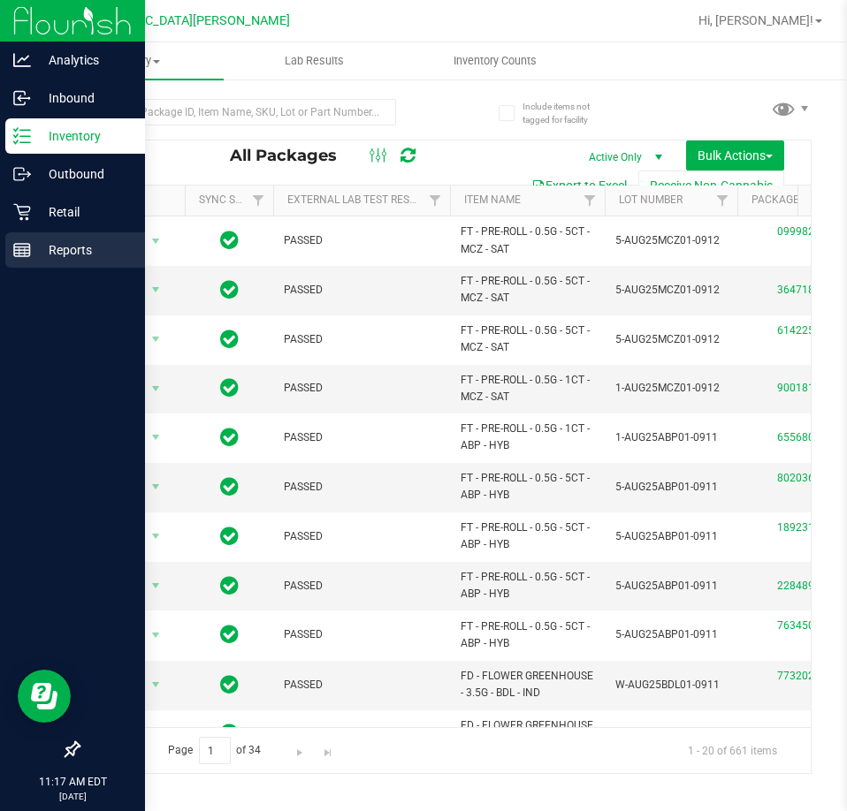
click at [19, 247] on line at bounding box center [22, 247] width 16 height 0
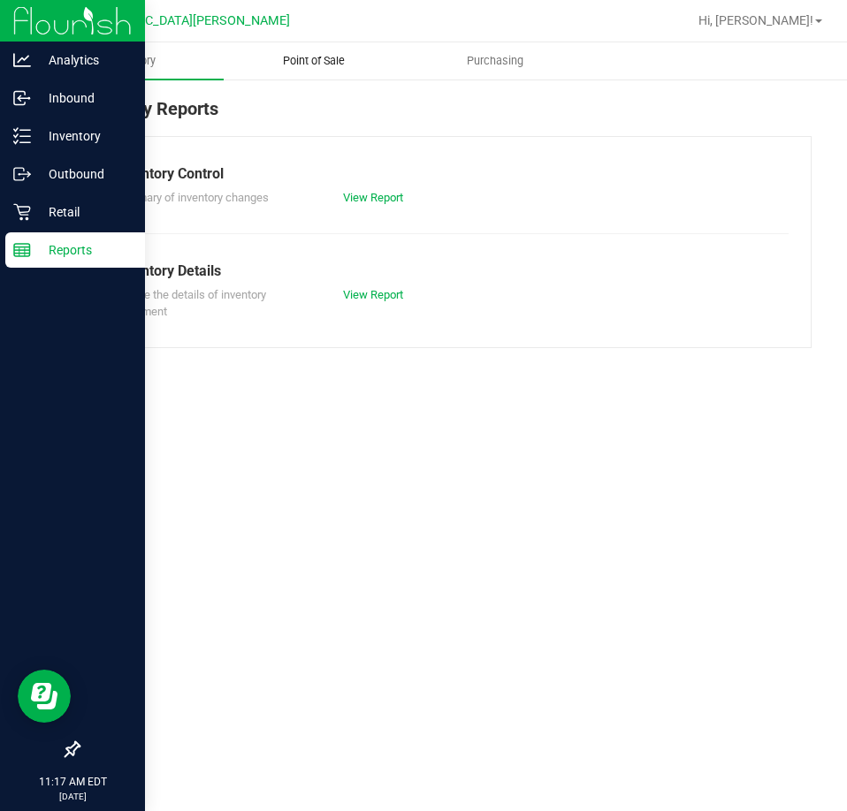
click at [293, 64] on span "Point of Sale" at bounding box center [314, 61] width 110 height 16
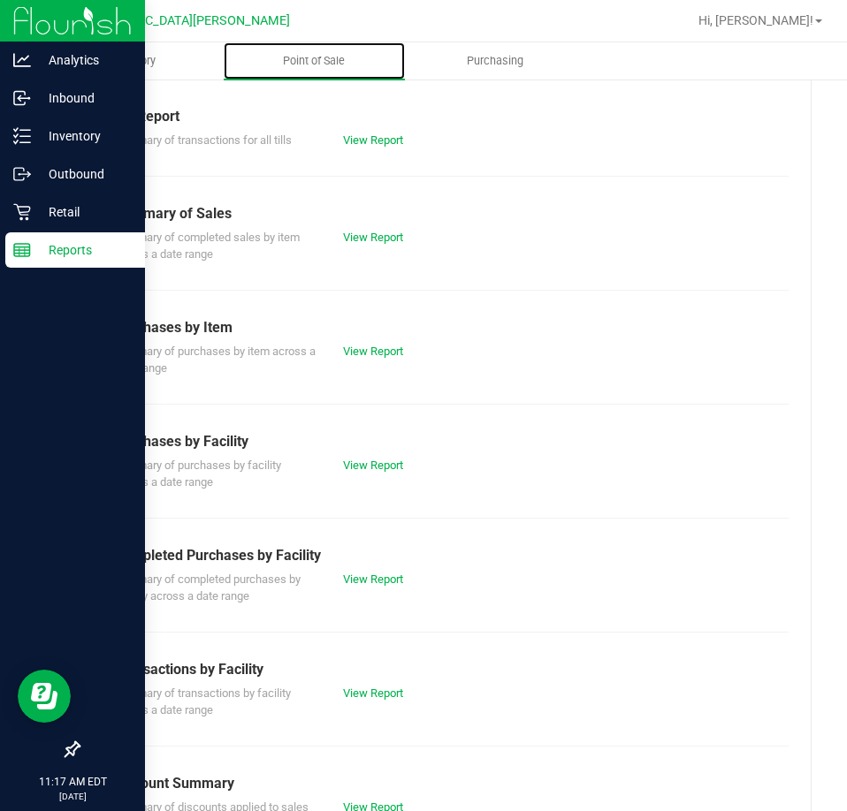
scroll to position [88, 0]
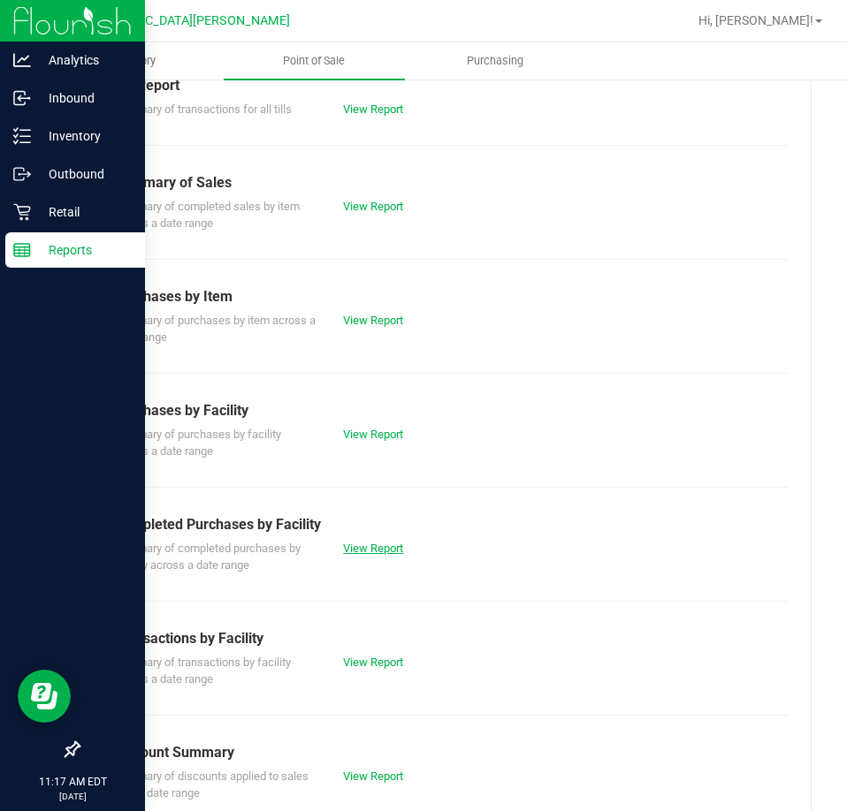
click at [370, 542] on link "View Report" at bounding box center [373, 548] width 60 height 13
